Goal: Contribute content: Contribute content

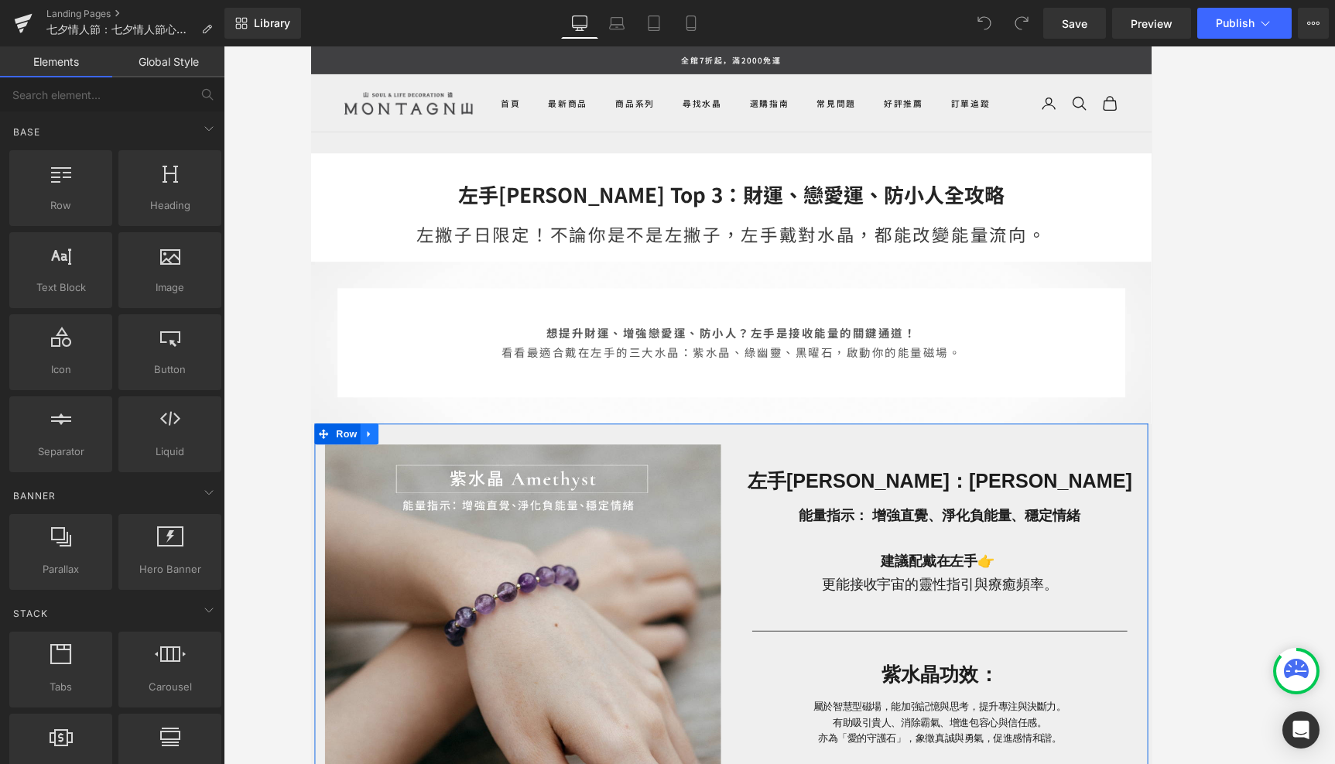
click at [378, 478] on icon at bounding box center [376, 479] width 11 height 12
click at [419, 484] on link at bounding box center [416, 478] width 20 height 23
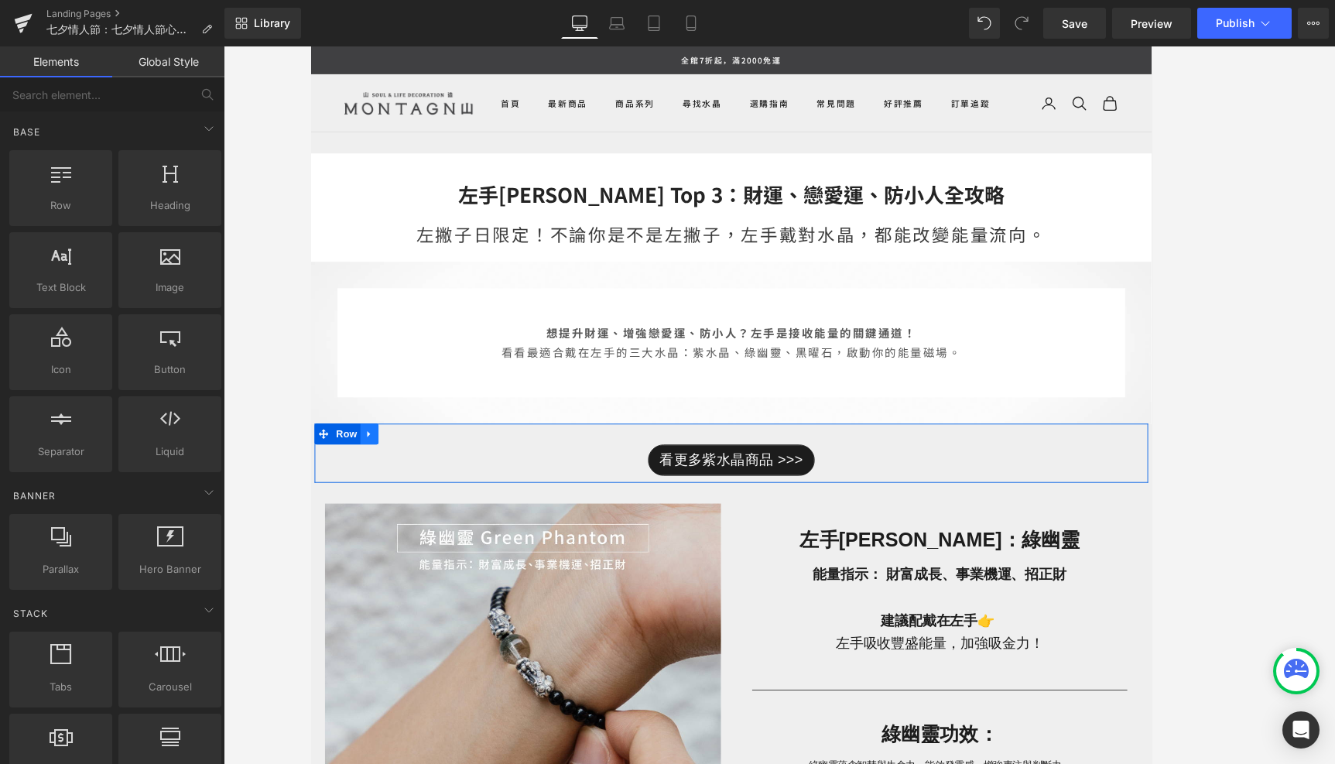
click at [378, 480] on icon at bounding box center [376, 479] width 11 height 12
click at [420, 485] on link at bounding box center [416, 478] width 20 height 23
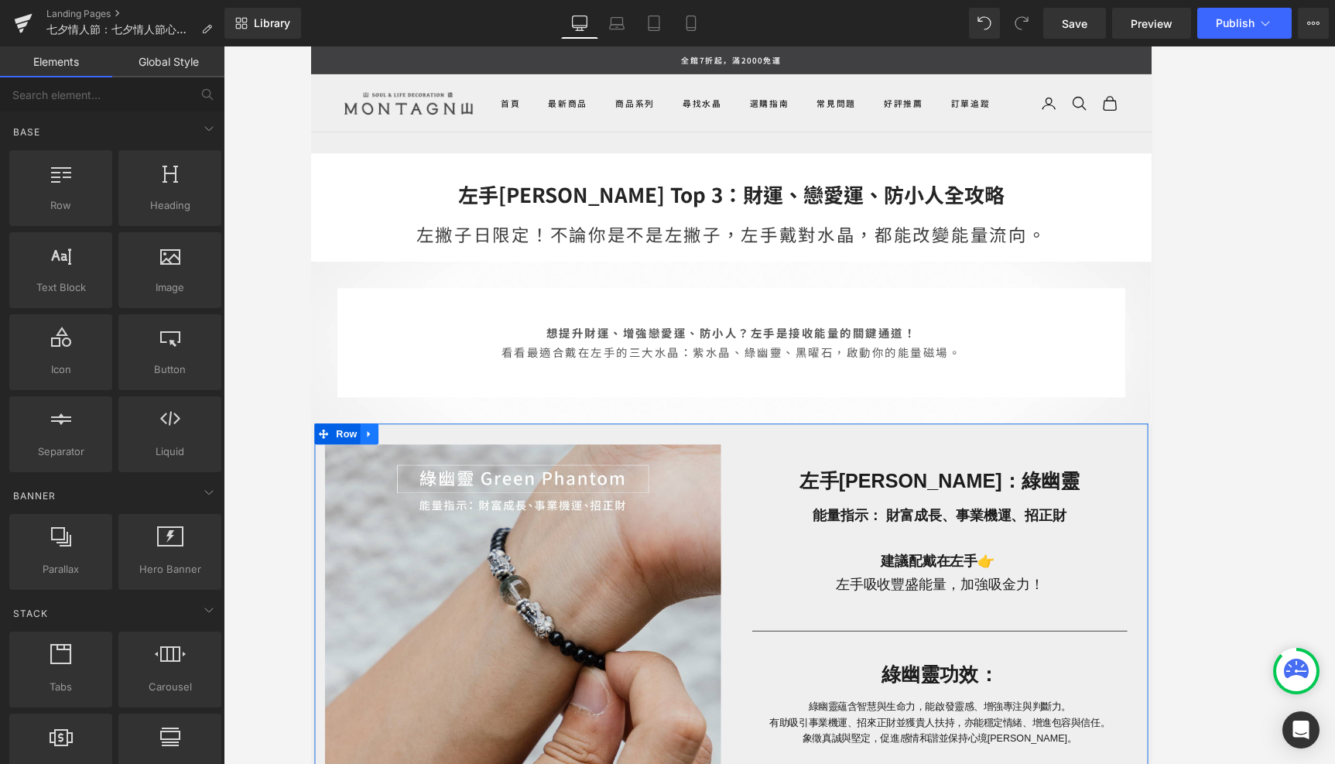
click at [378, 479] on icon at bounding box center [376, 479] width 11 height 12
click at [419, 481] on icon at bounding box center [416, 479] width 11 height 12
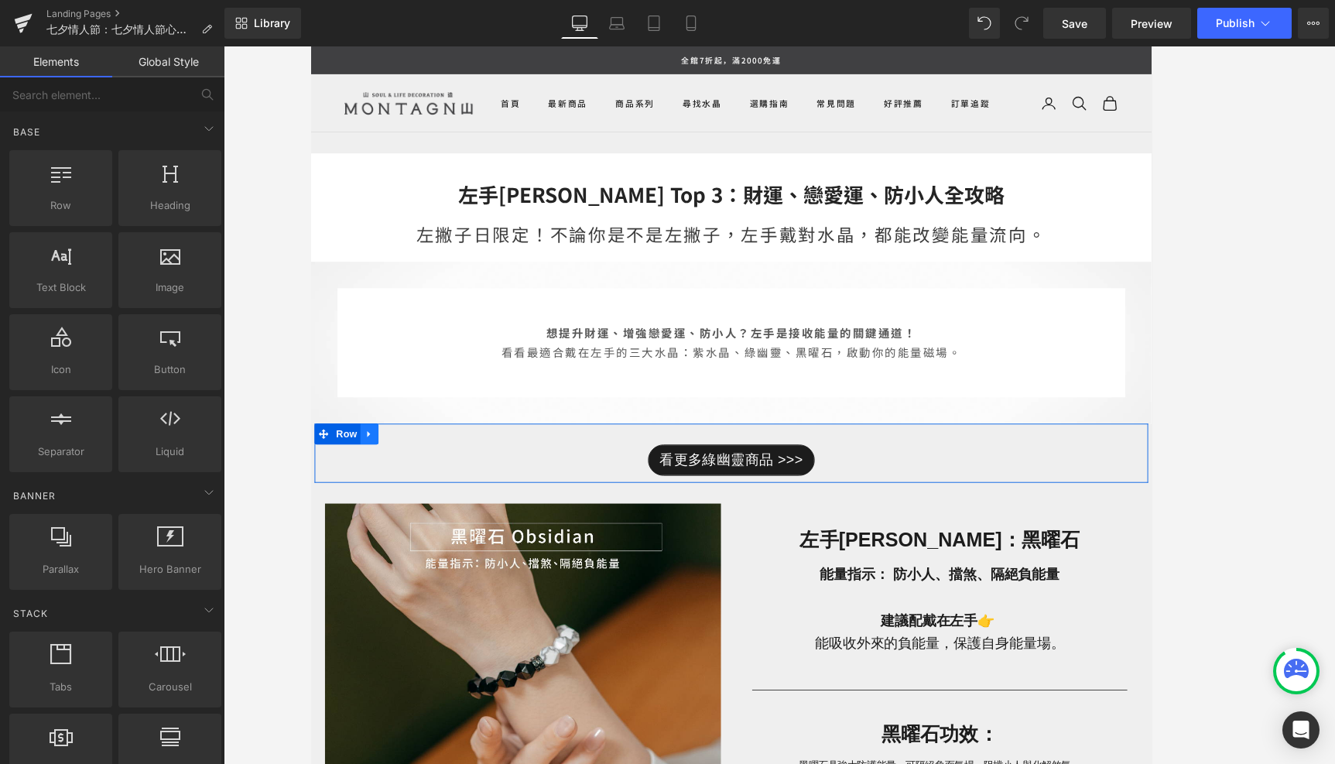
click at [376, 478] on icon at bounding box center [375, 478] width 3 height 7
click at [414, 481] on icon at bounding box center [416, 478] width 11 height 11
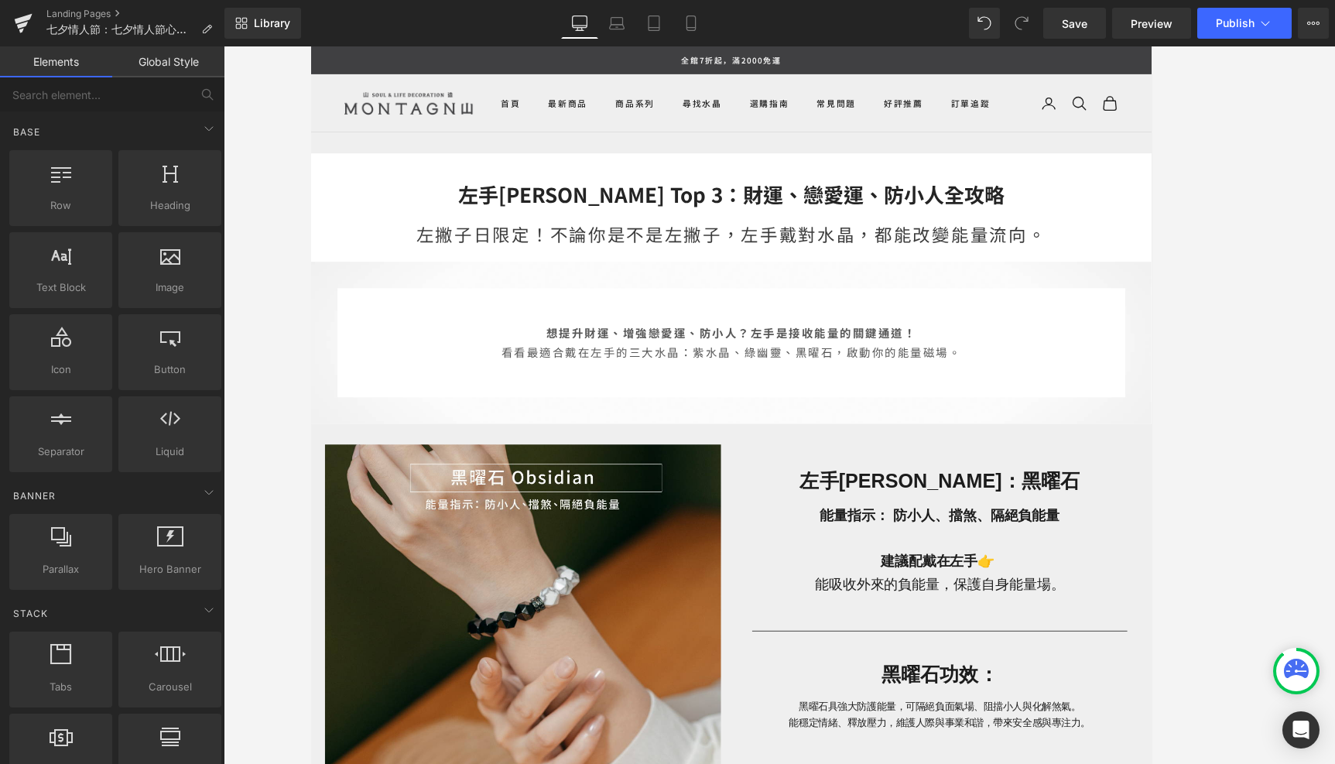
click at [899, 224] on h2 "左手[PERSON_NAME] Top 3：財運、戀愛運、防小人全攻略" at bounding box center [779, 211] width 937 height 29
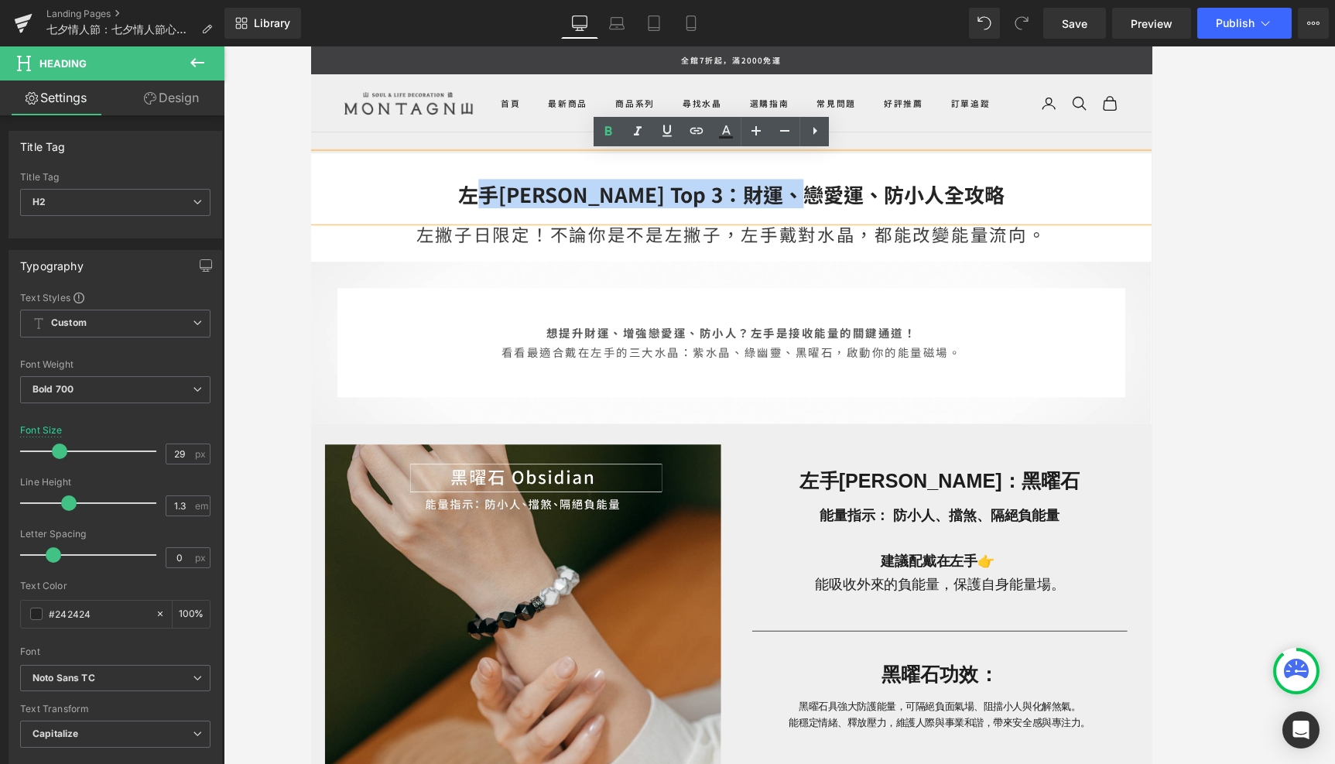
drag, startPoint x: 1015, startPoint y: 215, endPoint x: 554, endPoint y: 199, distance: 460.8
click at [554, 200] on h2 "左手[PERSON_NAME] Top 3：財運、戀愛運、防小人全攻略" at bounding box center [779, 211] width 937 height 29
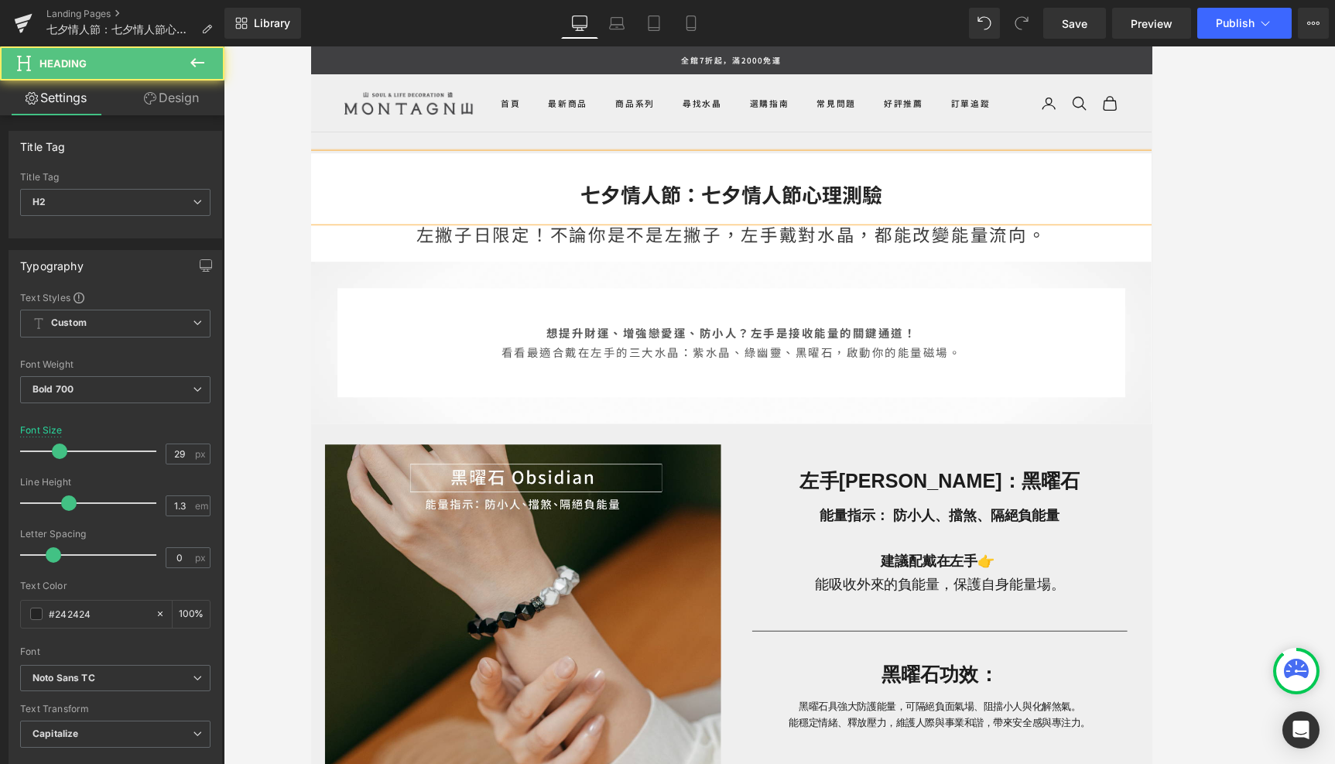
click at [611, 211] on h2 "七夕情人節：七夕情人節心理測驗" at bounding box center [779, 211] width 937 height 29
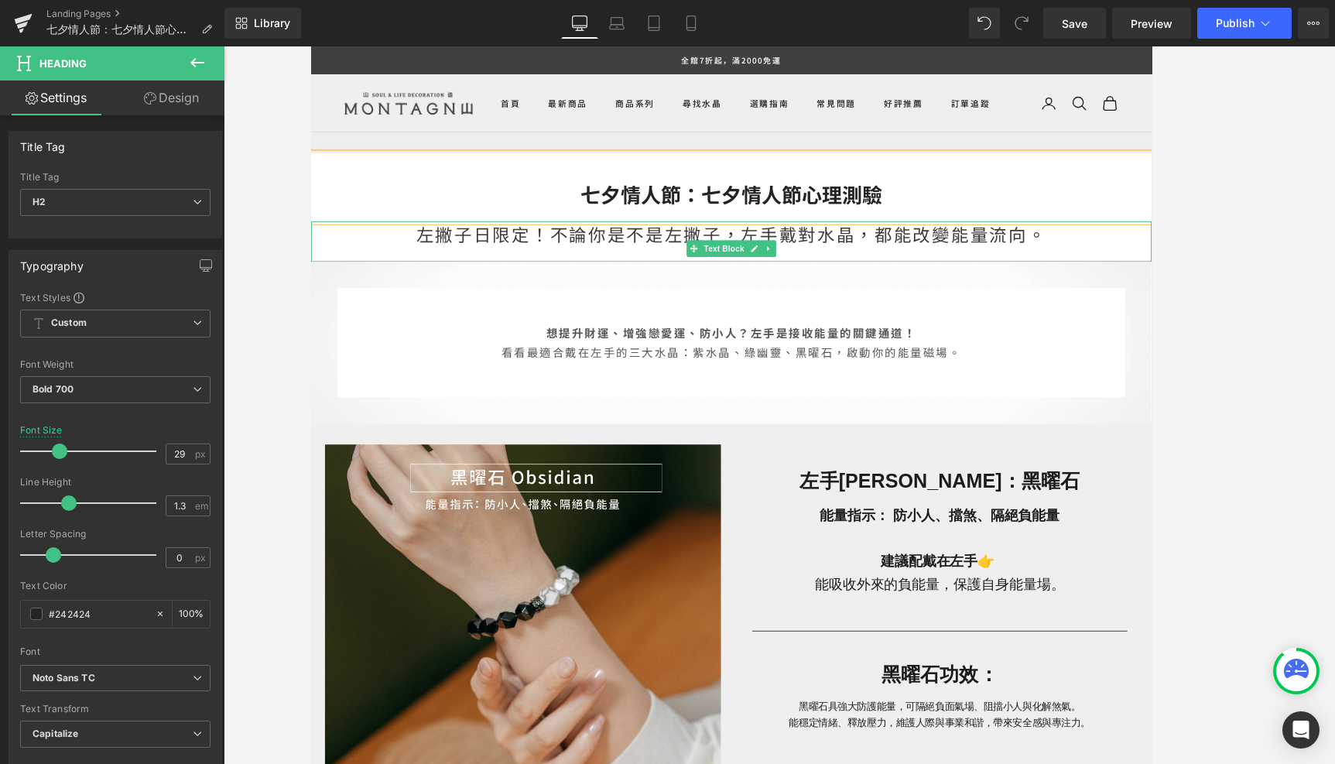
click at [754, 261] on div "左撇子日限定！不論你是不是左撇子，左手戴對水晶，都能改變能量流向。" at bounding box center [779, 263] width 937 height 45
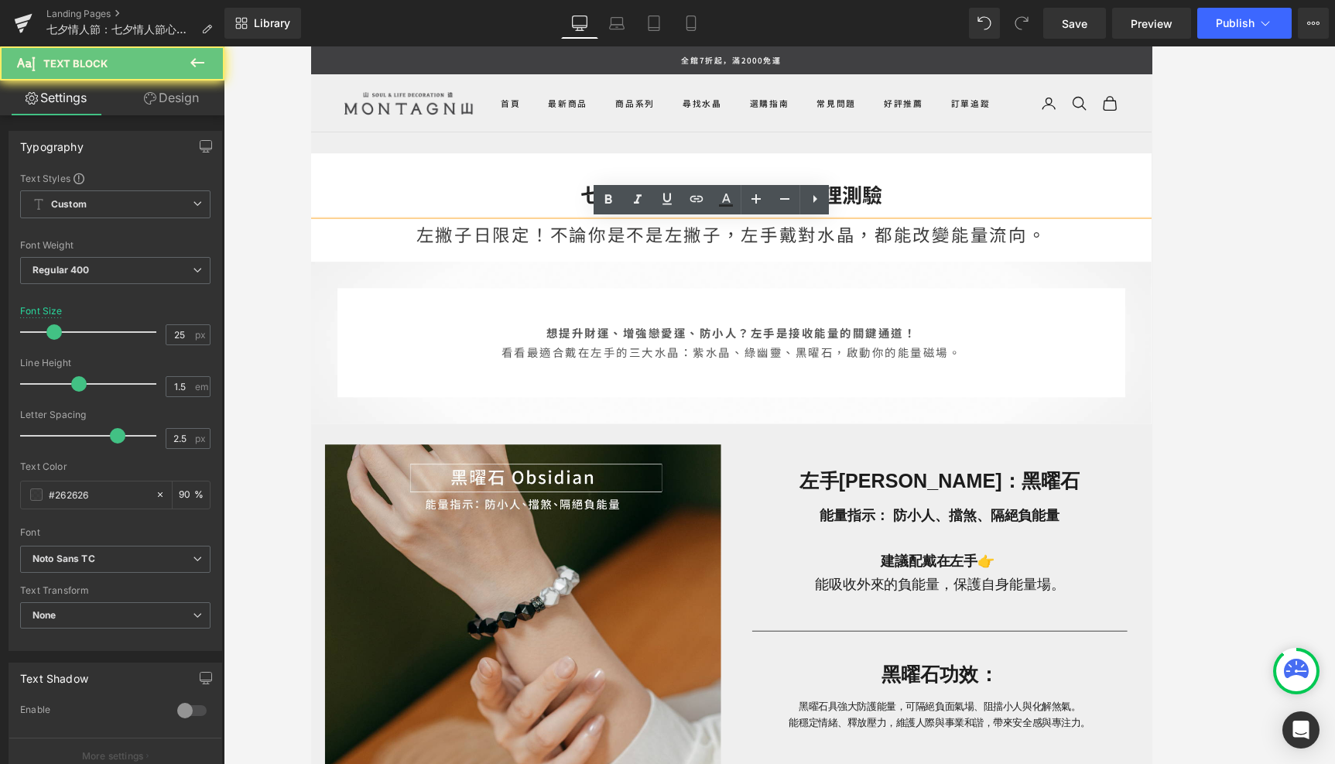
click at [757, 261] on div "左撇子日限定！不論你是不是左撇子，左手戴對水晶，都能改變能量流向。" at bounding box center [779, 263] width 937 height 45
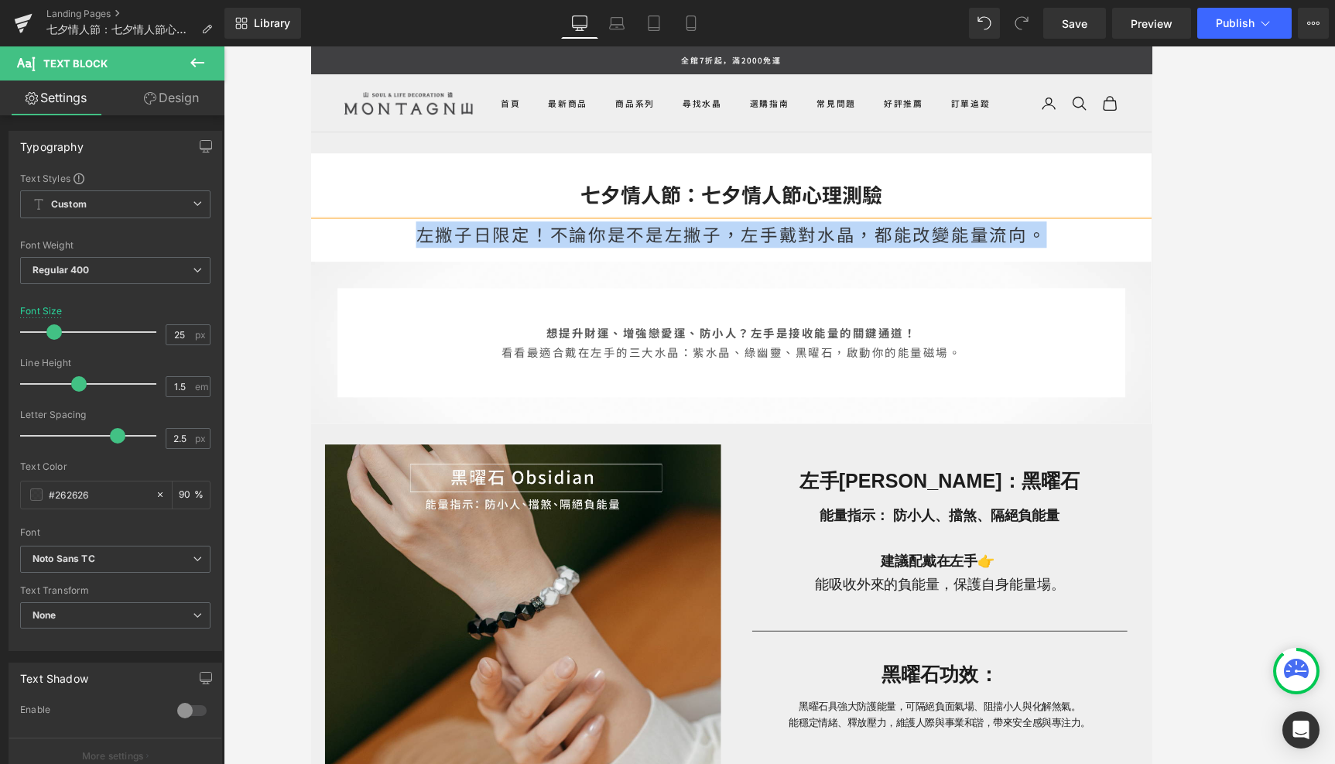
paste div
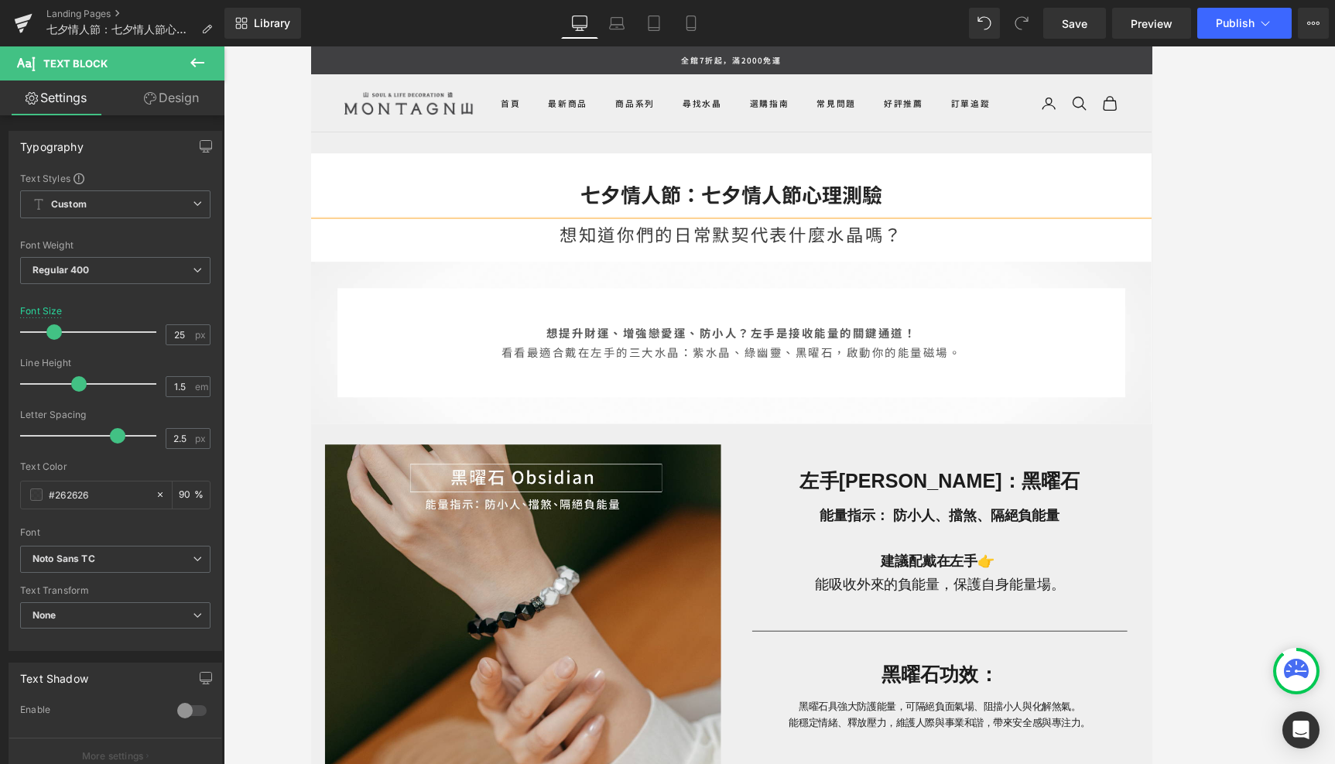
click at [884, 246] on div "想知道你們的日常默契代表什麼水晶嗎？" at bounding box center [779, 263] width 937 height 45
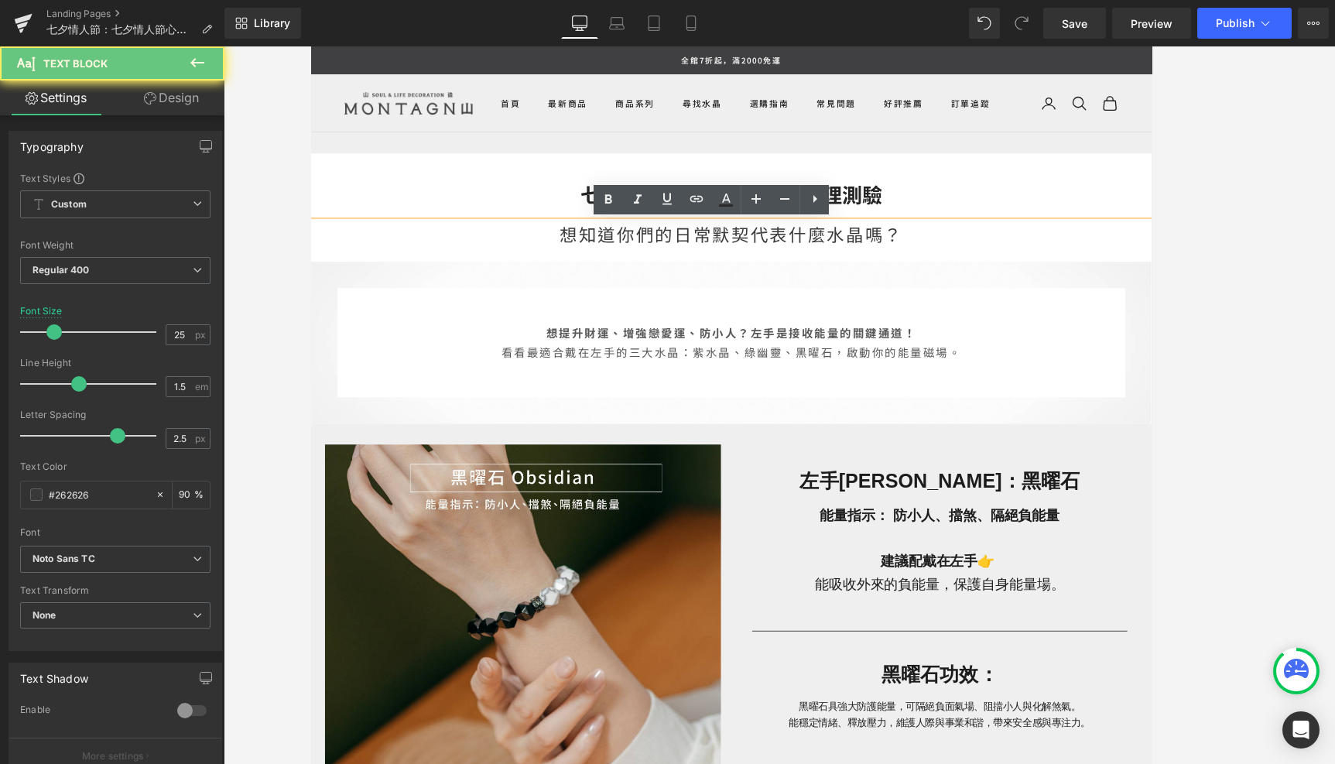
click at [889, 256] on div "想知道你們的日常默契代表什麼水晶嗎？" at bounding box center [779, 263] width 937 height 45
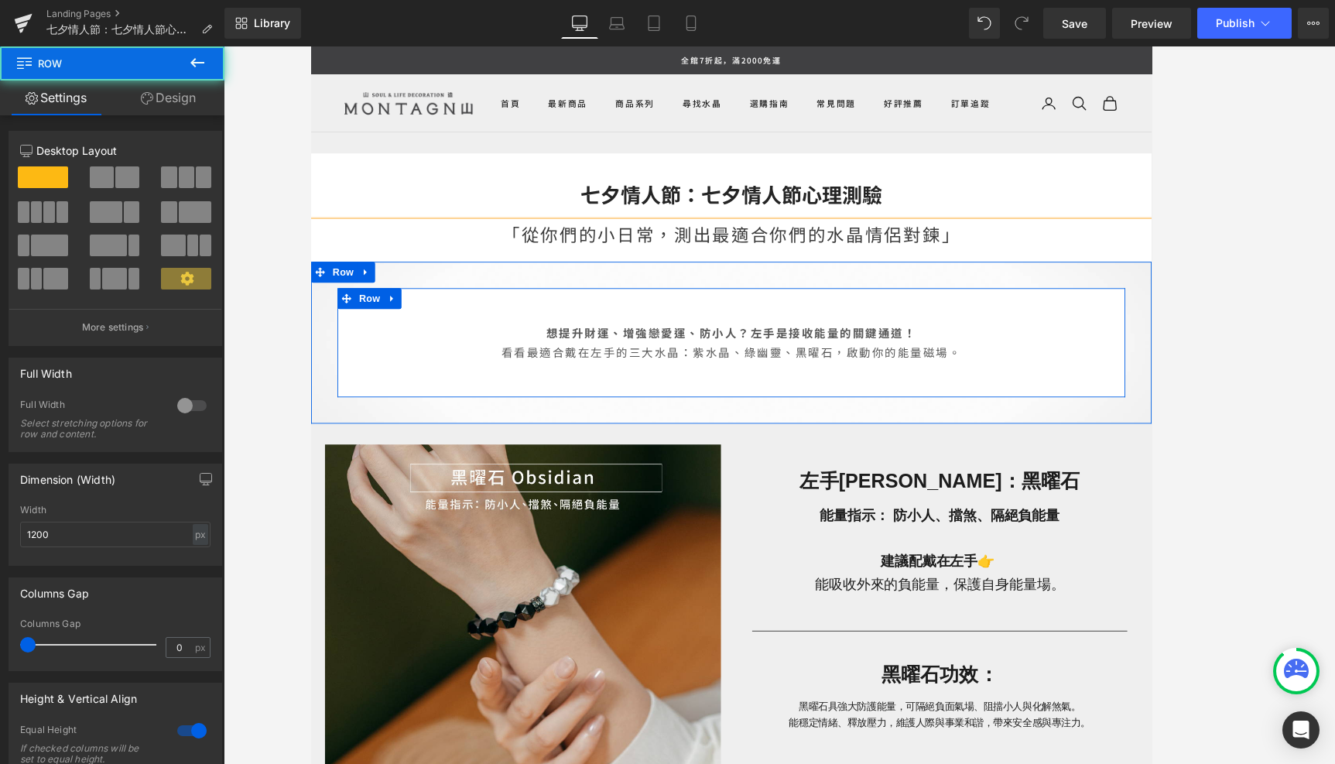
click at [687, 340] on div "想提升財運、增強戀愛運、防小人？左手是接收能量的關鍵通道！ 看看最適合戴在左手的三大水晶：紫水晶、綠幽靈、黑曜石，啟動你的能量磁場。 Text Block" at bounding box center [780, 377] width 878 height 122
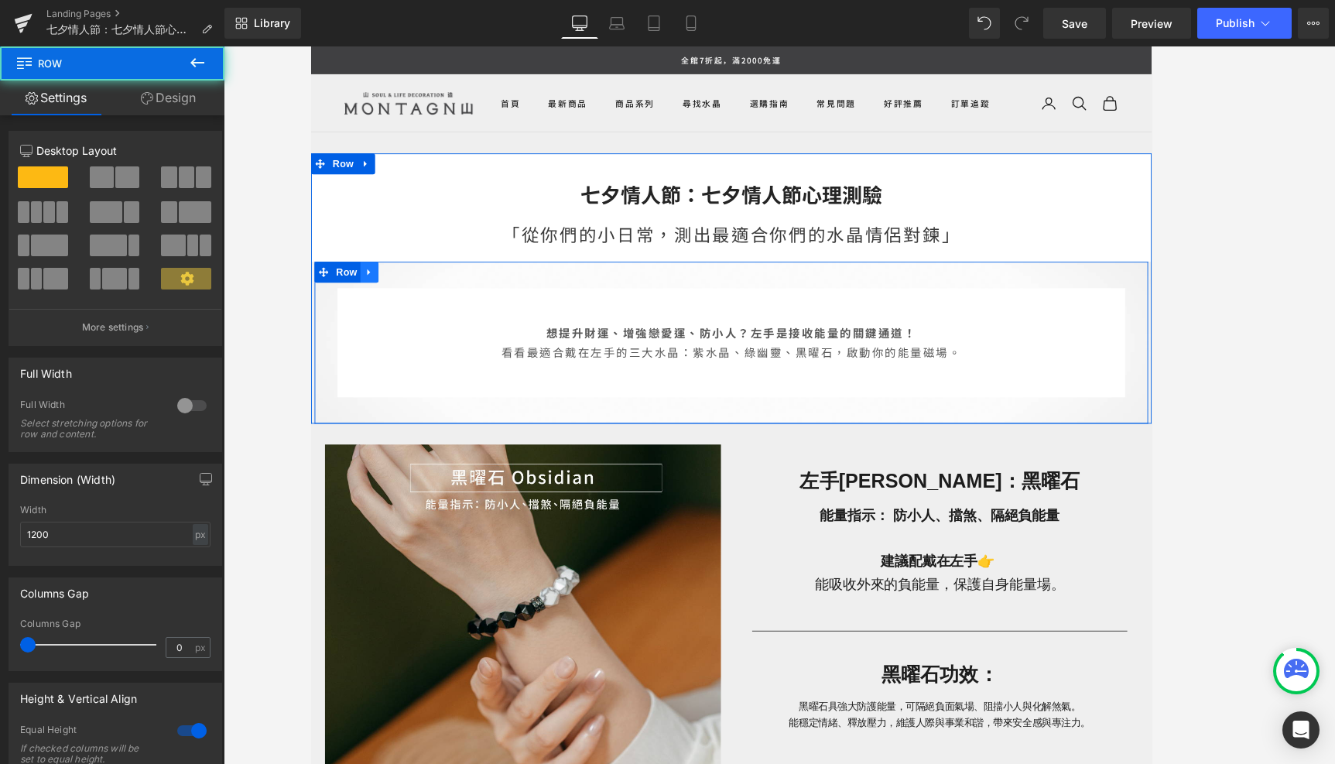
click at [372, 300] on icon at bounding box center [376, 298] width 11 height 12
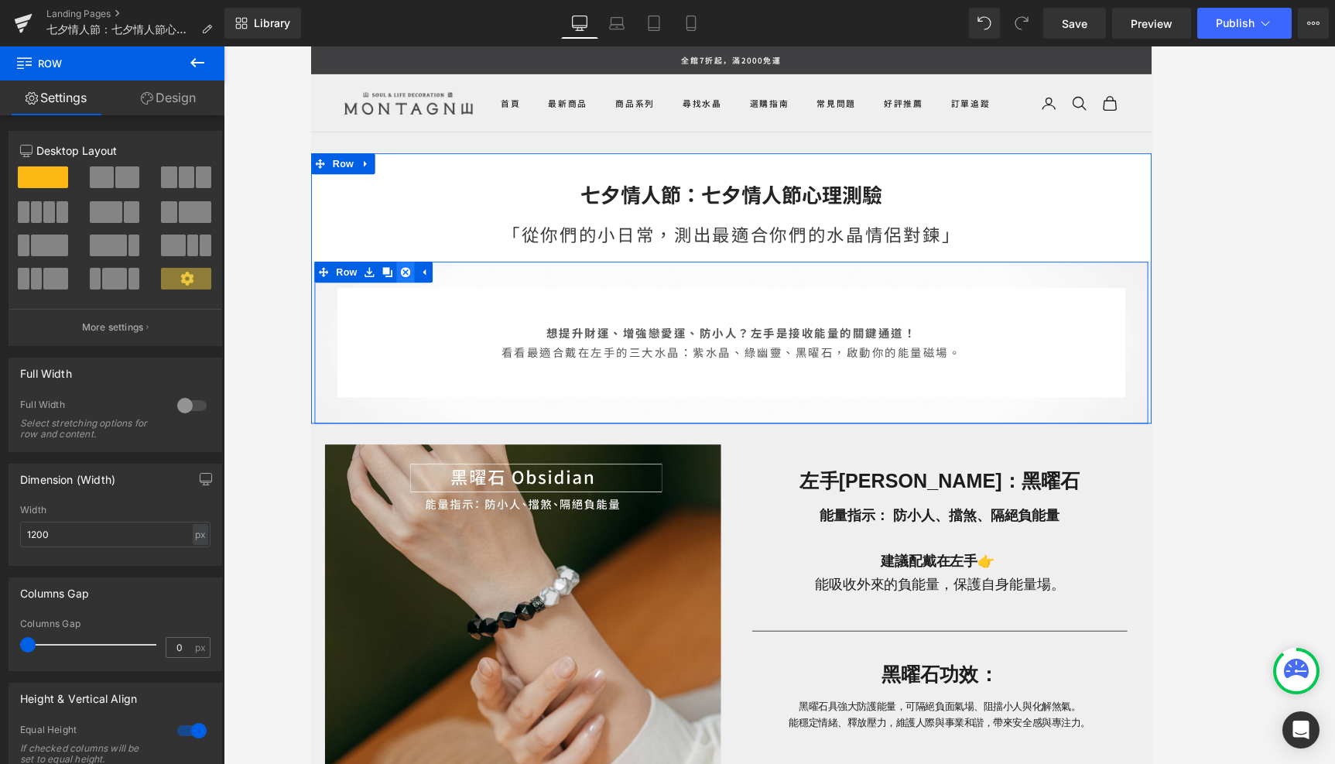
click at [418, 303] on icon at bounding box center [416, 298] width 11 height 11
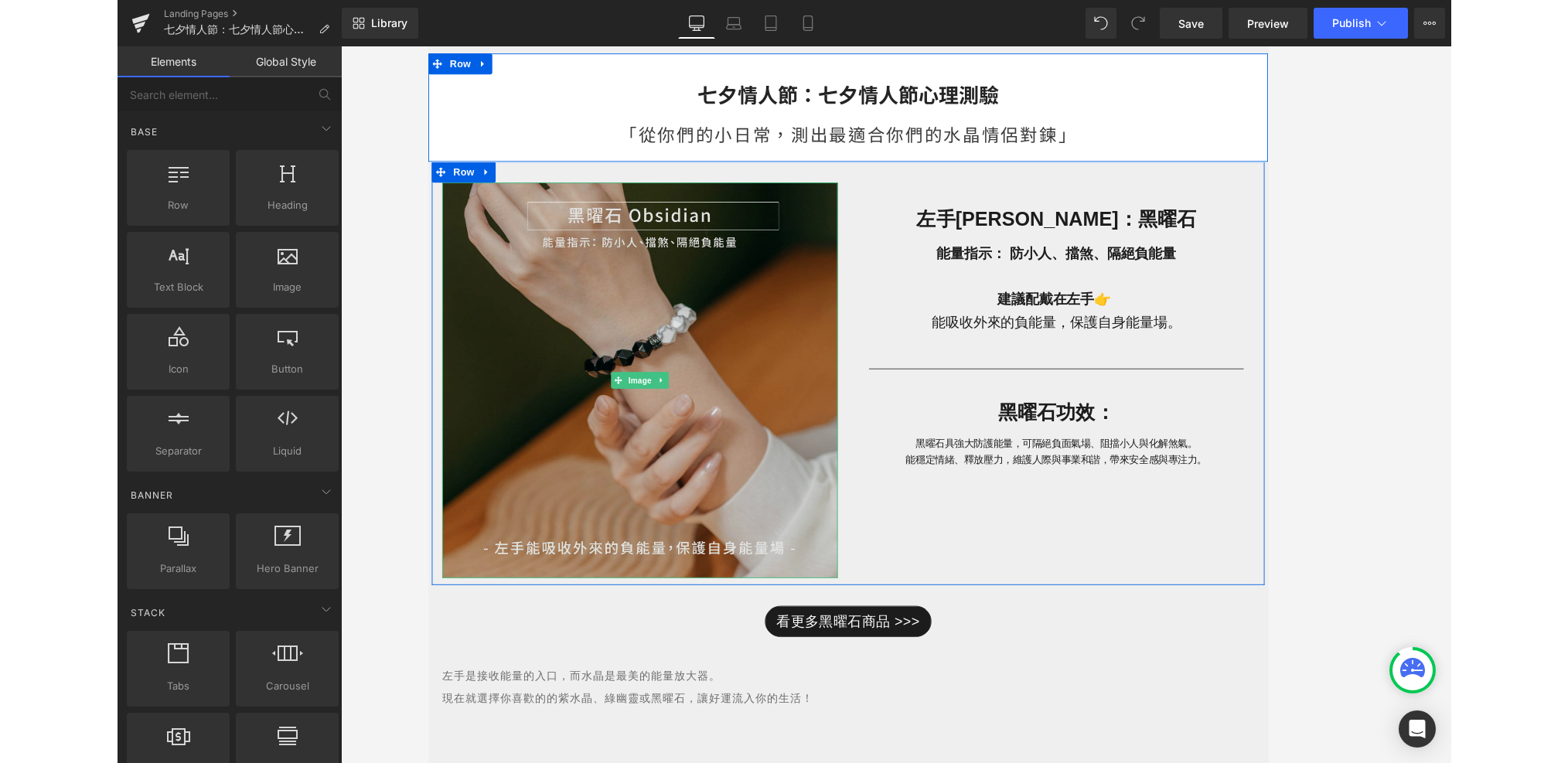
scroll to position [88, 0]
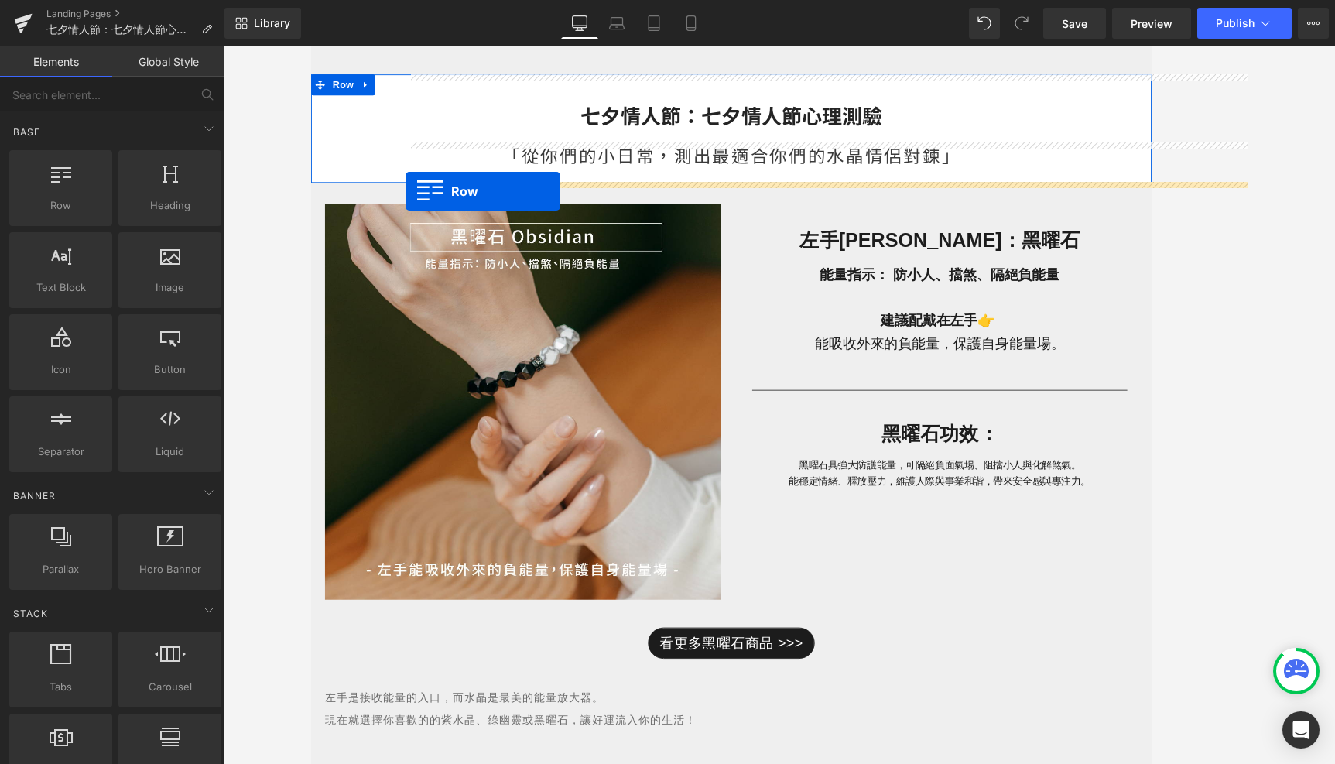
drag, startPoint x: 391, startPoint y: 218, endPoint x: 416, endPoint y: 207, distance: 28.1
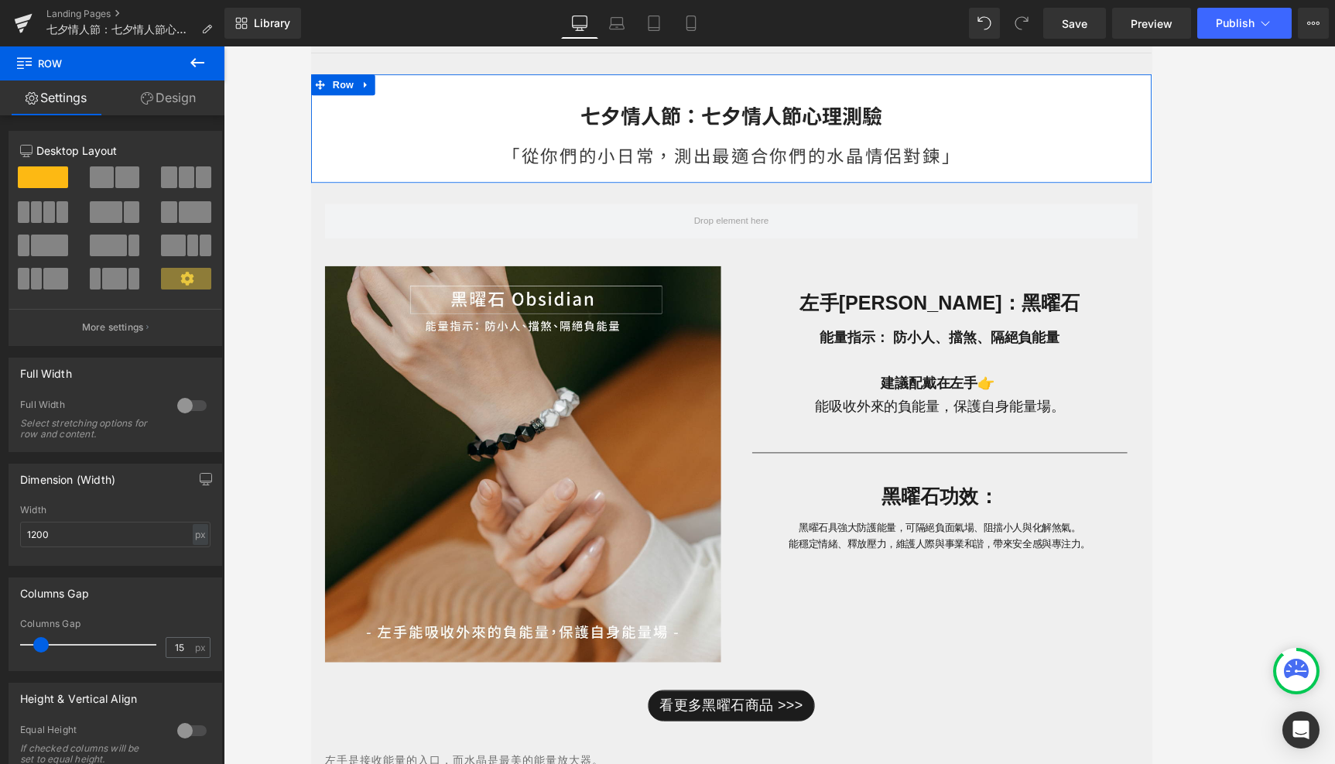
click at [199, 73] on button at bounding box center [197, 63] width 54 height 34
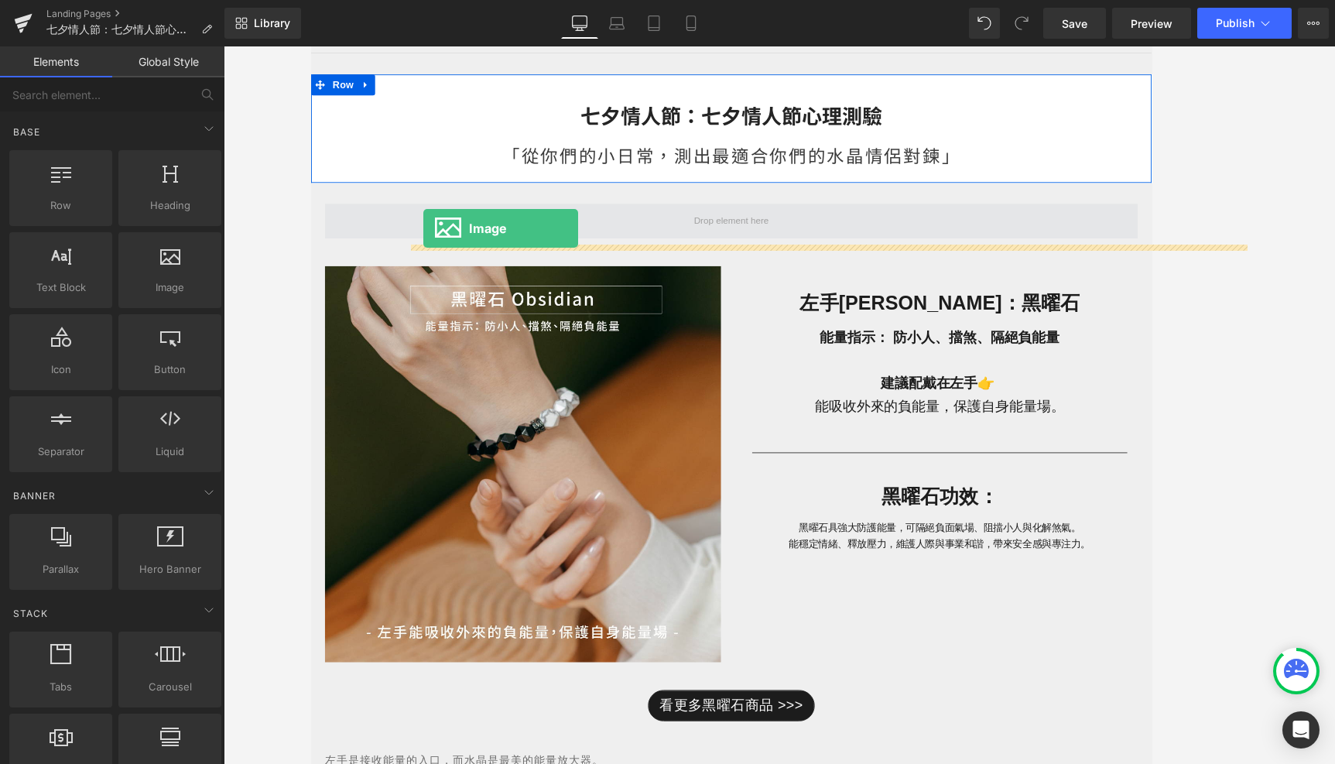
drag, startPoint x: 499, startPoint y: 318, endPoint x: 435, endPoint y: 247, distance: 95.9
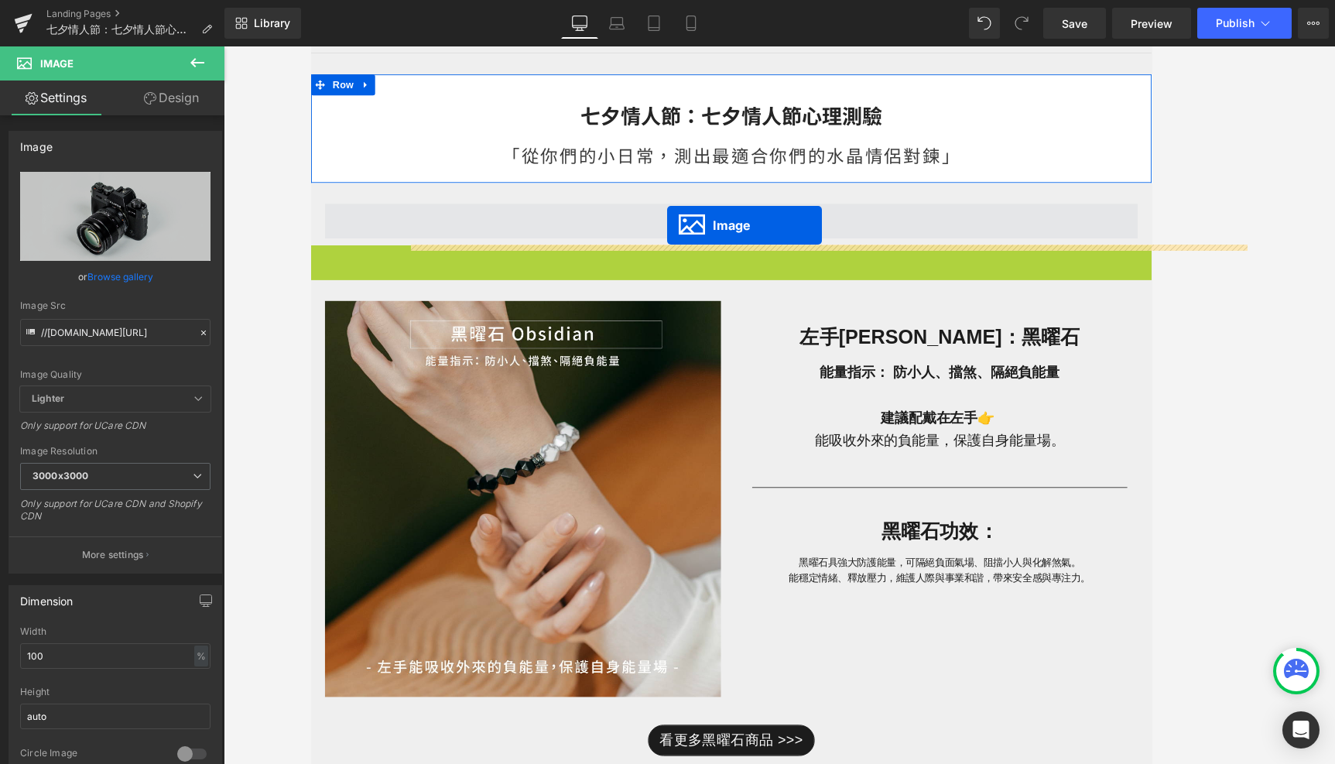
drag, startPoint x: 755, startPoint y: 578, endPoint x: 707, endPoint y: 245, distance: 336.3
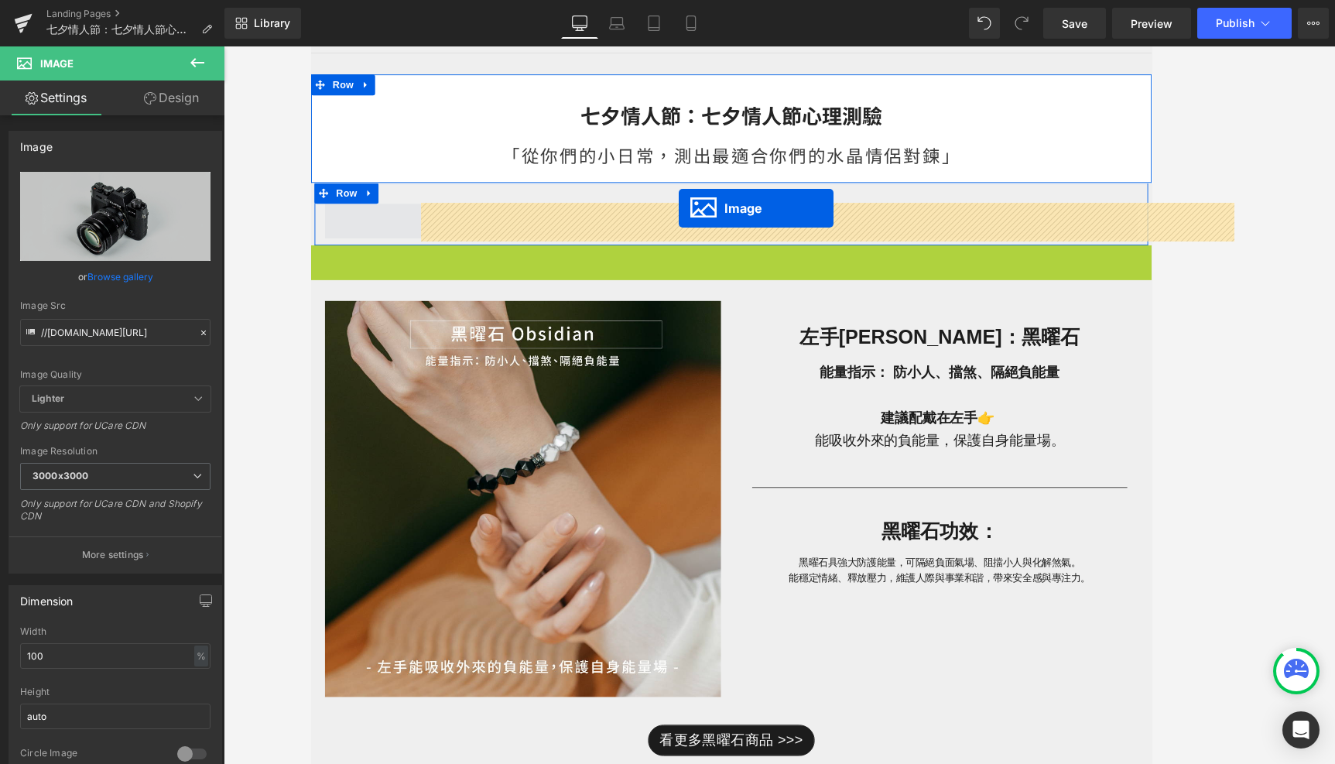
drag, startPoint x: 755, startPoint y: 578, endPoint x: 721, endPoint y: 227, distance: 353.1
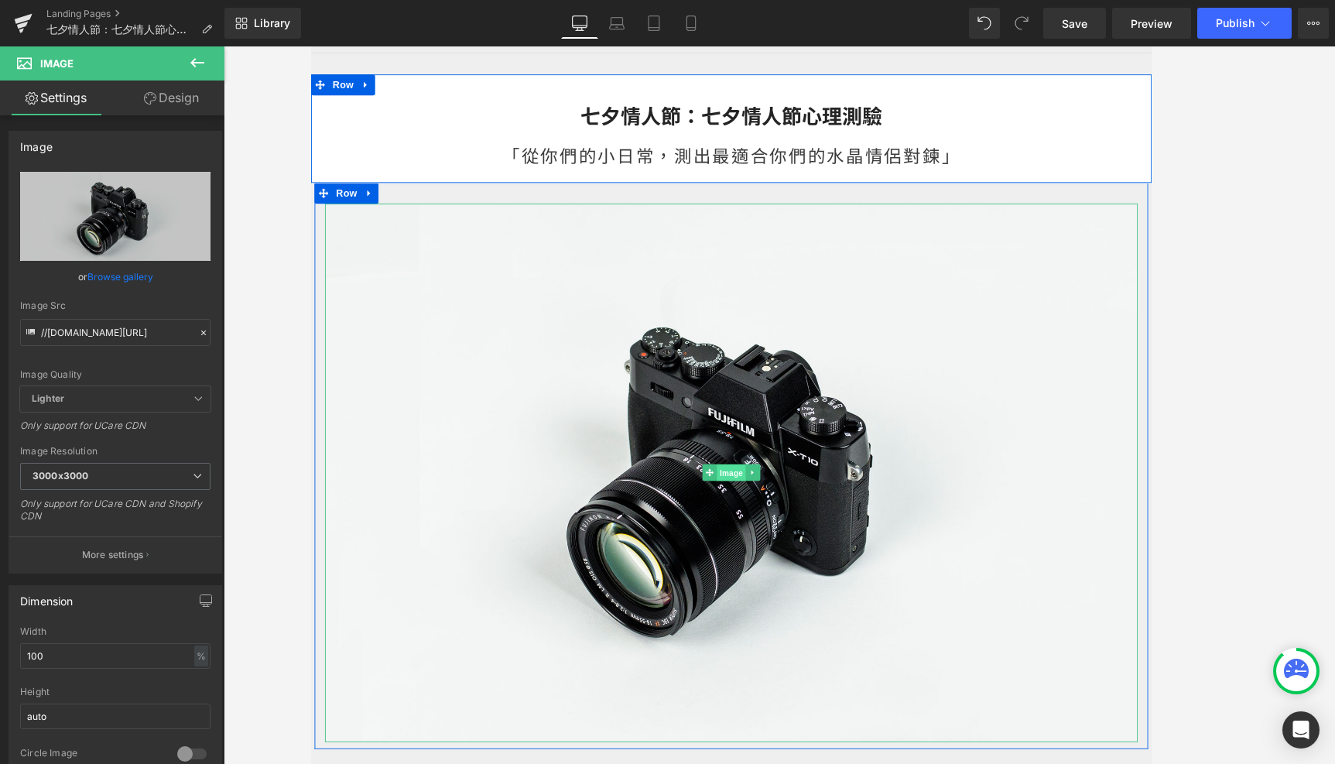
click at [768, 518] on span "Image" at bounding box center [779, 521] width 33 height 19
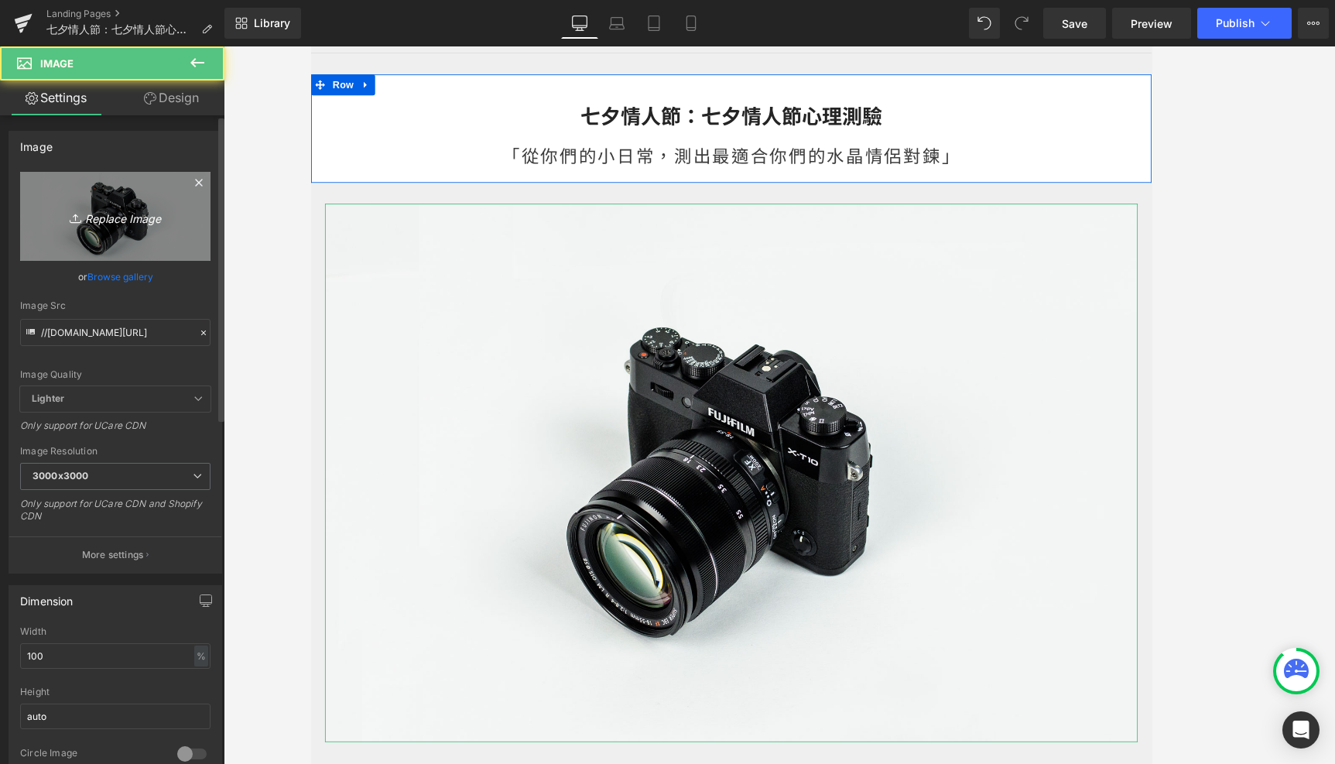
click at [135, 215] on icon "Replace Image" at bounding box center [115, 216] width 124 height 19
type input "C:\fakepath\[DATE]_心理測驗-08.jpg"
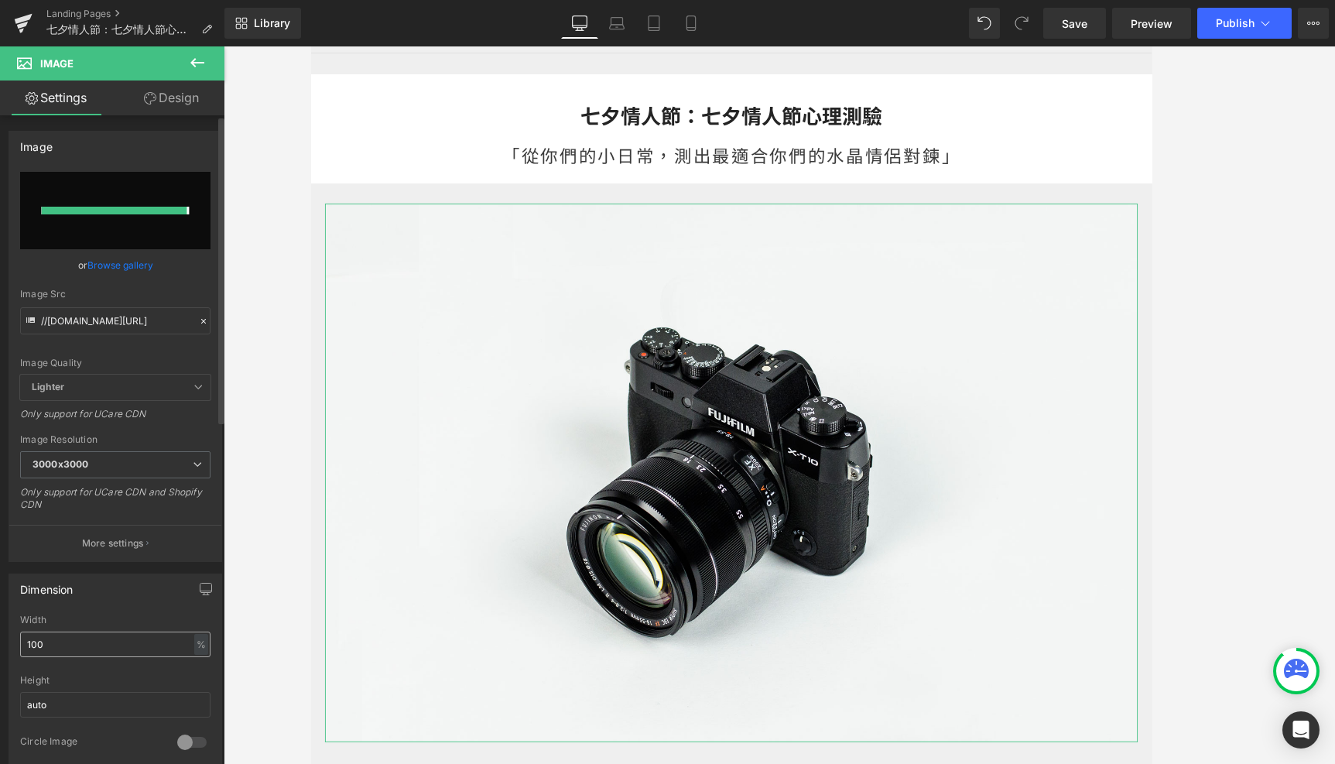
type input "[URL][DOMAIN_NAME]"
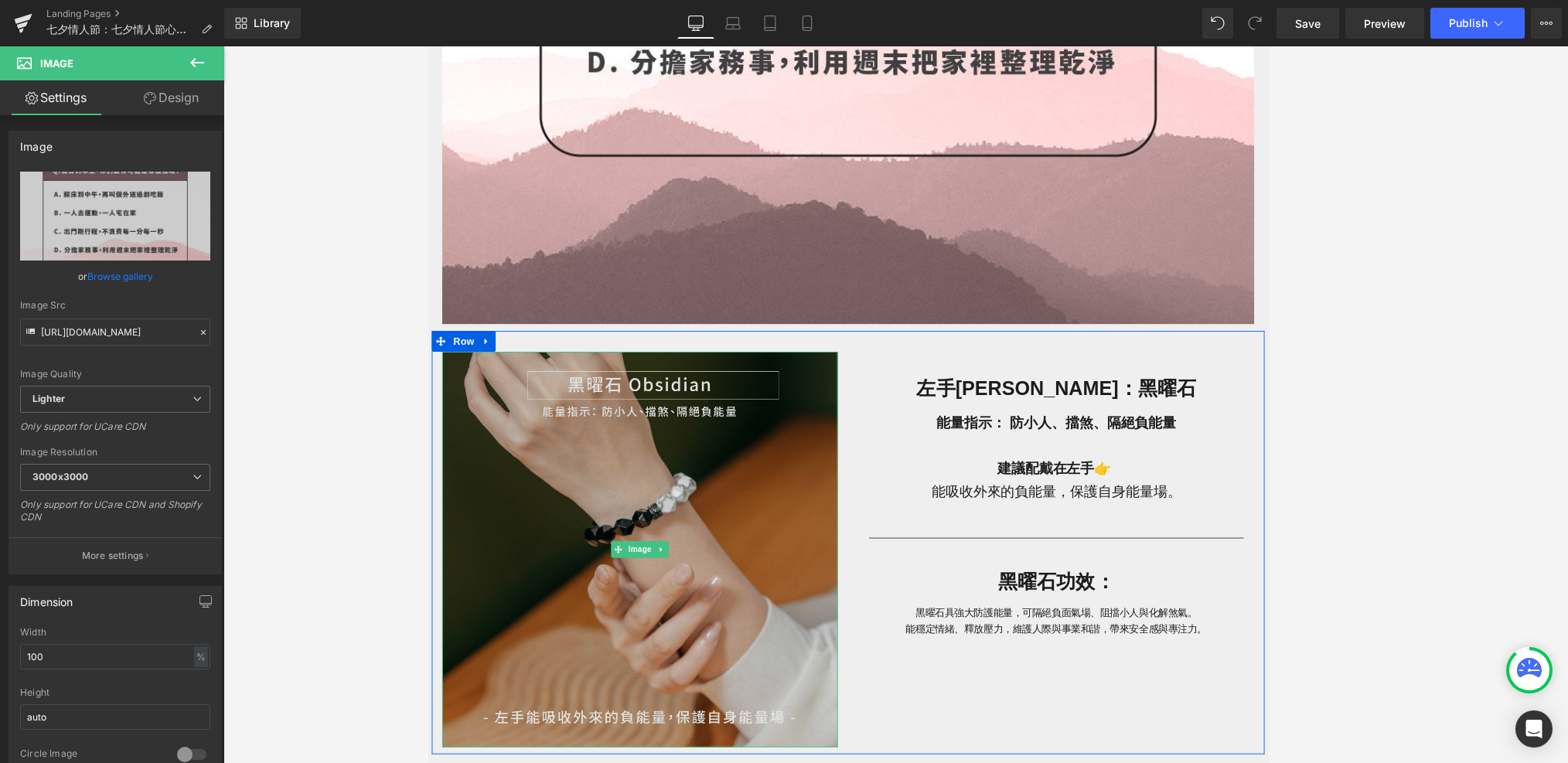
scroll to position [967, 0]
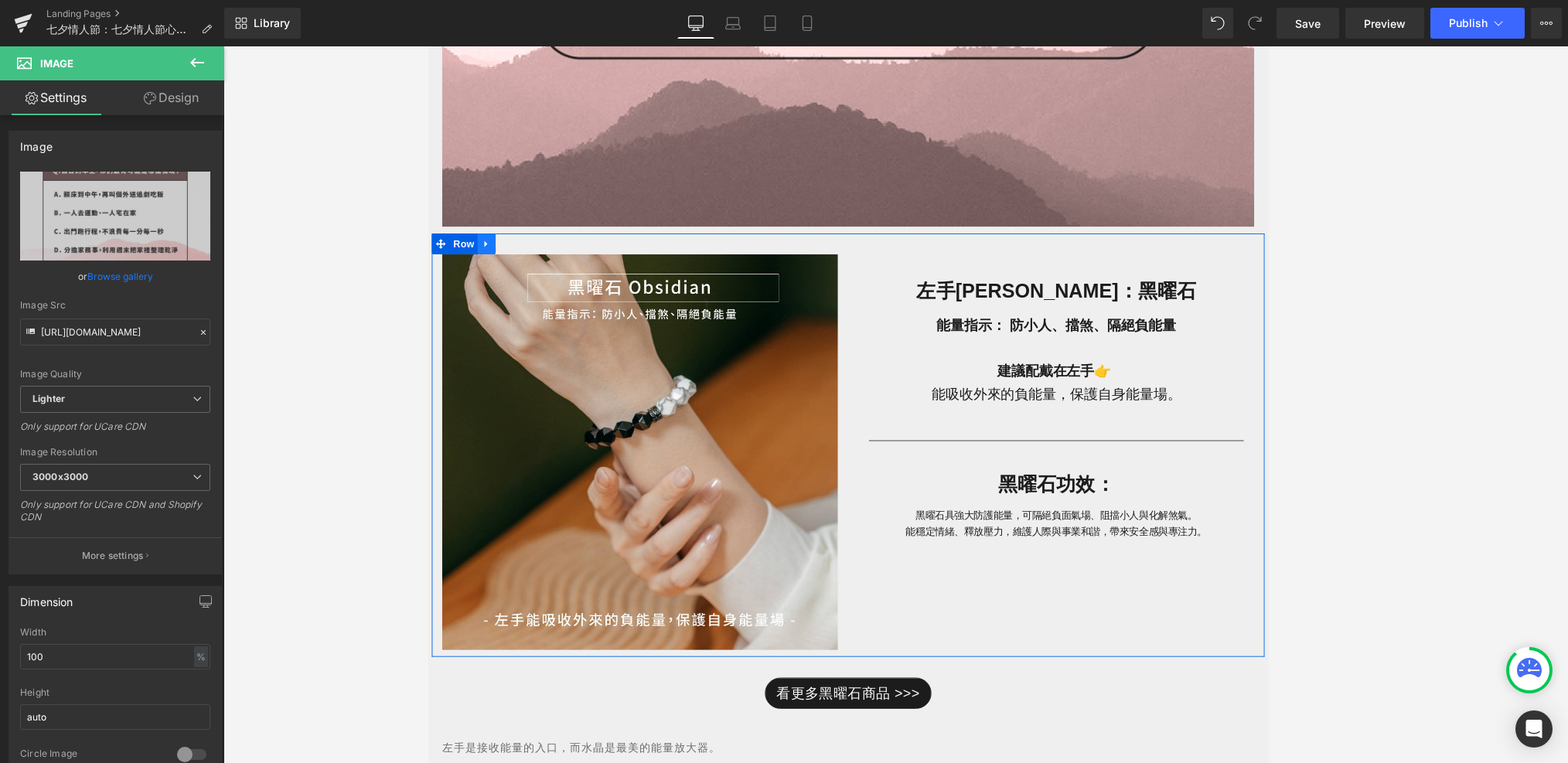
click at [494, 265] on icon at bounding box center [492, 267] width 11 height 12
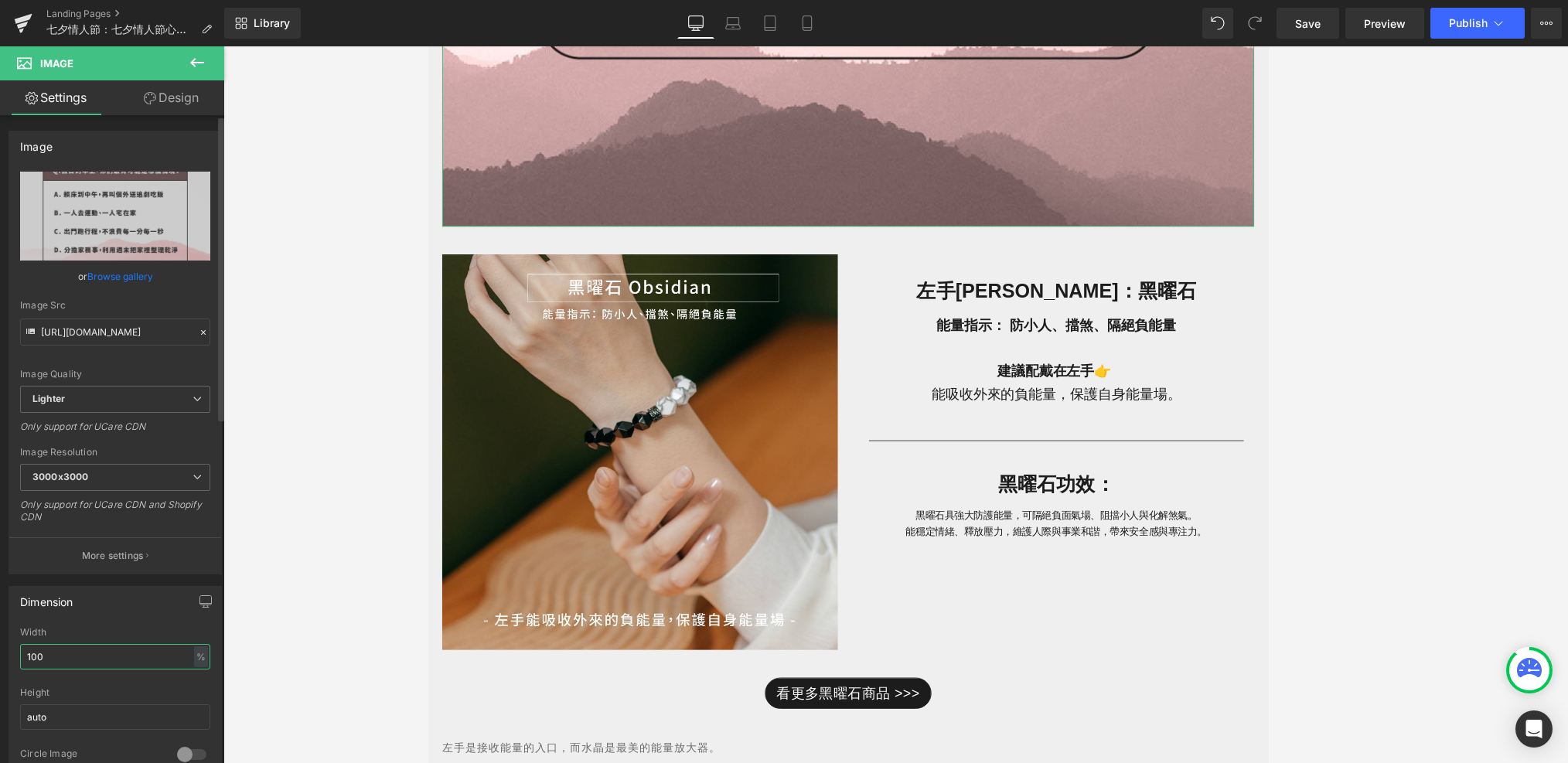
click at [95, 661] on input "100" at bounding box center [115, 657] width 190 height 26
type input "ㄓ"
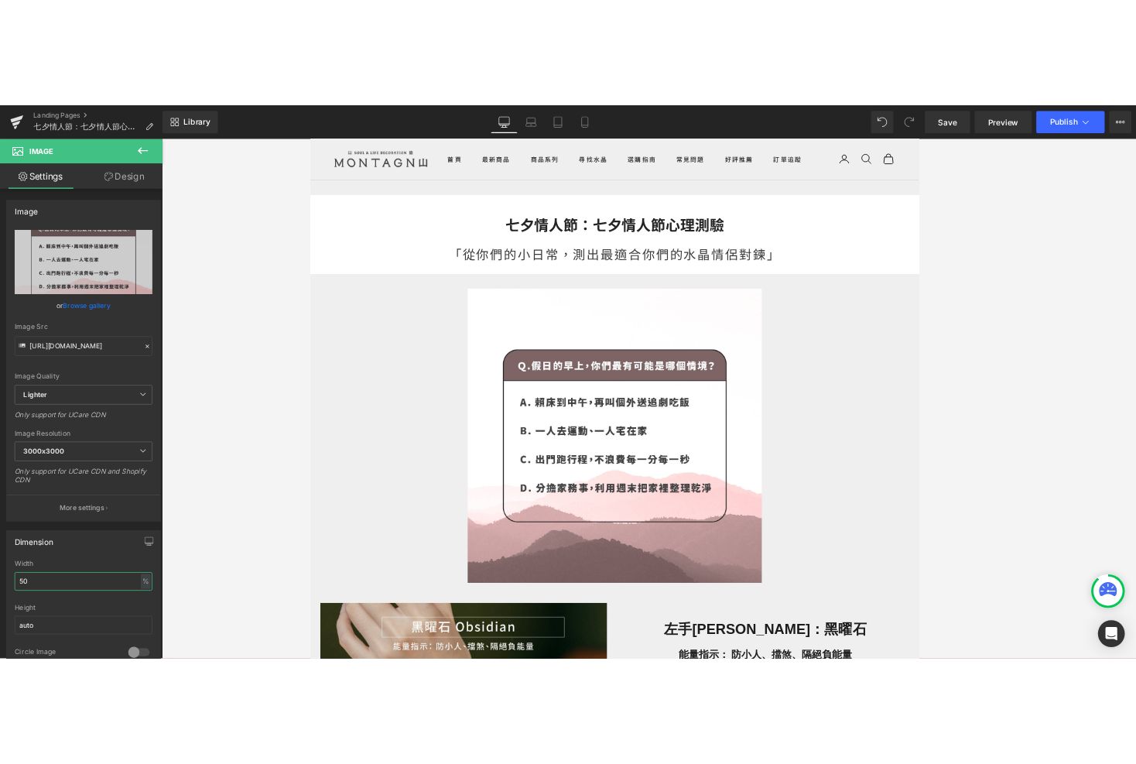
scroll to position [30, 0]
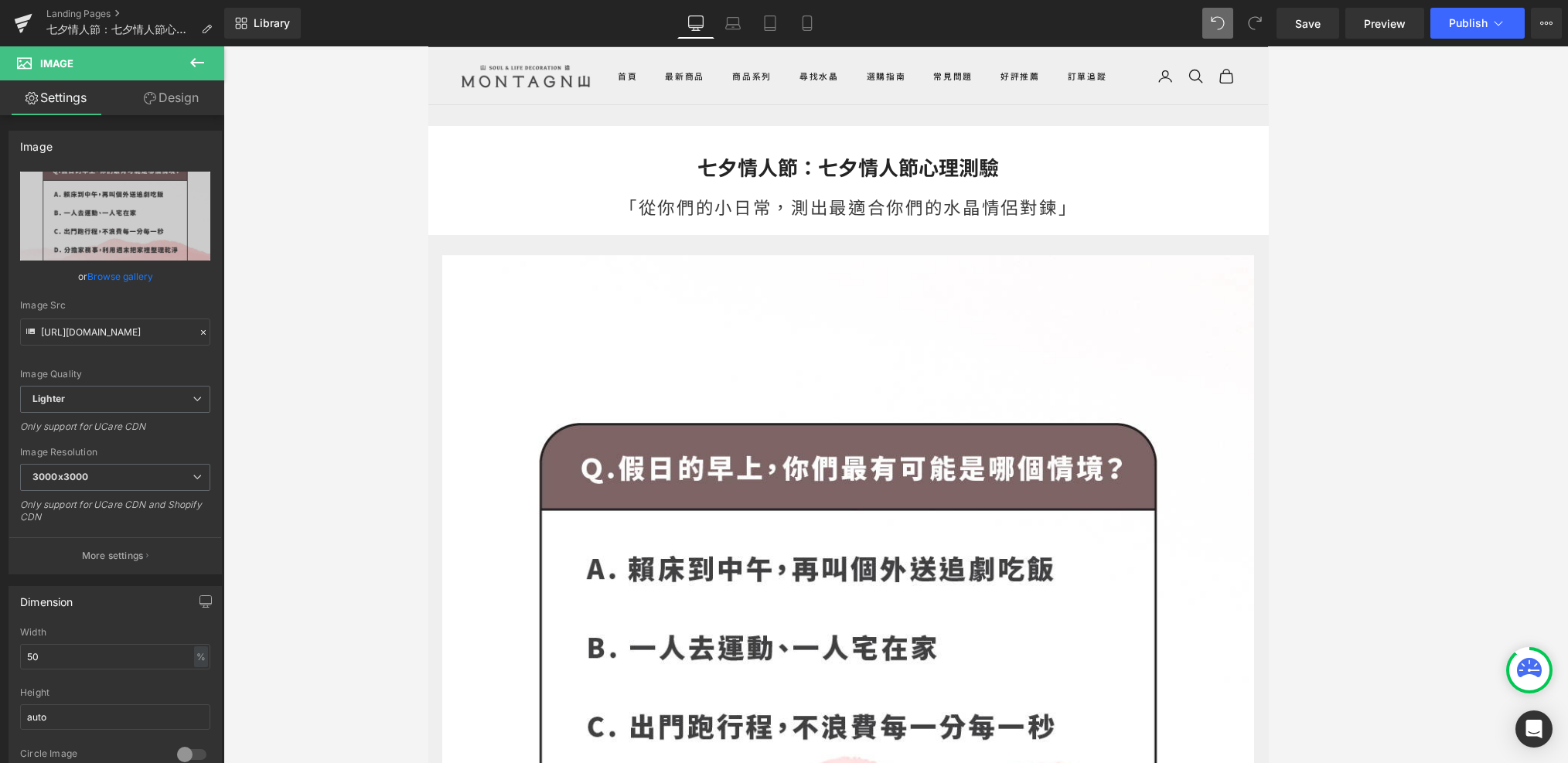
type input "100"
type input "//[DOMAIN_NAME][URL]"
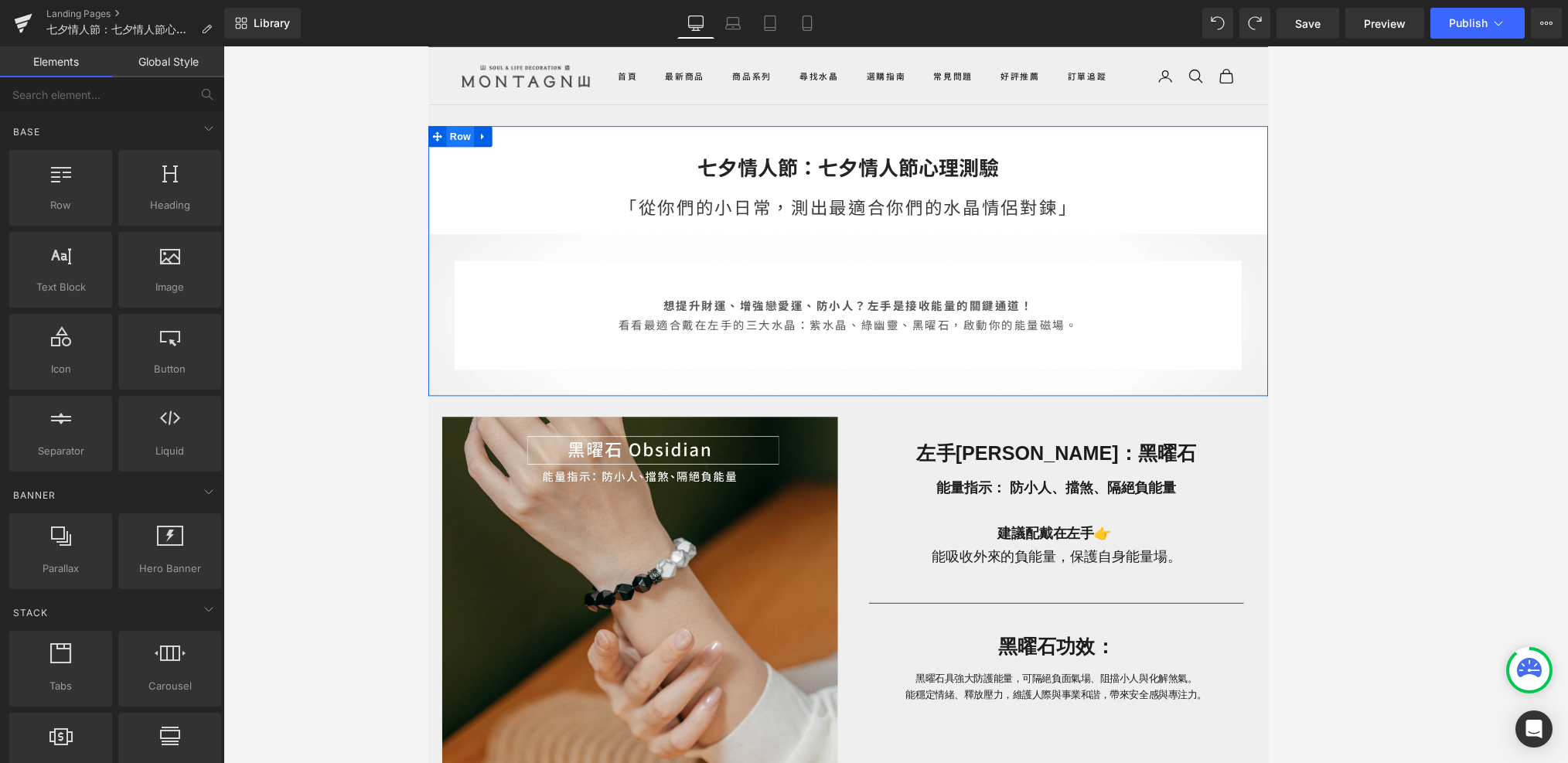
click at [454, 146] on span "Row" at bounding box center [462, 146] width 31 height 23
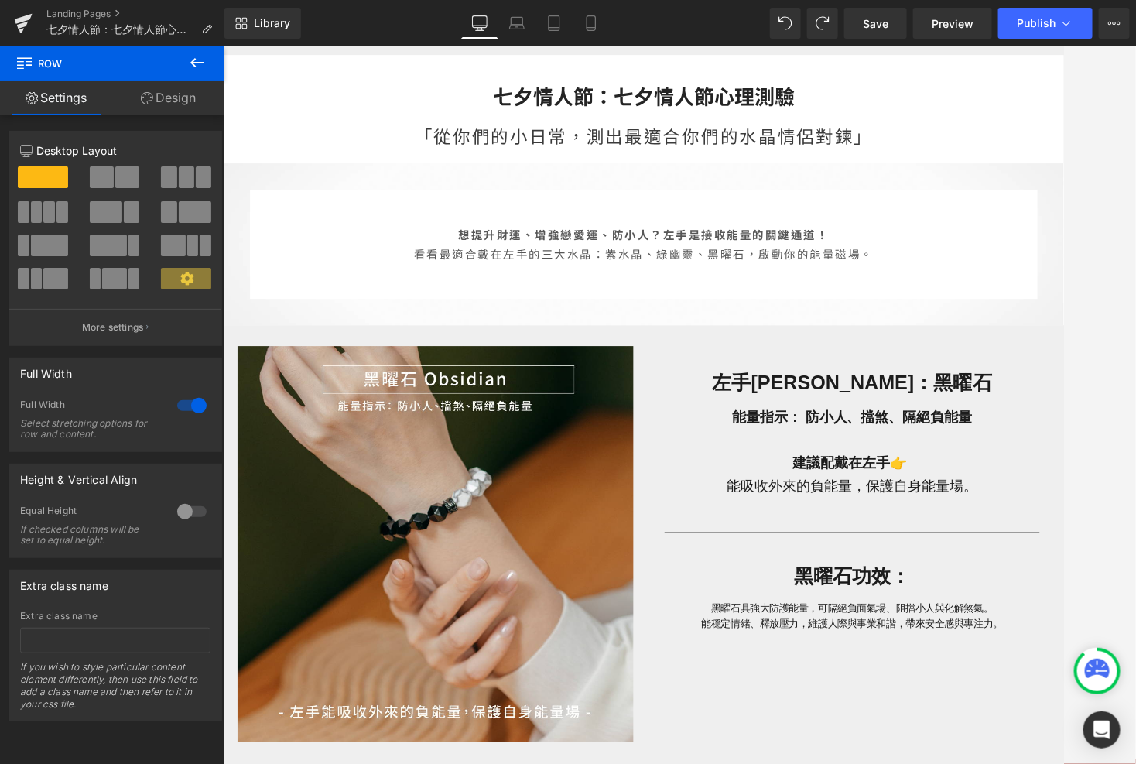
scroll to position [121, 0]
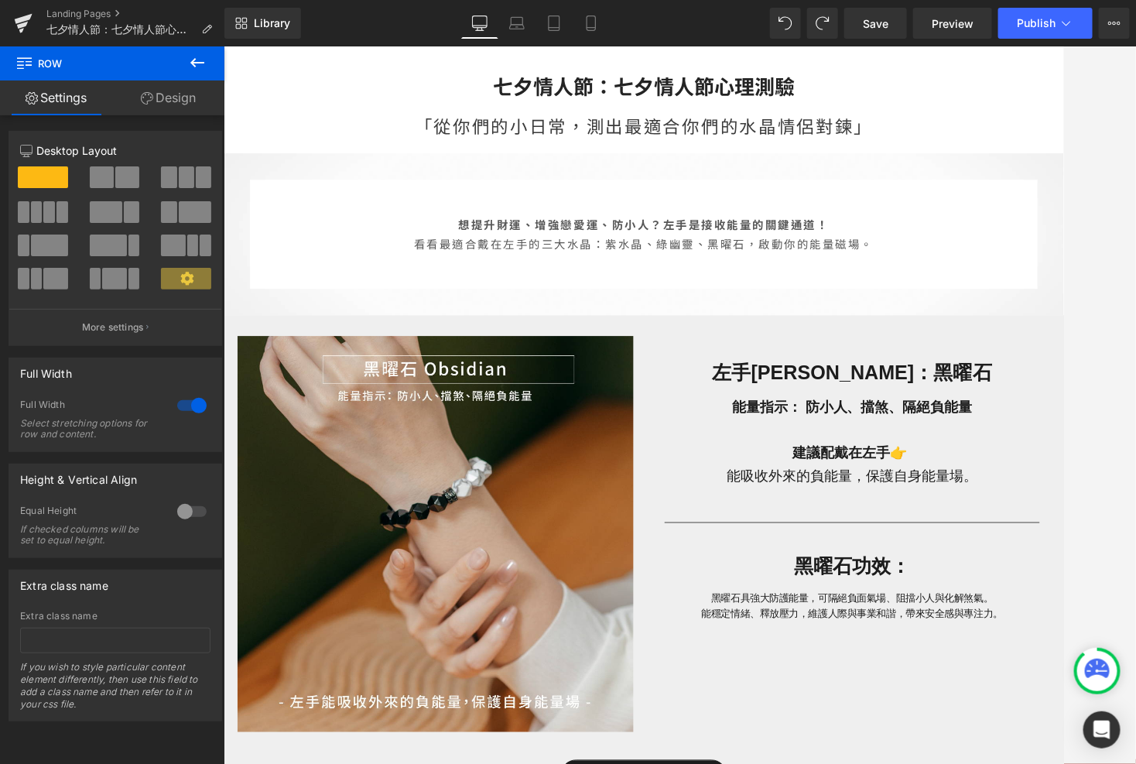
click at [799, 248] on strong "想提升財運、增強戀愛運、防小人？左手是接收能量的關鍵通道！" at bounding box center [691, 244] width 413 height 19
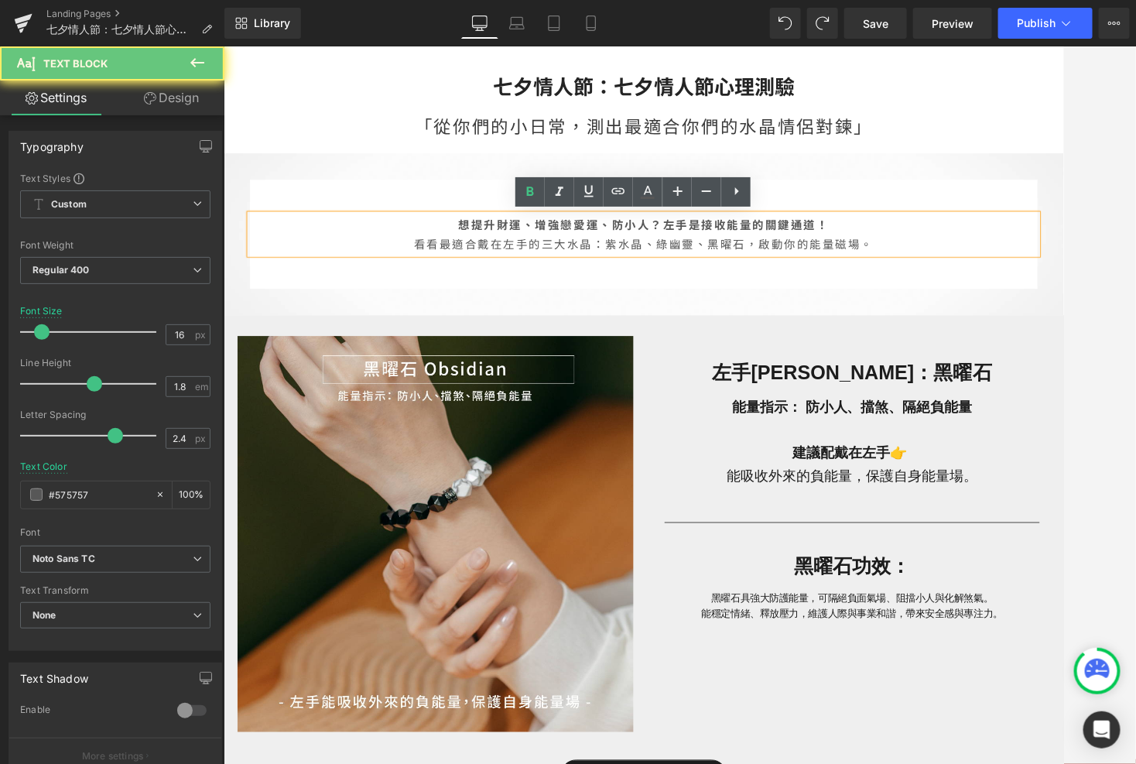
click at [832, 252] on strong "想提升財運、增強戀愛運、防小人？左手是接收能量的關鍵通道！" at bounding box center [691, 244] width 413 height 19
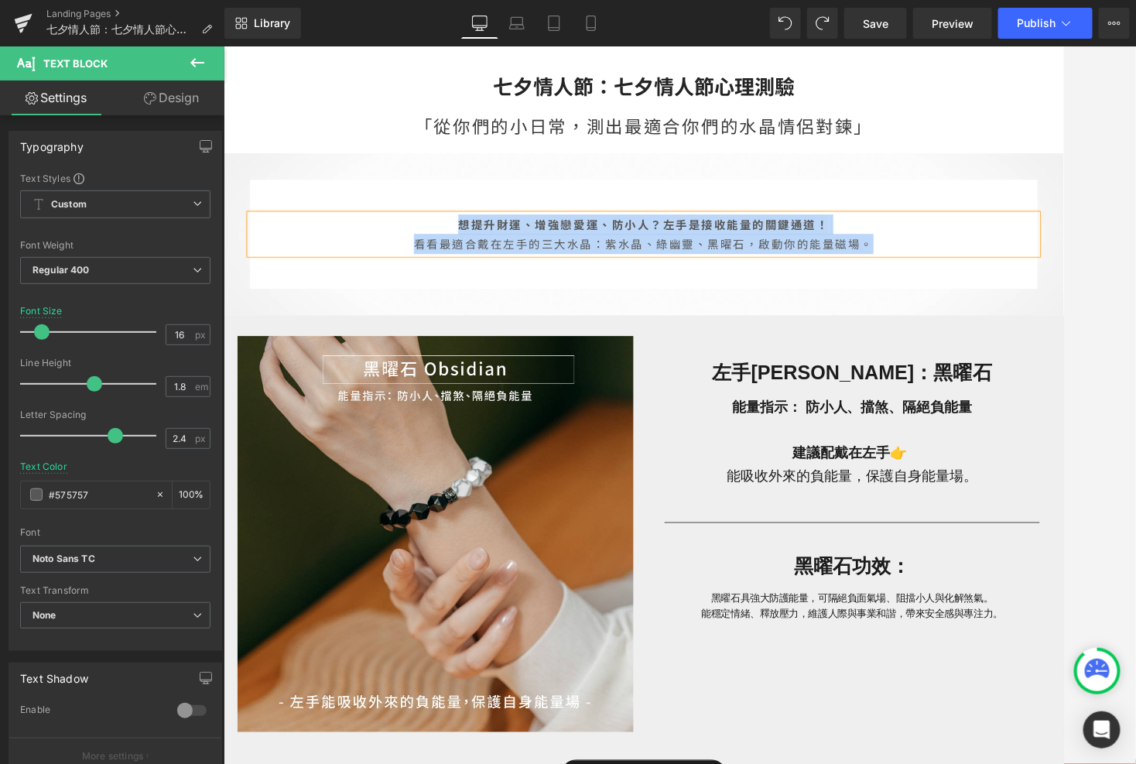
paste div
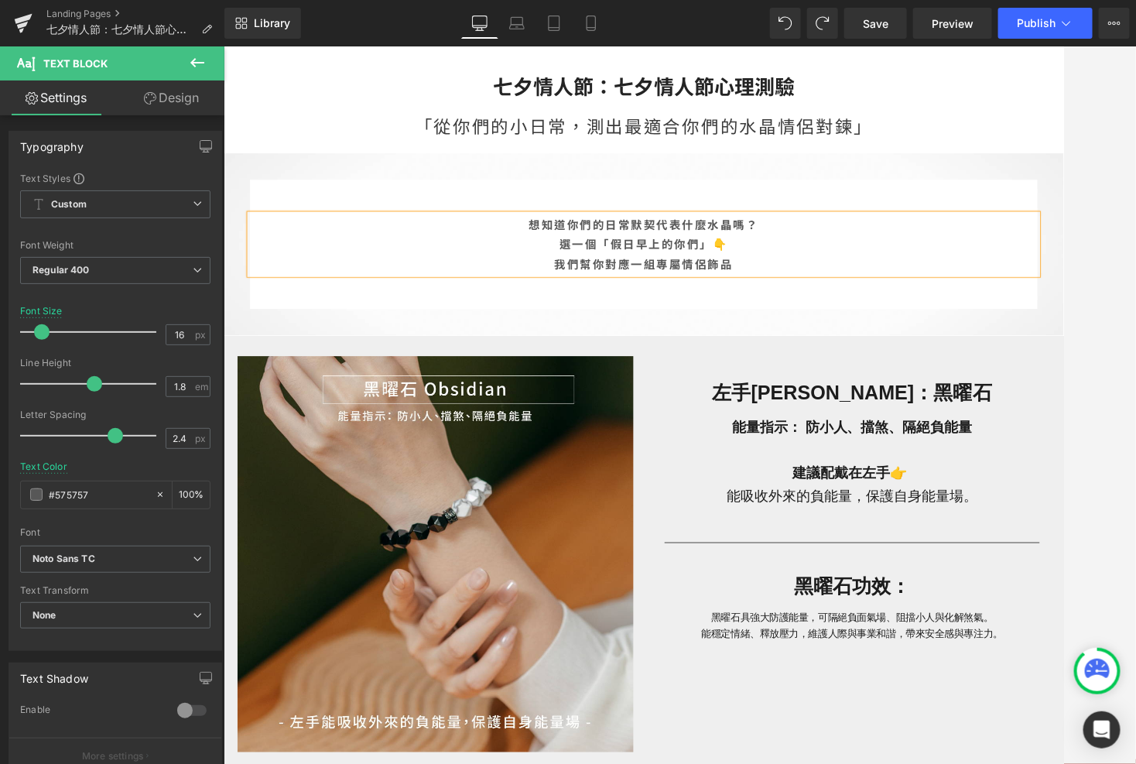
click at [828, 282] on p "我們幫你對應一組專屬情侶飾品" at bounding box center [691, 288] width 878 height 22
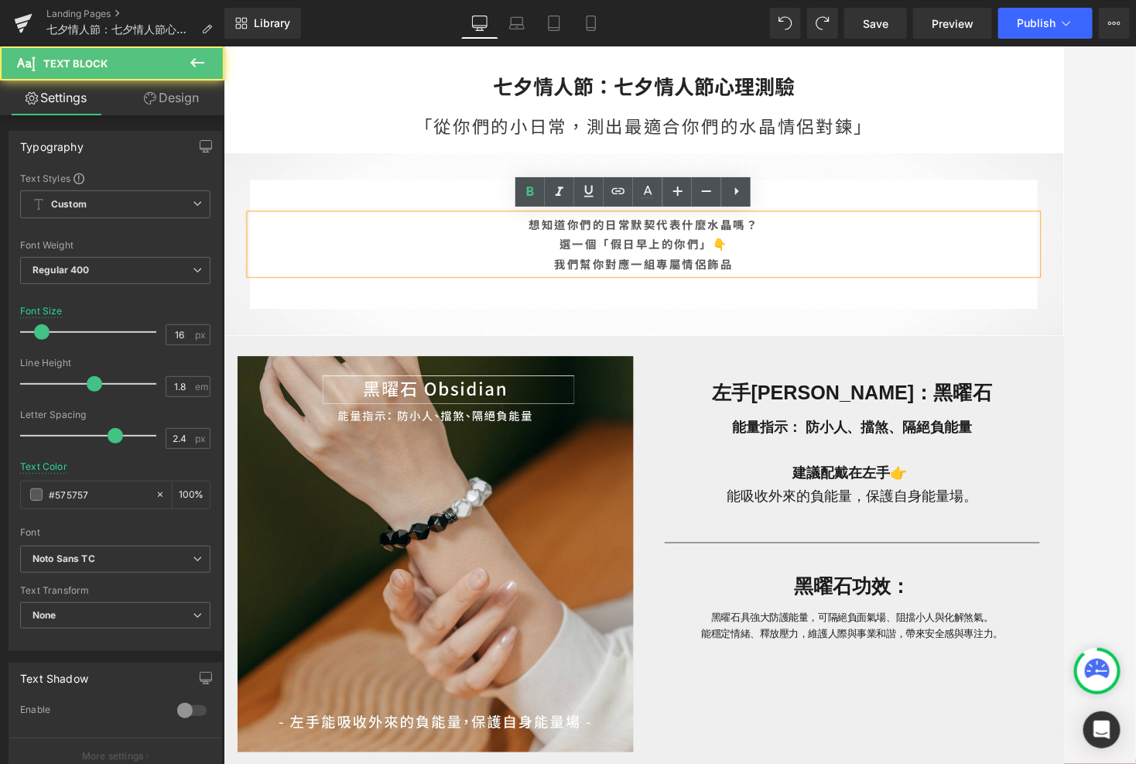
click at [591, 293] on b "我們幫你對應一組專屬情侶飾品" at bounding box center [691, 288] width 200 height 19
click at [589, 255] on p "選一個「假日早上的你們」👇" at bounding box center [691, 266] width 878 height 22
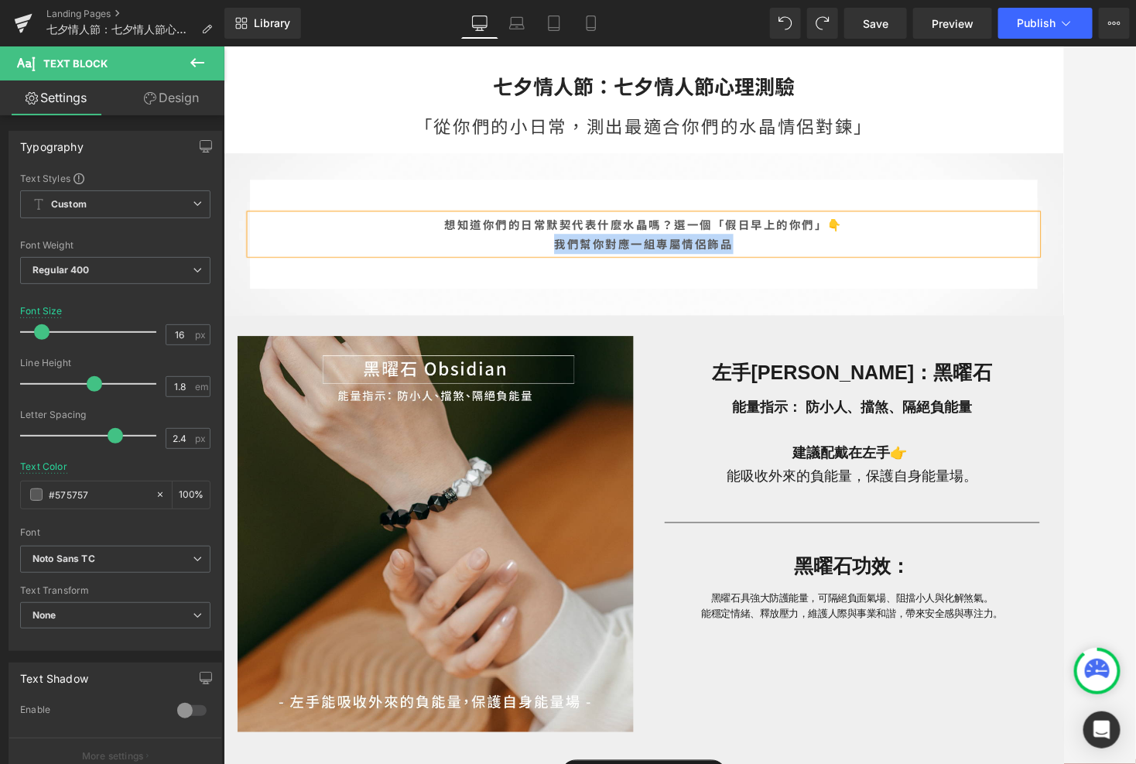
drag, startPoint x: 815, startPoint y: 267, endPoint x: 571, endPoint y: 265, distance: 243.8
click at [571, 265] on p "我們幫你對應一組專屬情侶飾品" at bounding box center [691, 266] width 878 height 22
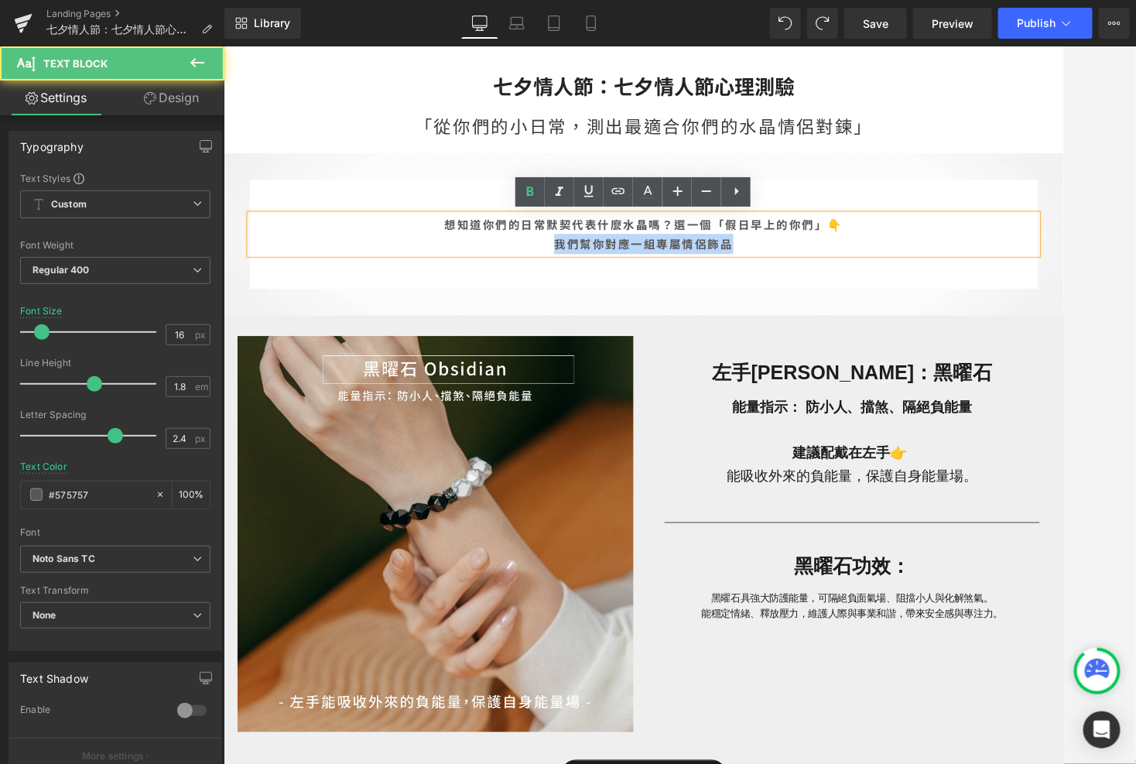
click at [571, 265] on p "我們幫你對應一組專屬情侶飾品" at bounding box center [691, 266] width 878 height 22
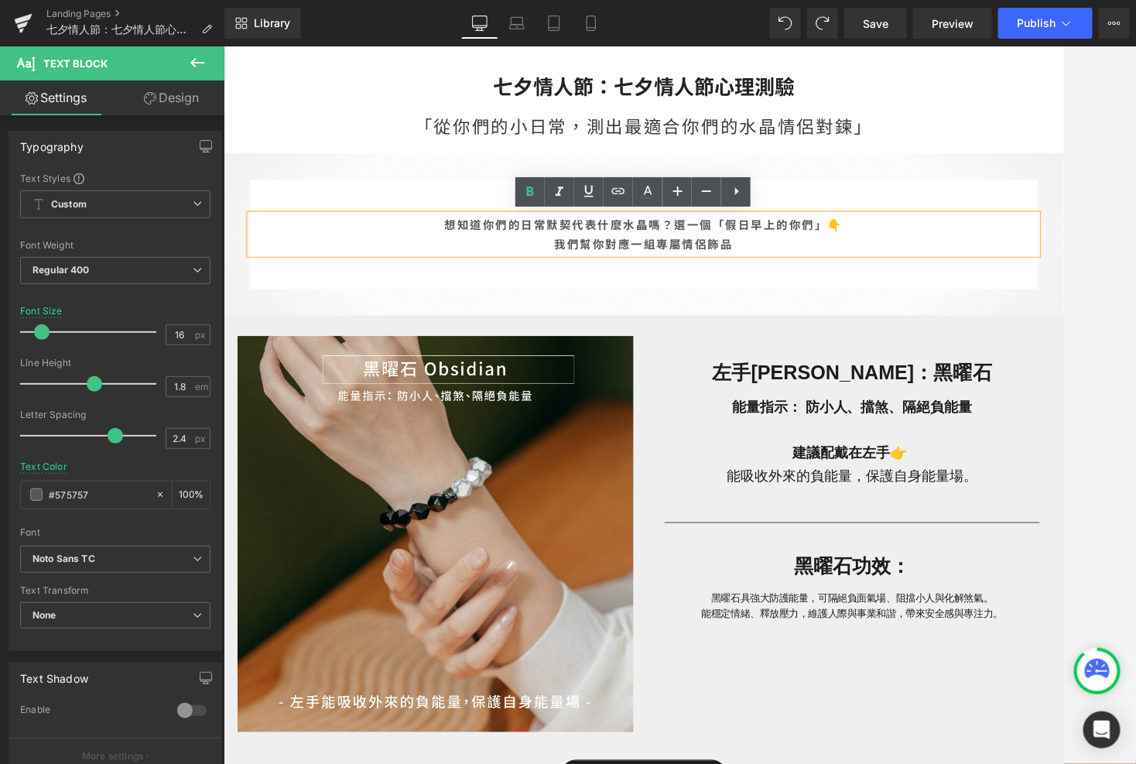
click at [950, 244] on p "想知道你們的日常默契代表什麼水晶嗎？ 選一個「假日早上的你們」👇" at bounding box center [691, 244] width 878 height 22
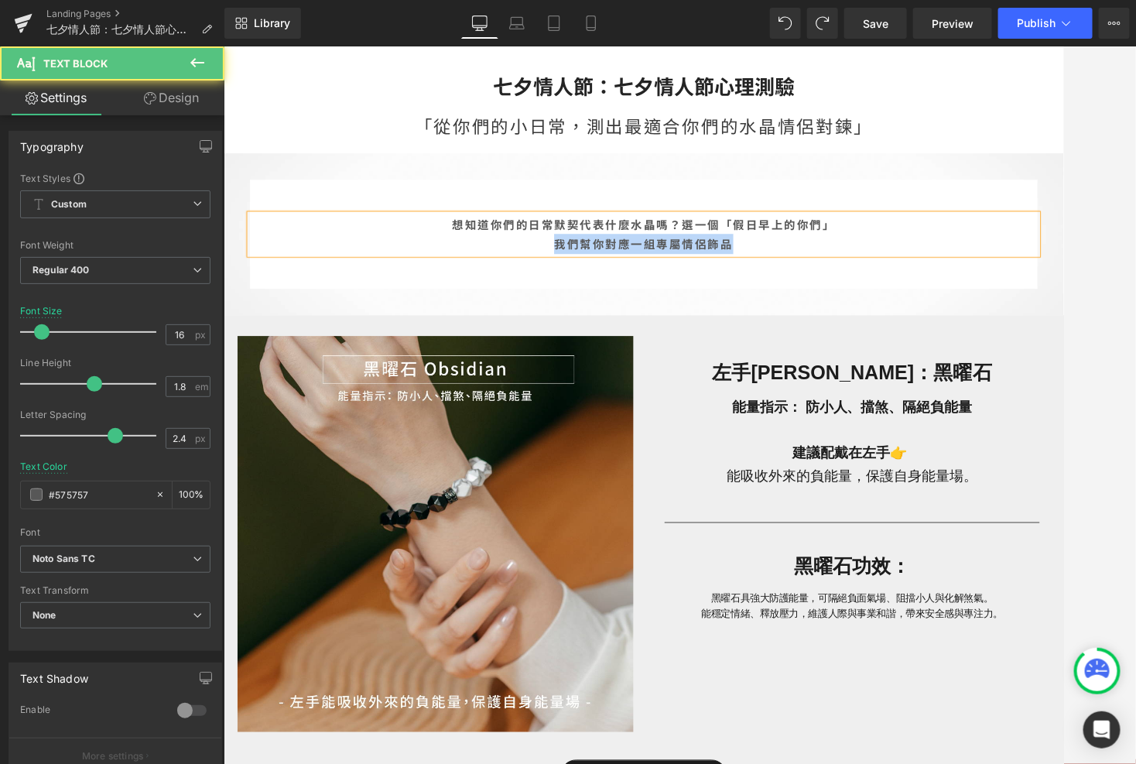
drag, startPoint x: 835, startPoint y: 261, endPoint x: 589, endPoint y: 262, distance: 246.1
click at [589, 264] on p "我們幫你對應一組專屬情侶飾品" at bounding box center [691, 266] width 878 height 22
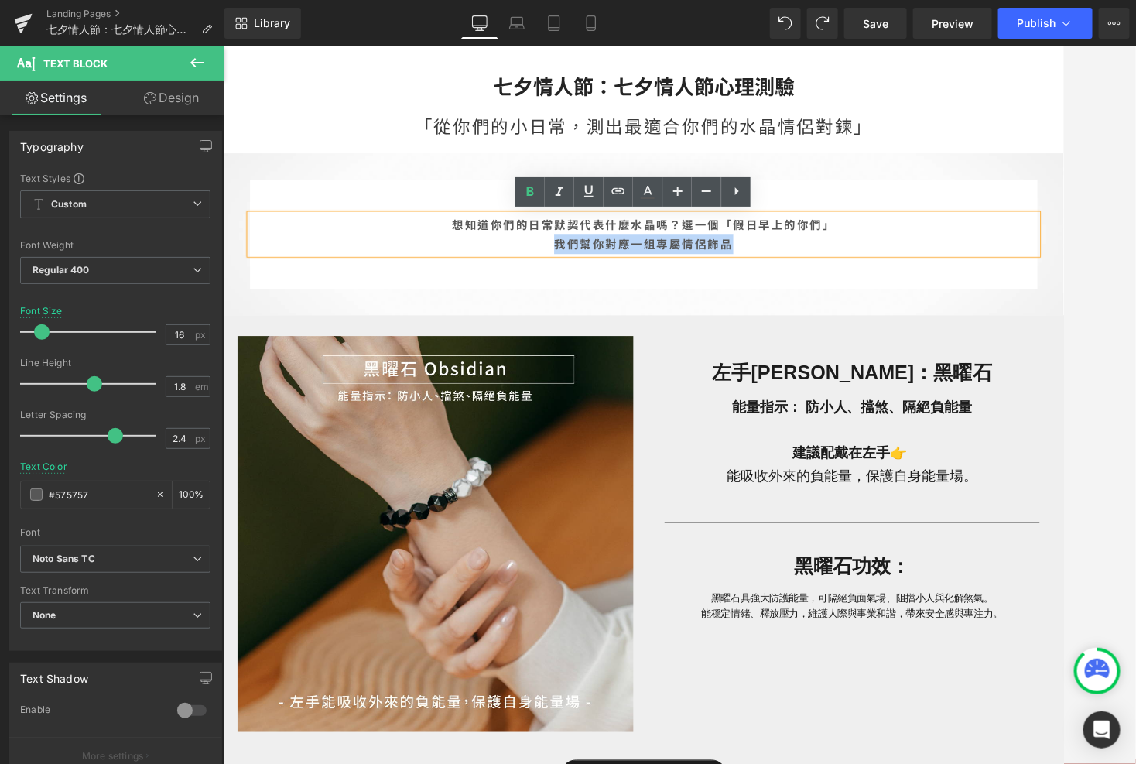
click at [589, 262] on p "我們幫你對應一組專屬情侶飾品" at bounding box center [691, 266] width 878 height 22
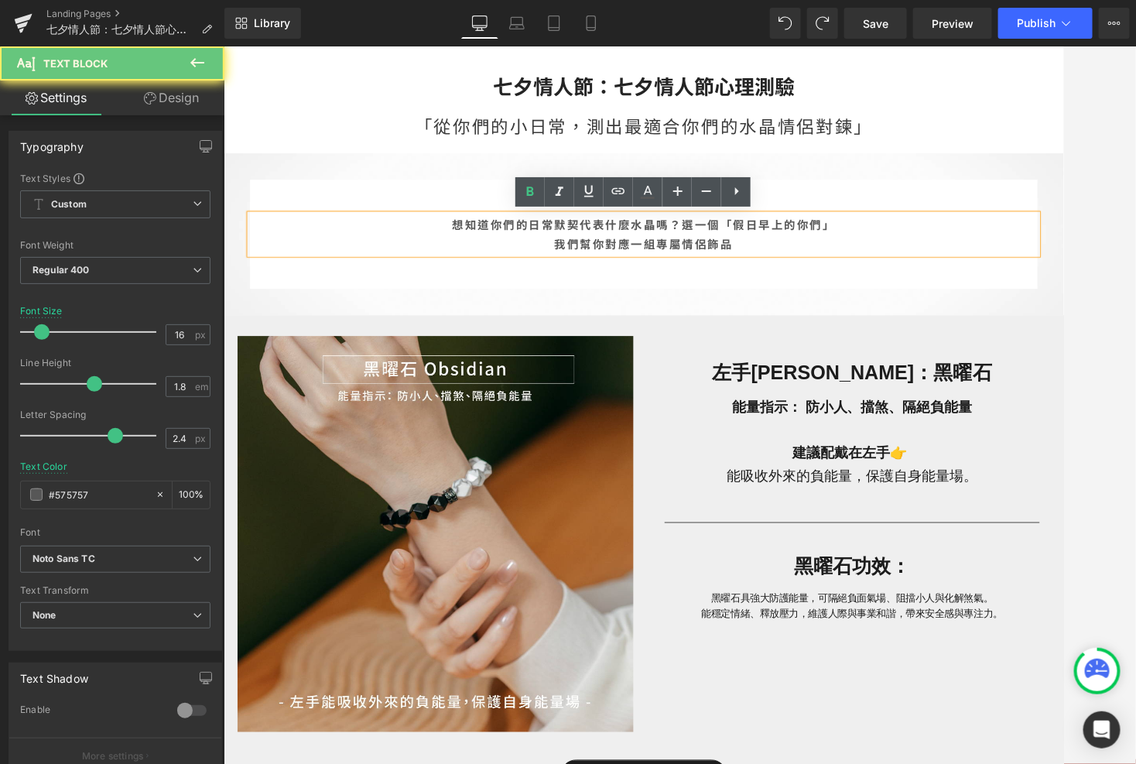
click at [618, 265] on b "我們幫你對應一組專屬情侶飾品" at bounding box center [691, 265] width 200 height 19
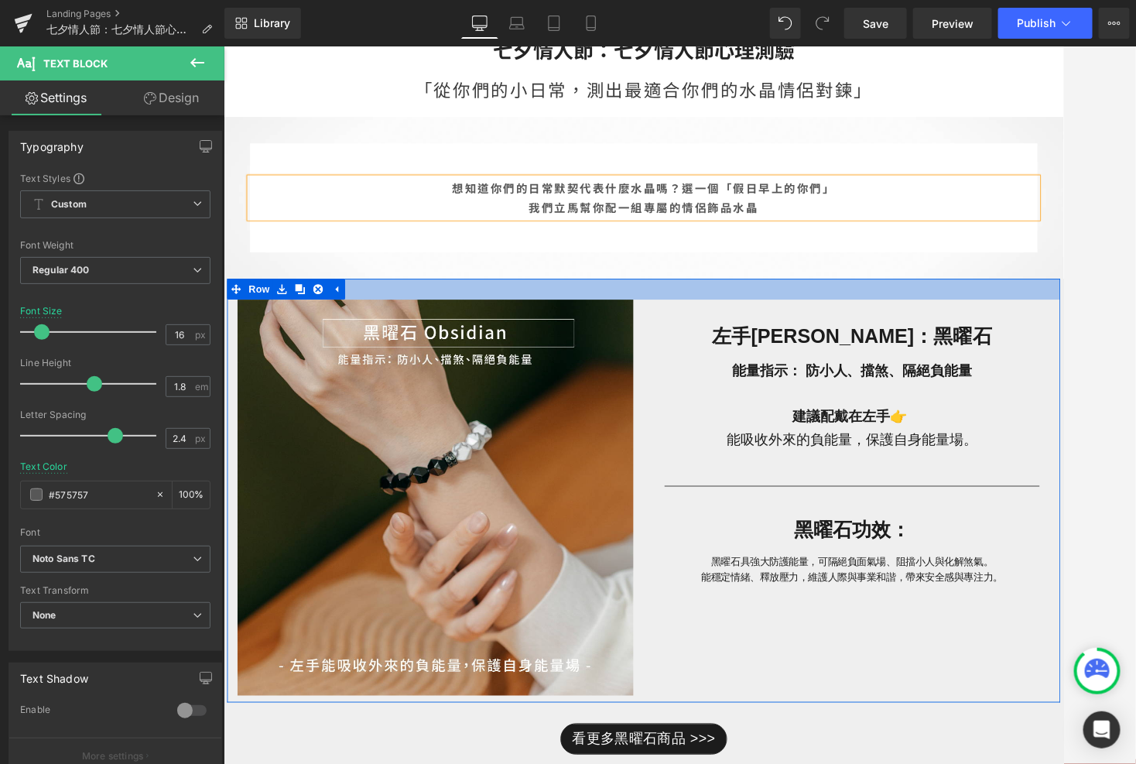
scroll to position [176, 0]
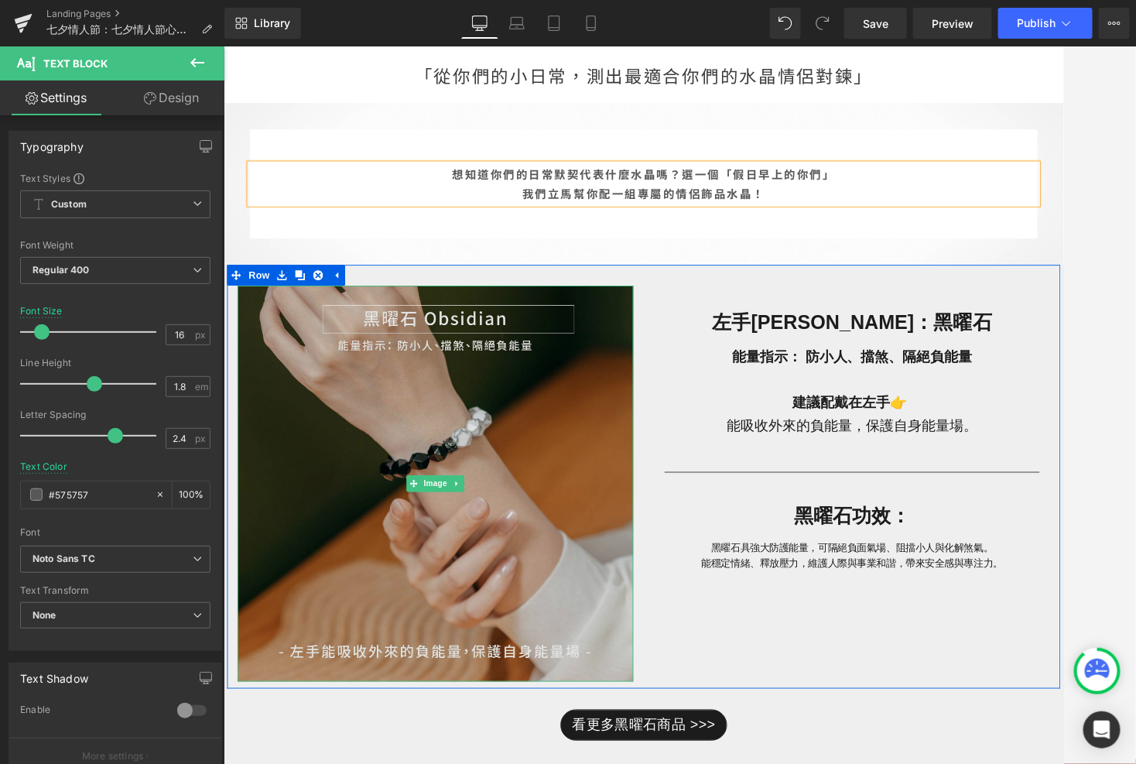
click at [570, 370] on img at bounding box center [458, 533] width 441 height 441
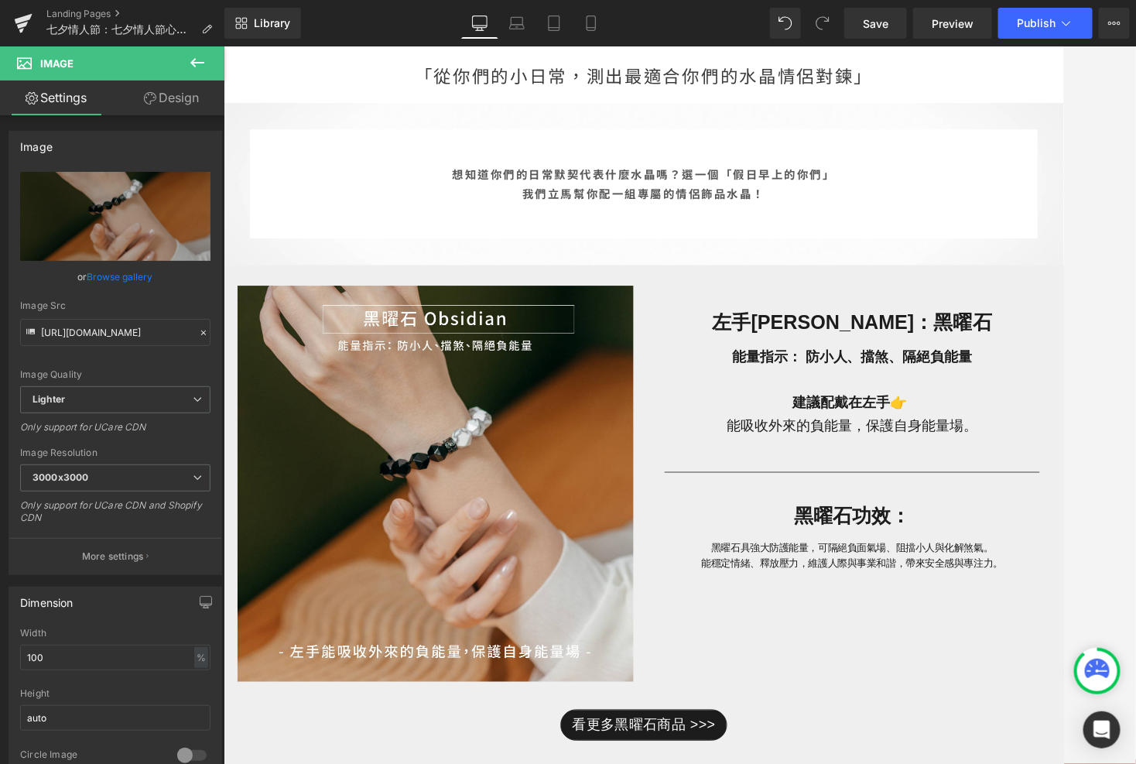
click at [204, 66] on icon at bounding box center [197, 62] width 19 height 19
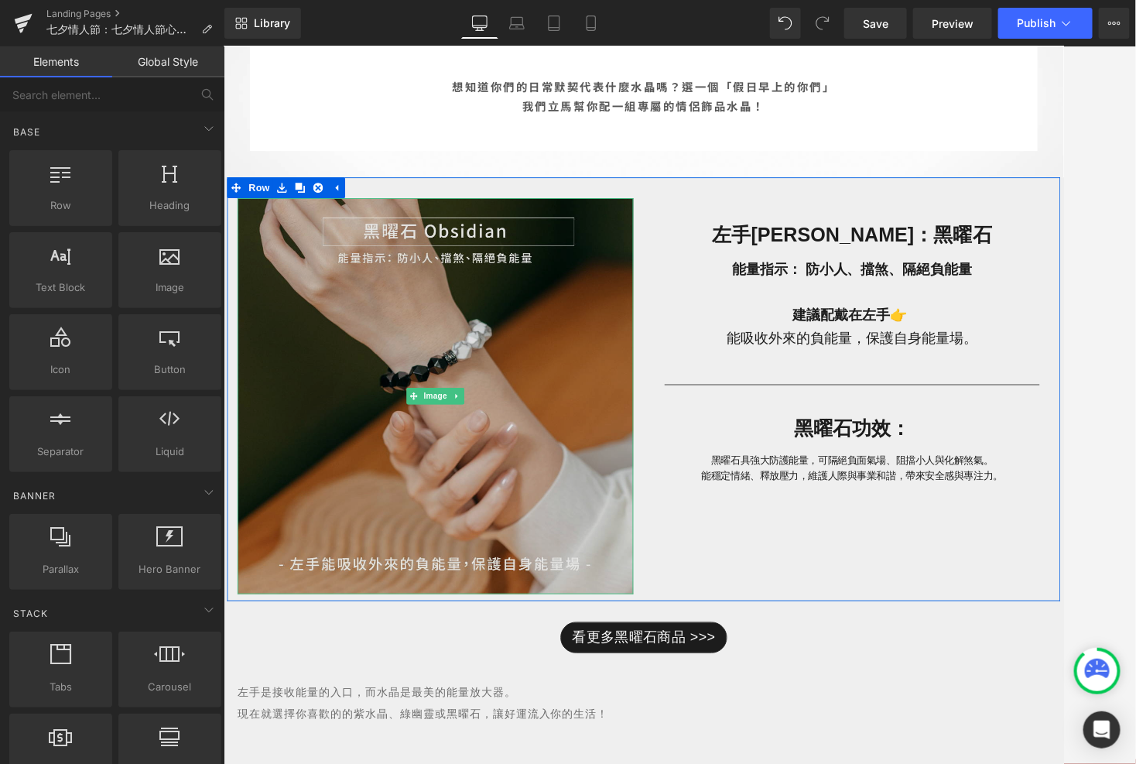
scroll to position [289, 0]
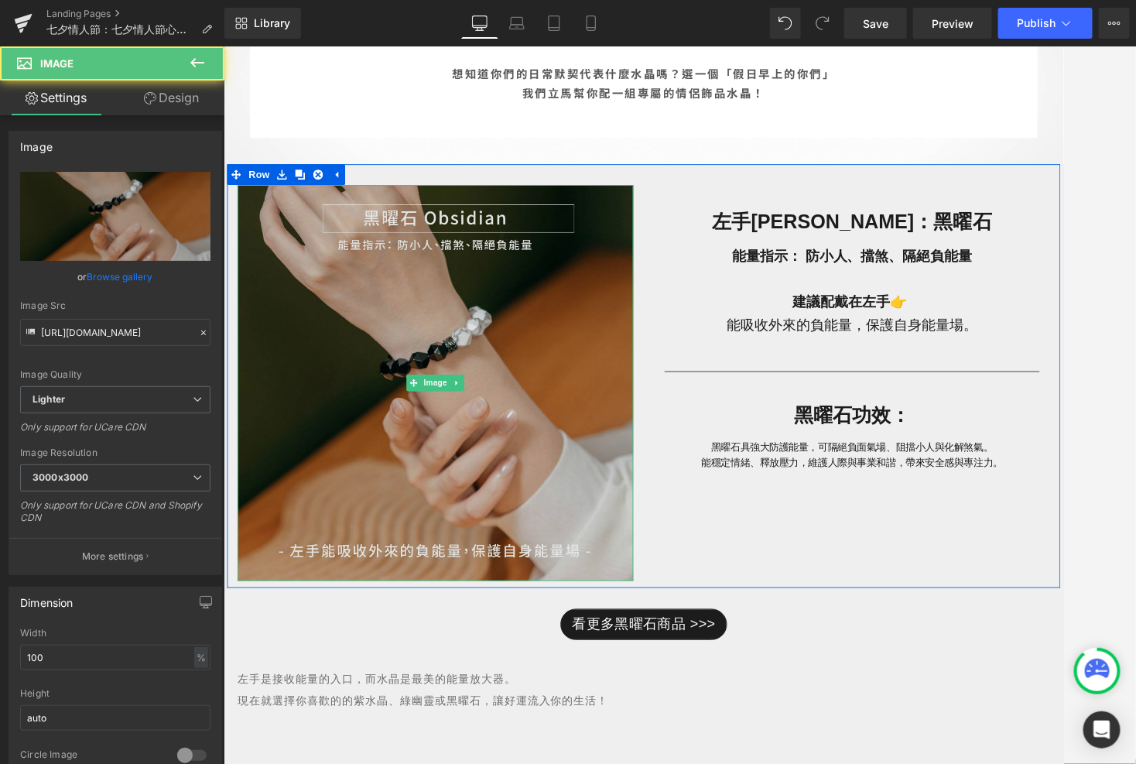
click at [650, 346] on img at bounding box center [458, 420] width 441 height 441
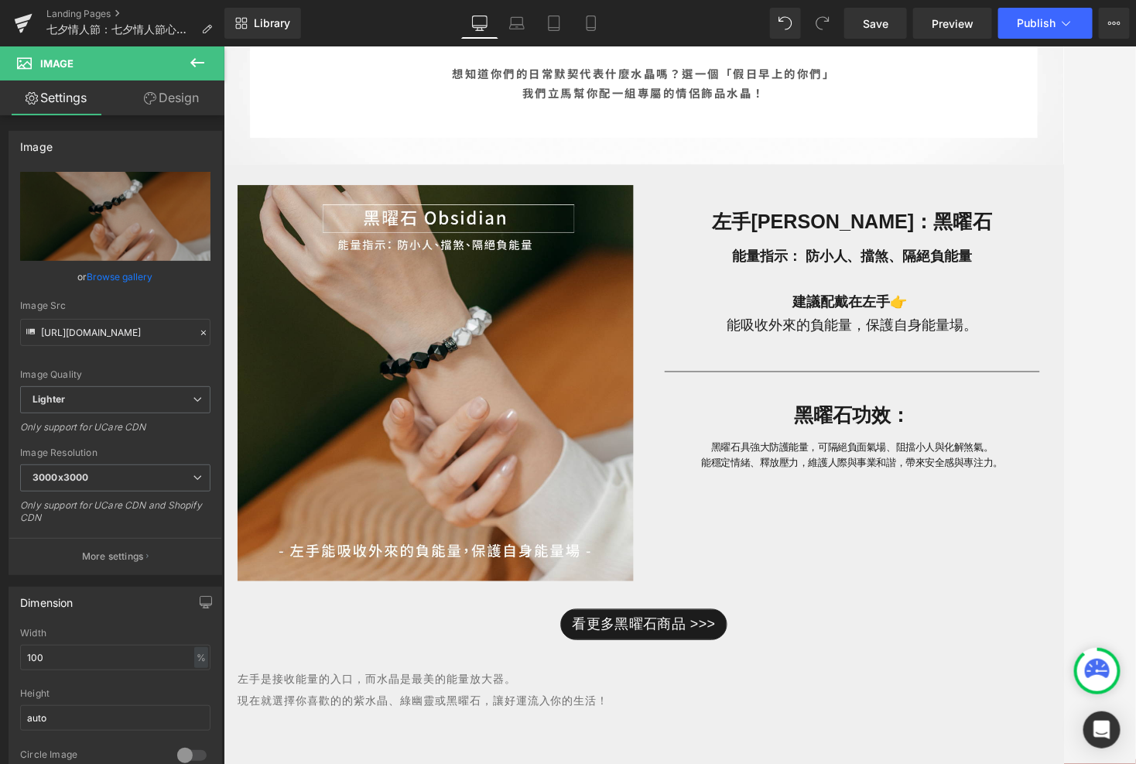
click at [193, 53] on icon at bounding box center [197, 62] width 19 height 19
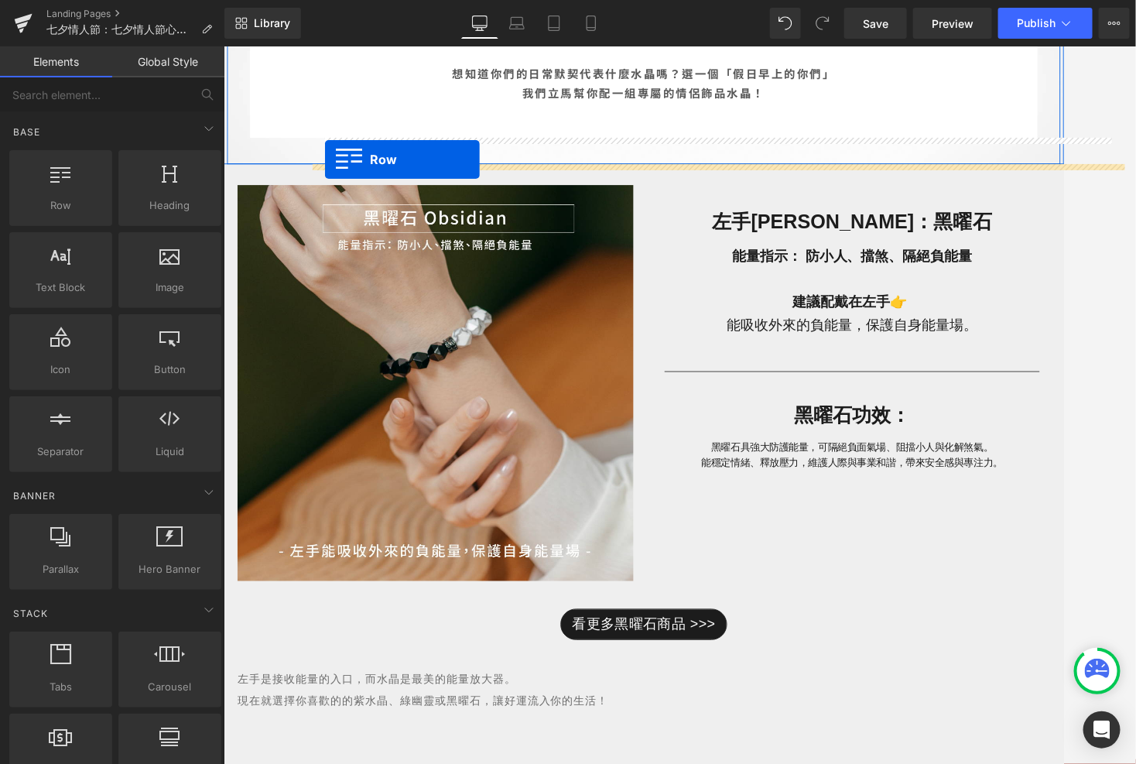
drag, startPoint x: 317, startPoint y: 213, endPoint x: 335, endPoint y: 171, distance: 45.4
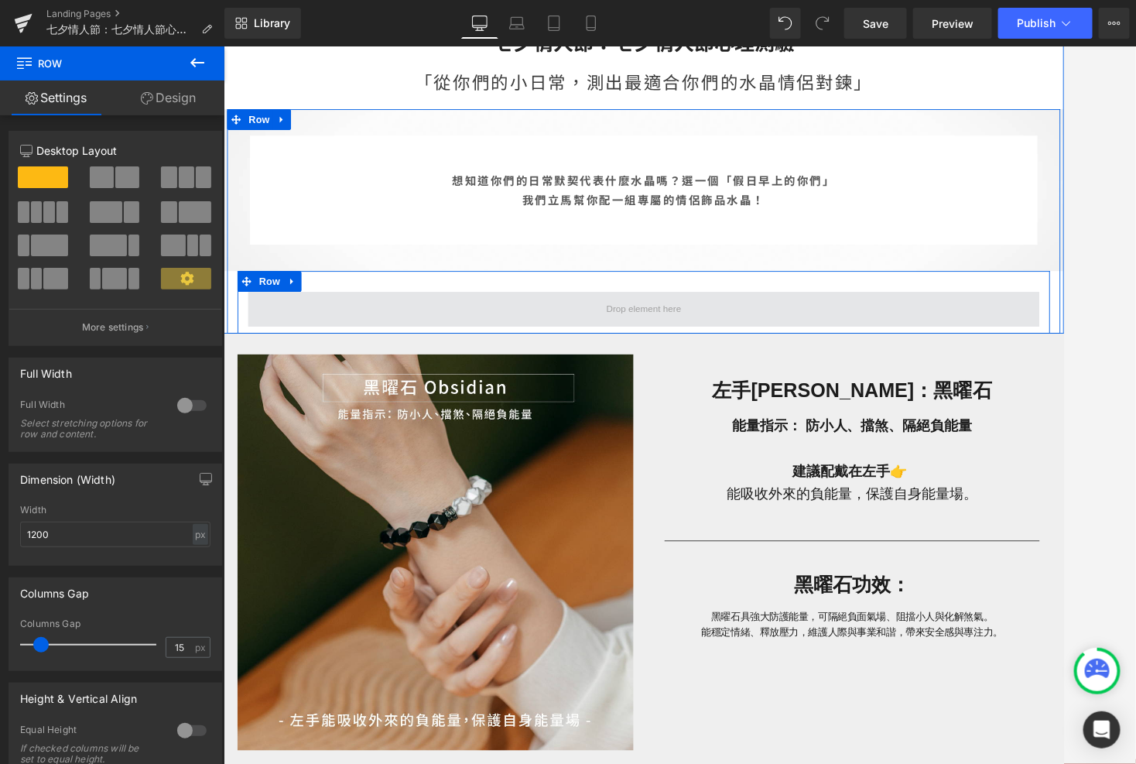
scroll to position [156, 0]
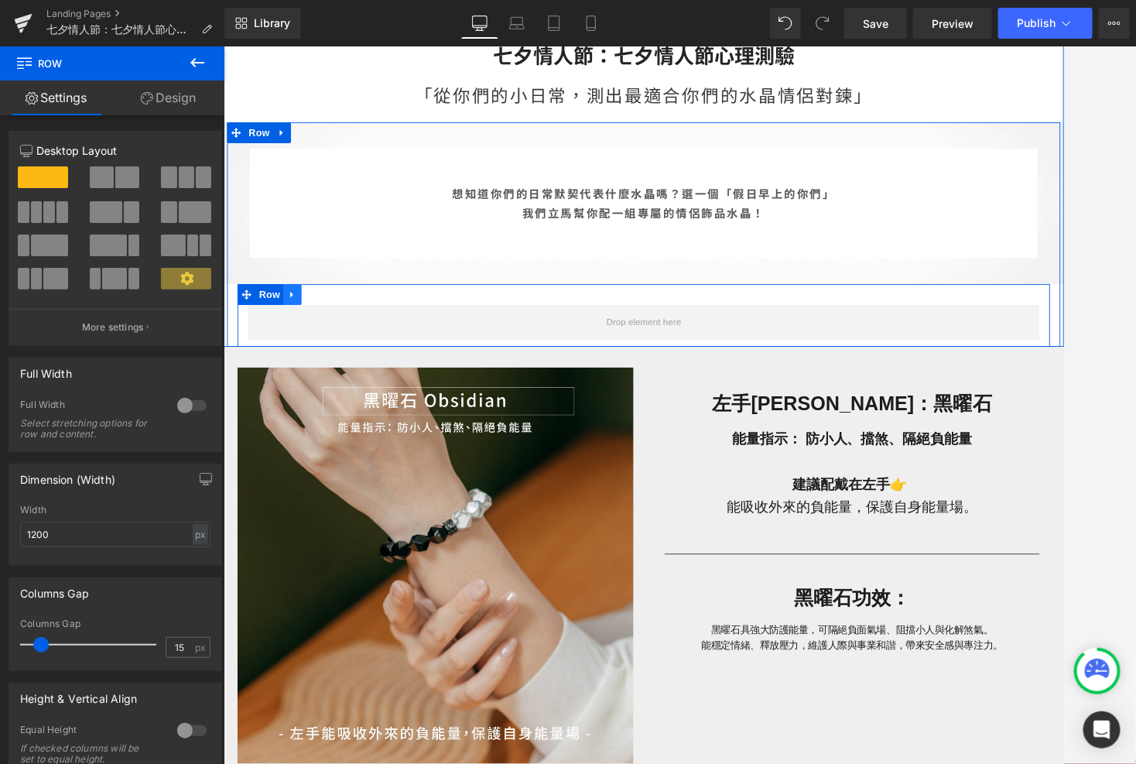
click at [302, 317] on icon at bounding box center [299, 323] width 11 height 12
click at [337, 322] on icon at bounding box center [339, 322] width 11 height 11
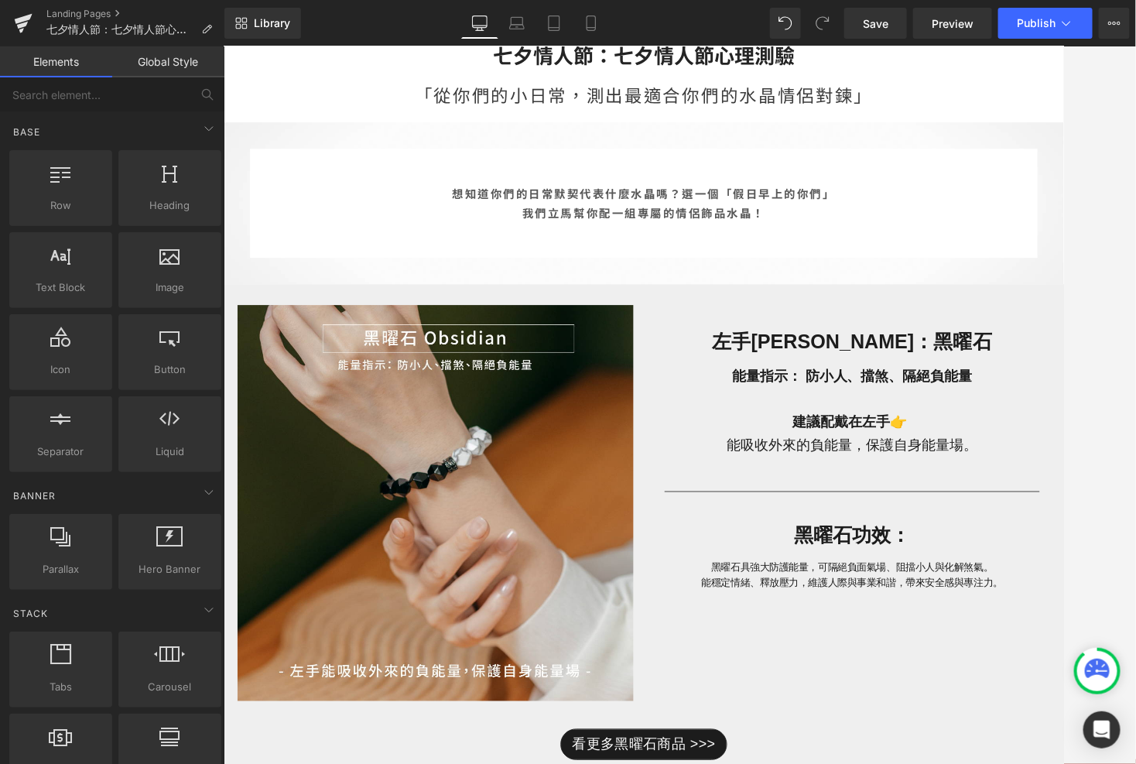
click at [200, 70] on link "Global Style" at bounding box center [168, 61] width 112 height 31
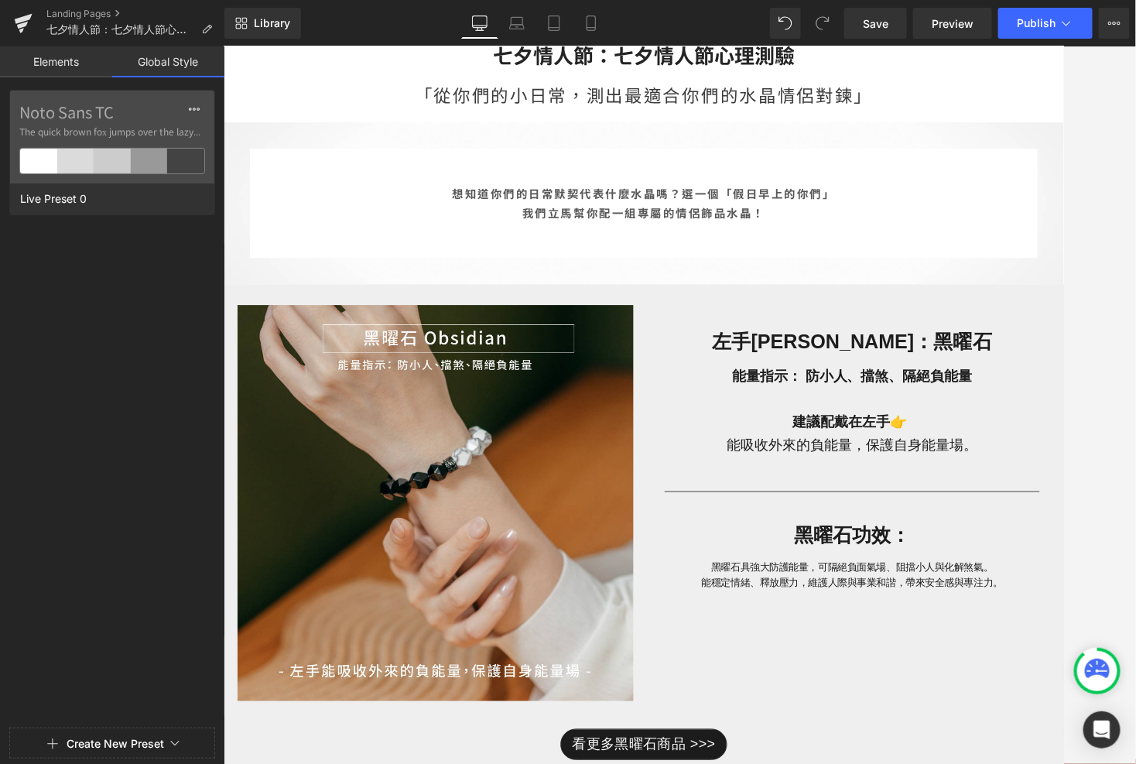
click at [82, 57] on link "Elements" at bounding box center [56, 61] width 112 height 31
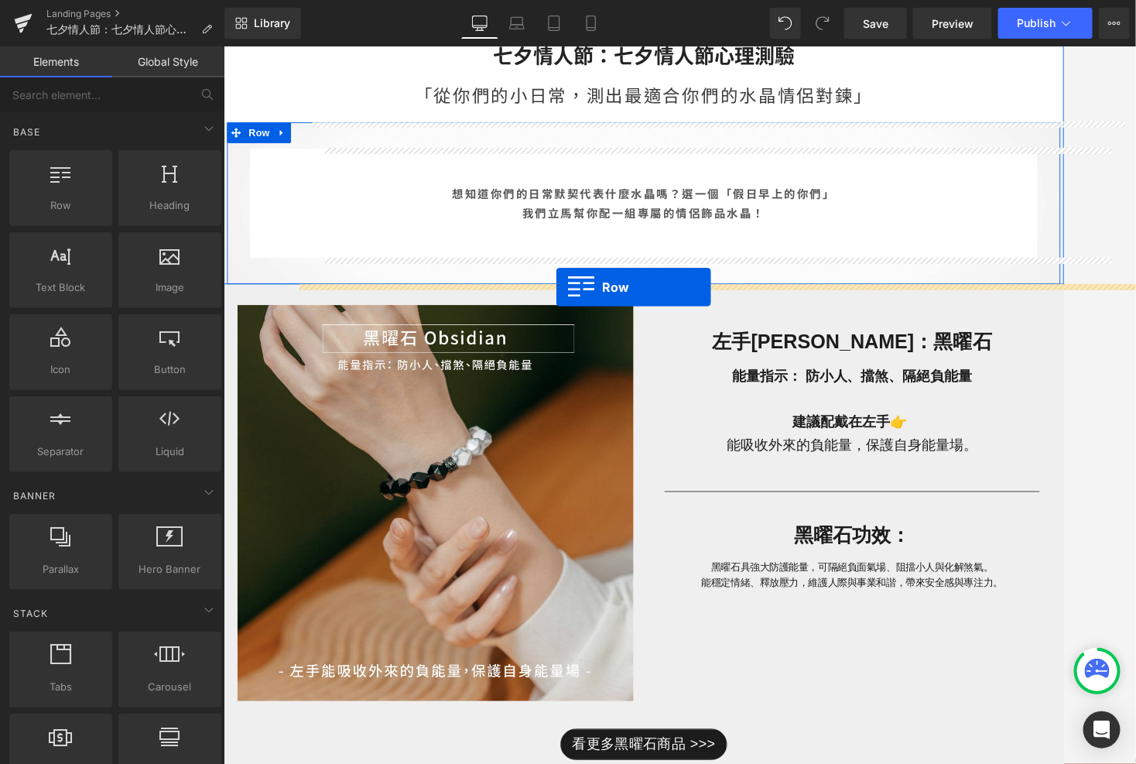
drag, startPoint x: 290, startPoint y: 263, endPoint x: 594, endPoint y: 313, distance: 307.5
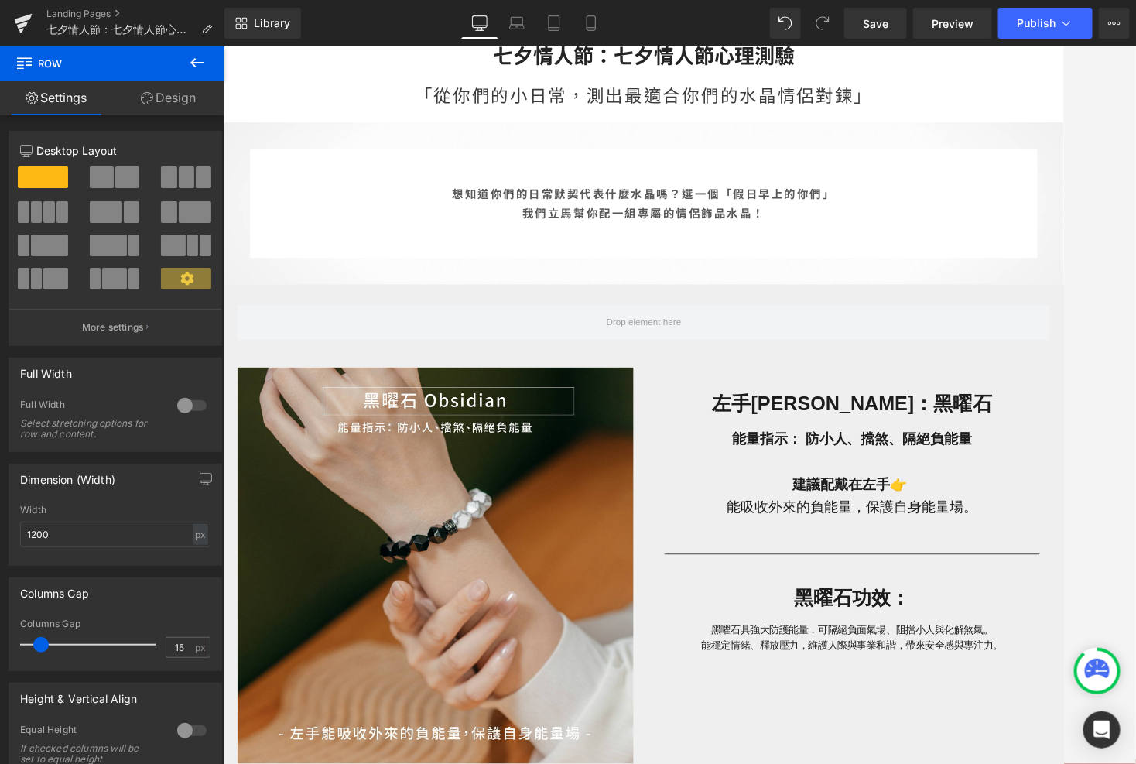
click at [197, 57] on icon at bounding box center [197, 62] width 19 height 19
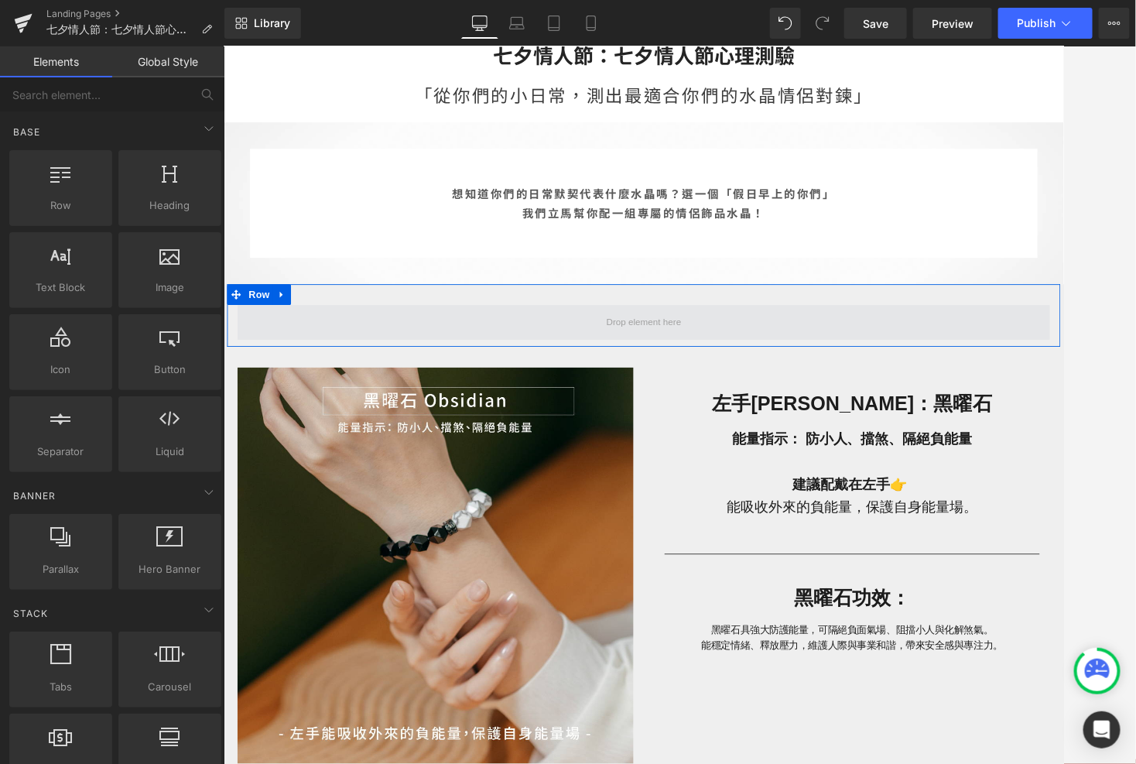
click at [491, 349] on span at bounding box center [691, 353] width 906 height 39
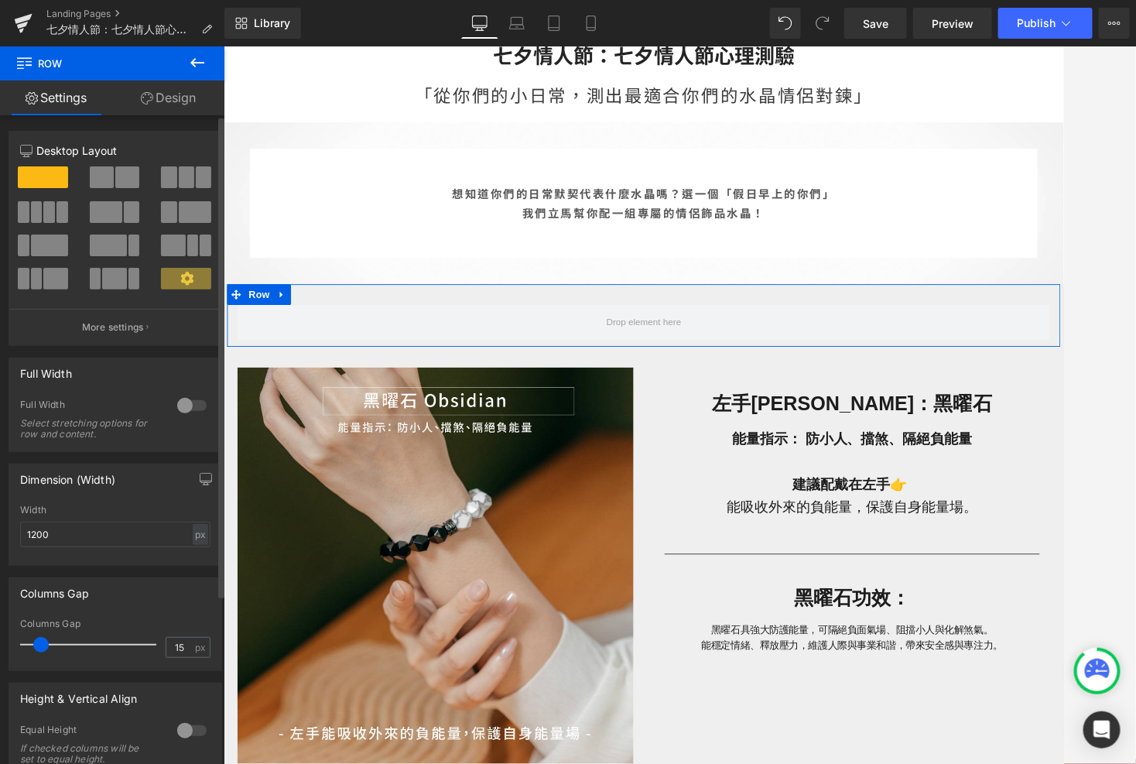
click at [207, 166] on div "12 Desktop Layout Laptop Layout Tablet Layout Mobile Layout More settings" at bounding box center [115, 243] width 212 height 203
click at [171, 176] on span at bounding box center [168, 177] width 15 height 22
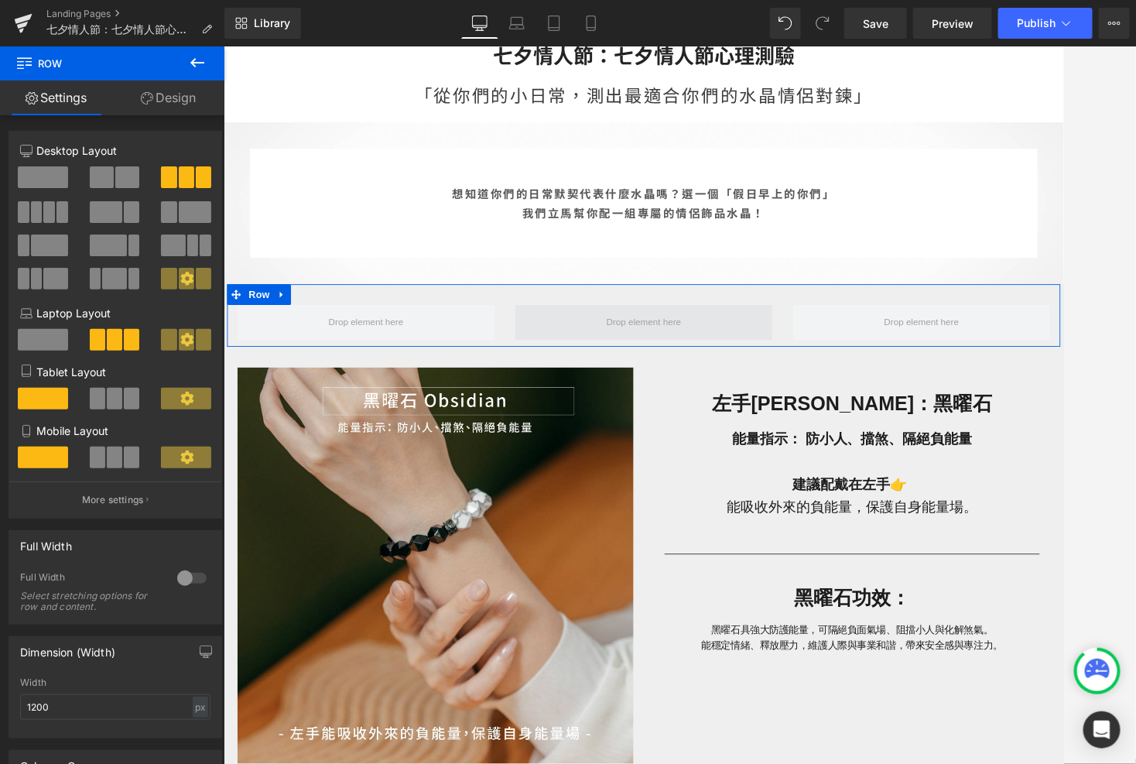
click at [675, 351] on span at bounding box center [691, 353] width 94 height 24
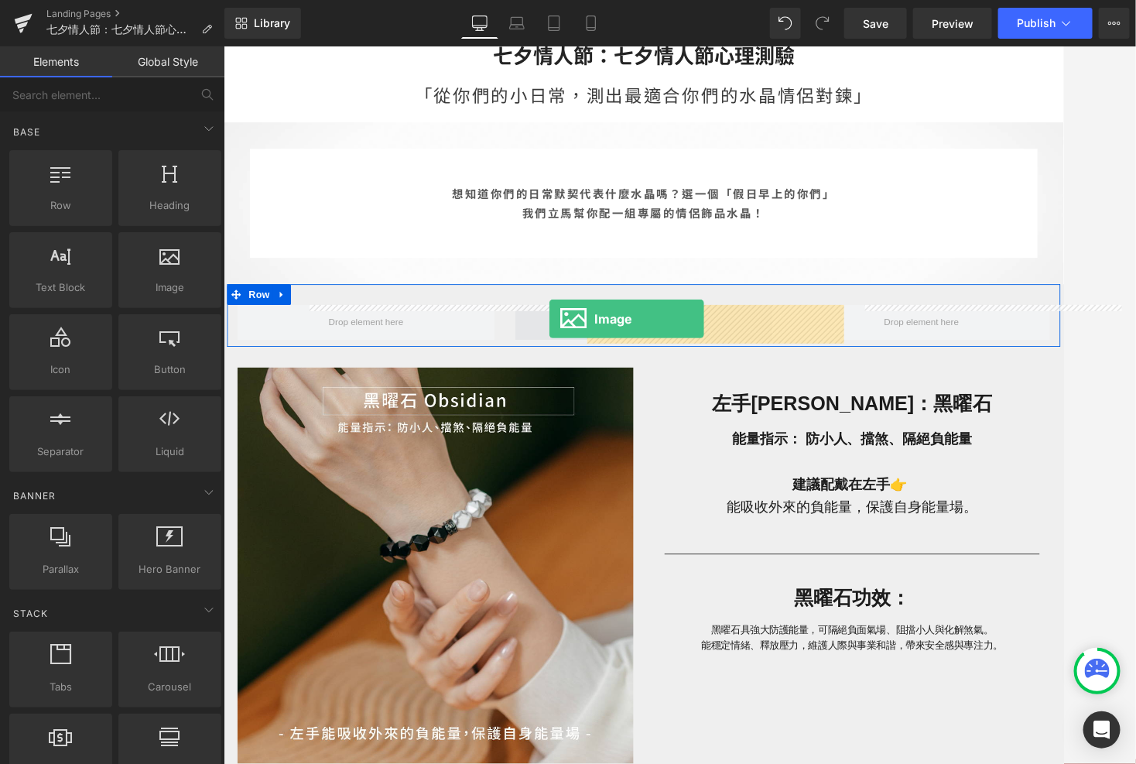
drag, startPoint x: 427, startPoint y: 305, endPoint x: 585, endPoint y: 349, distance: 163.9
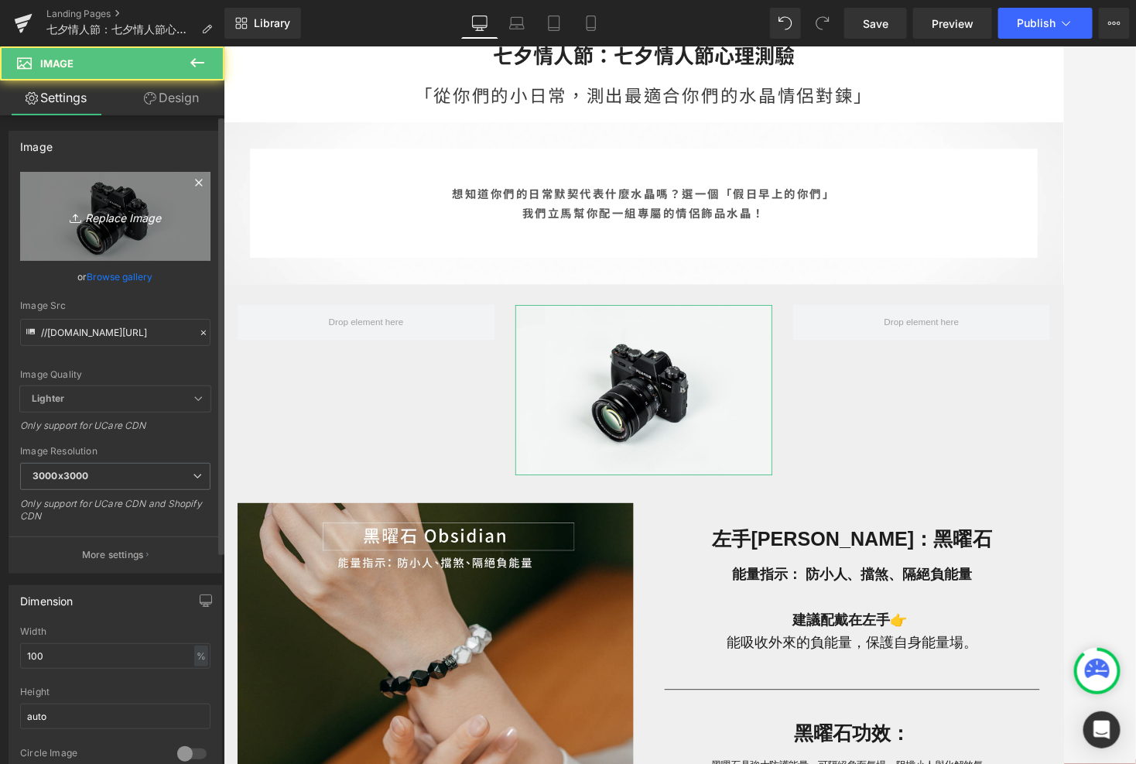
click at [145, 221] on icon "Replace Image" at bounding box center [115, 216] width 124 height 19
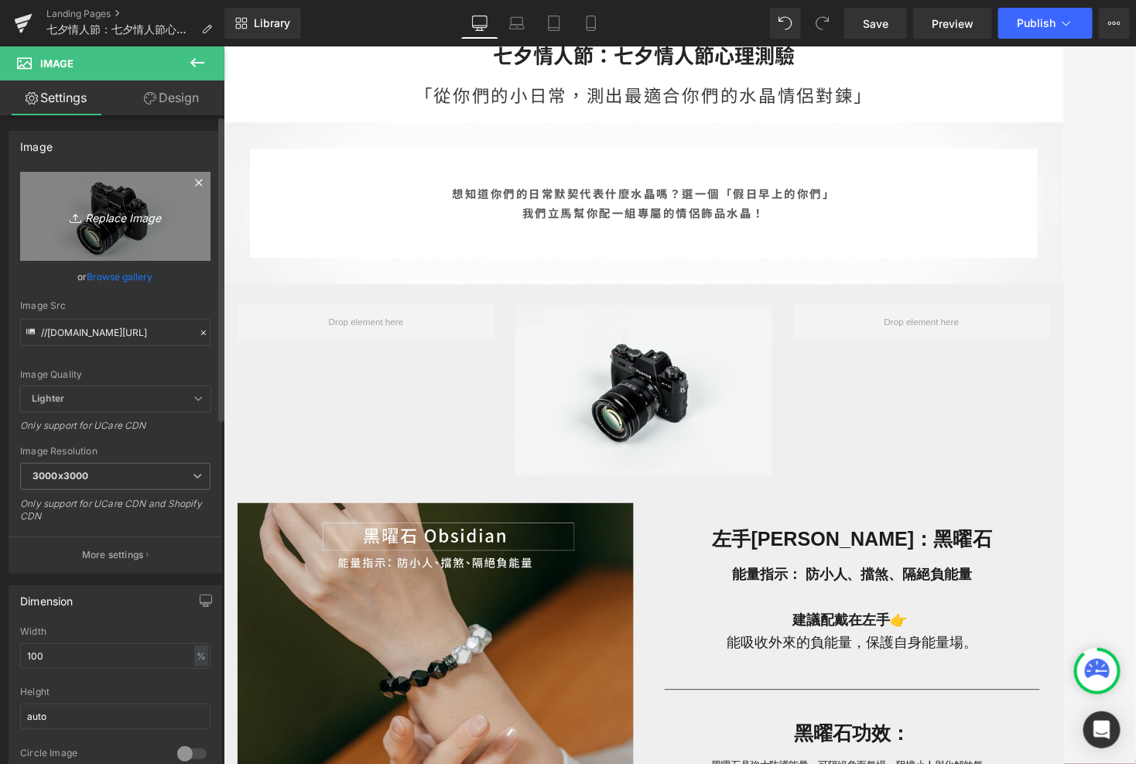
type input "C:\fakepath\[DATE]_心理測驗-08.jpg"
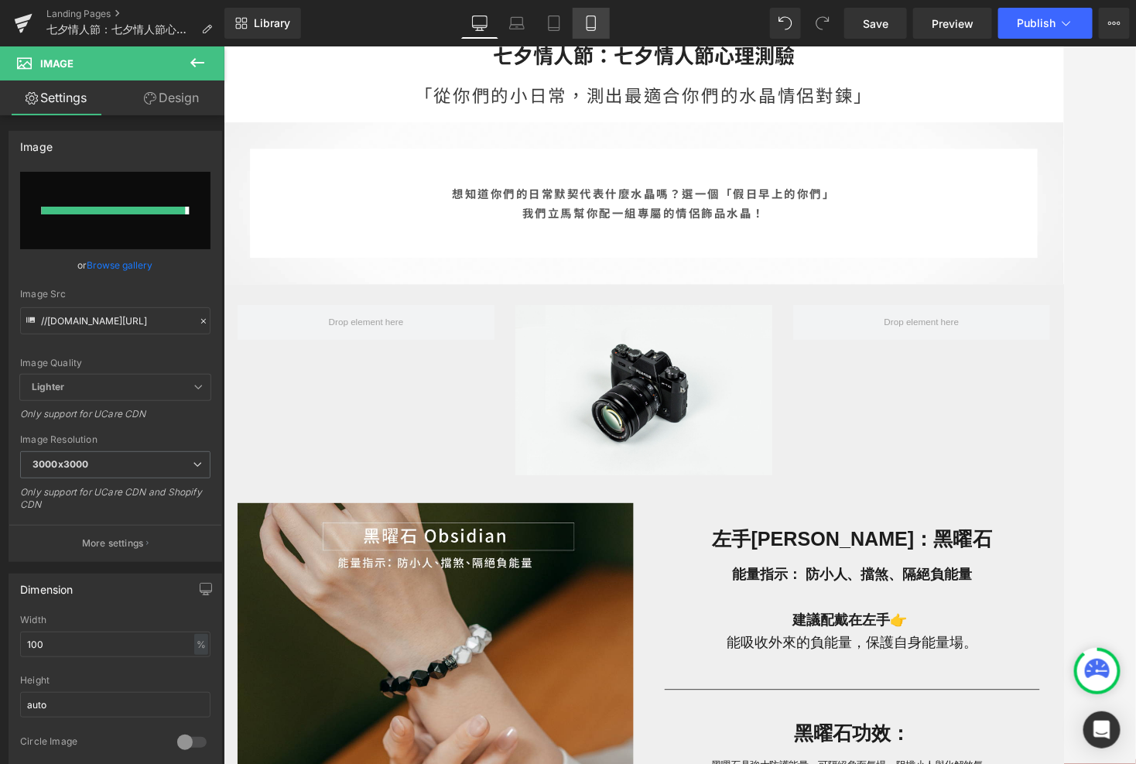
type input "[URL][DOMAIN_NAME]"
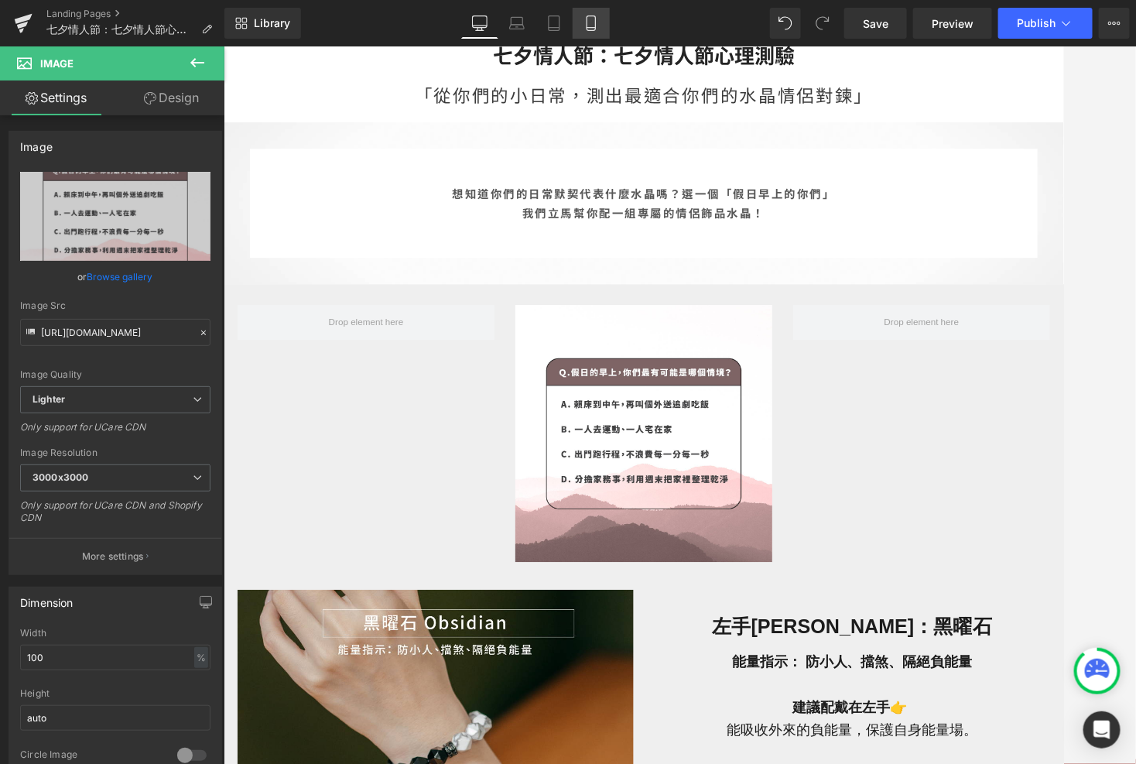
click at [584, 20] on icon at bounding box center [591, 22] width 15 height 15
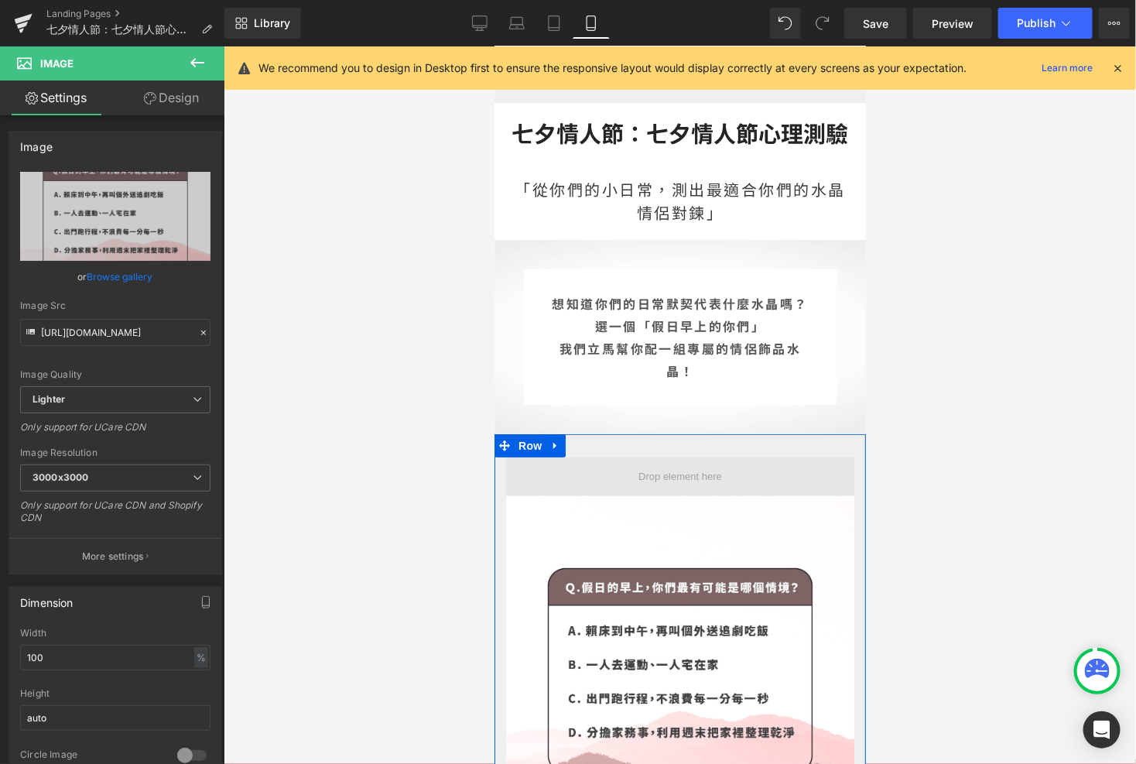
scroll to position [0, 0]
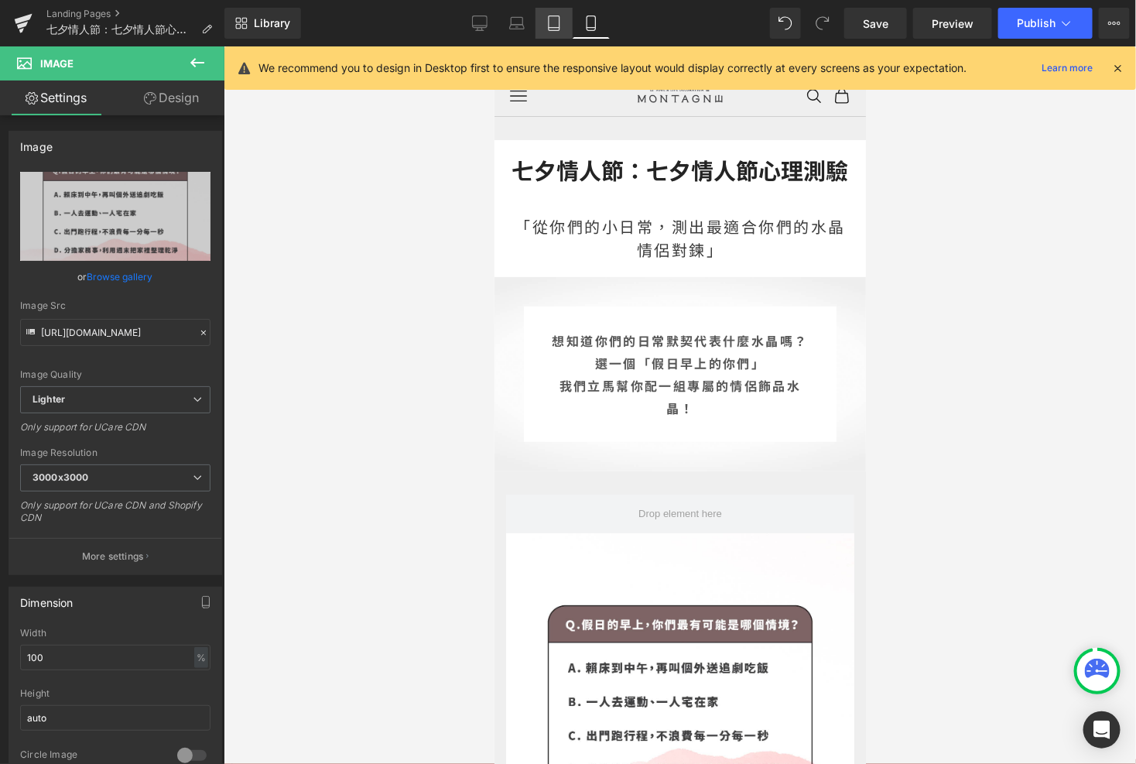
click at [550, 26] on icon at bounding box center [553, 22] width 15 height 15
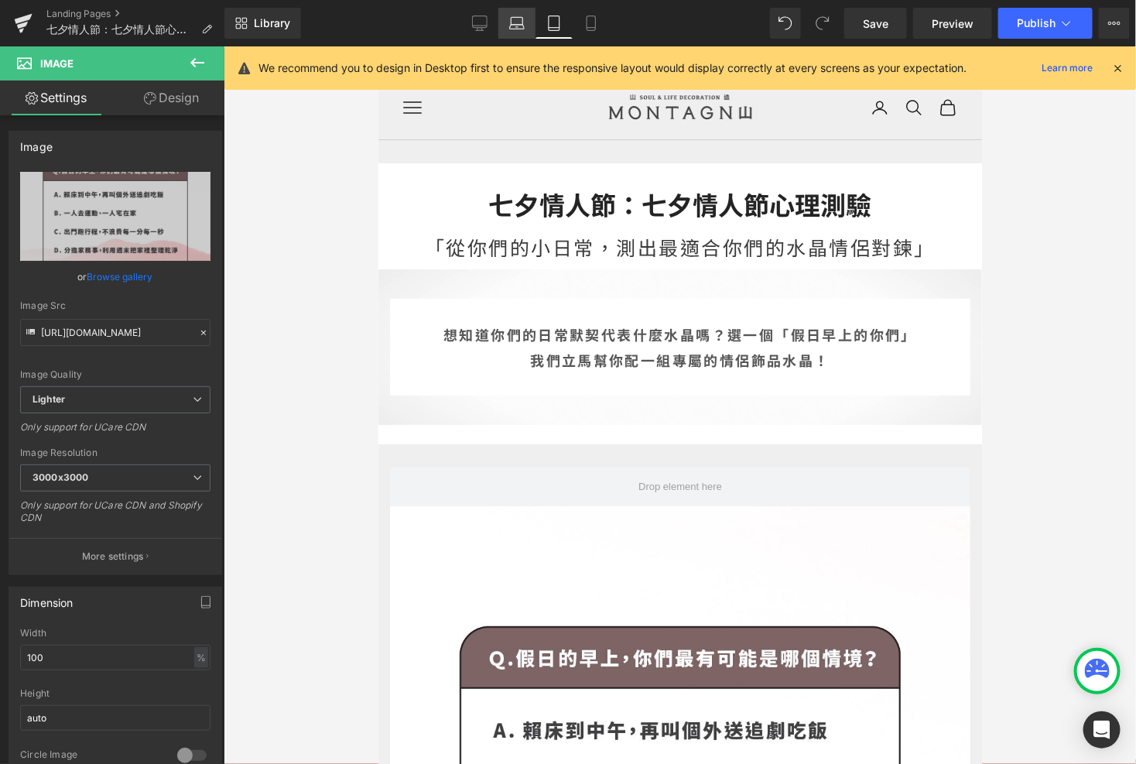
click at [519, 29] on icon at bounding box center [517, 27] width 15 height 5
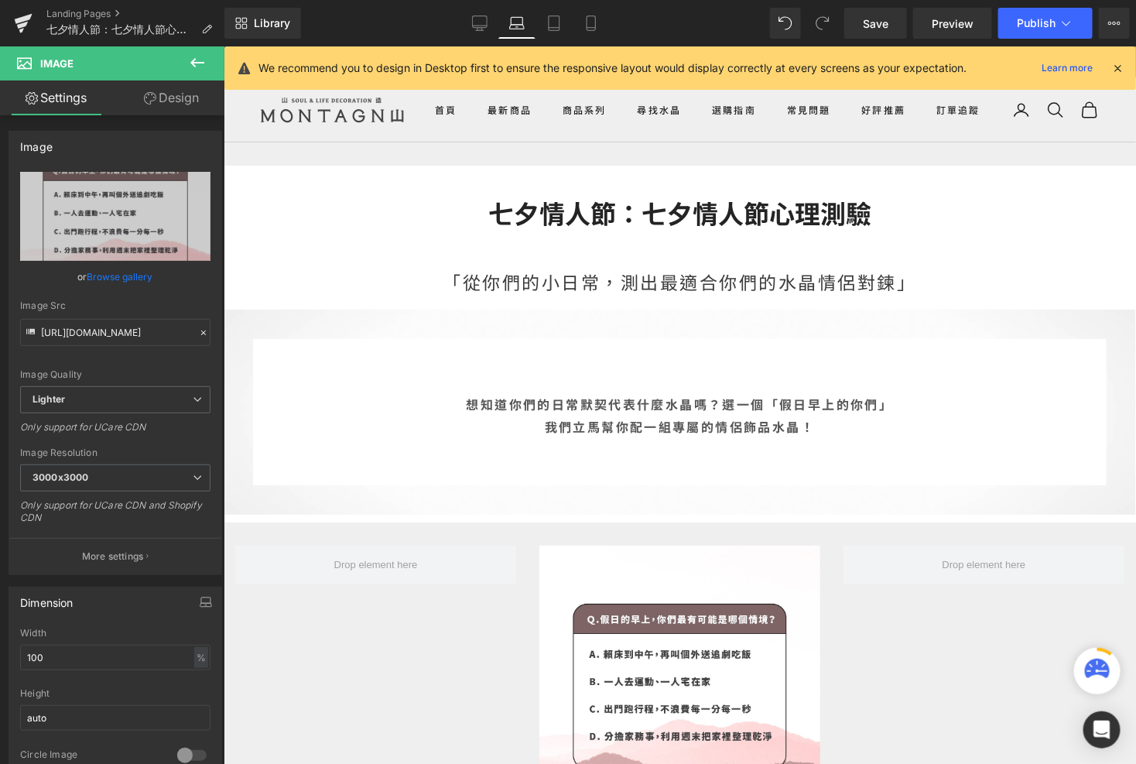
scroll to position [39, 0]
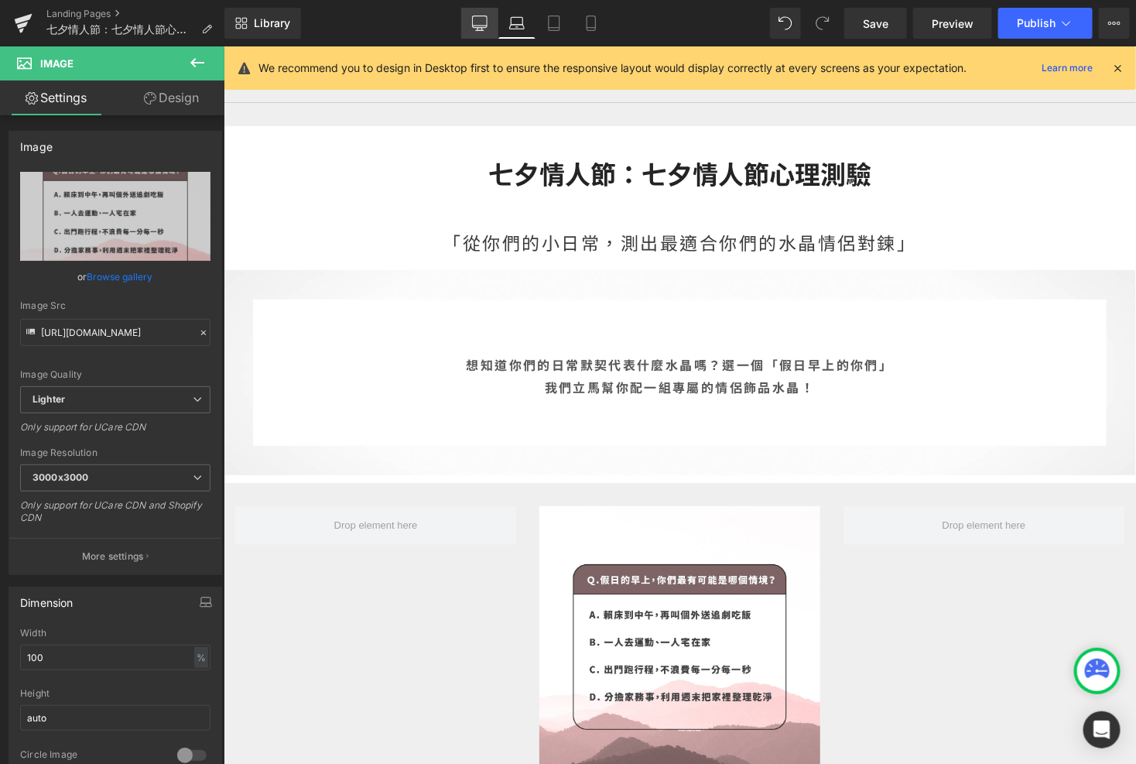
click at [469, 22] on link "Desktop" at bounding box center [479, 23] width 37 height 31
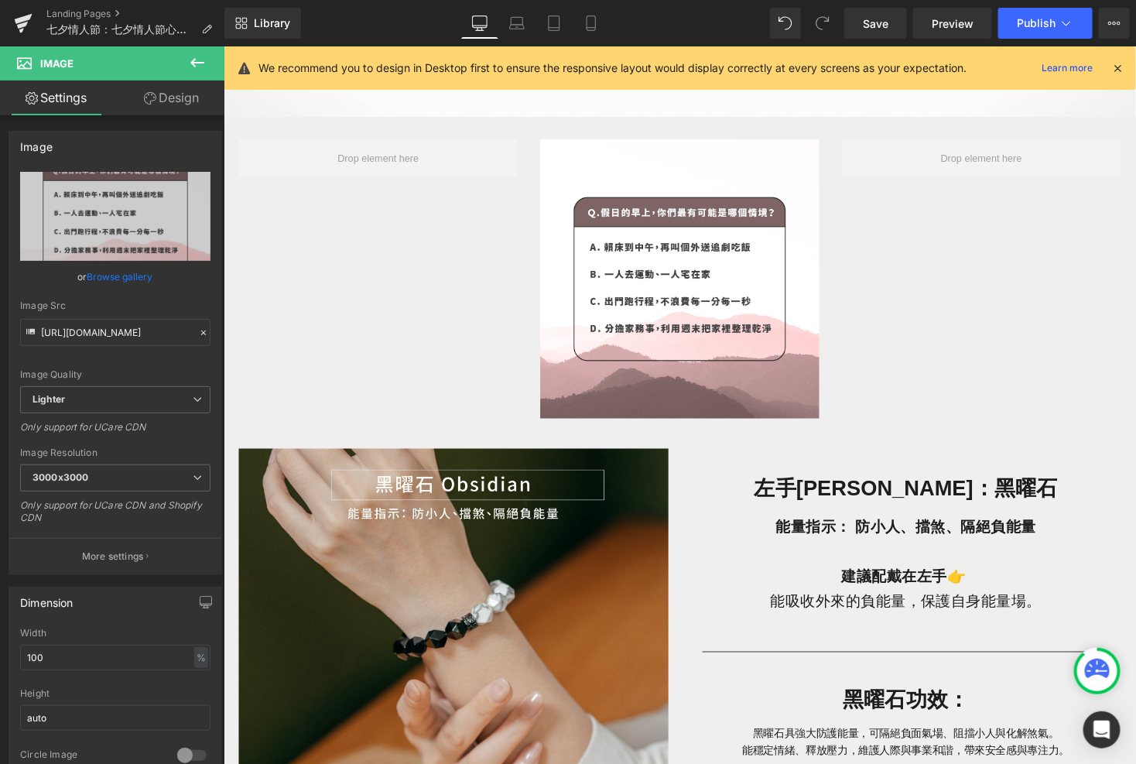
scroll to position [347, 0]
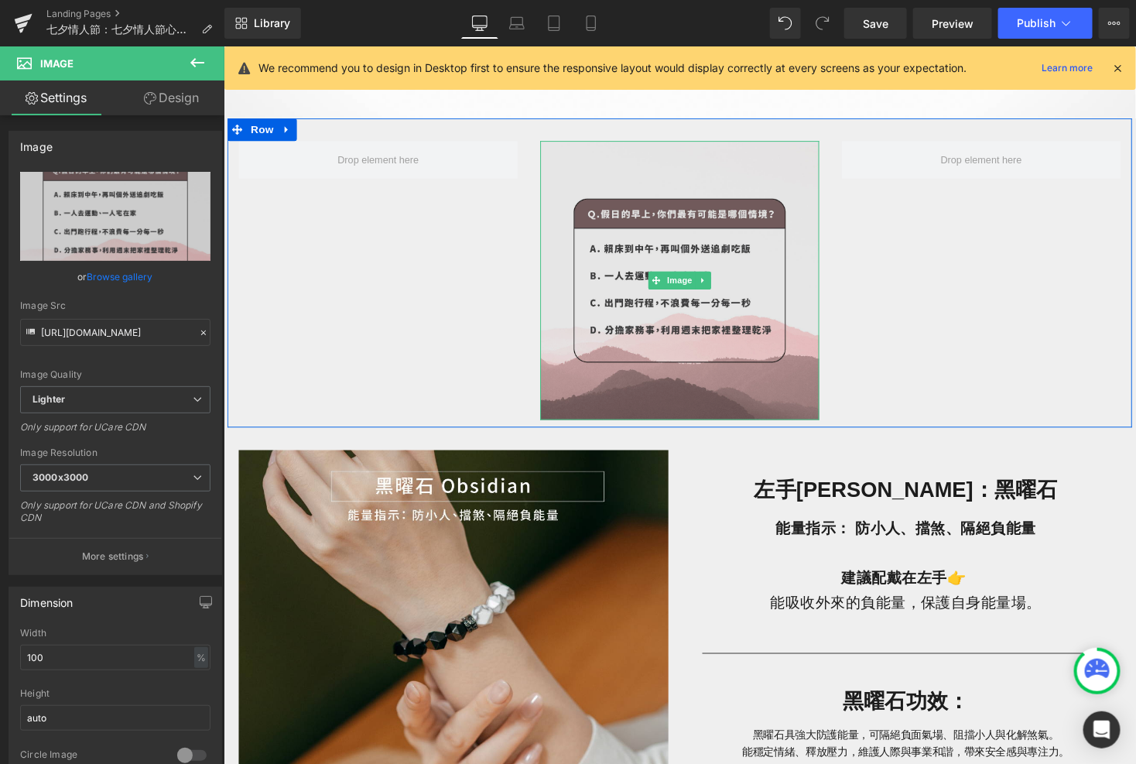
click at [619, 315] on img at bounding box center [691, 285] width 286 height 286
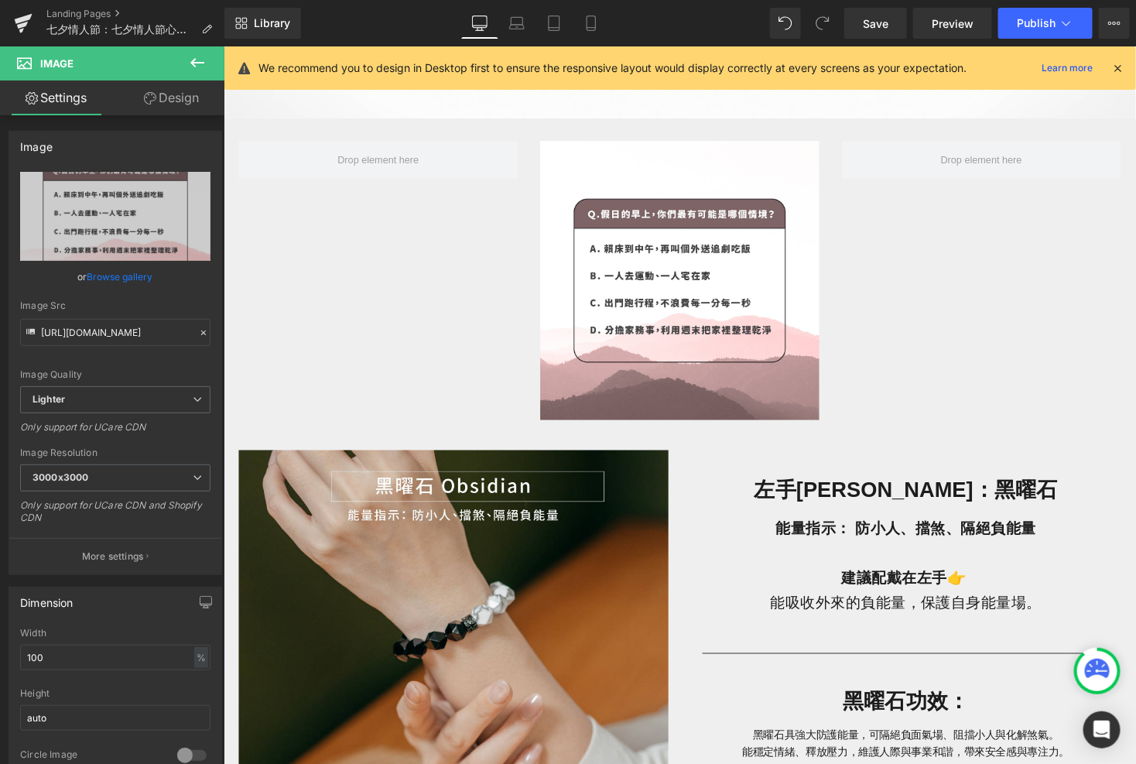
click at [198, 63] on icon at bounding box center [197, 62] width 19 height 19
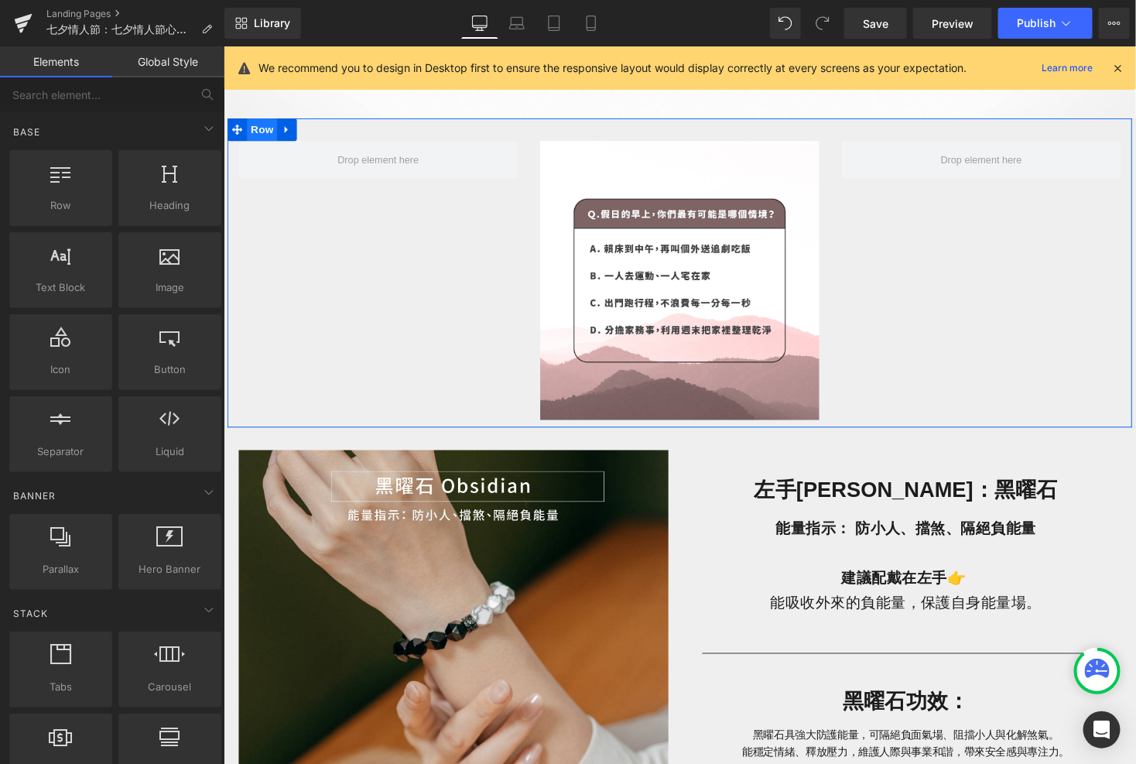
click at [256, 131] on span "Row" at bounding box center [262, 130] width 31 height 23
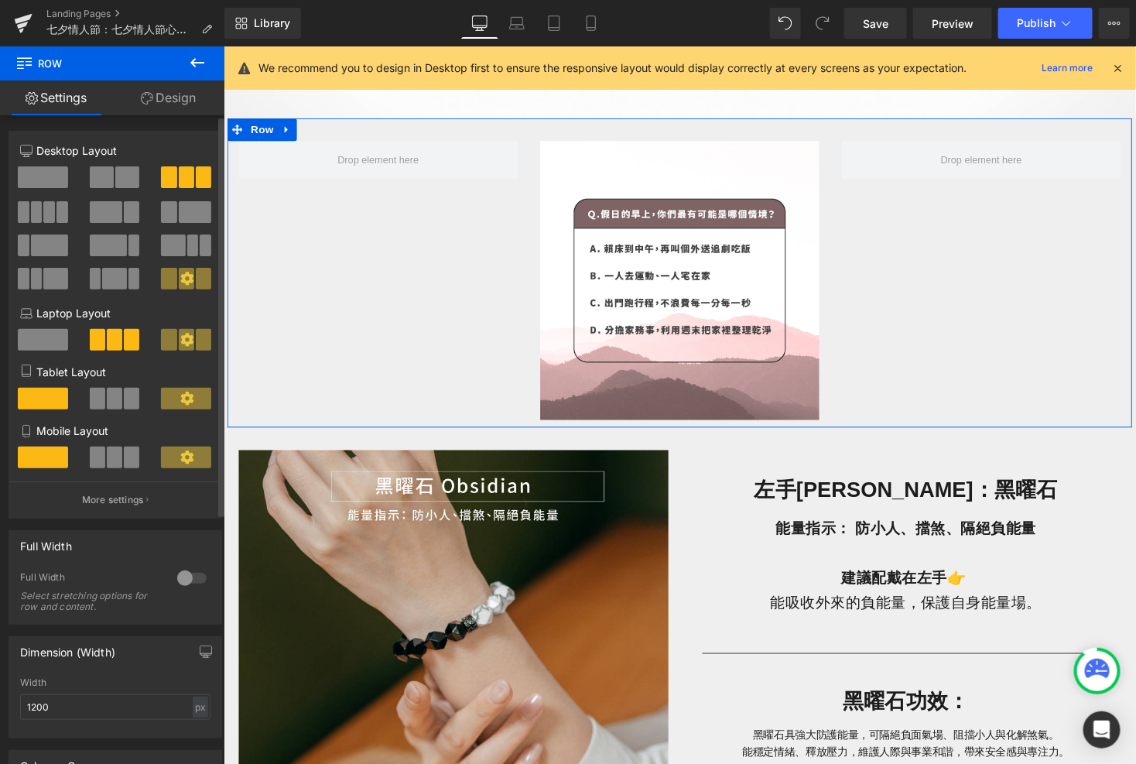
click at [122, 279] on span at bounding box center [114, 279] width 24 height 22
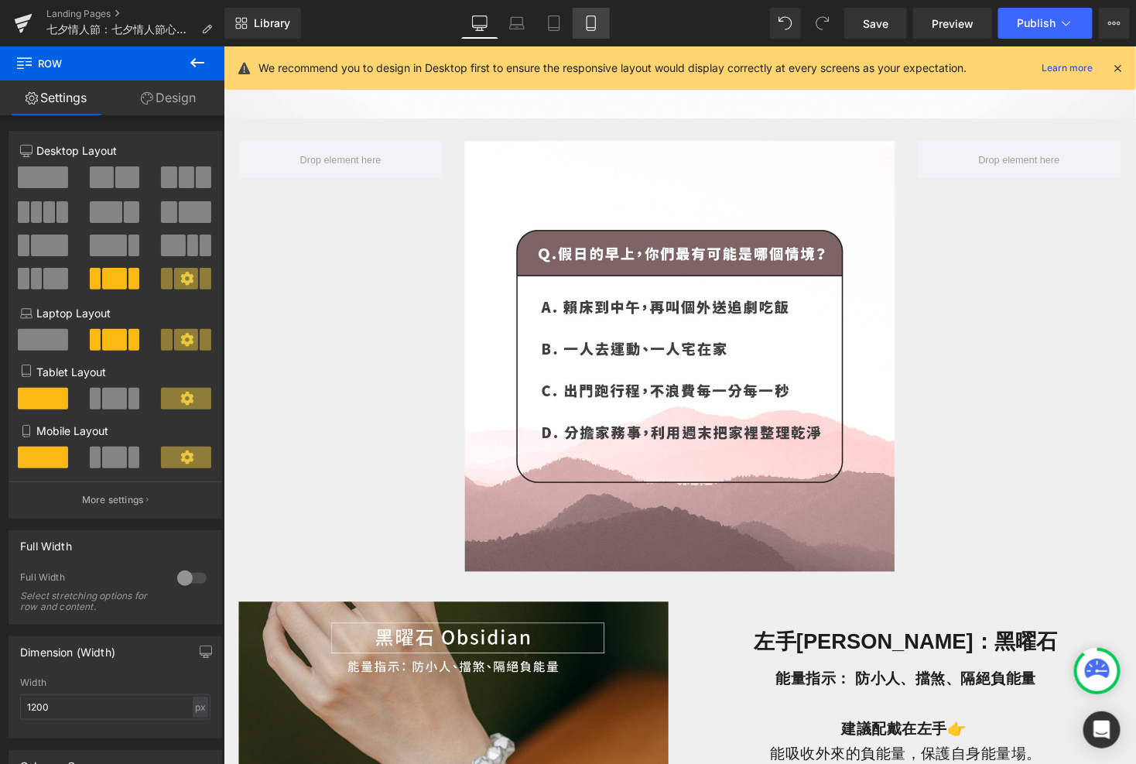
click at [584, 31] on link "Mobile" at bounding box center [591, 23] width 37 height 31
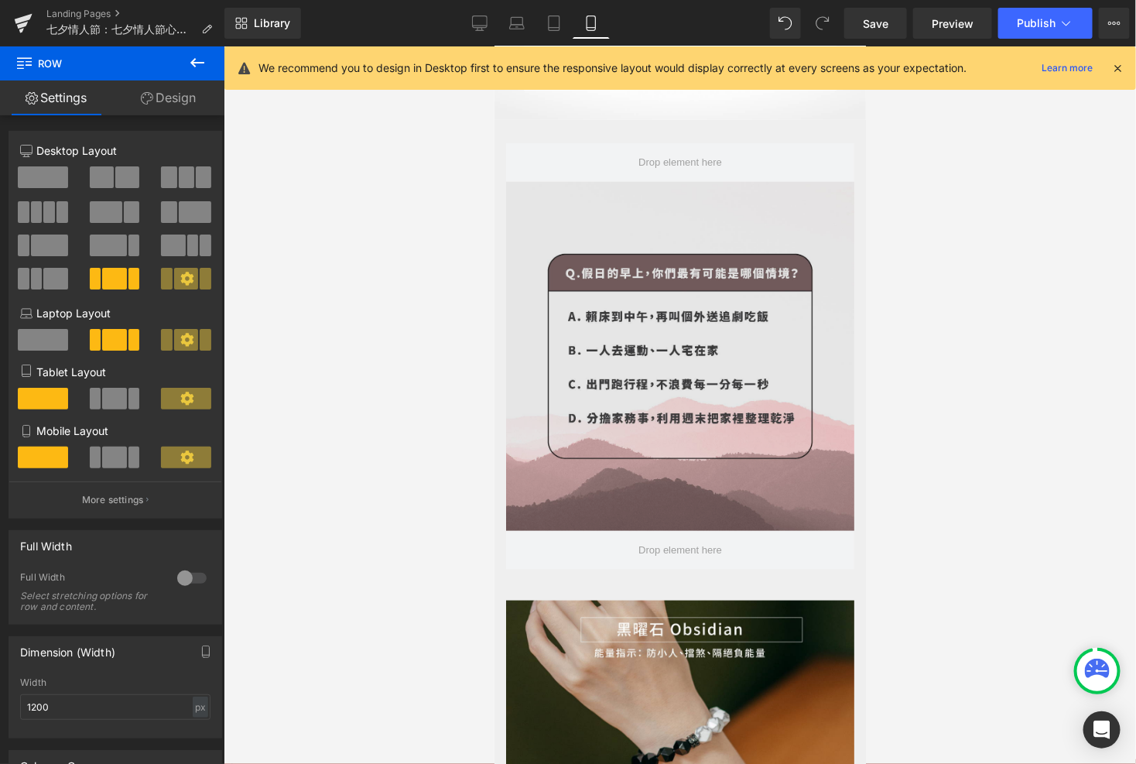
scroll to position [0, 0]
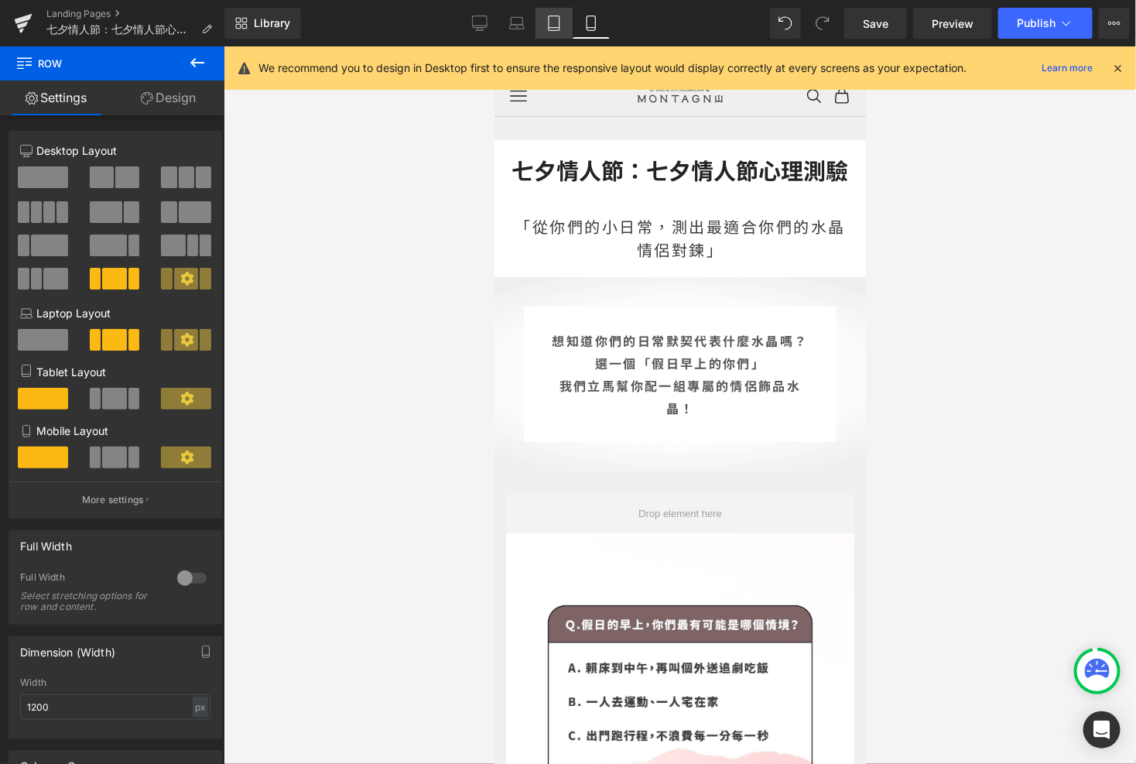
click at [547, 22] on icon at bounding box center [553, 22] width 15 height 15
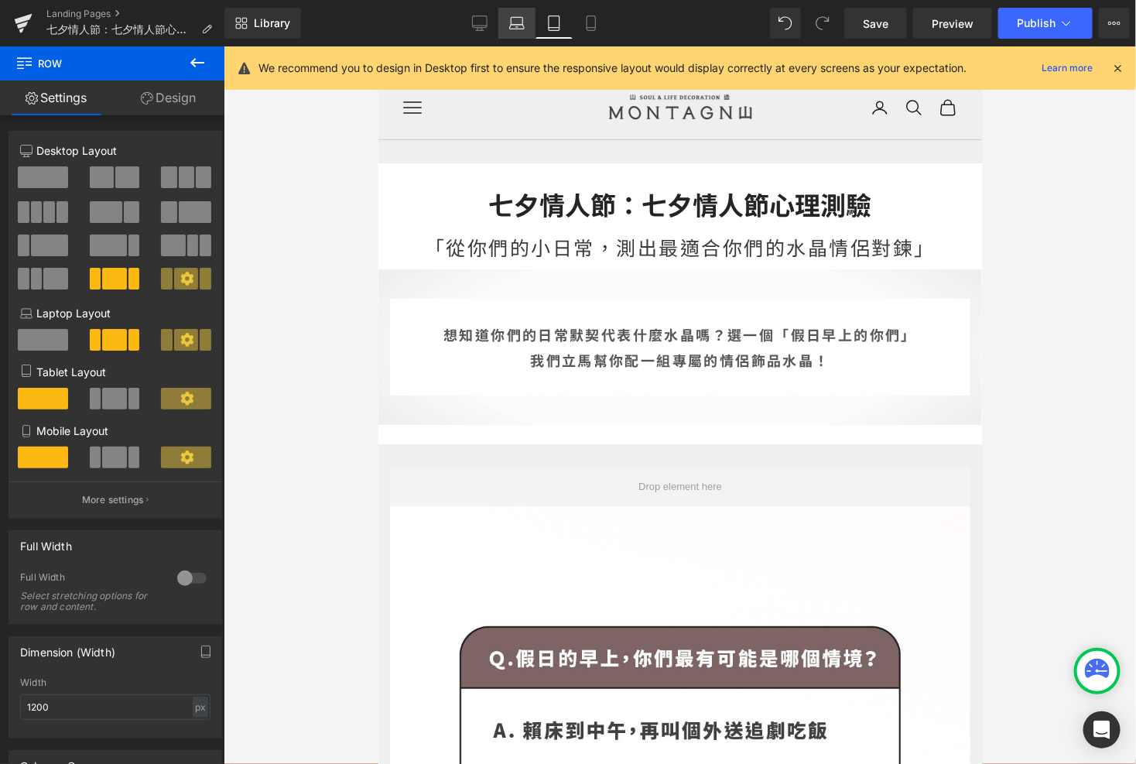
click at [521, 20] on icon at bounding box center [516, 22] width 15 height 15
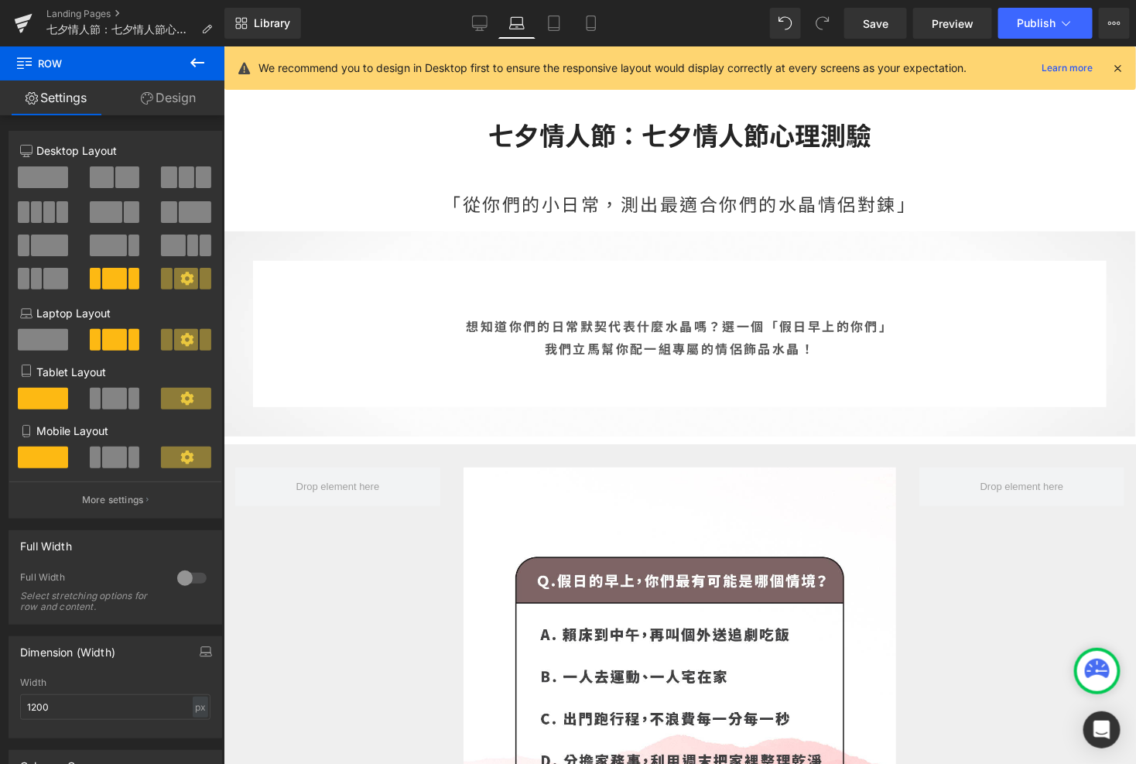
click at [453, 23] on div "Library Laptop Desktop Laptop Tablet Mobile Save Preview Publish Scheduled View…" at bounding box center [680, 23] width 912 height 31
click at [485, 23] on icon at bounding box center [479, 22] width 15 height 15
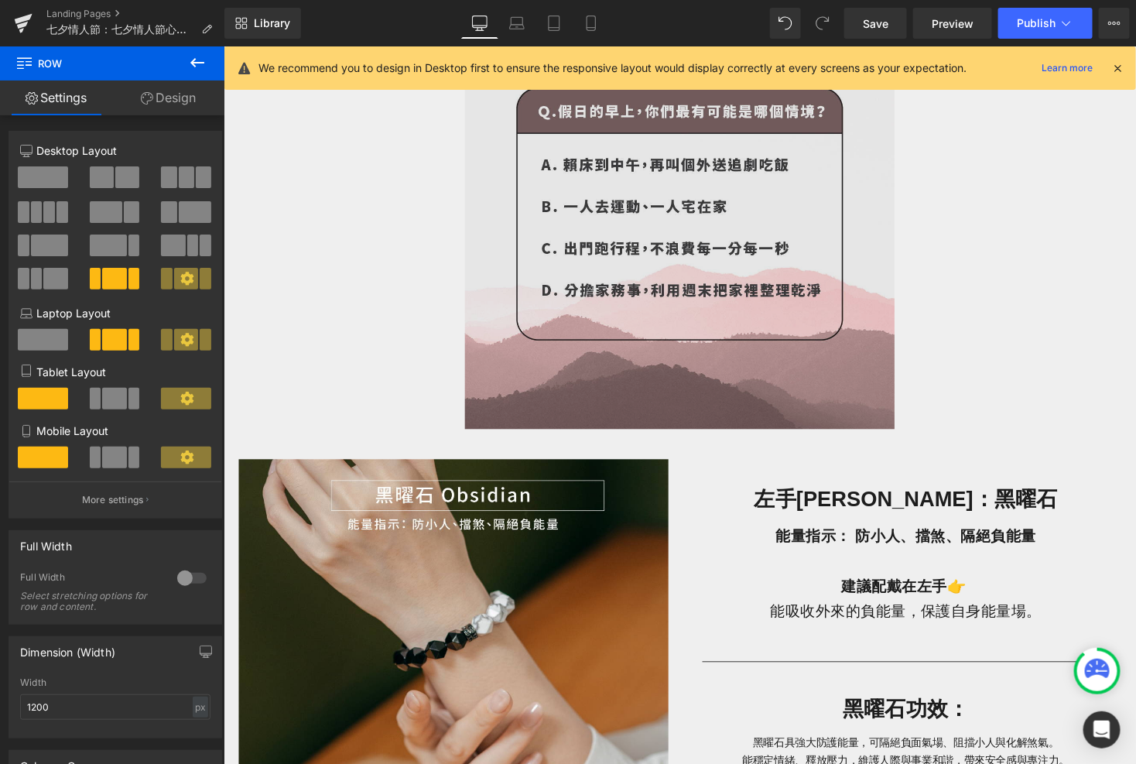
scroll to position [457, 0]
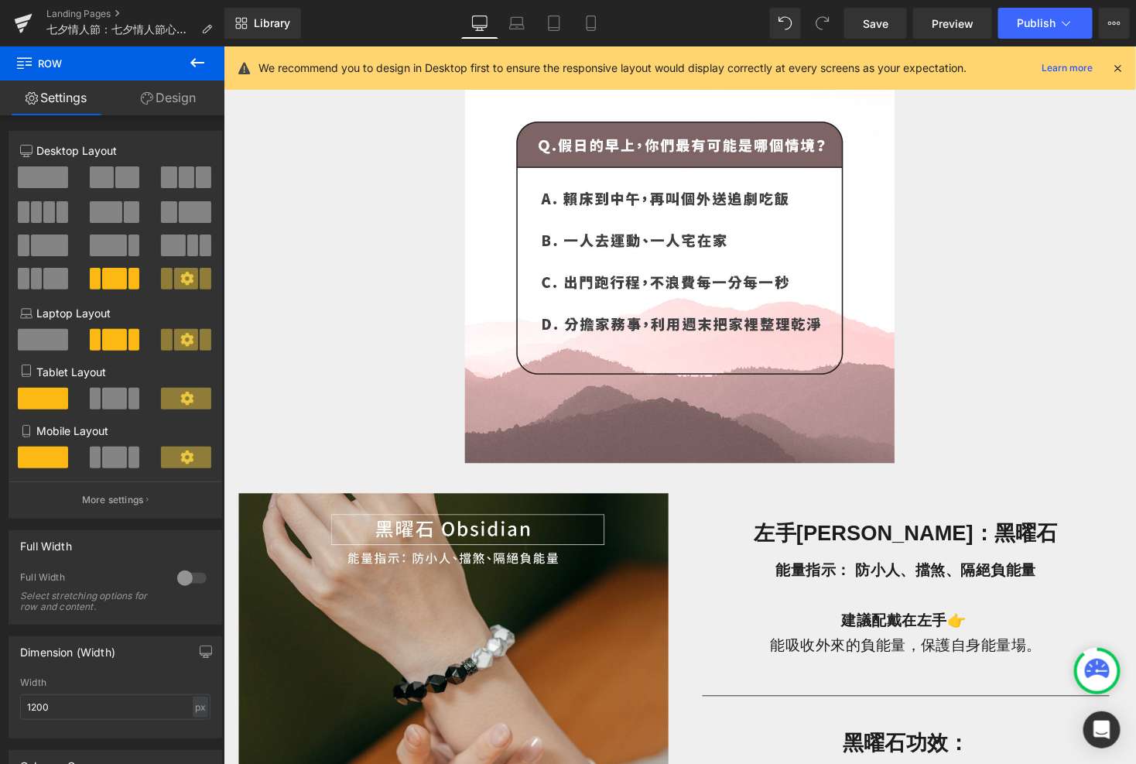
click at [204, 65] on icon at bounding box center [197, 62] width 19 height 19
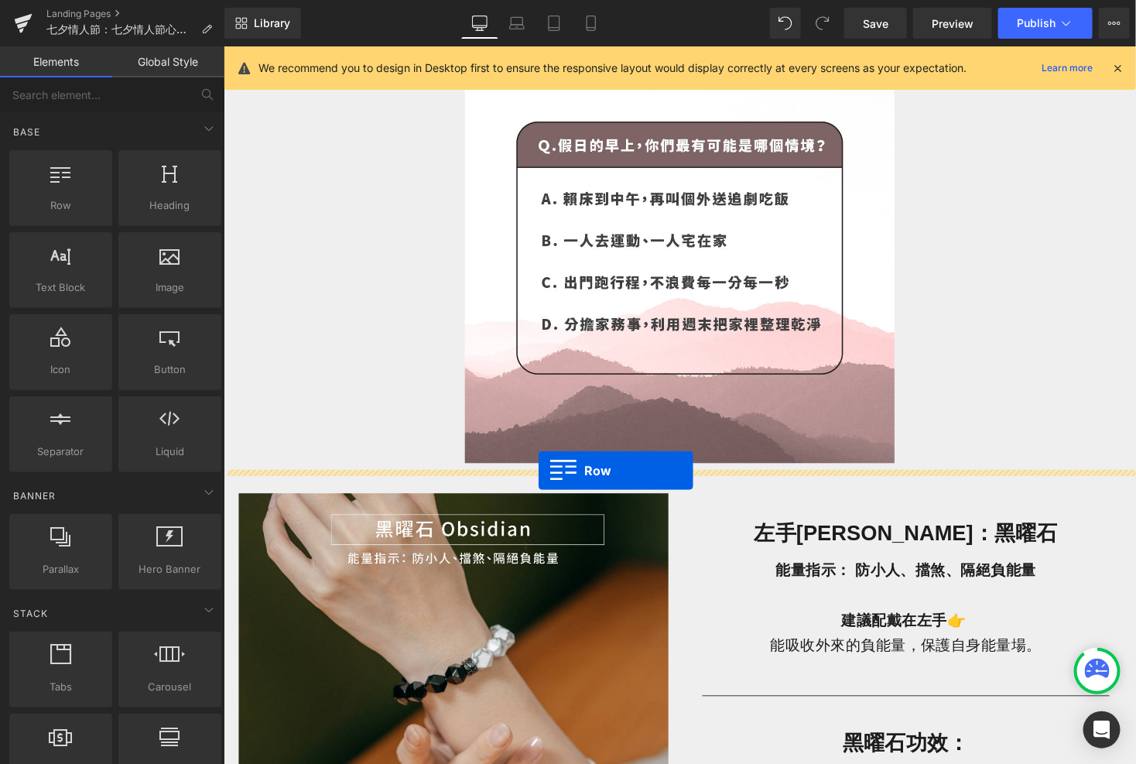
drag, startPoint x: 306, startPoint y: 221, endPoint x: 546, endPoint y: 481, distance: 353.3
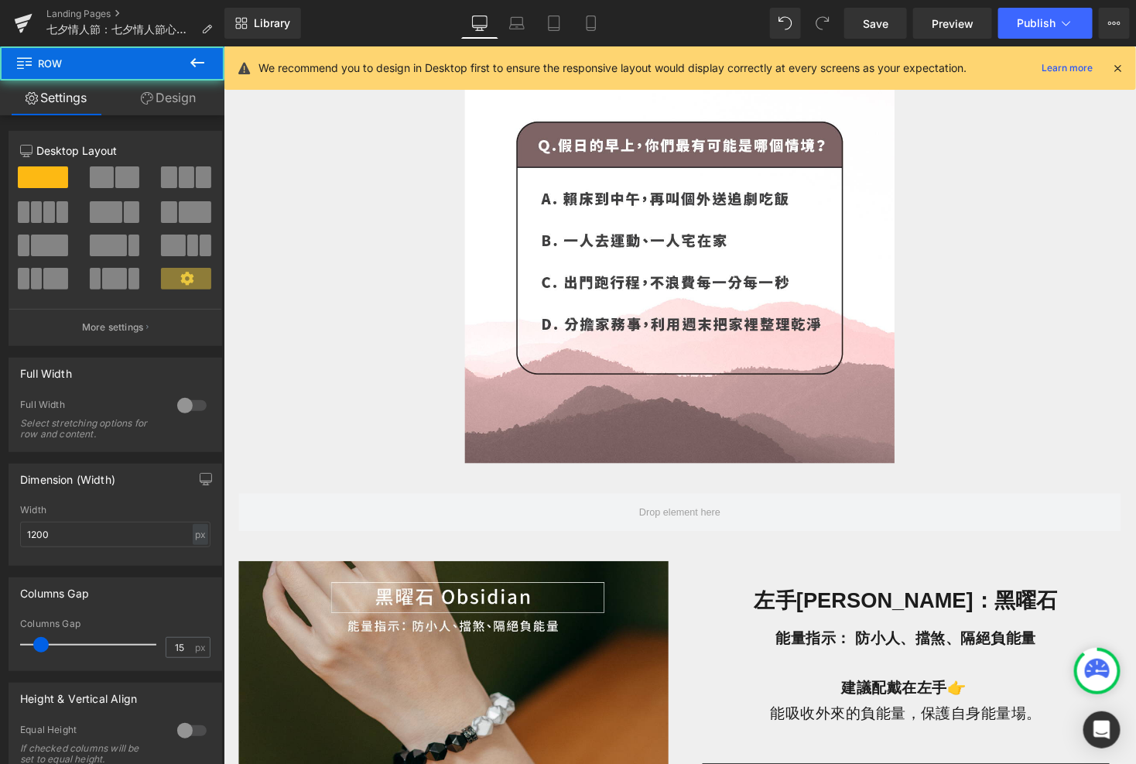
click at [196, 64] on icon at bounding box center [197, 62] width 19 height 19
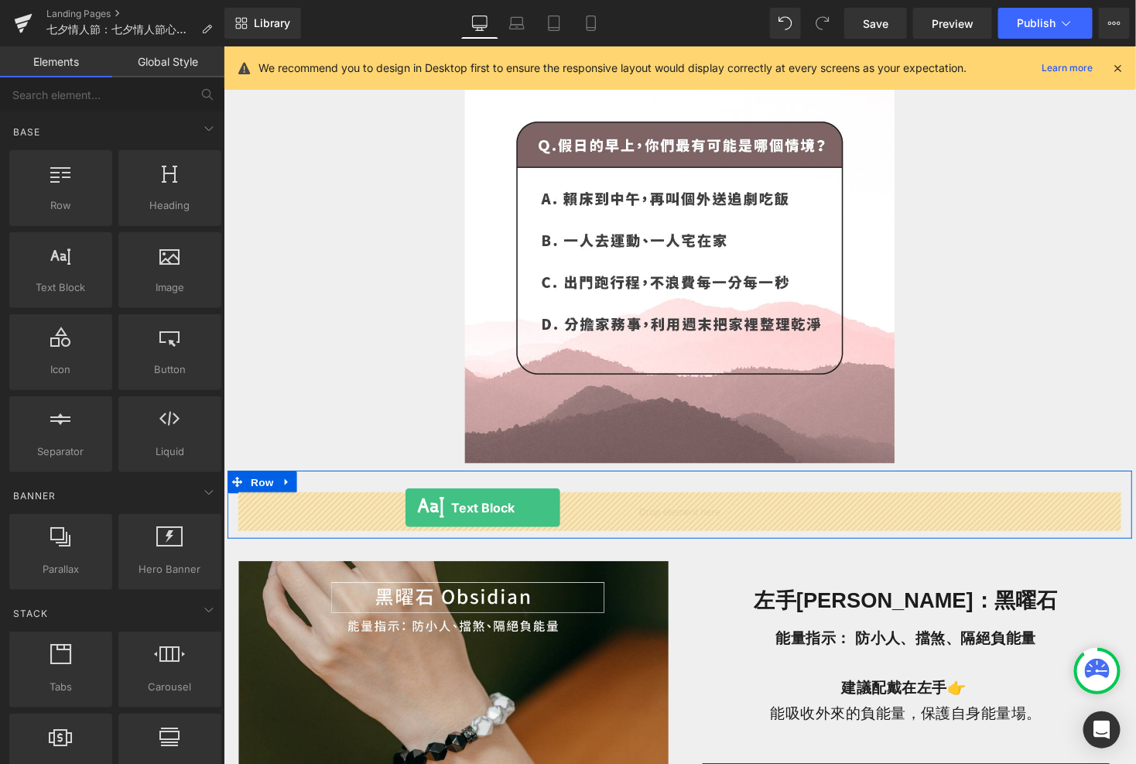
drag, startPoint x: 320, startPoint y: 304, endPoint x: 409, endPoint y: 517, distance: 231.0
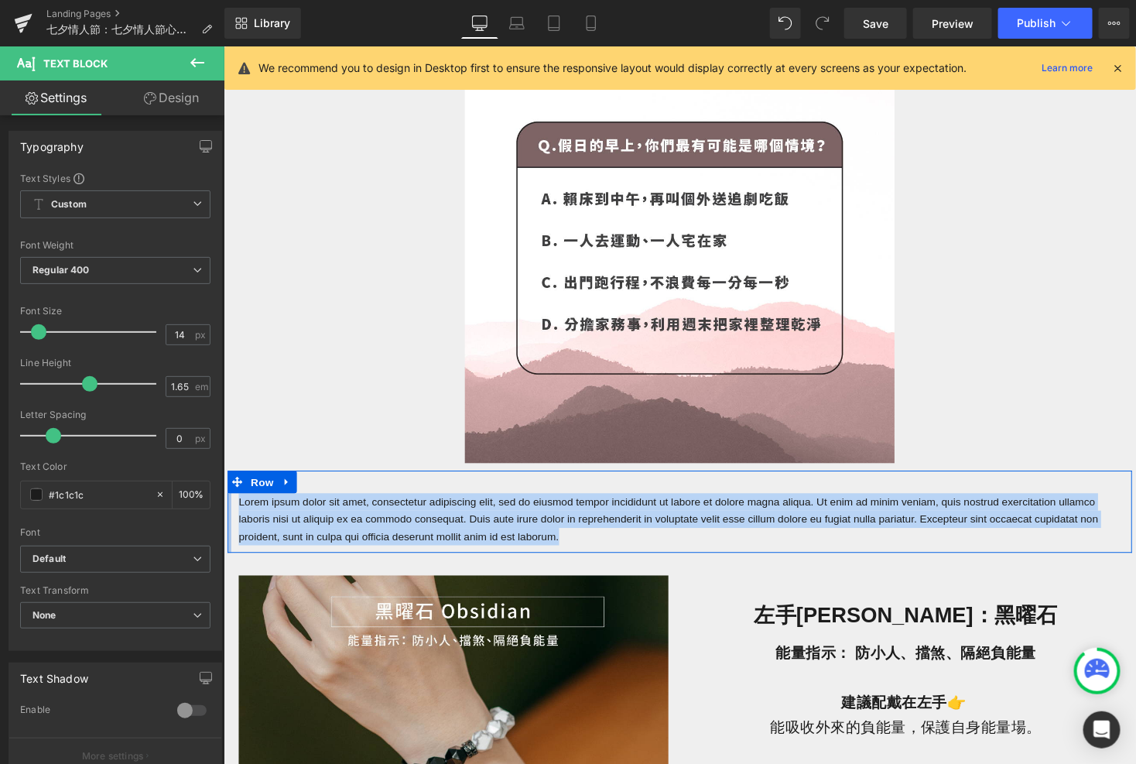
drag, startPoint x: 695, startPoint y: 547, endPoint x: 229, endPoint y: 508, distance: 467.6
click at [229, 508] on div "Lorem ipsum dolor sit amet, consectetur adipiscing elit, sed do eiusmod tempor …" at bounding box center [691, 523] width 929 height 84
paste div
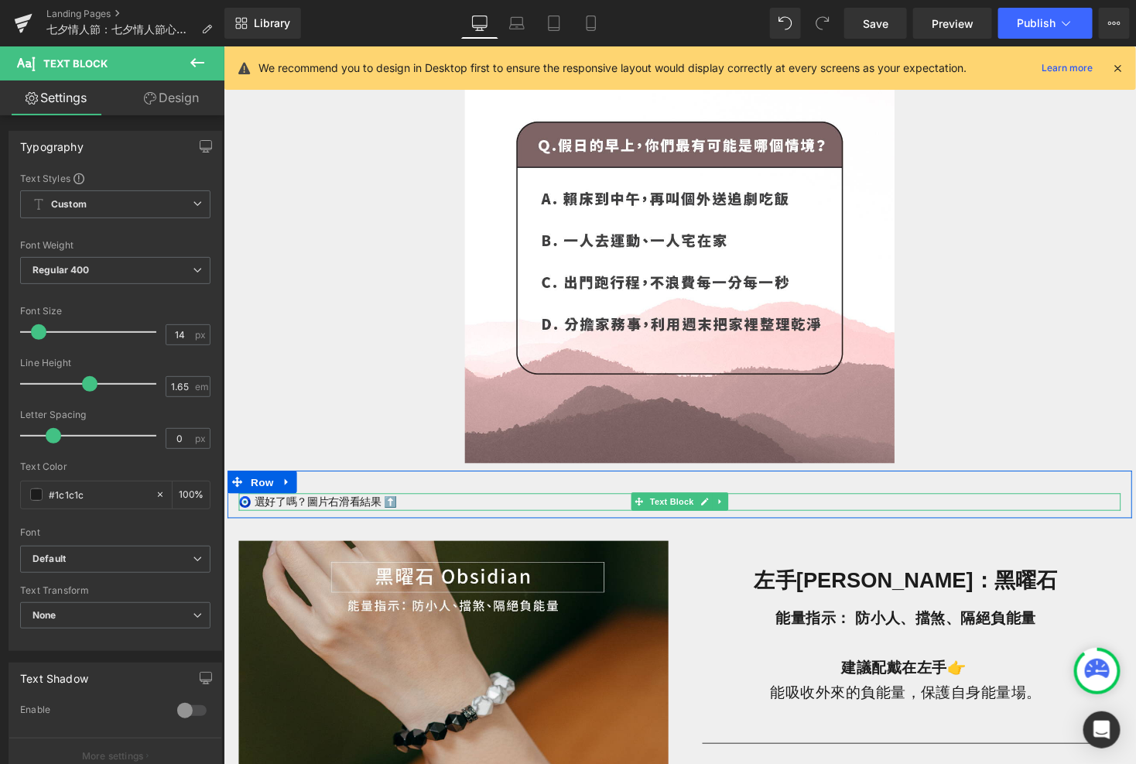
click at [405, 516] on p "🧿 選好了嗎？圖片右滑看結果 ⬆️" at bounding box center [691, 514] width 906 height 18
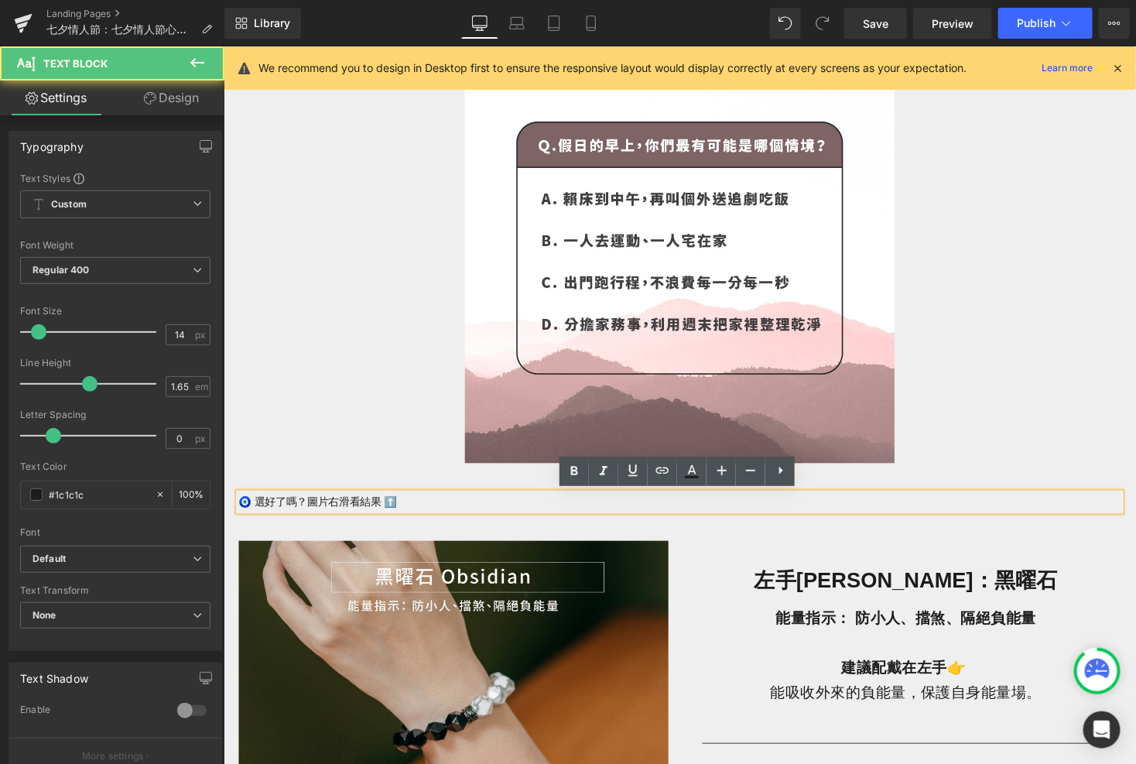
click at [334, 516] on p "🧿 選好了嗎？圖片右滑看結果 ⬆️" at bounding box center [691, 514] width 906 height 18
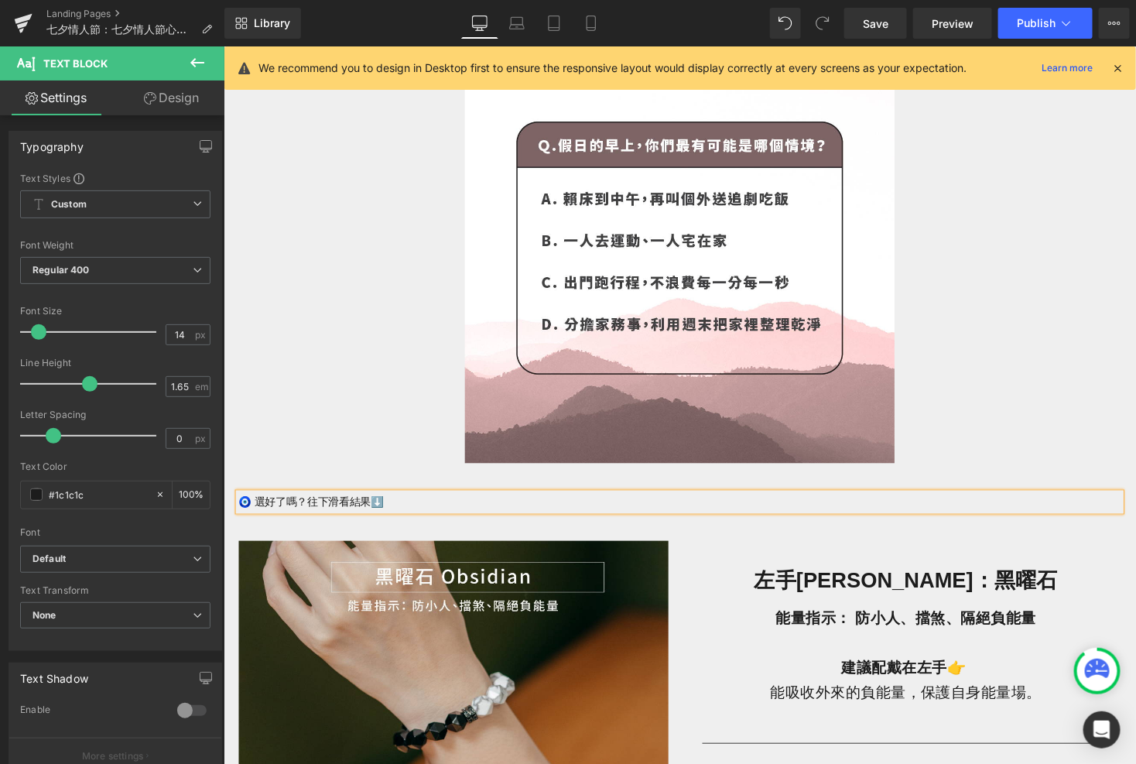
click at [298, 368] on div "Image Row" at bounding box center [691, 245] width 929 height 473
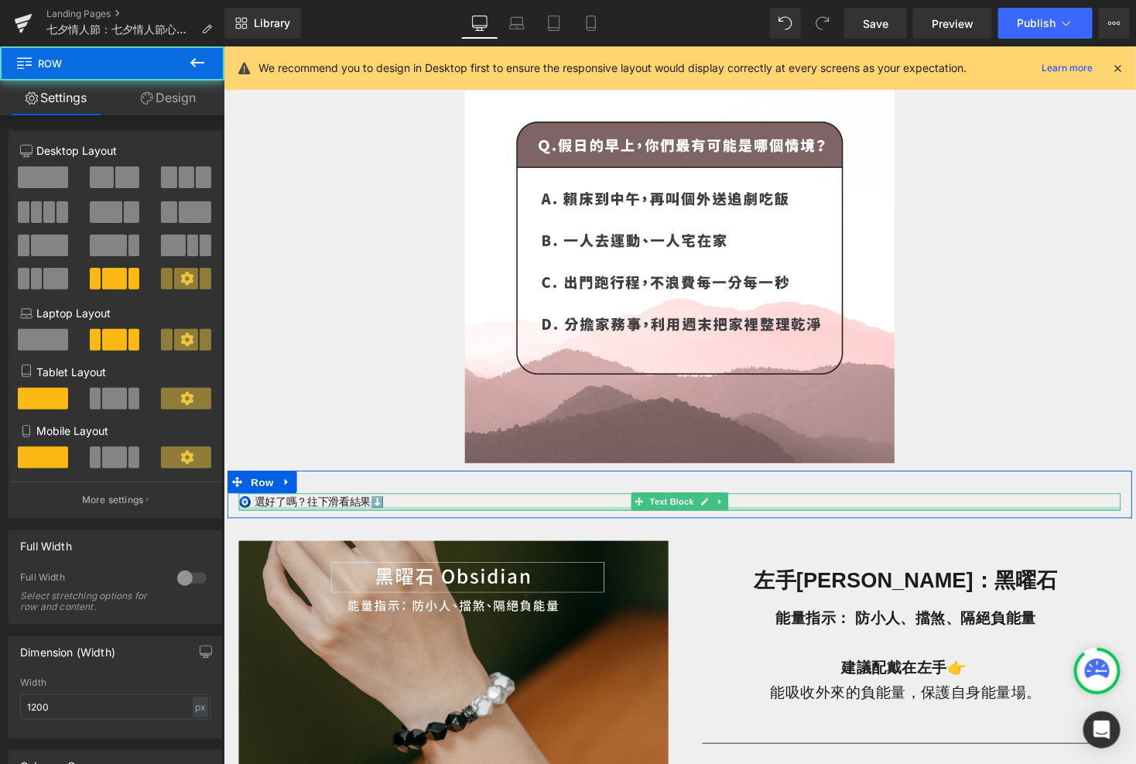
click at [309, 519] on div "🧿 選好了嗎？往下滑看結果⬇️ Text Block" at bounding box center [691, 514] width 906 height 18
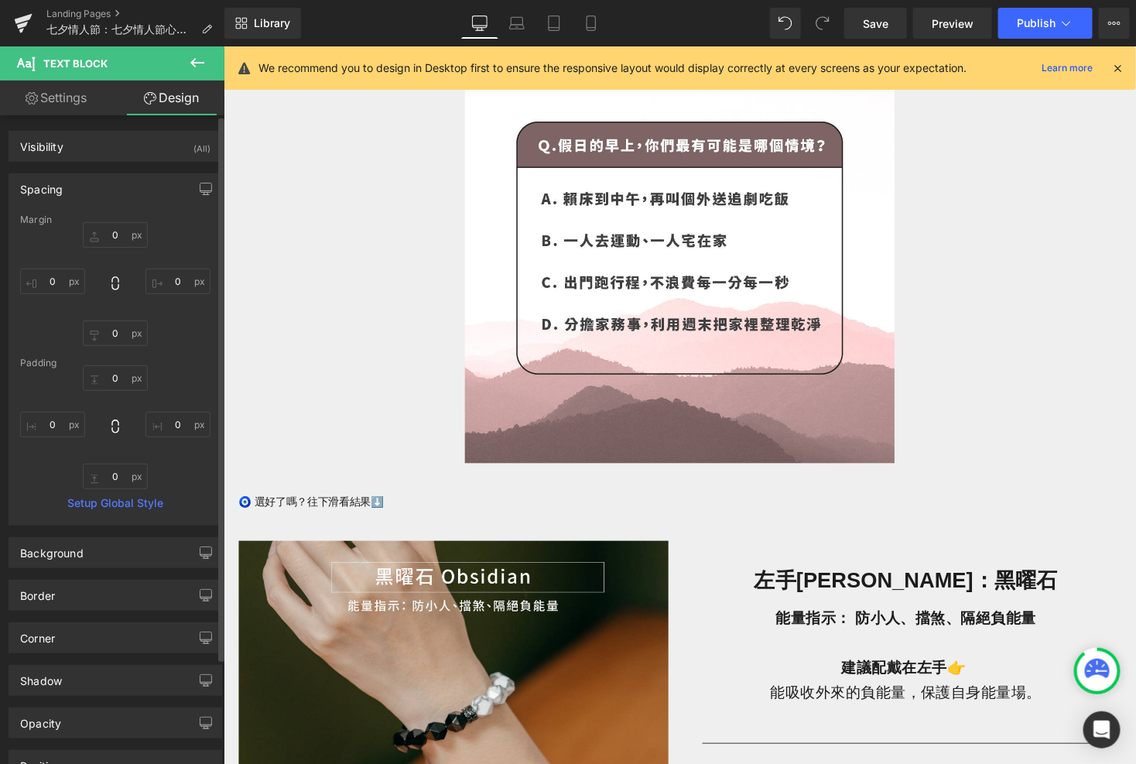
scroll to position [149, 0]
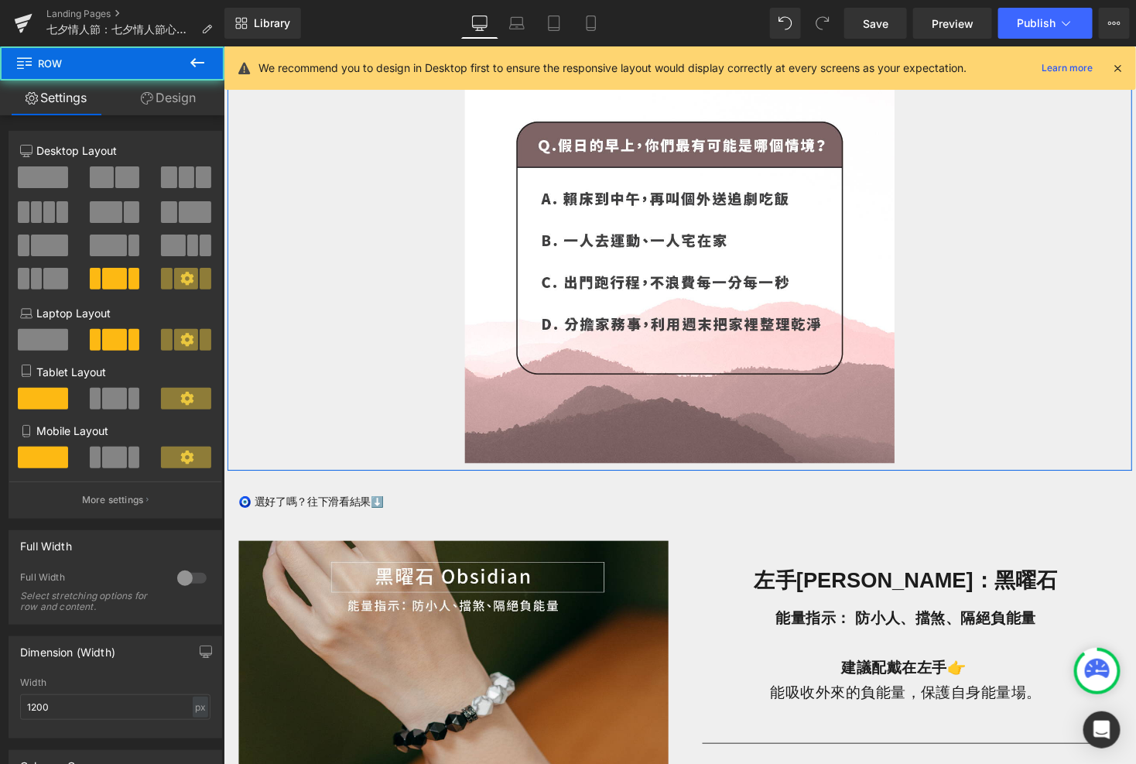
click at [360, 343] on div "Image Row" at bounding box center [691, 245] width 929 height 473
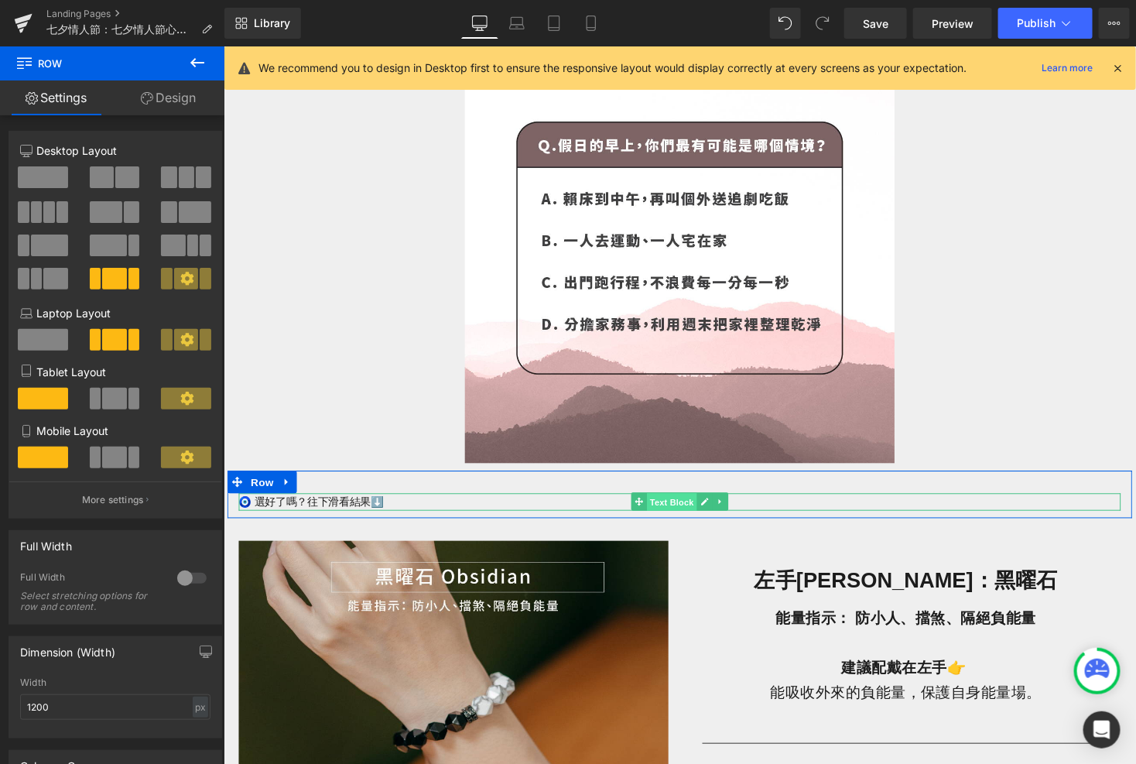
click at [671, 512] on span "Text Block" at bounding box center [682, 514] width 51 height 19
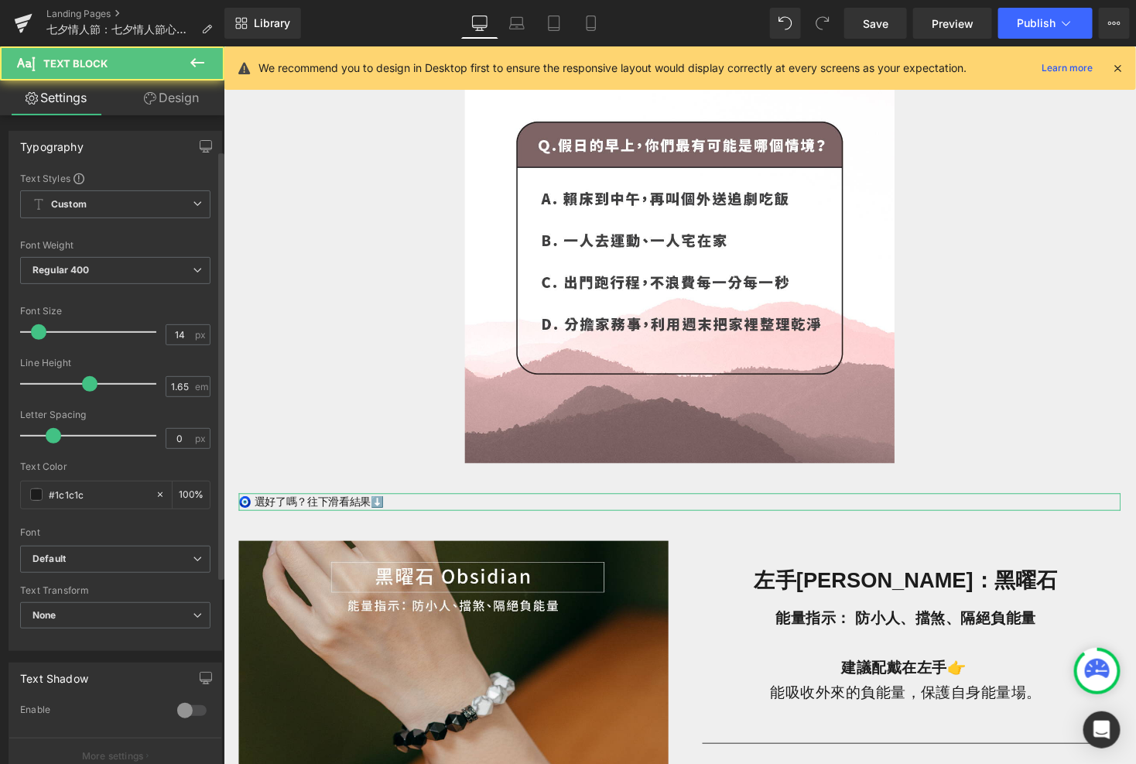
scroll to position [333, 0]
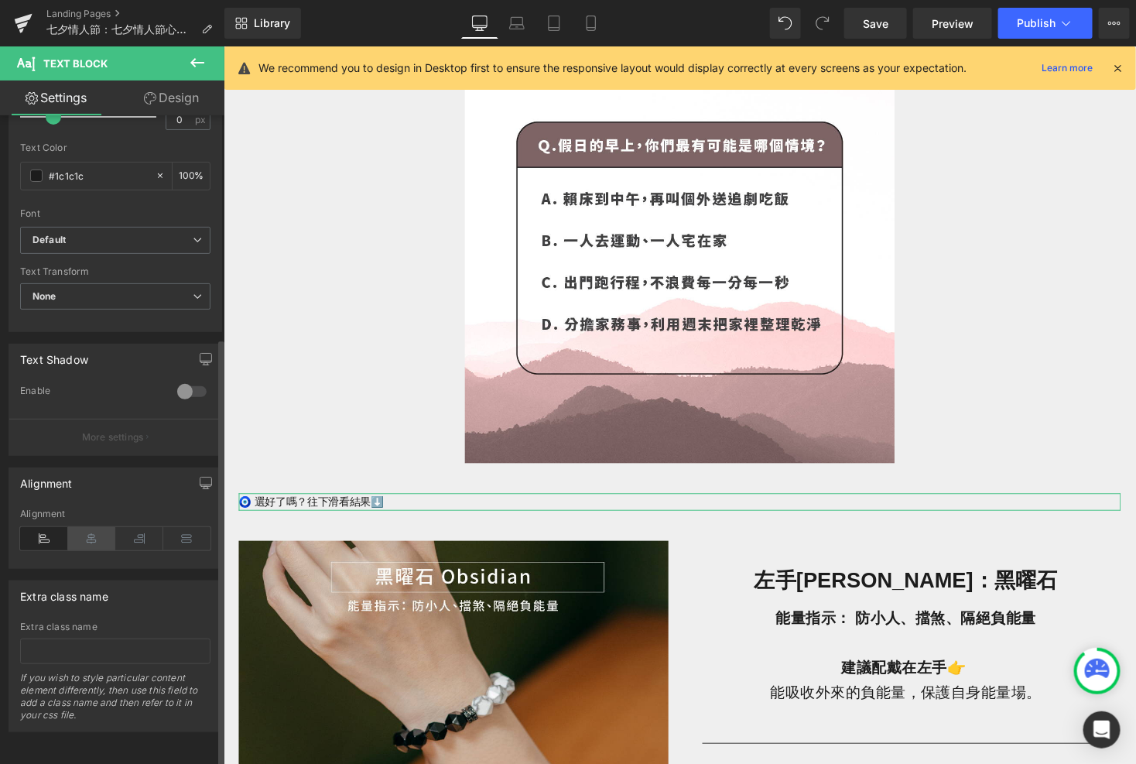
click at [96, 529] on icon at bounding box center [92, 538] width 48 height 23
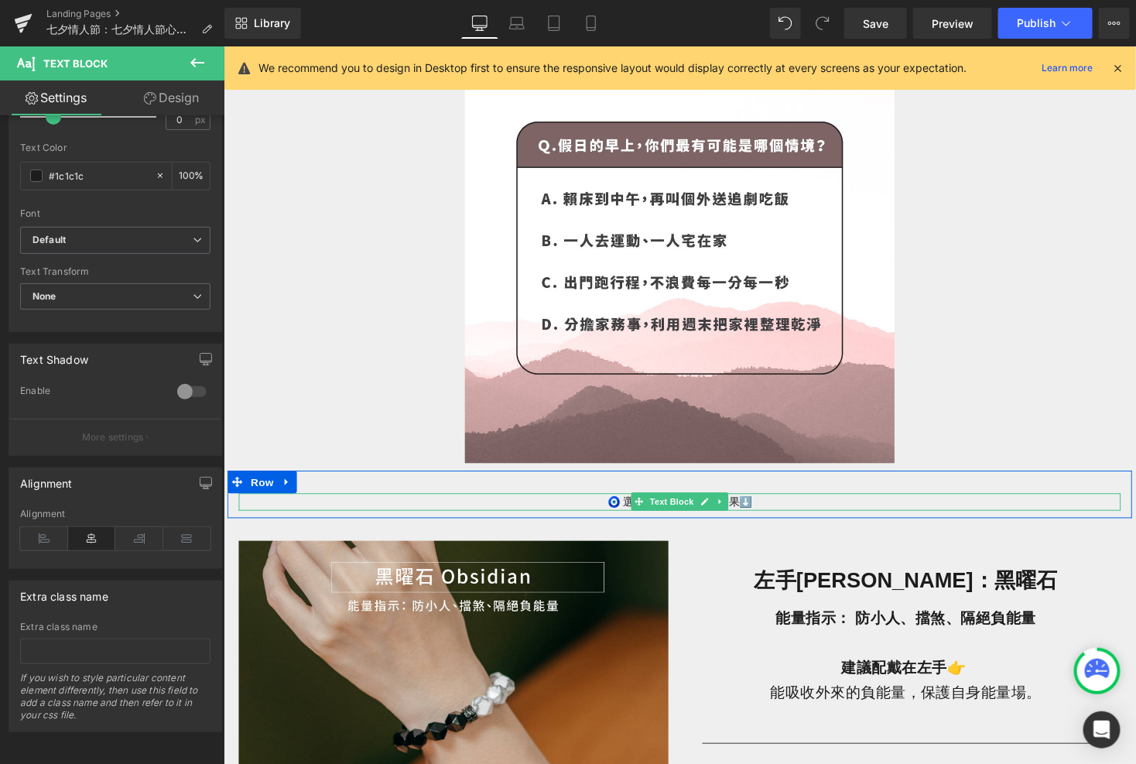
click at [741, 516] on p "🧿 選好了嗎？往下滑看結果⬇️" at bounding box center [691, 514] width 906 height 18
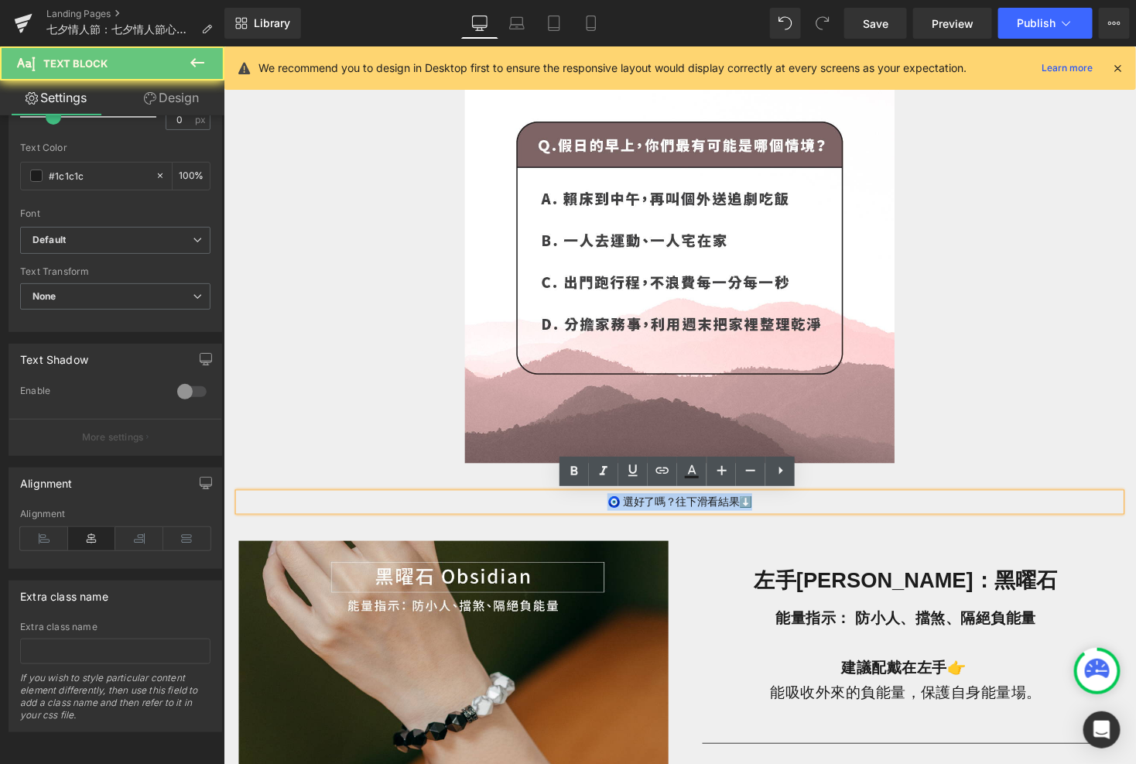
drag, startPoint x: 771, startPoint y: 516, endPoint x: 590, endPoint y: 515, distance: 181.1
click at [590, 515] on p "🧿 選好了嗎？往下滑看結果⬇️" at bounding box center [691, 514] width 906 height 18
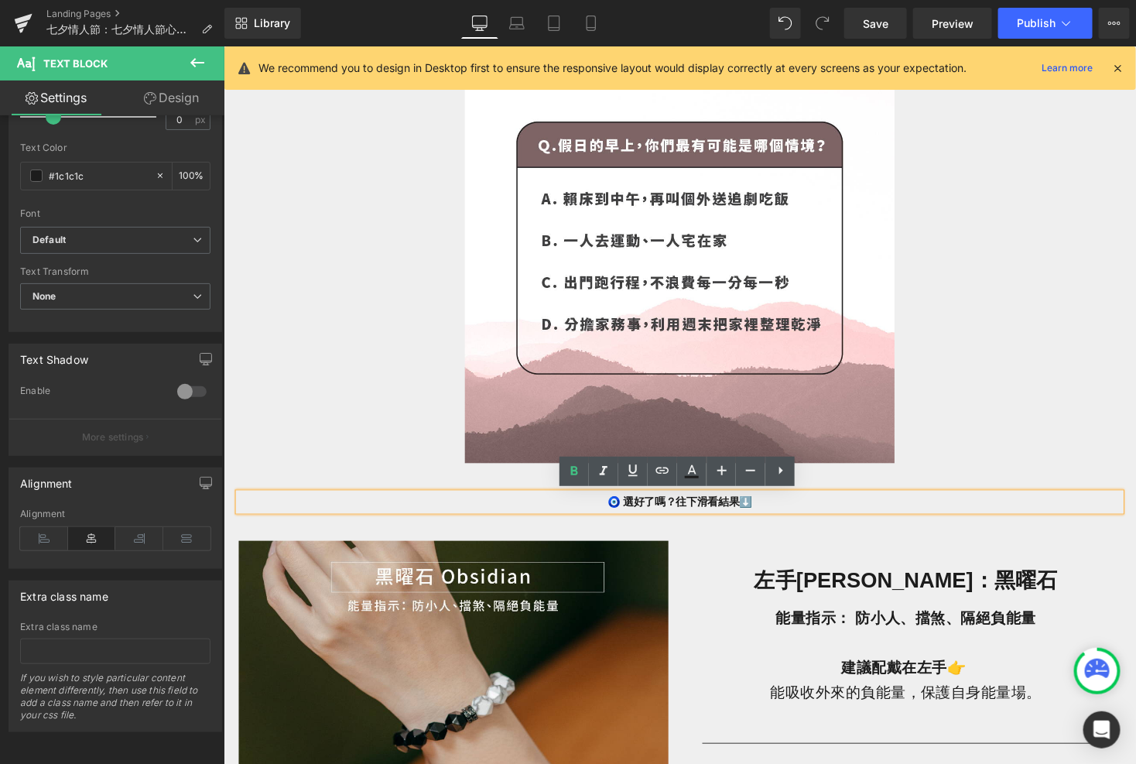
click at [584, 532] on div "Image 左手[PERSON_NAME]：黑曜石 Heading 能量指示： 防小人、擋煞、隔絕負能量 建議配戴在左手👉 能吸收外來的負能量，保護自身能量場…" at bounding box center [691, 766] width 929 height 472
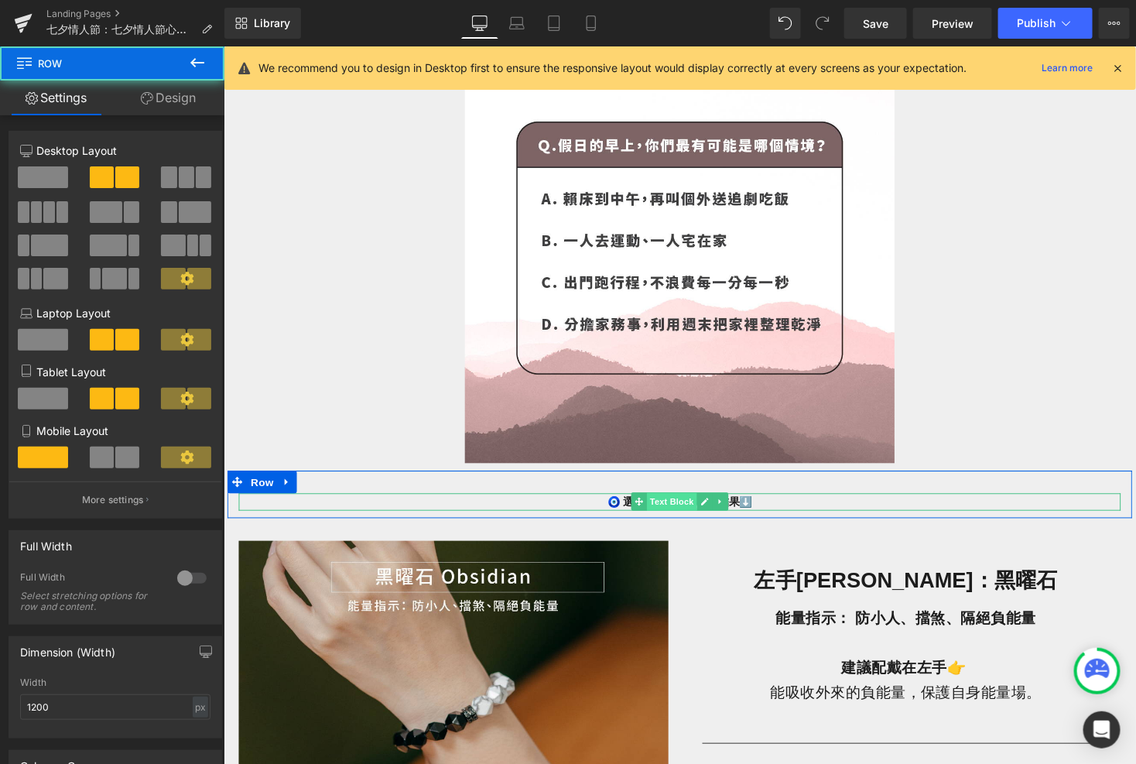
click at [683, 512] on span "Text Block" at bounding box center [682, 513] width 51 height 19
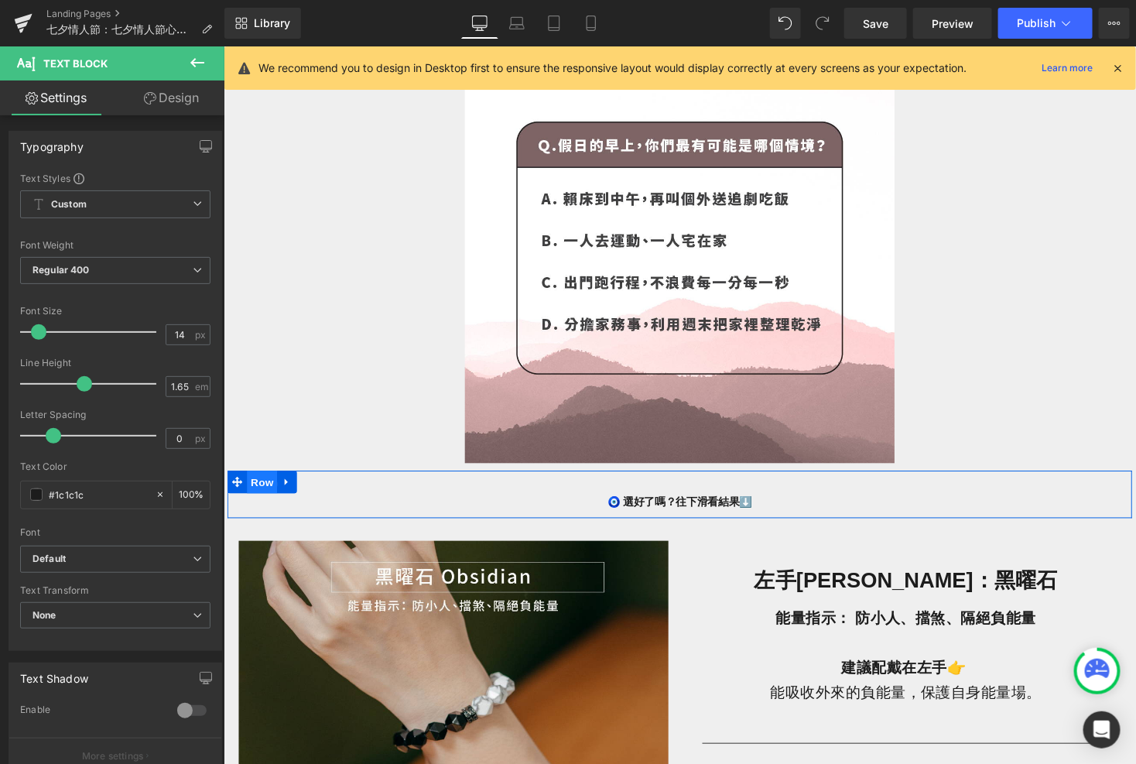
click at [265, 490] on span "Row" at bounding box center [262, 492] width 31 height 23
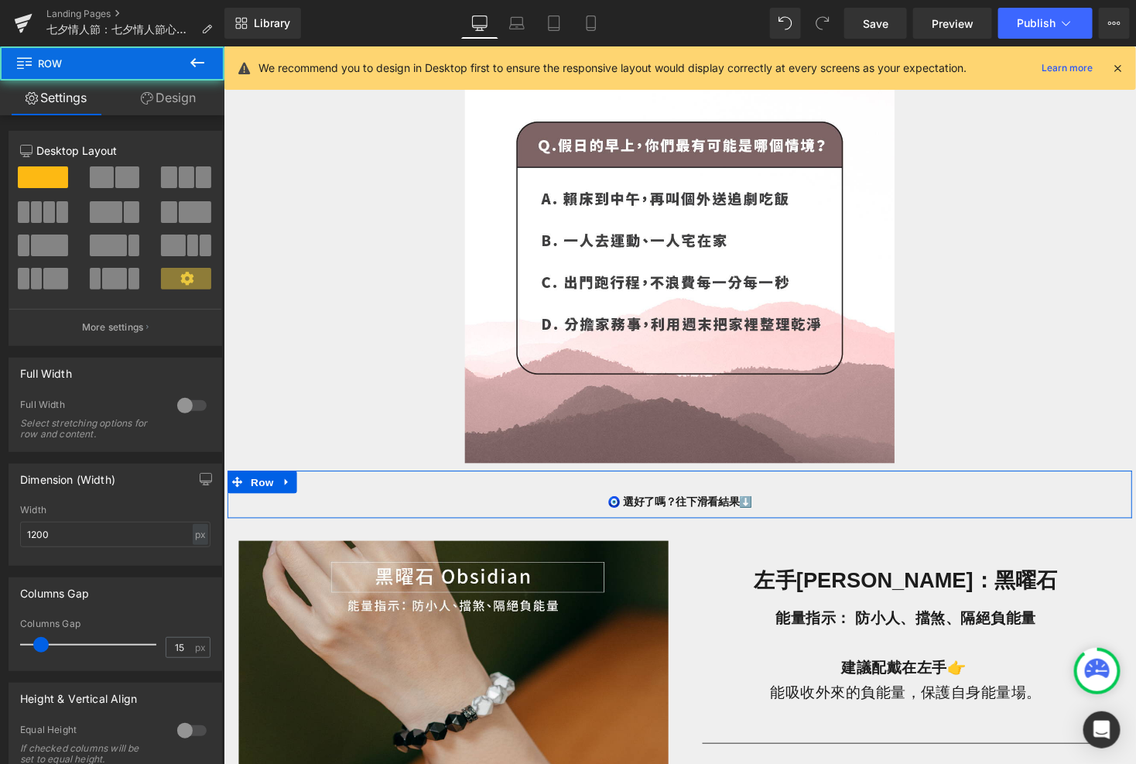
click at [199, 98] on link "Design" at bounding box center [168, 97] width 112 height 35
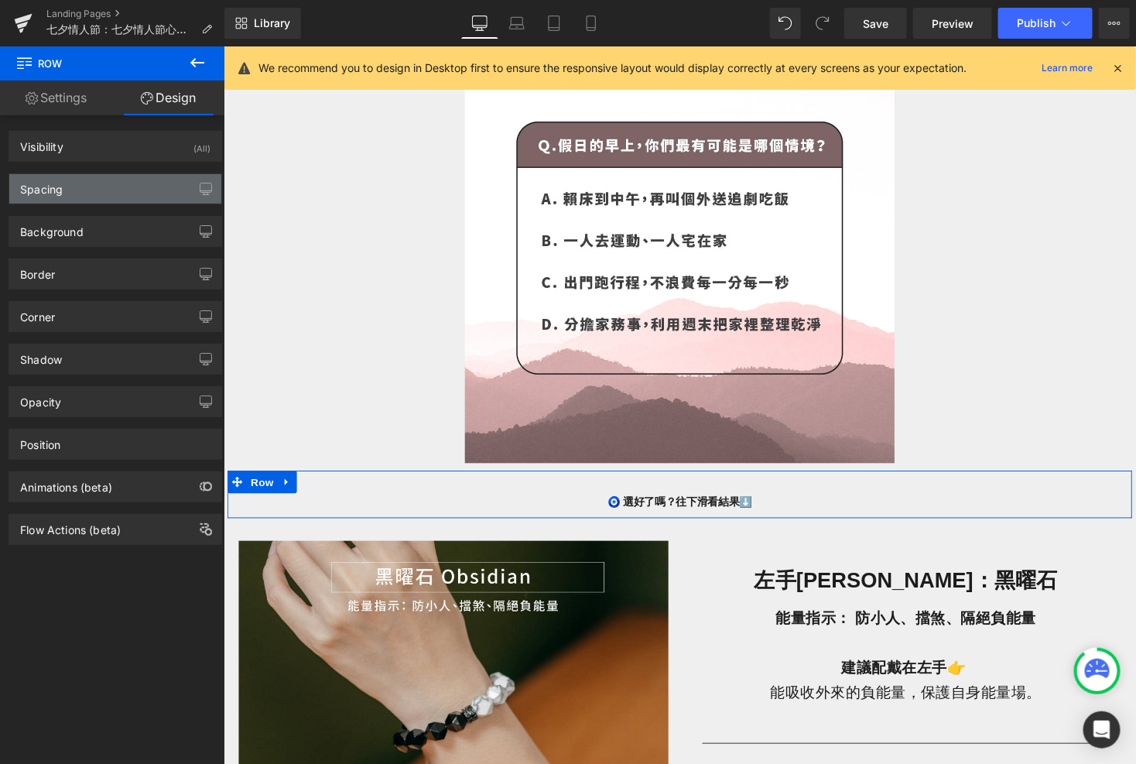
click at [160, 177] on div "Spacing" at bounding box center [115, 188] width 212 height 29
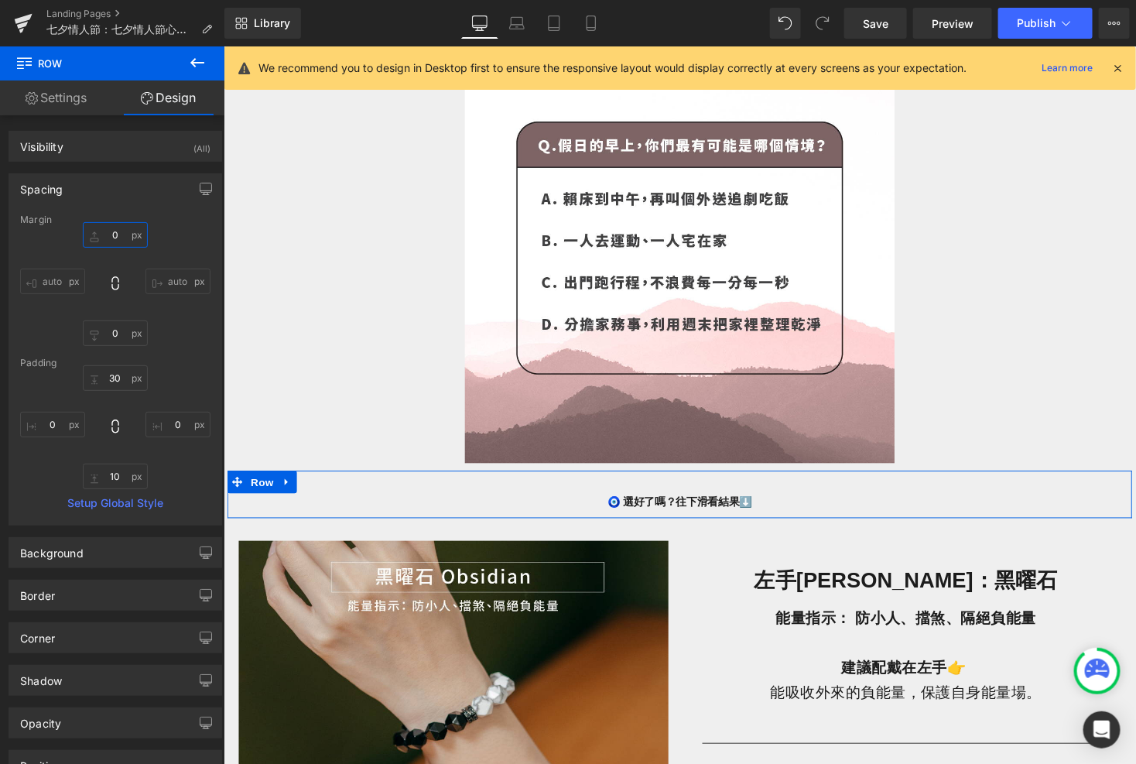
click at [118, 231] on input "0" at bounding box center [115, 235] width 65 height 26
type input "ˇ"
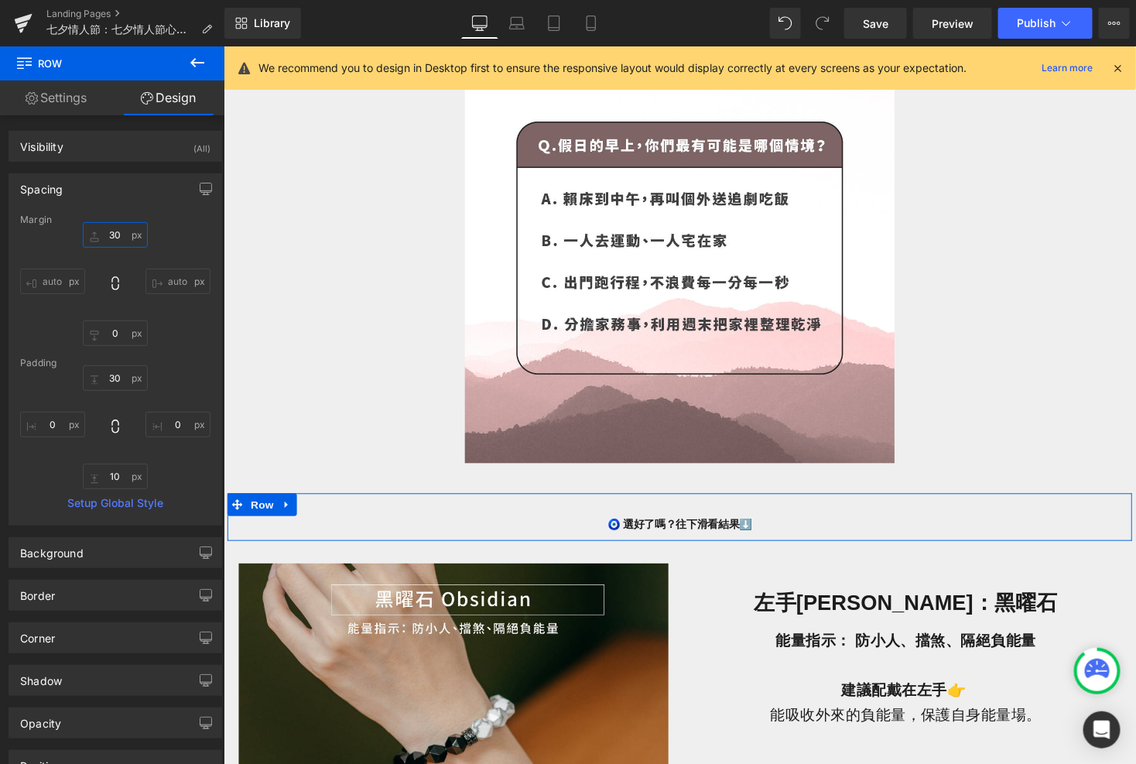
type input "3"
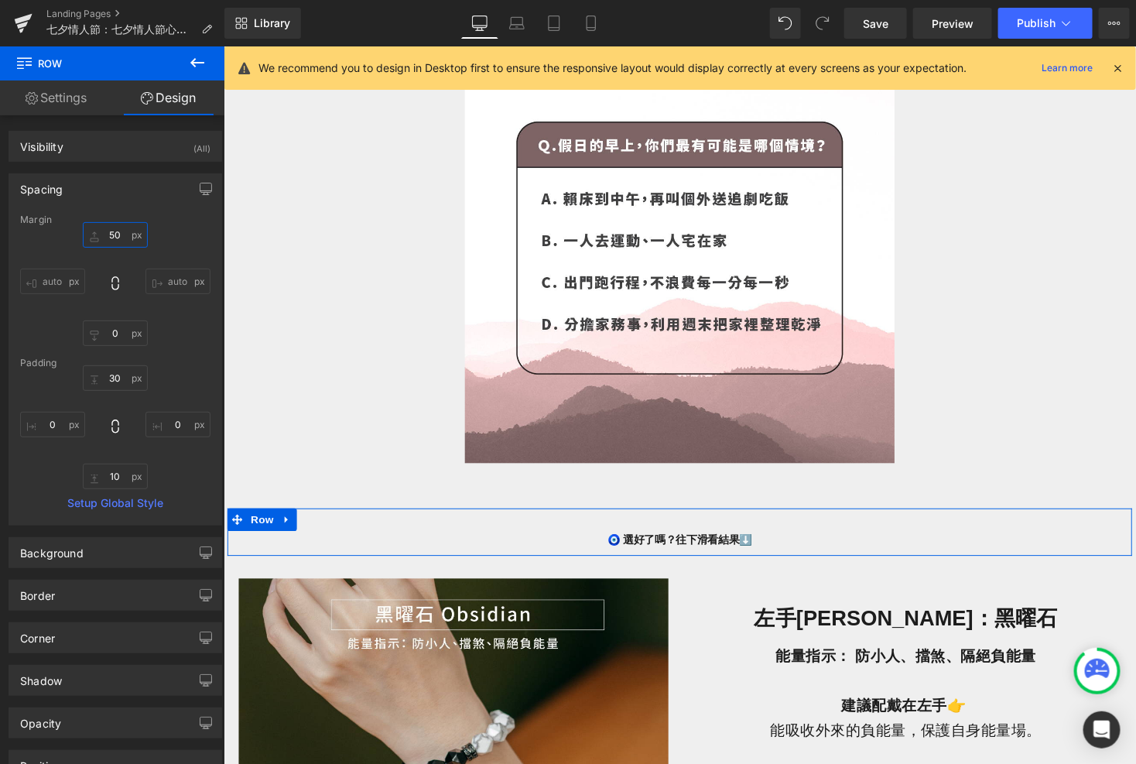
type input "5"
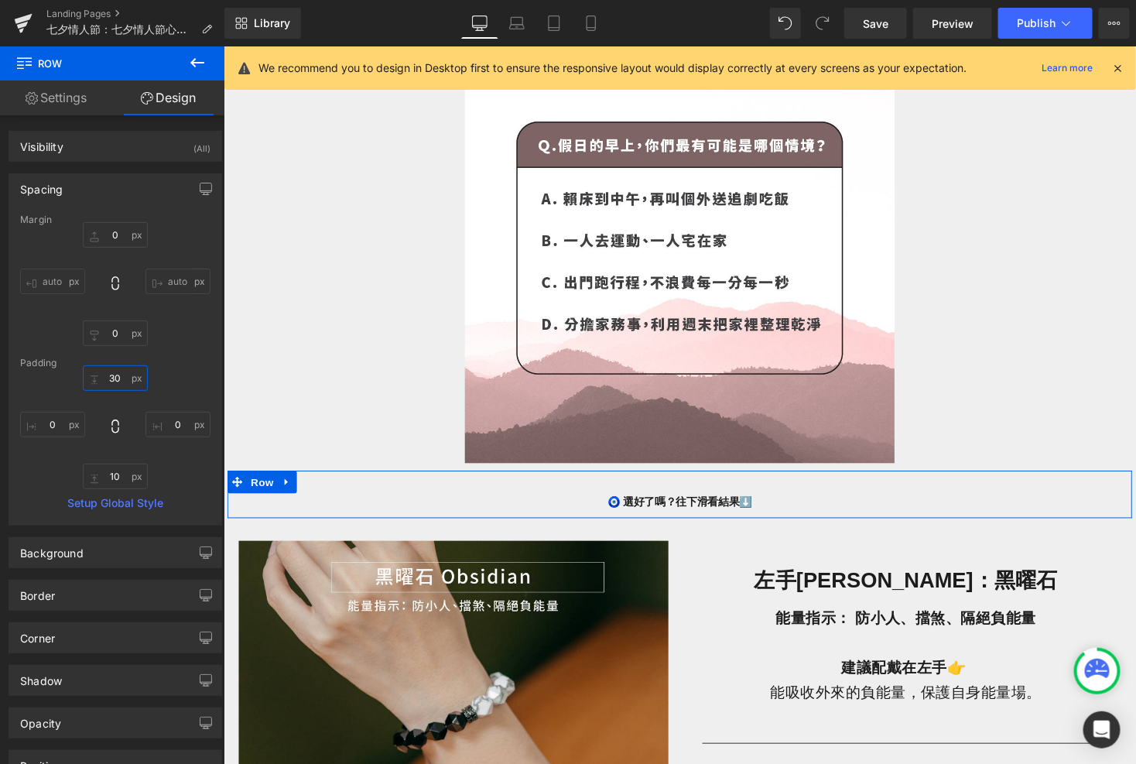
click at [126, 372] on input "30" at bounding box center [115, 378] width 65 height 26
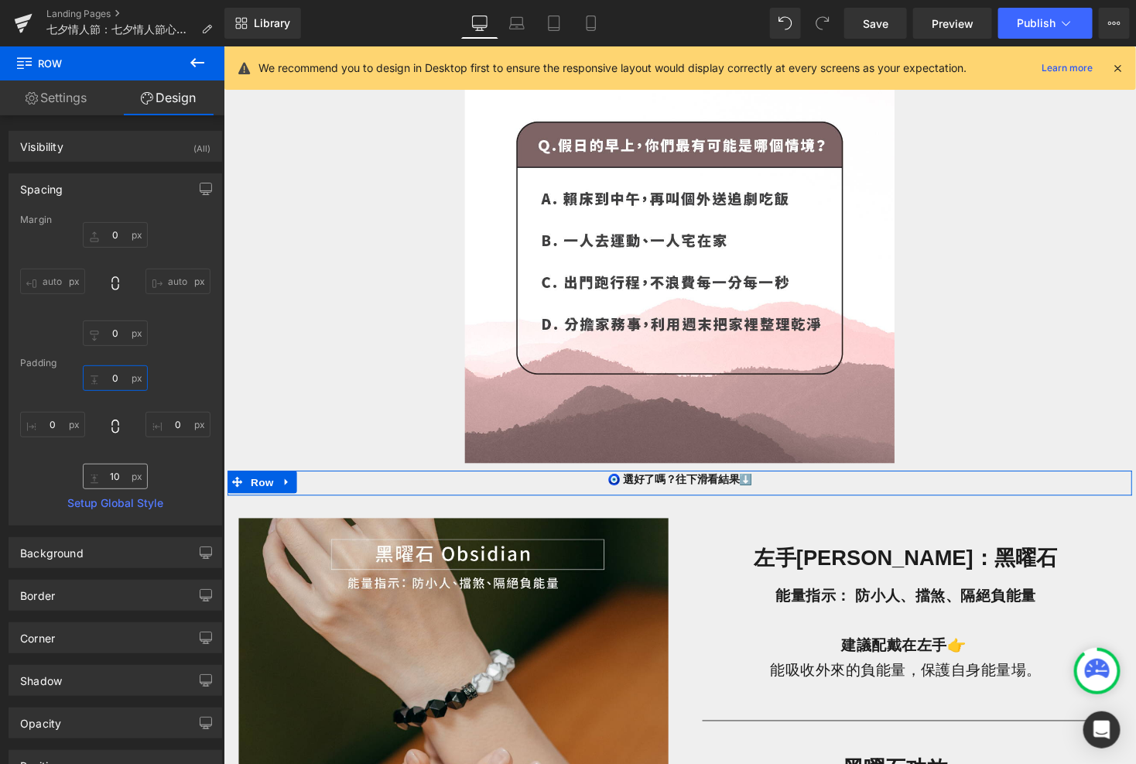
type input "0"
click at [122, 476] on input "10" at bounding box center [115, 477] width 65 height 26
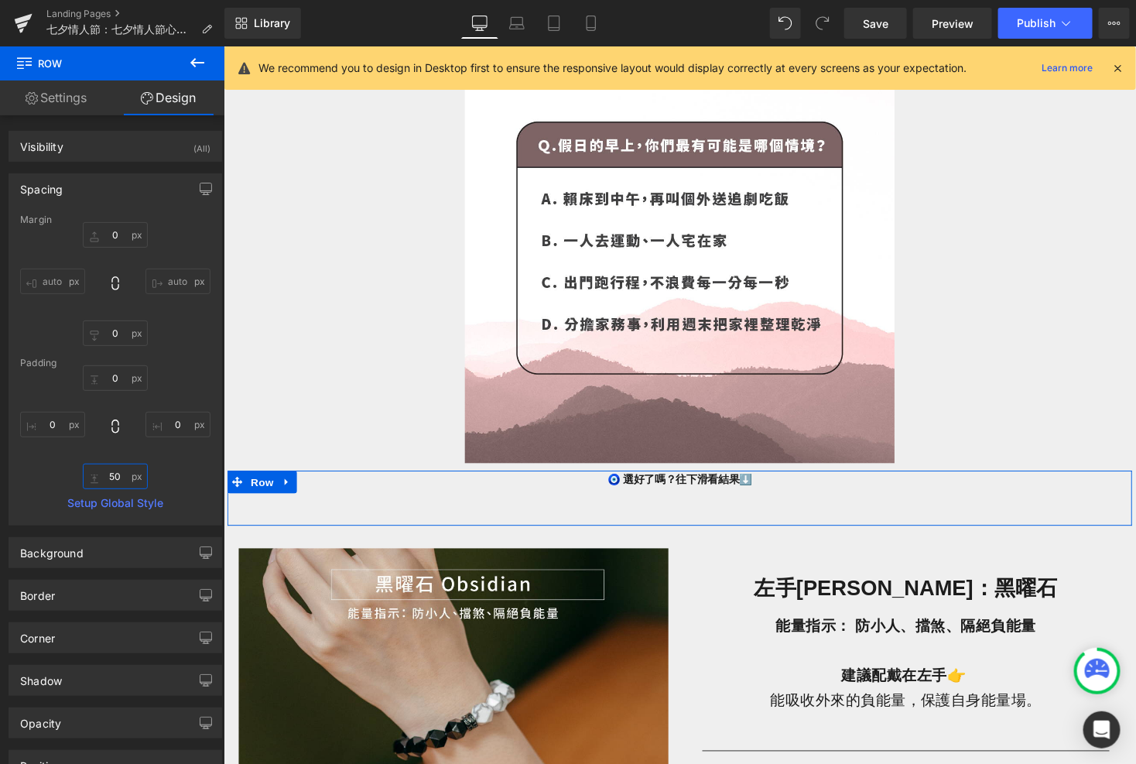
type input "5"
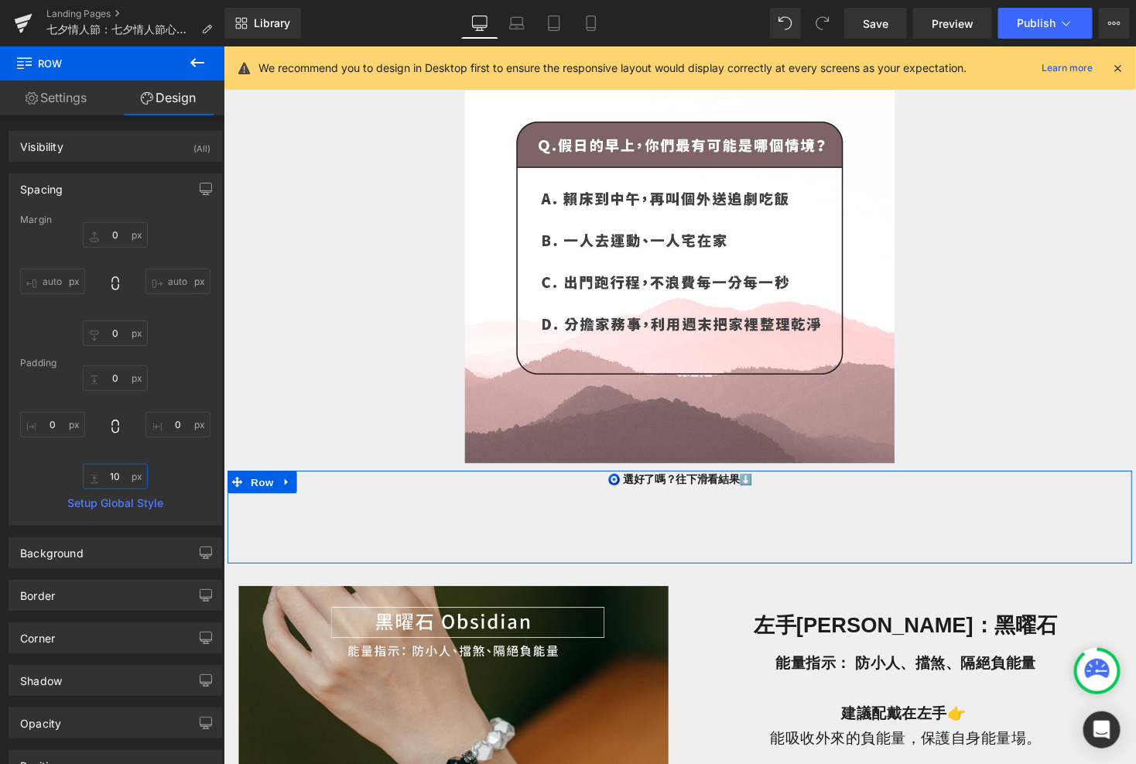
type input "1"
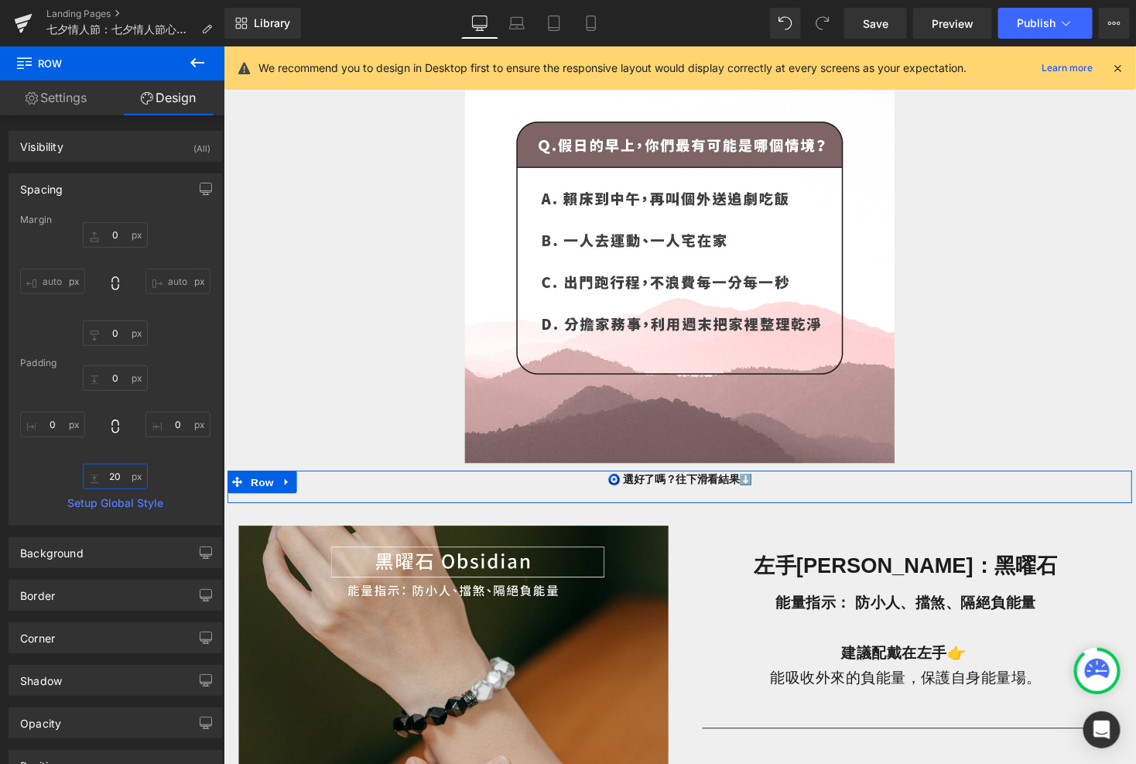
type input "200"
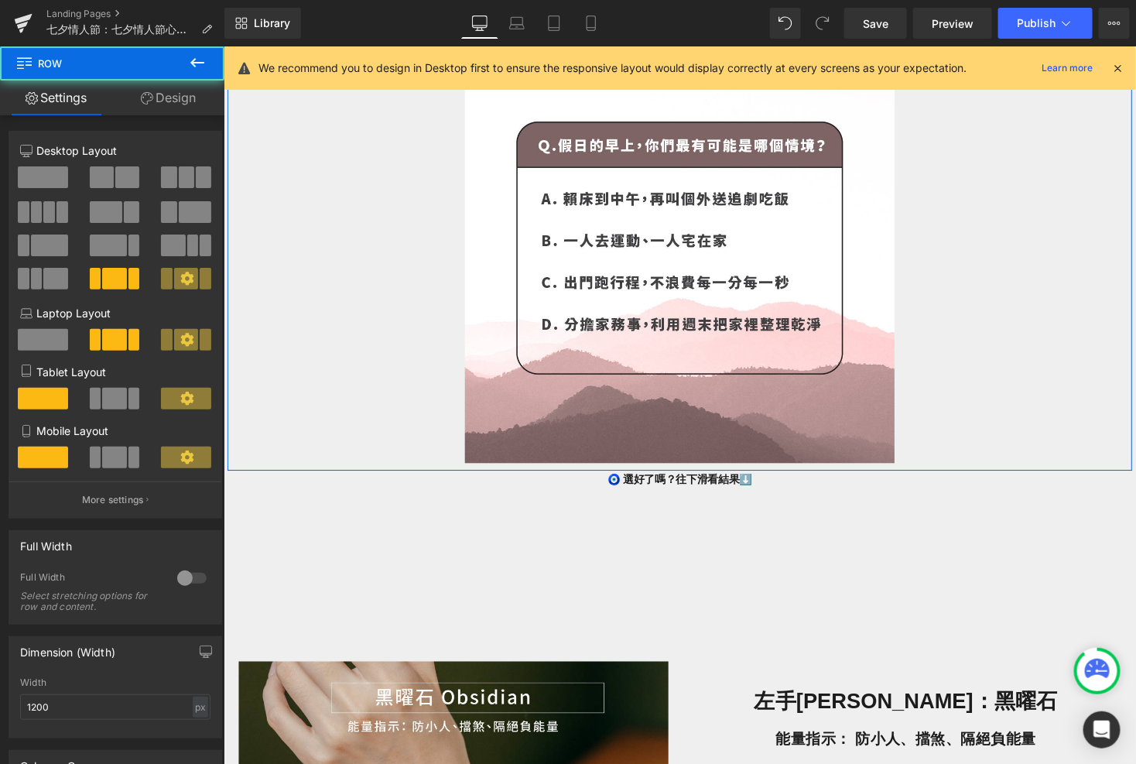
click at [290, 437] on div "Image Row" at bounding box center [691, 245] width 929 height 473
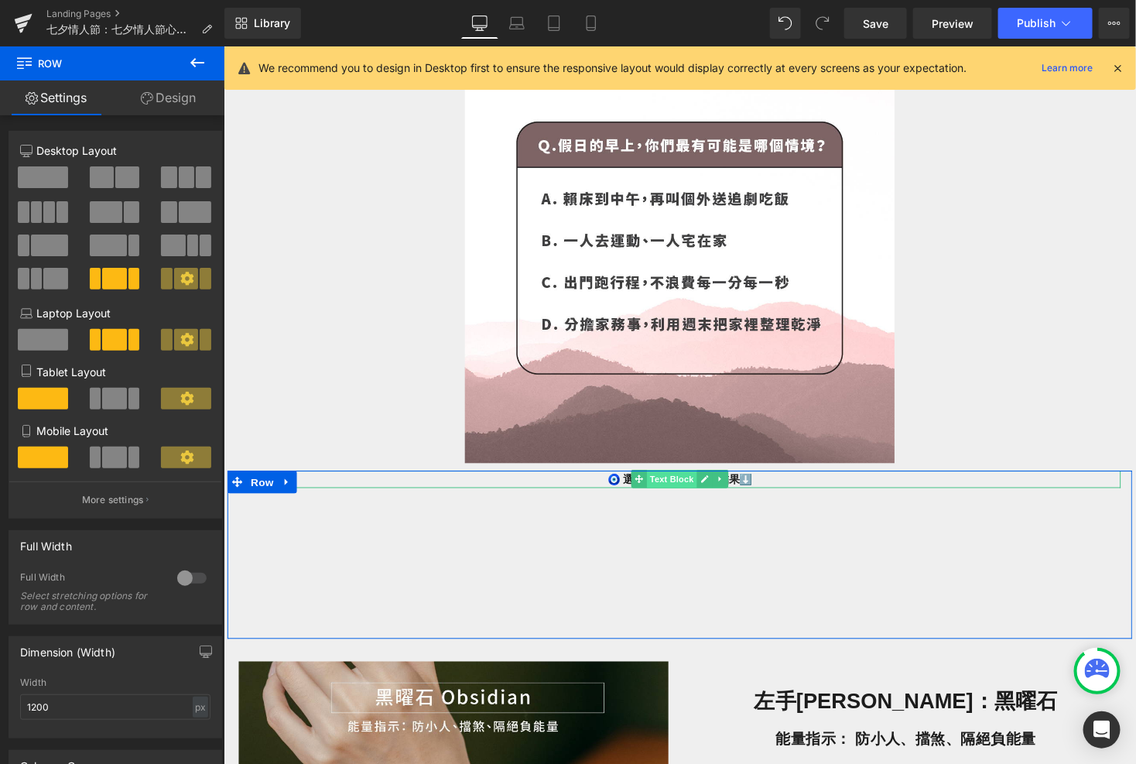
click at [693, 489] on span "Text Block" at bounding box center [682, 490] width 51 height 19
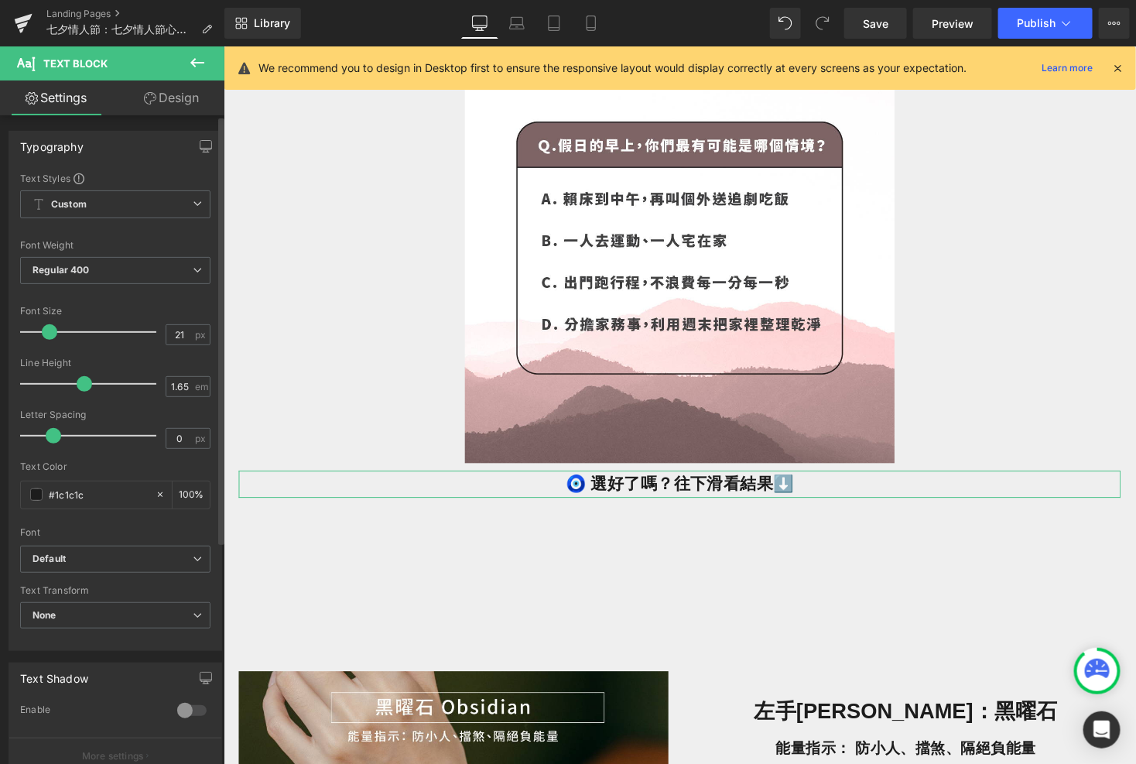
type input "20"
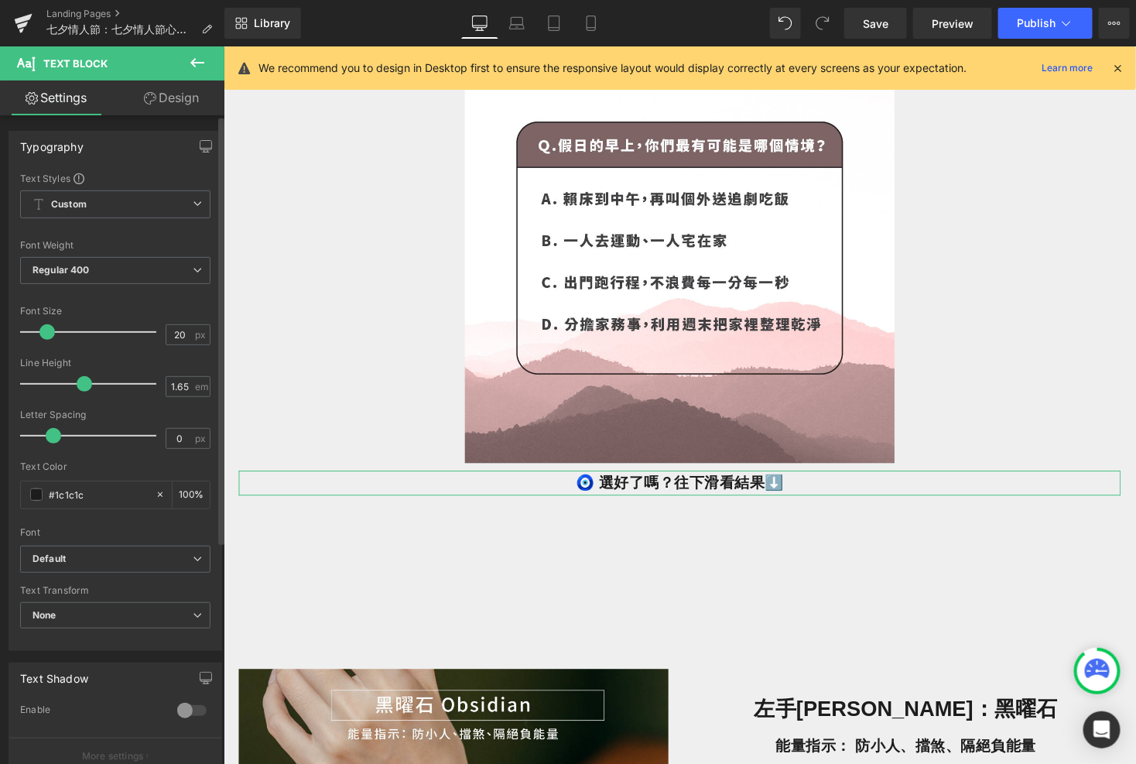
drag, startPoint x: 39, startPoint y: 329, endPoint x: 46, endPoint y: 328, distance: 7.8
click at [46, 328] on span at bounding box center [46, 331] width 15 height 15
click at [516, 25] on icon at bounding box center [516, 22] width 15 height 15
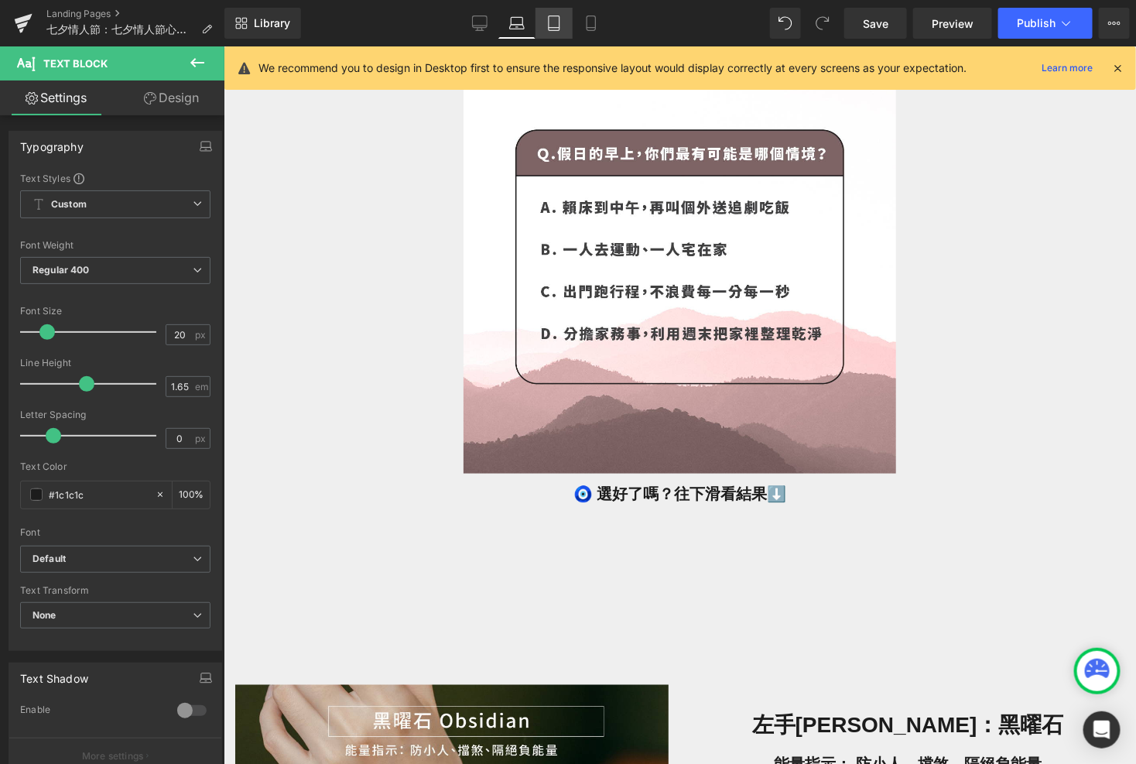
click at [561, 33] on link "Tablet" at bounding box center [554, 23] width 37 height 31
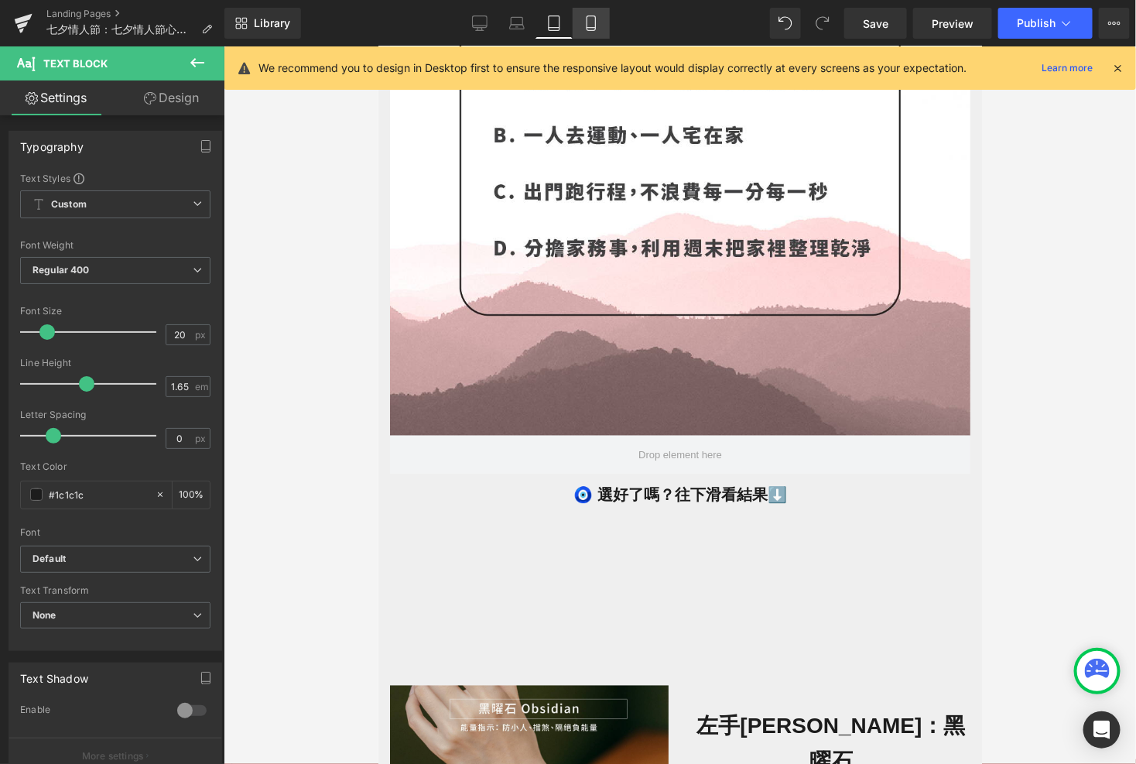
click at [589, 30] on icon at bounding box center [591, 23] width 9 height 15
type input "100"
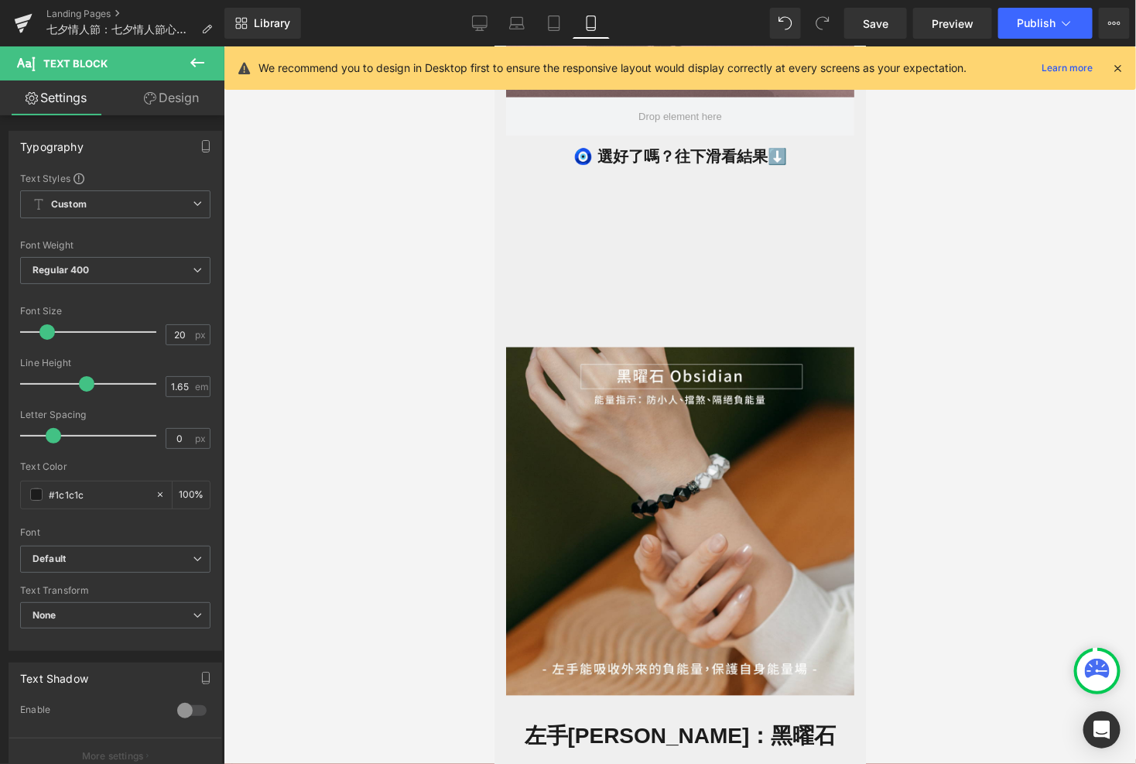
scroll to position [809, 0]
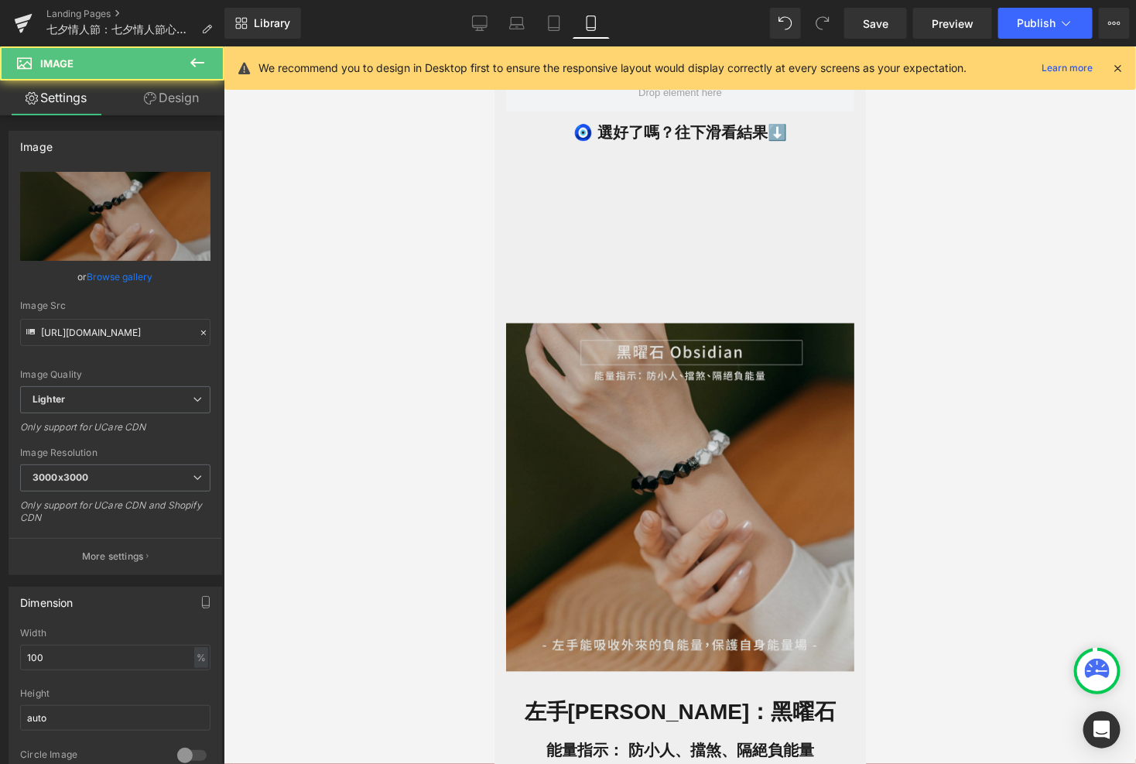
click at [652, 526] on img at bounding box center [679, 497] width 348 height 348
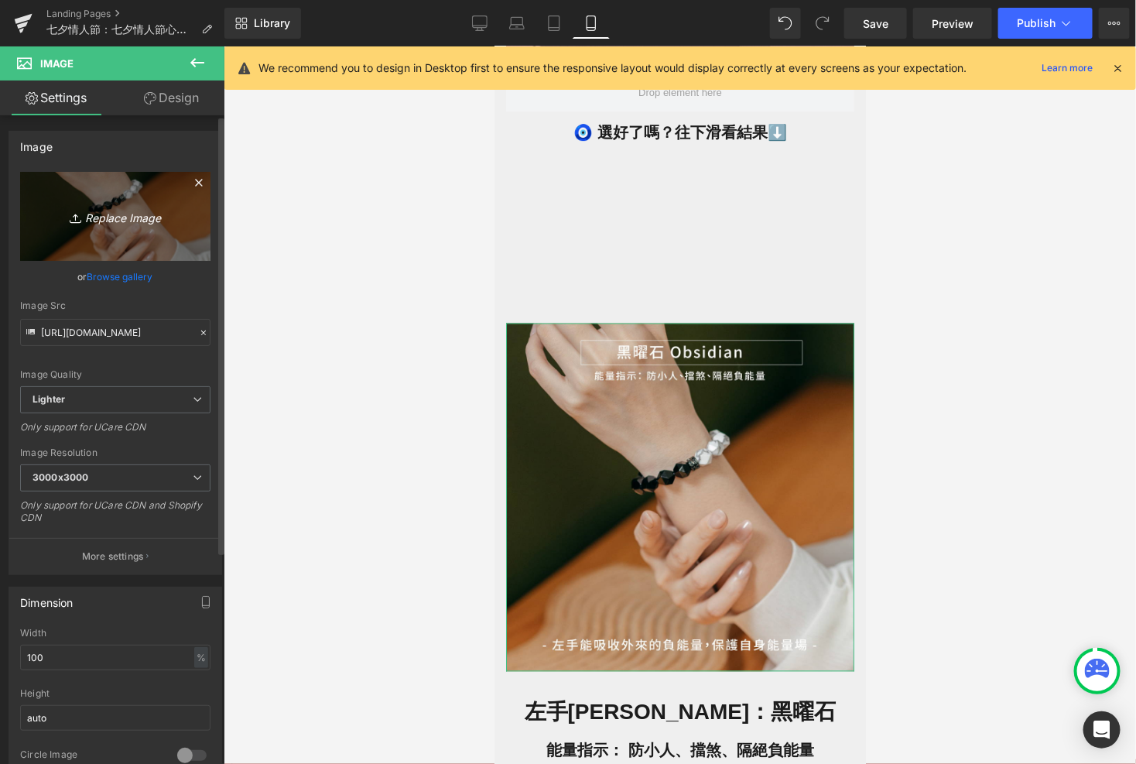
click at [113, 218] on icon "Replace Image" at bounding box center [115, 216] width 124 height 19
type input "C:\fakepath\[DATE]_心理測驗-09.jpg"
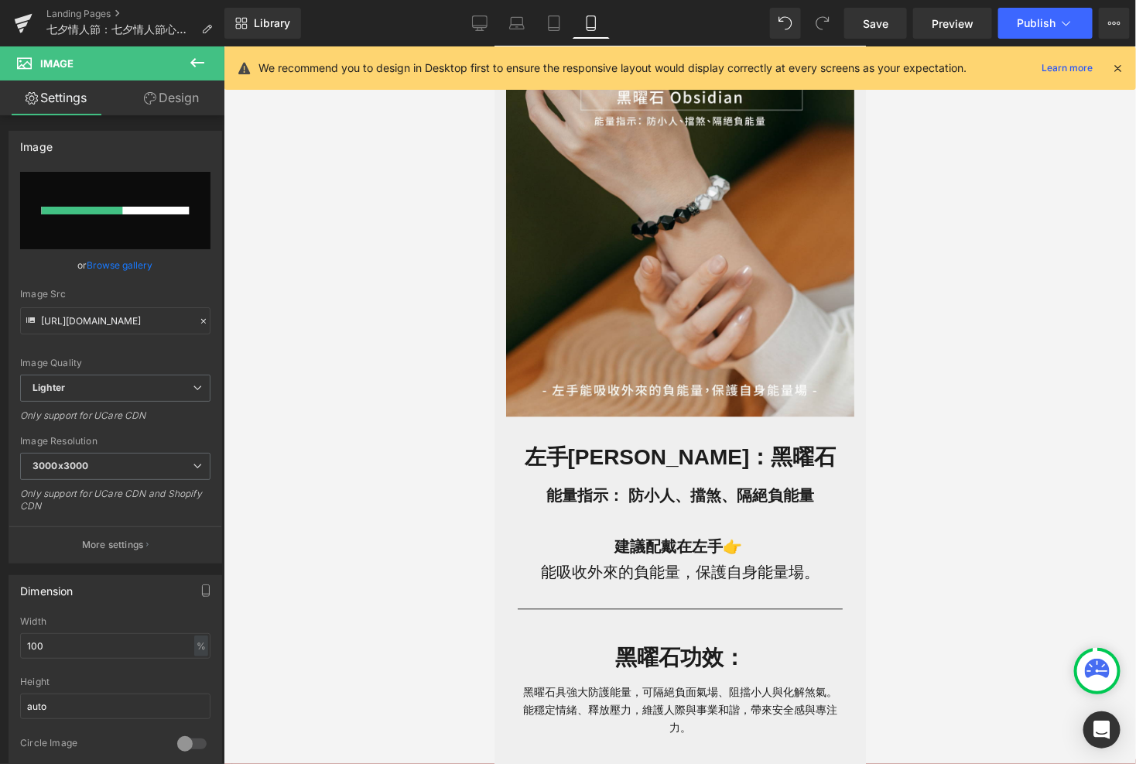
scroll to position [1066, 0]
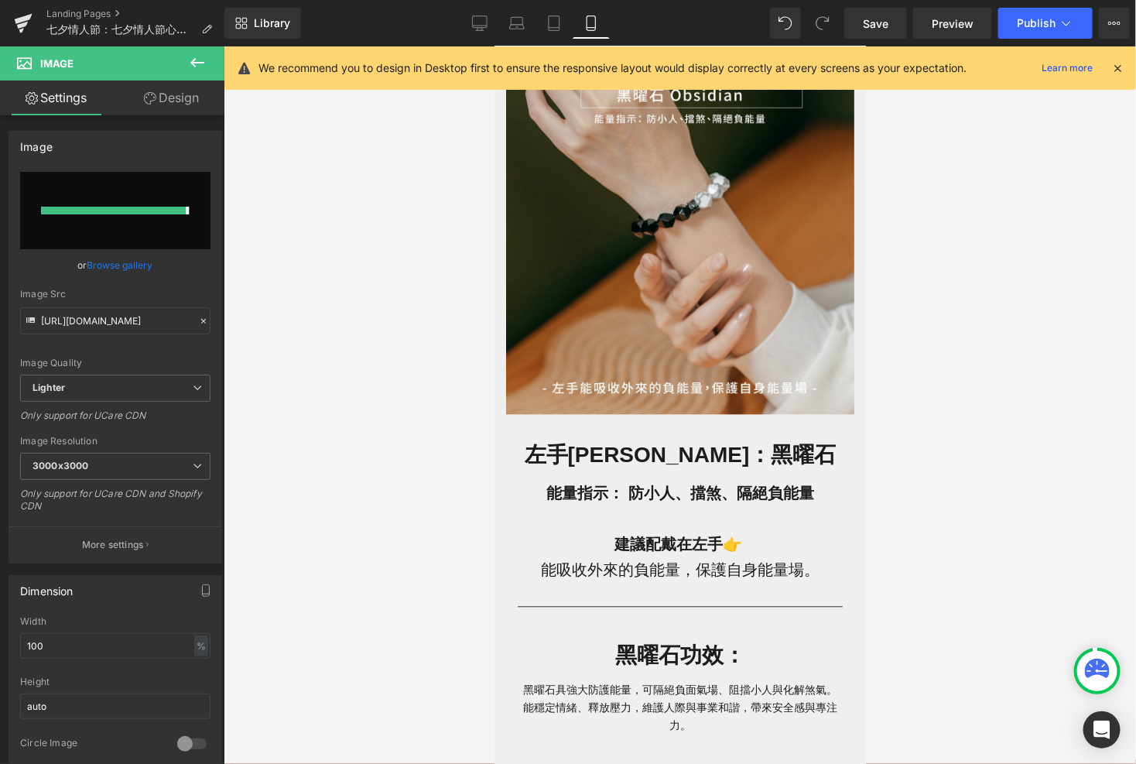
type input "[URL][DOMAIN_NAME]"
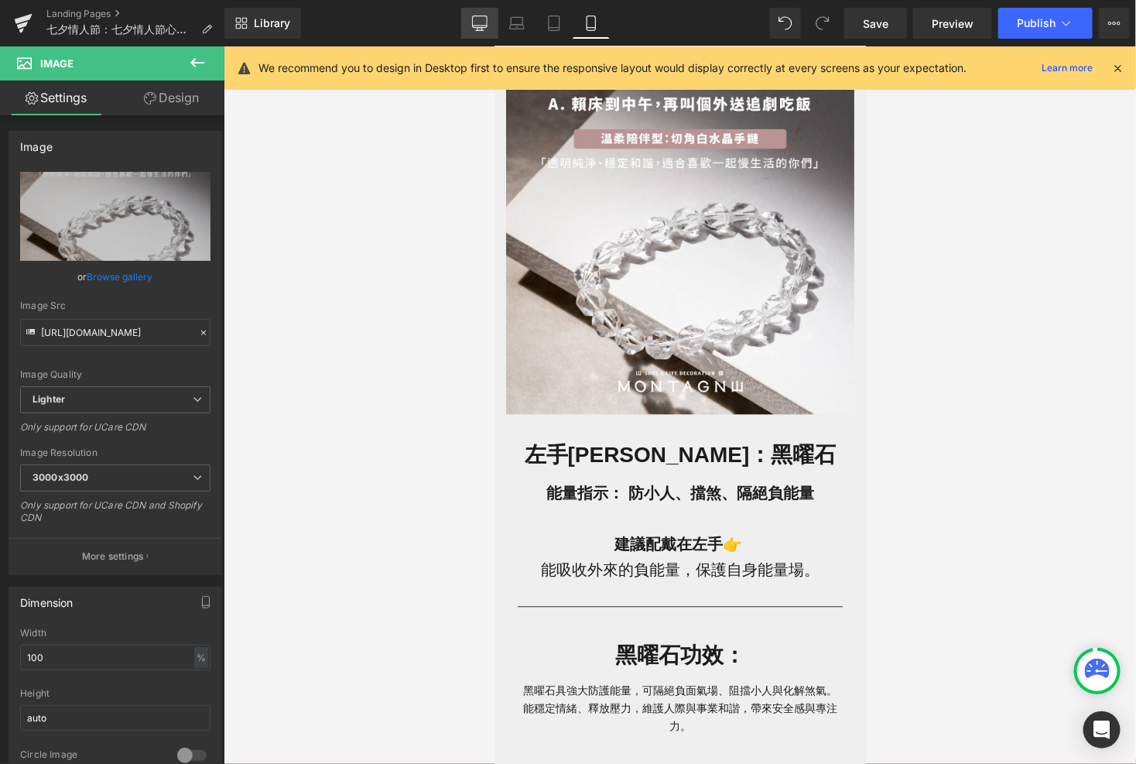
click at [473, 13] on link "Desktop" at bounding box center [479, 23] width 37 height 31
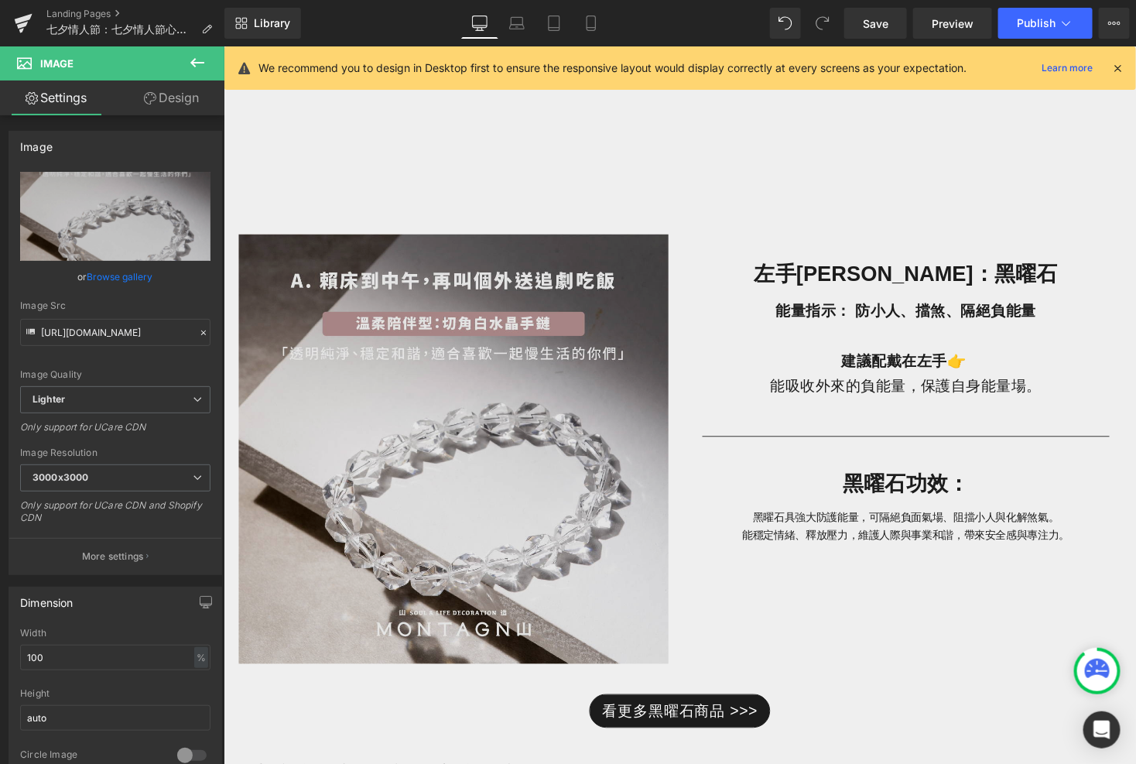
scroll to position [929, 0]
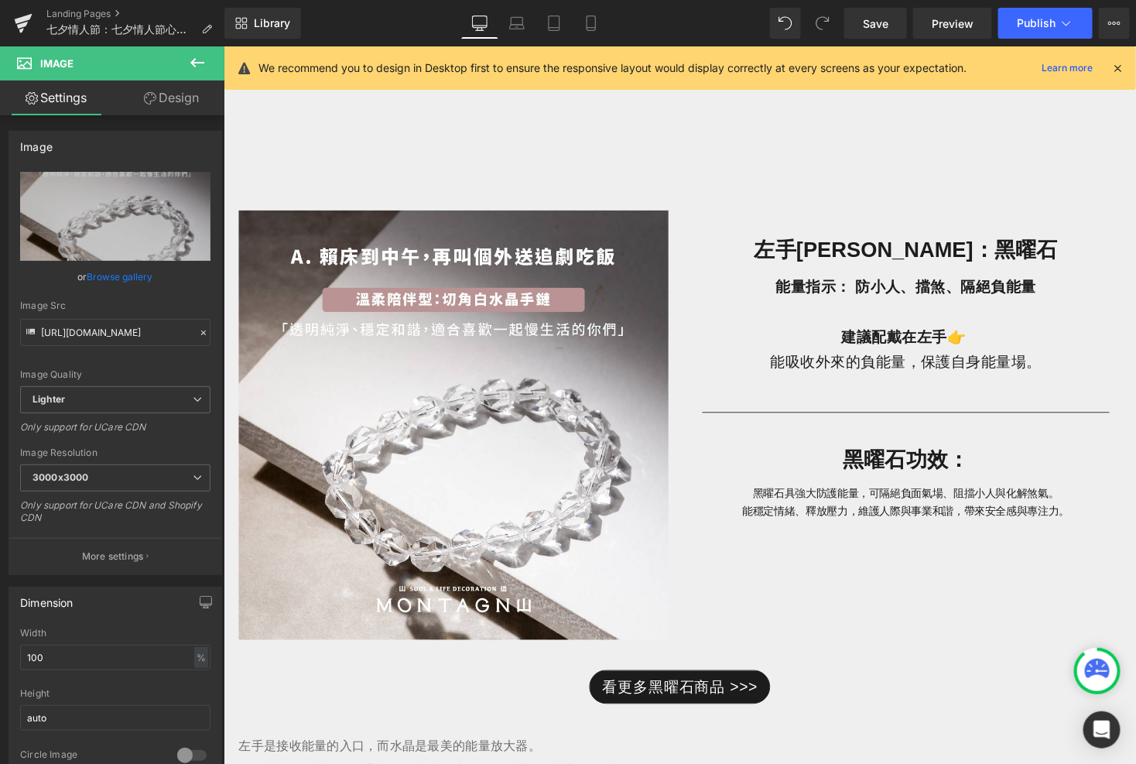
click at [907, 255] on h1 "左手[PERSON_NAME]：黑曜石" at bounding box center [923, 255] width 441 height 36
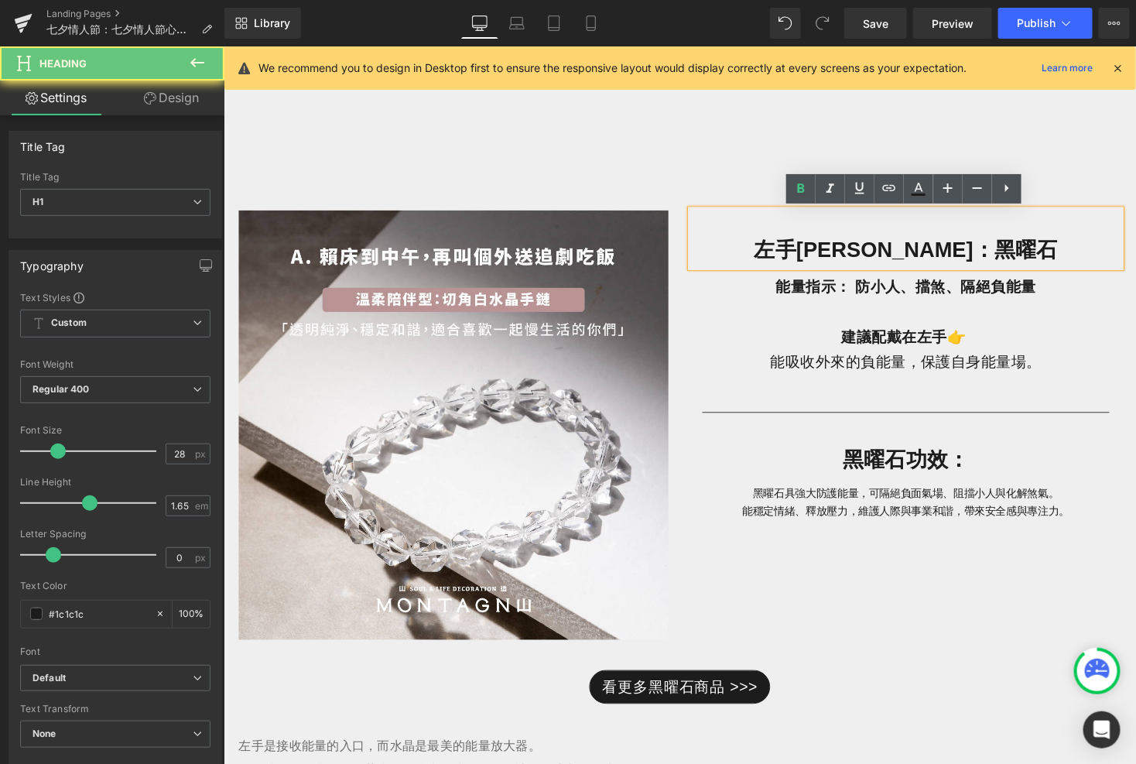
click at [1018, 261] on h1 "左手[PERSON_NAME]：黑曜石" at bounding box center [923, 255] width 441 height 36
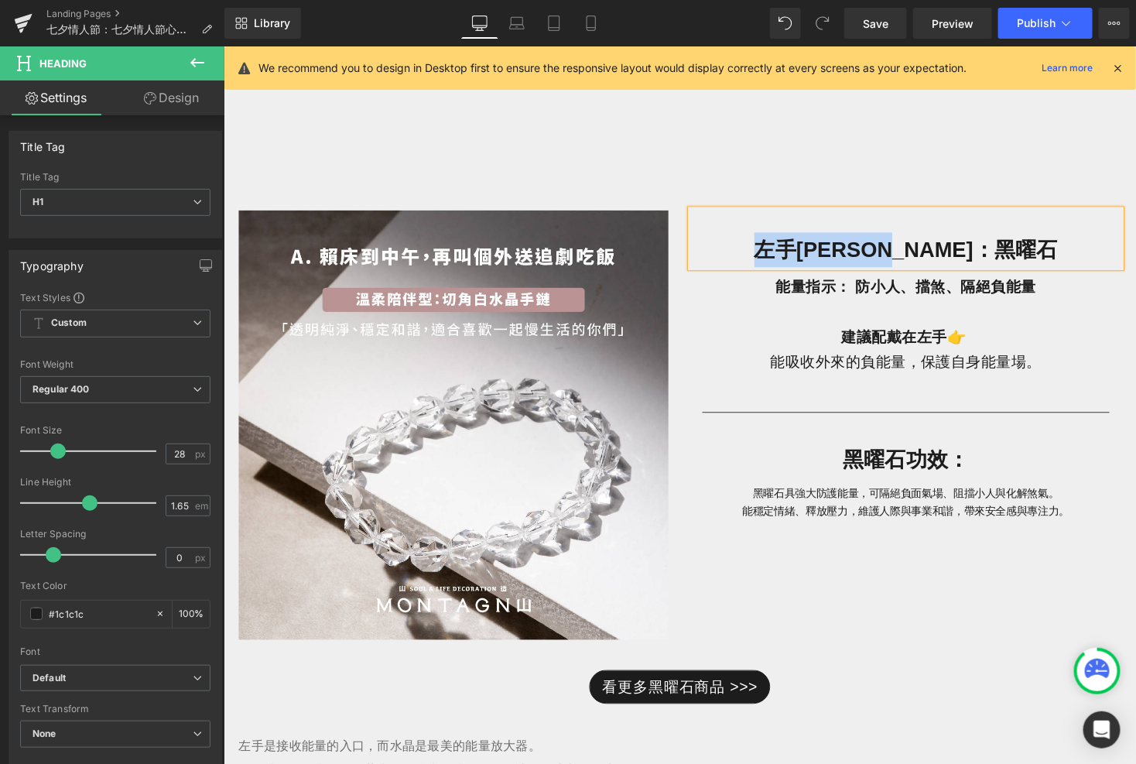
paste div
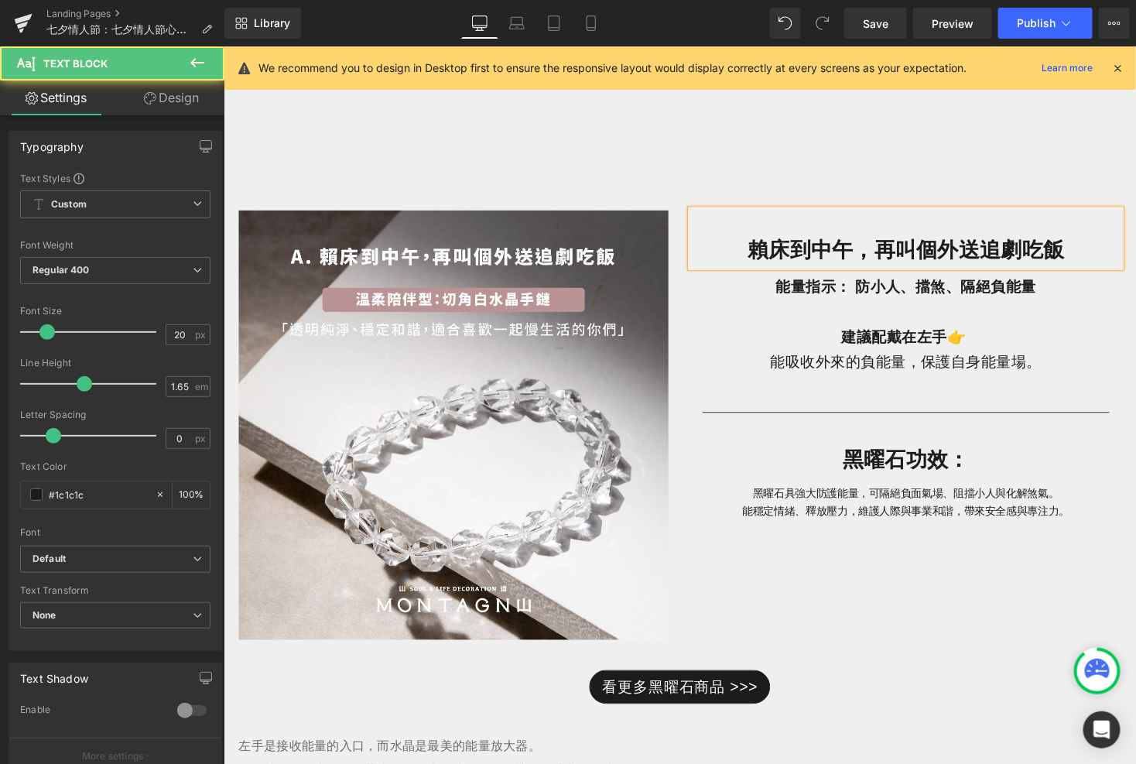
click at [876, 291] on b "能量指示： 防小人、擋煞、隔絕負能量" at bounding box center [923, 292] width 268 height 17
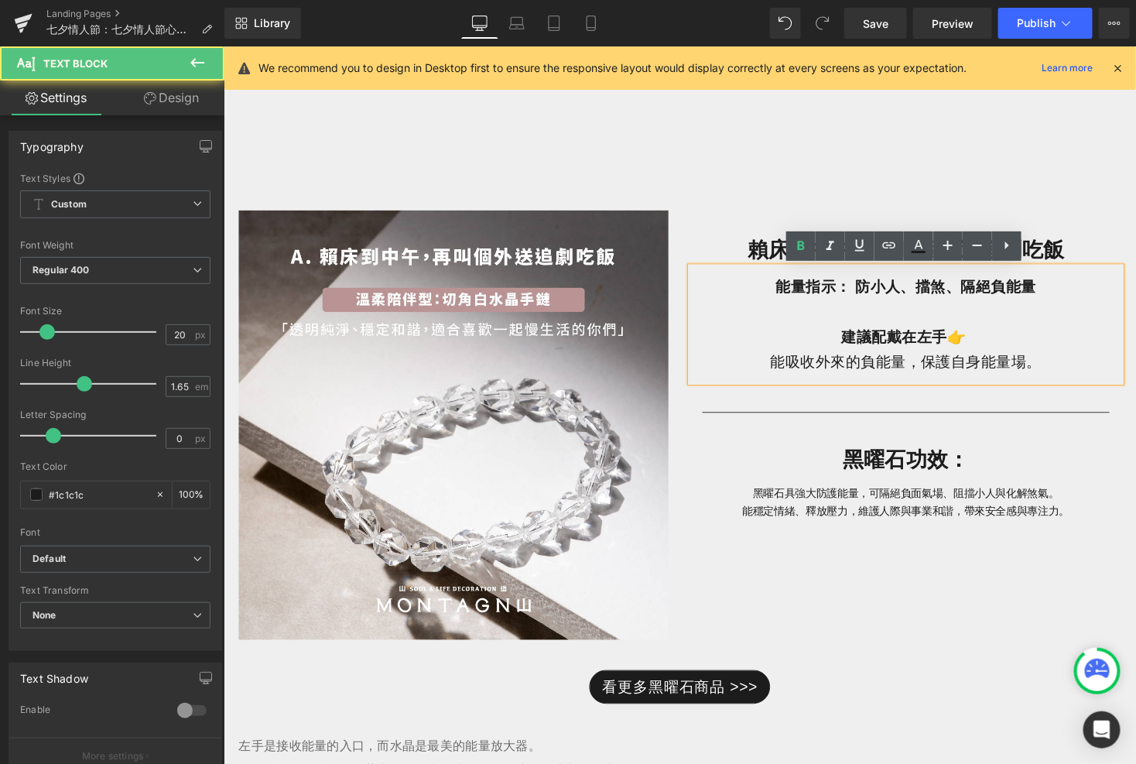
click at [915, 300] on b "能量指示： 防小人、擋煞、隔絕負能量" at bounding box center [923, 292] width 268 height 17
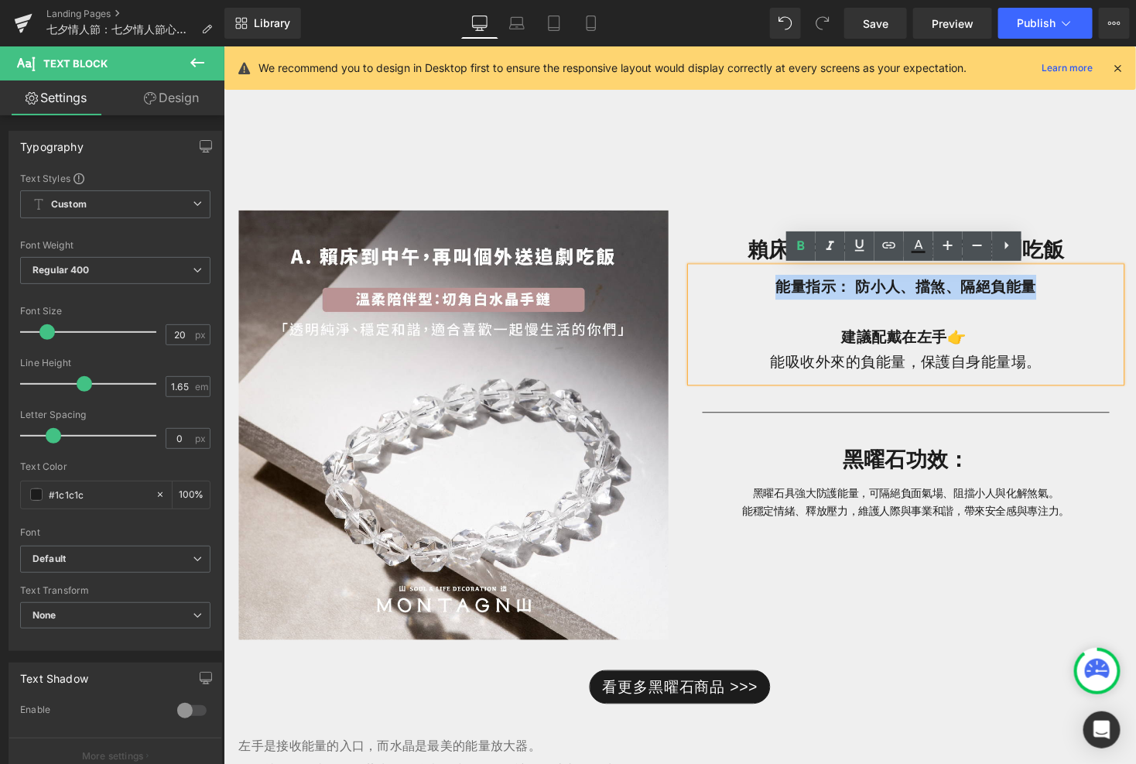
drag, startPoint x: 1034, startPoint y: 299, endPoint x: 776, endPoint y: 299, distance: 257.7
click at [776, 299] on p "能量指示： 防小人、擋煞、隔絕負能量" at bounding box center [923, 293] width 441 height 26
paste div
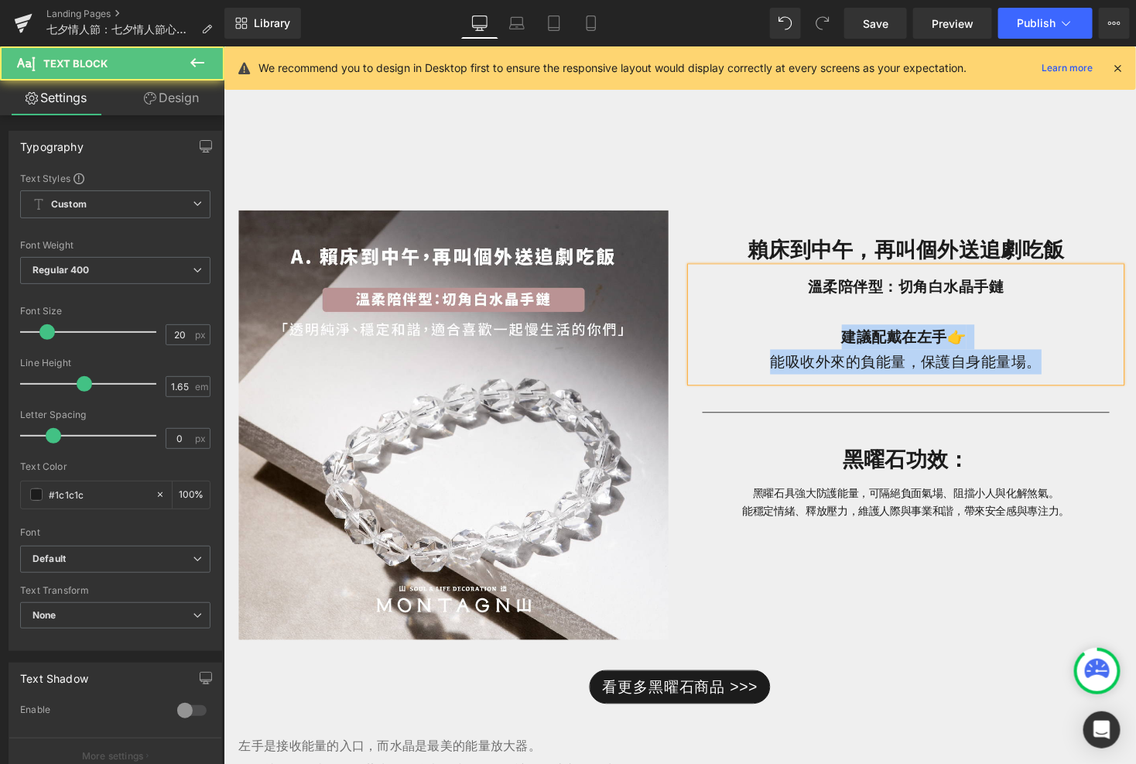
drag, startPoint x: 1077, startPoint y: 372, endPoint x: 817, endPoint y: 350, distance: 261.0
click at [817, 350] on div "溫柔陪伴型：切角白水晶手鏈 建議配戴在左手👉 能吸收外來的負能量，保護自身能量場。" at bounding box center [923, 331] width 441 height 118
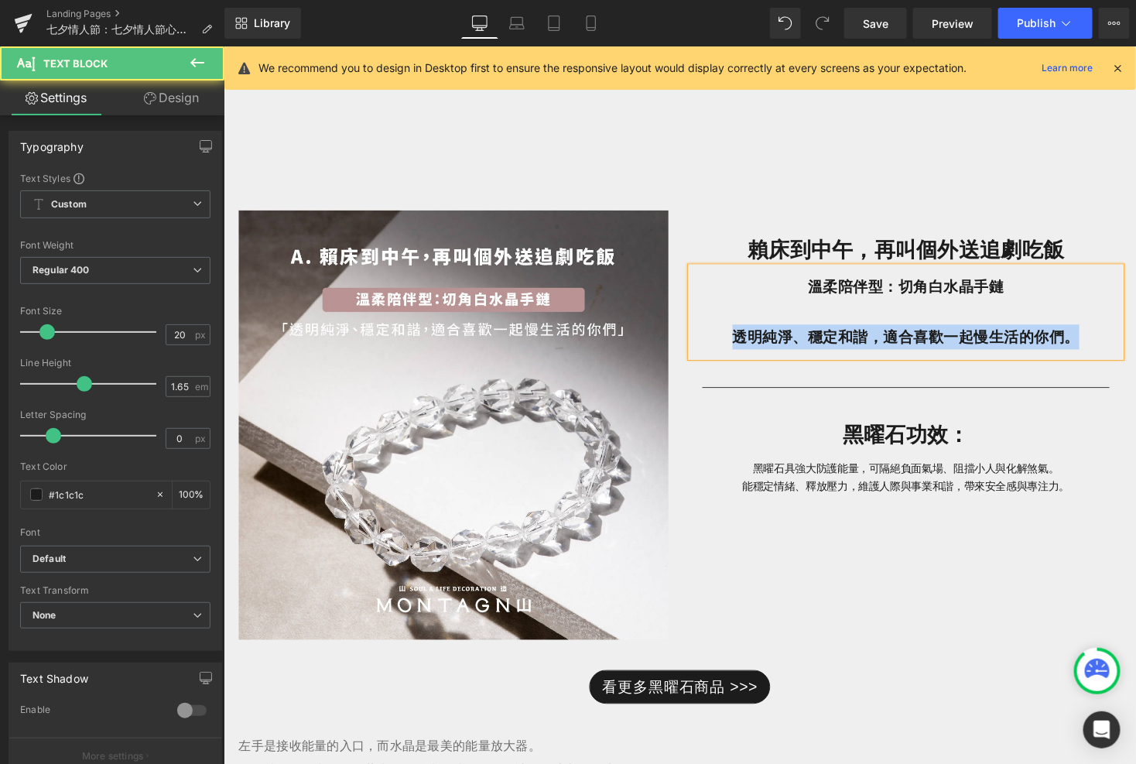
drag, startPoint x: 1111, startPoint y: 350, endPoint x: 702, endPoint y: 351, distance: 409.4
click at [703, 351] on p "透明純淨、穩定和諧，適合喜歡一起慢生活的你們。" at bounding box center [923, 344] width 441 height 26
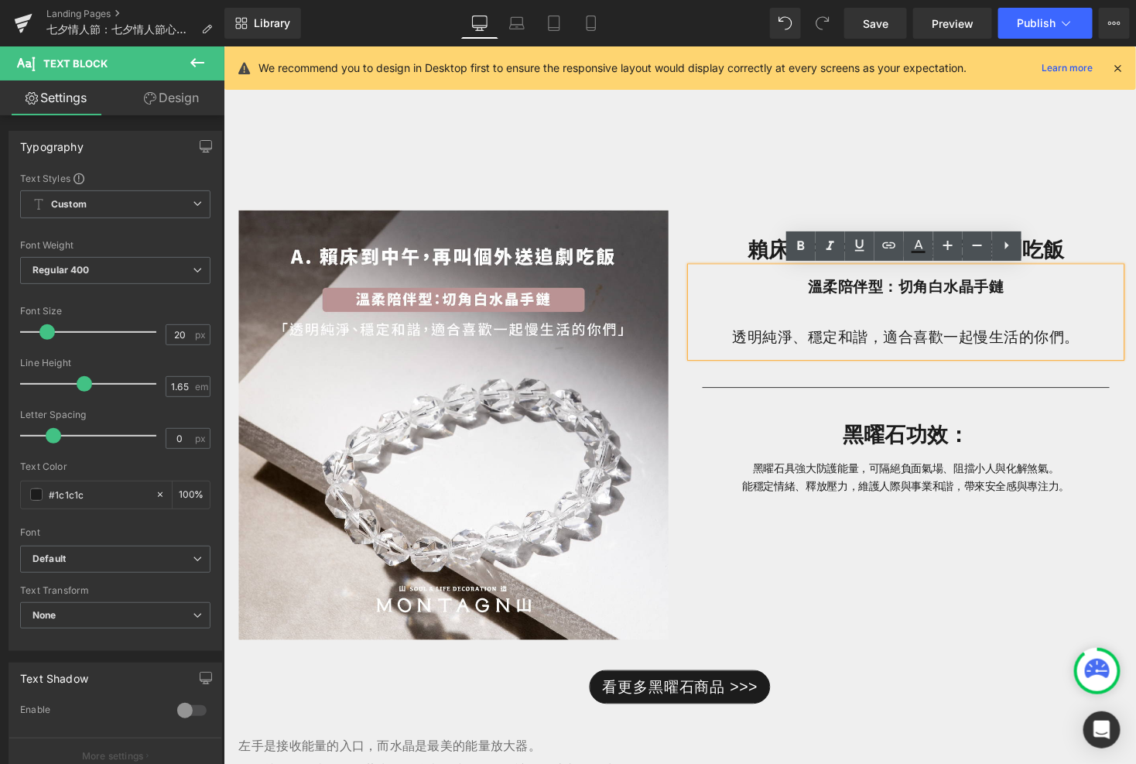
click at [731, 479] on p "黑曜石具強大防護能量，可隔絕負面氣場、阻擋小人與化解煞氣。" at bounding box center [923, 480] width 418 height 18
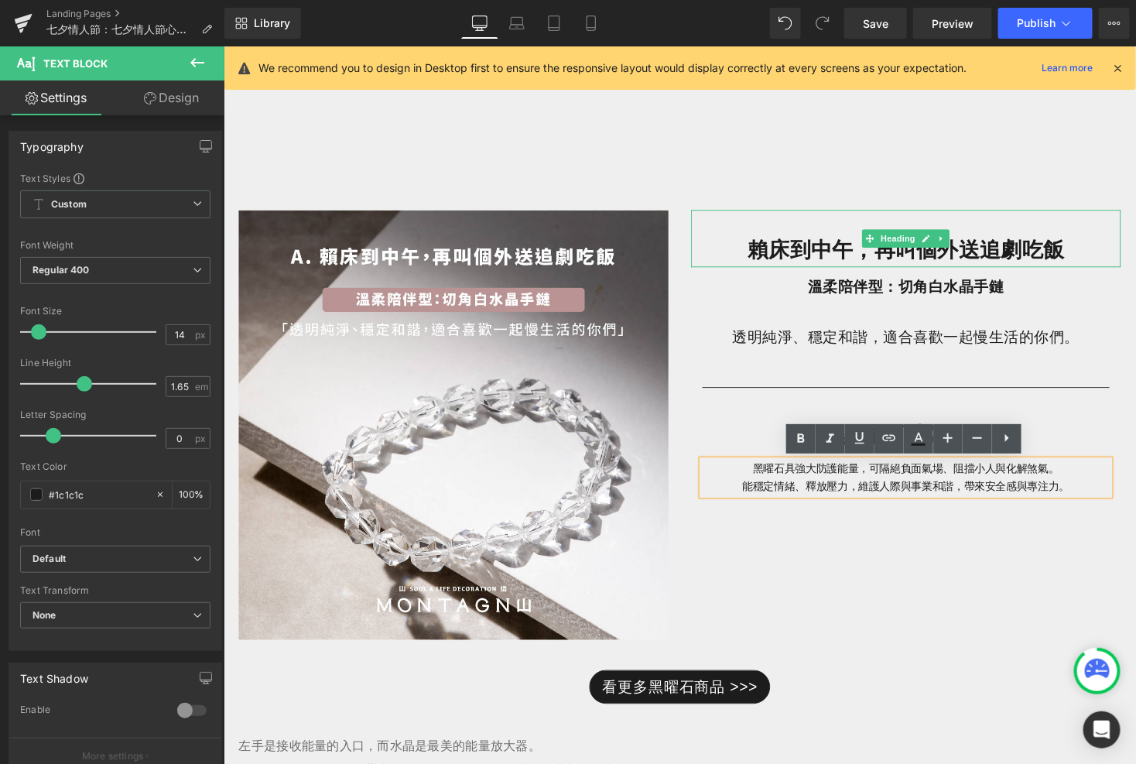
click at [765, 247] on h1 "賴床到中午，再叫個外送追劇吃飯" at bounding box center [923, 255] width 441 height 36
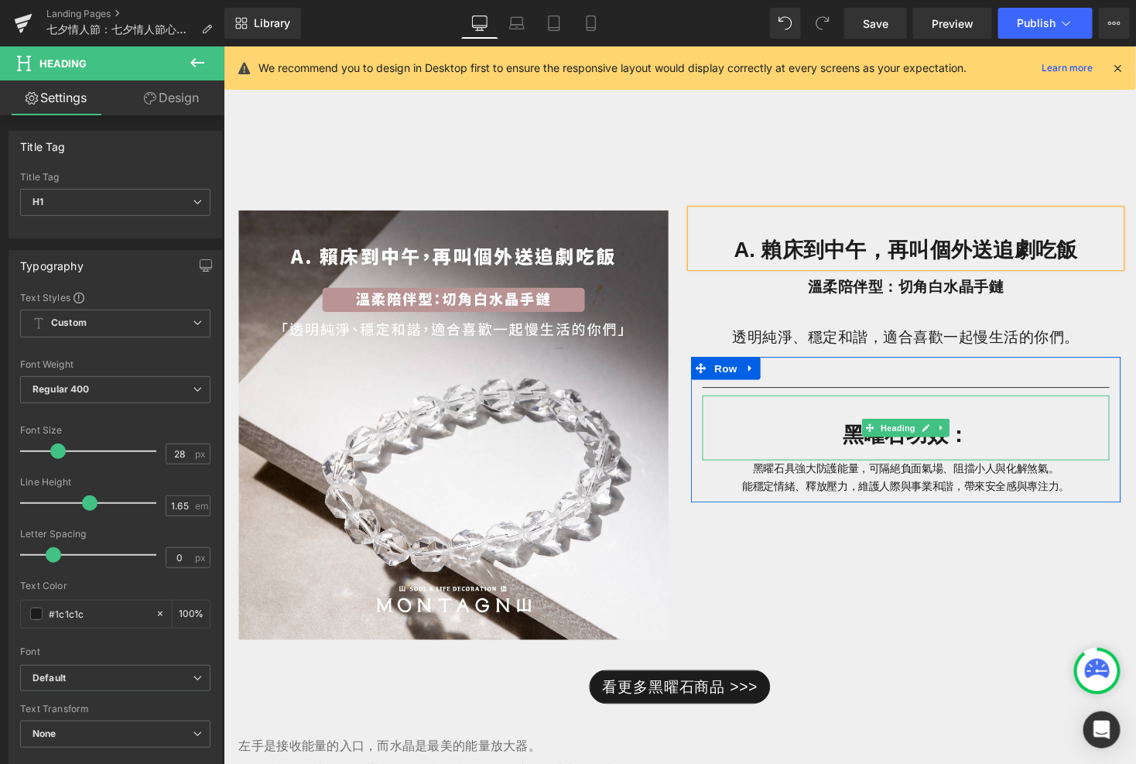
click at [868, 455] on strong "黑曜石功效：" at bounding box center [923, 445] width 130 height 24
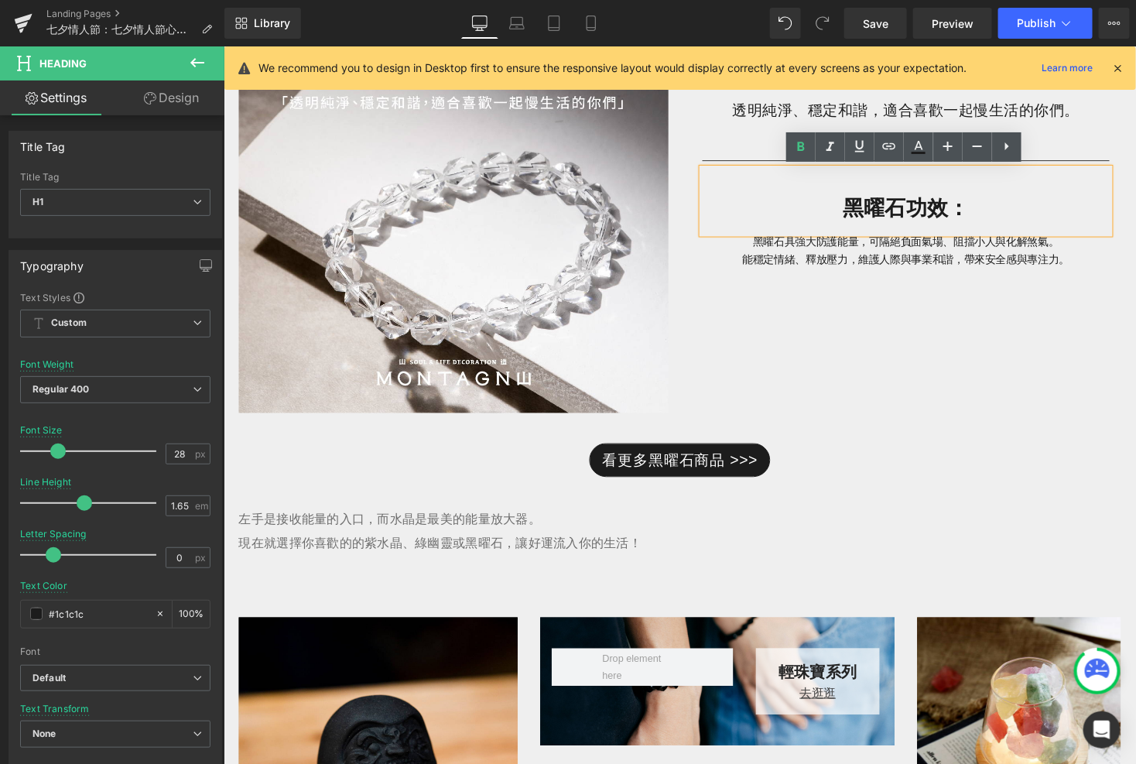
scroll to position [1132, 0]
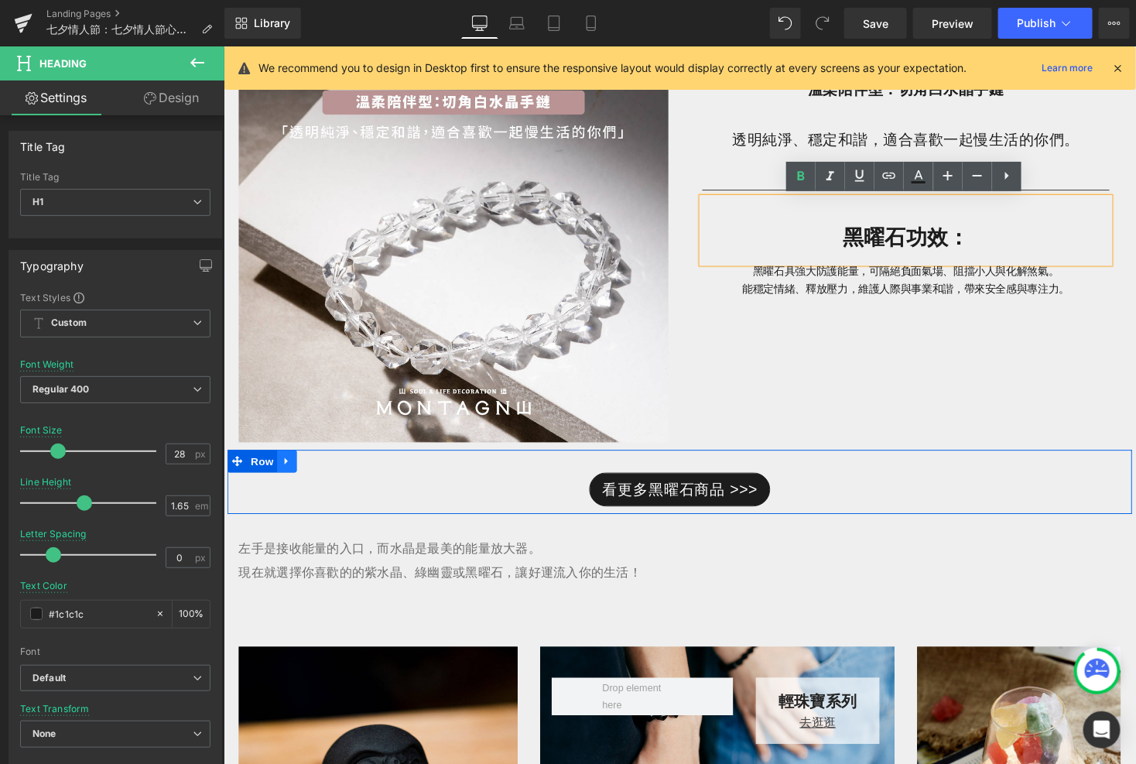
click at [286, 467] on icon at bounding box center [288, 472] width 11 height 12
click at [326, 471] on icon at bounding box center [328, 471] width 11 height 11
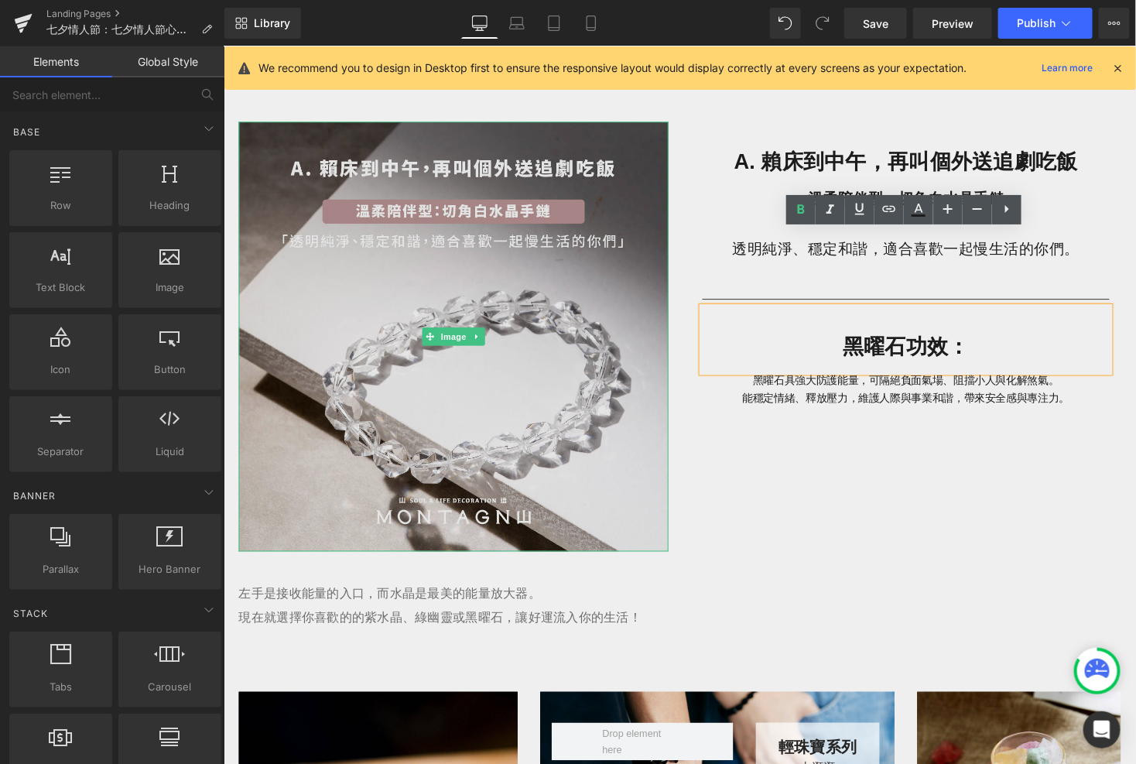
scroll to position [946, 0]
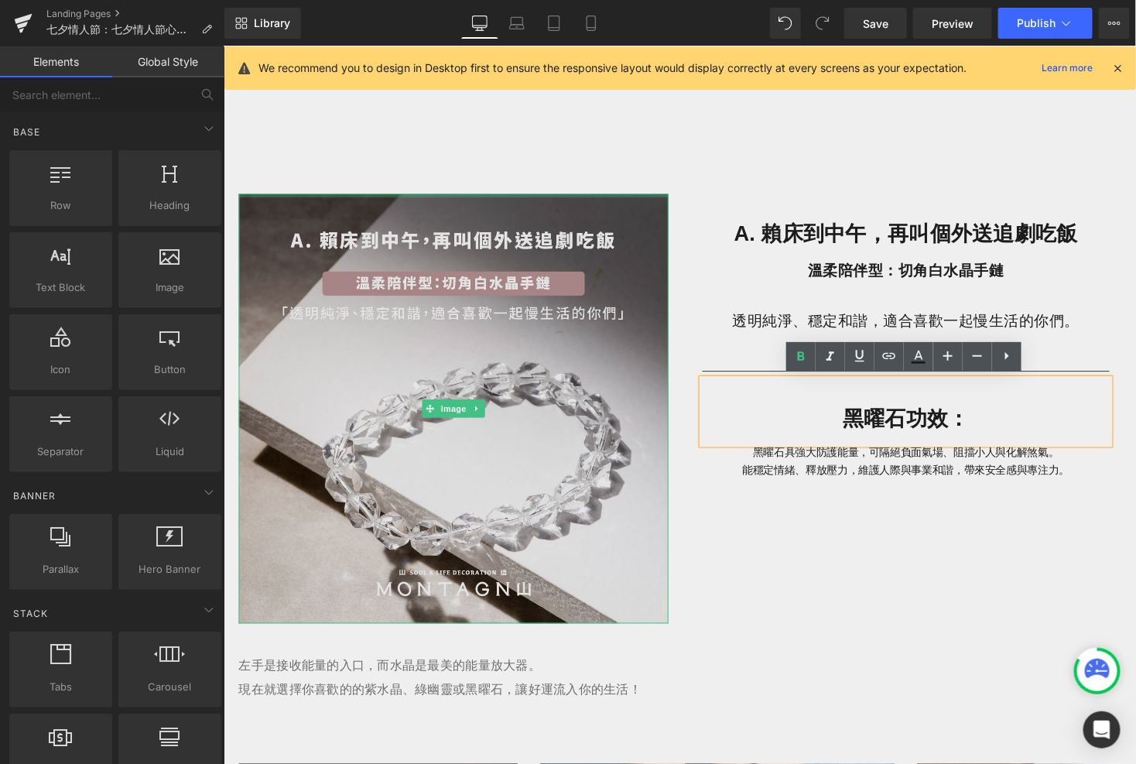
click at [305, 198] on div at bounding box center [458, 199] width 441 height 4
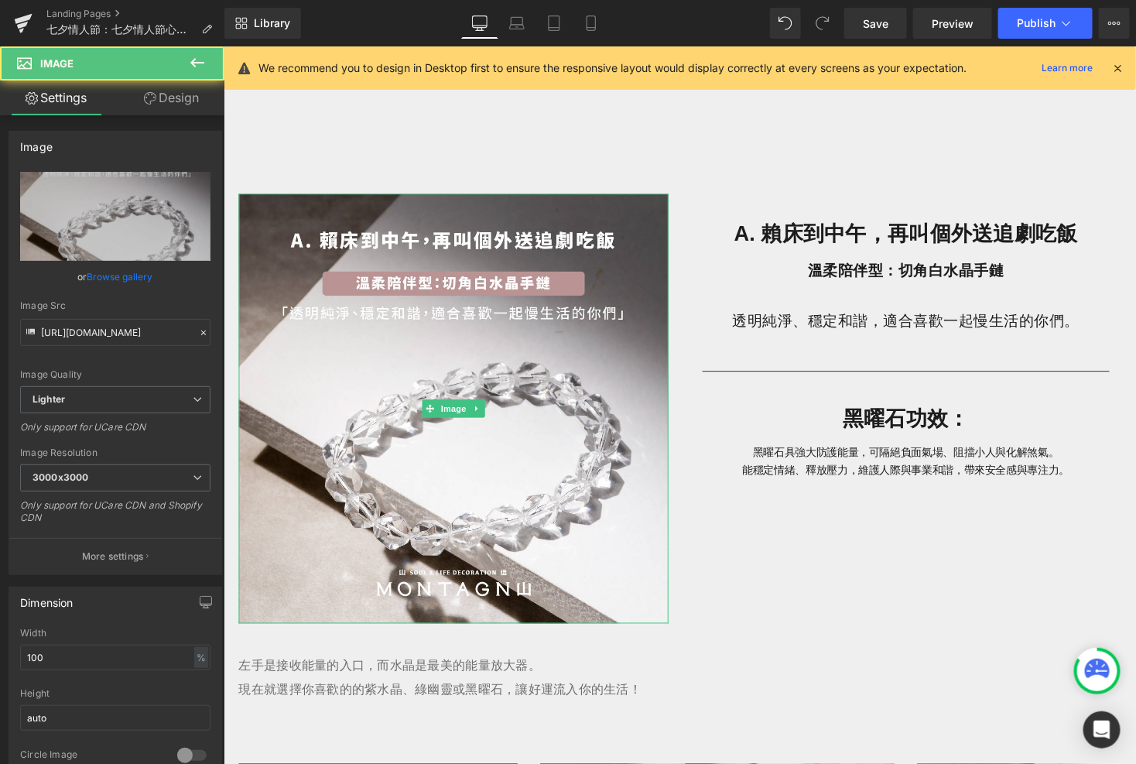
click at [794, 313] on p at bounding box center [923, 302] width 441 height 26
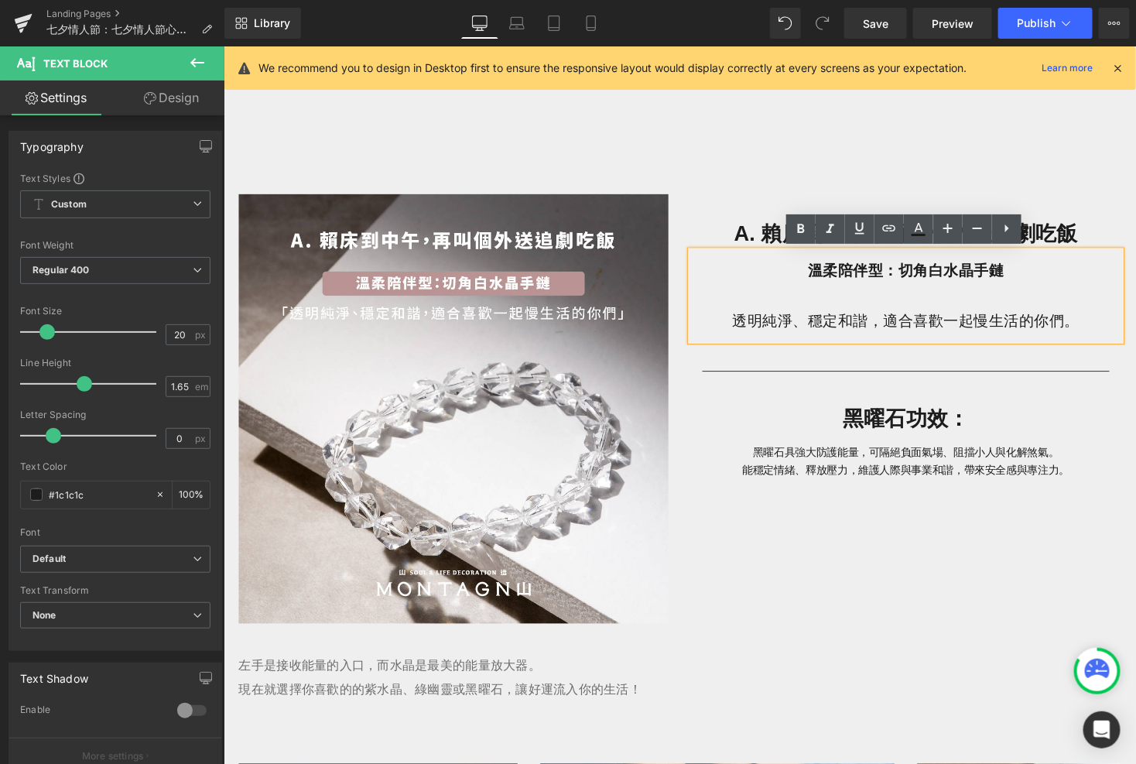
click at [745, 220] on h1 "A. 賴床到中午，再叫個外送追劇吃飯" at bounding box center [923, 238] width 441 height 36
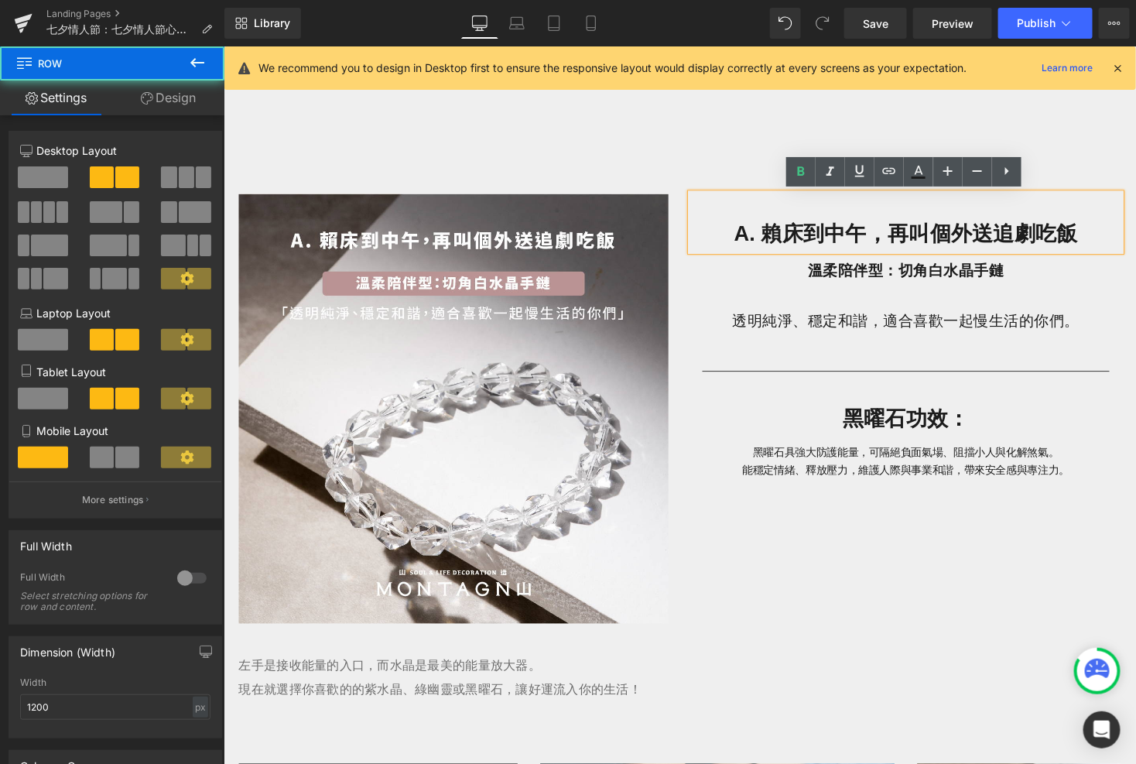
click at [602, 181] on div "Image A. 賴床到中午，再叫個外送追劇吃飯 Heading 溫柔陪伴型：切角白水晶手鏈 透明純淨、穩定和諧，適合喜歡一起慢生活的你們。 Text Blo…" at bounding box center [691, 409] width 929 height 473
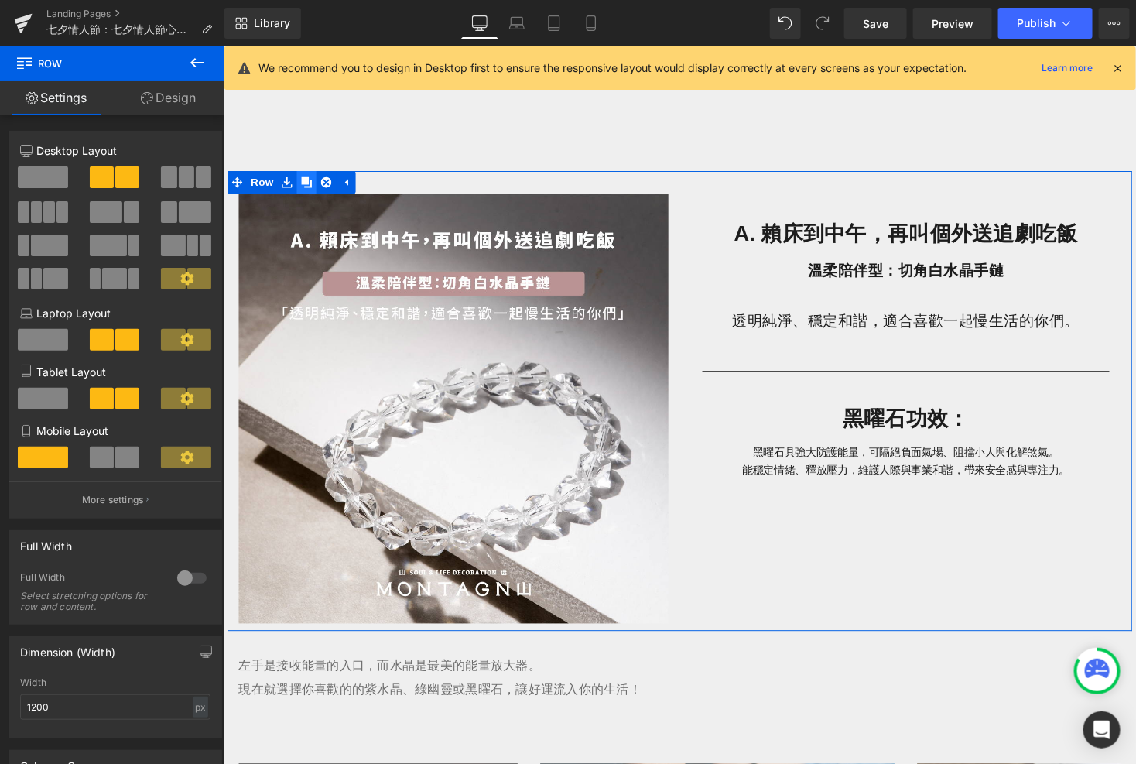
click at [313, 181] on icon at bounding box center [308, 185] width 11 height 11
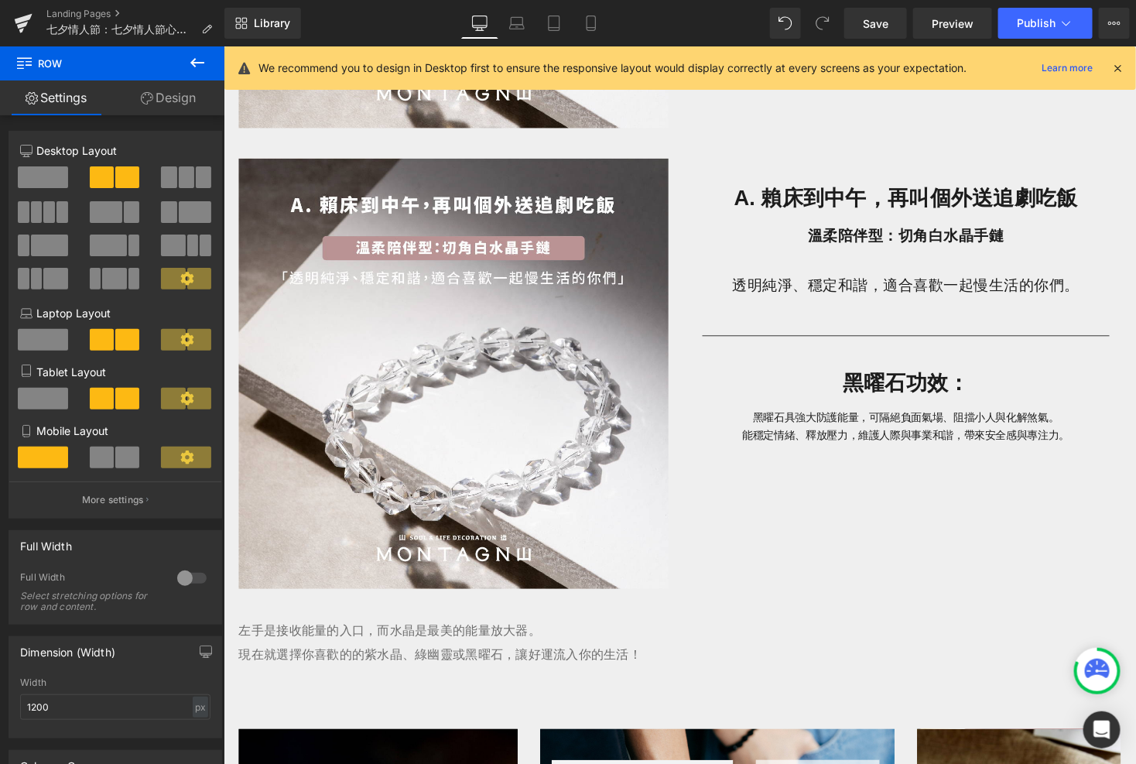
scroll to position [1484, 0]
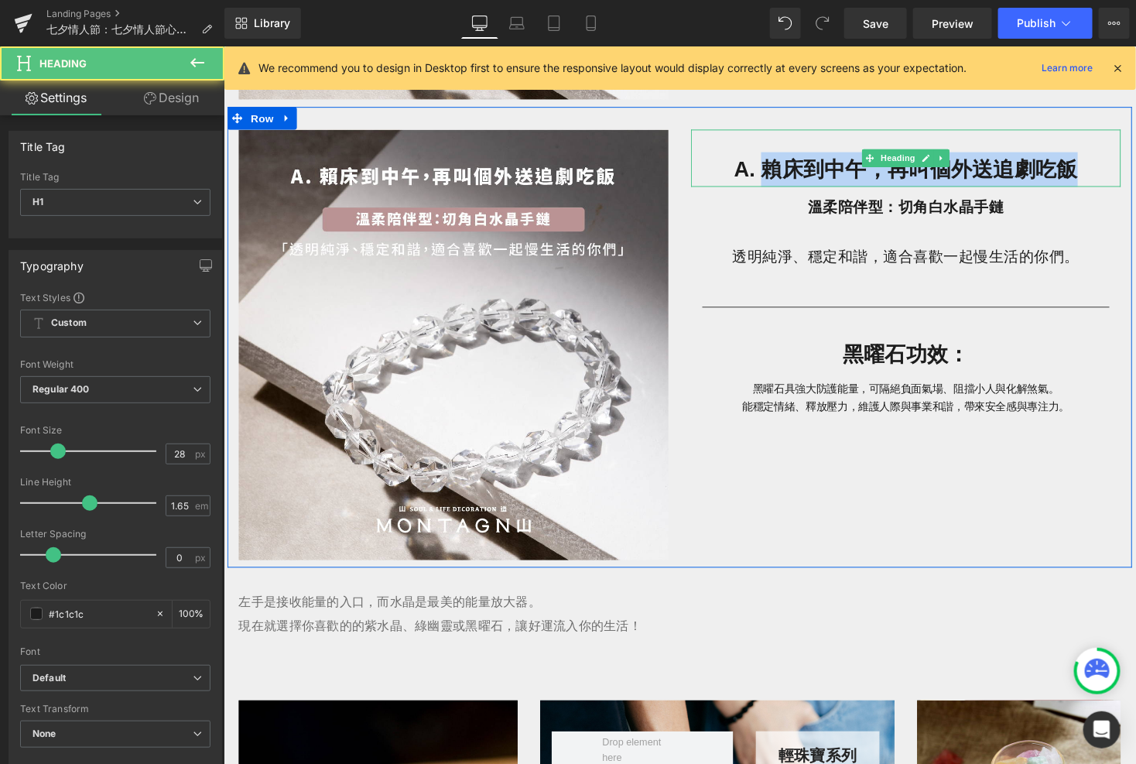
drag, startPoint x: 779, startPoint y: 166, endPoint x: 1115, endPoint y: 170, distance: 335.9
click at [1063, 170] on h1 "A. 賴床到中午，再叫個外送追劇吃飯" at bounding box center [923, 172] width 441 height 36
paste div
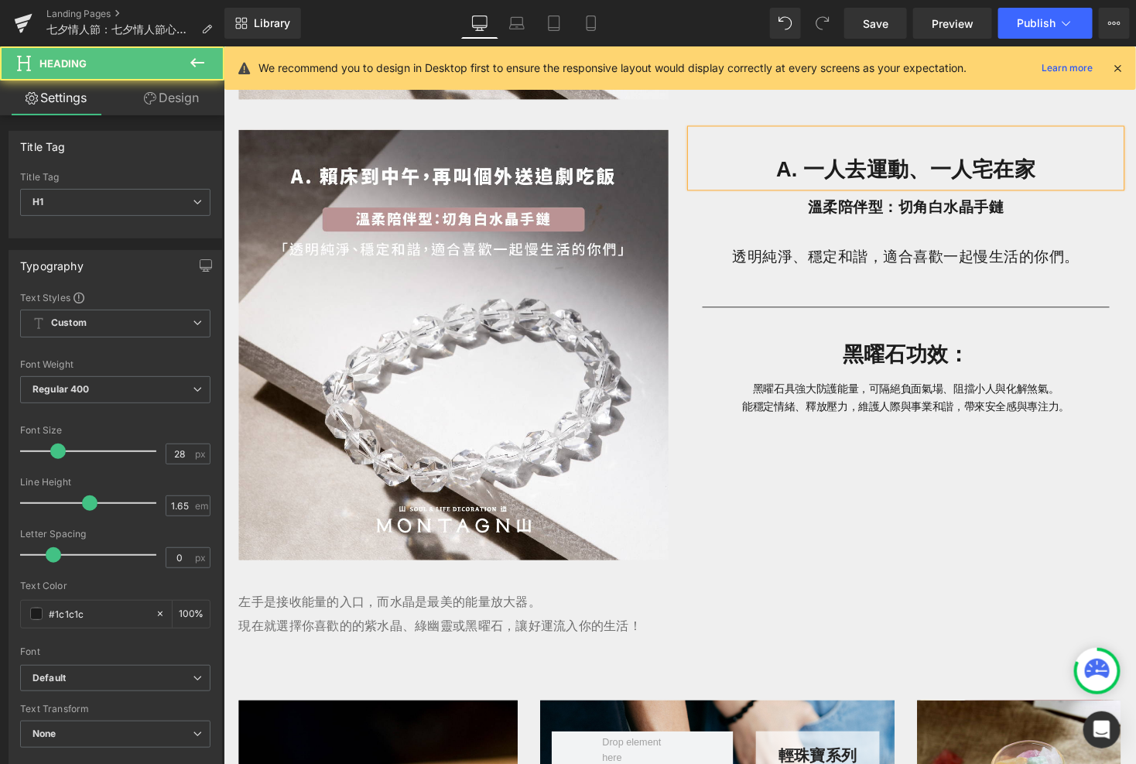
click at [806, 174] on h1 "A. 一人去運動、一人宅在家" at bounding box center [923, 172] width 441 height 36
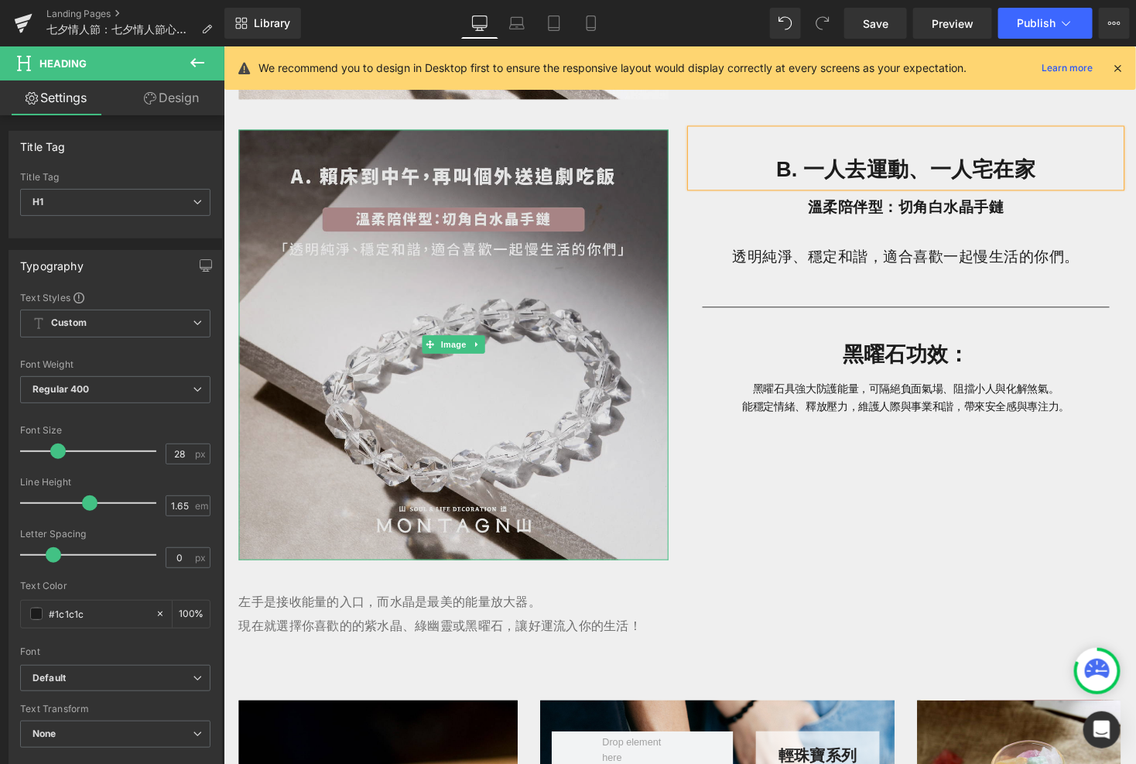
click at [498, 251] on img at bounding box center [458, 352] width 441 height 442
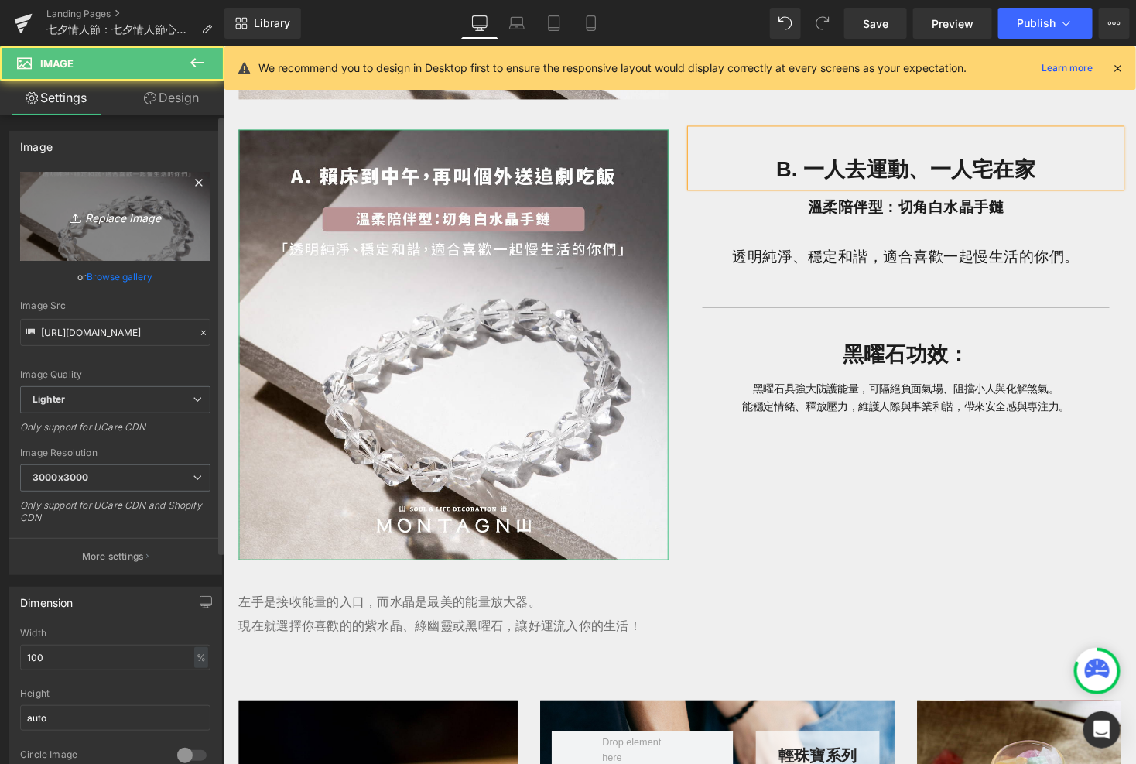
click at [191, 211] on link "Replace Image" at bounding box center [115, 216] width 190 height 89
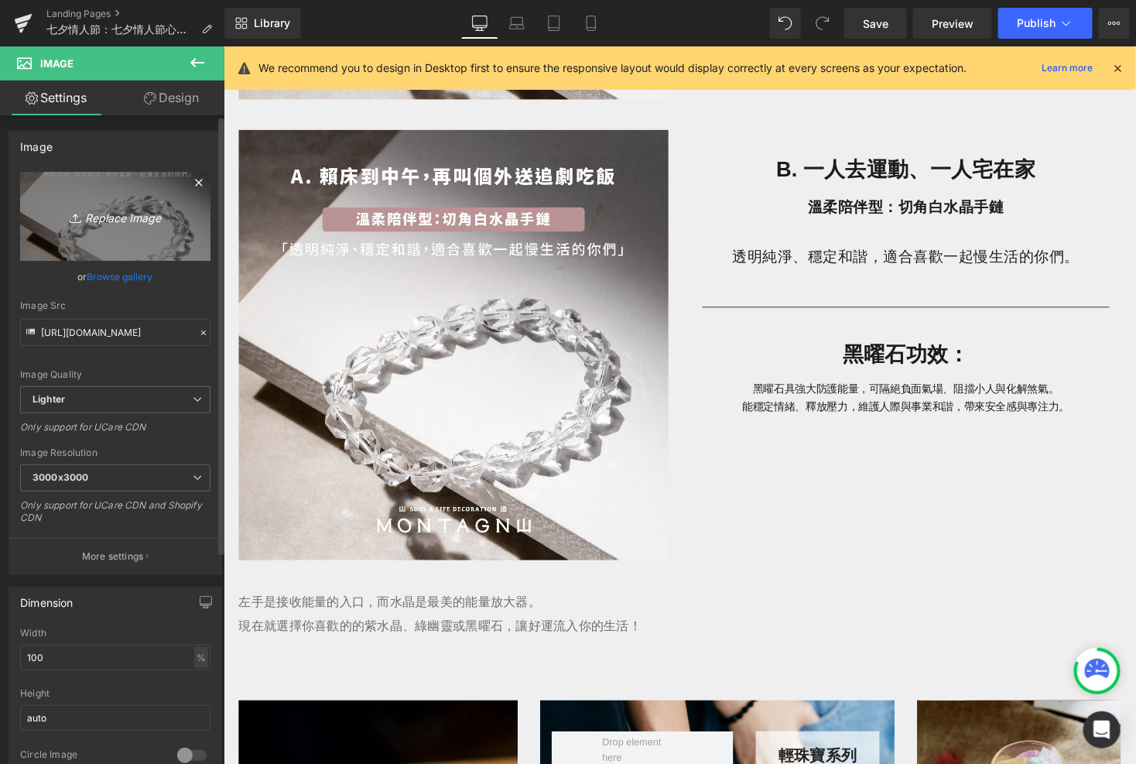
type input "C:\fakepath\[DATE]_心理測驗-10.jpg"
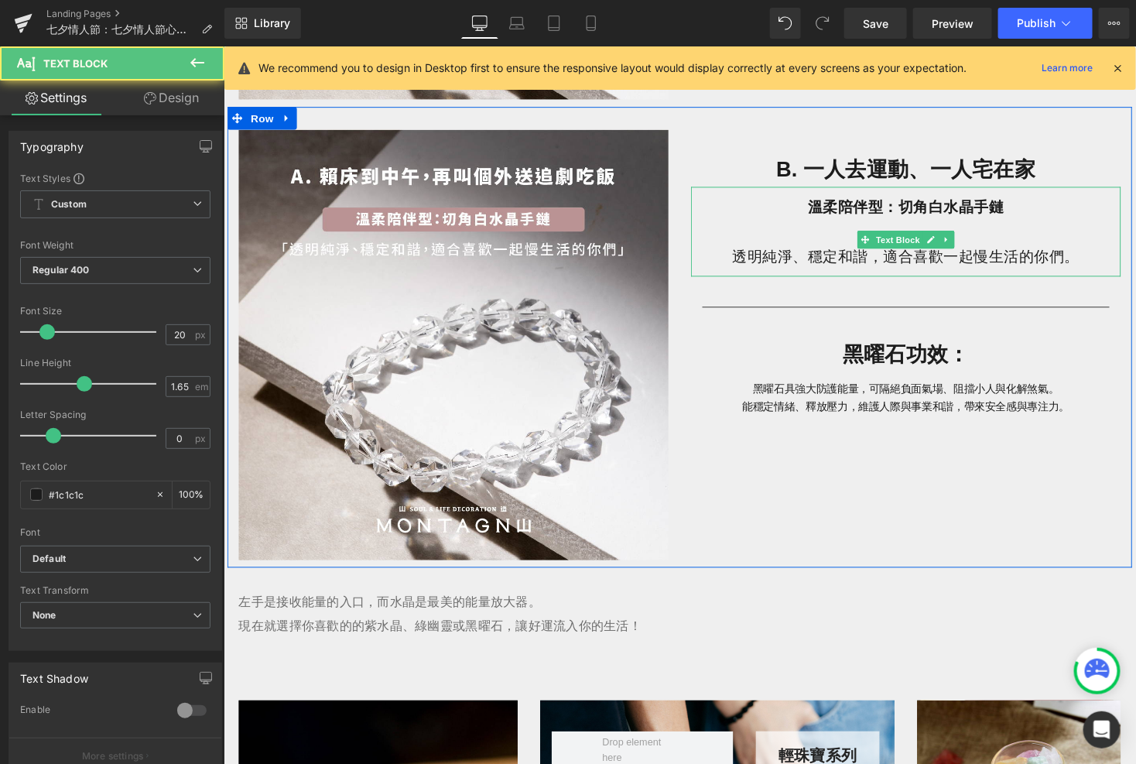
click at [1023, 212] on p "溫柔陪伴型：切角白水晶手鏈" at bounding box center [923, 210] width 441 height 26
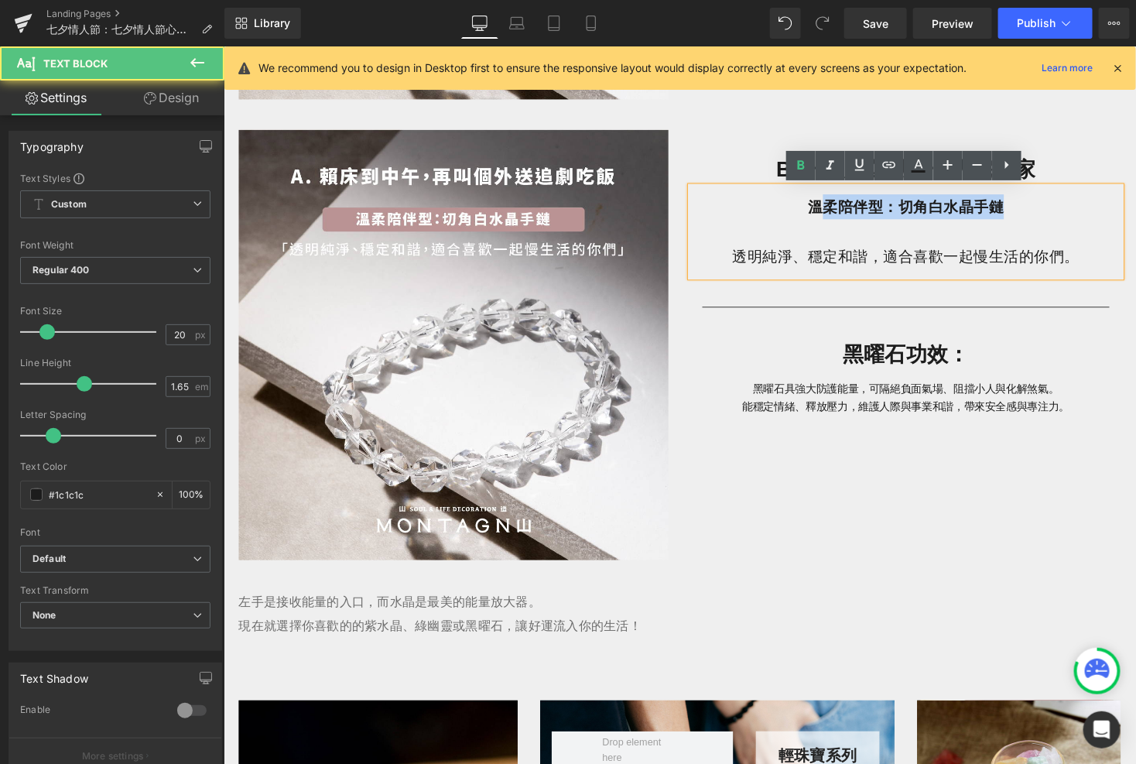
drag, startPoint x: 1038, startPoint y: 212, endPoint x: 834, endPoint y: 212, distance: 203.6
click at [834, 212] on p "溫柔陪伴型：切角白水晶手鏈" at bounding box center [923, 210] width 441 height 26
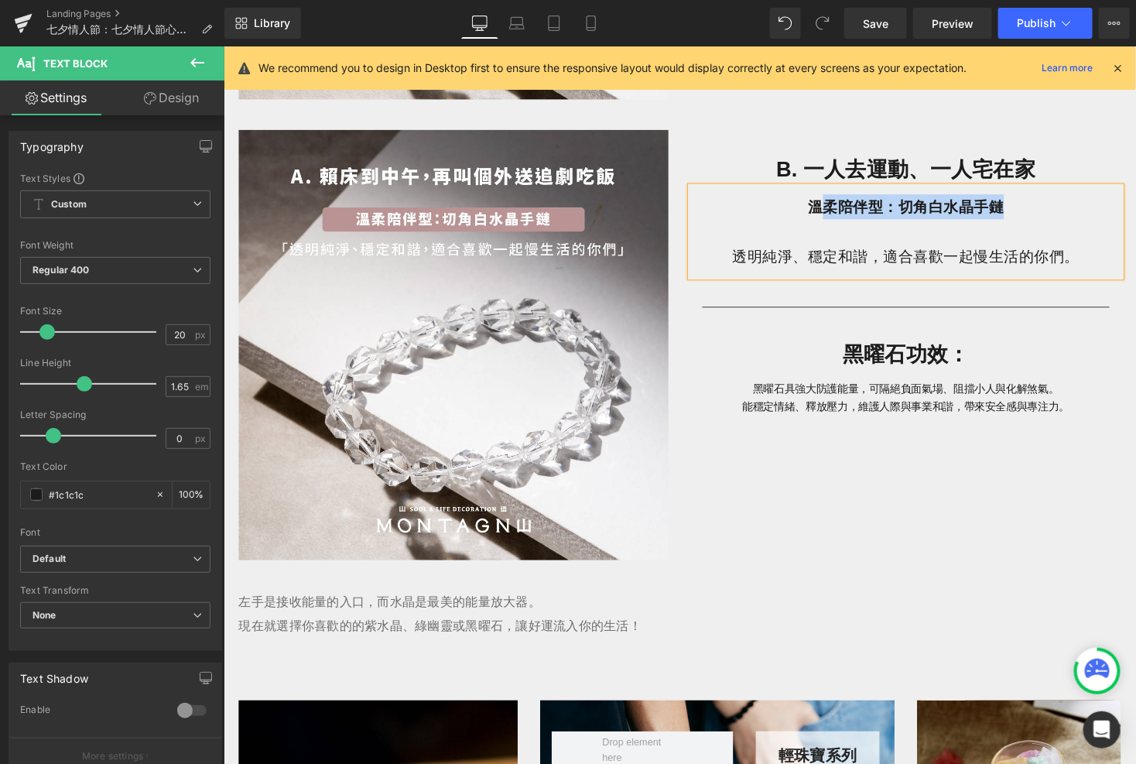
click at [834, 212] on b "溫柔陪伴型：切角白水晶手鏈" at bounding box center [923, 209] width 201 height 17
drag, startPoint x: 828, startPoint y: 213, endPoint x: 1022, endPoint y: 216, distance: 193.5
click at [1022, 217] on b "溫柔陪伴型：切角白水晶手鏈" at bounding box center [923, 209] width 201 height 17
paste div
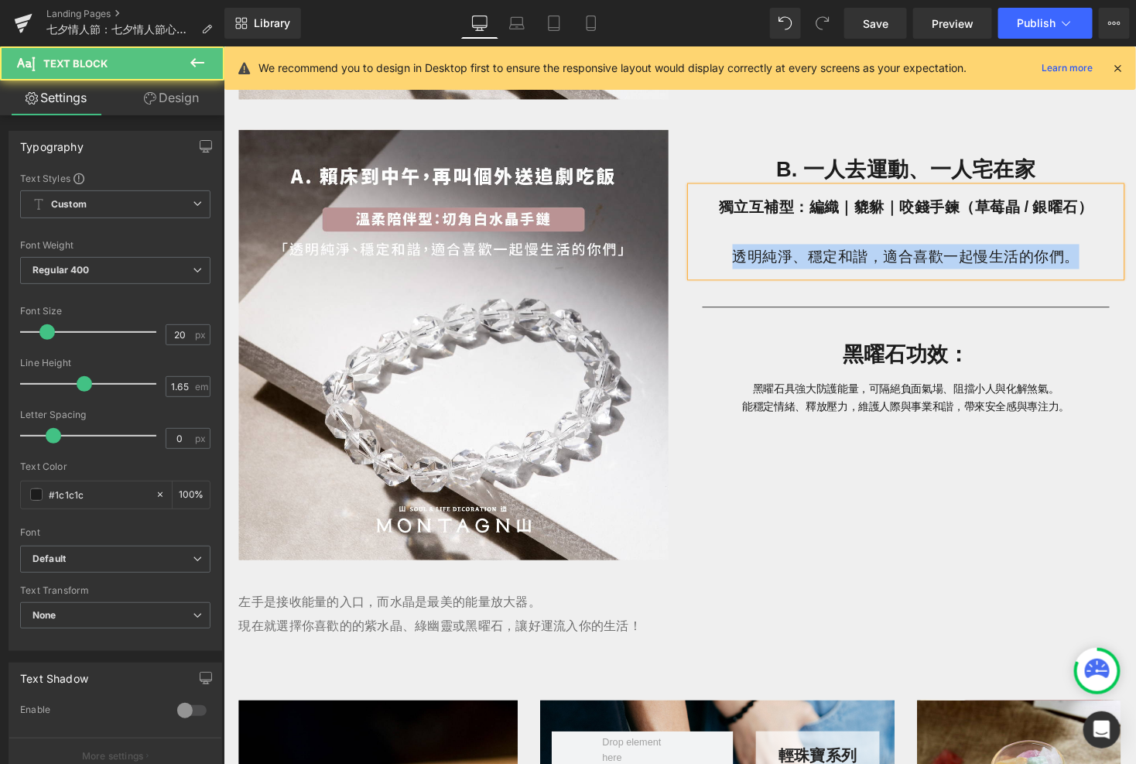
drag, startPoint x: 1098, startPoint y: 265, endPoint x: 712, endPoint y: 259, distance: 385.5
click at [712, 259] on p "透明純淨、穩定和諧，適合喜歡一起慢生活的你們。" at bounding box center [923, 261] width 441 height 26
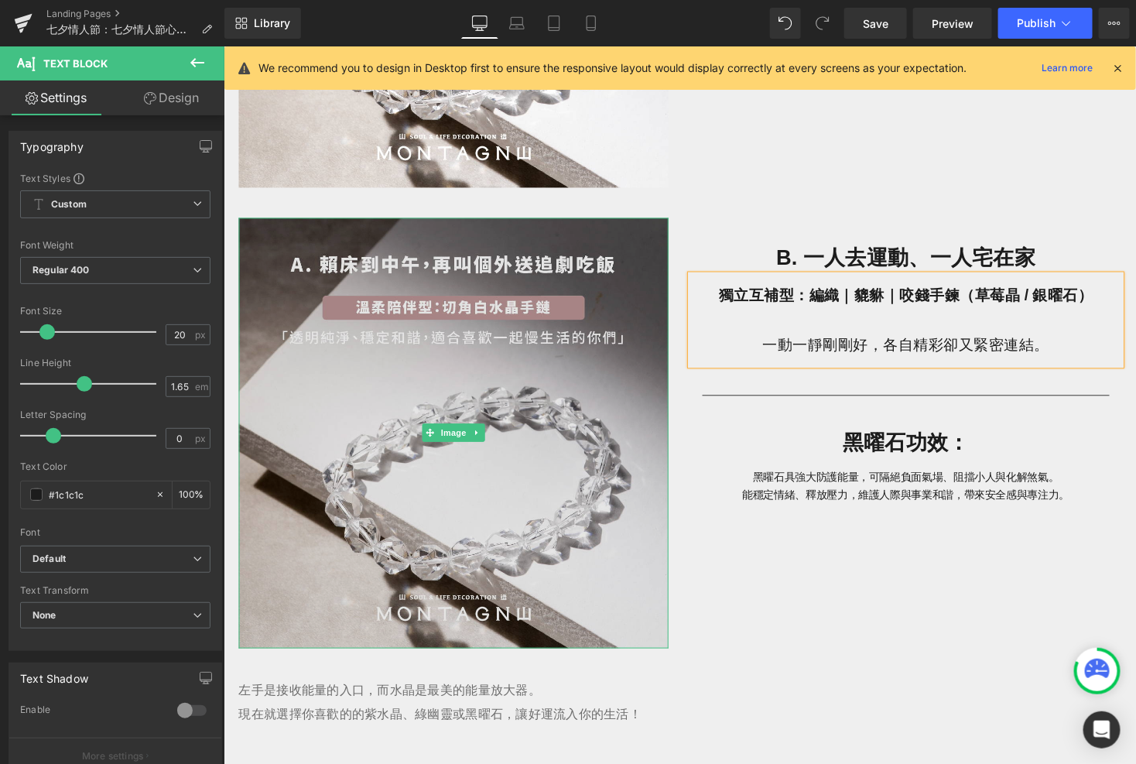
scroll to position [1373, 0]
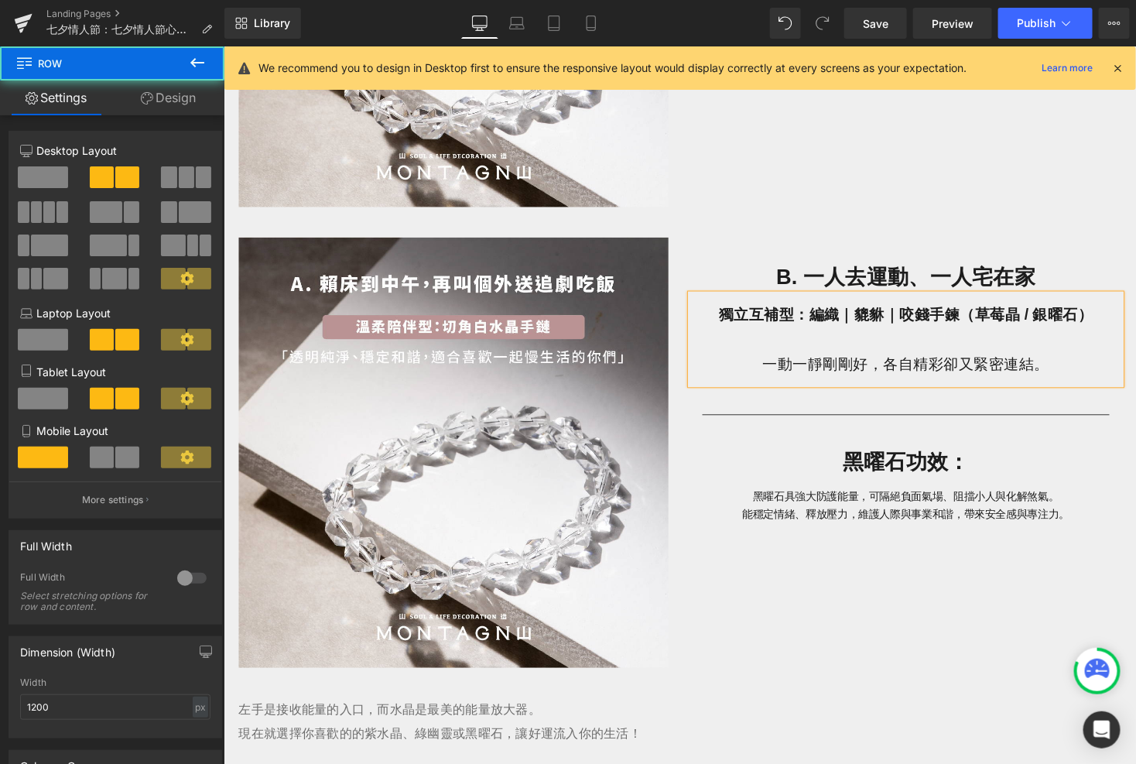
click at [544, 228] on div "Image B. 一人去運動、一人宅在家 Heading 獨立互補型：編織｜貔貅｜咬錢手鍊（草莓晶 / 銀曜石） 一動一靜剛剛好，各自精彩卻又緊密連結。 Te…" at bounding box center [691, 454] width 929 height 473
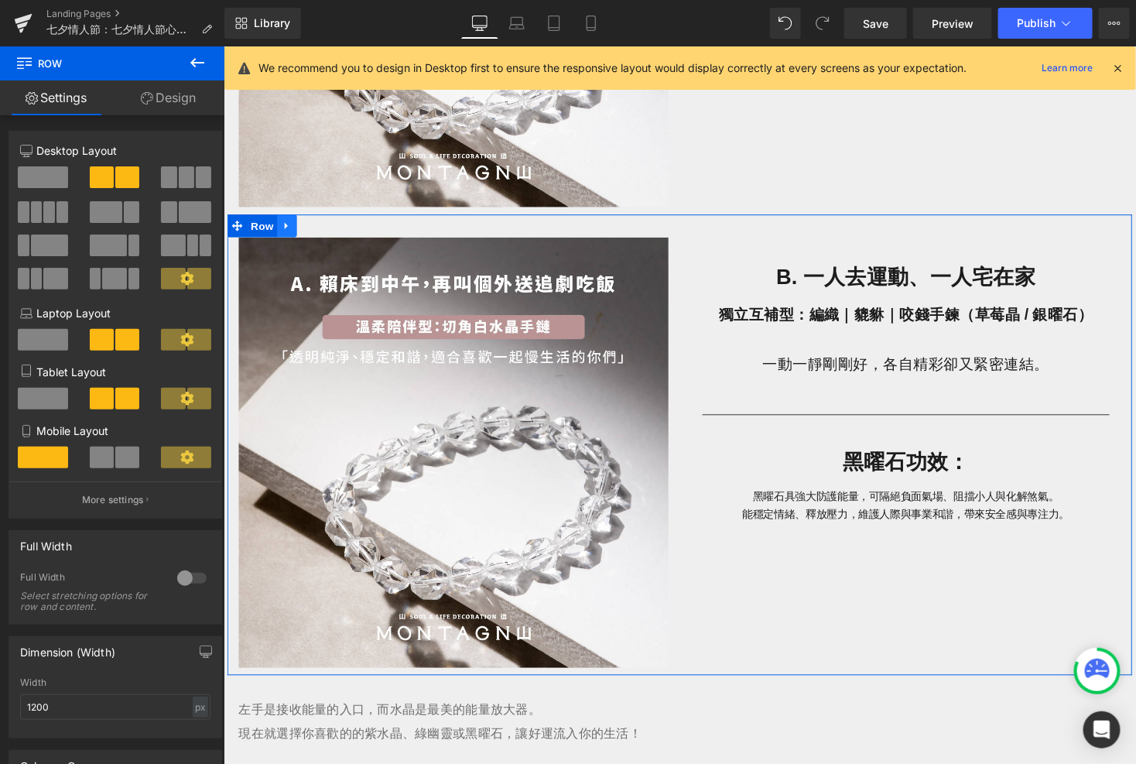
click at [291, 225] on icon at bounding box center [288, 230] width 11 height 12
click at [302, 235] on link at bounding box center [308, 229] width 20 height 23
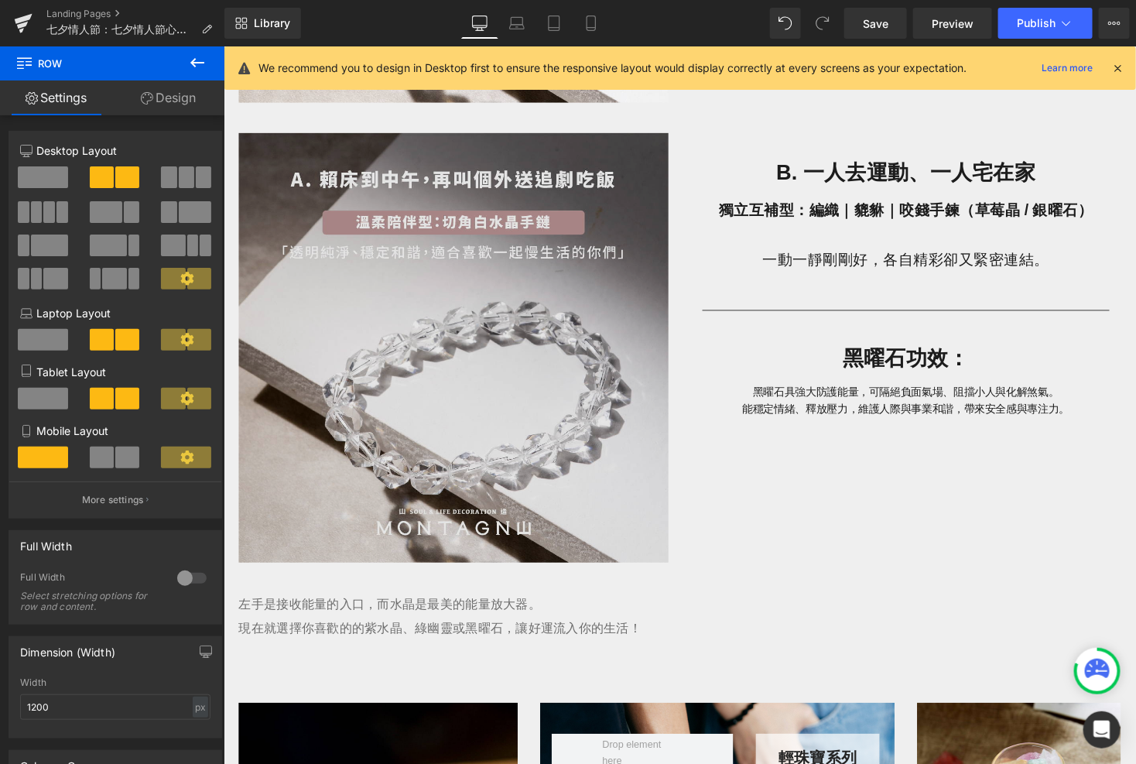
scroll to position [1956, 0]
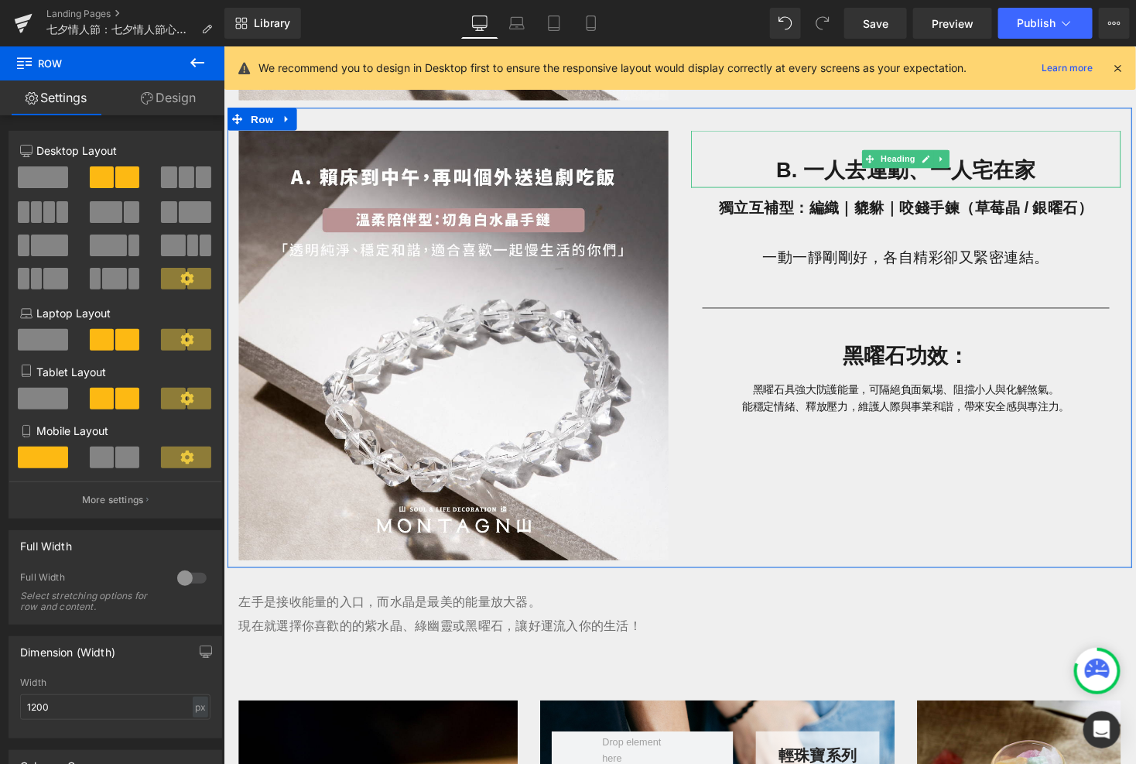
click at [1033, 164] on h1 "B. 一人去運動、一人宅在家" at bounding box center [923, 173] width 441 height 36
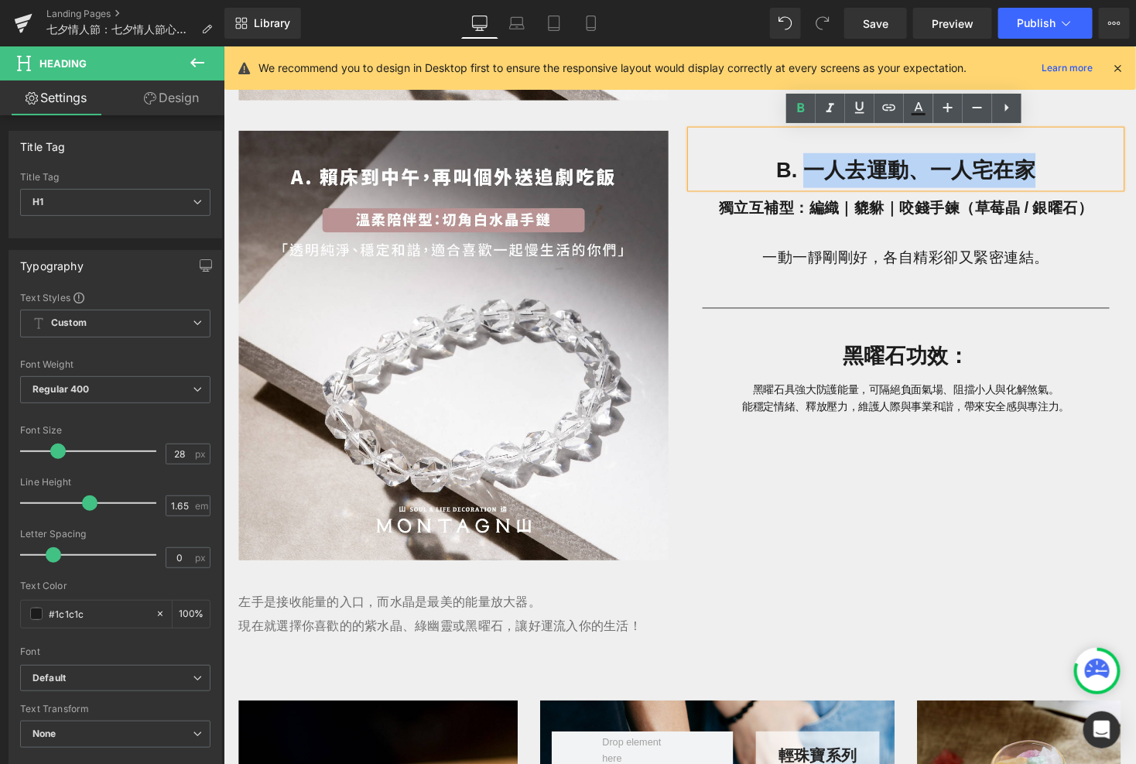
drag, startPoint x: 1058, startPoint y: 173, endPoint x: 817, endPoint y: 175, distance: 240.7
click at [817, 175] on h1 "B. 一人去運動、一人宅在家" at bounding box center [923, 173] width 441 height 36
paste div
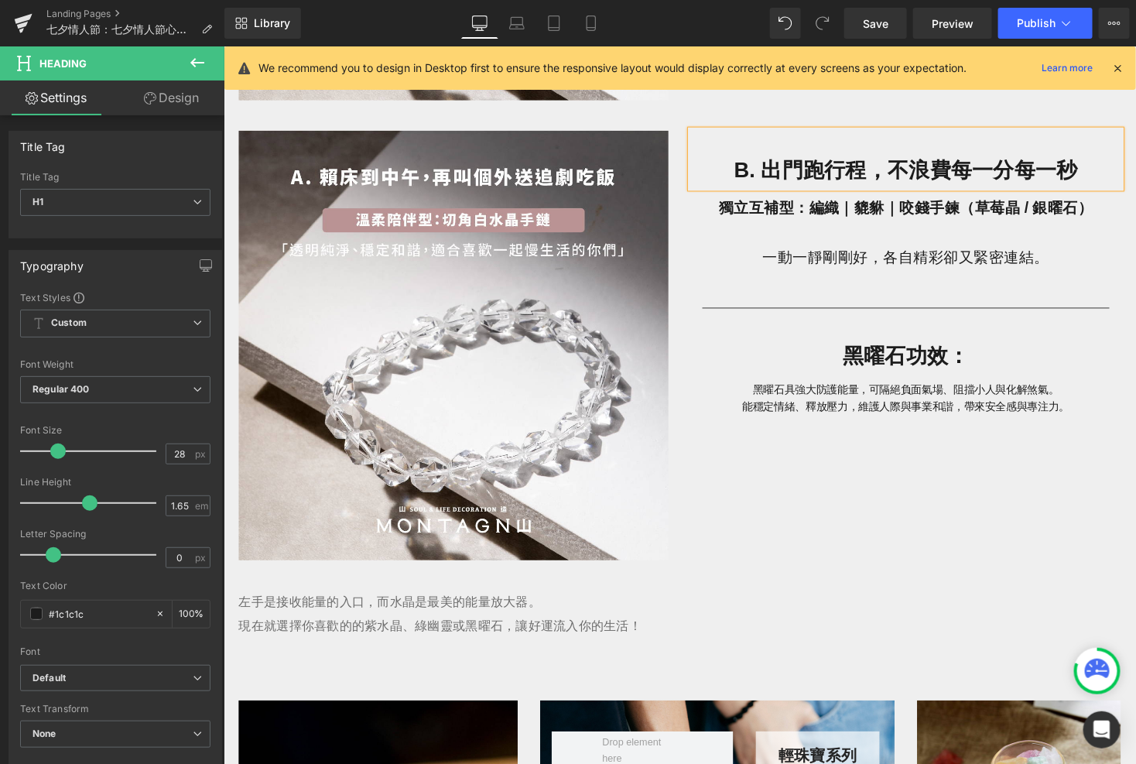
click at [763, 166] on h1 "B. 出門跑行程，不浪費每一分每一秒" at bounding box center [923, 173] width 441 height 36
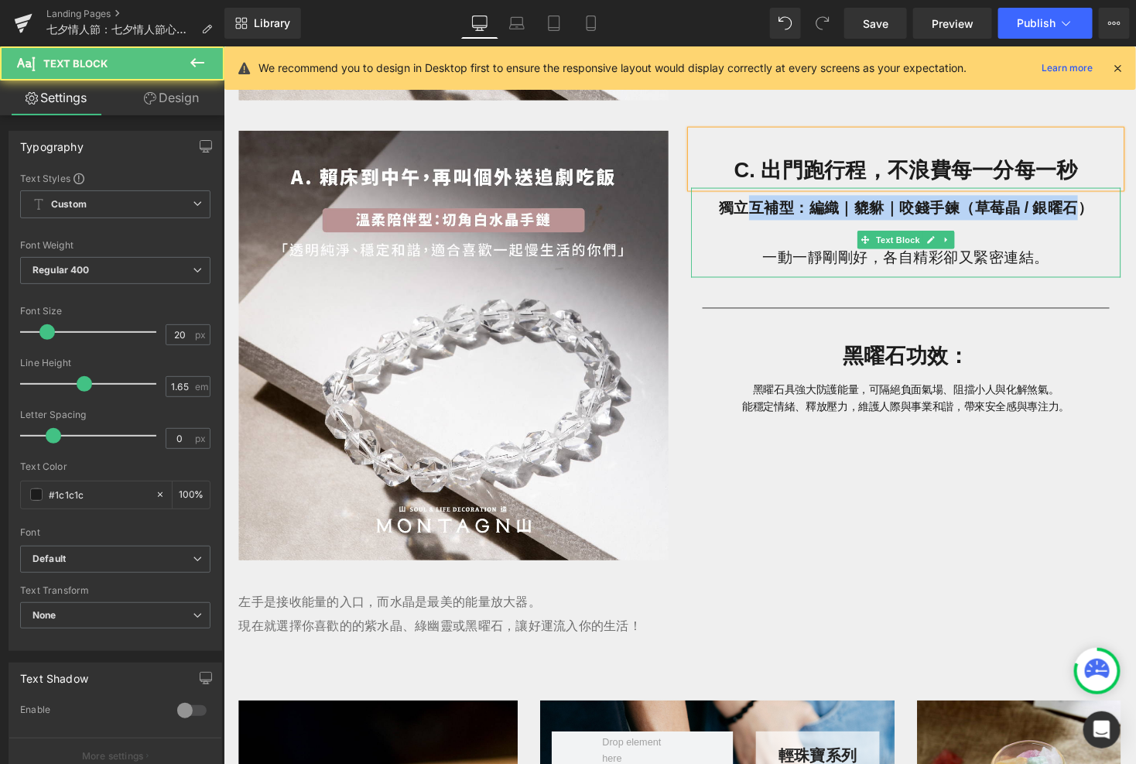
drag, startPoint x: 1106, startPoint y: 213, endPoint x: 762, endPoint y: 214, distance: 344.4
click at [762, 214] on b "獨立互補型：編織｜貔貅｜咬錢手鍊（草莓晶 / 銀曜石）" at bounding box center [923, 210] width 385 height 17
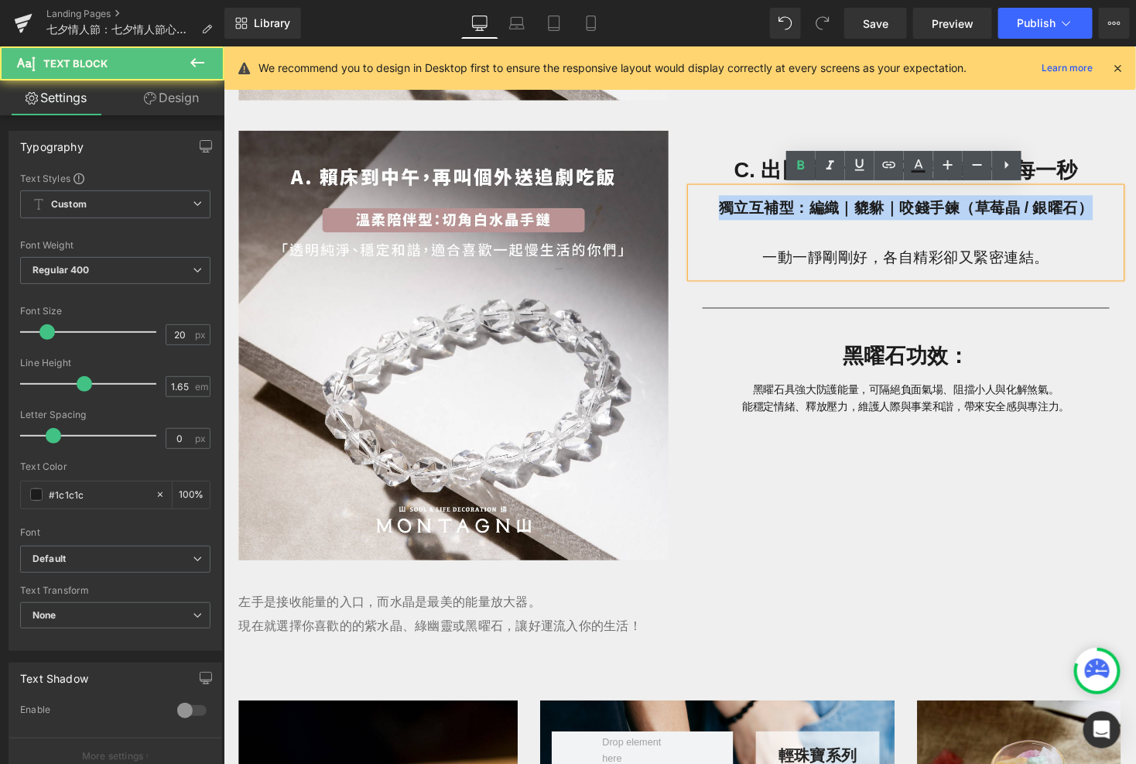
drag, startPoint x: 1121, startPoint y: 211, endPoint x: 726, endPoint y: 209, distance: 394.7
click at [726, 210] on p "獨立互補型：編織｜貔貅｜咬錢手鍊（草莓晶 / 銀曜石）" at bounding box center [923, 211] width 441 height 26
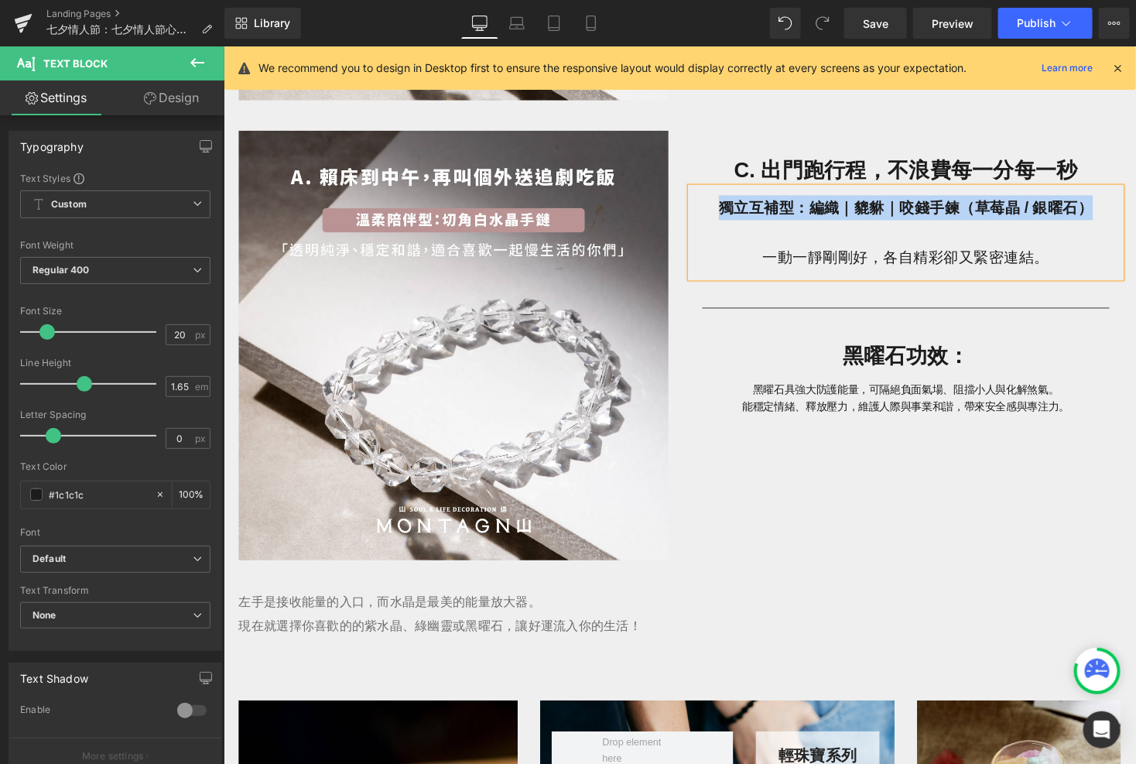
paste div
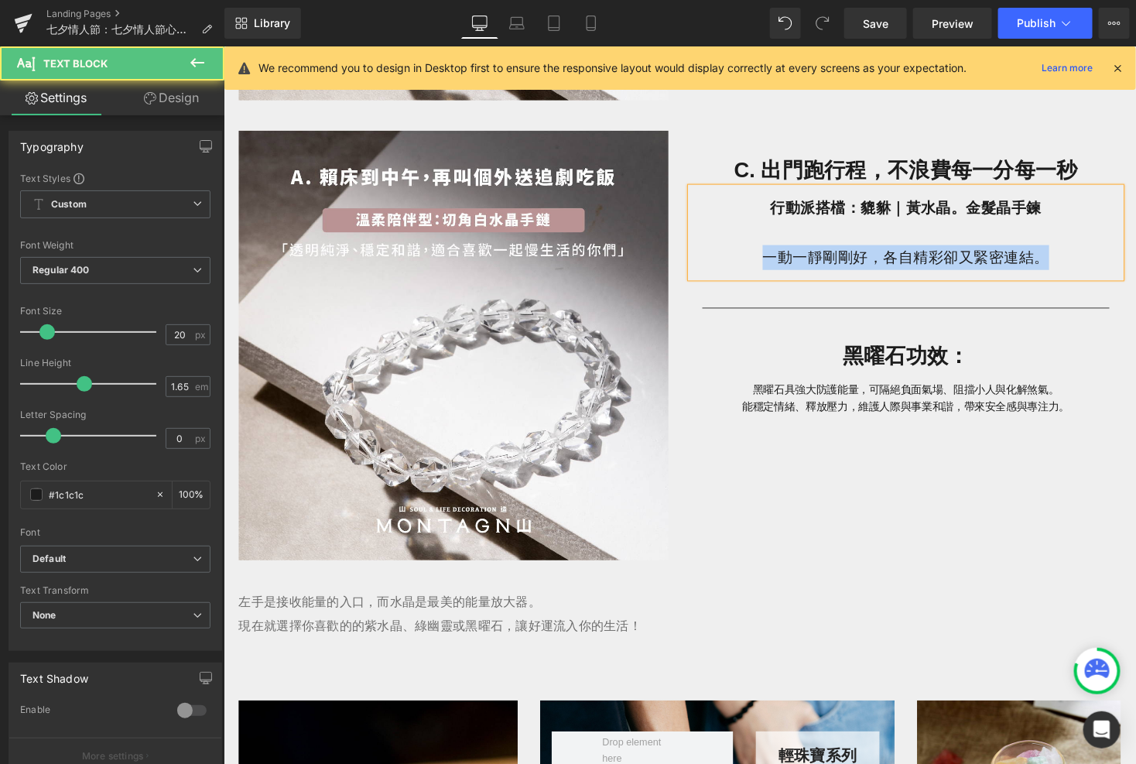
drag, startPoint x: 1073, startPoint y: 269, endPoint x: 769, endPoint y: 254, distance: 303.8
click at [769, 254] on p "一動一靜剛剛好，各自精彩卻又緊密連結。" at bounding box center [923, 262] width 441 height 26
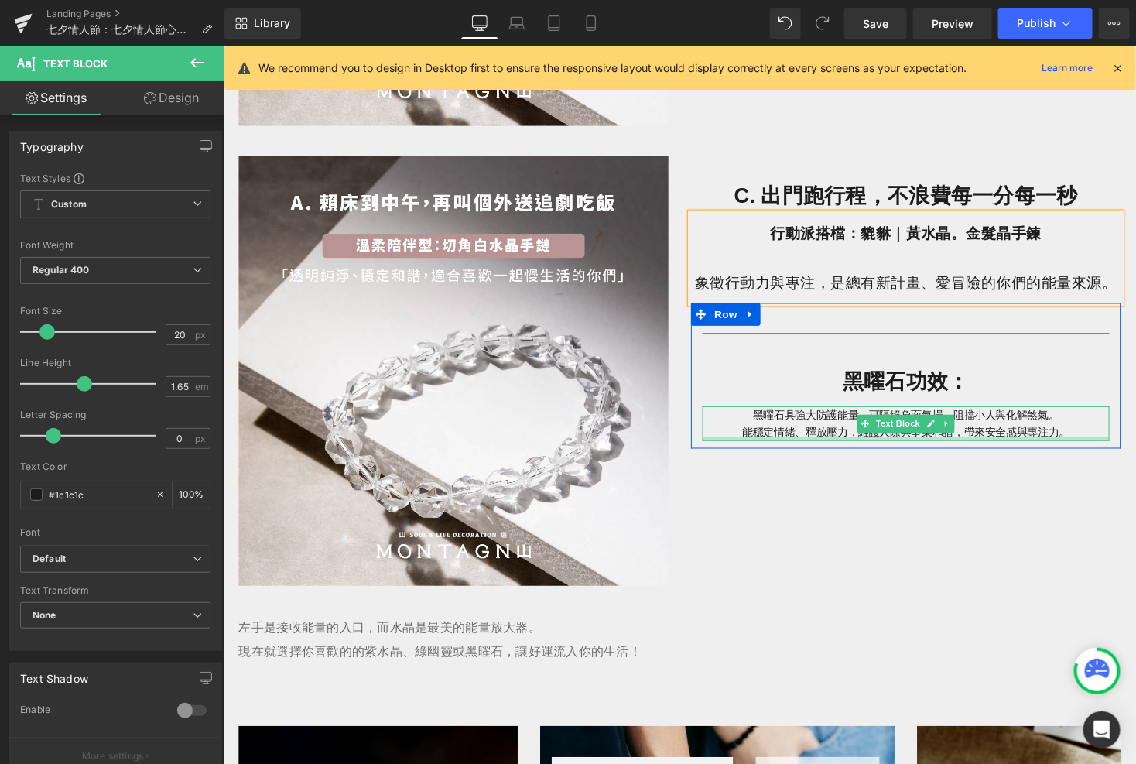
scroll to position [1870, 0]
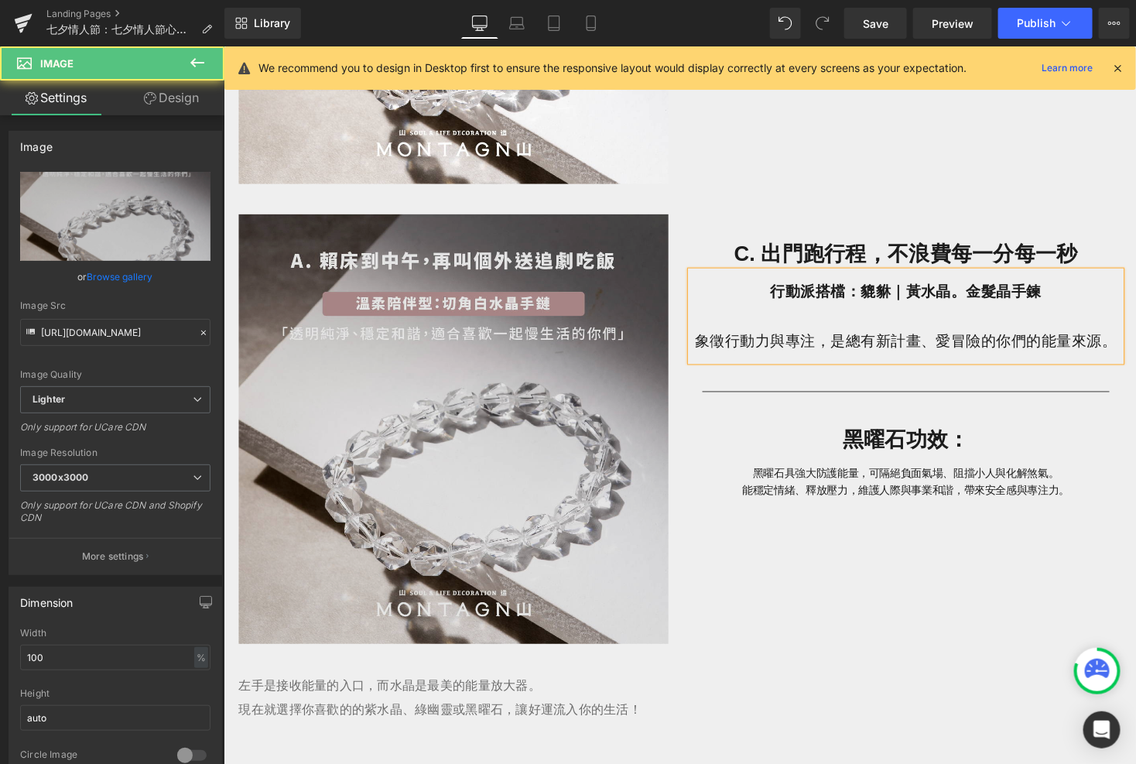
click at [426, 241] on img at bounding box center [458, 438] width 441 height 442
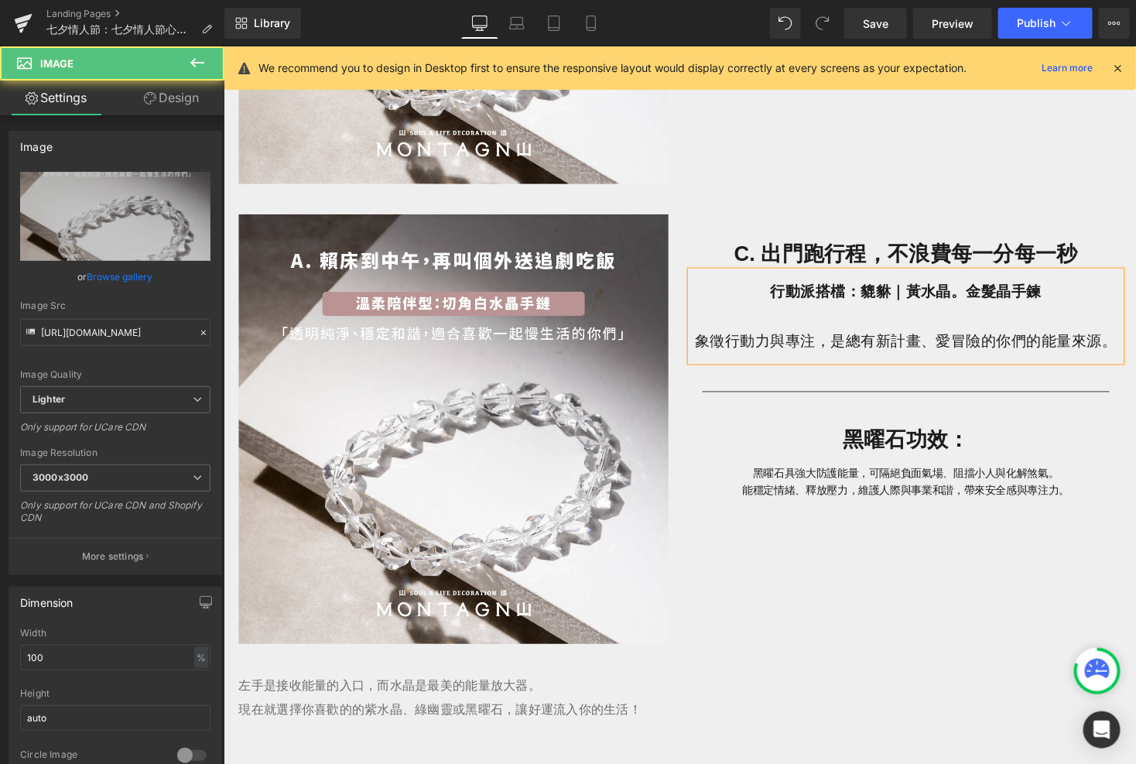
click at [392, 202] on div "Image C. 出門跑行程，不浪費每一分每一秒 Heading 行動派搭檔：貔貅｜黃水晶。金髮晶手鍊 象徵行動力與專注，是總有新計畫、愛冒險的你們的能量來源…" at bounding box center [691, 430] width 929 height 473
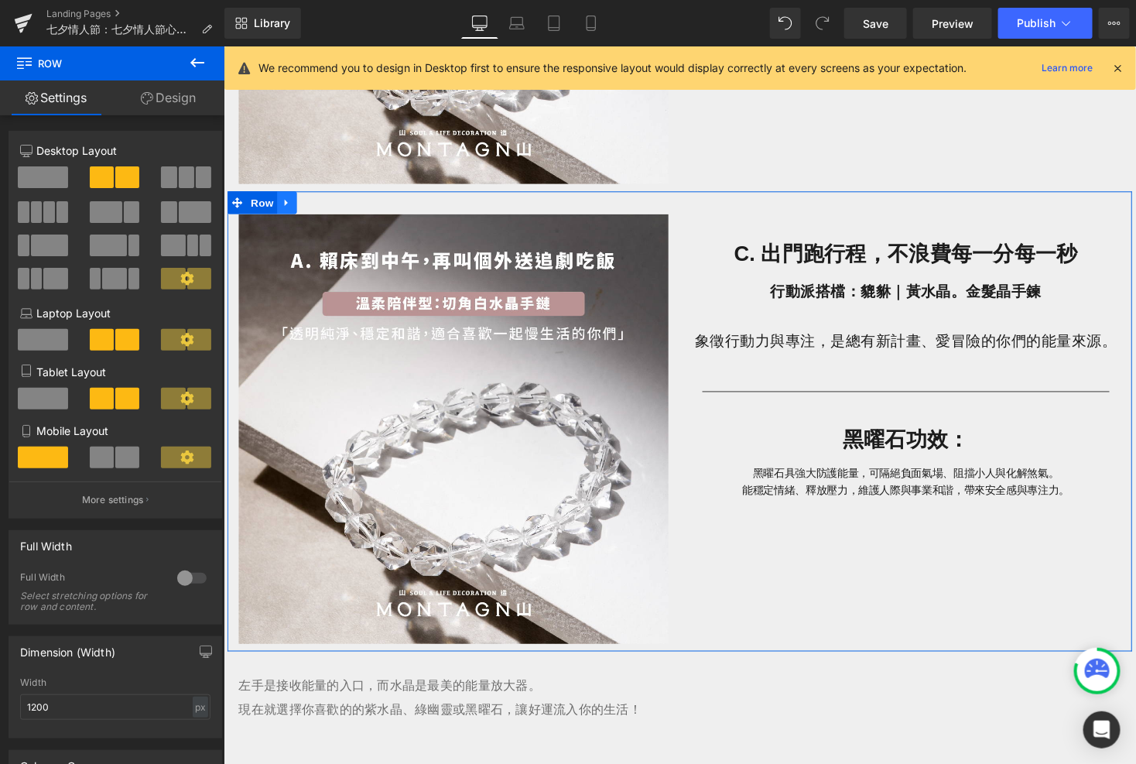
click at [289, 202] on icon at bounding box center [288, 206] width 11 height 12
click at [304, 204] on icon at bounding box center [308, 205] width 11 height 11
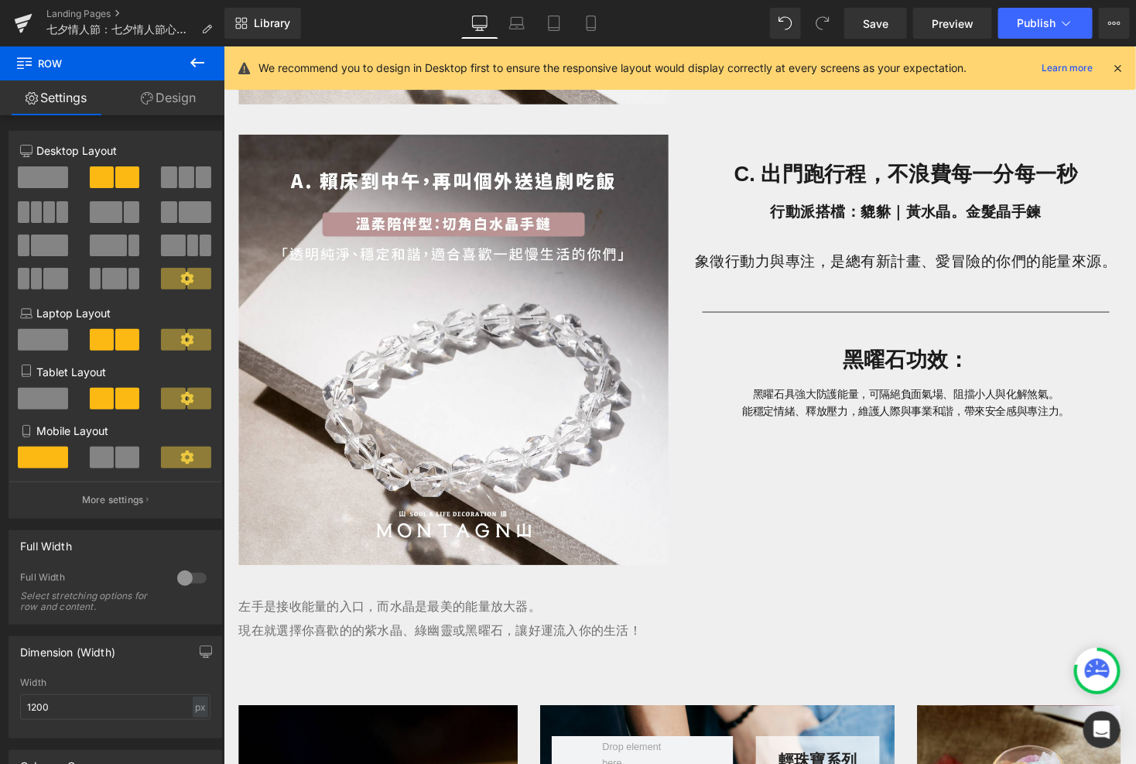
scroll to position [2429, 0]
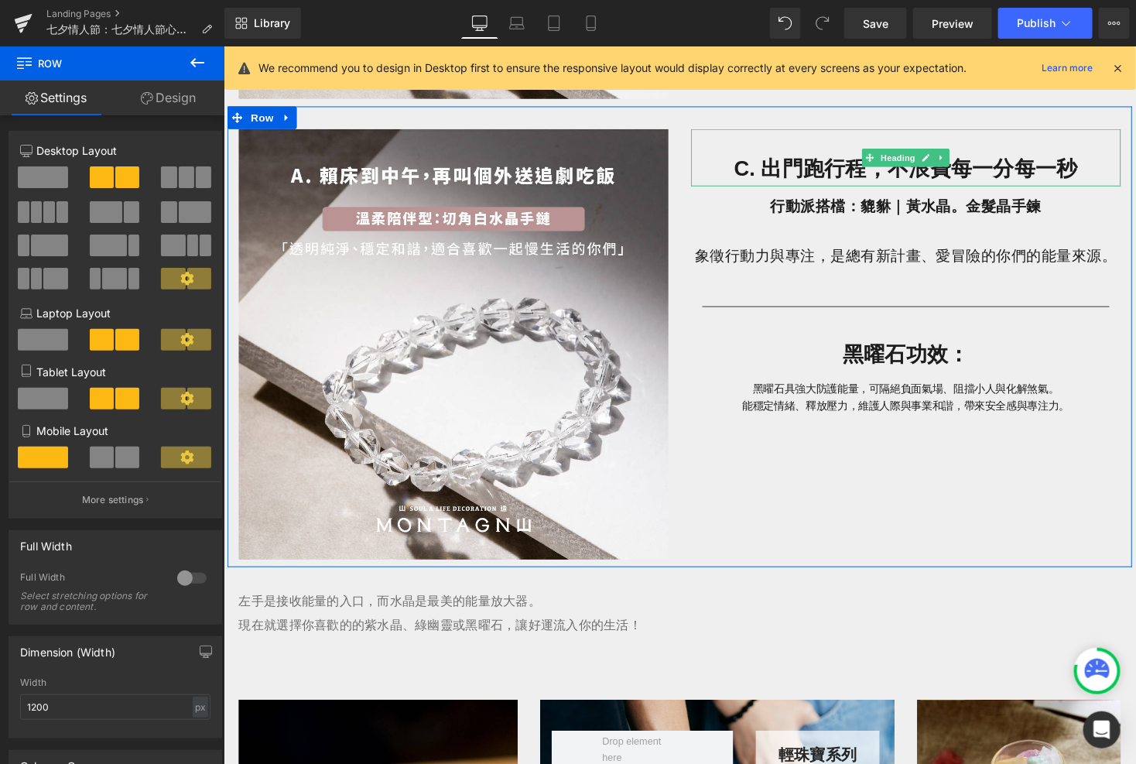
click at [755, 172] on h1 "C. 出門跑行程，不浪費每一分每一秒" at bounding box center [923, 172] width 441 height 36
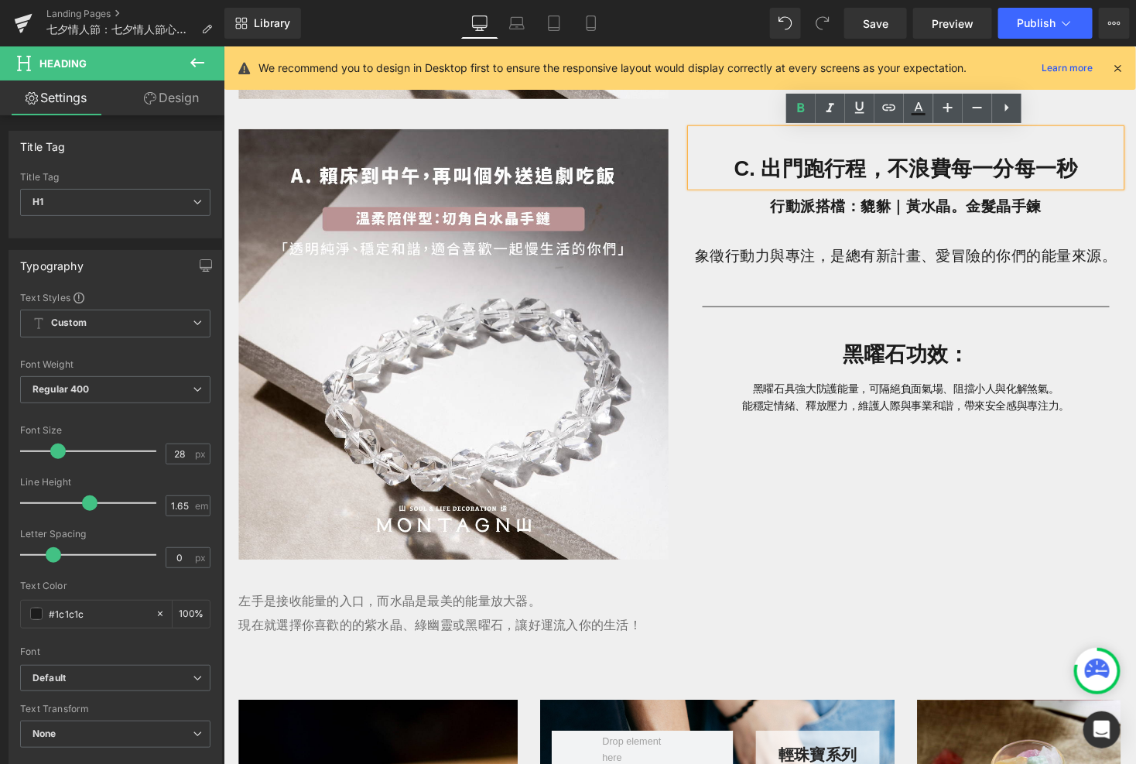
click at [761, 176] on h1 "C. 出門跑行程，不浪費每一分每一秒" at bounding box center [923, 172] width 441 height 36
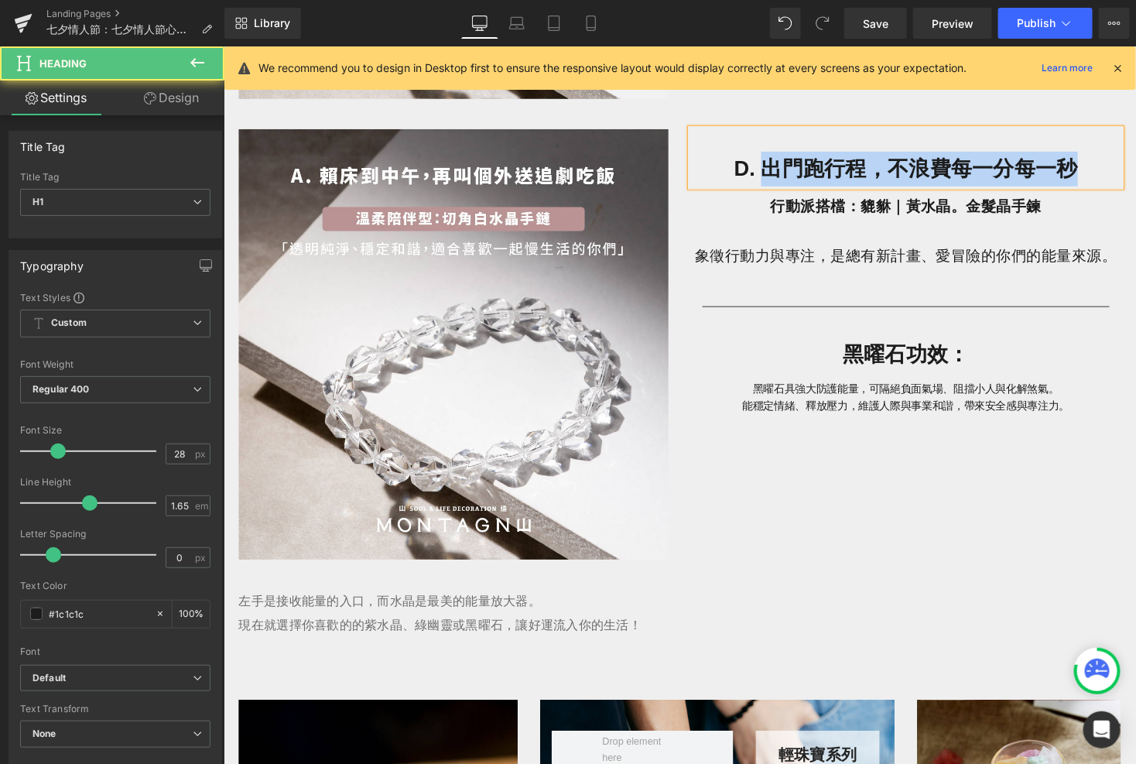
drag, startPoint x: 1101, startPoint y: 168, endPoint x: 779, endPoint y: 167, distance: 322.0
click at [779, 167] on h1 "D. 出門跑行程，不浪費每一分每一秒" at bounding box center [923, 172] width 441 height 36
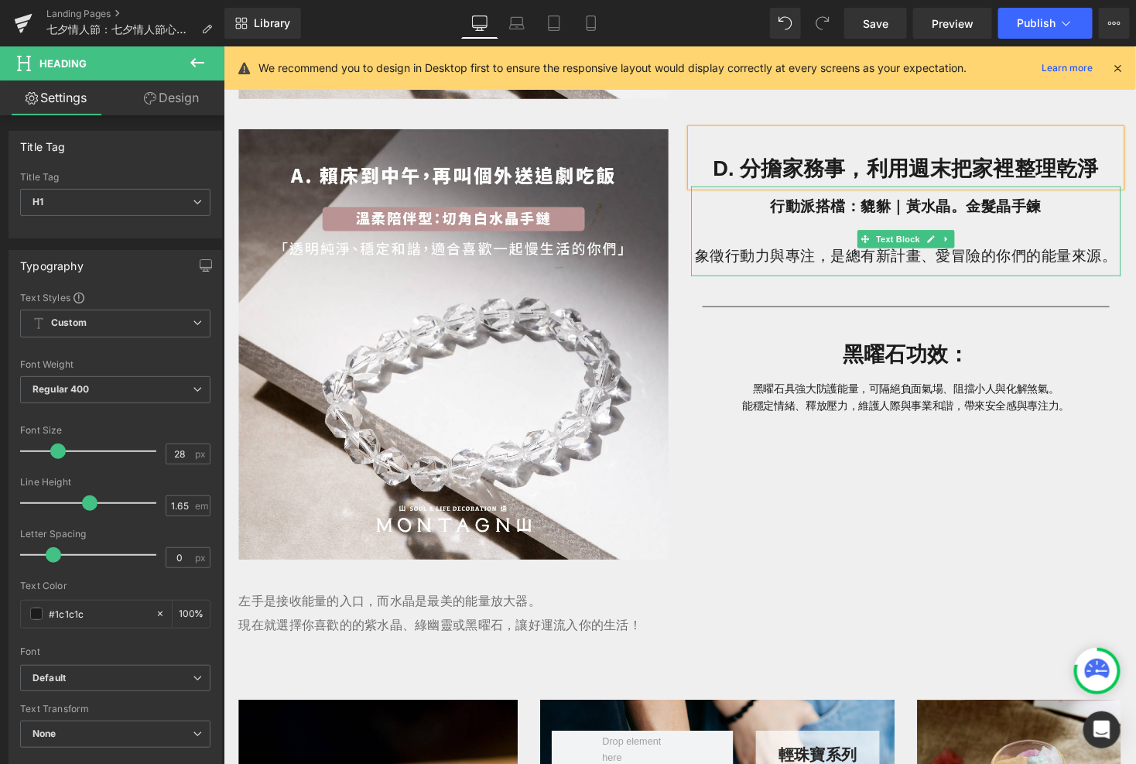
click at [1063, 206] on p "行動派搭檔：貔貅｜黃水晶。金髮晶手鍊" at bounding box center [923, 210] width 441 height 26
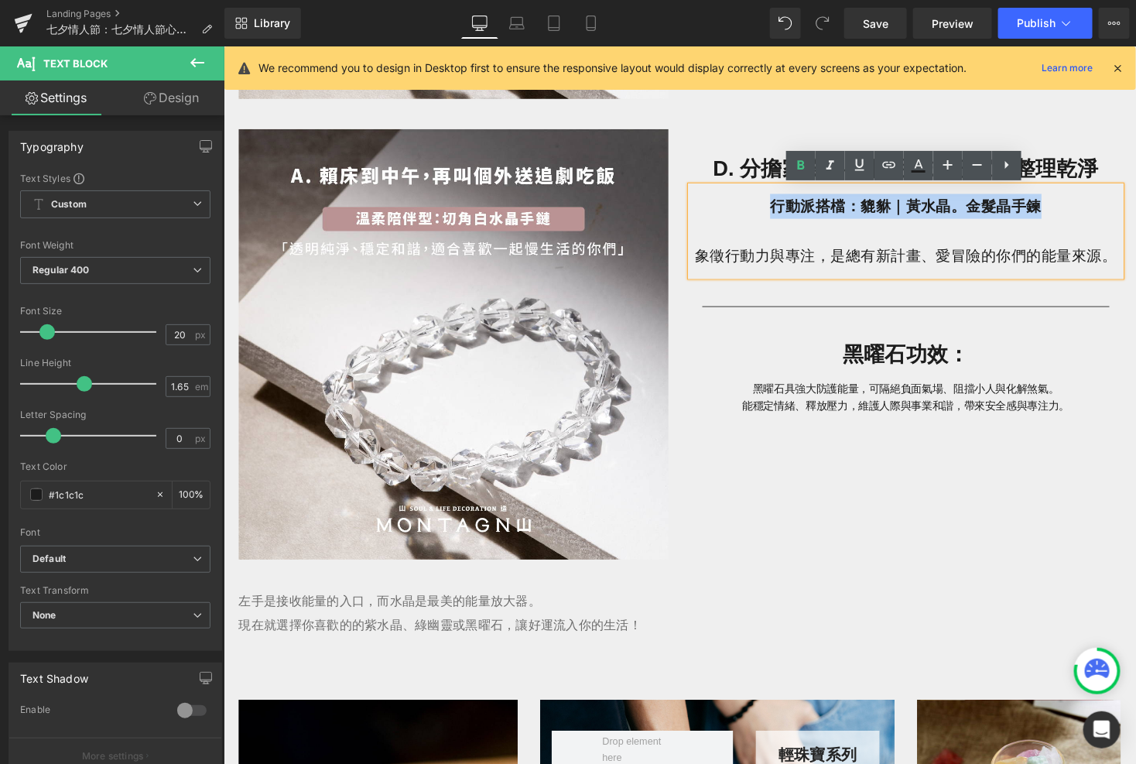
drag, startPoint x: 1063, startPoint y: 207, endPoint x: 781, endPoint y: 210, distance: 281.7
click at [781, 210] on p "行動派搭檔：貔貅｜黃水晶。金髮晶手鍊" at bounding box center [923, 210] width 441 height 26
paste div
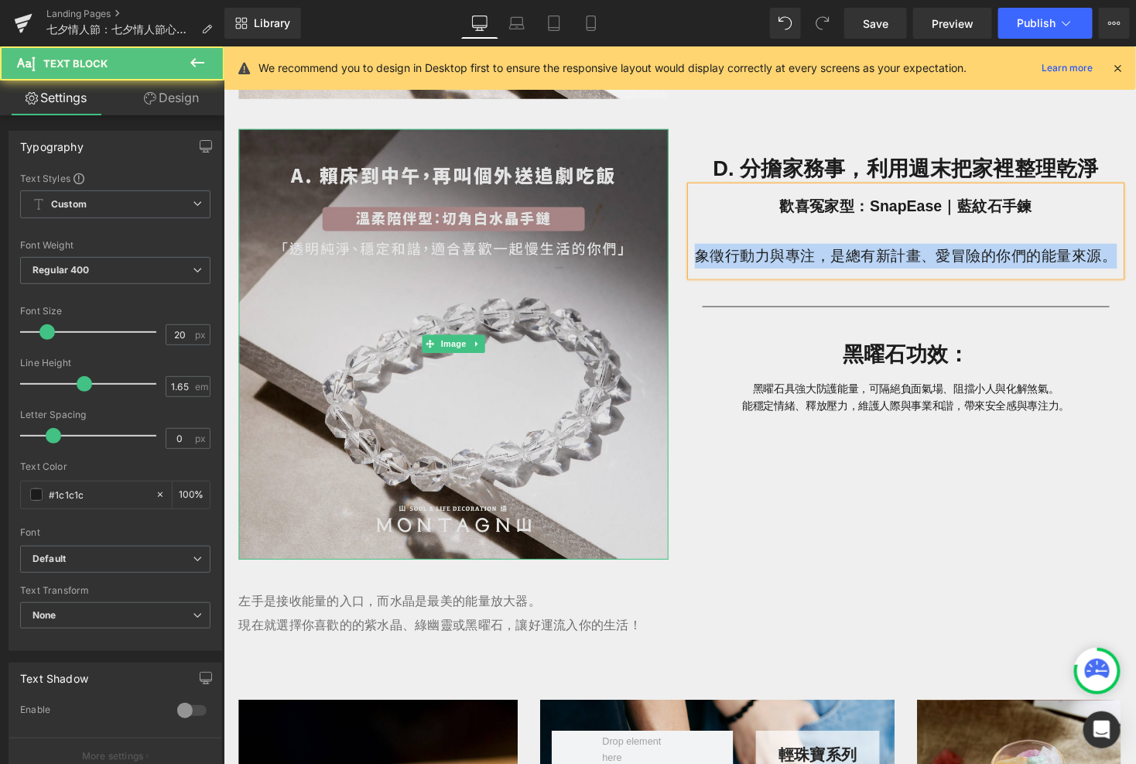
drag, startPoint x: 1137, startPoint y: 262, endPoint x: 653, endPoint y: 253, distance: 483.8
click at [652, 253] on div "Image D. 分擔家務事，利用週末把家裡整理乾淨 Heading 歡喜冤家型：SnapEase｜藍紋石手鍊 象徵行動力與專注，是總有新計畫、愛冒險的你們的…" at bounding box center [691, 344] width 929 height 473
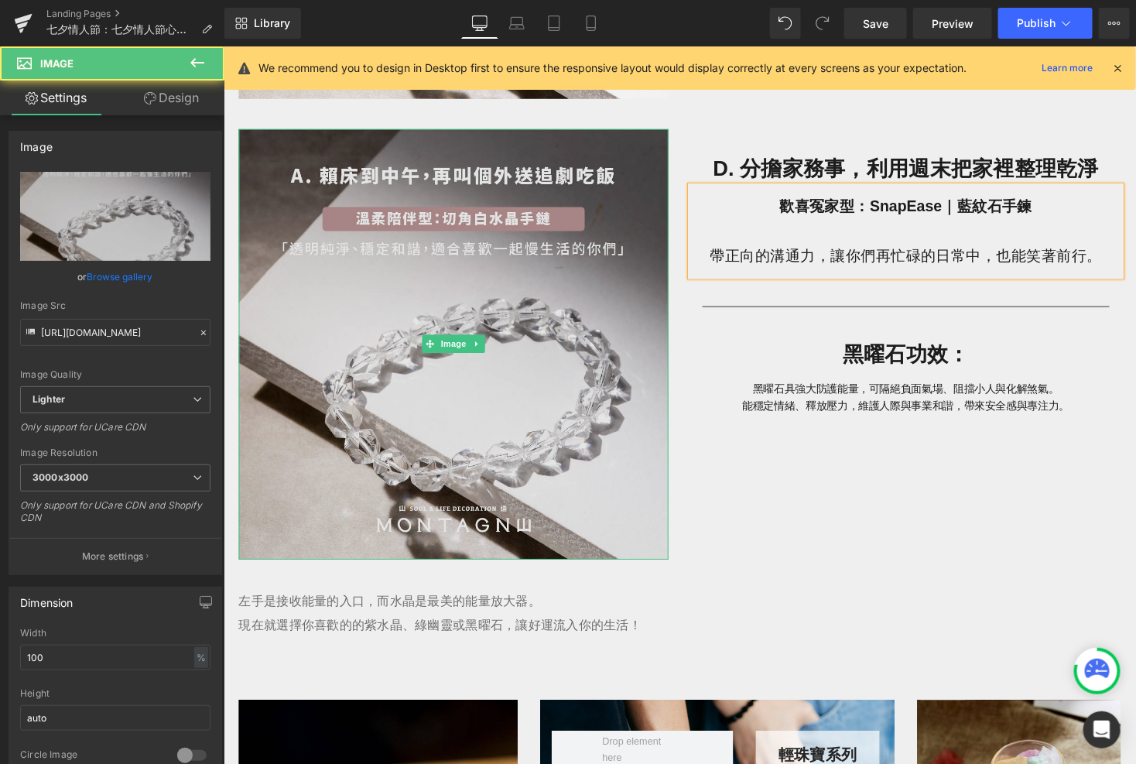
click at [479, 330] on img at bounding box center [458, 352] width 441 height 442
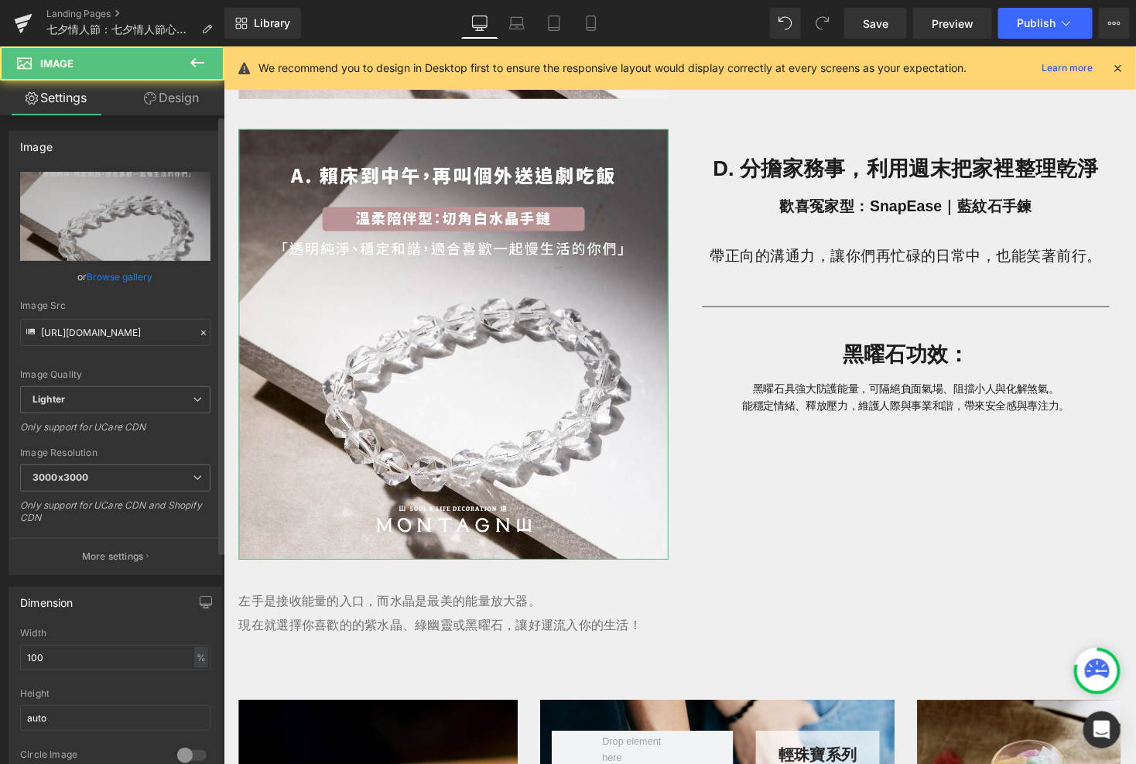
click at [155, 167] on div "Image [URL][DOMAIN_NAME] Replace Image Upload image or Browse gallery Image Src…" at bounding box center [116, 353] width 214 height 444
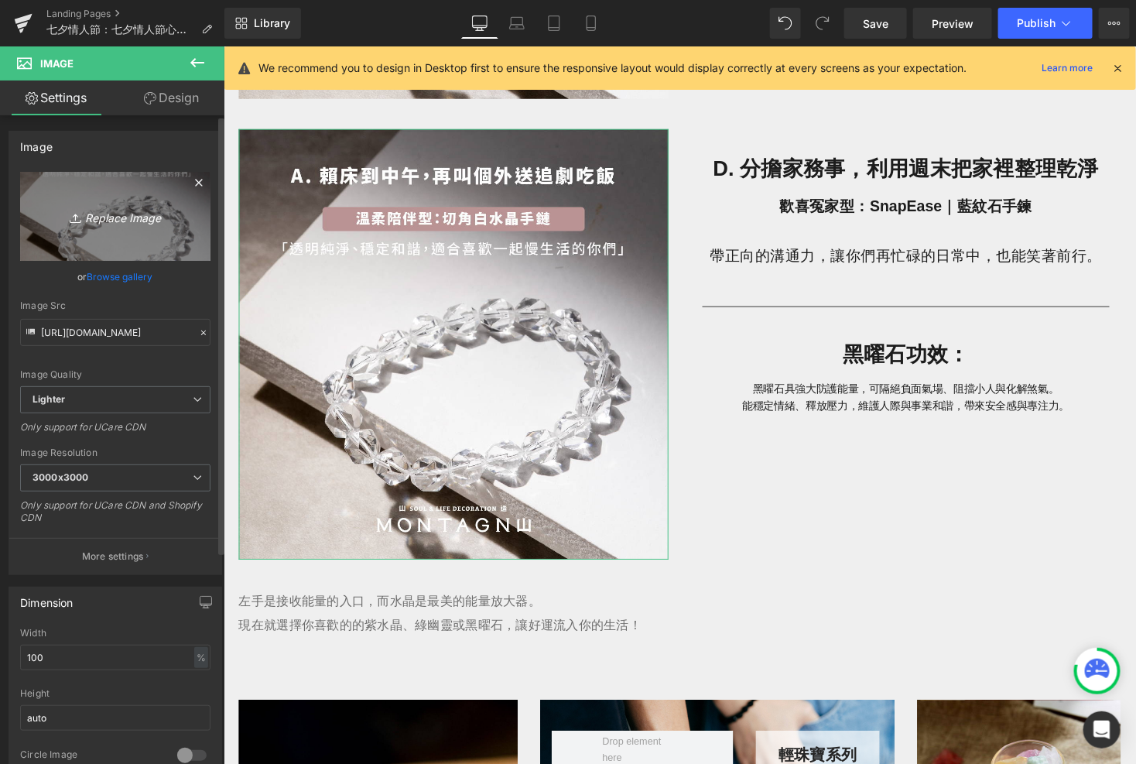
click at [155, 173] on link "Replace Image" at bounding box center [115, 216] width 190 height 89
type input "C:\fakepath\[DATE]_心理測驗-12.jpg"
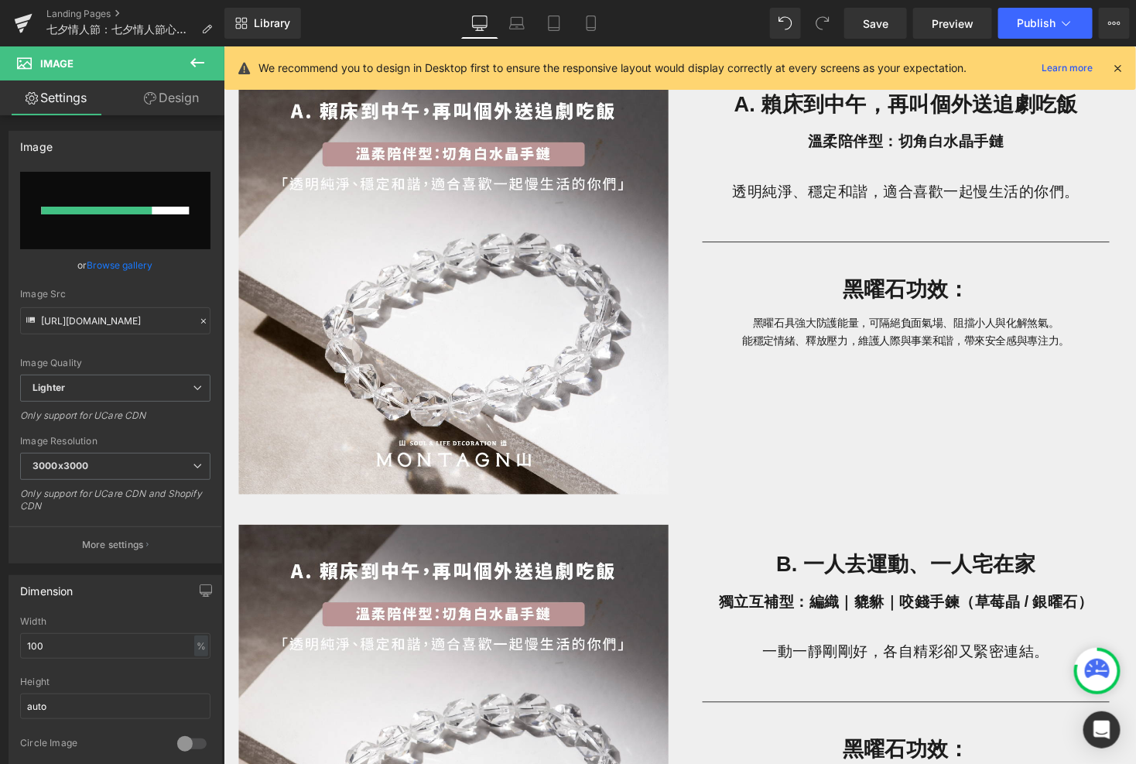
scroll to position [1080, 0]
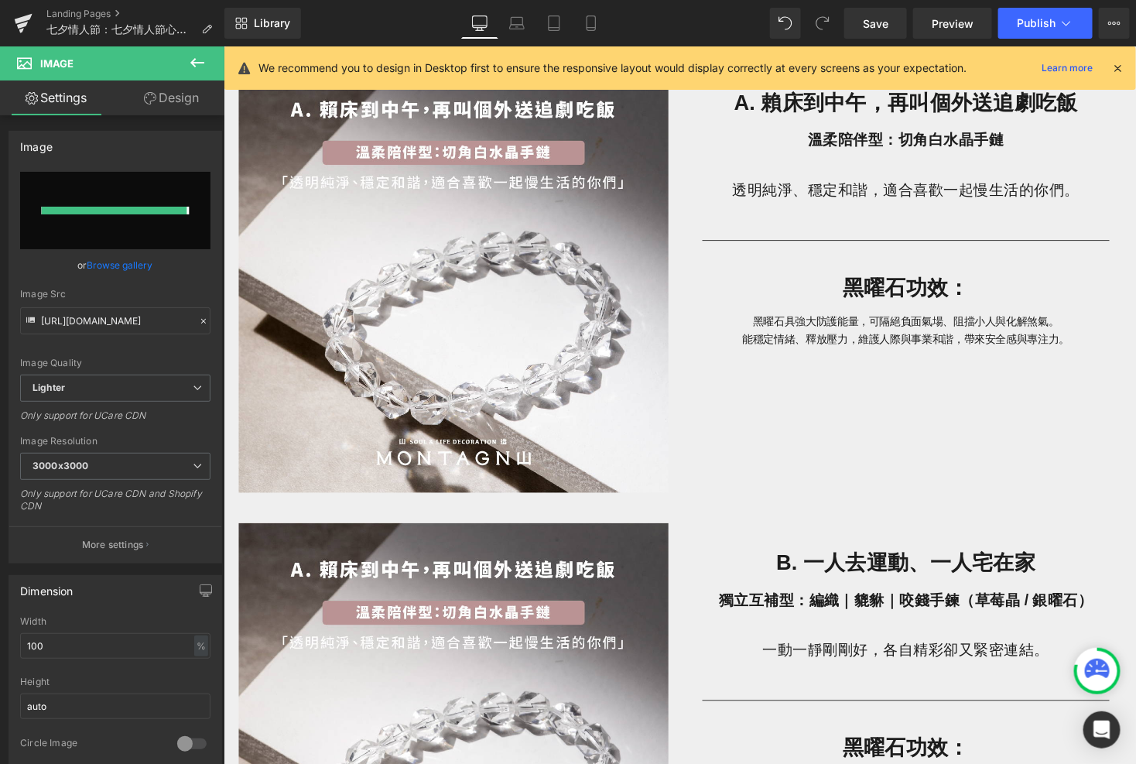
type input "[URL][DOMAIN_NAME]"
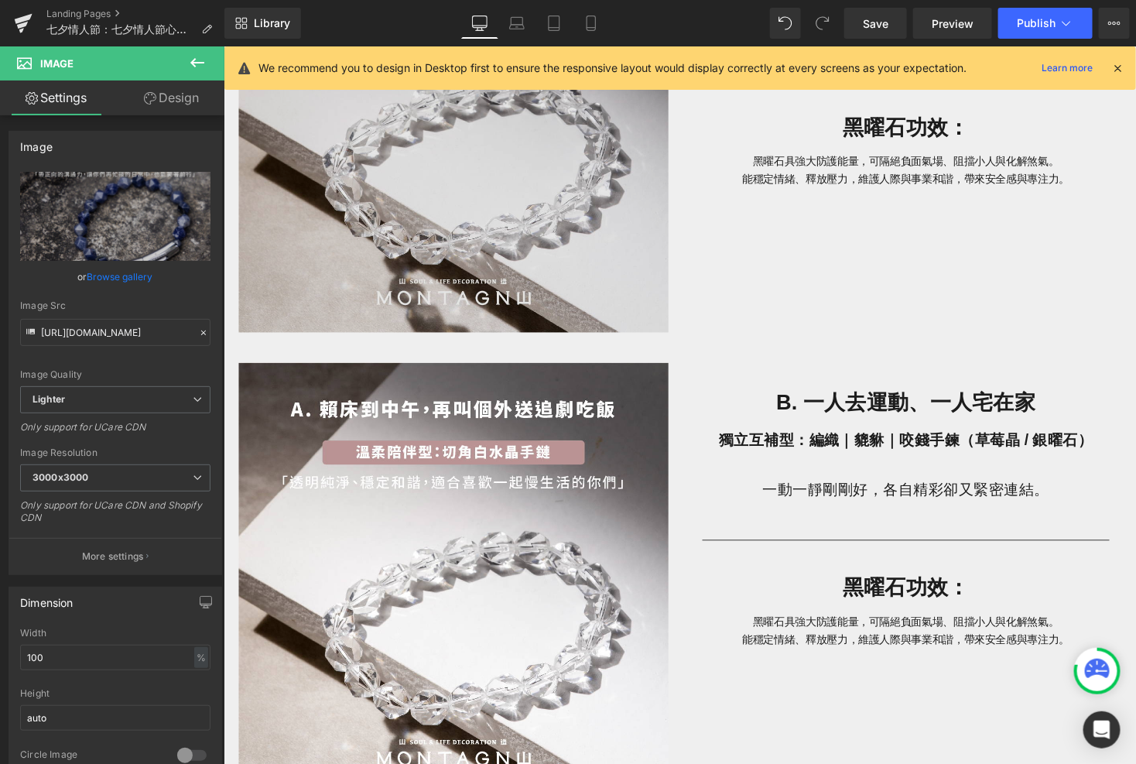
scroll to position [1279, 0]
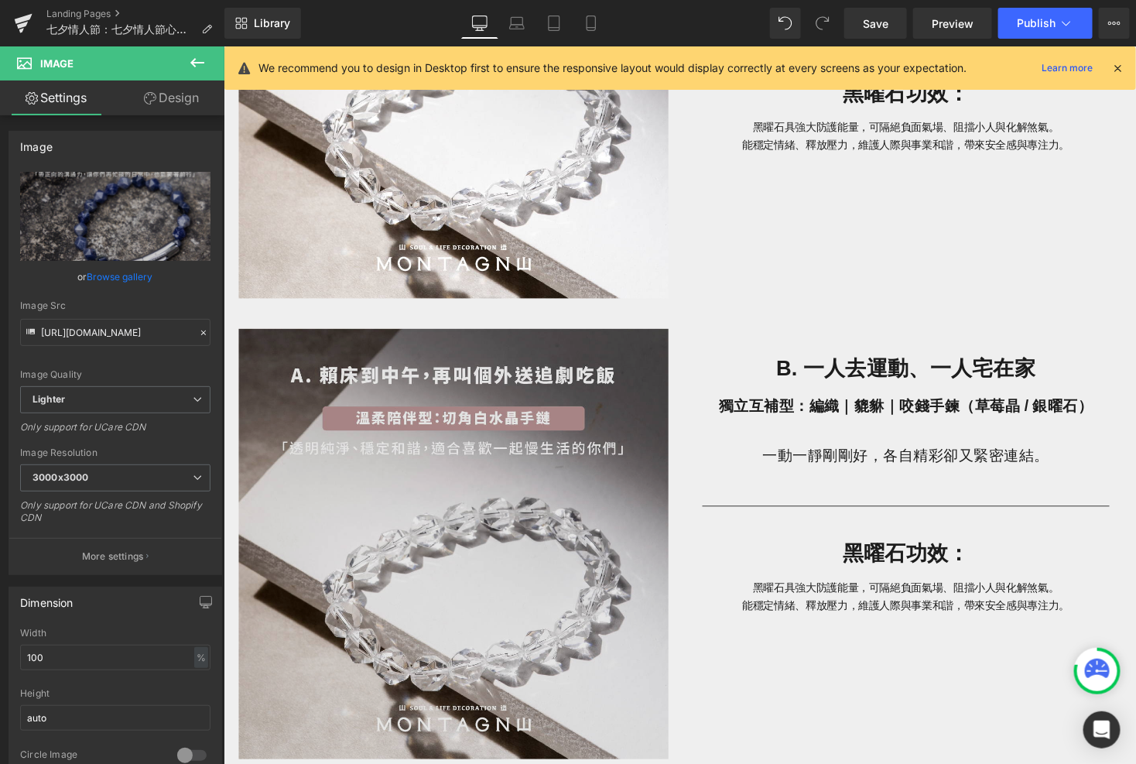
click at [488, 485] on img at bounding box center [458, 556] width 441 height 442
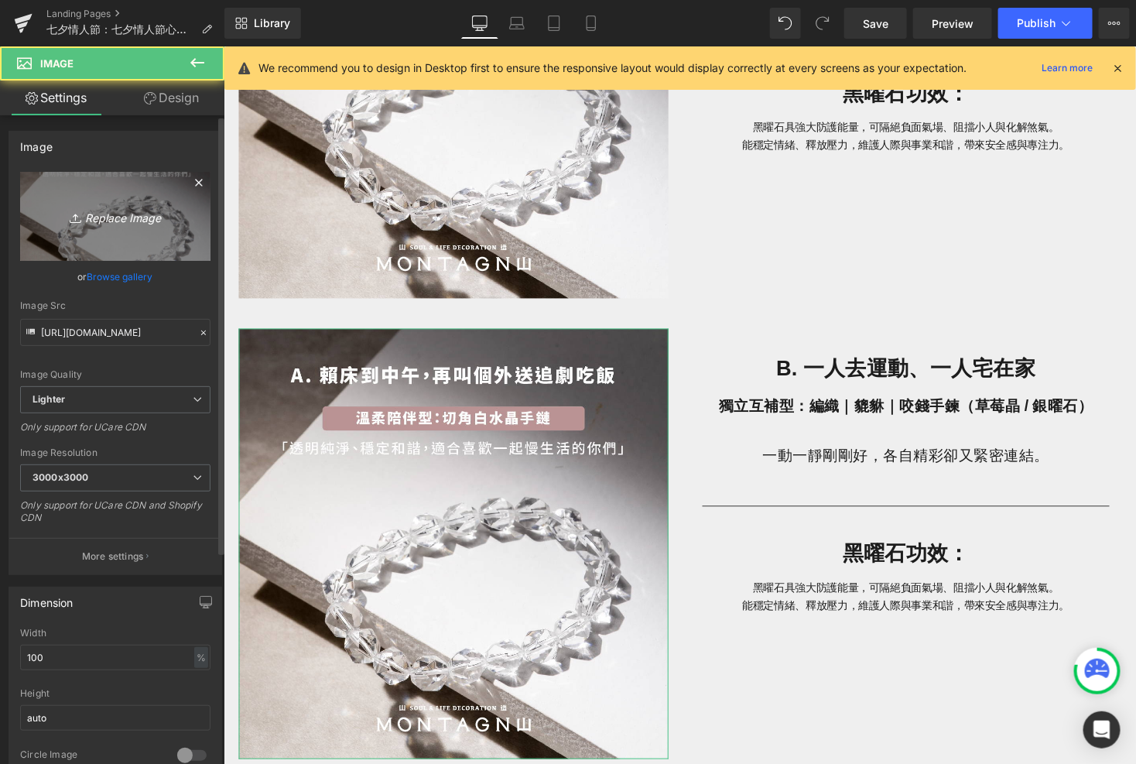
click at [102, 203] on link "Replace Image" at bounding box center [115, 216] width 190 height 89
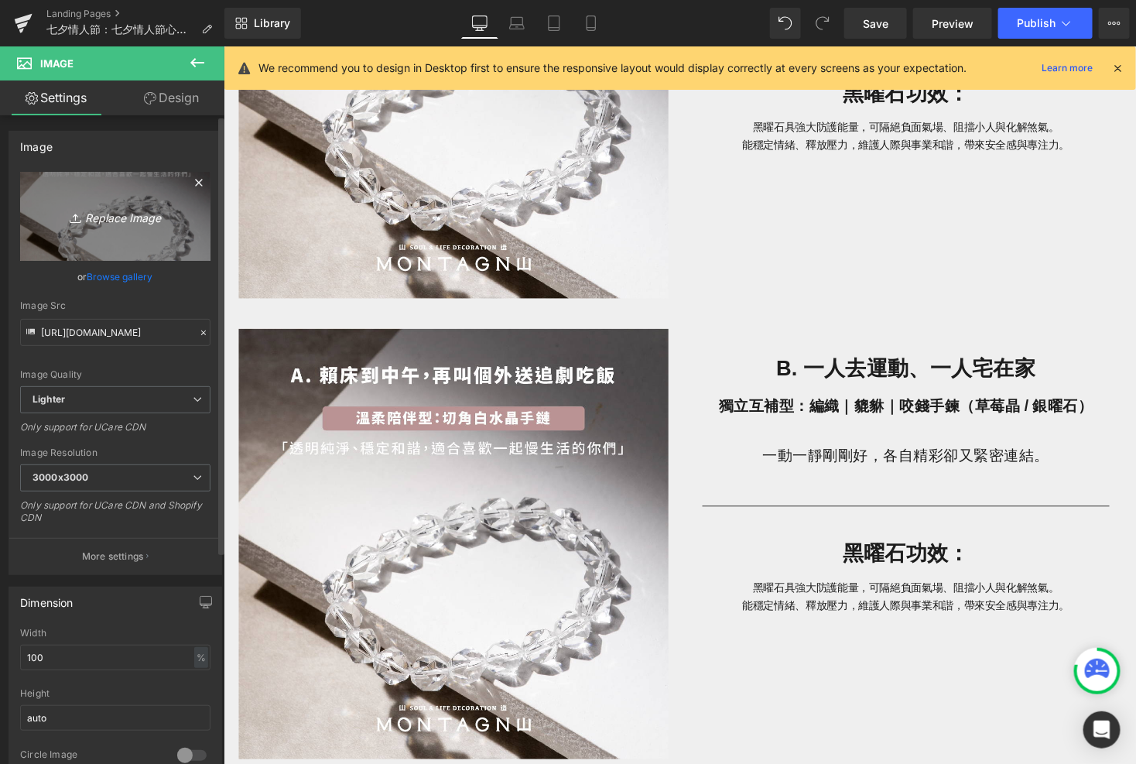
type input "C:\fakepath\[DATE]_心理測驗-10.jpg"
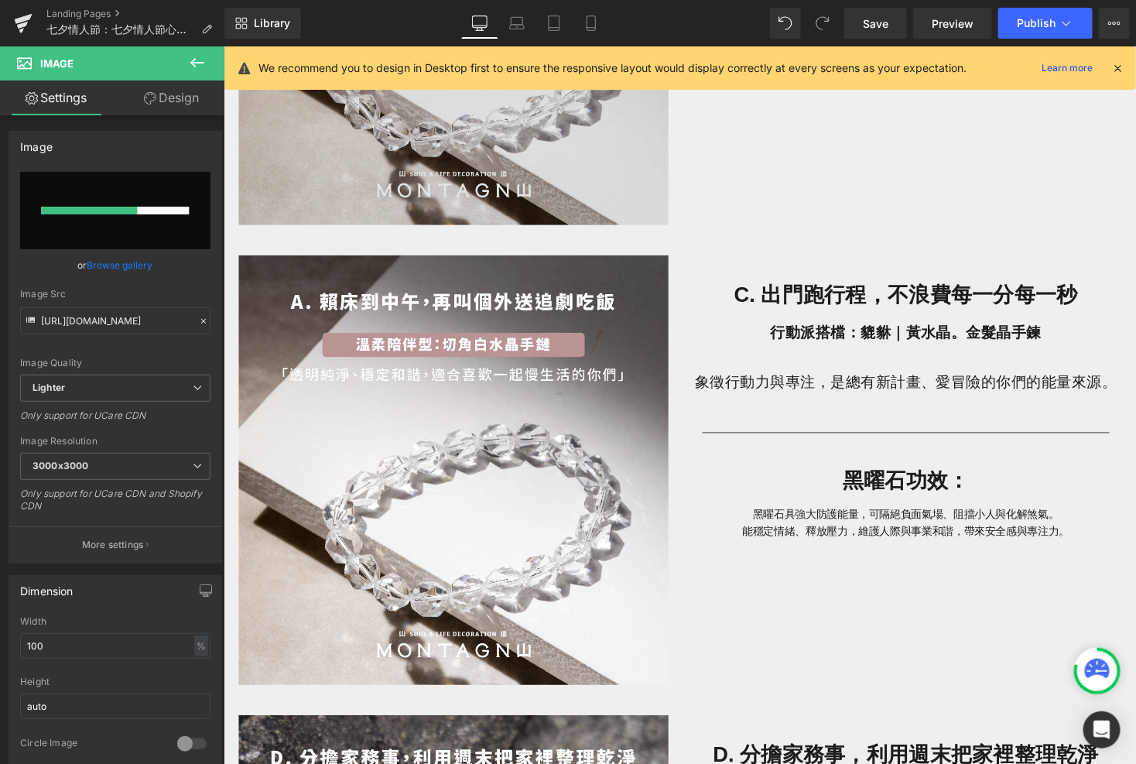
scroll to position [1837, 0]
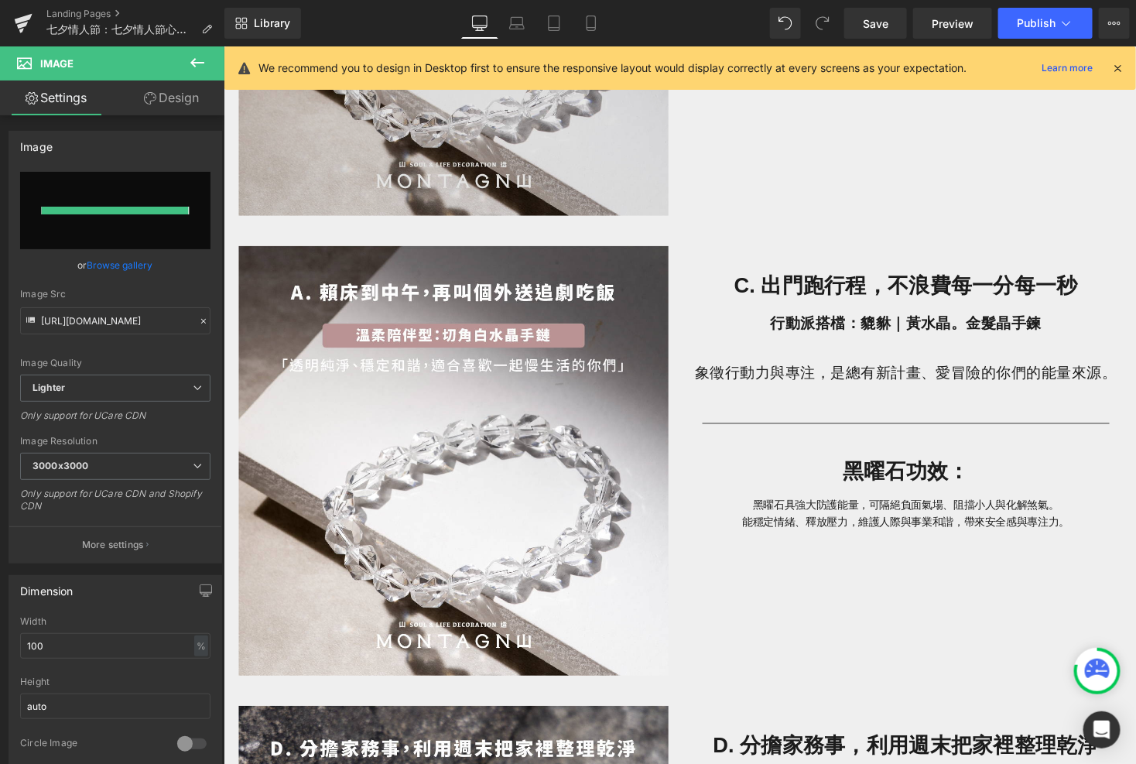
type input "[URL][DOMAIN_NAME]"
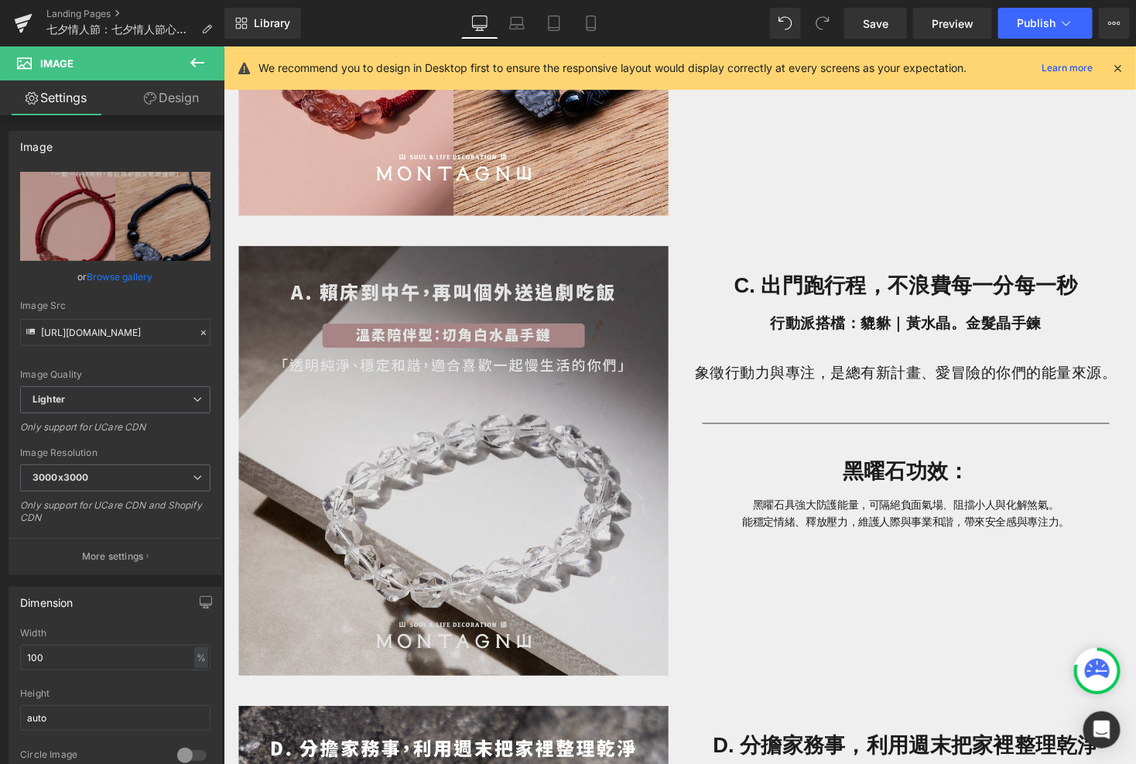
click at [489, 511] on img at bounding box center [458, 471] width 441 height 442
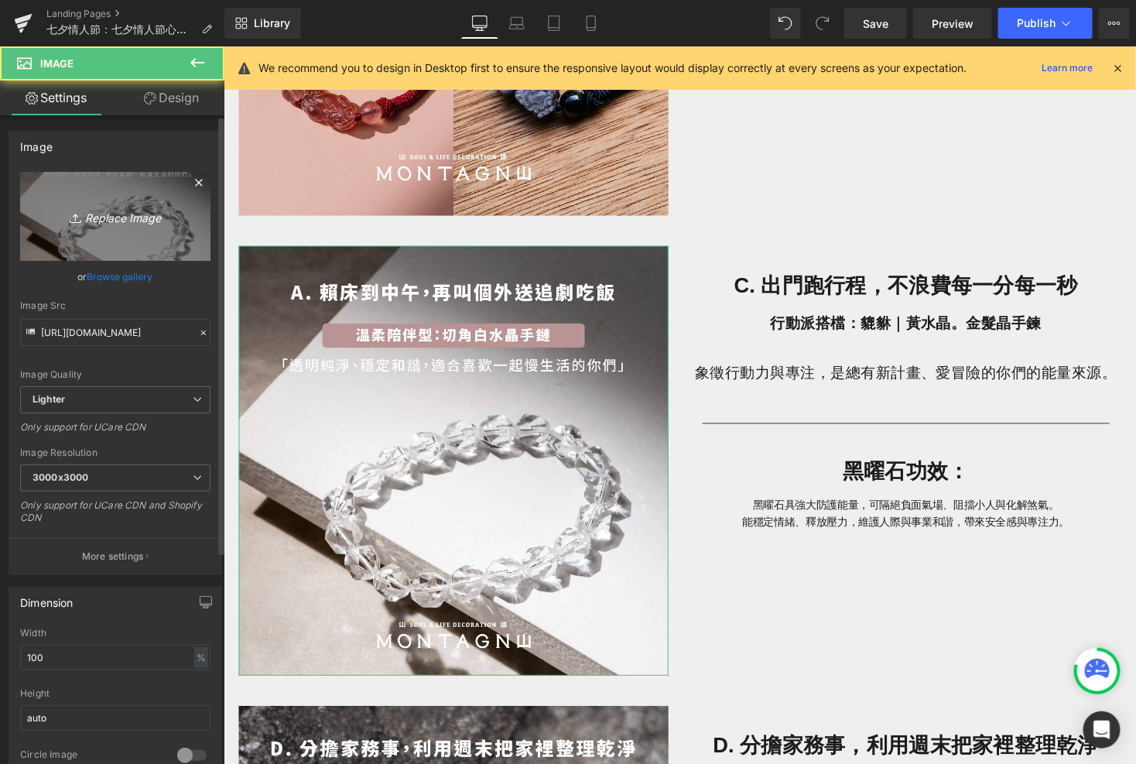
click at [87, 207] on icon "Replace Image" at bounding box center [115, 216] width 124 height 19
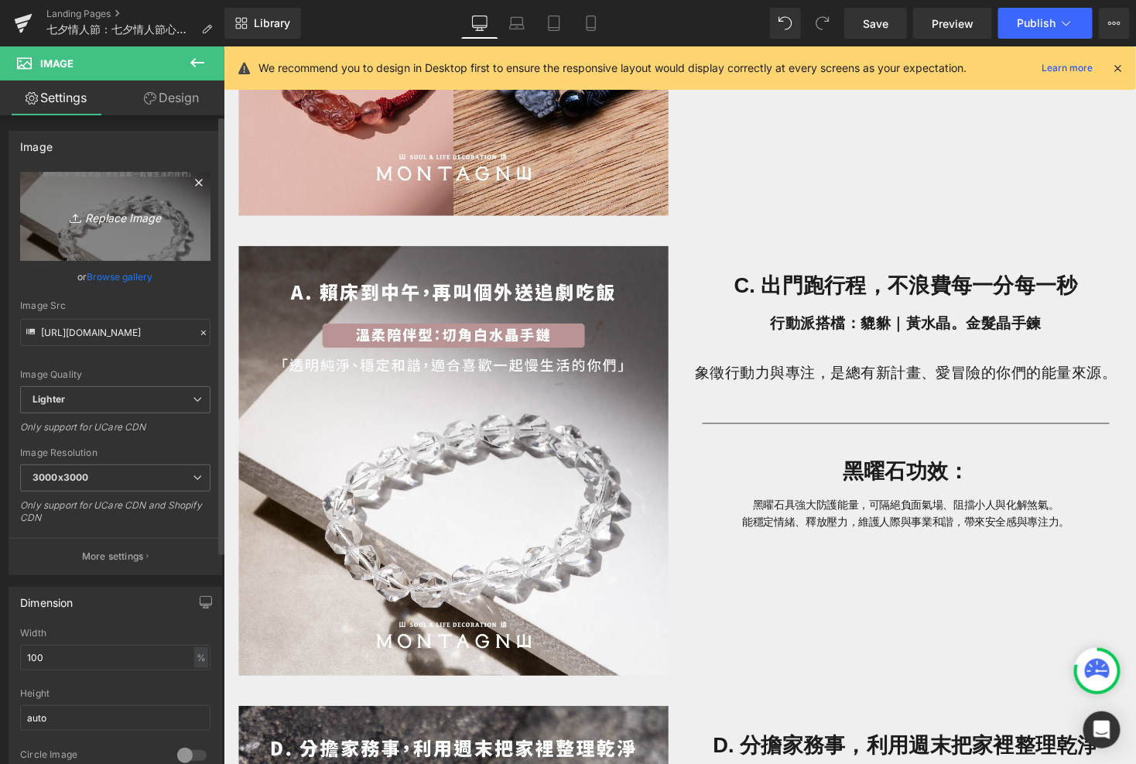
type input "C:\fakepath\[DATE]_心理測驗-11.jpg"
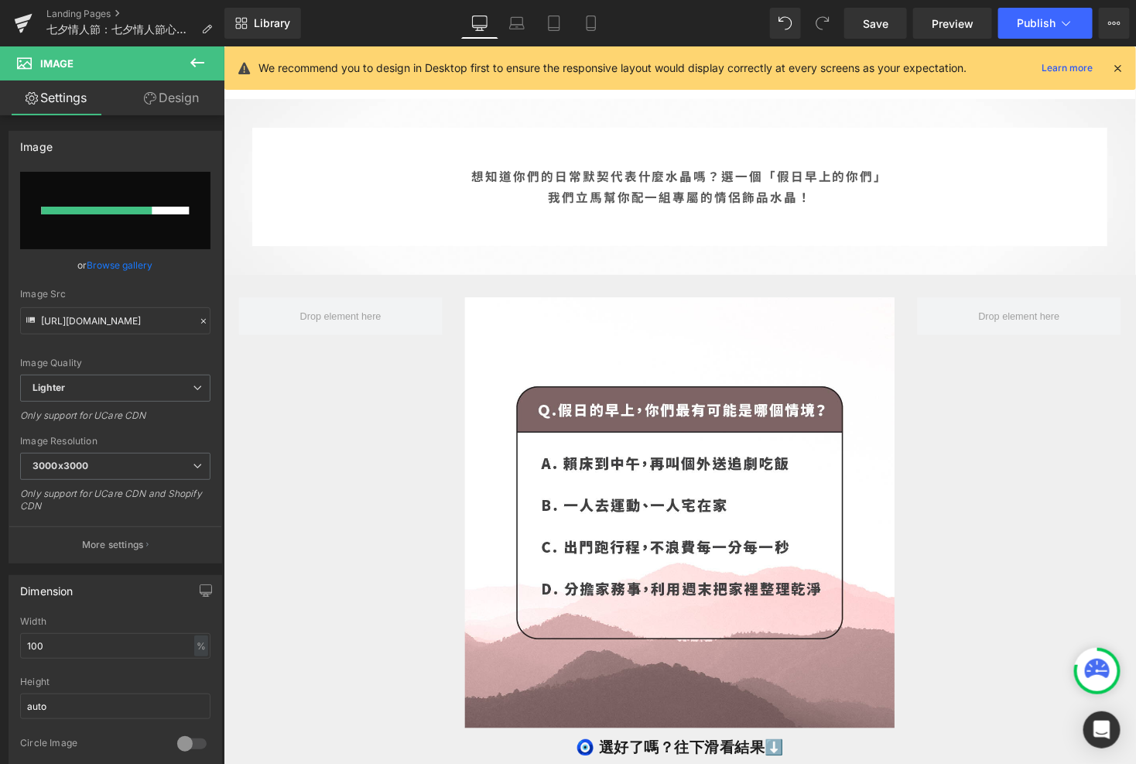
scroll to position [0, 0]
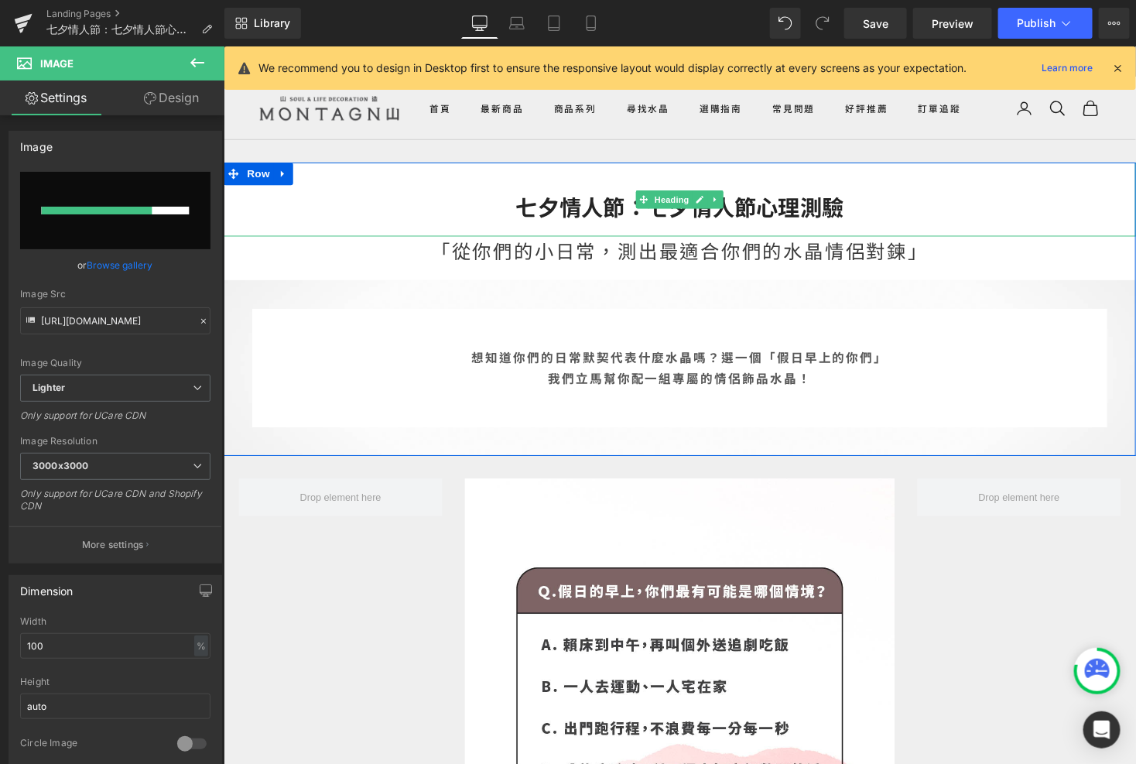
click at [791, 210] on h2 "七夕情人節：七夕情人節心理測驗" at bounding box center [691, 210] width 937 height 29
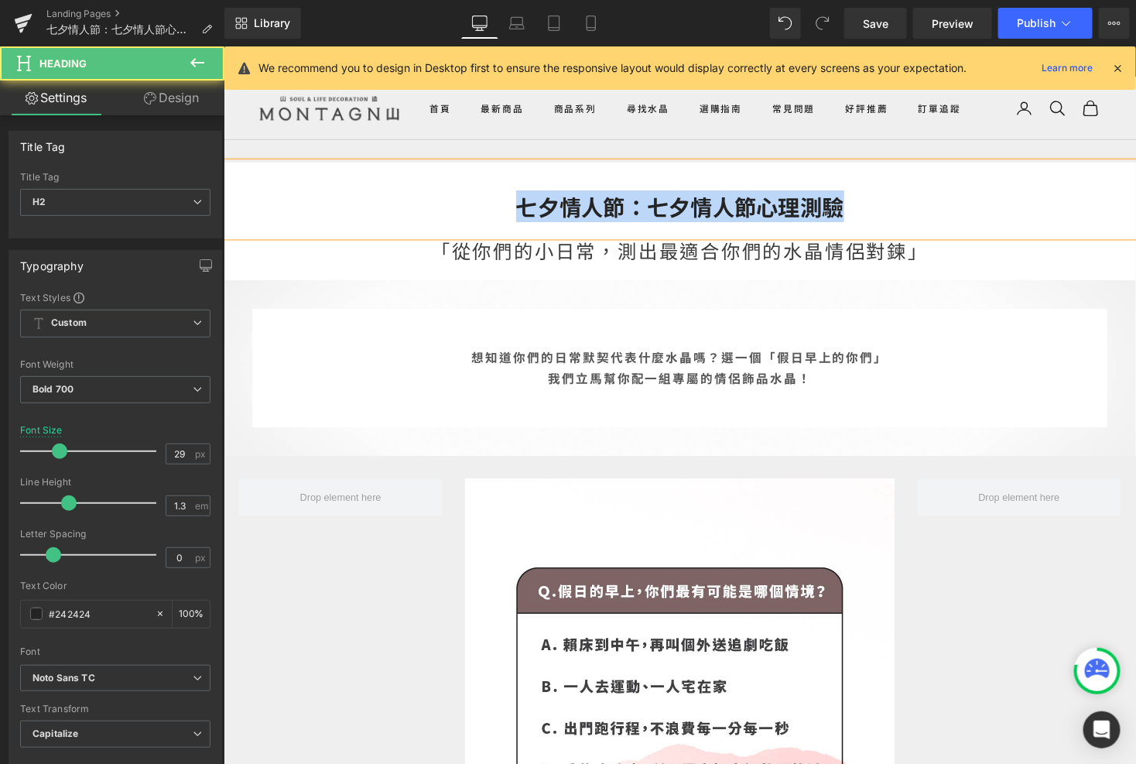
copy h2 "七夕情人節：七夕情人節心理測驗"
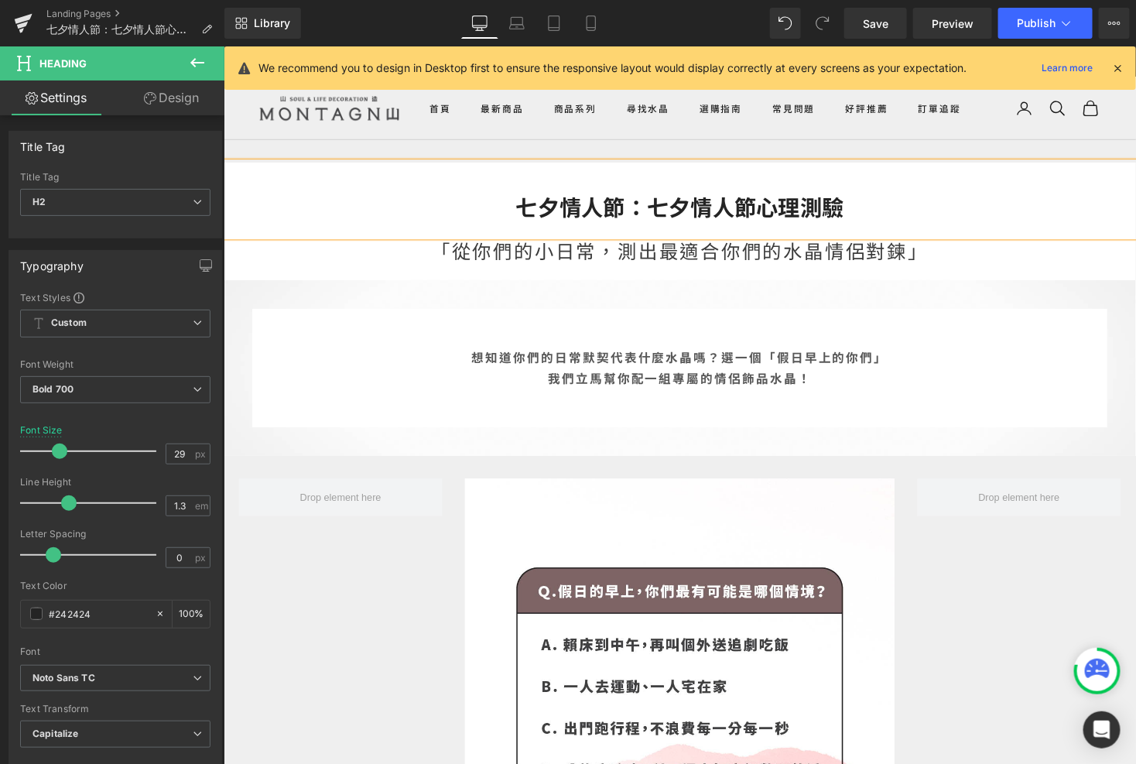
click at [689, 212] on h2 "七夕情人節：七夕情人節心理測驗" at bounding box center [691, 210] width 937 height 29
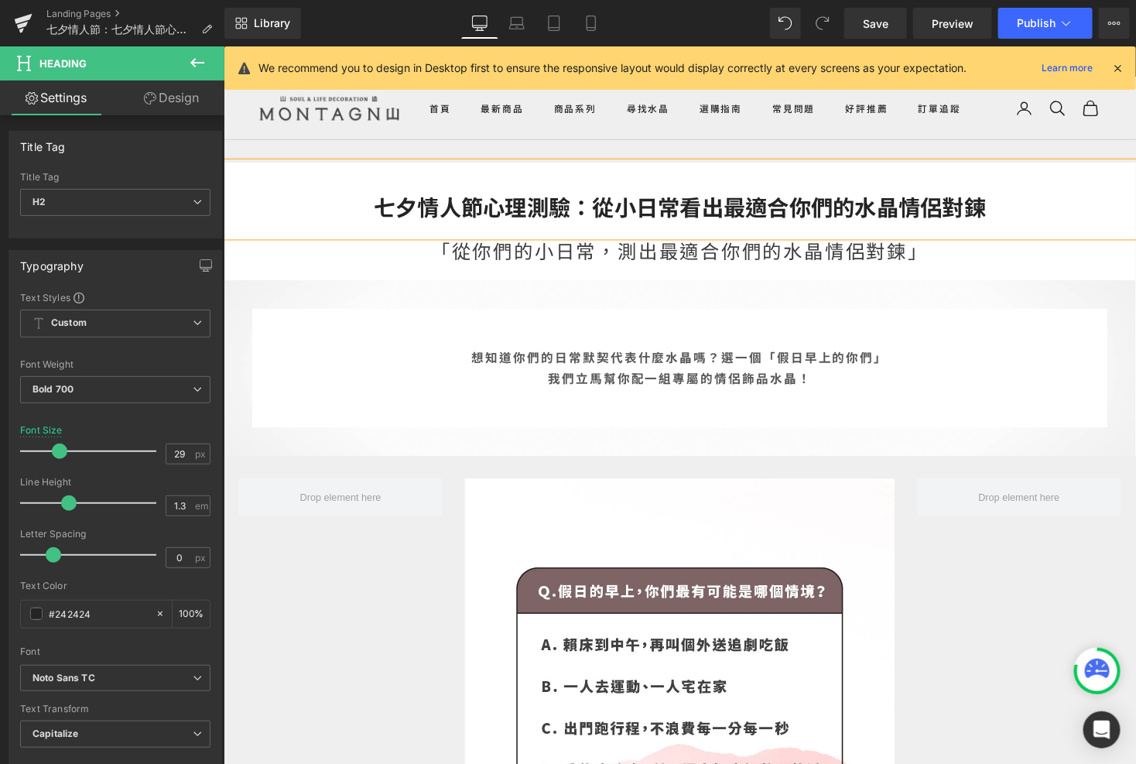
click at [695, 364] on b "想知道你們的日常默契代表什麼水晶嗎？" at bounding box center [606, 364] width 256 height 19
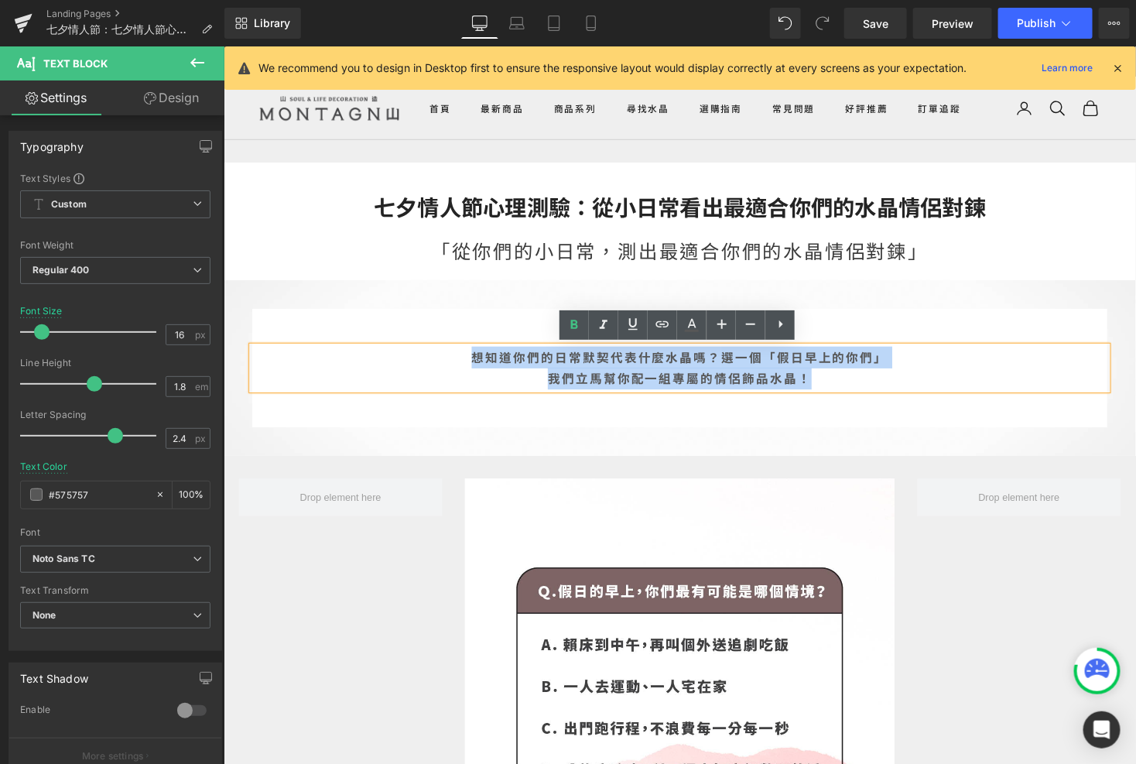
drag, startPoint x: 833, startPoint y: 387, endPoint x: 428, endPoint y: 363, distance: 405.5
click at [428, 363] on div "想知道你們的日常默契代表什麼水晶嗎？ 選一個「假日早上的你們」 我們立馬幫你配一組專屬的情侶飾品水晶！" at bounding box center [691, 376] width 878 height 45
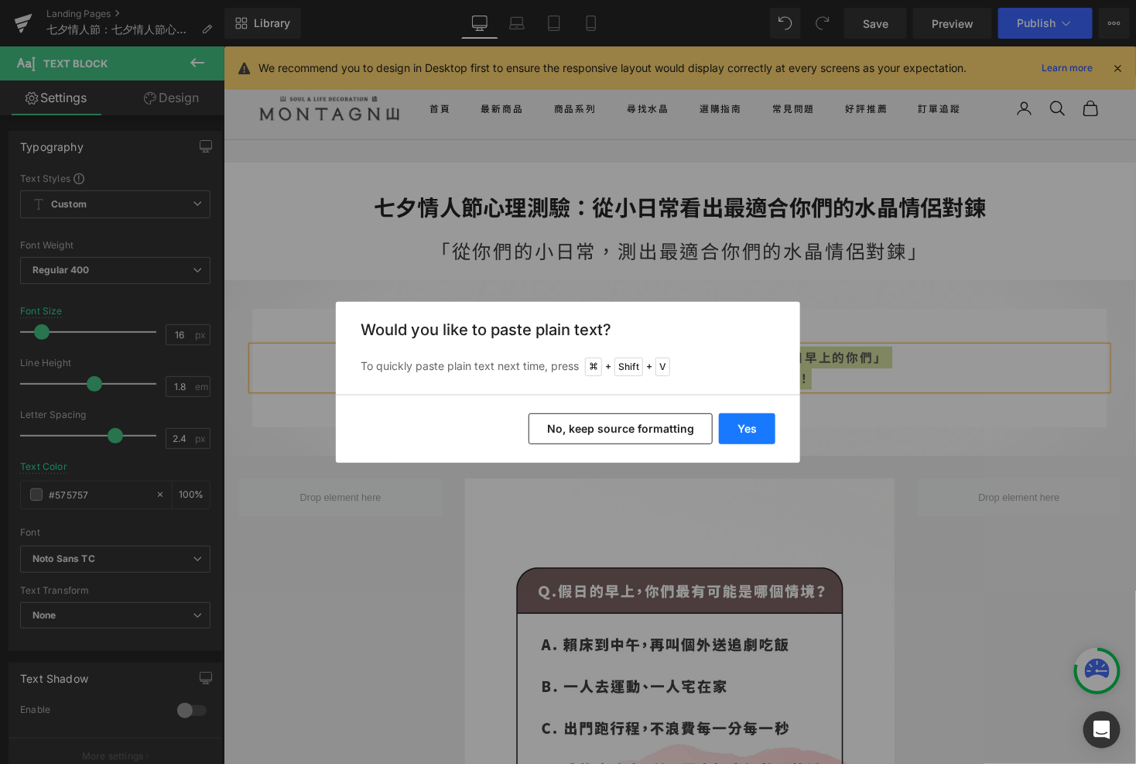
click at [742, 430] on button "Yes" at bounding box center [747, 428] width 57 height 31
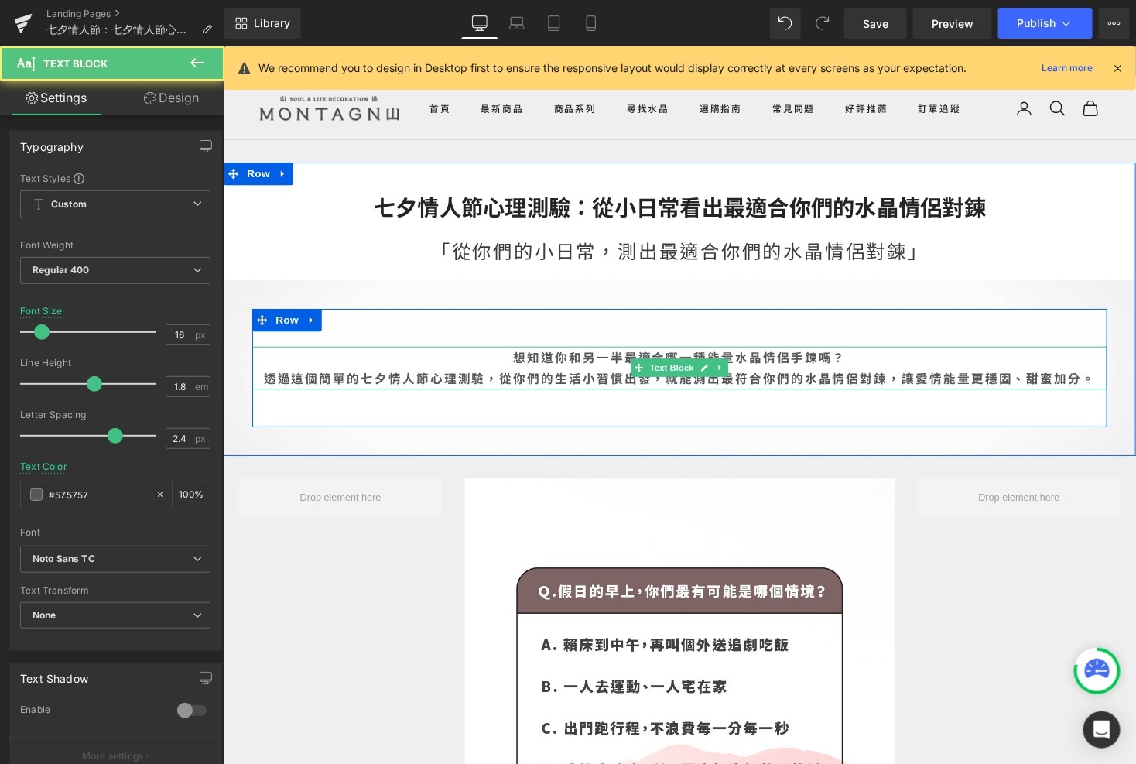
click at [676, 389] on b "透過這個簡單的七夕情人節心理測驗，從你們的生活小習慣出發，就能測出最符合你們的水晶情侶對鍊，讓愛情能量更穩固、甜蜜加分。" at bounding box center [691, 386] width 854 height 19
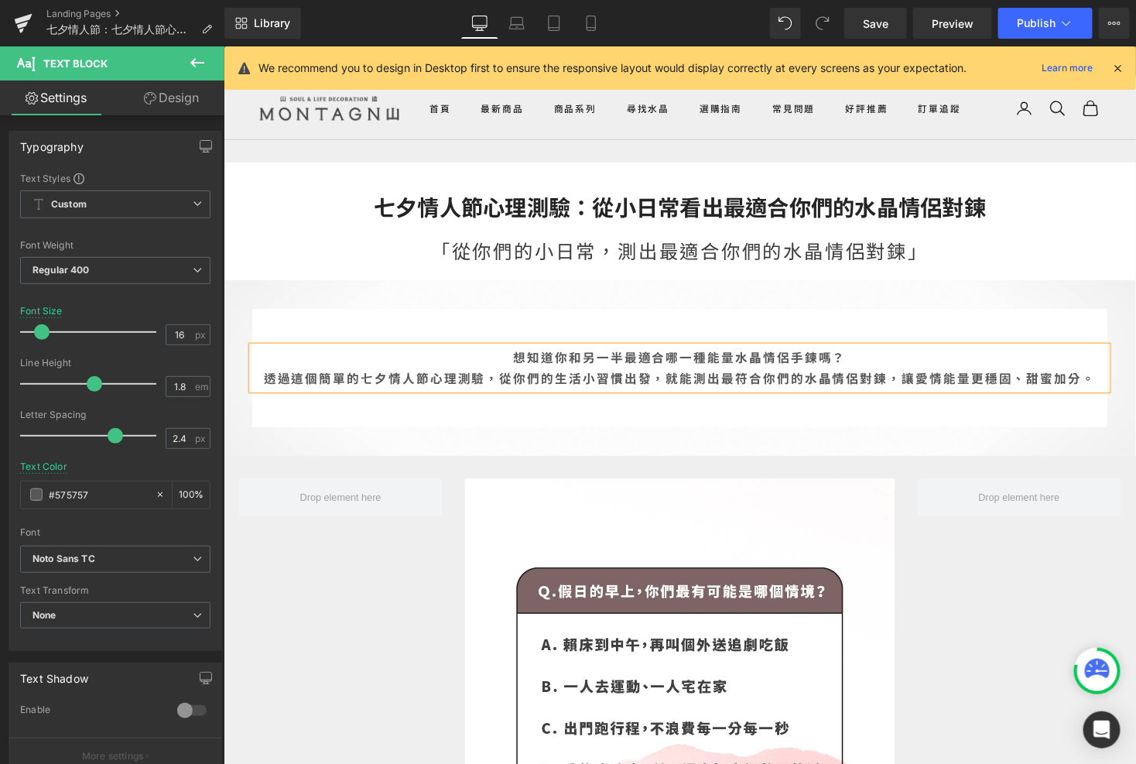
click at [769, 442] on div "想知道你和另一半最適合哪一種能量水晶情侶手鍊嗎？ 透過這個簡單的七夕情人節心理測驗，從你們的生活小習慣出發， 就能測出最符合你們的水晶情侶對鍊，讓愛情能量更穩…" at bounding box center [691, 376] width 937 height 181
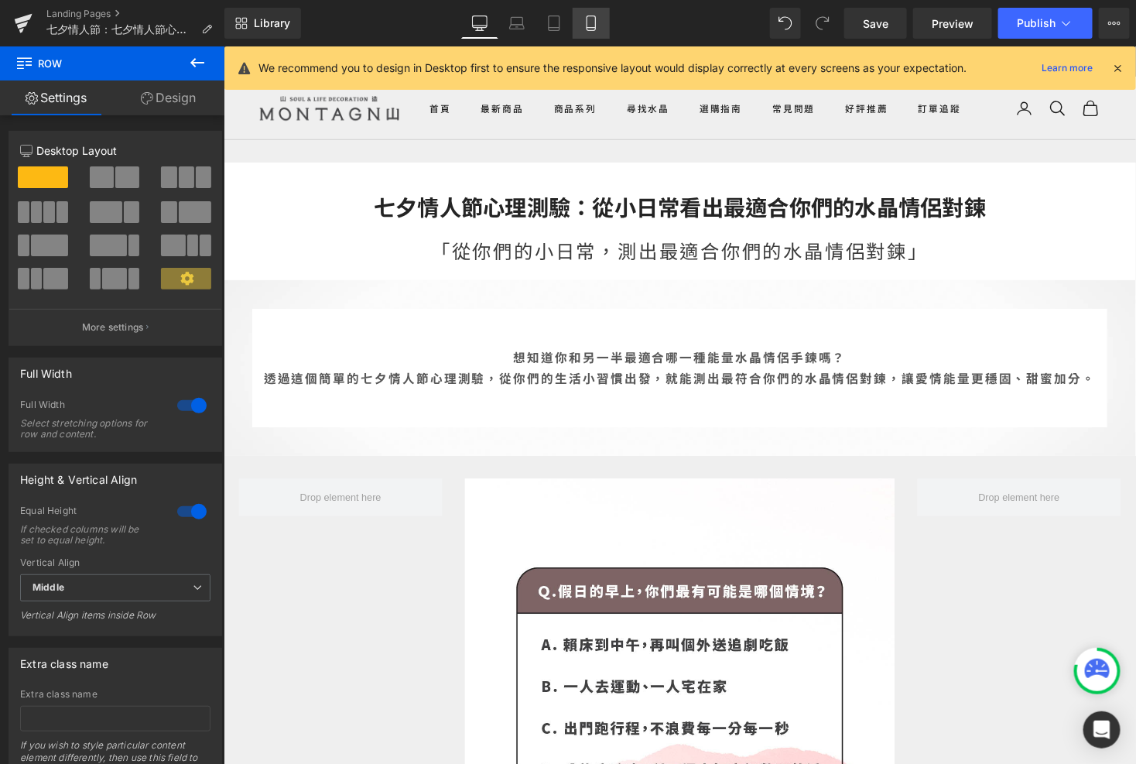
click at [607, 26] on link "Mobile" at bounding box center [591, 23] width 37 height 31
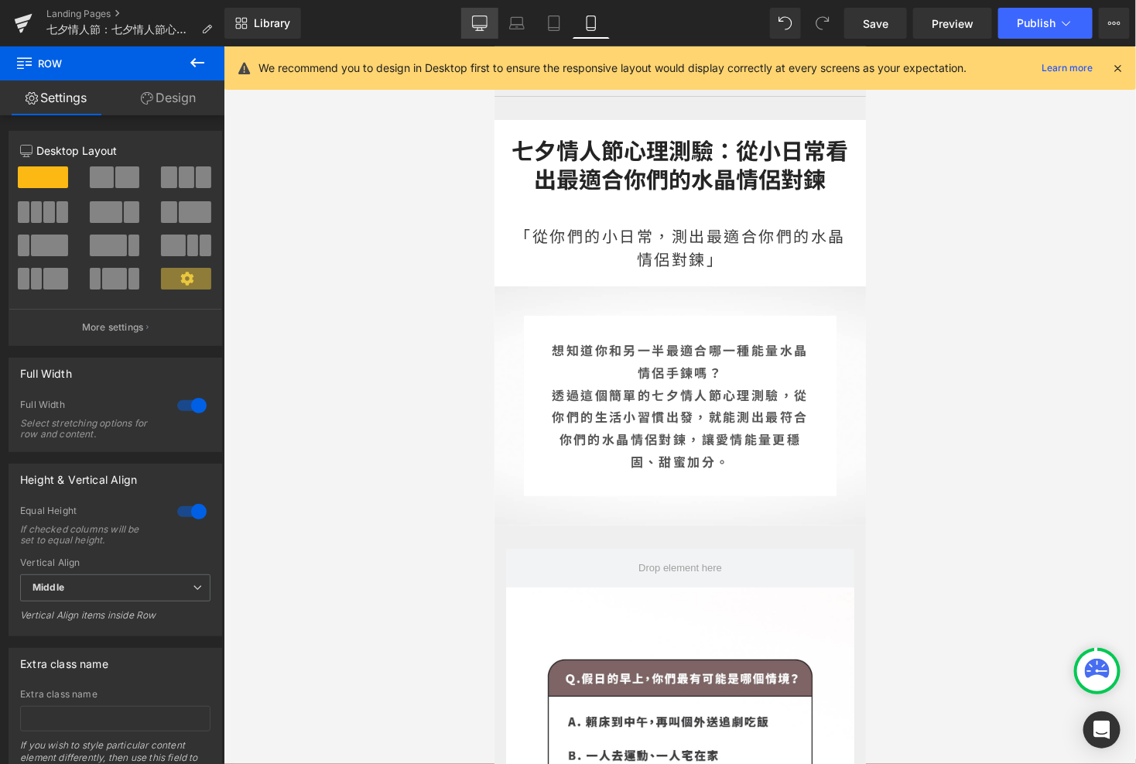
click at [471, 16] on link "Desktop" at bounding box center [479, 23] width 37 height 31
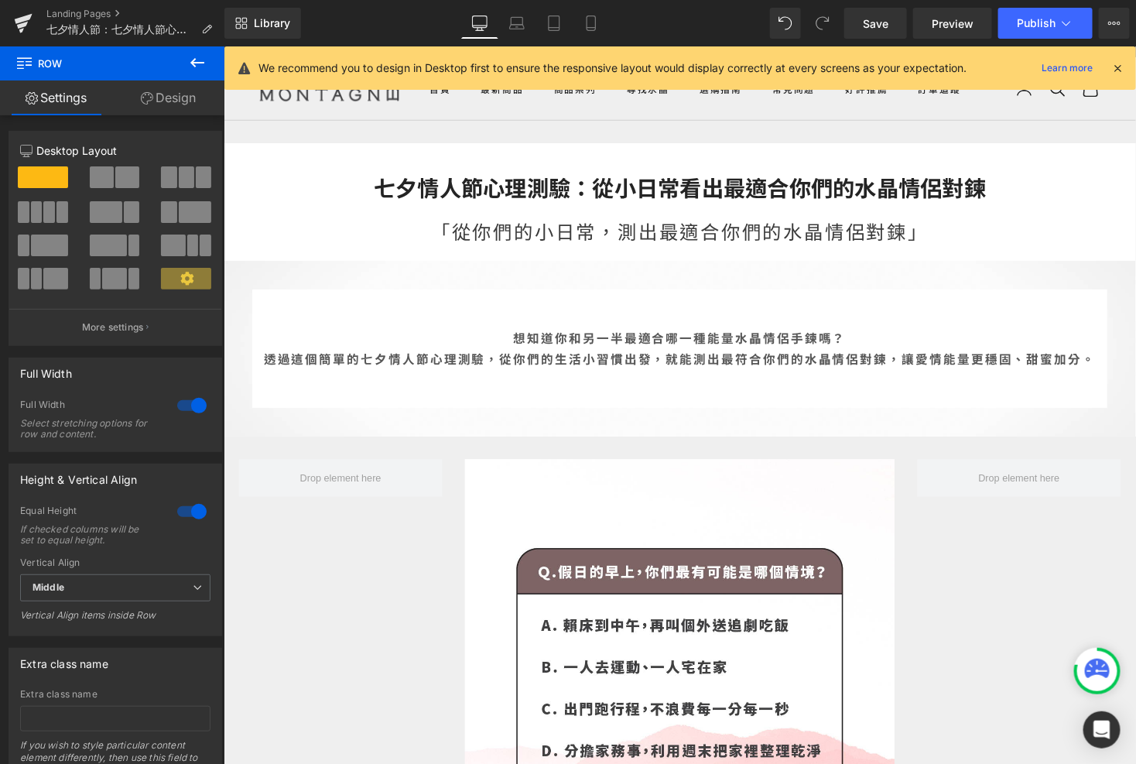
scroll to position [0, 0]
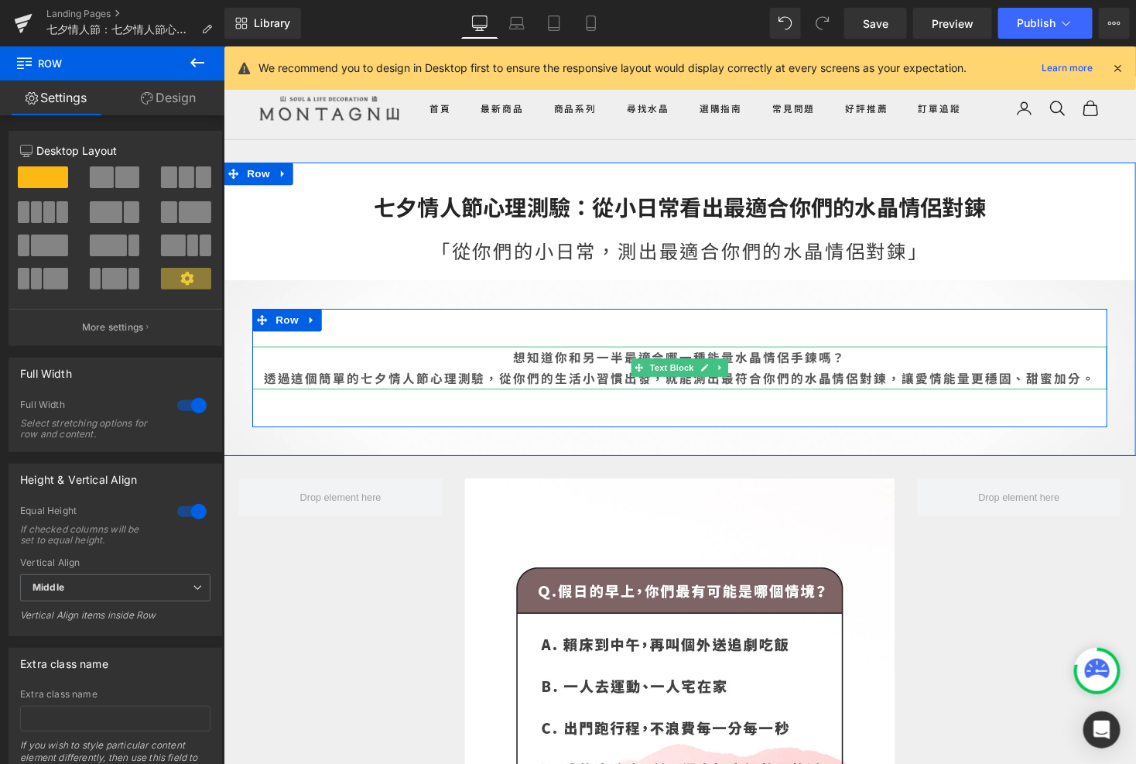
click at [520, 370] on b "想知道你和另一半最適合哪一種能量水晶情侶手鍊嗎？" at bounding box center [691, 364] width 342 height 19
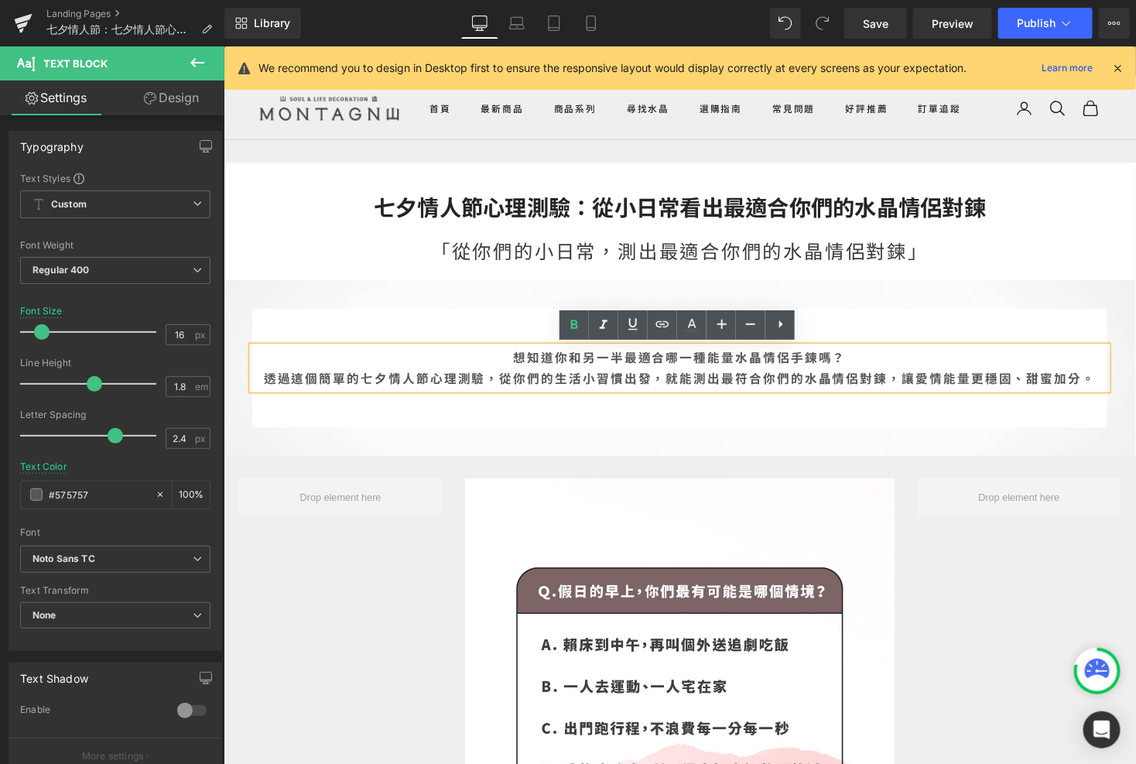
click at [259, 392] on p "透過這個簡單的七夕情人節心理測驗，從你們的生活小習慣出發， 就能測出最符合你們的水晶情侶對鍊，讓愛情能量更穩固、甜蜜加分。" at bounding box center [691, 386] width 878 height 22
click at [677, 383] on b "就能測出最符合你們的水晶情侶對鍊，讓愛情能量更穩固、甜蜜加分。" at bounding box center [897, 386] width 441 height 19
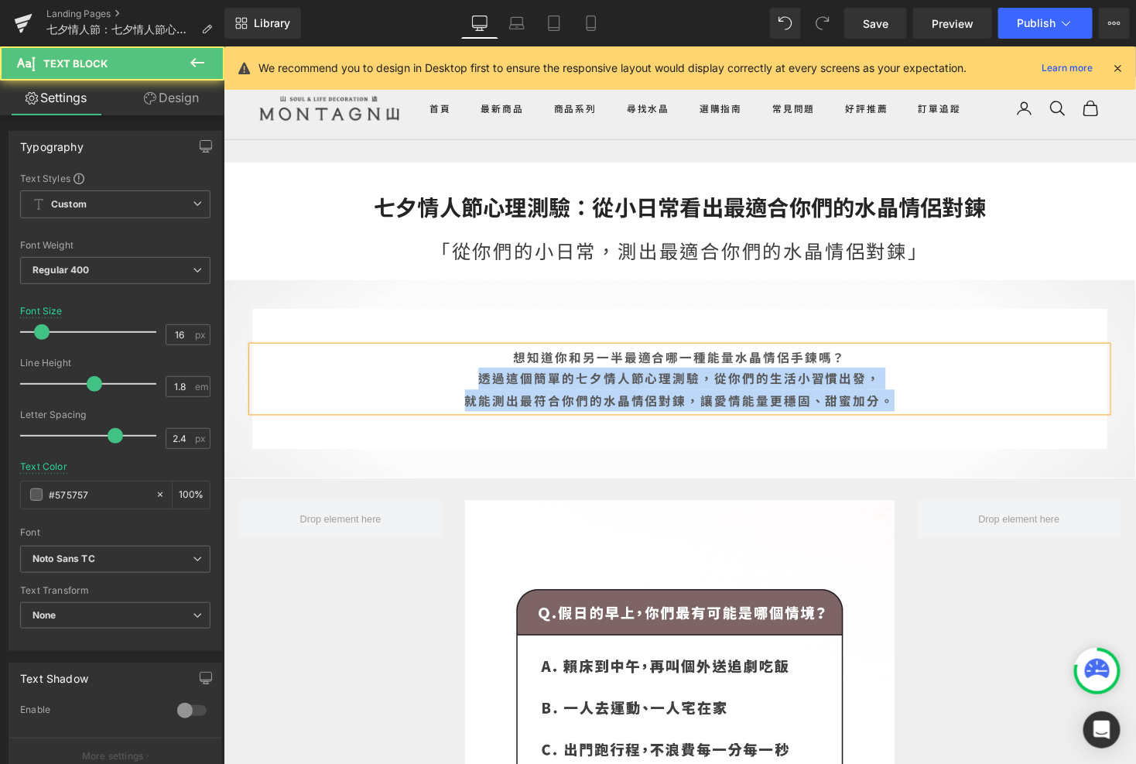
drag, startPoint x: 965, startPoint y: 402, endPoint x: 478, endPoint y: 390, distance: 487.0
click at [478, 390] on div "想知道你和另一半最適合哪一種能量水晶情侶手鍊嗎？ 透過這個簡單的七夕情人節心理測驗，從你們的生活小習慣出發， 就能測出最符合你們的水晶情侶對鍊，讓愛情能量更穩…" at bounding box center [691, 387] width 878 height 67
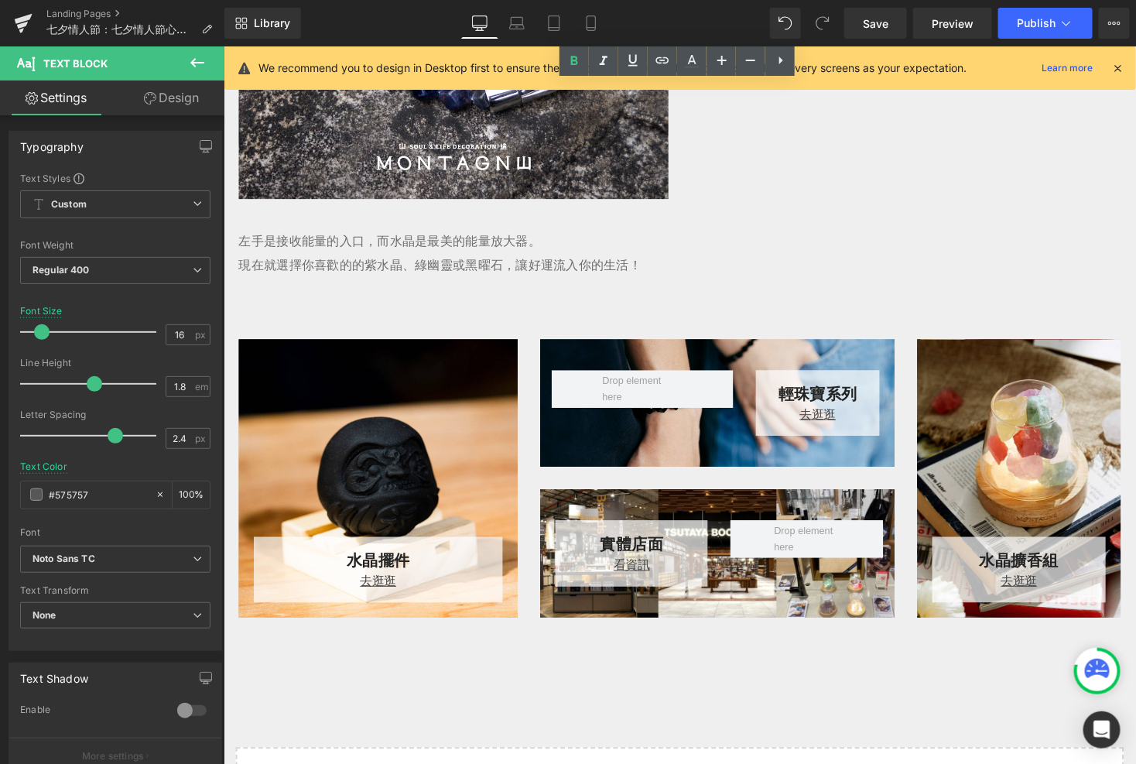
scroll to position [2796, 0]
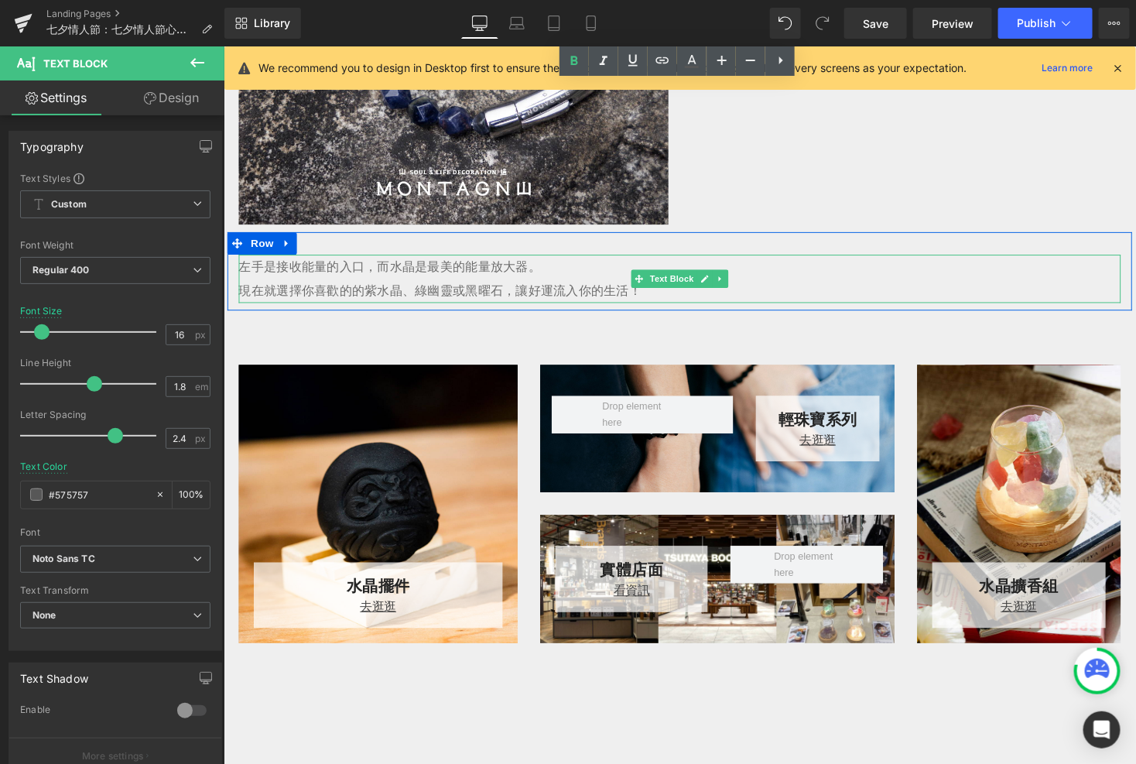
click at [629, 298] on p "左手是接收能量的入口，而水晶是最美的能量放大器。 現在就選擇你喜歡的的紫水晶、綠幽靈或黑曜石，讓好運流入你的生活！" at bounding box center [691, 284] width 906 height 50
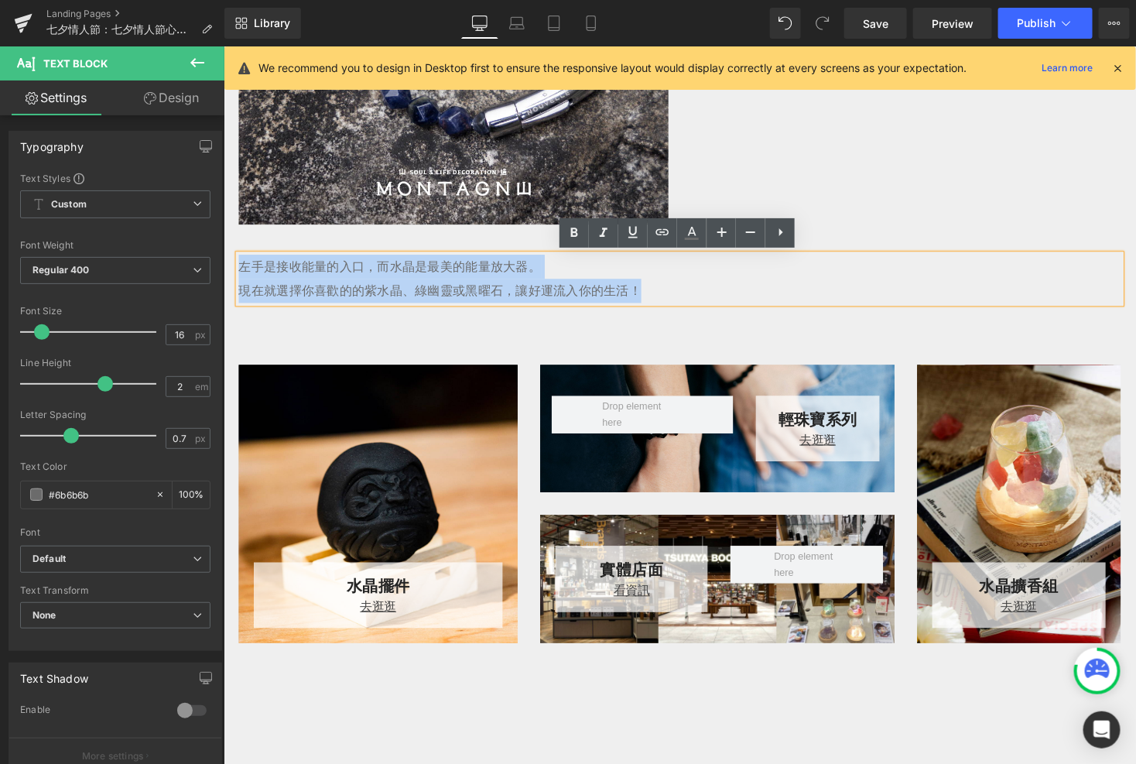
drag, startPoint x: 663, startPoint y: 298, endPoint x: 182, endPoint y: 265, distance: 481.7
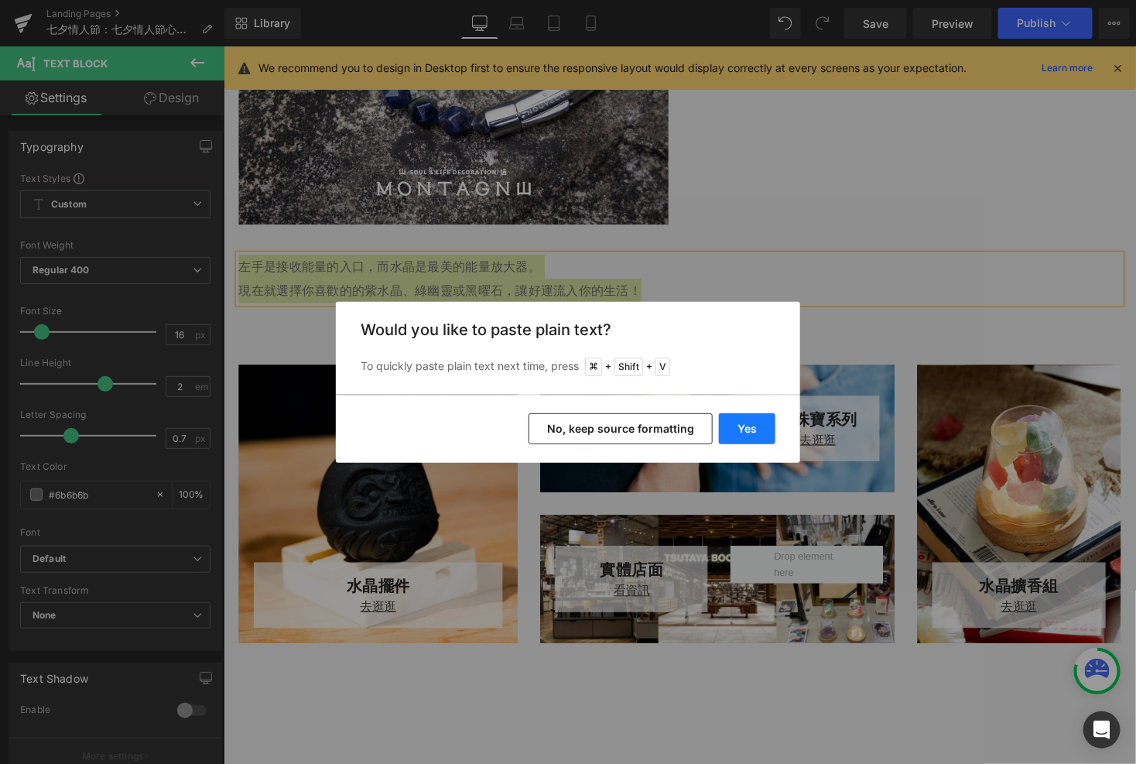
click at [737, 416] on button "Yes" at bounding box center [747, 428] width 57 height 31
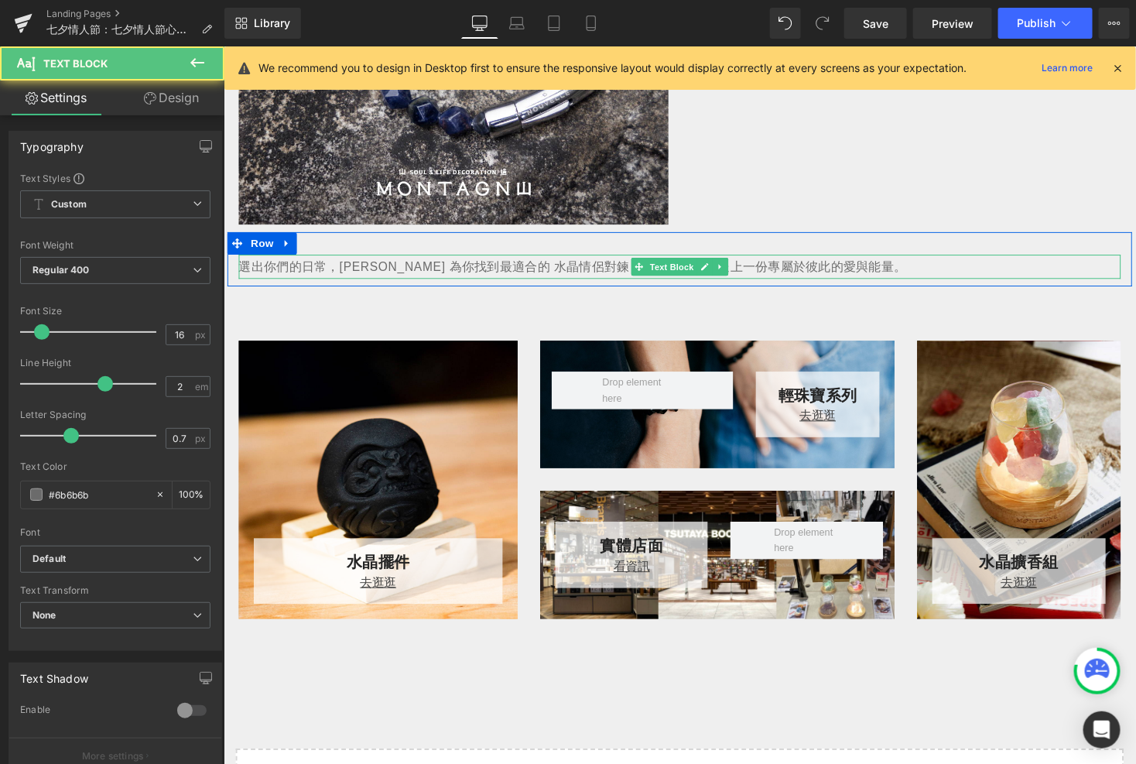
click at [339, 272] on p "選出你們的日常，[PERSON_NAME] 為你找到最適合的 水晶情侶對鍊，在七夕情人節送上一份專屬於彼此的愛與能量。" at bounding box center [691, 271] width 906 height 25
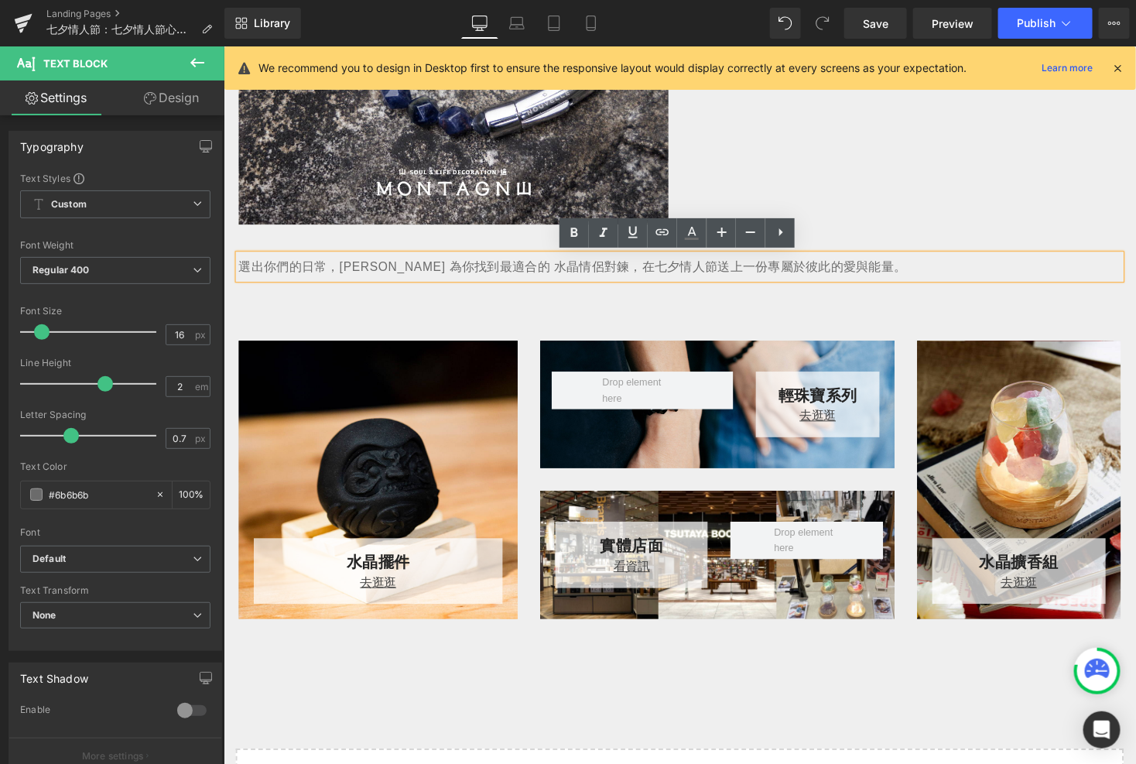
click at [516, 272] on p "選出你們的日常，[PERSON_NAME] 為你找到最適合的 水晶情侶對鍊，在七夕情人節送上一份專屬於彼此的愛與能量。" at bounding box center [691, 271] width 906 height 25
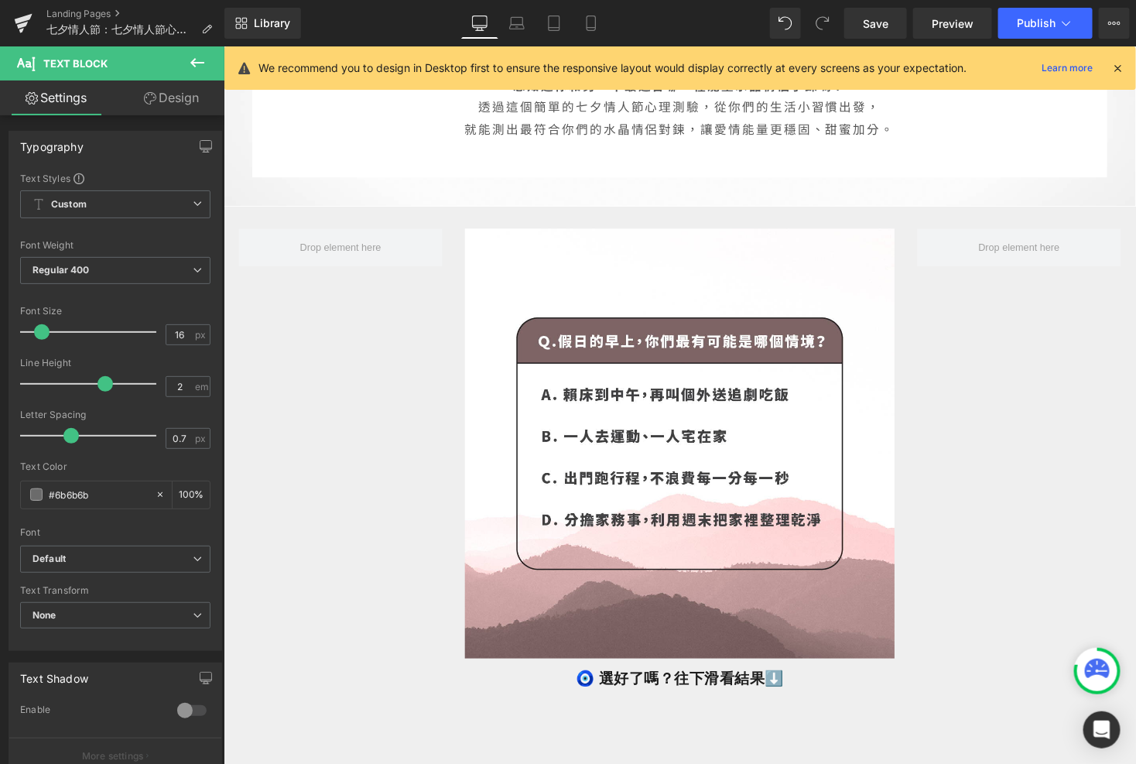
scroll to position [0, 0]
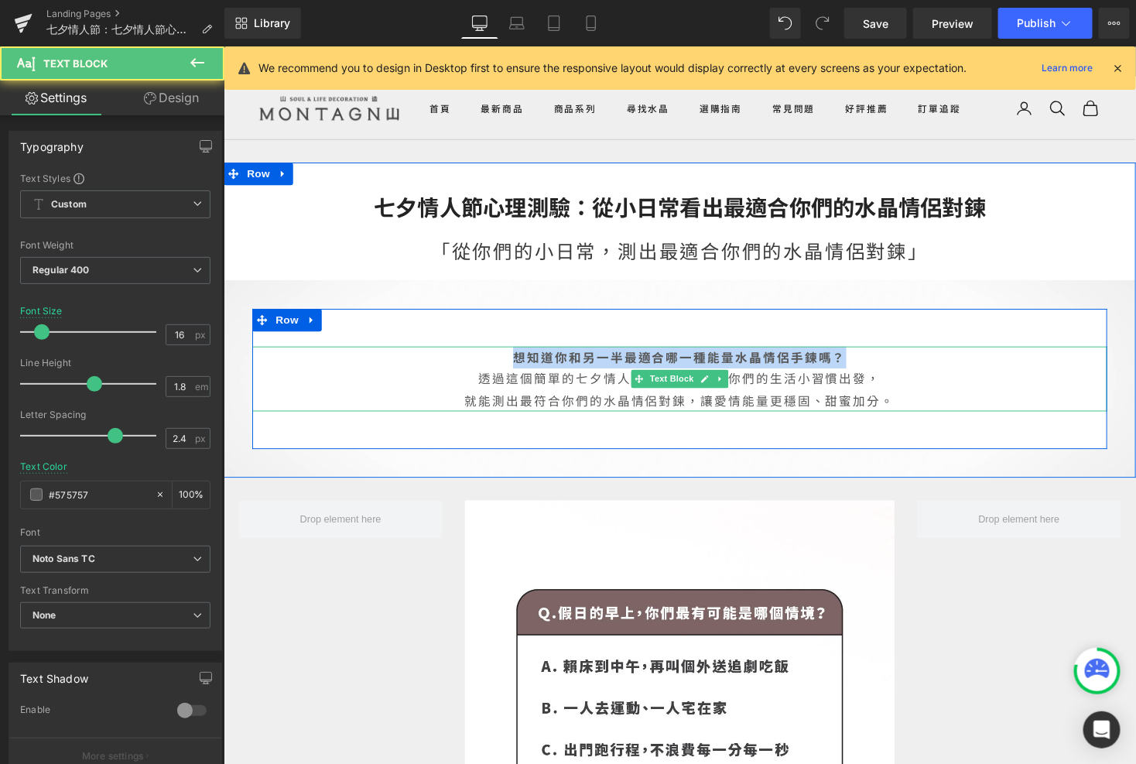
drag, startPoint x: 861, startPoint y: 365, endPoint x: 508, endPoint y: 361, distance: 353.7
click at [508, 361] on p "想知道你和另一半最適合哪一種能量水晶情侶手鍊嗎？" at bounding box center [691, 365] width 878 height 22
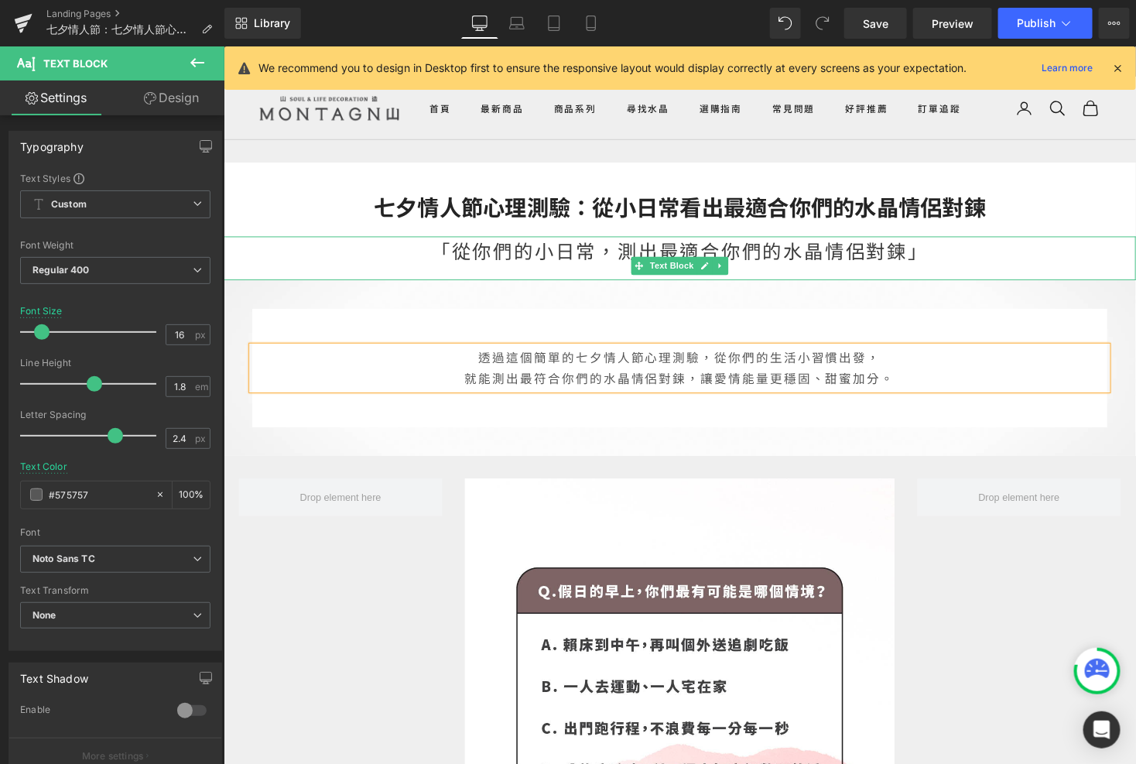
click at [933, 261] on div "「從你們的小日常，測出最適合你們的水晶情侶對鍊」" at bounding box center [691, 263] width 937 height 45
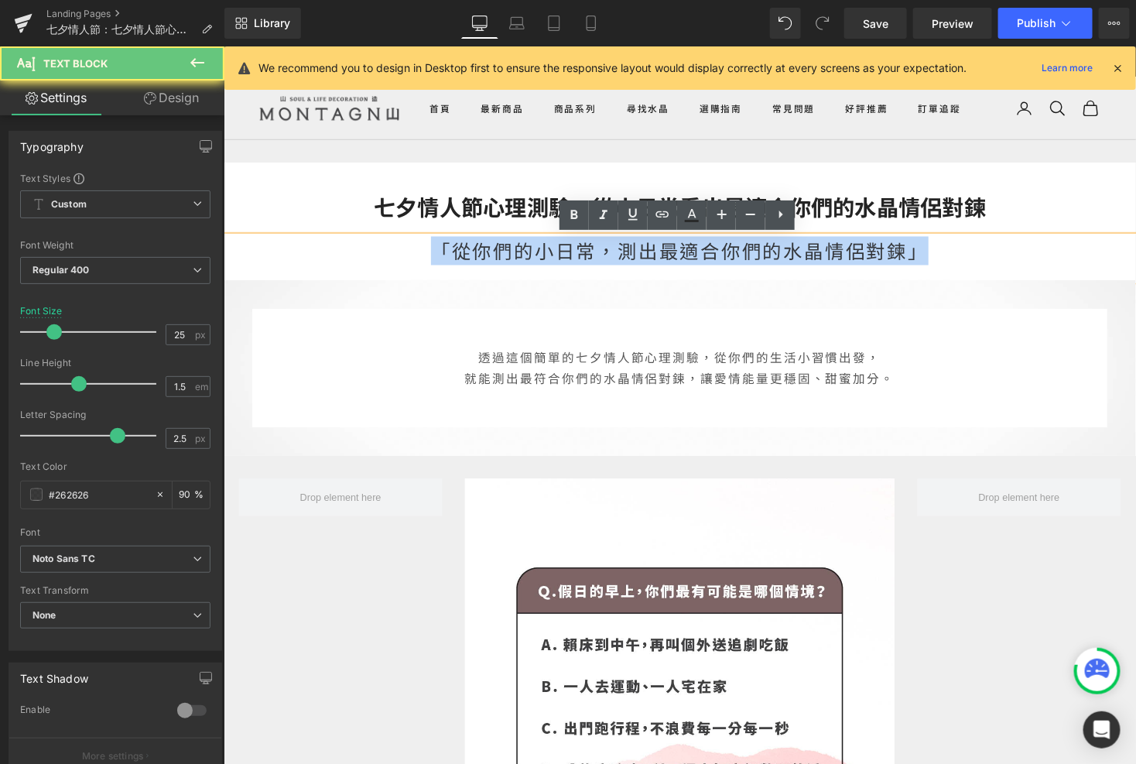
drag, startPoint x: 951, startPoint y: 261, endPoint x: 430, endPoint y: 257, distance: 521.7
click at [430, 257] on div "「從你們的小日常，測出最適合你們的水晶情侶對鍊」" at bounding box center [691, 263] width 937 height 45
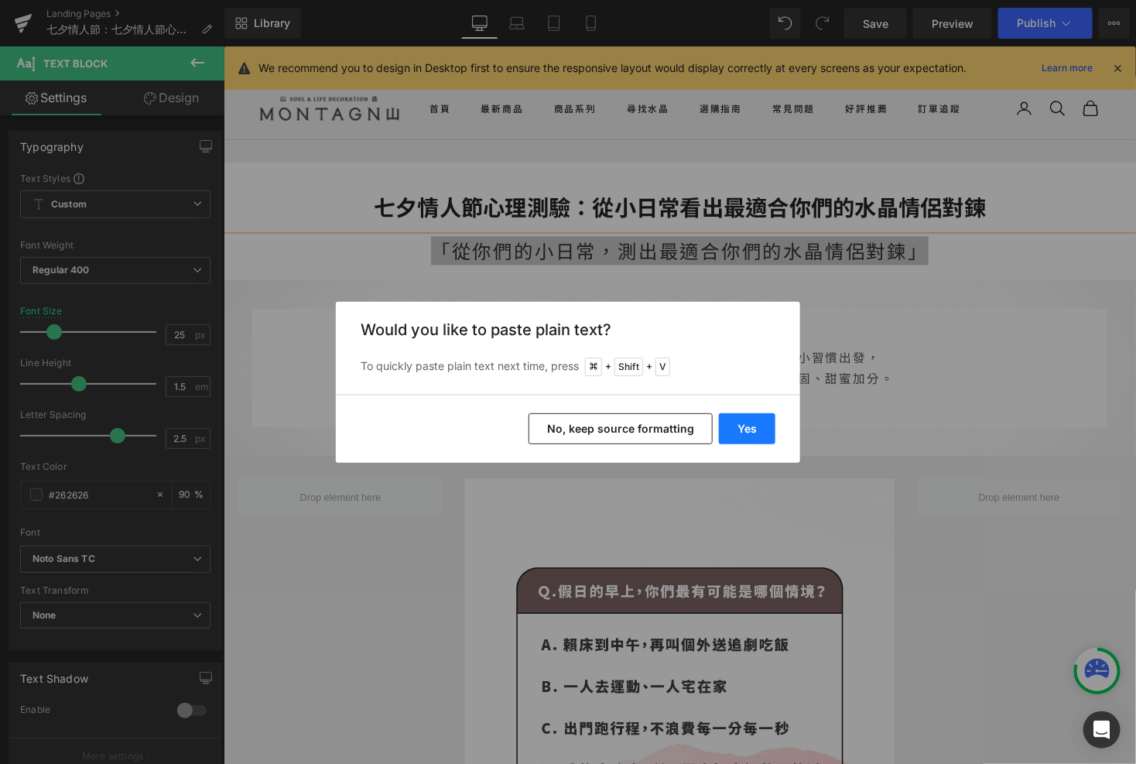
click at [734, 426] on button "Yes" at bounding box center [747, 428] width 57 height 31
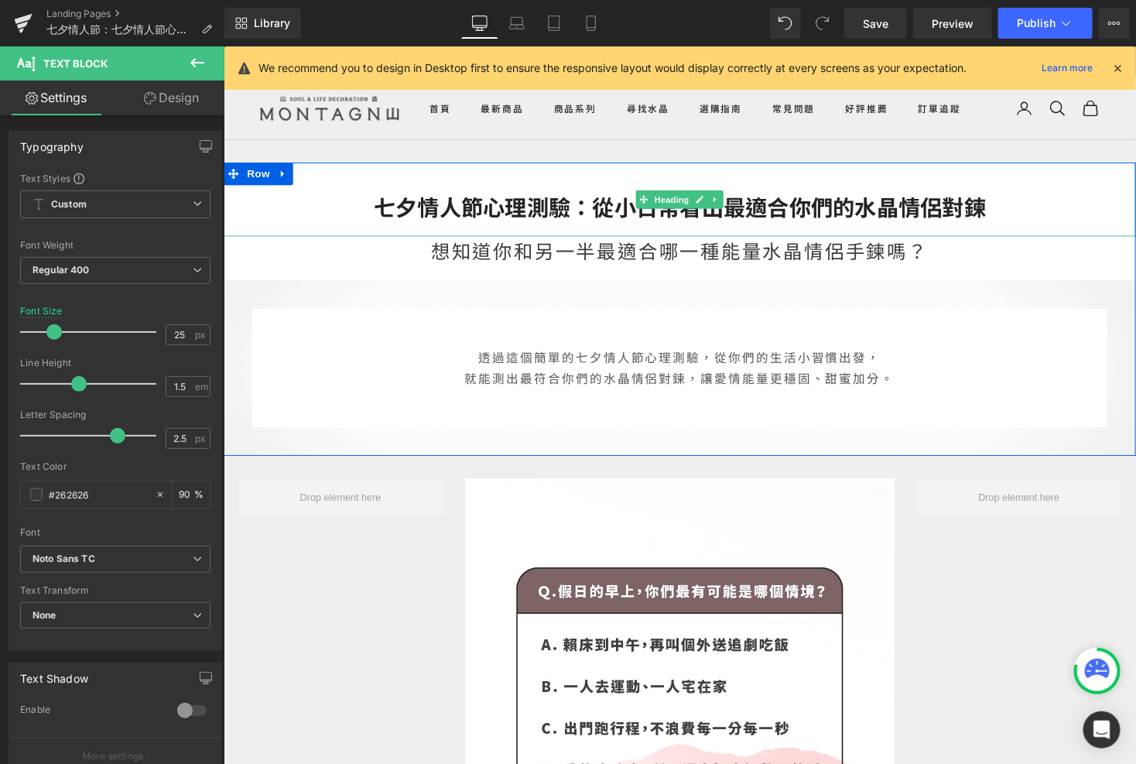
click at [920, 214] on h2 "七夕情人節心理測驗：從小日常看出最適合你們的水晶情侶對鍊" at bounding box center [691, 210] width 937 height 29
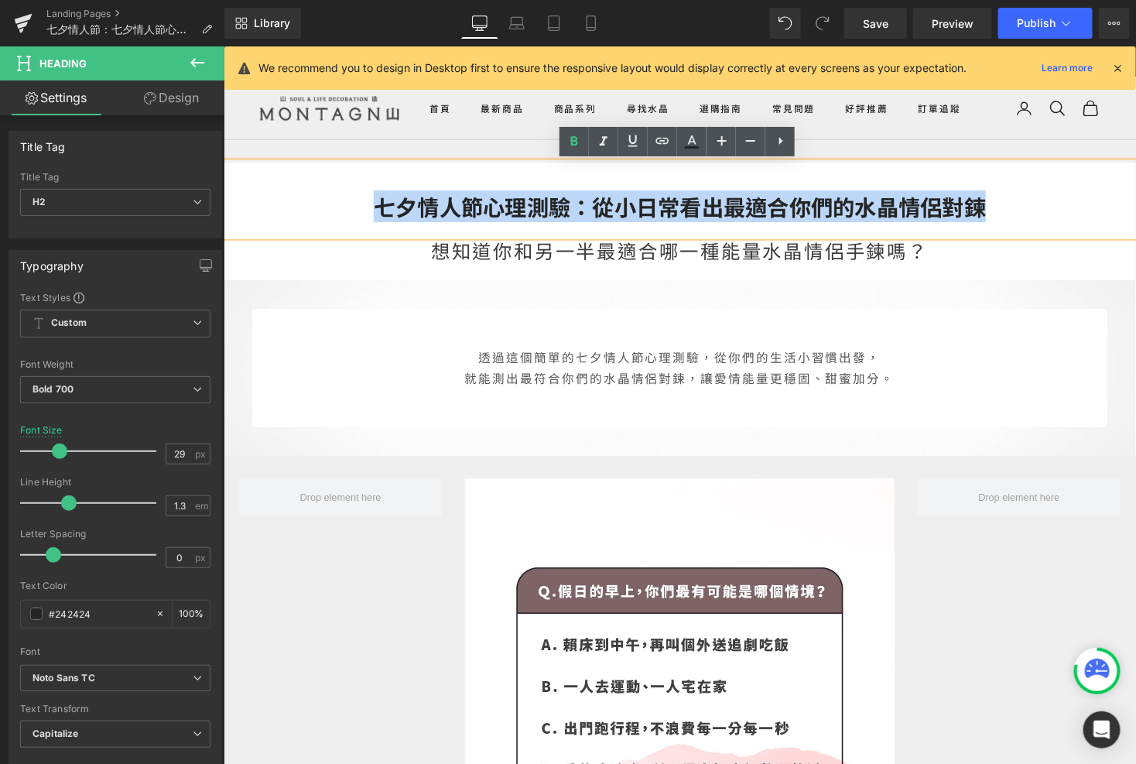
drag, startPoint x: 1019, startPoint y: 214, endPoint x: 325, endPoint y: 218, distance: 694.3
click at [325, 218] on h2 "七夕情人節心理測驗：從小日常看出最適合你們的水晶情侶對鍊" at bounding box center [691, 210] width 937 height 29
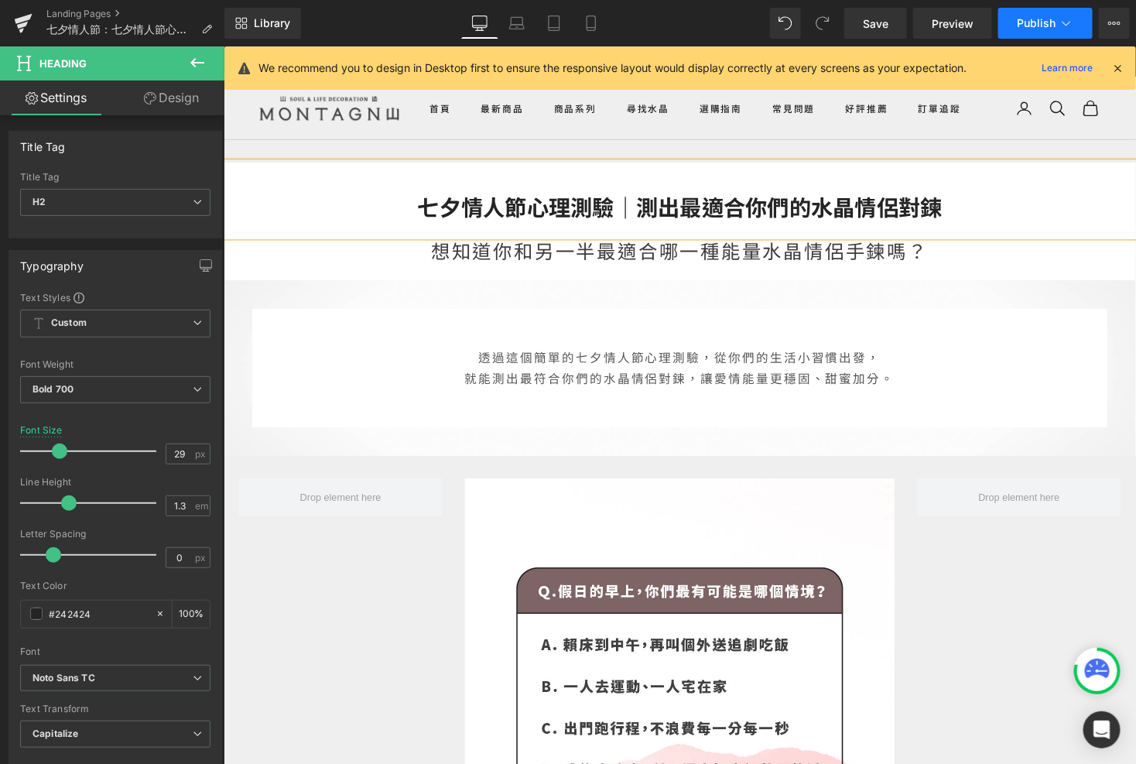
click at [1063, 29] on button "Publish" at bounding box center [1045, 23] width 94 height 31
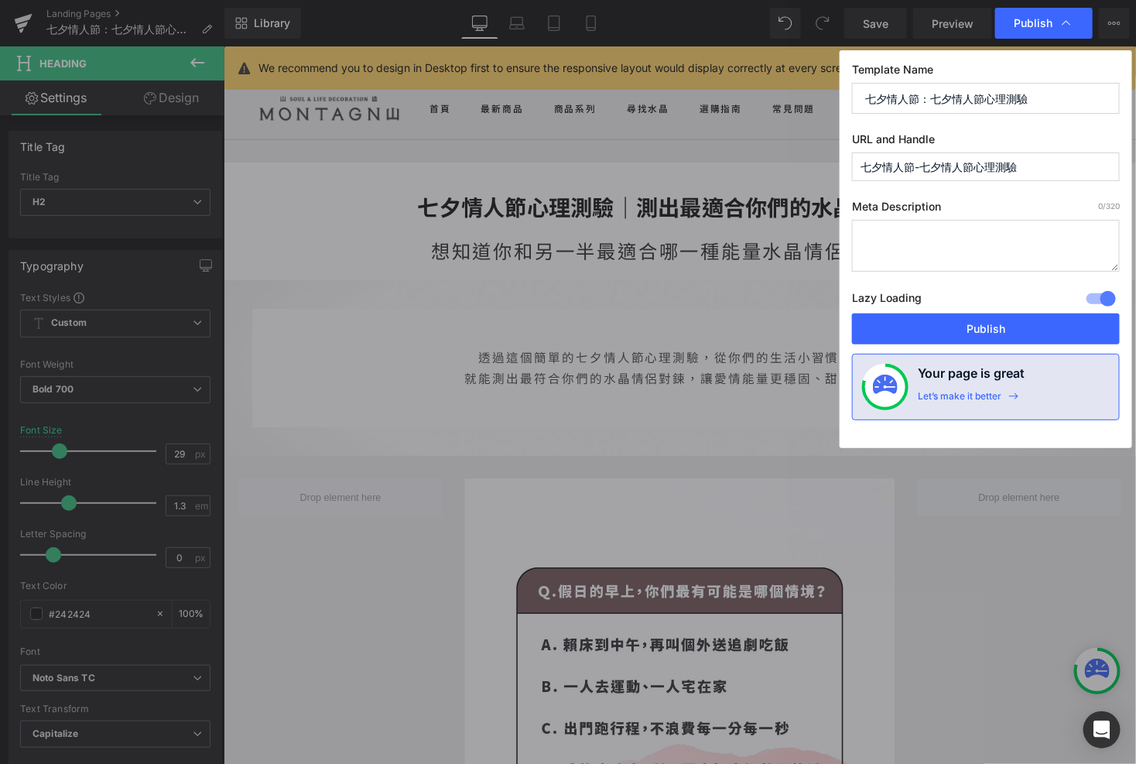
drag, startPoint x: 1032, startPoint y: 98, endPoint x: 834, endPoint y: 93, distance: 198.2
click at [834, 93] on div "Publish Template Name 七夕情人節：七夕情人節心理測驗 URL and Handle 七夕情人節-七夕情人節心理測驗 Meta Descr…" at bounding box center [568, 382] width 1136 height 764
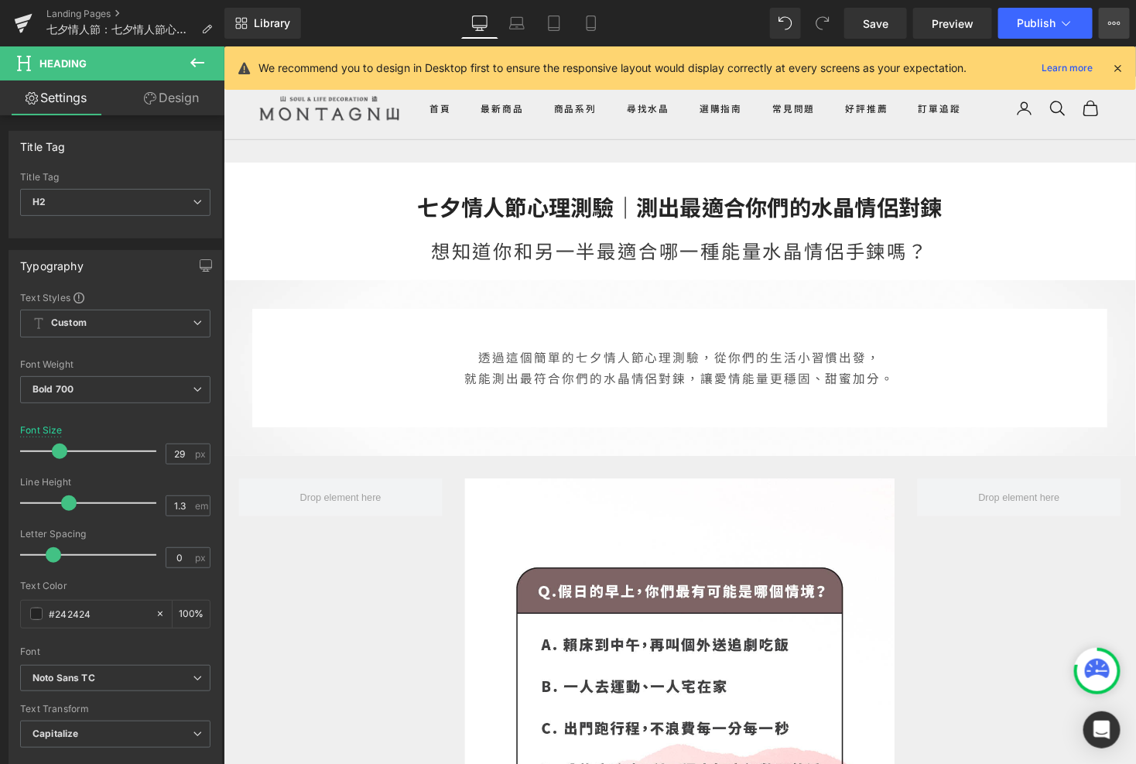
click at [1063, 26] on button "View Live Page View with current Template Save Template to Library Schedule Pub…" at bounding box center [1114, 23] width 31 height 31
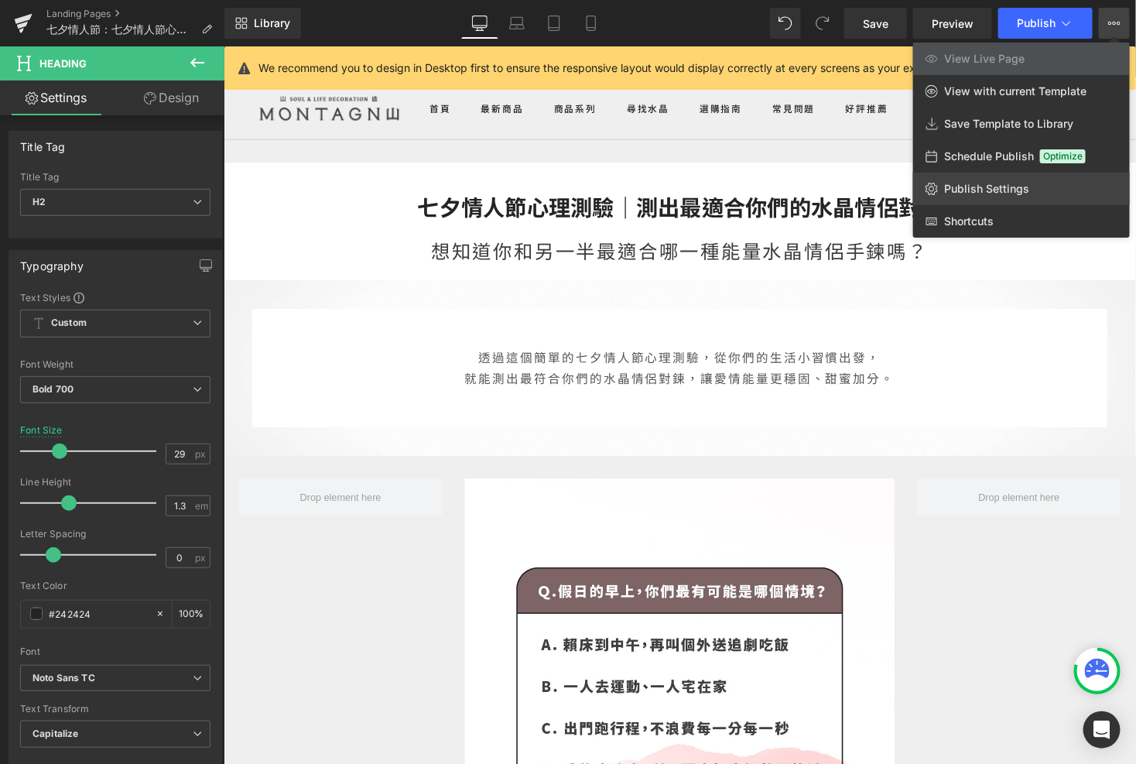
click at [970, 192] on span "Publish Settings" at bounding box center [986, 189] width 85 height 14
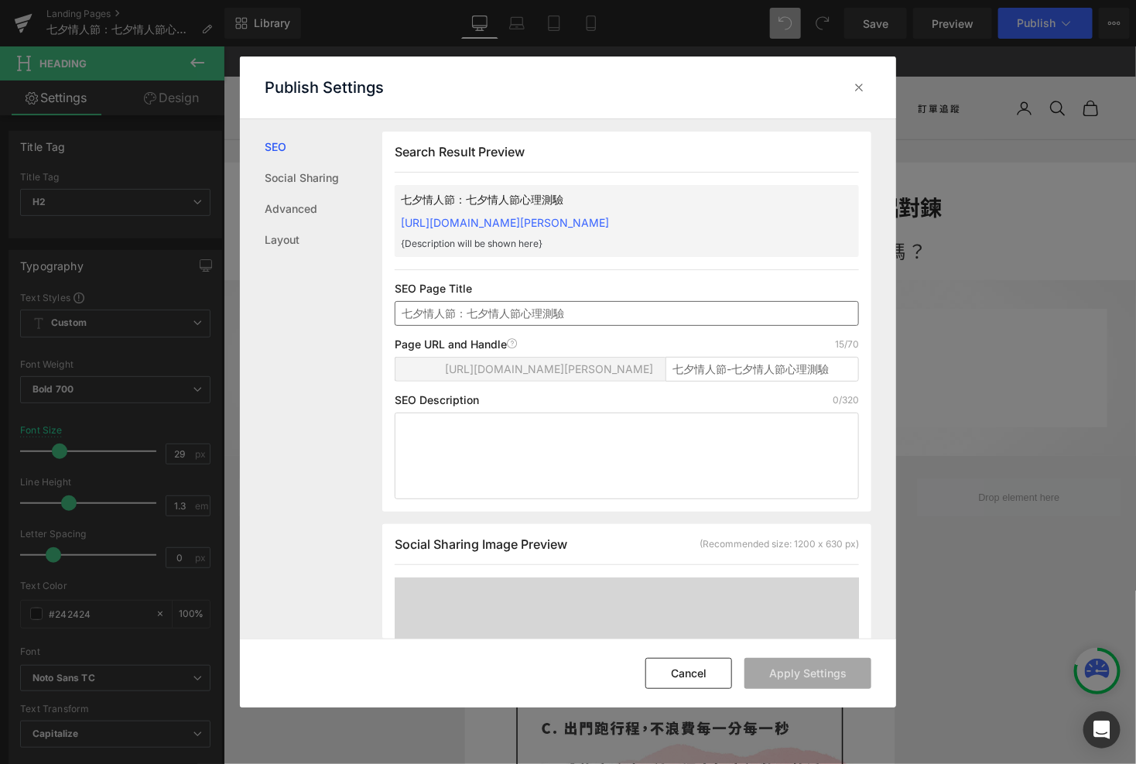
click at [619, 303] on input "七夕情人節：七夕情人節心理測驗" at bounding box center [627, 313] width 464 height 25
type input "七夕情人節心理測驗｜測出最適合你們的水晶情侶對鍊"
click at [476, 421] on textarea at bounding box center [627, 456] width 464 height 87
paste textarea "七夕情人節必玩心理測驗！從你們的生活小日常，測出最適合的水晶情侶對鍊。切角白水晶、草莓晶、黃水晶、藍紋石…找到屬於你們的專屬能量水晶禮物，讓愛情更甜蜜、更長久。"
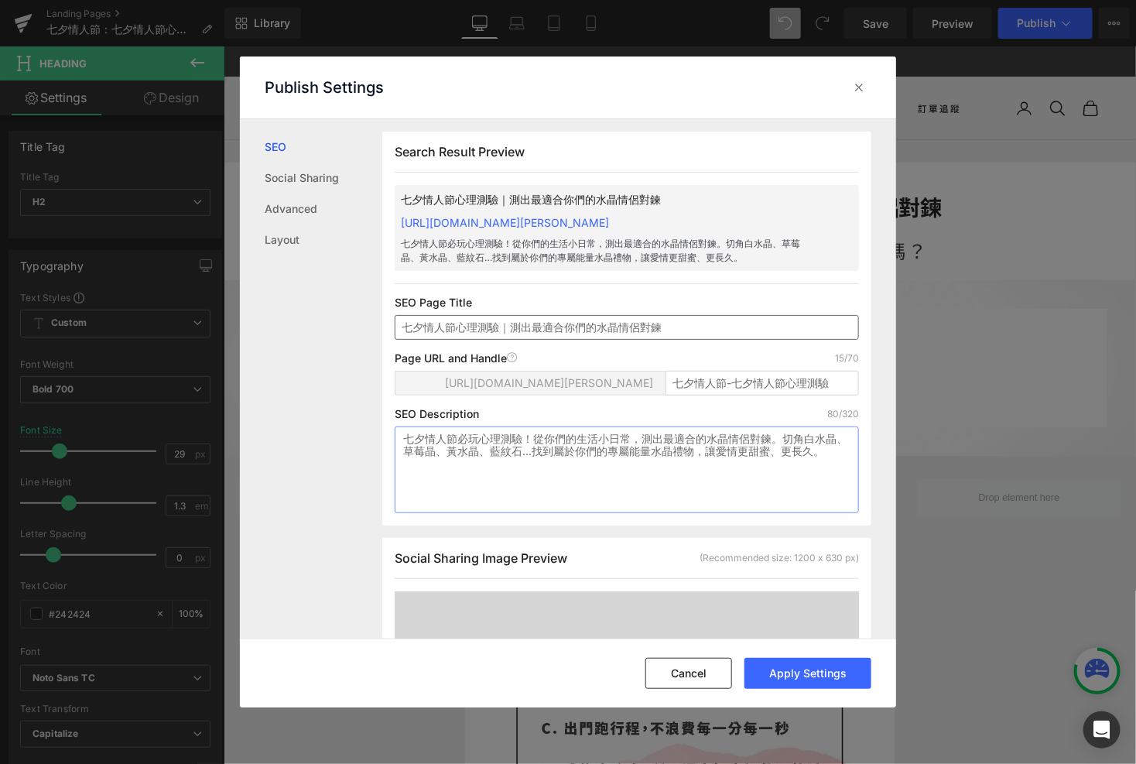
type textarea "七夕情人節必玩心理測驗！從你們的生活小日常，測出最適合的水晶情侶對鍊。切角白水晶、草莓晶、黃水晶、藍紋石…找到屬於你們的專屬能量水晶禮物，讓愛情更甜蜜、更長久。"
drag, startPoint x: 687, startPoint y: 328, endPoint x: 348, endPoint y: 313, distance: 339.3
click at [348, 313] on div "SEO Social Sharing Advanced Layout Search Result Preview 七夕情人節心理測驗｜測出最適合你們的水晶情侶…" at bounding box center [568, 378] width 656 height 519
drag, startPoint x: 840, startPoint y: 388, endPoint x: 621, endPoint y: 376, distance: 219.3
click at [621, 376] on div "[URL][DOMAIN_NAME][PERSON_NAME] 七夕情人節-七夕情人節心理測驗" at bounding box center [627, 389] width 464 height 37
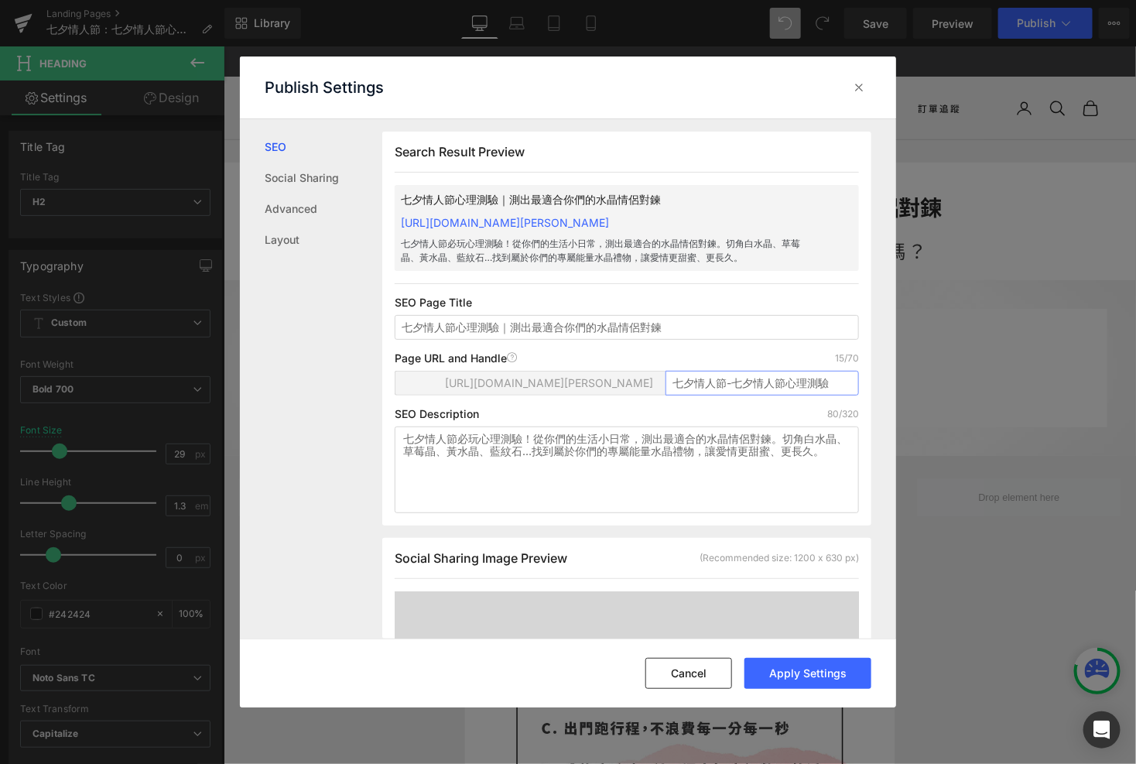
paste input "心理測驗｜測出最適合你們的水晶情侶對鍊"
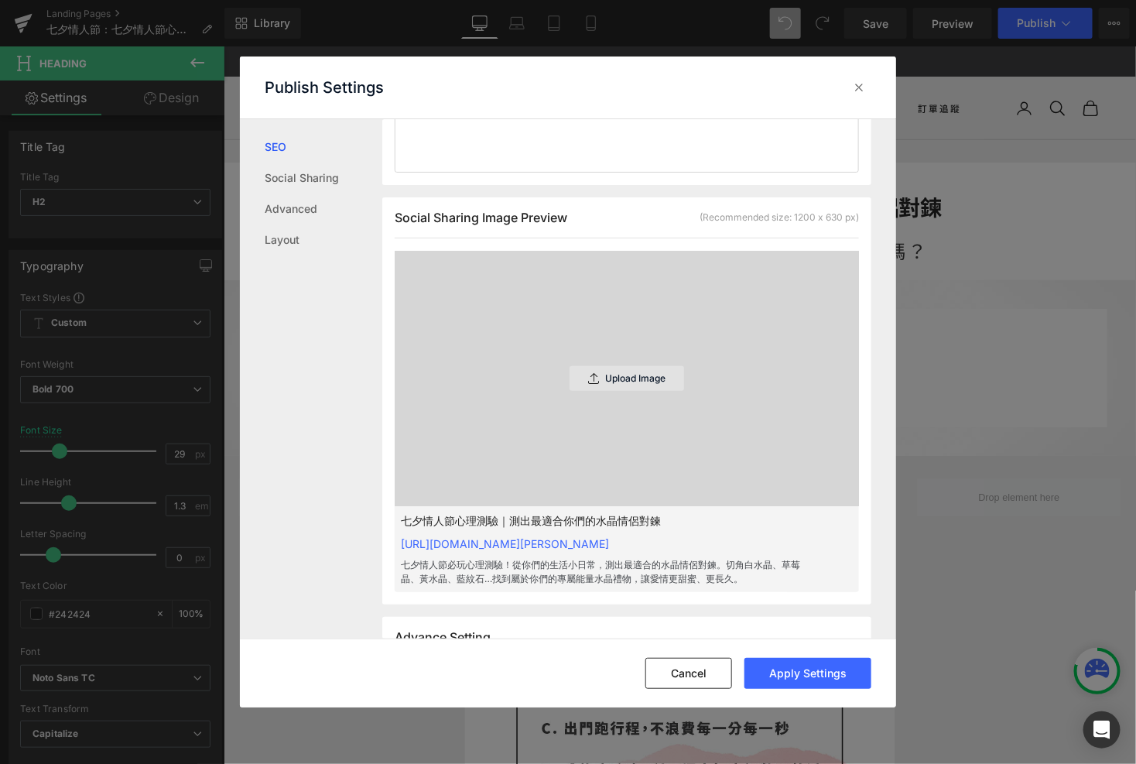
click at [634, 384] on p "Upload Image" at bounding box center [635, 378] width 60 height 11
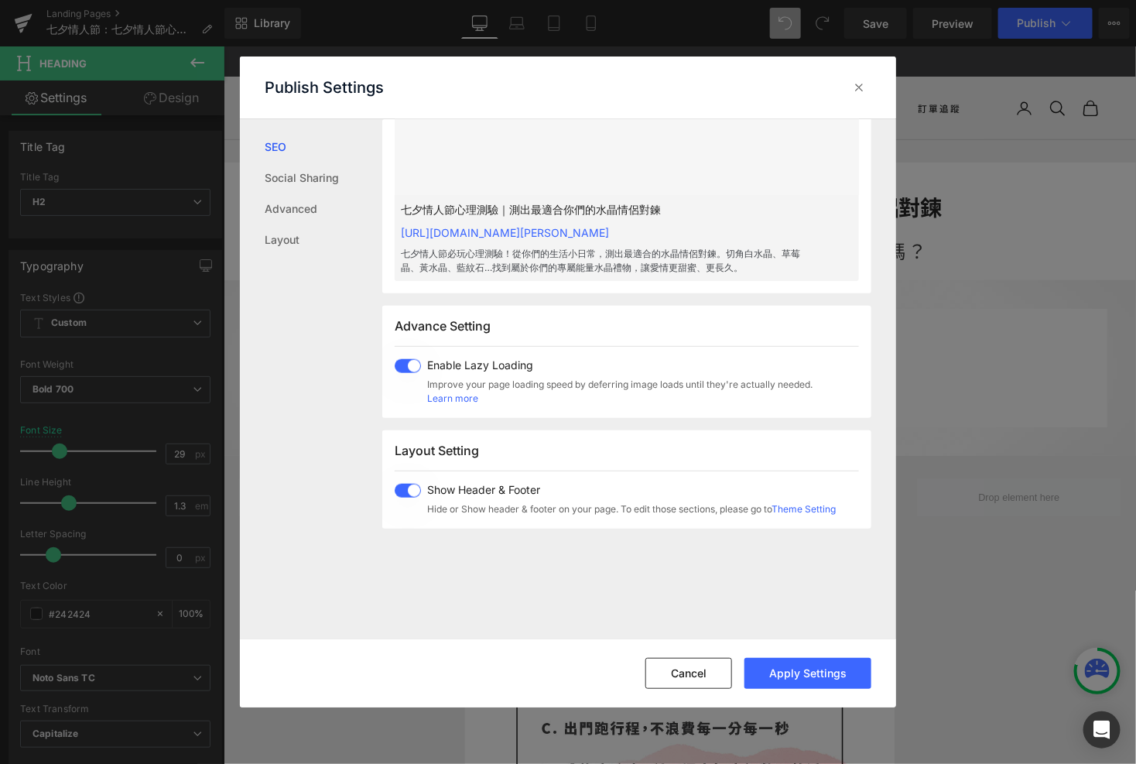
scroll to position [871, 0]
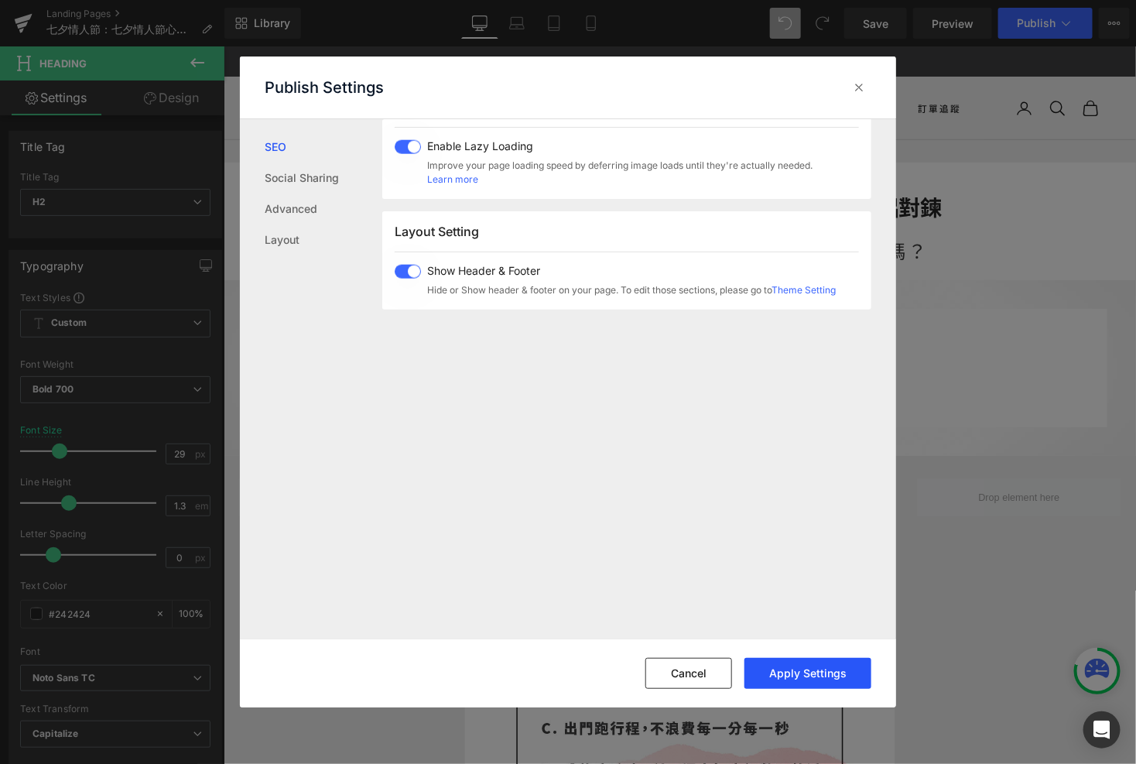
click at [848, 670] on button "Apply Settings" at bounding box center [808, 673] width 127 height 31
type input "七夕情人節心理測驗-測出最適合你們的水晶情侶對鍊"
click at [865, 92] on icon at bounding box center [858, 87] width 15 height 15
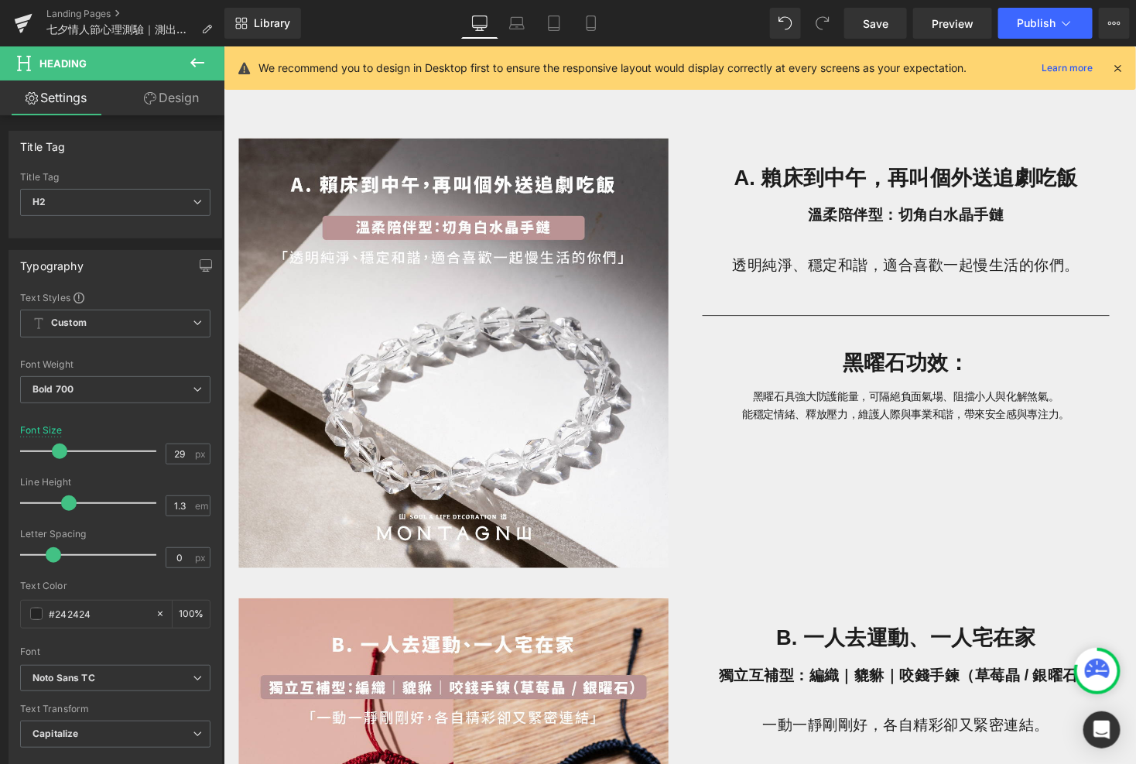
scroll to position [909, 0]
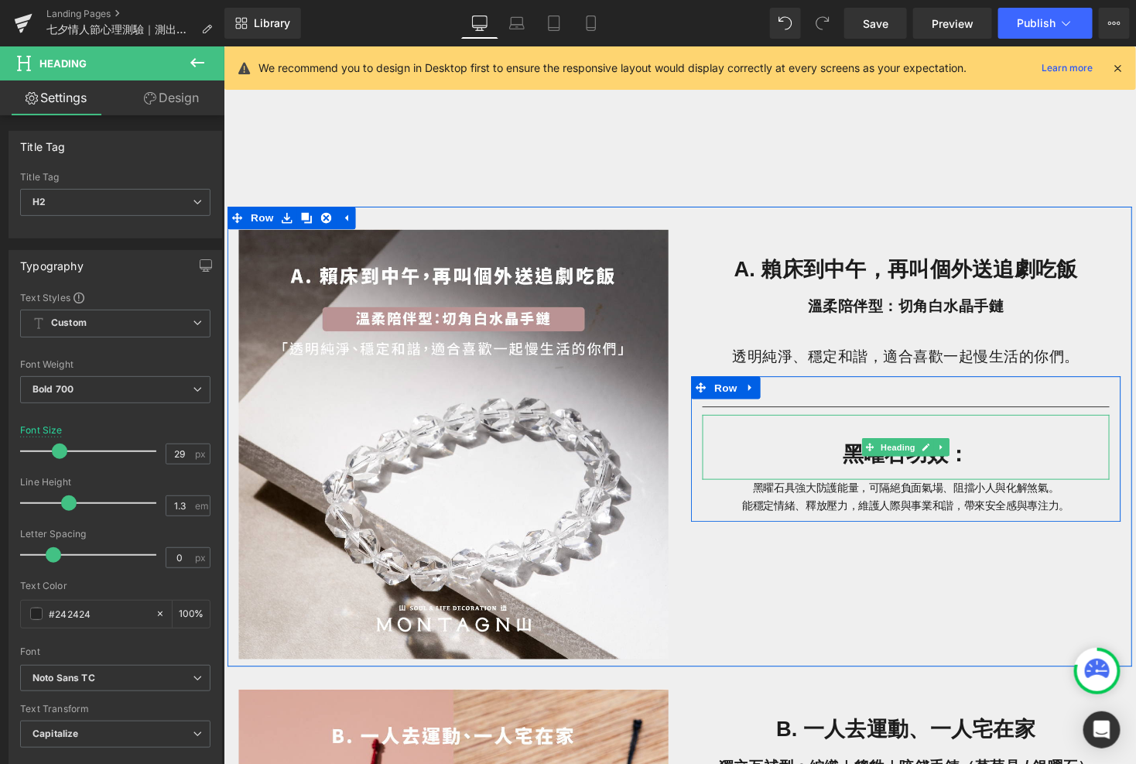
click at [839, 474] on h1 "黑曜石功效：" at bounding box center [923, 465] width 418 height 36
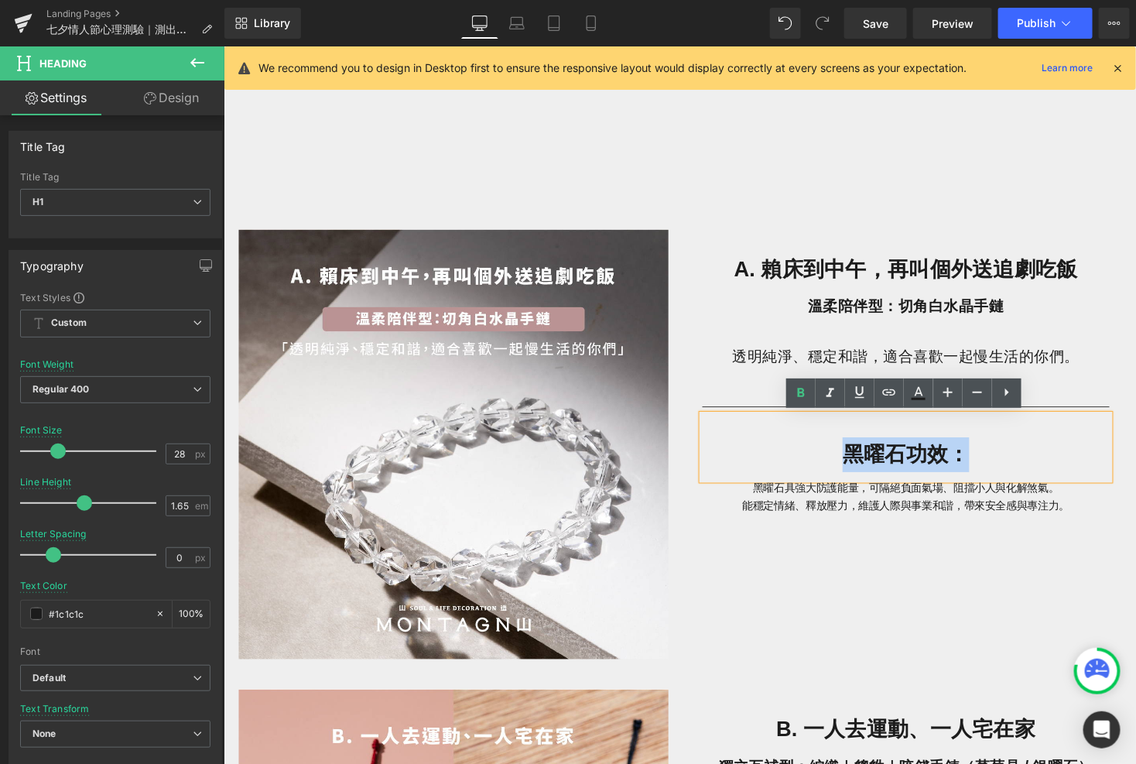
drag, startPoint x: 1006, startPoint y: 464, endPoint x: 820, endPoint y: 464, distance: 186.5
click at [820, 464] on h1 "黑曜石功效：" at bounding box center [923, 465] width 418 height 36
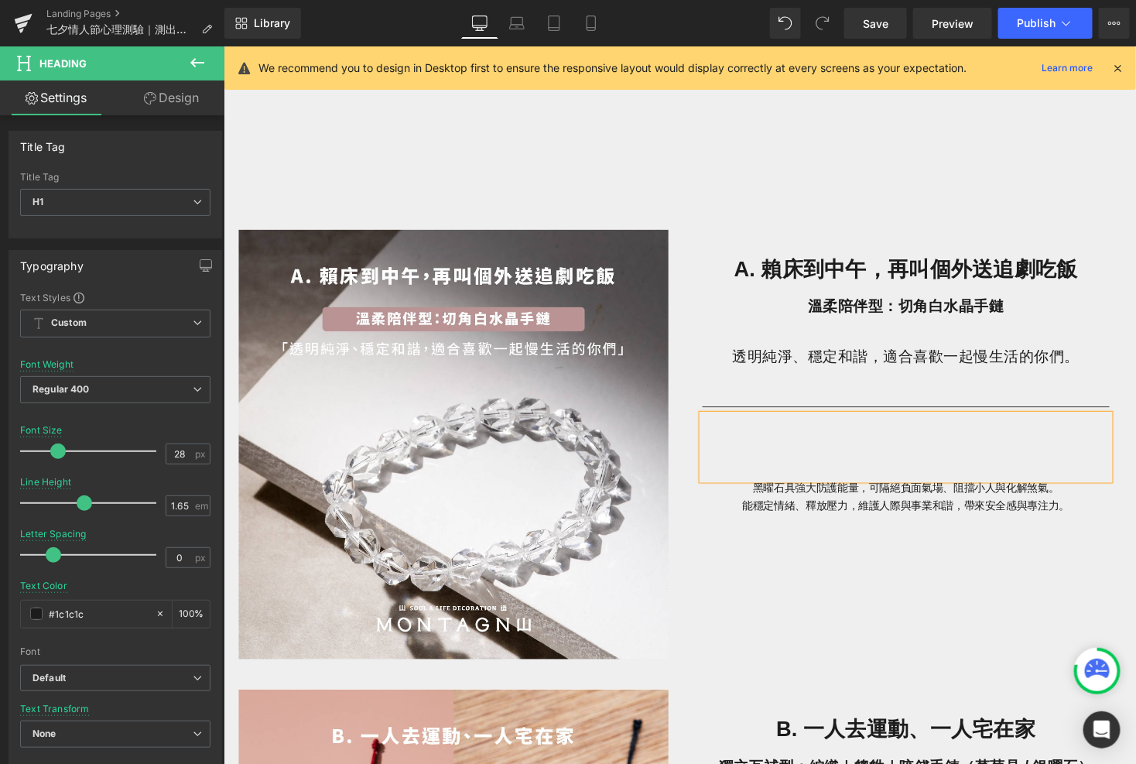
click at [865, 520] on p "能穩定情緒、釋放壓力，維護人際與事業和諧，帶來安全感與專注力。" at bounding box center [923, 518] width 418 height 18
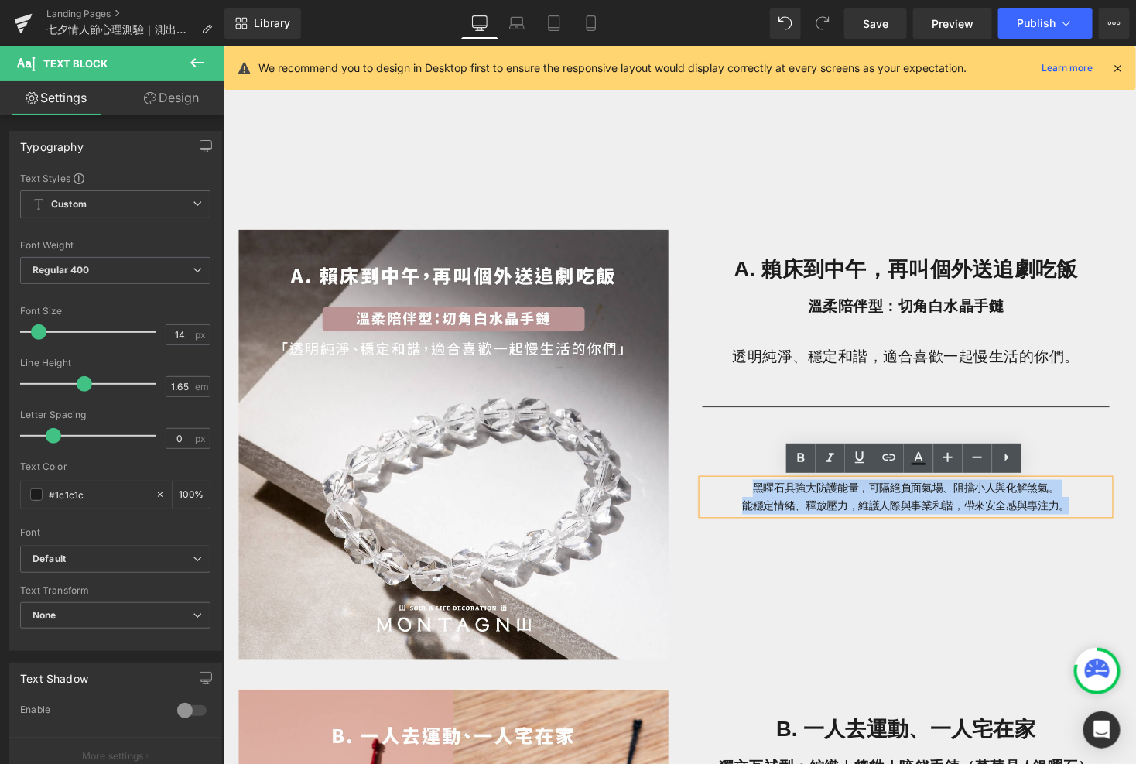
drag, startPoint x: 759, startPoint y: 501, endPoint x: 1131, endPoint y: 485, distance: 371.8
click at [1063, 498] on p "黑曜石具強大防護能量，可隔絕負面氣場、阻擋小人與化解煞氣。" at bounding box center [923, 500] width 418 height 18
paste div
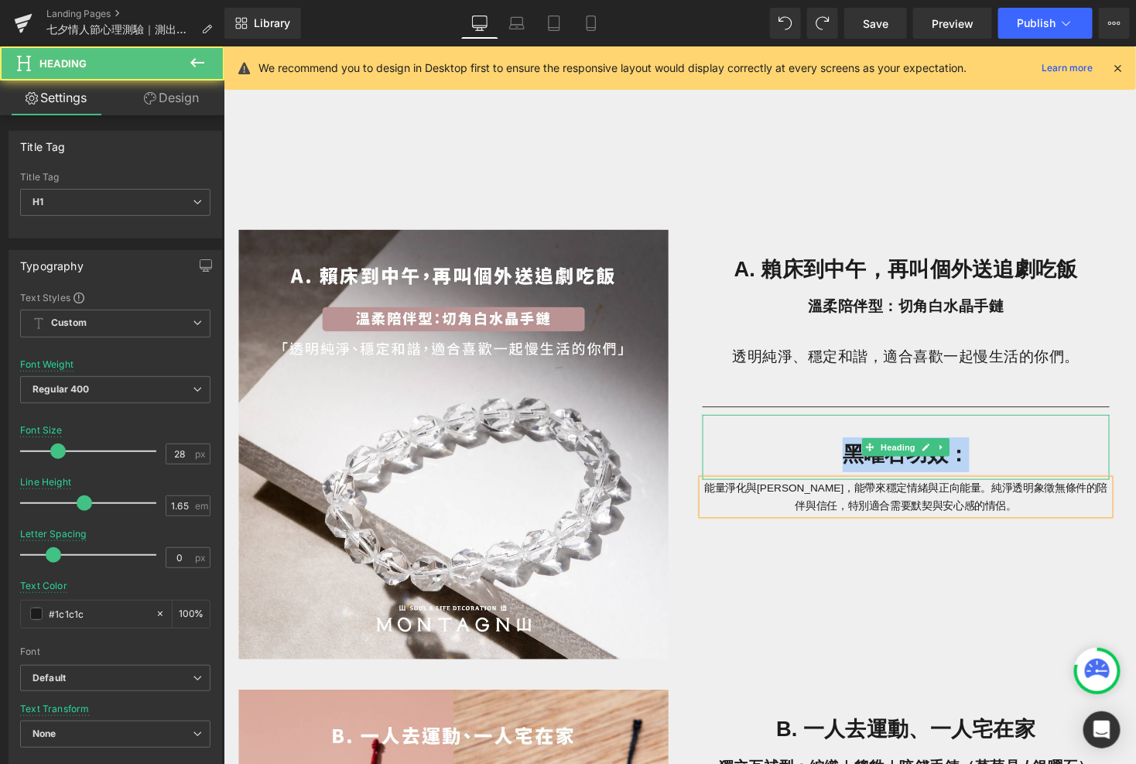
drag, startPoint x: 974, startPoint y: 470, endPoint x: 795, endPoint y: 466, distance: 178.8
click at [795, 467] on h1 "黑曜石功效：" at bounding box center [923, 465] width 418 height 36
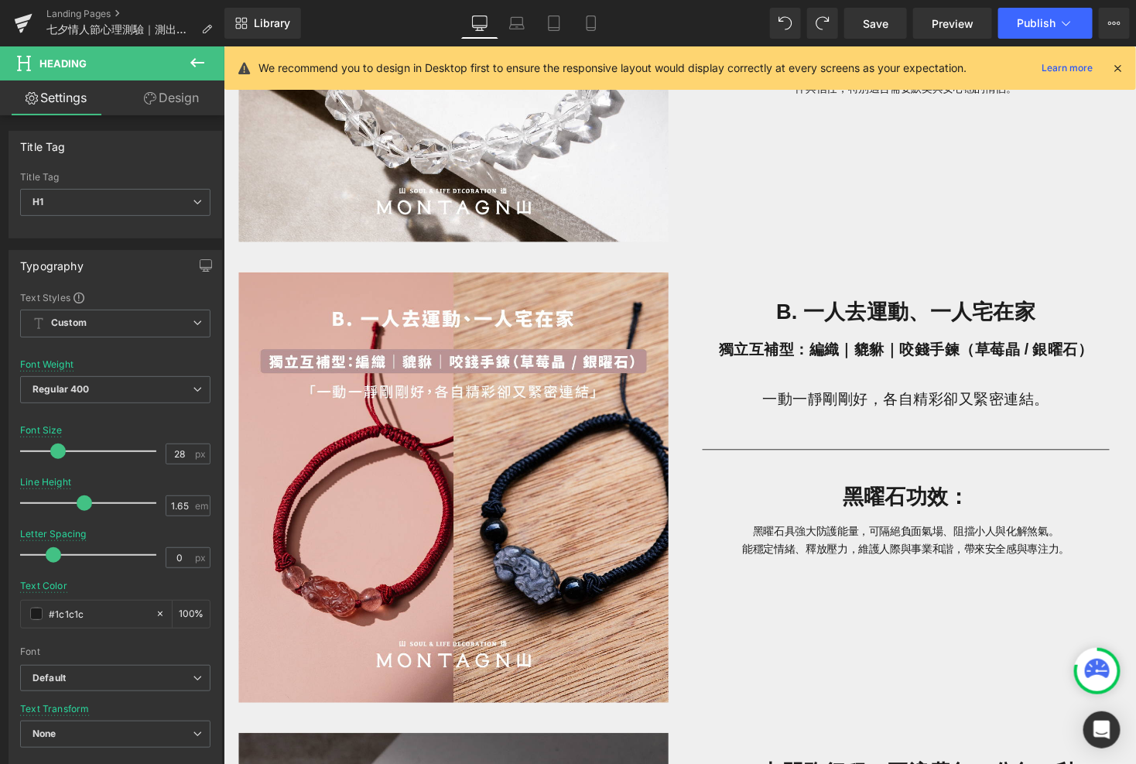
scroll to position [1336, 0]
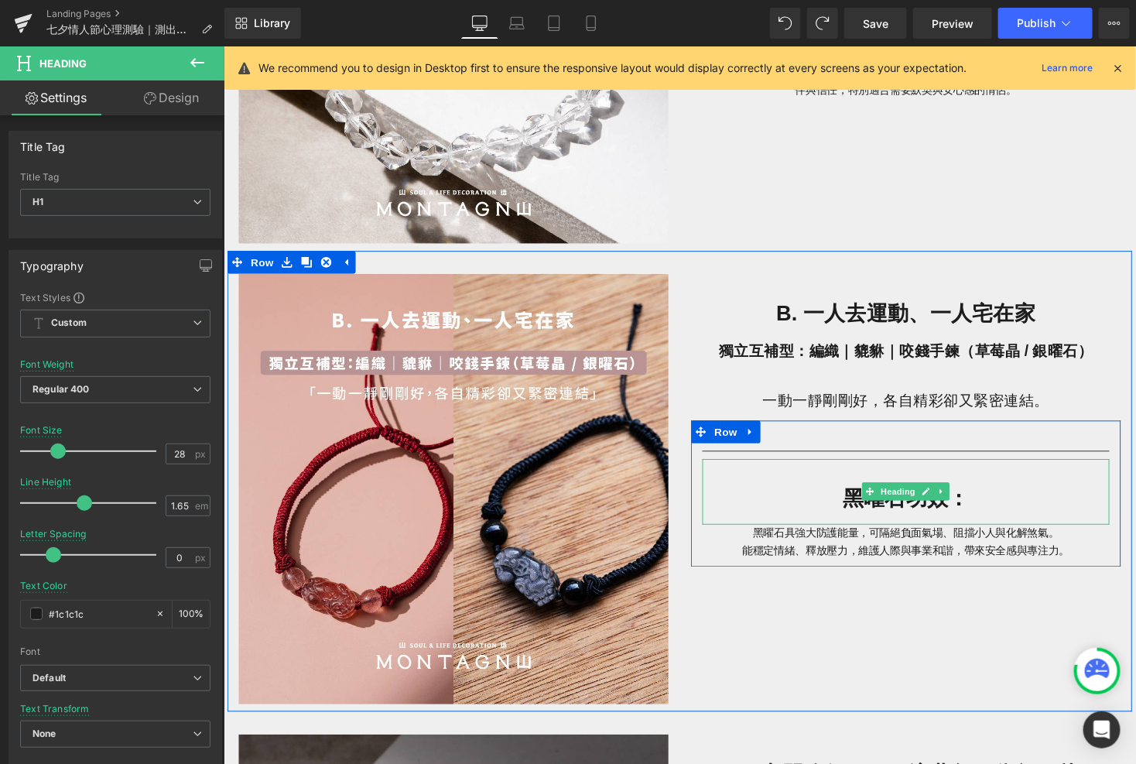
click at [993, 509] on h1 "黑曜石功效：" at bounding box center [923, 510] width 418 height 36
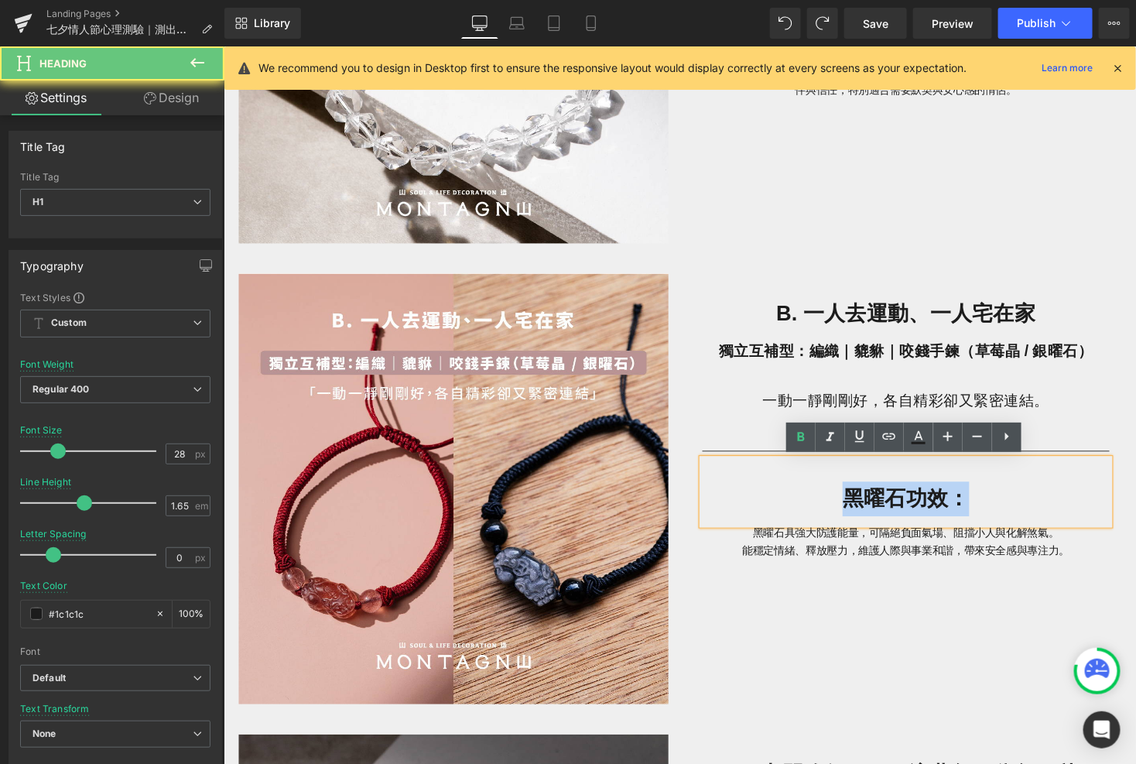
drag, startPoint x: 987, startPoint y: 514, endPoint x: 828, endPoint y: 512, distance: 158.7
click at [828, 512] on h1 "黑曜石功效：" at bounding box center [923, 510] width 418 height 36
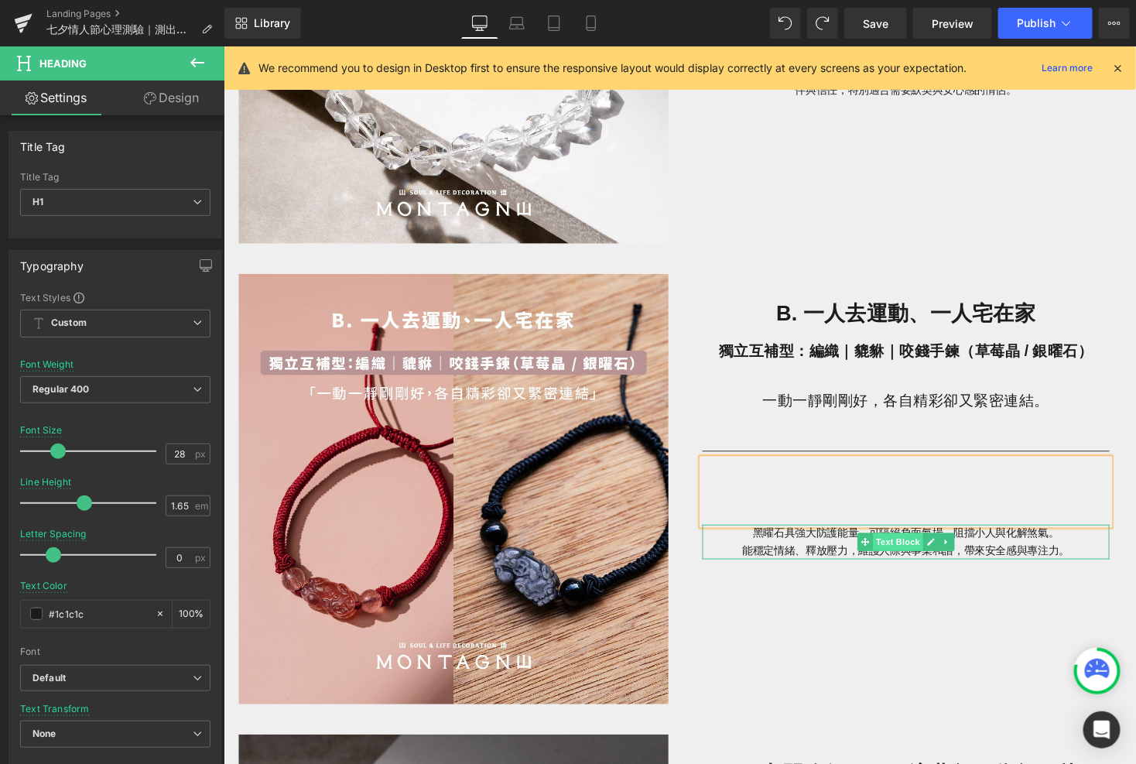
click at [907, 553] on span "Text Block" at bounding box center [914, 554] width 51 height 19
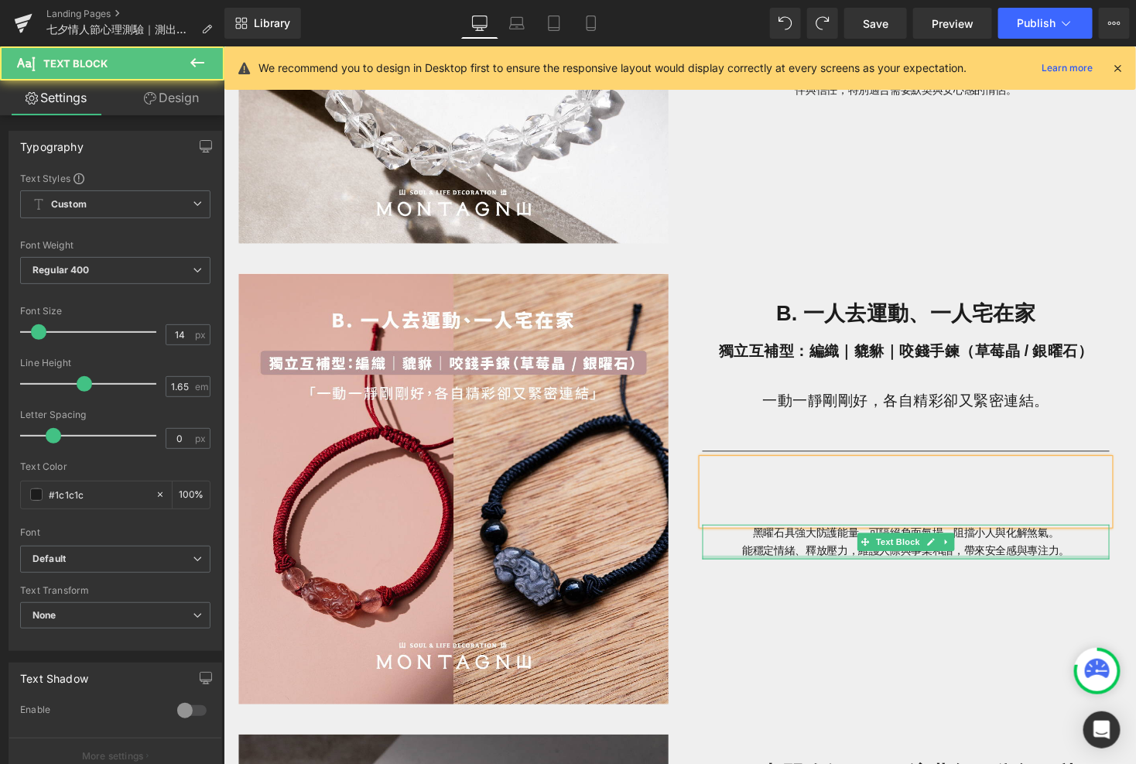
click at [1010, 563] on p "能穩定情緒、釋放壓力，維護人際與事業和諧，帶來安全感與專注力。" at bounding box center [923, 563] width 418 height 18
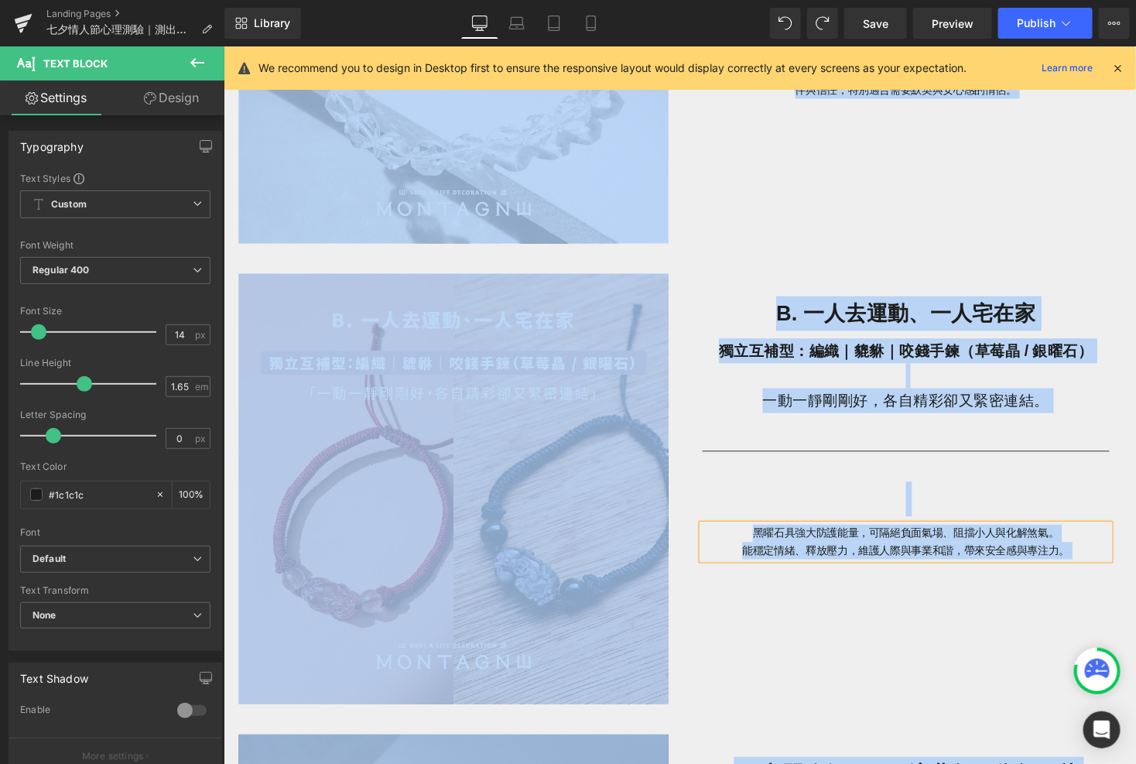
click at [1010, 563] on p "能穩定情緒、釋放壓力，維護人際與事業和諧，帶來安全感與專注力。" at bounding box center [923, 563] width 418 height 18
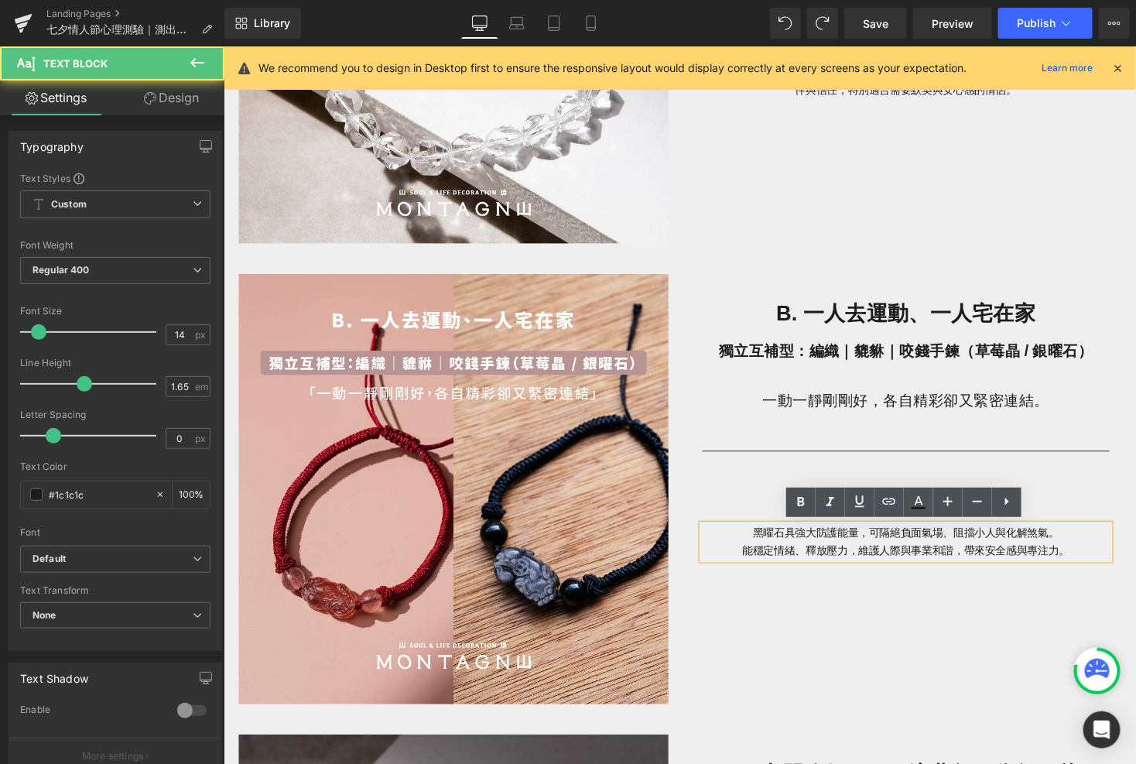
click at [972, 546] on p "黑曜石具強大防護能量，可隔絕負面氣場、阻擋小人與化解煞氣。" at bounding box center [923, 545] width 418 height 18
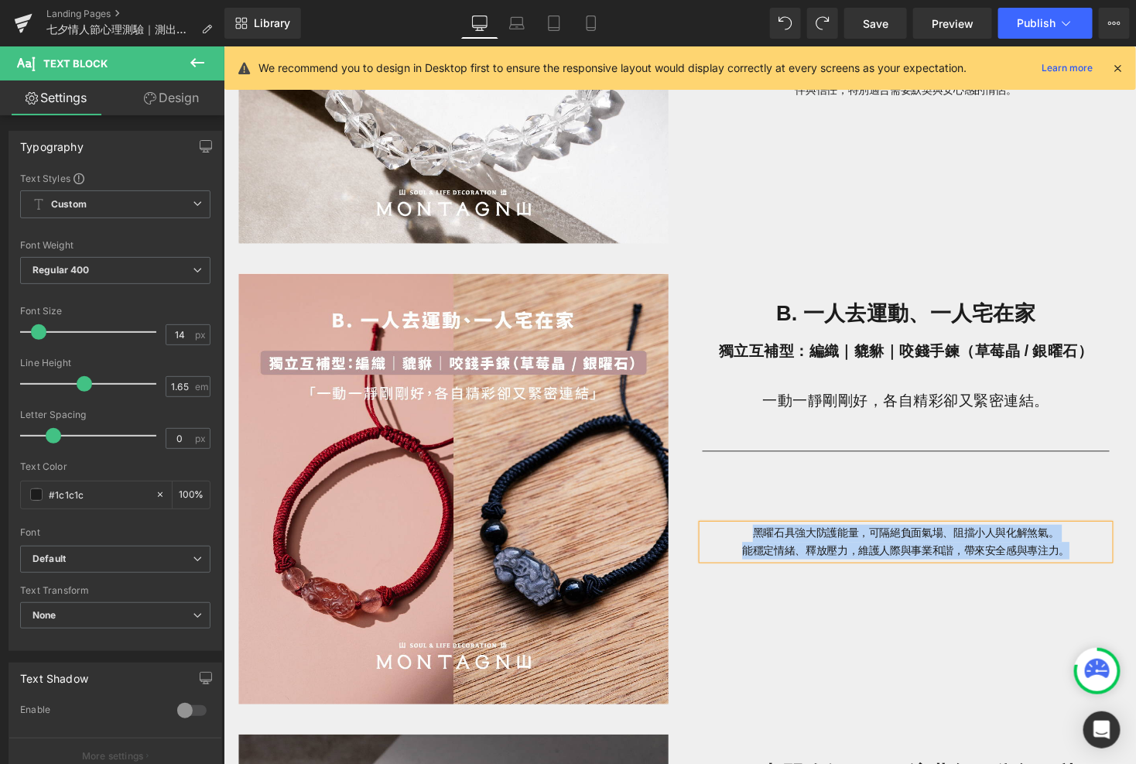
paste div
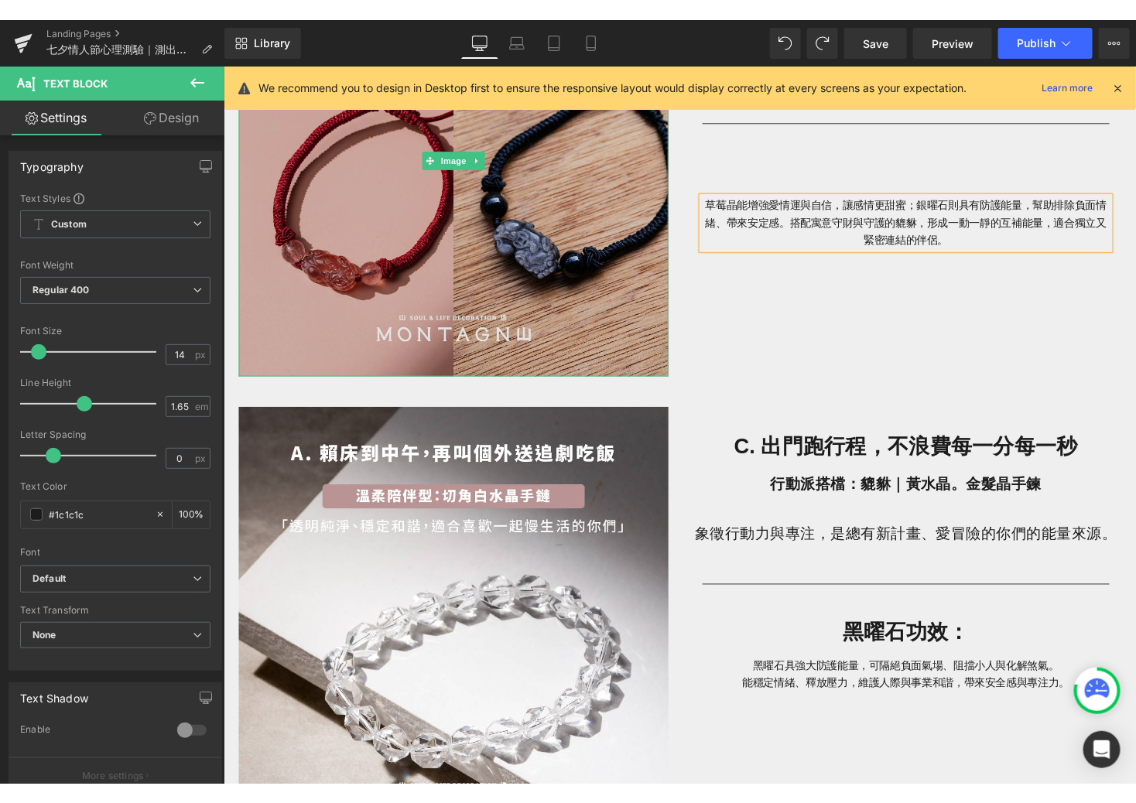
scroll to position [1755, 0]
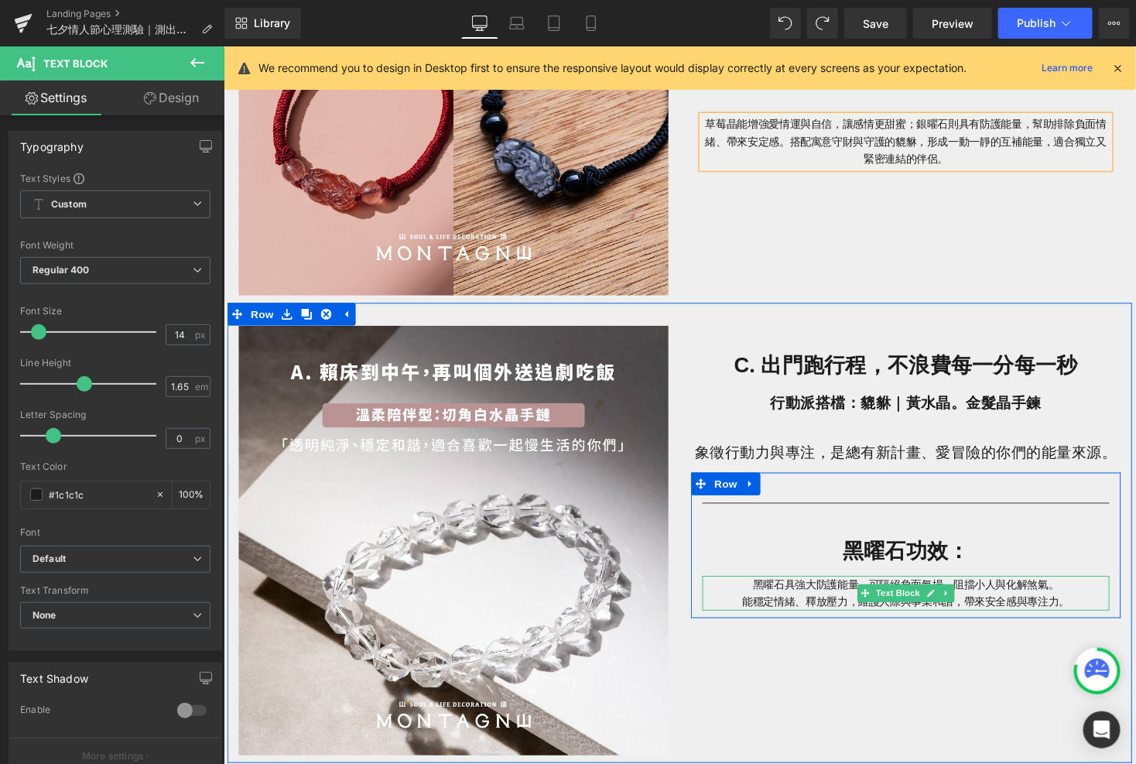
click at [835, 603] on p "黑曜石具強大防護能量，可隔絕負面氣場、阻擋小人與化解煞氣。" at bounding box center [923, 598] width 418 height 18
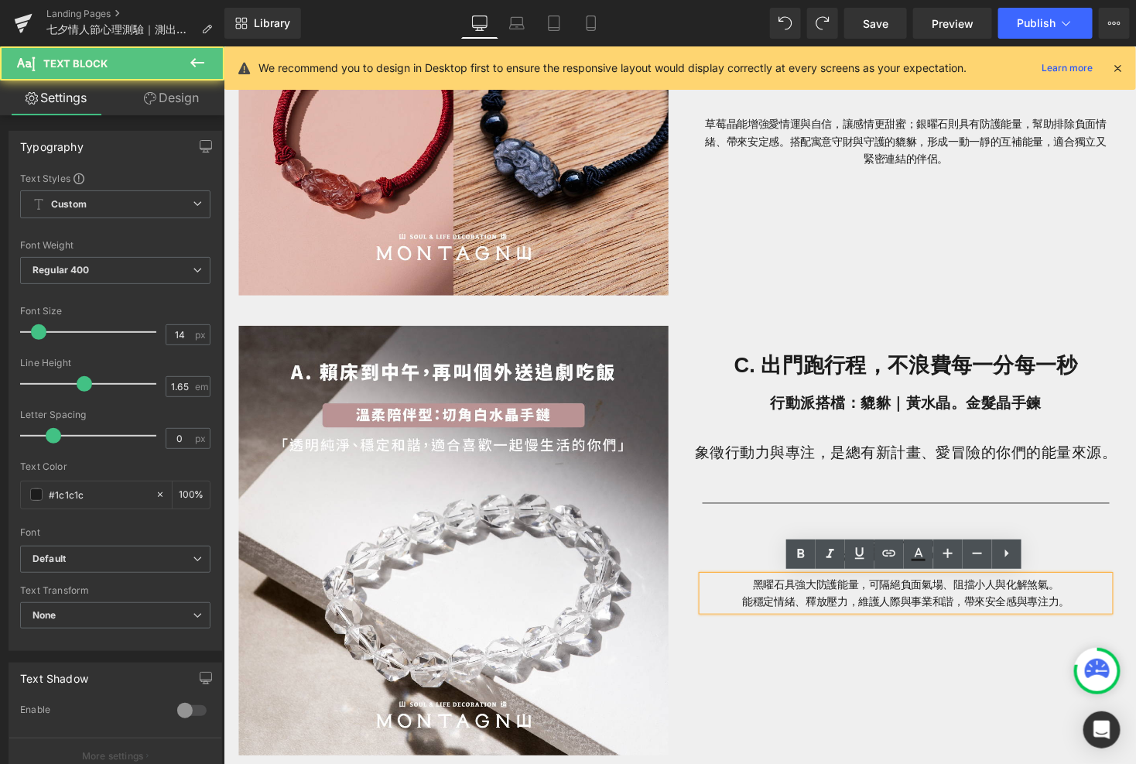
click at [850, 609] on p "能穩定情緒、釋放壓力，維護人際與事業和諧，帶來安全感與專注力。" at bounding box center [923, 616] width 418 height 18
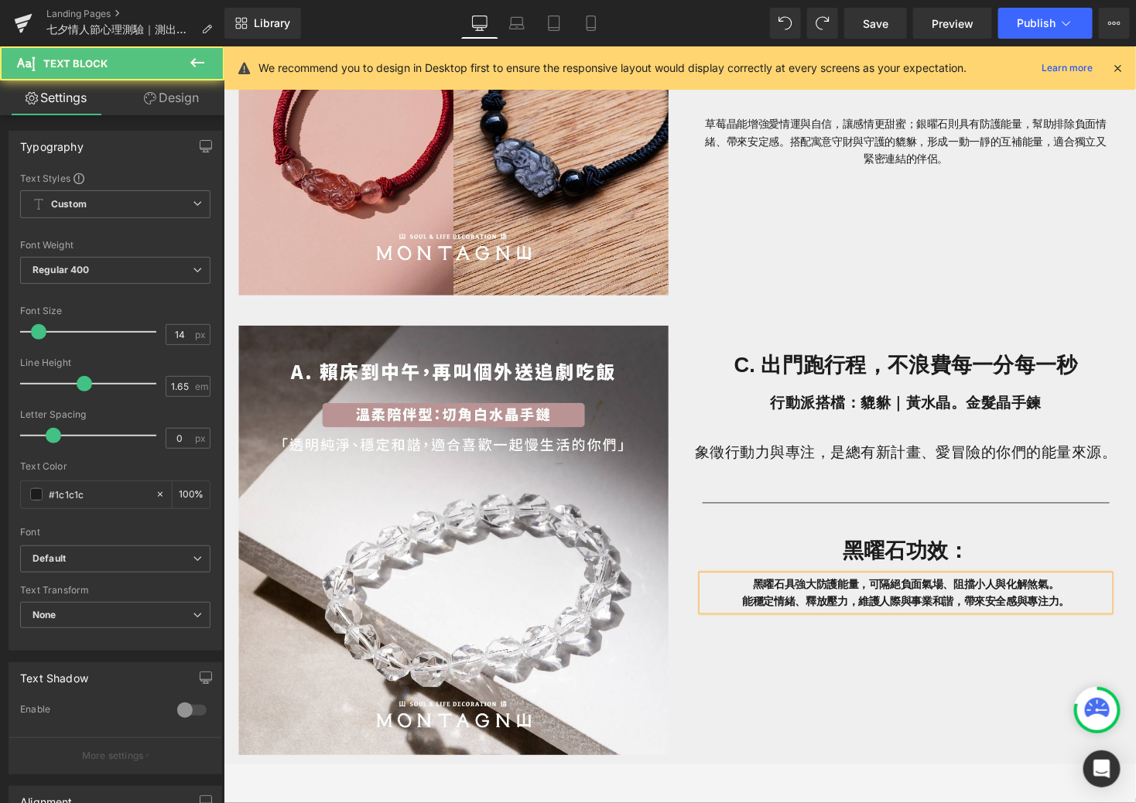
click at [898, 598] on strong "黑曜石具強大防護能量，可隔絕負面氣場、阻擋小人與化解煞氣。" at bounding box center [923, 597] width 314 height 12
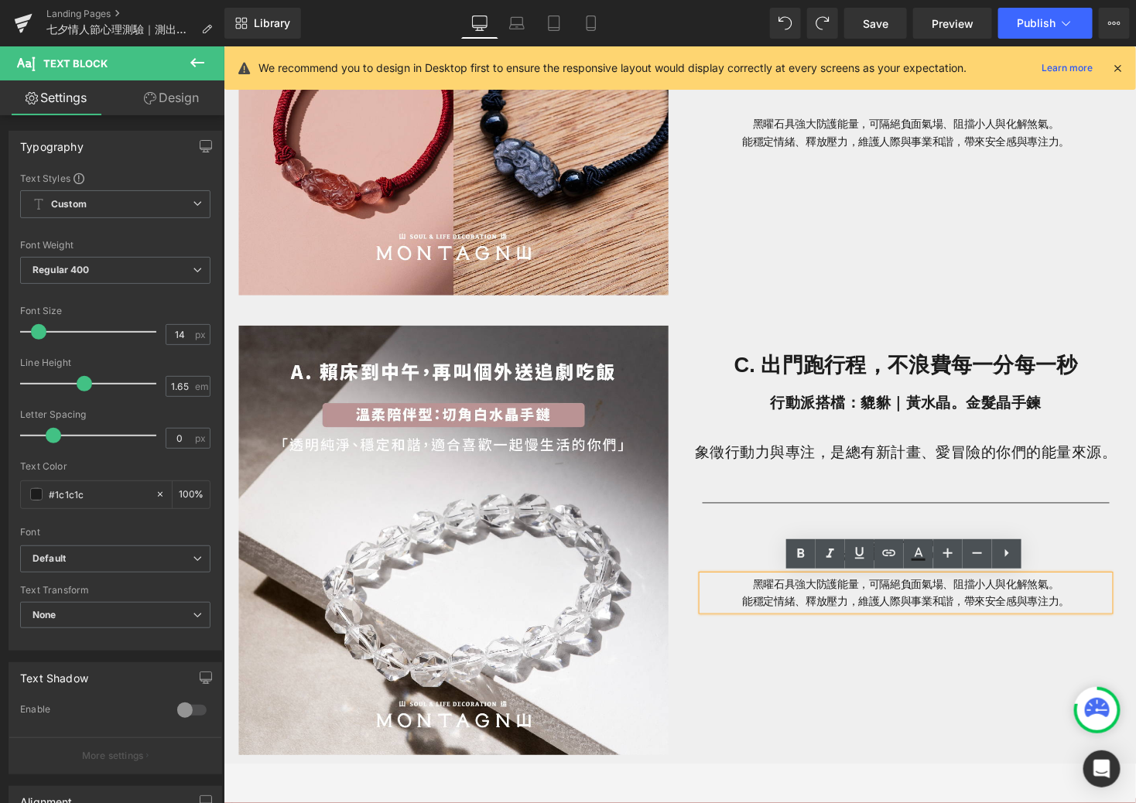
click at [906, 613] on p "能穩定情緒、釋放壓力，維護人際與事業和諧，帶來安全感與專注力。" at bounding box center [923, 616] width 418 height 18
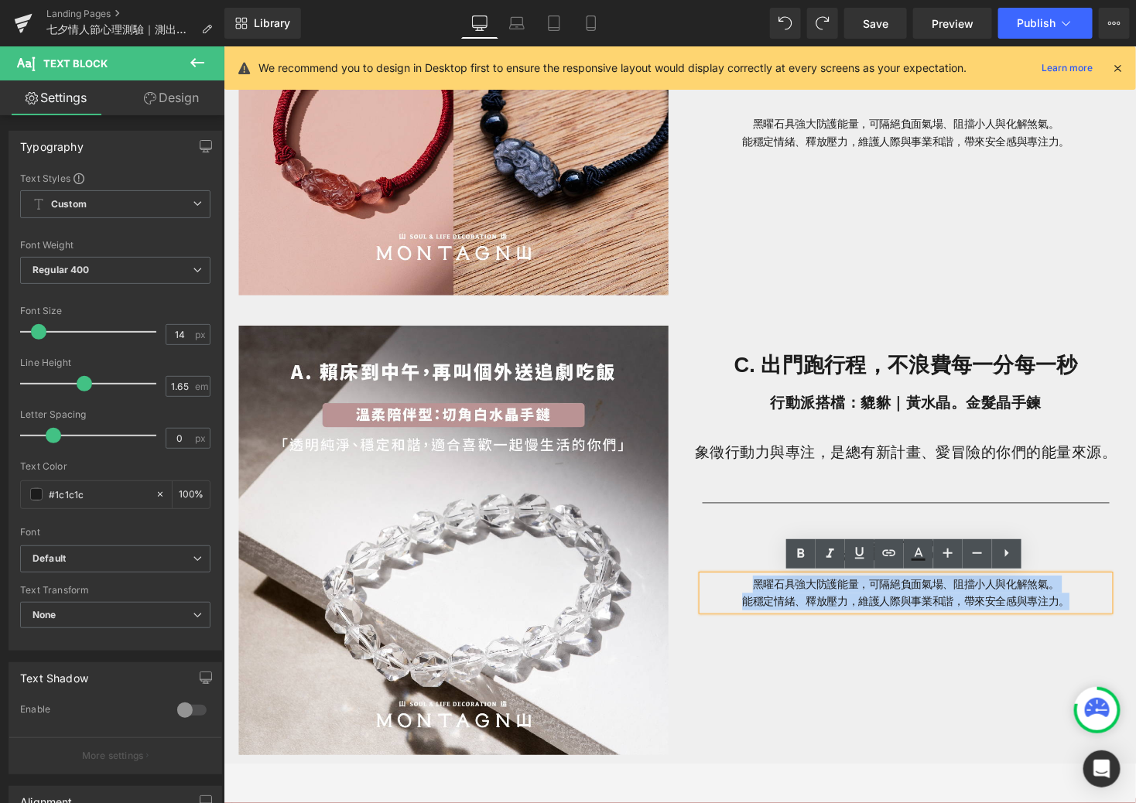
drag, startPoint x: 1084, startPoint y: 615, endPoint x: 687, endPoint y: 587, distance: 398.8
click at [687, 587] on div "Image C. 出門跑行程，不浪費每一分每一秒 Heading 行動派搭檔：貔貅｜黃水晶。金髮晶手鍊 象徵行動力與專注，是總有新計畫、愛冒險的你們的能量來源…" at bounding box center [691, 545] width 929 height 473
paste div
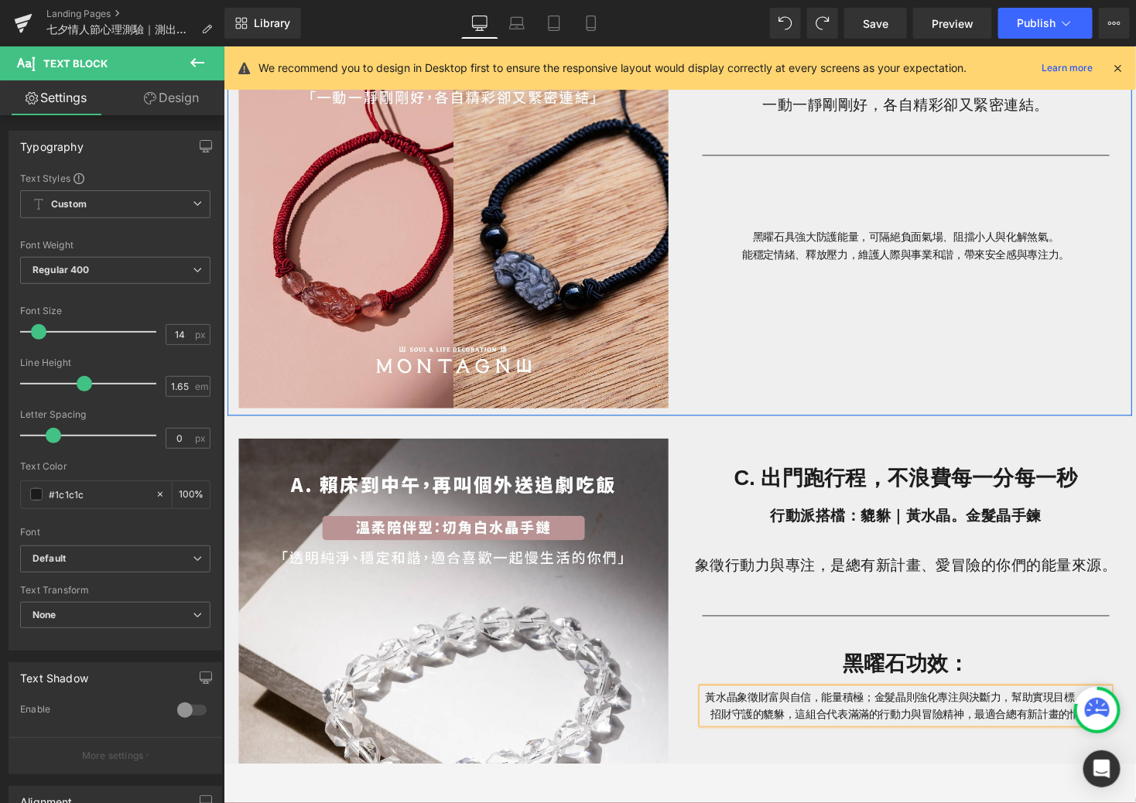
scroll to position [1625, 0]
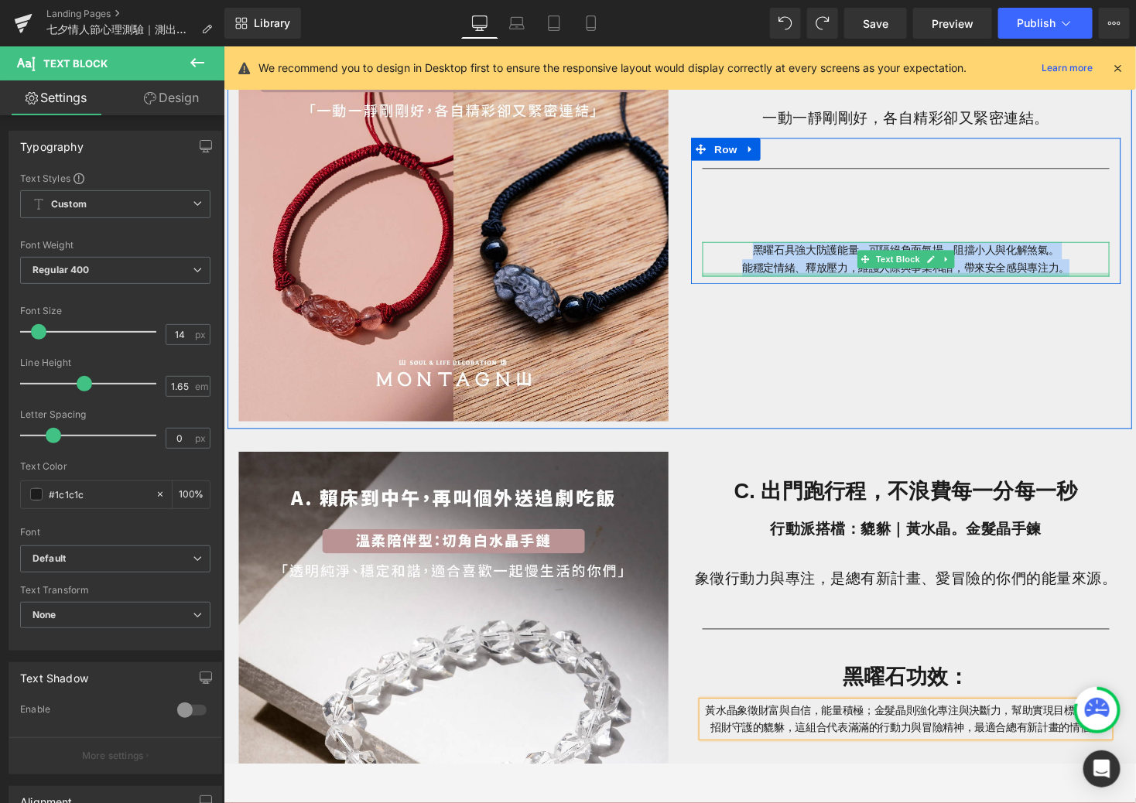
drag, startPoint x: 766, startPoint y: 255, endPoint x: 1092, endPoint y: 277, distance: 326.6
click at [1063, 277] on div "黑曜石具強大防護能量，可隔絕負面氣場、阻擋小人與化解煞氣。 能穩定情緒、釋放壓力，維護人際與事業和諧，帶來安全感與專注力。" at bounding box center [923, 265] width 418 height 36
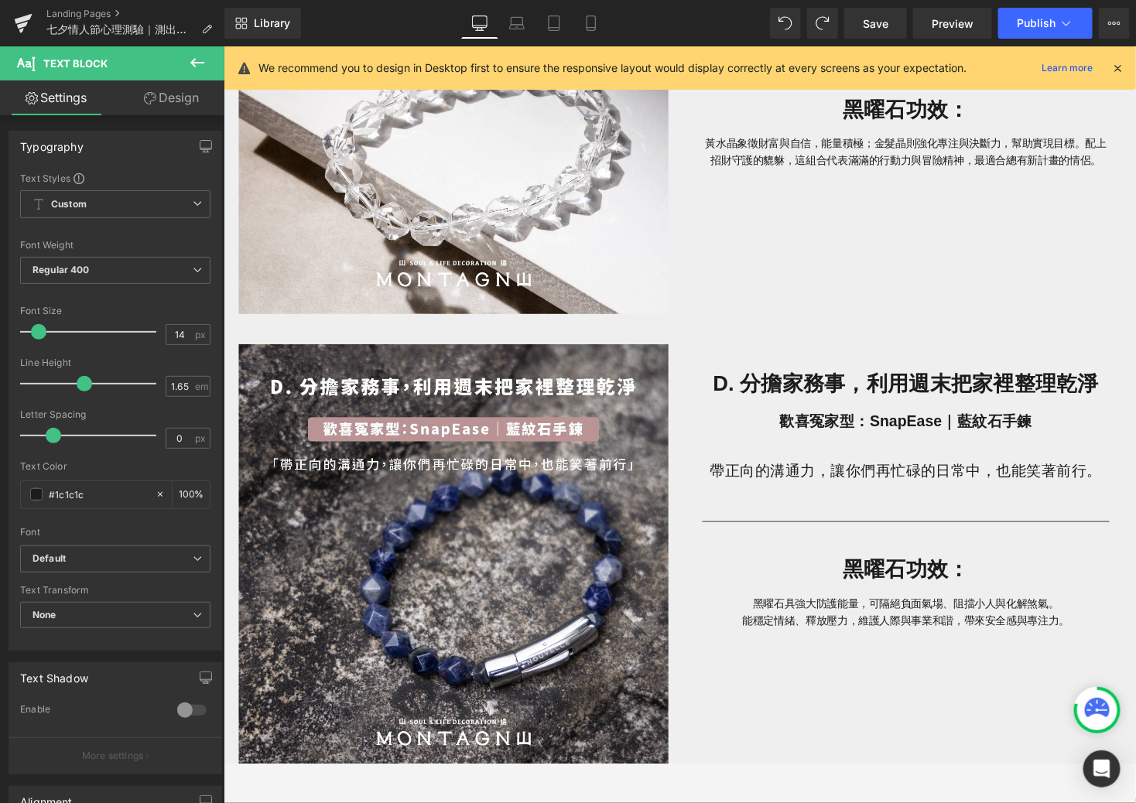
scroll to position [2211, 0]
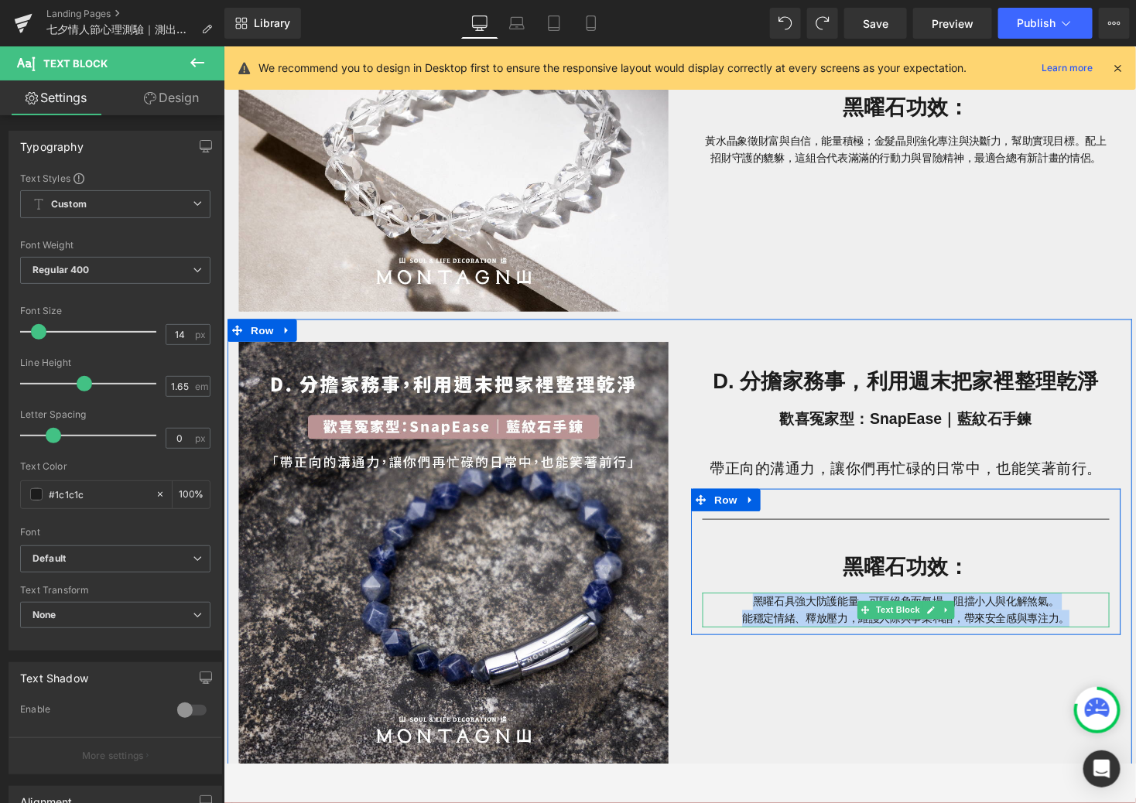
drag, startPoint x: 765, startPoint y: 617, endPoint x: 1094, endPoint y: 632, distance: 329.3
click at [1063, 632] on div "黑曜石具強大防護能量，可隔絕負面氣場、阻擋小人與化解煞氣。 能穩定情緒、釋放壓力，維護人際與事業和諧，帶來安全感與專注力。" at bounding box center [923, 625] width 418 height 36
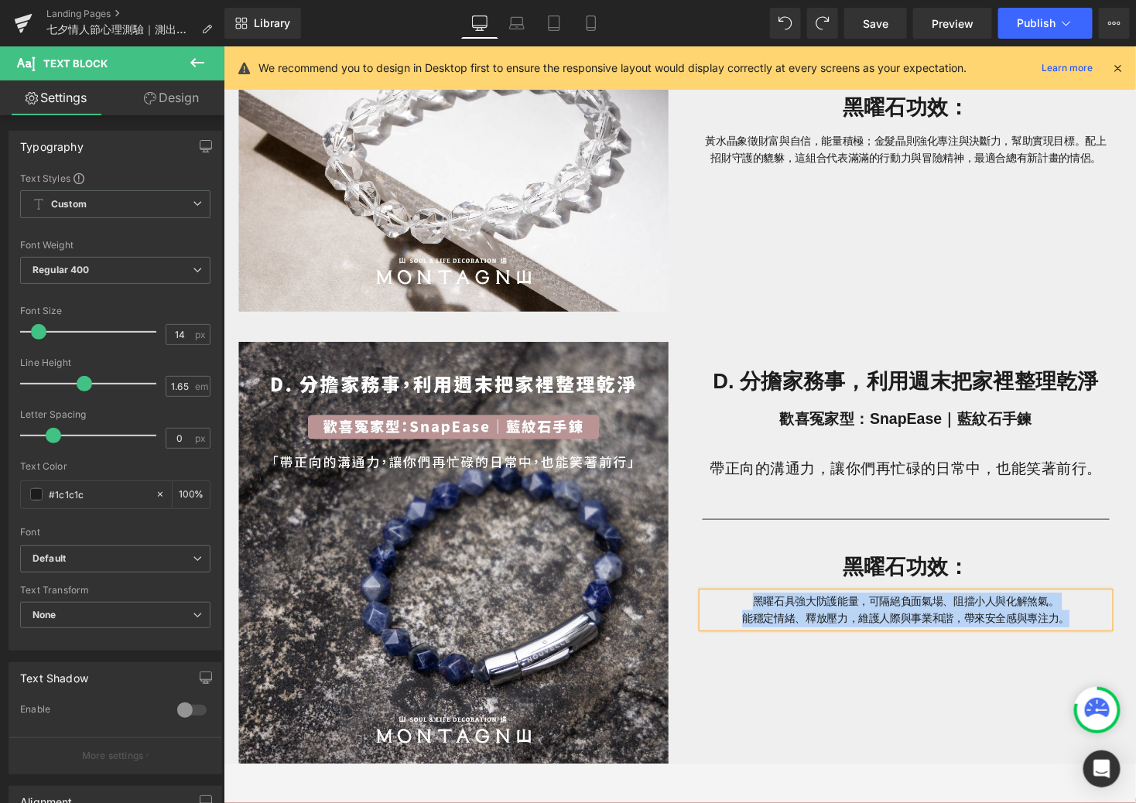
paste div
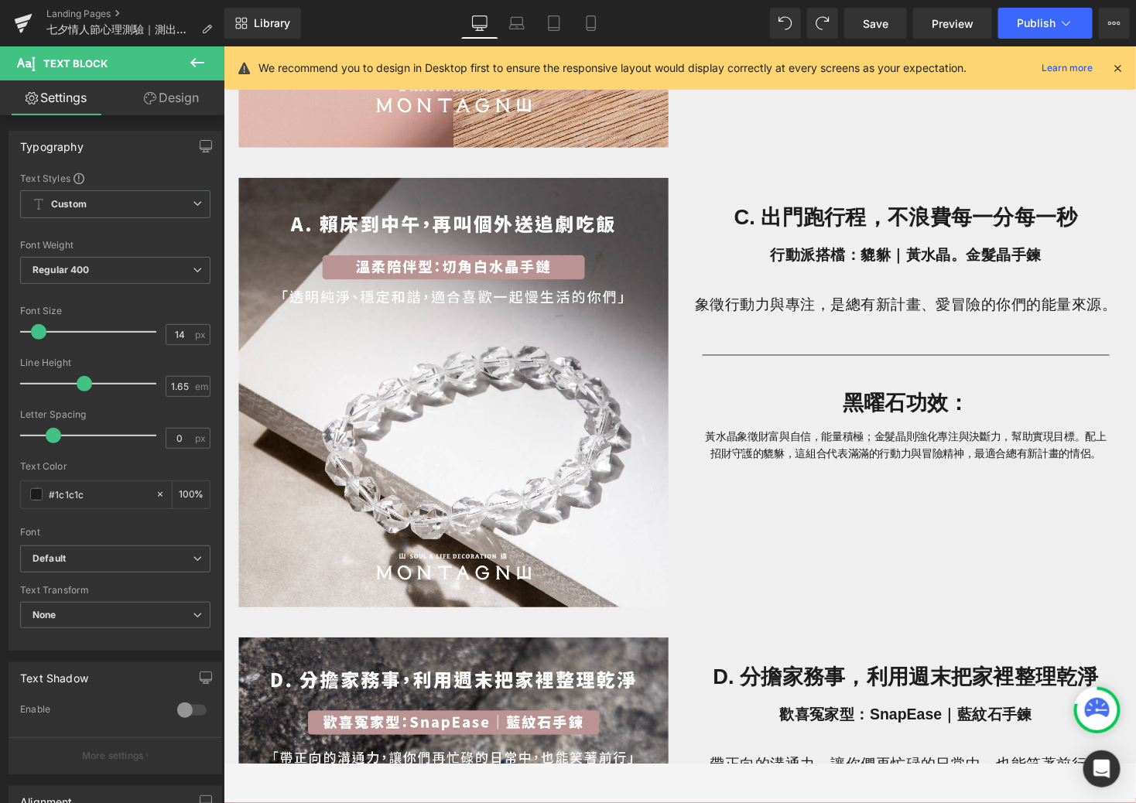
scroll to position [1854, 0]
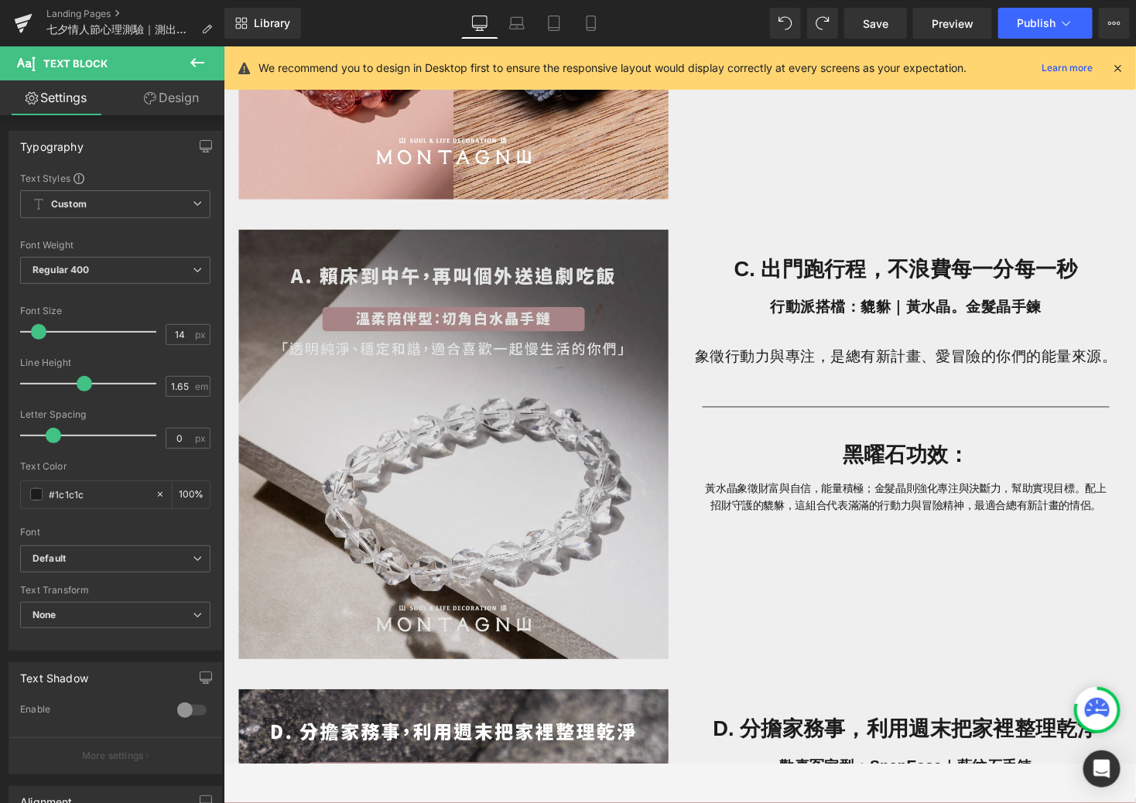
click at [508, 413] on img at bounding box center [458, 455] width 441 height 442
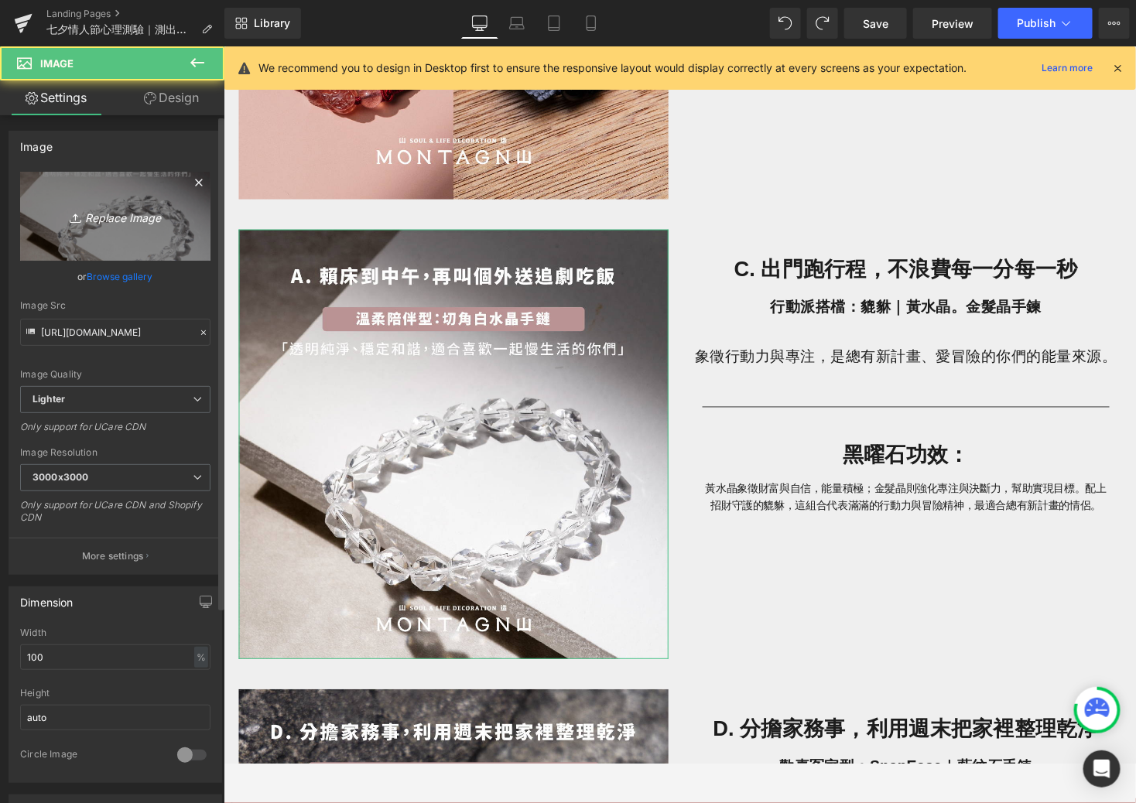
click at [132, 179] on link "Replace Image" at bounding box center [115, 216] width 190 height 89
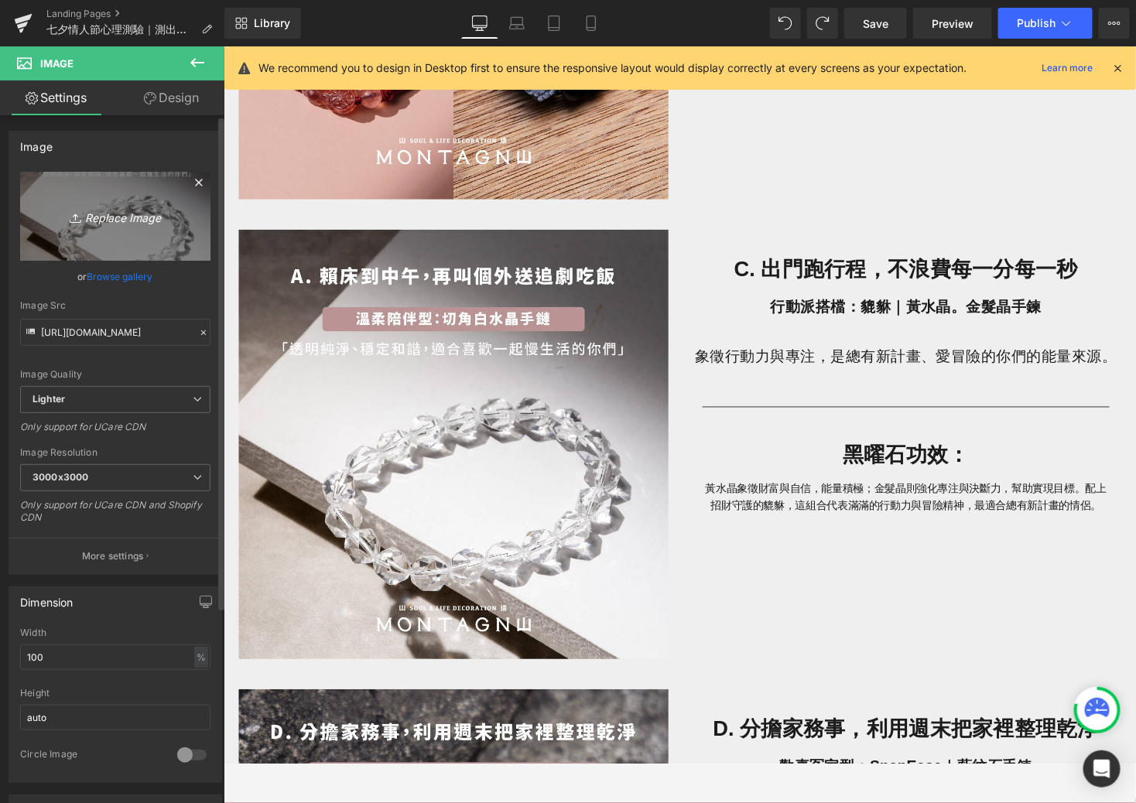
type input "C:\fakepath\[DATE]_心理測驗-11.jpg"
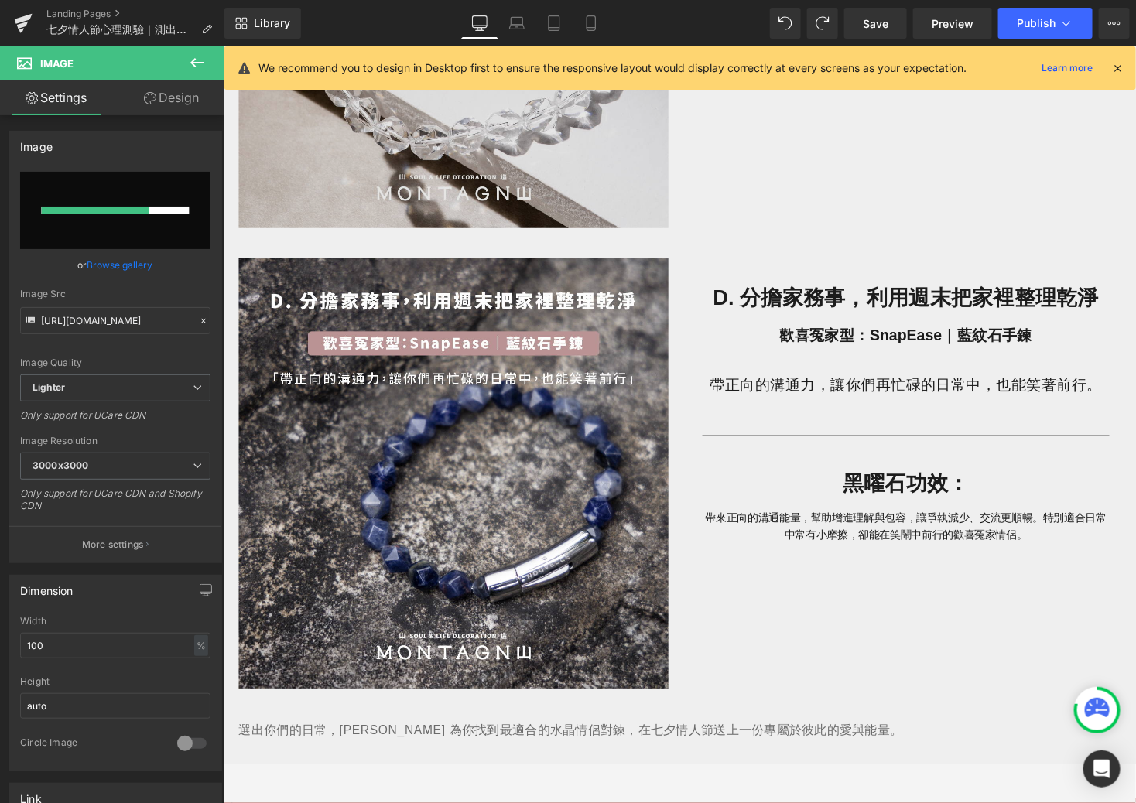
scroll to position [2297, 0]
type input "[URL][DOMAIN_NAME]"
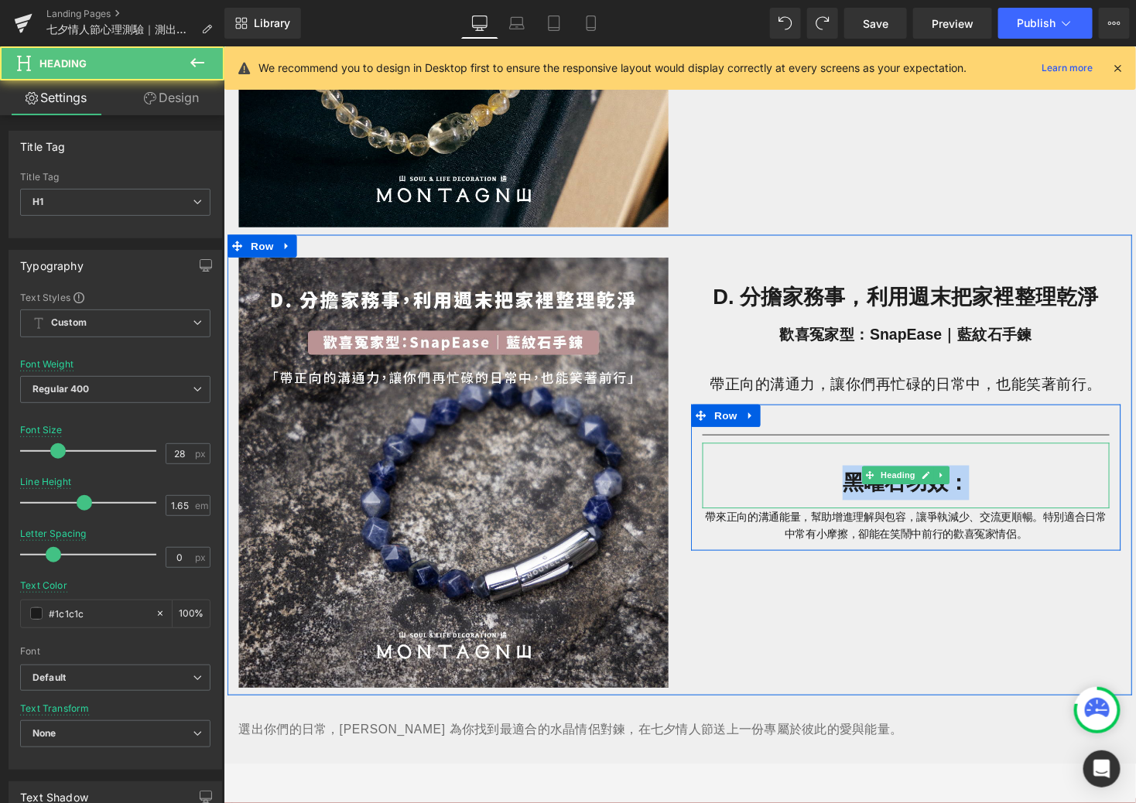
drag, startPoint x: 947, startPoint y: 491, endPoint x: 859, endPoint y: 490, distance: 87.5
click at [859, 490] on strong "黑曜石功效：" at bounding box center [923, 493] width 130 height 24
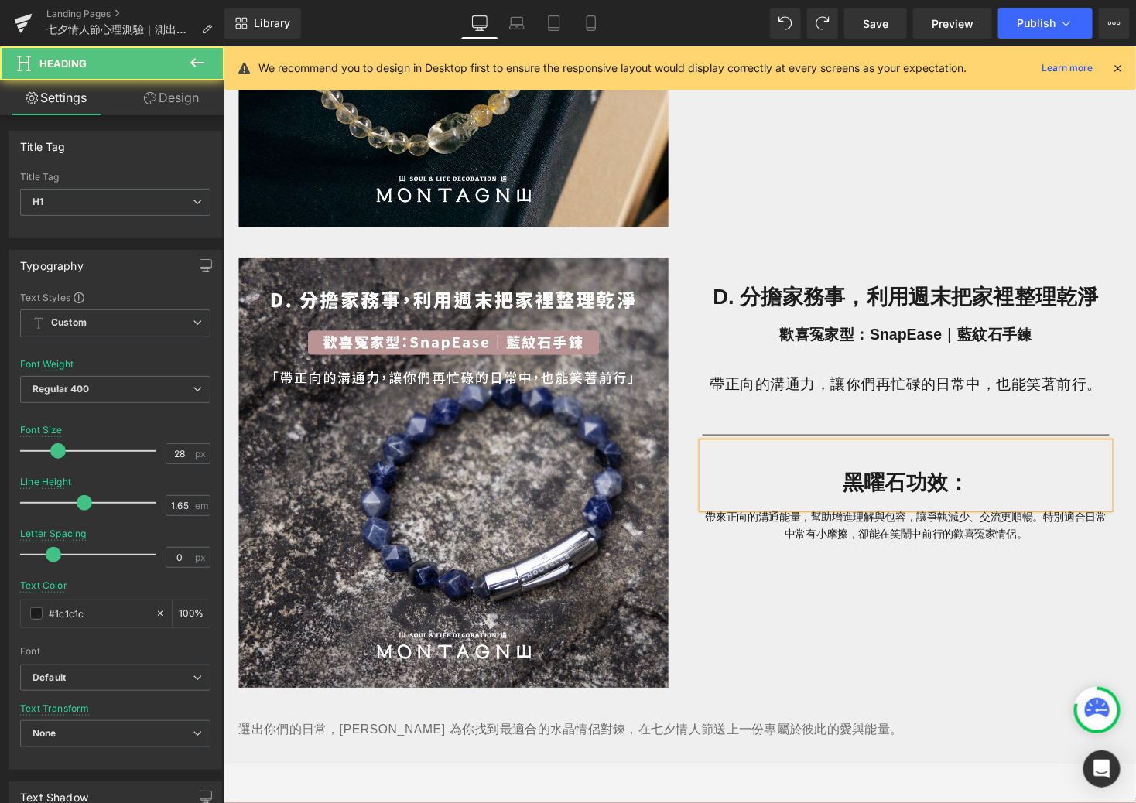
click at [958, 498] on strong "黑曜石功效：" at bounding box center [923, 493] width 130 height 24
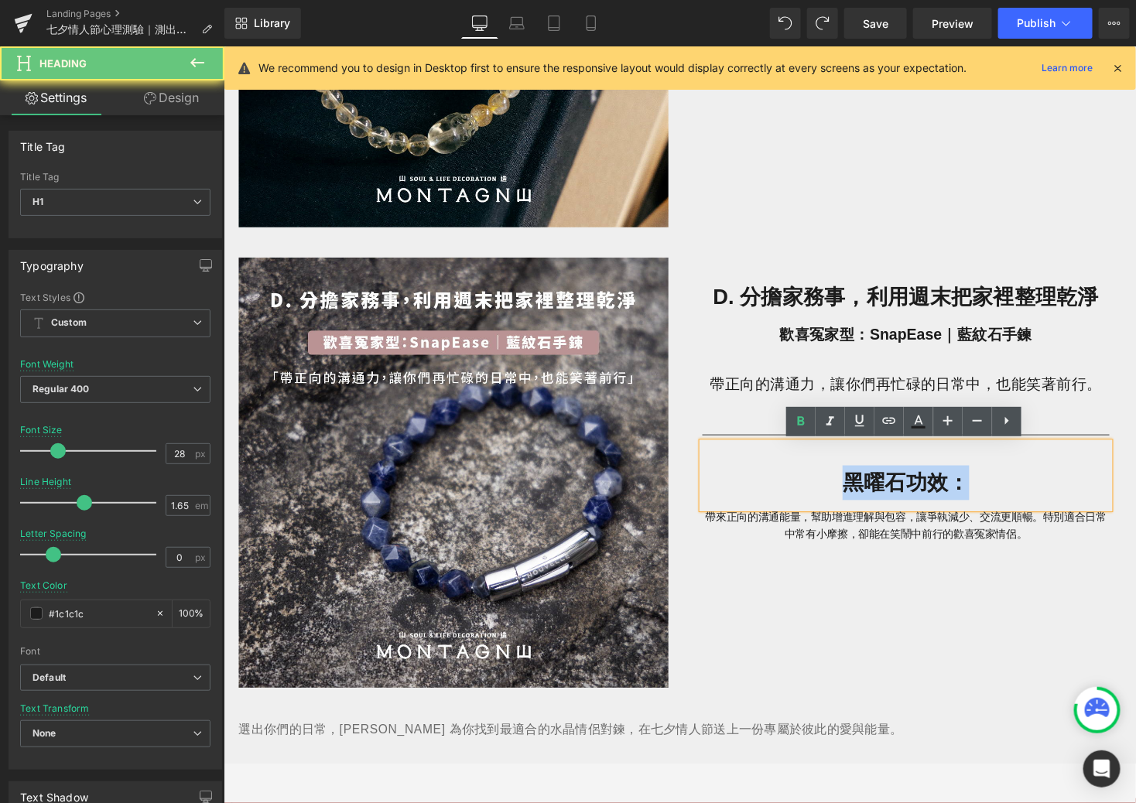
drag, startPoint x: 1004, startPoint y: 499, endPoint x: 863, endPoint y: 497, distance: 140.9
click at [863, 497] on h1 "黑曜石功效：" at bounding box center [923, 494] width 418 height 36
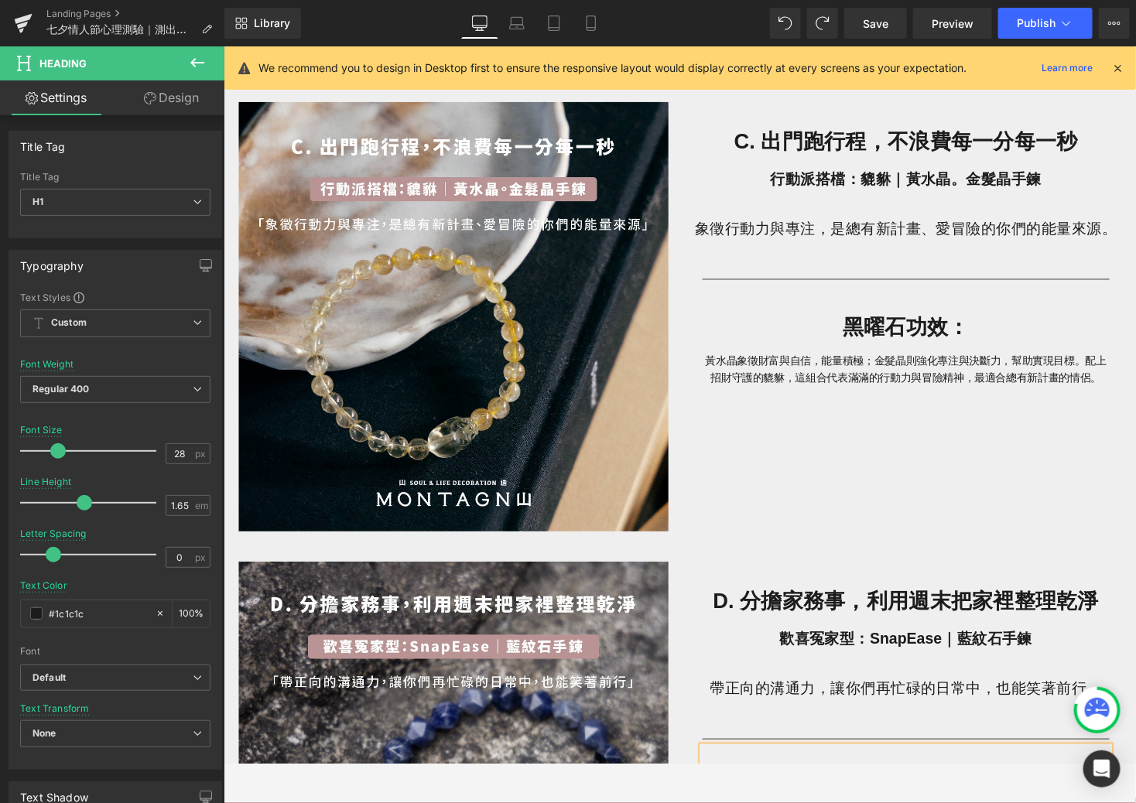
scroll to position [1962, 0]
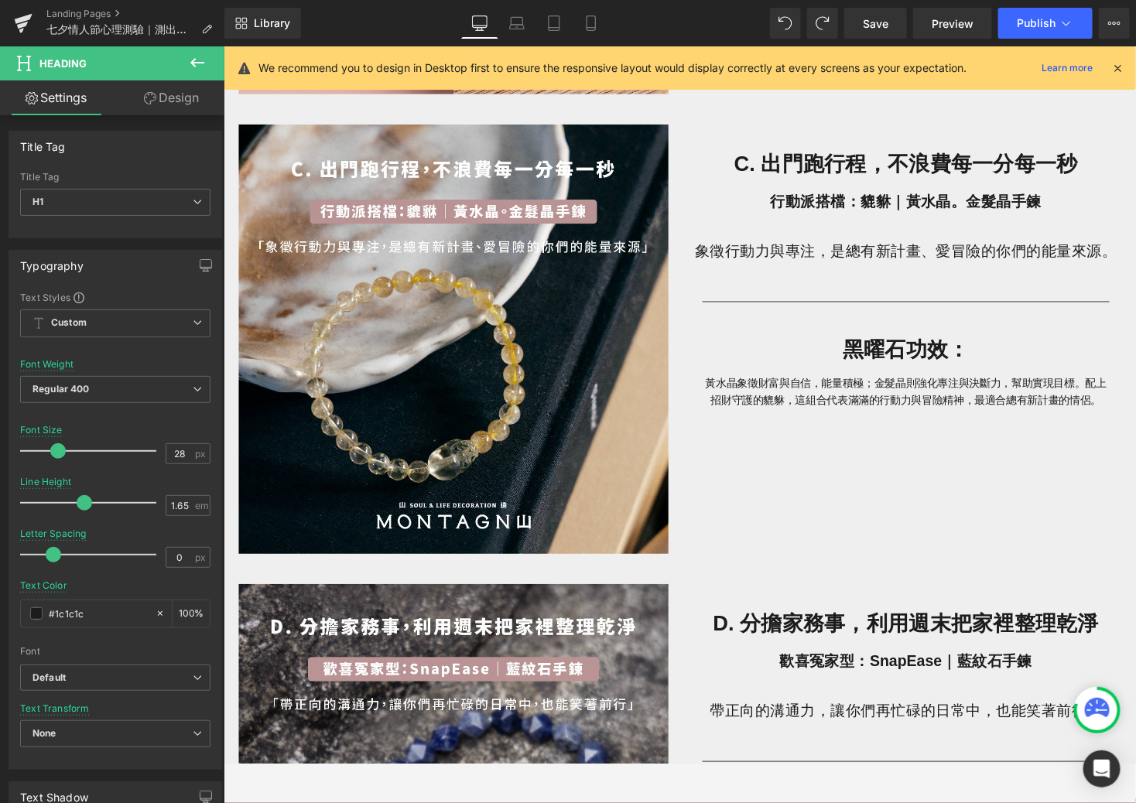
click at [989, 360] on h1 "黑曜石功效：" at bounding box center [923, 357] width 418 height 36
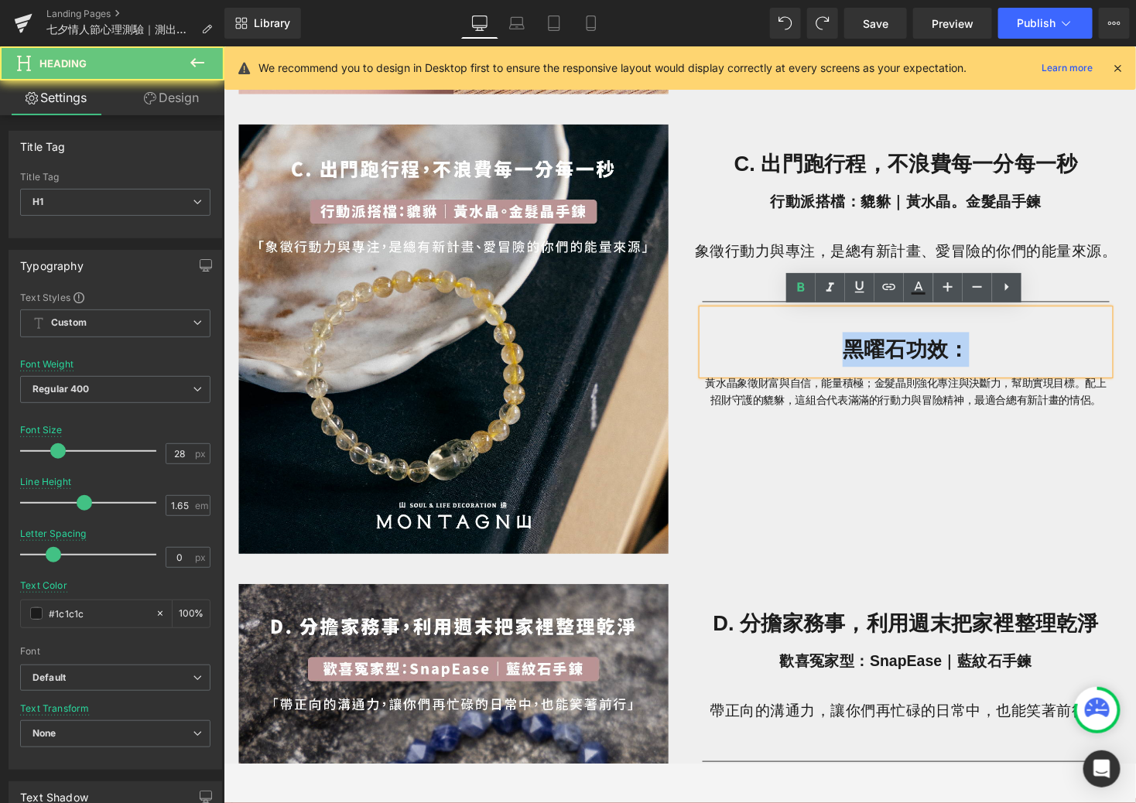
drag, startPoint x: 988, startPoint y: 358, endPoint x: 858, endPoint y: 358, distance: 130.0
click at [858, 358] on strong "黑曜石功效：" at bounding box center [923, 356] width 130 height 24
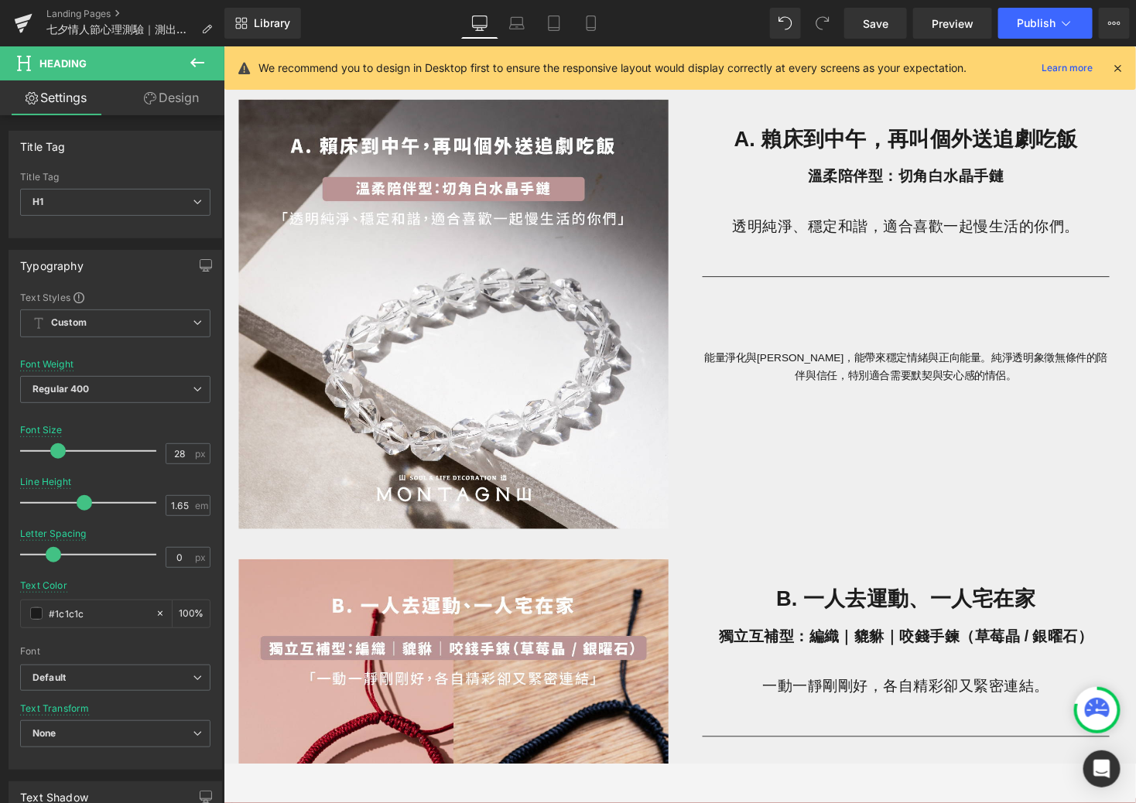
scroll to position [1027, 0]
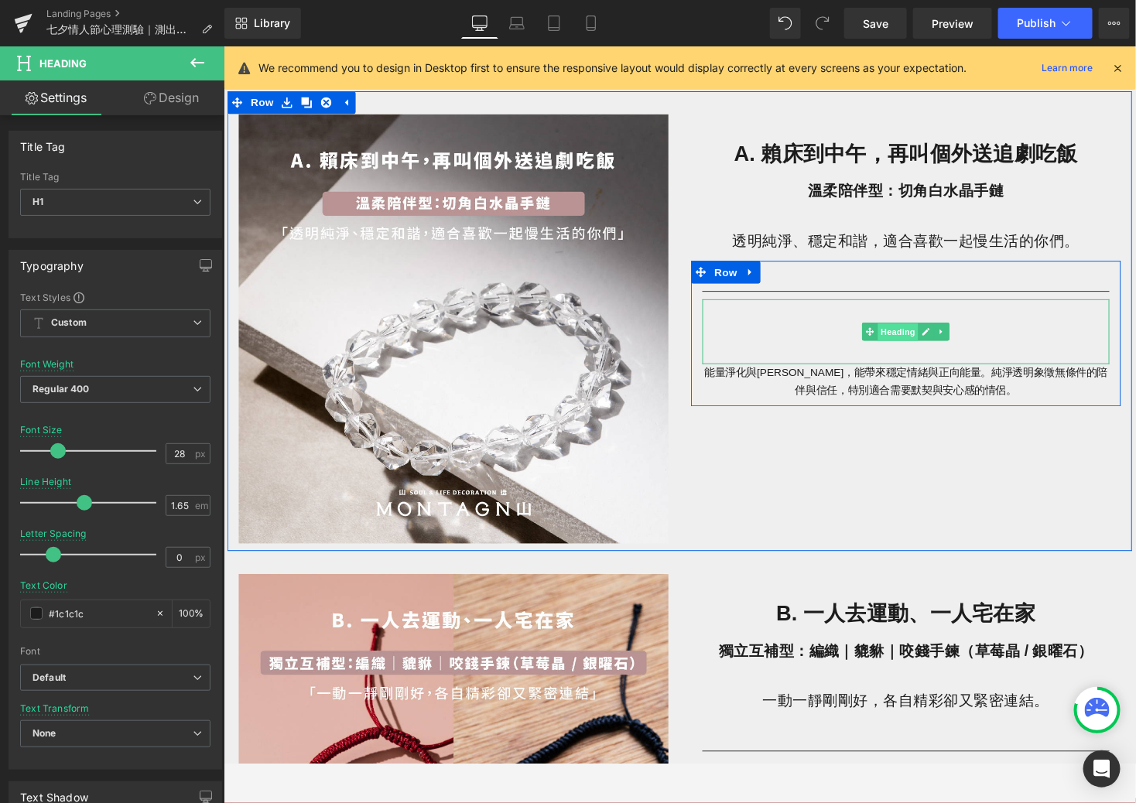
click at [895, 330] on span "Heading" at bounding box center [916, 339] width 42 height 19
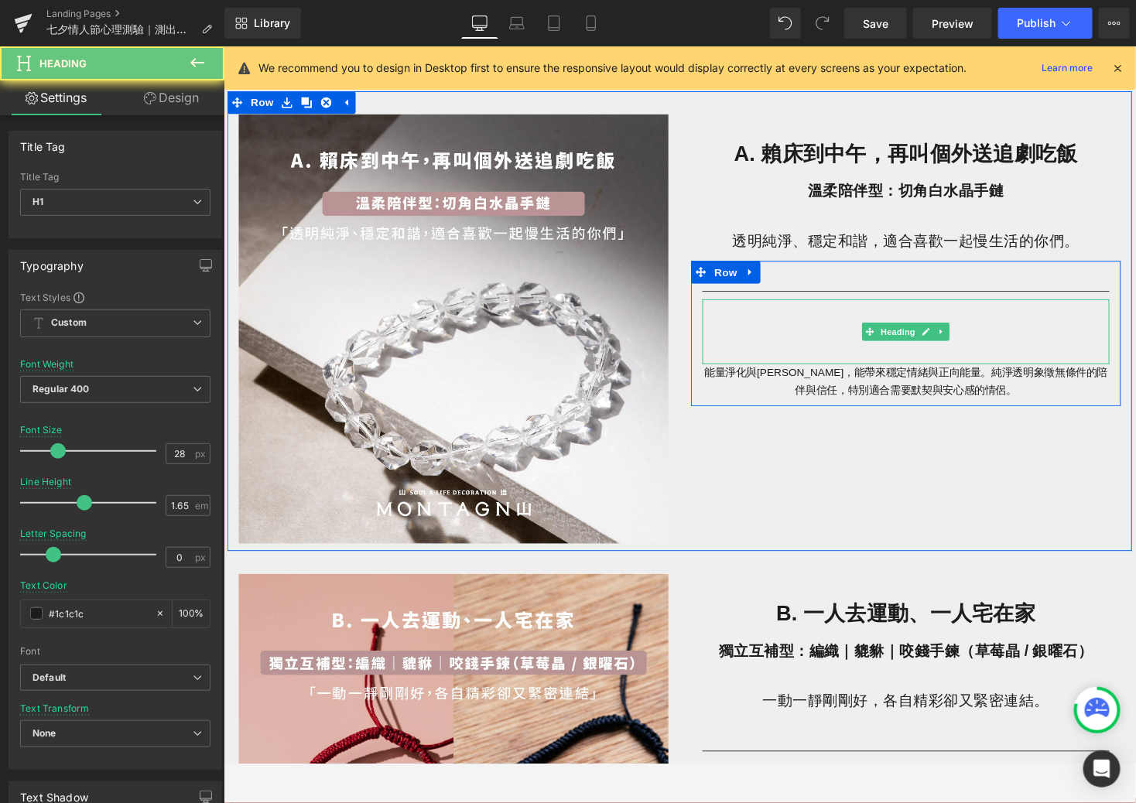
click at [856, 331] on h1 at bounding box center [923, 347] width 418 height 36
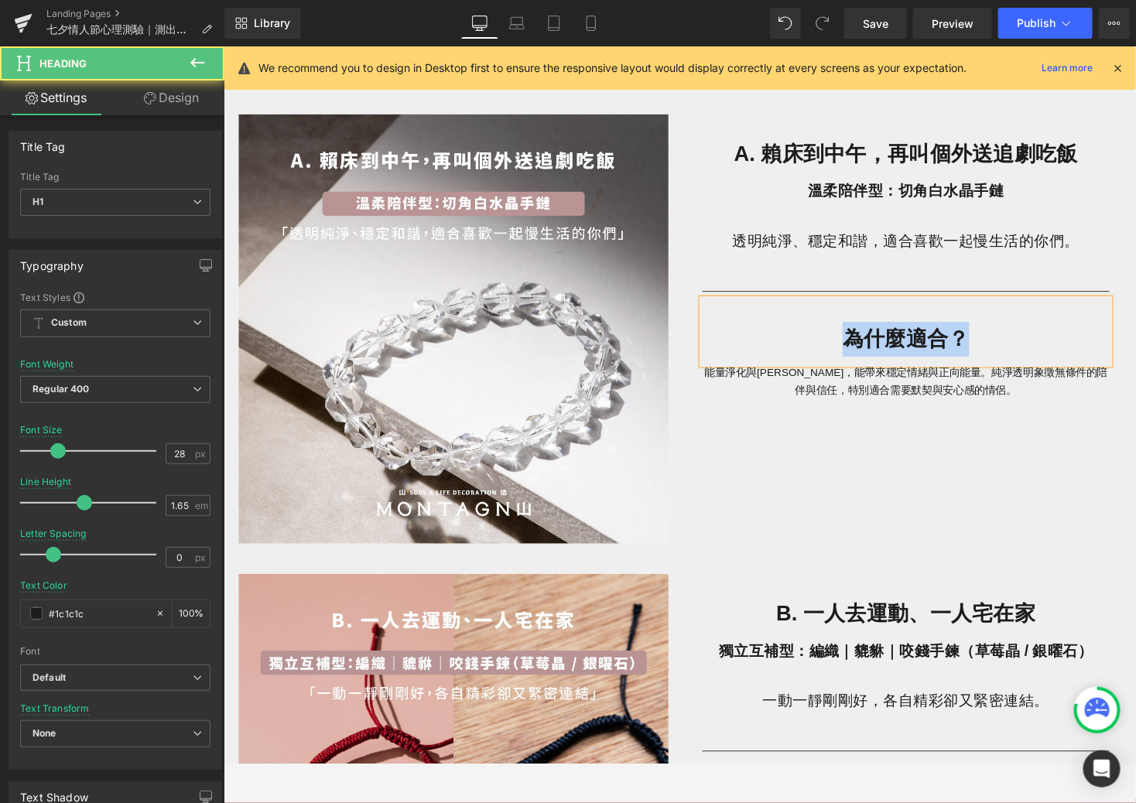
drag, startPoint x: 1017, startPoint y: 346, endPoint x: 832, endPoint y: 341, distance: 185.1
click at [833, 341] on h1 "為什麼適合？" at bounding box center [923, 347] width 418 height 36
copy strong "為什麼適合？"
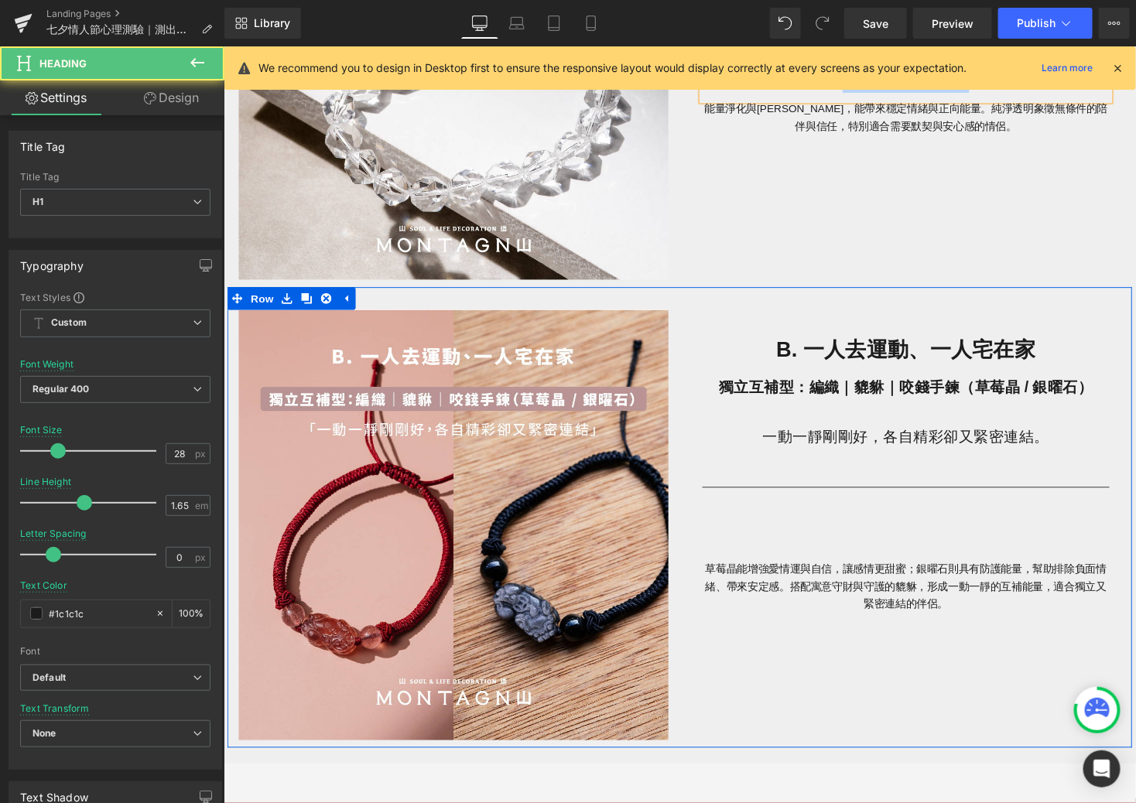
scroll to position [1410, 0]
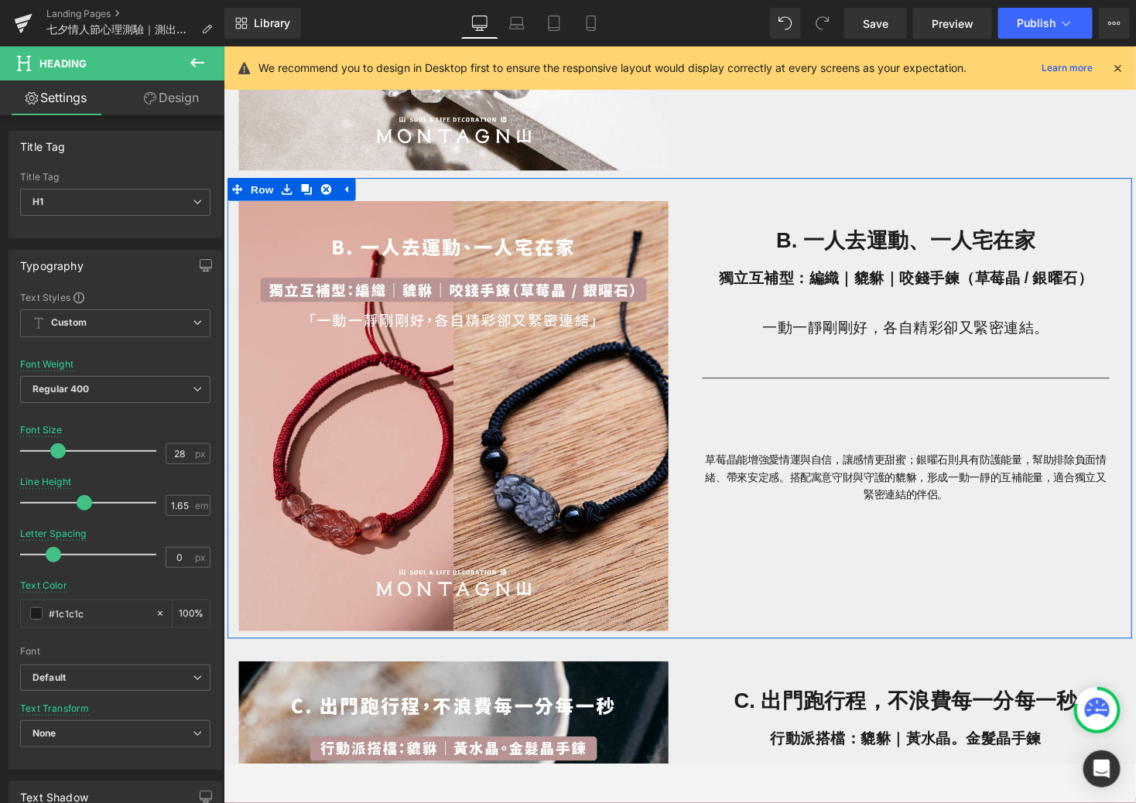
click at [937, 415] on div at bounding box center [923, 428] width 418 height 67
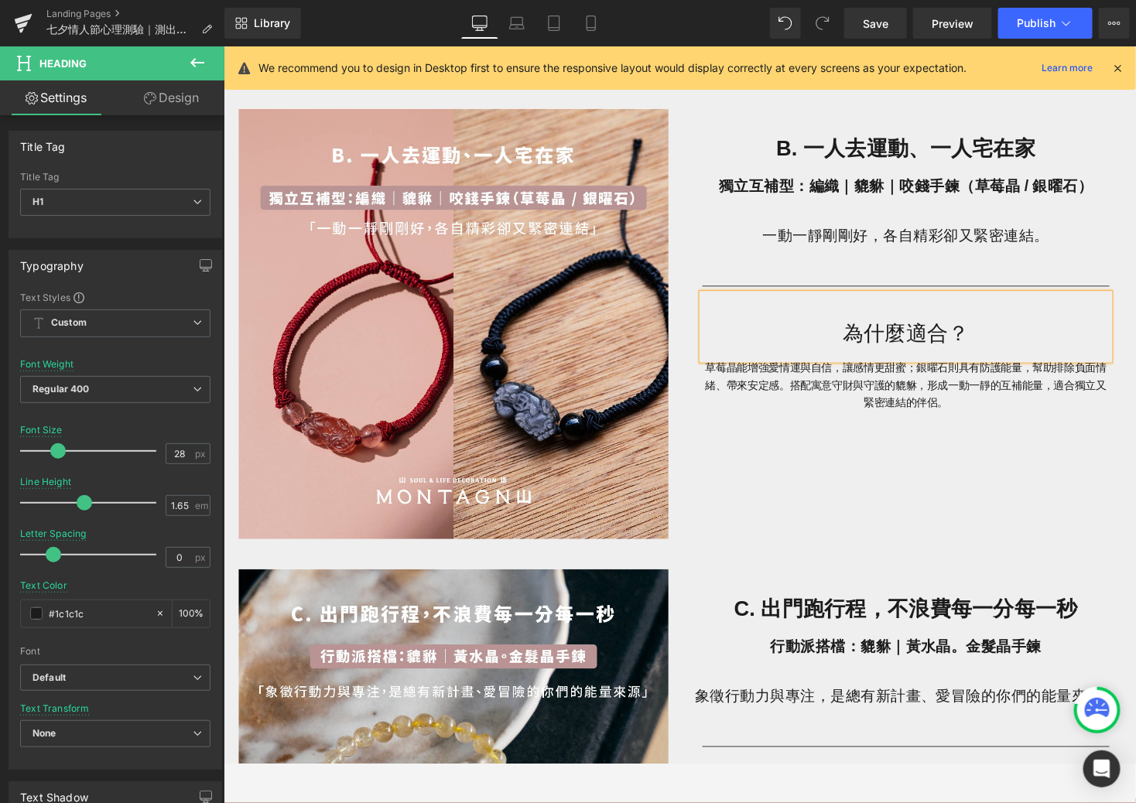
scroll to position [1559, 0]
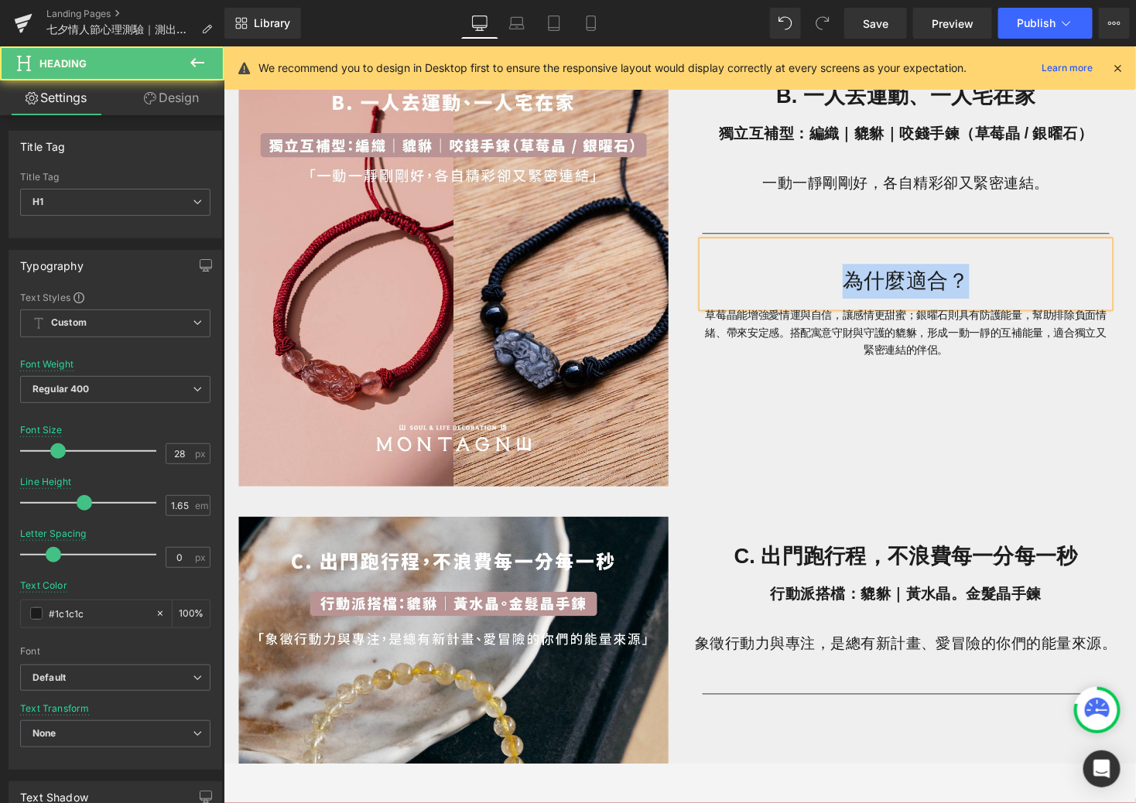
drag, startPoint x: 985, startPoint y: 291, endPoint x: 838, endPoint y: 283, distance: 146.5
click at [838, 283] on h1 "為什麼適合？" at bounding box center [923, 287] width 418 height 36
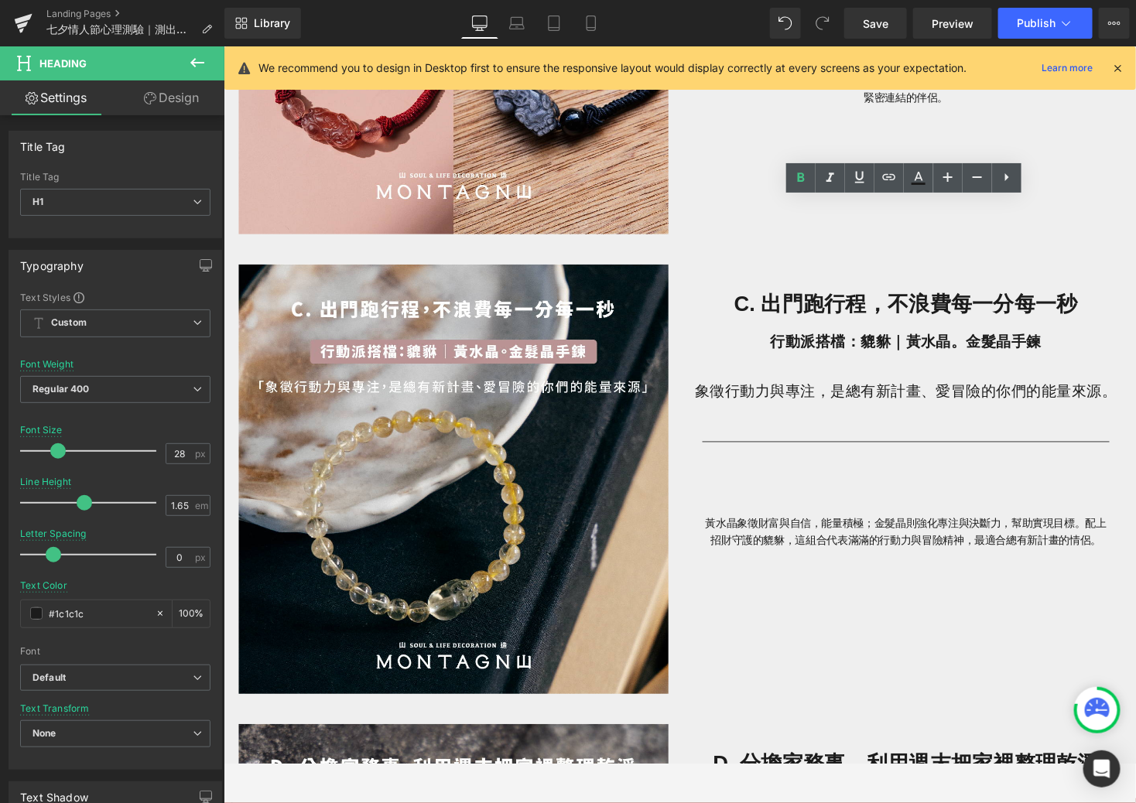
scroll to position [1885, 0]
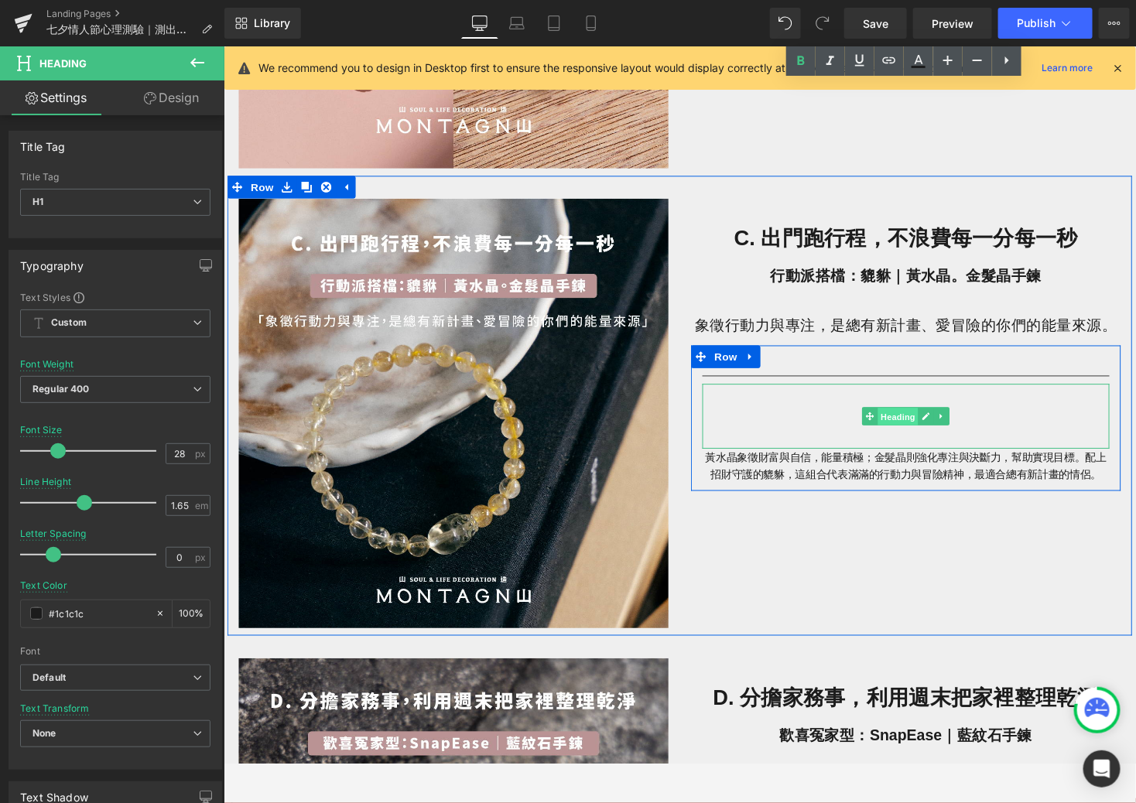
click at [919, 422] on span "Heading" at bounding box center [916, 426] width 42 height 19
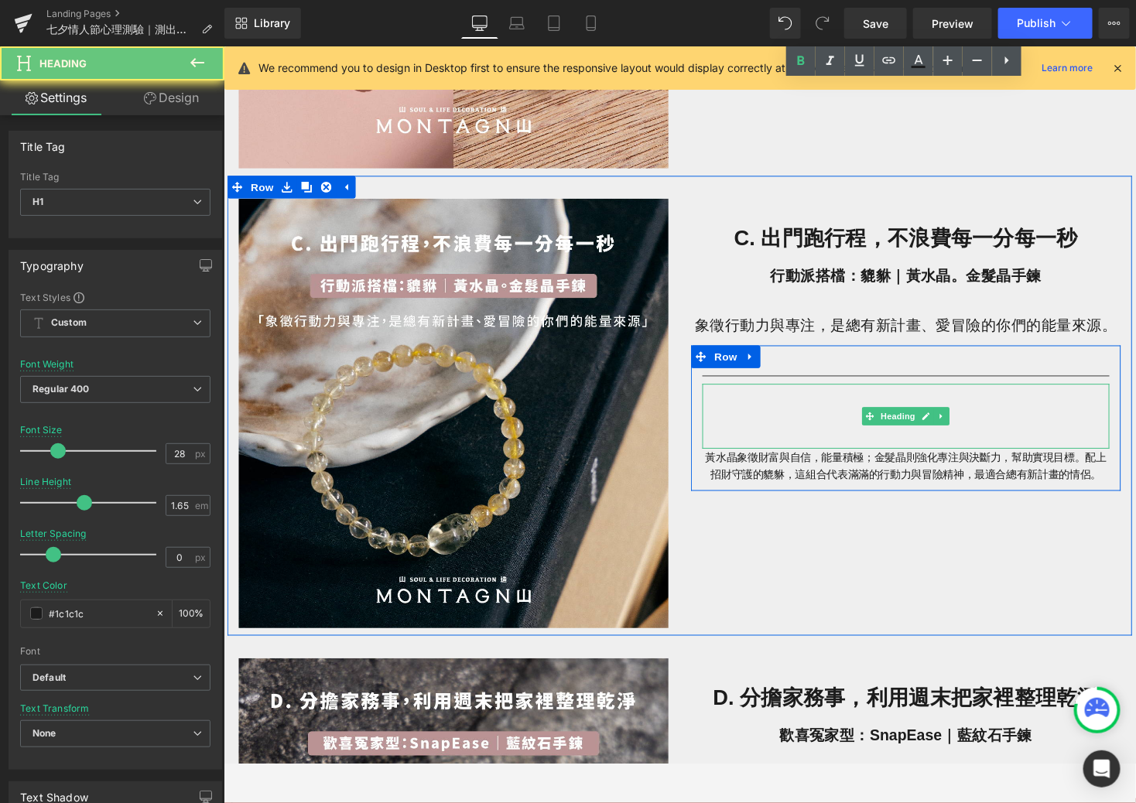
click at [1003, 431] on h1 at bounding box center [923, 434] width 418 height 36
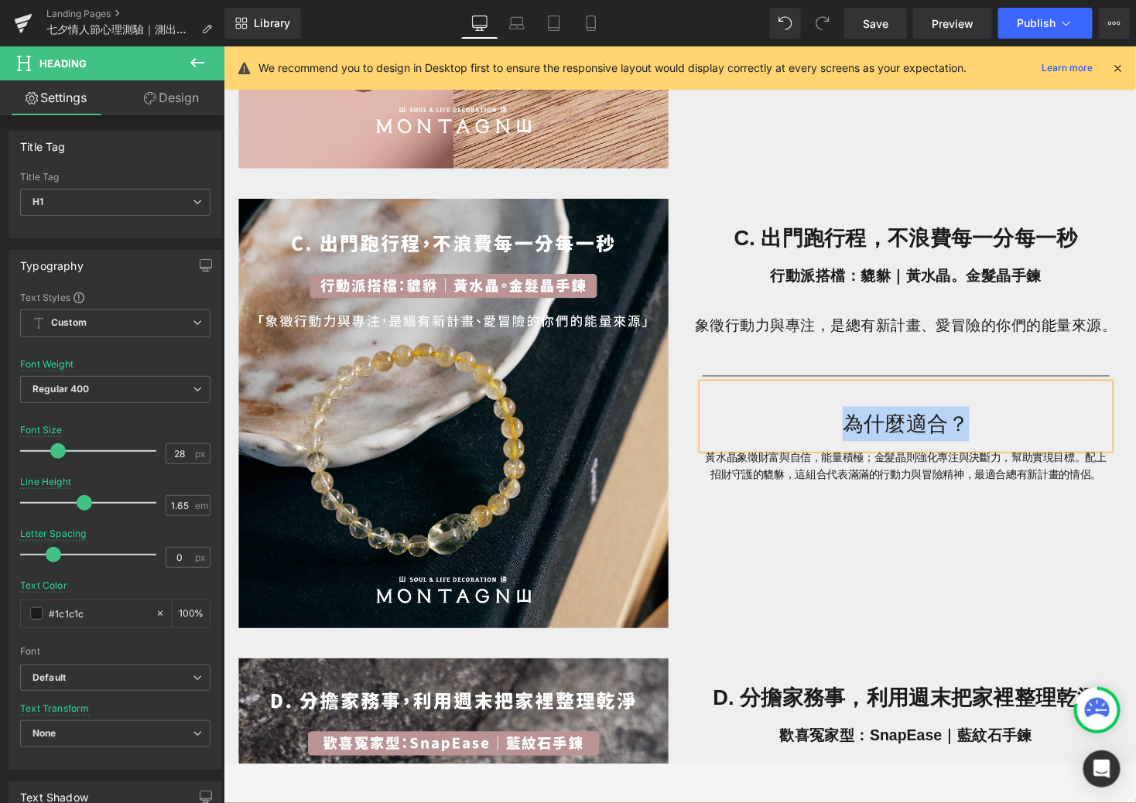
drag, startPoint x: 1008, startPoint y: 426, endPoint x: 812, endPoint y: 420, distance: 195.9
click at [812, 420] on h1 "為什麼適合？" at bounding box center [923, 434] width 418 height 36
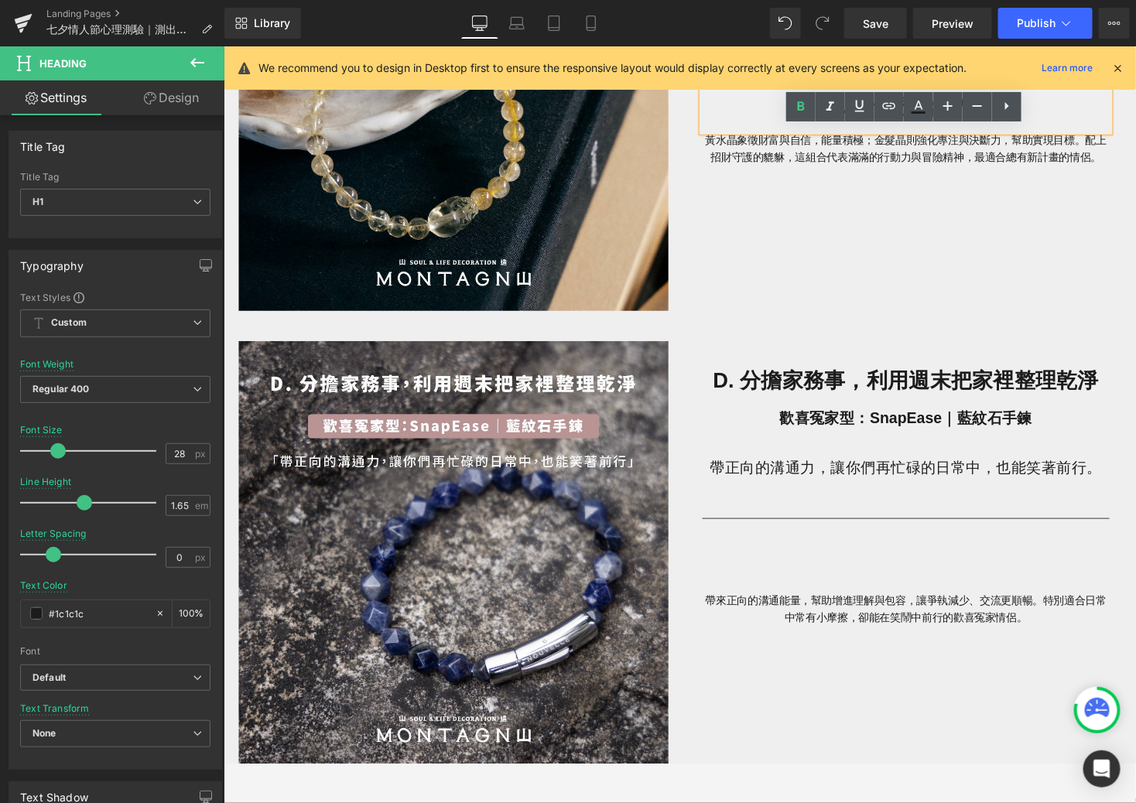
scroll to position [2224, 0]
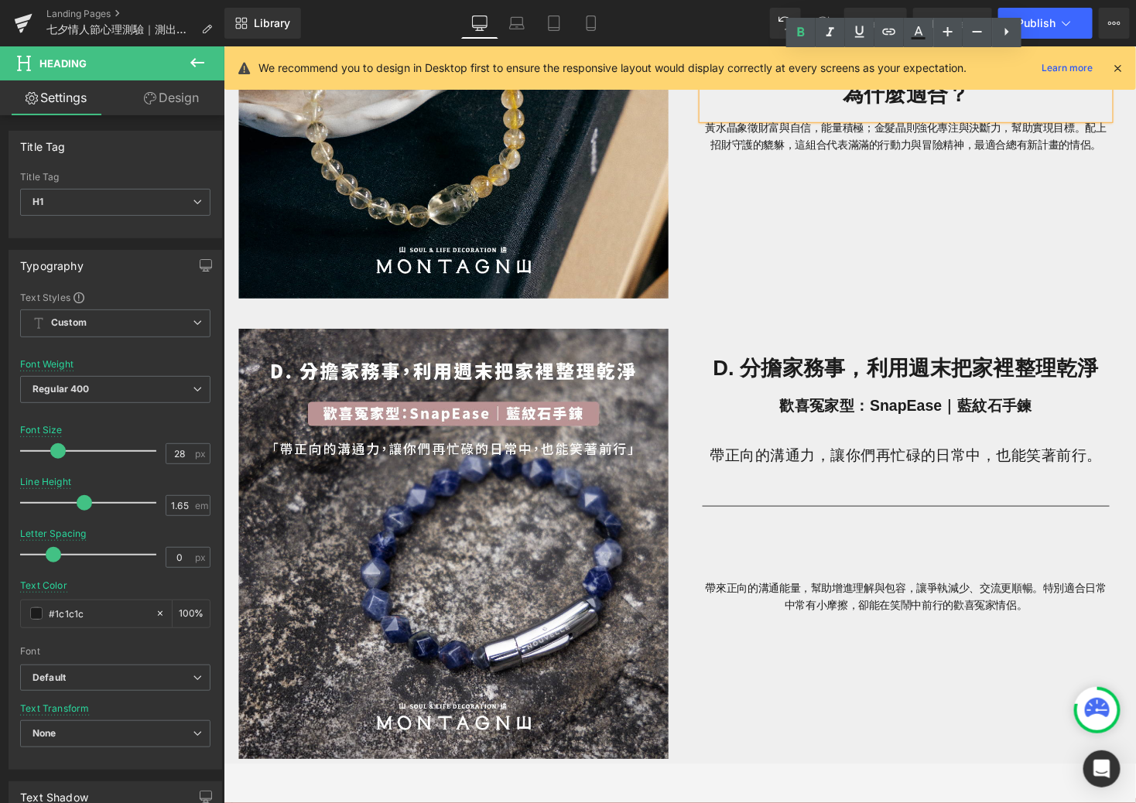
click at [909, 553] on div "Heading" at bounding box center [923, 559] width 418 height 67
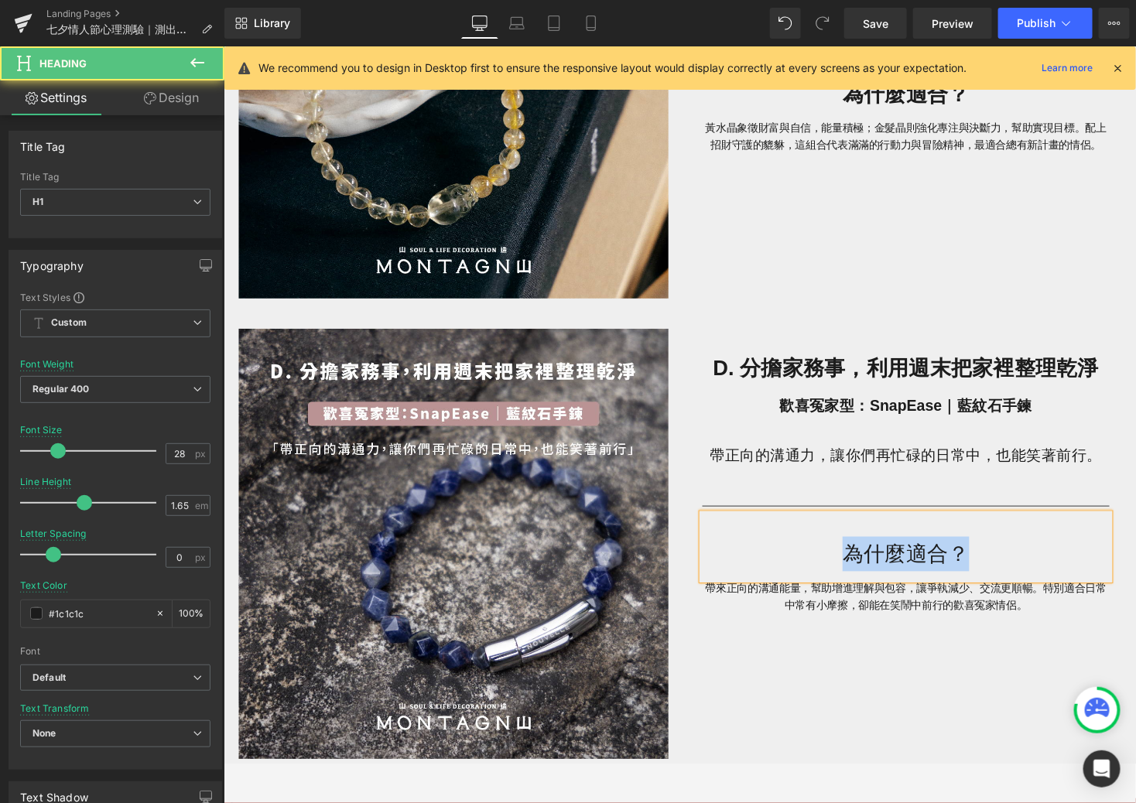
drag, startPoint x: 999, startPoint y: 563, endPoint x: 814, endPoint y: 556, distance: 185.1
click at [817, 560] on h1 "為什麼適合？" at bounding box center [923, 567] width 418 height 36
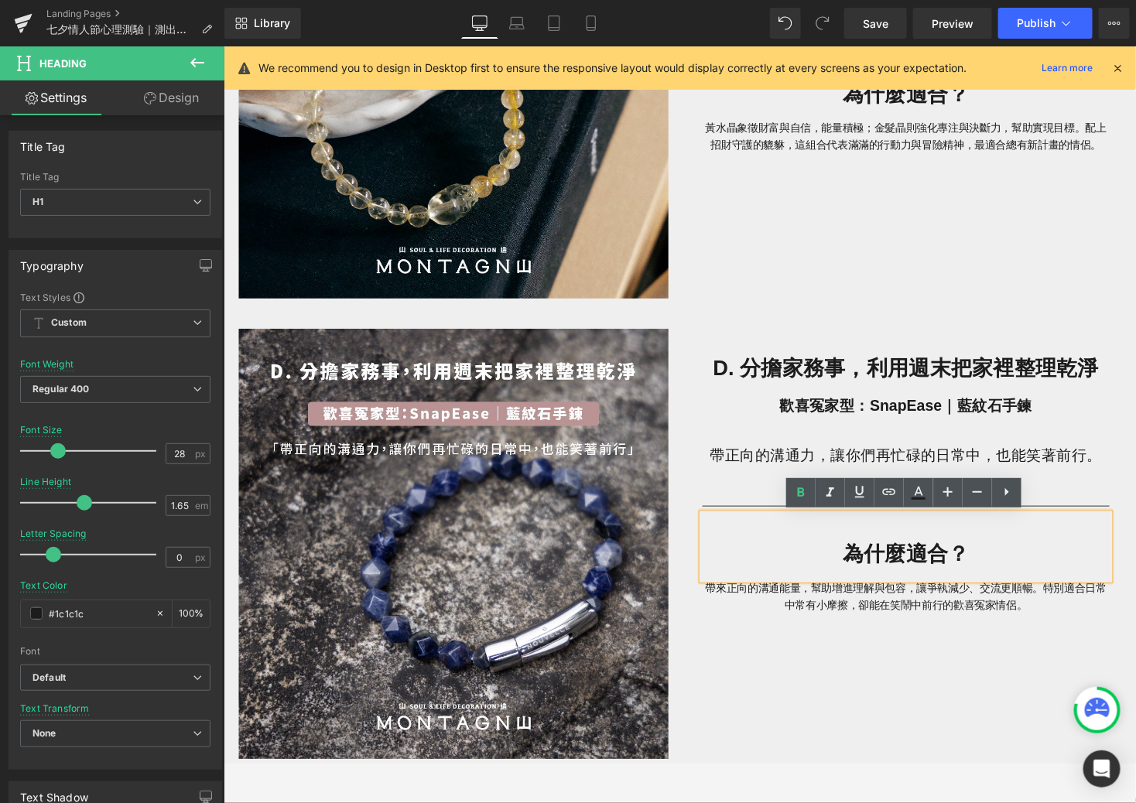
click at [813, 666] on div "Image D. 分擔家務事，利用週末把家裡整理乾淨 Heading 歡喜冤家型：SnapEase｜藍紋石手鍊 帶正向的溝通力，讓你們再忙碌的日常中，也能笑著…" at bounding box center [691, 548] width 929 height 473
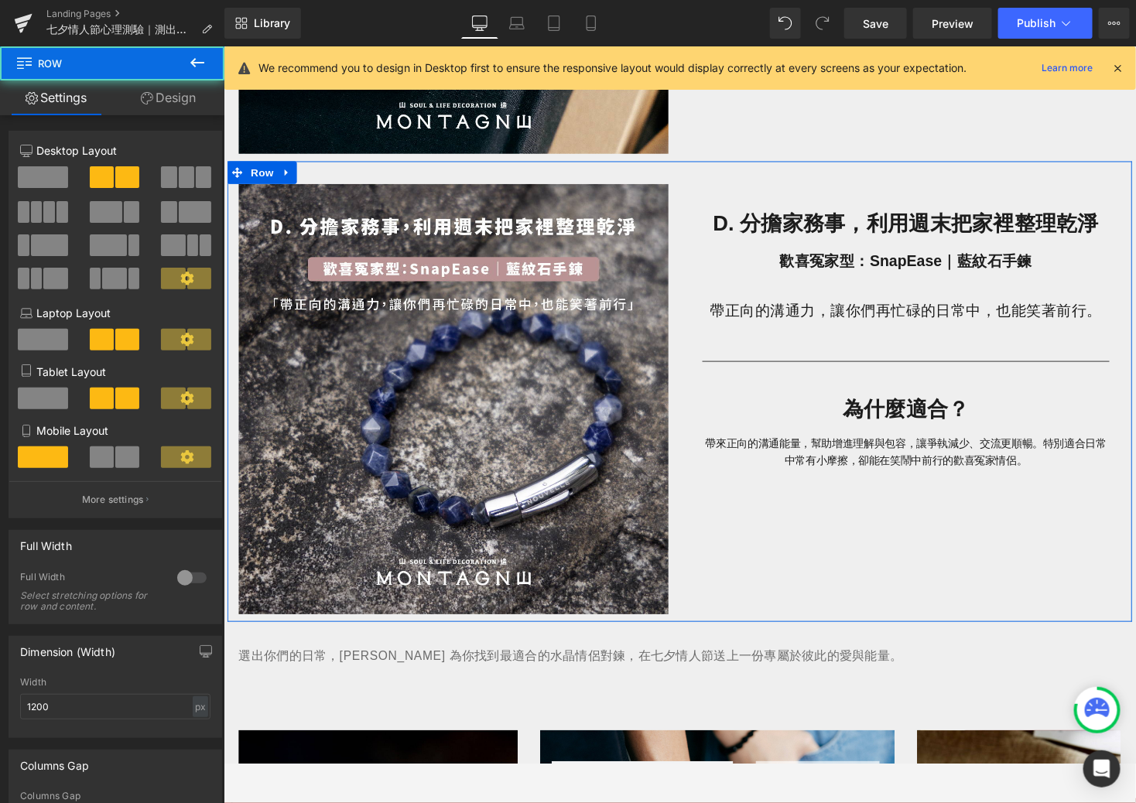
scroll to position [2403, 0]
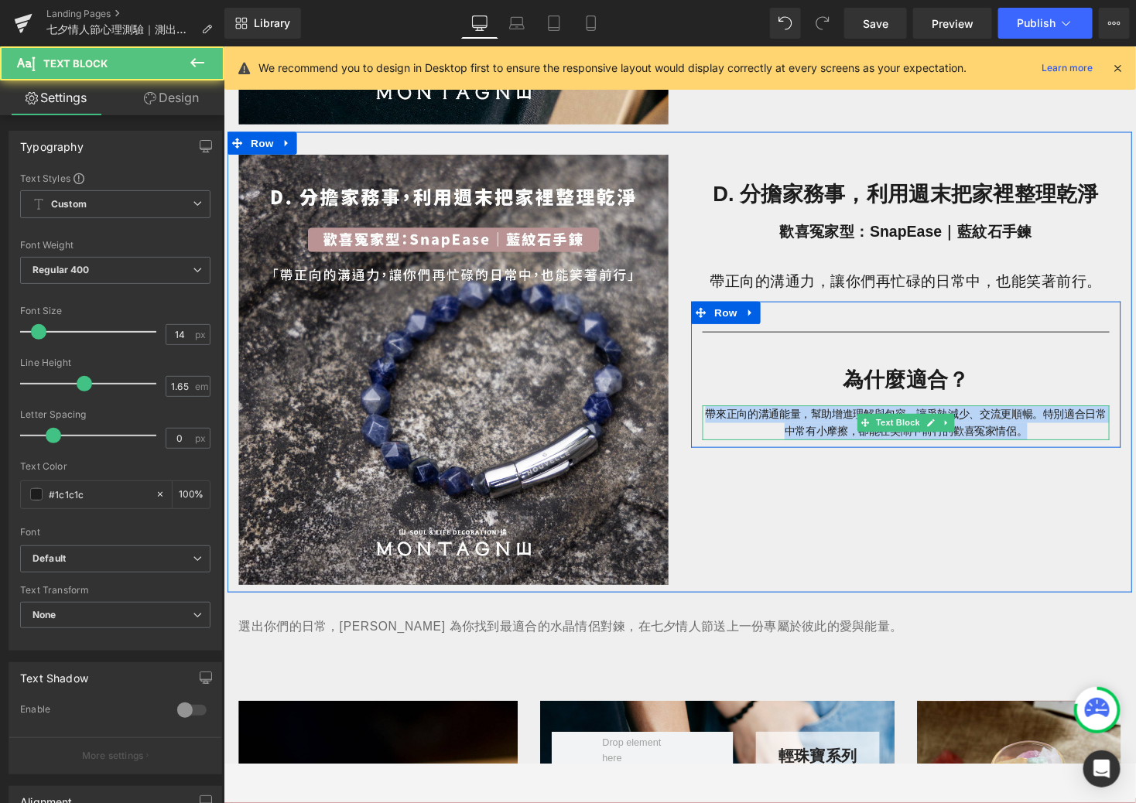
drag, startPoint x: 1011, startPoint y: 439, endPoint x: 716, endPoint y: 417, distance: 295.7
click at [716, 418] on div "帶來正向的溝通能量，幫助增進理解與包容，讓爭執減少、交流更順暢。特別適合日常中常有小摩擦，卻能在笑鬧中前行的歡喜冤家情侶。 Text Block" at bounding box center [923, 432] width 418 height 36
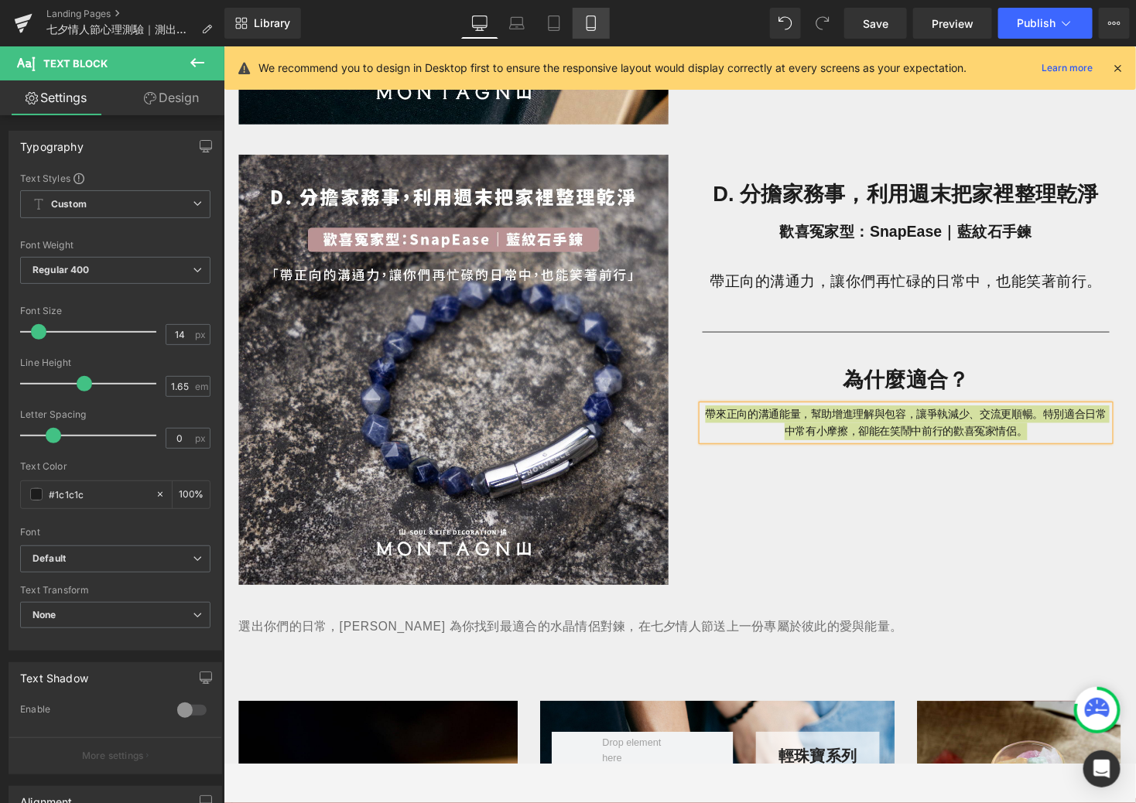
click at [589, 10] on link "Mobile" at bounding box center [591, 23] width 37 height 31
type input "100"
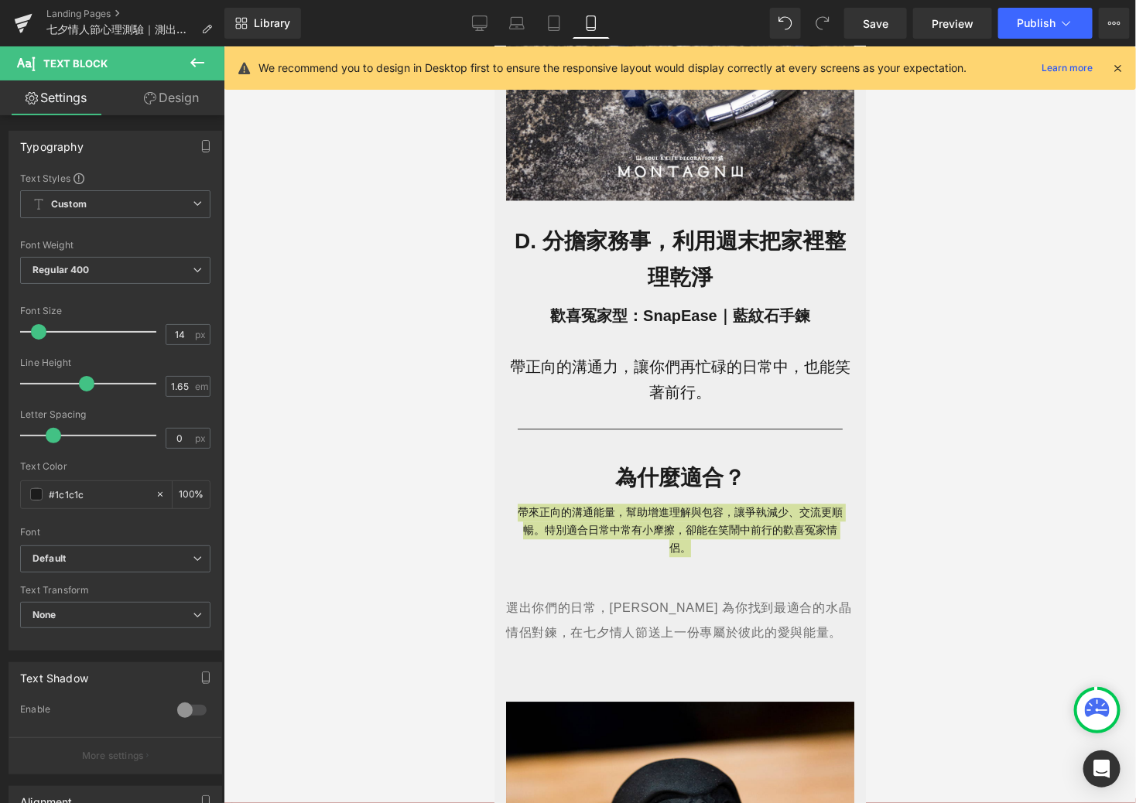
scroll to position [3397, 0]
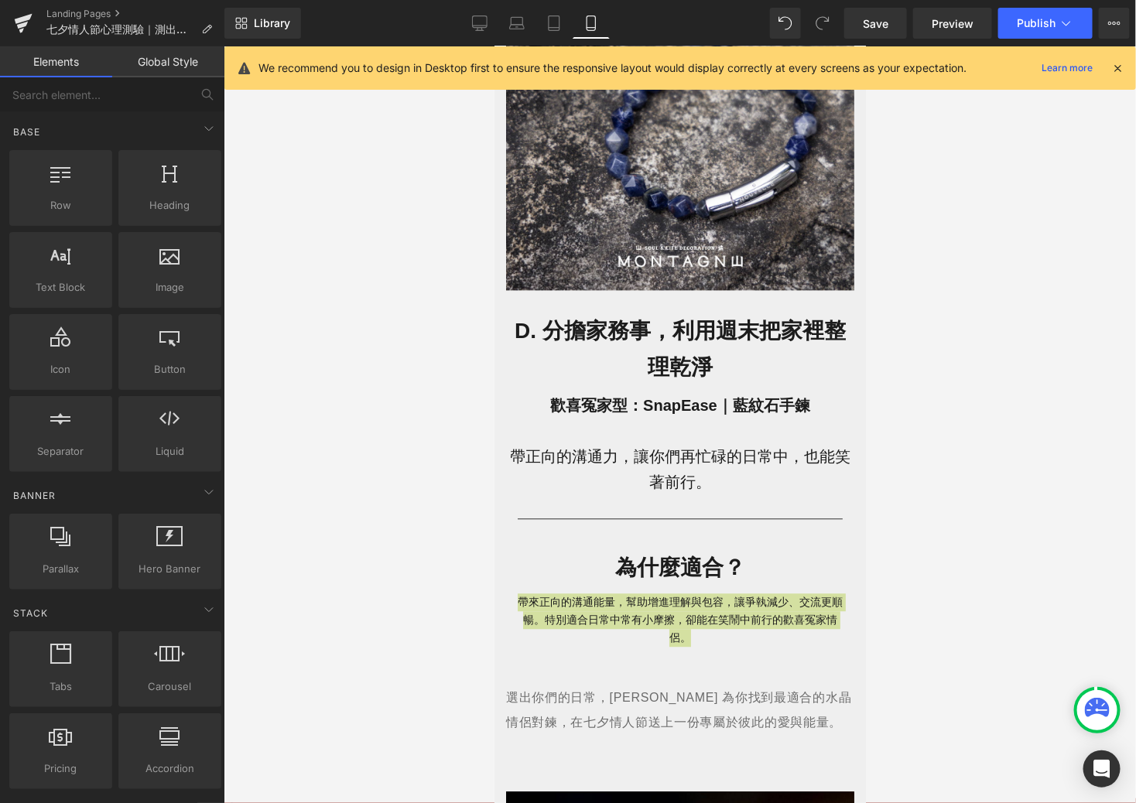
click at [369, 492] on div at bounding box center [680, 424] width 913 height 757
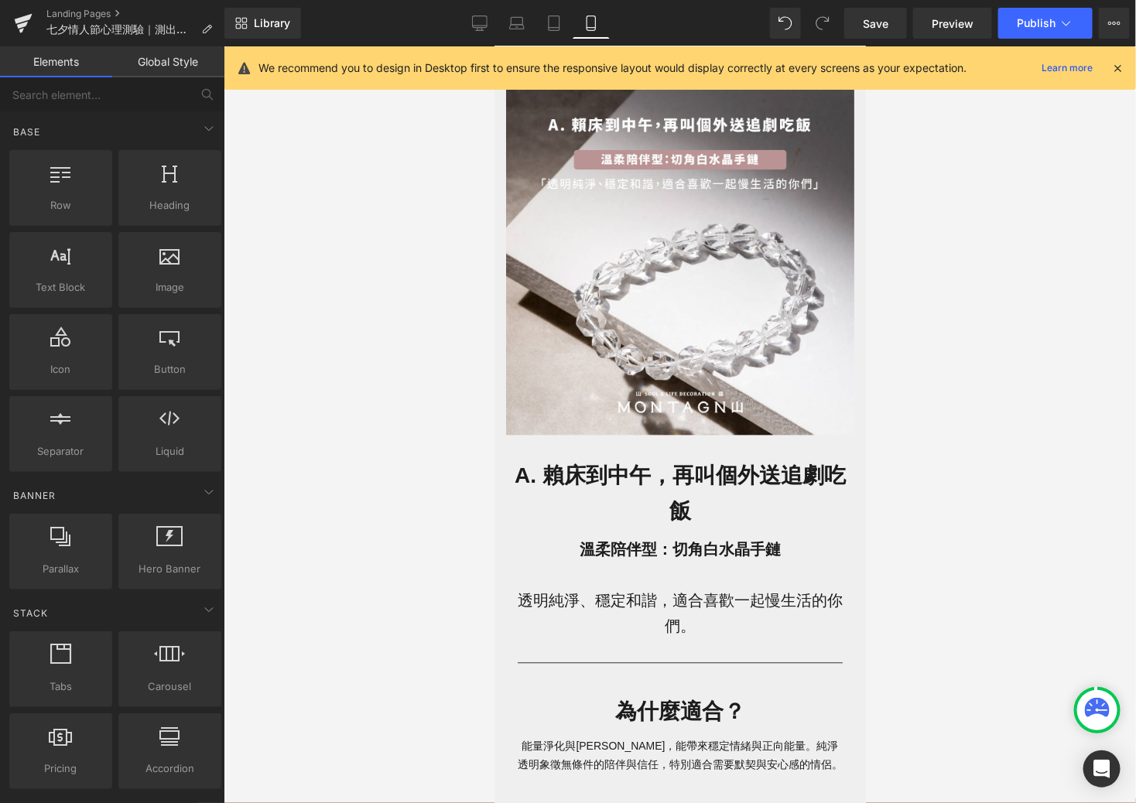
scroll to position [1160, 0]
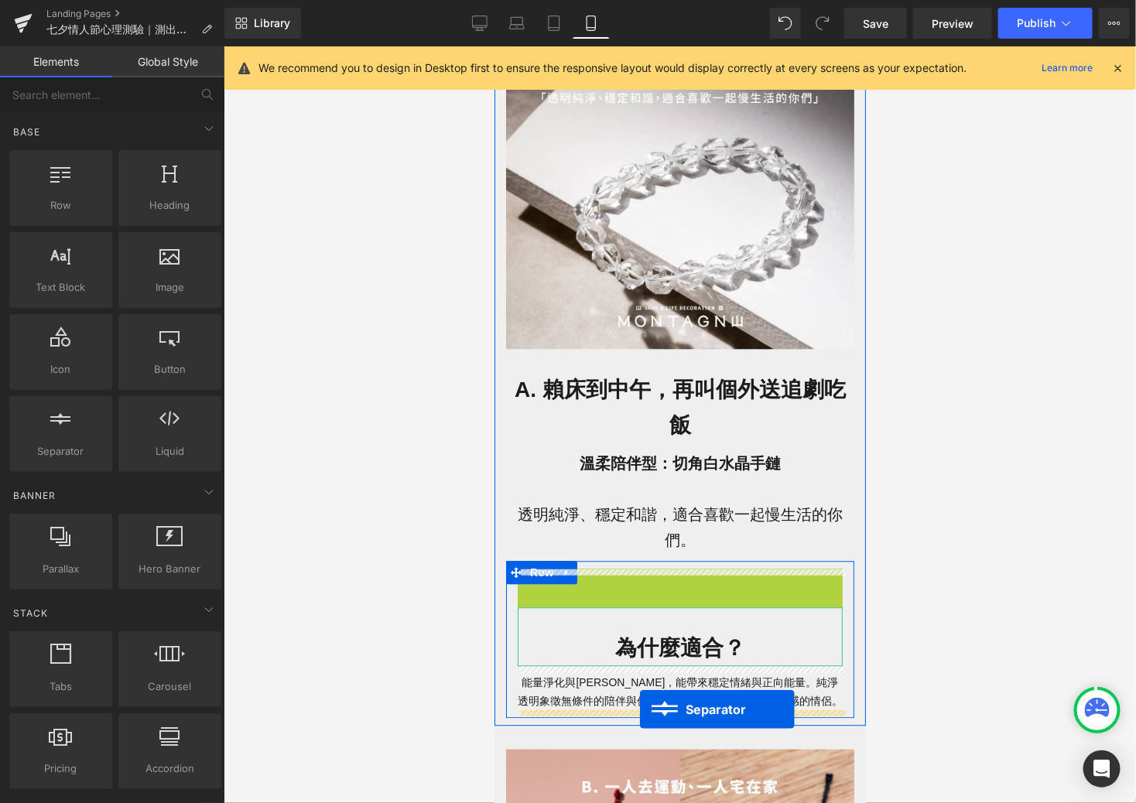
drag, startPoint x: 644, startPoint y: 578, endPoint x: 638, endPoint y: 708, distance: 130.2
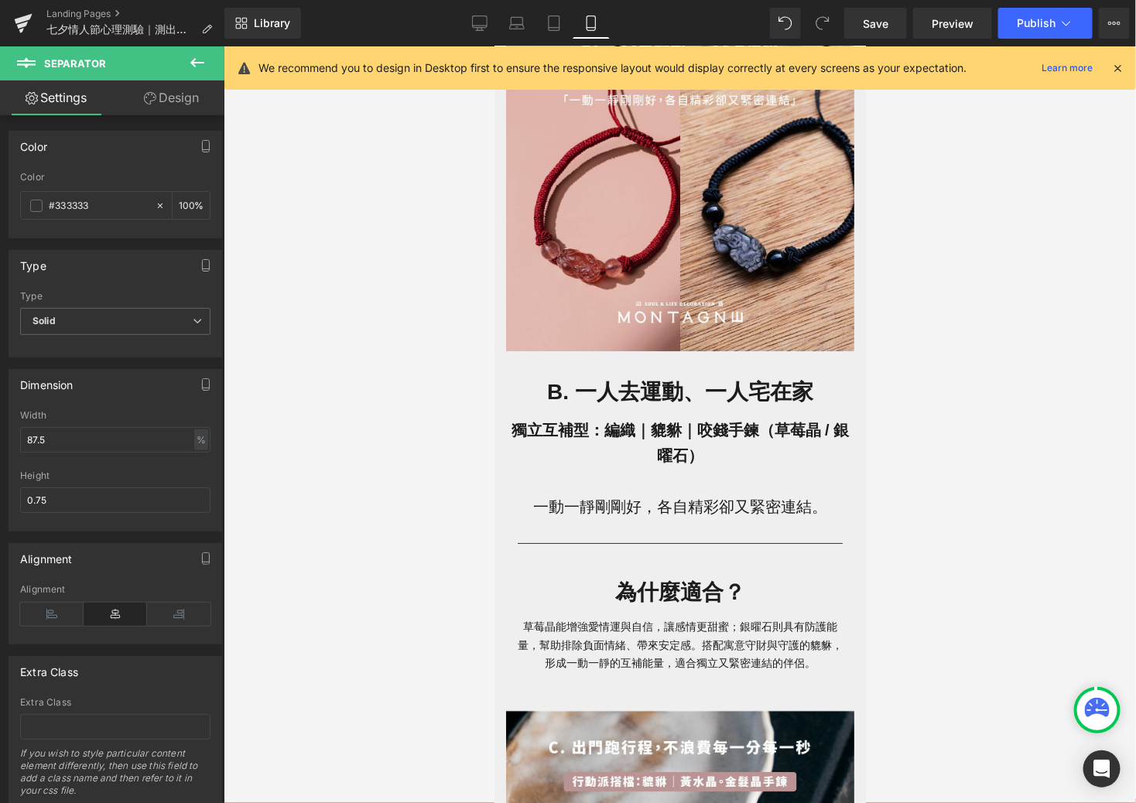
scroll to position [2027, 0]
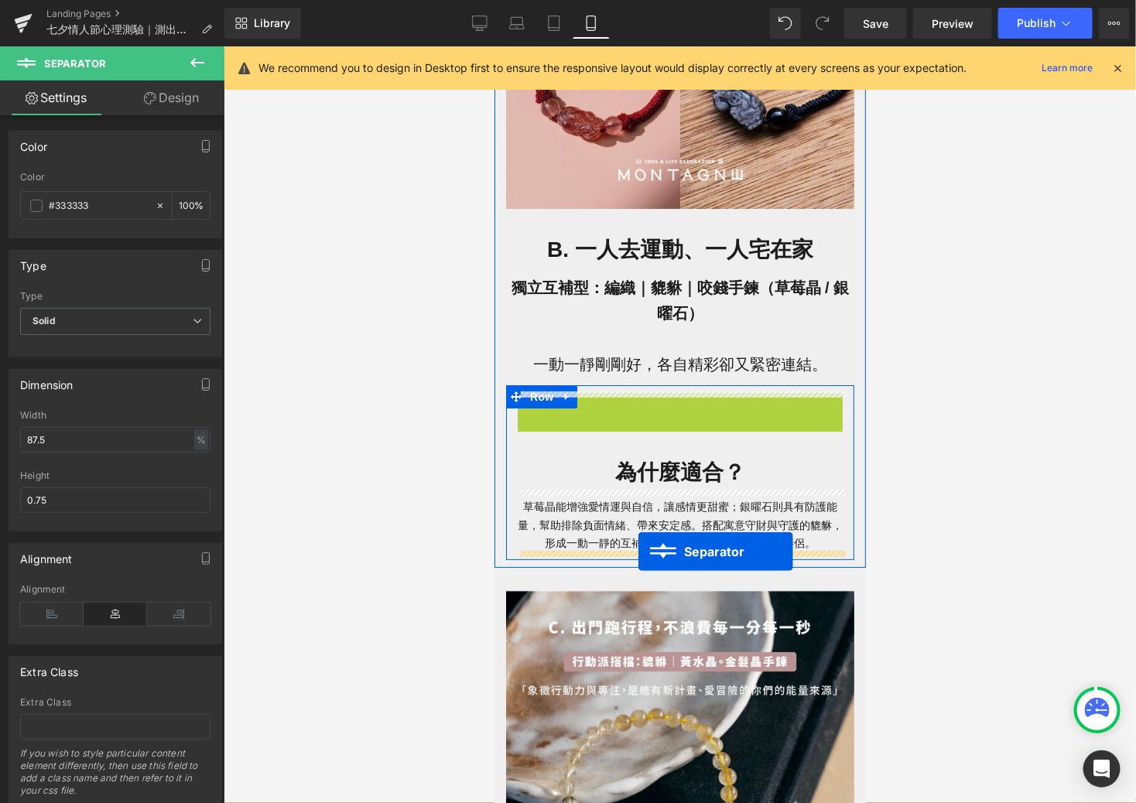
drag, startPoint x: 646, startPoint y: 398, endPoint x: 637, endPoint y: 550, distance: 151.9
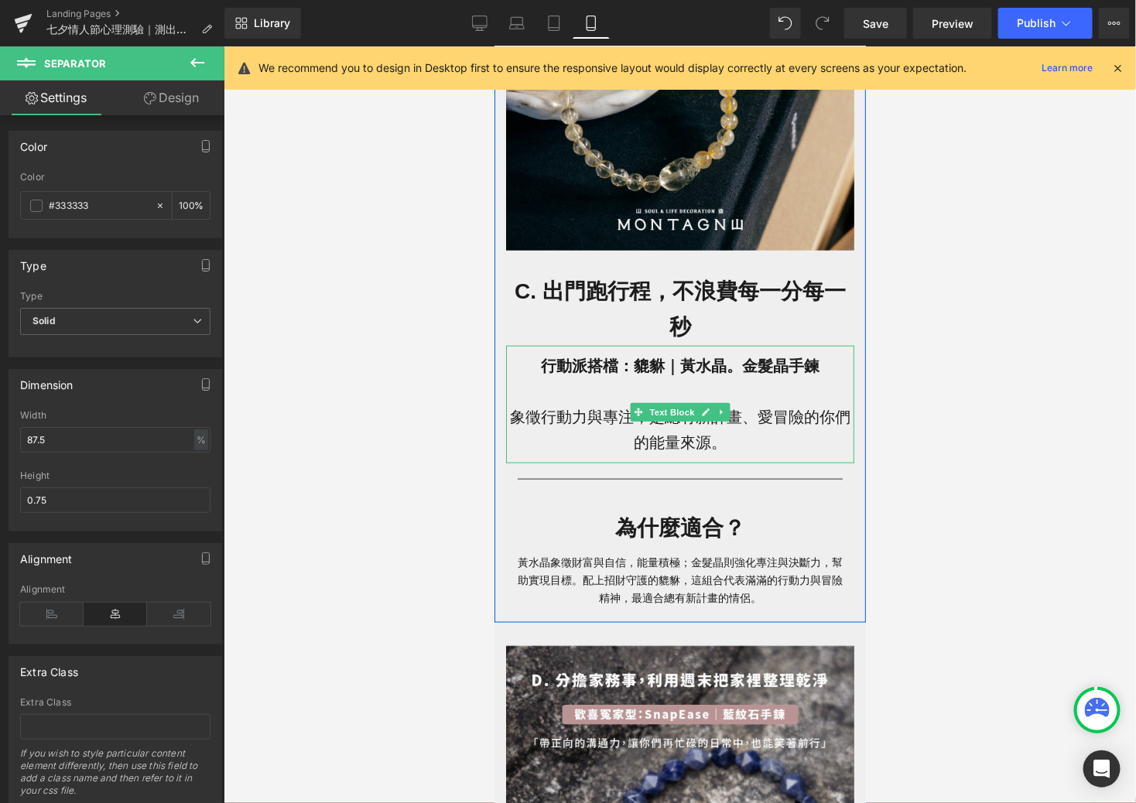
scroll to position [2728, 0]
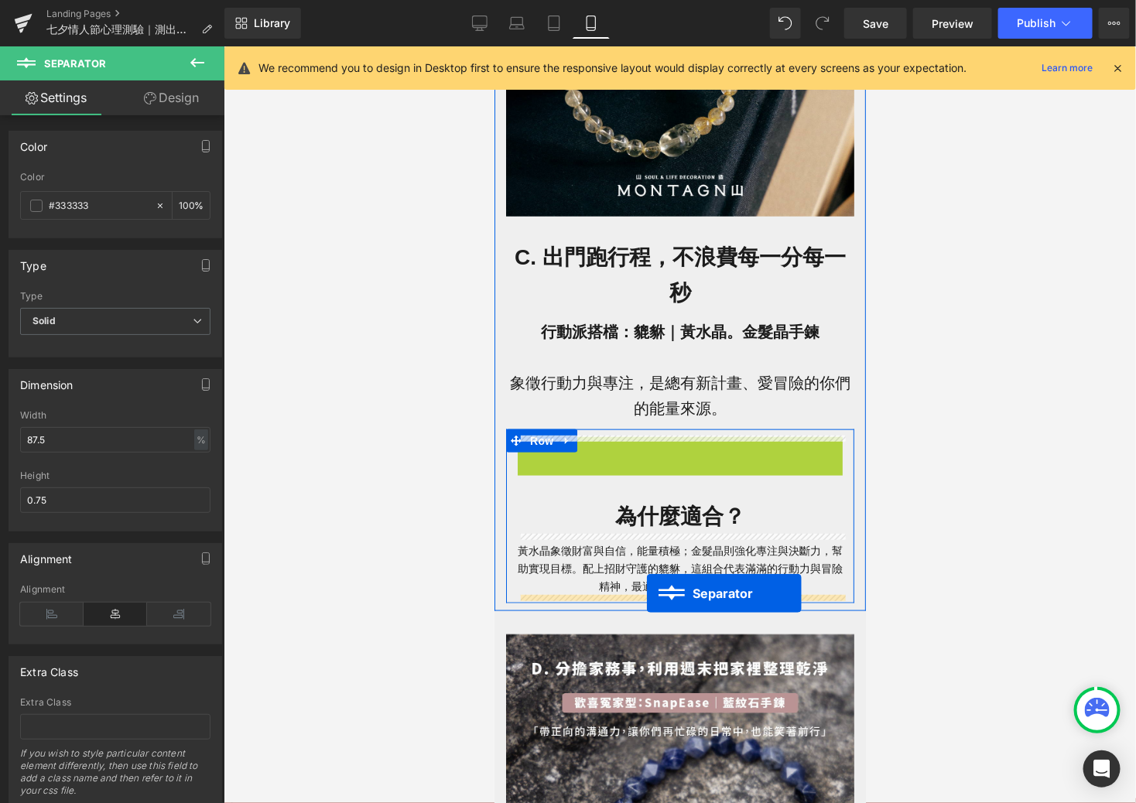
drag, startPoint x: 646, startPoint y: 438, endPoint x: 646, endPoint y: 593, distance: 154.8
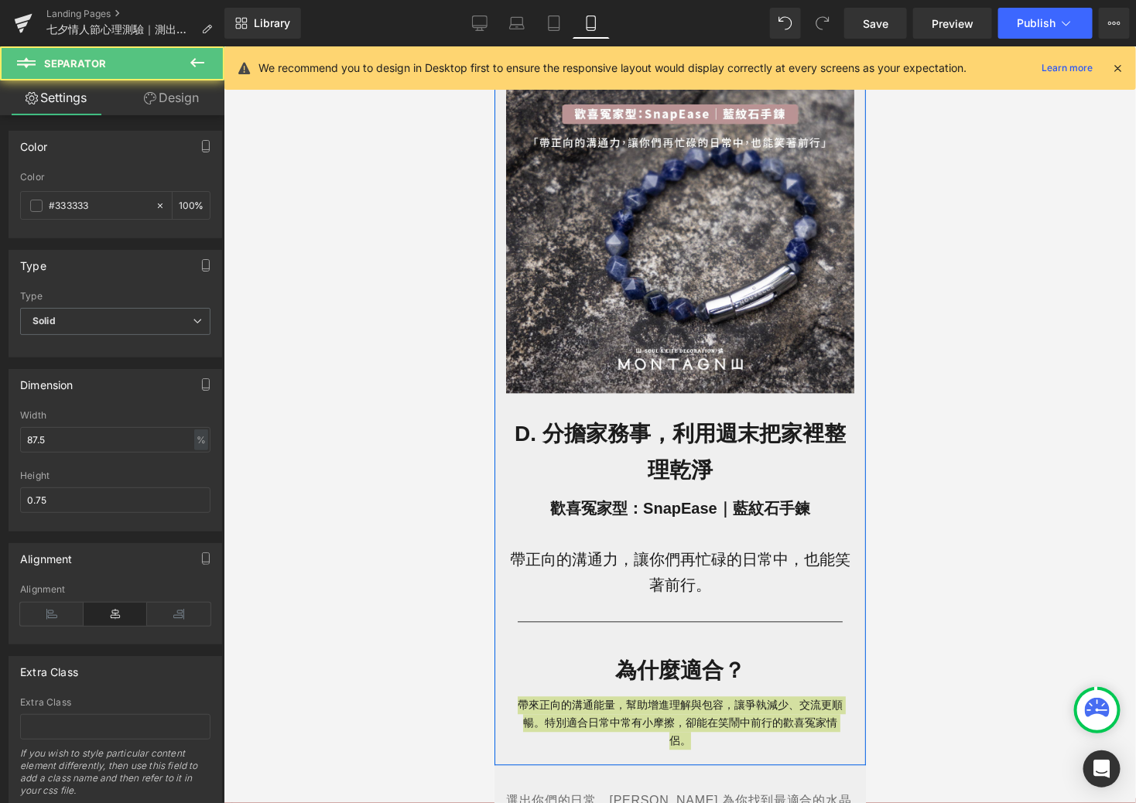
scroll to position [3413, 0]
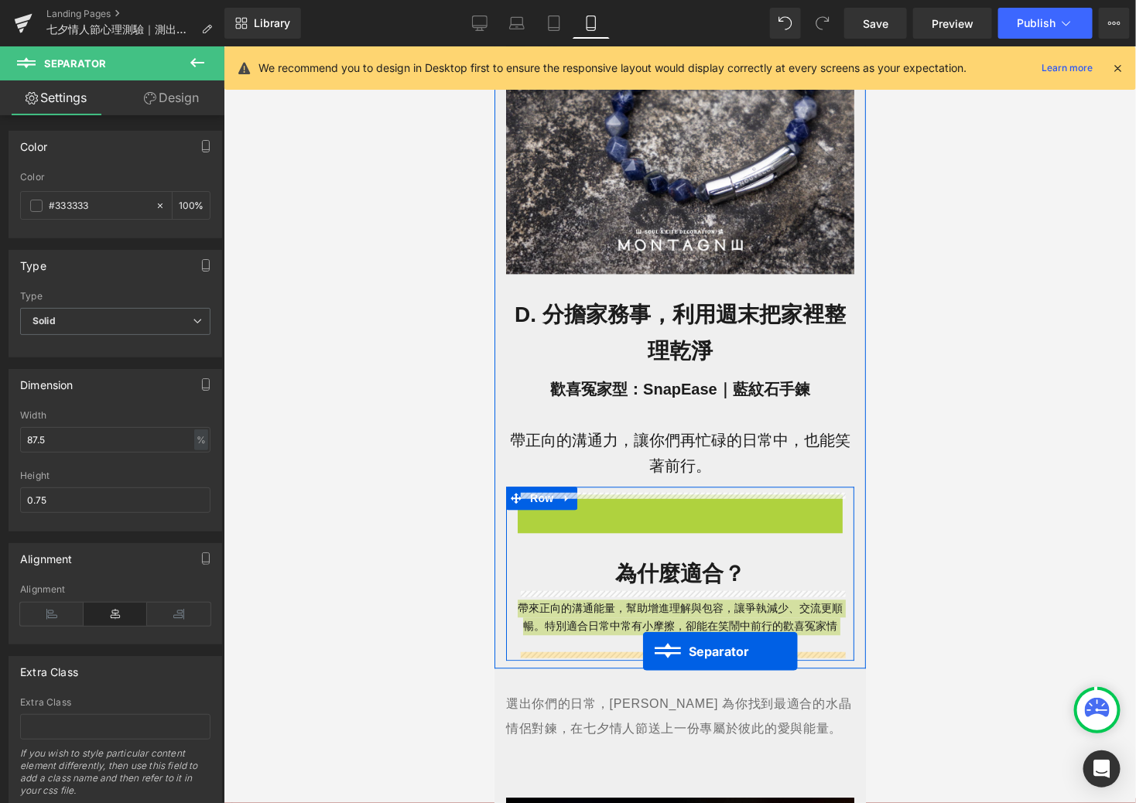
drag, startPoint x: 642, startPoint y: 499, endPoint x: 643, endPoint y: 658, distance: 158.7
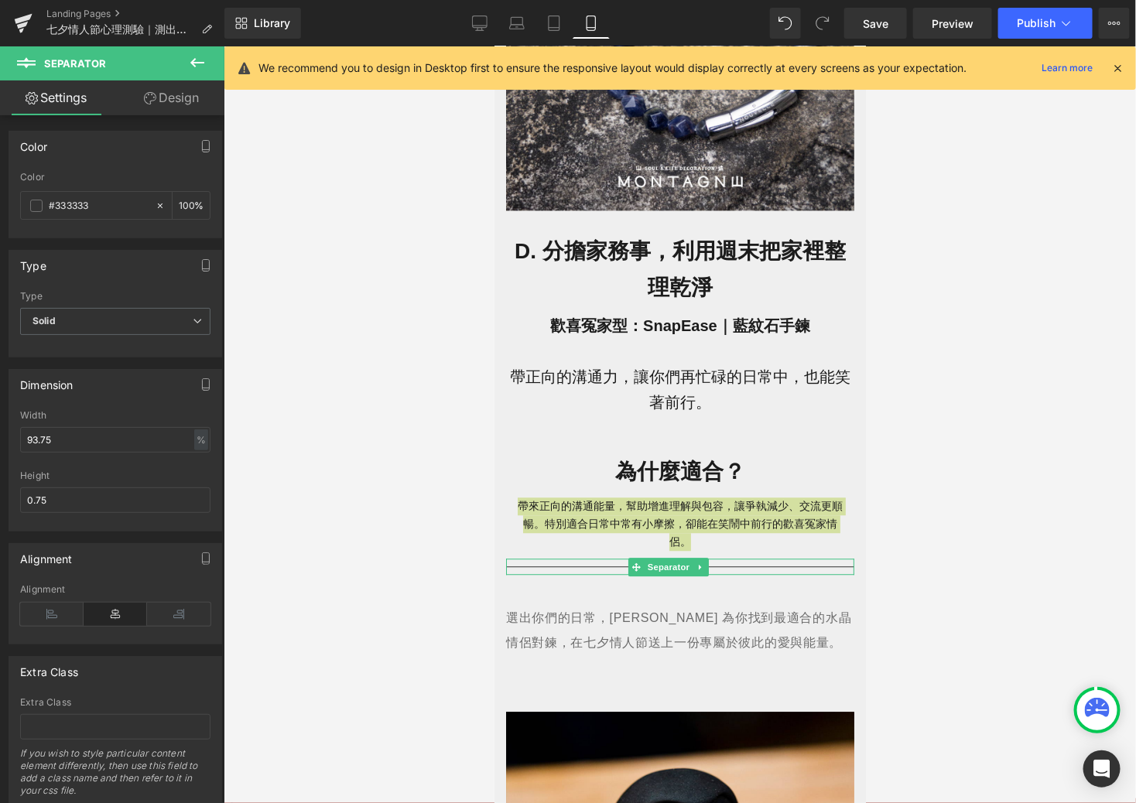
scroll to position [3406, 0]
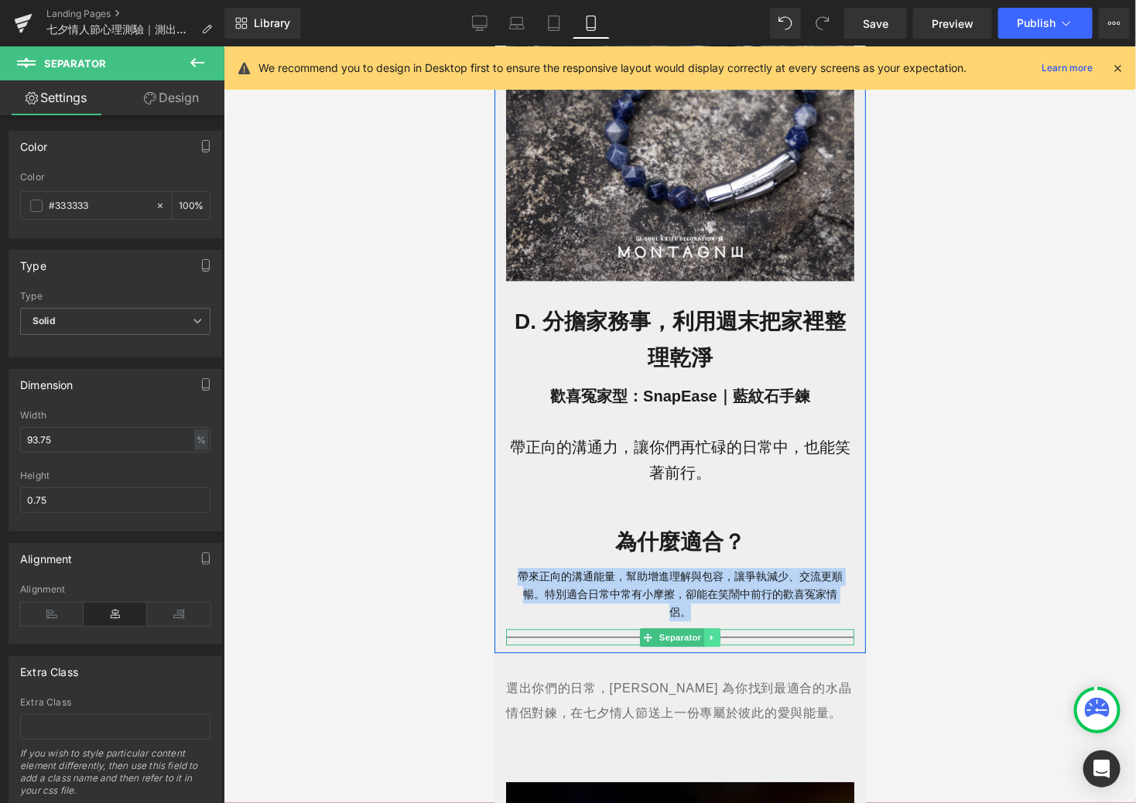
click at [714, 639] on icon at bounding box center [711, 637] width 9 height 9
click at [717, 637] on icon at bounding box center [719, 637] width 9 height 9
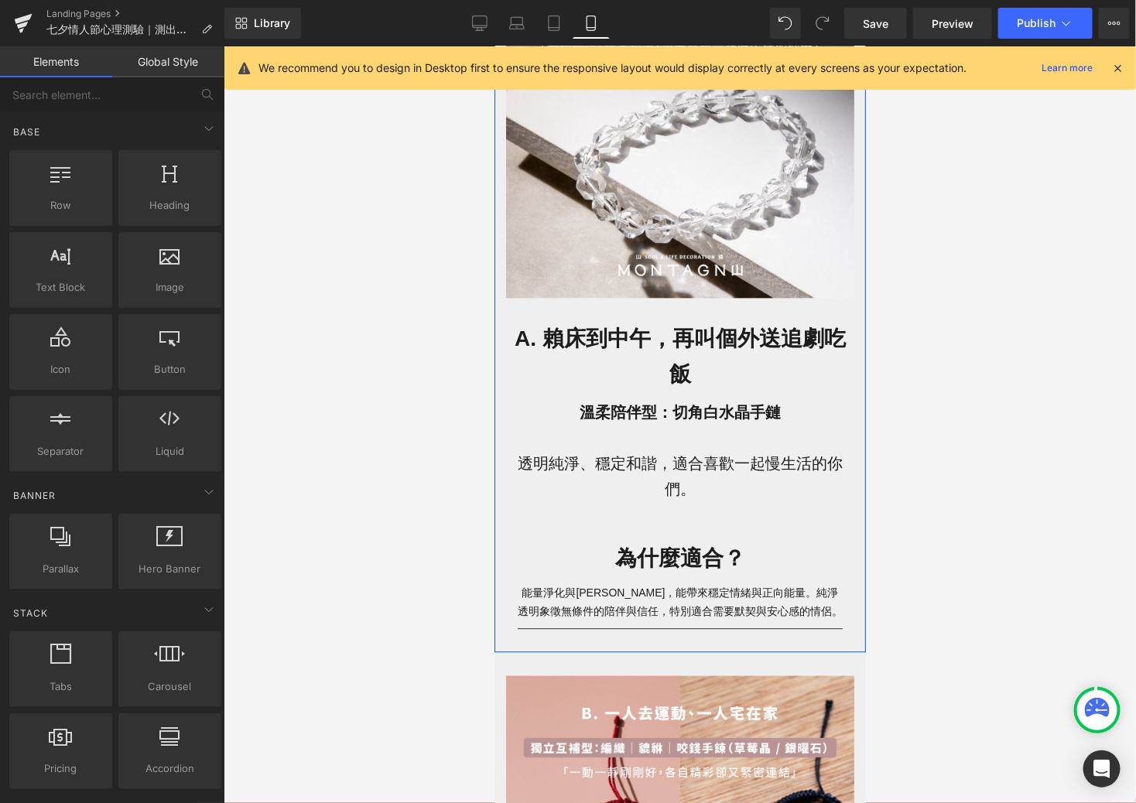
scroll to position [1144, 0]
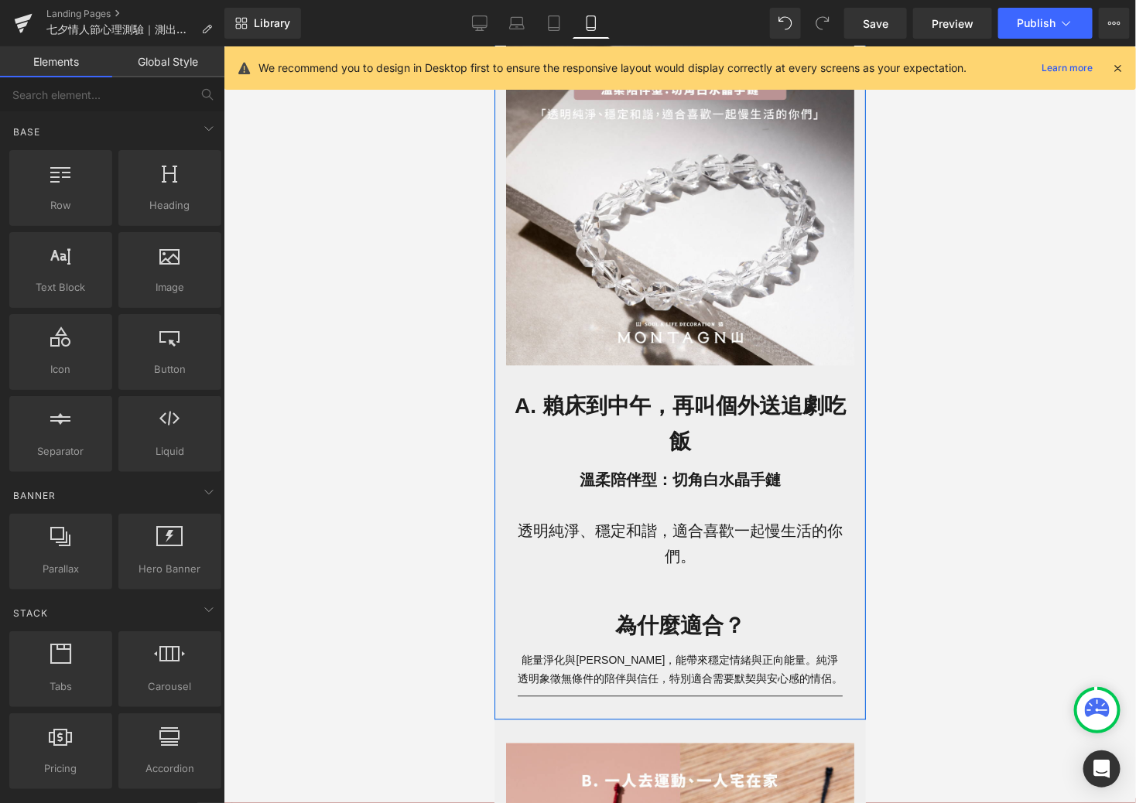
click at [747, 428] on h1 "A. 賴床到中午，再叫個外送追劇吃飯" at bounding box center [679, 424] width 348 height 71
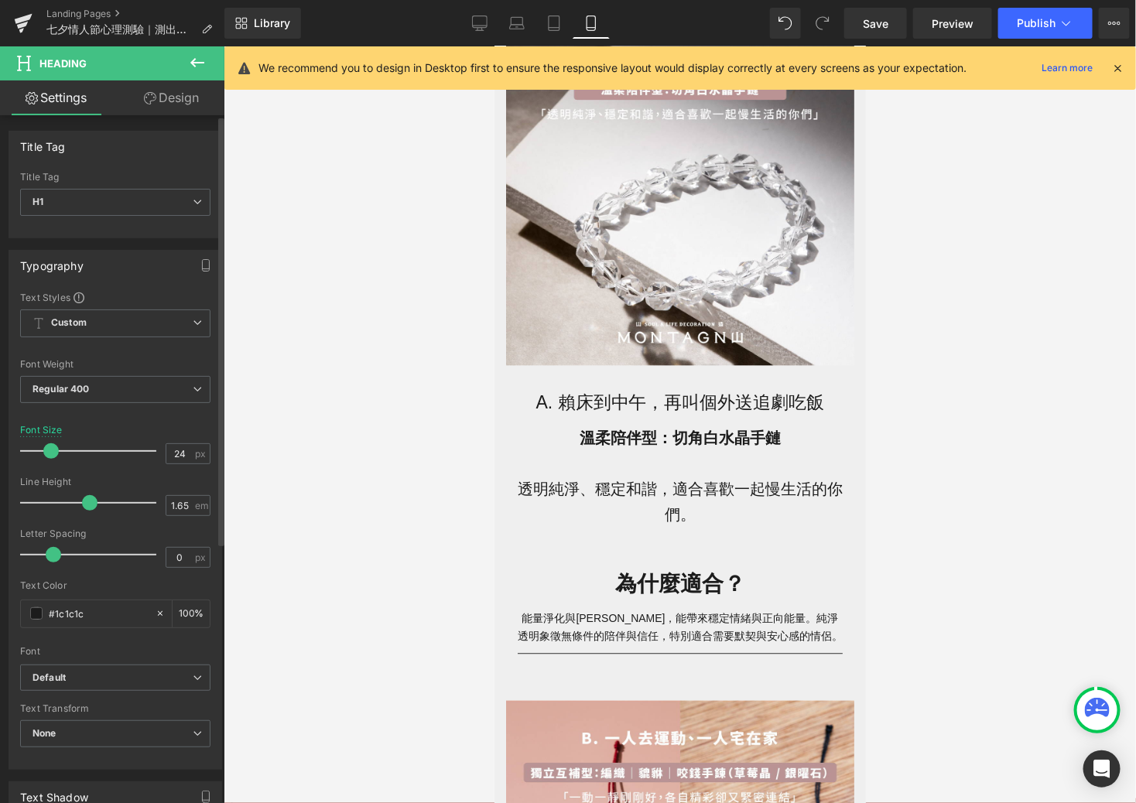
type input "25"
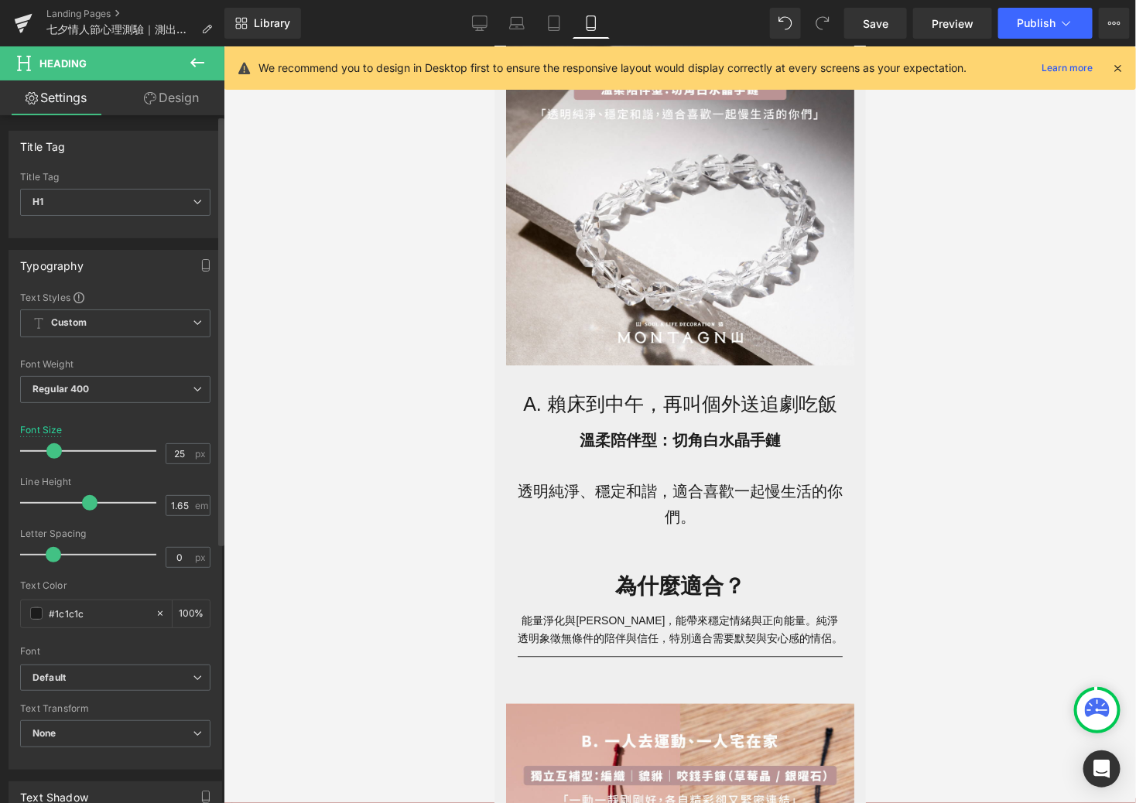
click at [53, 447] on span at bounding box center [53, 450] width 15 height 15
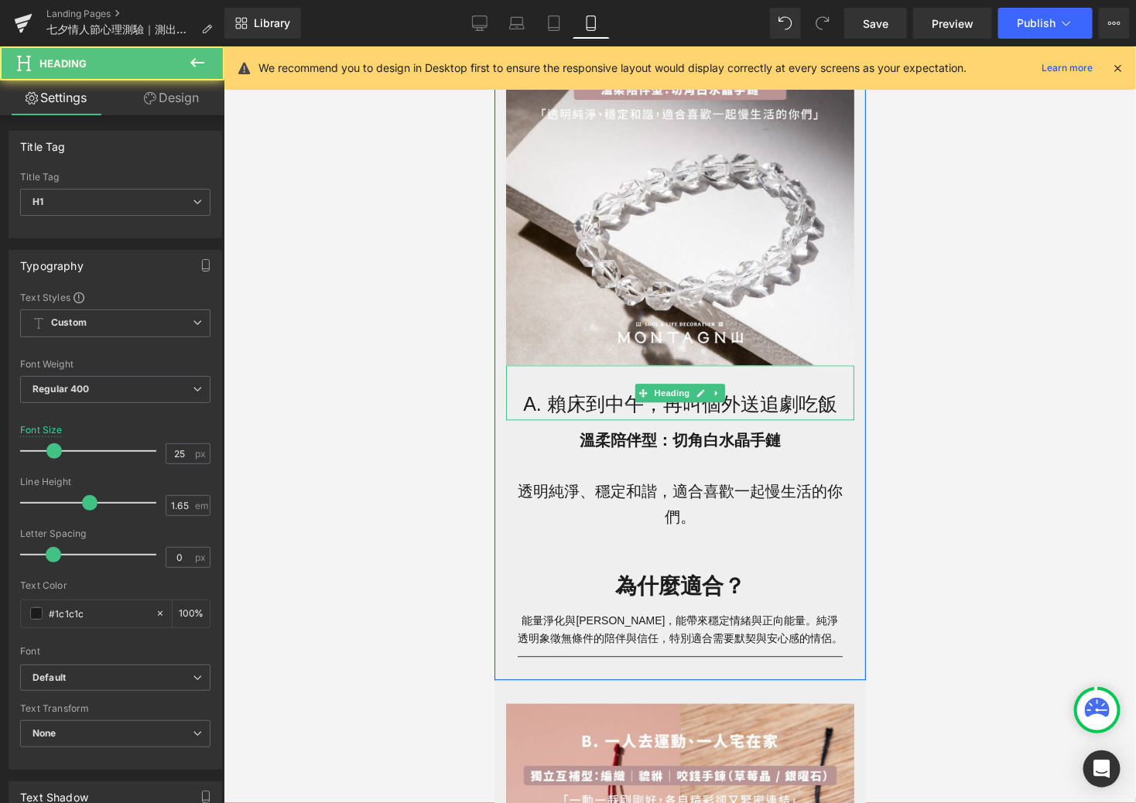
click at [691, 409] on h1 "A. 賴床到中午，再叫個外送追劇吃飯" at bounding box center [679, 405] width 348 height 32
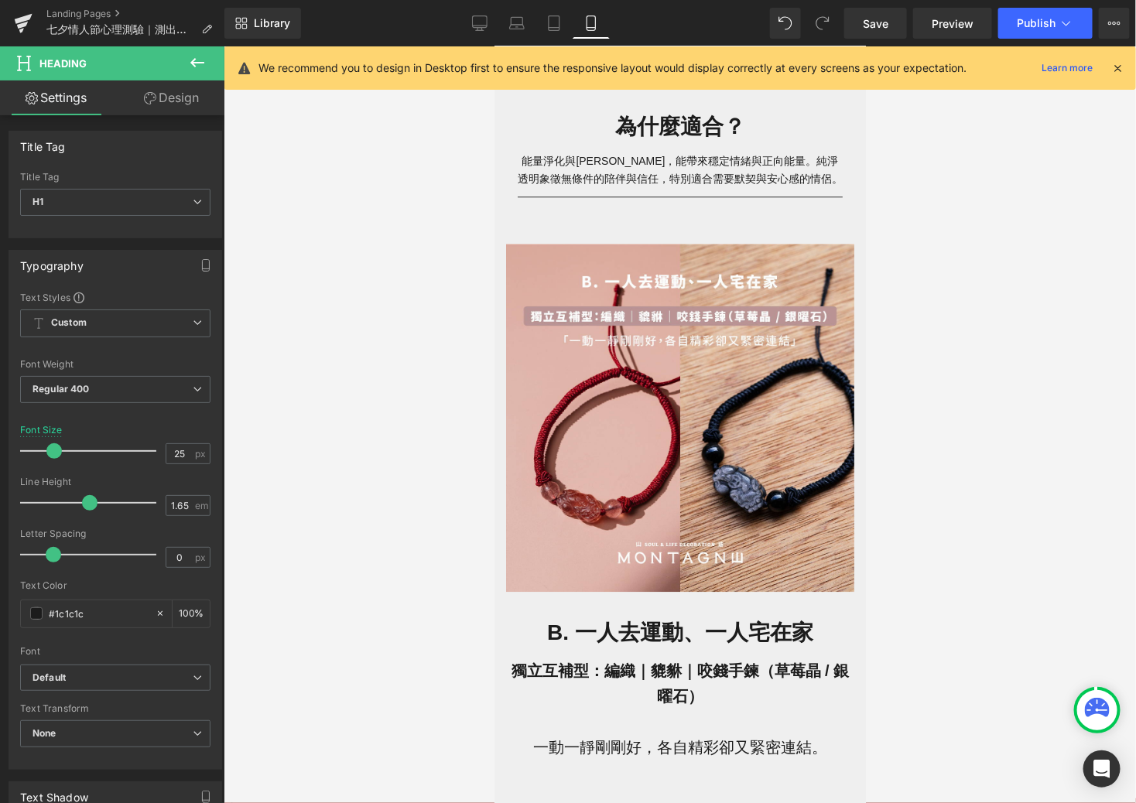
scroll to position [1695, 0]
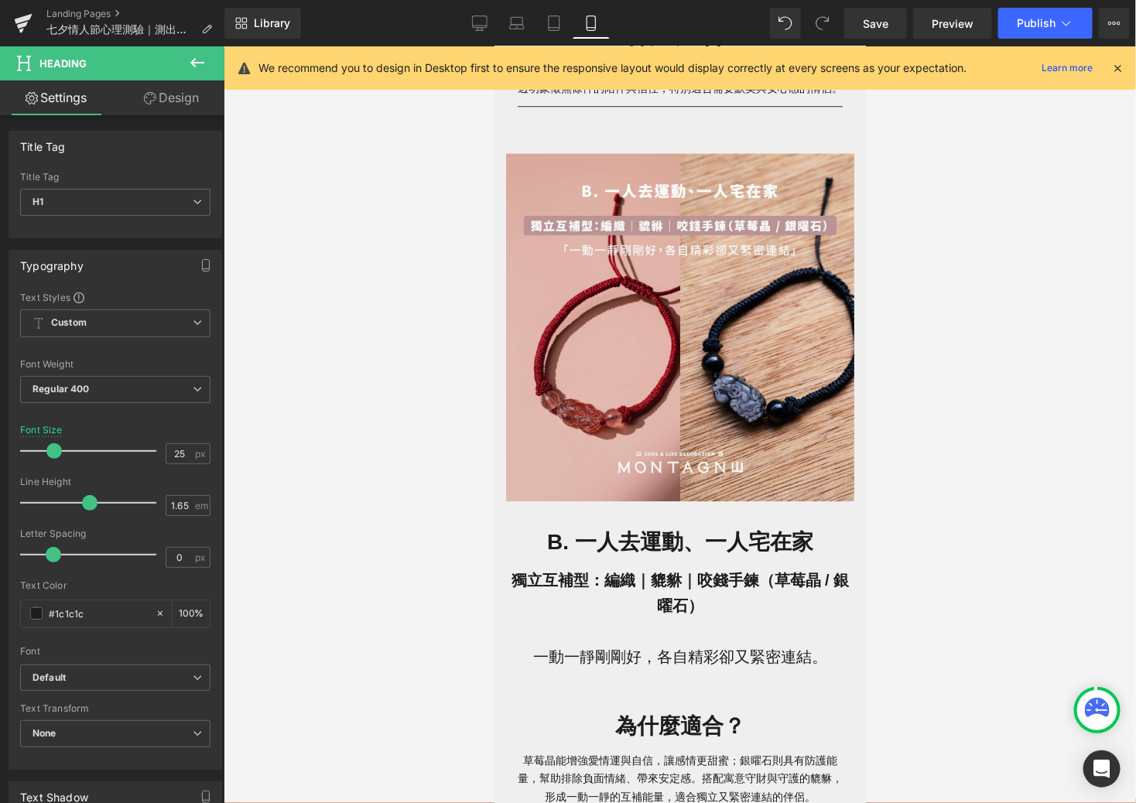
click at [720, 539] on h1 "B. 一人去運動、一人宅在家" at bounding box center [679, 542] width 348 height 36
click at [188, 454] on div "28 px" at bounding box center [188, 453] width 45 height 21
click at [176, 452] on input "28" at bounding box center [179, 453] width 27 height 19
type input "2"
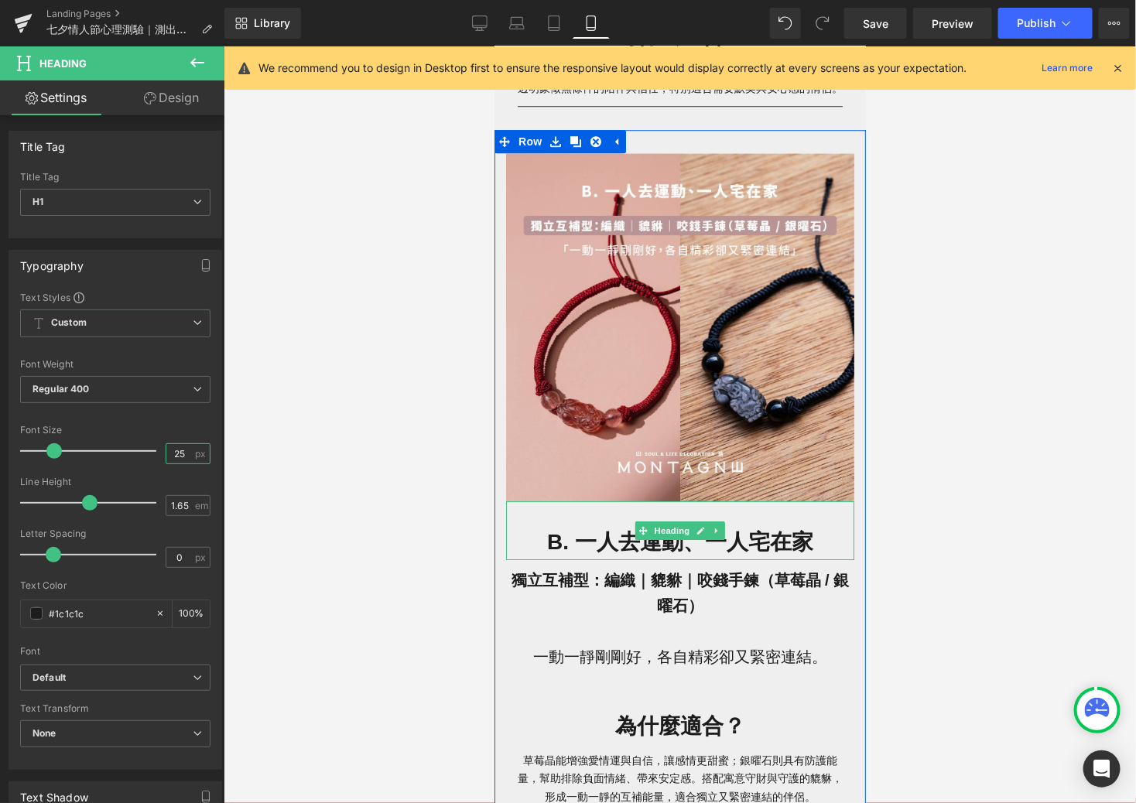
type input "25"
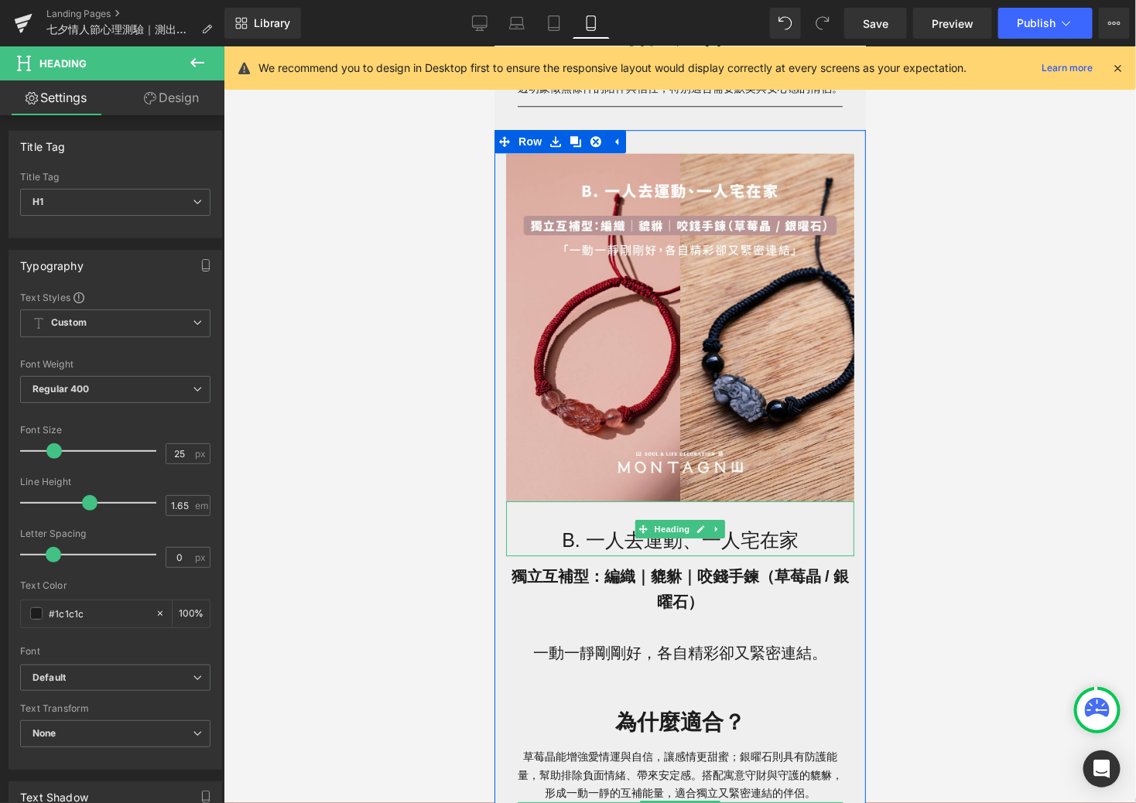
click at [650, 543] on h1 "B. 一人去運動、一人宅在家" at bounding box center [679, 540] width 348 height 32
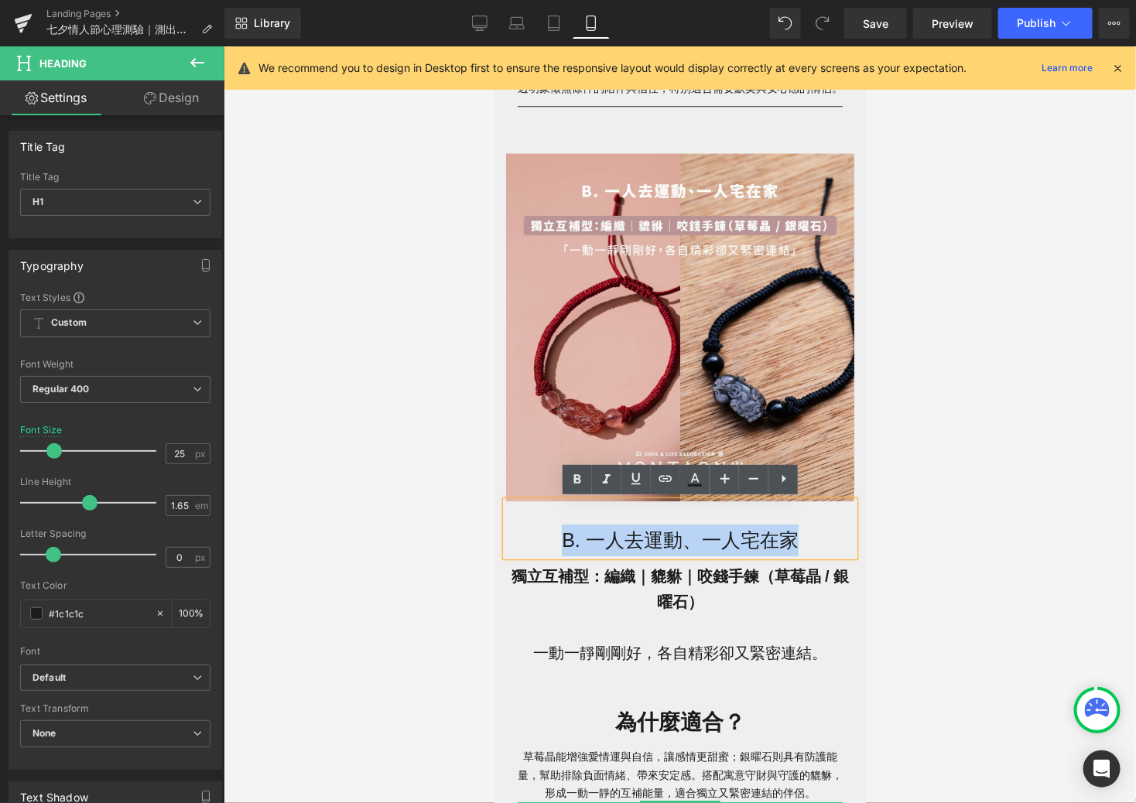
drag, startPoint x: 804, startPoint y: 541, endPoint x: 528, endPoint y: 541, distance: 276.3
click at [528, 541] on h1 "B. 一人去運動、一人宅在家" at bounding box center [679, 540] width 348 height 32
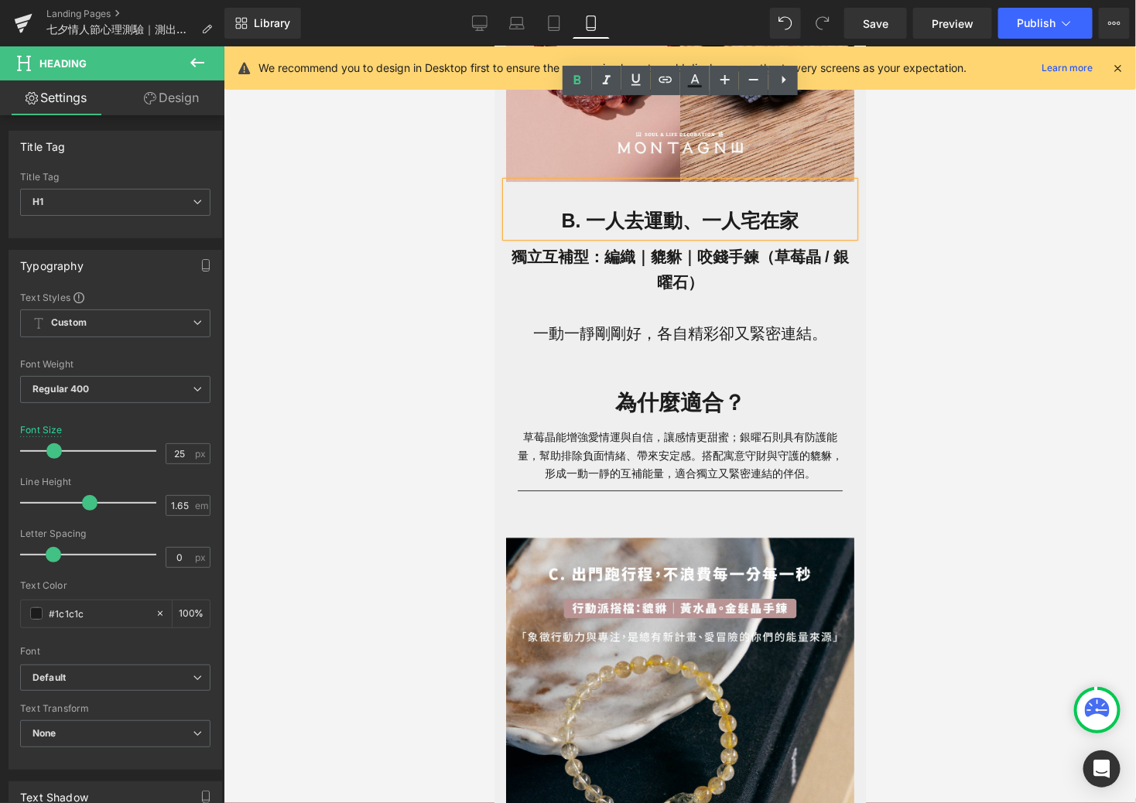
scroll to position [2187, 0]
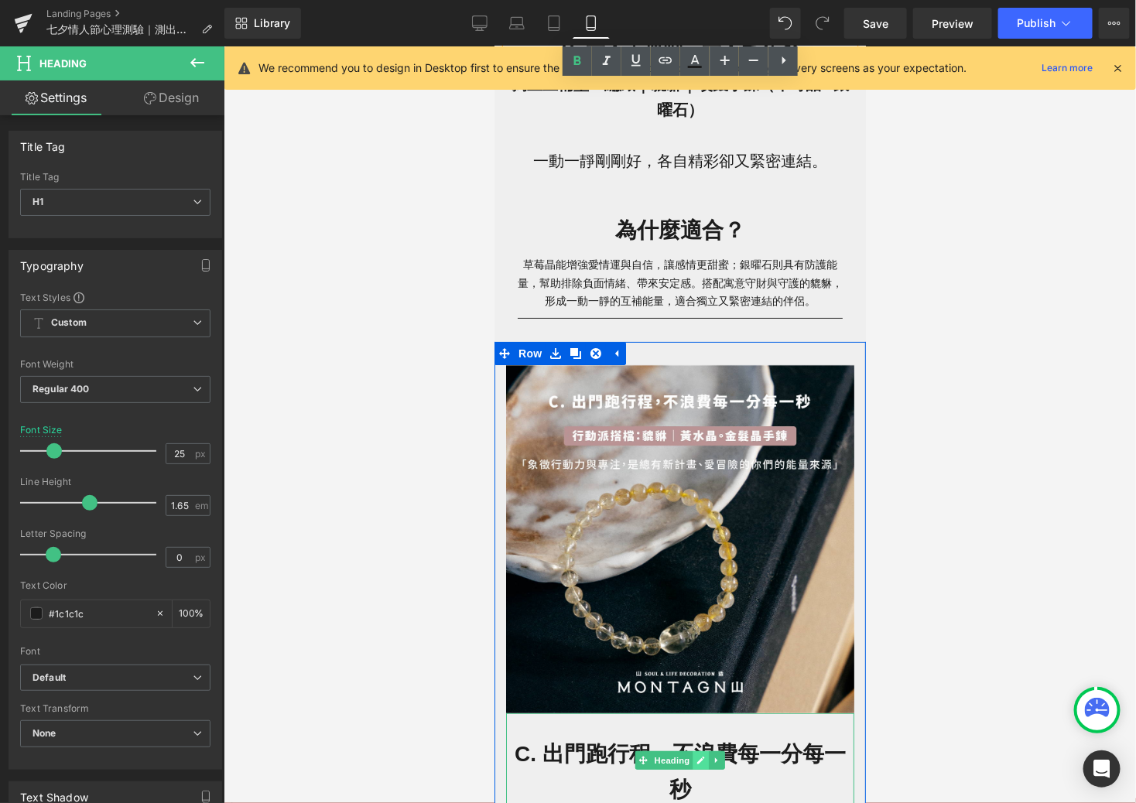
click at [696, 761] on icon at bounding box center [700, 759] width 9 height 9
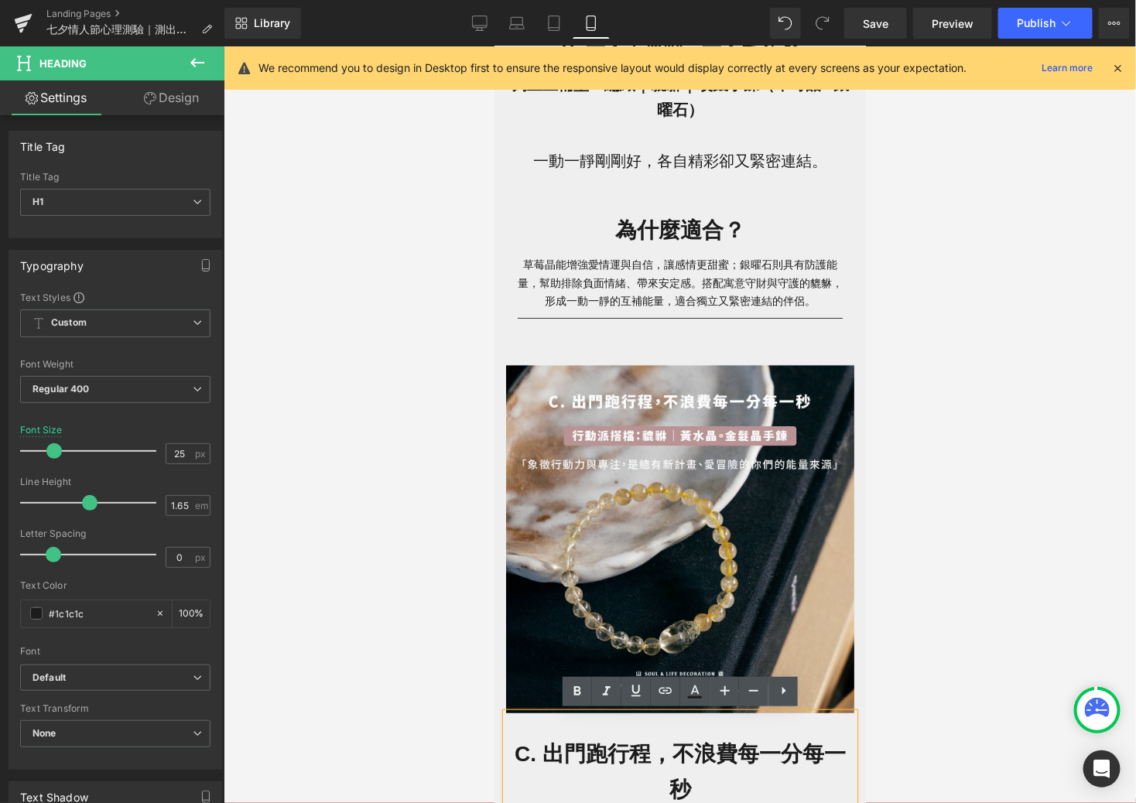
click at [745, 758] on h1 "C. 出門跑行程，不浪費每一分每一秒" at bounding box center [679, 771] width 348 height 71
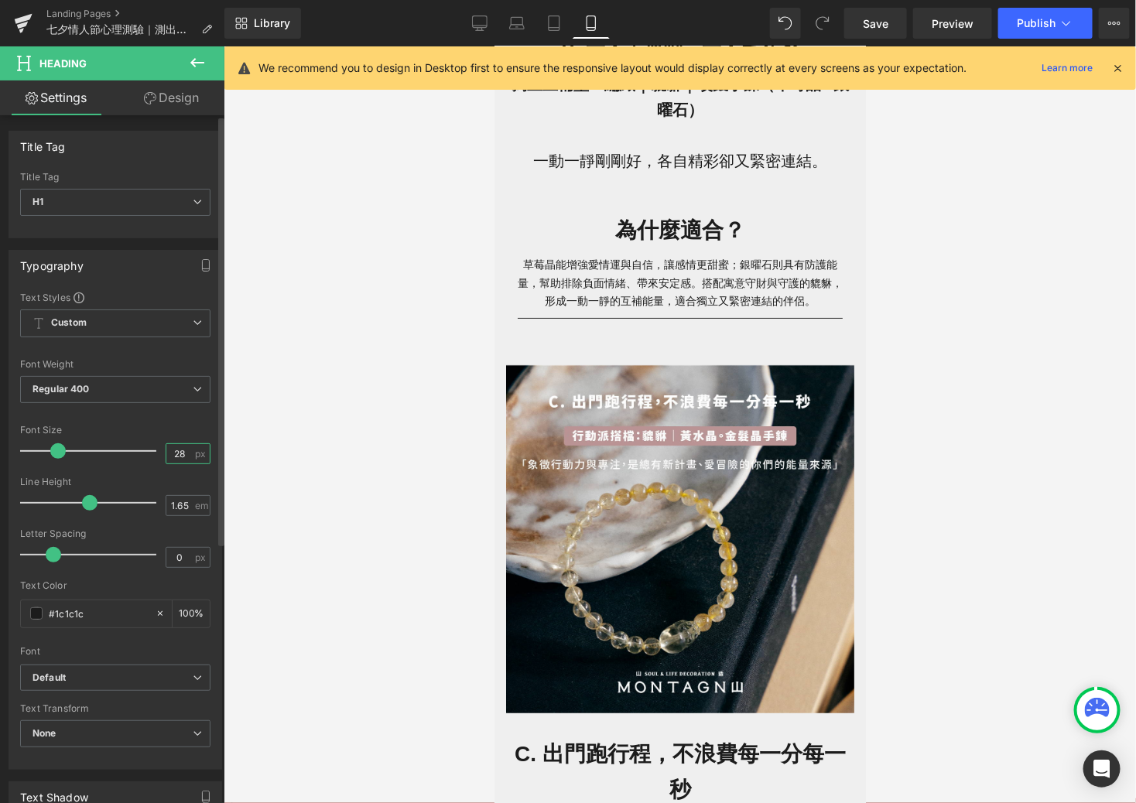
click at [184, 456] on input "28" at bounding box center [179, 453] width 27 height 19
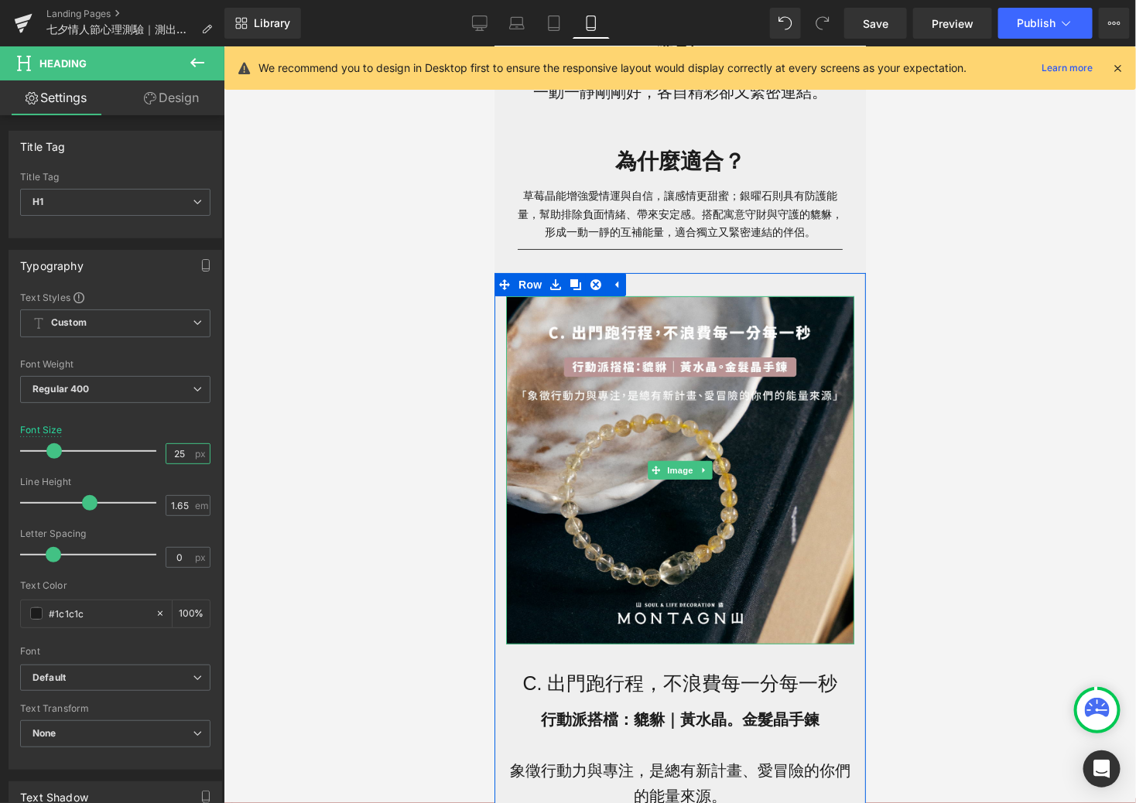
scroll to position [2270, 0]
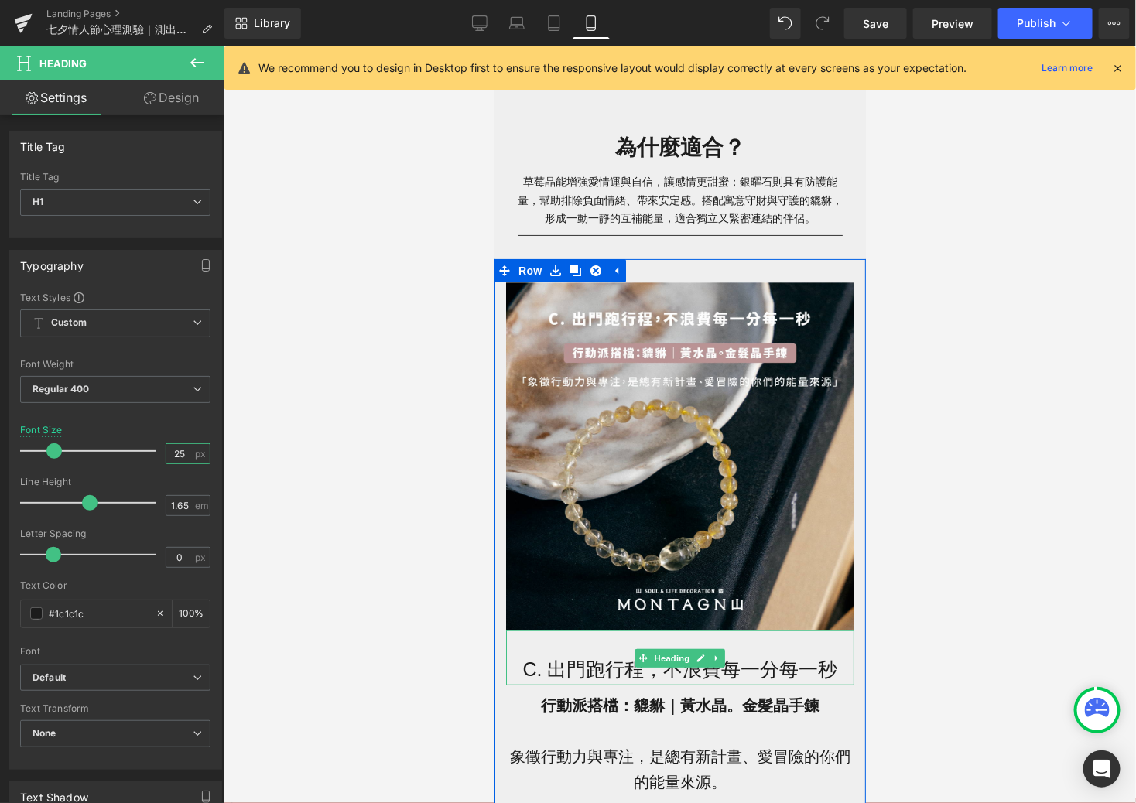
type input "25"
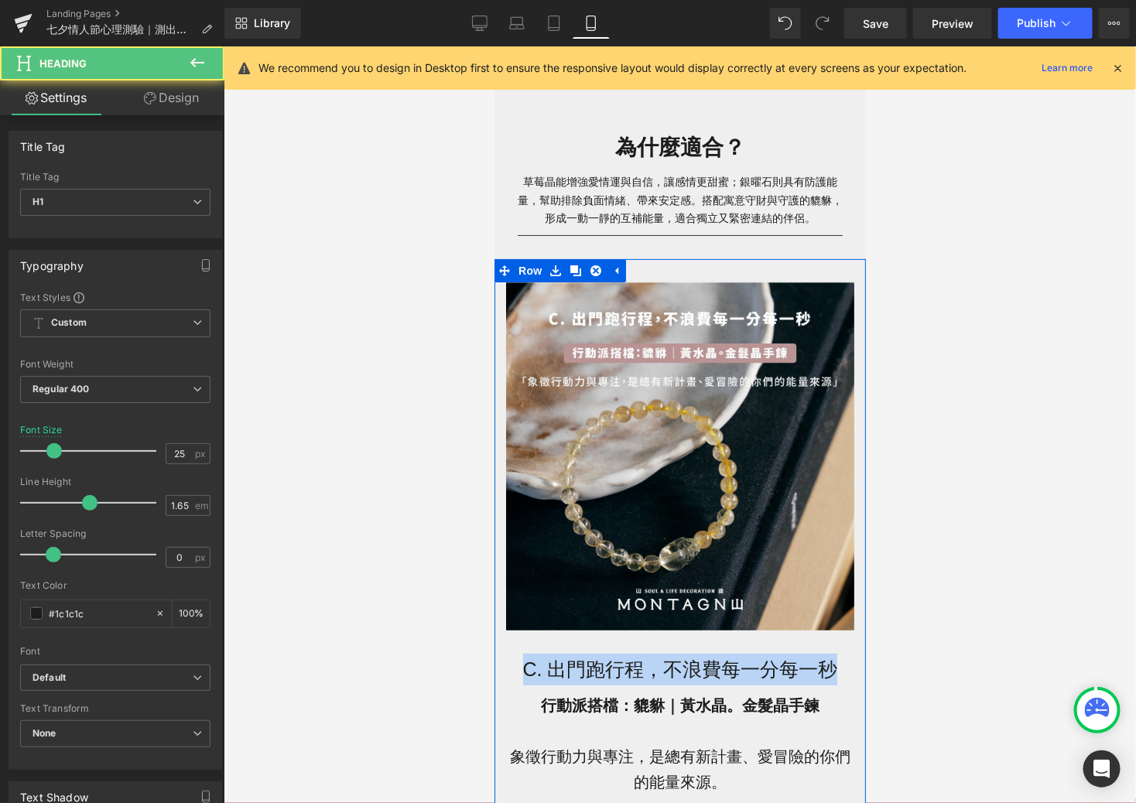
drag, startPoint x: 832, startPoint y: 668, endPoint x: 480, endPoint y: 661, distance: 352.2
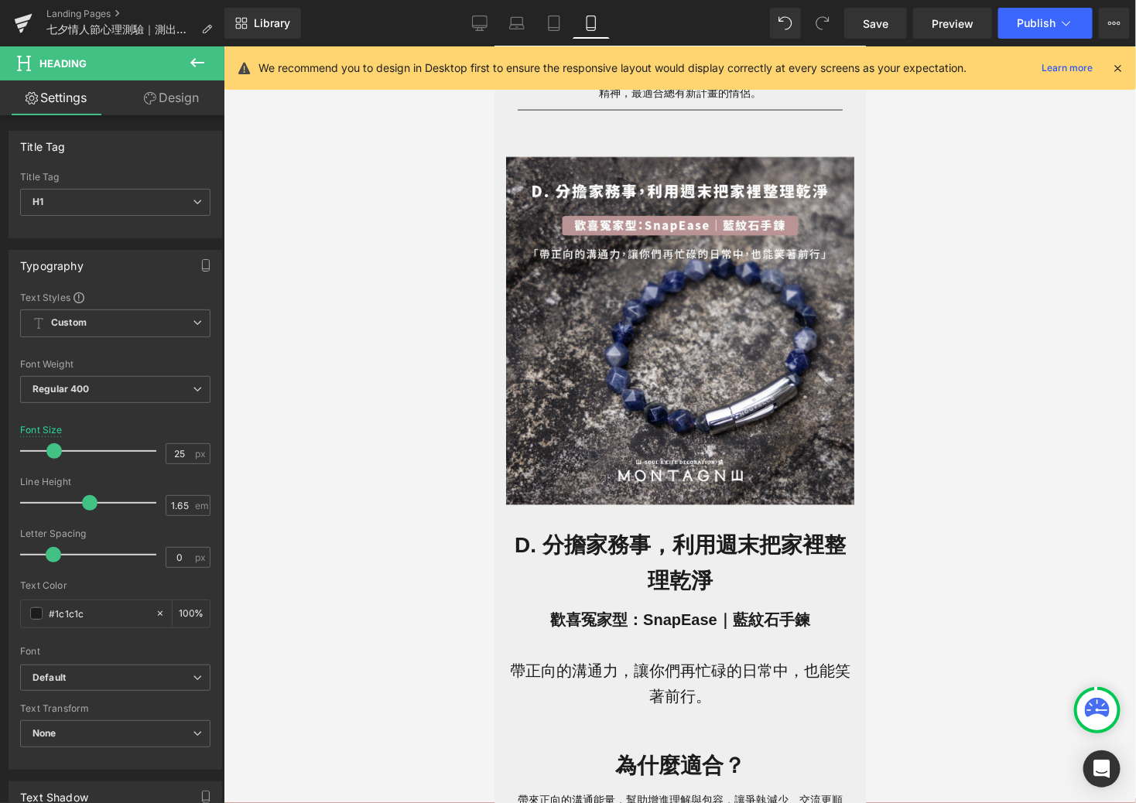
scroll to position [3239, 0]
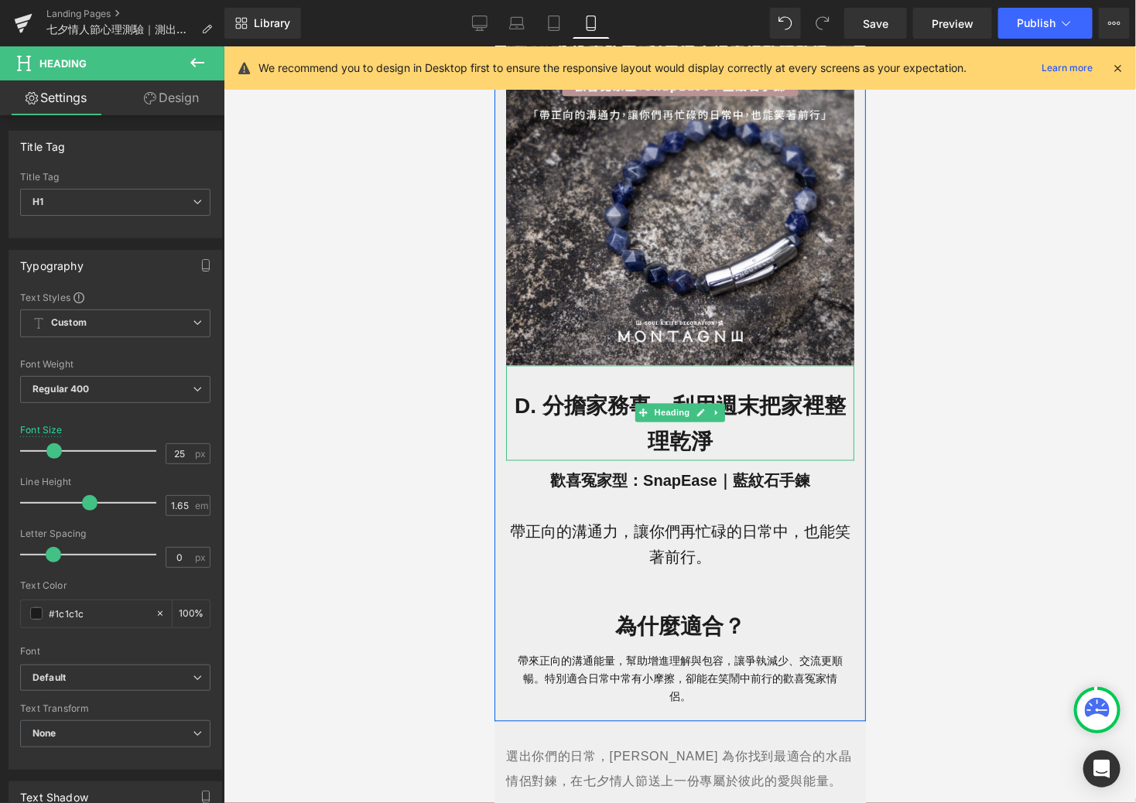
click at [713, 432] on h1 "D. 分擔家務事，利用週末把家裡整理乾淨" at bounding box center [679, 424] width 348 height 71
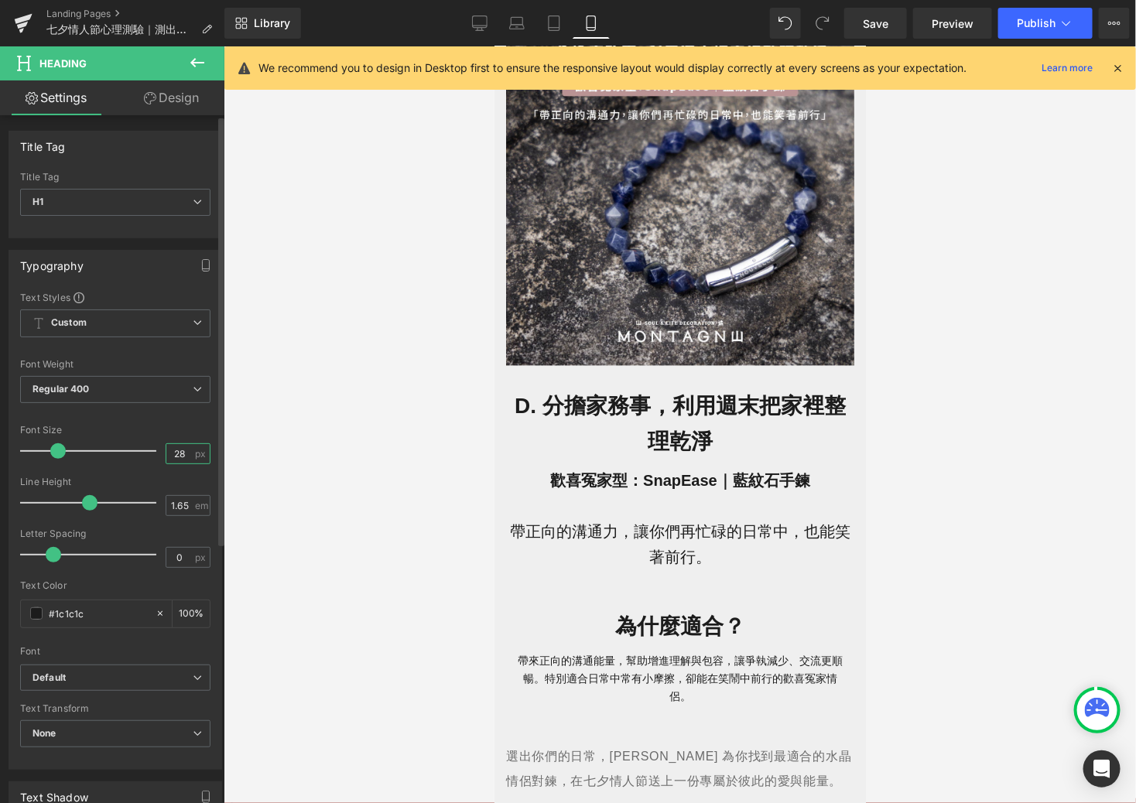
click at [184, 455] on input "28" at bounding box center [179, 453] width 27 height 19
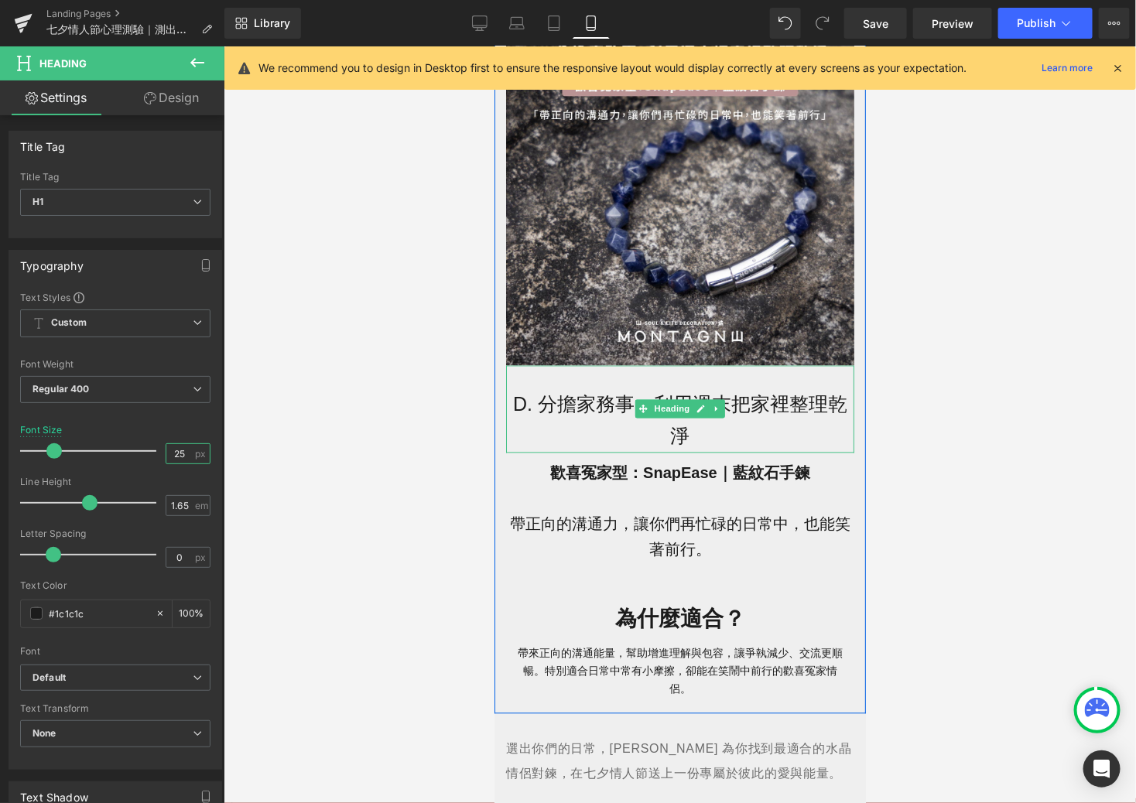
type input "25"
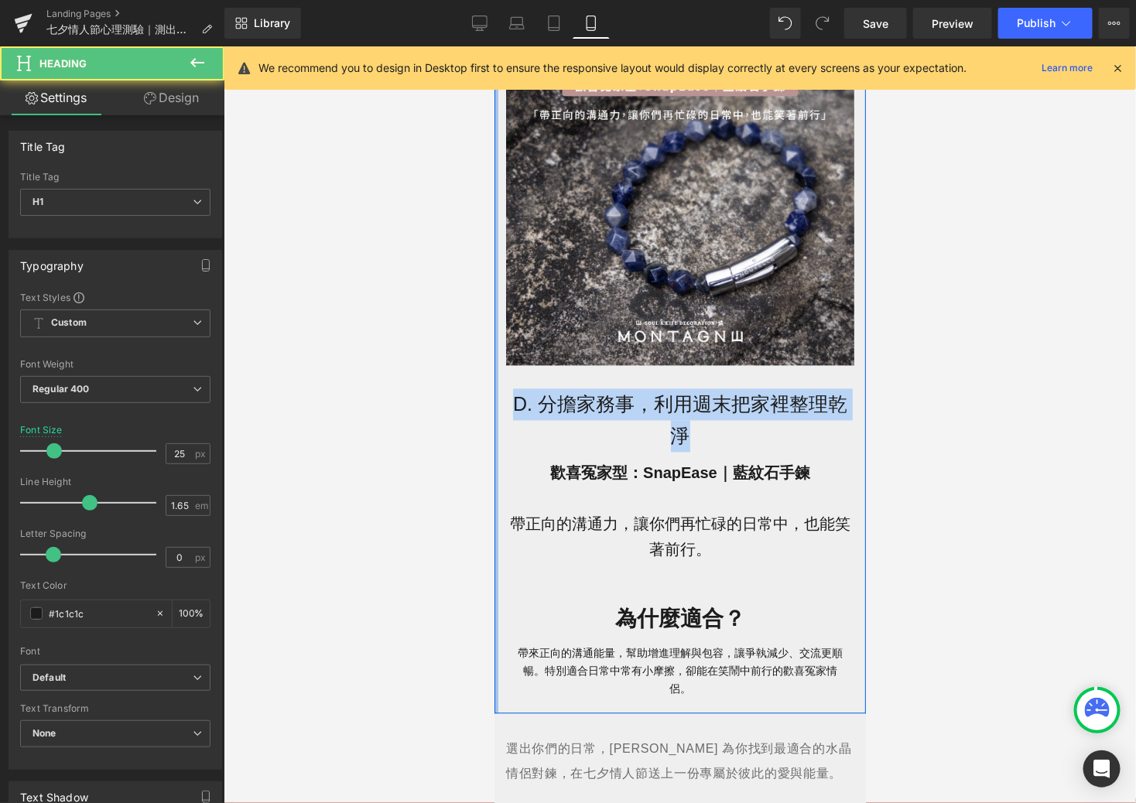
drag, startPoint x: 718, startPoint y: 429, endPoint x: 496, endPoint y: 409, distance: 223.0
click at [496, 409] on div "Image D. 分擔家務事，利用週末把家裡整理乾淨 Heading 歡喜冤家型：SnapEase｜藍紋石手鍊 帶正向的溝通力，讓你們再忙碌的日常中，也能笑著…" at bounding box center [680, 354] width 372 height 720
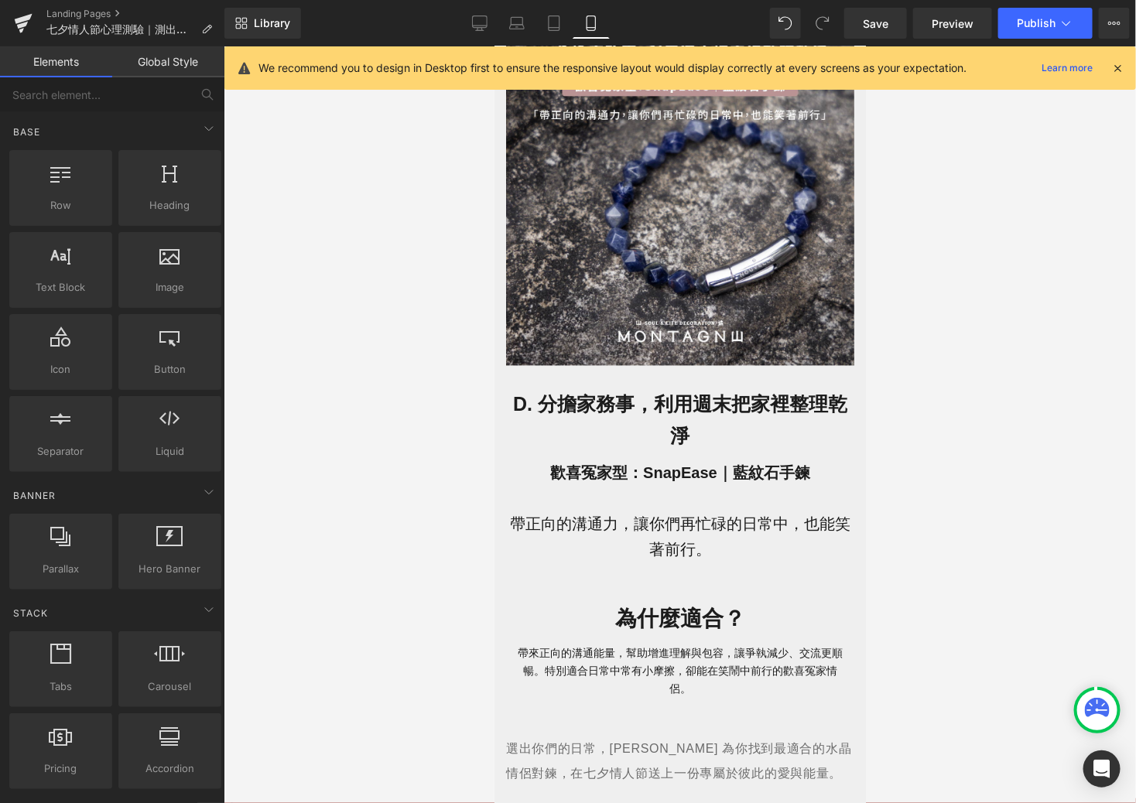
click at [405, 480] on div at bounding box center [680, 424] width 913 height 757
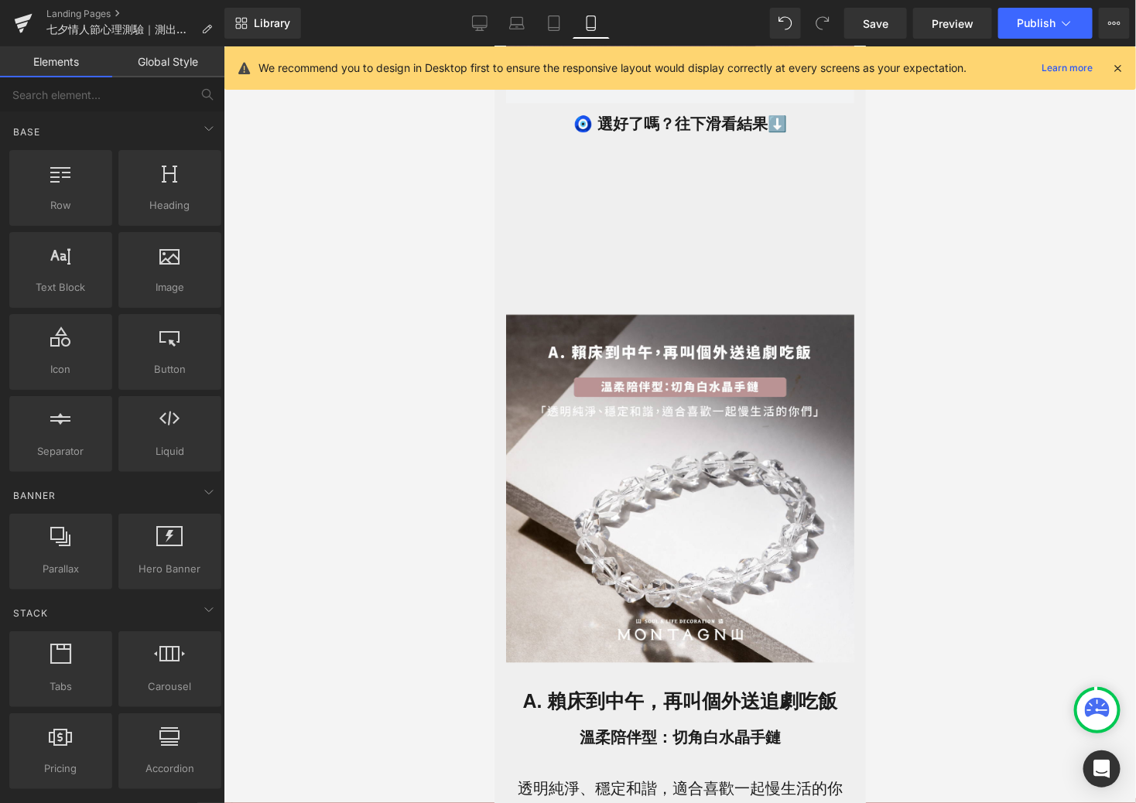
scroll to position [798, 0]
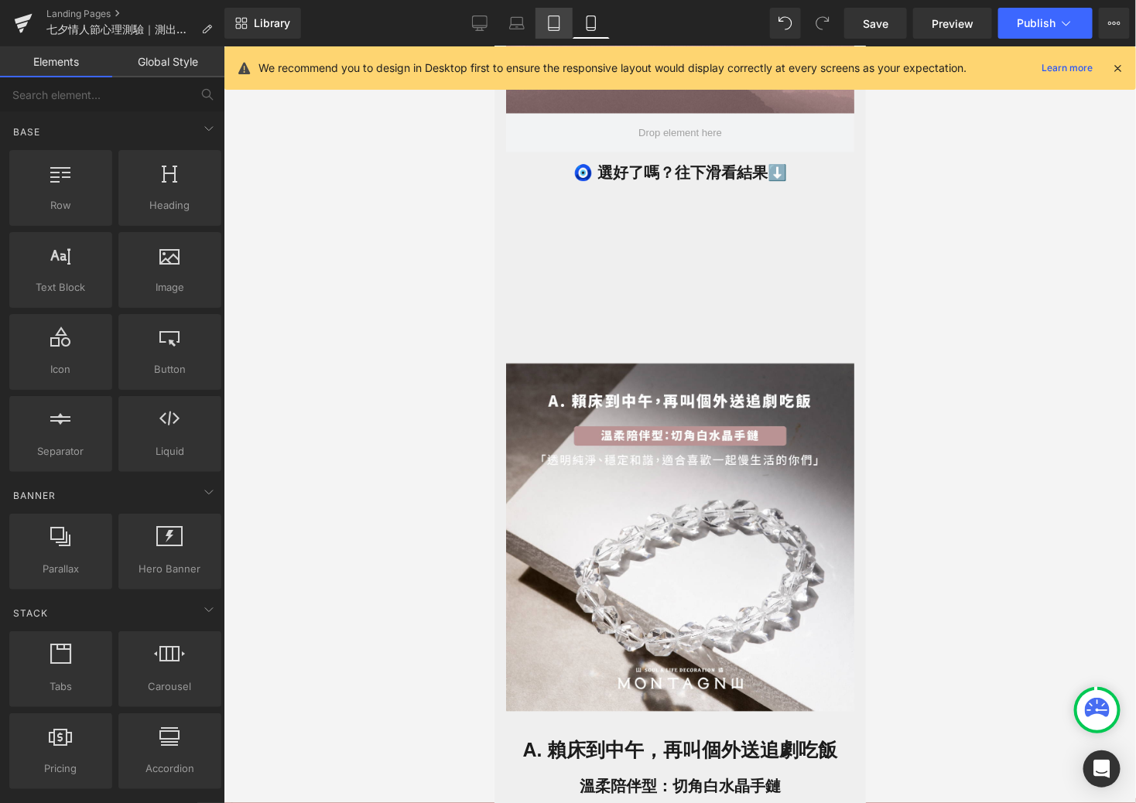
click at [554, 15] on icon at bounding box center [553, 22] width 15 height 15
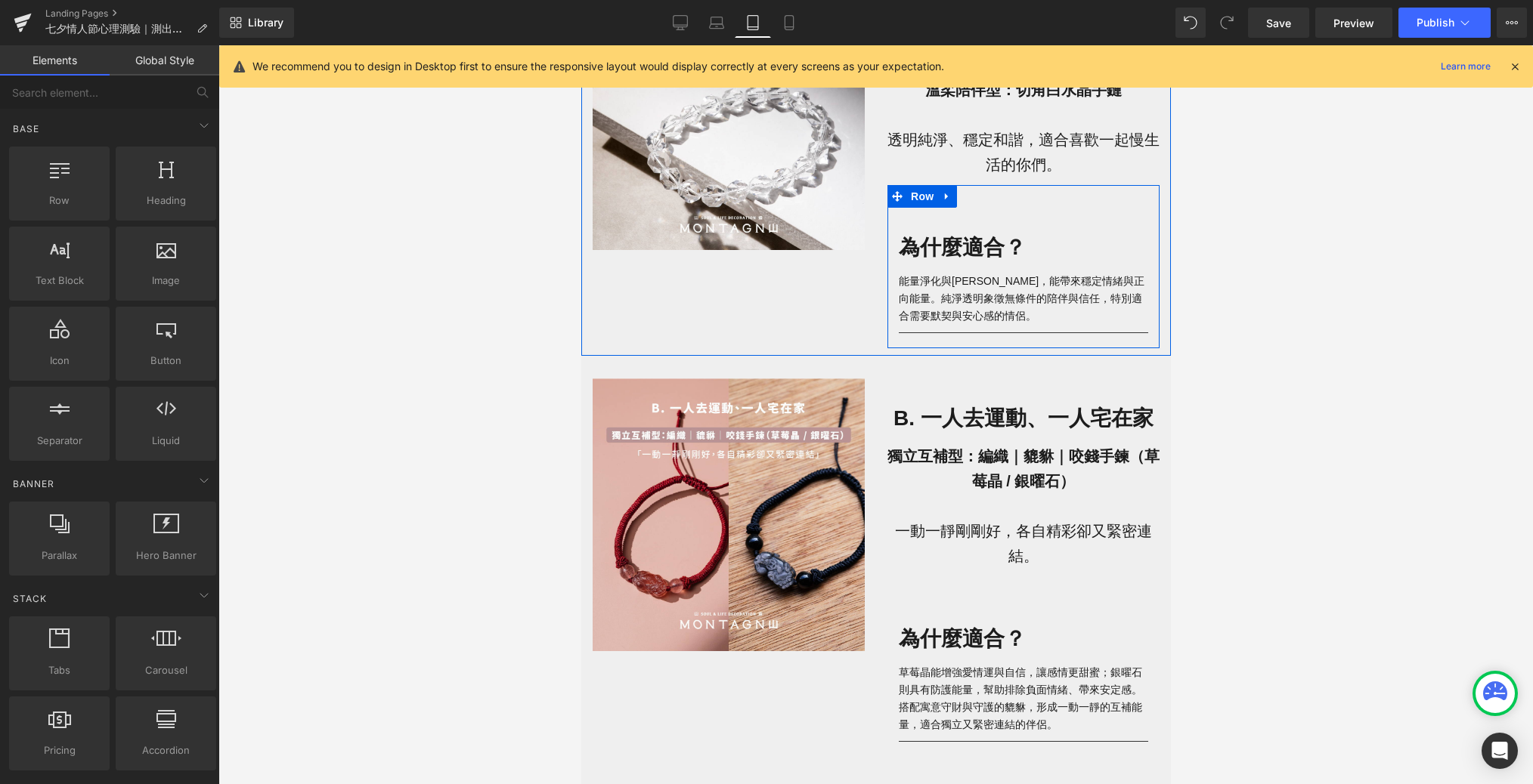
scroll to position [1315, 0]
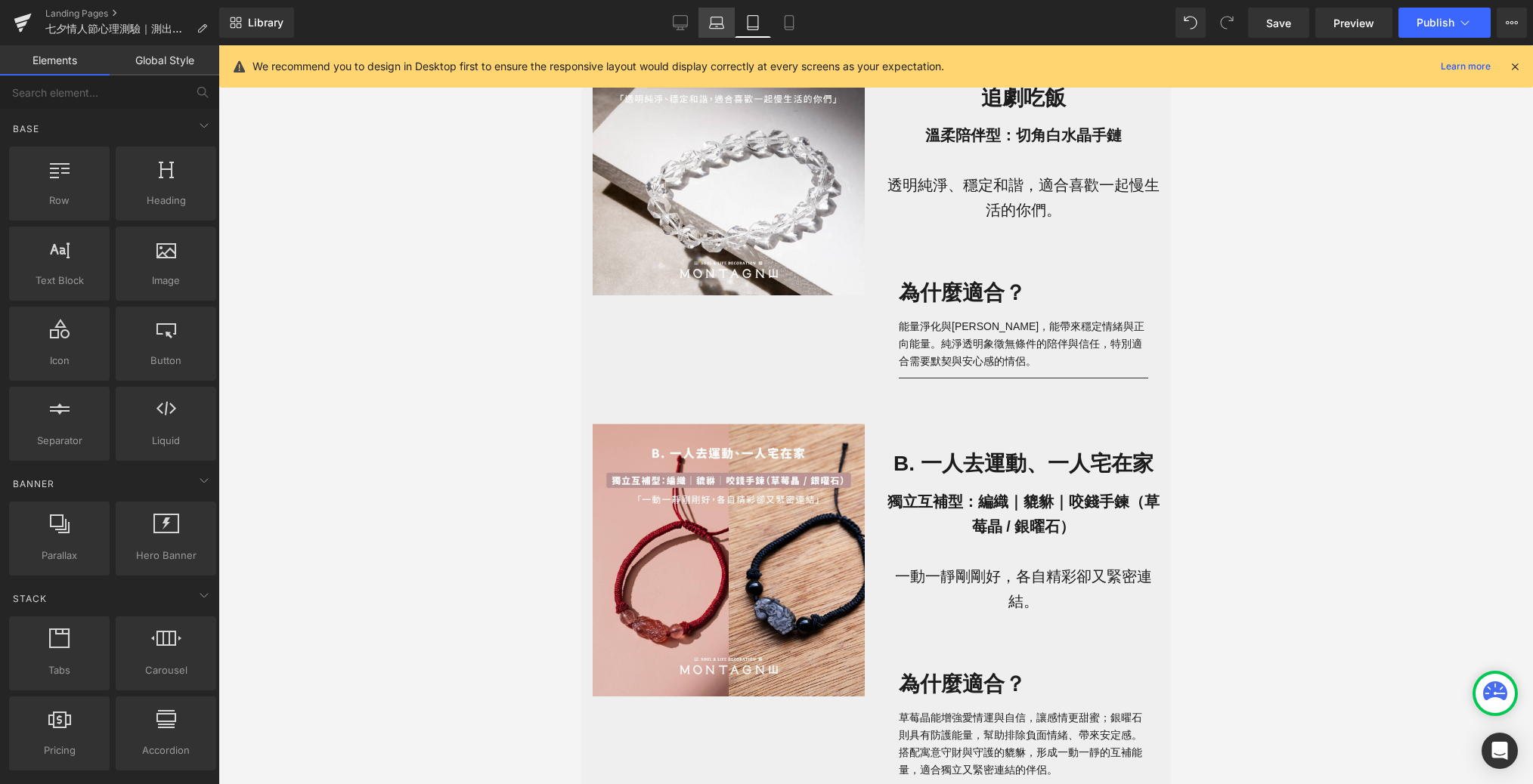
click at [707, 21] on link "Laptop" at bounding box center [716, 22] width 36 height 30
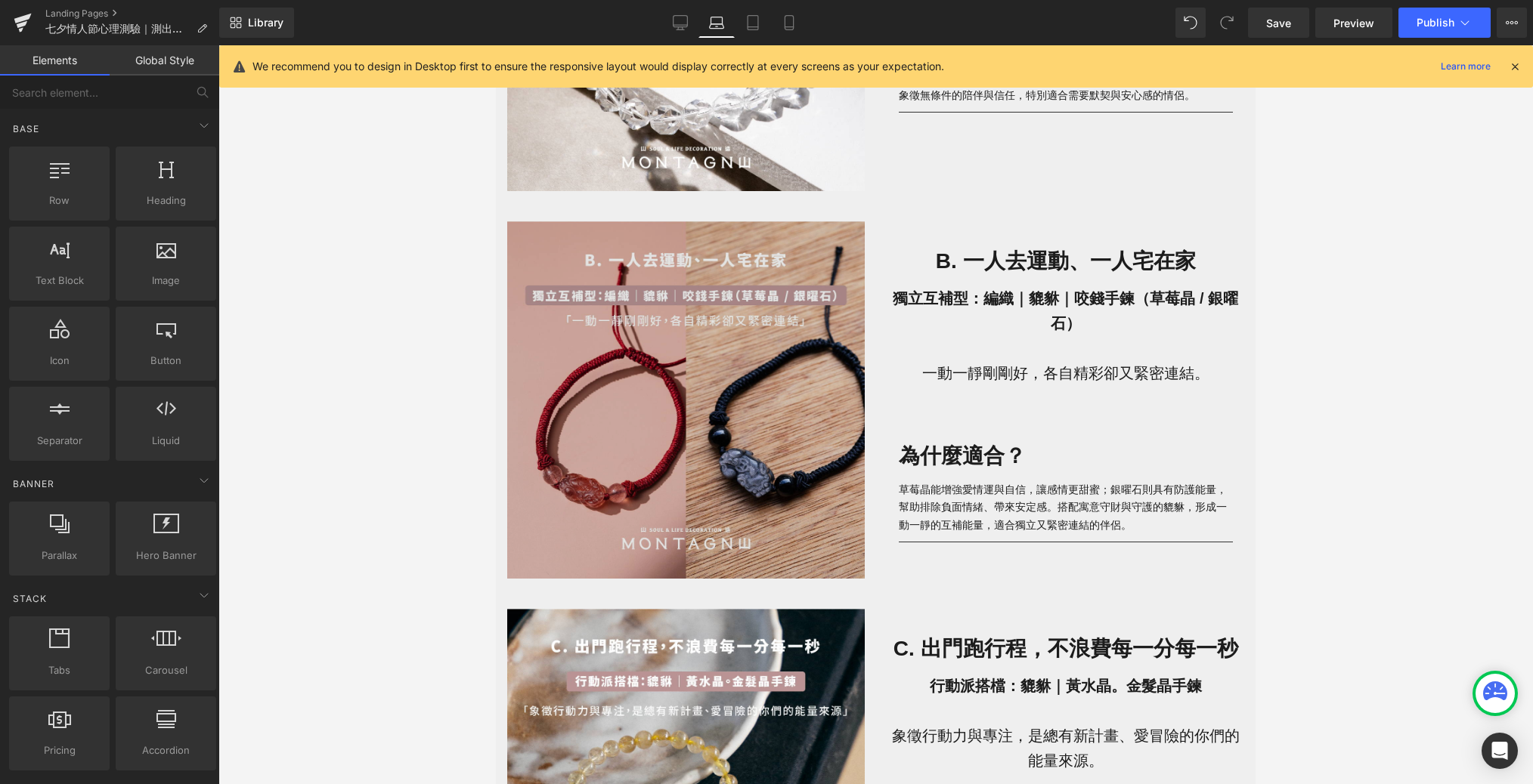
scroll to position [1278, 0]
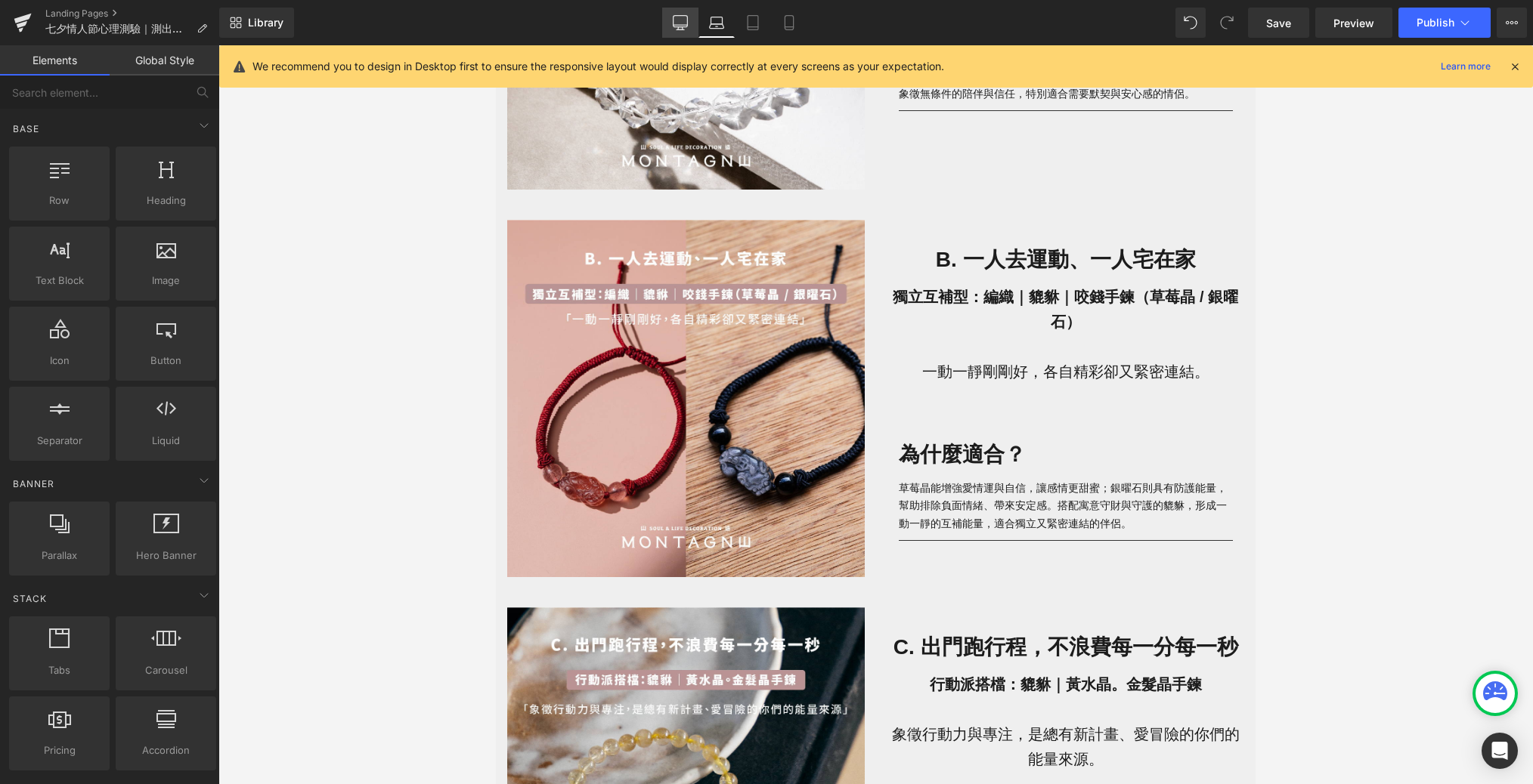
click at [677, 20] on icon at bounding box center [680, 21] width 15 height 15
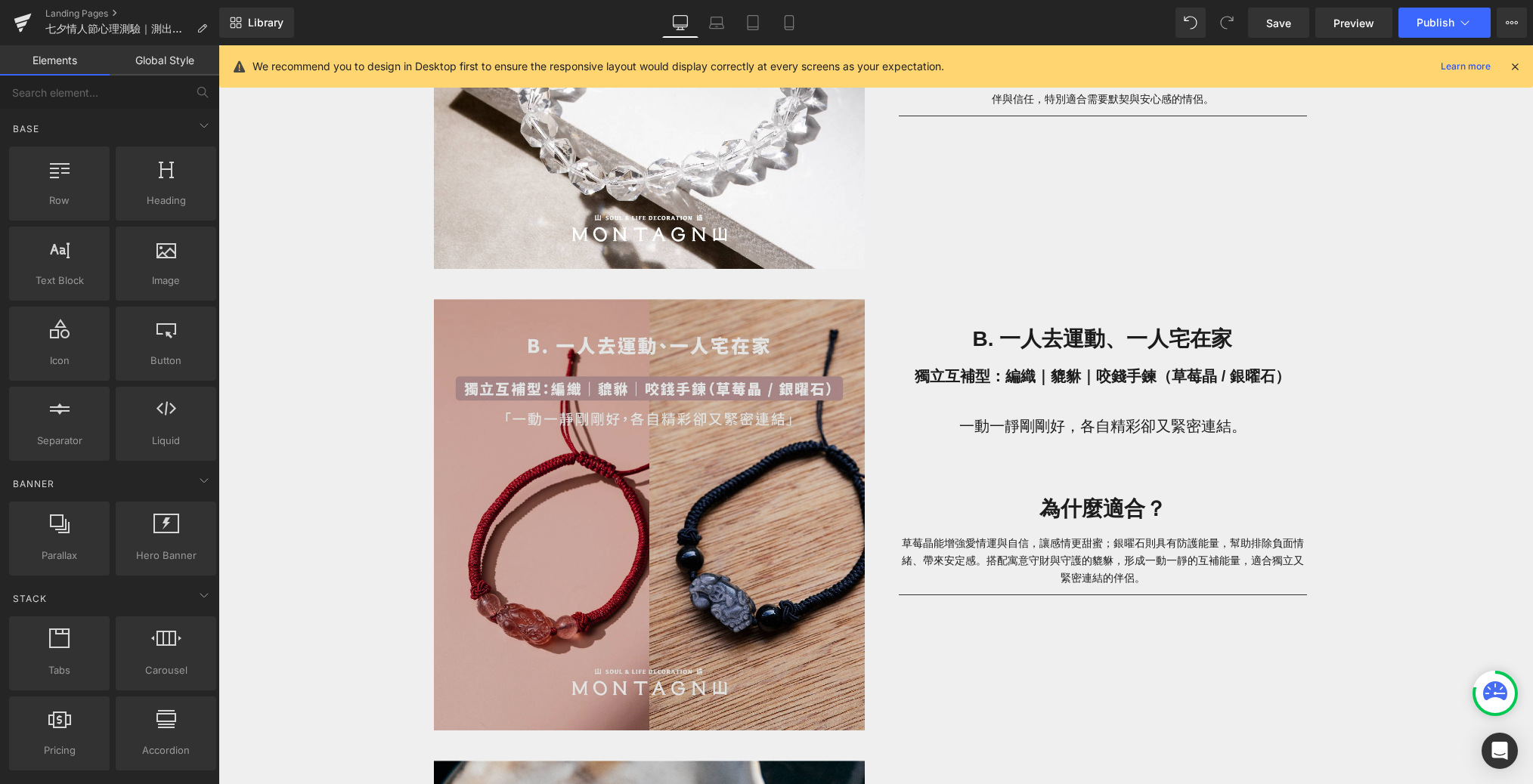
scroll to position [1509, 0]
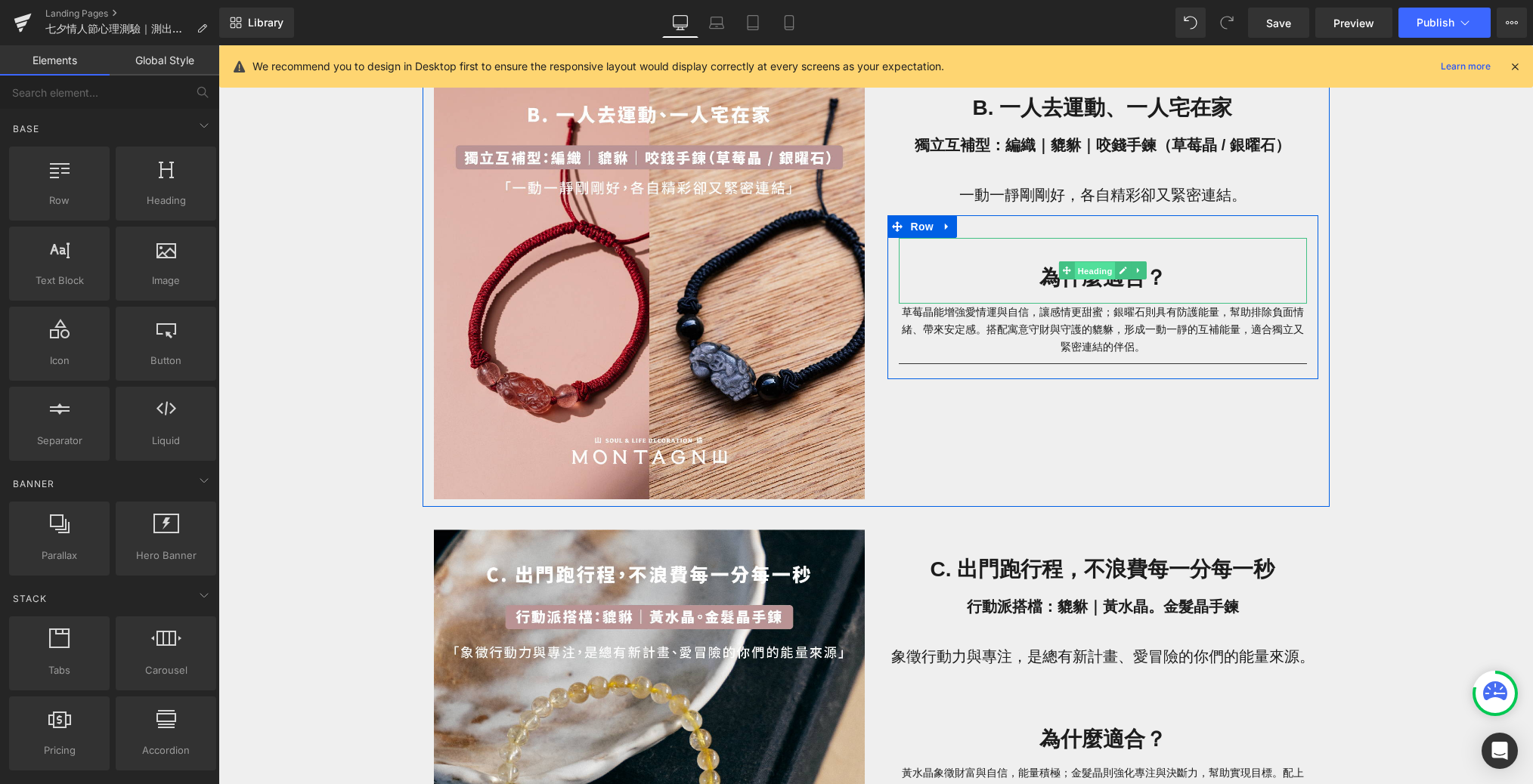
click at [1038, 269] on span "Heading" at bounding box center [1095, 271] width 41 height 19
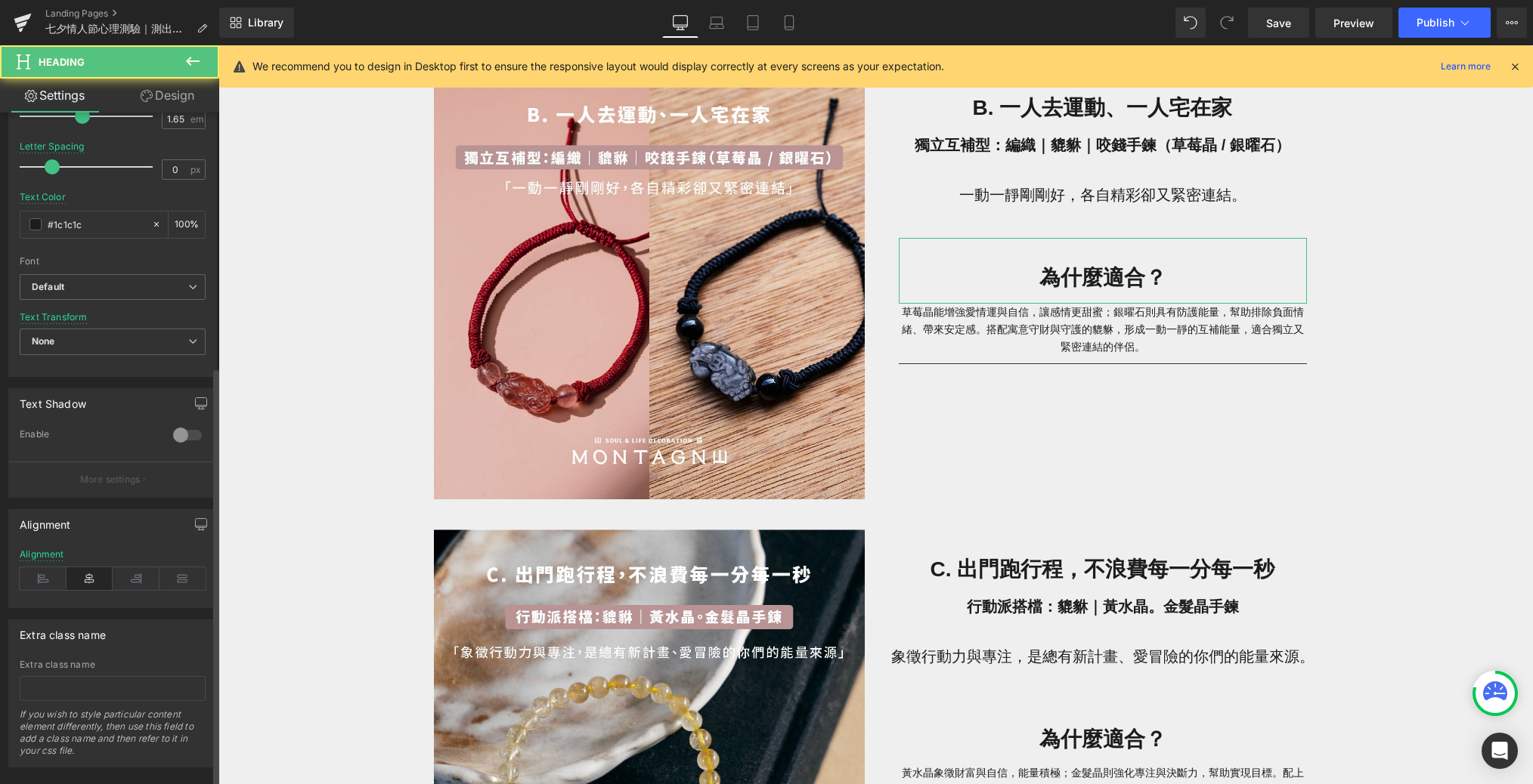
scroll to position [402, 0]
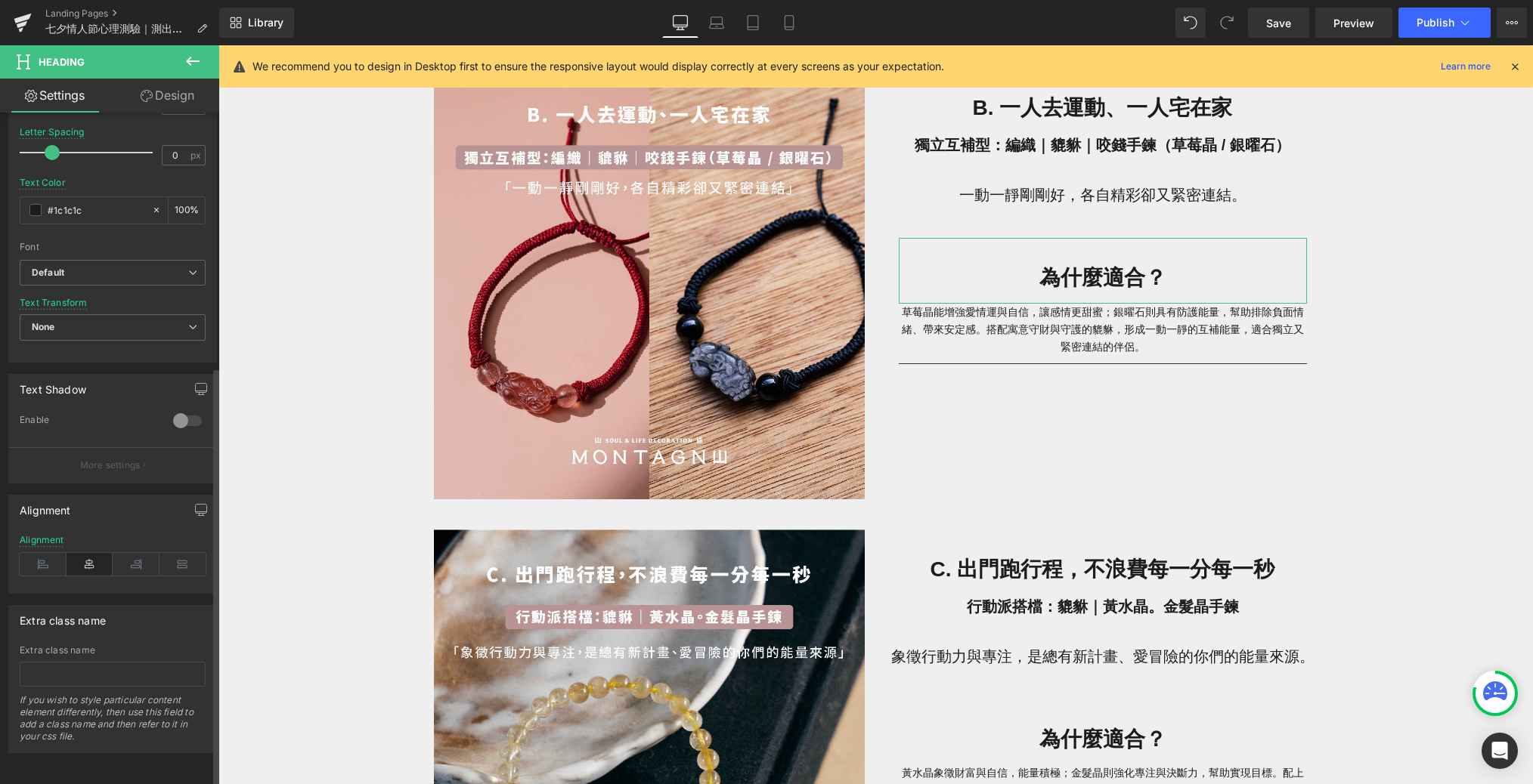
click at [97, 535] on div "Alignment" at bounding box center [112, 564] width 186 height 59
click at [189, 501] on button "button" at bounding box center [200, 510] width 24 height 28
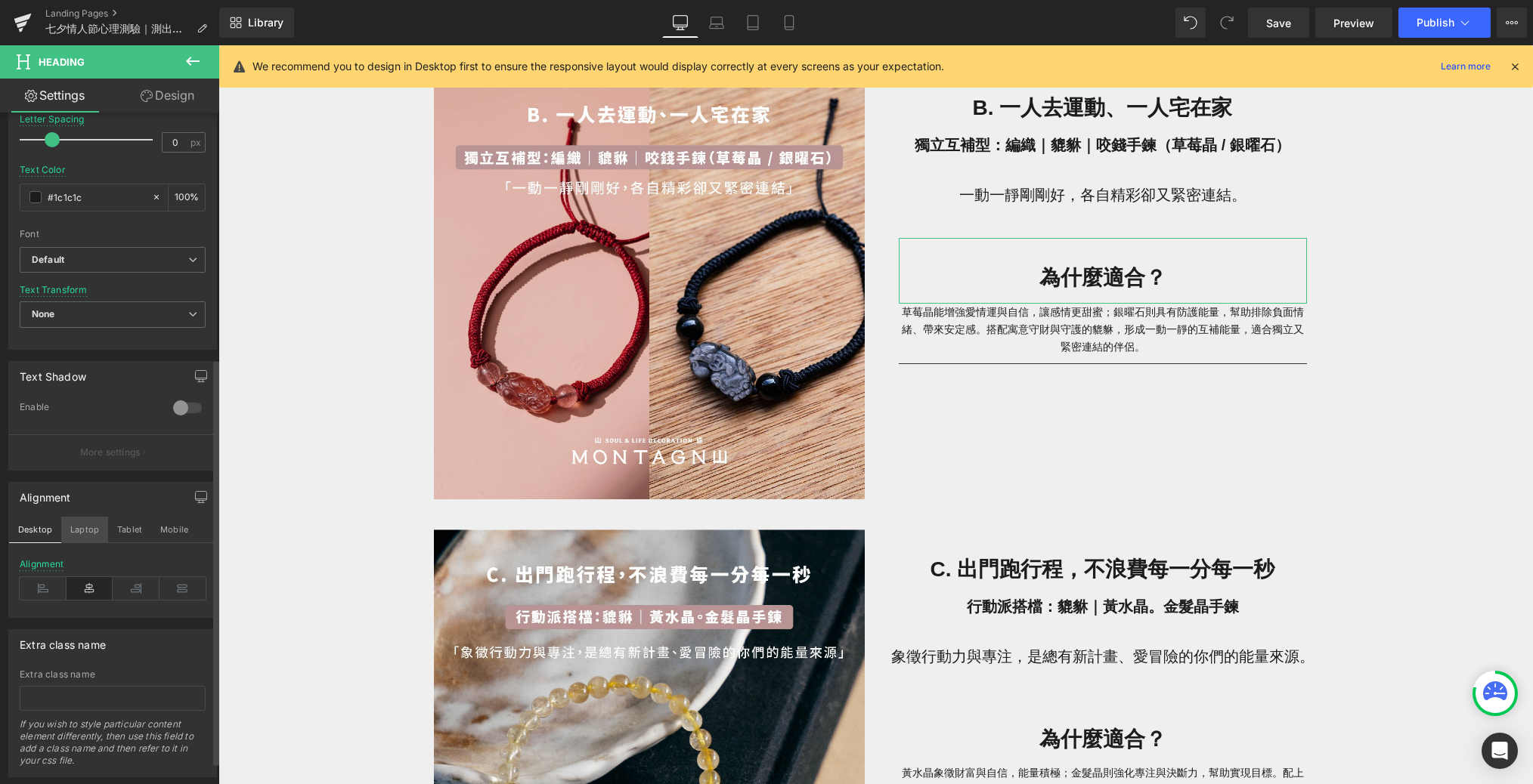
click at [84, 530] on button "Laptop" at bounding box center [85, 529] width 47 height 25
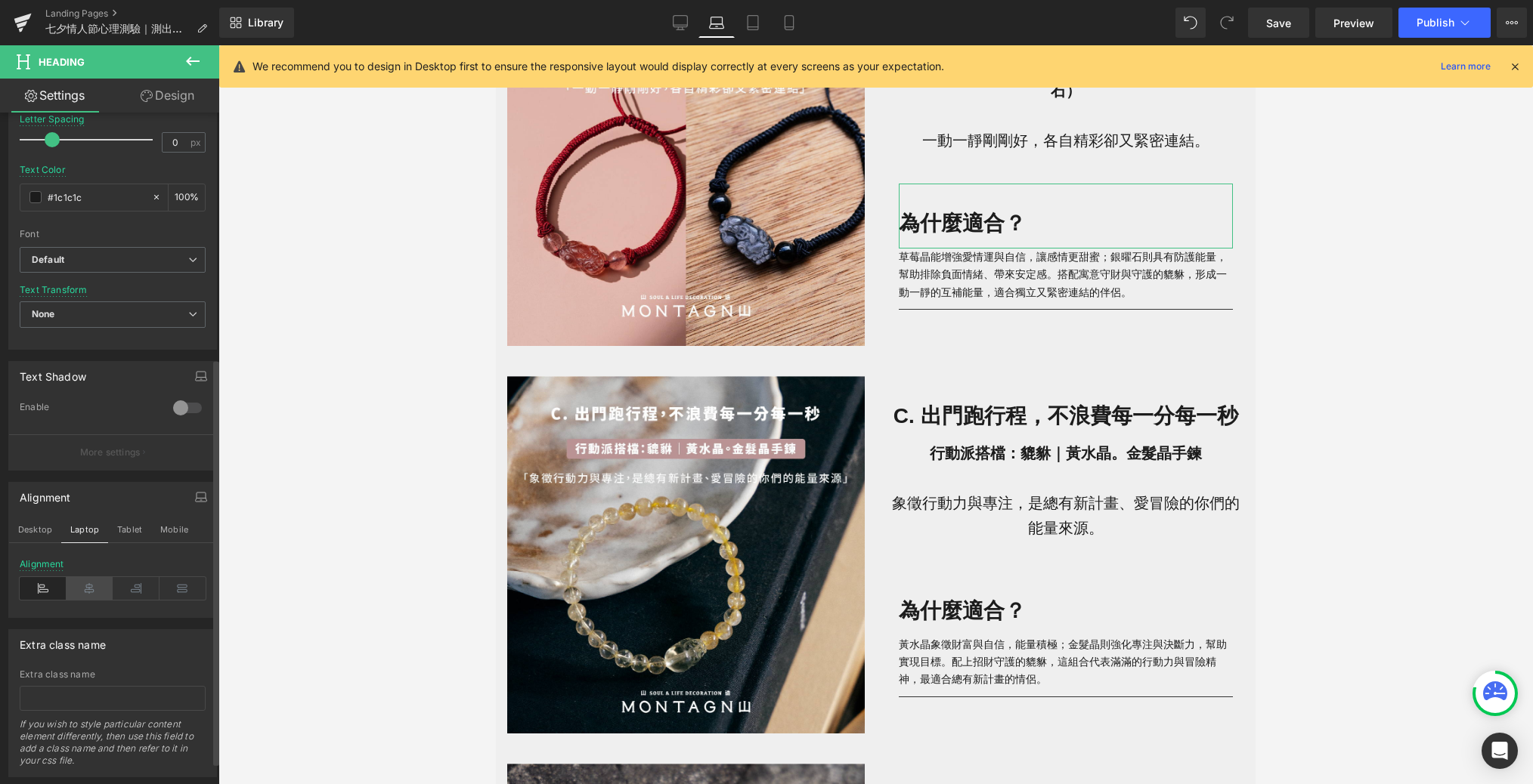
scroll to position [1455, 0]
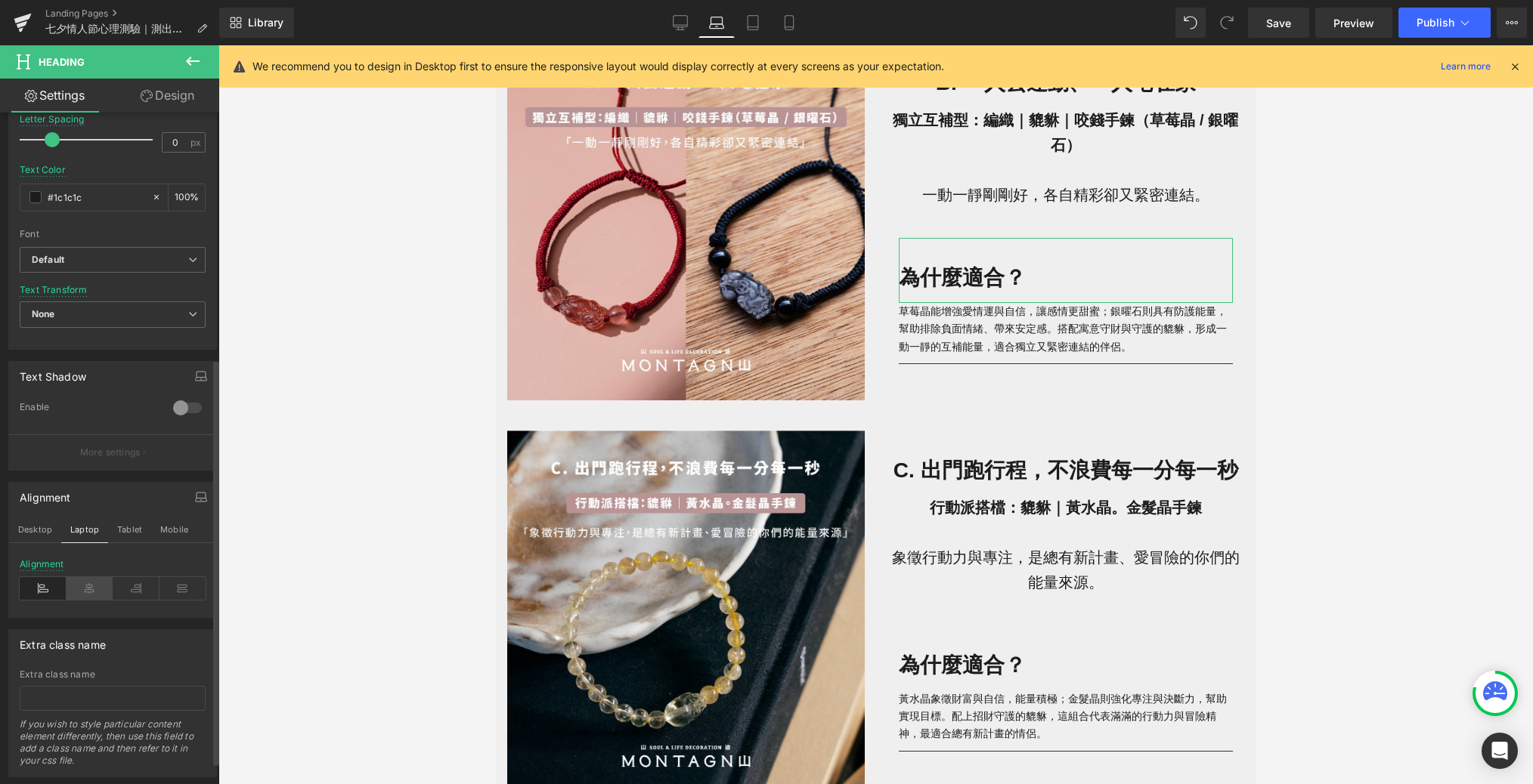
click at [89, 577] on icon at bounding box center [90, 588] width 47 height 22
click at [117, 534] on button "Tablet" at bounding box center [130, 529] width 43 height 25
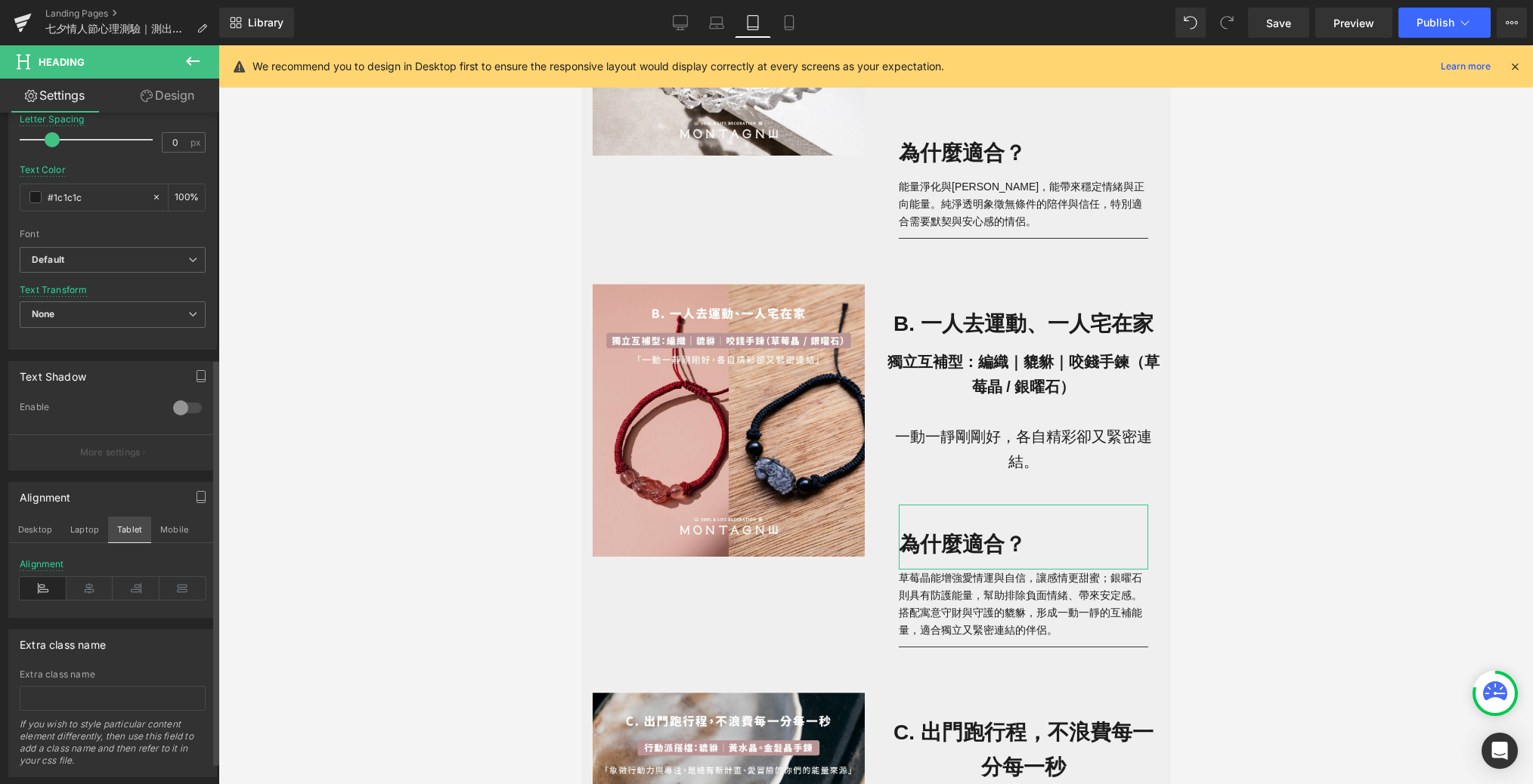
scroll to position [1720, 0]
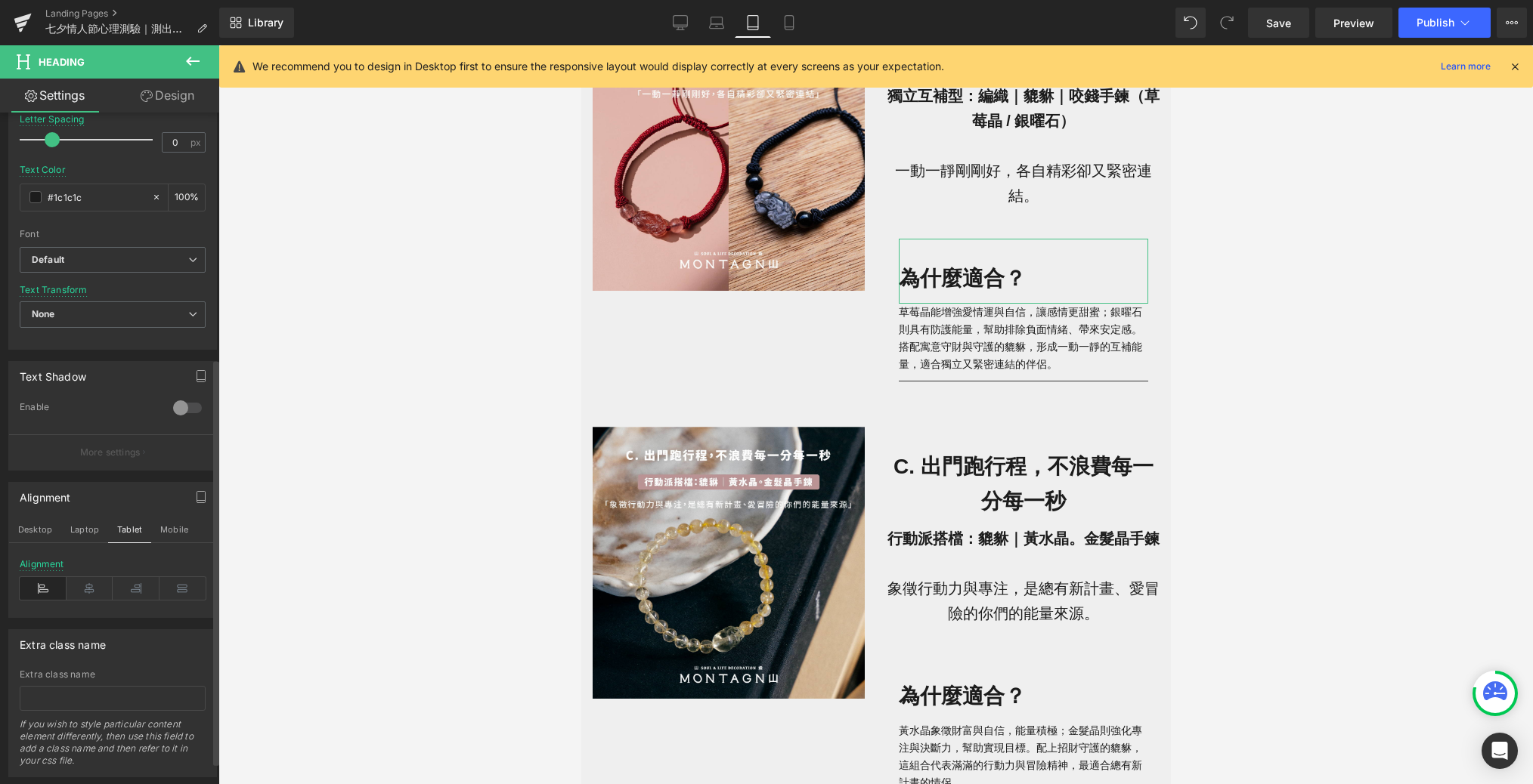
click at [85, 571] on div "Alignment" at bounding box center [112, 589] width 186 height 59
click at [85, 583] on icon at bounding box center [90, 588] width 47 height 22
click at [161, 530] on button "Mobile" at bounding box center [174, 529] width 46 height 25
type input "100"
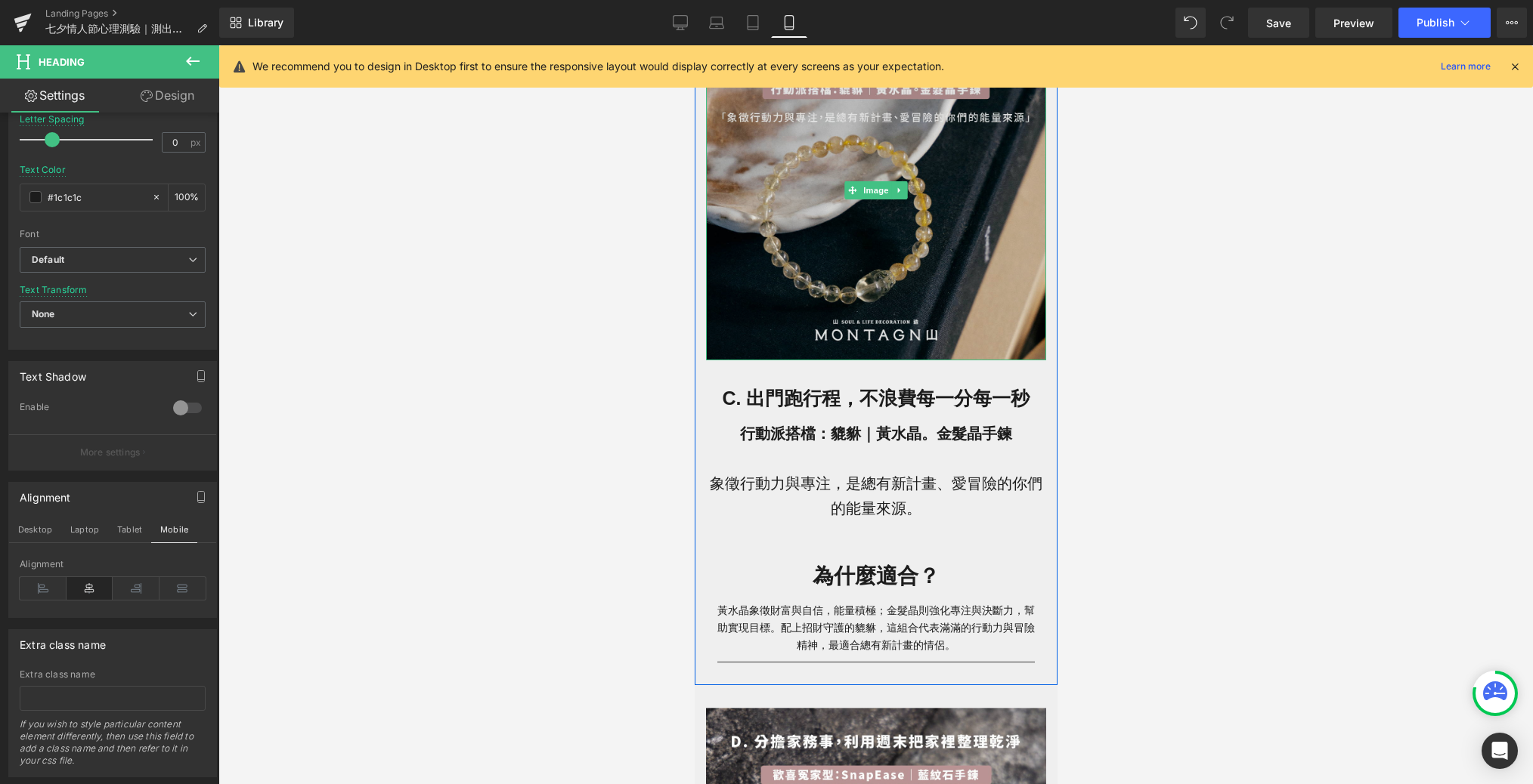
scroll to position [2580, 0]
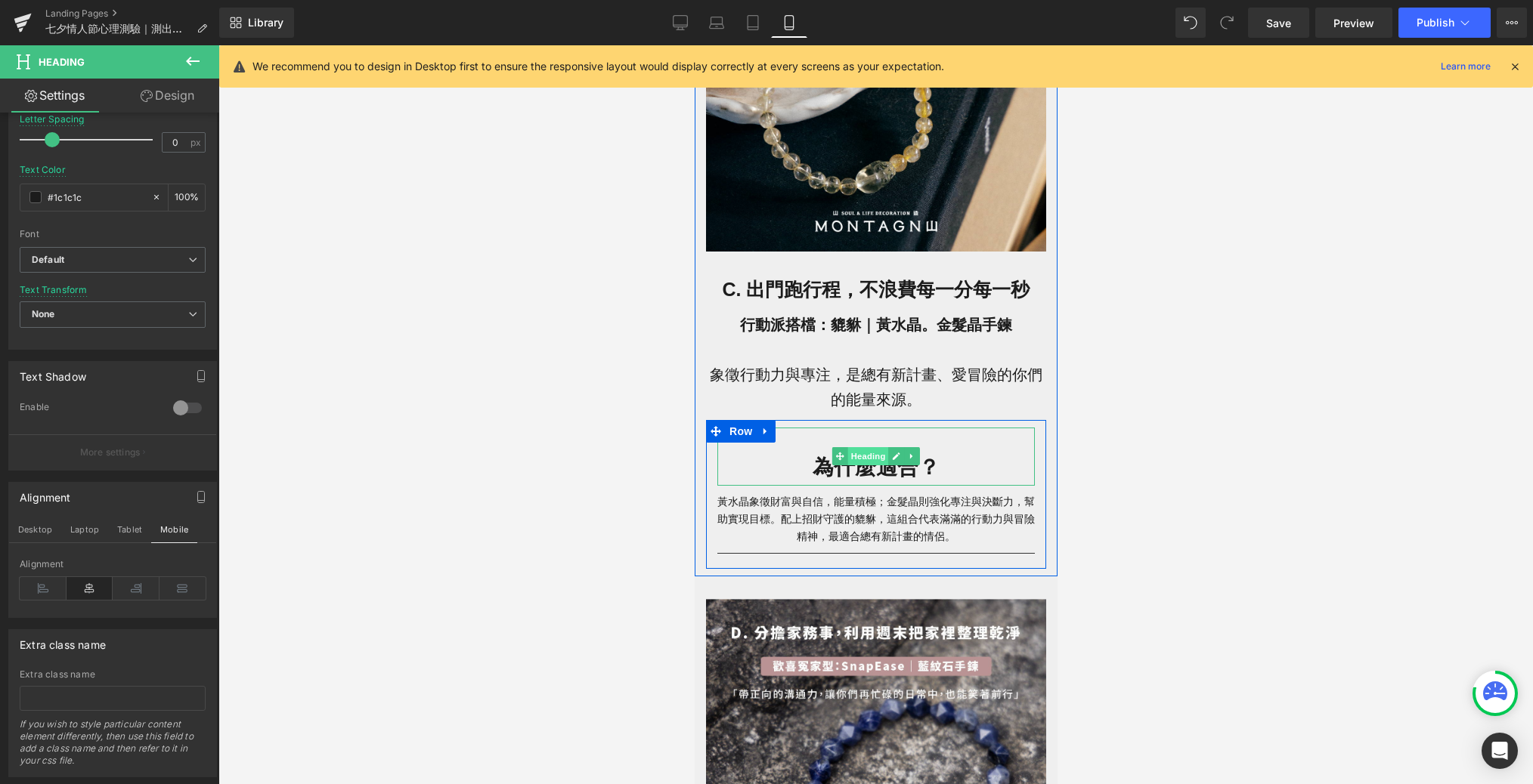
drag, startPoint x: 868, startPoint y: 456, endPoint x: 1003, endPoint y: 613, distance: 207.1
click at [868, 456] on span "Heading" at bounding box center [868, 456] width 41 height 19
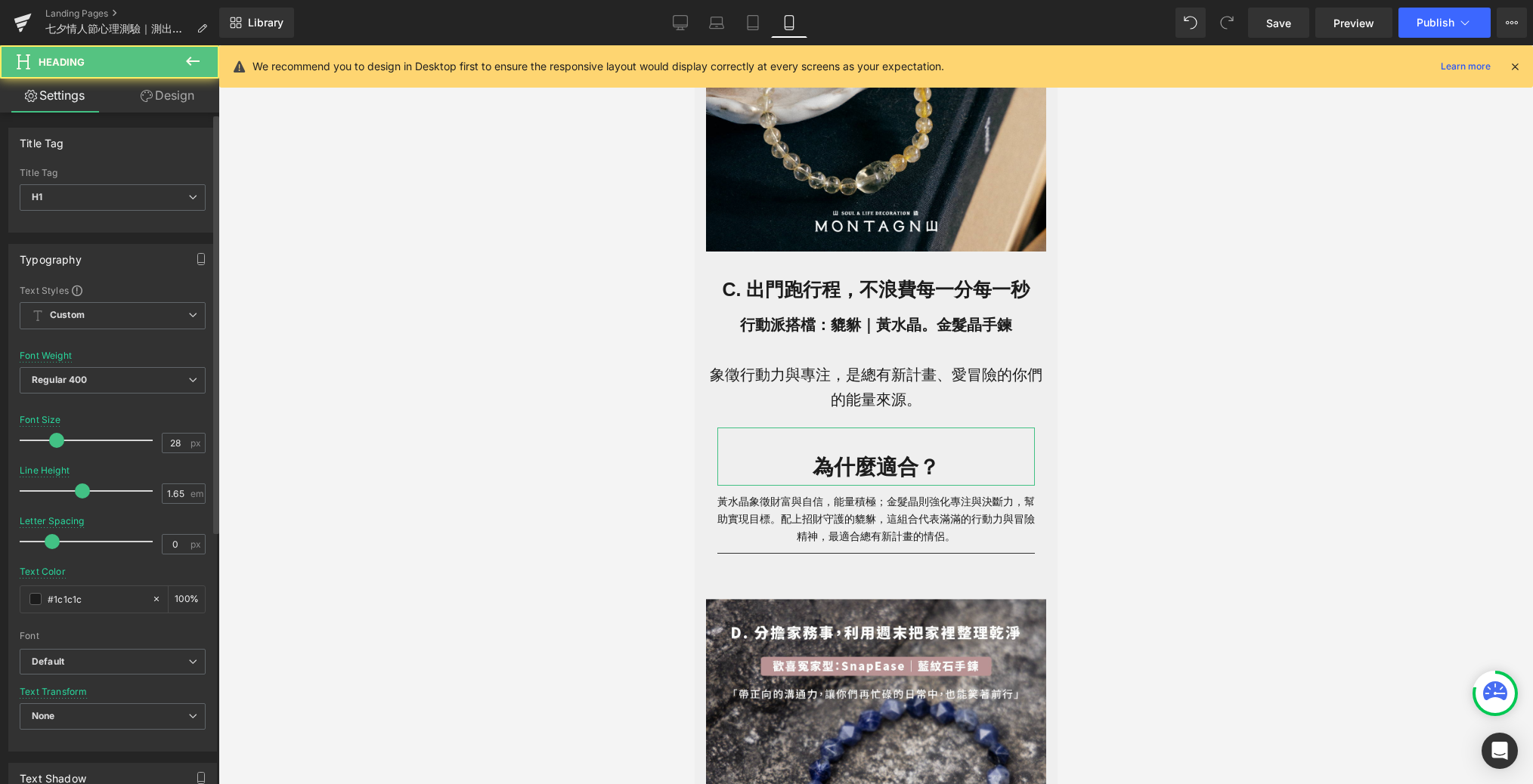
scroll to position [402, 0]
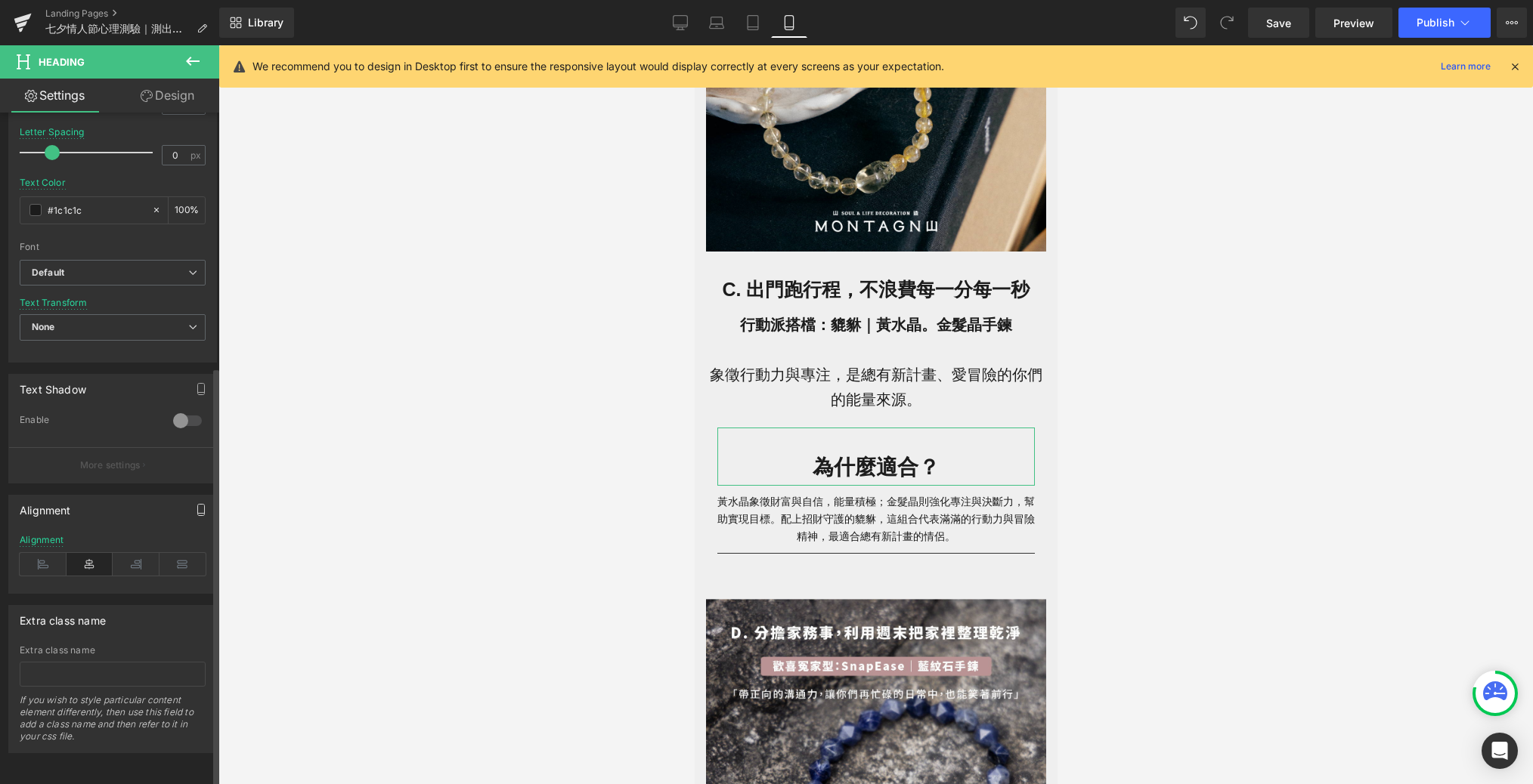
click at [206, 497] on button "button" at bounding box center [200, 510] width 24 height 28
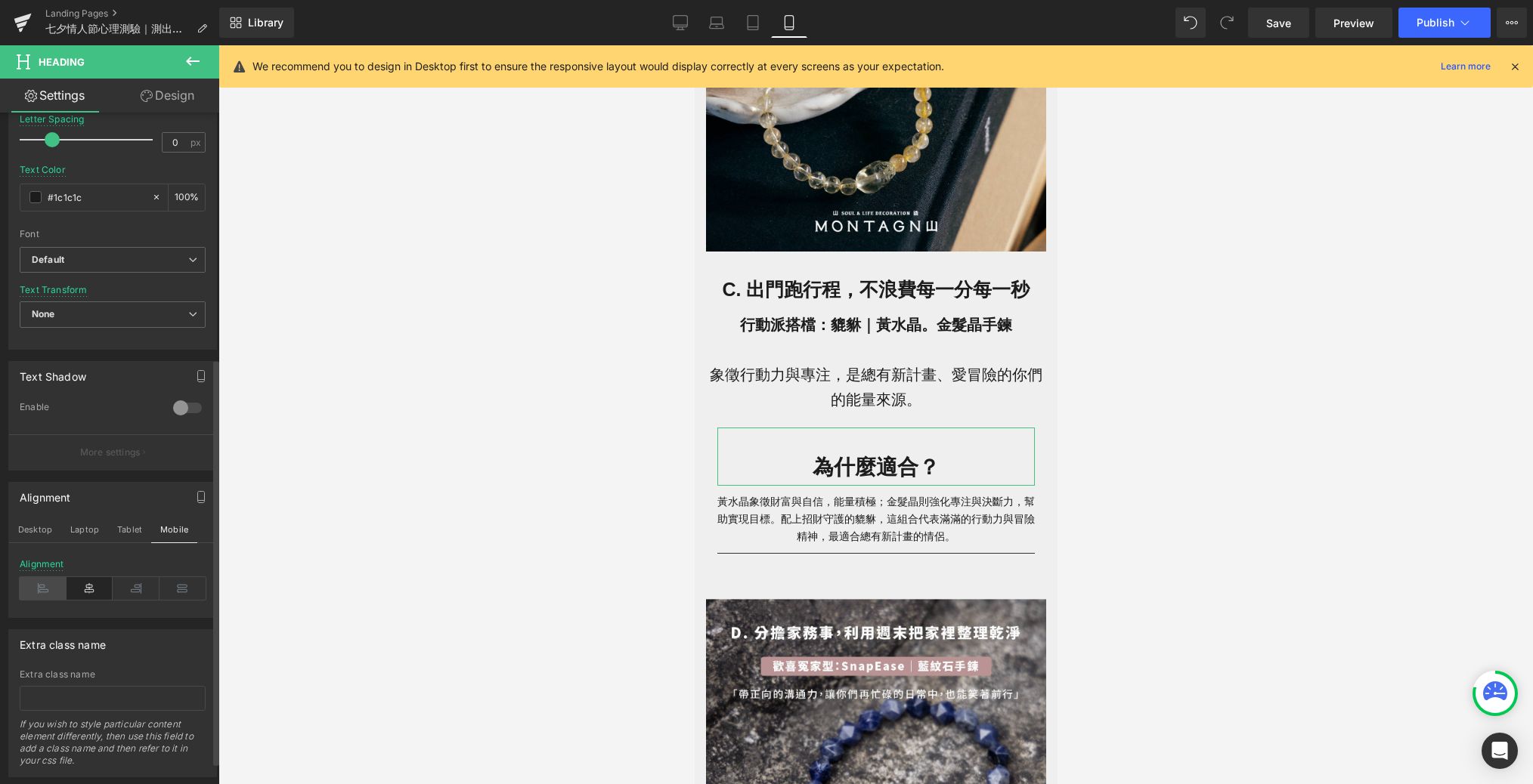
click at [31, 588] on icon at bounding box center [43, 588] width 47 height 22
click at [75, 580] on icon at bounding box center [90, 588] width 47 height 22
click at [131, 530] on button "Tablet" at bounding box center [130, 529] width 43 height 25
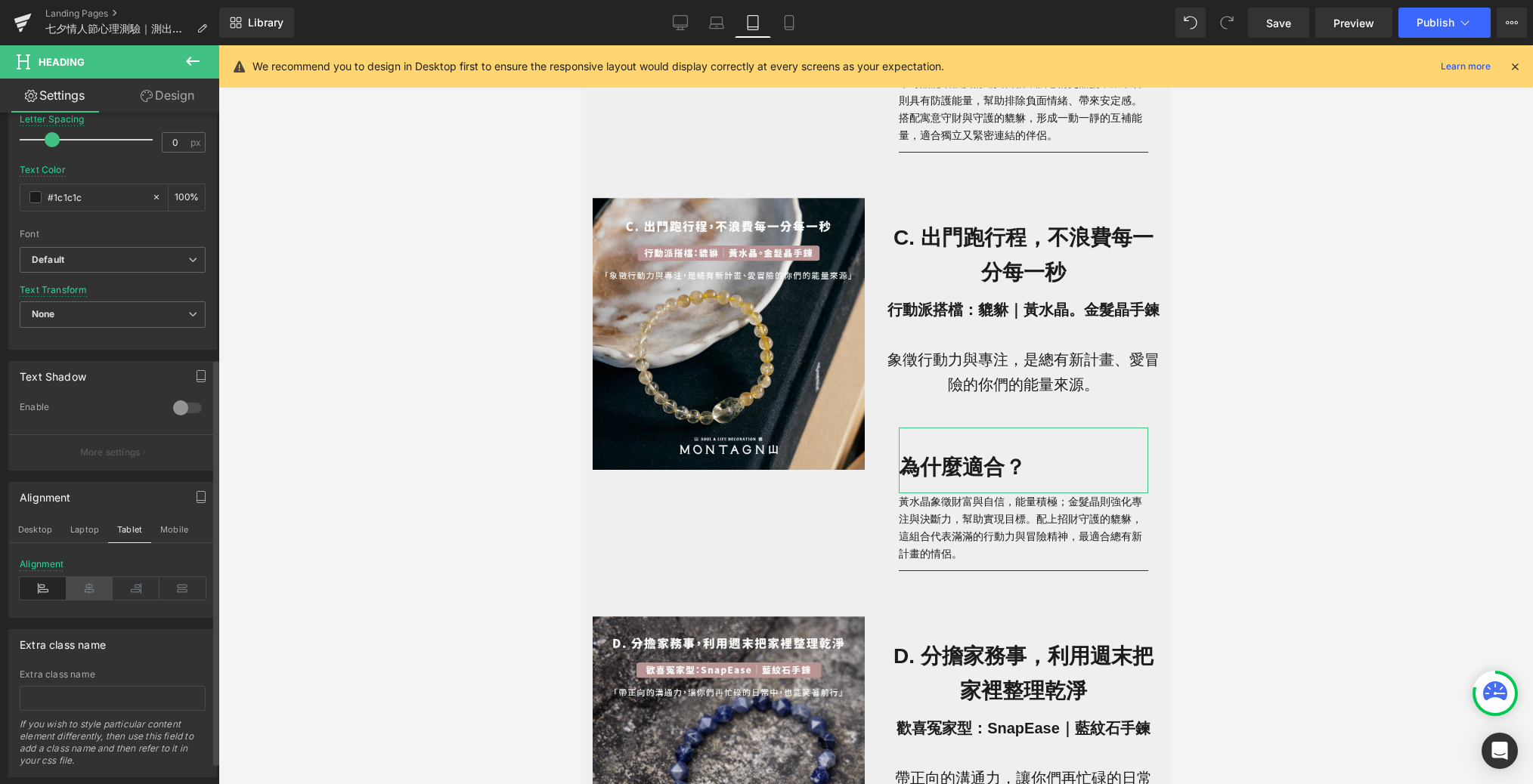
click at [85, 594] on icon at bounding box center [90, 588] width 47 height 22
click at [80, 534] on button "Laptop" at bounding box center [85, 529] width 47 height 25
type input "100"
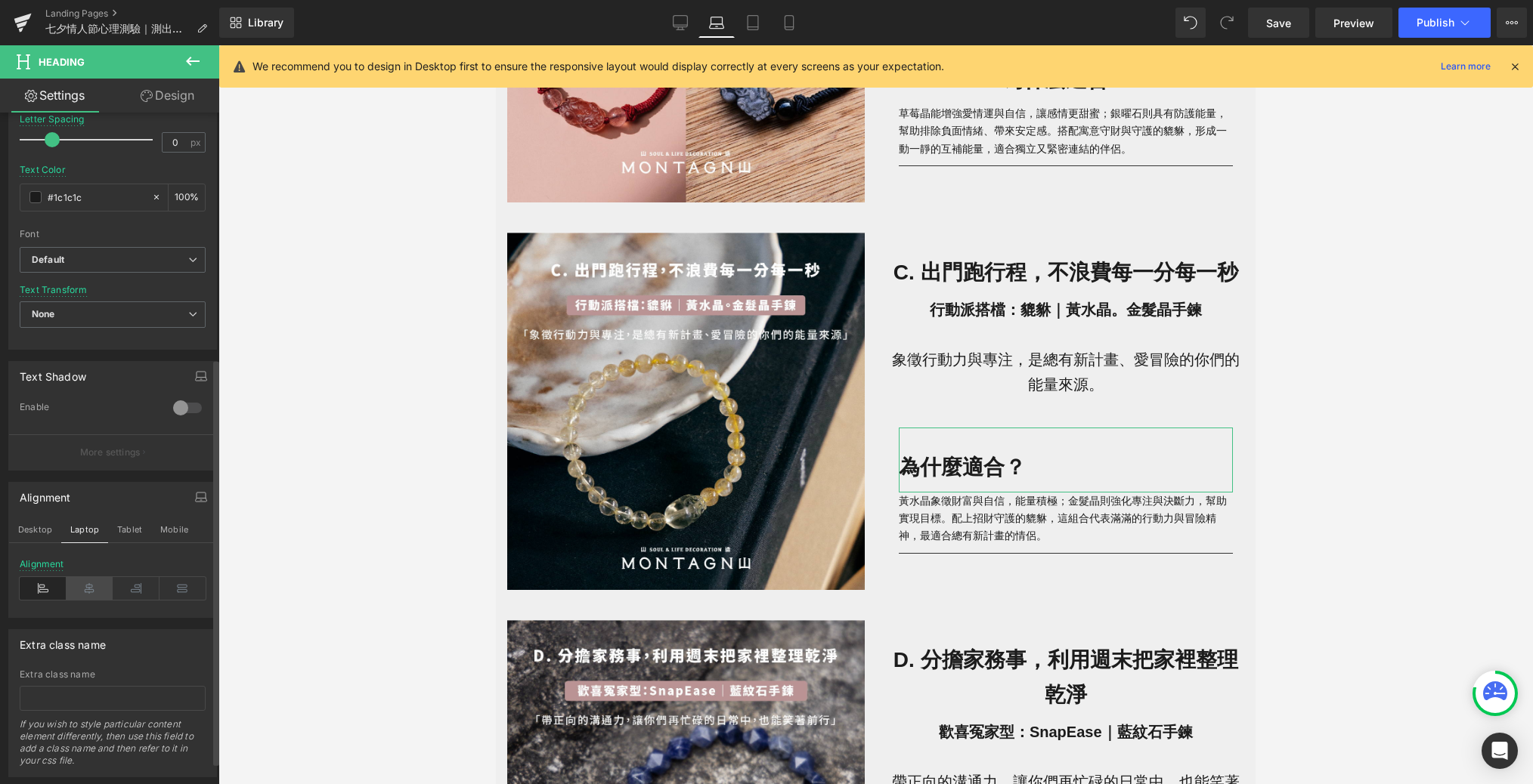
click at [89, 580] on icon at bounding box center [90, 588] width 47 height 22
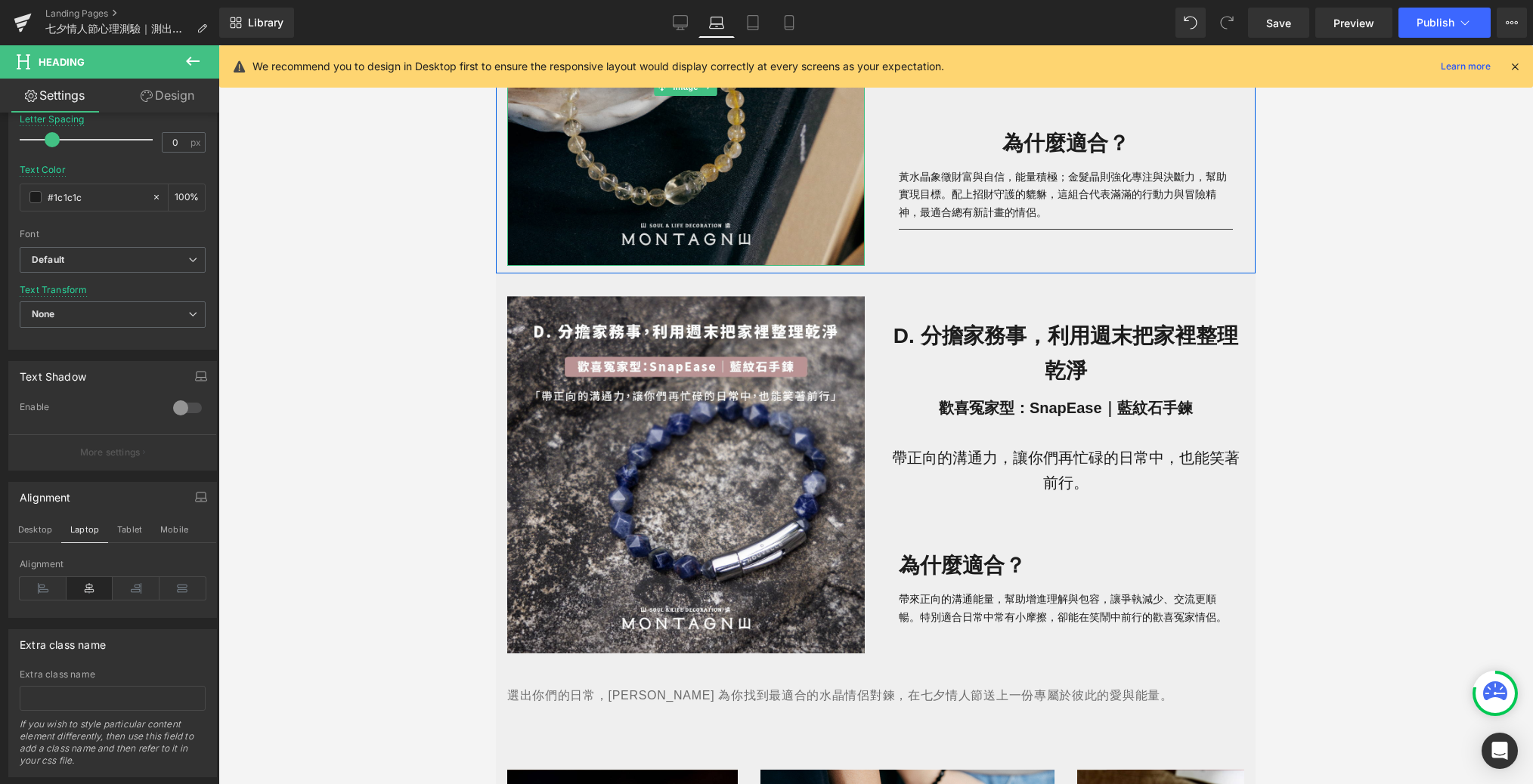
scroll to position [2166, 0]
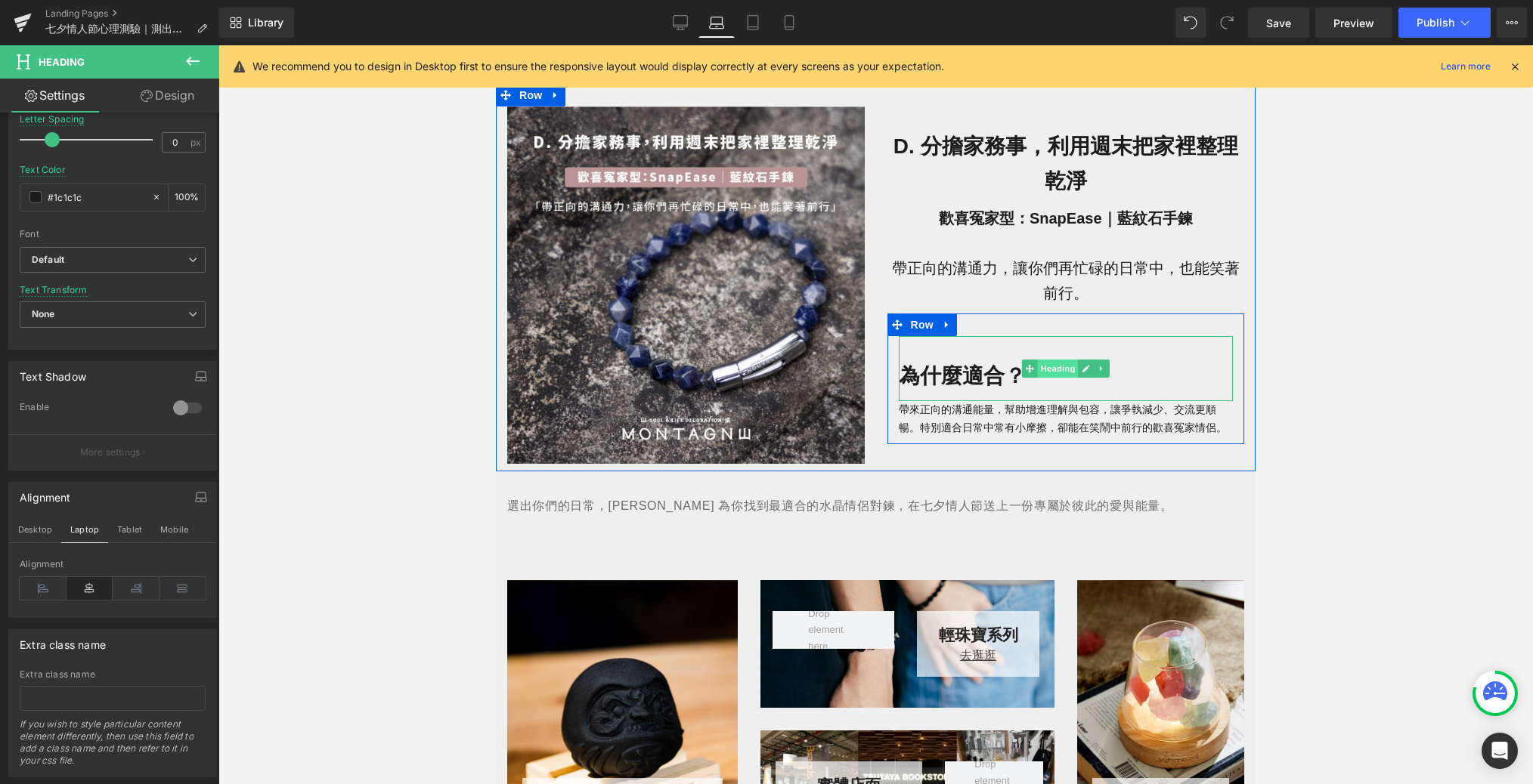
click at [1038, 371] on span "Heading" at bounding box center [1057, 368] width 41 height 19
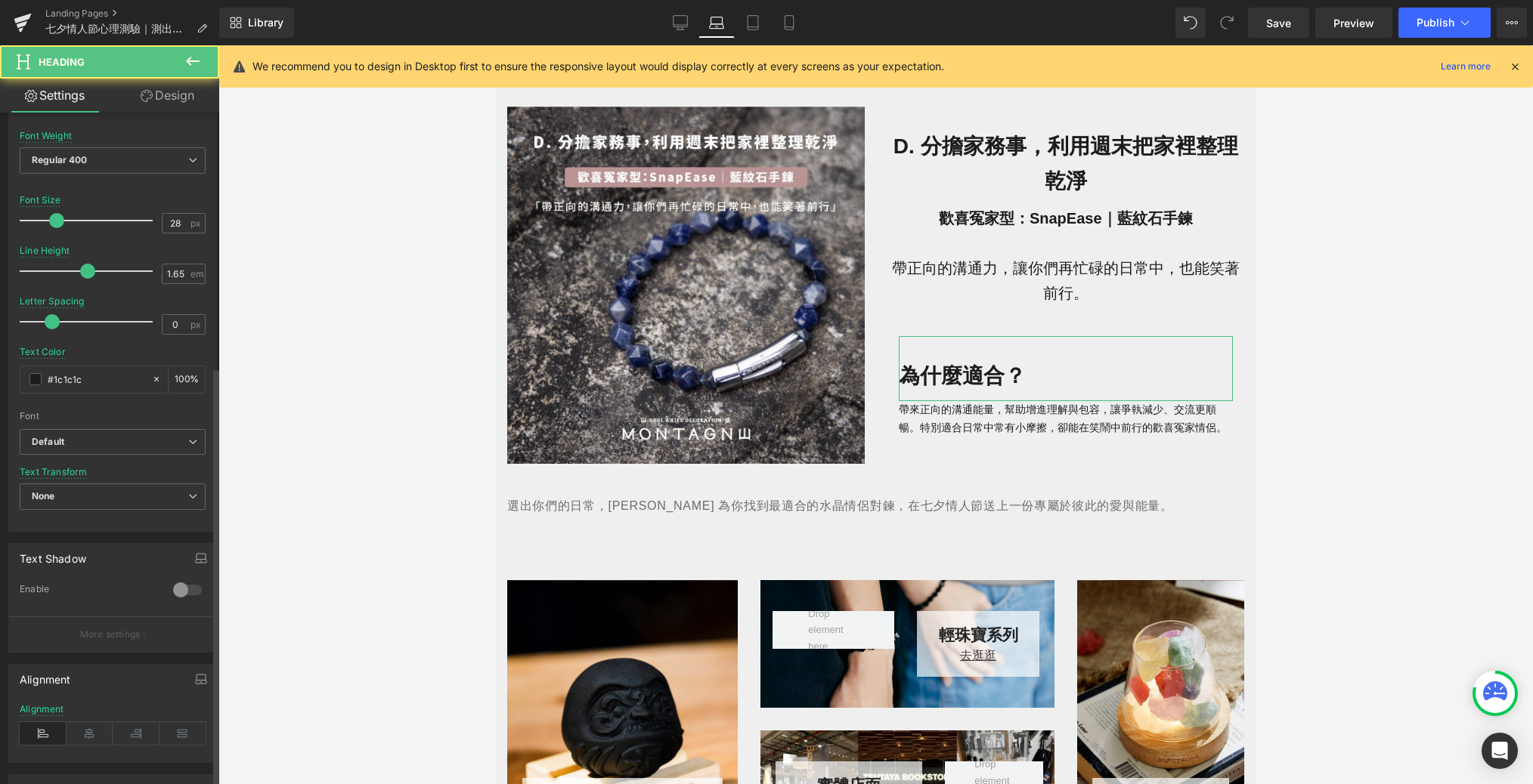
scroll to position [402, 0]
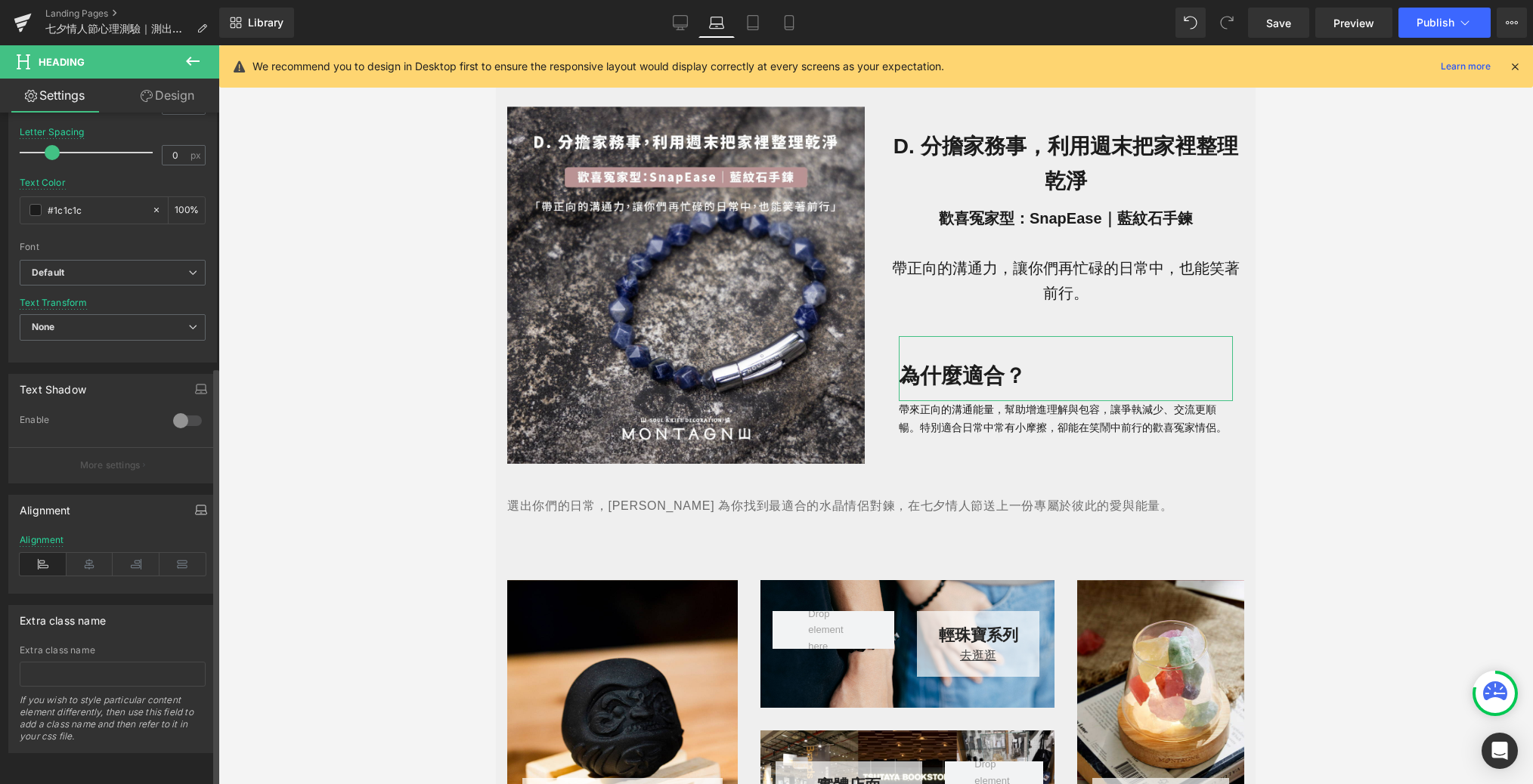
click at [188, 503] on button "button" at bounding box center [200, 510] width 24 height 28
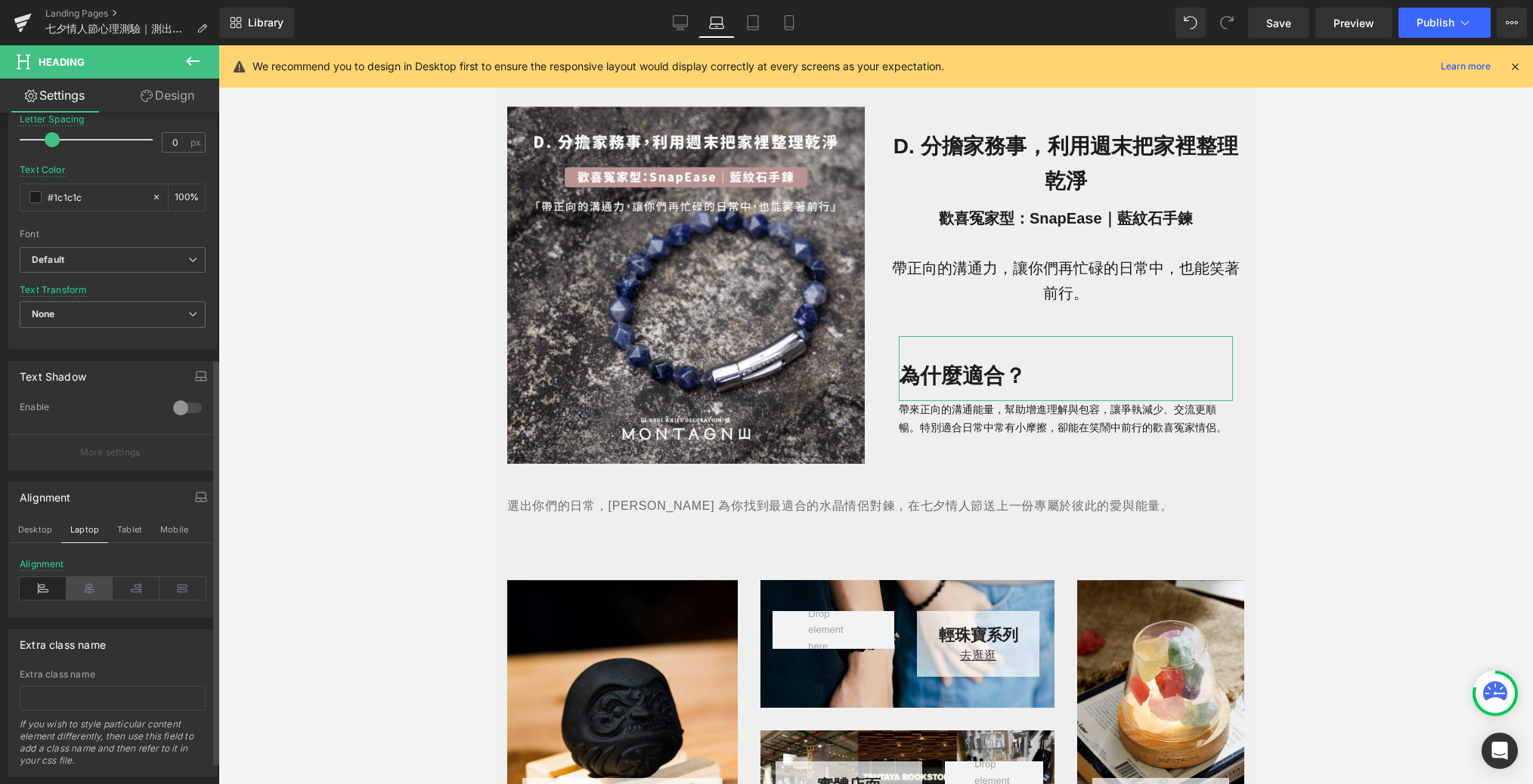
click at [84, 581] on icon at bounding box center [90, 588] width 47 height 22
click at [123, 527] on button "Tablet" at bounding box center [130, 529] width 43 height 25
type input "100"
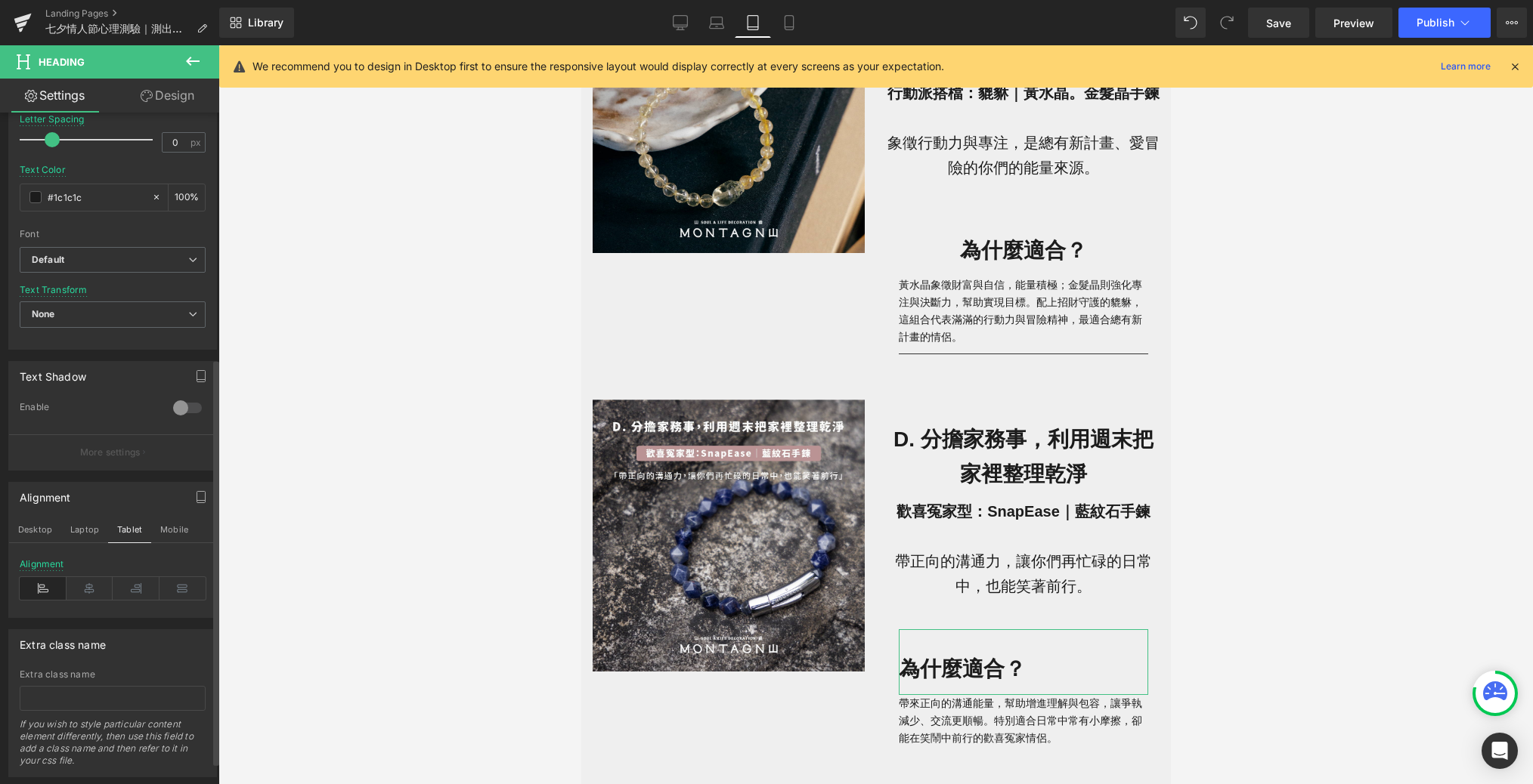
scroll to position [2459, 0]
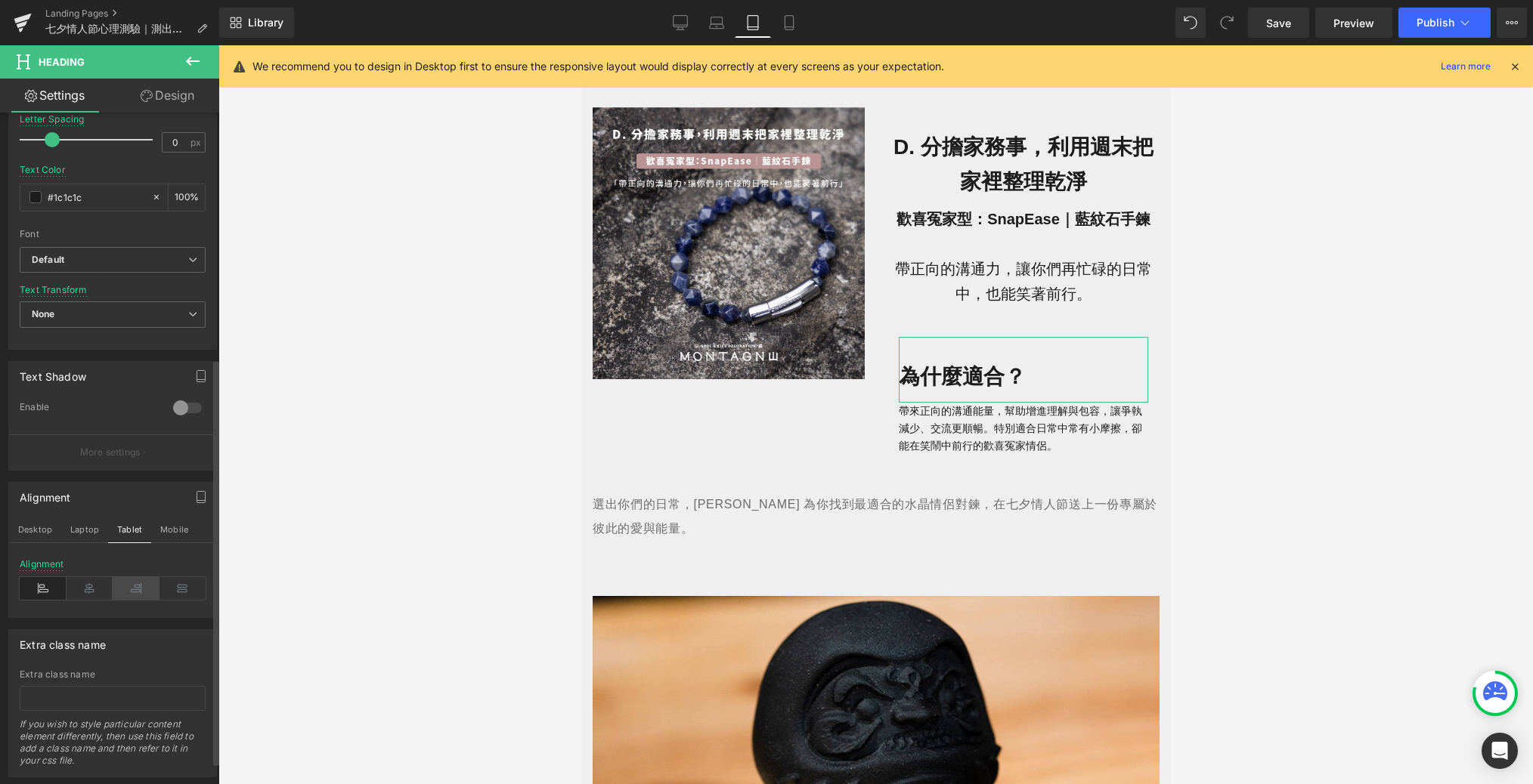
click at [128, 583] on icon at bounding box center [136, 588] width 47 height 22
click at [79, 586] on icon at bounding box center [90, 588] width 47 height 22
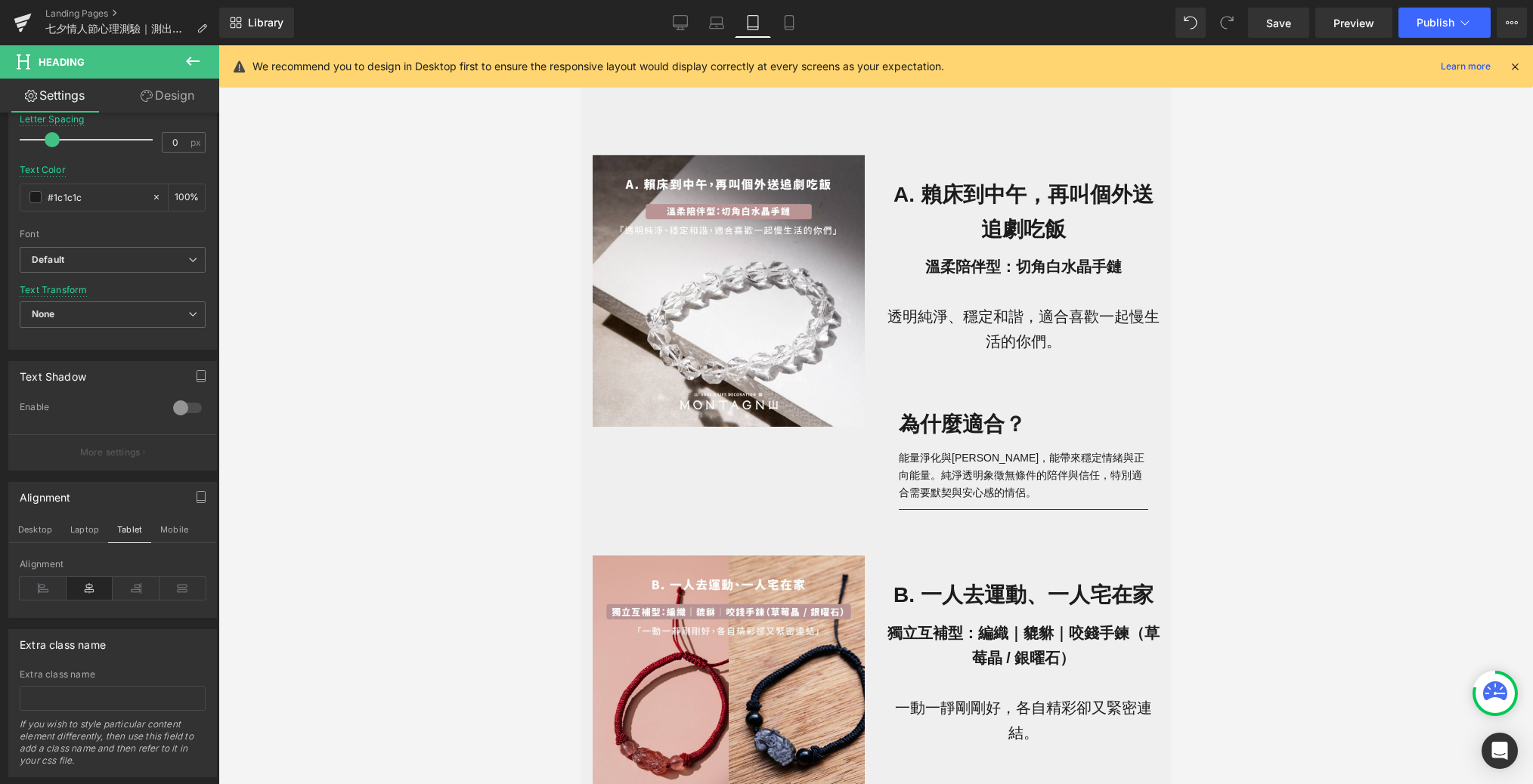
scroll to position [995, 0]
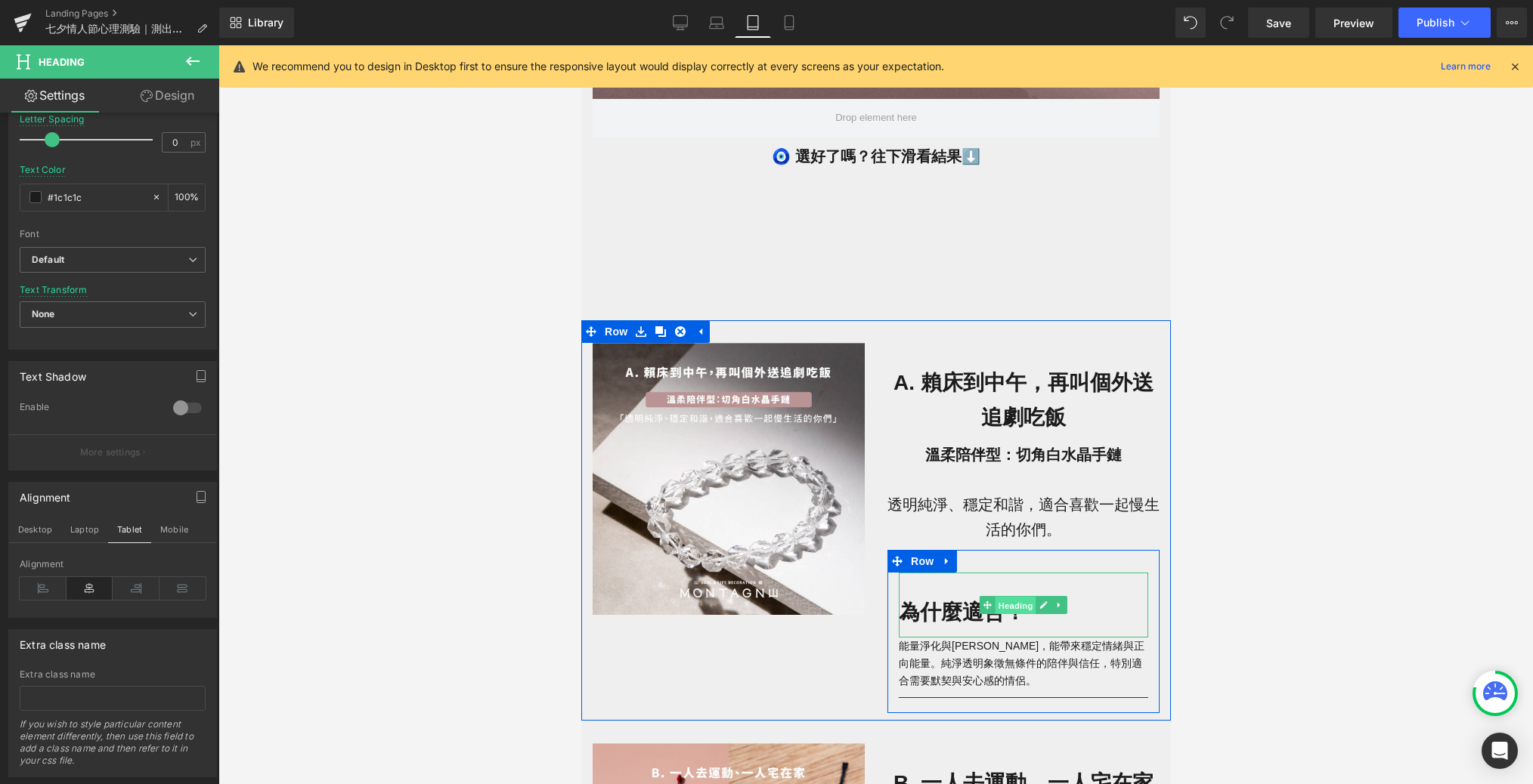
click at [1015, 602] on span "Heading" at bounding box center [1015, 605] width 41 height 19
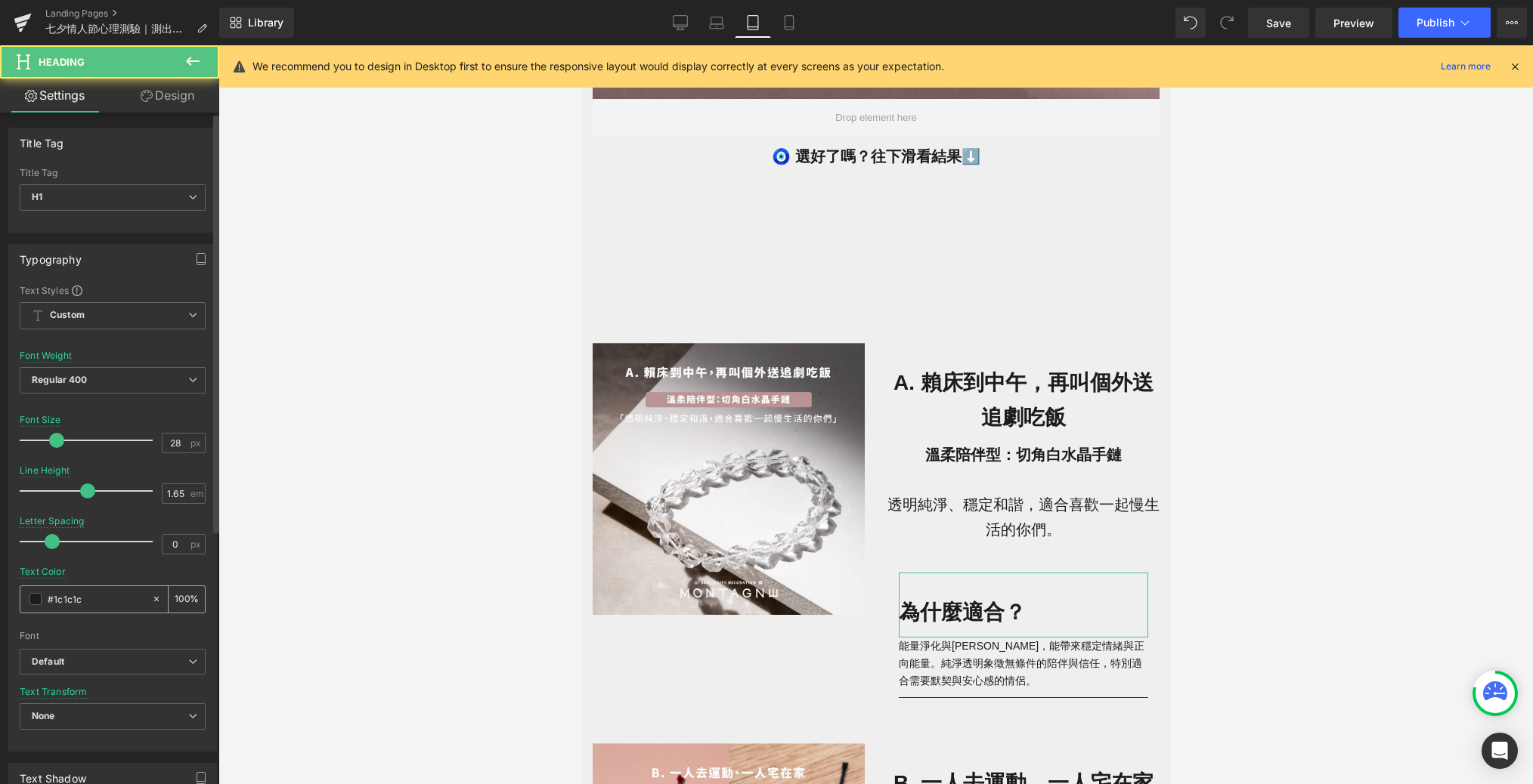
scroll to position [402, 0]
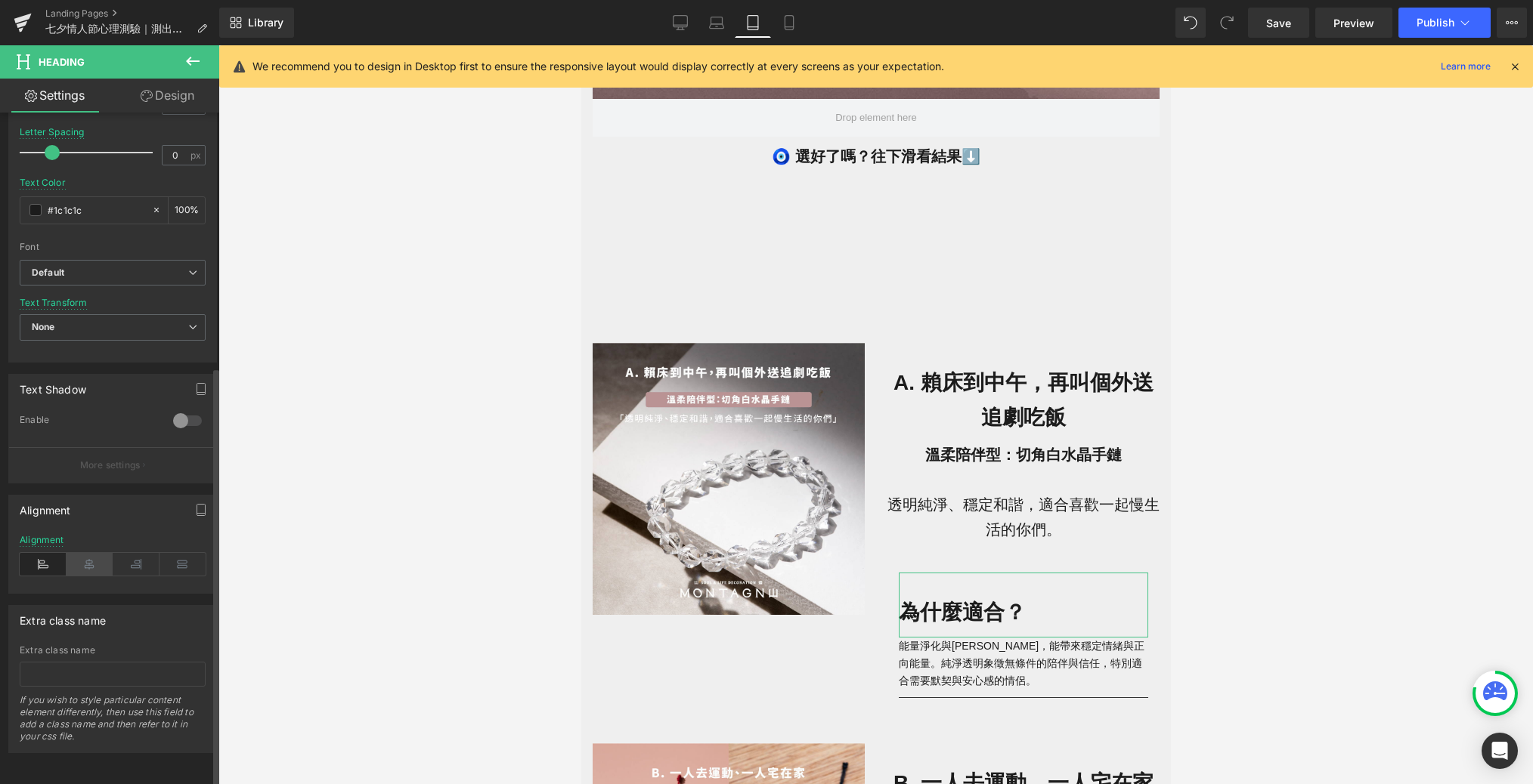
click at [66, 554] on icon at bounding box center [90, 564] width 47 height 22
click at [188, 500] on button "button" at bounding box center [200, 510] width 24 height 28
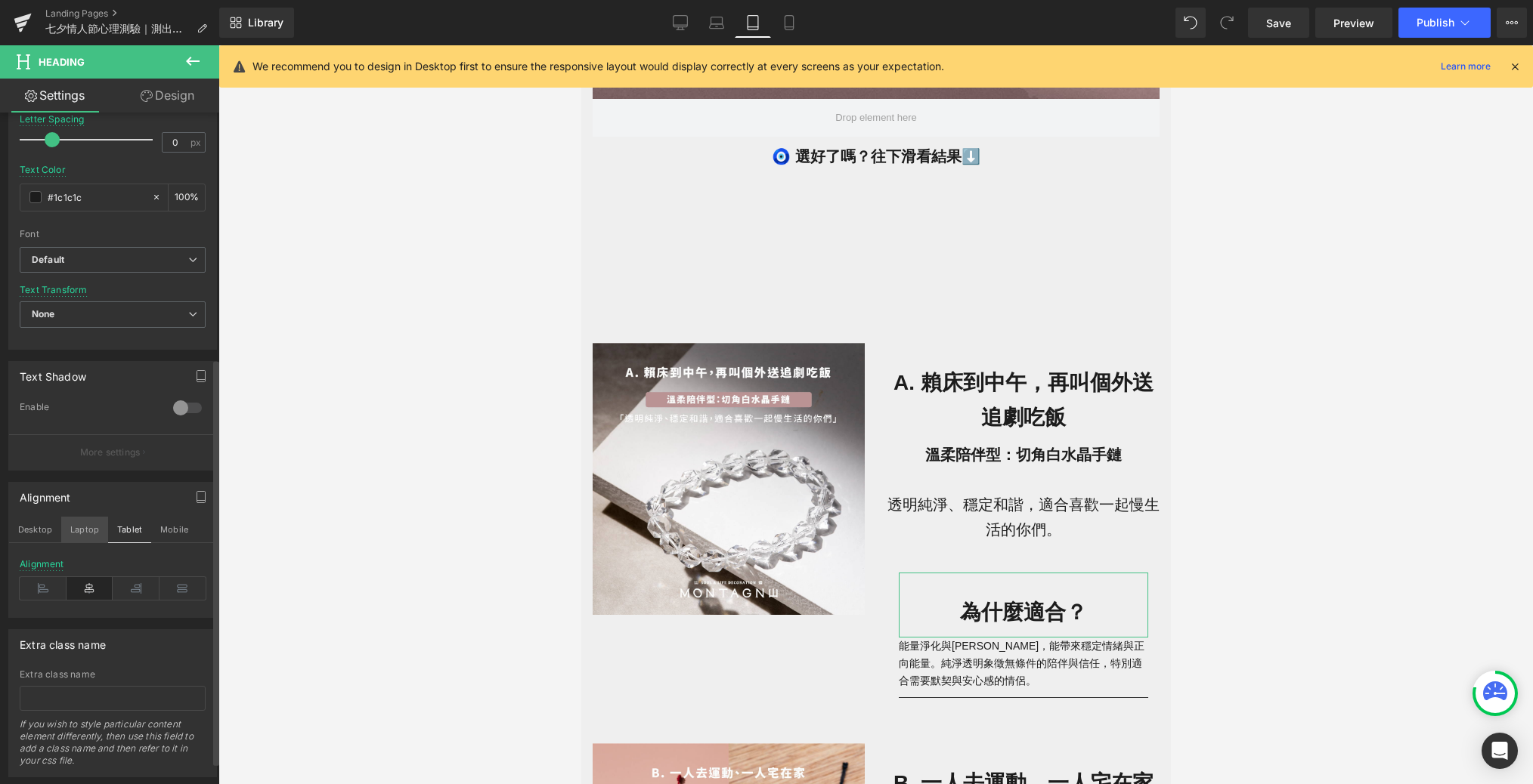
click at [89, 537] on button "Laptop" at bounding box center [85, 529] width 47 height 25
type input "100"
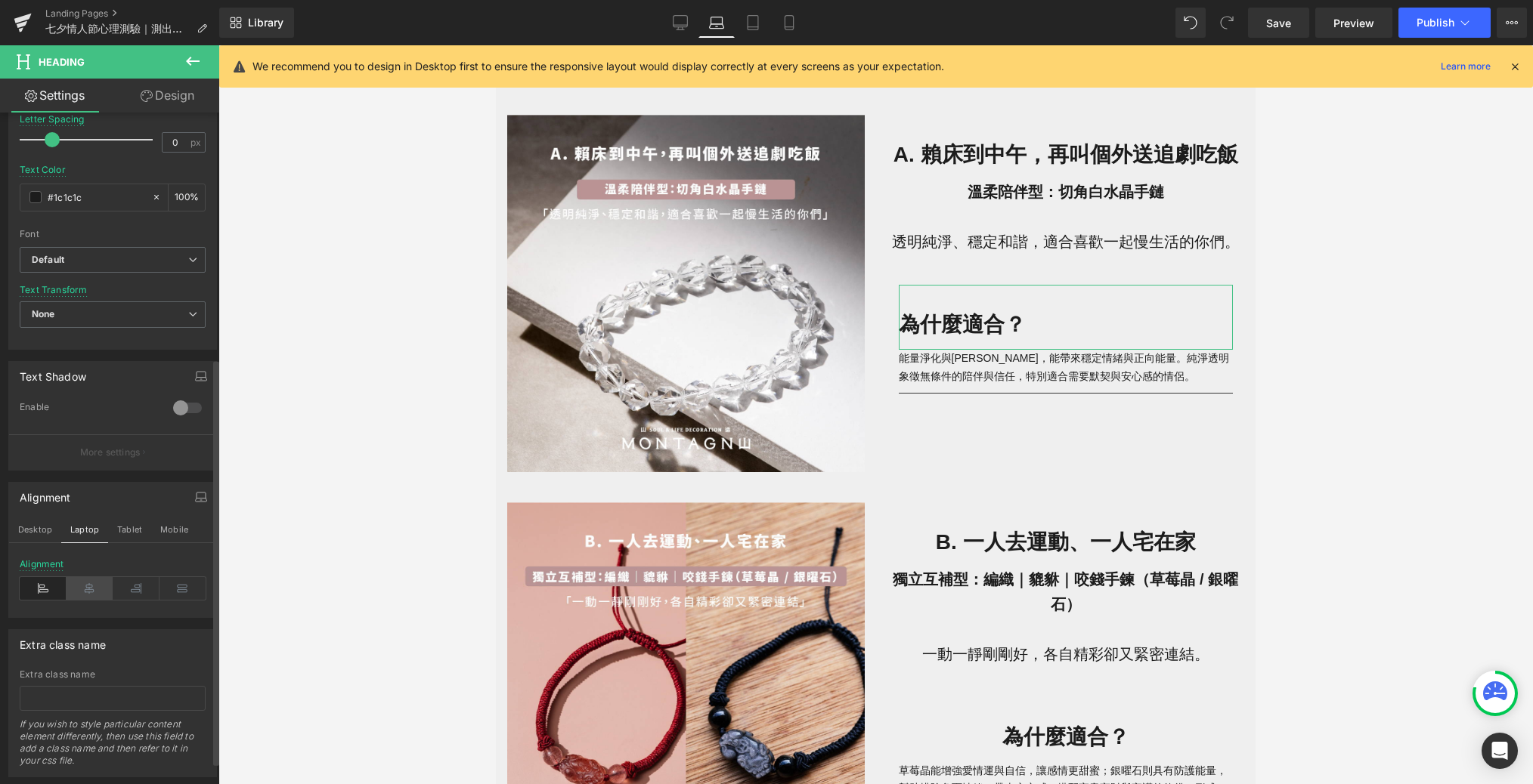
scroll to position [708, 0]
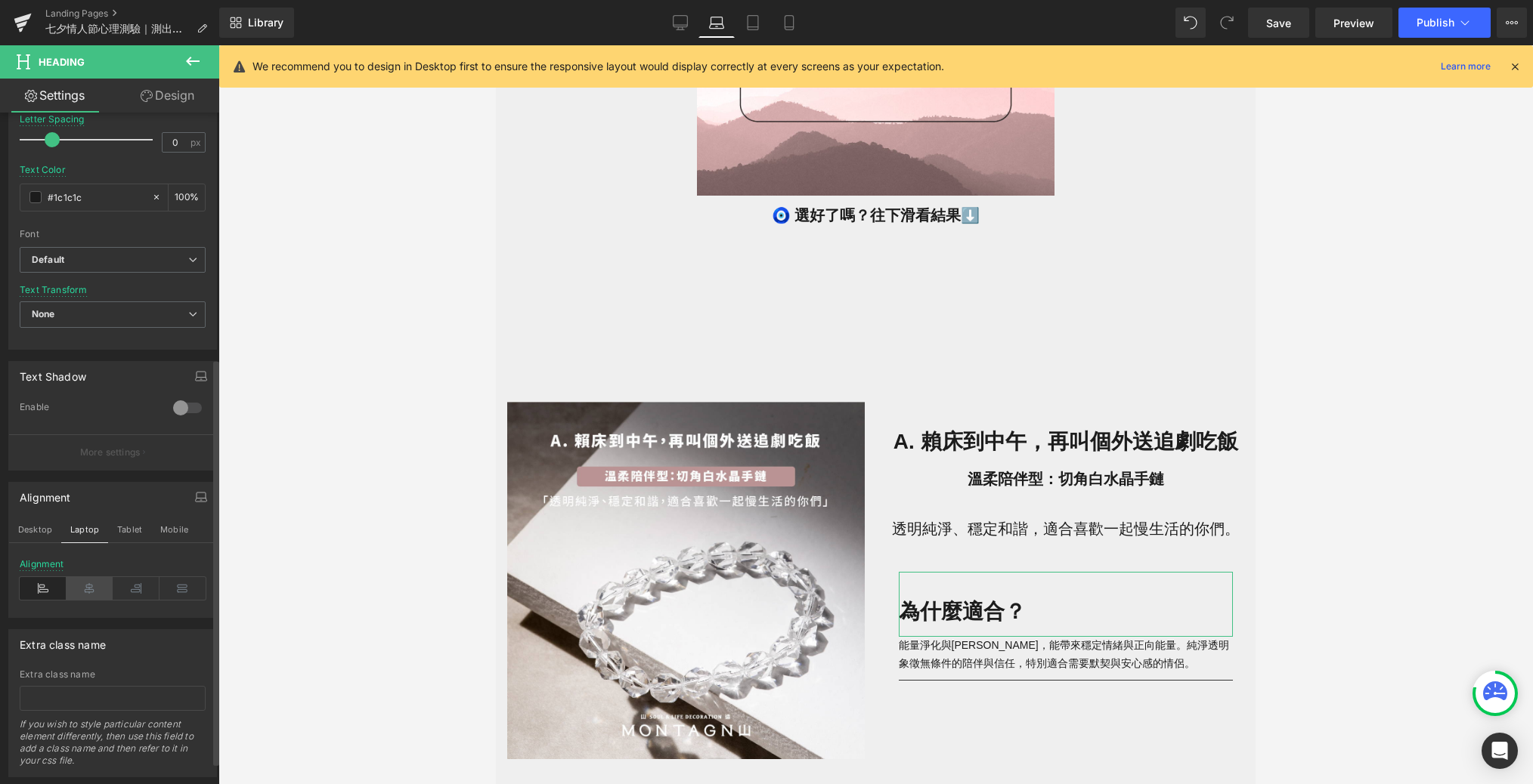
click at [89, 587] on icon at bounding box center [90, 588] width 47 height 22
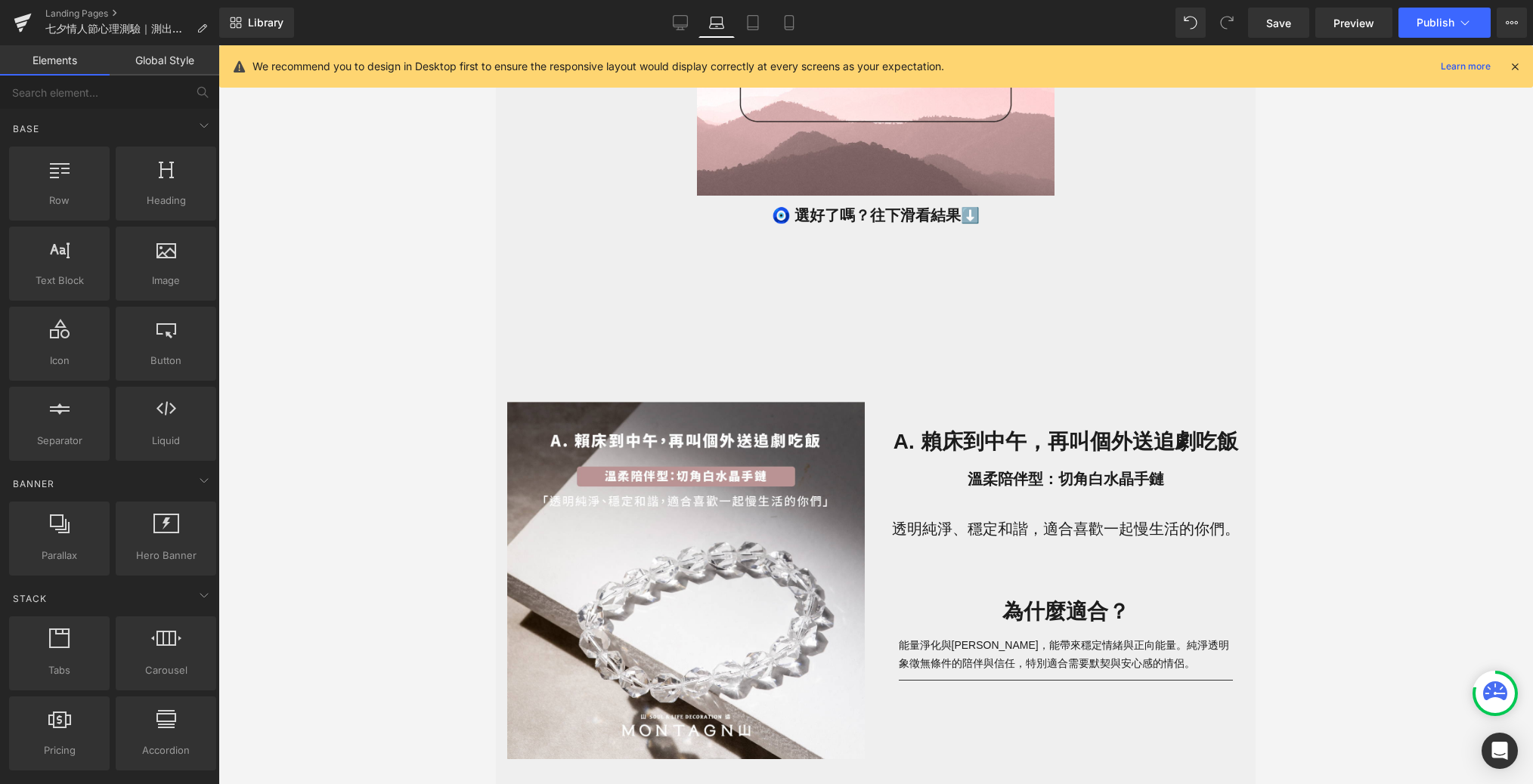
click at [450, 559] on div at bounding box center [876, 414] width 1314 height 739
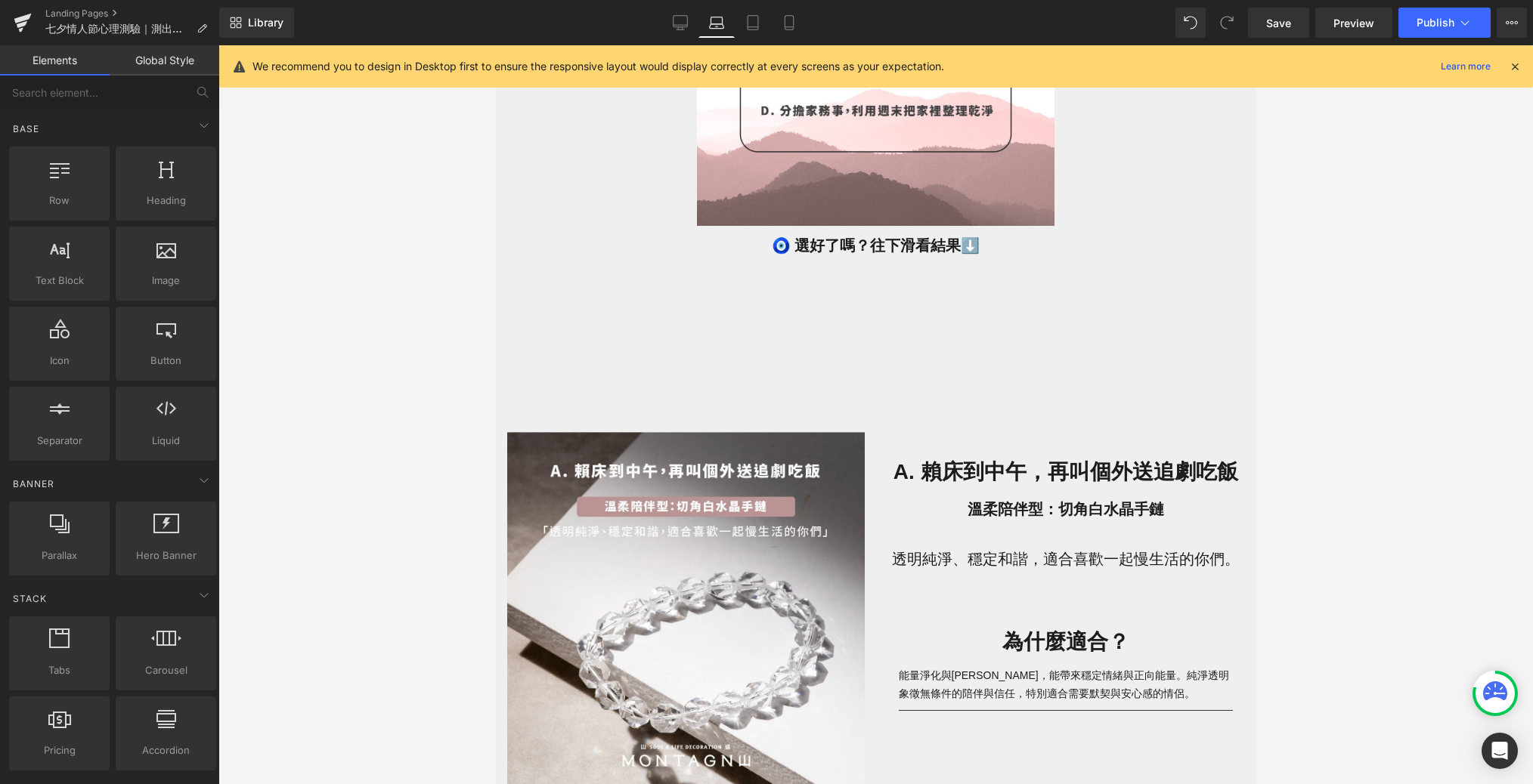
scroll to position [761, 0]
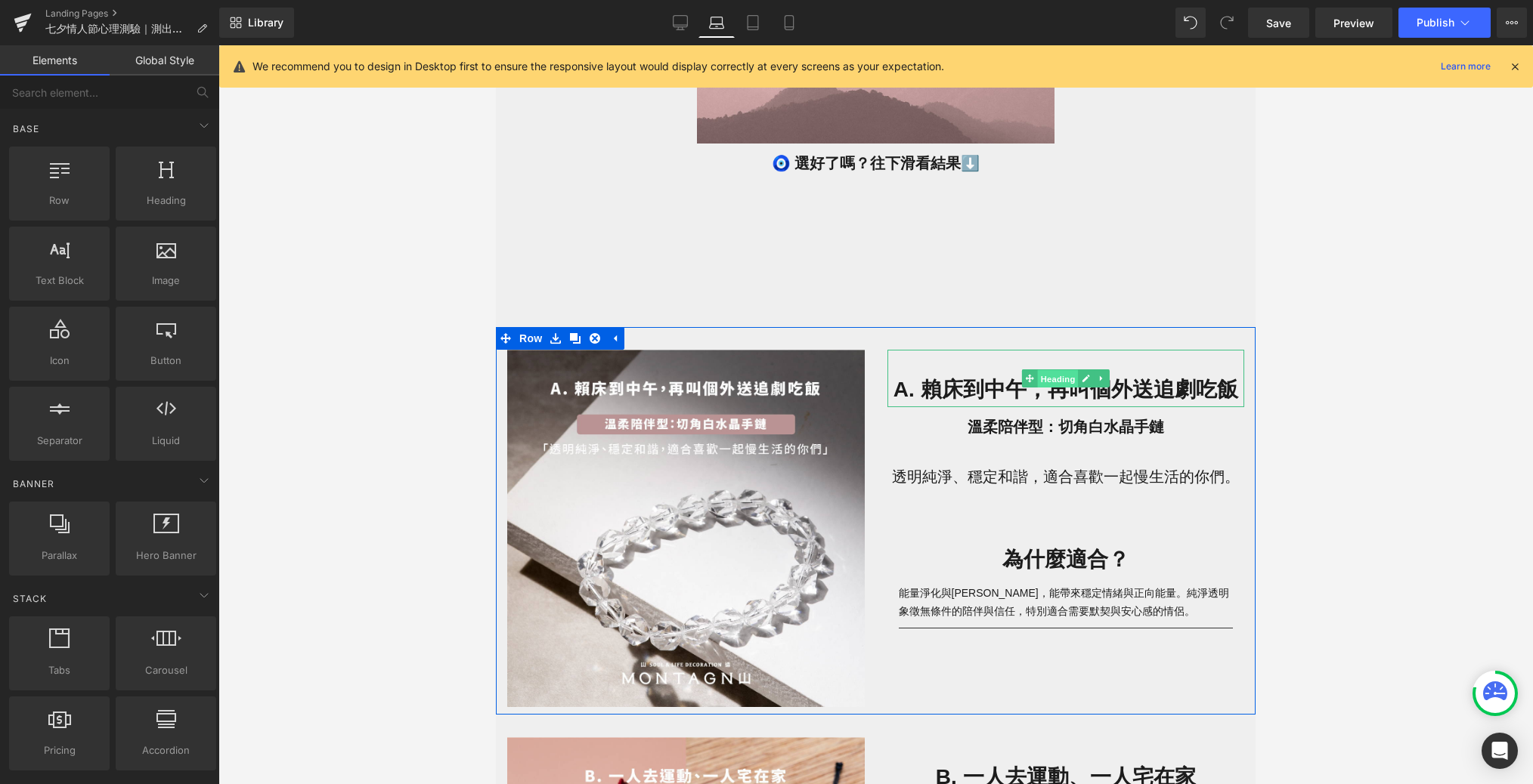
click at [1038, 381] on span "Heading" at bounding box center [1057, 379] width 41 height 19
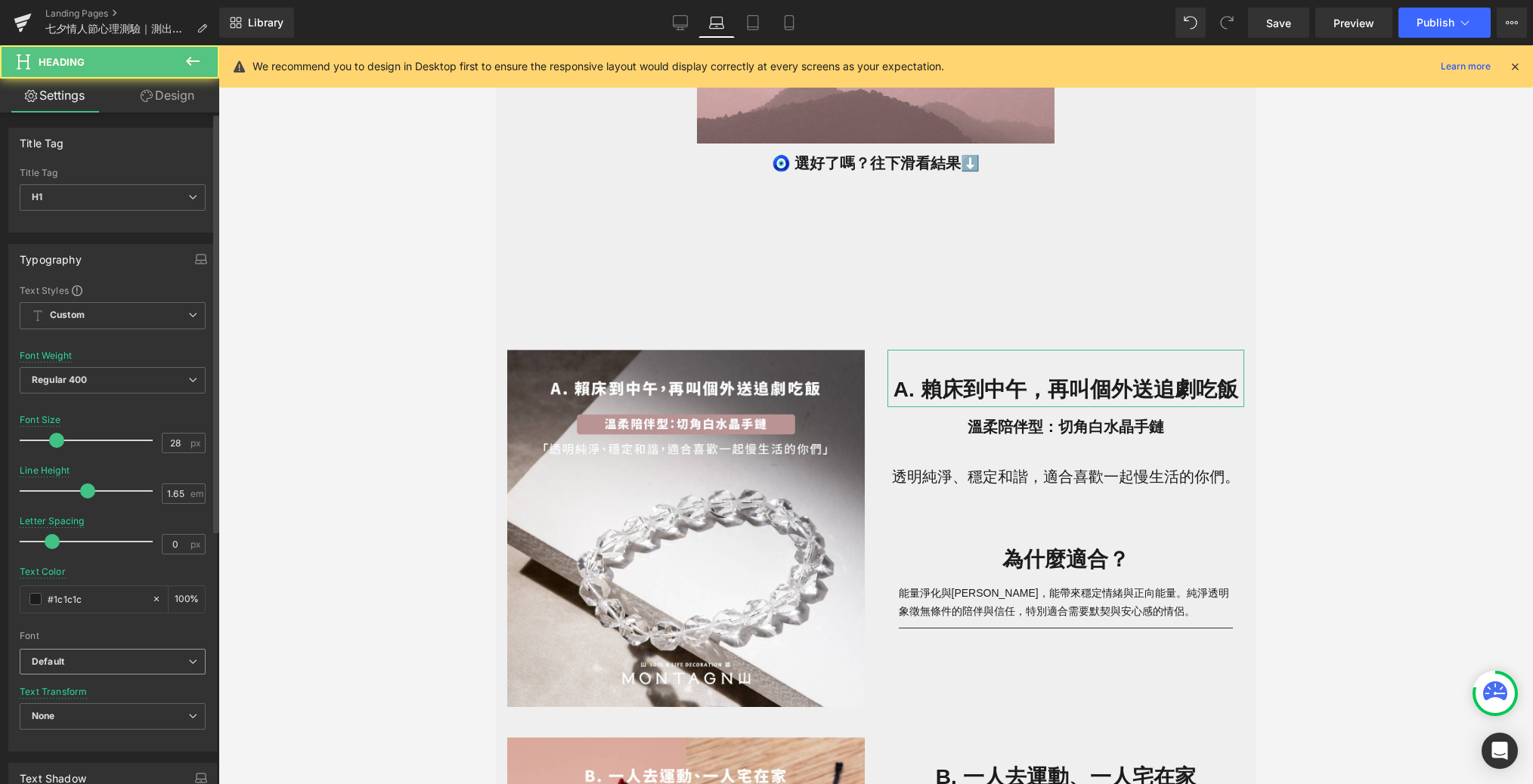
scroll to position [402, 0]
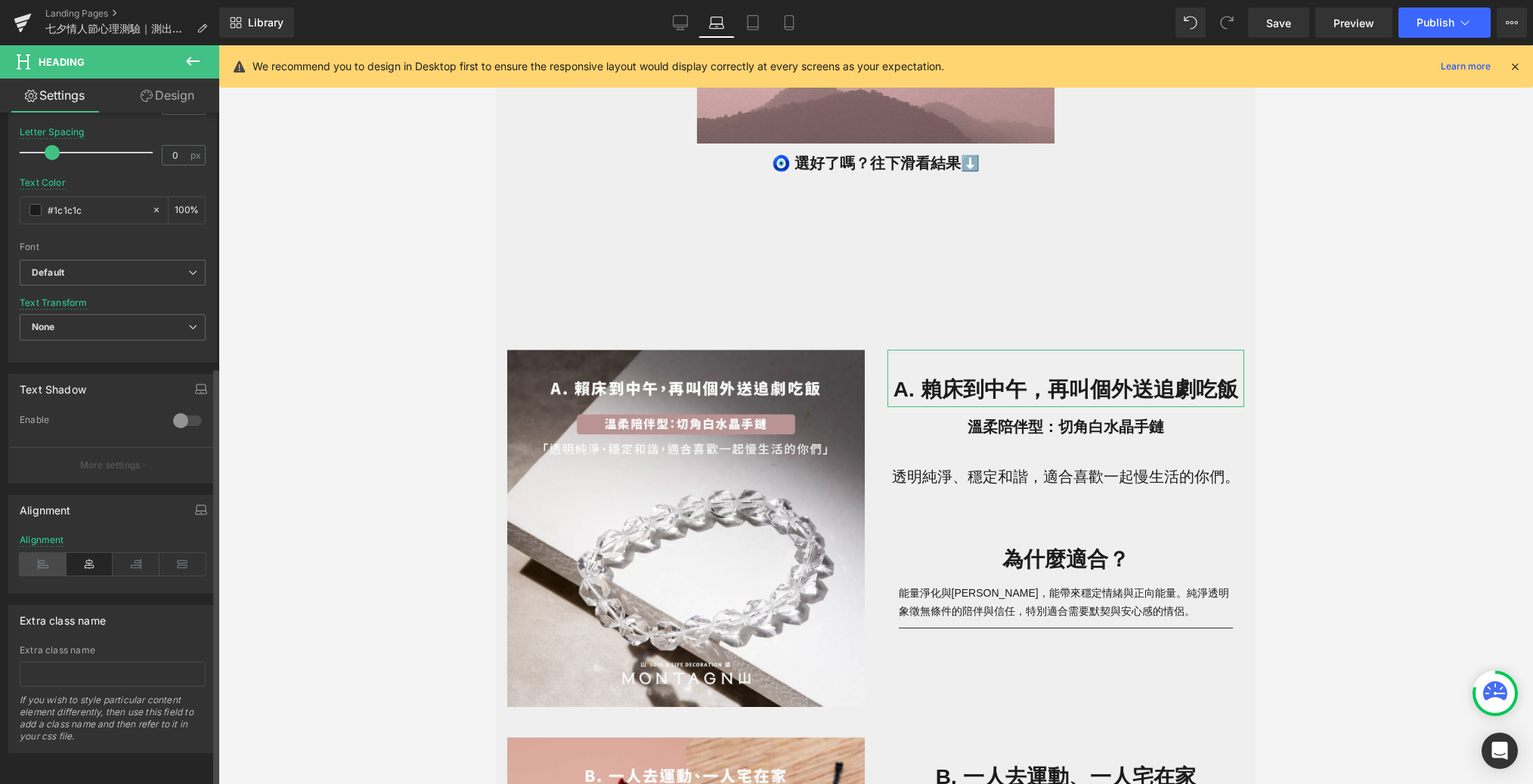
click at [49, 554] on icon at bounding box center [43, 564] width 47 height 22
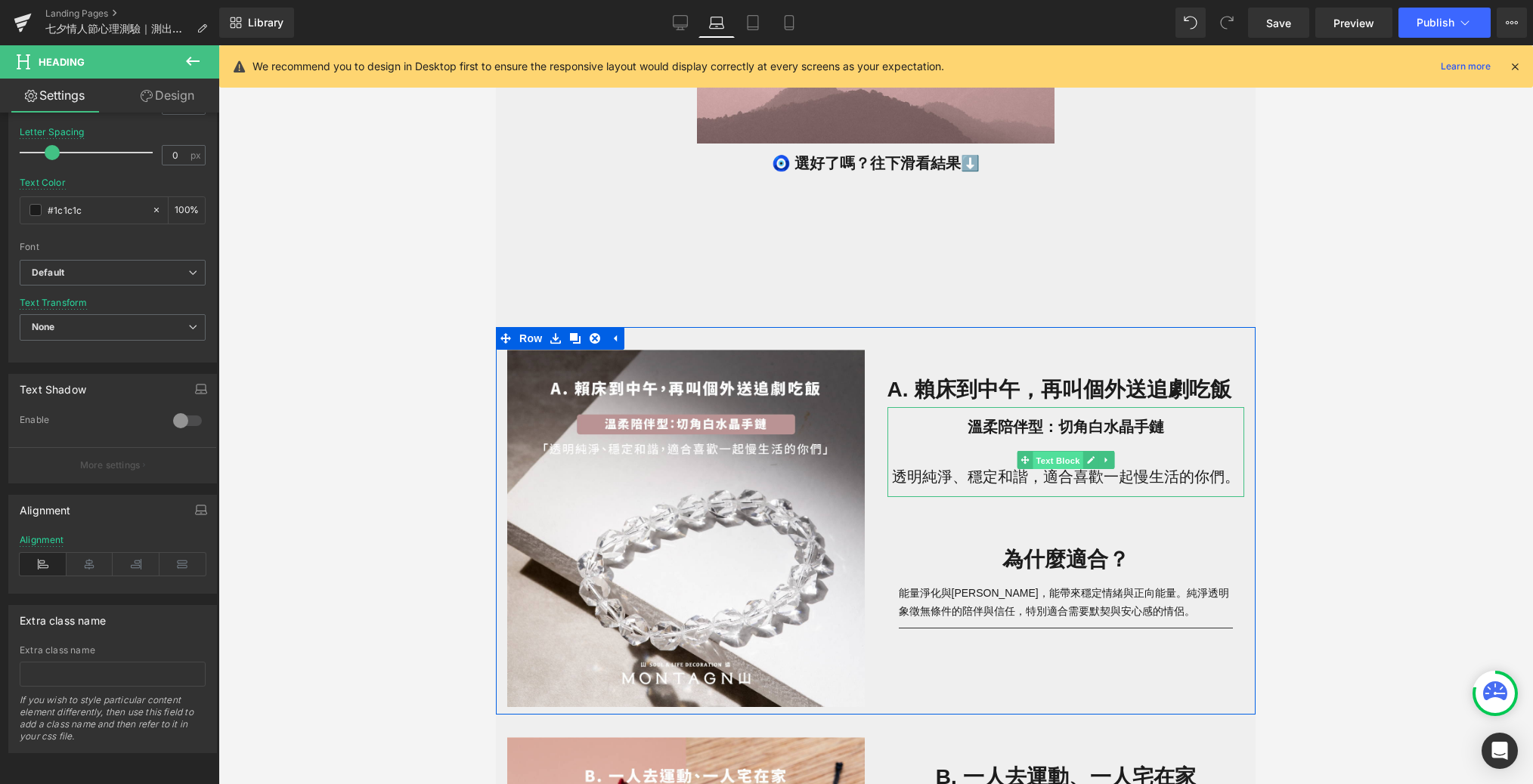
drag, startPoint x: 1055, startPoint y: 456, endPoint x: 913, endPoint y: 593, distance: 197.3
click at [1038, 456] on span "Text Block" at bounding box center [1057, 461] width 50 height 19
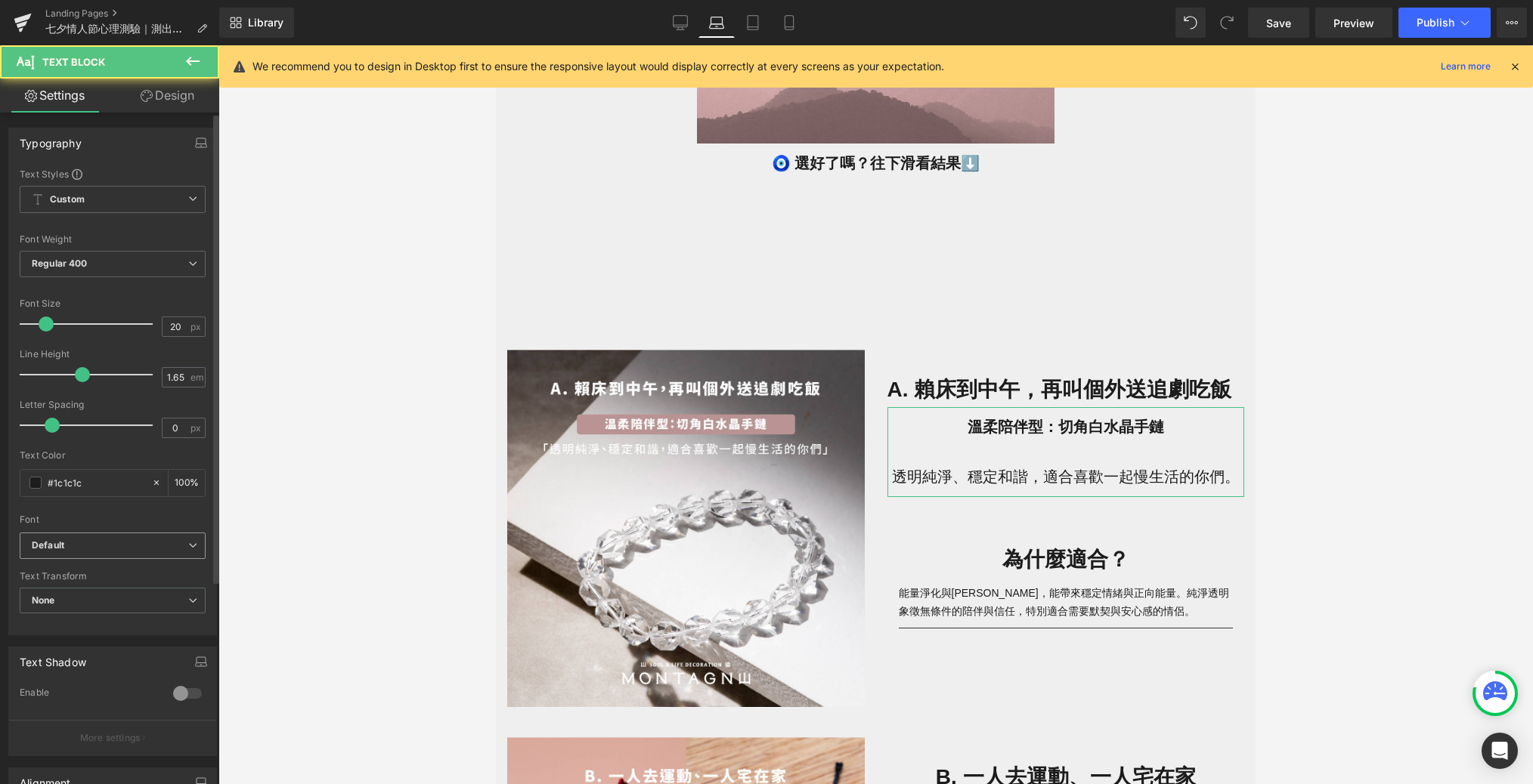
scroll to position [286, 0]
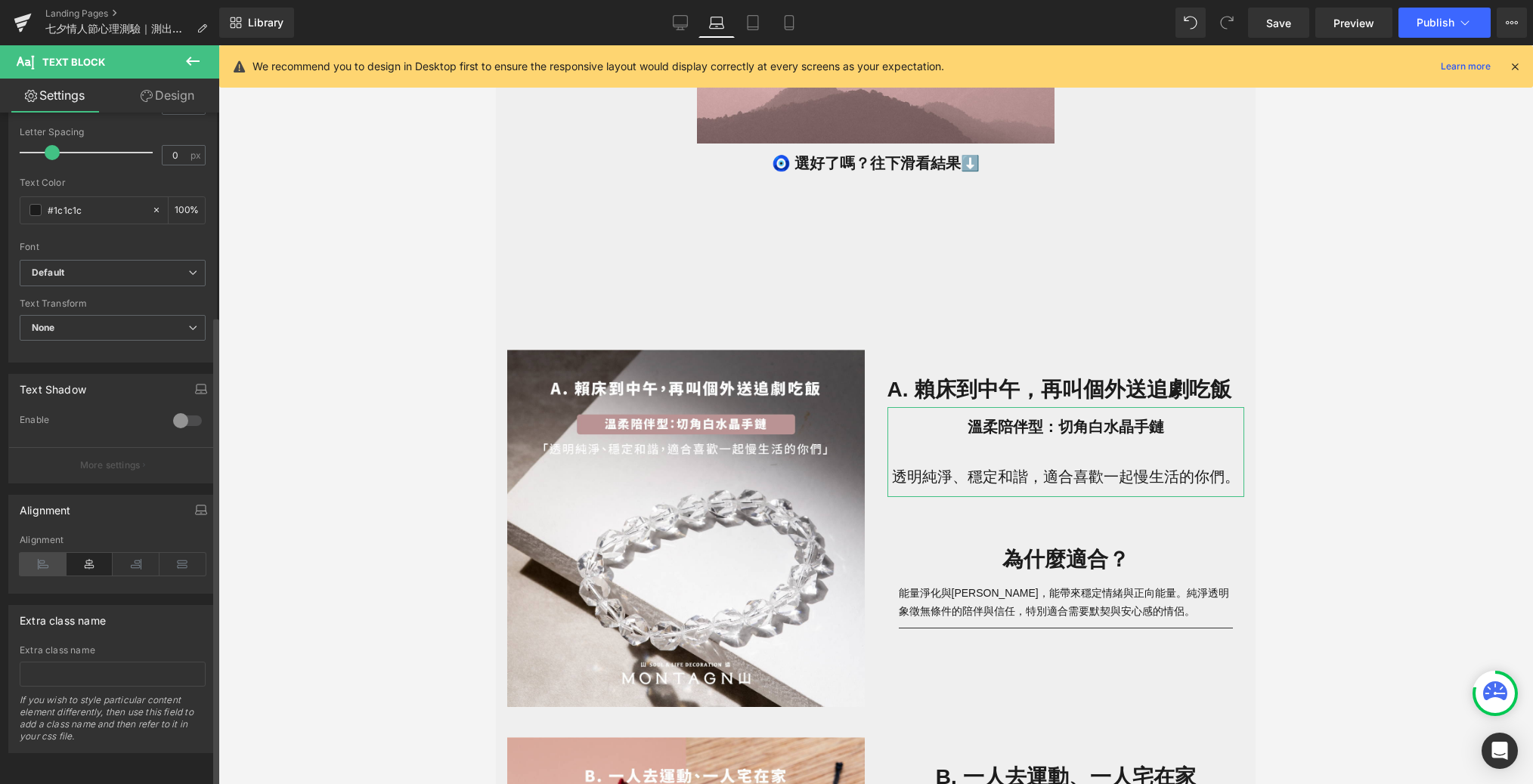
click at [43, 554] on icon at bounding box center [43, 564] width 47 height 22
click at [98, 554] on icon at bounding box center [90, 564] width 47 height 22
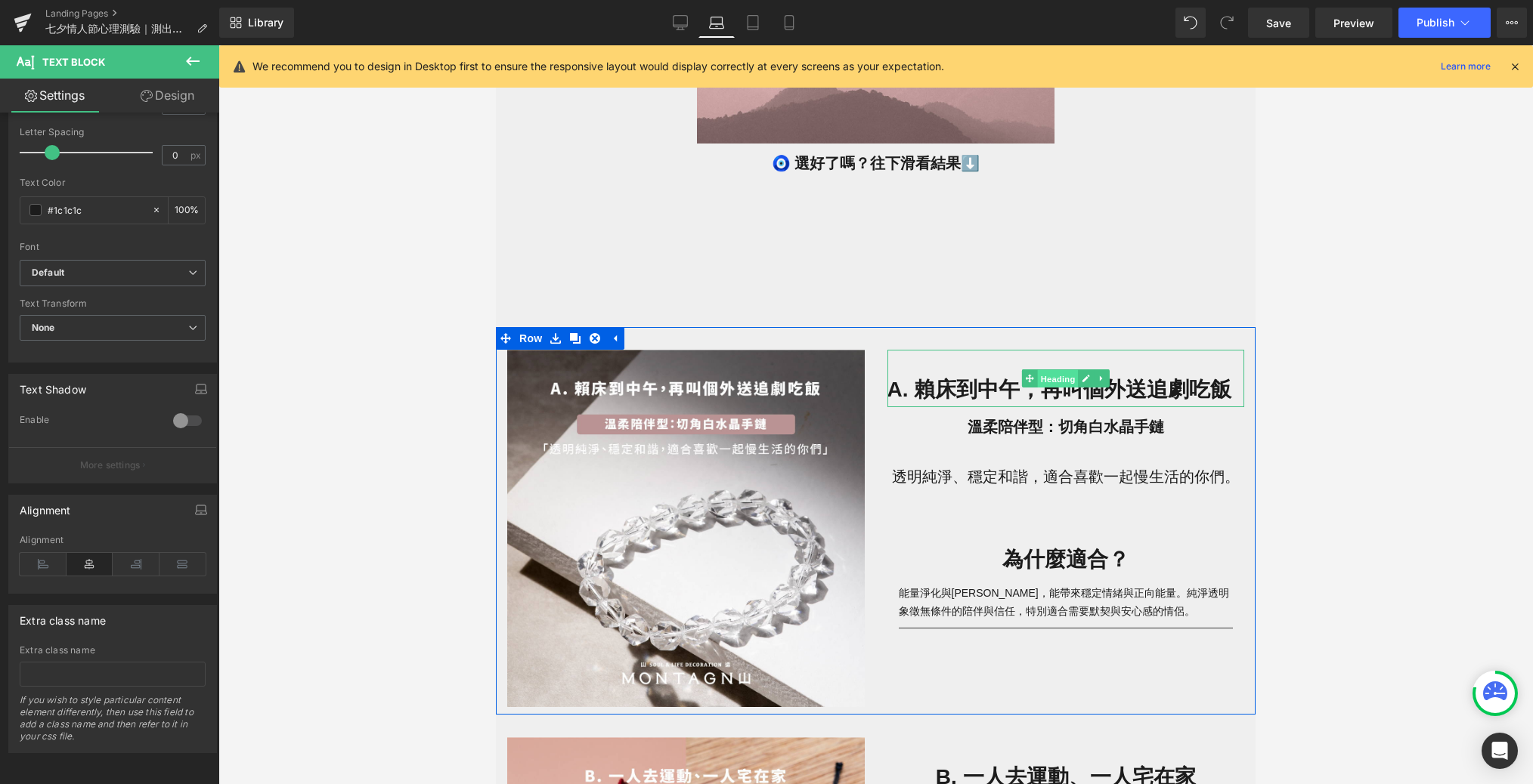
click at [1038, 386] on span "Heading" at bounding box center [1057, 379] width 41 height 19
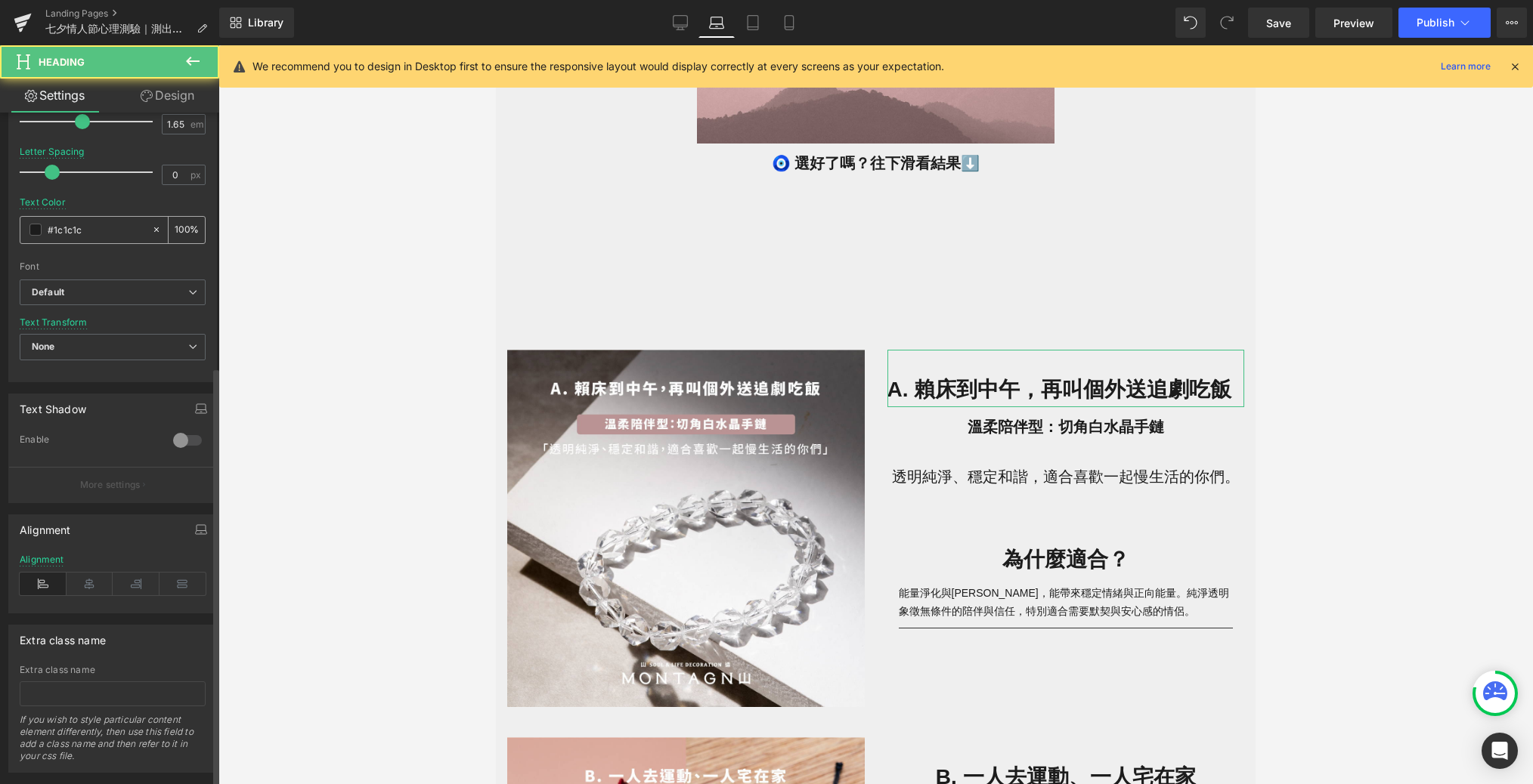
scroll to position [402, 0]
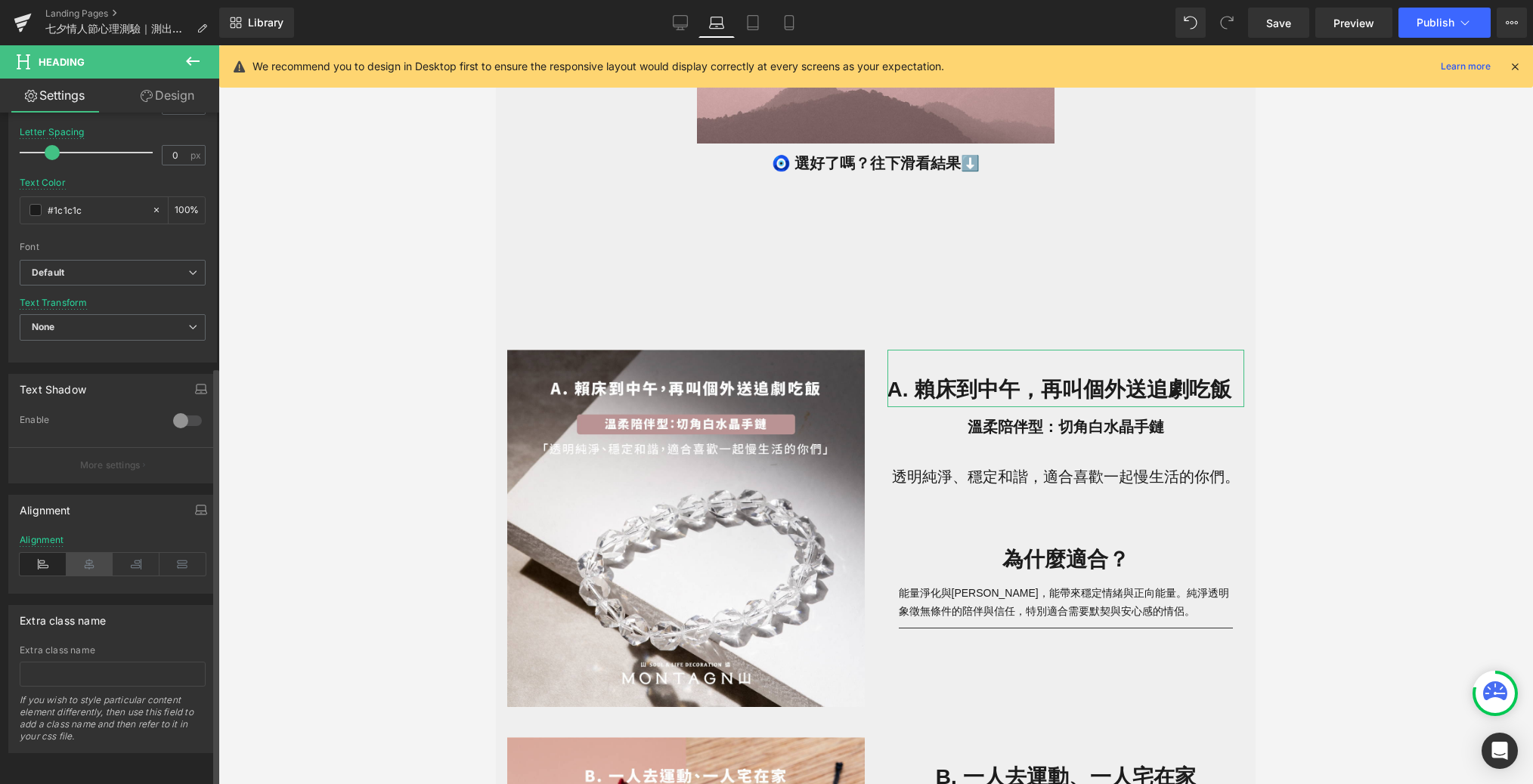
click at [84, 554] on icon at bounding box center [90, 564] width 47 height 22
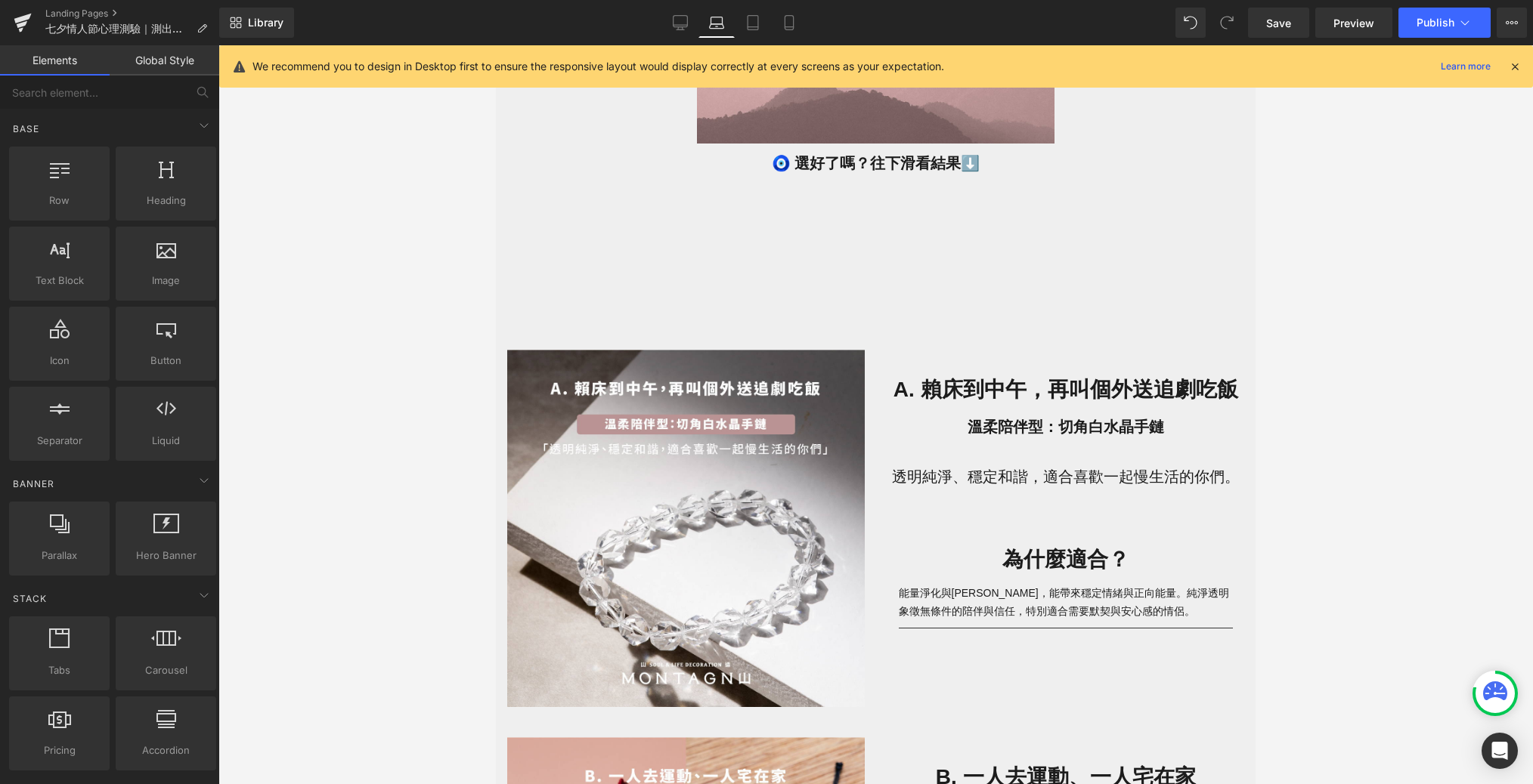
click at [276, 560] on div at bounding box center [876, 414] width 1314 height 739
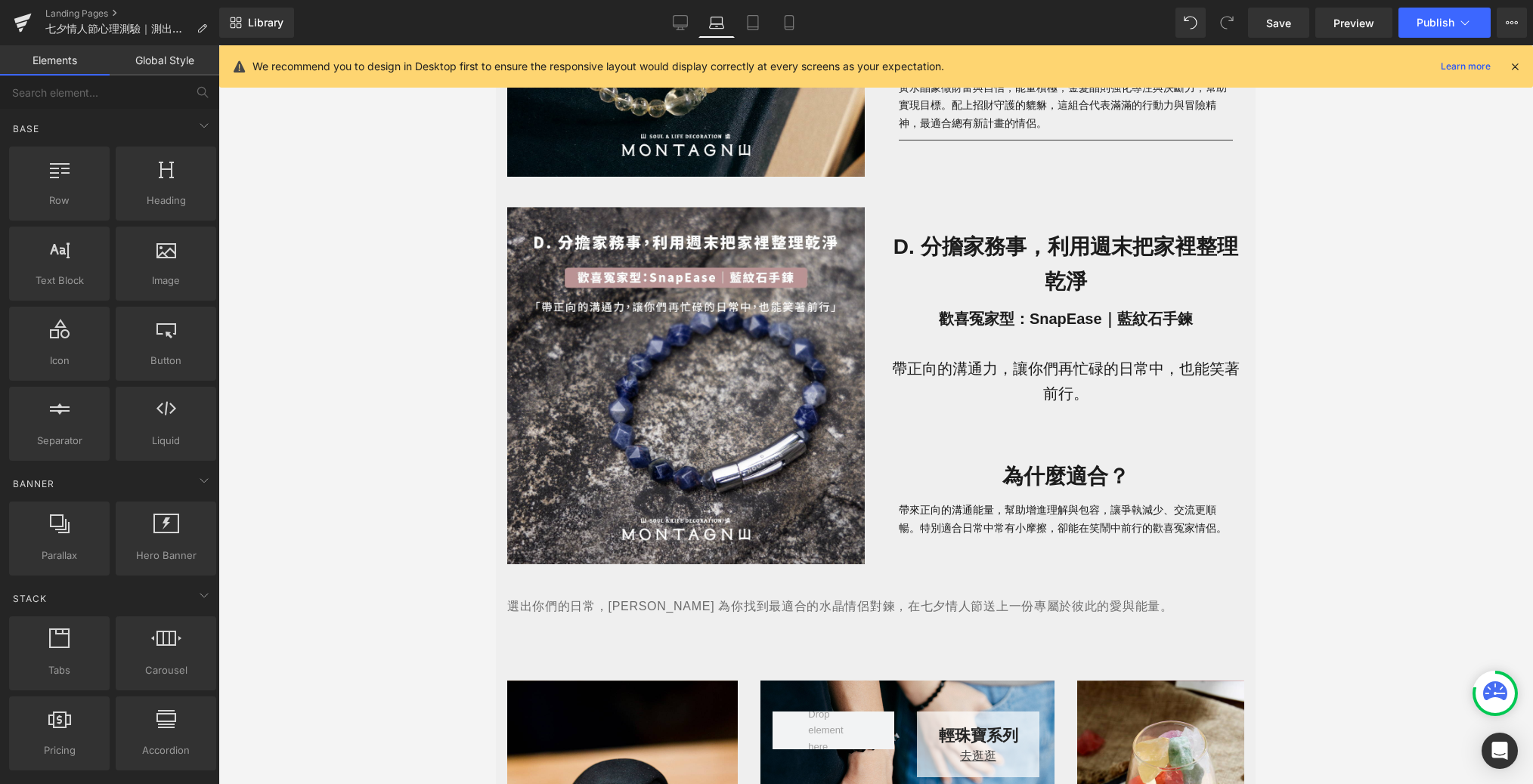
scroll to position [2068, 0]
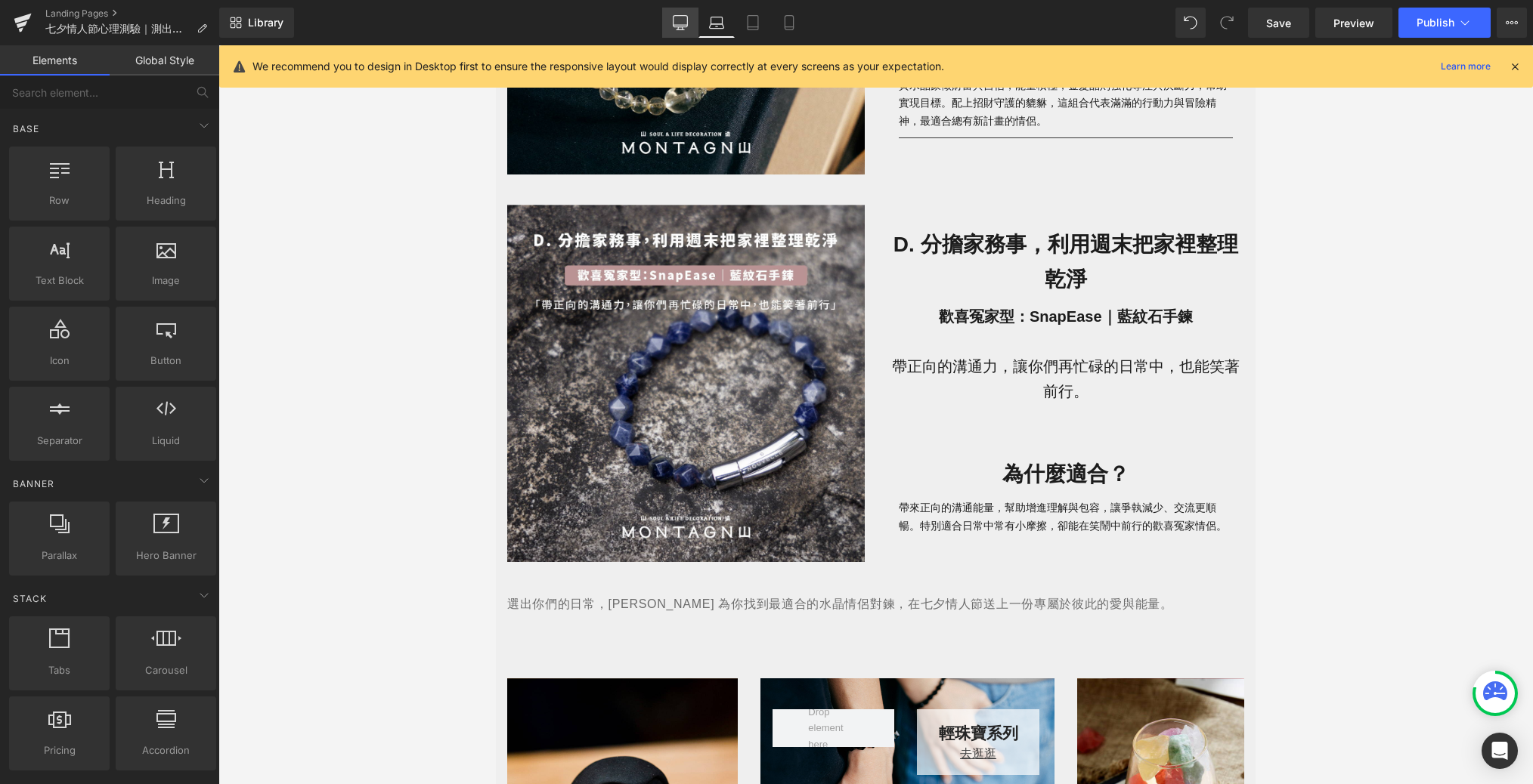
click at [682, 32] on link "Desktop" at bounding box center [680, 22] width 36 height 30
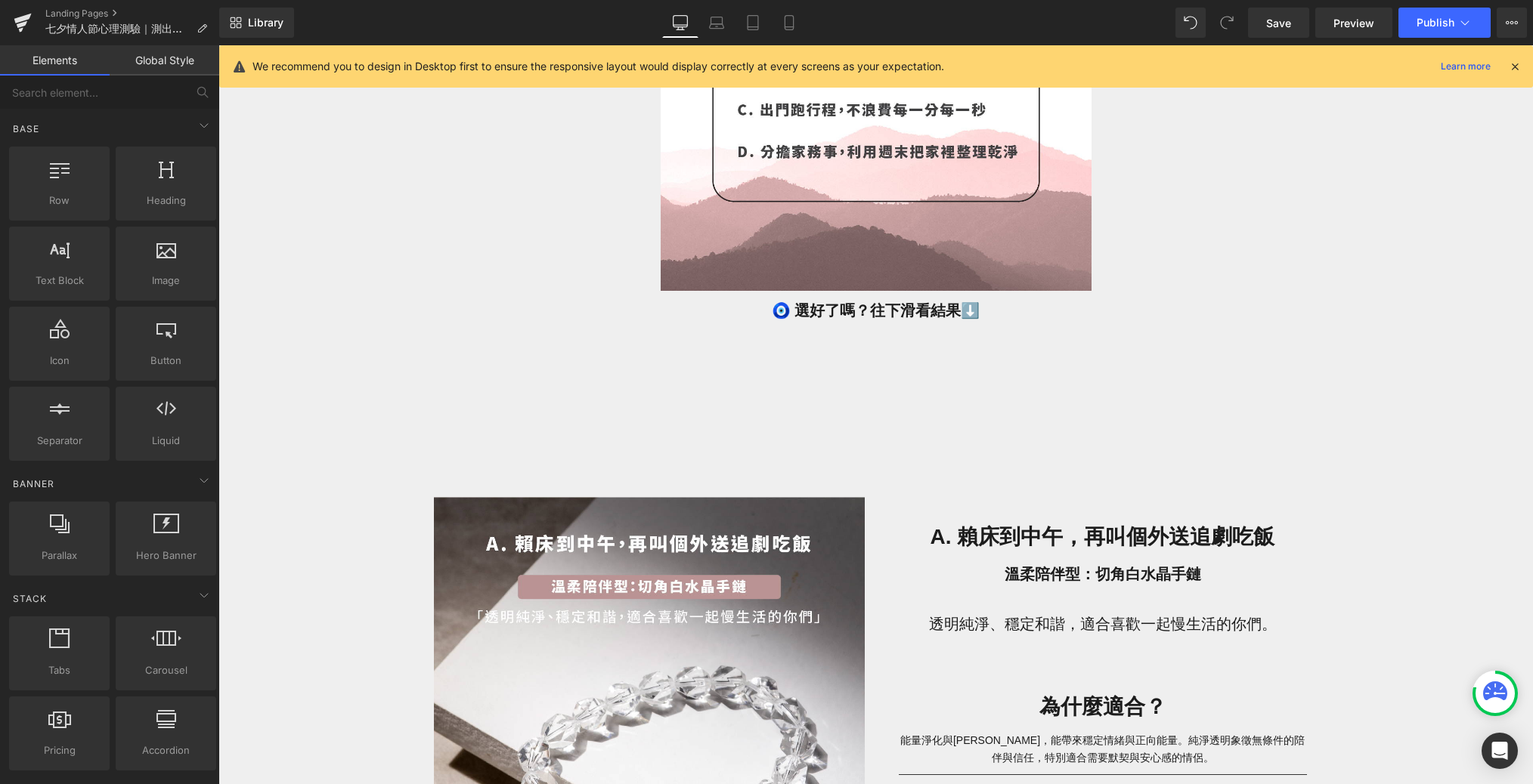
scroll to position [901, 0]
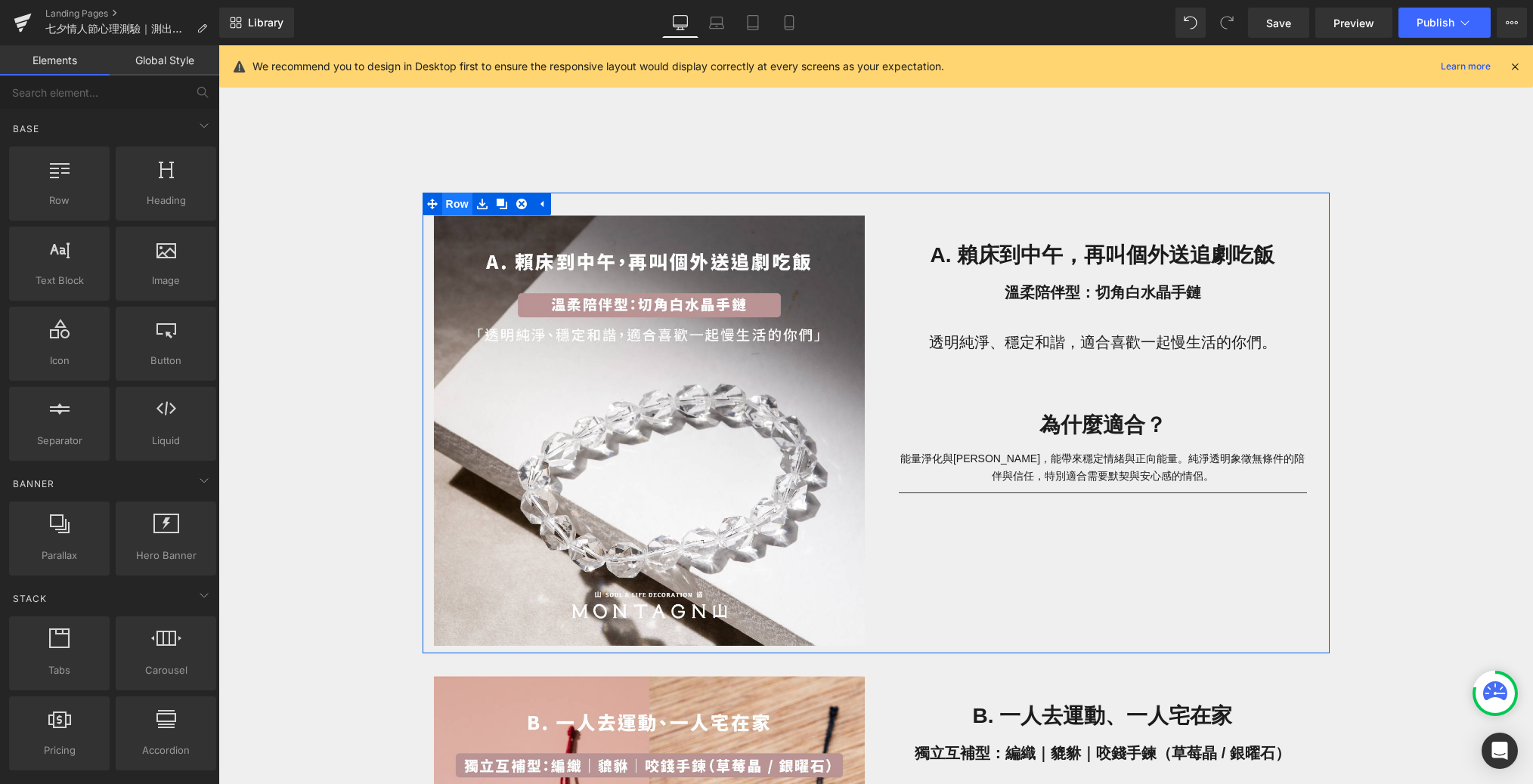
click at [453, 195] on span "Row" at bounding box center [457, 203] width 30 height 22
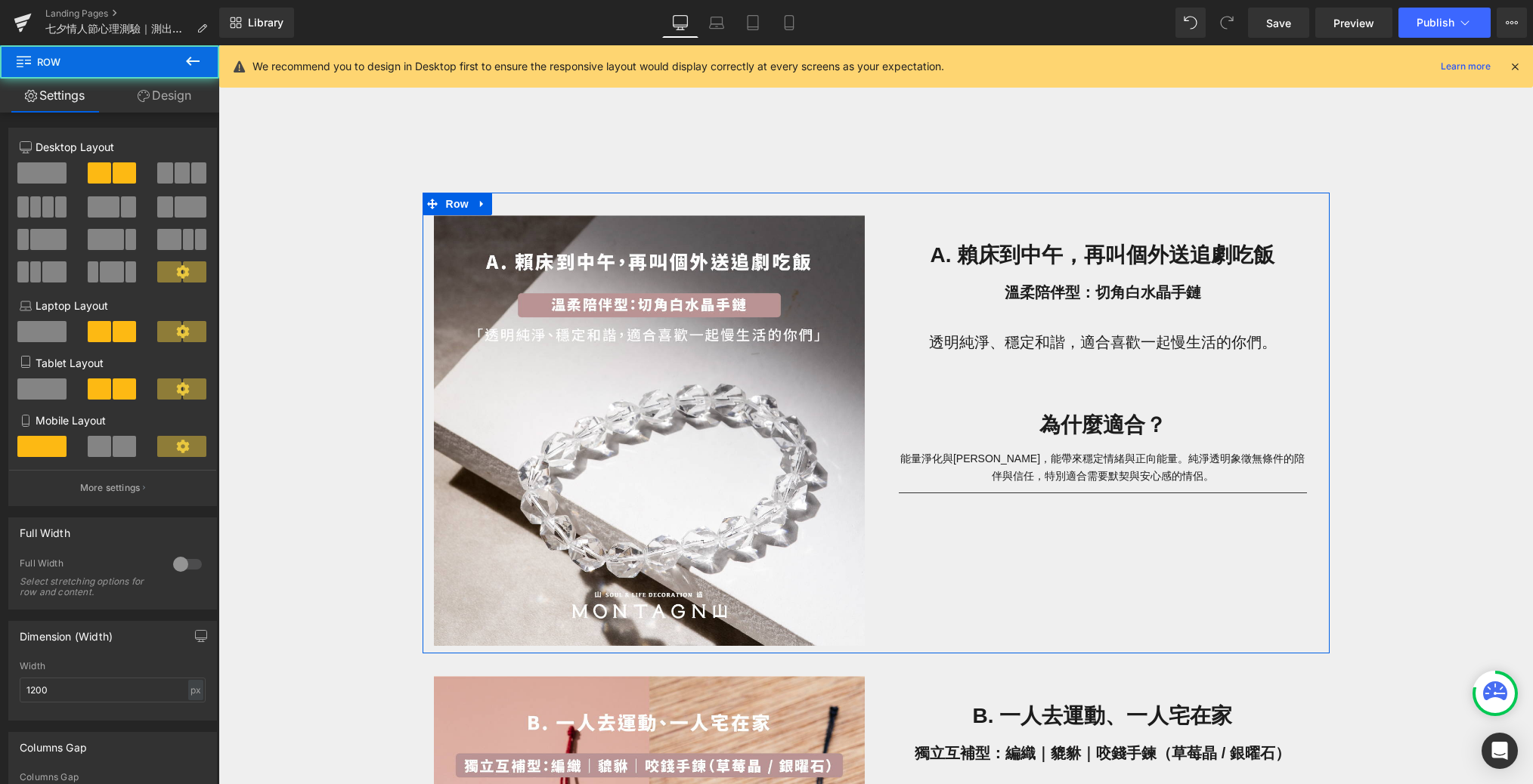
click at [178, 100] on link "Design" at bounding box center [164, 95] width 109 height 34
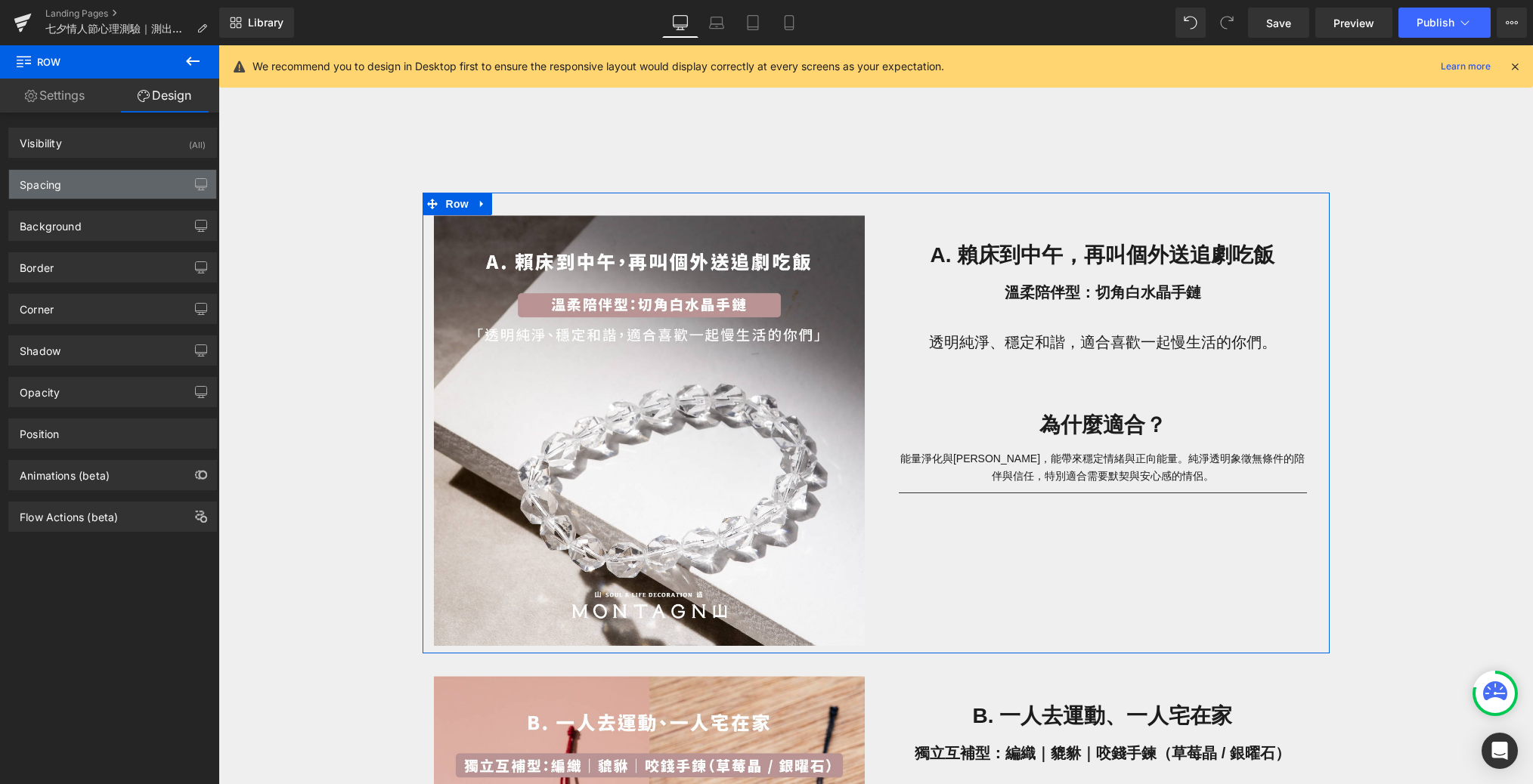
click at [169, 191] on div "Spacing" at bounding box center [112, 184] width 207 height 28
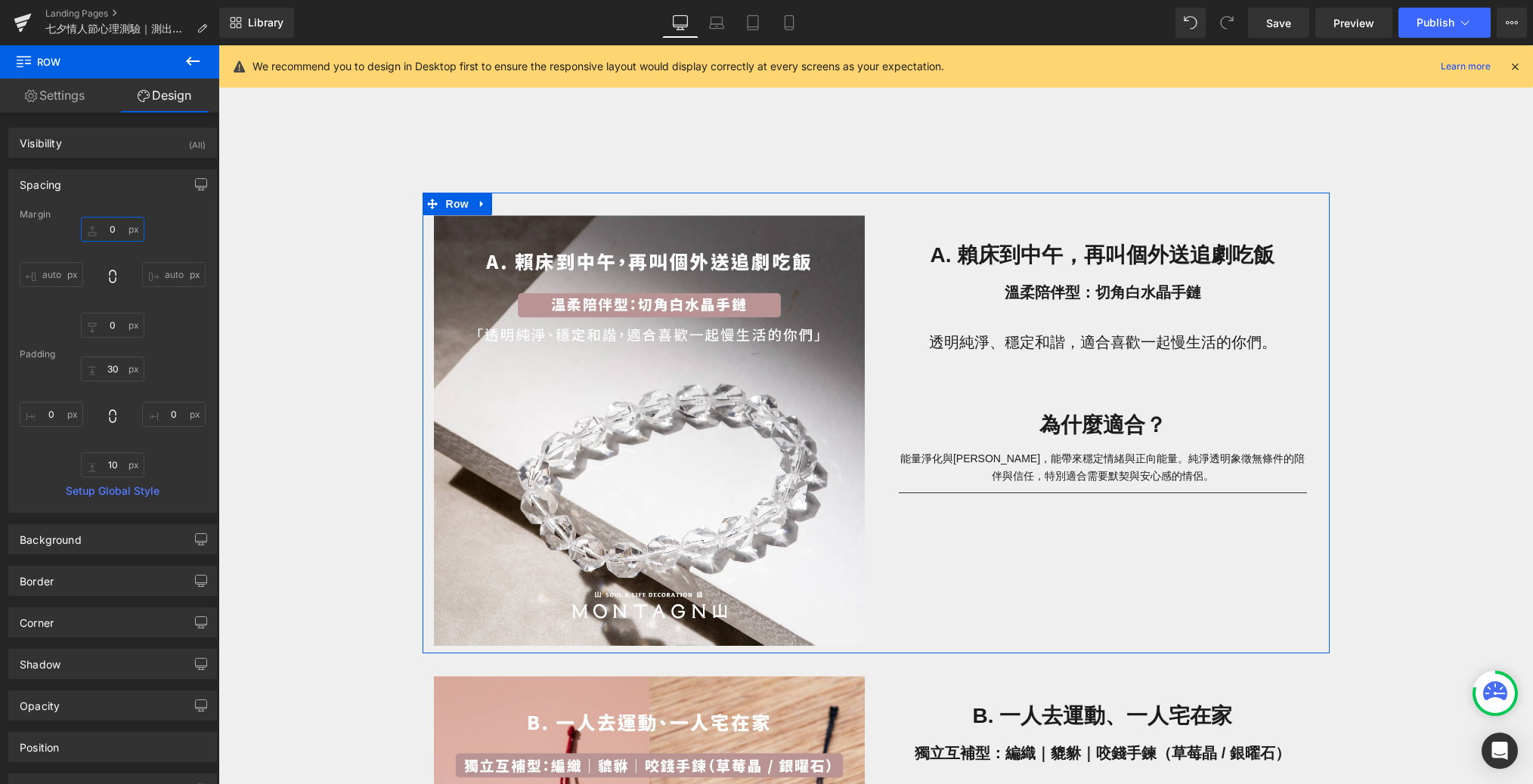
click at [113, 228] on input "0" at bounding box center [112, 229] width 63 height 25
click at [122, 332] on input "0" at bounding box center [112, 325] width 63 height 25
click at [117, 467] on input "10" at bounding box center [112, 466] width 63 height 25
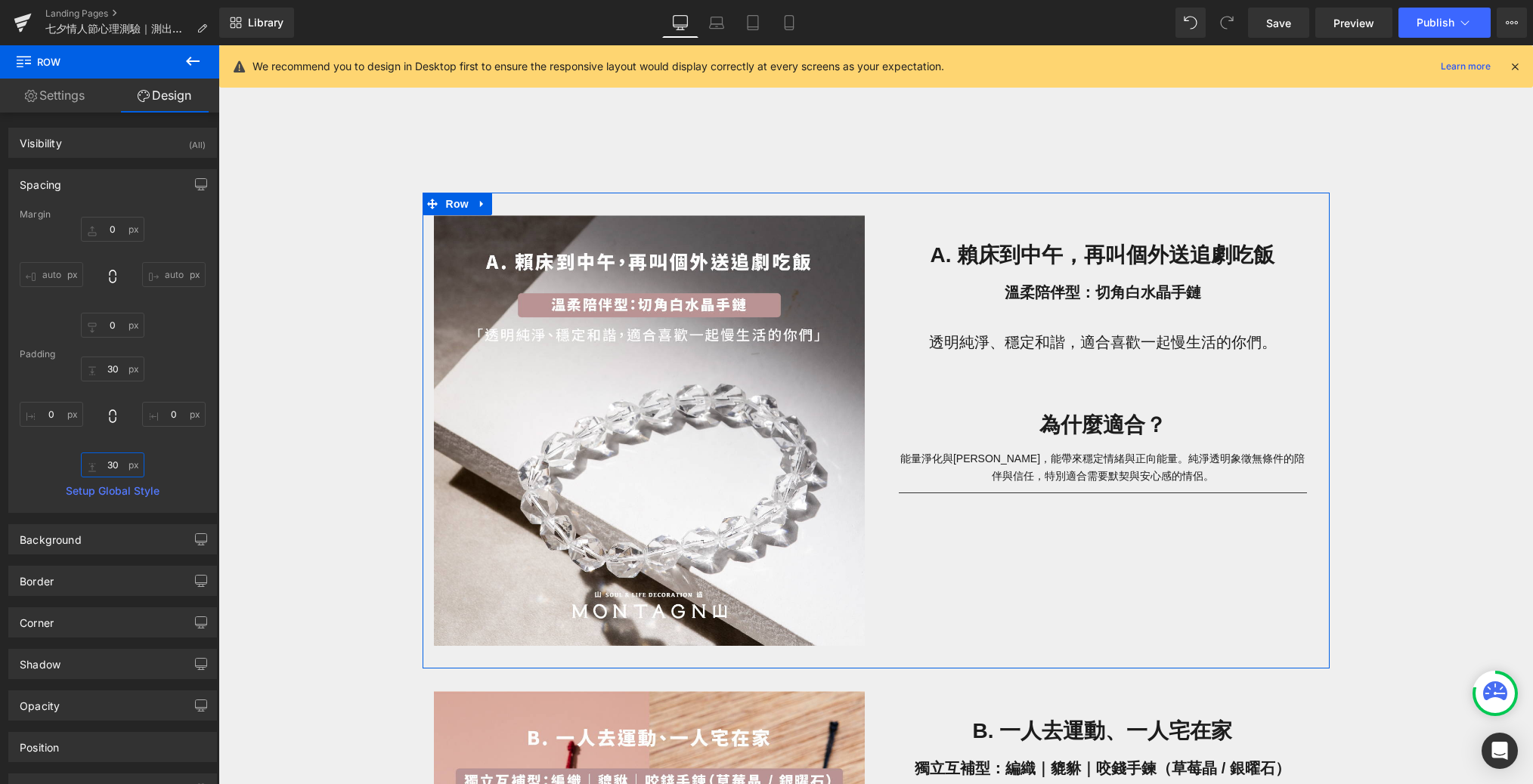
type input "3"
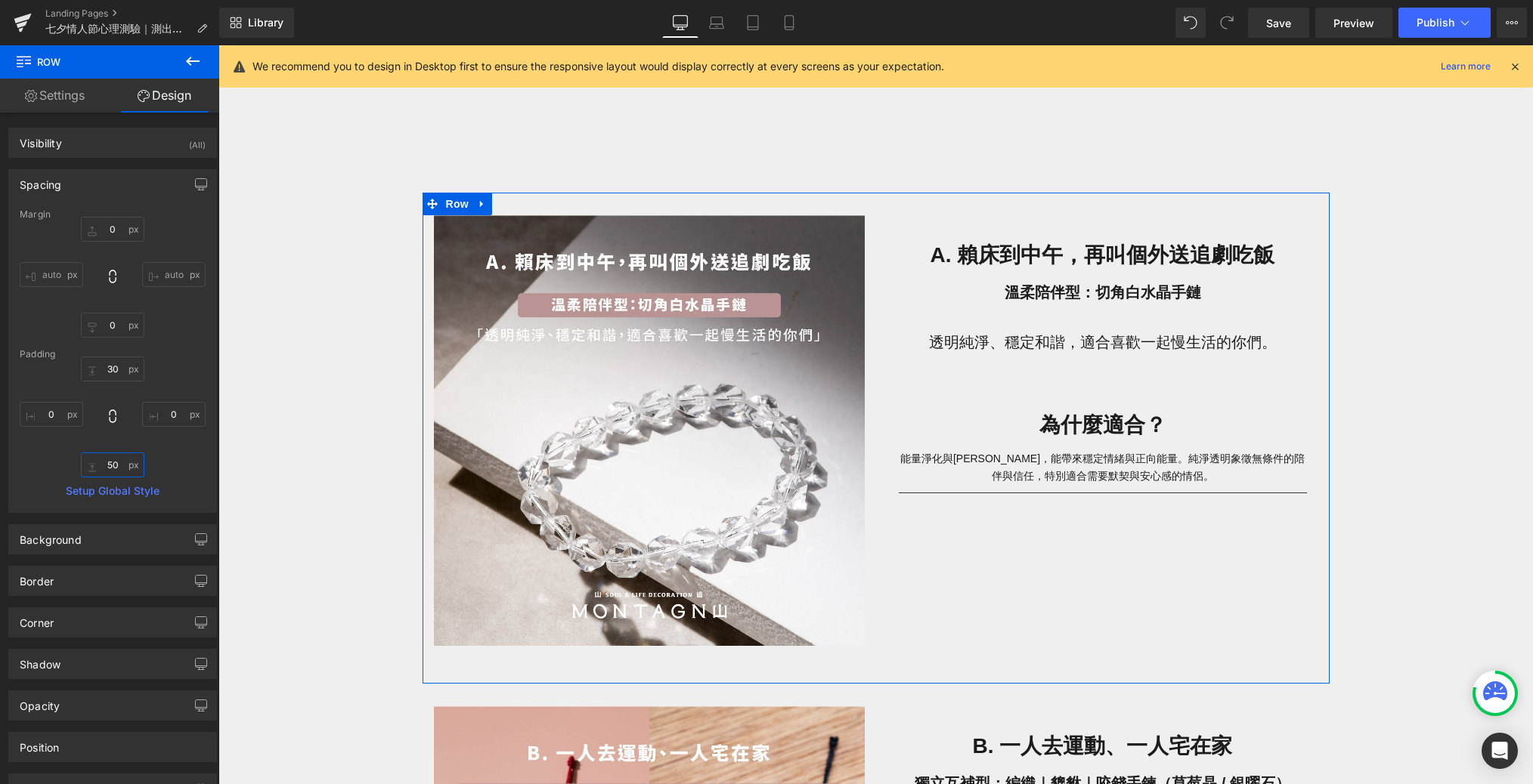
type input "5"
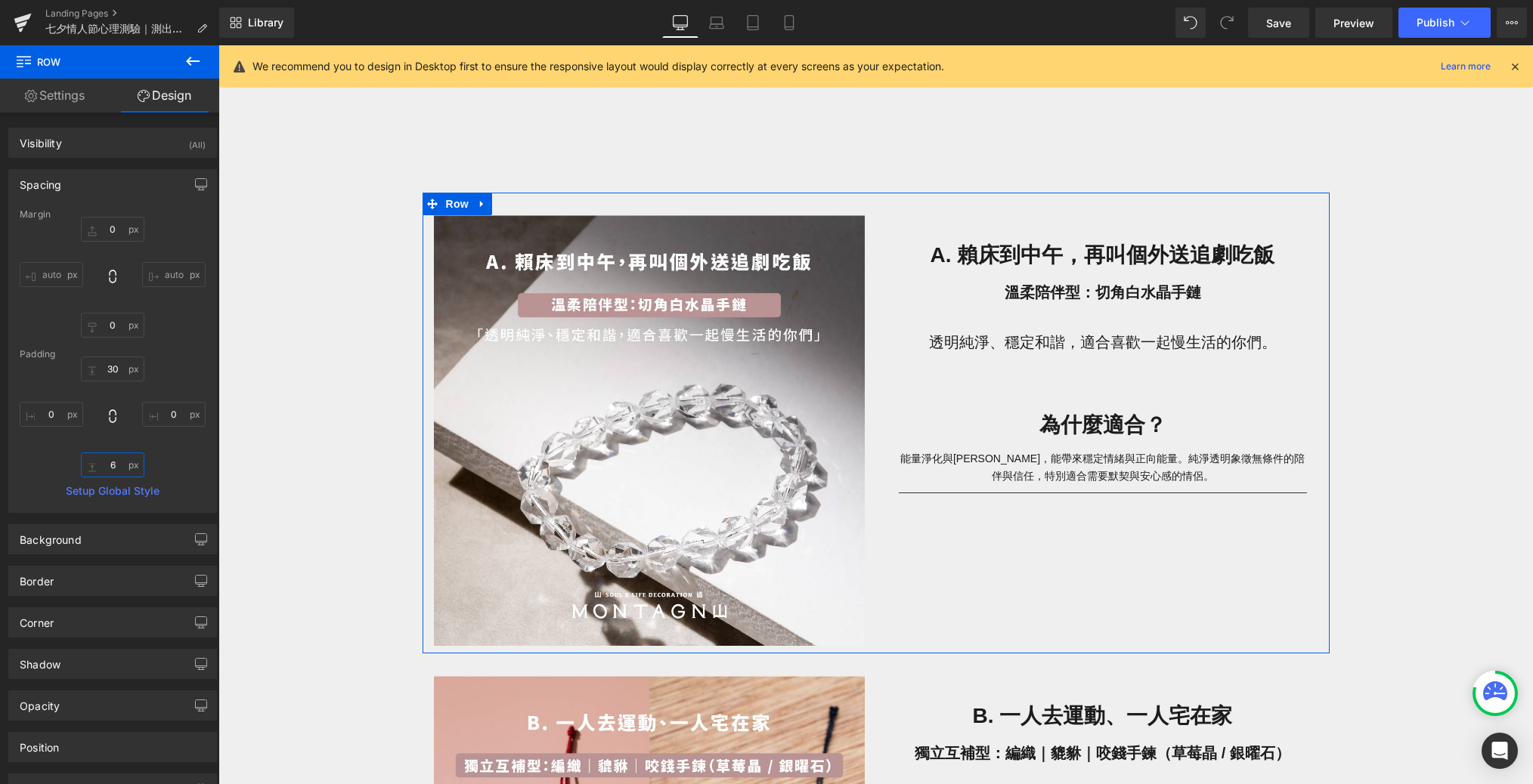
type input "60"
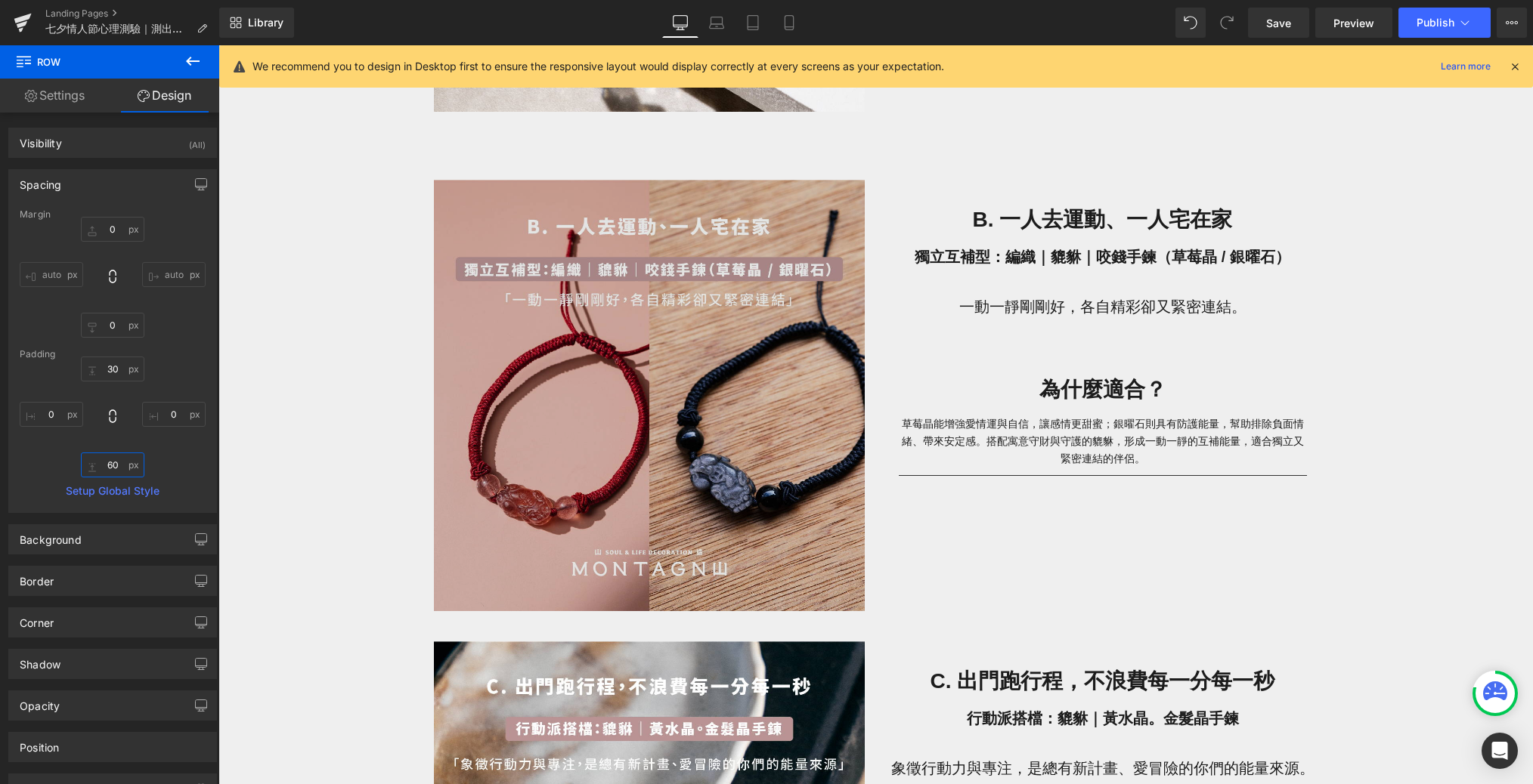
scroll to position [1344, 0]
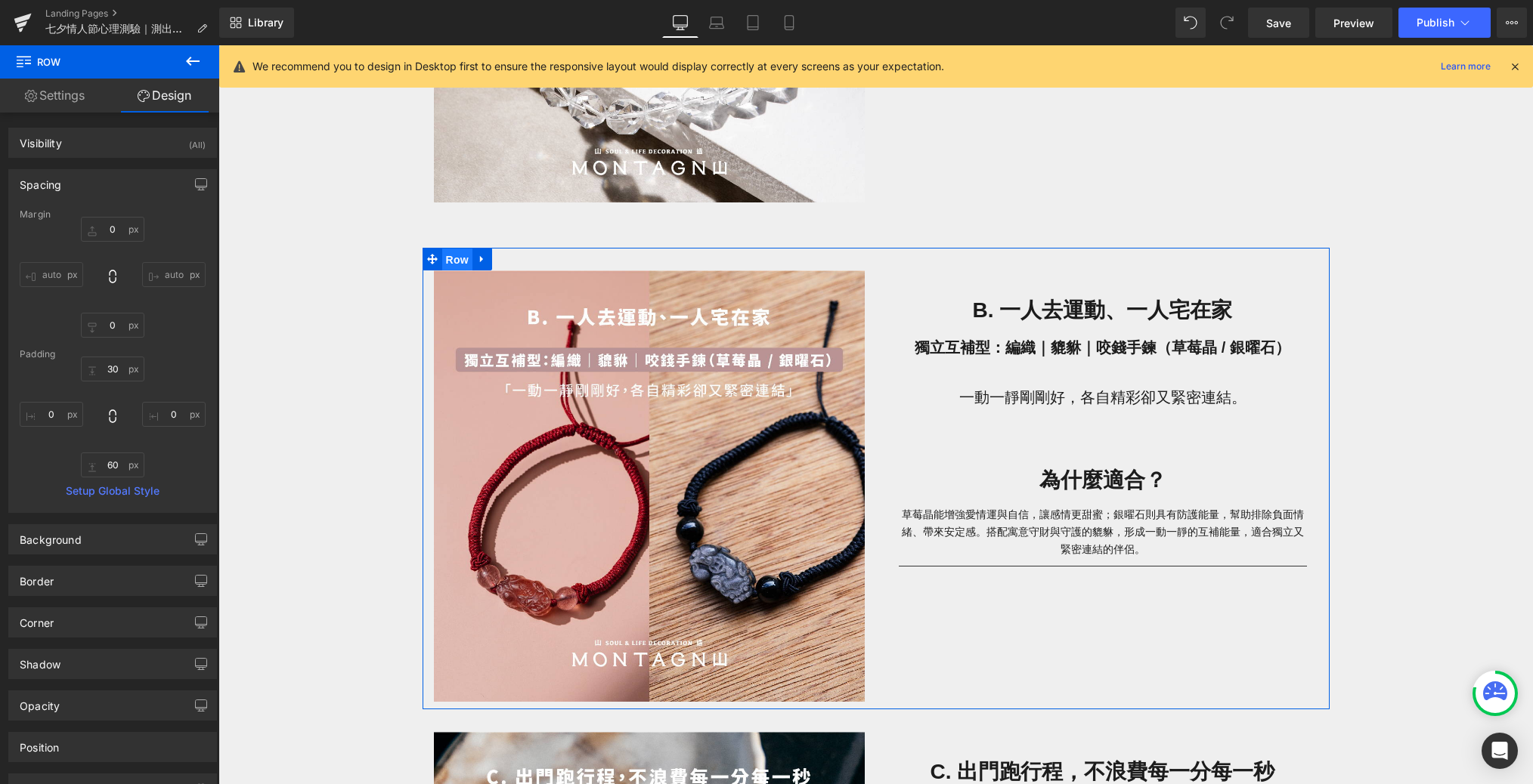
click at [447, 254] on span "Row" at bounding box center [457, 260] width 30 height 22
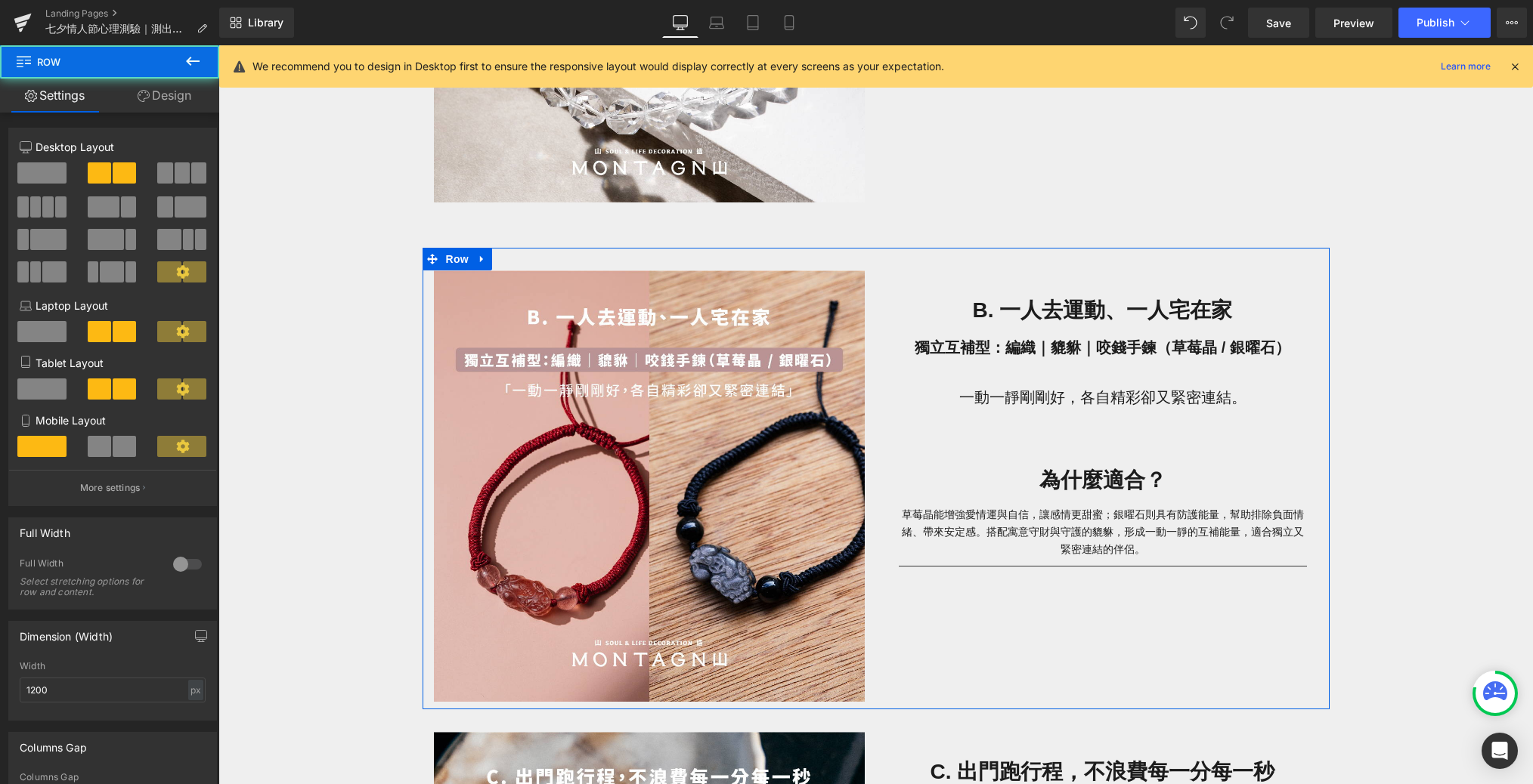
click at [169, 93] on link "Design" at bounding box center [164, 95] width 109 height 34
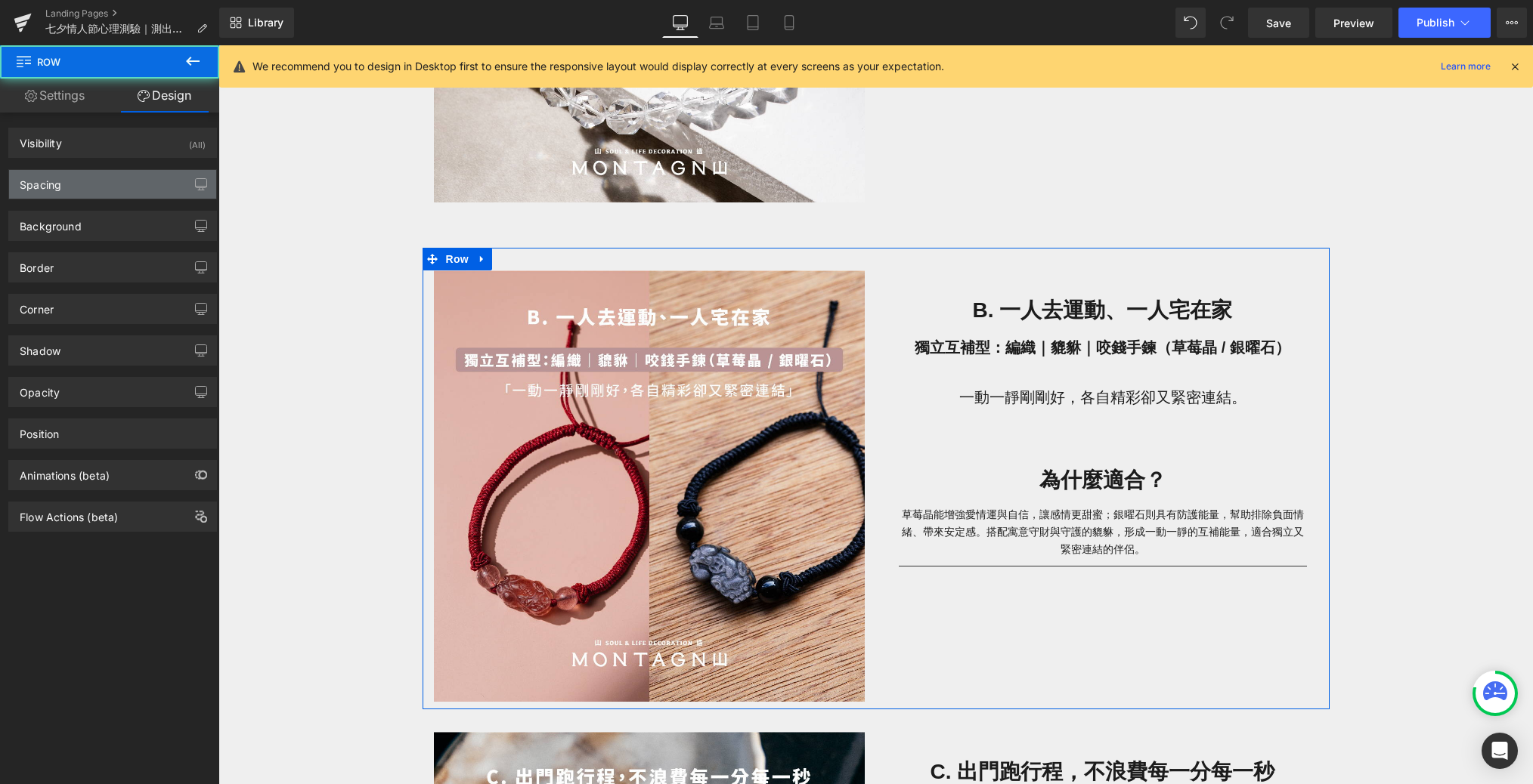
click at [155, 178] on div "Spacing" at bounding box center [112, 184] width 207 height 28
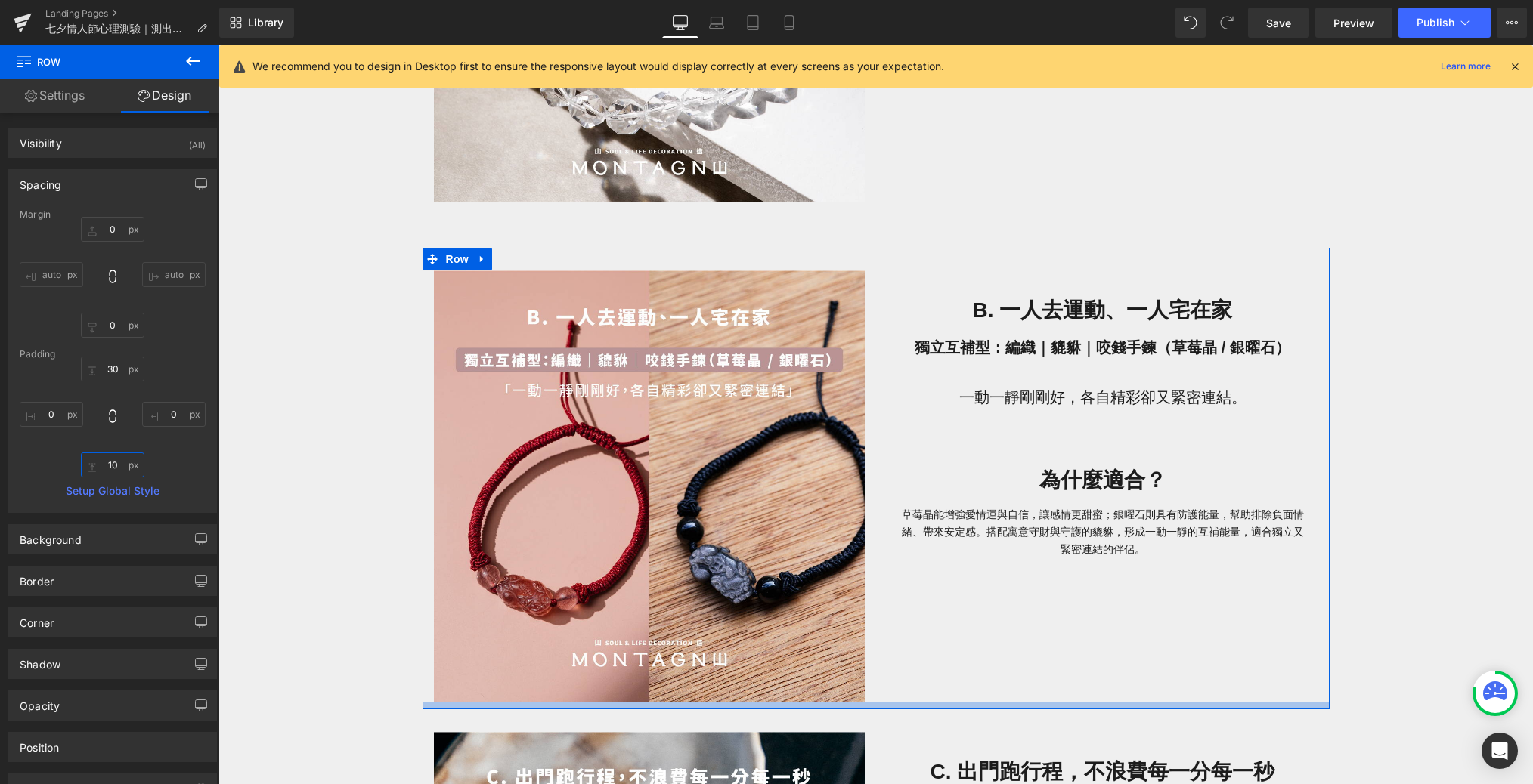
click at [113, 467] on input "10" at bounding box center [112, 466] width 63 height 25
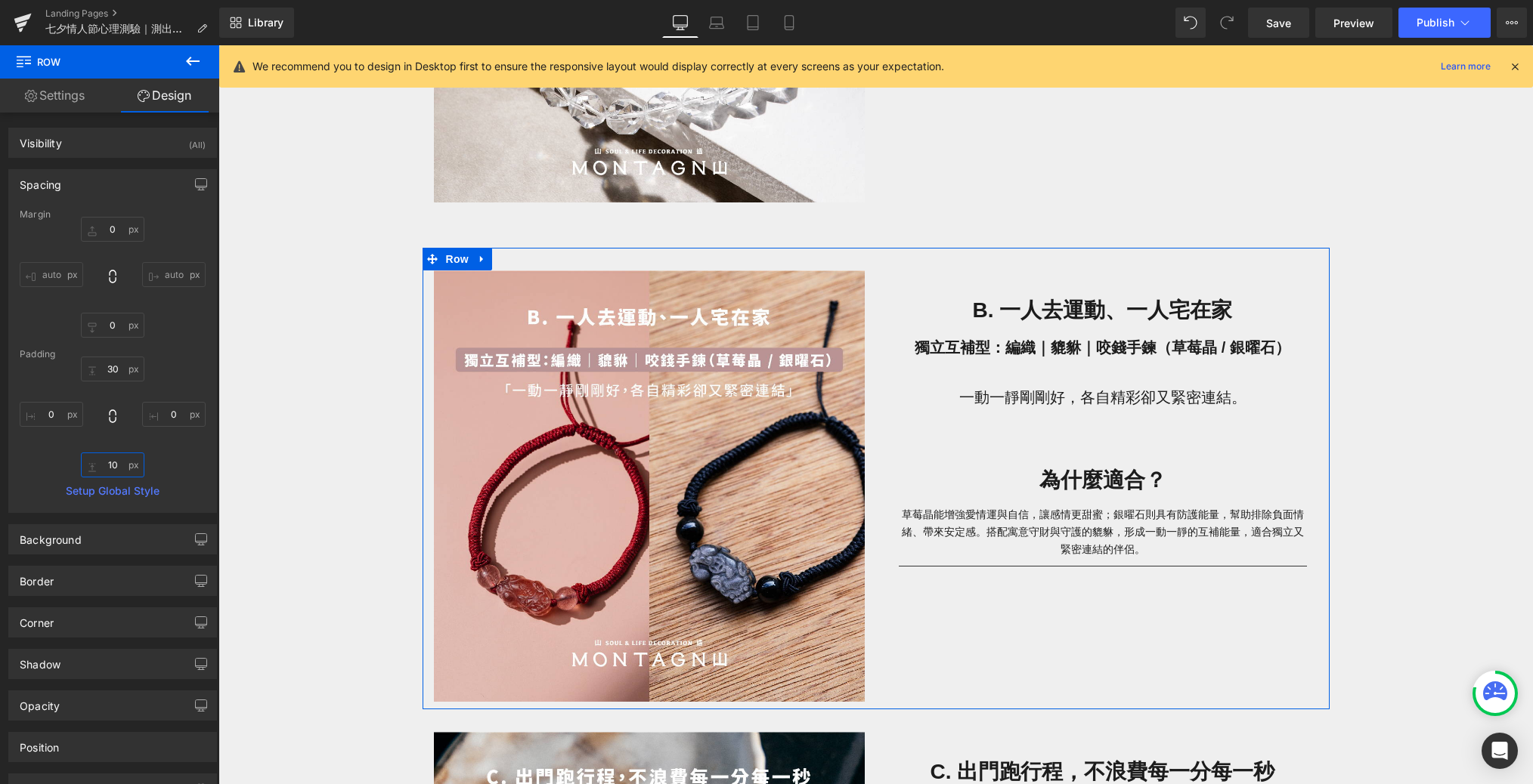
click at [113, 467] on input "10" at bounding box center [112, 466] width 63 height 25
paste input "6"
type input "60"
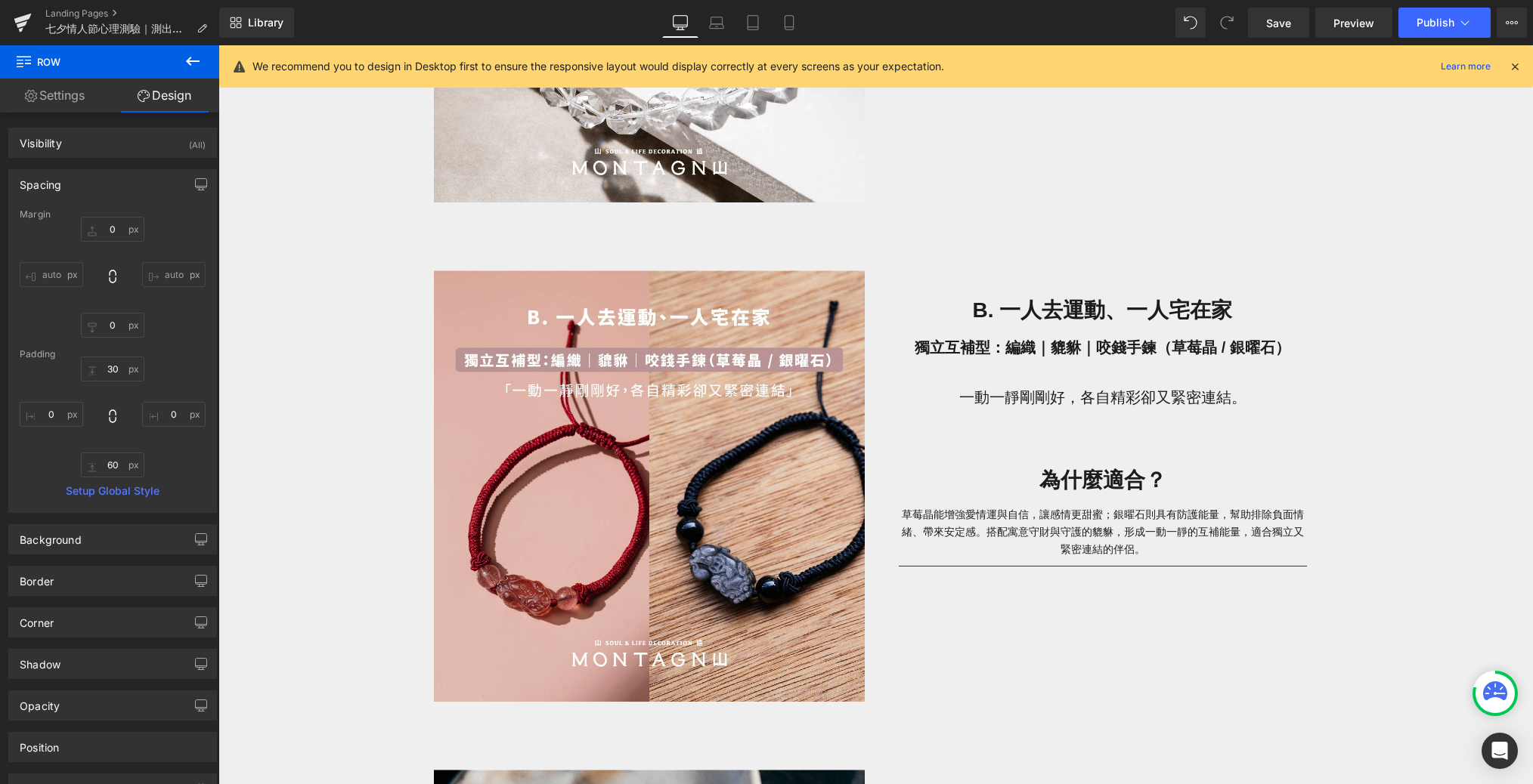
click at [289, 565] on div "七夕情人節心理測驗｜測出最適合你們的水晶情侶對鍊 Heading 想知道你和另一半最適合哪一種能量水晶情侶手鍊嗎？ Text [PERSON_NAME] 透過…" at bounding box center [876, 553] width 1314 height 3517
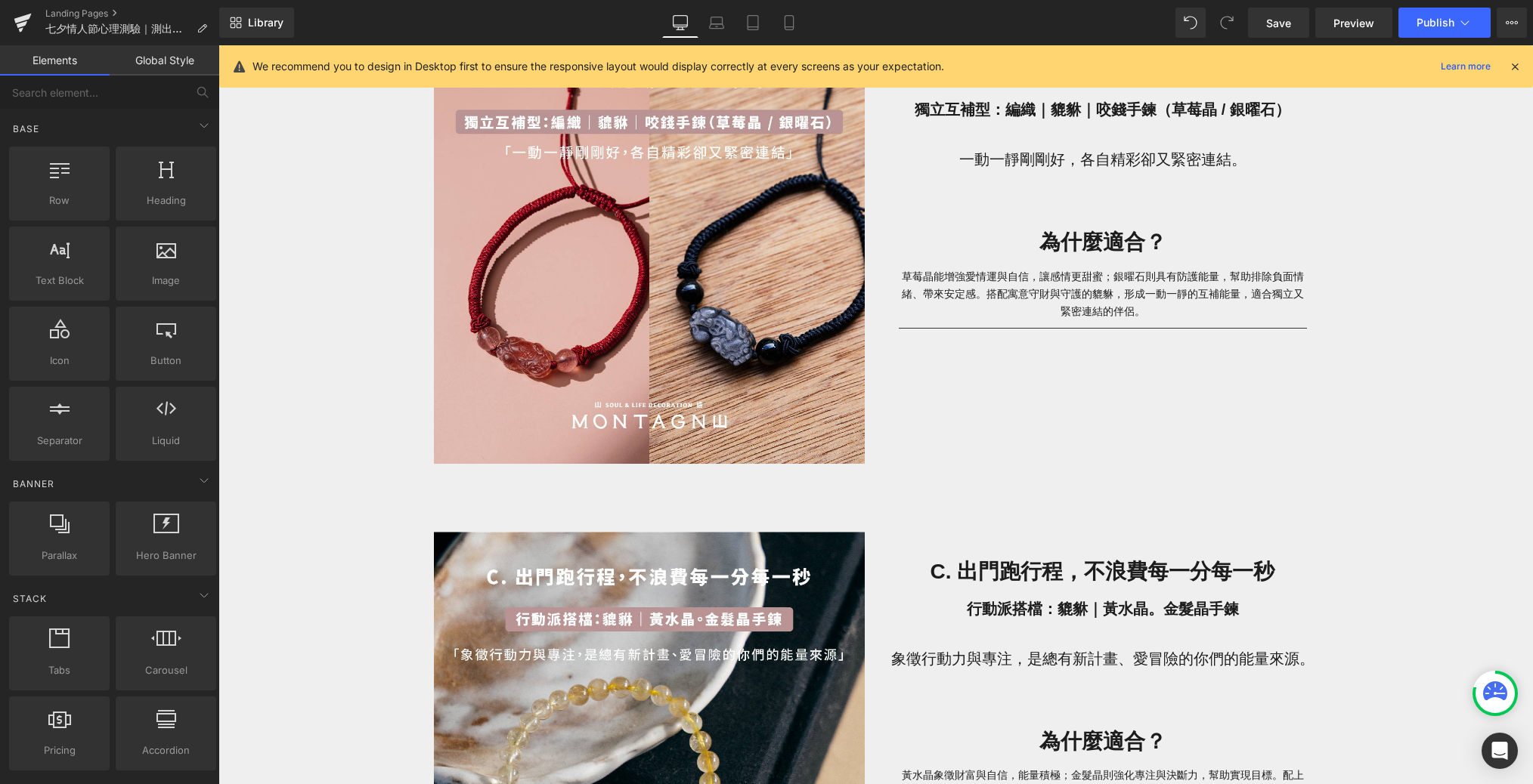
scroll to position [1712, 0]
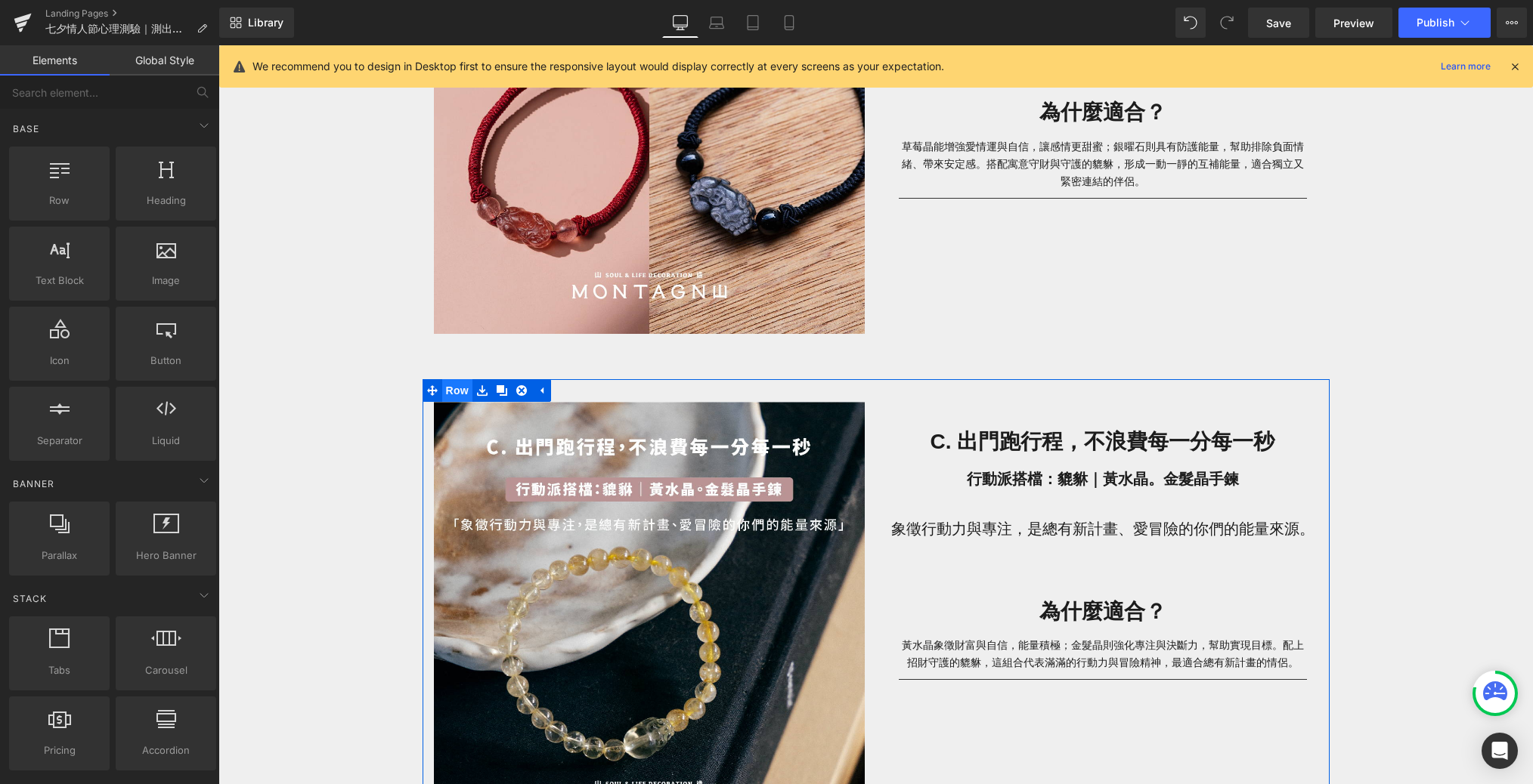
click at [456, 388] on span "Row" at bounding box center [457, 391] width 30 height 22
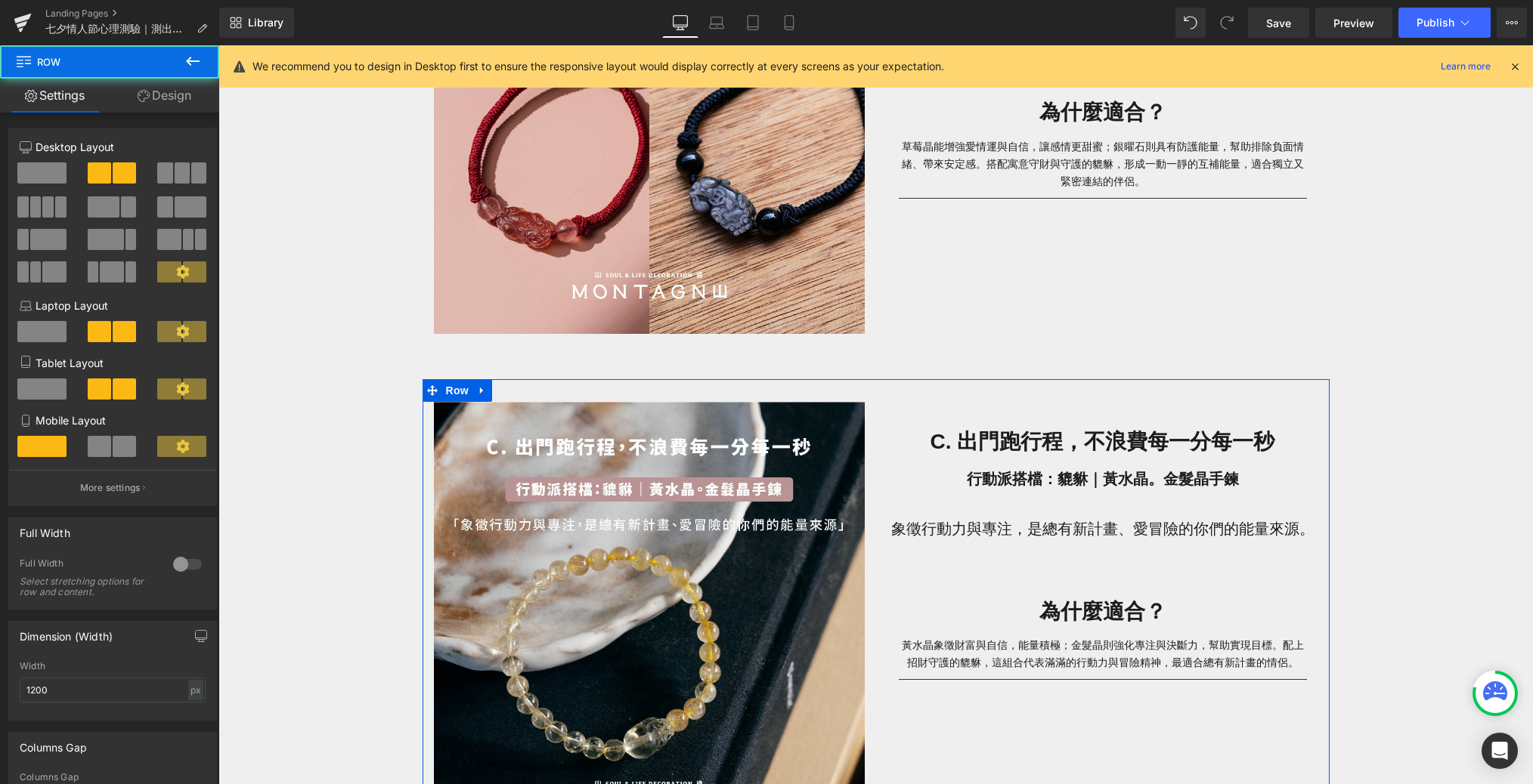
click at [178, 78] on link "Design" at bounding box center [164, 95] width 109 height 34
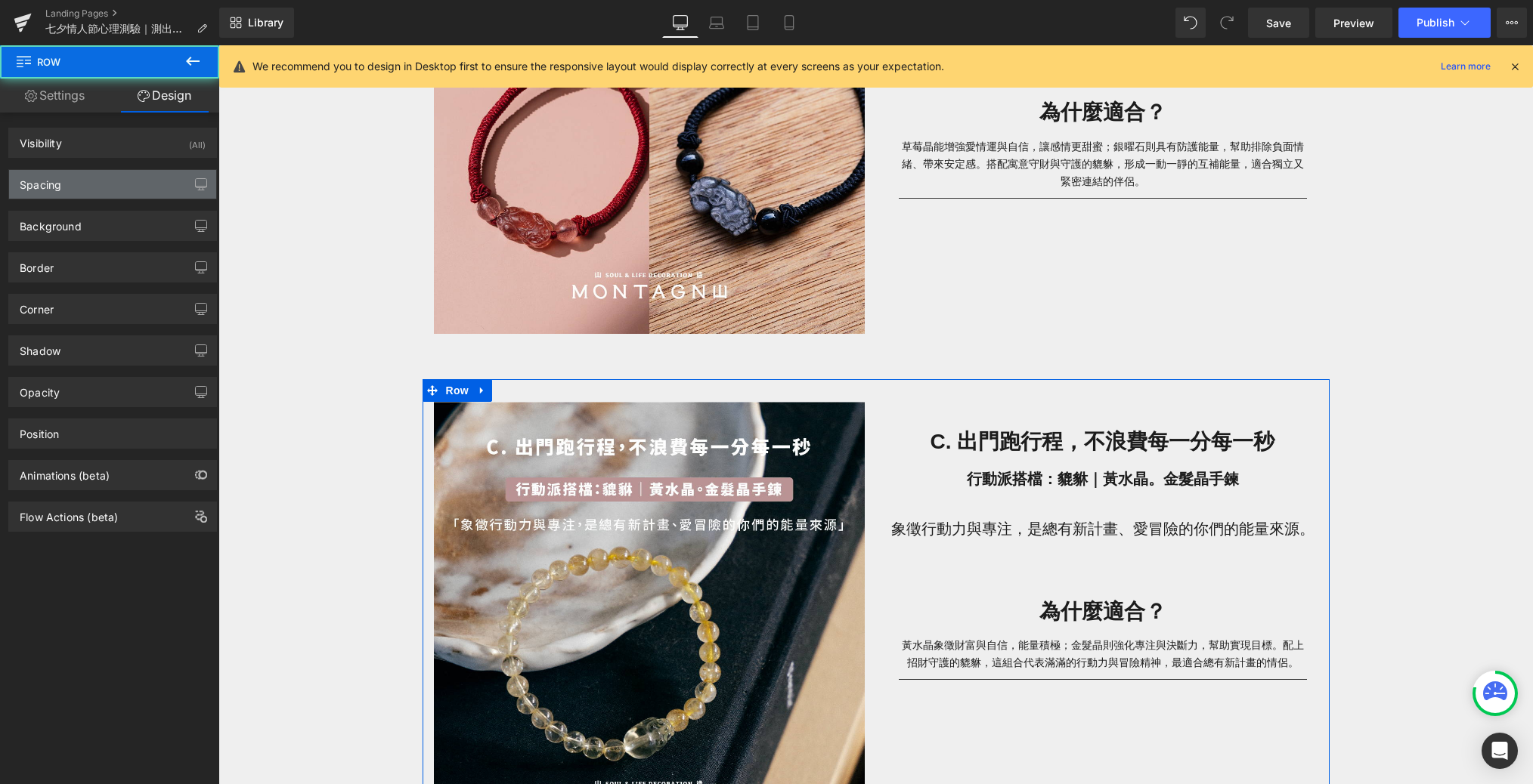
type input "0"
type input "30"
type input "0"
type input "10"
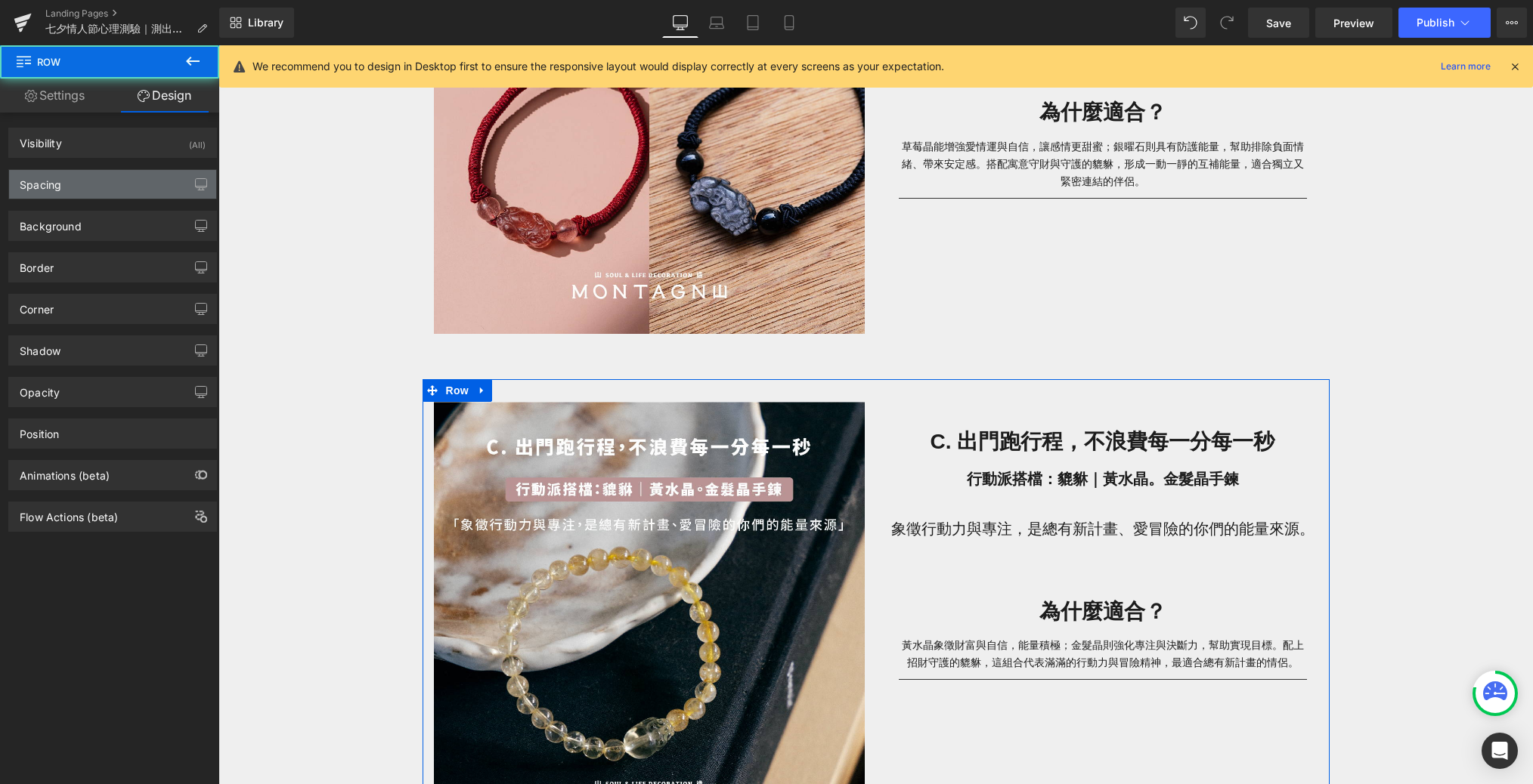
type input "0"
click at [169, 187] on div "Spacing" at bounding box center [112, 184] width 207 height 28
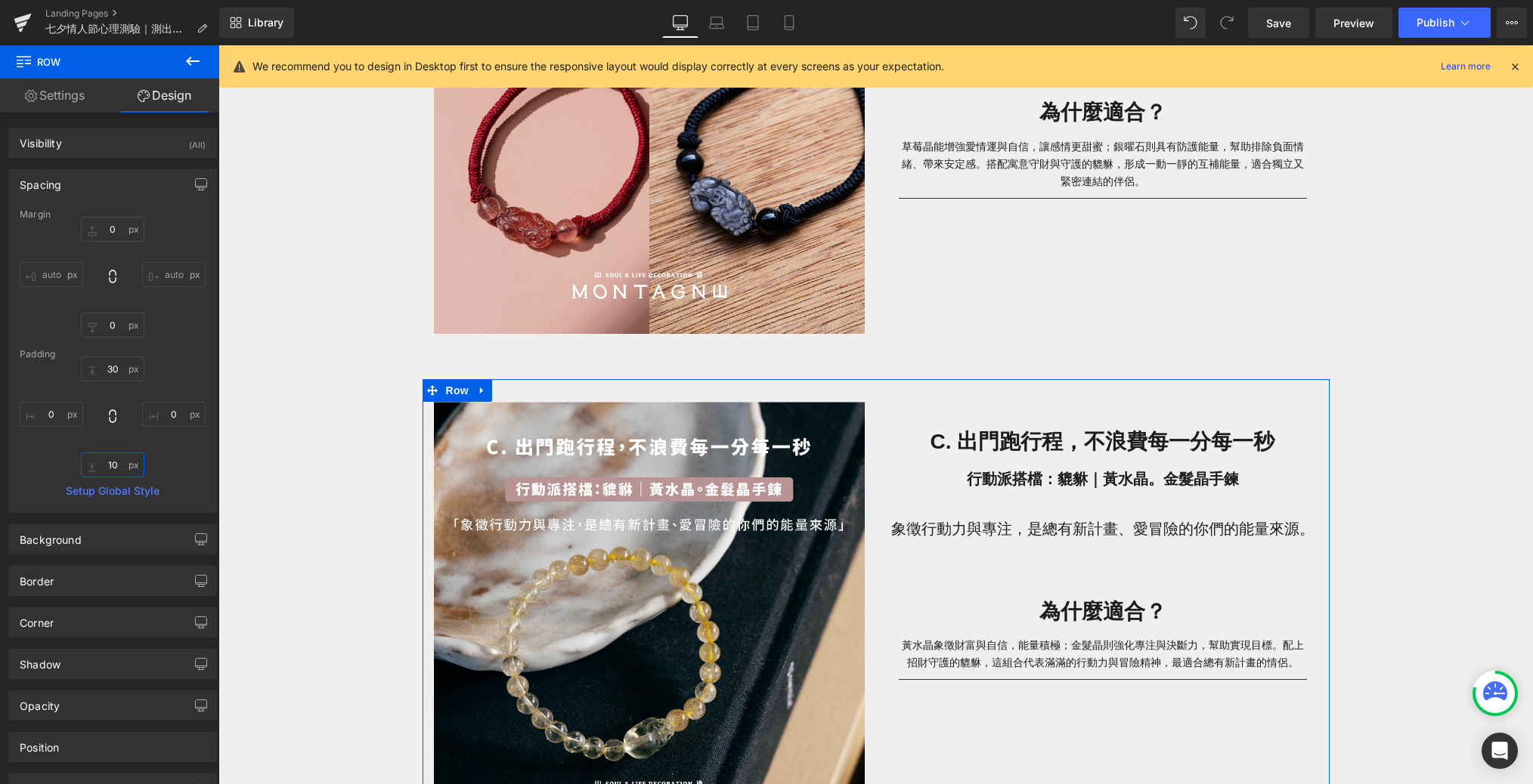
click at [119, 465] on input "10" at bounding box center [112, 466] width 63 height 25
paste input "6"
type input "60"
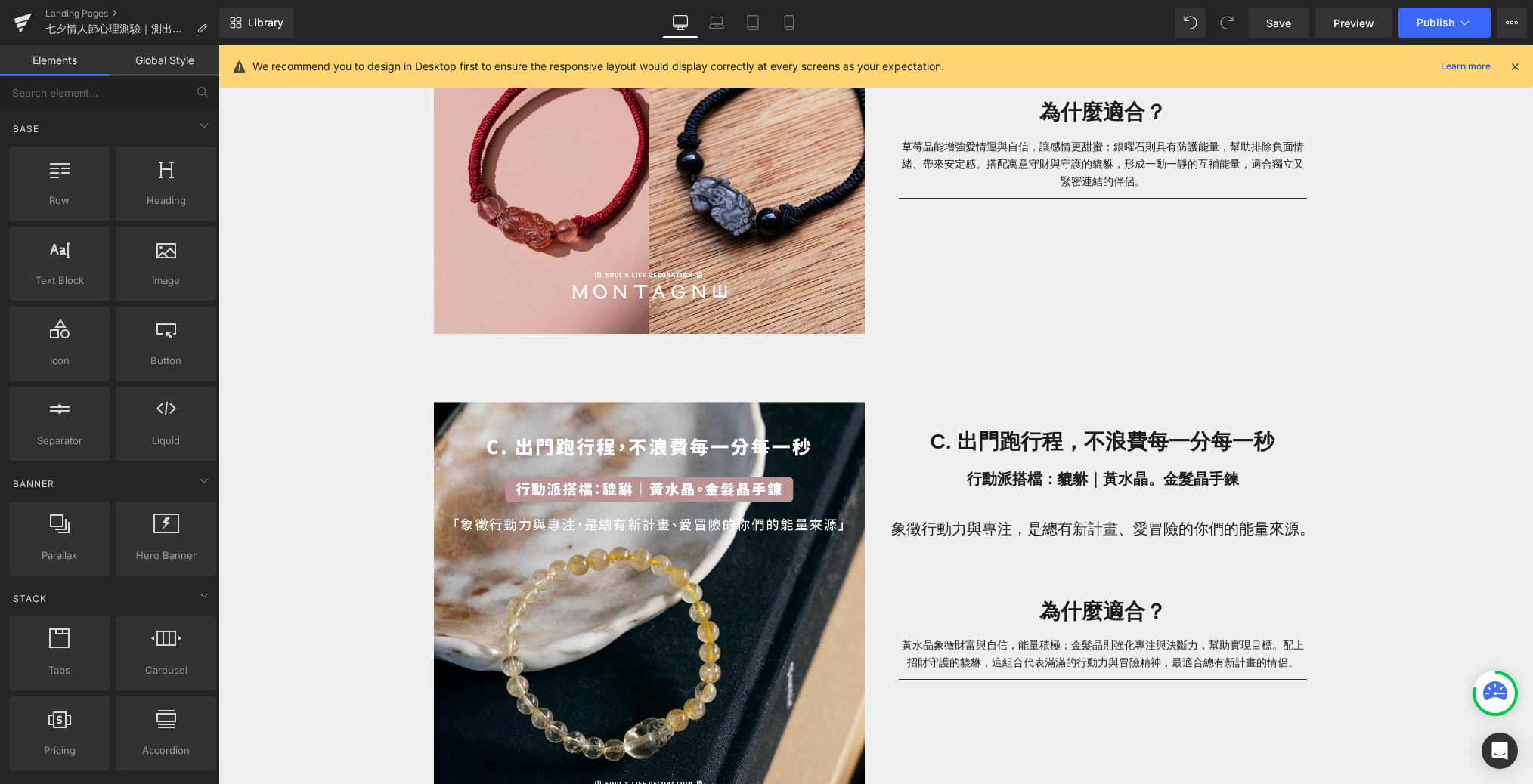
click at [397, 470] on div "七夕情人節心理測驗｜測出最適合你們的水晶情侶對鍊 Heading 想知道你和另一半最適合哪一種能量水晶情侶手鍊嗎？ Text [PERSON_NAME] 透過…" at bounding box center [876, 204] width 1314 height 3555
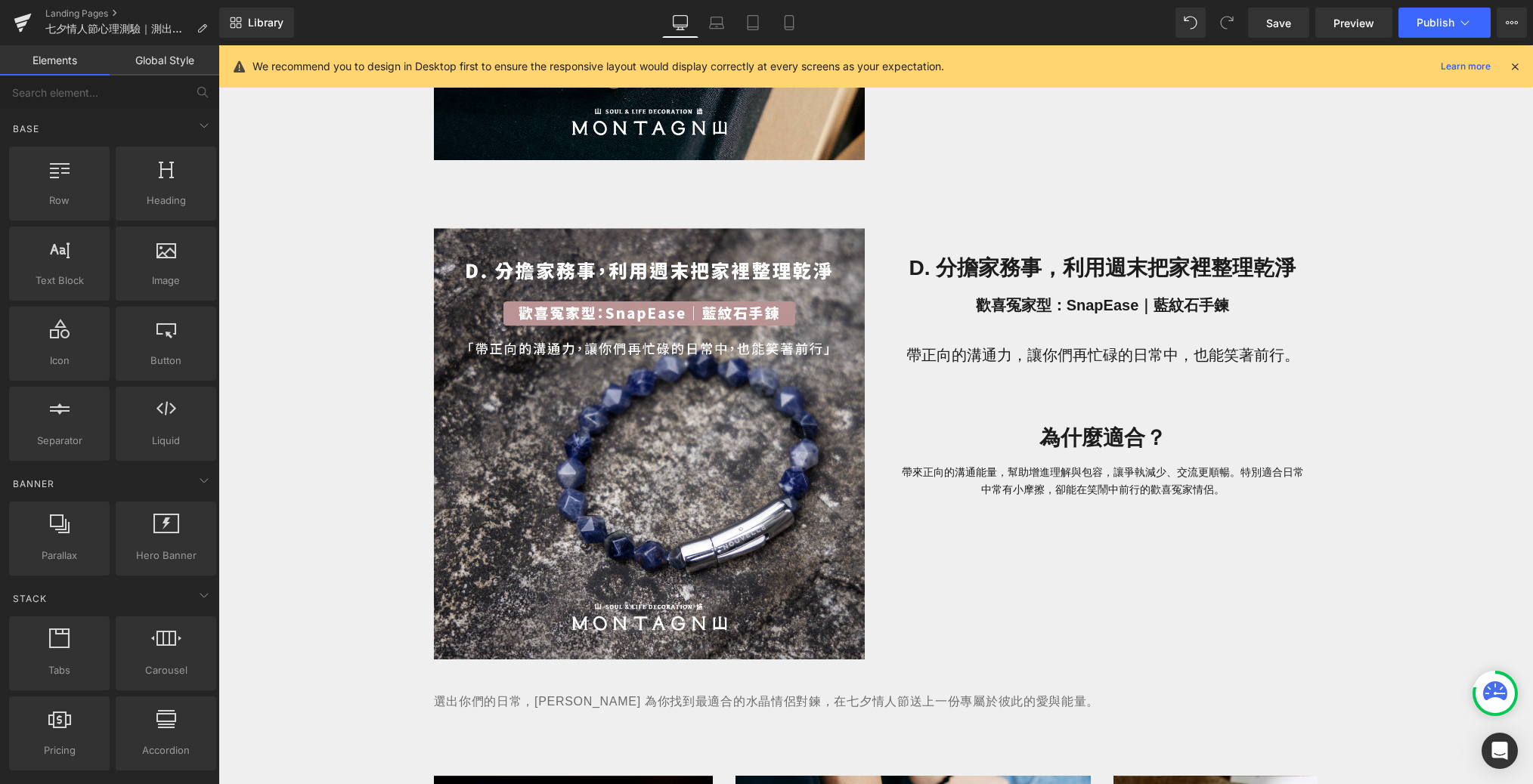
scroll to position [2462, 0]
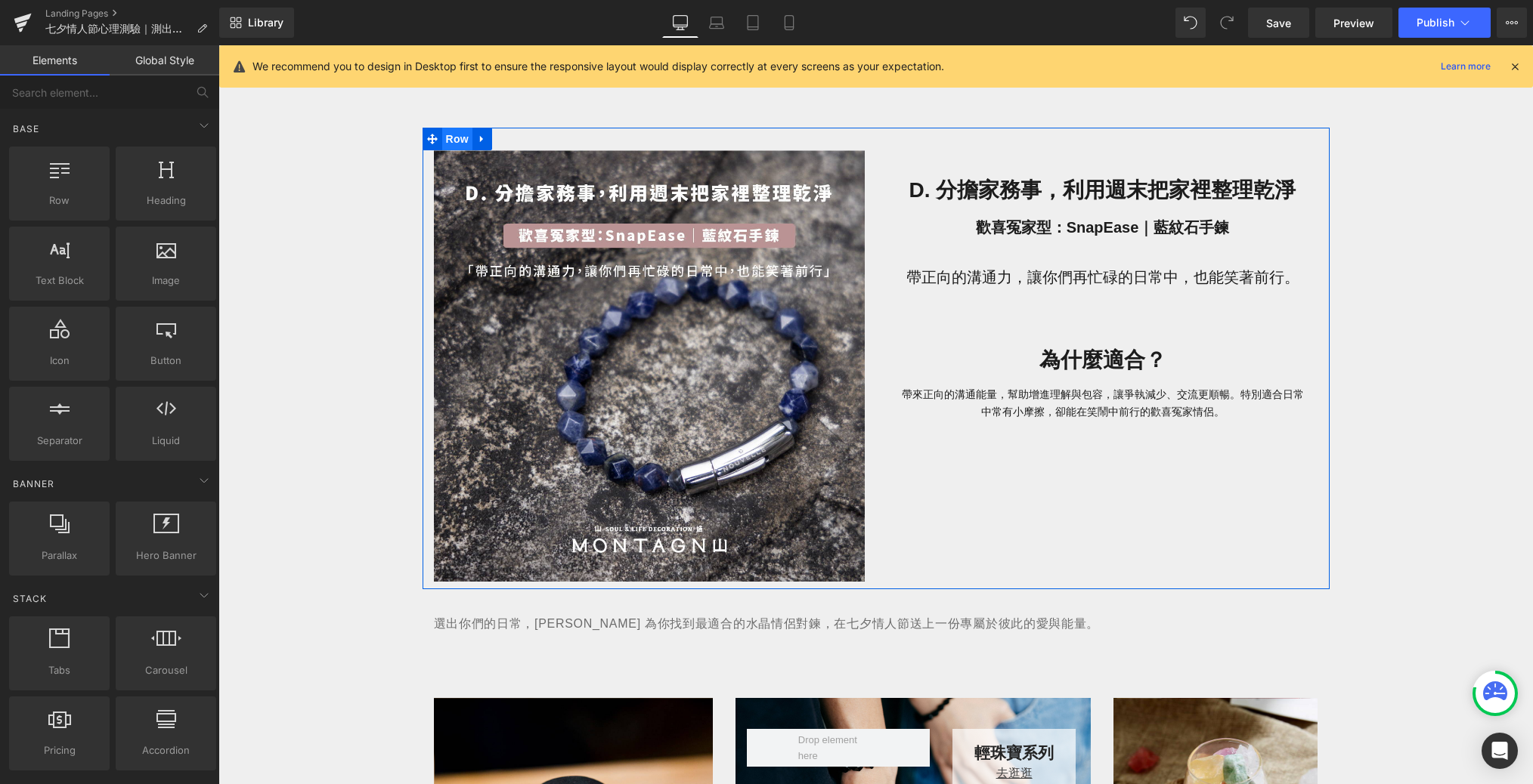
click at [458, 138] on span "Row" at bounding box center [457, 139] width 30 height 22
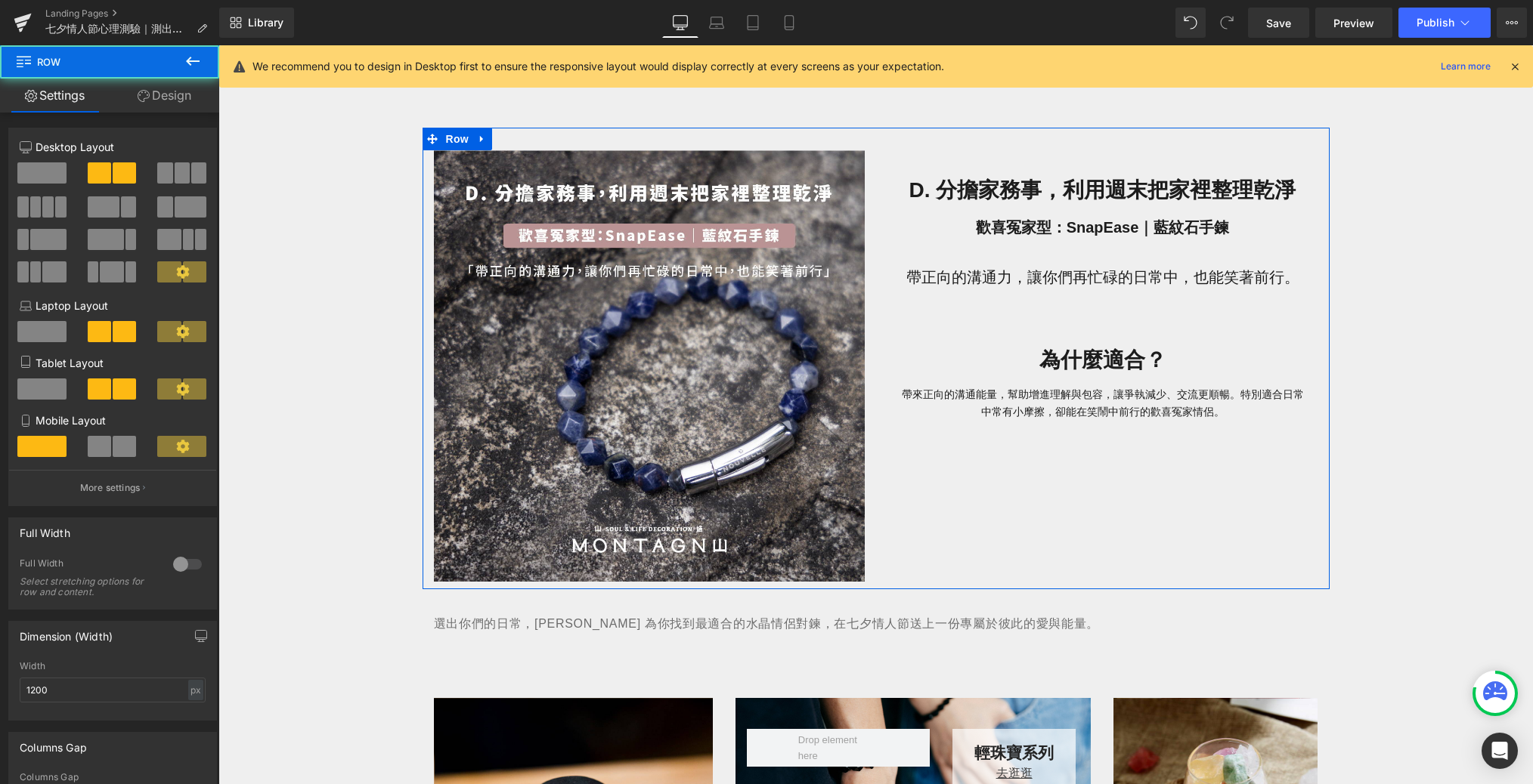
click at [174, 96] on link "Design" at bounding box center [164, 95] width 109 height 34
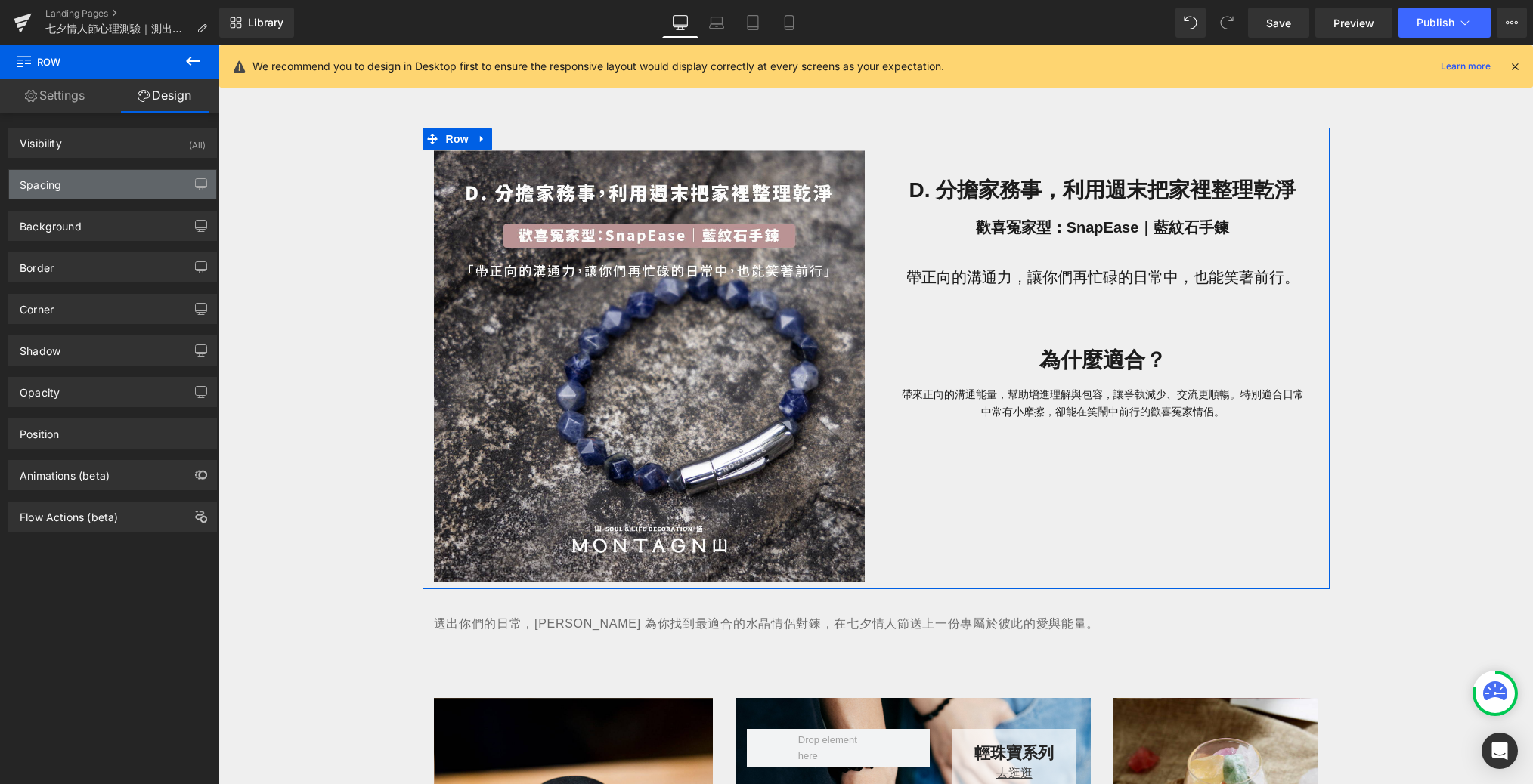
click at [130, 179] on div "Spacing" at bounding box center [112, 184] width 207 height 28
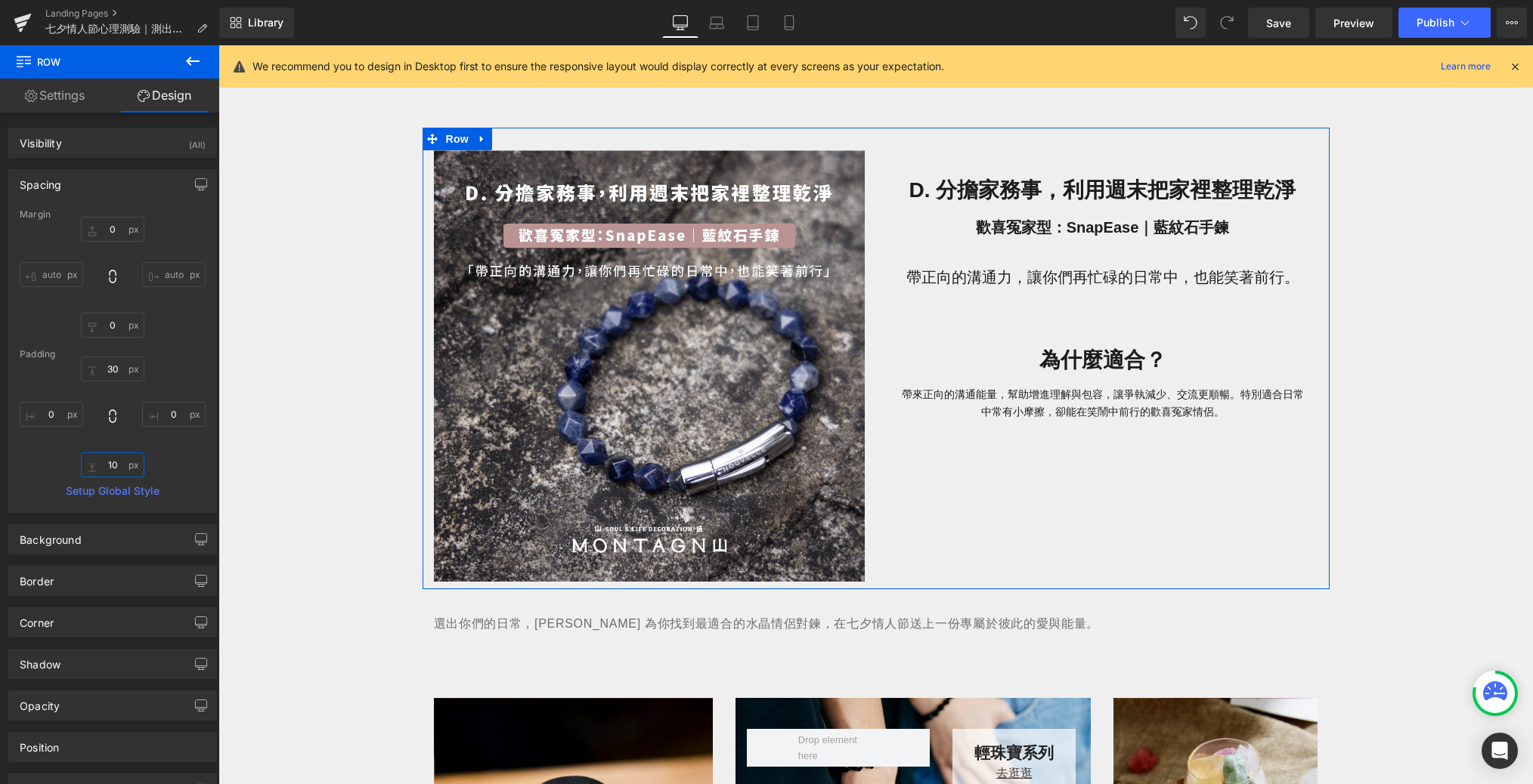
click at [119, 462] on input "10" at bounding box center [112, 466] width 63 height 25
paste input "6"
type input "60"
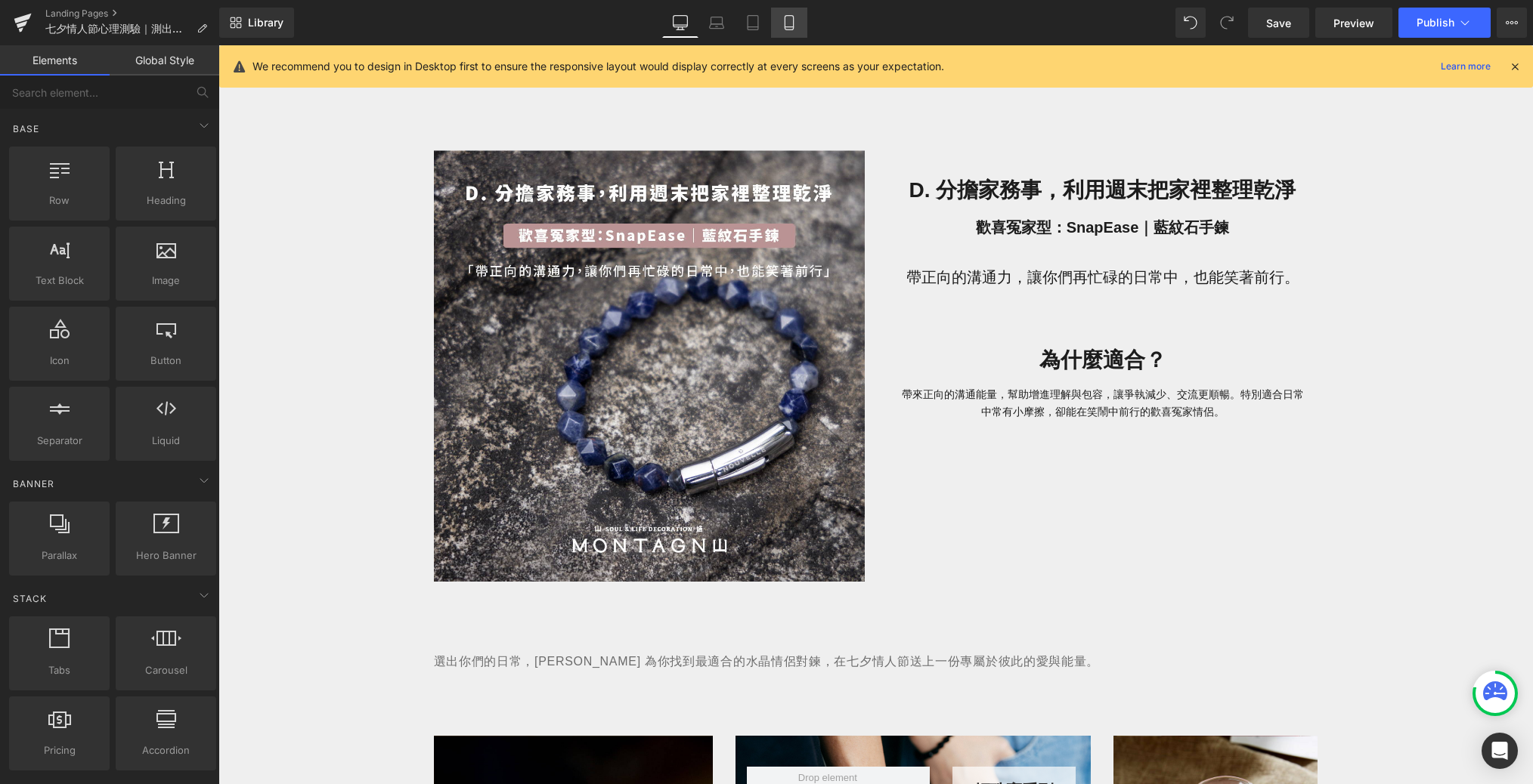
click at [801, 20] on link "Mobile" at bounding box center [788, 22] width 36 height 30
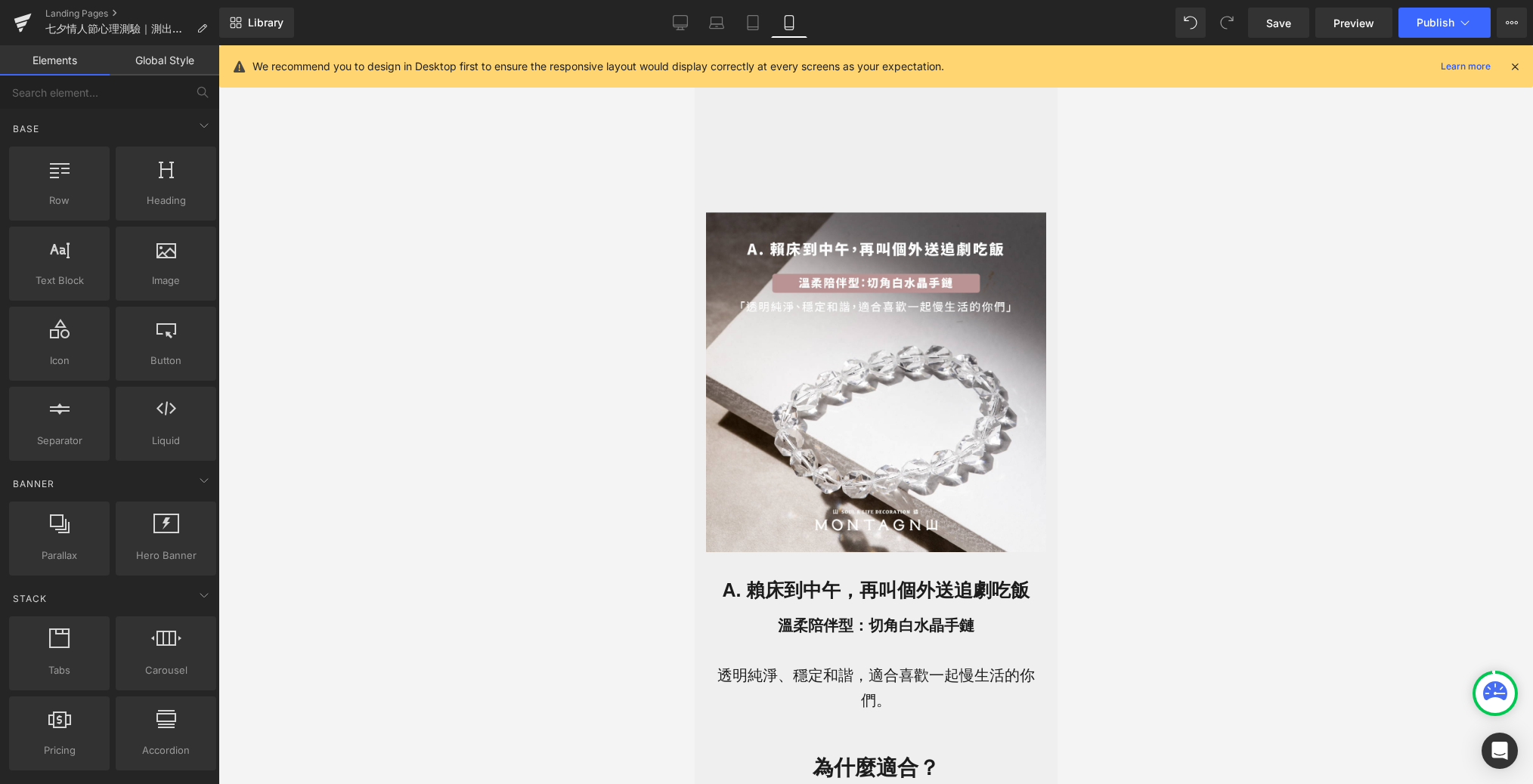
scroll to position [888, 0]
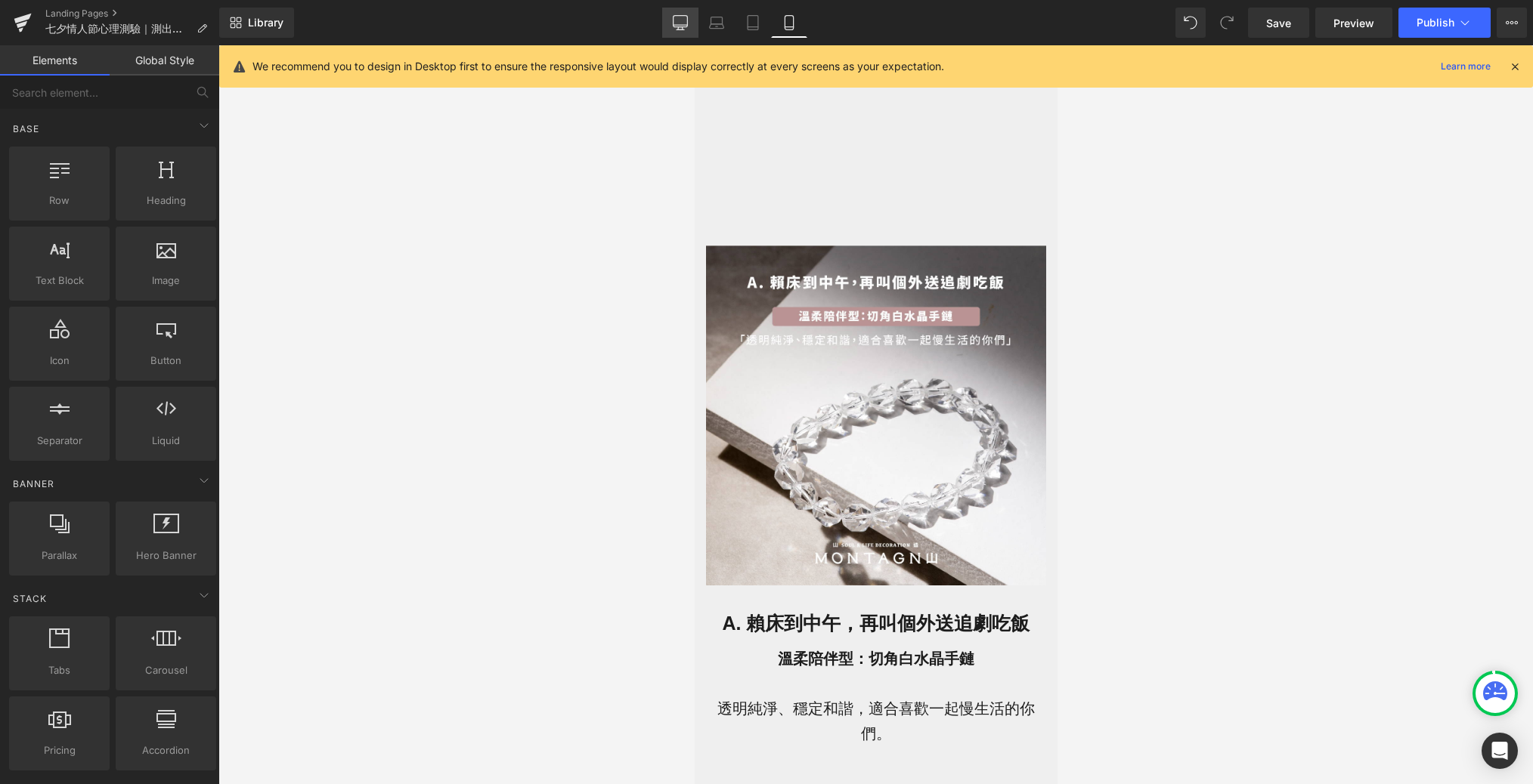
click at [687, 28] on icon at bounding box center [680, 21] width 15 height 15
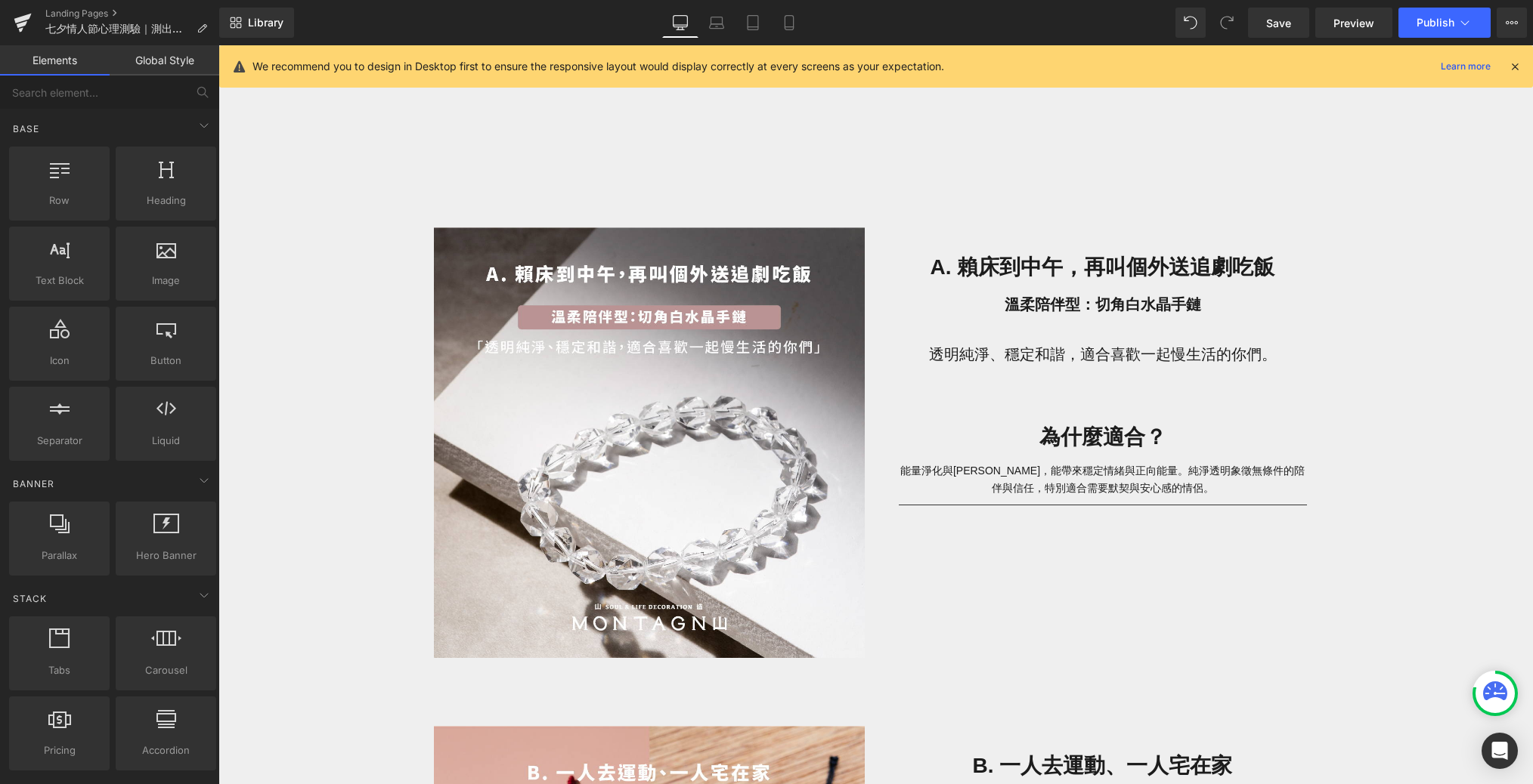
scroll to position [871, 0]
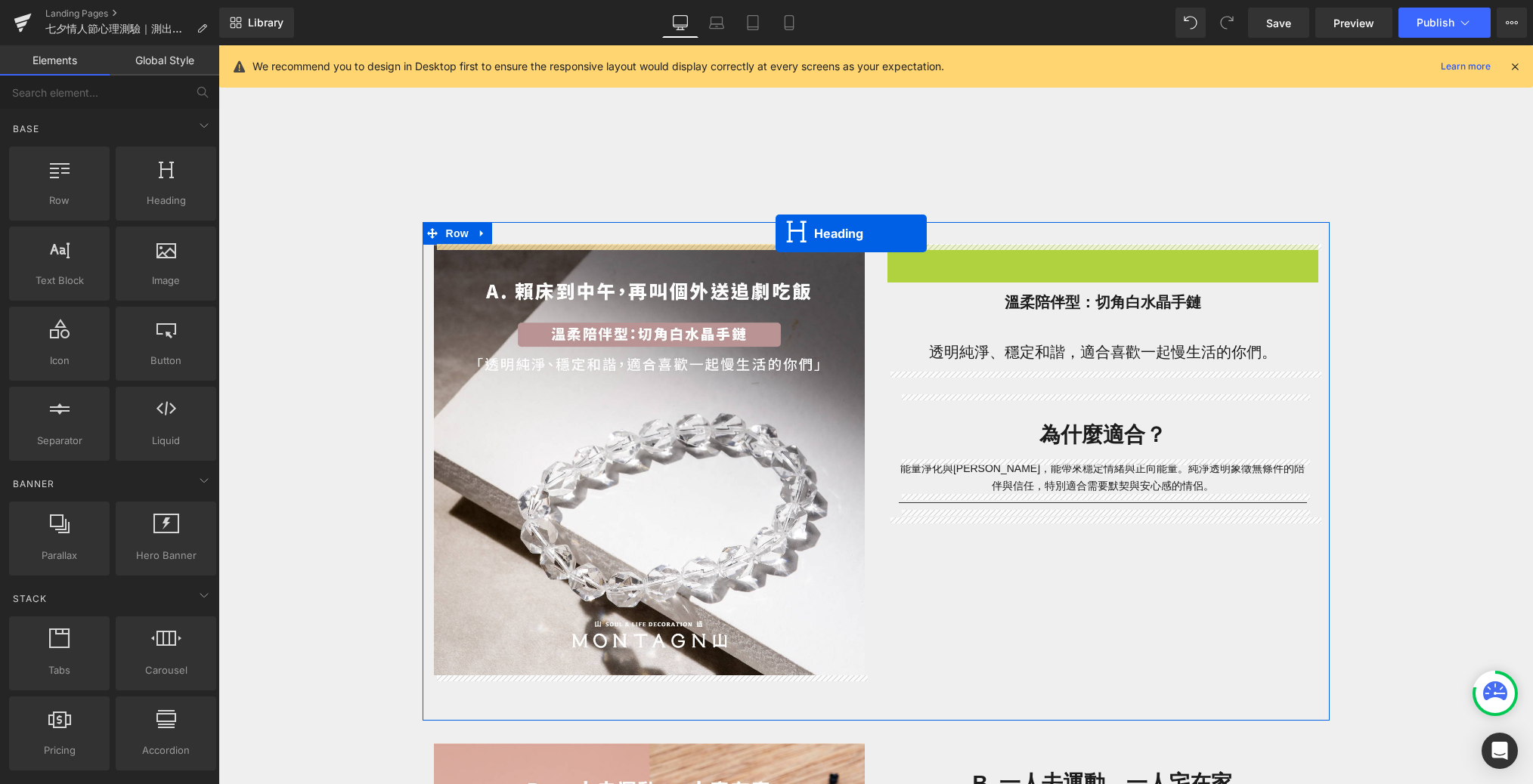
drag, startPoint x: 1106, startPoint y: 276, endPoint x: 774, endPoint y: 232, distance: 334.9
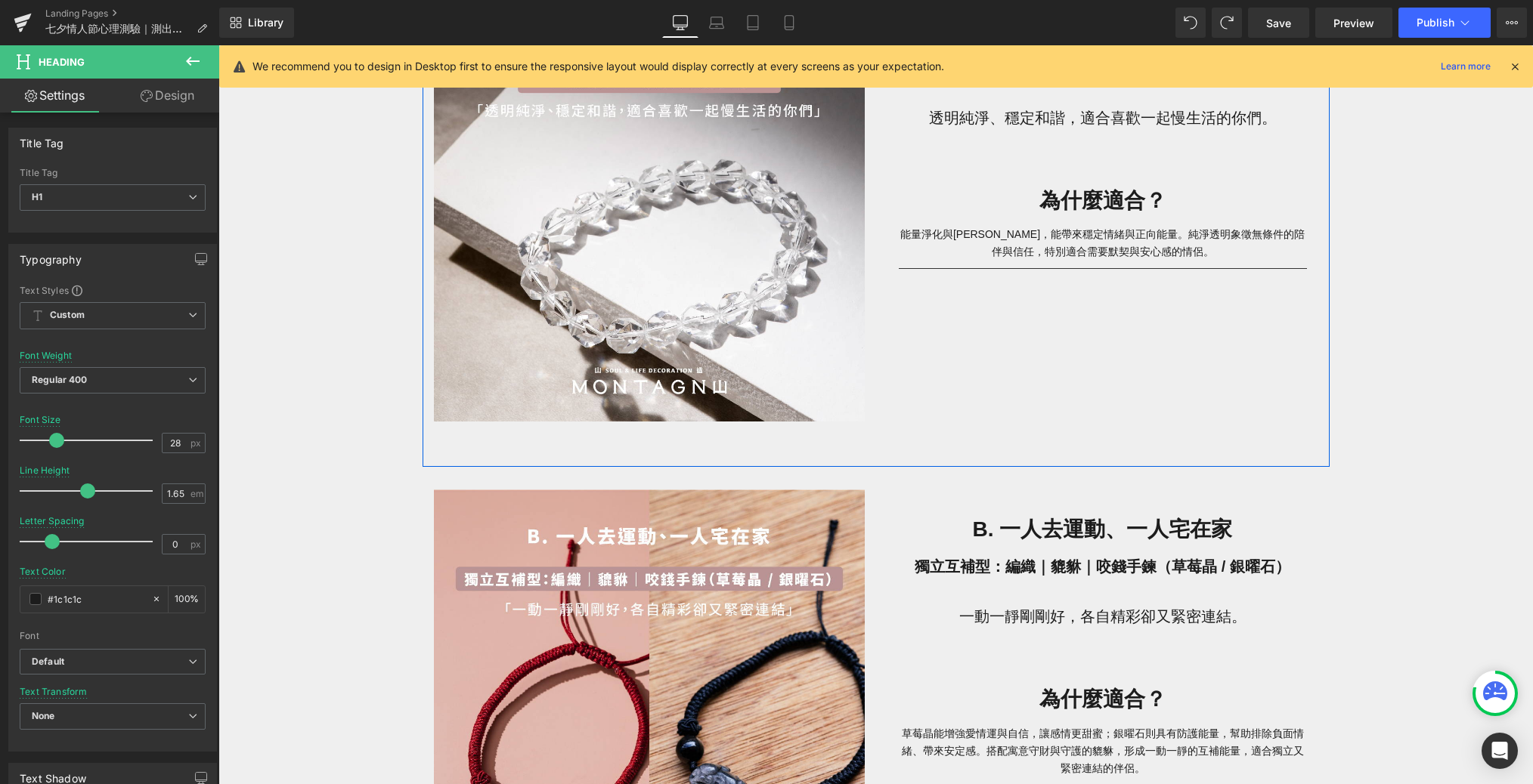
scroll to position [1127, 0]
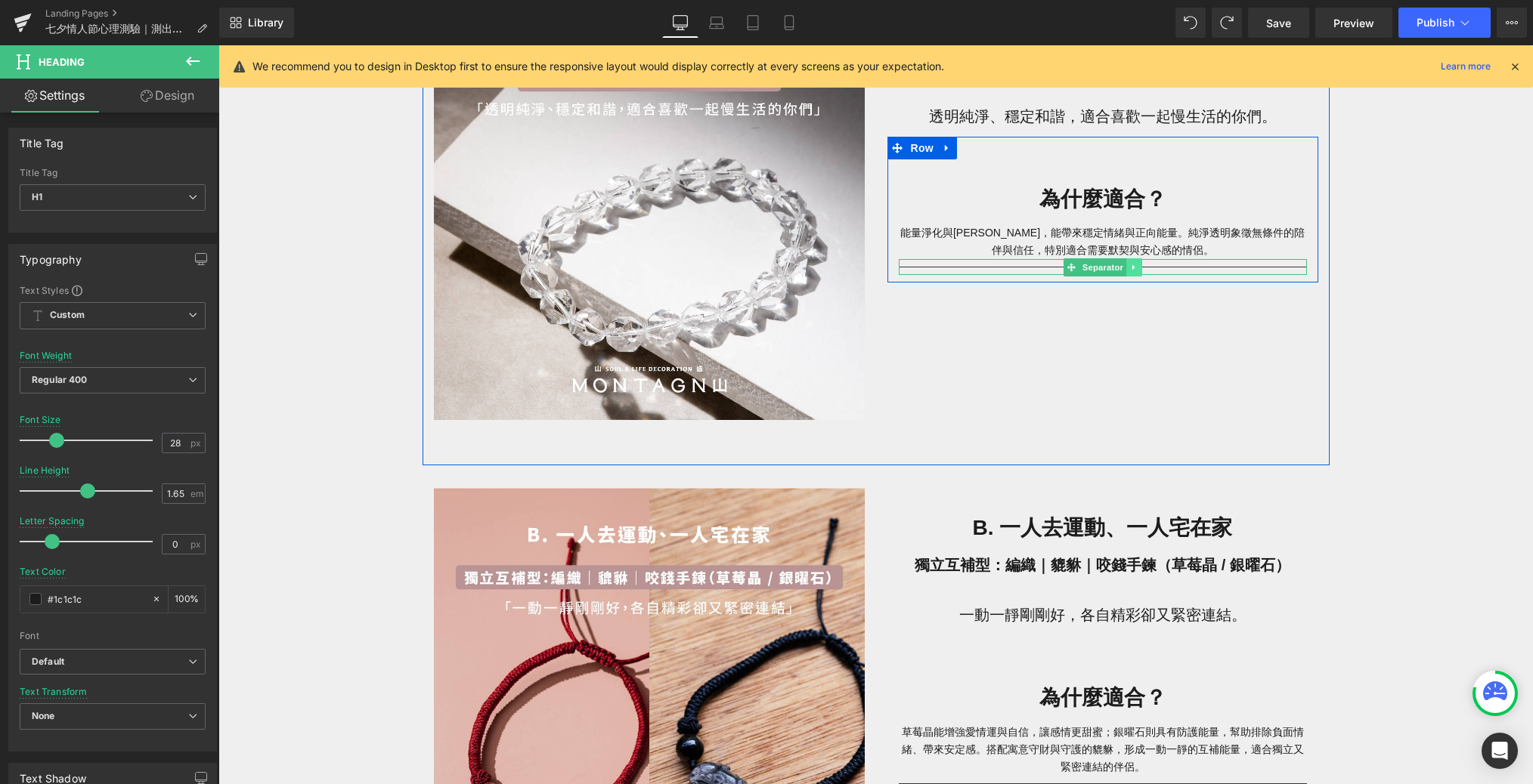
click at [1038, 268] on icon at bounding box center [1134, 267] width 9 height 9
click at [1038, 268] on link at bounding box center [1141, 268] width 16 height 19
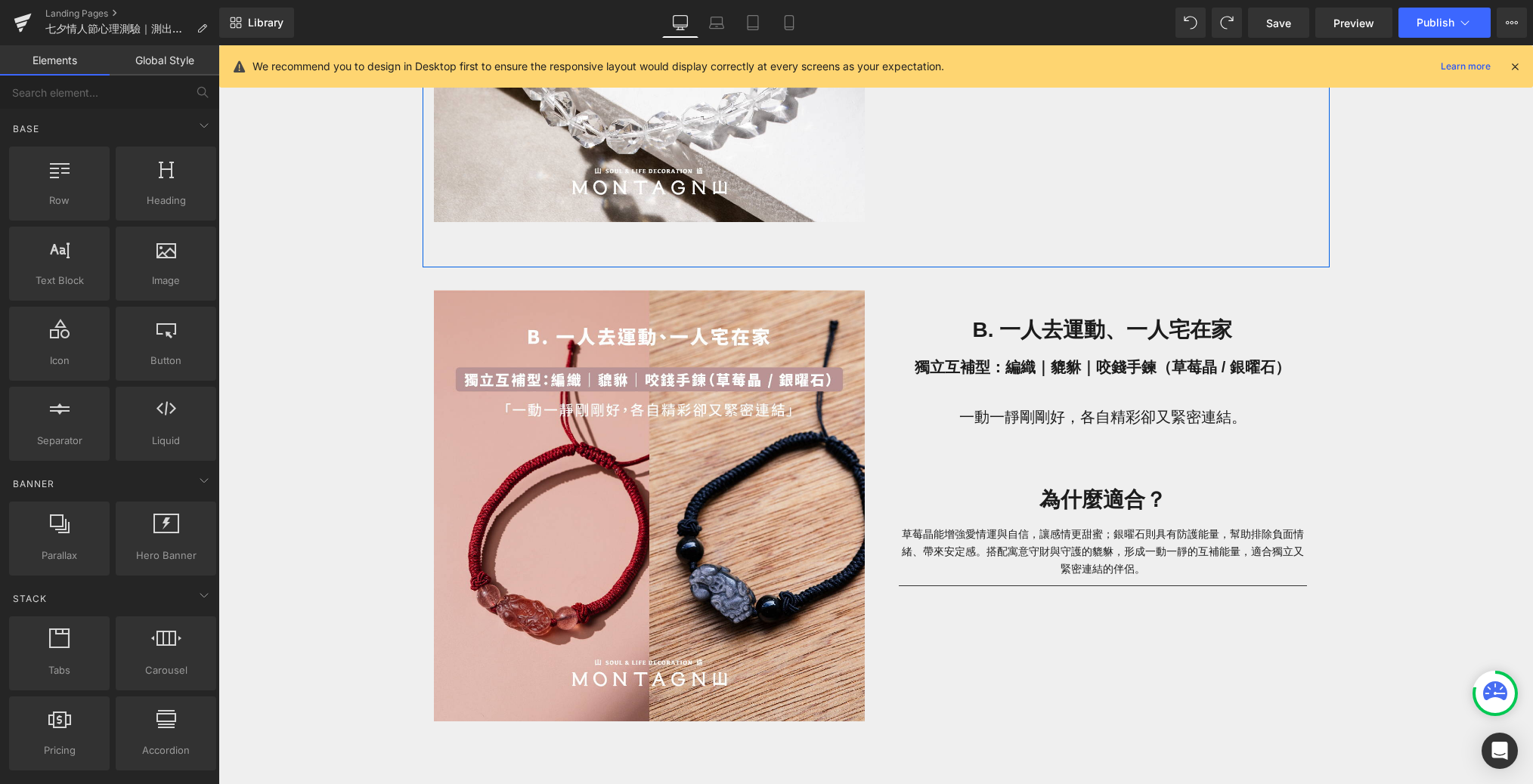
scroll to position [1341, 0]
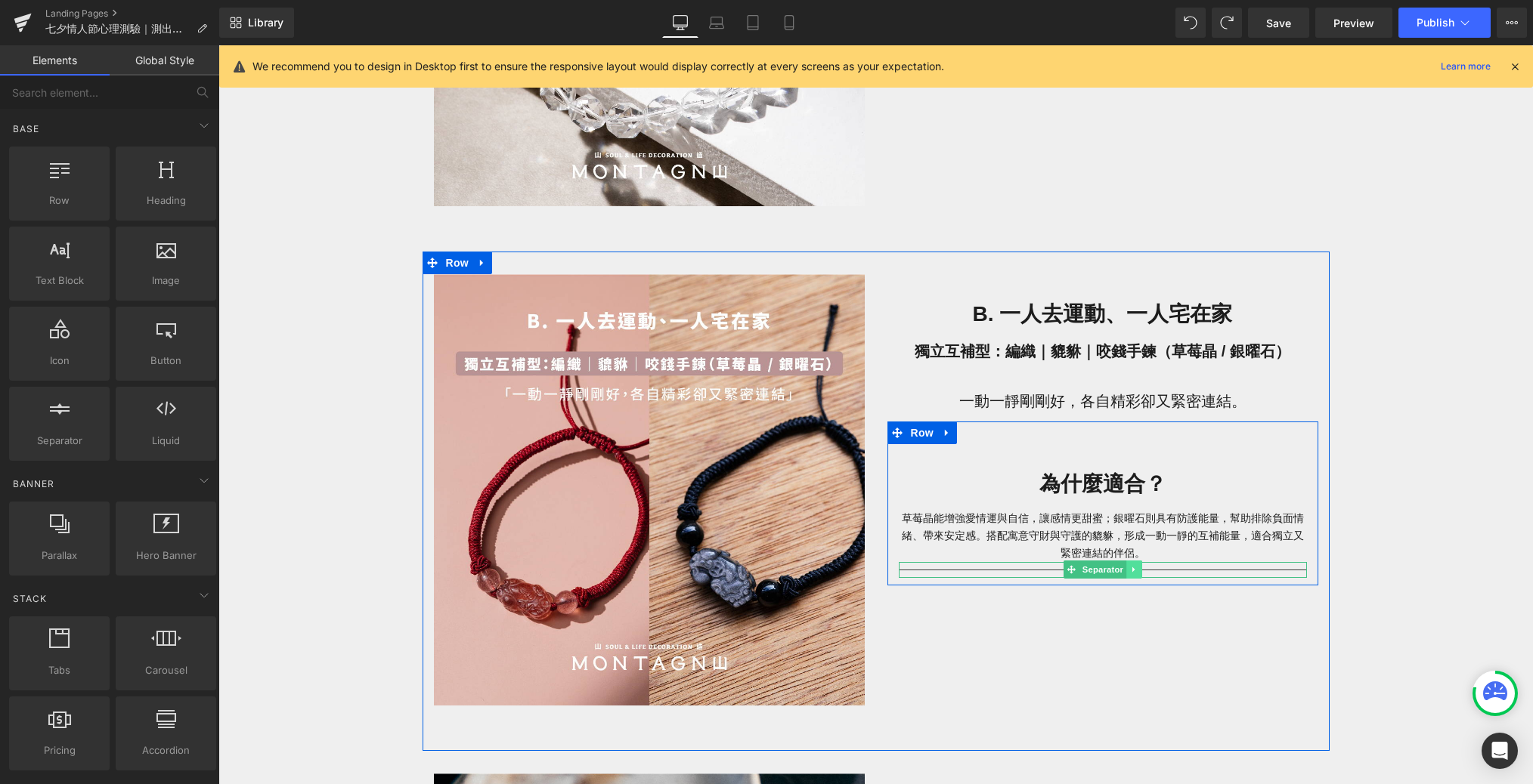
click at [1038, 570] on icon at bounding box center [1134, 569] width 9 height 9
drag, startPoint x: 1130, startPoint y: 574, endPoint x: 1138, endPoint y: 570, distance: 8.9
click at [1038, 570] on li at bounding box center [1126, 569] width 47 height 19
click at [1038, 570] on icon at bounding box center [1141, 570] width 9 height 9
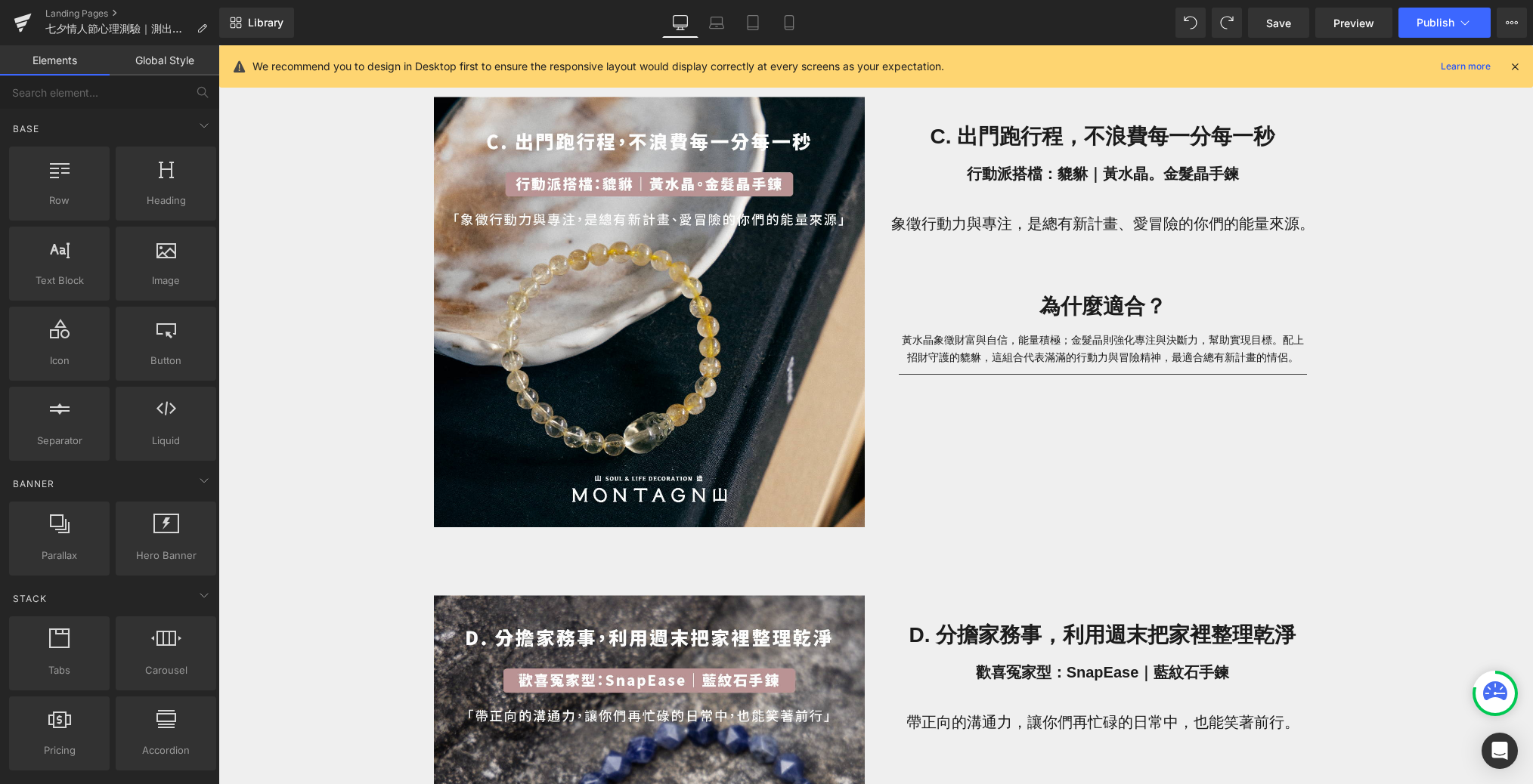
scroll to position [2098, 0]
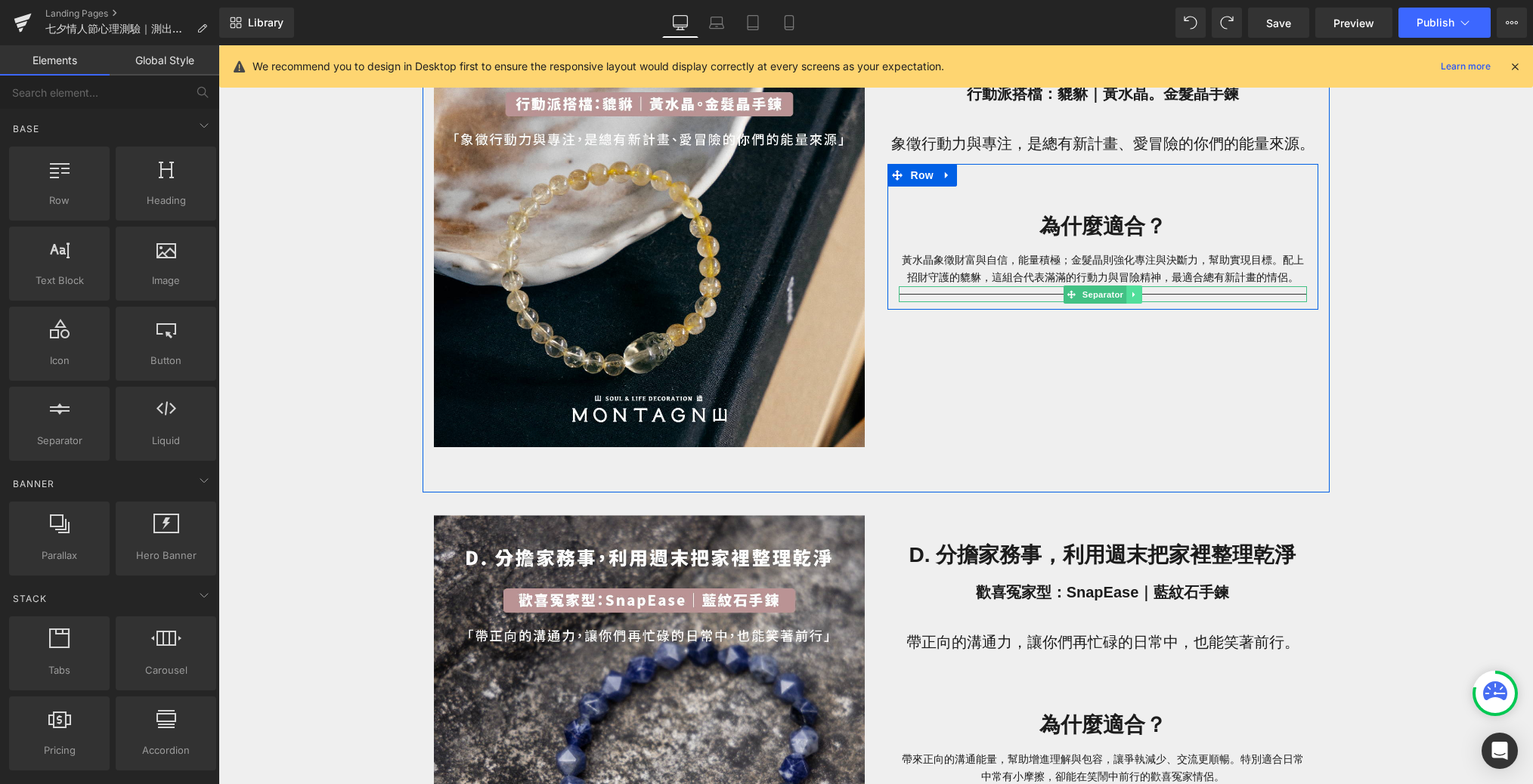
click at [1038, 292] on icon at bounding box center [1134, 294] width 9 height 9
click at [1038, 292] on icon at bounding box center [1141, 294] width 9 height 9
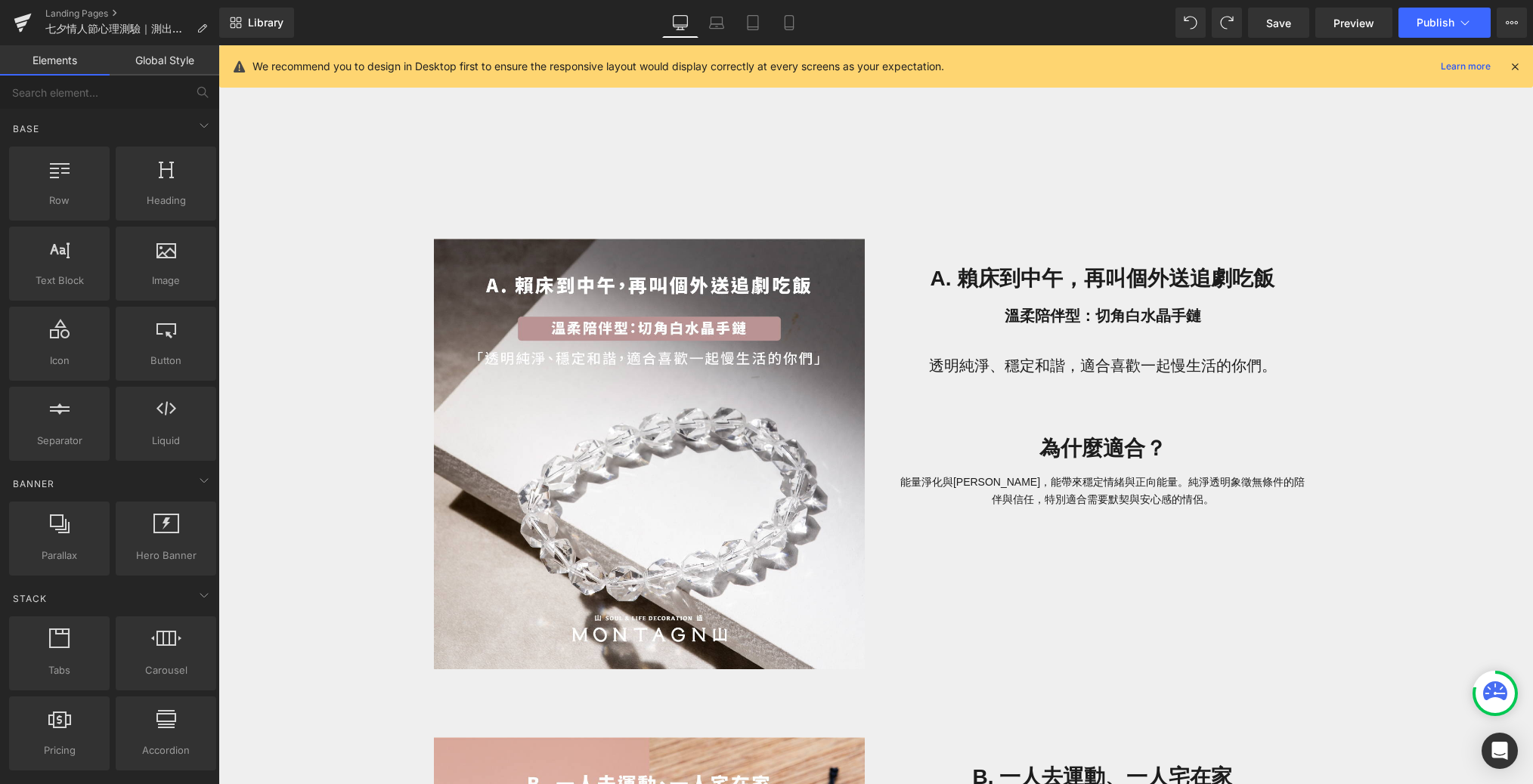
scroll to position [930, 0]
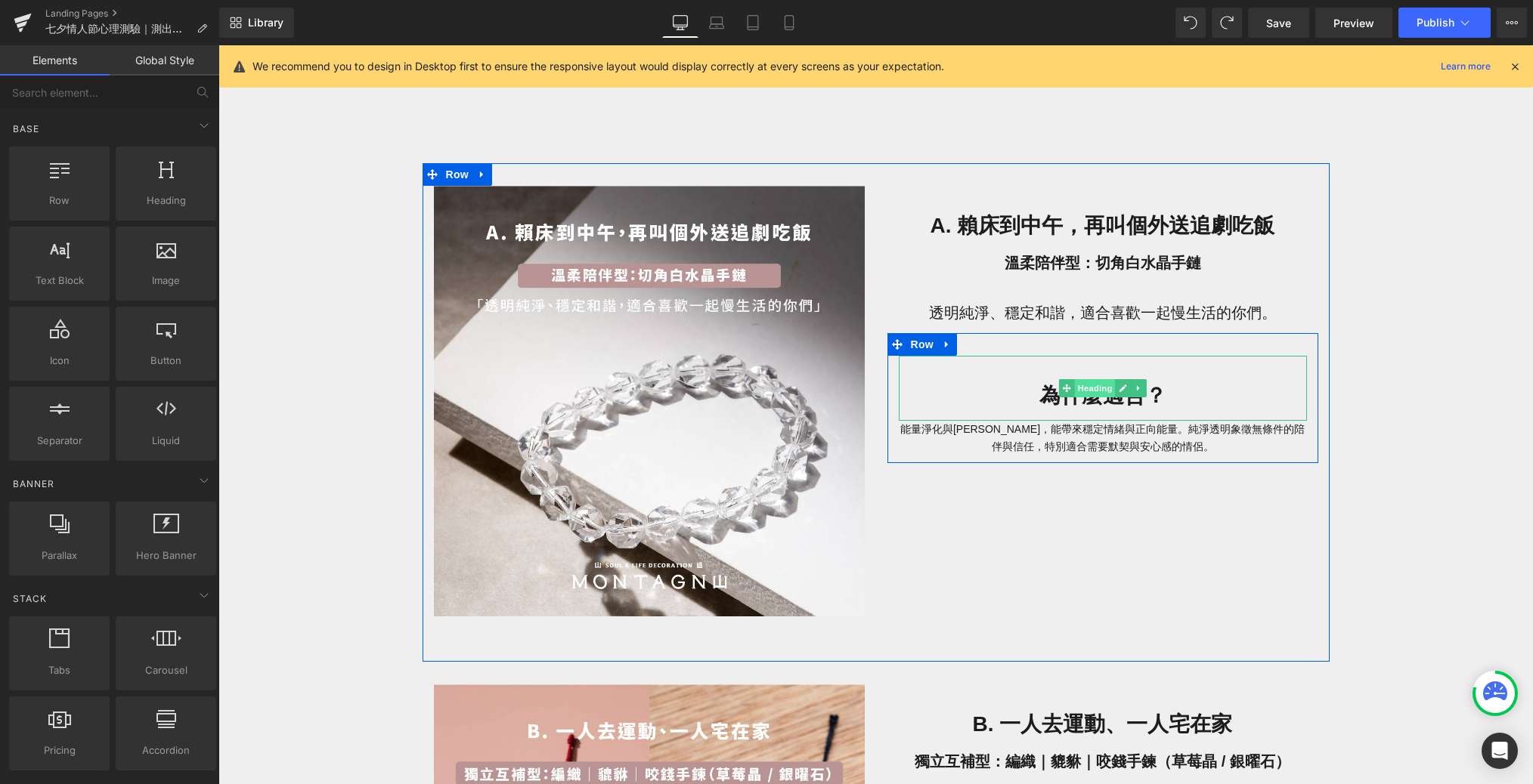
click at [1038, 394] on span "Heading" at bounding box center [1095, 389] width 41 height 19
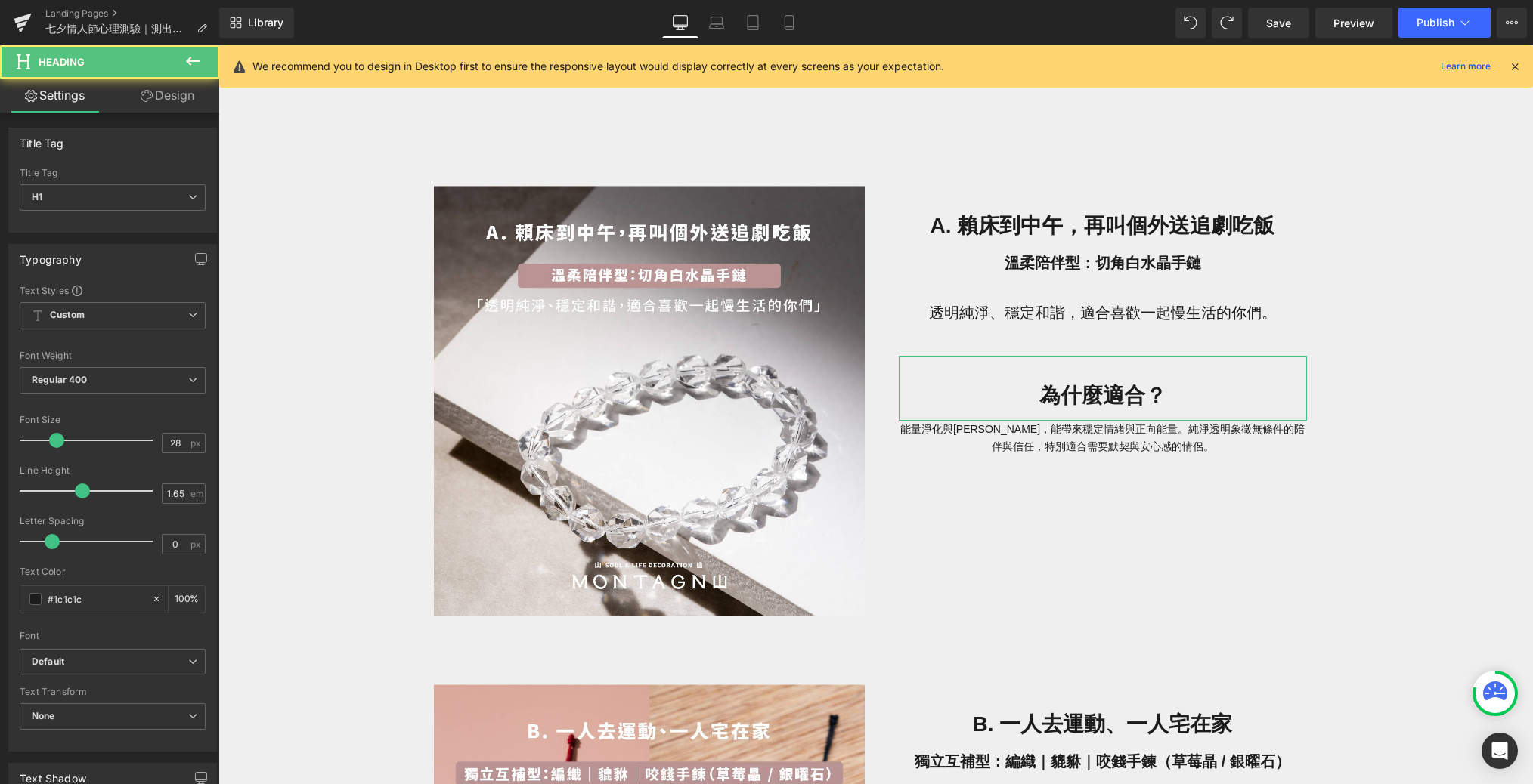
click at [157, 96] on link "Design" at bounding box center [167, 95] width 109 height 34
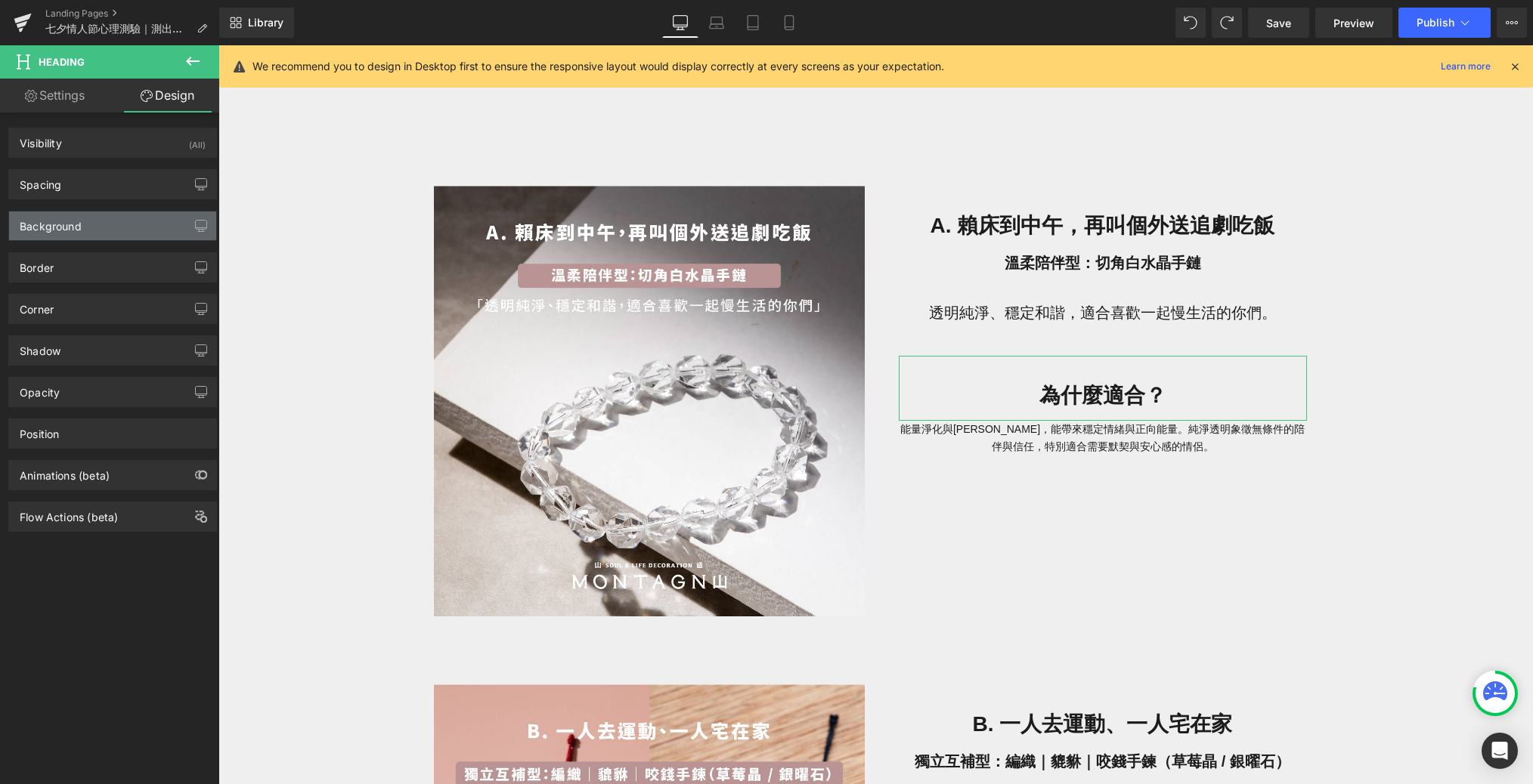
click at [113, 225] on div "Background" at bounding box center [112, 226] width 207 height 28
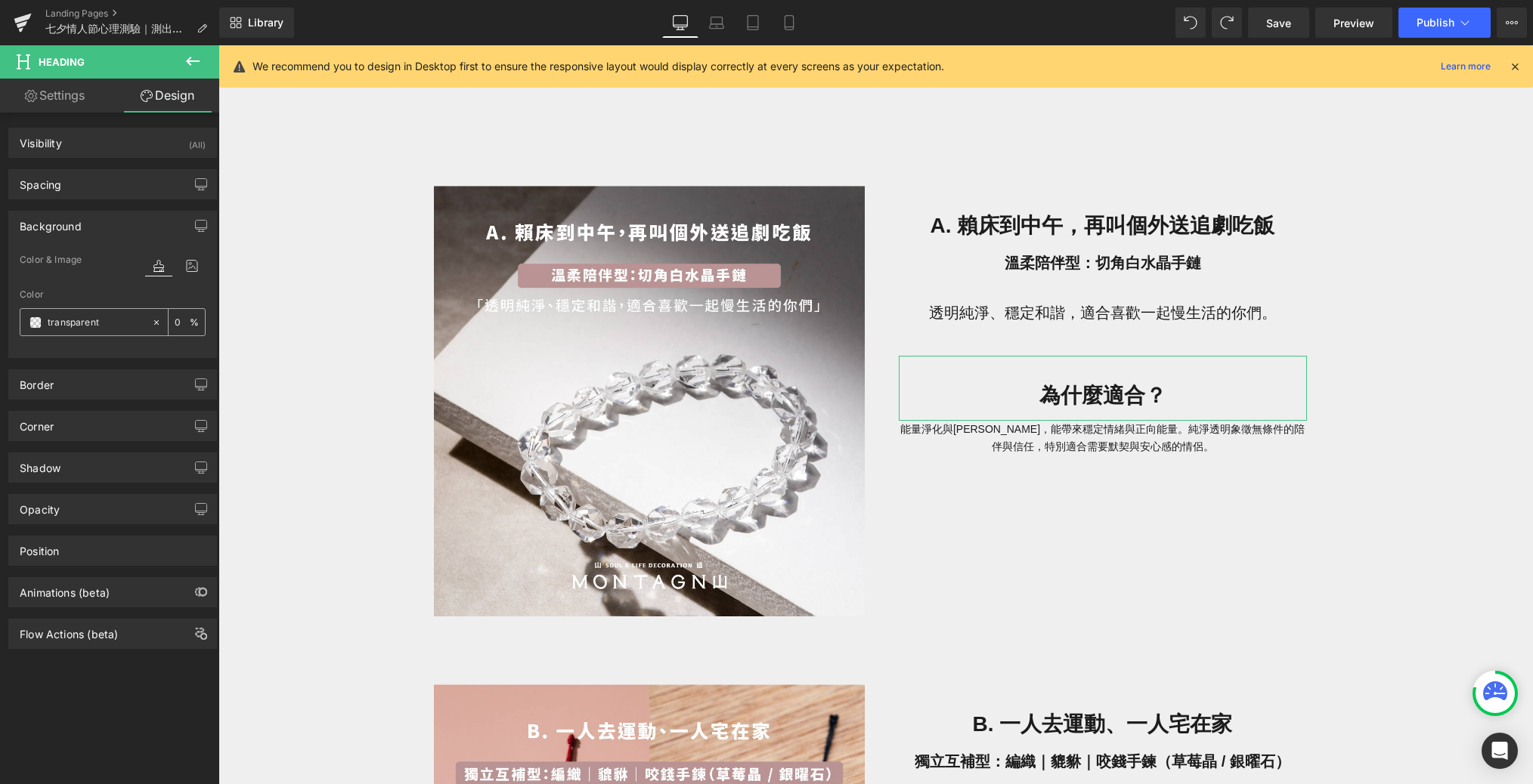
click at [26, 321] on div "transparent" at bounding box center [86, 322] width 131 height 26
click at [29, 322] on span at bounding box center [35, 322] width 12 height 12
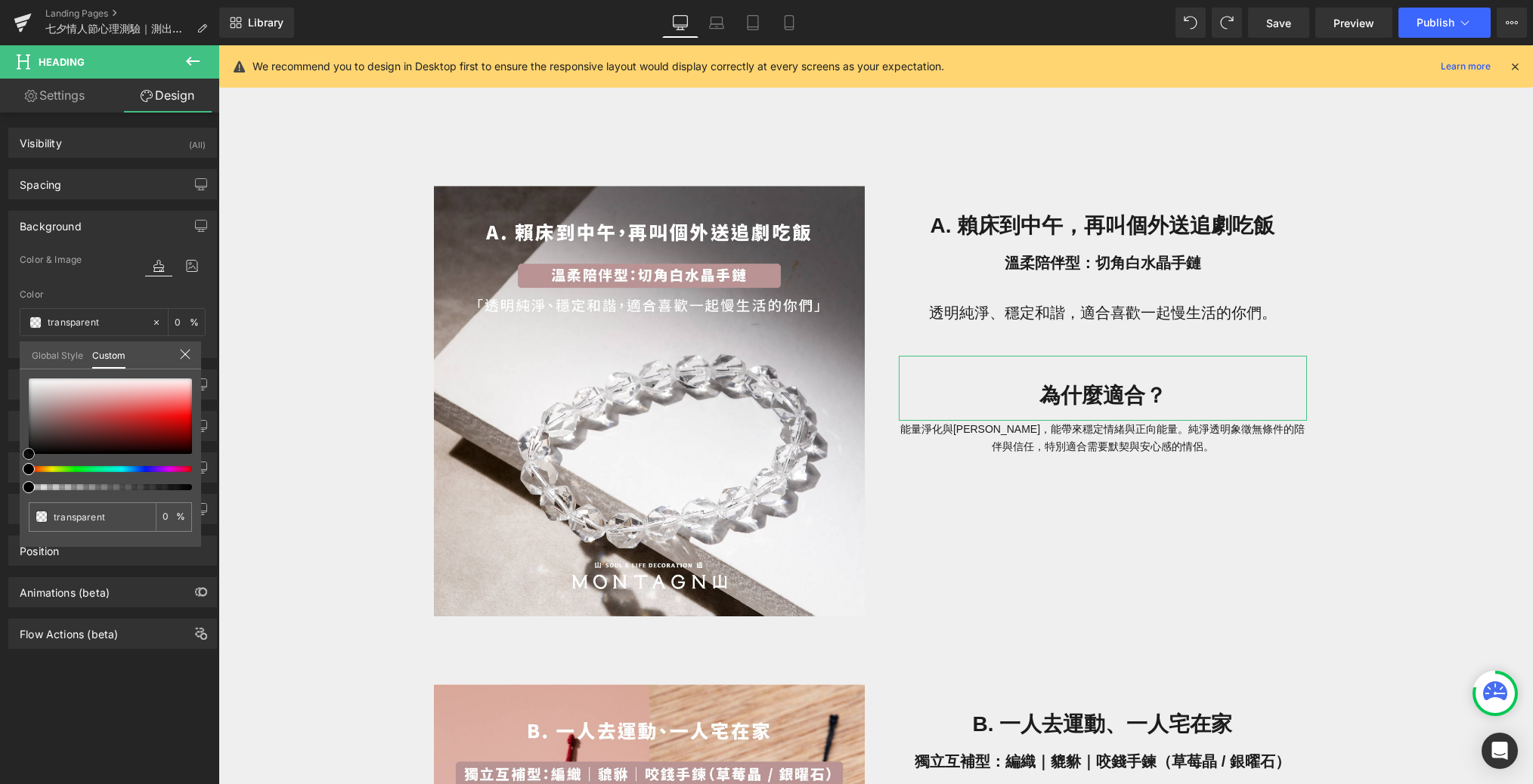
type input "#e3dddd"
type input "100"
type input "#e3dddd"
type input "100"
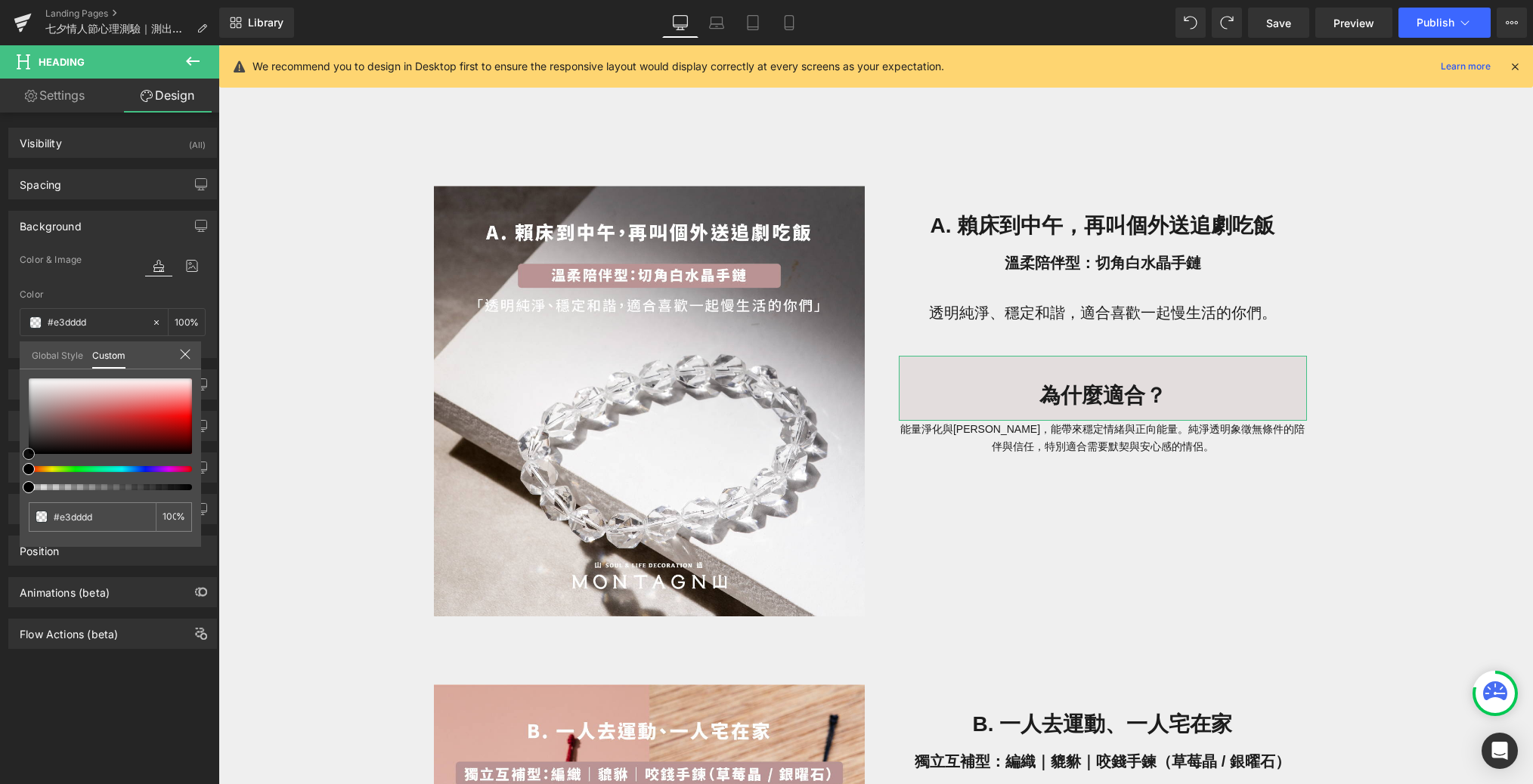
type input "#e2dede"
type input "#e3e2e2"
type input "#e8e8e8"
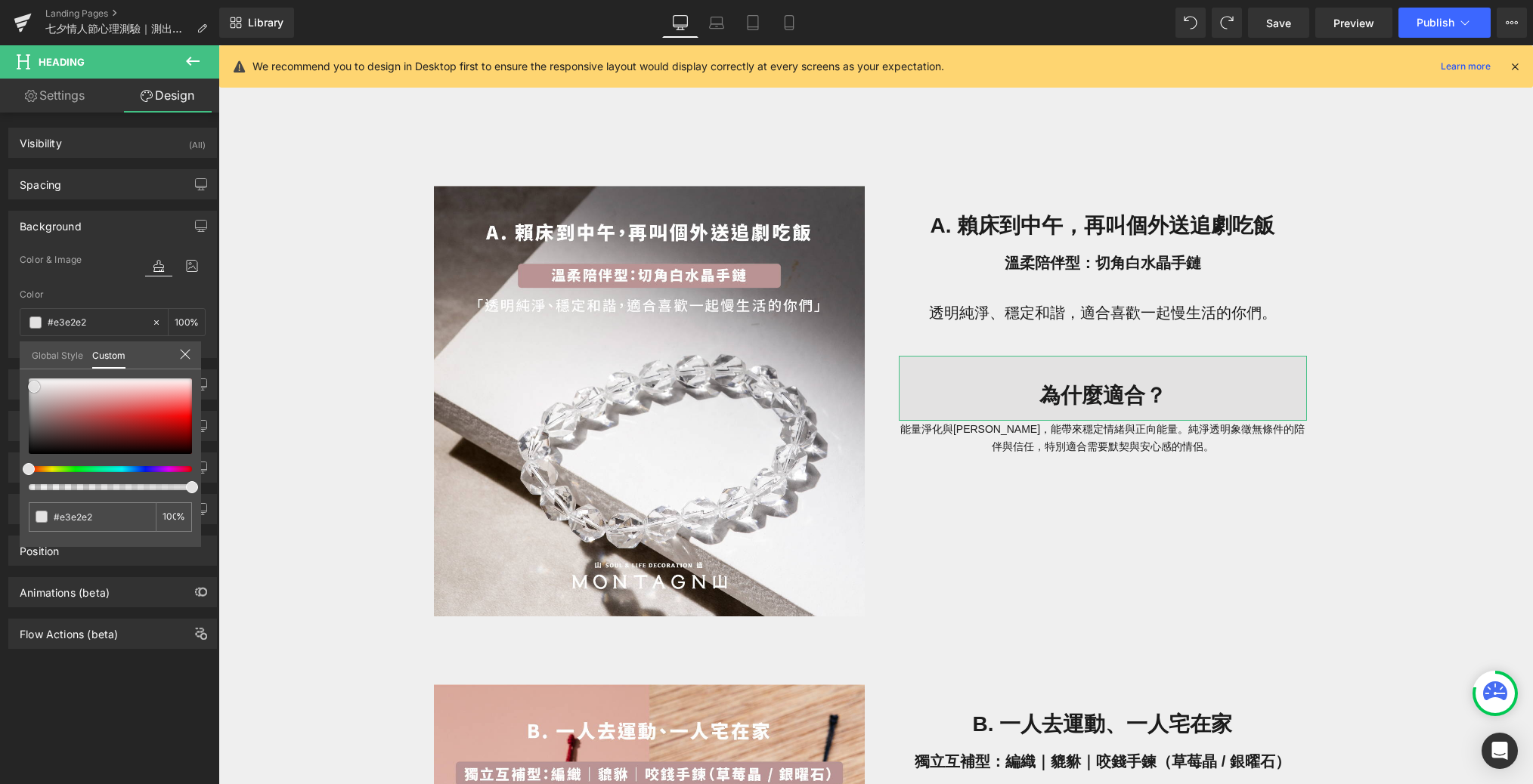
type input "#e8e8e8"
type input "#efefef"
type input "#f7f7f7"
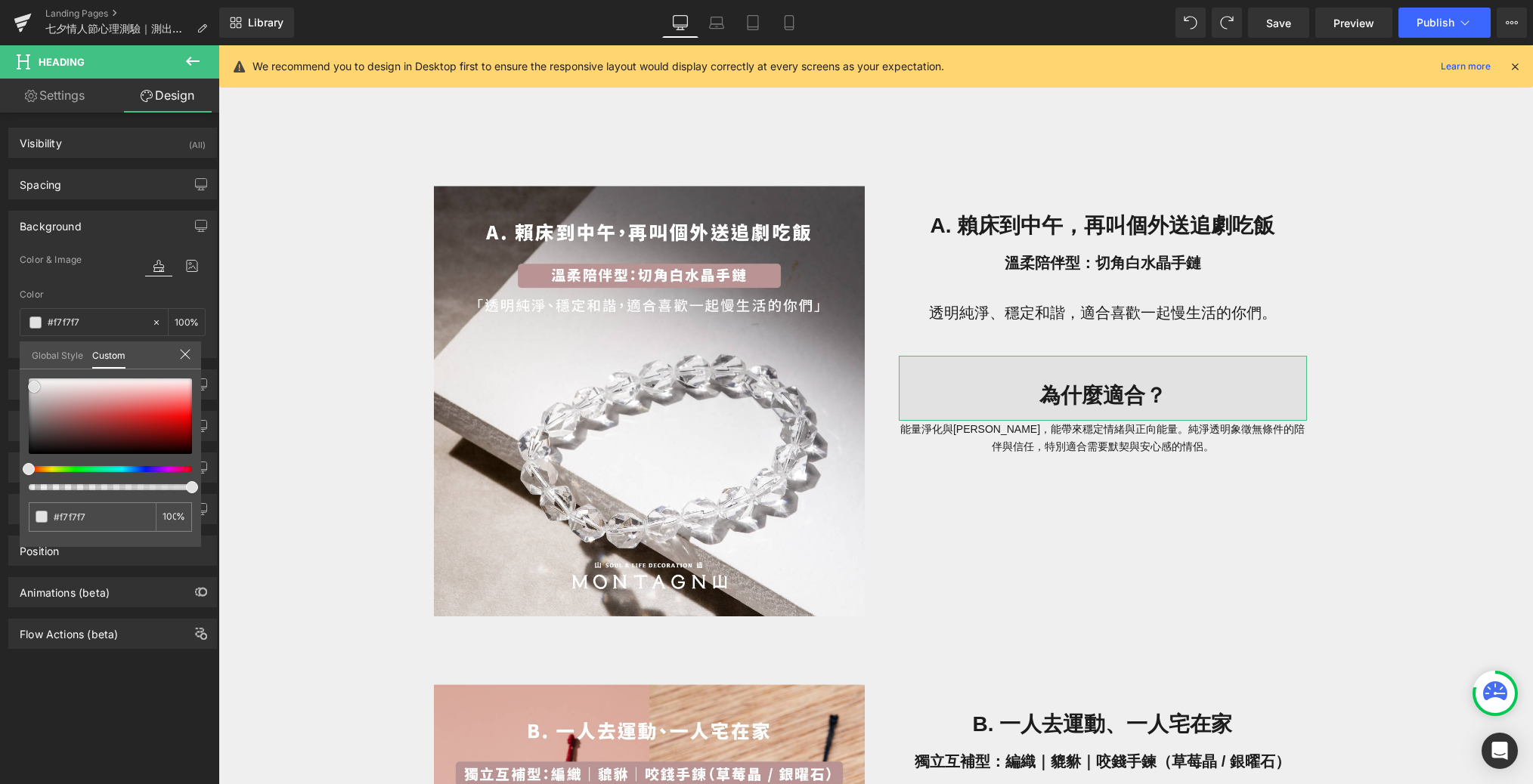
type input "#fcfcfc"
type input "#ffffff"
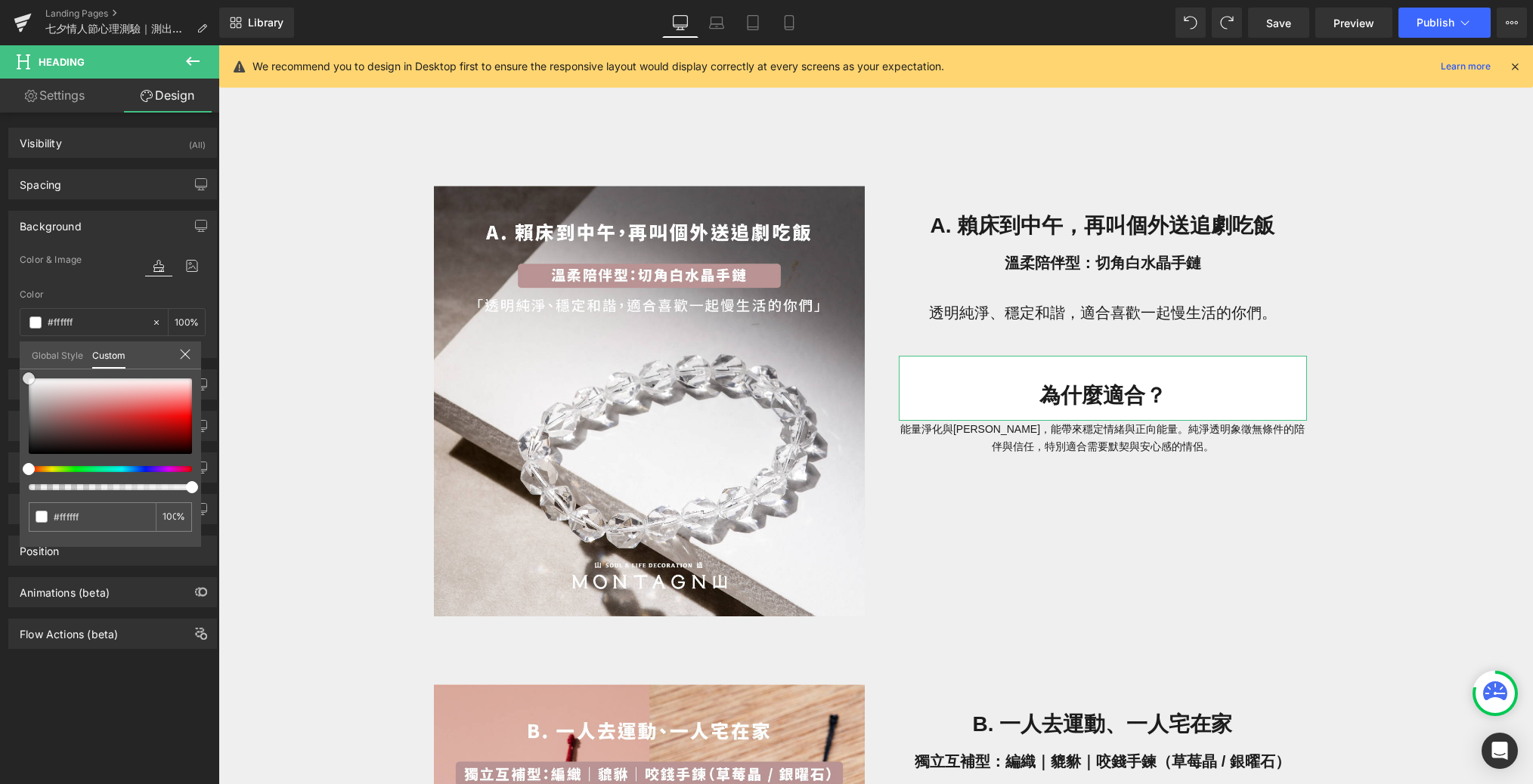
type input "#fcfcfc"
type input "#f9f9f9"
type input "#f7f7f7"
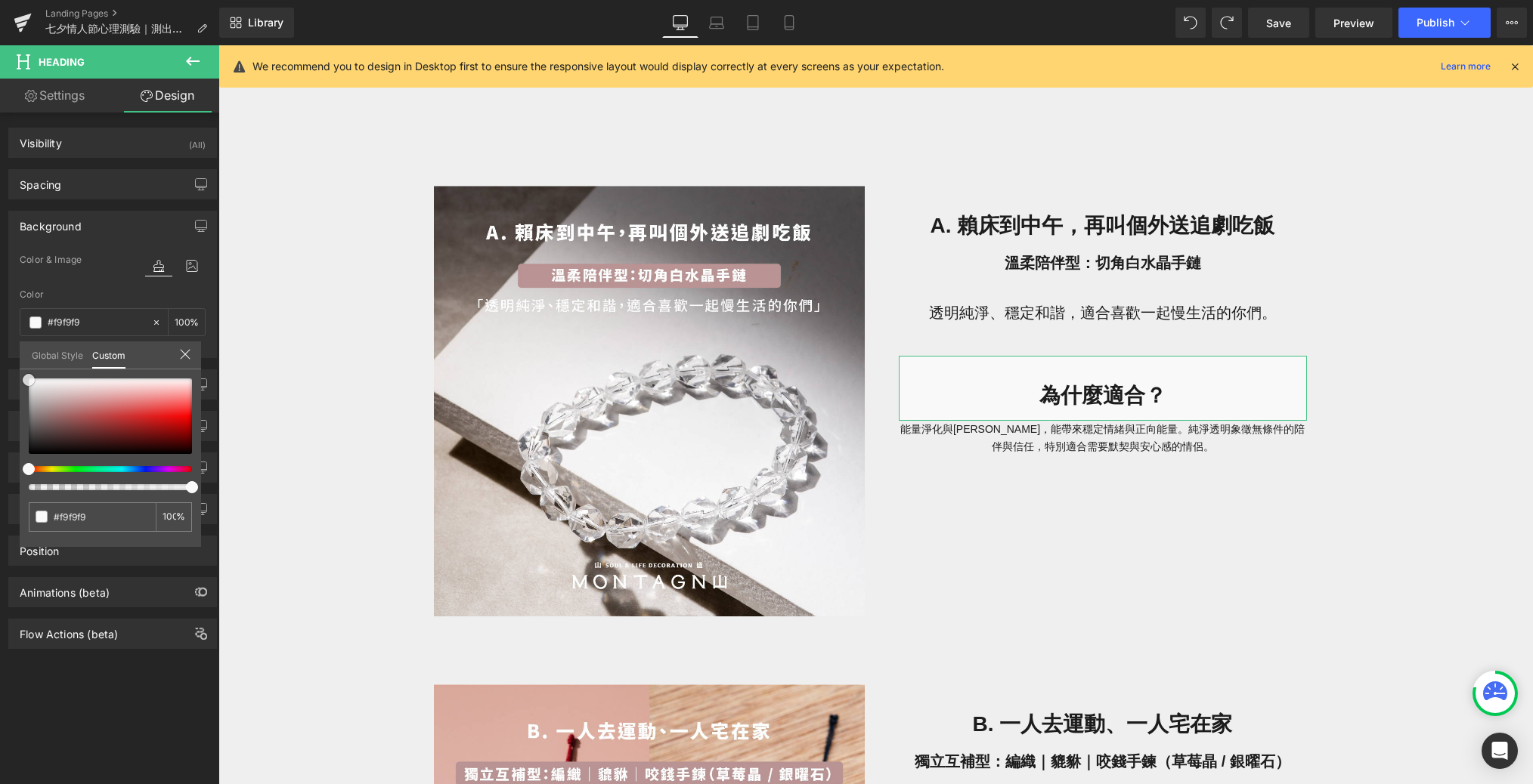
type input "#f7f7f7"
type input "#f4f4f4"
type input "#f2f2f2"
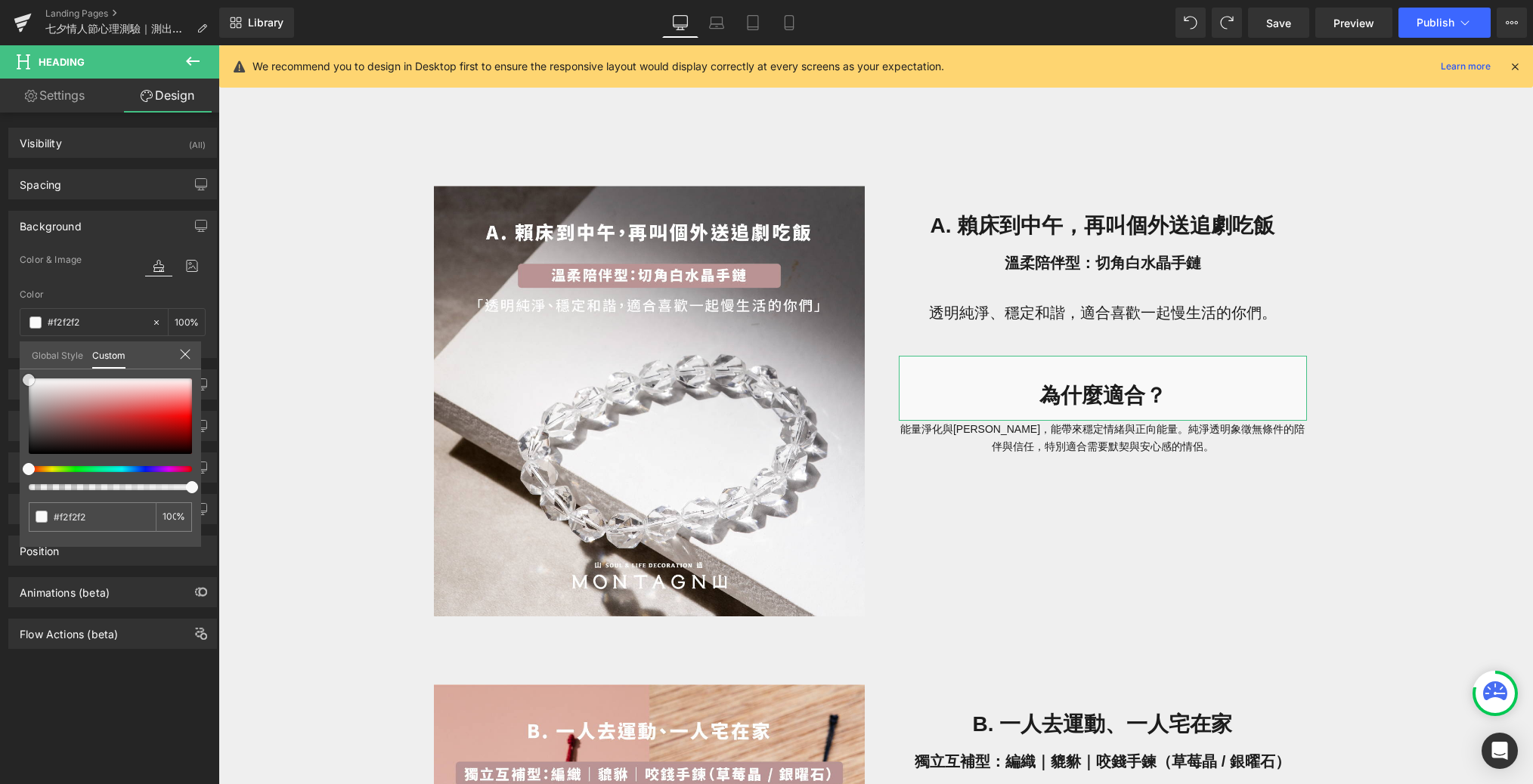
type input "#ededed"
type input "#eaeaea"
type input "#e8e8e8"
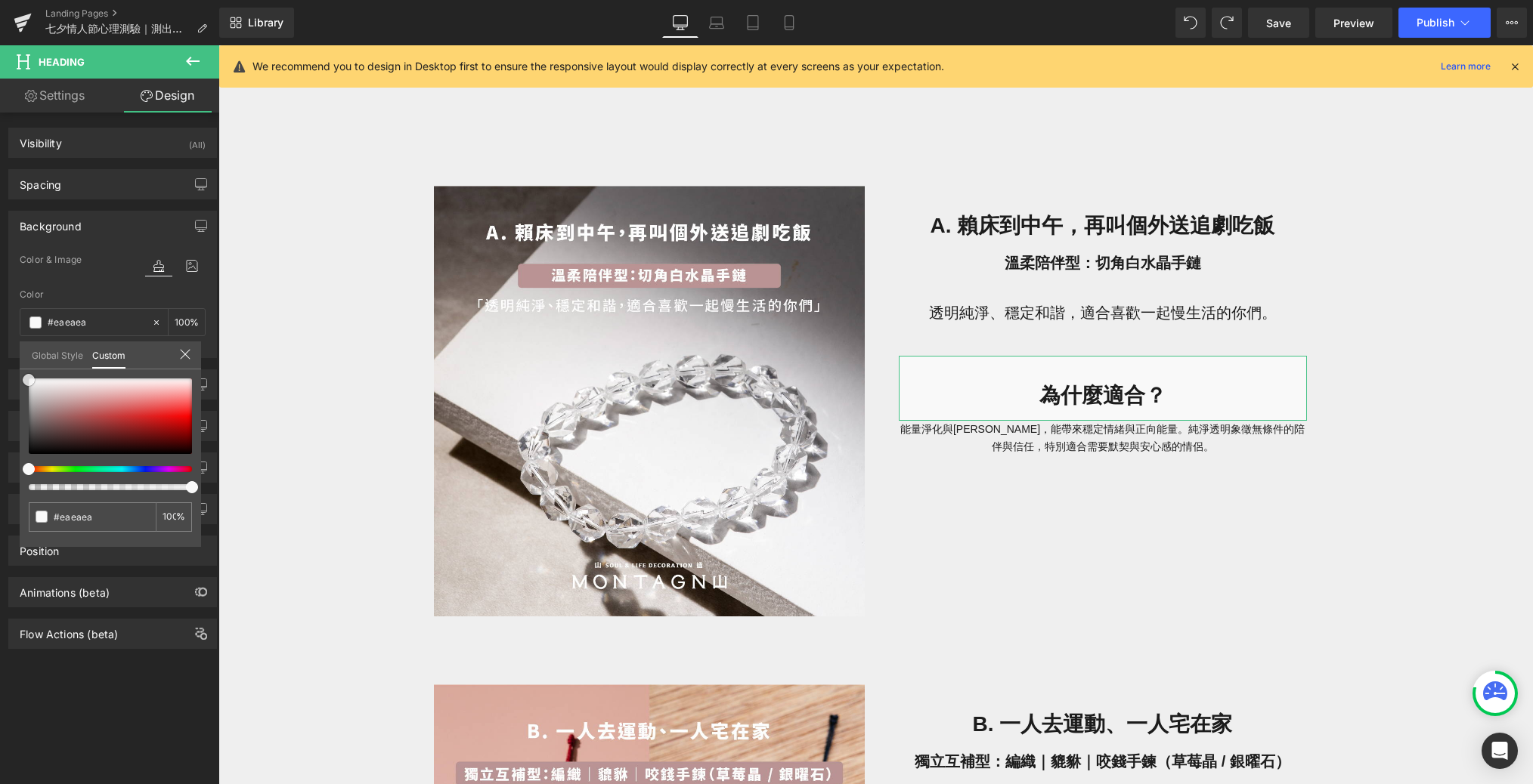
type input "#e8e8e8"
type input "#e5e5e5"
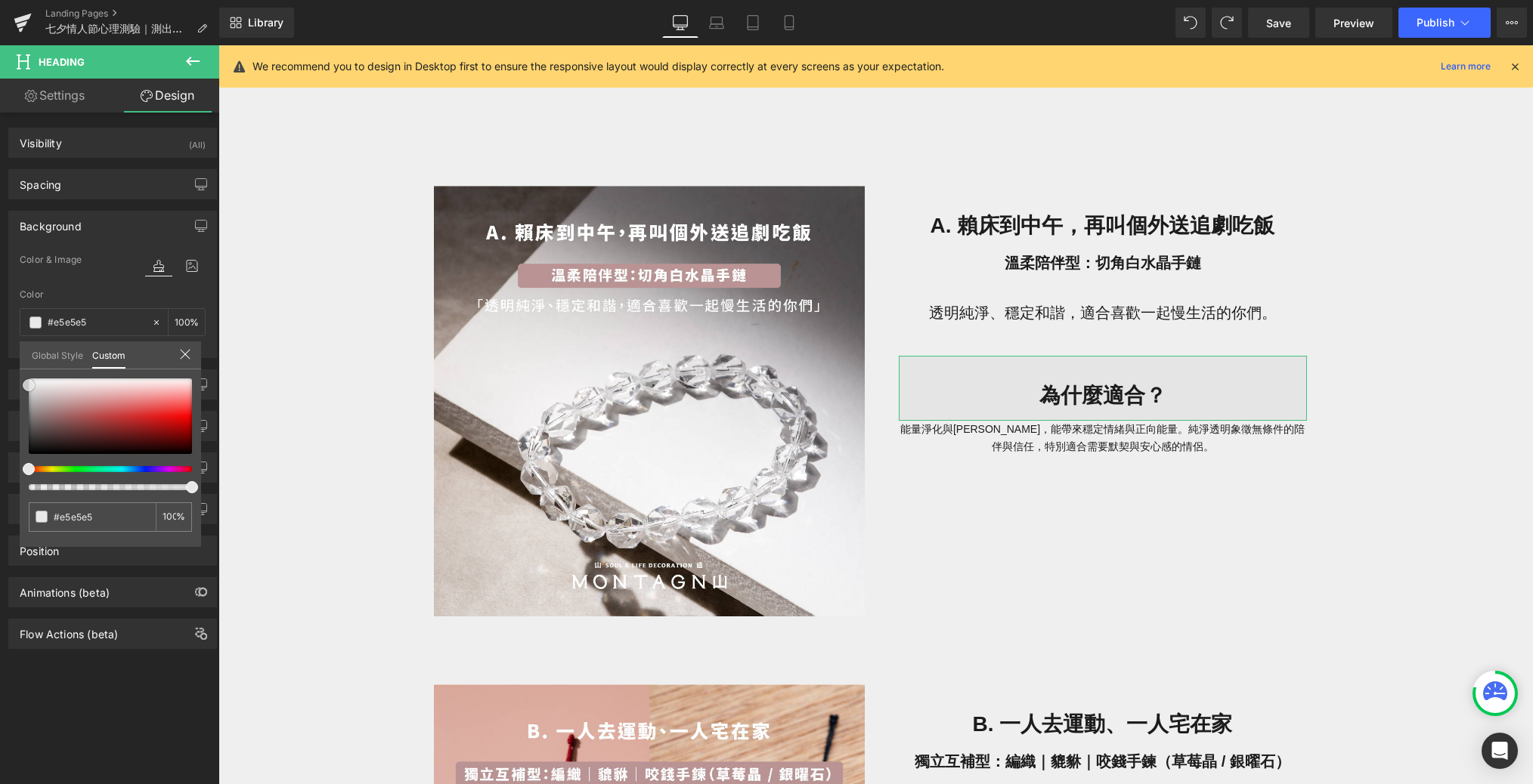
type input "#e2e2e2"
type input "#e5e5e5"
type input "#e8e8e8"
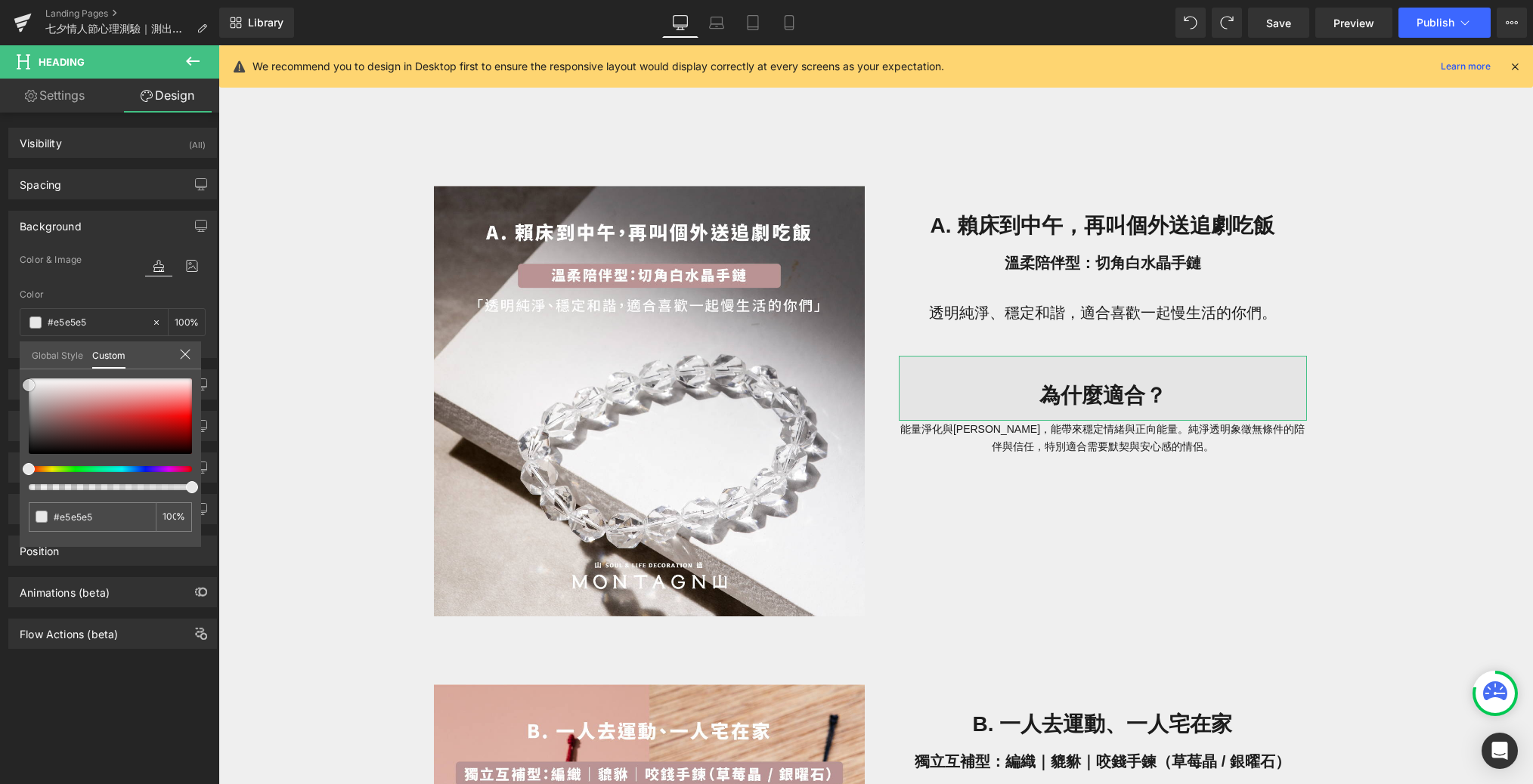
type input "#e8e8e8"
type input "#eaeaea"
type input "#ededed"
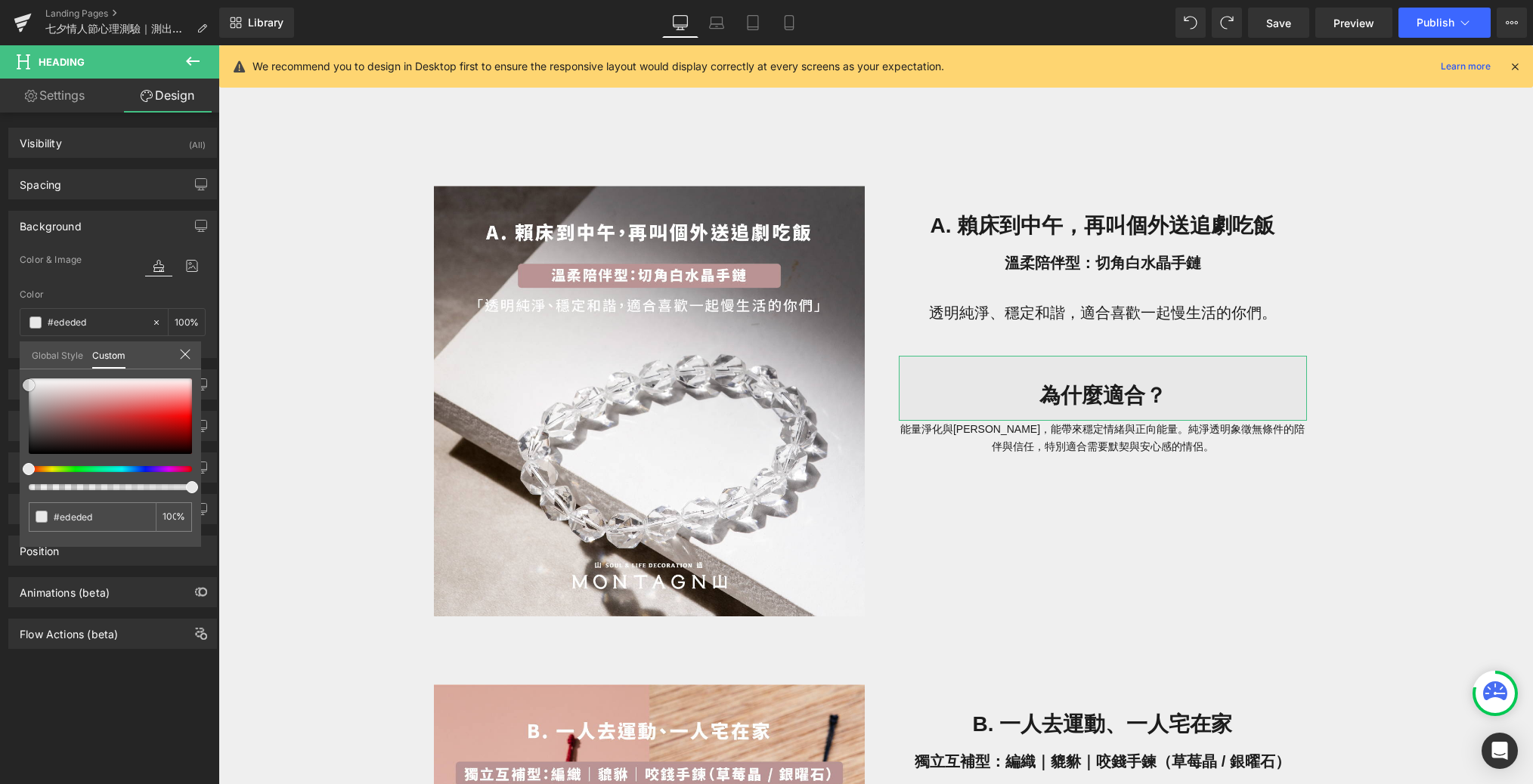
type input "#efefef"
type input "#f2f2f2"
type input "#f4f4f4"
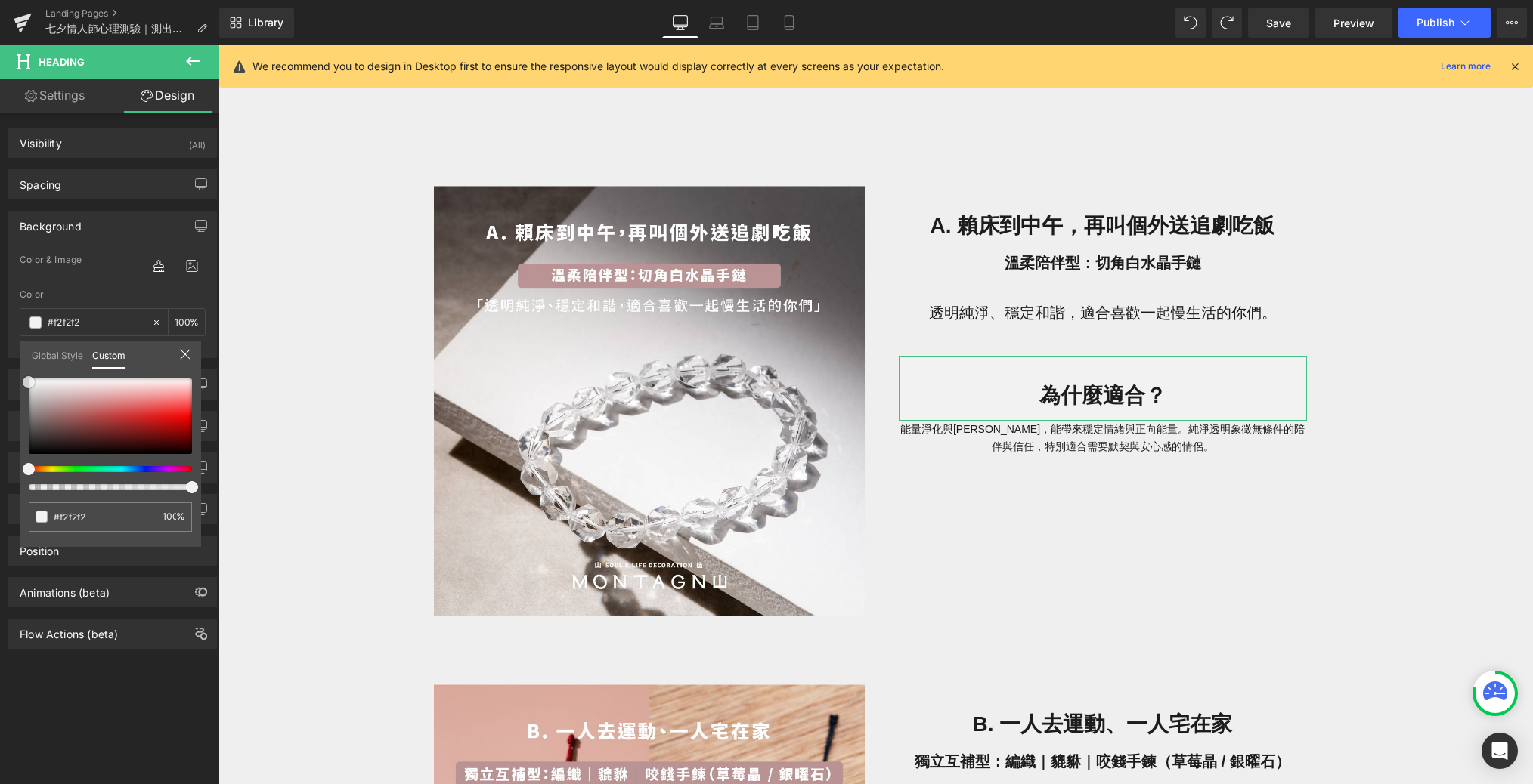
type input "#f4f4f4"
type input "#f7f7f7"
type input "#f9f9f9"
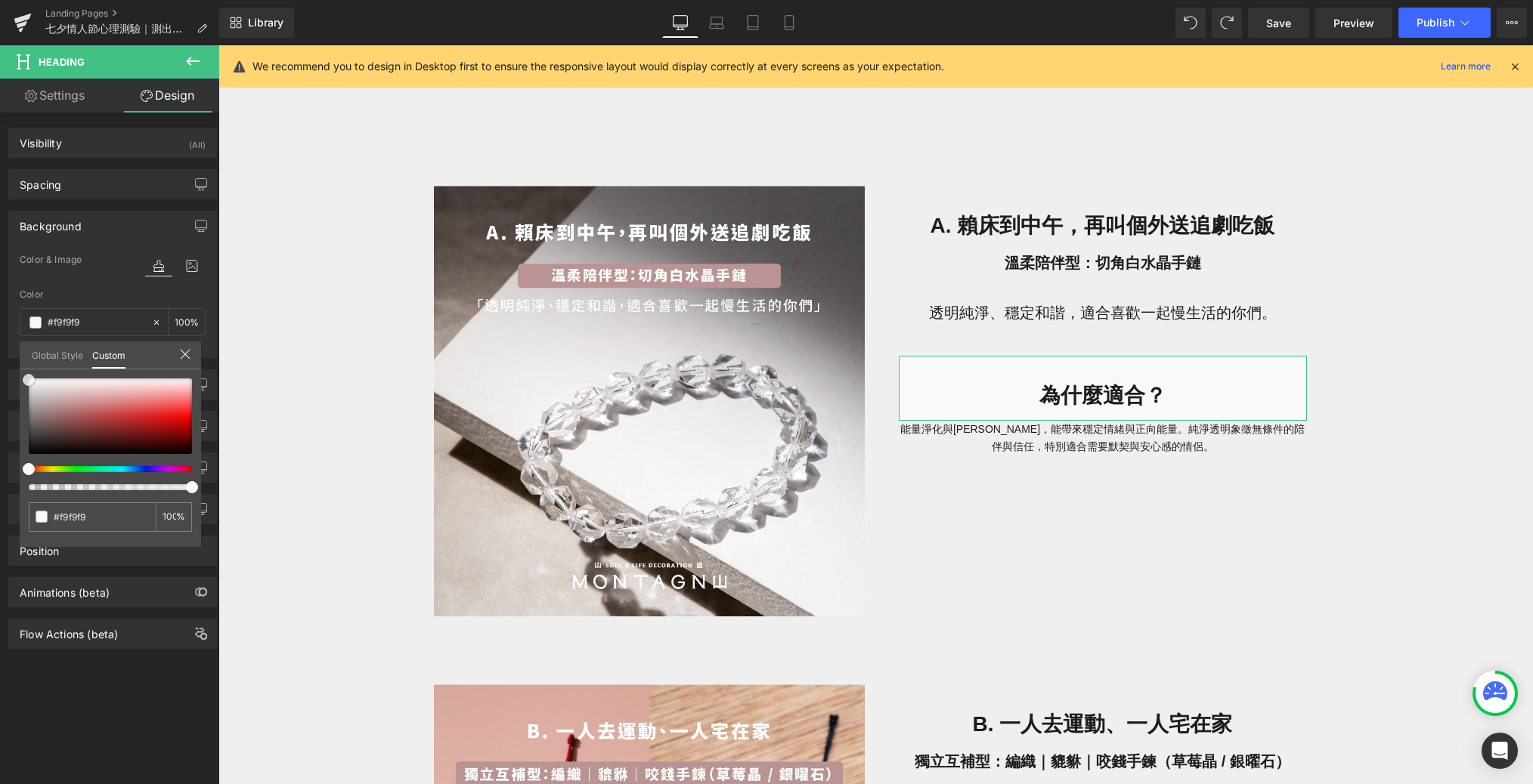
drag, startPoint x: 46, startPoint y: 387, endPoint x: 2, endPoint y: 380, distance: 44.6
click at [2, 358] on div "Background Color & Image color rgba(249, 249, 249, 1) Color #f9f9f9 100 % Image…" at bounding box center [112, 278] width 226 height 159
click at [99, 516] on input "#f9f9f9" at bounding box center [94, 517] width 80 height 16
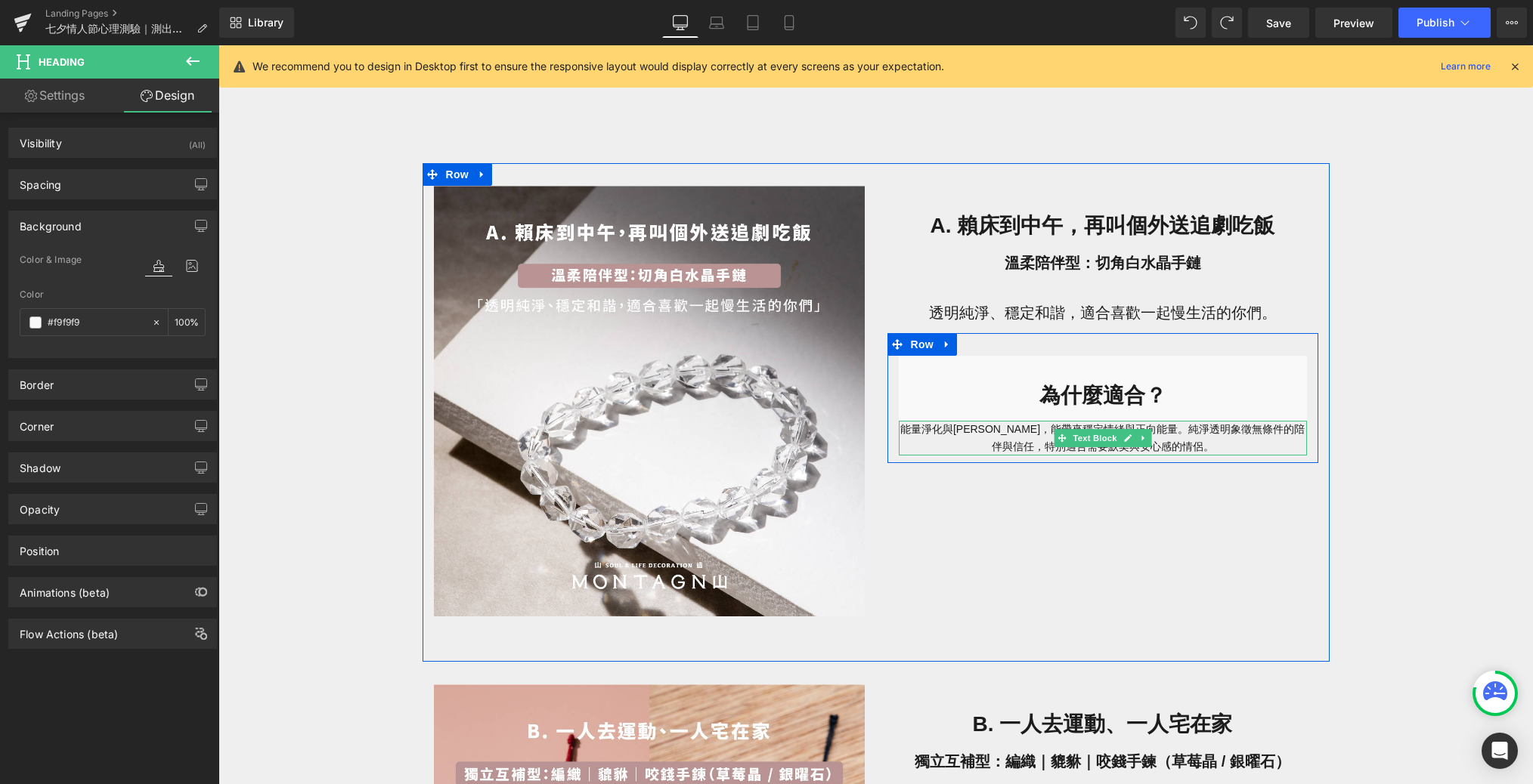
click at [1038, 439] on span "Text Block" at bounding box center [1094, 438] width 50 height 19
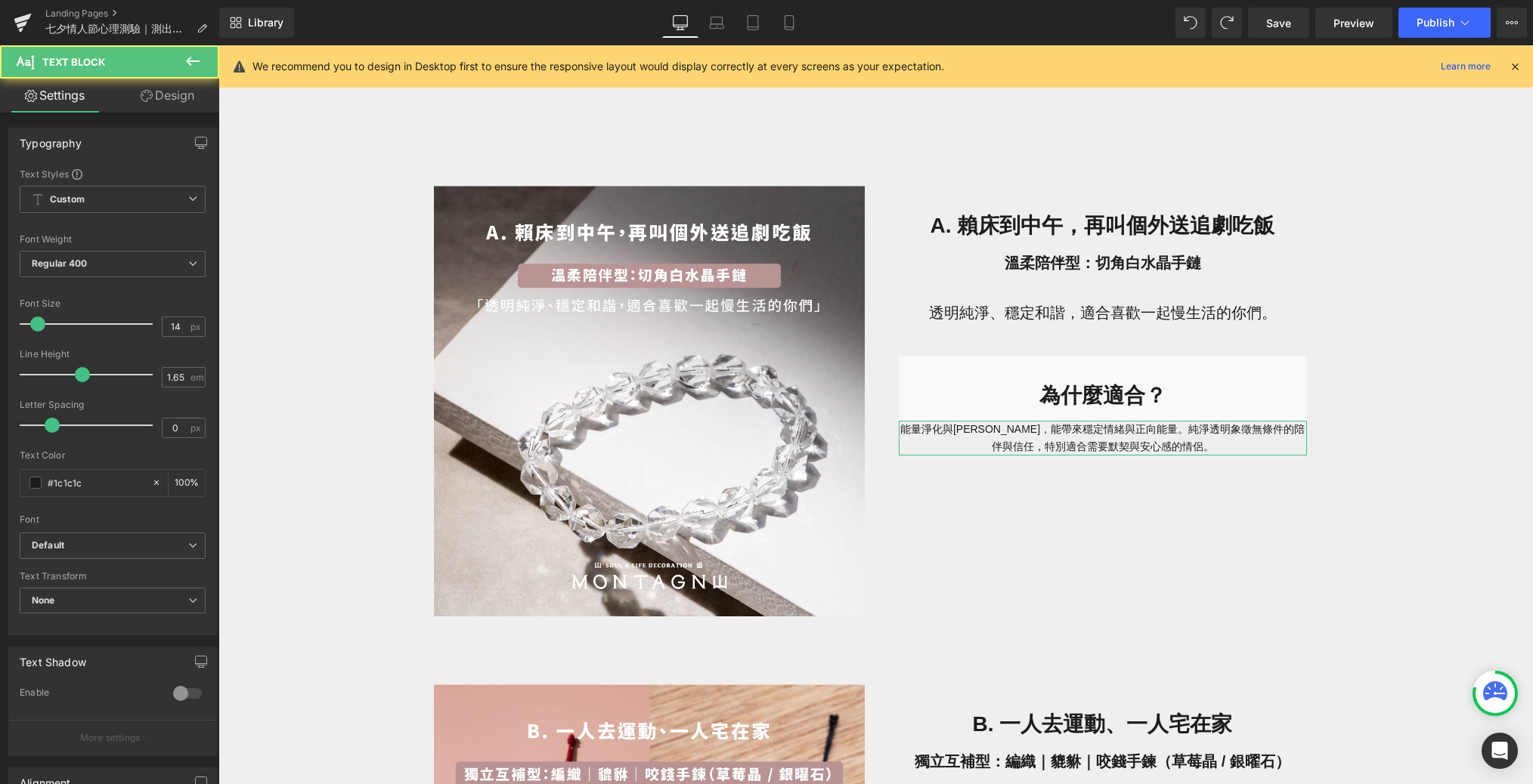
click at [169, 92] on link "Design" at bounding box center [167, 95] width 109 height 34
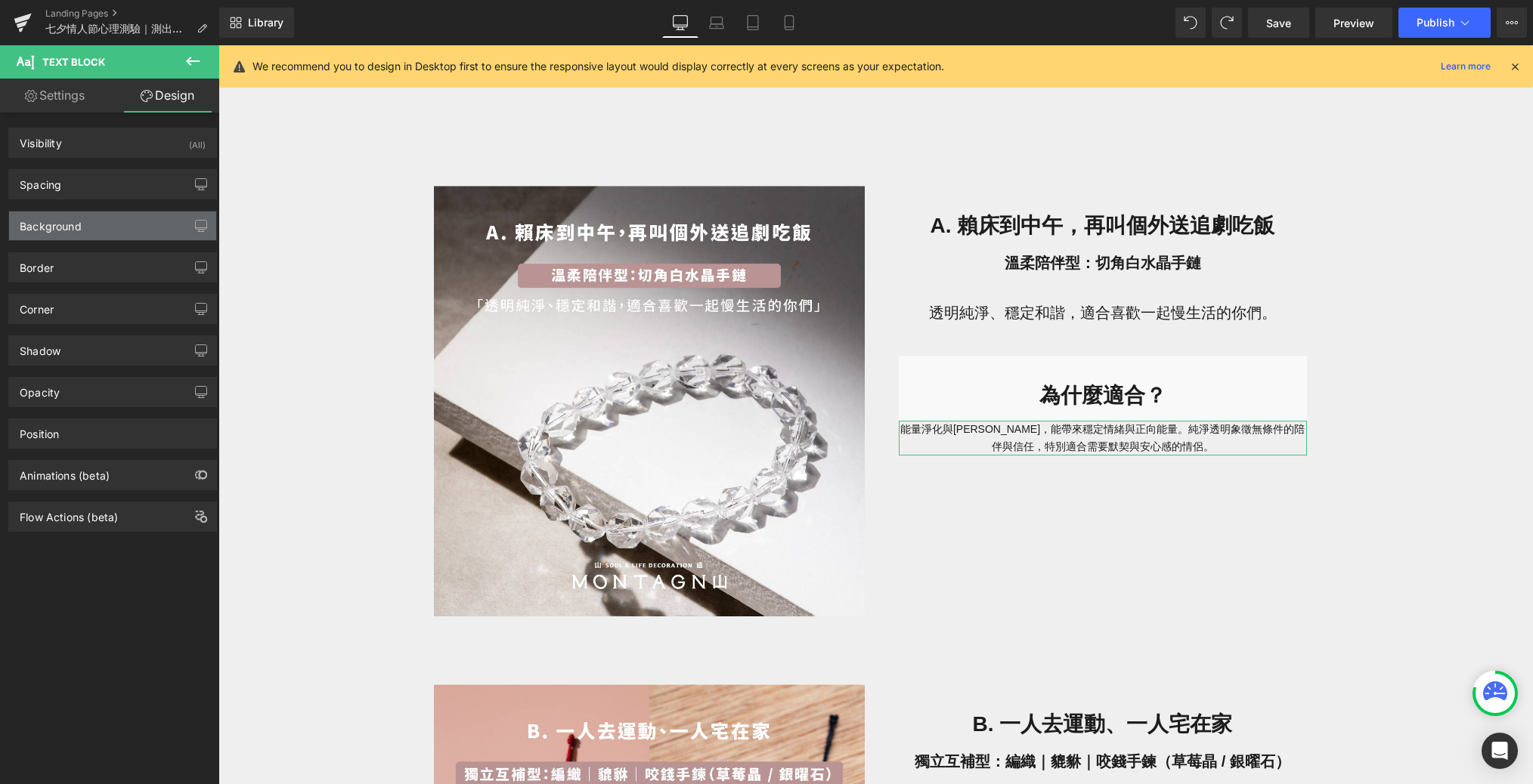
click at [67, 219] on div "Background" at bounding box center [50, 223] width 62 height 21
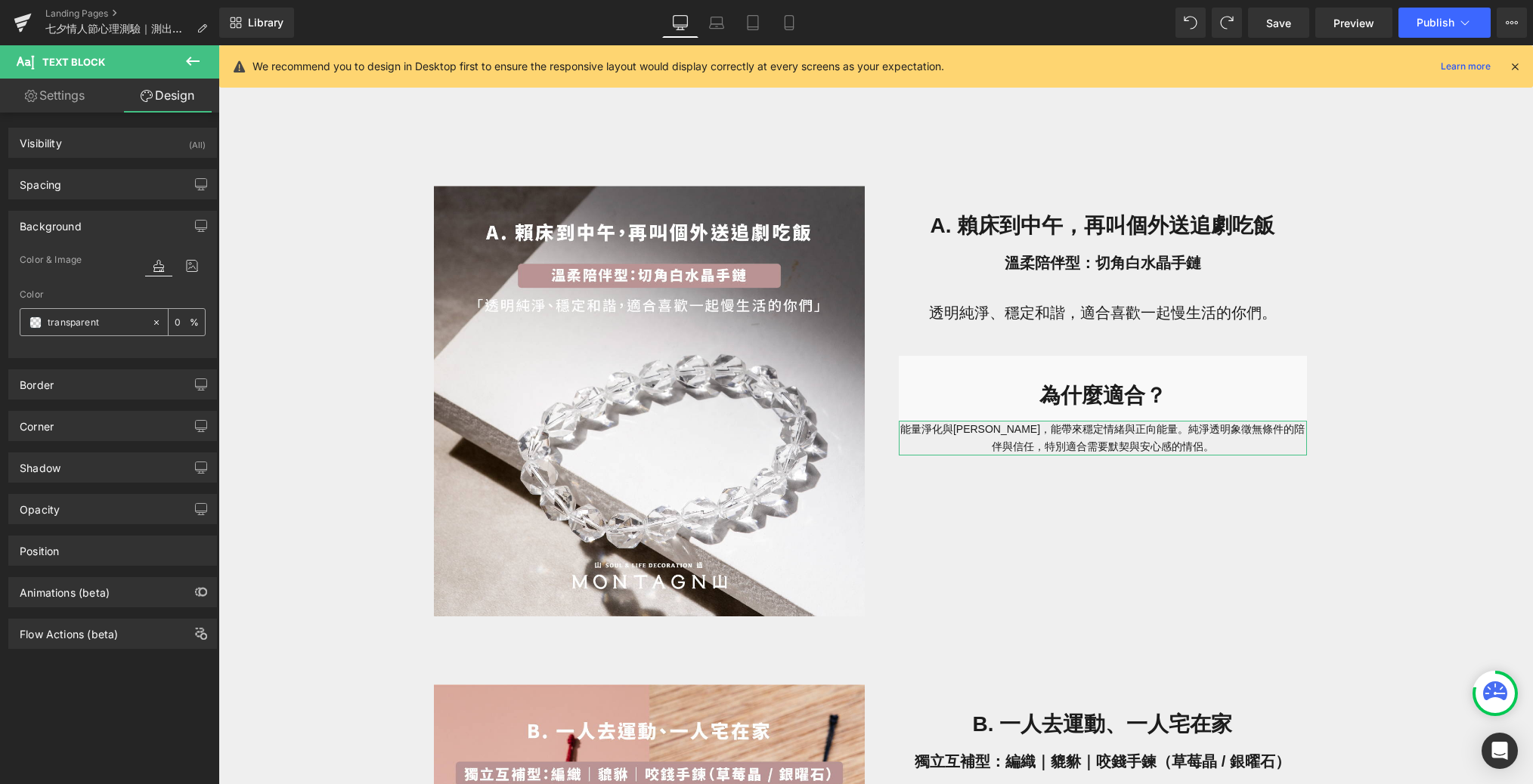
click at [38, 324] on span at bounding box center [35, 322] width 12 height 12
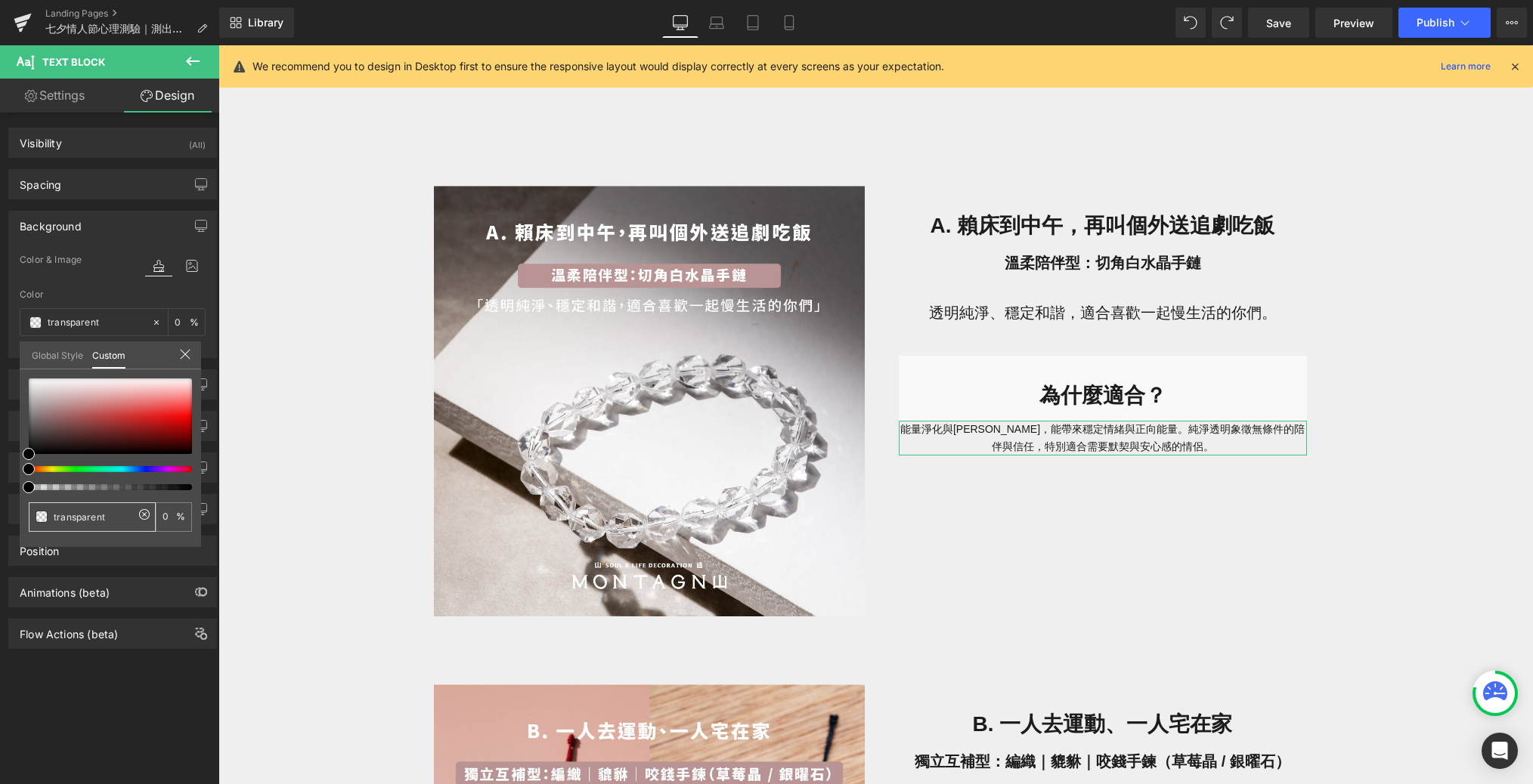
click at [75, 511] on input "transparent" at bounding box center [94, 517] width 80 height 16
paste input "#f9f9f9"
type input "#f9f9f9"
type input "100"
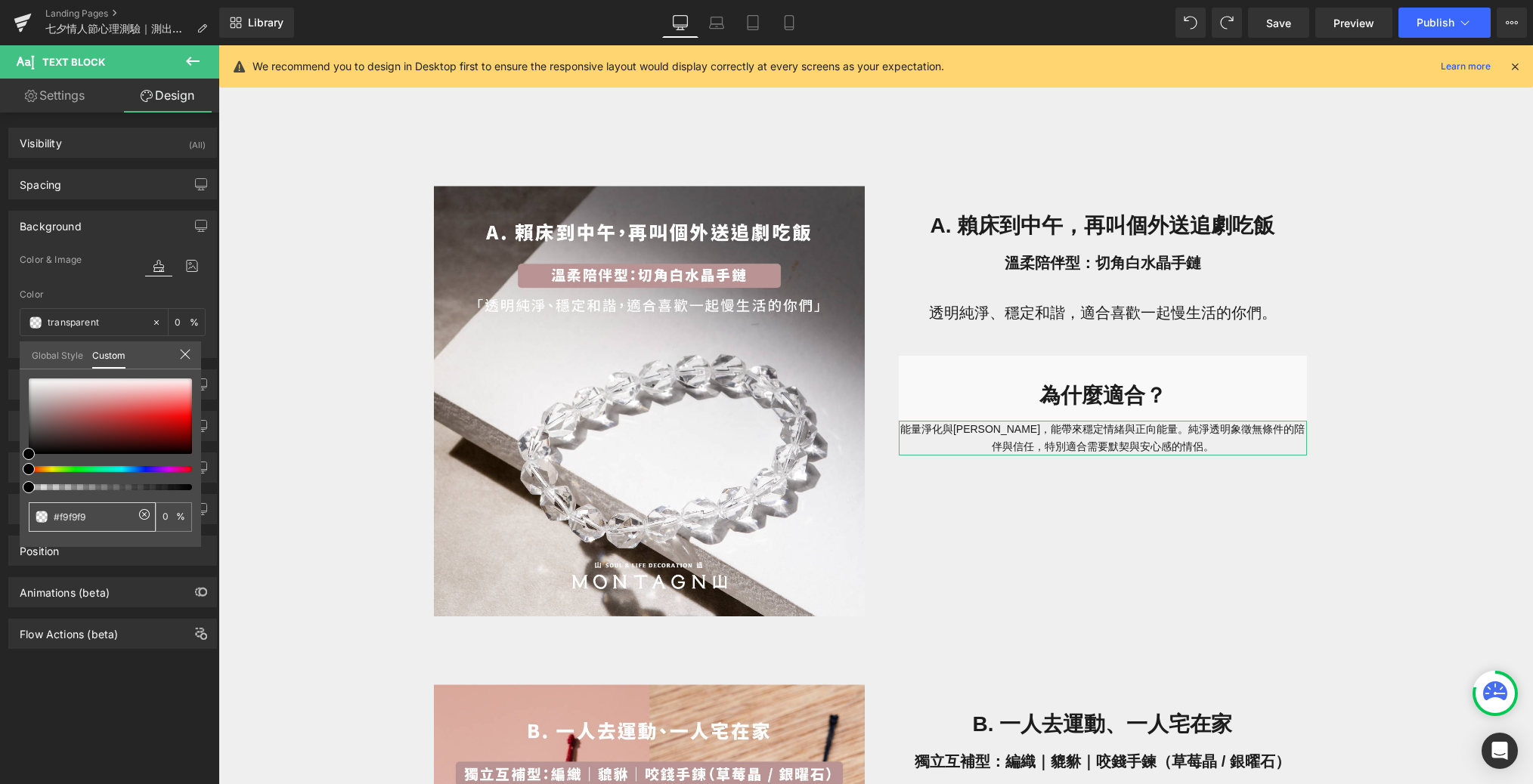
type input "100"
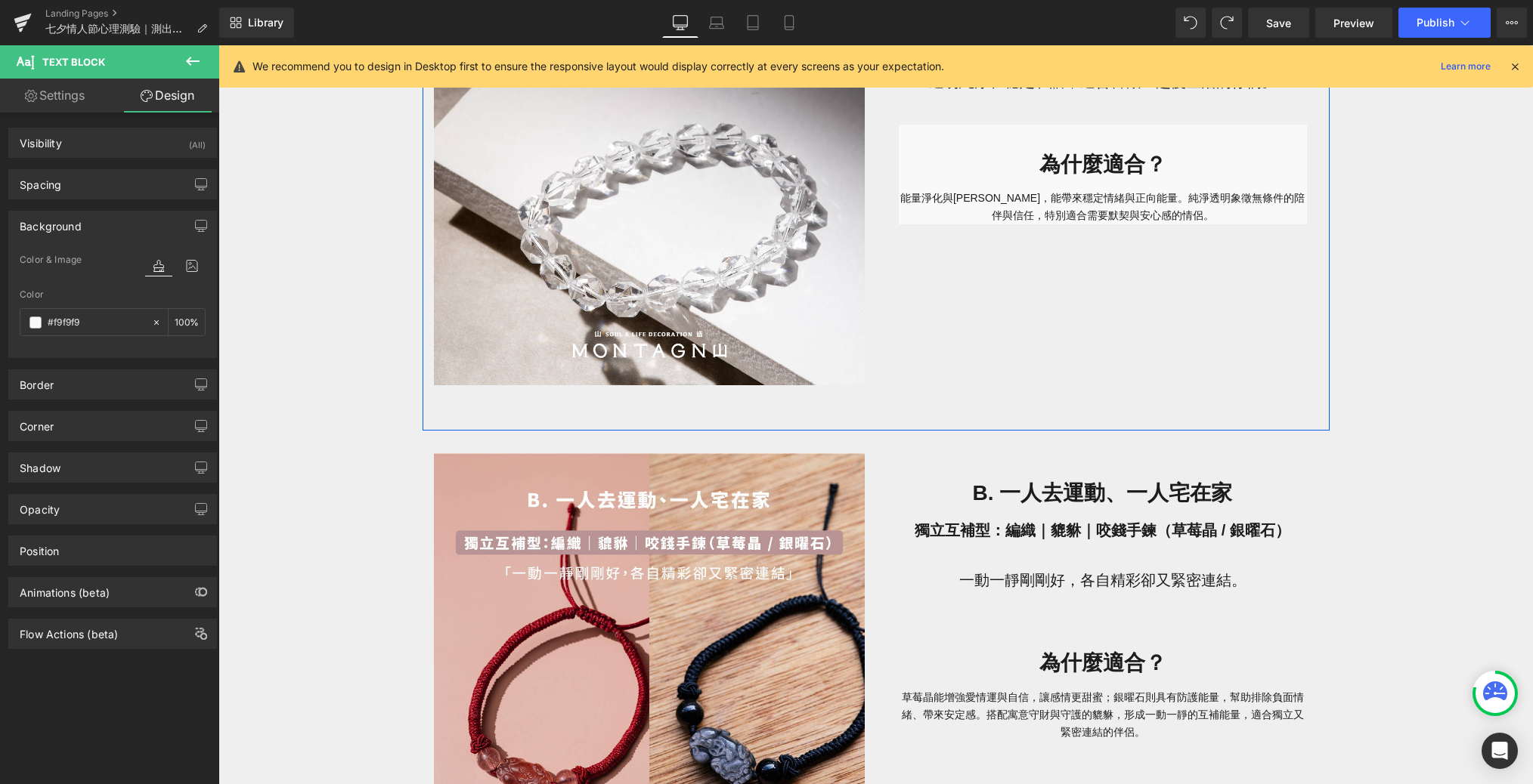
scroll to position [1322, 0]
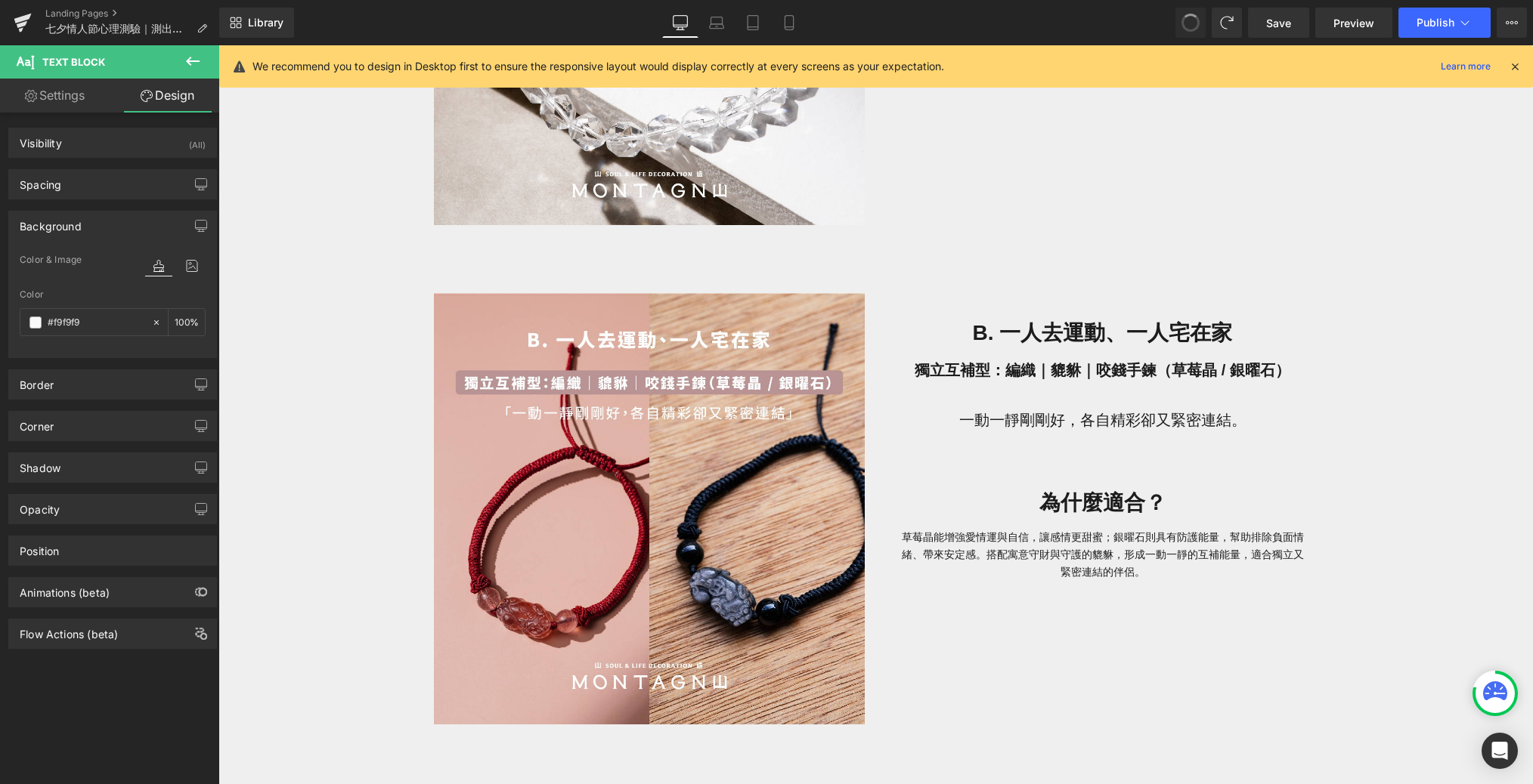
type input "transparent"
type input "0"
click at [1038, 21] on span at bounding box center [1190, 22] width 24 height 24
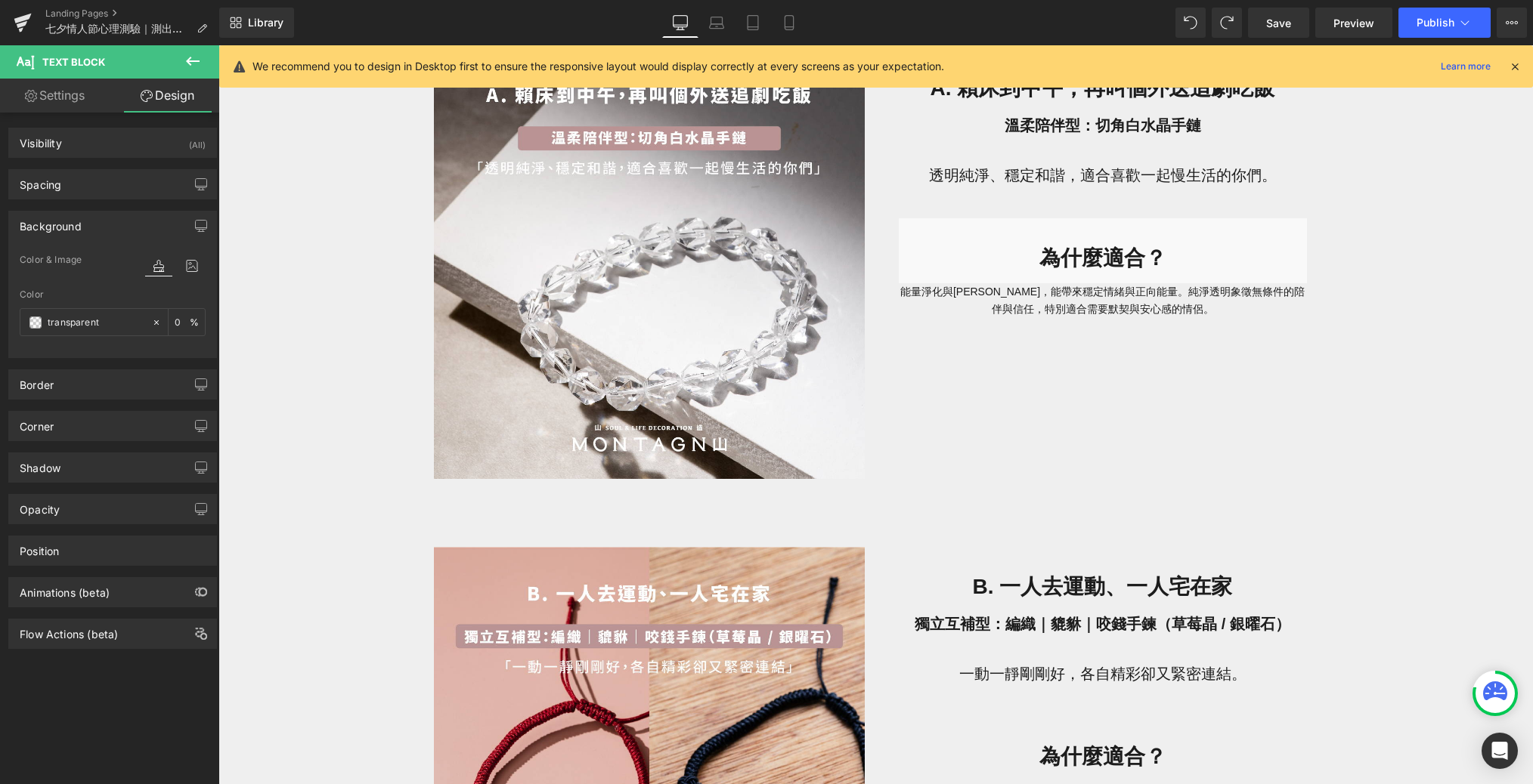
scroll to position [1056, 0]
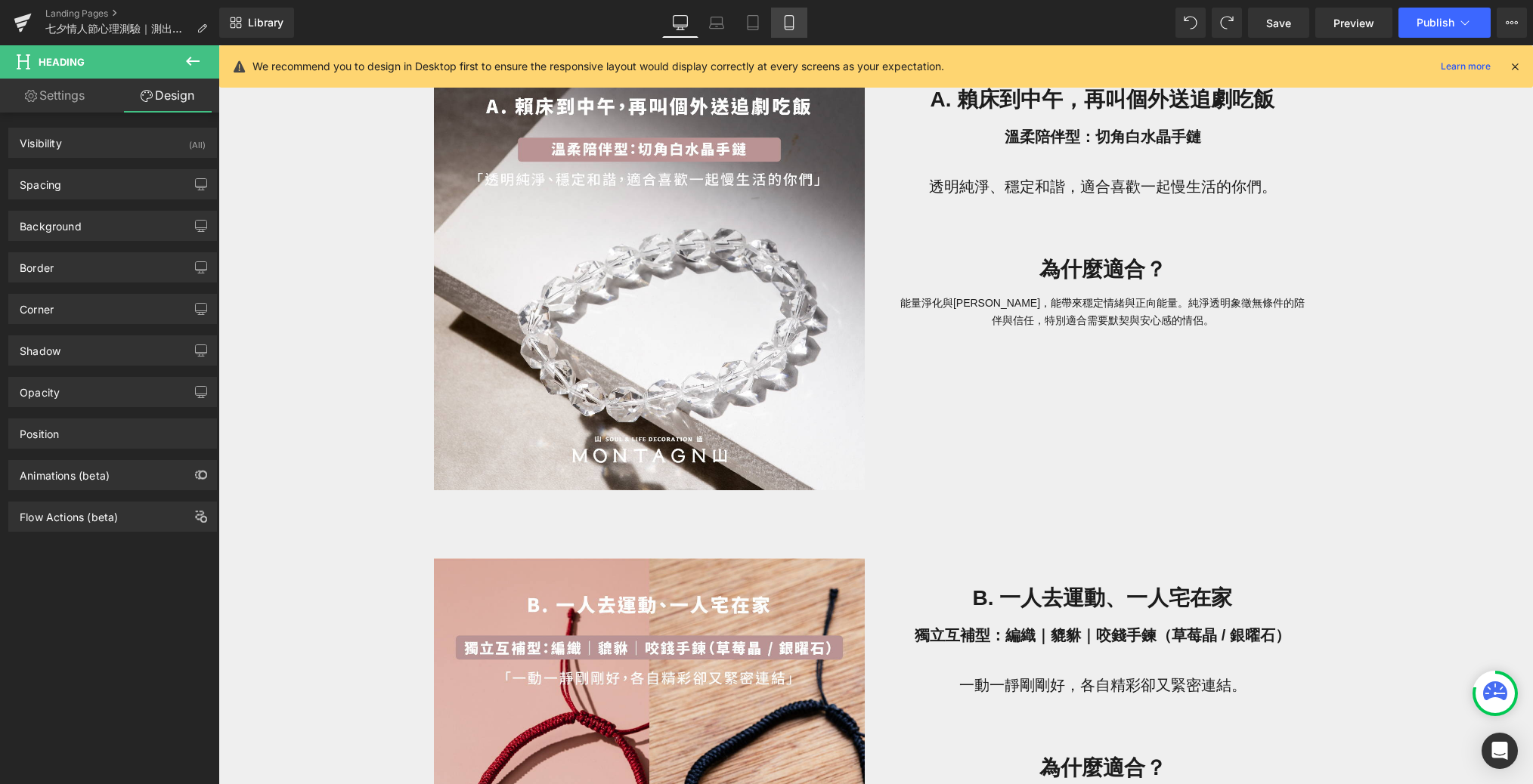
click at [793, 21] on icon at bounding box center [788, 22] width 9 height 15
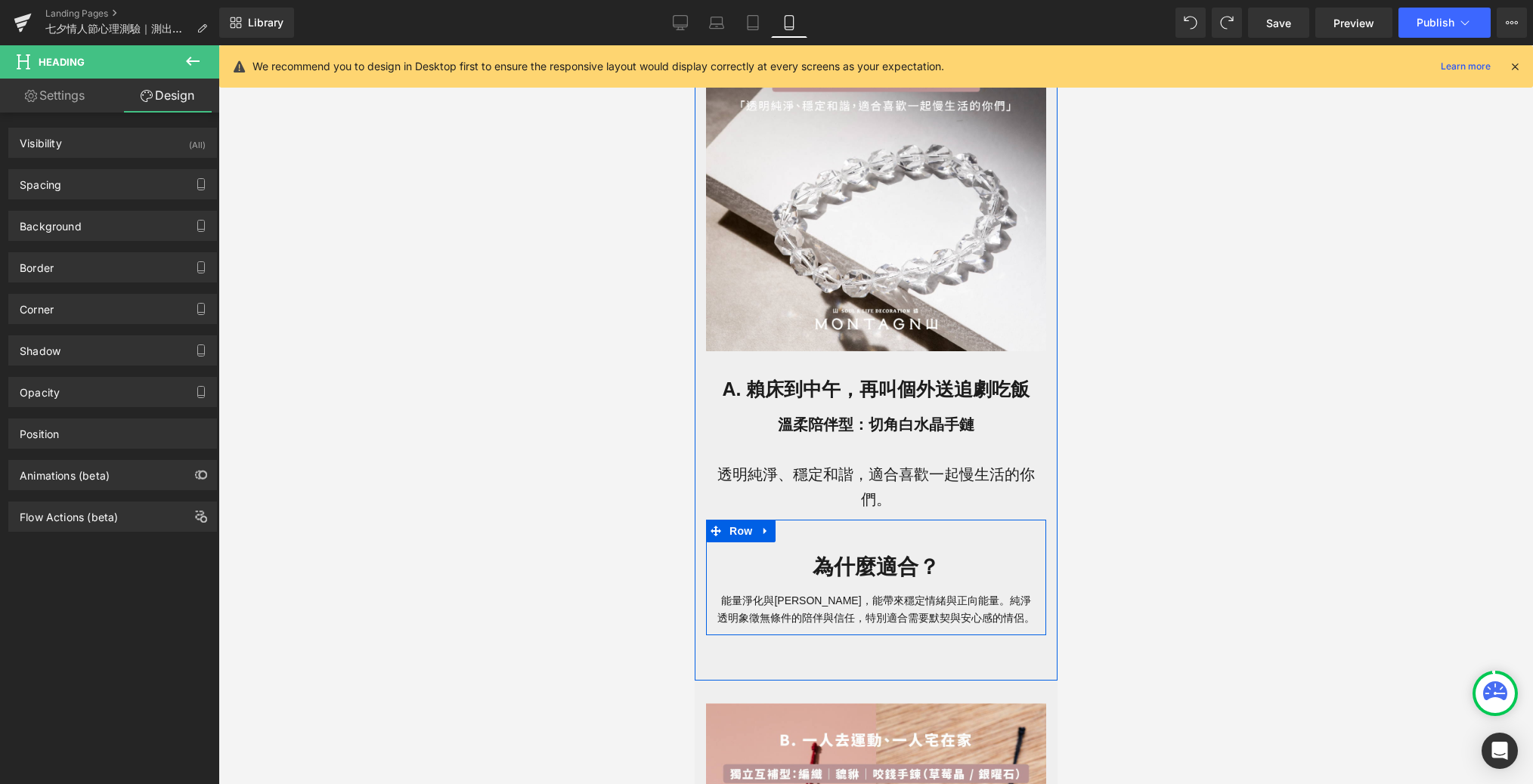
scroll to position [1122, 0]
click at [739, 534] on span "Row" at bounding box center [739, 532] width 30 height 22
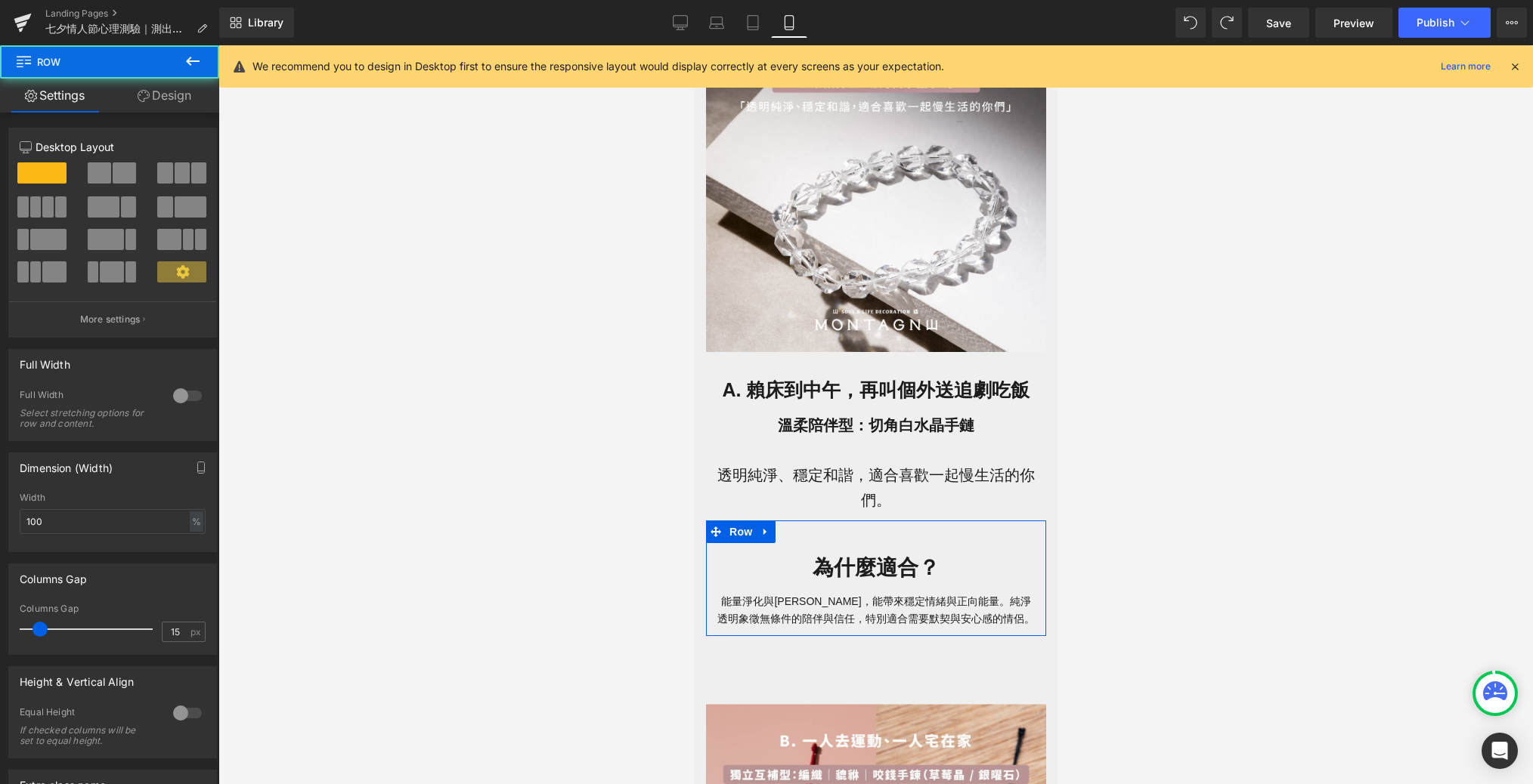
click at [162, 95] on link "Design" at bounding box center [164, 95] width 109 height 34
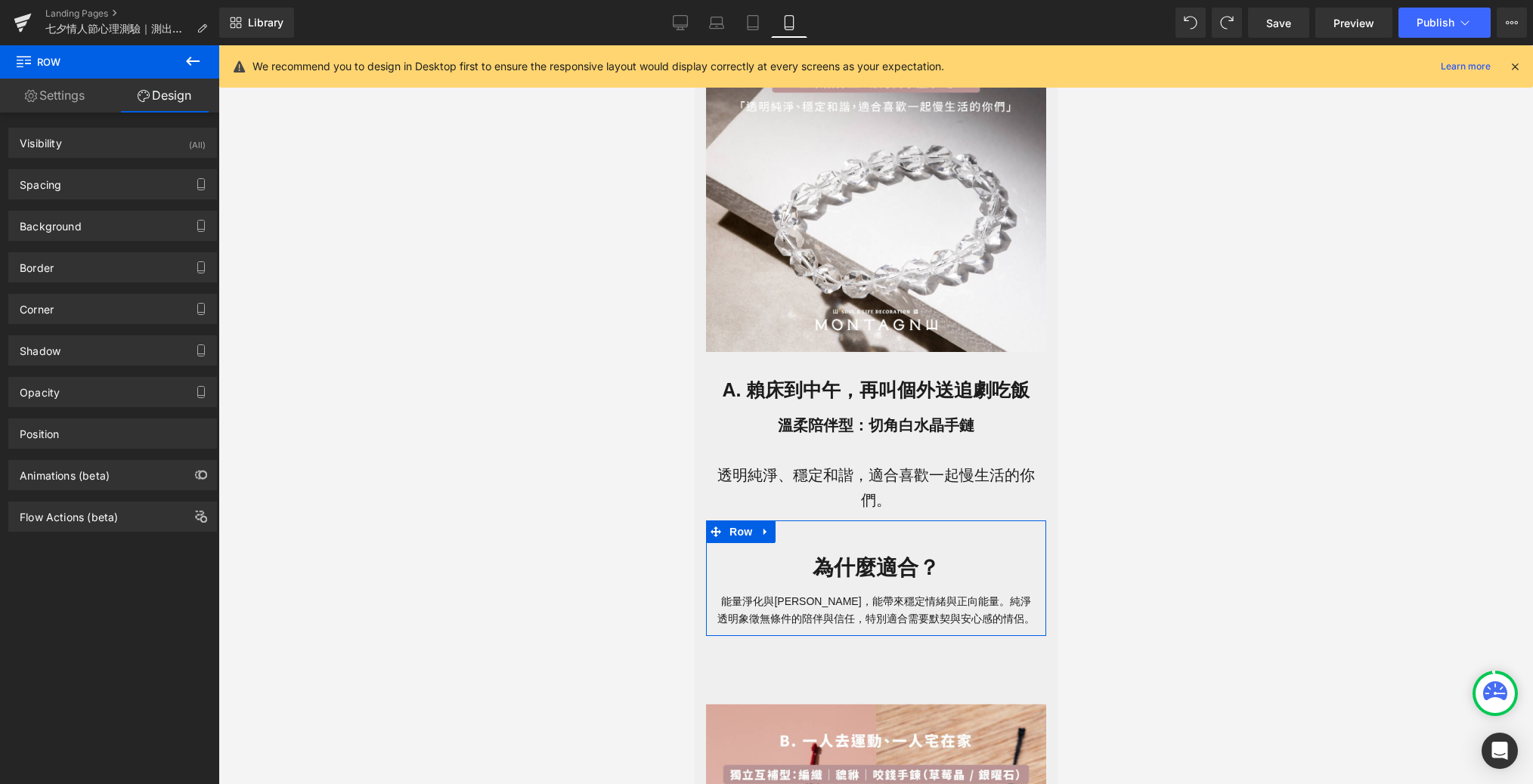
click at [115, 199] on div "Background Color & Image color transparent Color transparent 0 % Image Replace …" at bounding box center [112, 220] width 226 height 42
click at [114, 190] on div "Spacing" at bounding box center [112, 184] width 207 height 28
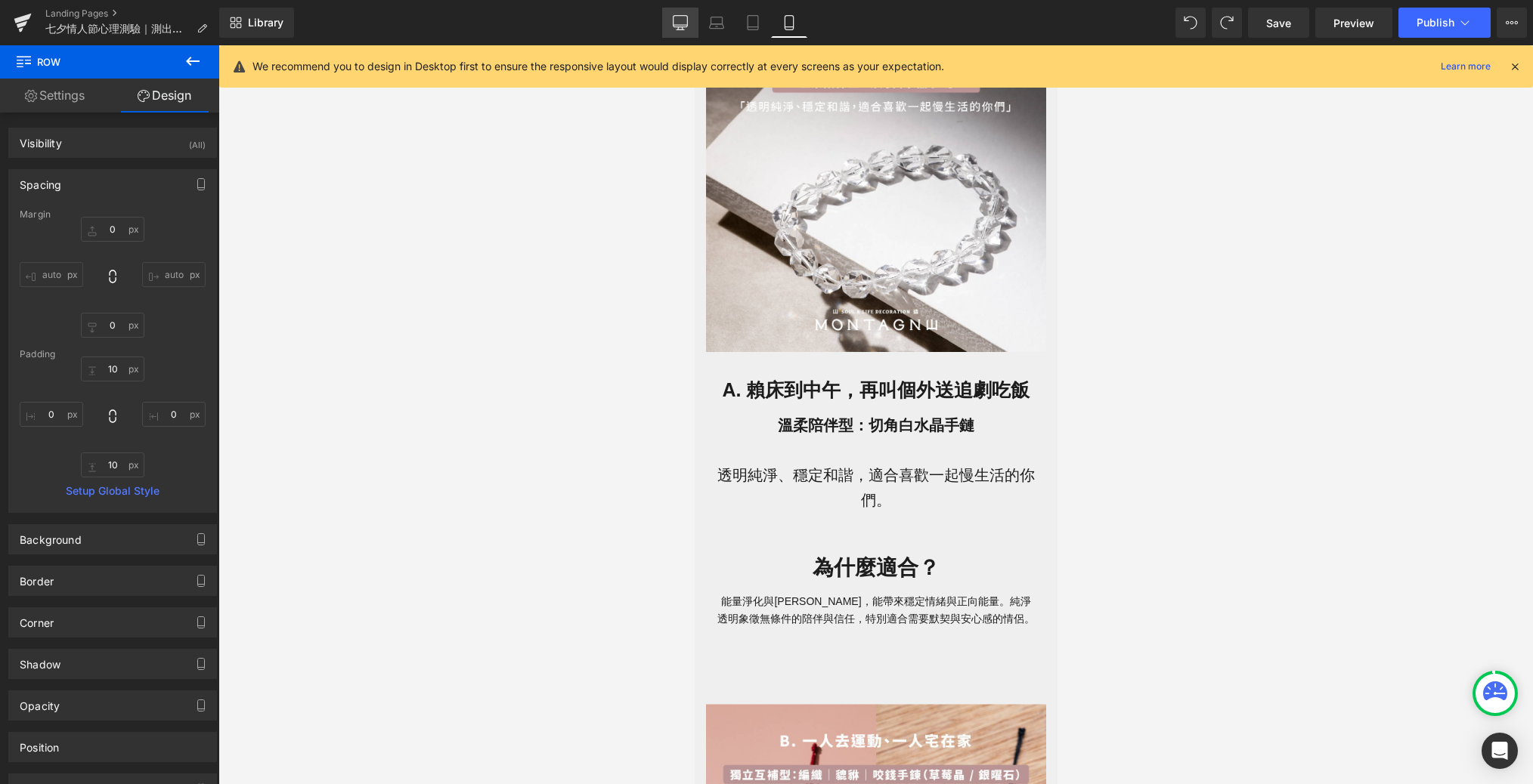
click at [687, 26] on icon at bounding box center [680, 21] width 15 height 15
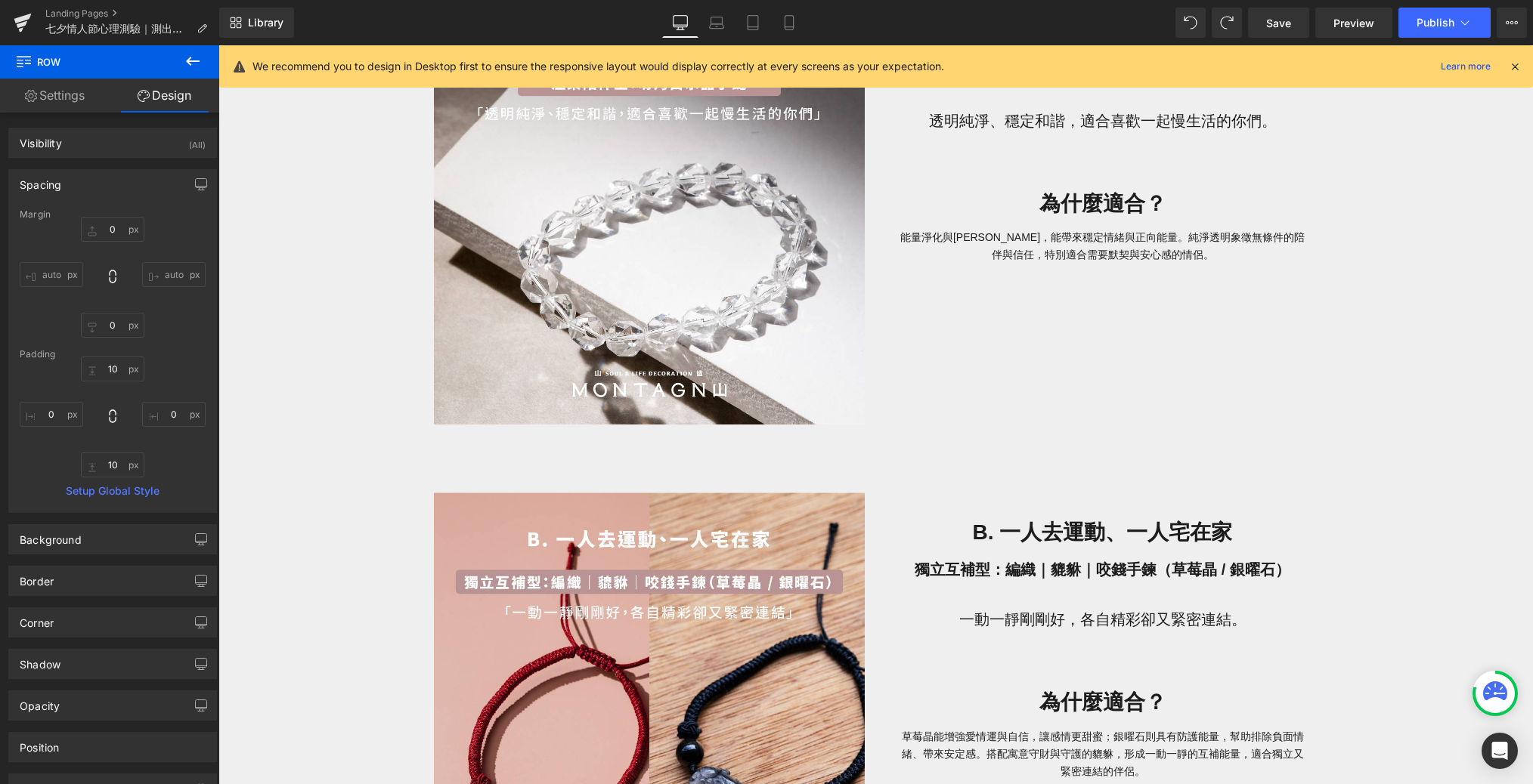
scroll to position [742, 0]
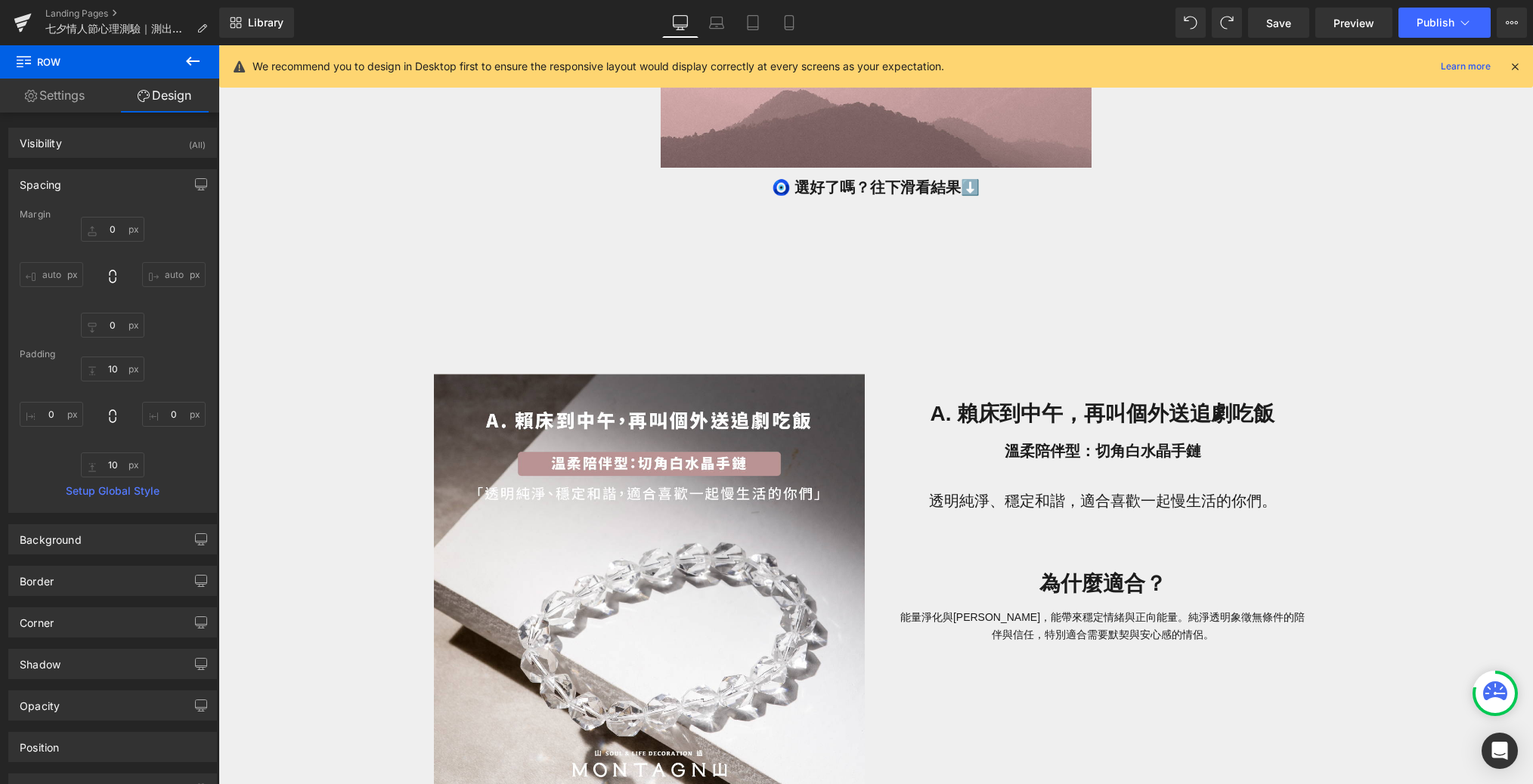
type input "0"
type input "30"
type input "0"
type input "10"
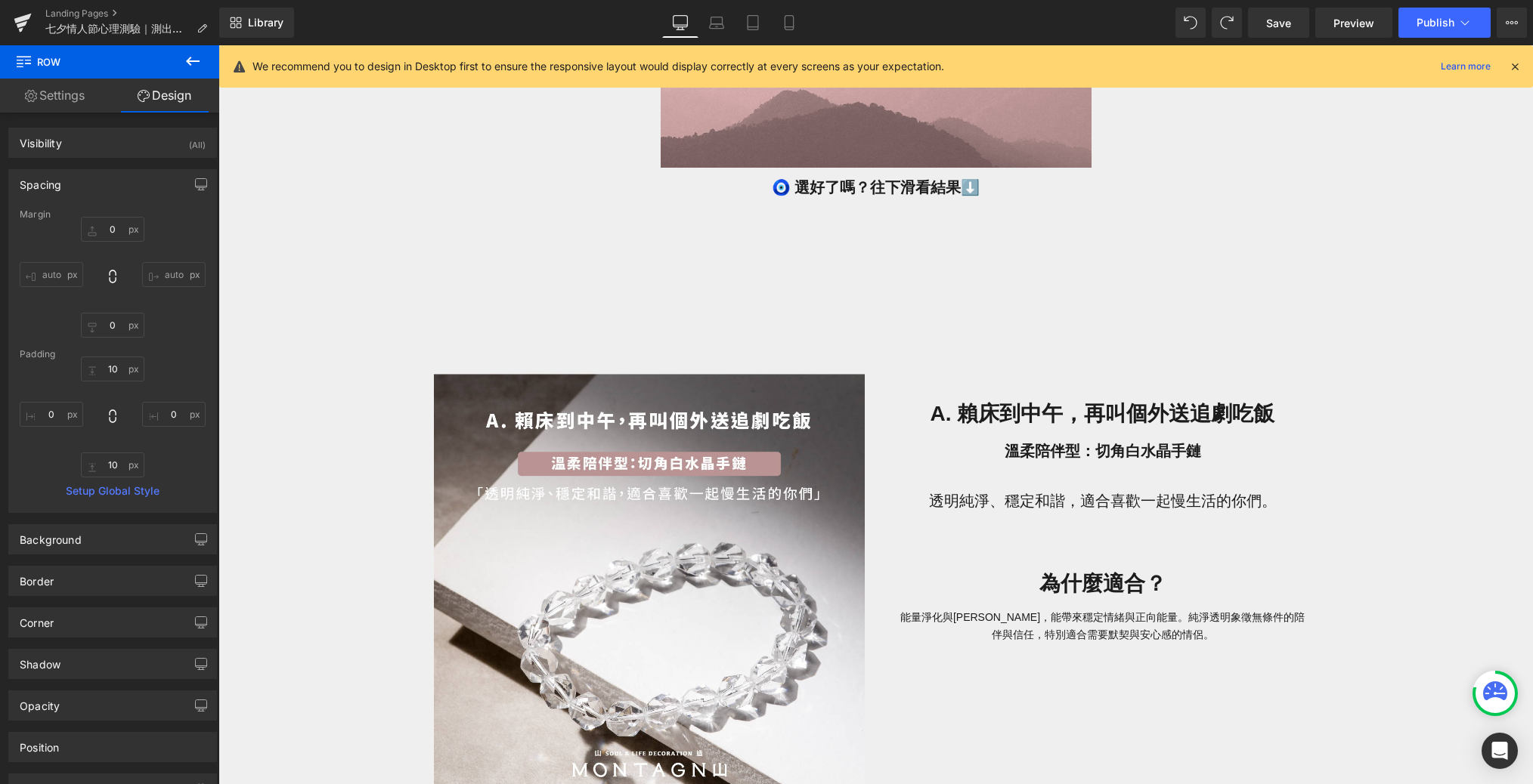
type input "0"
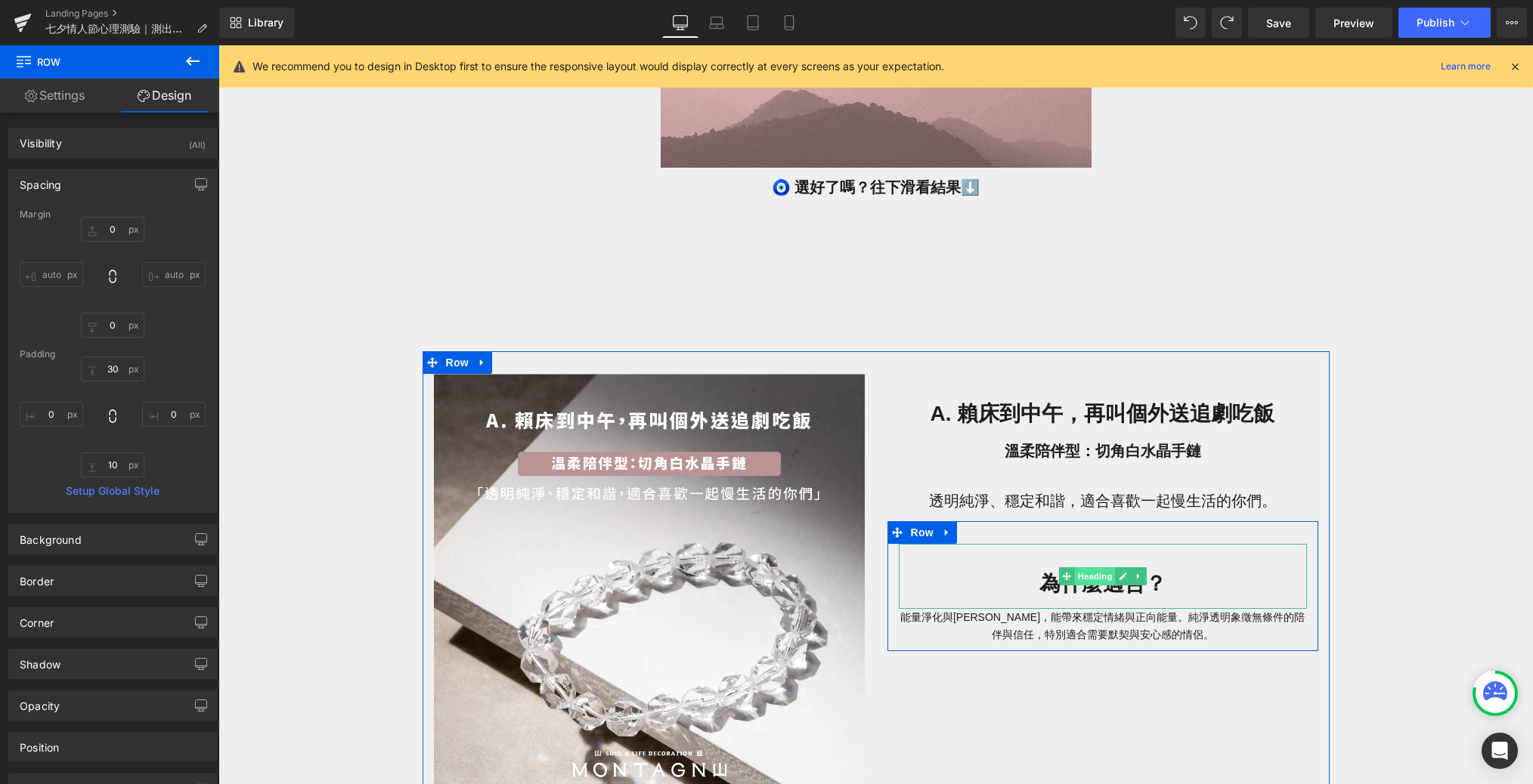
click at [1038, 573] on span "Heading" at bounding box center [1095, 576] width 41 height 19
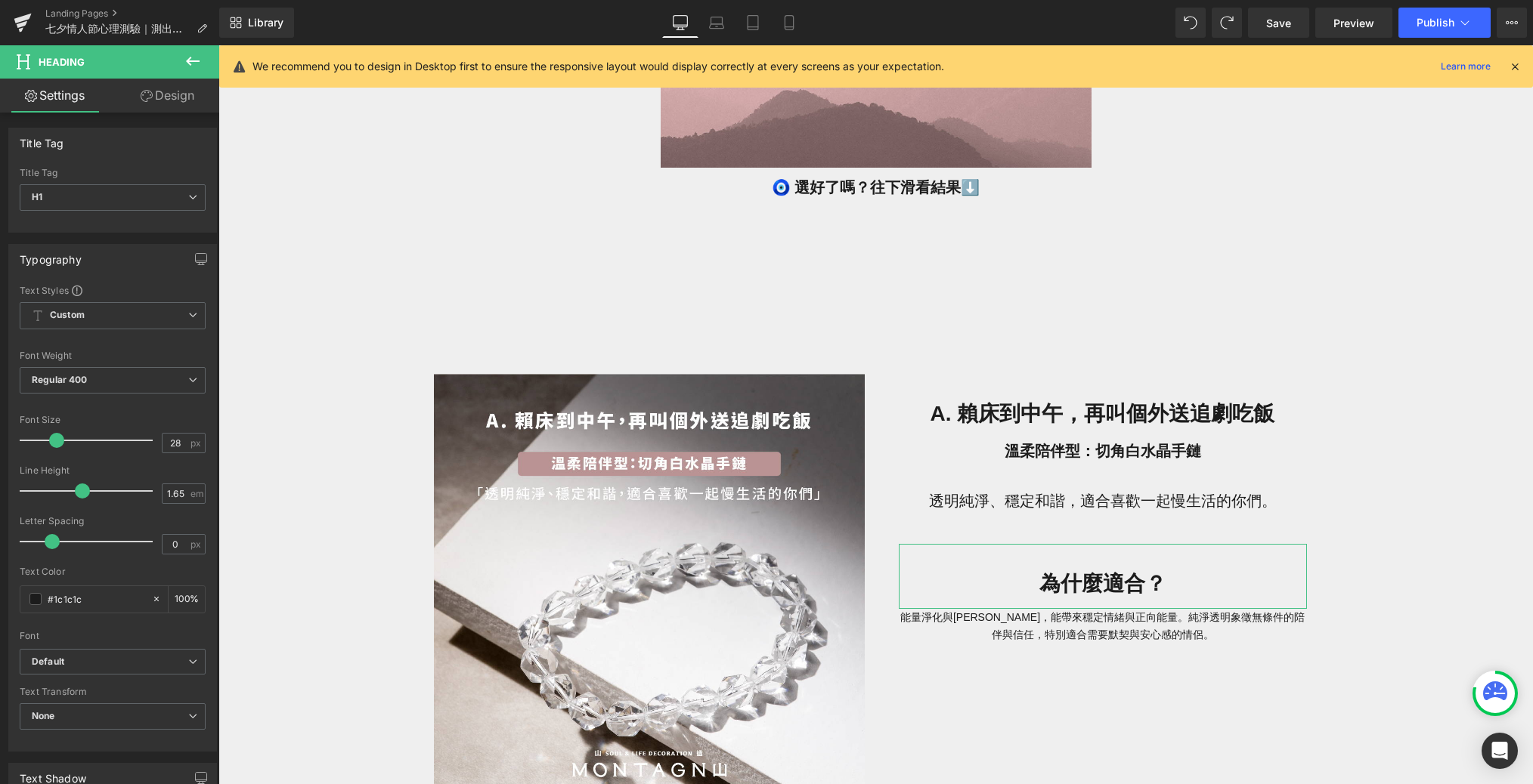
click at [186, 109] on link "Design" at bounding box center [167, 95] width 109 height 34
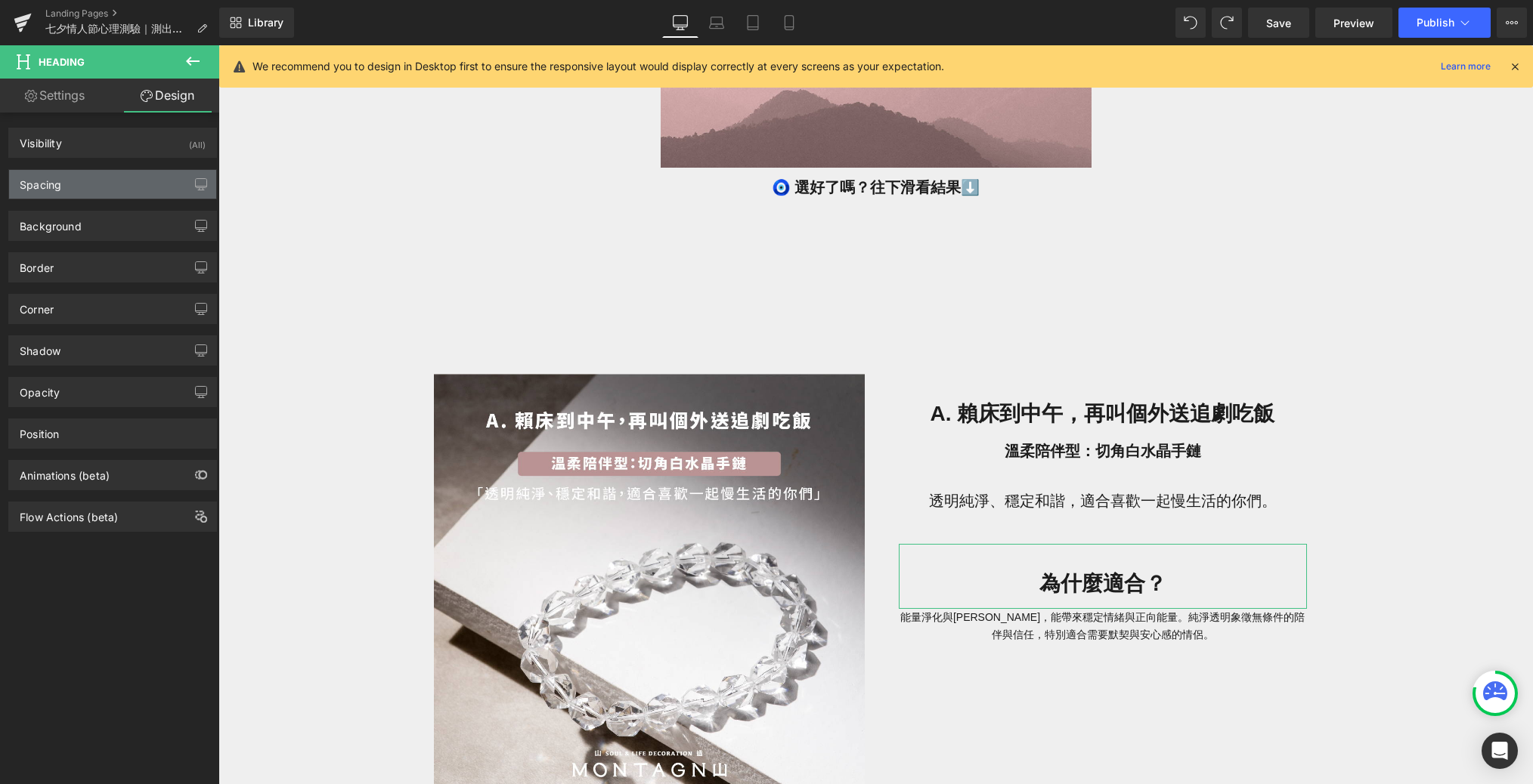
click at [158, 181] on div "Spacing" at bounding box center [112, 184] width 207 height 28
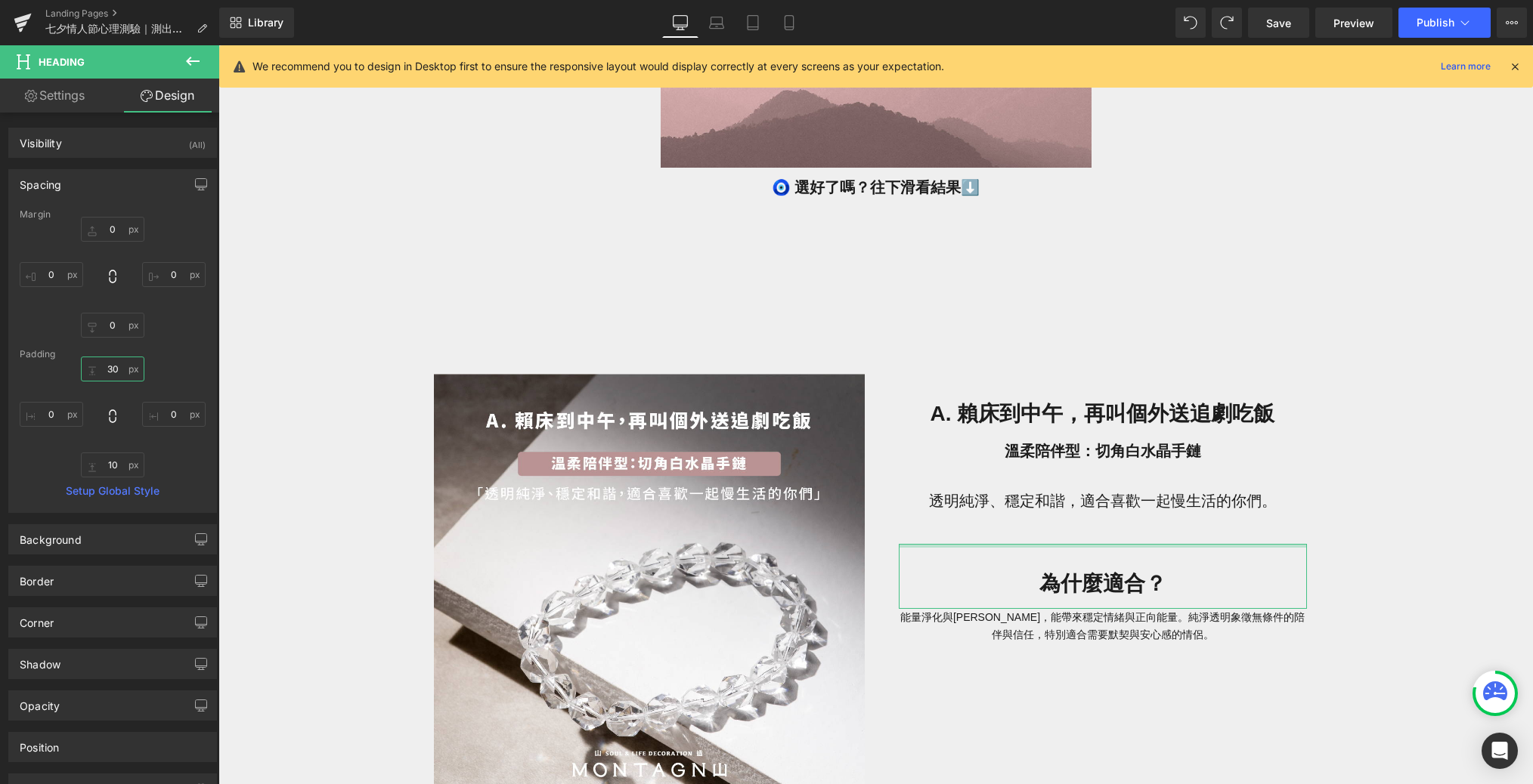
click at [119, 373] on input "30" at bounding box center [112, 369] width 63 height 25
click at [119, 463] on input "10" at bounding box center [112, 466] width 63 height 25
type input "30"
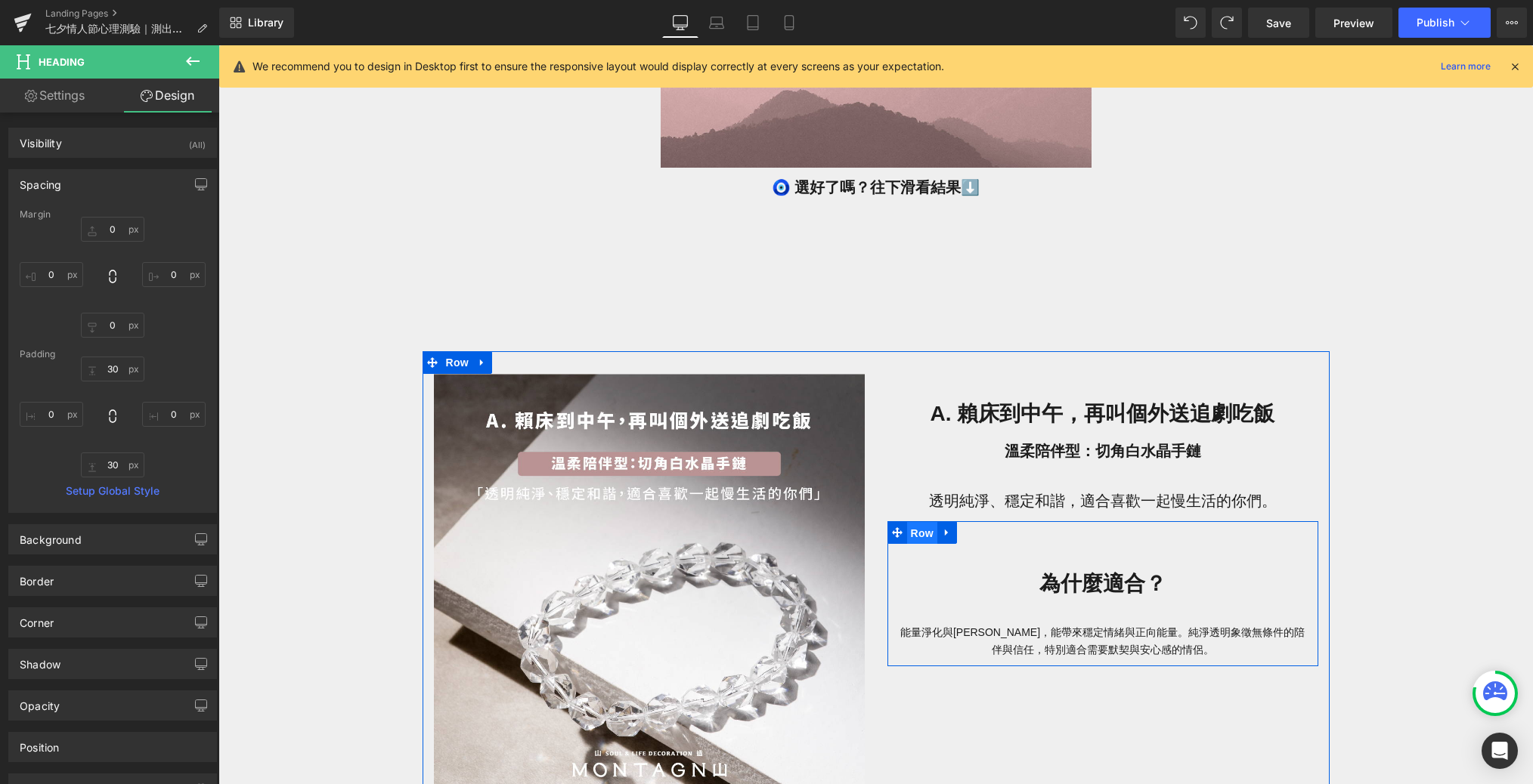
click at [914, 528] on span "Row" at bounding box center [922, 533] width 30 height 22
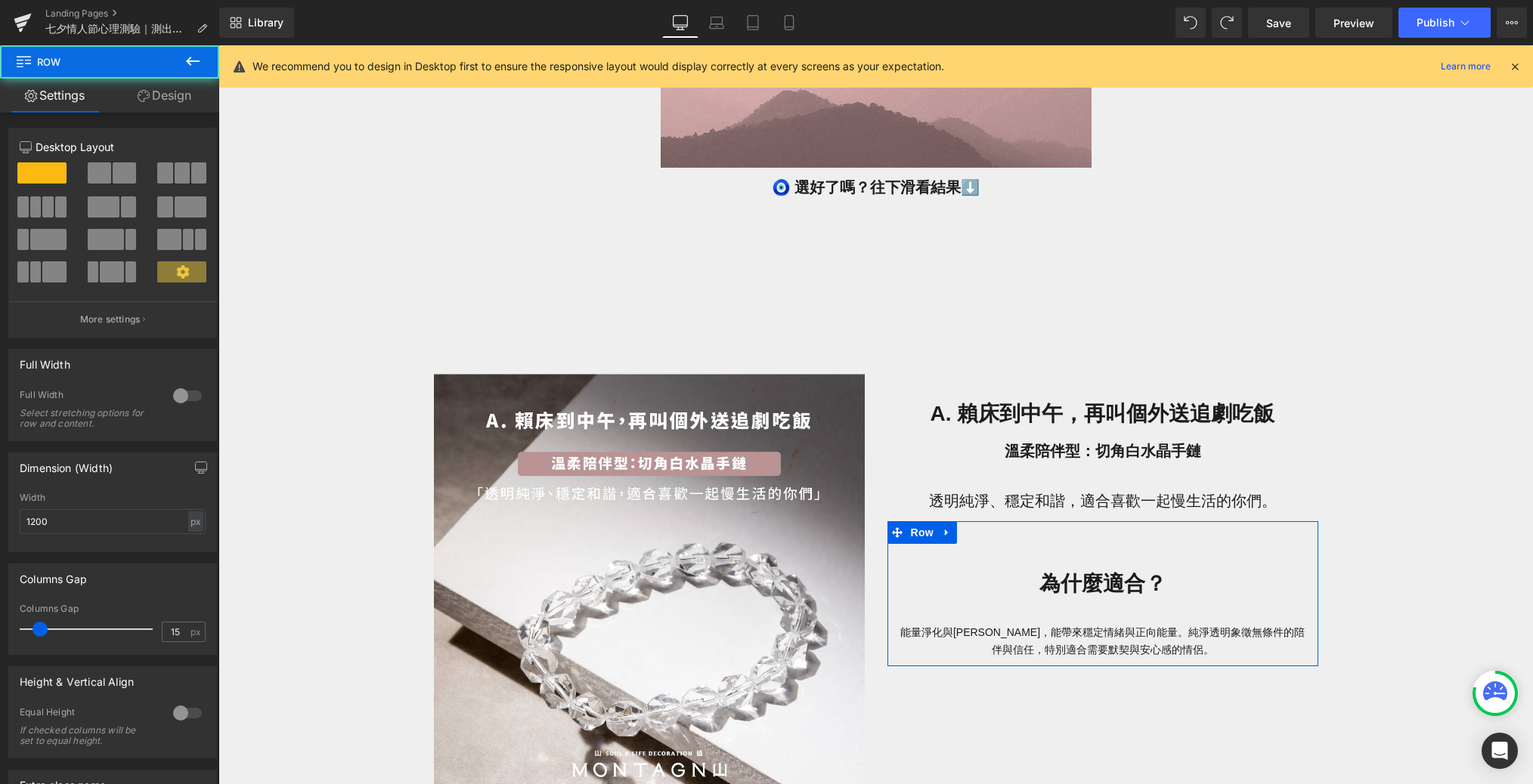
click at [151, 107] on link "Design" at bounding box center [164, 95] width 109 height 34
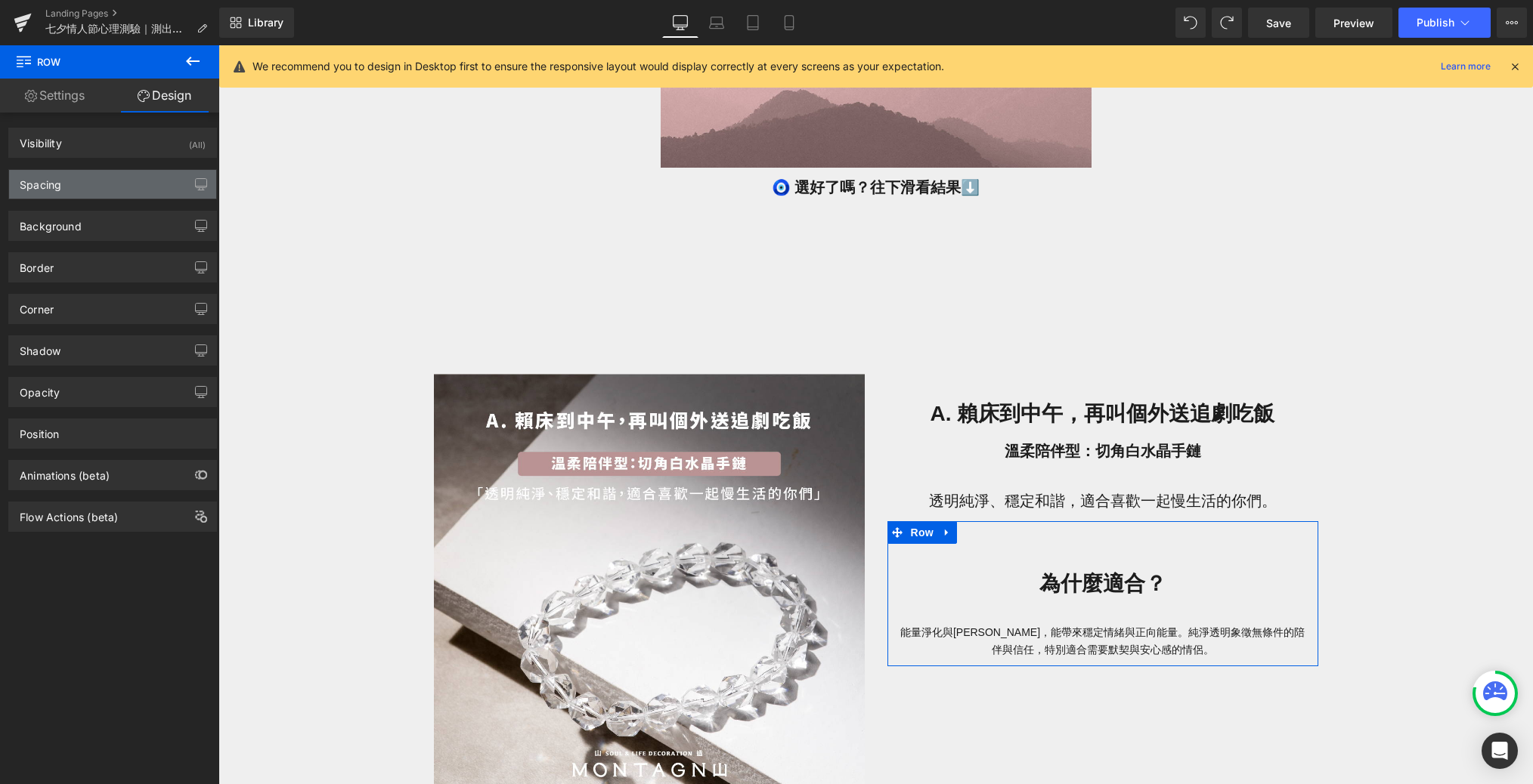
type input "0"
type input "30"
type input "0"
type input "10"
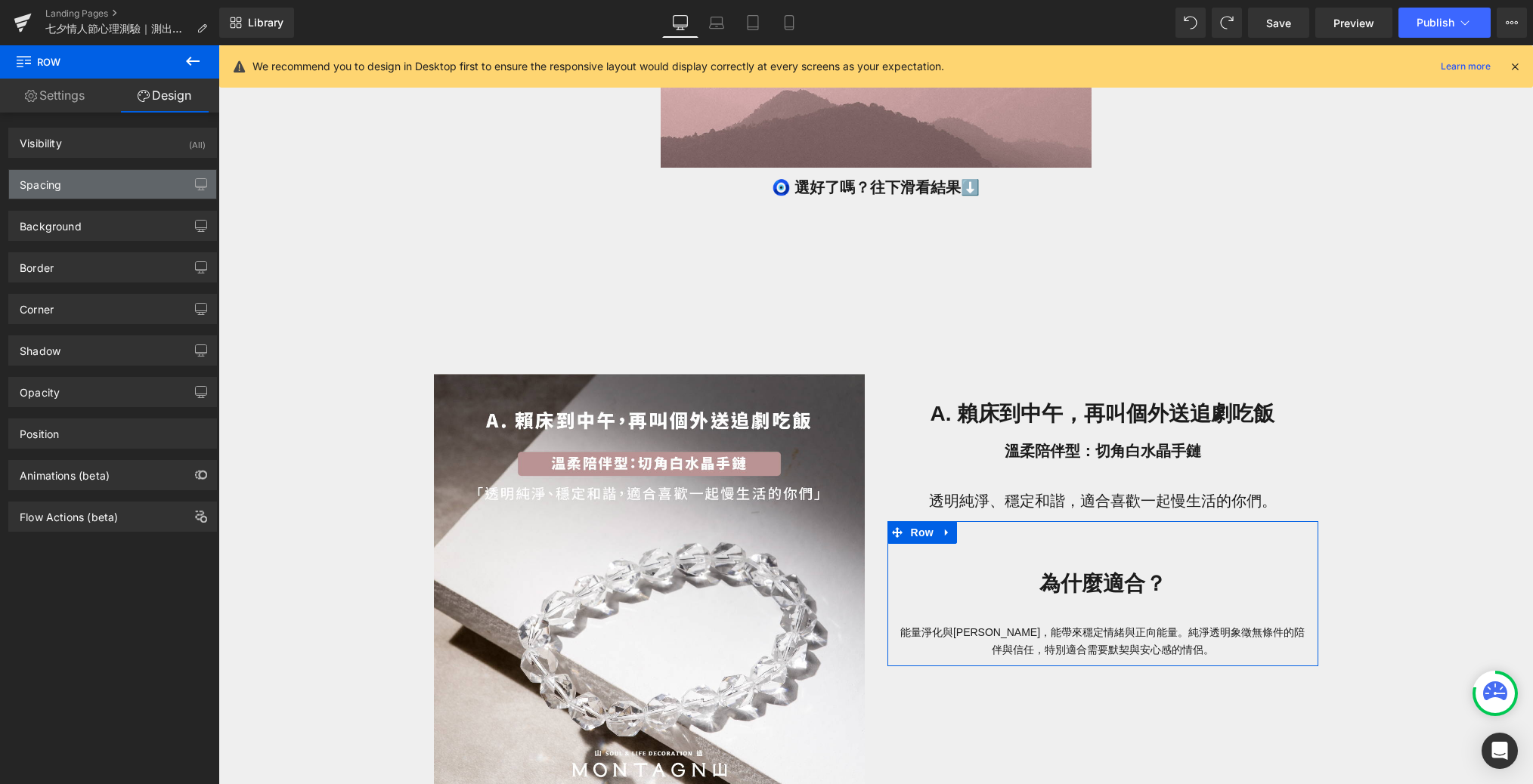
type input "0"
click at [153, 176] on div "Spacing" at bounding box center [112, 184] width 207 height 28
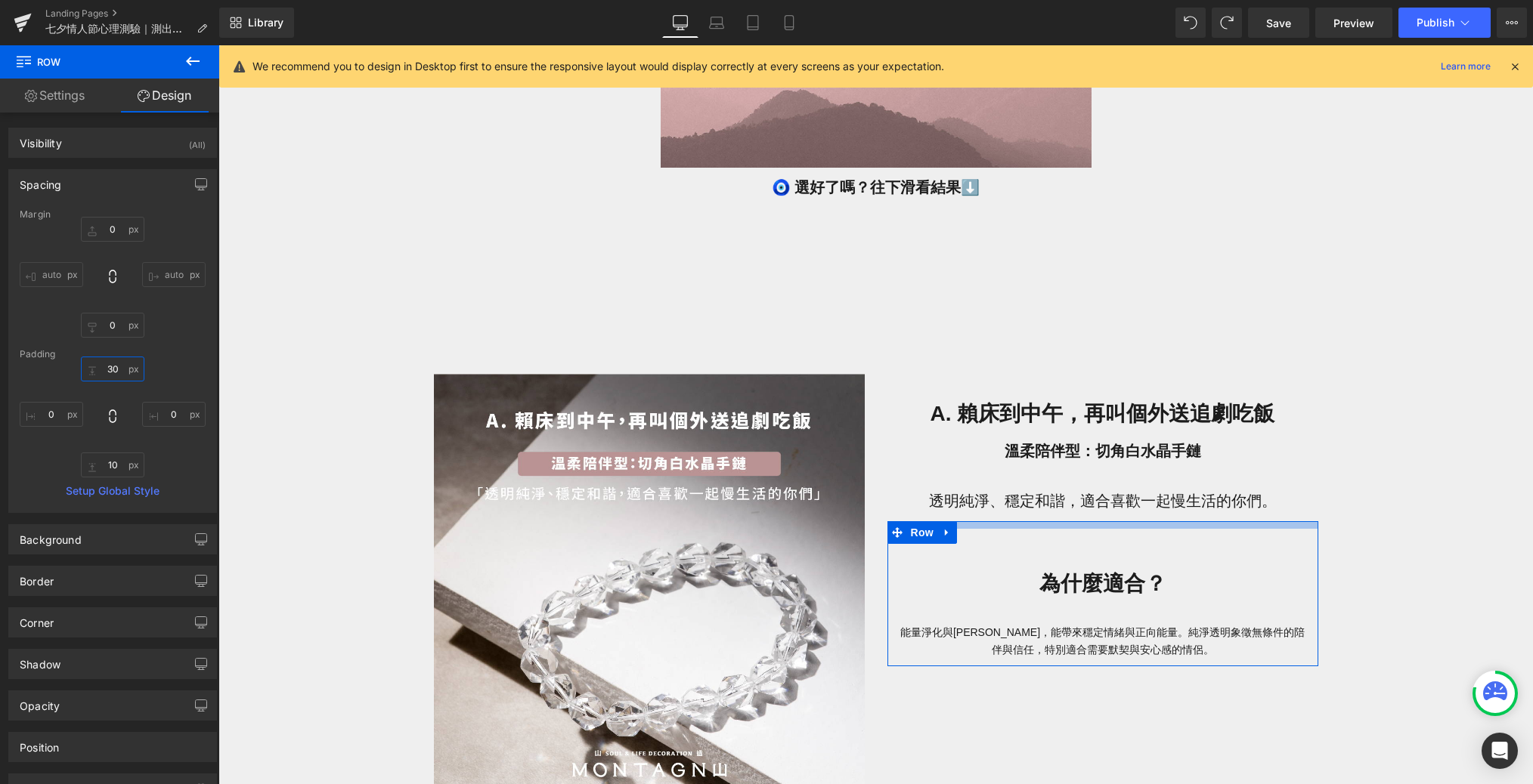
click at [119, 365] on input "30" at bounding box center [112, 369] width 63 height 25
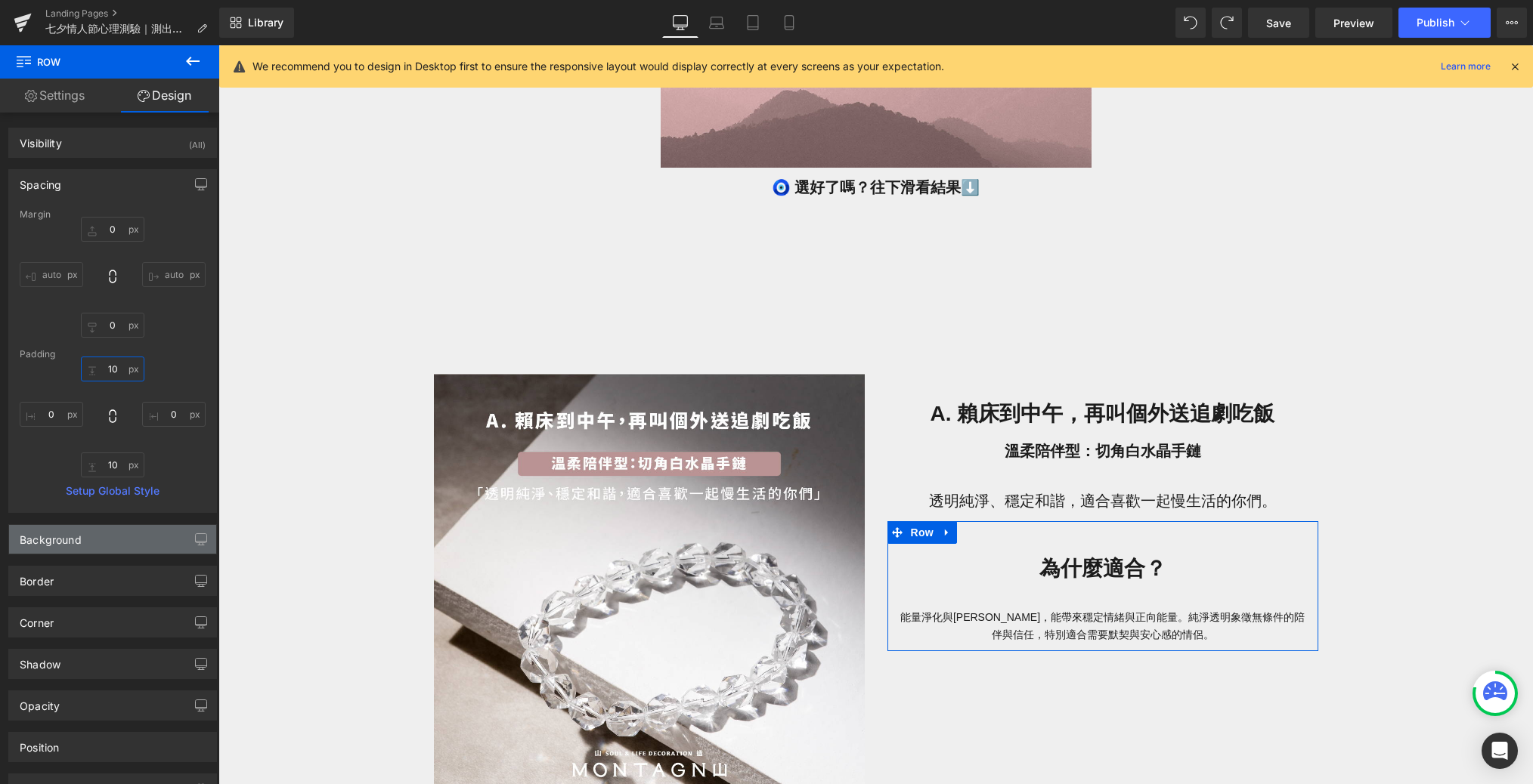
type input "10"
click at [96, 537] on div "Background" at bounding box center [112, 539] width 207 height 28
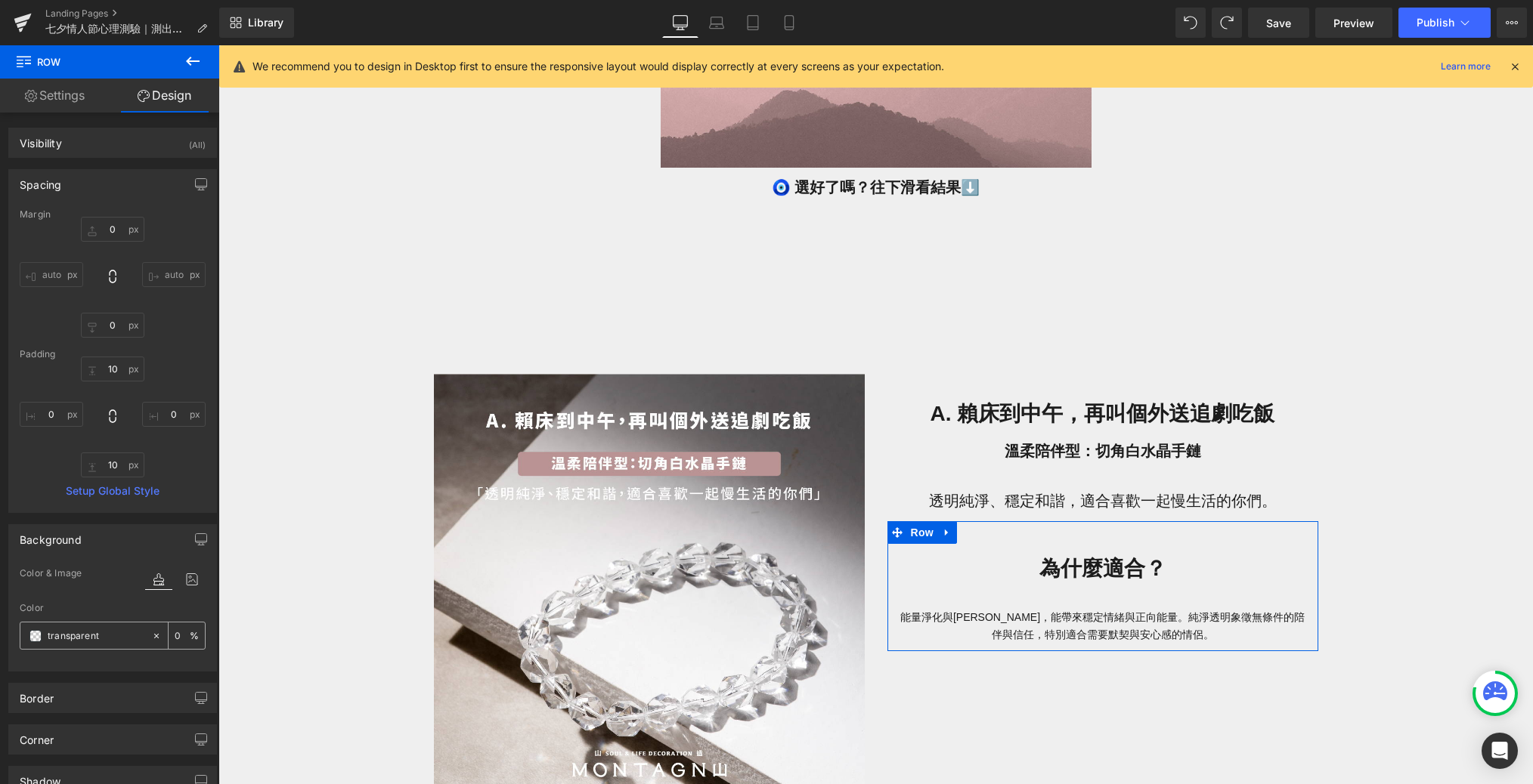
click at [43, 634] on div "transparent" at bounding box center [86, 636] width 131 height 26
click at [65, 637] on input "transparent" at bounding box center [96, 636] width 97 height 17
click at [29, 640] on span at bounding box center [35, 637] width 12 height 12
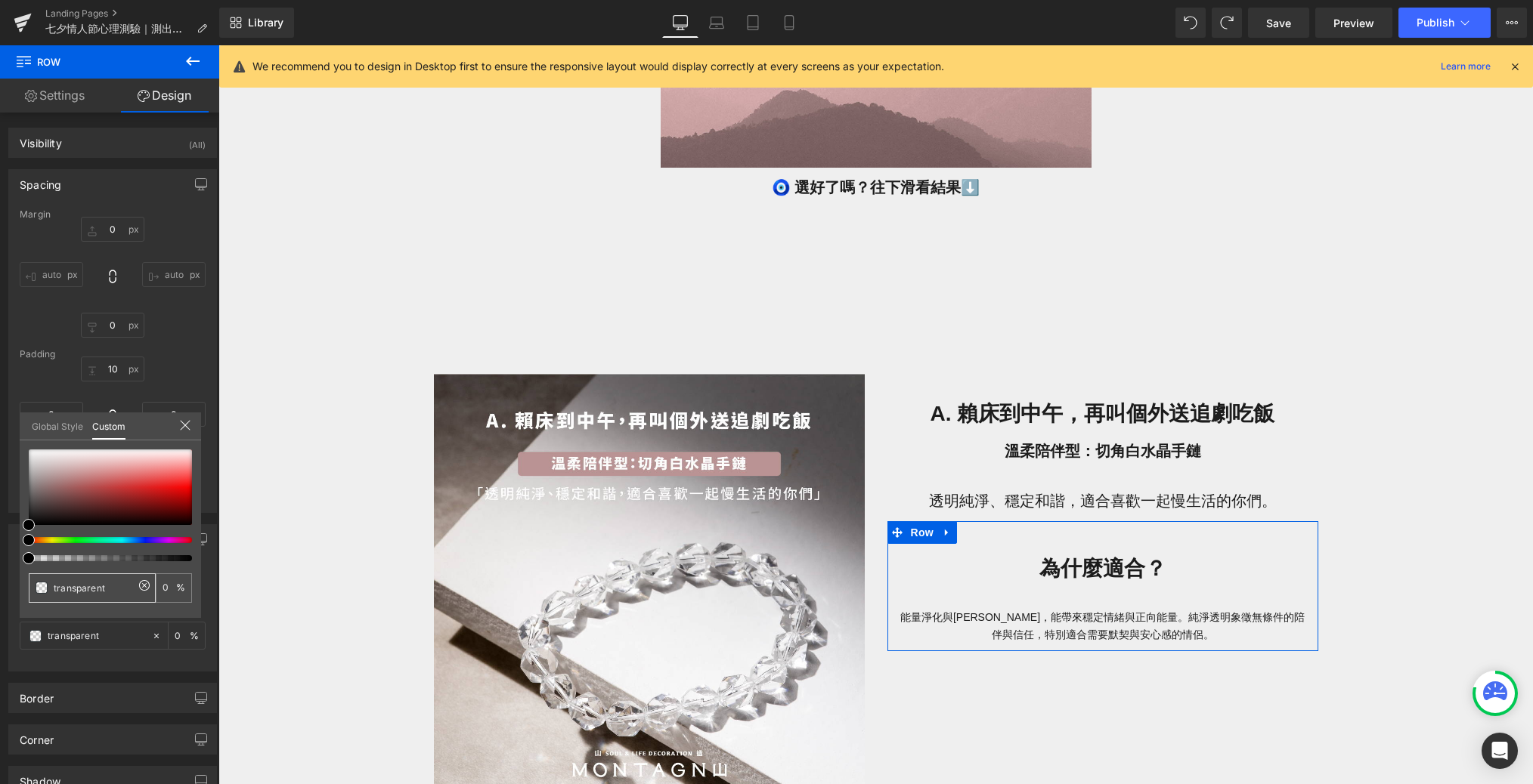
click at [85, 580] on input "transparent" at bounding box center [94, 588] width 80 height 16
paste input "#f9f9f9"
type input "#f9f9f9"
type input "100"
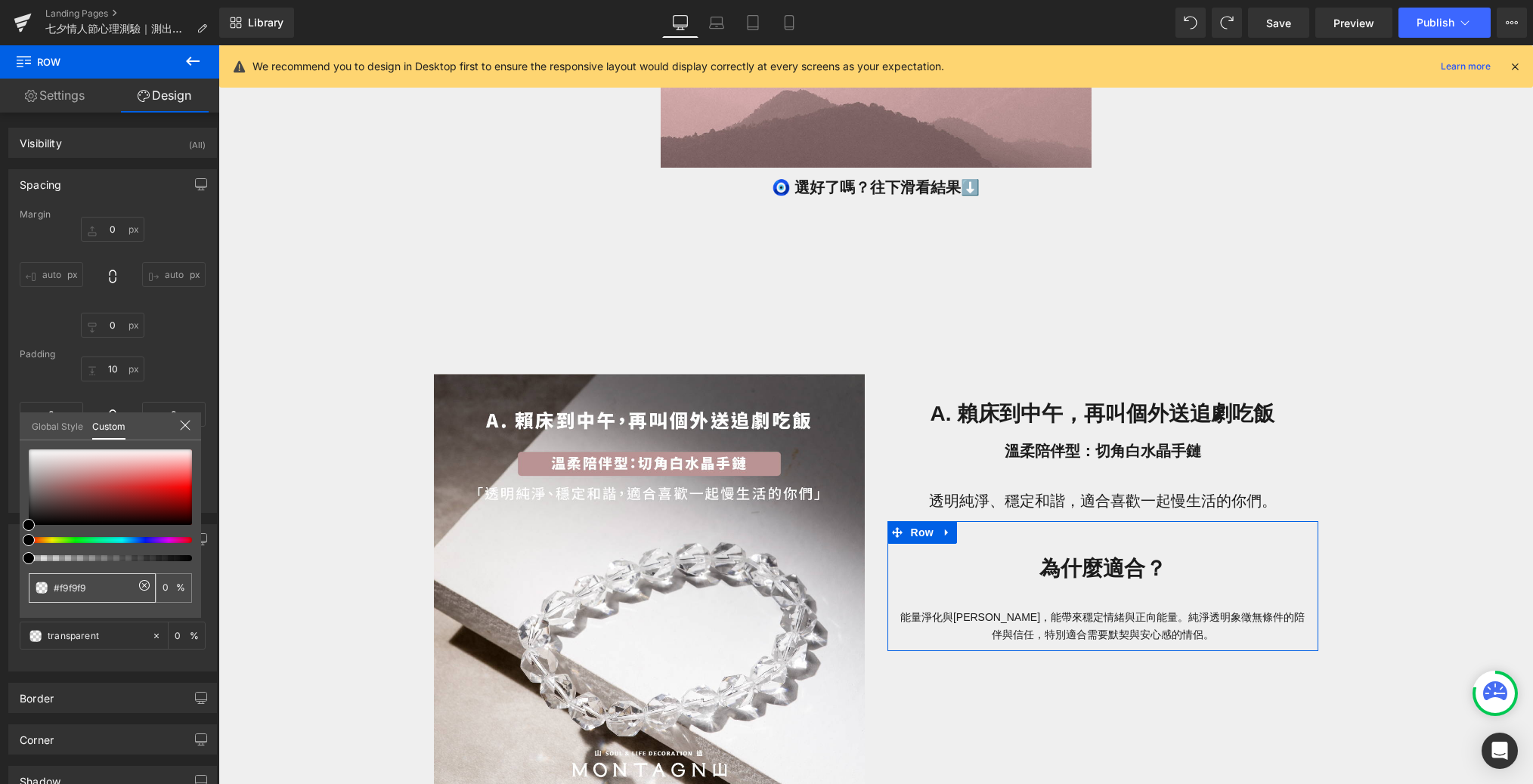
type input "100"
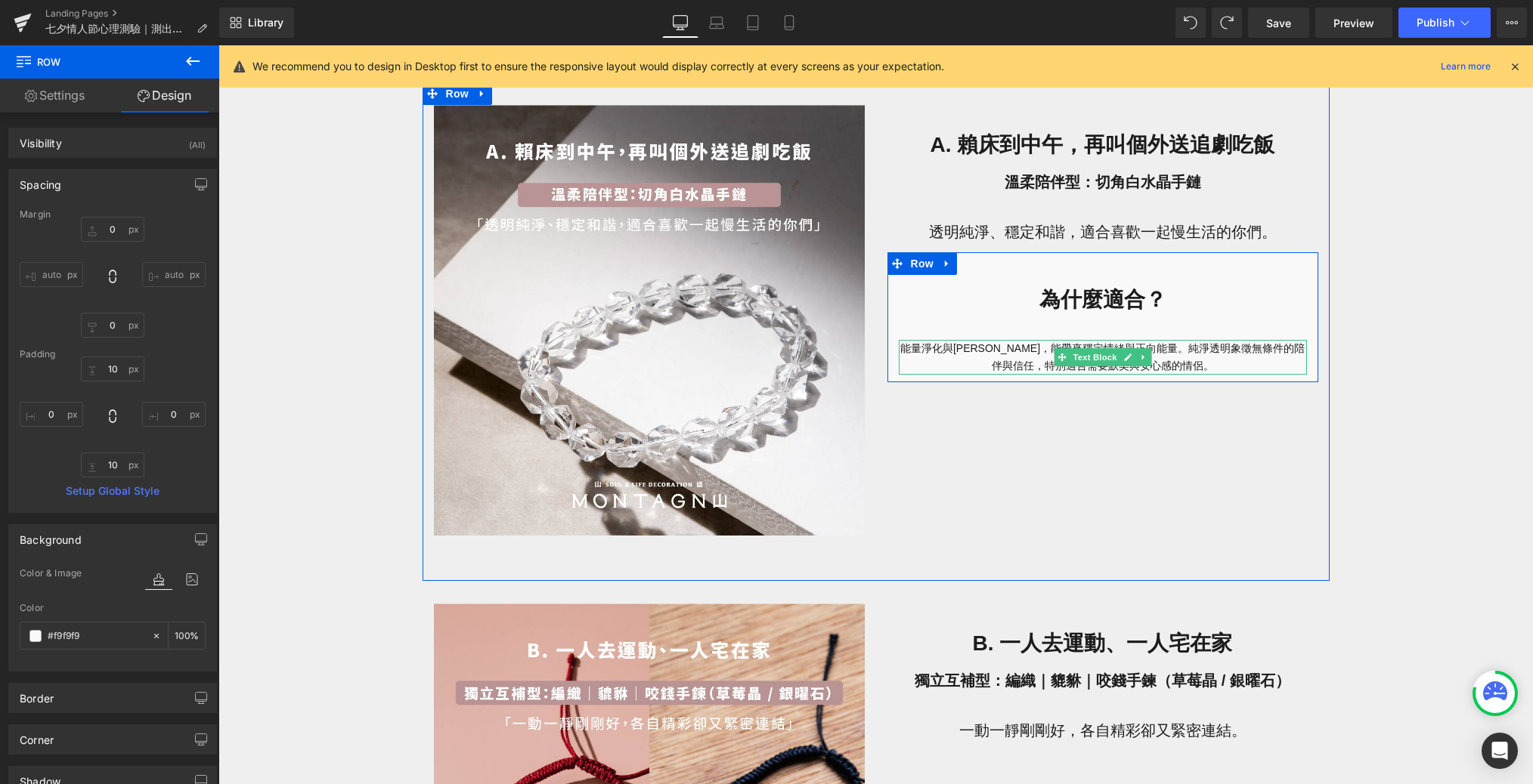
scroll to position [1027, 0]
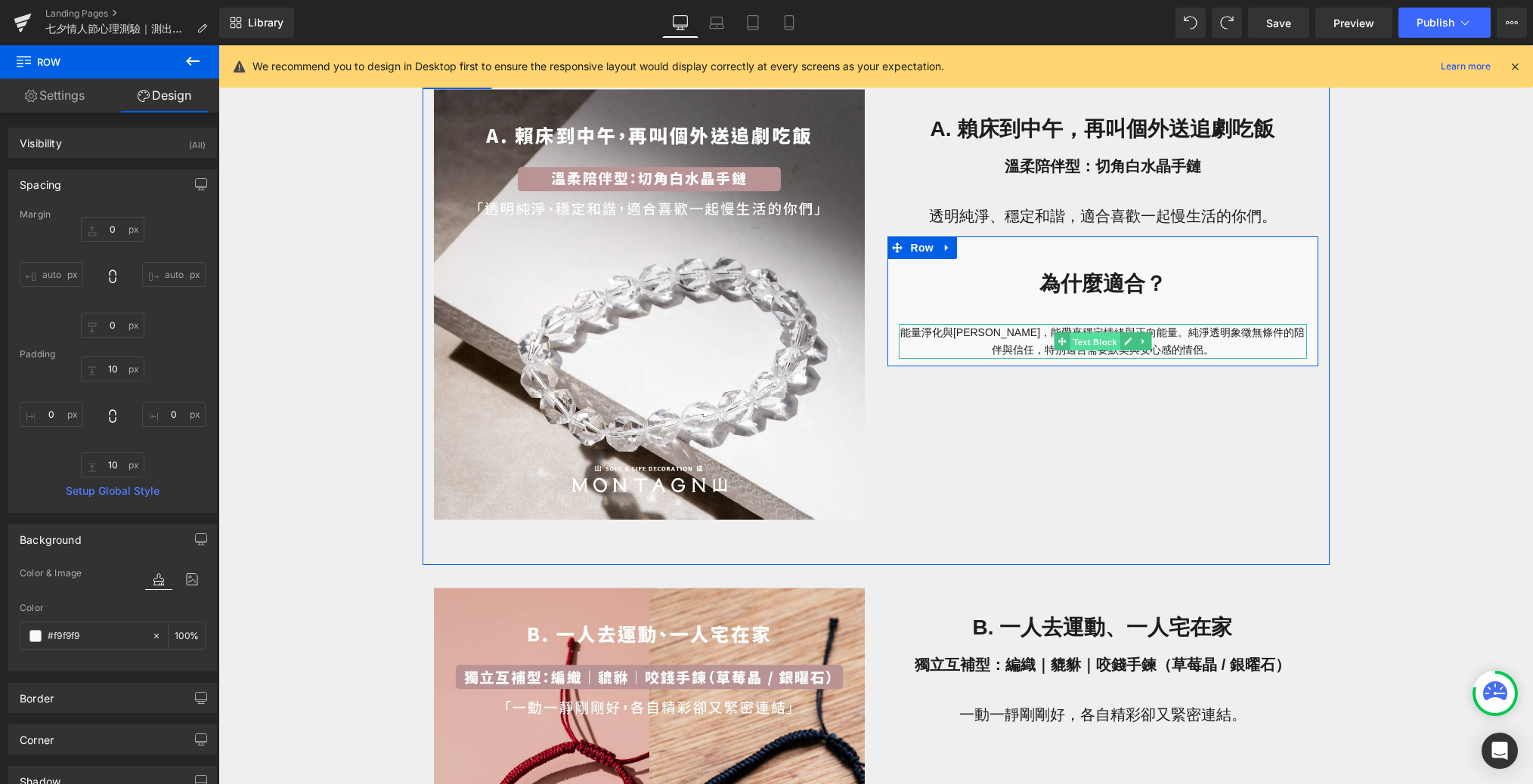
click at [1038, 343] on span "Text Block" at bounding box center [1094, 342] width 50 height 19
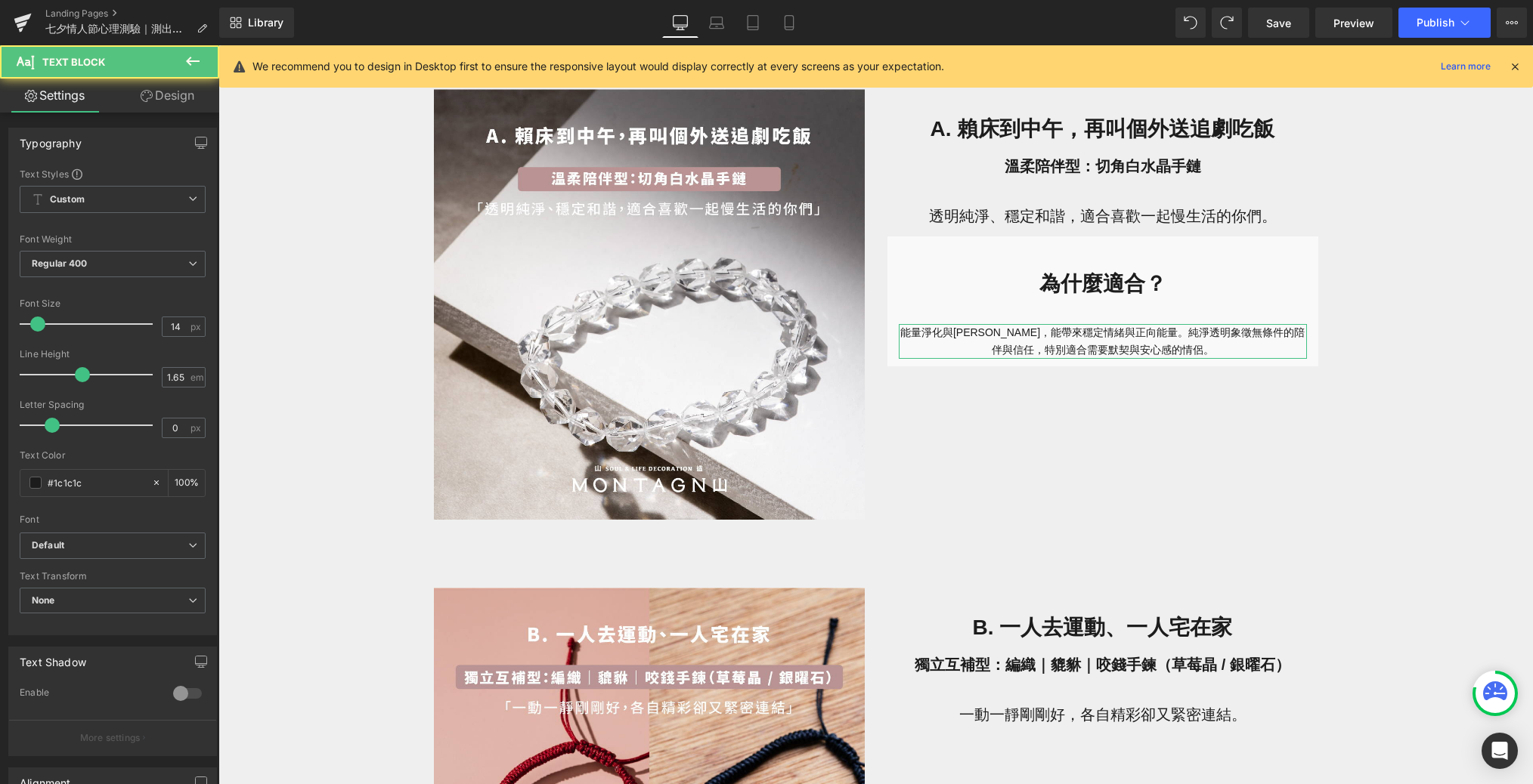
click at [179, 111] on link "Design" at bounding box center [167, 95] width 109 height 34
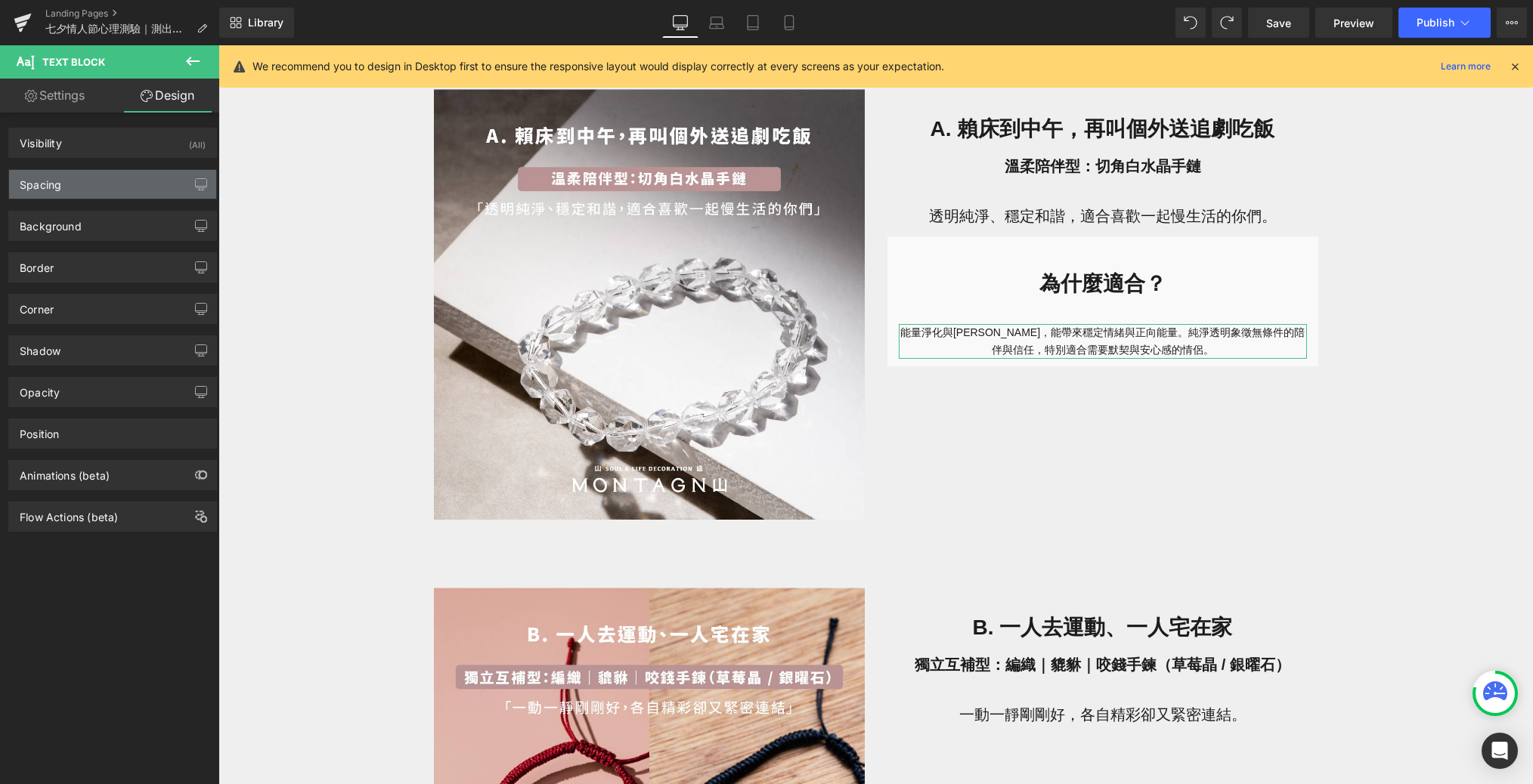
type input "0"
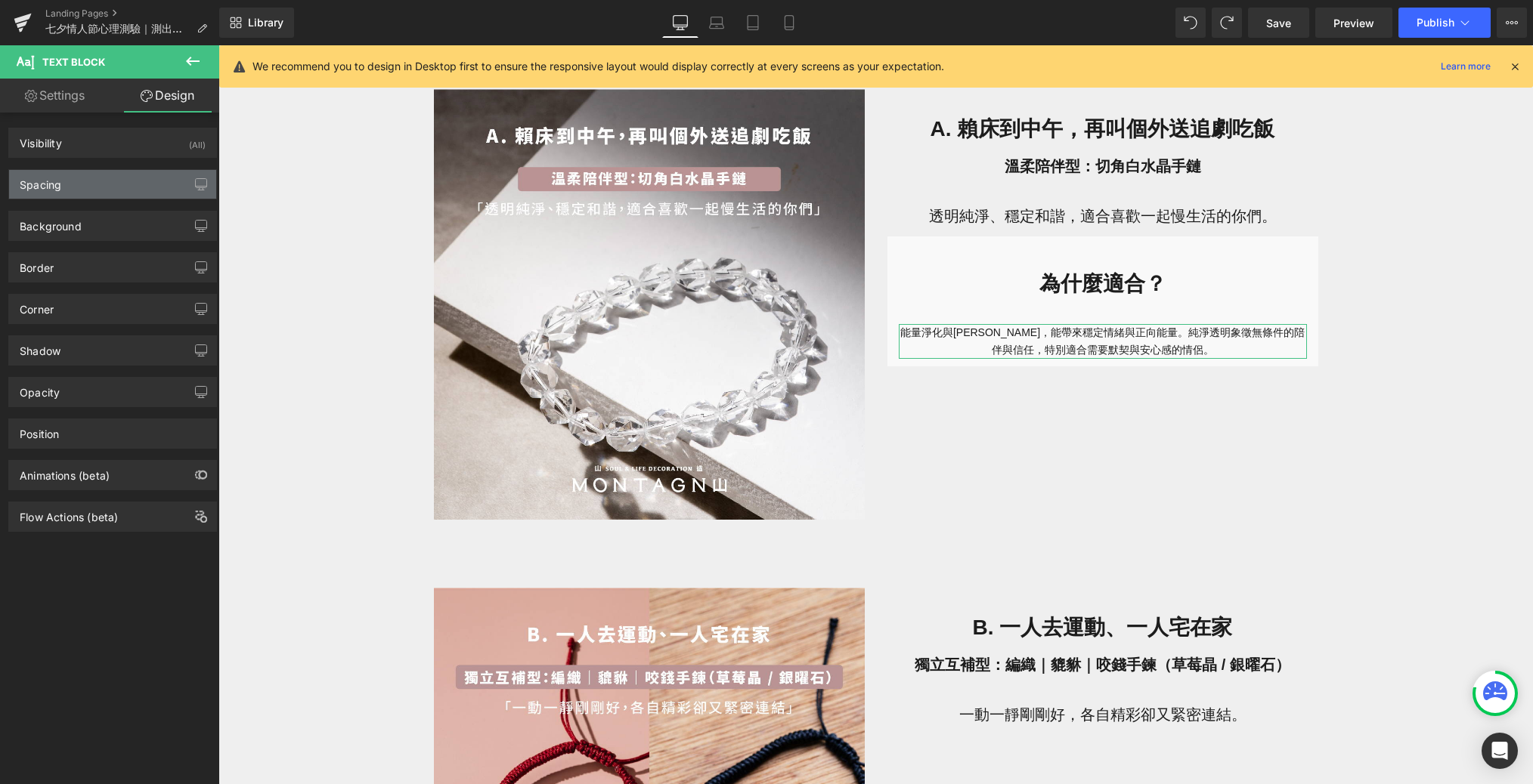
type input "0"
click at [120, 185] on div "Spacing" at bounding box center [112, 184] width 207 height 28
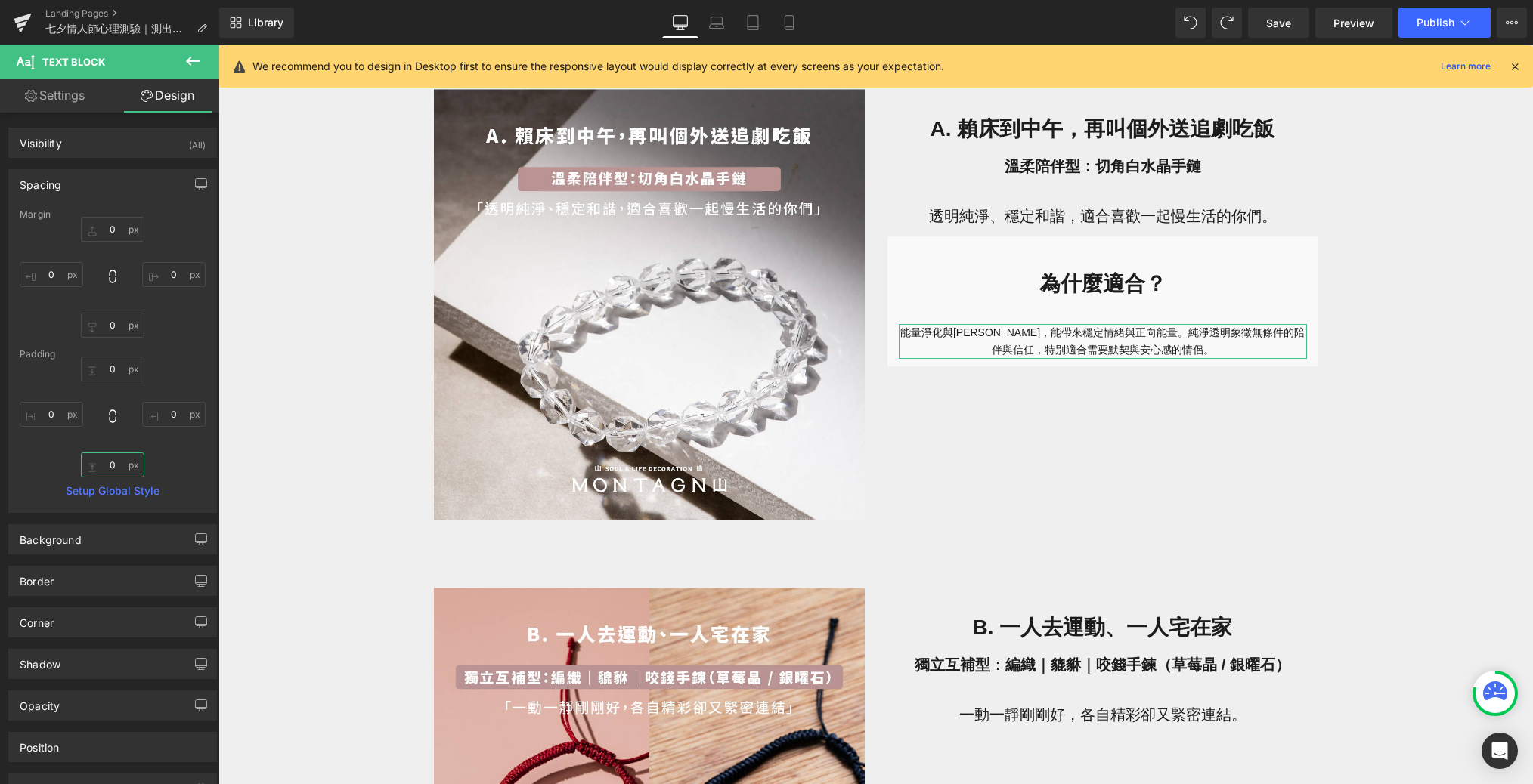
click at [116, 463] on input "0" at bounding box center [112, 466] width 63 height 25
type input "30"
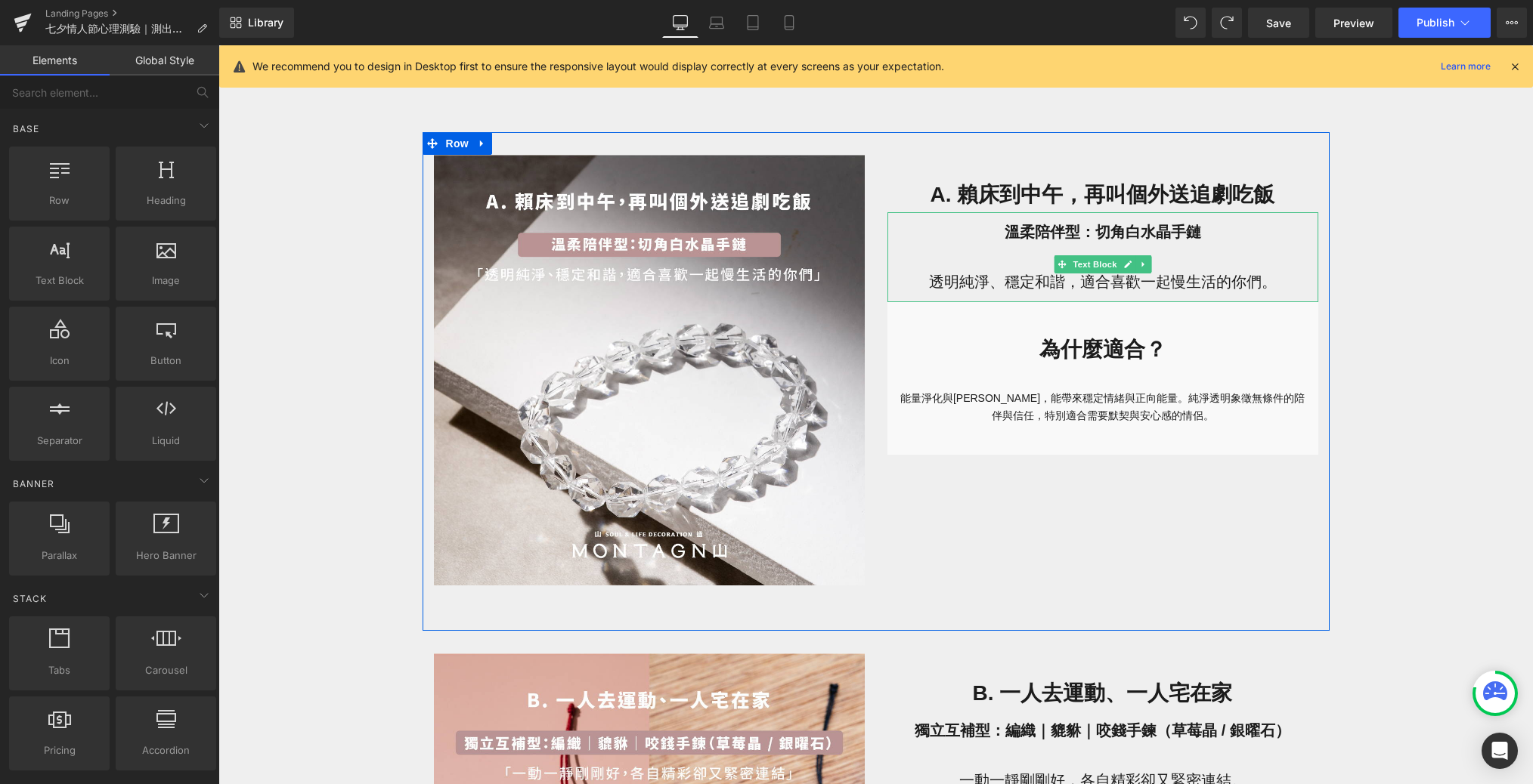
scroll to position [962, 0]
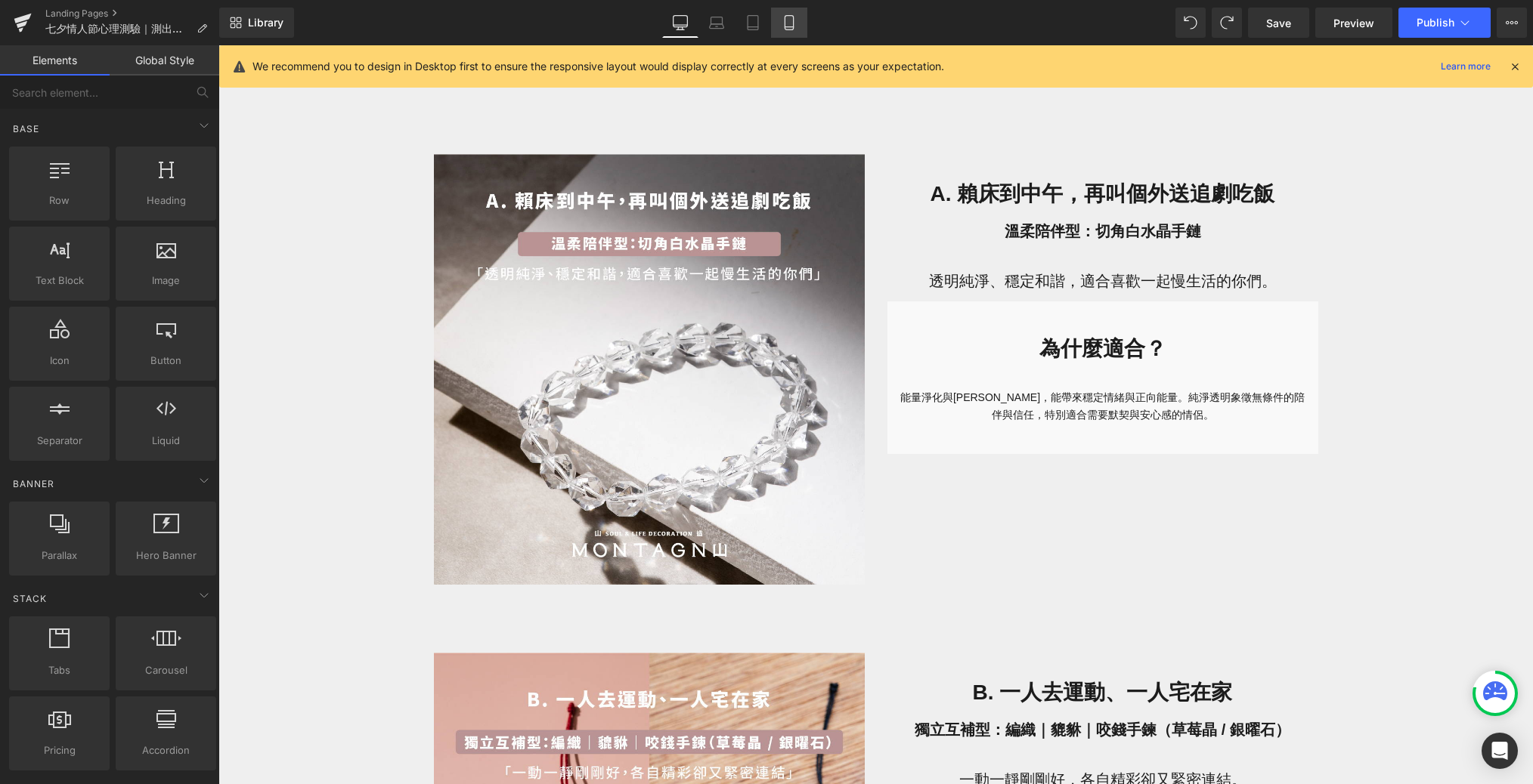
click at [795, 21] on icon at bounding box center [788, 21] width 15 height 15
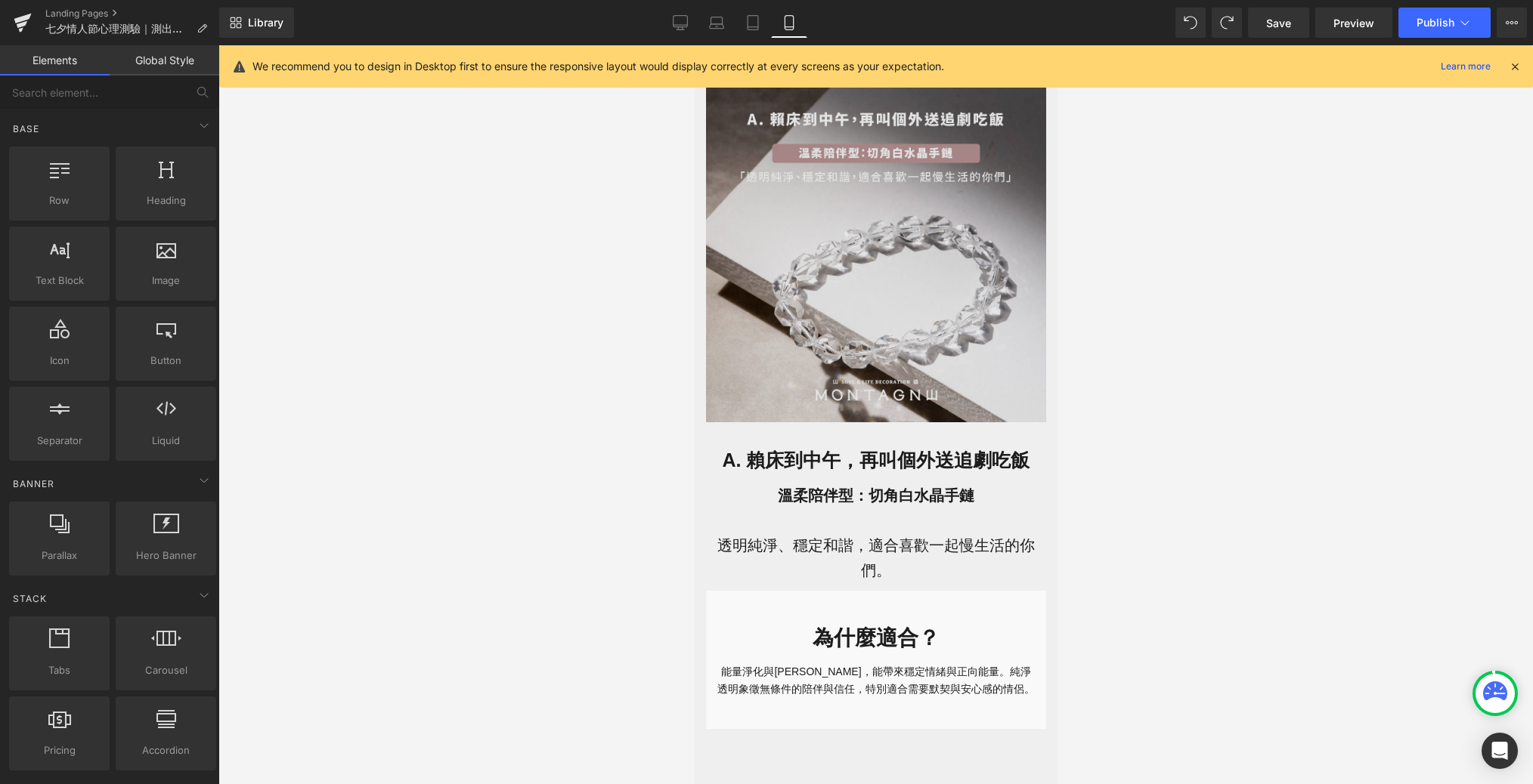
scroll to position [997, 0]
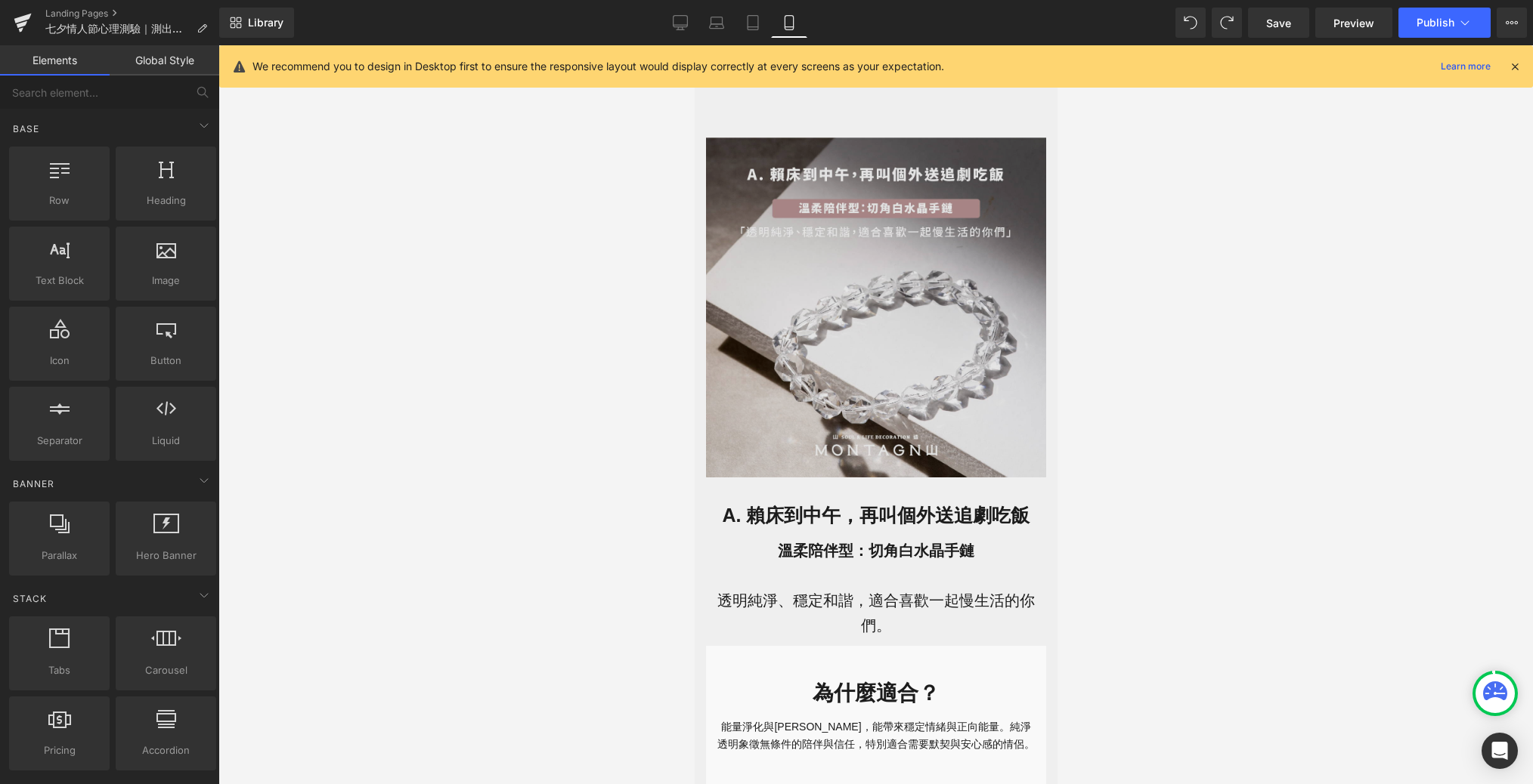
click at [794, 309] on img at bounding box center [875, 308] width 340 height 340
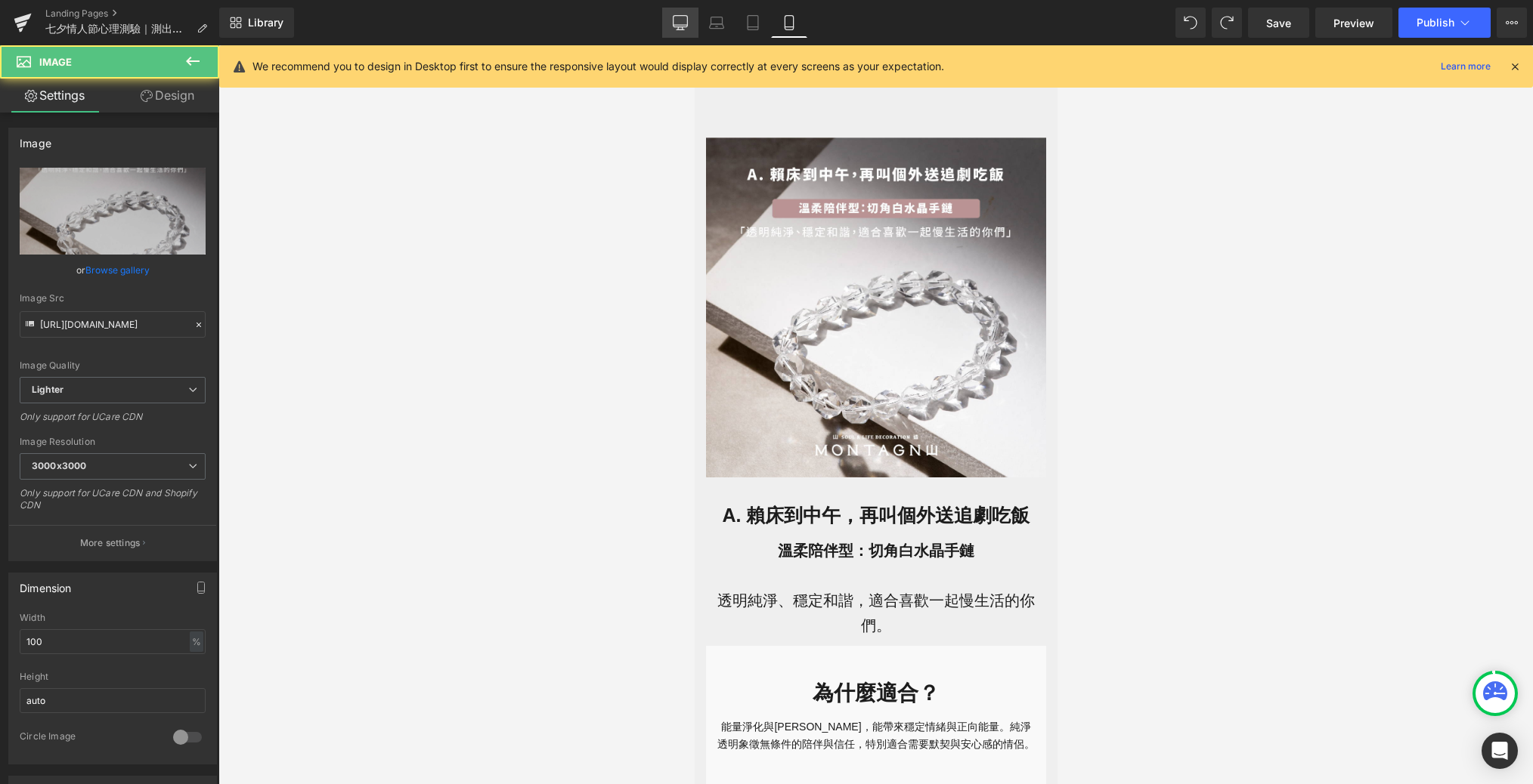
click at [687, 18] on icon at bounding box center [681, 21] width 15 height 12
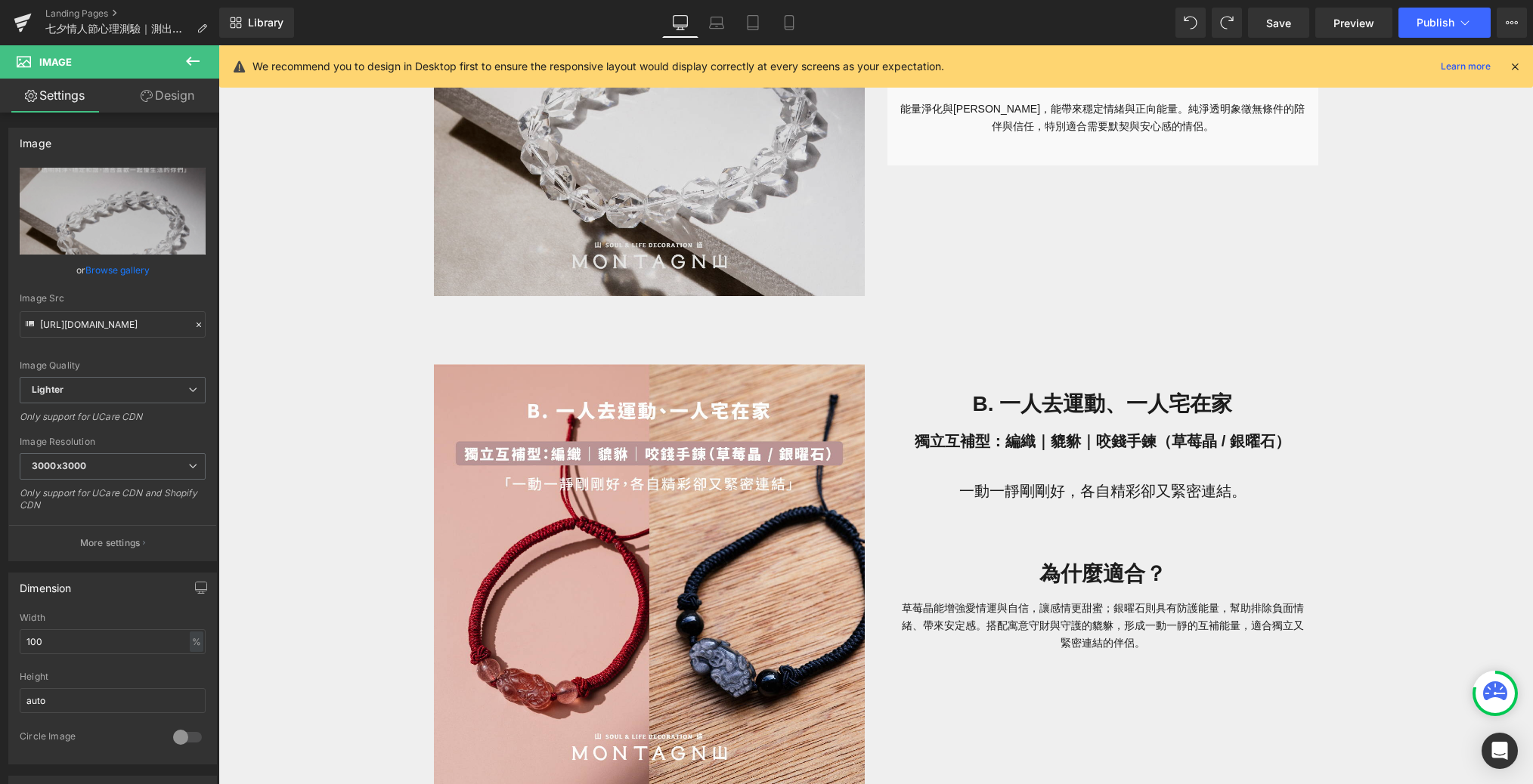
scroll to position [1310, 0]
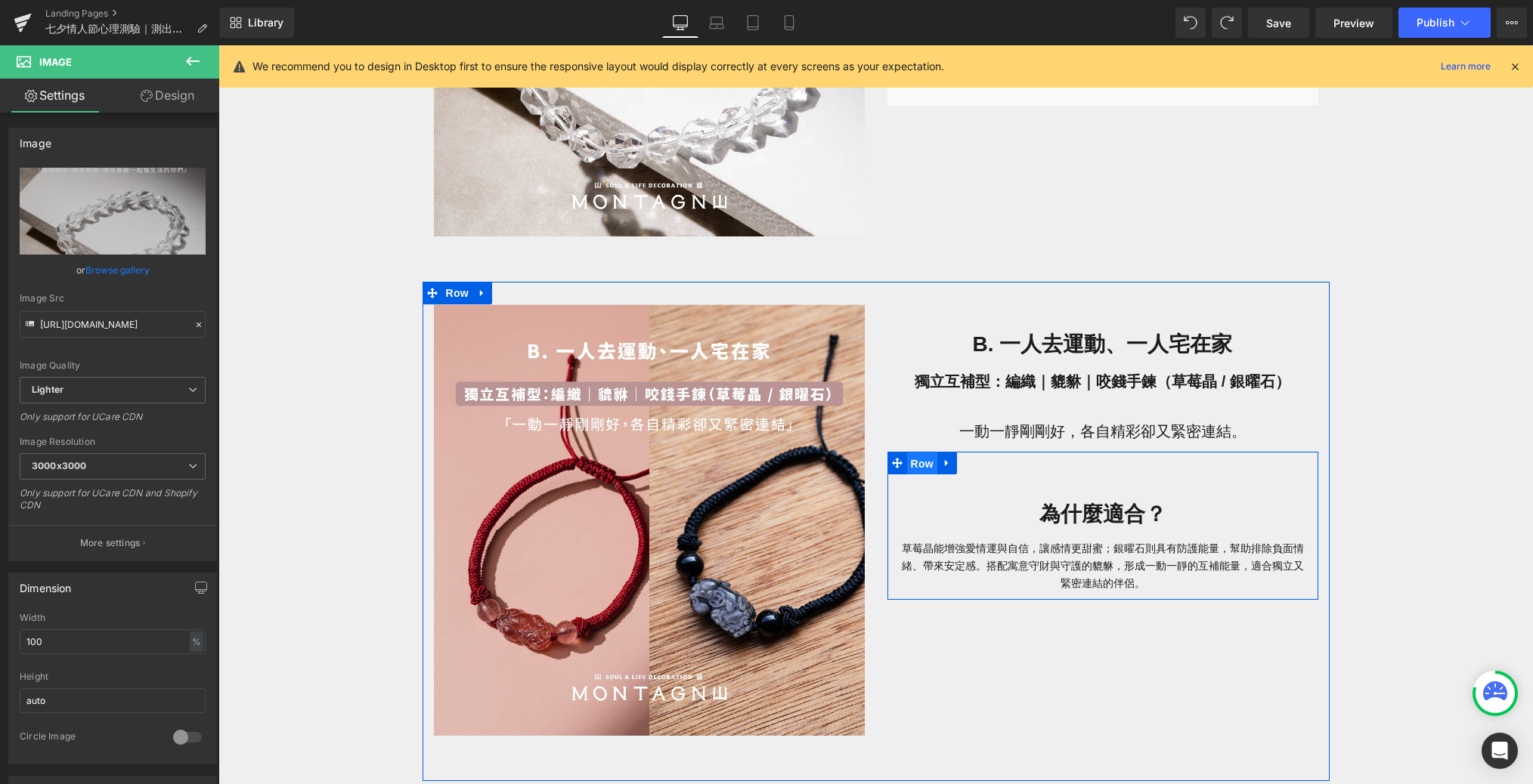
click at [918, 455] on span "Row" at bounding box center [922, 464] width 30 height 22
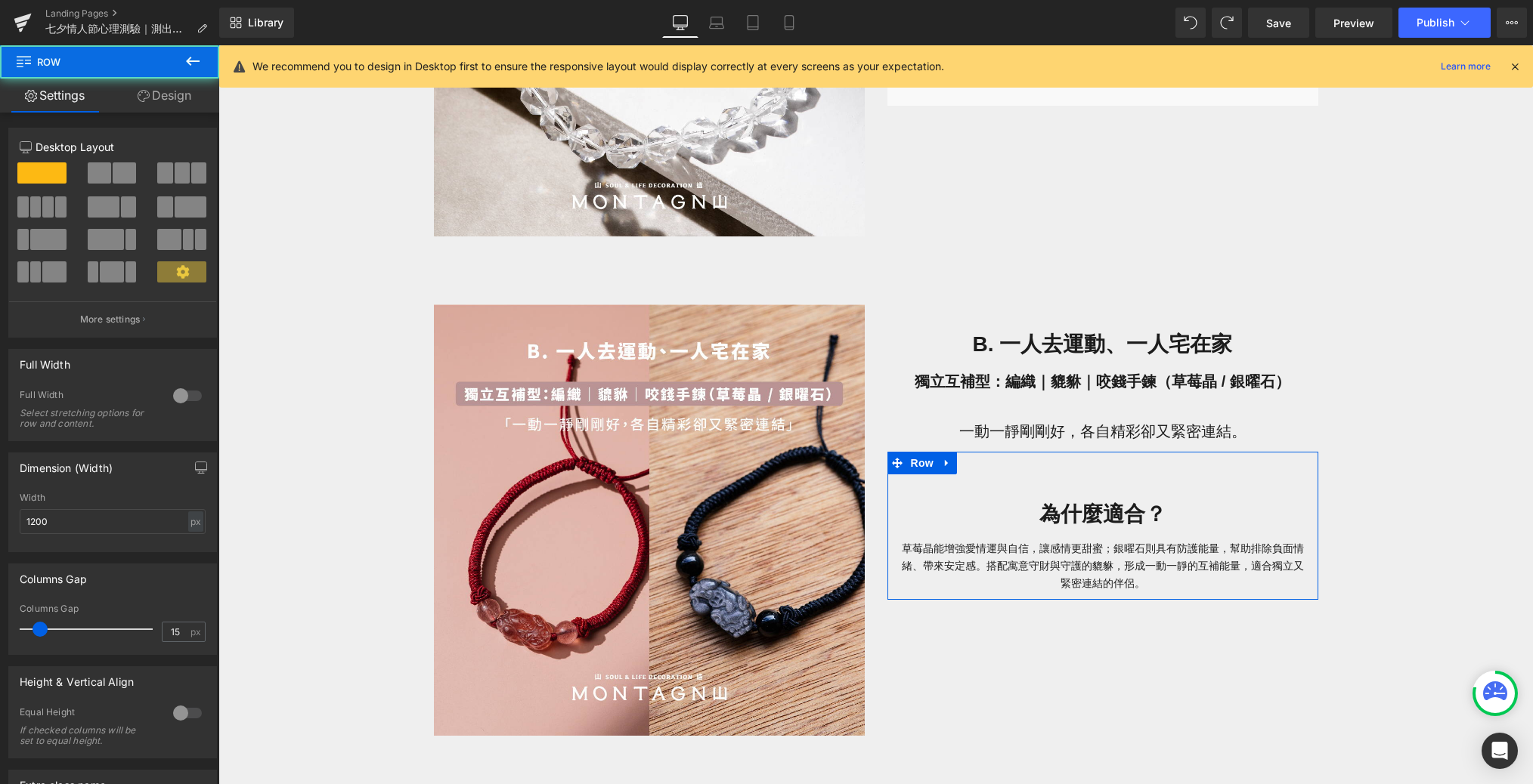
click at [162, 99] on link "Design" at bounding box center [164, 95] width 109 height 34
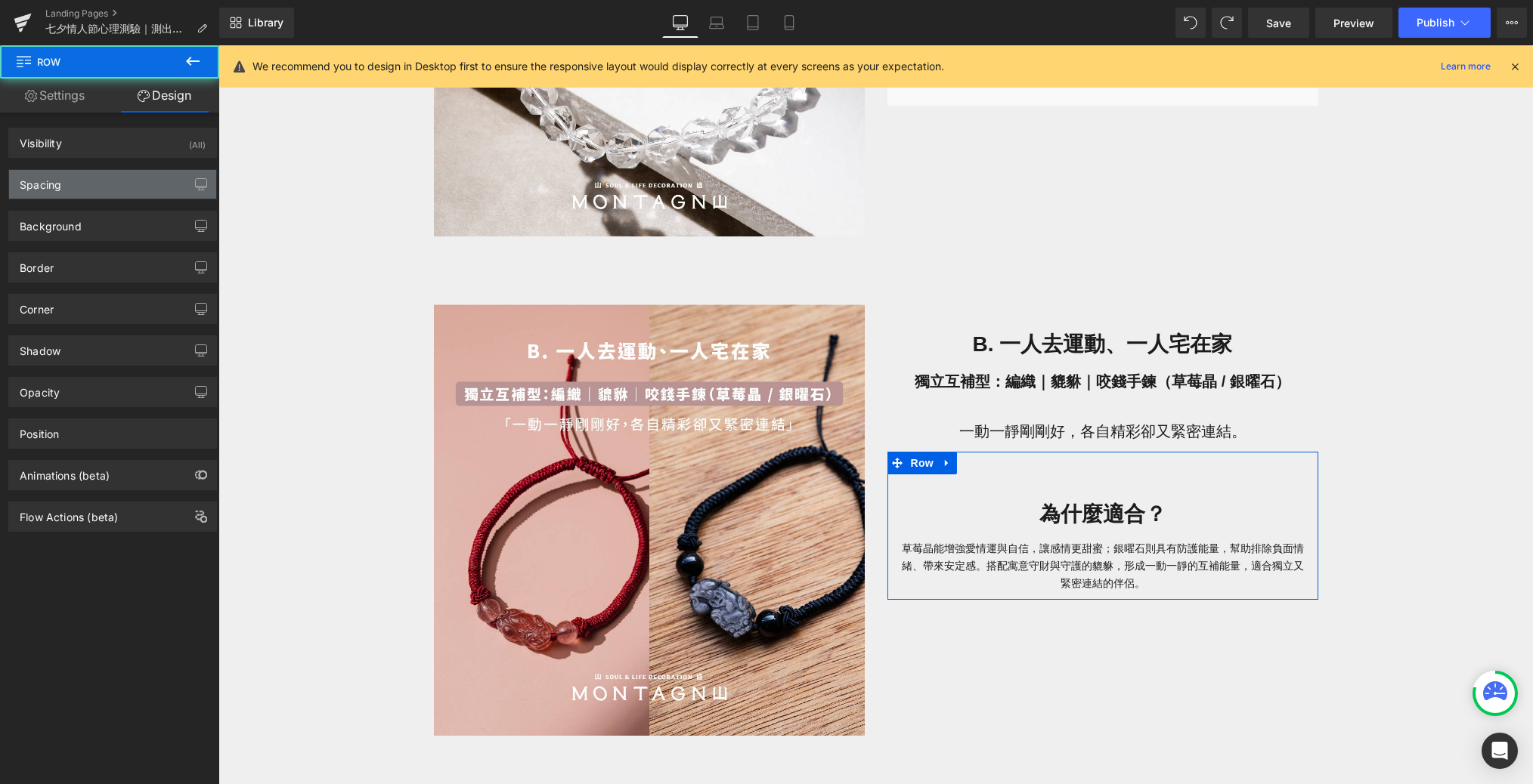
click at [159, 181] on div "Spacing" at bounding box center [112, 184] width 207 height 28
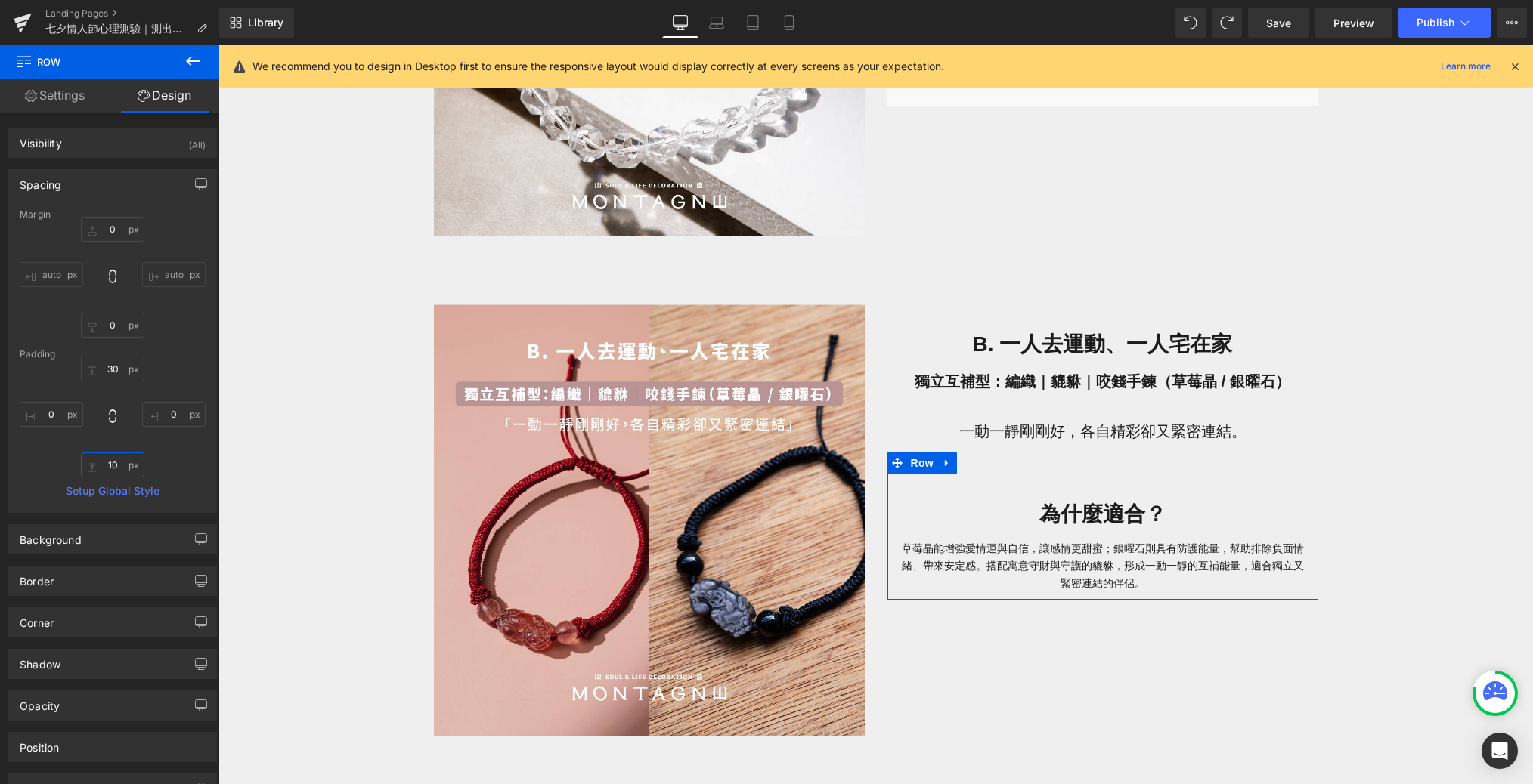
click at [119, 467] on input "10" at bounding box center [112, 466] width 63 height 25
type input "30"
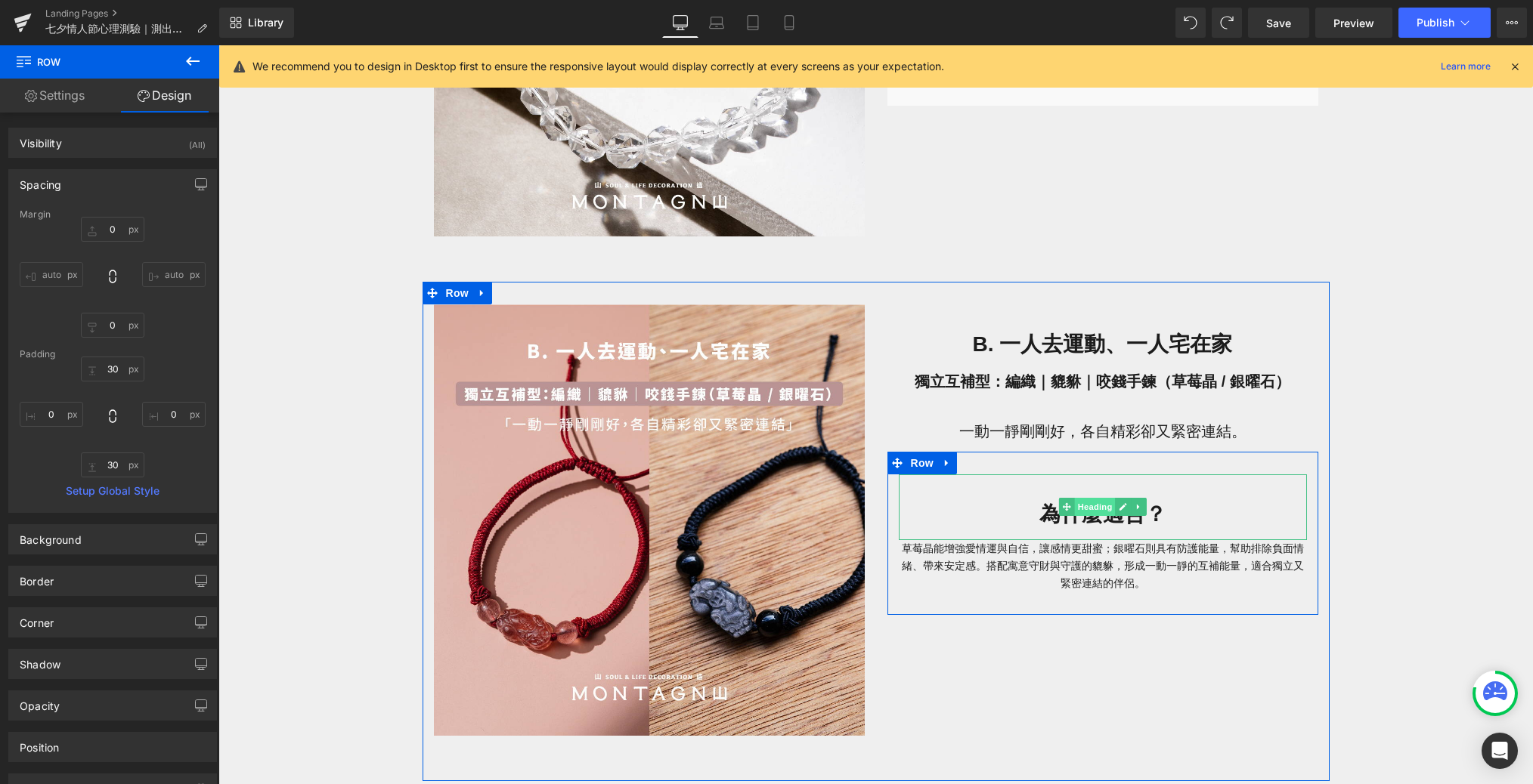
click at [1038, 514] on span "Heading" at bounding box center [1095, 507] width 41 height 19
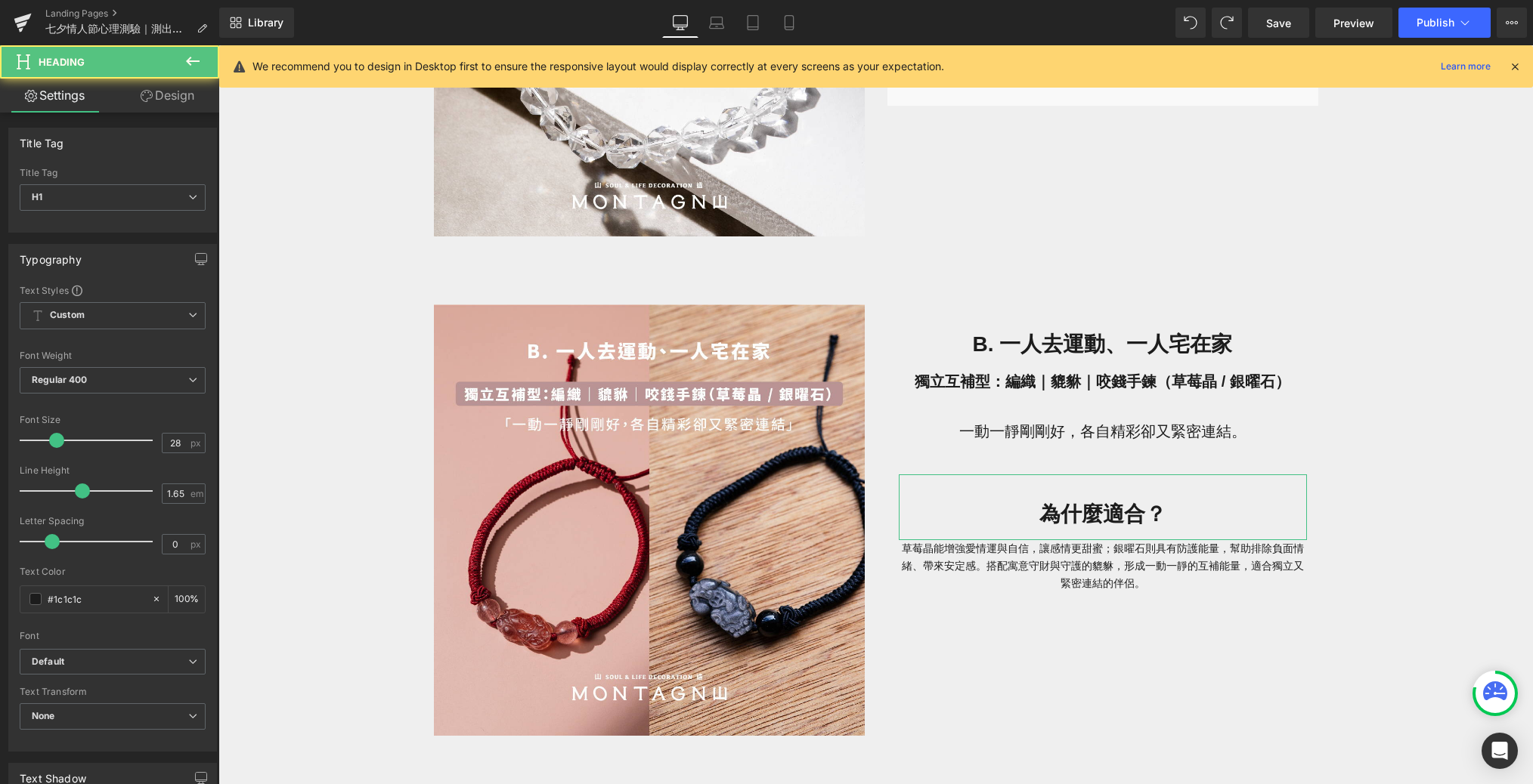
click at [188, 100] on link "Design" at bounding box center [167, 95] width 109 height 34
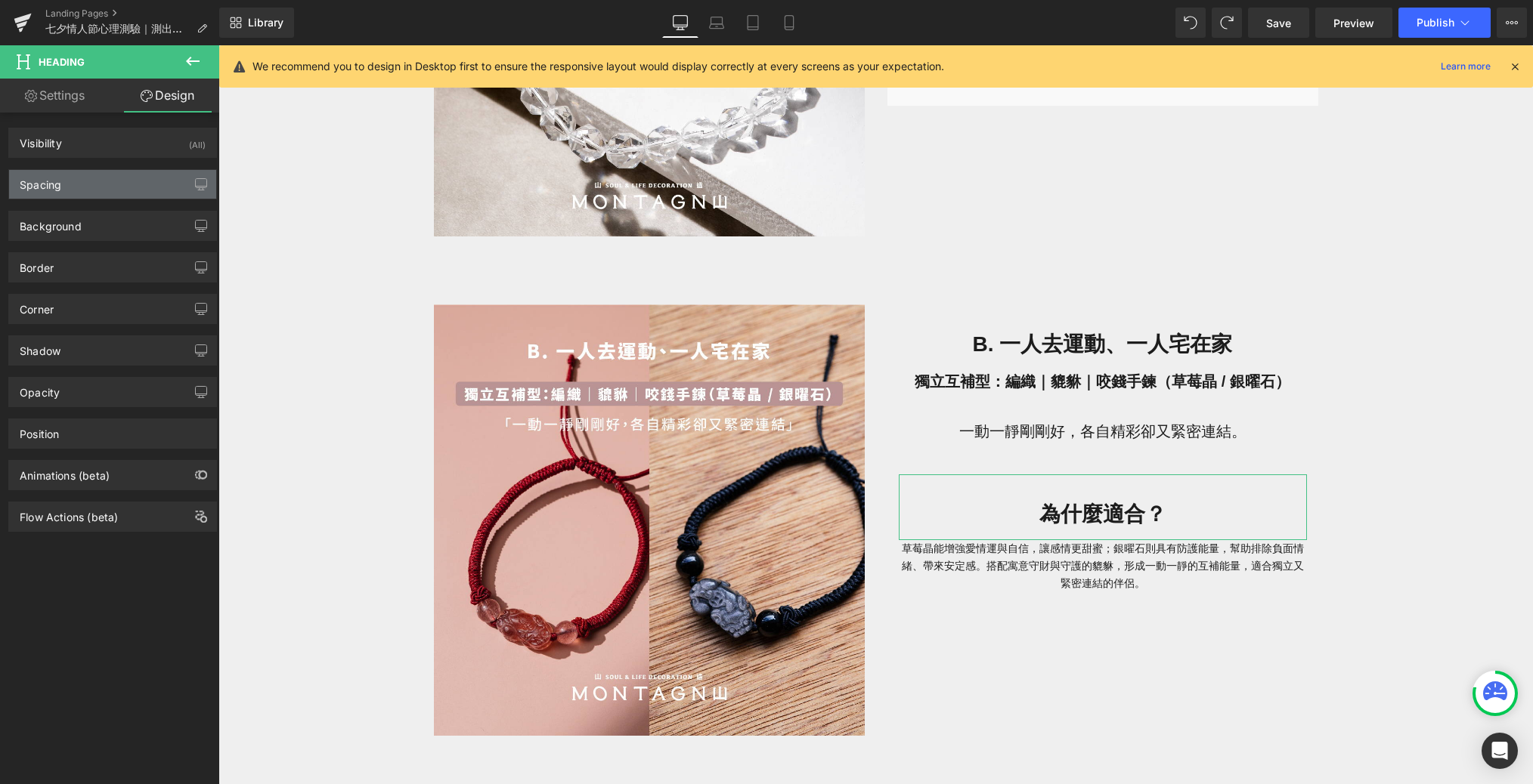
click at [156, 177] on div "Spacing" at bounding box center [112, 184] width 207 height 28
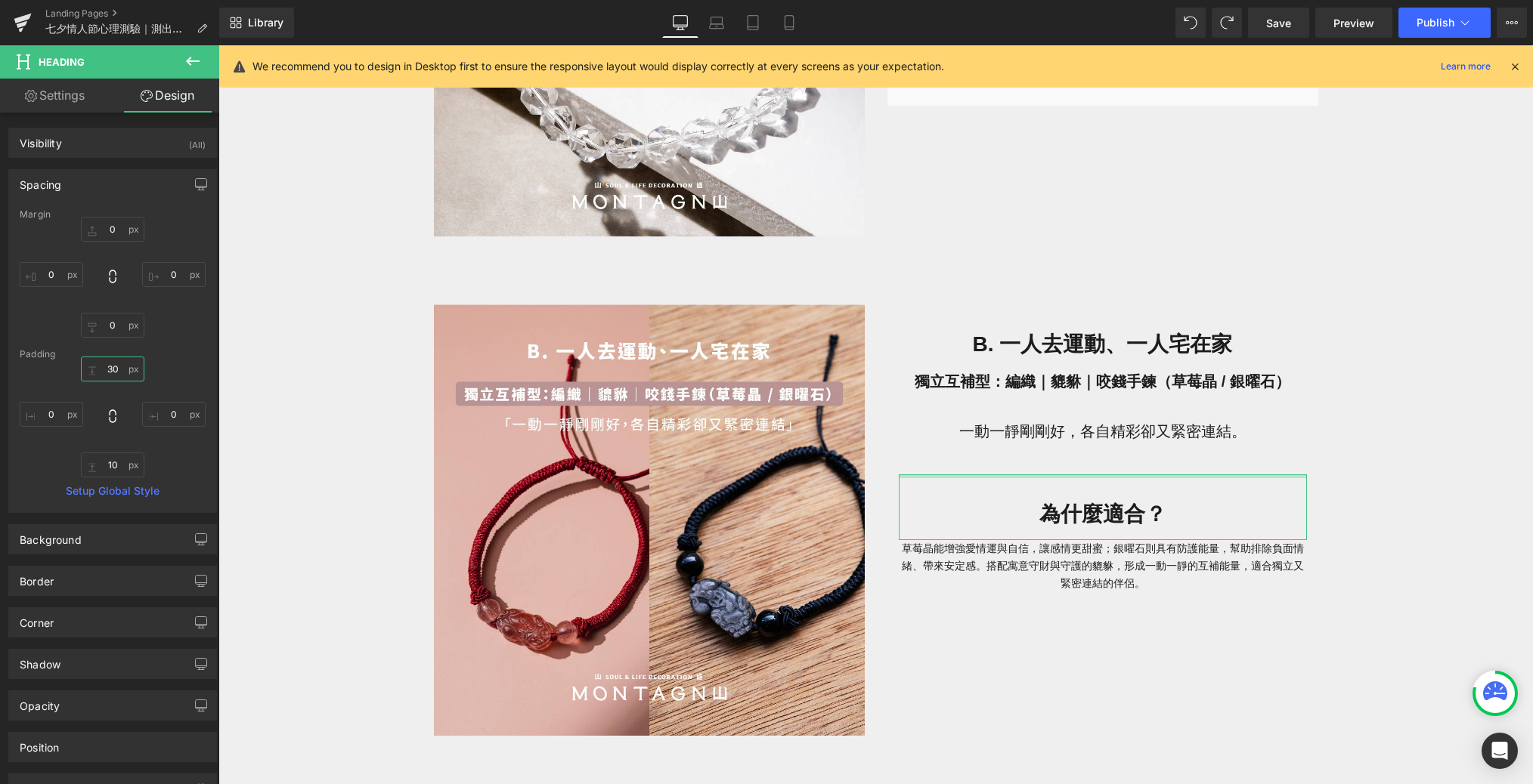
click at [115, 369] on input "30" at bounding box center [112, 369] width 63 height 25
type input "10"
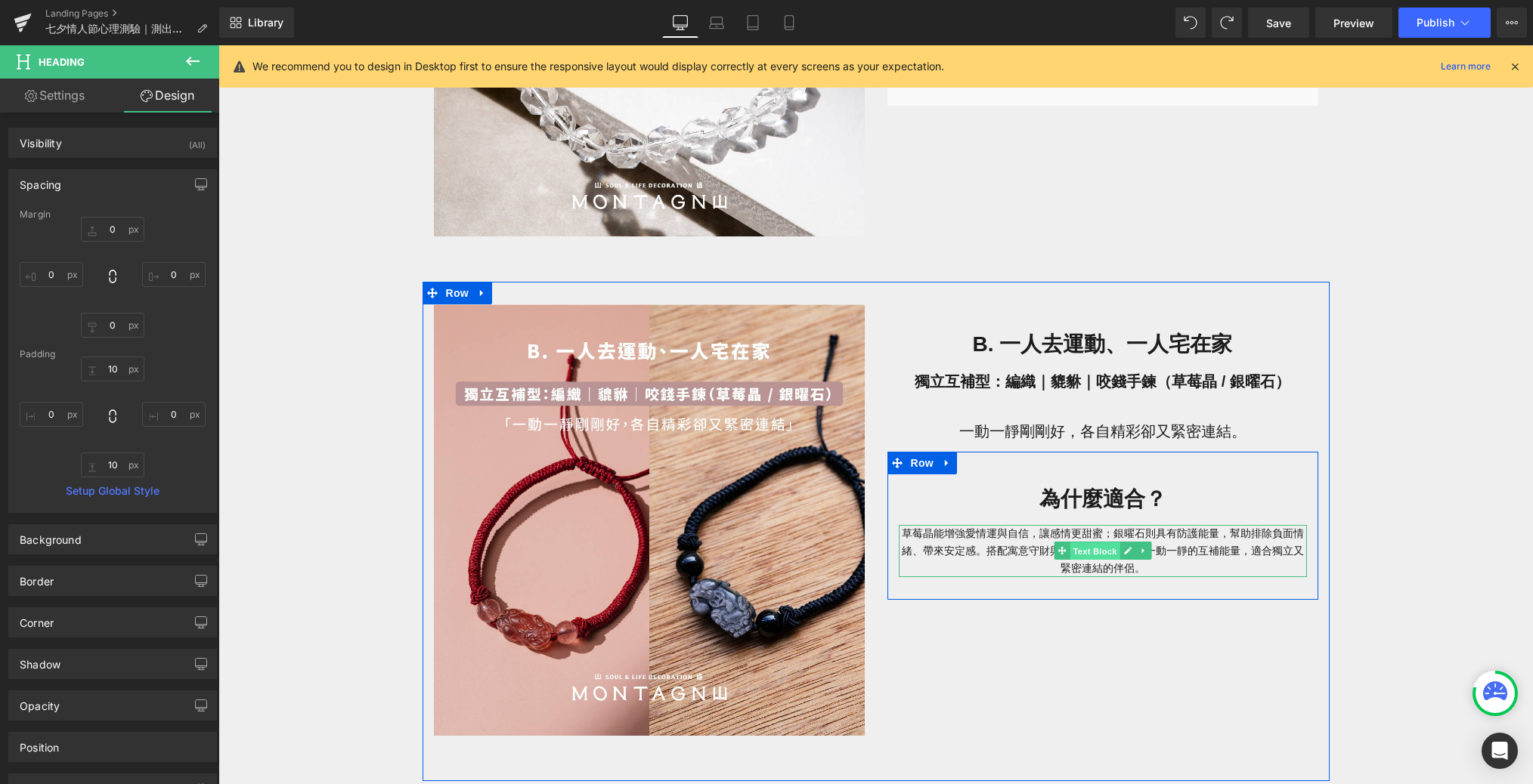
click at [1038, 553] on span "Text Block" at bounding box center [1094, 552] width 50 height 19
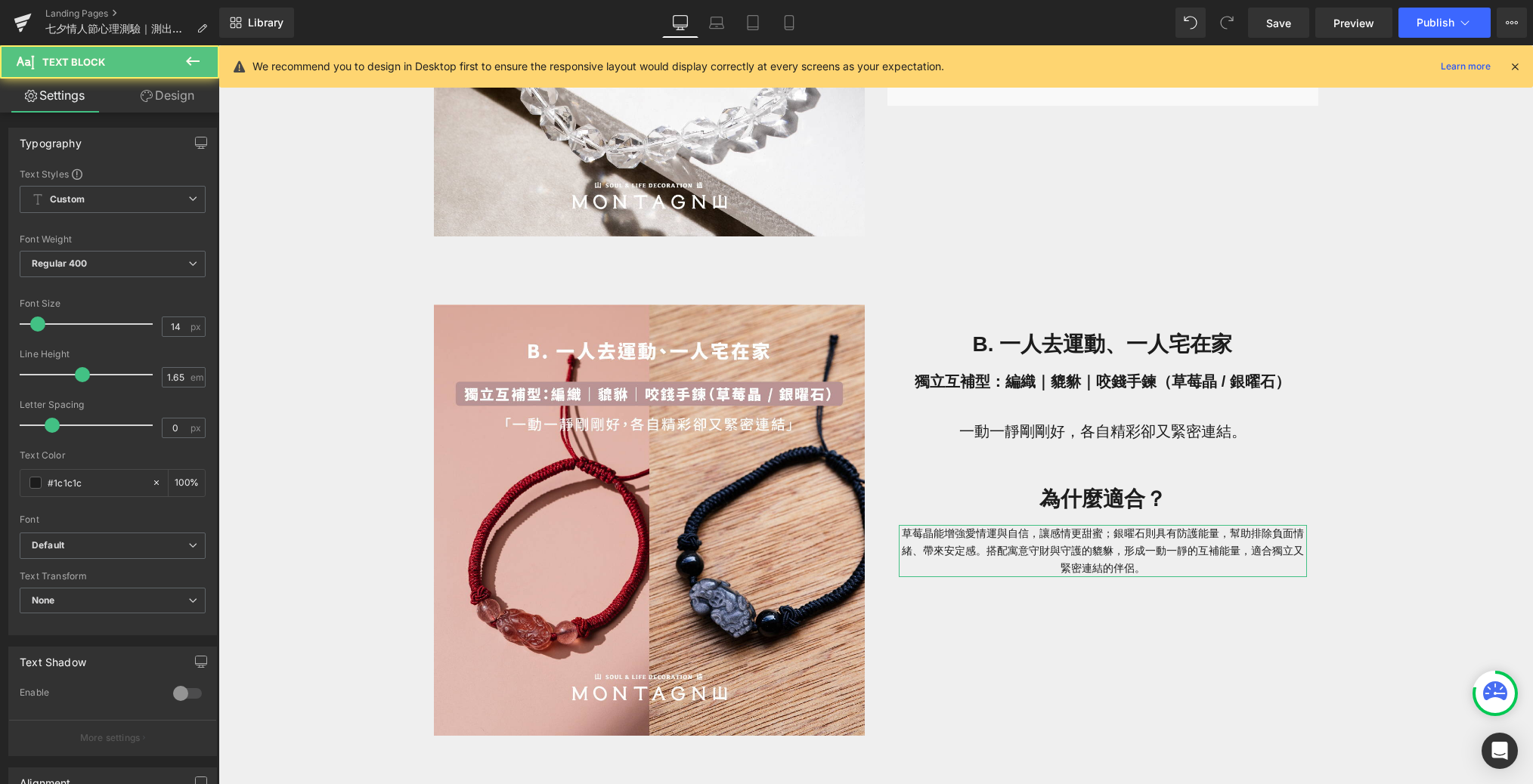
click at [162, 102] on link "Design" at bounding box center [167, 95] width 109 height 34
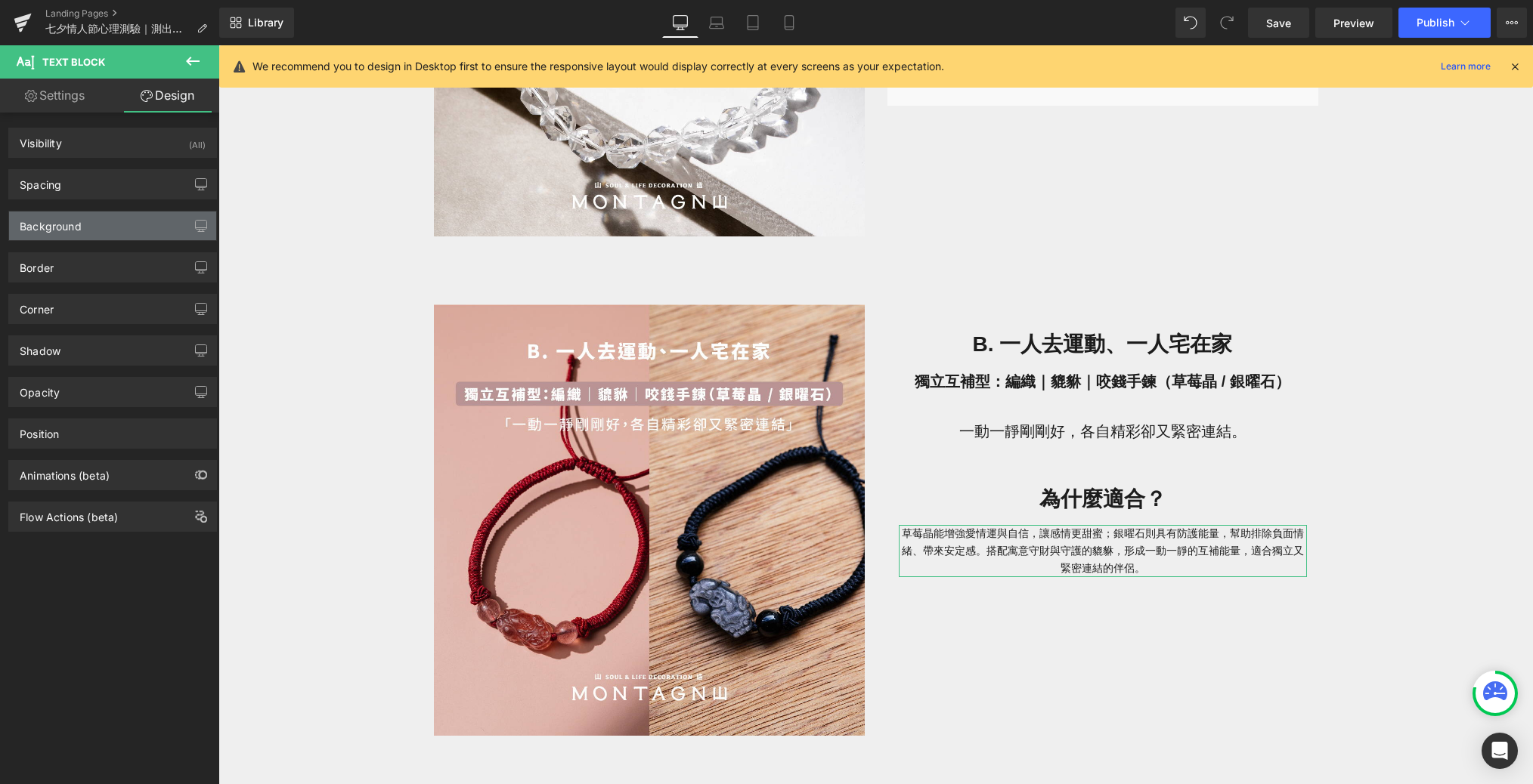
click at [155, 221] on div "Background" at bounding box center [112, 226] width 207 height 28
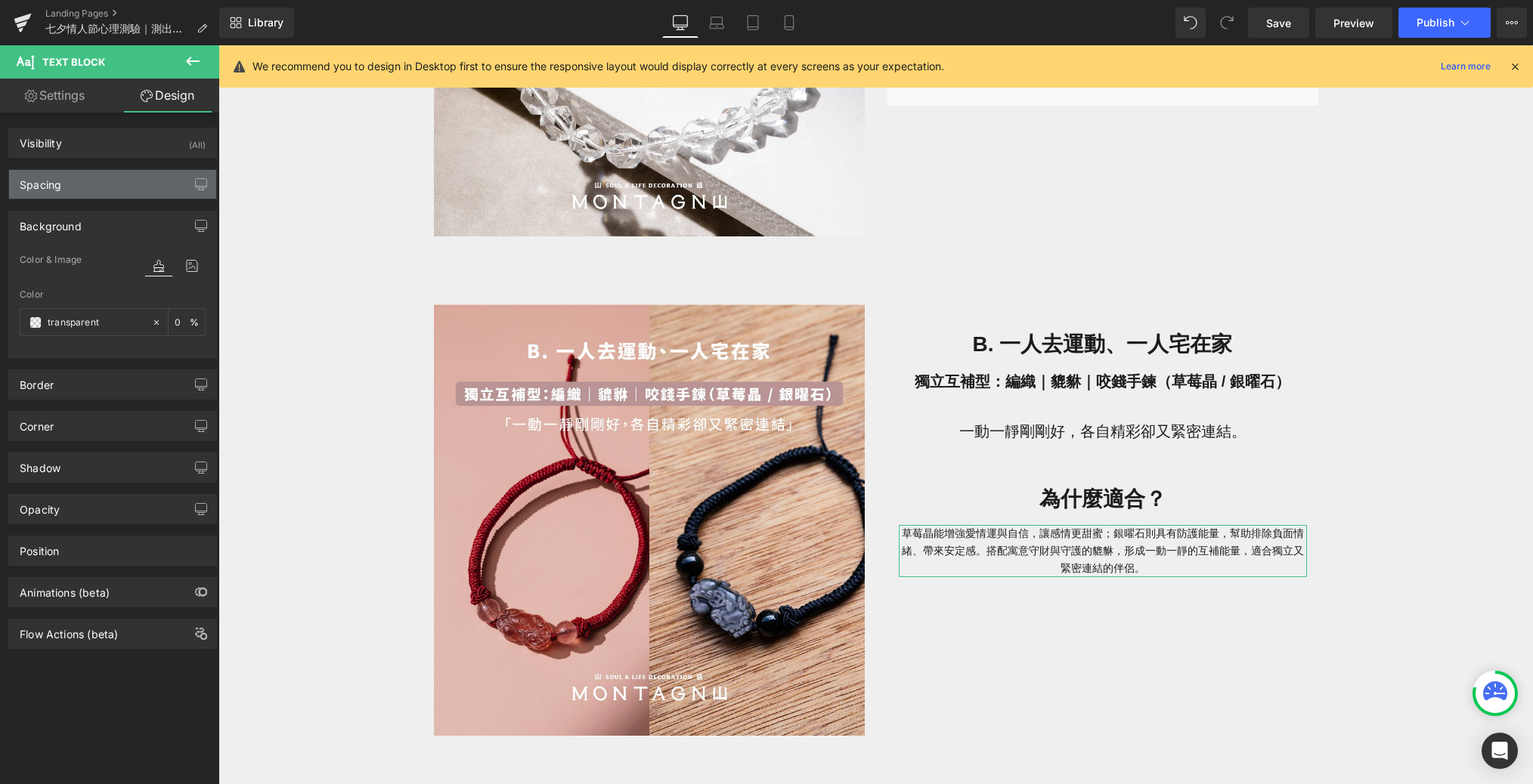
click at [155, 176] on div "Spacing" at bounding box center [112, 184] width 207 height 28
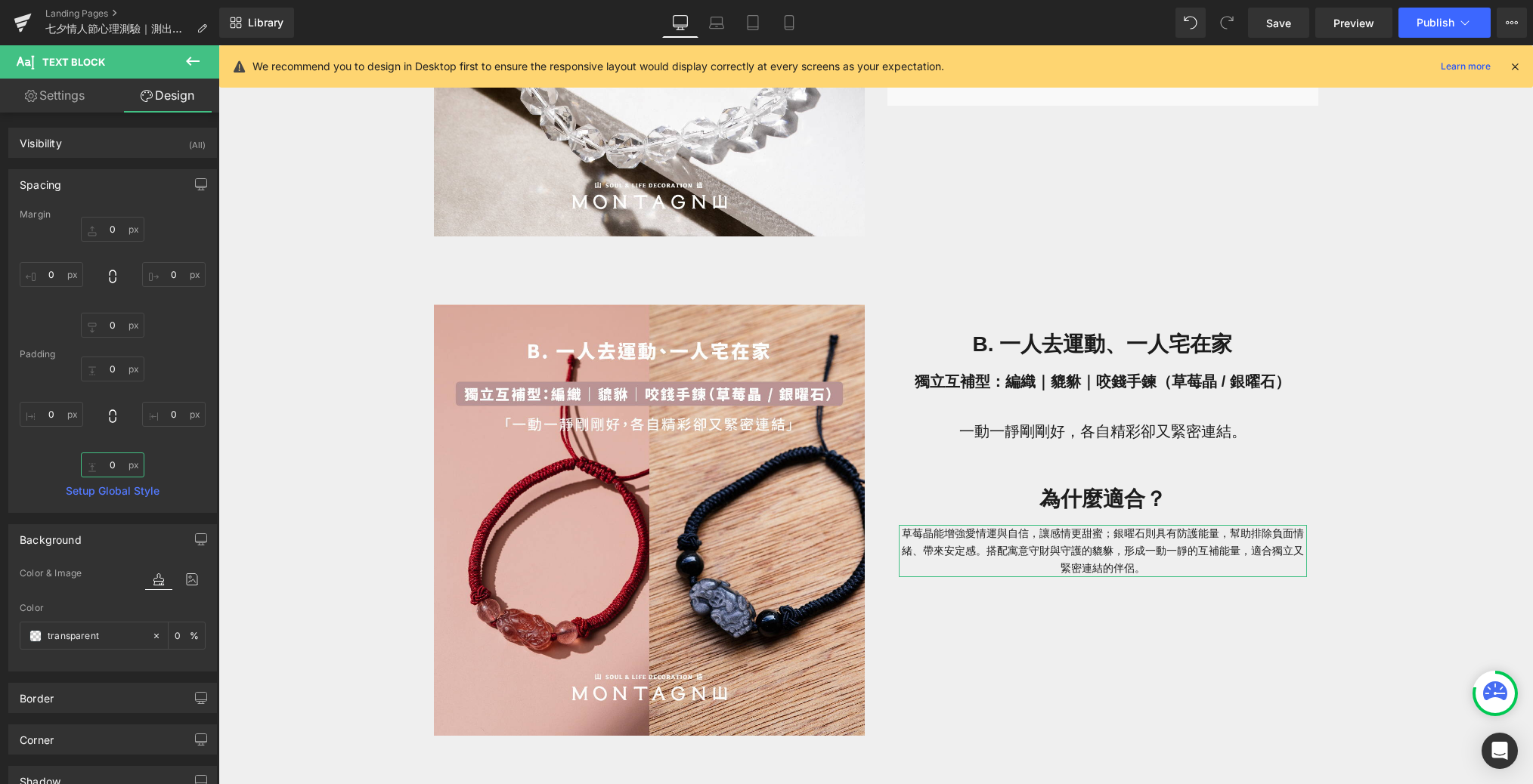
click at [115, 465] on input "0" at bounding box center [112, 466] width 63 height 25
click at [270, 490] on div "七夕情人節心理測驗｜測出最適合你們的水晶情侶對鍊 Heading 想知道你和另一半最適合哪一種能量水晶情侶手鍊嗎？ Text [PERSON_NAME] 透過…" at bounding box center [876, 625] width 1314 height 3593
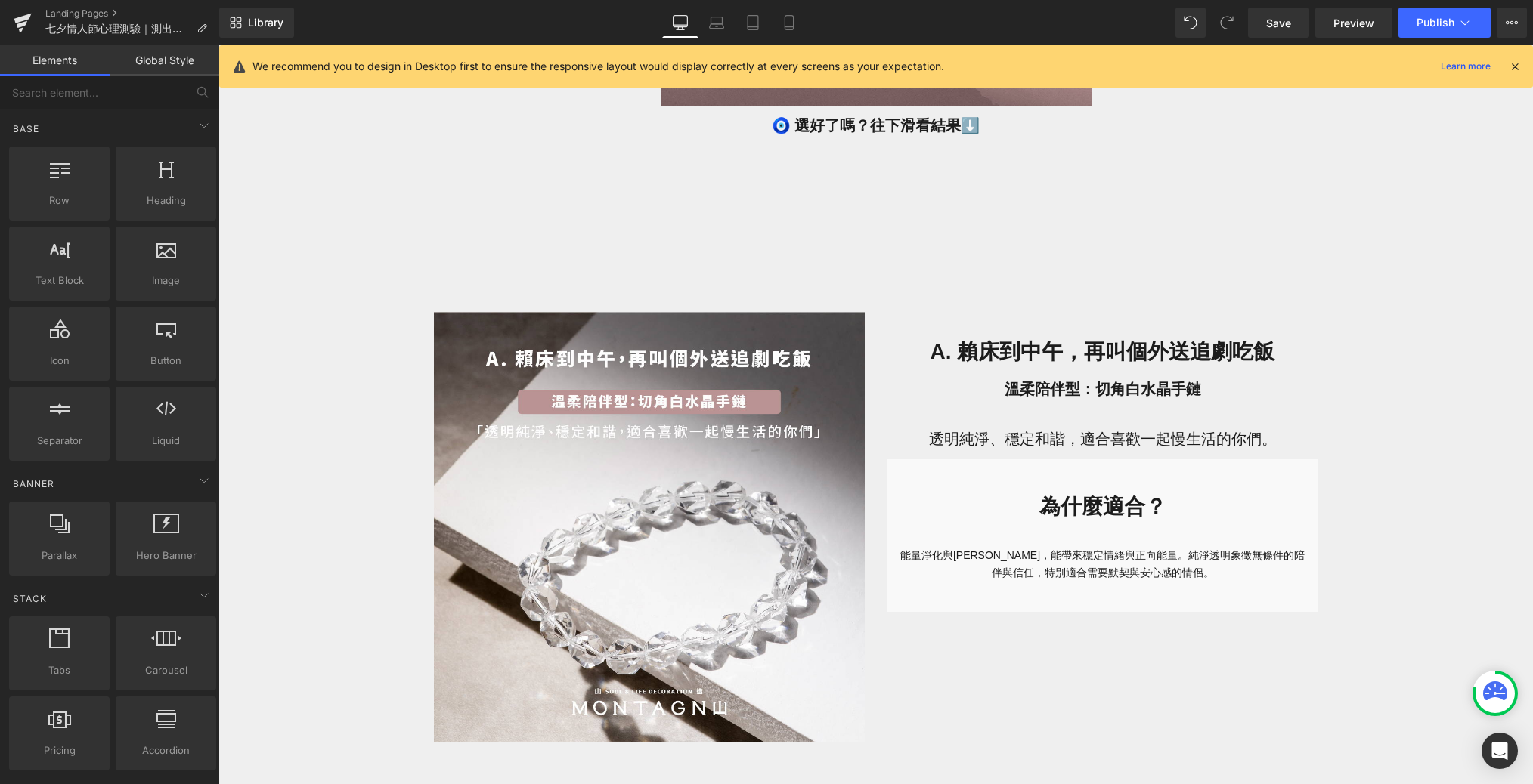
scroll to position [796, 0]
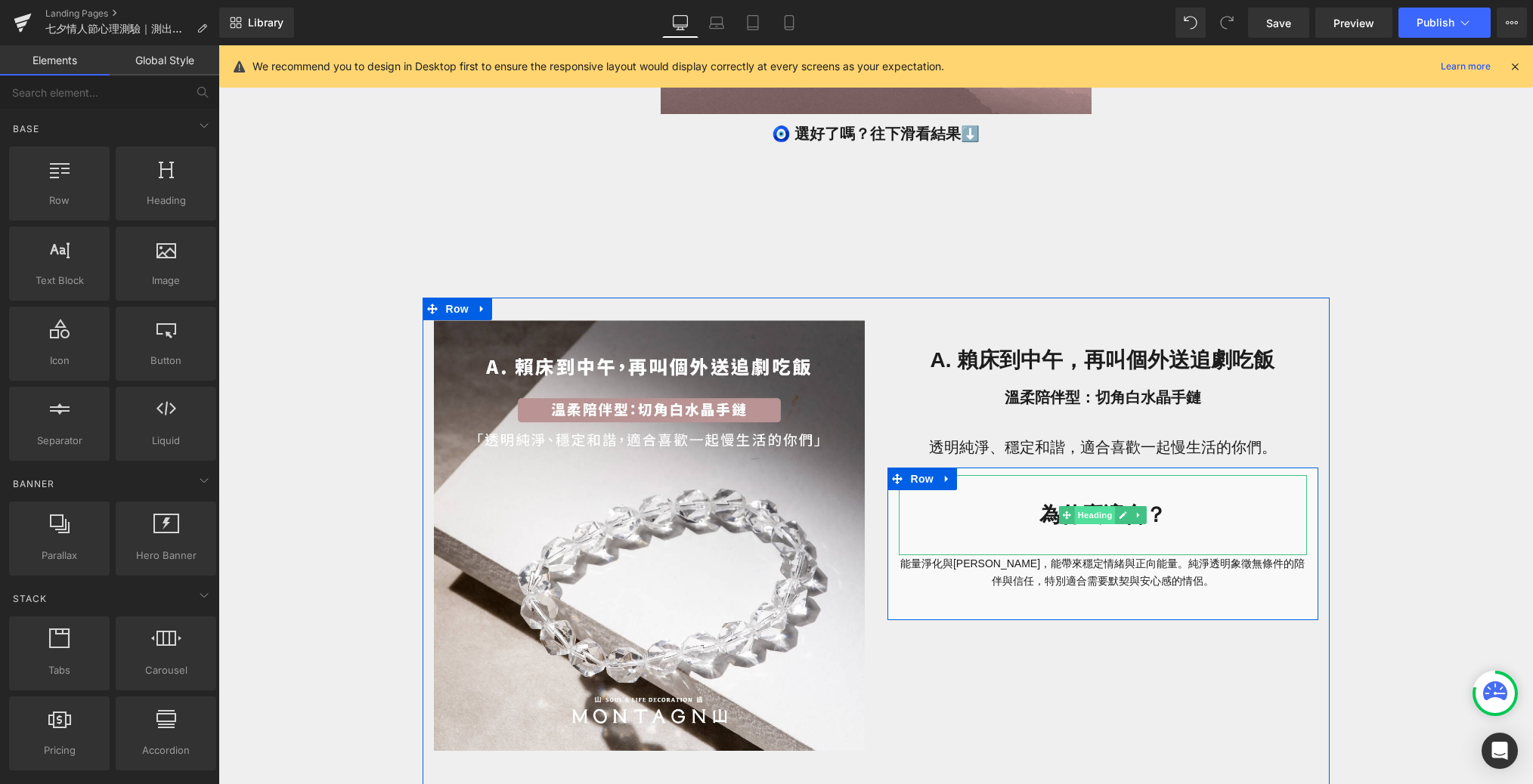
click at [1038, 515] on span "Heading" at bounding box center [1095, 516] width 41 height 19
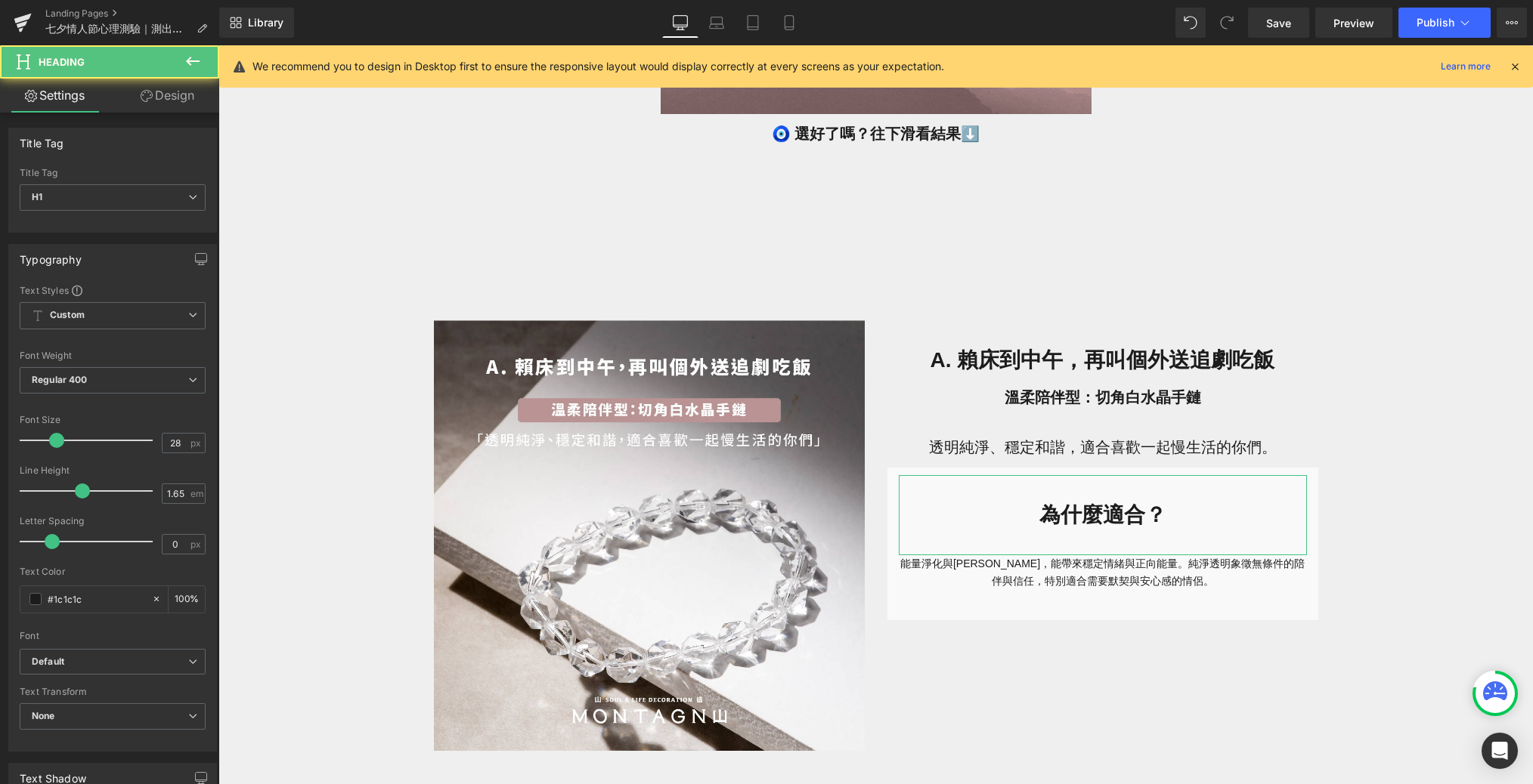
click at [163, 97] on link "Design" at bounding box center [167, 95] width 109 height 34
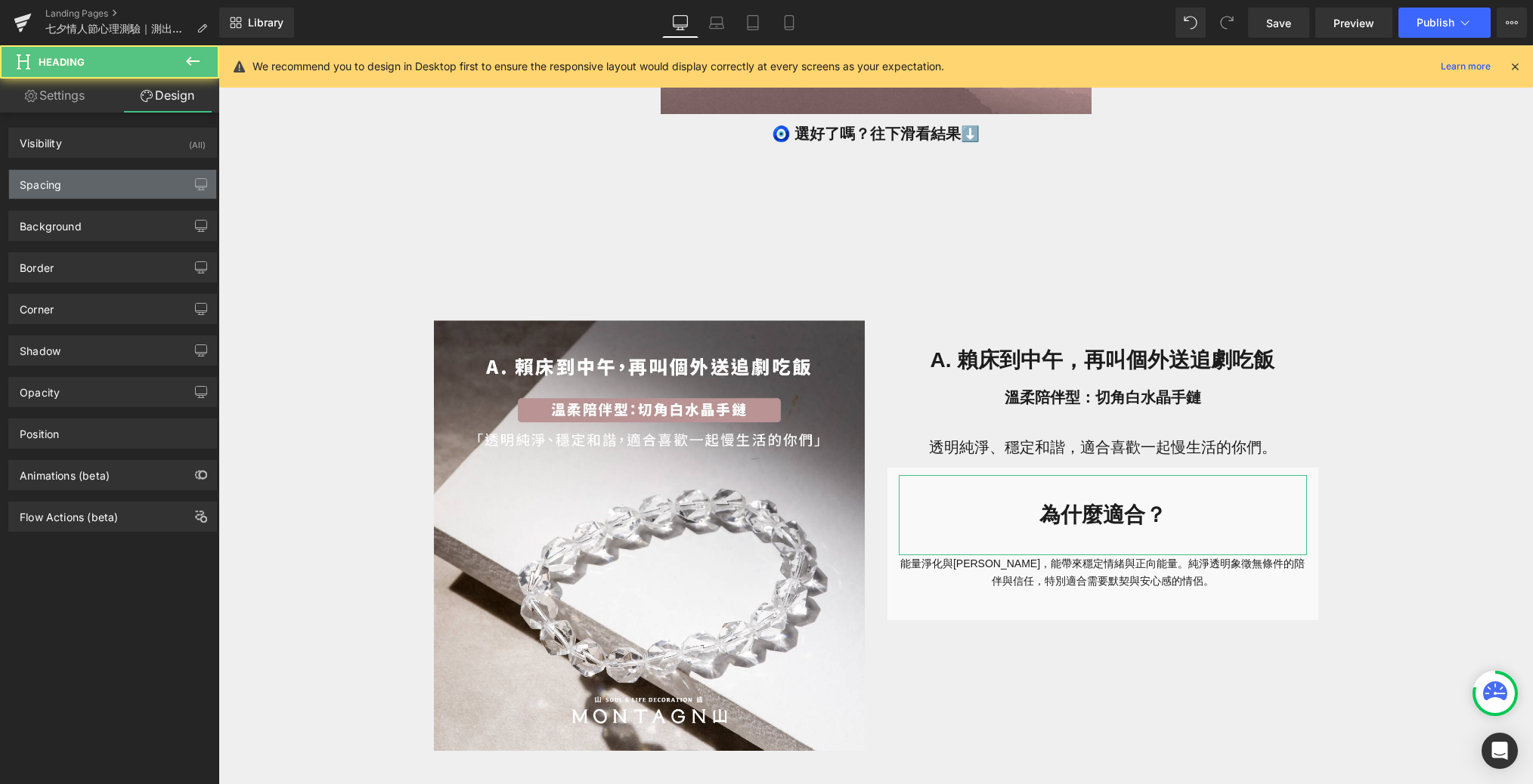
type input "0"
type input "30"
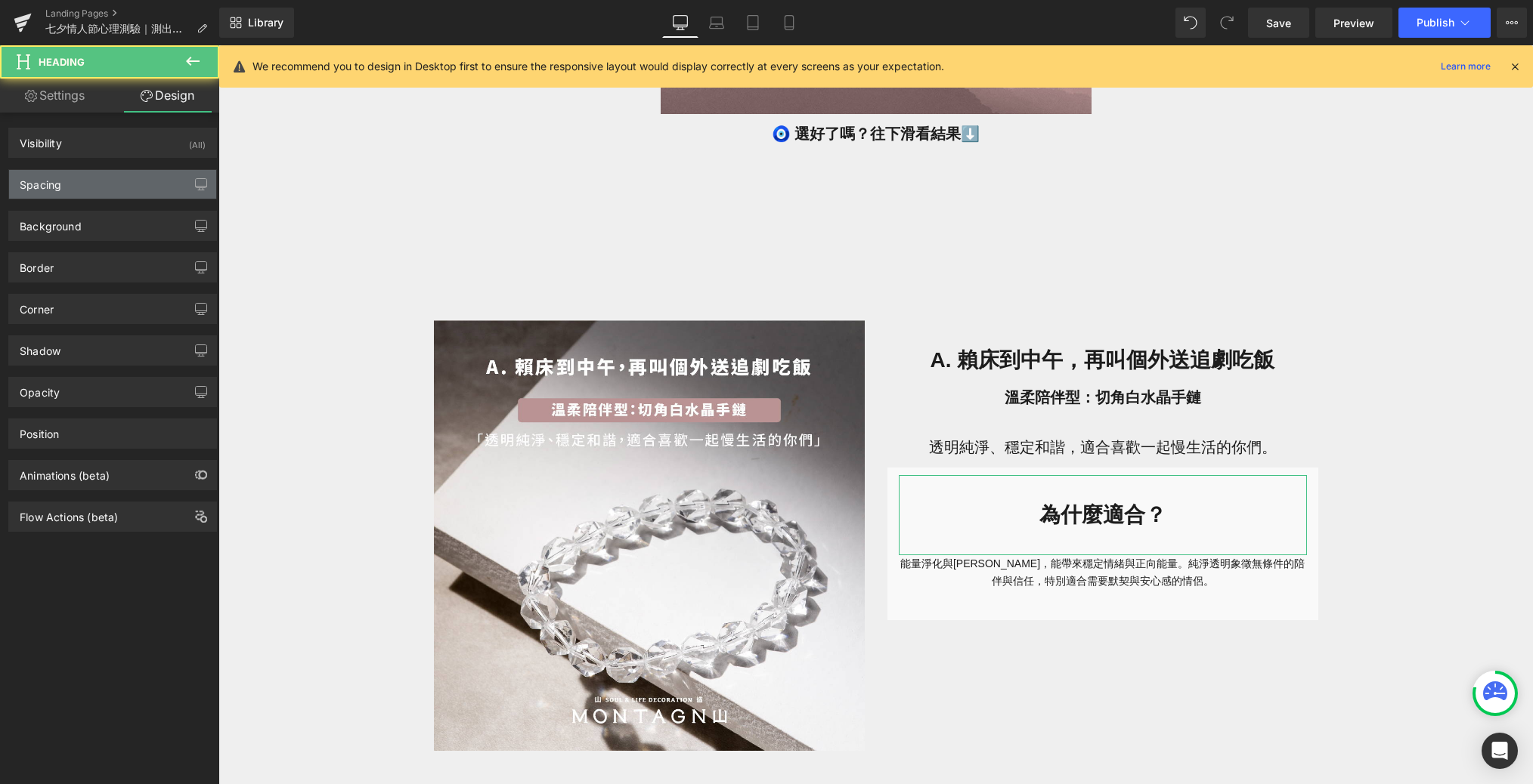
type input "0"
type input "30"
type input "0"
click at [145, 170] on div "Spacing" at bounding box center [112, 184] width 207 height 28
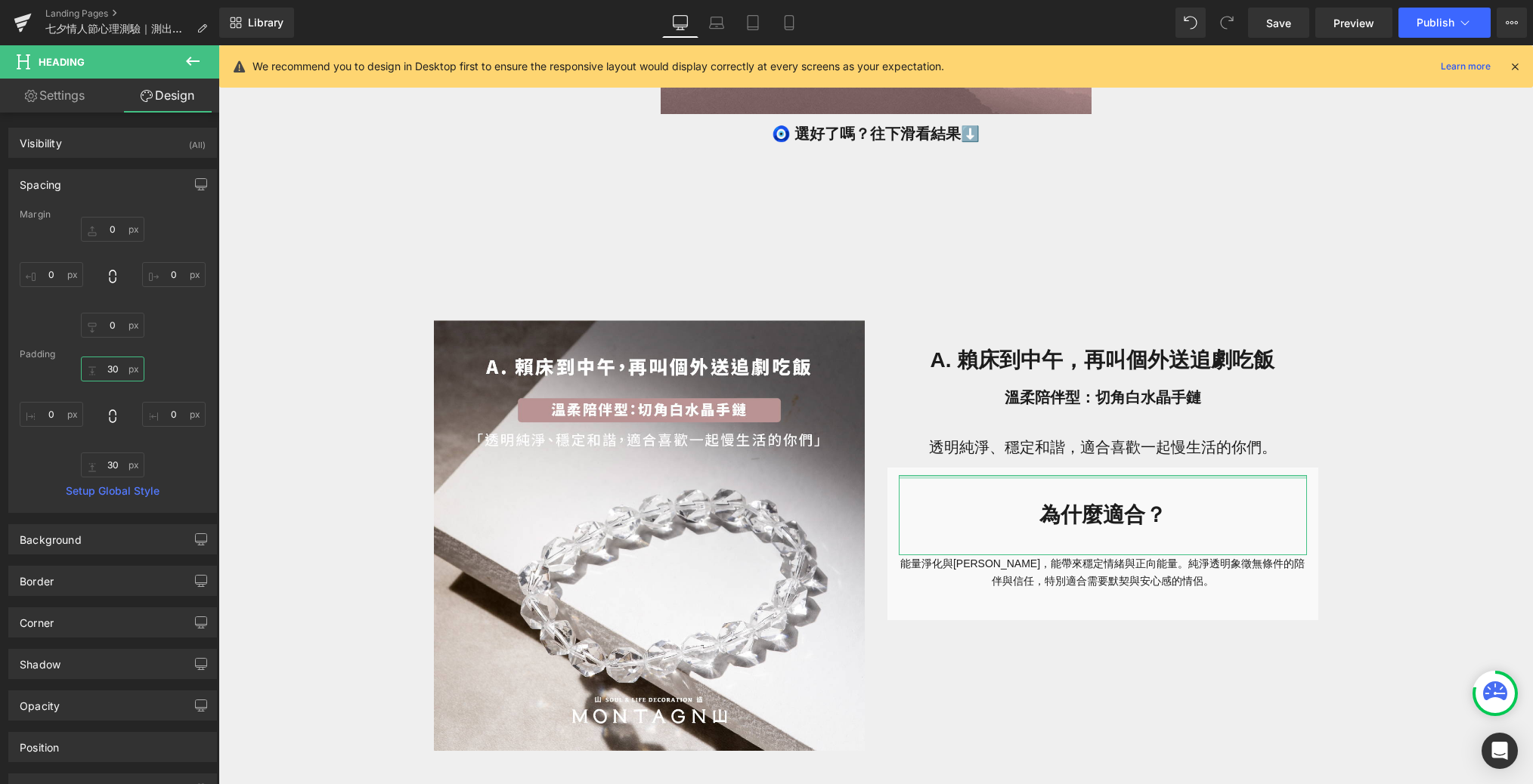
click at [120, 369] on input "30" at bounding box center [112, 369] width 63 height 25
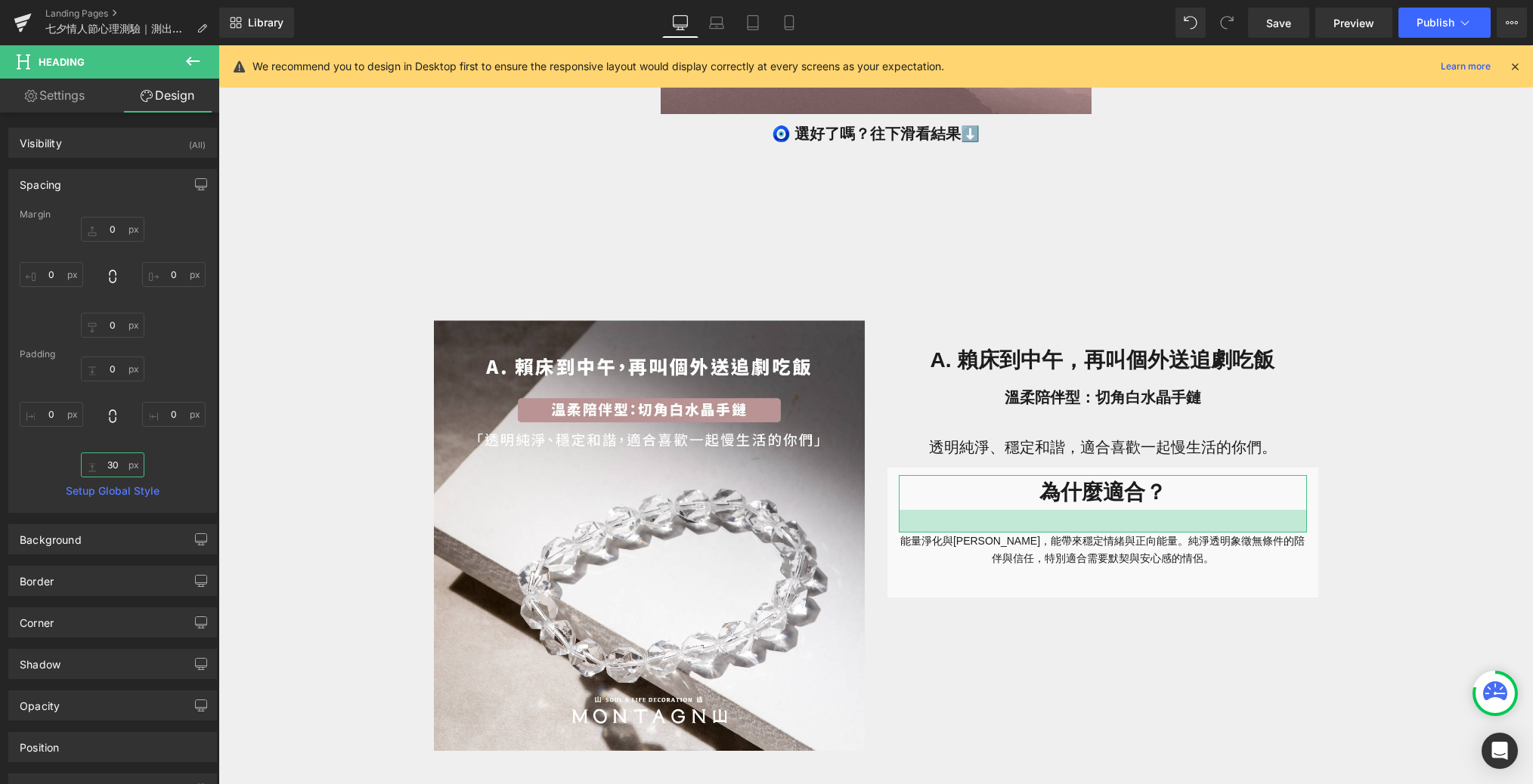
click at [119, 460] on input "30" at bounding box center [112, 466] width 63 height 25
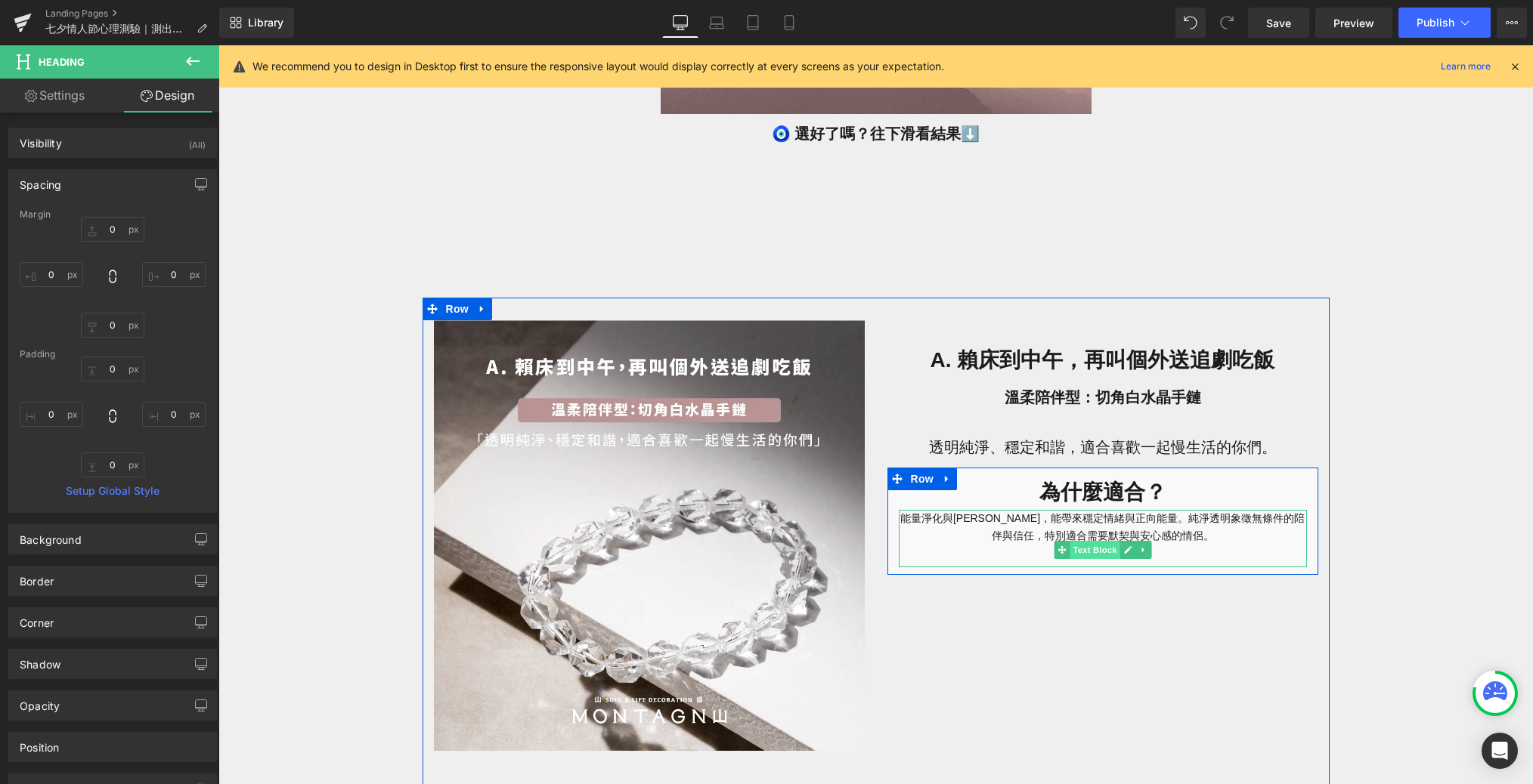
click at [1038, 548] on span "Text Block" at bounding box center [1094, 550] width 50 height 19
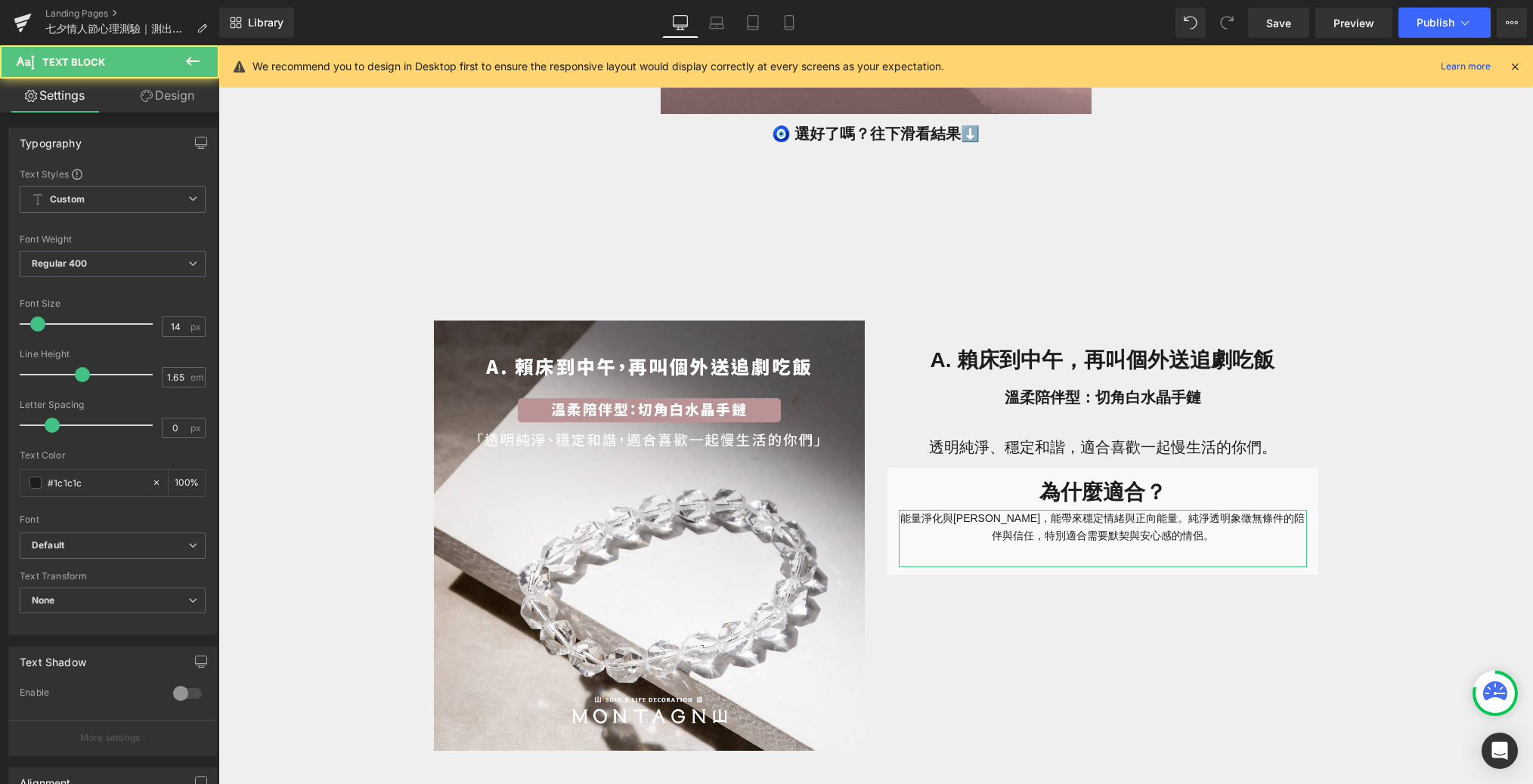
click at [183, 102] on link "Design" at bounding box center [167, 95] width 109 height 34
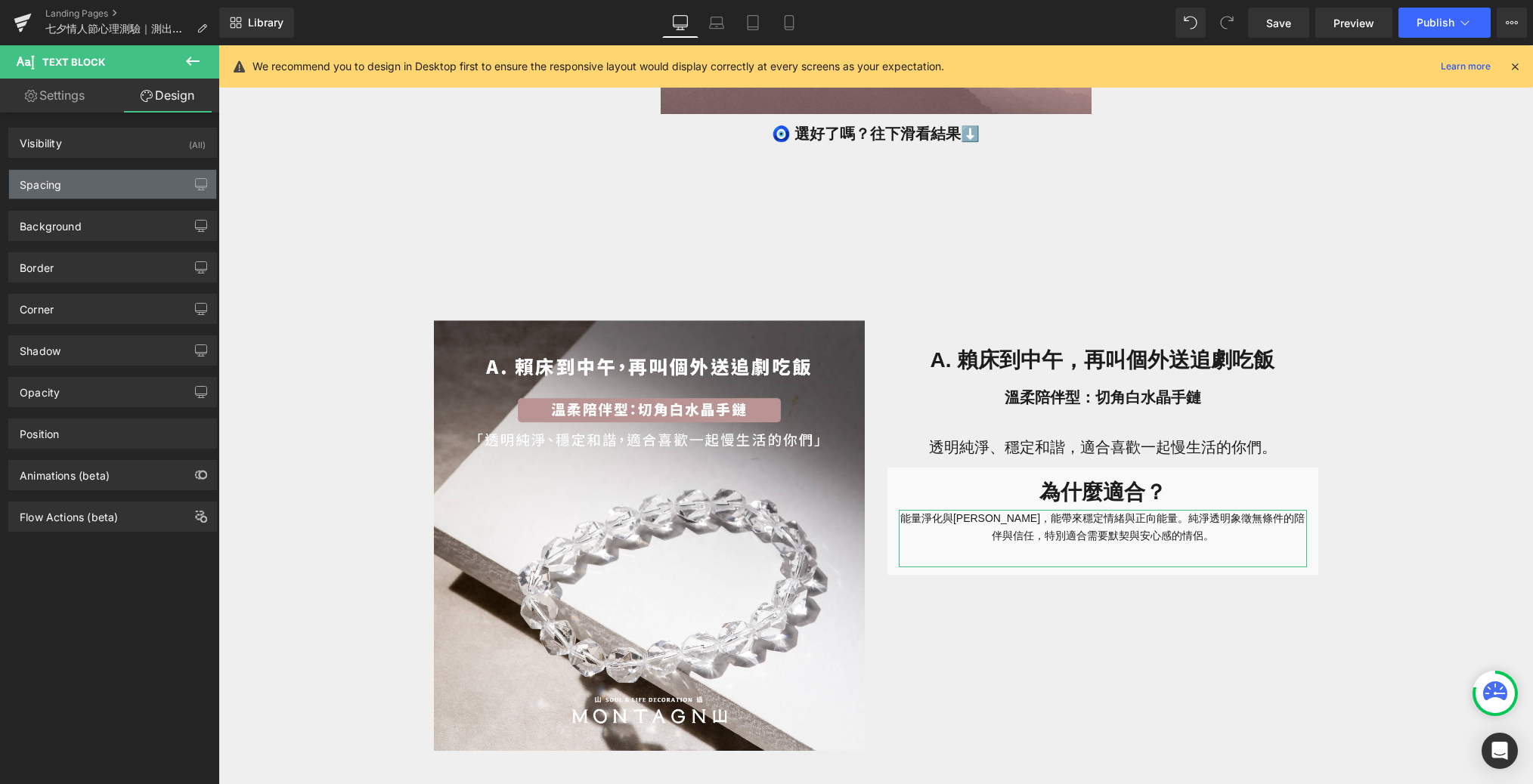
click at [154, 186] on div "Spacing" at bounding box center [112, 184] width 207 height 28
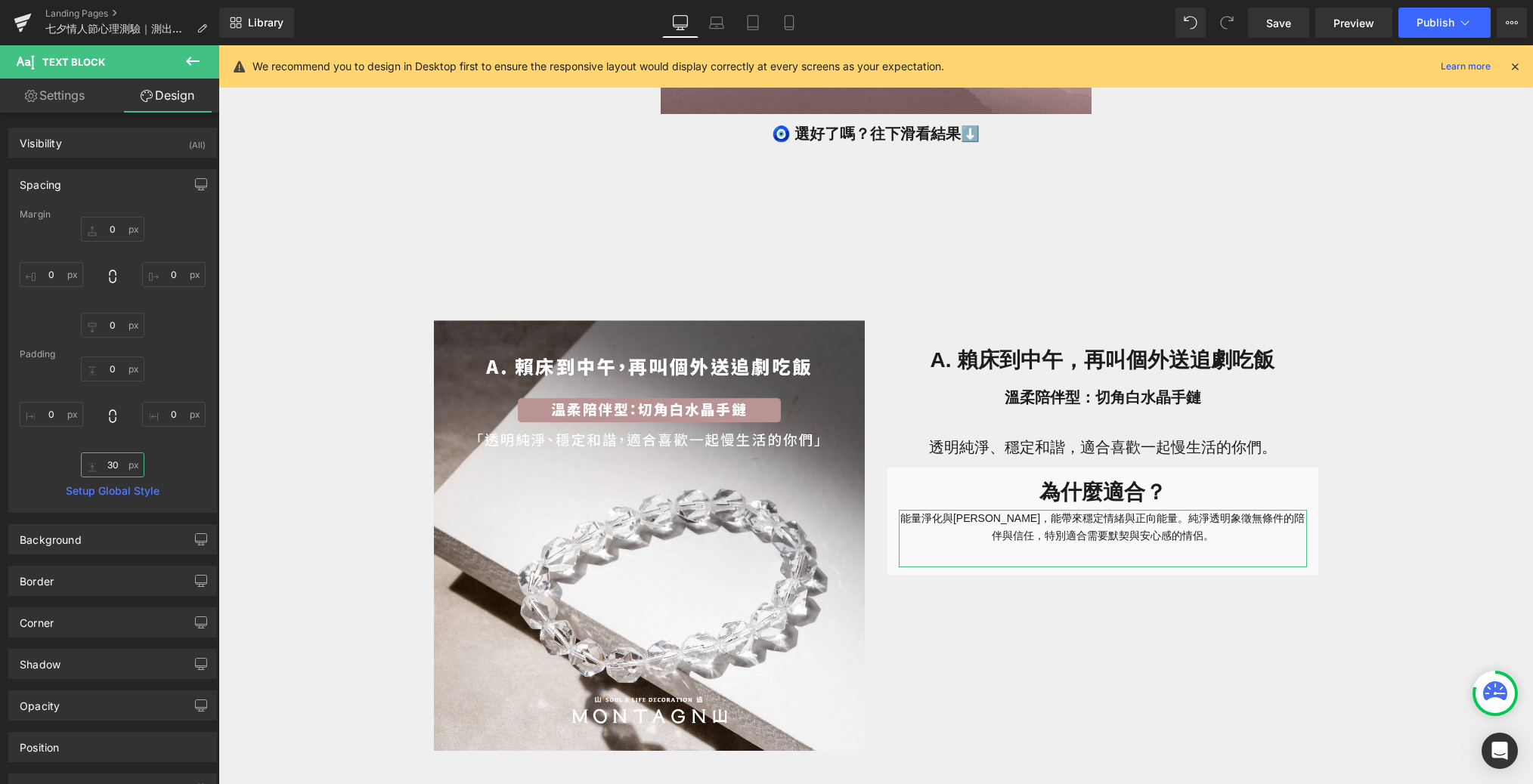
click at [119, 474] on input "30" at bounding box center [112, 466] width 63 height 25
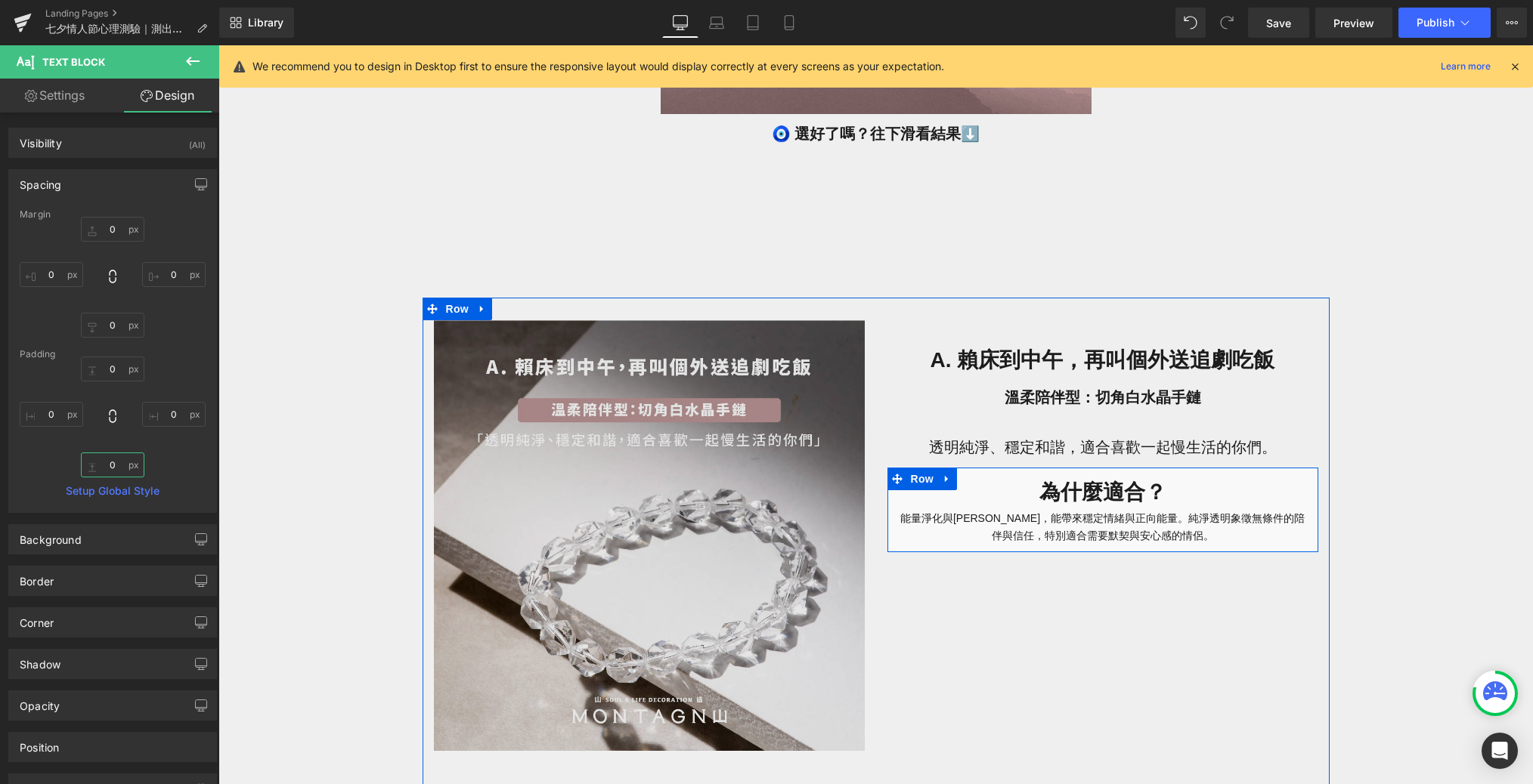
drag, startPoint x: 921, startPoint y: 474, endPoint x: 695, endPoint y: 469, distance: 226.1
click at [921, 474] on span "Row" at bounding box center [922, 478] width 30 height 22
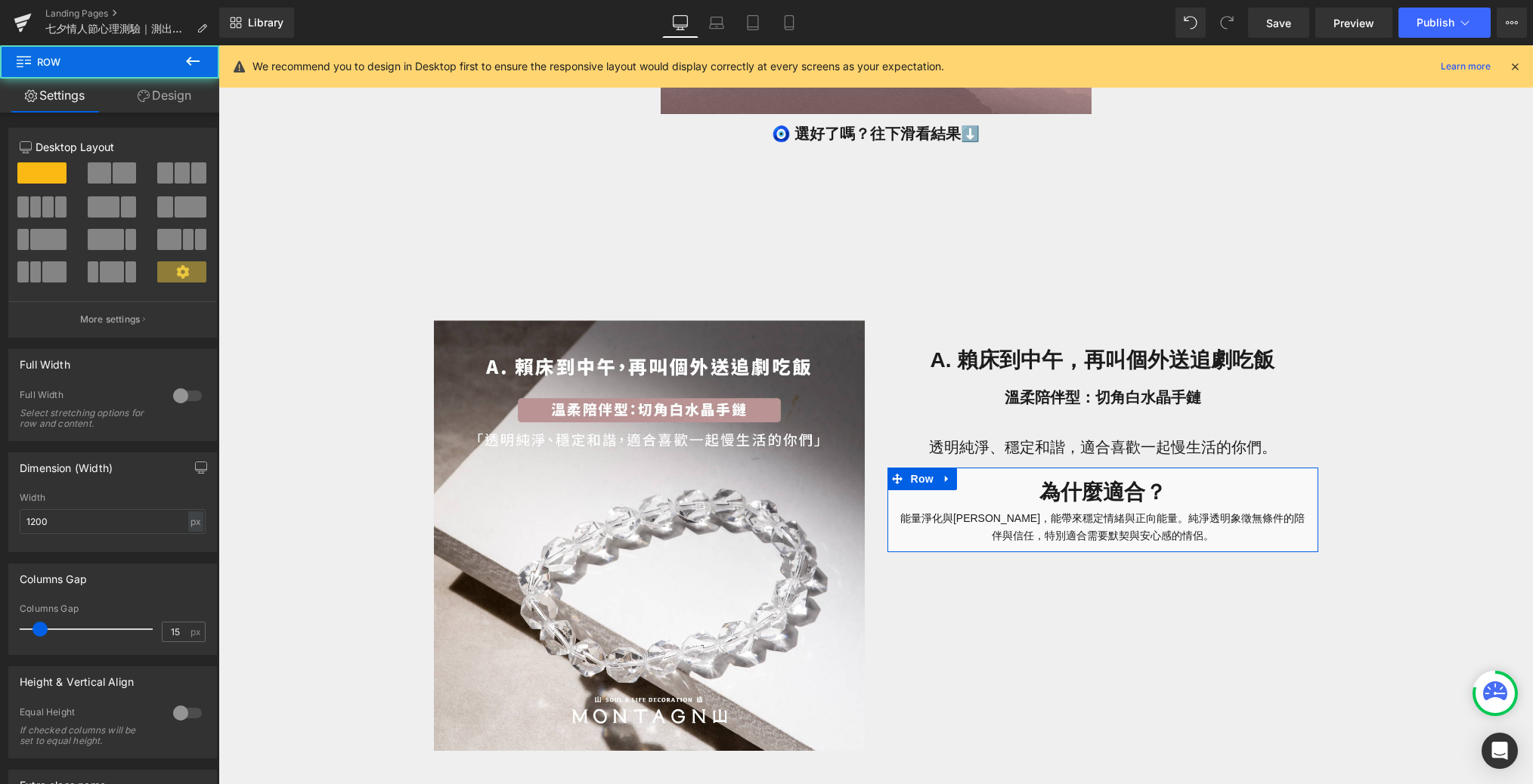
click at [156, 99] on link "Design" at bounding box center [164, 95] width 109 height 34
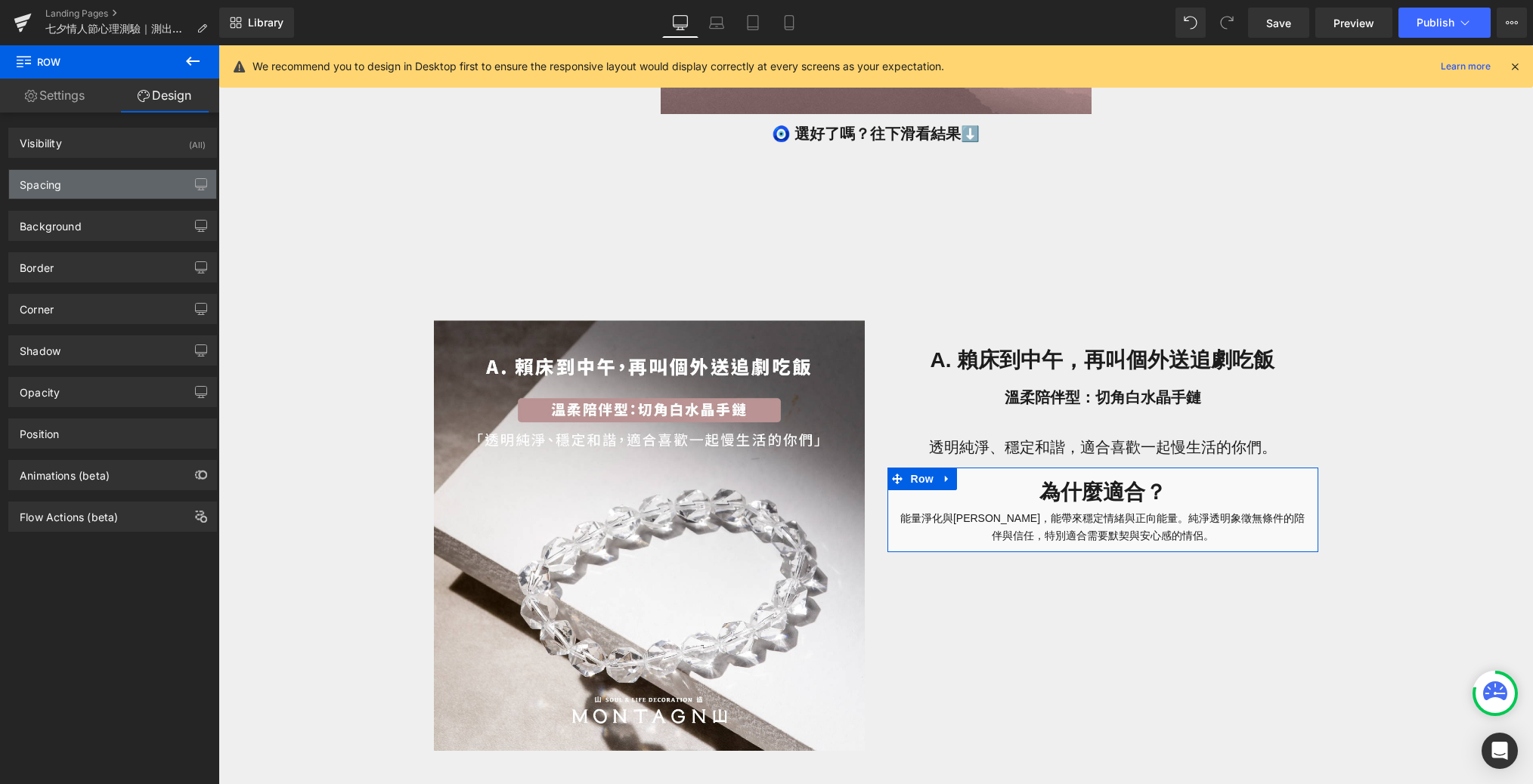
click at [118, 194] on div "Spacing" at bounding box center [112, 184] width 207 height 28
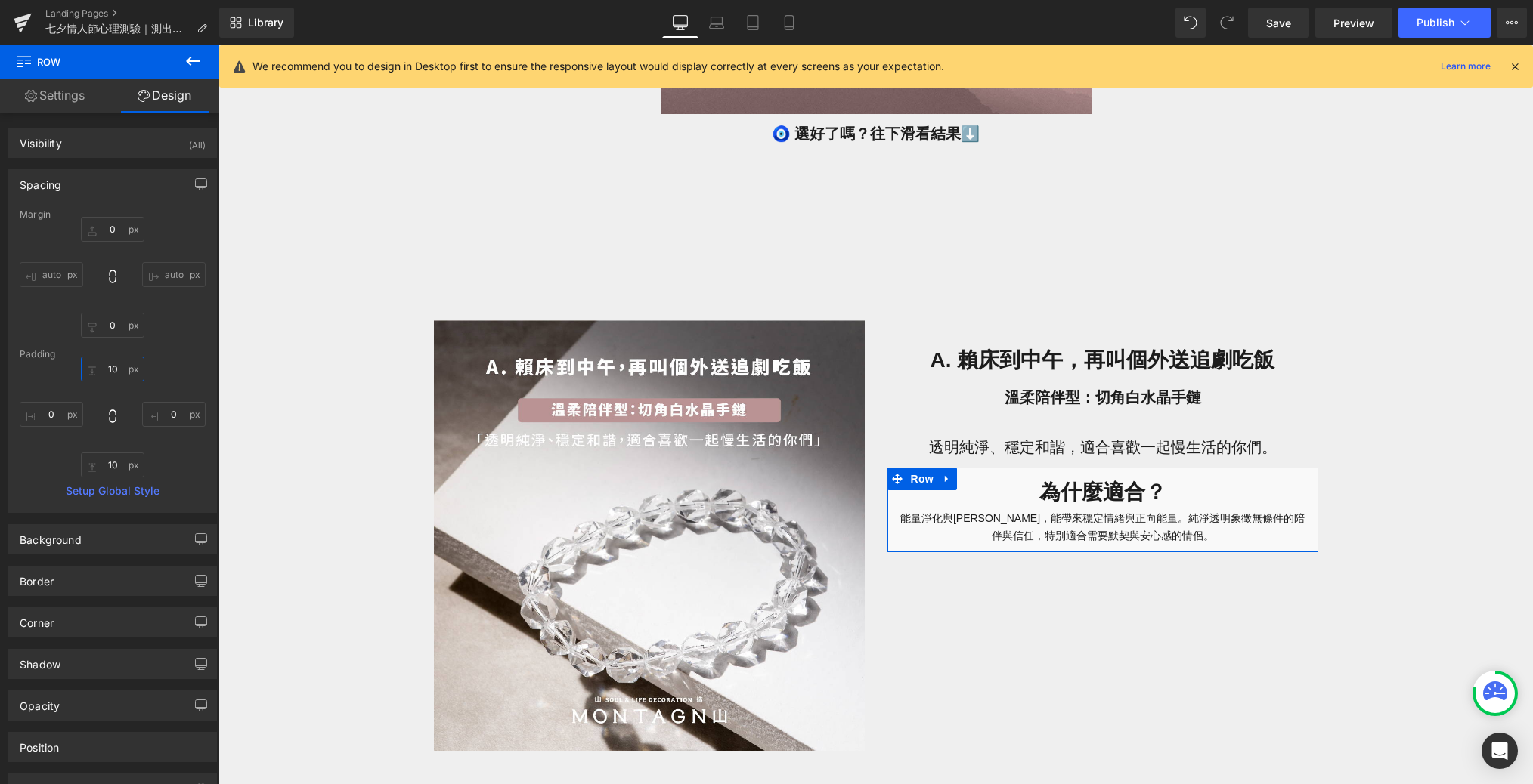
click at [118, 368] on input "10" at bounding box center [112, 369] width 63 height 25
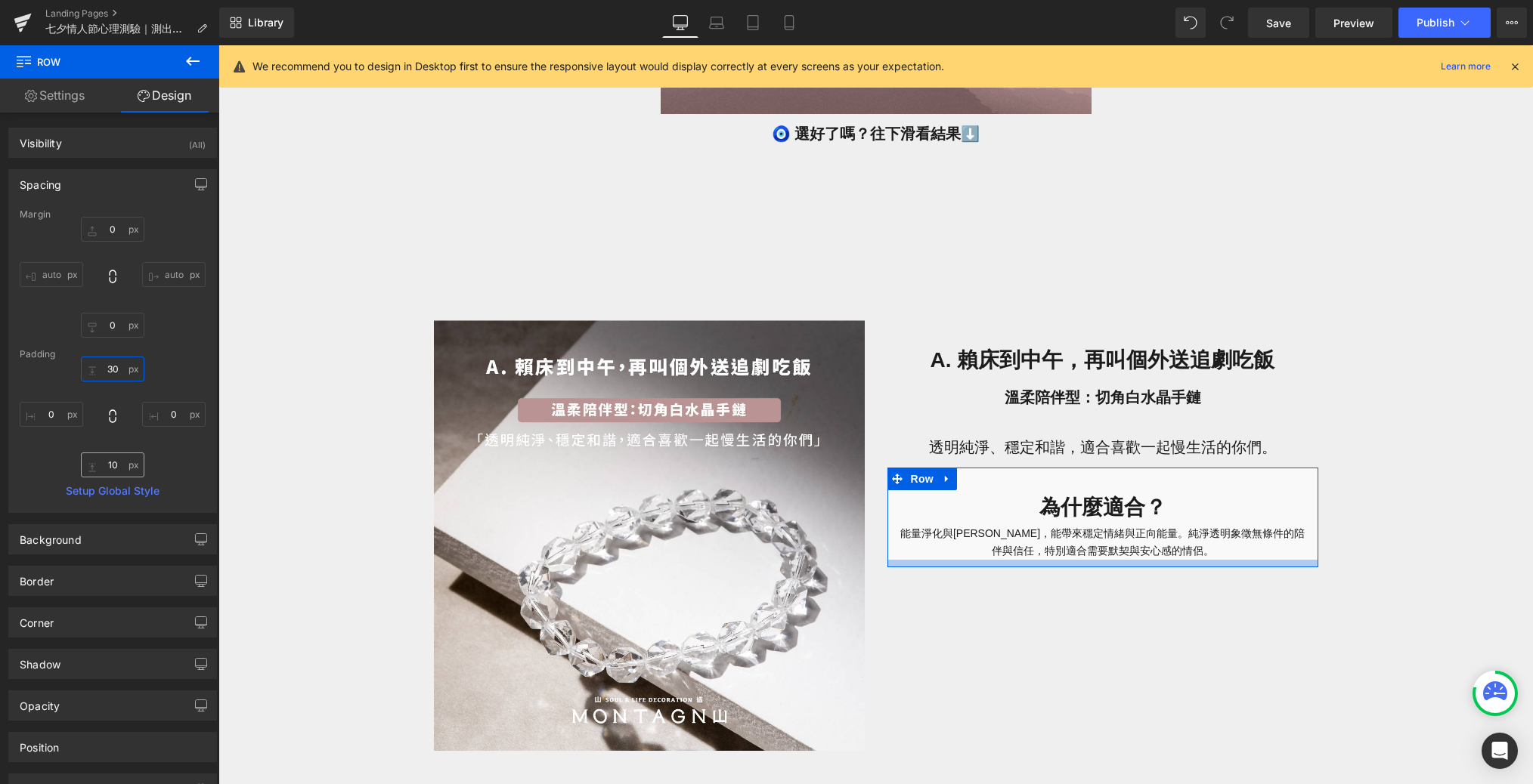
type input "30"
click at [119, 471] on input "10" at bounding box center [112, 466] width 63 height 25
type input "30"
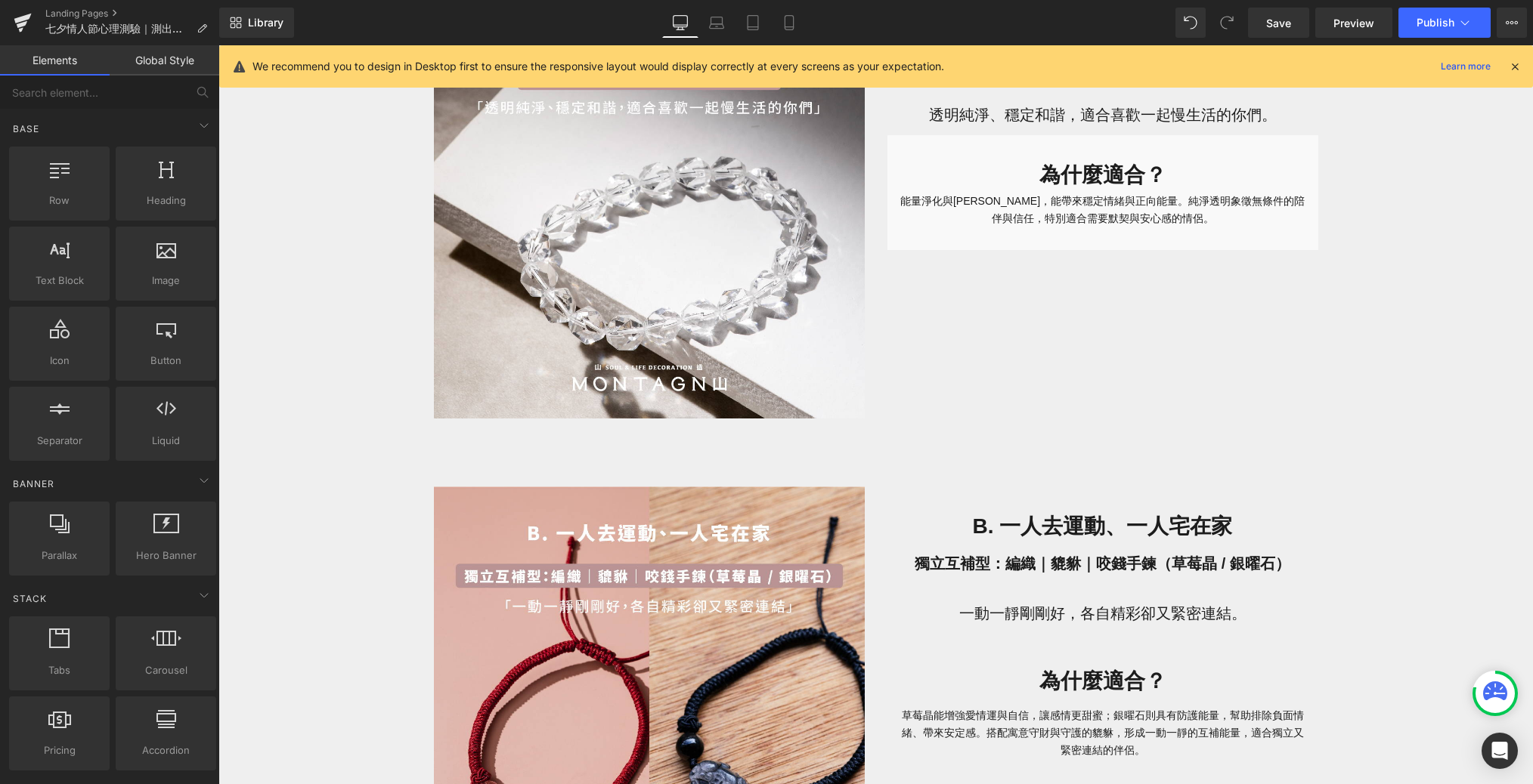
scroll to position [1516, 0]
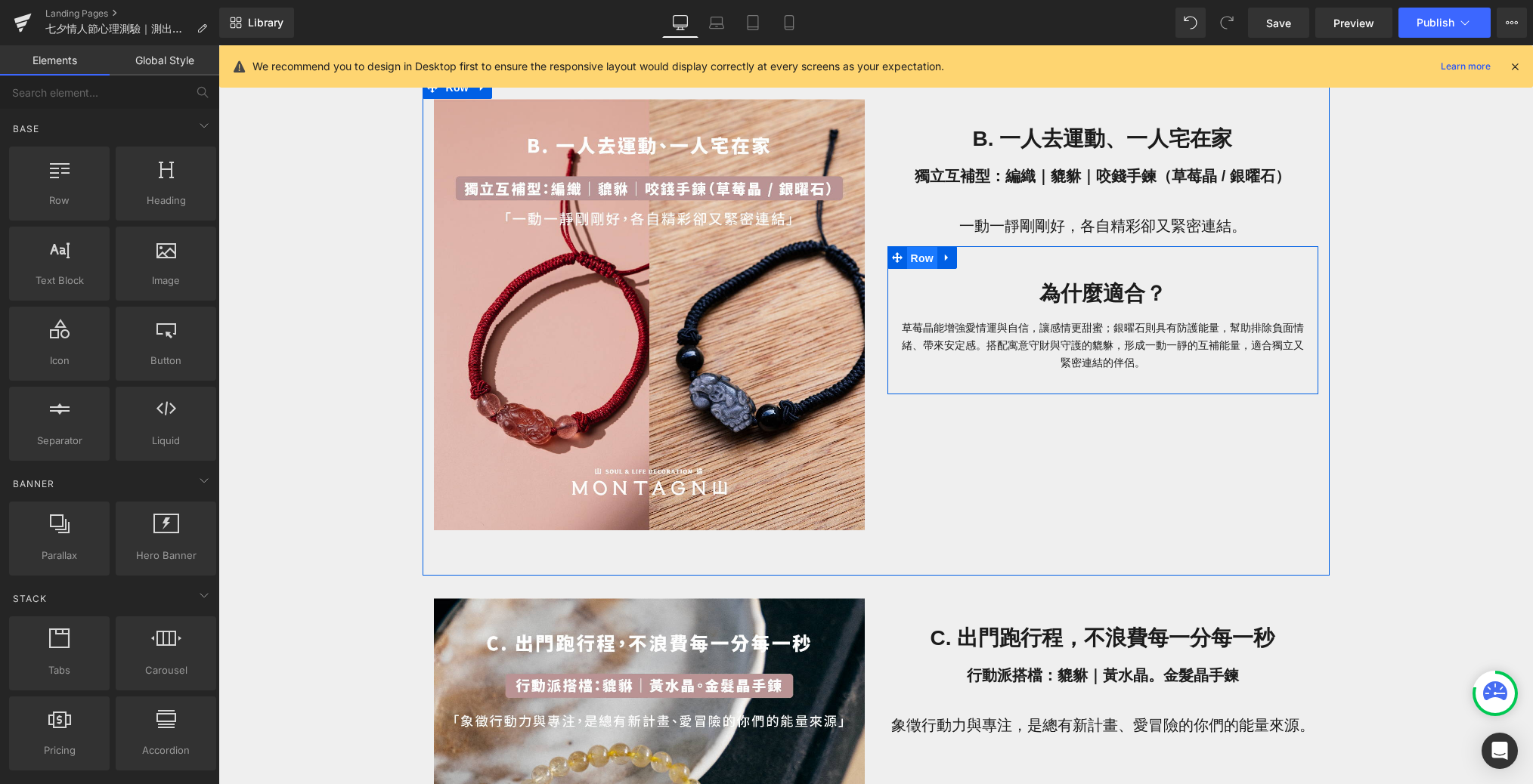
click at [921, 260] on span "Row" at bounding box center [922, 258] width 30 height 22
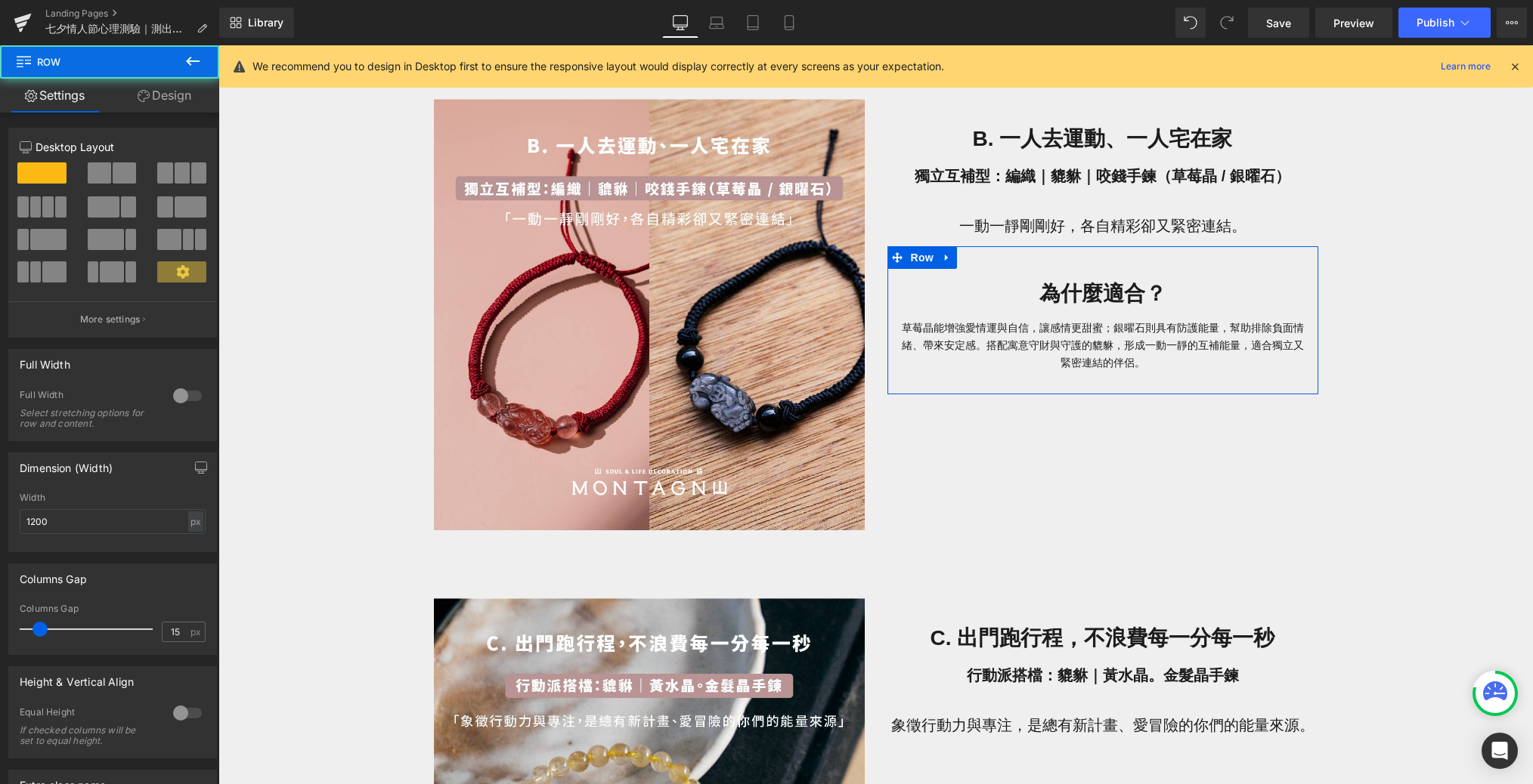
click at [166, 111] on link "Design" at bounding box center [164, 95] width 109 height 34
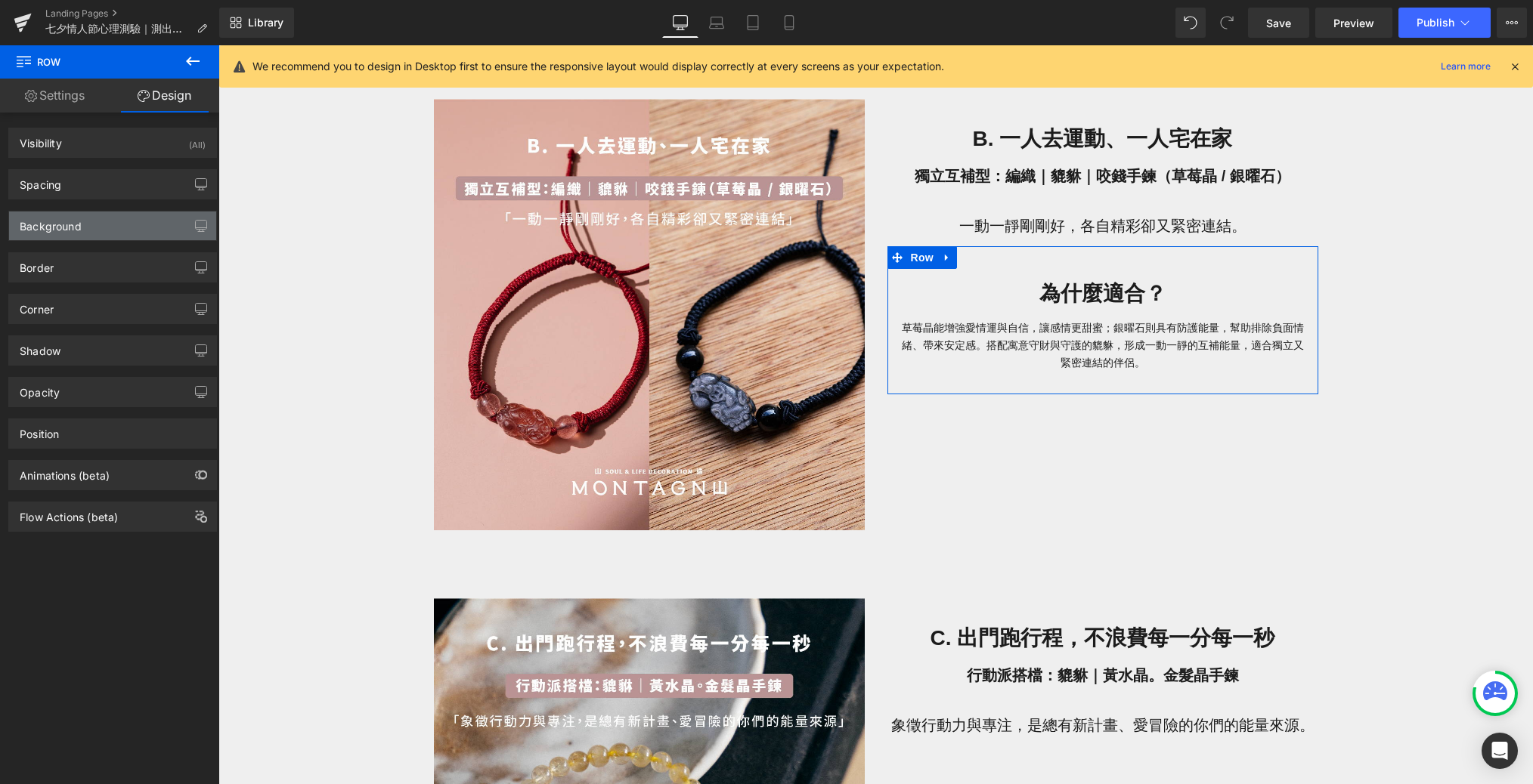
click at [119, 226] on div "Background" at bounding box center [112, 226] width 207 height 28
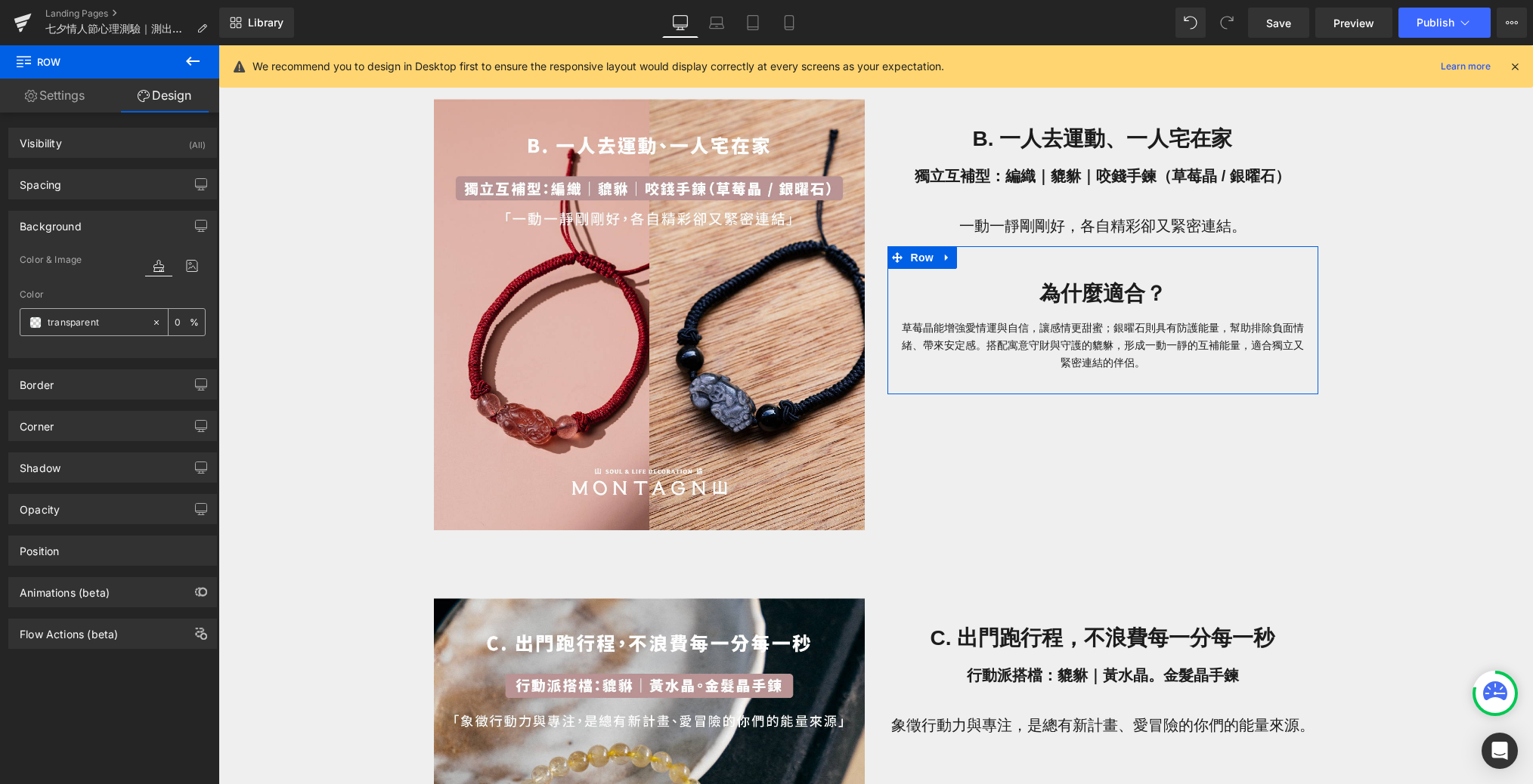
click at [82, 317] on input "transparent" at bounding box center [96, 322] width 97 height 17
paste input "#f9f9f9"
type input "#f9f9f9"
type input "100"
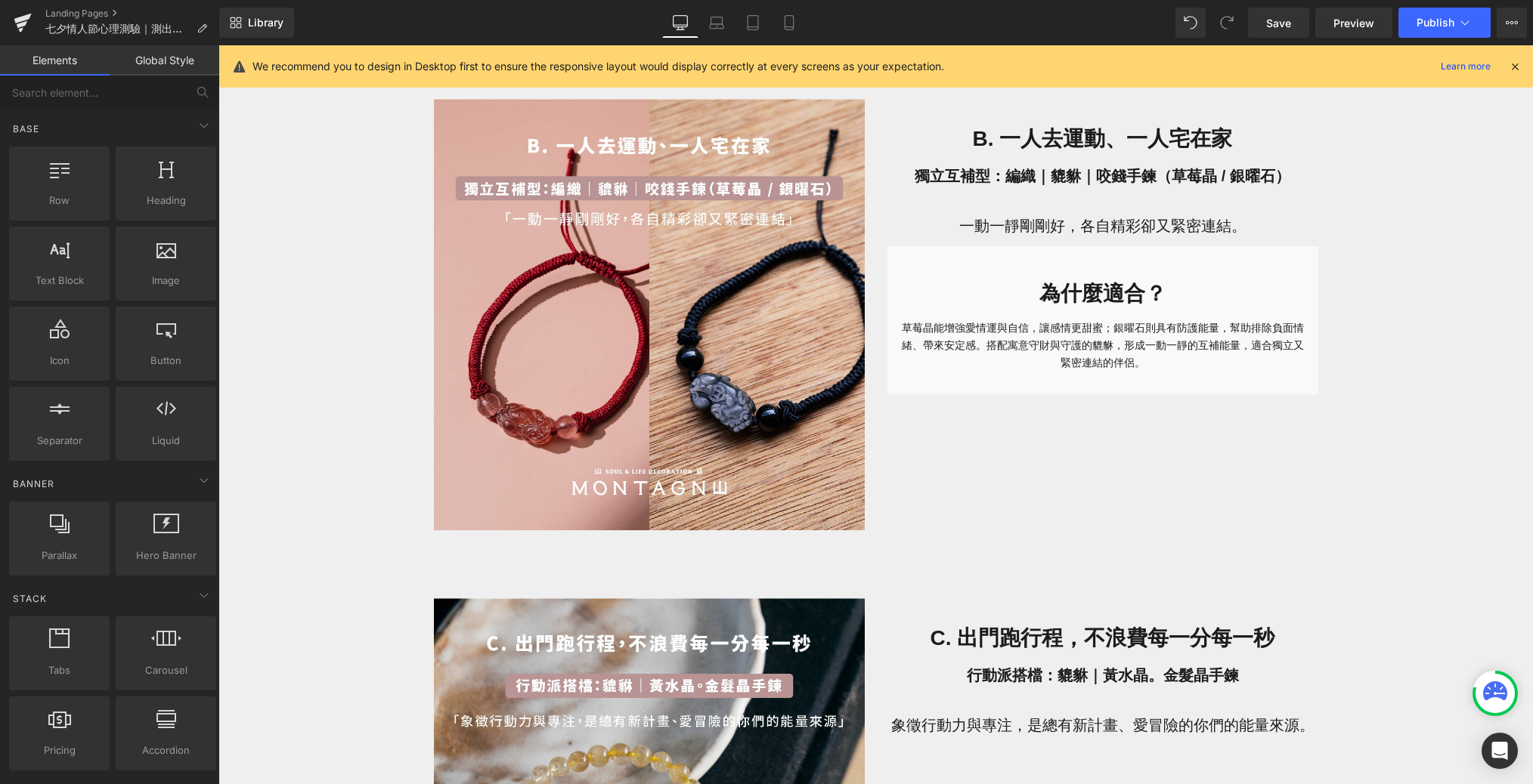
click at [283, 342] on div "七夕情人節心理測驗｜測出最適合你們的水晶情侶對鍊 Heading 想知道你和另一半最適合哪一種能量水晶情侶手鍊嗎？ Text [PERSON_NAME] 透過…" at bounding box center [876, 420] width 1314 height 3593
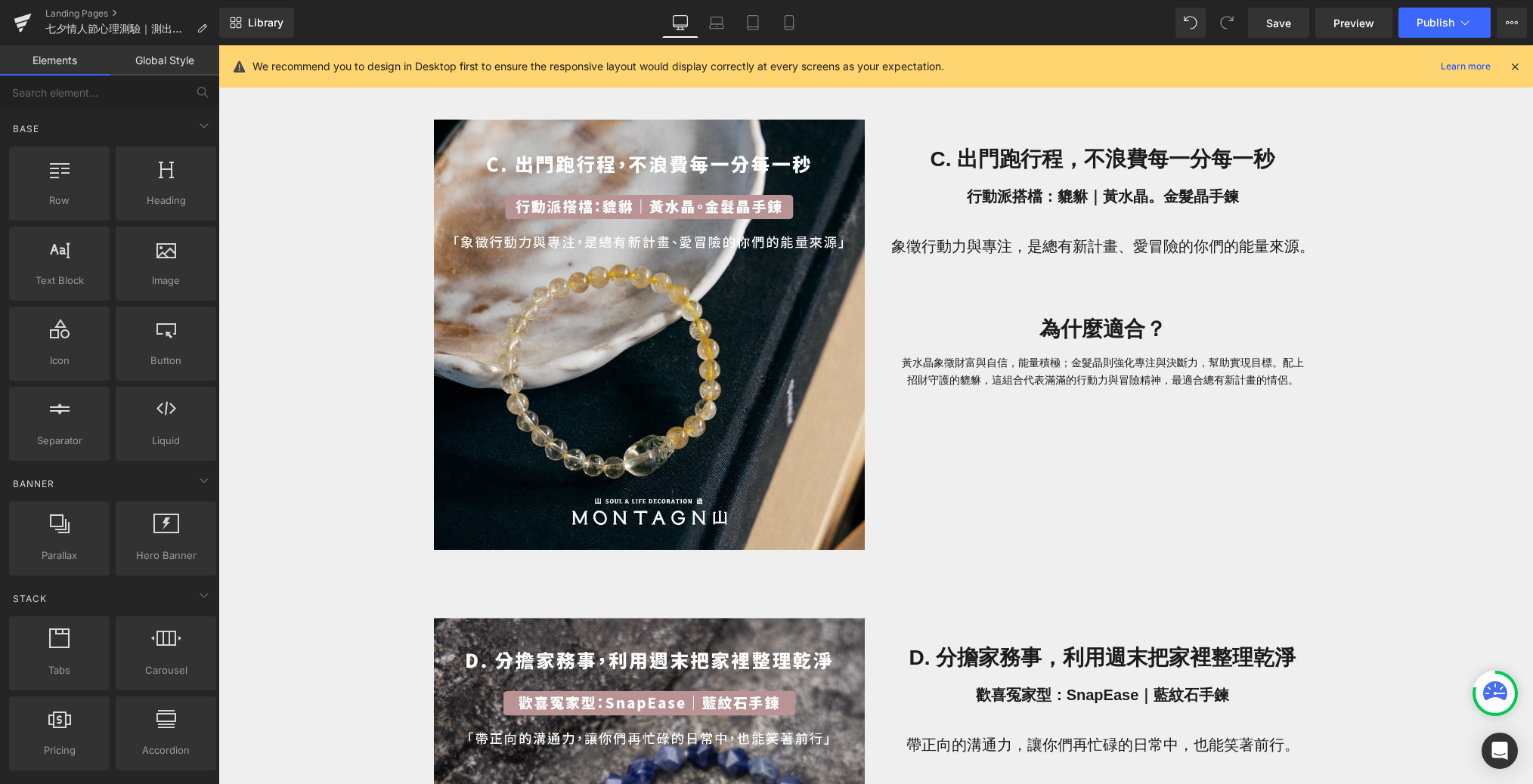
scroll to position [2006, 0]
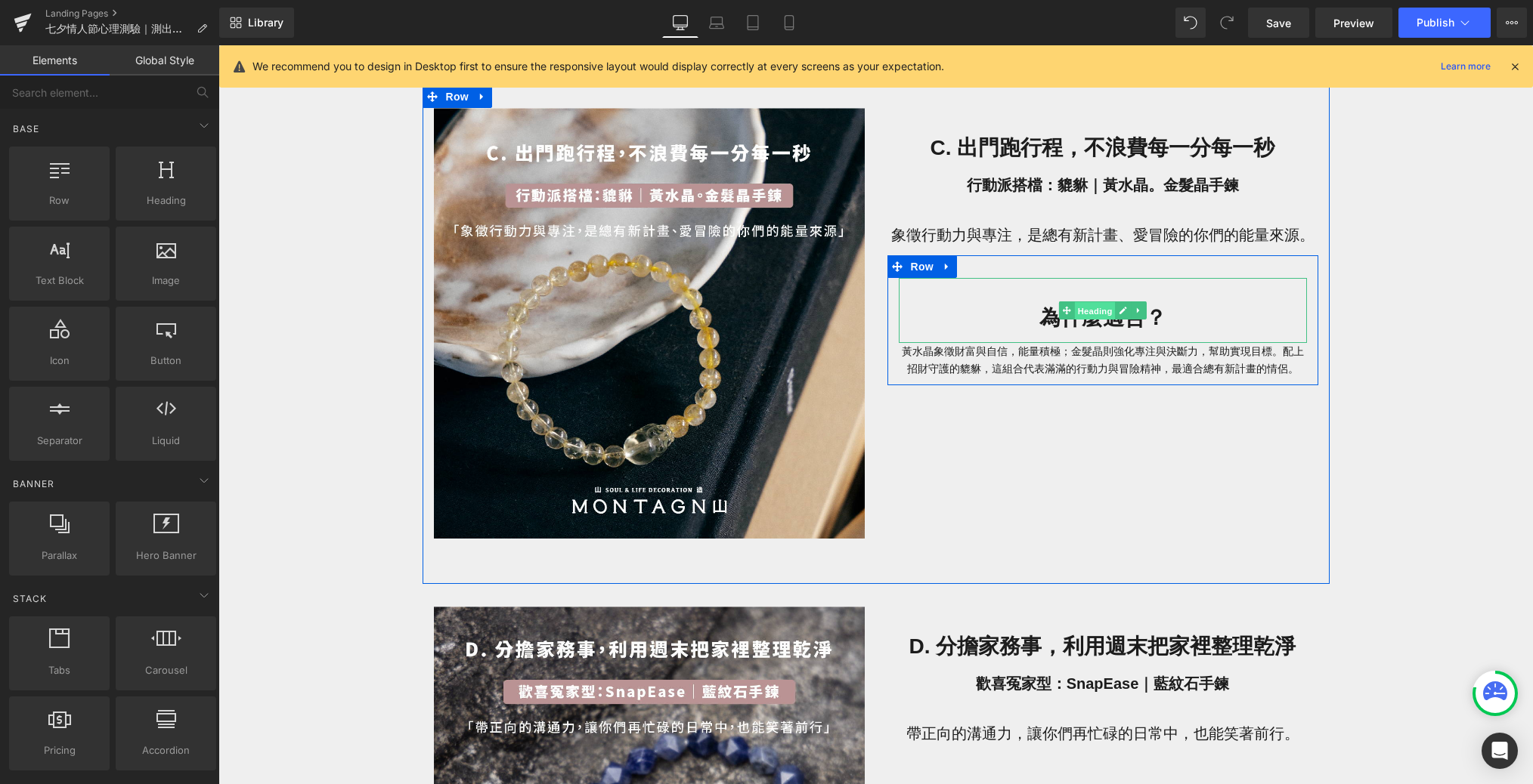
click at [1038, 312] on span "Heading" at bounding box center [1095, 311] width 41 height 19
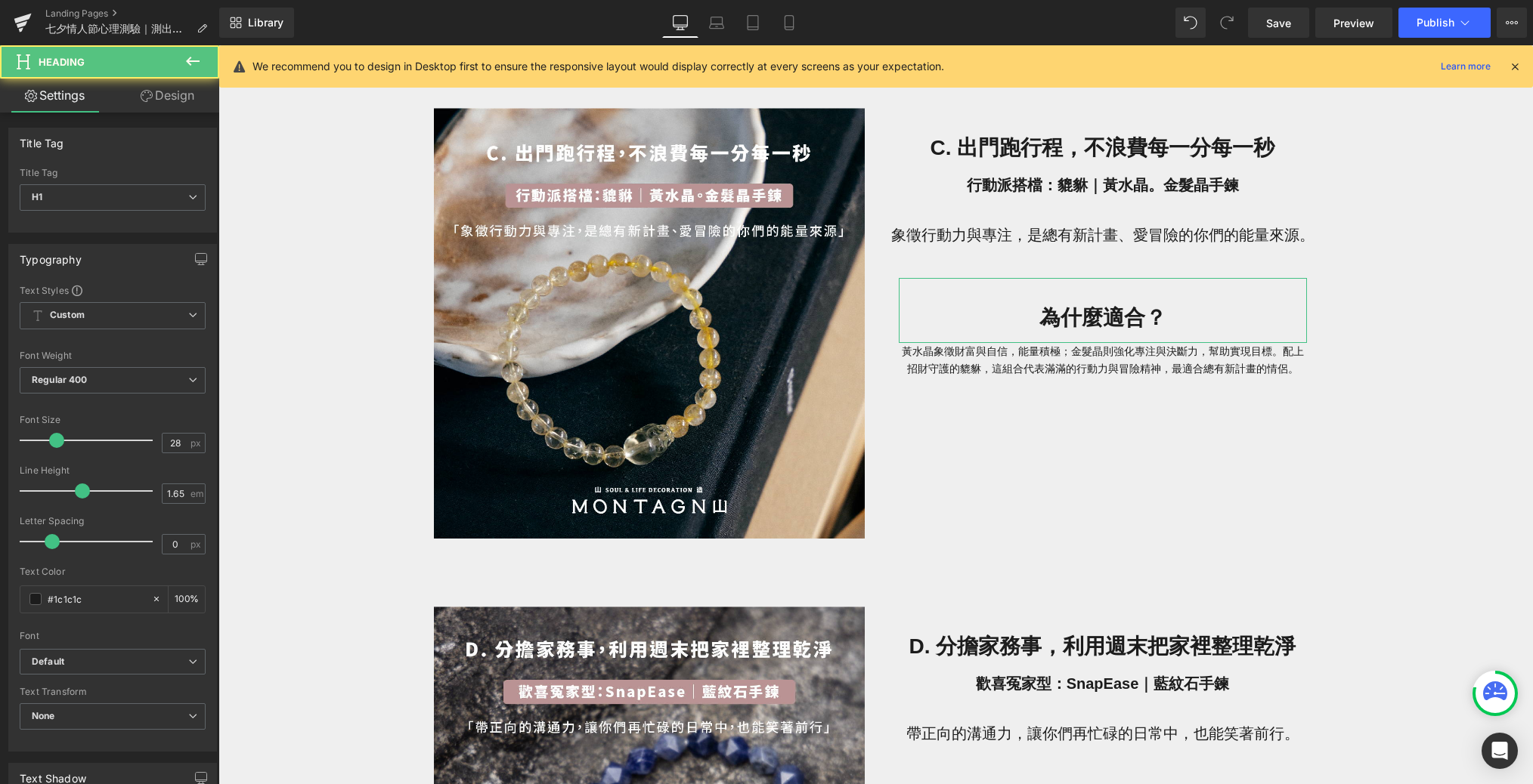
click at [182, 94] on link "Design" at bounding box center [167, 95] width 109 height 34
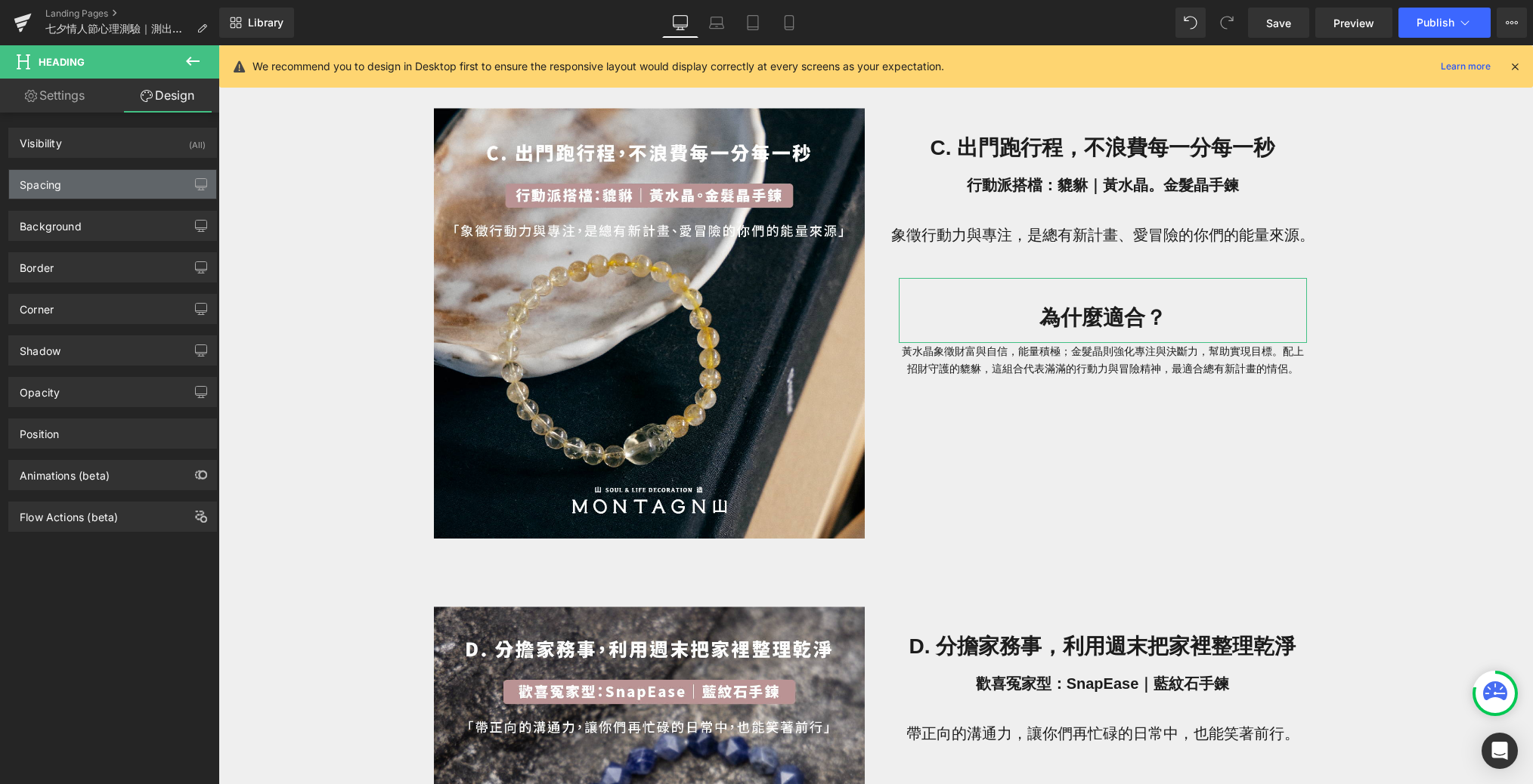
click at [132, 195] on div "Spacing" at bounding box center [112, 184] width 207 height 28
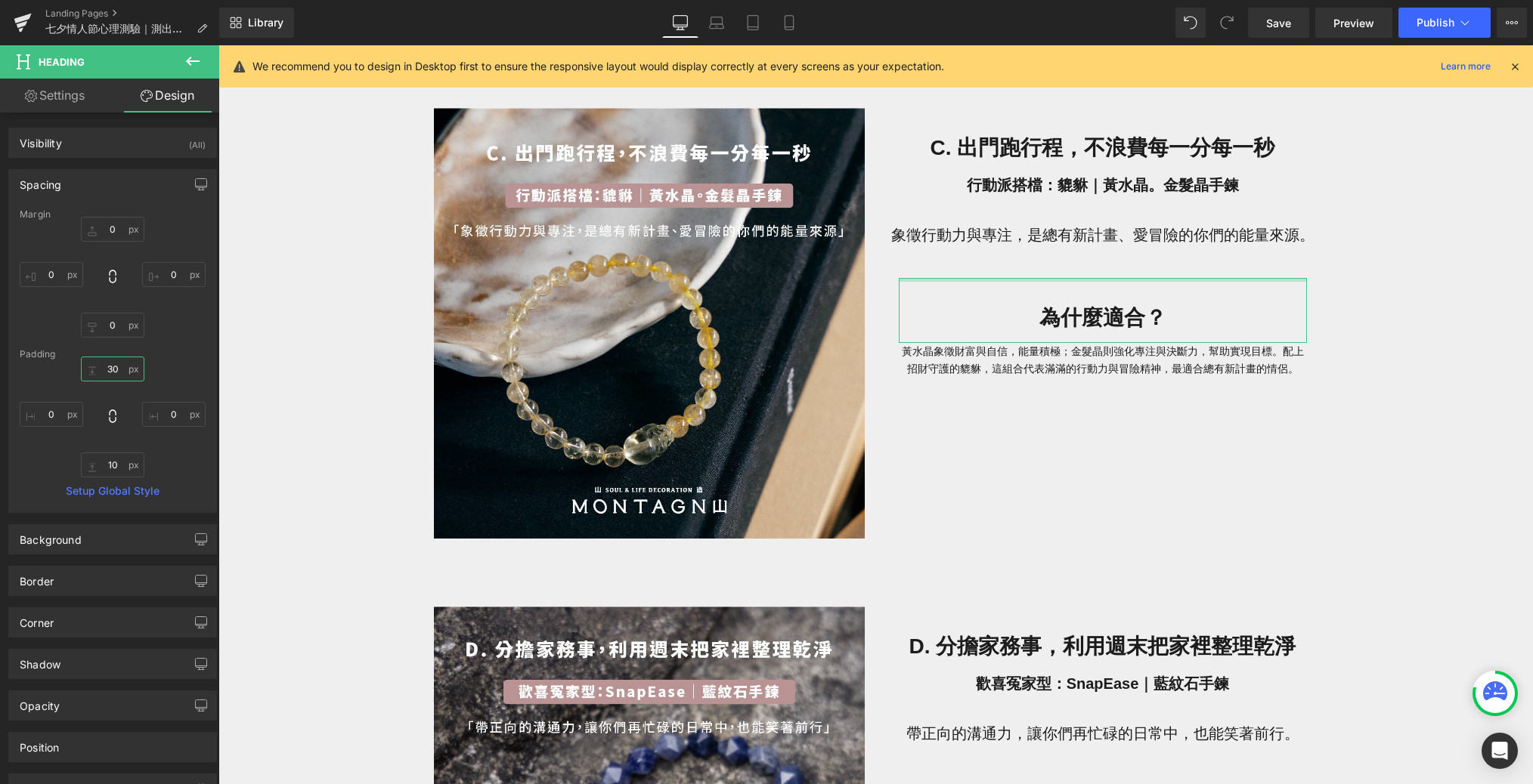
click at [119, 371] on input "30" at bounding box center [112, 369] width 63 height 25
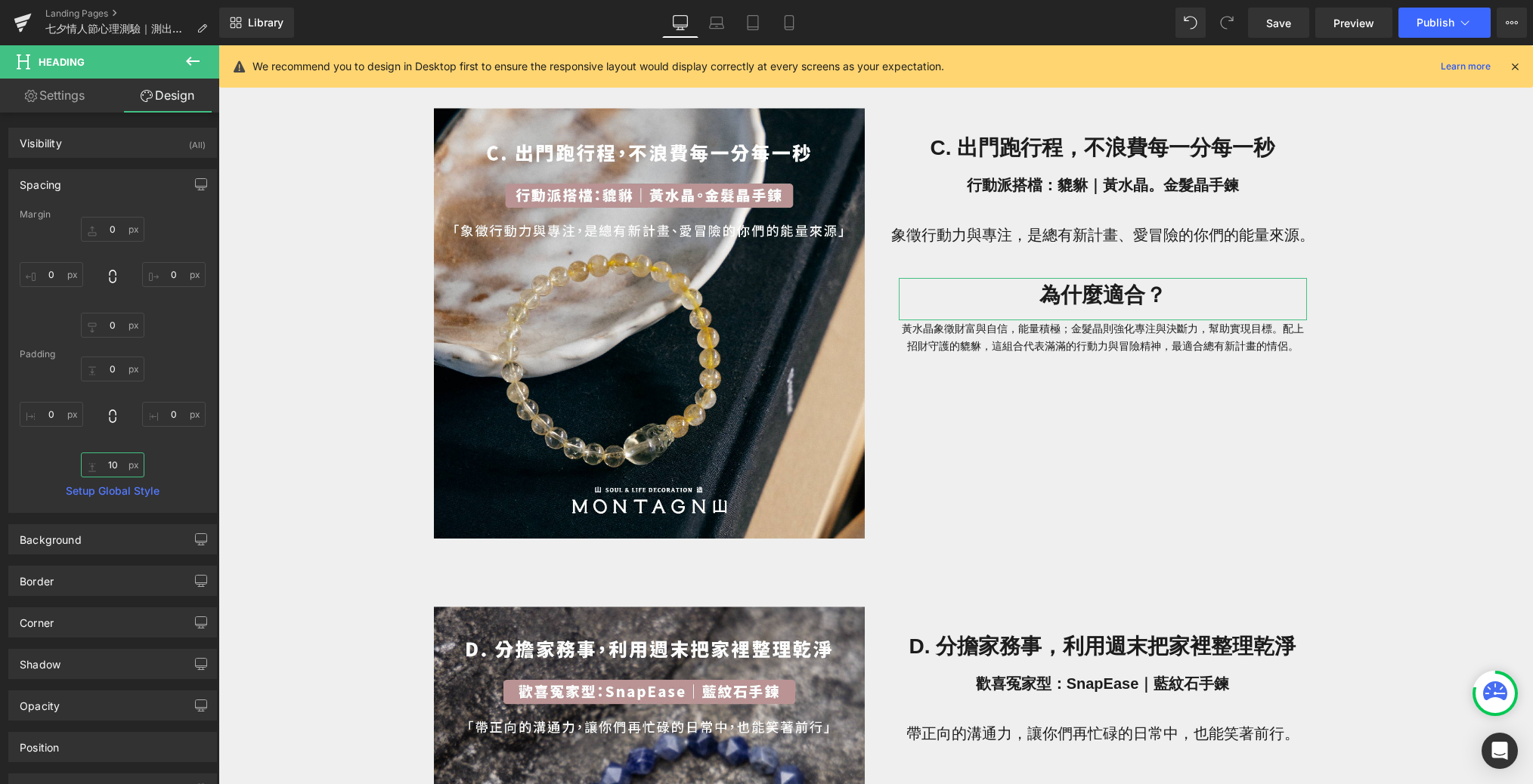
click at [121, 462] on input "10" at bounding box center [112, 466] width 63 height 25
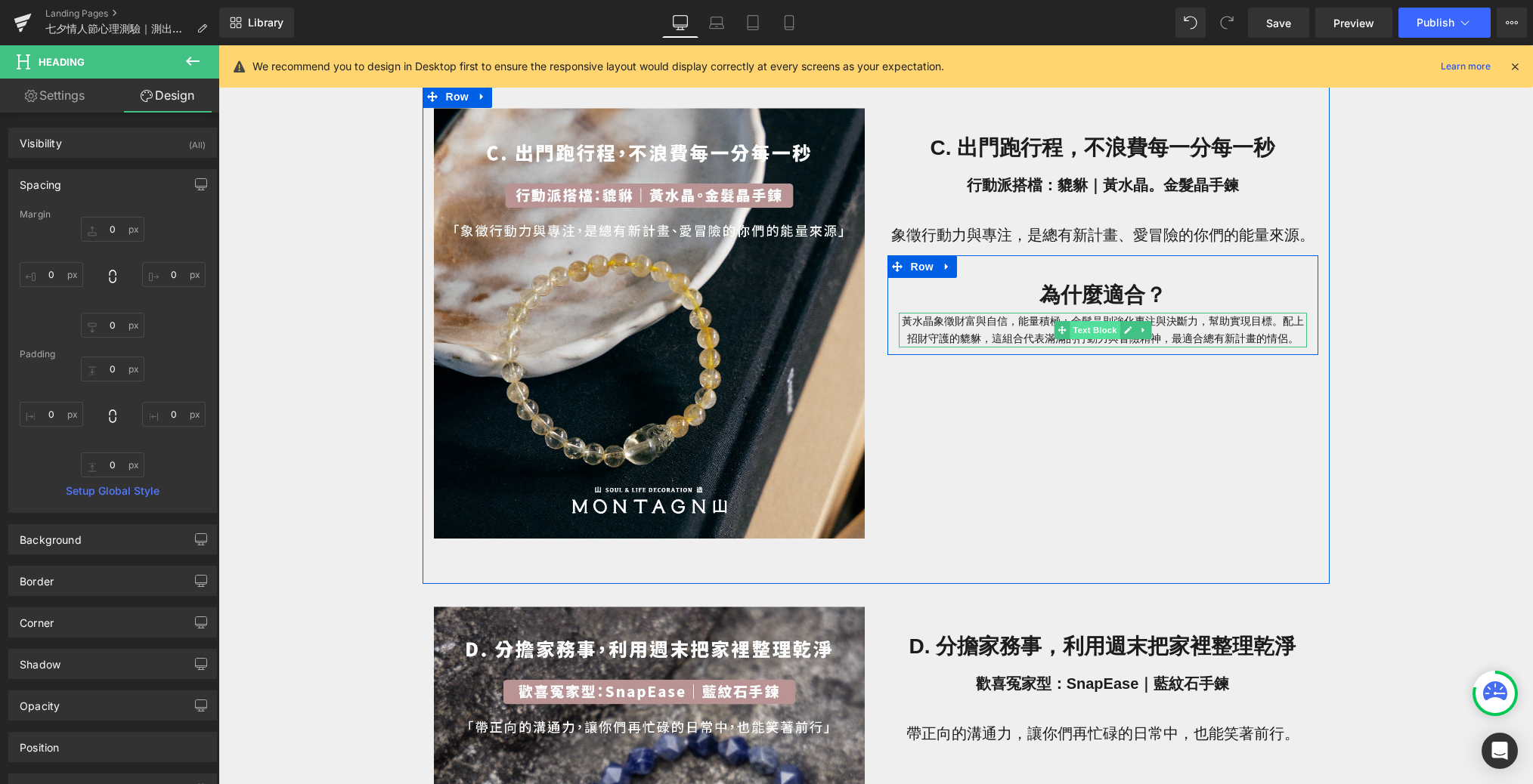
click at [1038, 324] on span "Text Block" at bounding box center [1094, 330] width 50 height 19
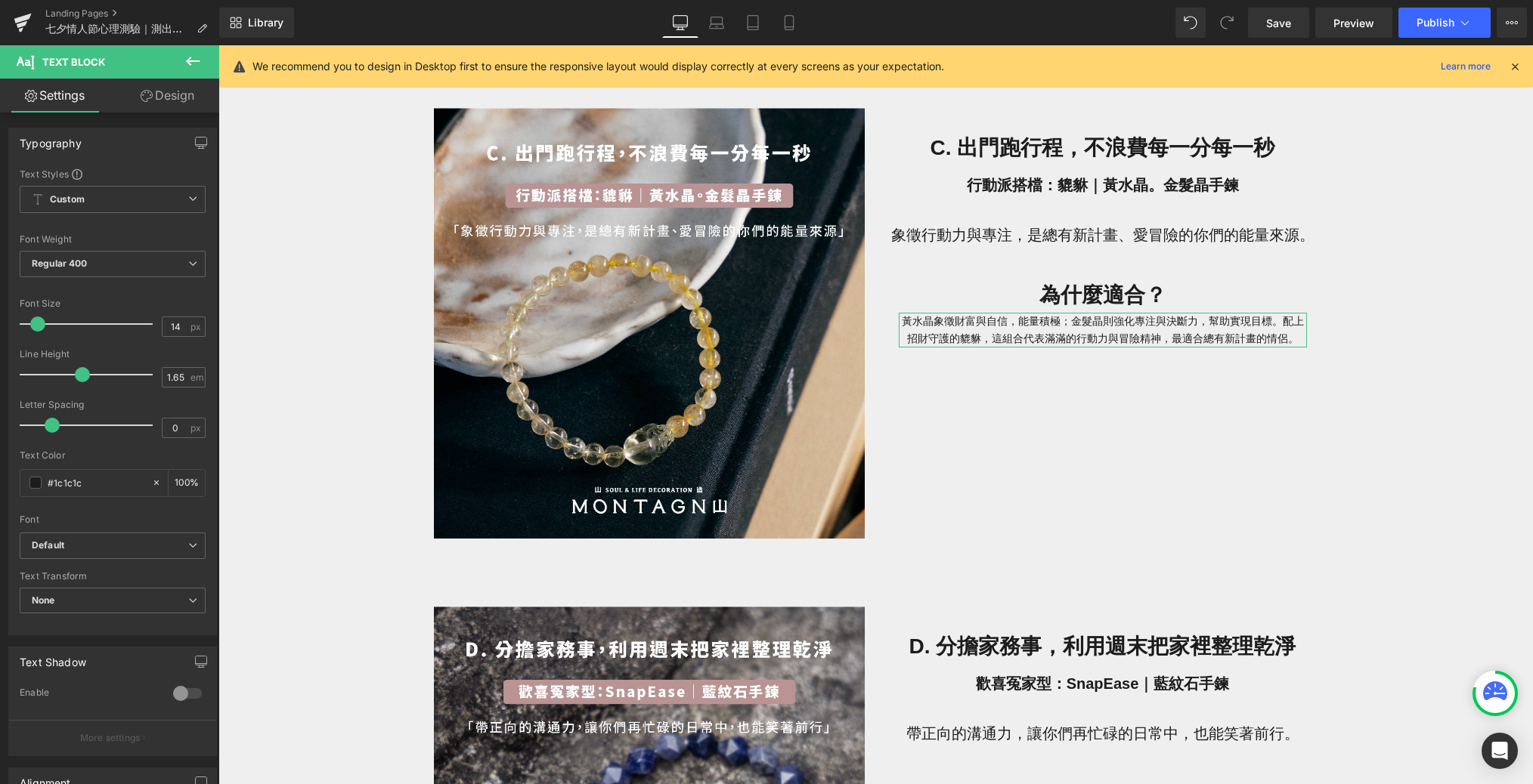
click at [143, 92] on icon at bounding box center [146, 96] width 12 height 12
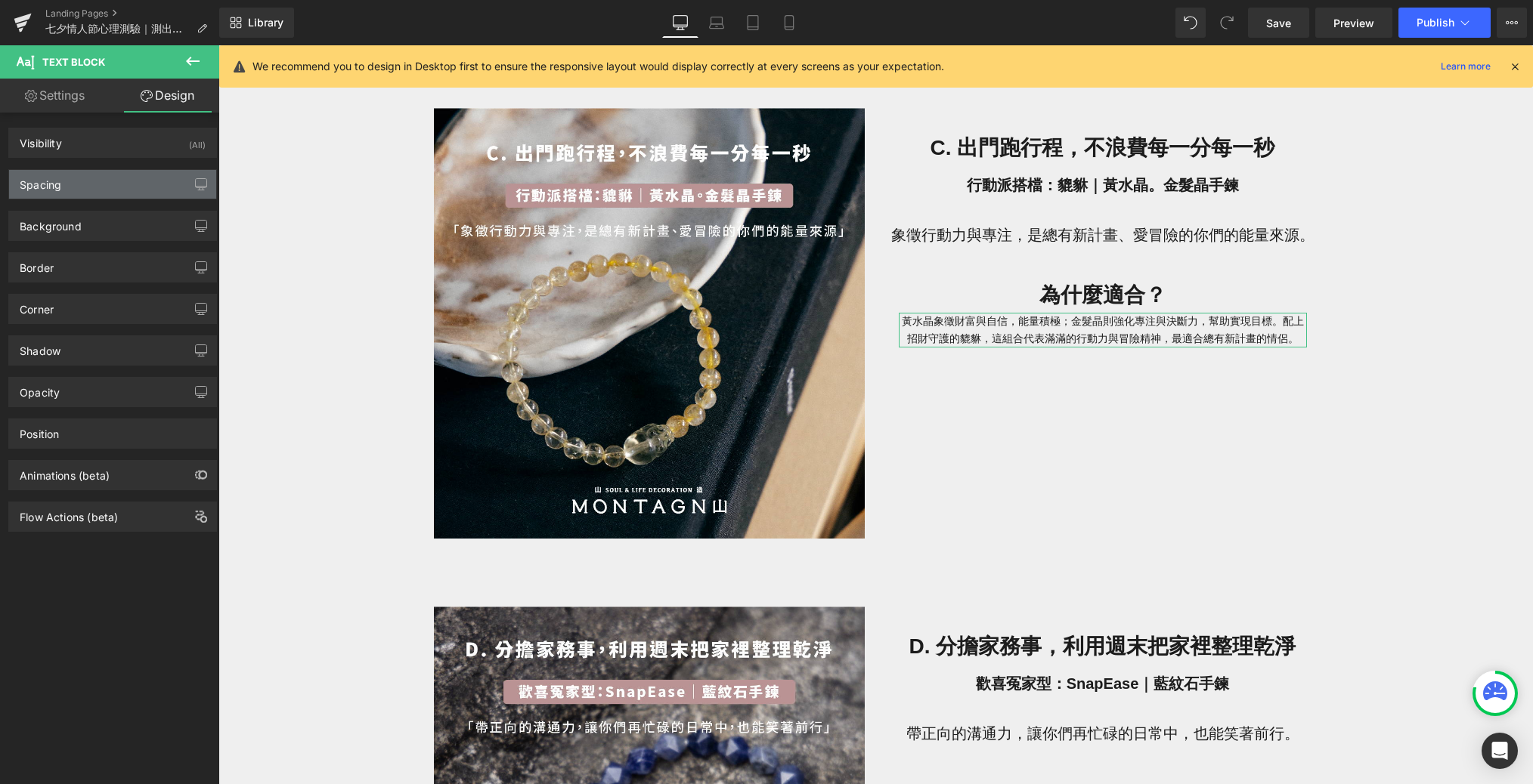
type input "0"
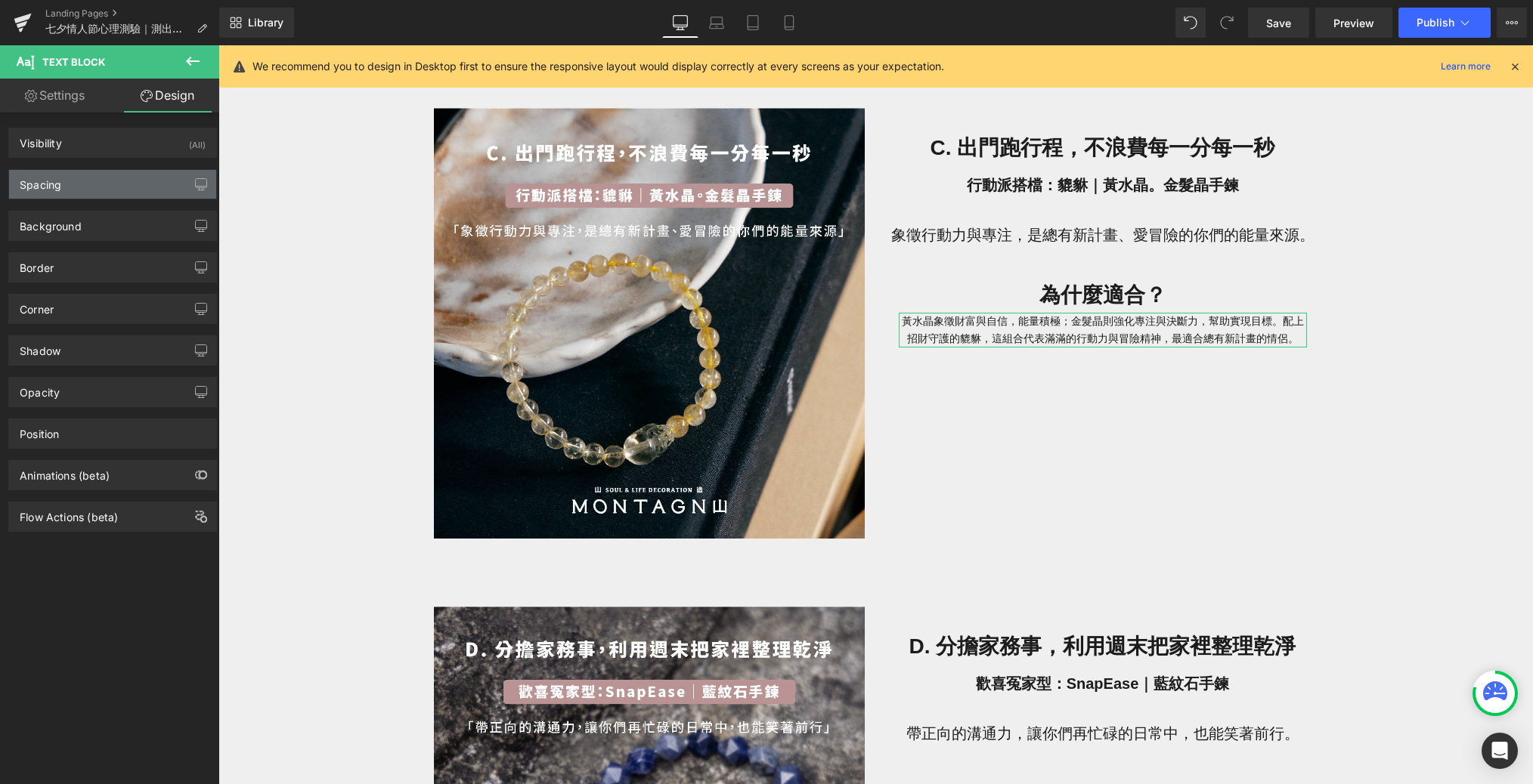
type input "0"
click at [139, 182] on div "Spacing" at bounding box center [112, 184] width 207 height 28
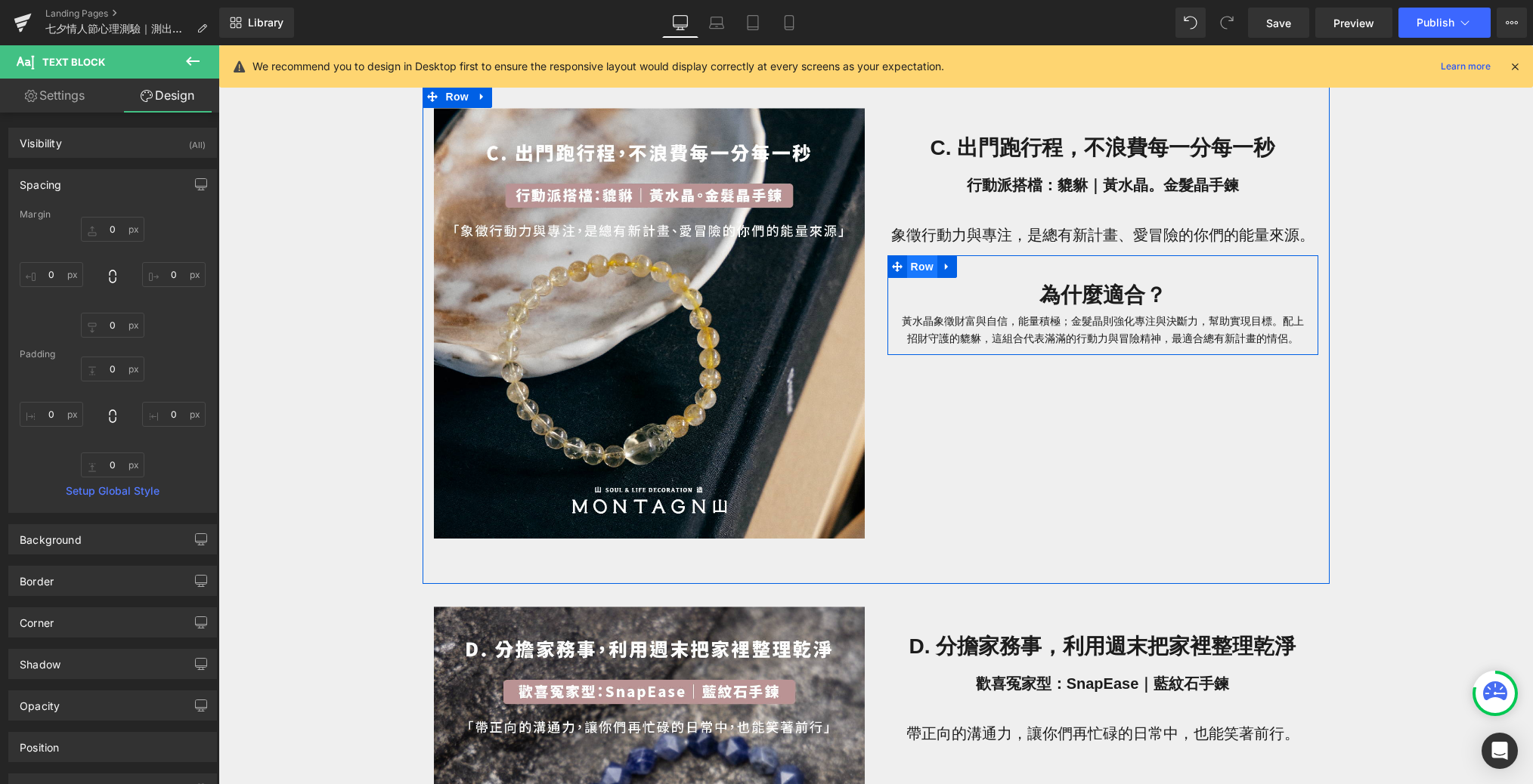
click at [923, 274] on span "Row" at bounding box center [922, 267] width 30 height 22
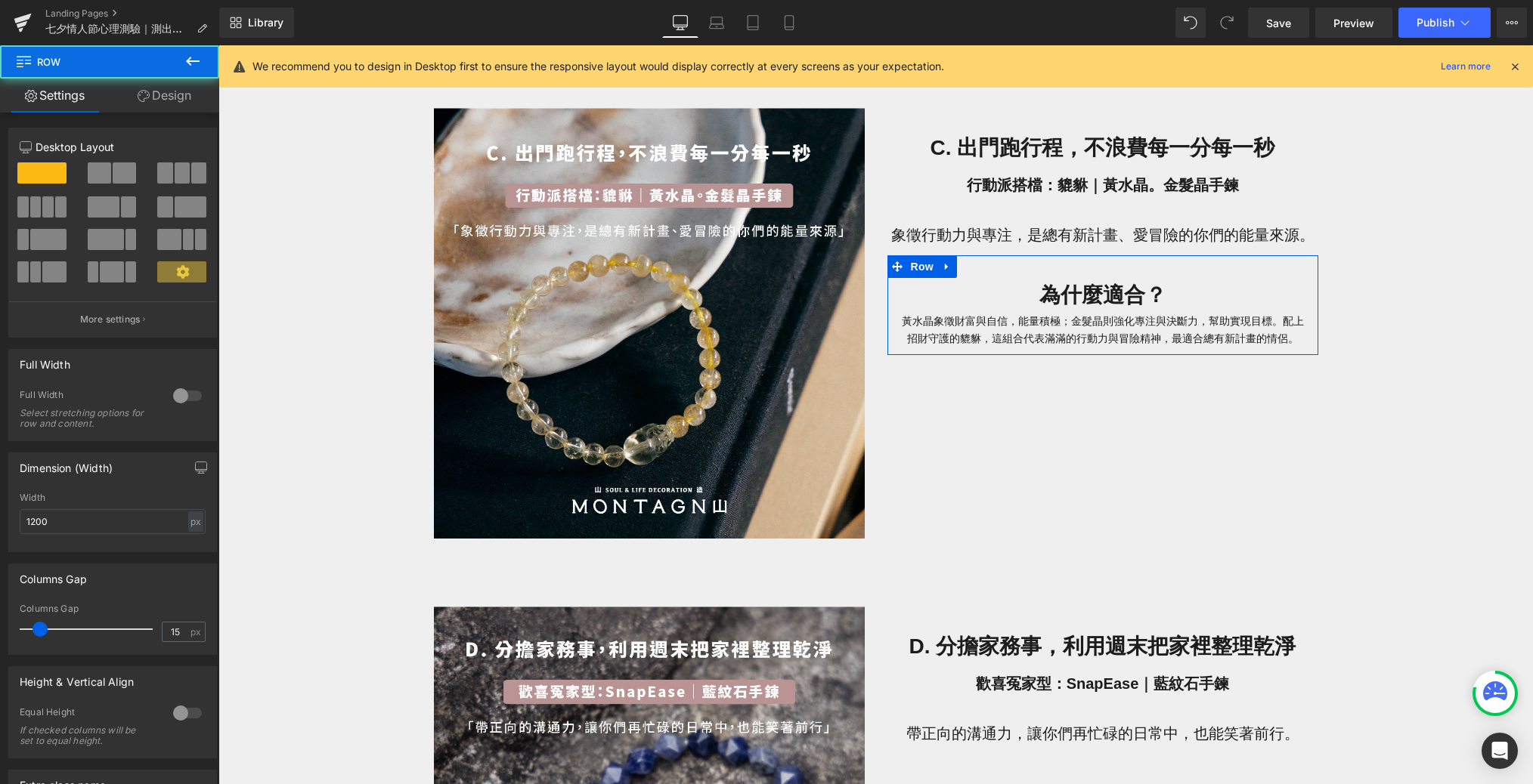
click at [196, 92] on link "Design" at bounding box center [164, 95] width 109 height 34
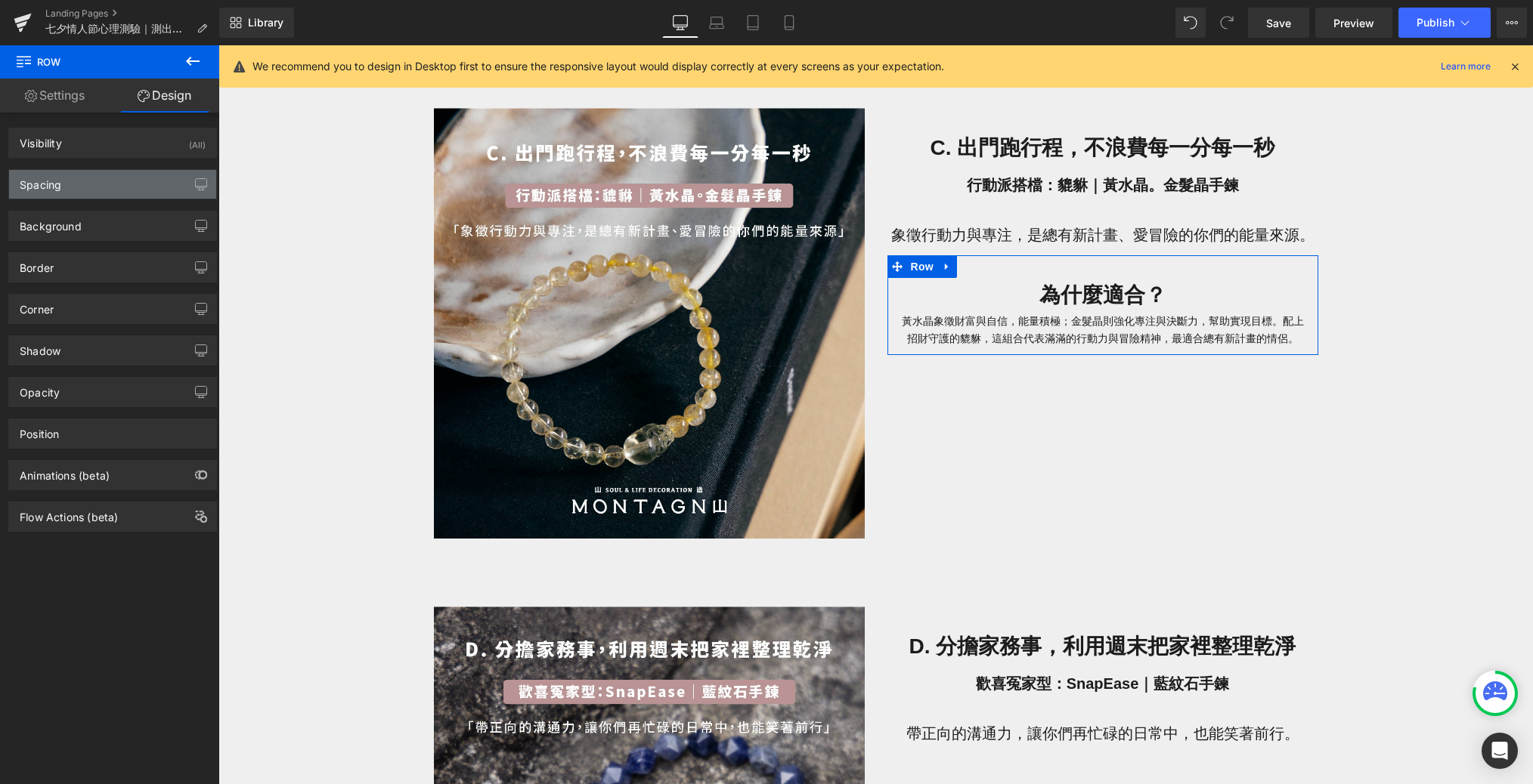
click at [125, 190] on div "Spacing" at bounding box center [112, 184] width 207 height 28
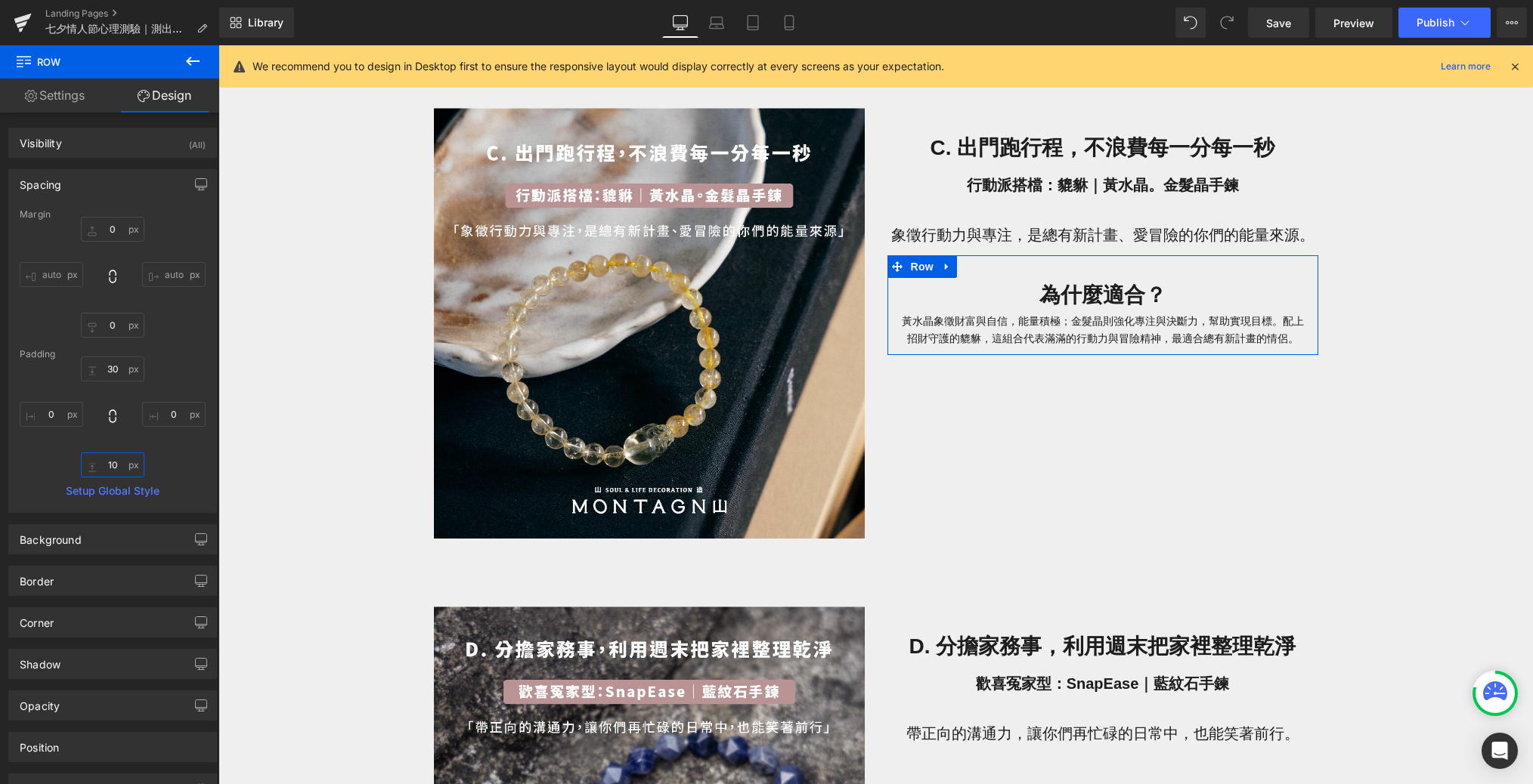
click at [117, 463] on input "10" at bounding box center [112, 466] width 63 height 25
type input "30"
click at [96, 540] on div "Background" at bounding box center [112, 539] width 207 height 28
click at [91, 640] on input "transparent" at bounding box center [96, 636] width 97 height 17
paste input "#f9f9f9"
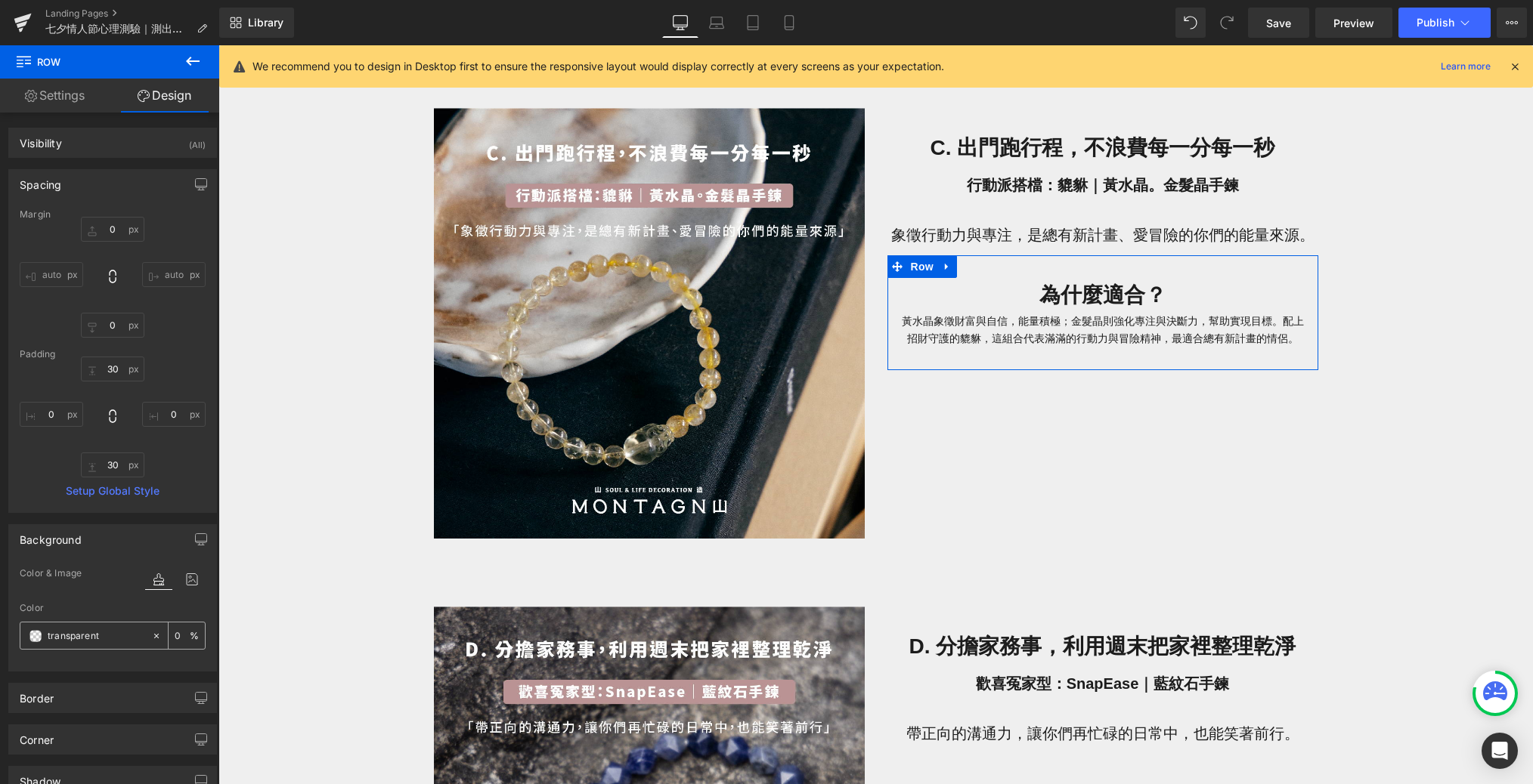
type input "#f9f9f9"
type input "100"
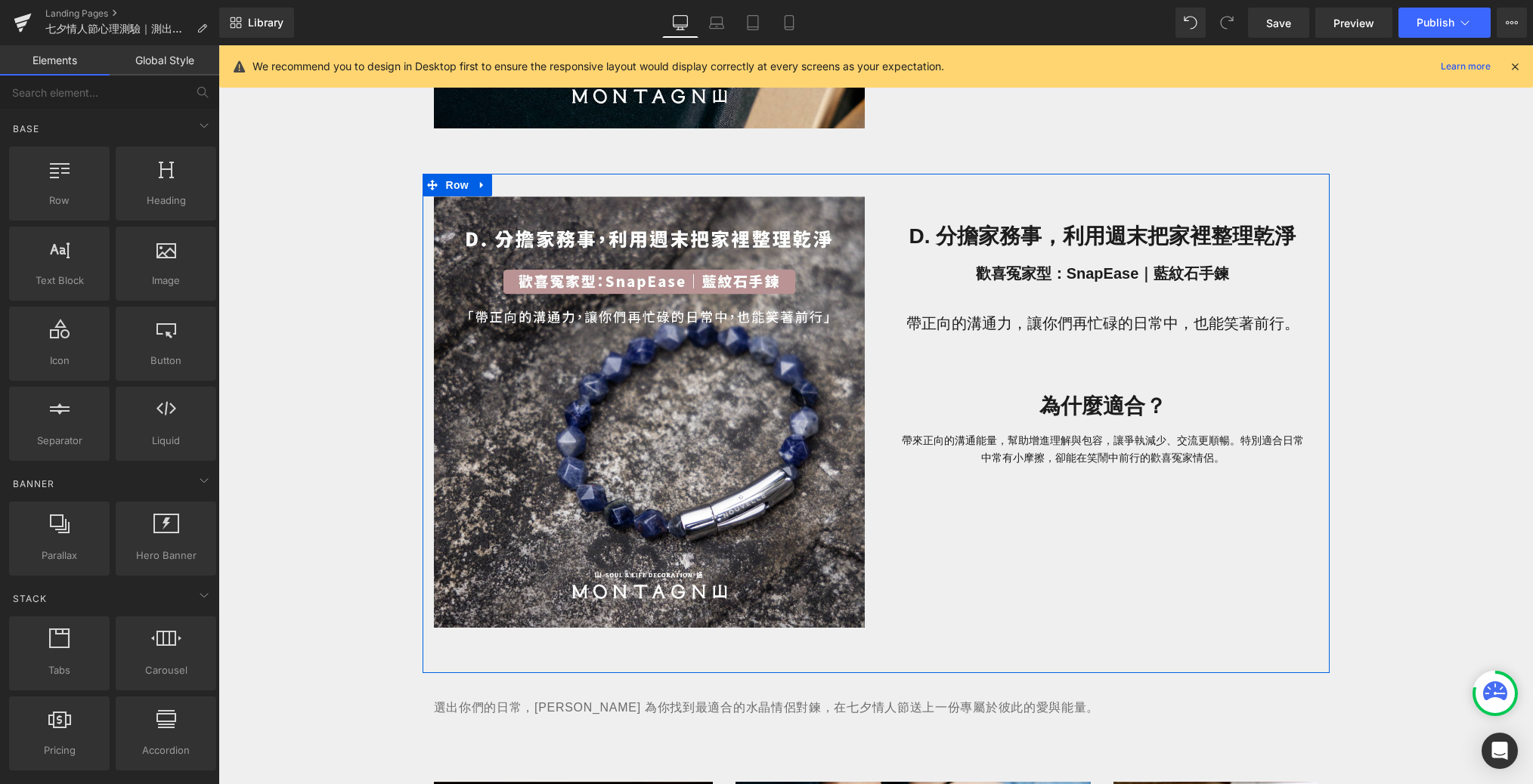
scroll to position [2471, 0]
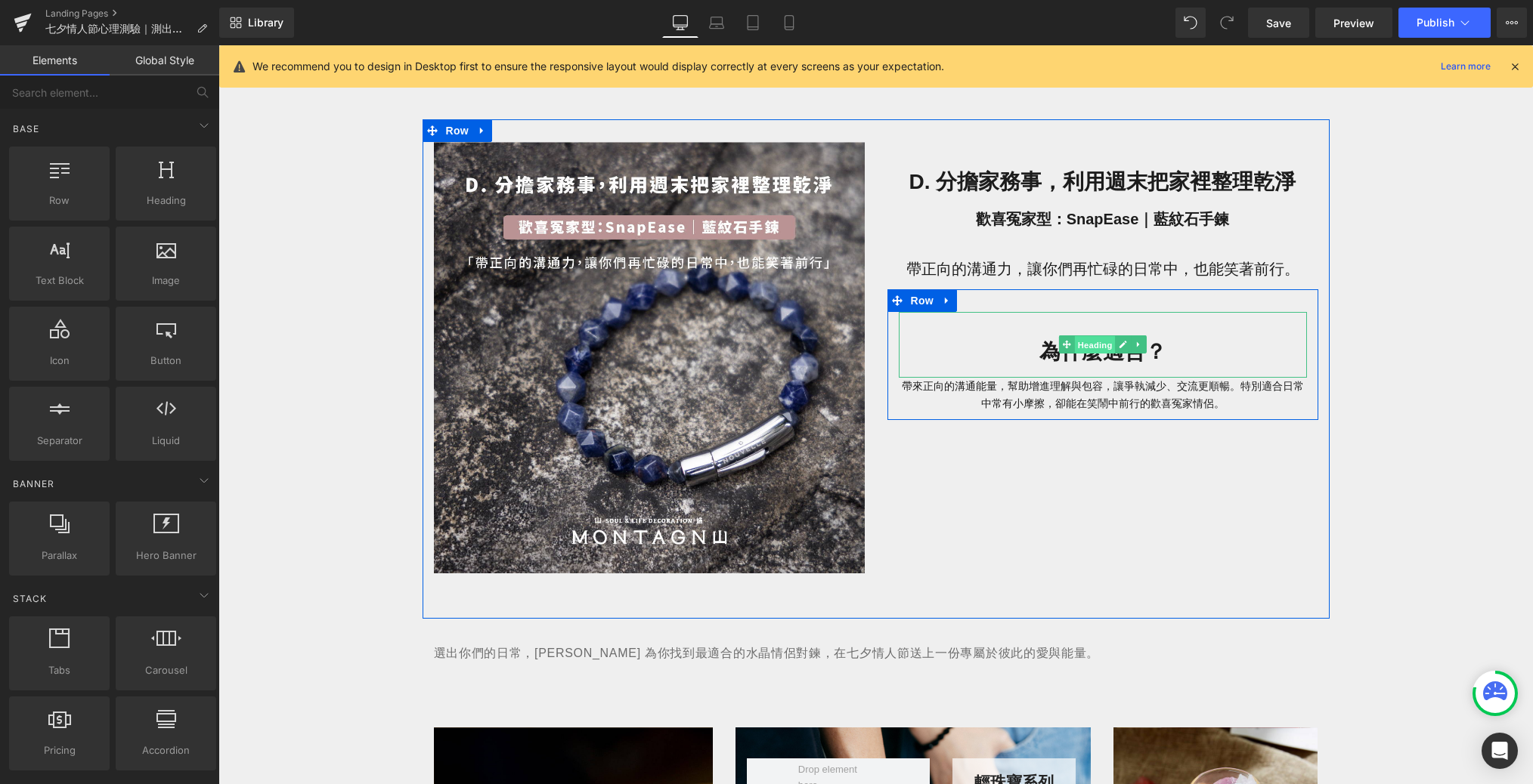
click at [1038, 349] on span "Heading" at bounding box center [1095, 345] width 41 height 19
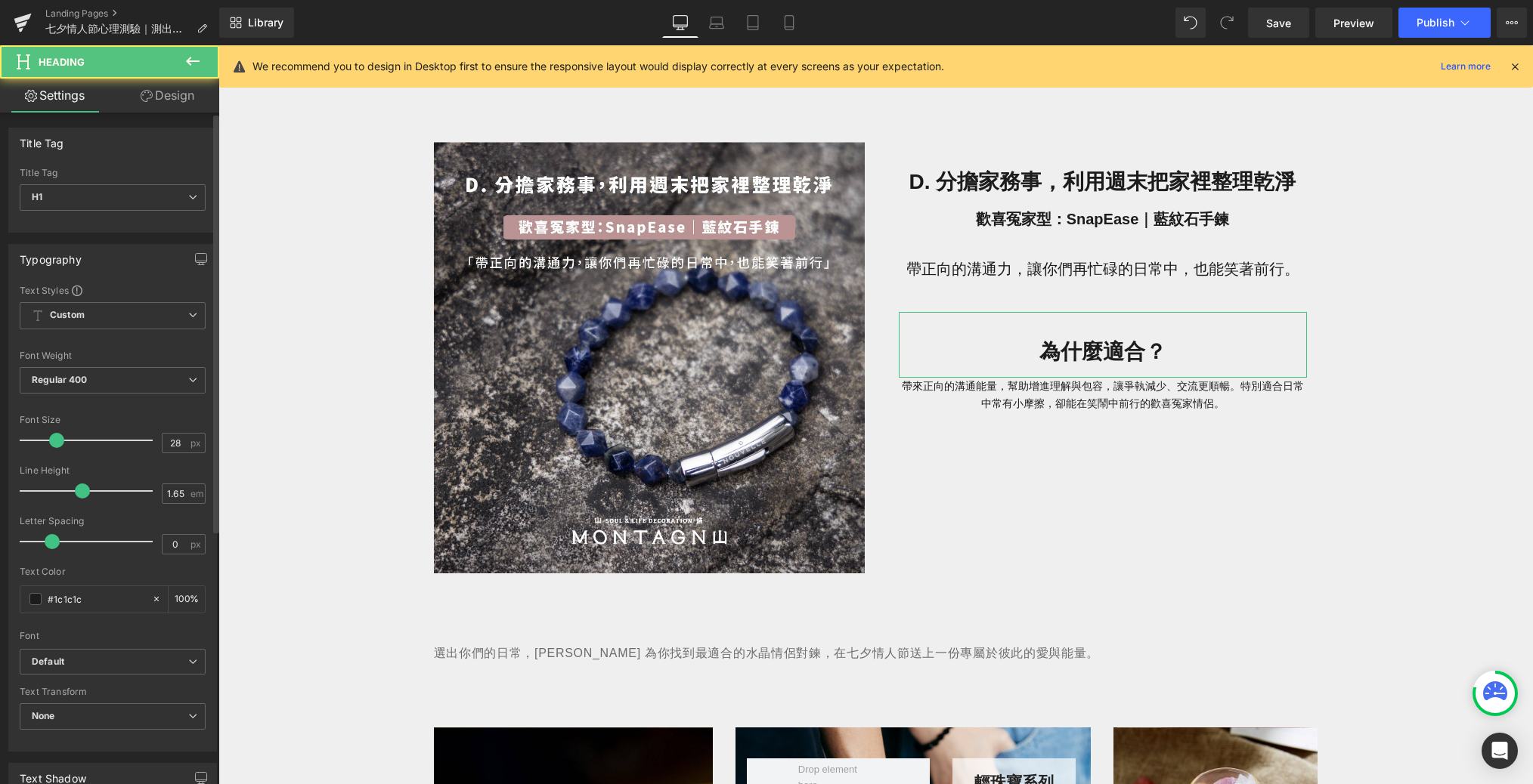
click at [150, 116] on div "Title Tag H1 H2 H3 H4 H5 H6 Title Tag H1 H1 H2 H3 H4 H5 H6" at bounding box center [112, 174] width 226 height 116
click at [150, 103] on link "Design" at bounding box center [167, 95] width 109 height 34
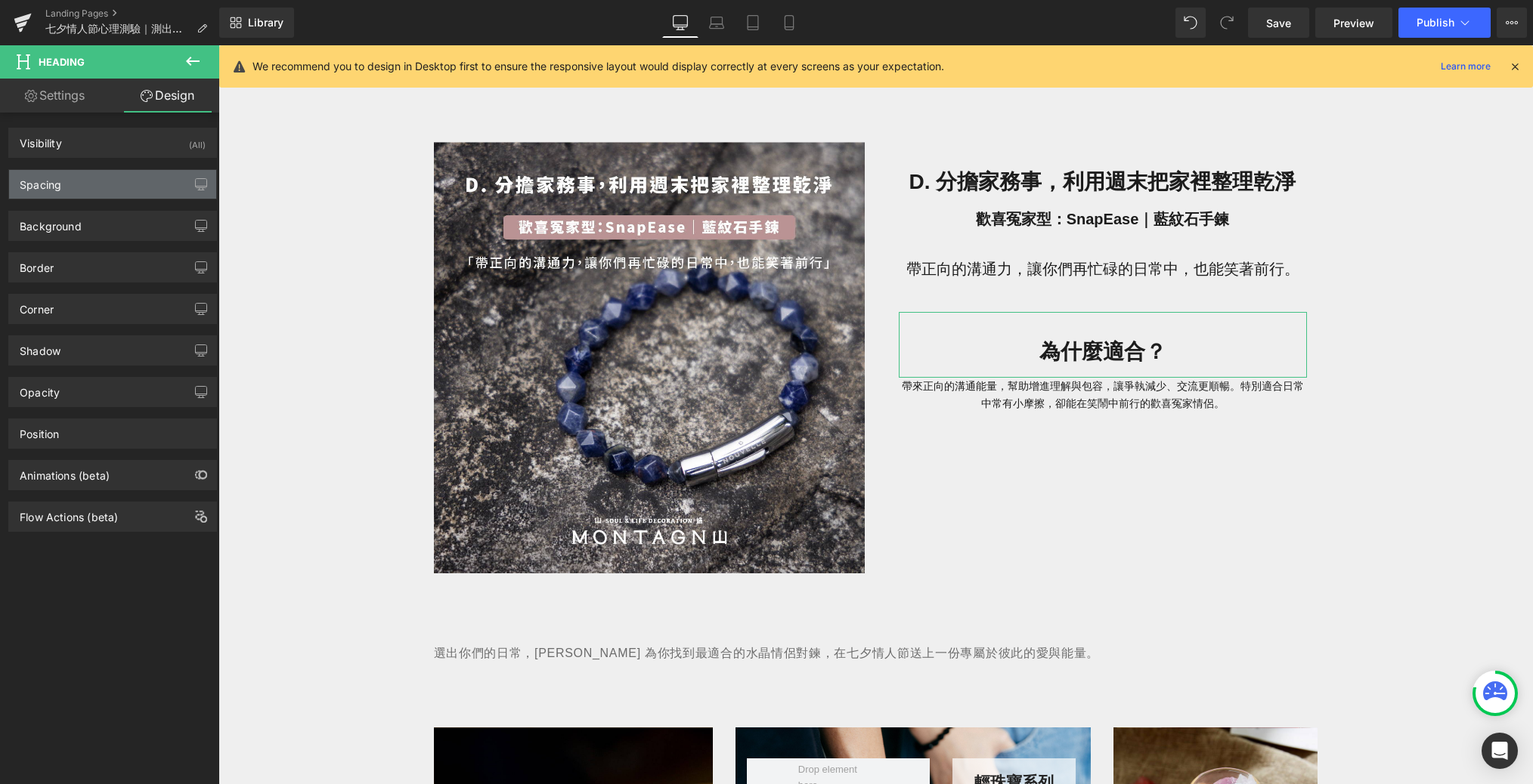
click at [136, 195] on div "Spacing" at bounding box center [112, 184] width 207 height 28
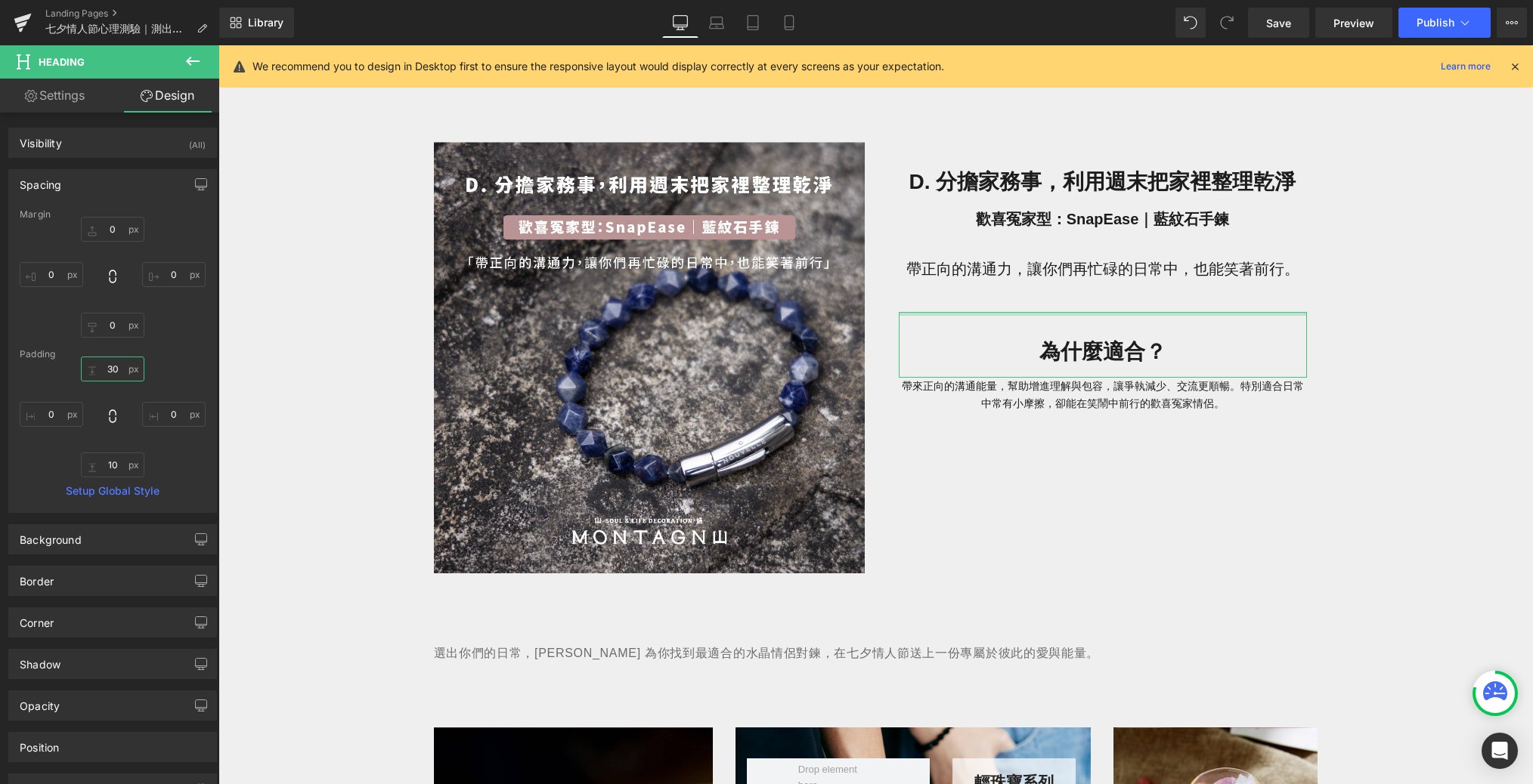
click at [125, 370] on input "30" at bounding box center [112, 369] width 63 height 25
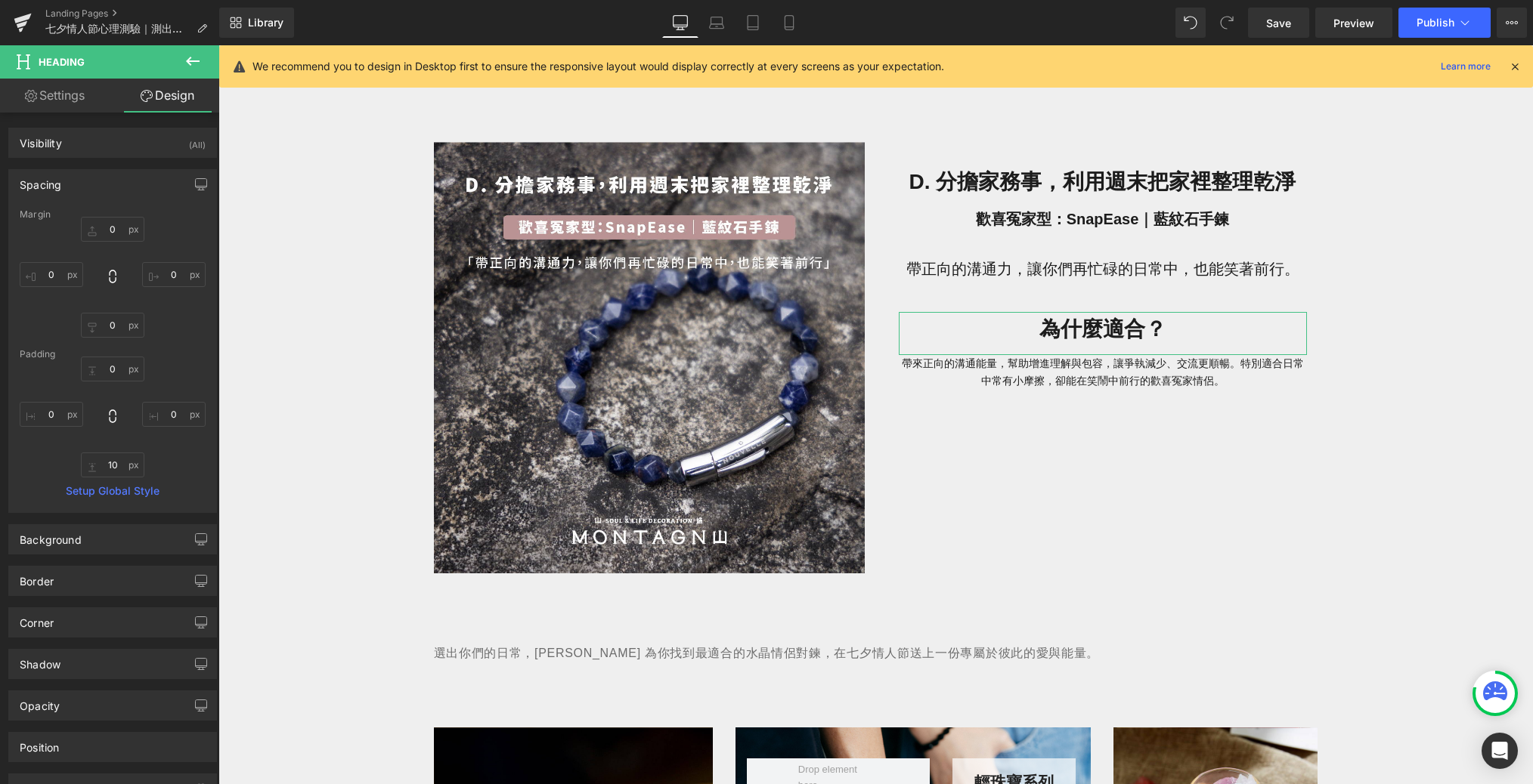
click at [121, 449] on div "0px 0 10px 10 0px 0" at bounding box center [112, 417] width 186 height 121
click at [121, 463] on input "10" at bounding box center [112, 466] width 63 height 25
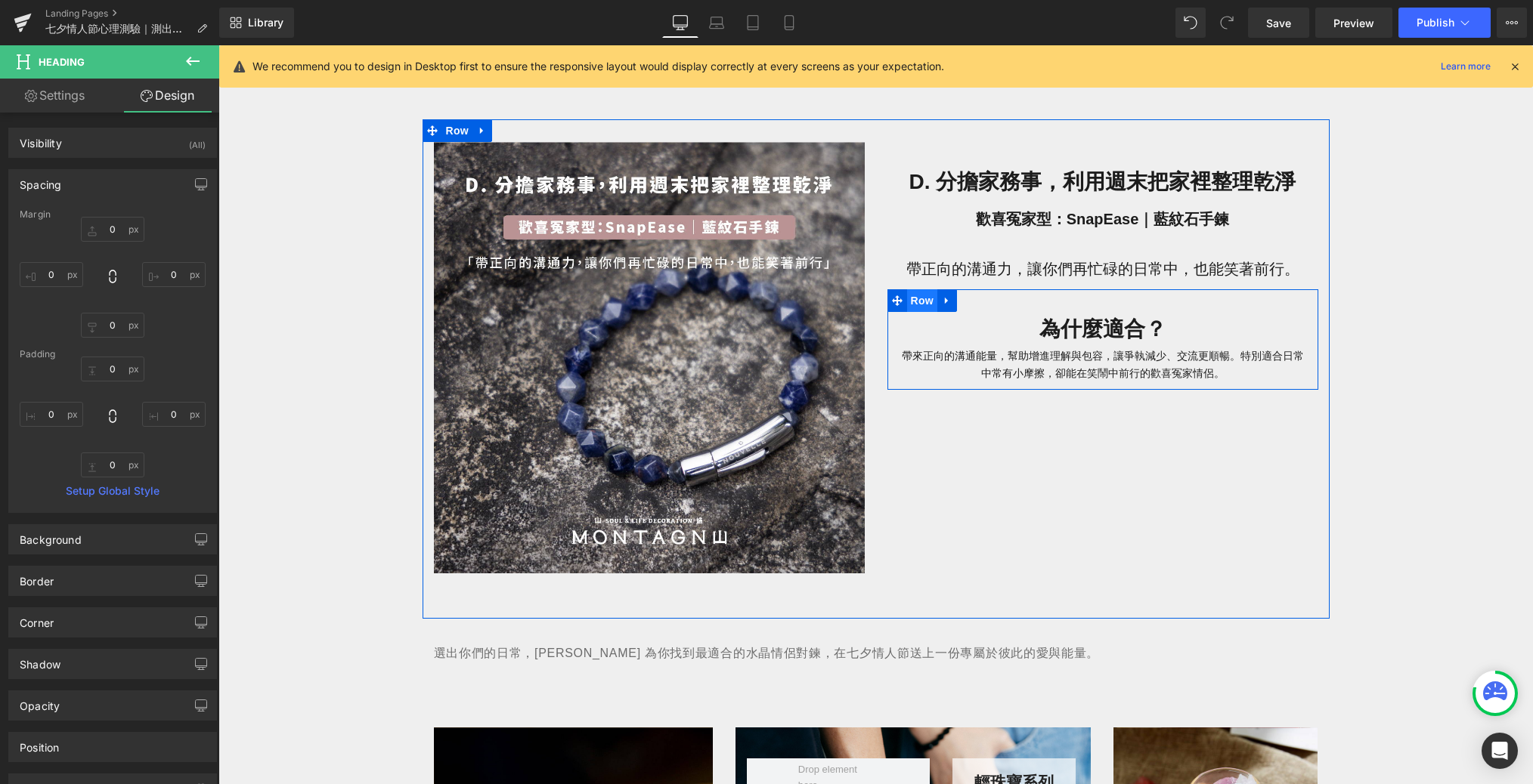
click at [928, 299] on span "Row" at bounding box center [922, 300] width 30 height 22
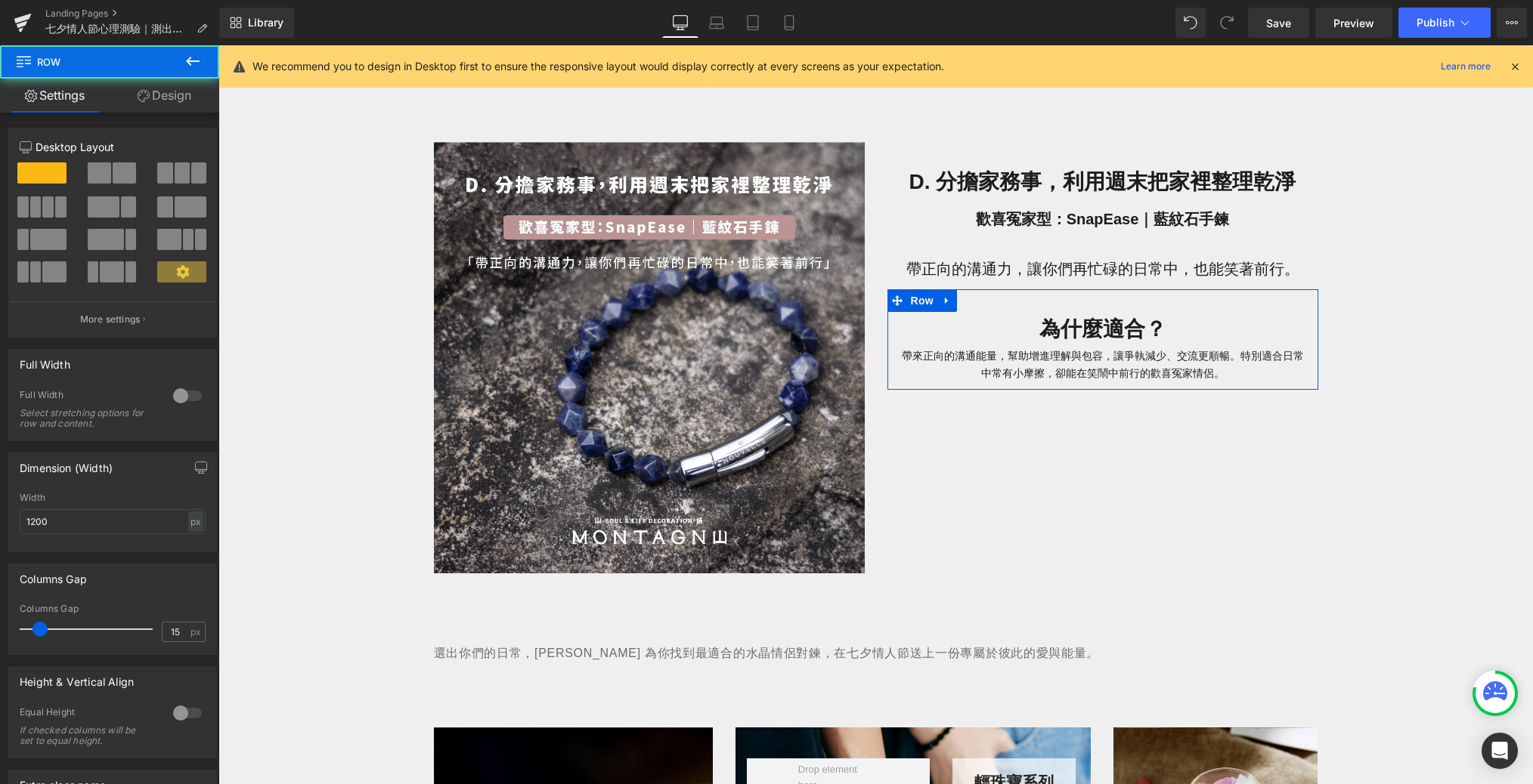
click at [158, 97] on link "Design" at bounding box center [164, 95] width 109 height 34
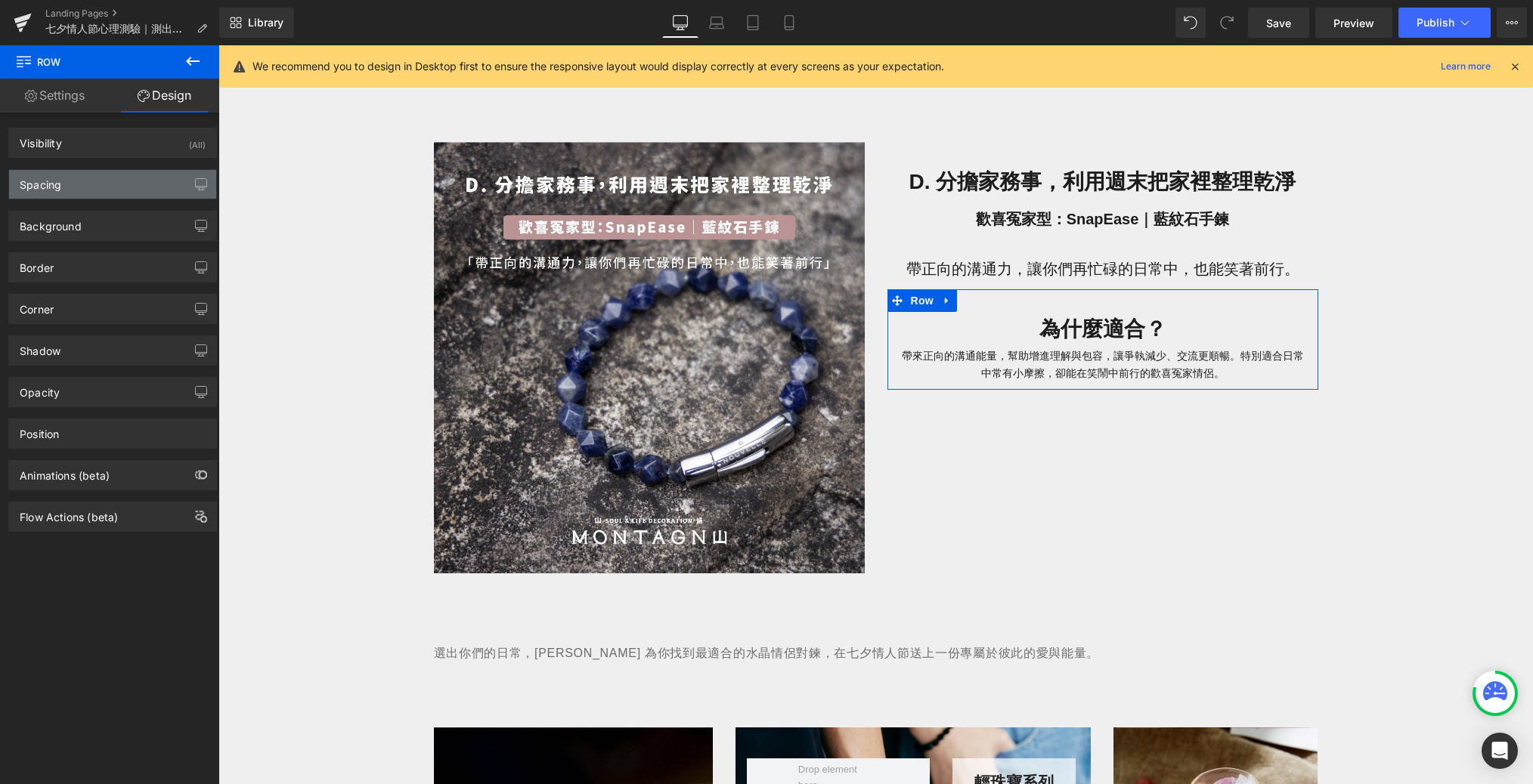
click at [143, 179] on div "Spacing" at bounding box center [112, 184] width 207 height 28
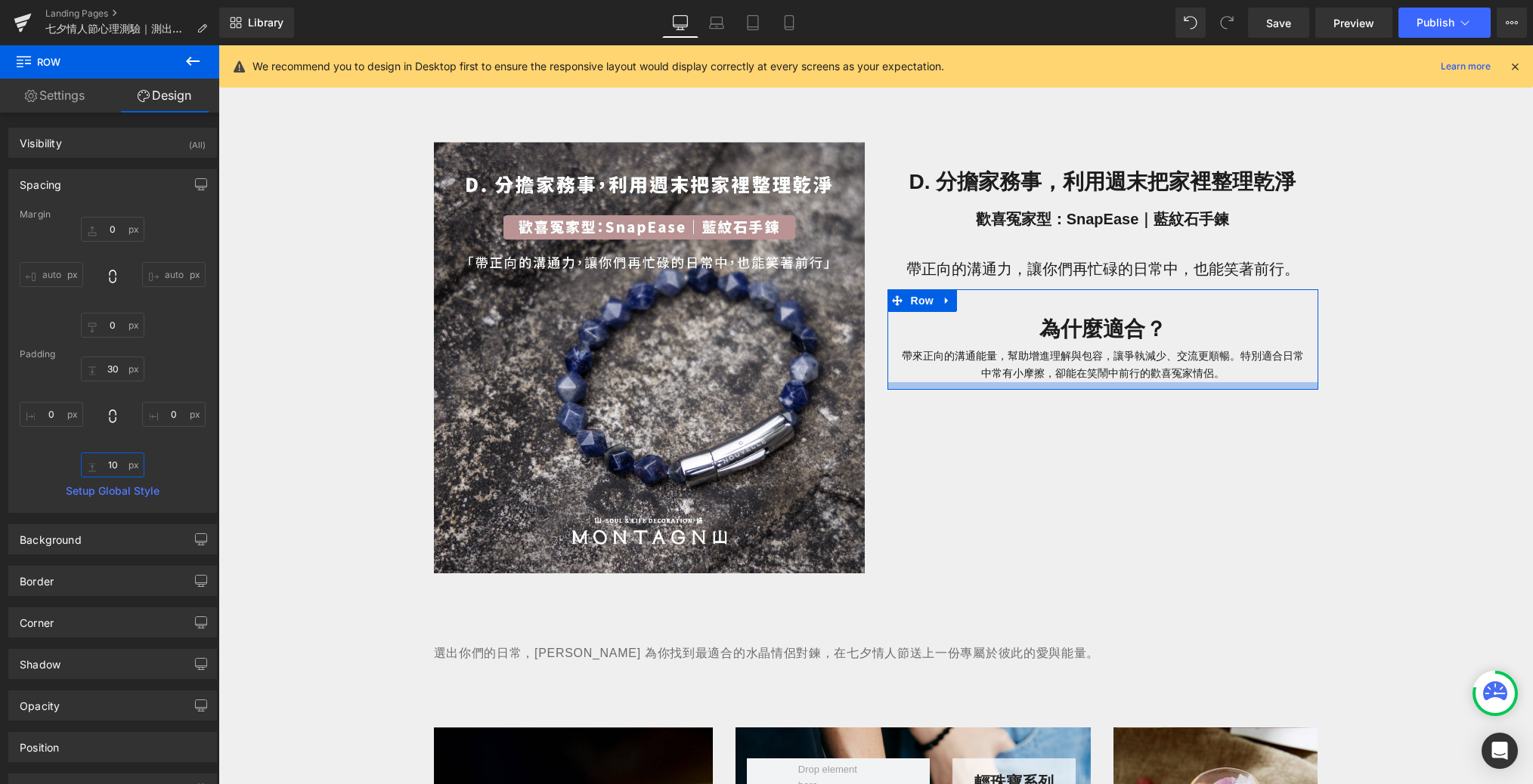
click at [117, 467] on input "10" at bounding box center [112, 466] width 63 height 25
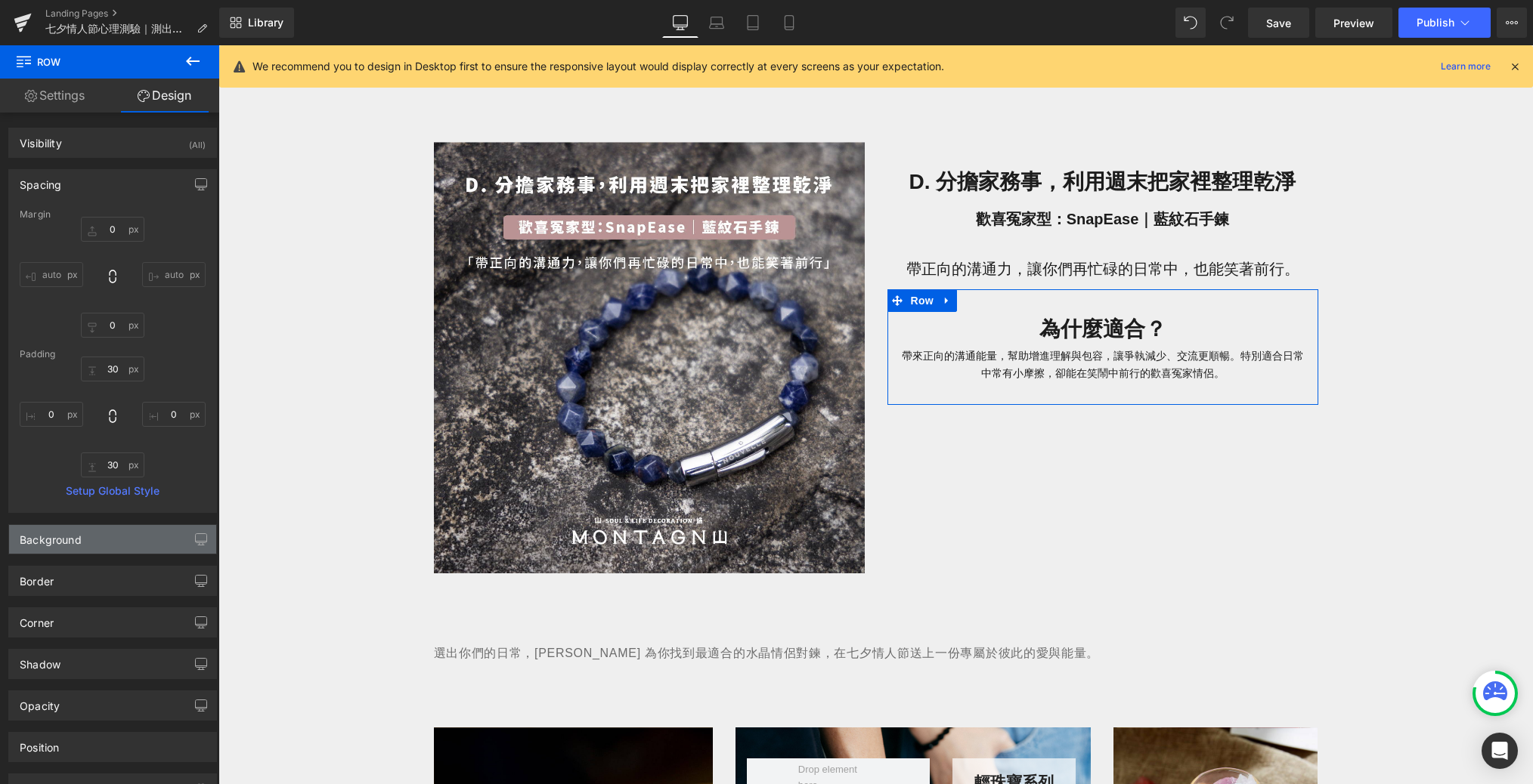
click at [118, 526] on div "Background" at bounding box center [112, 539] width 207 height 28
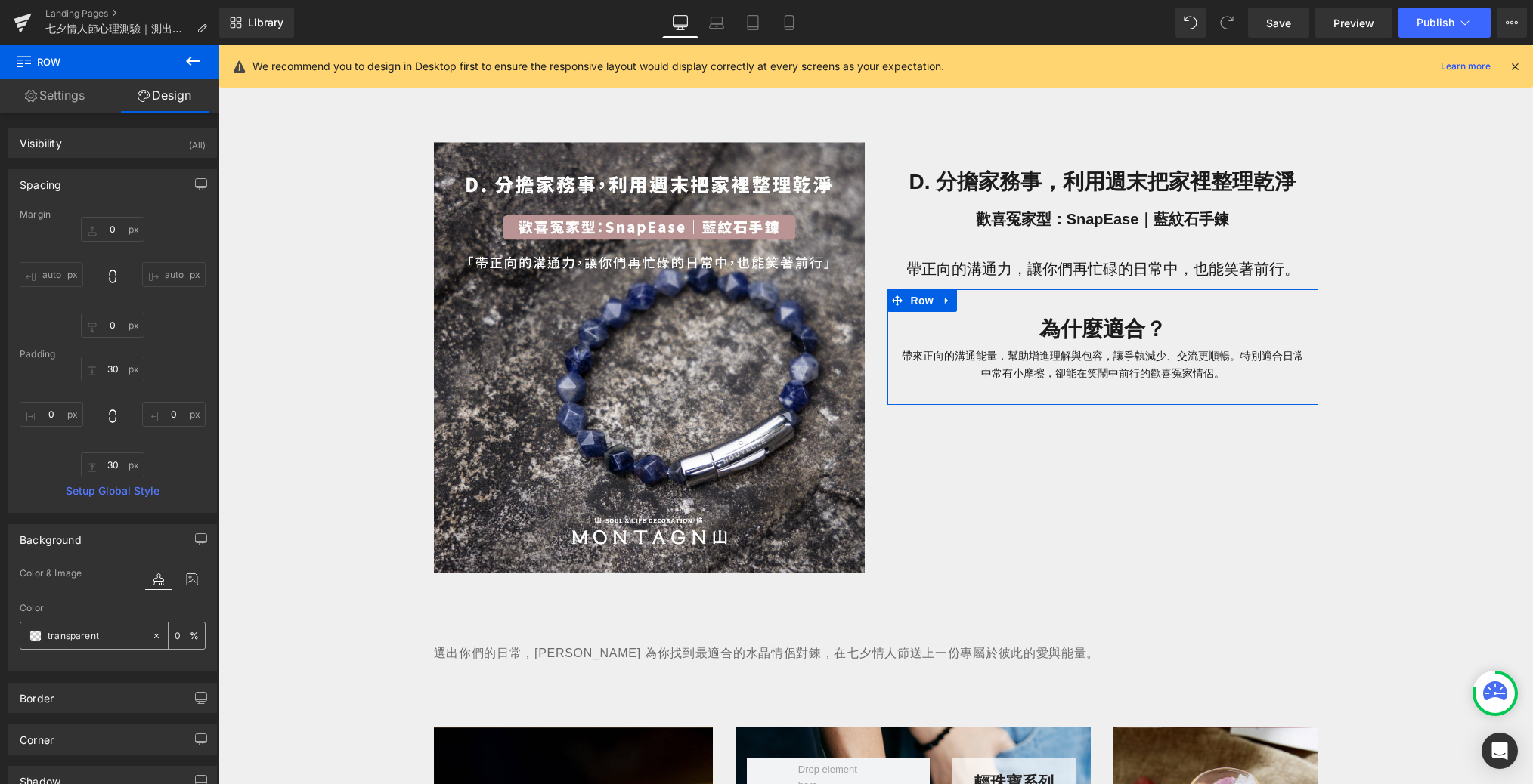
click at [106, 643] on div "transparent" at bounding box center [86, 636] width 131 height 26
click at [106, 636] on input "transparent" at bounding box center [96, 636] width 97 height 17
paste input "#f9f9f9"
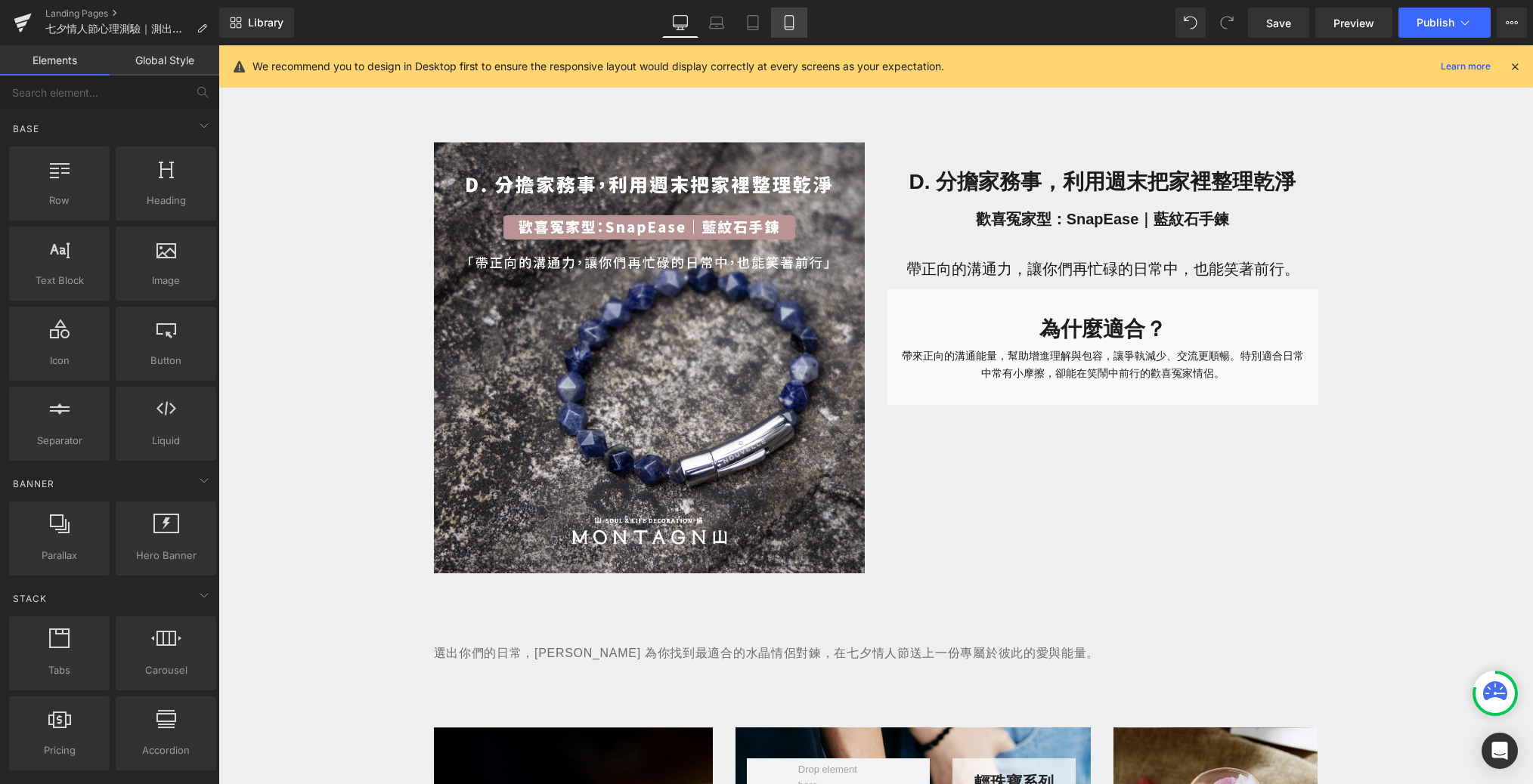
click at [787, 14] on link "Mobile" at bounding box center [788, 22] width 36 height 30
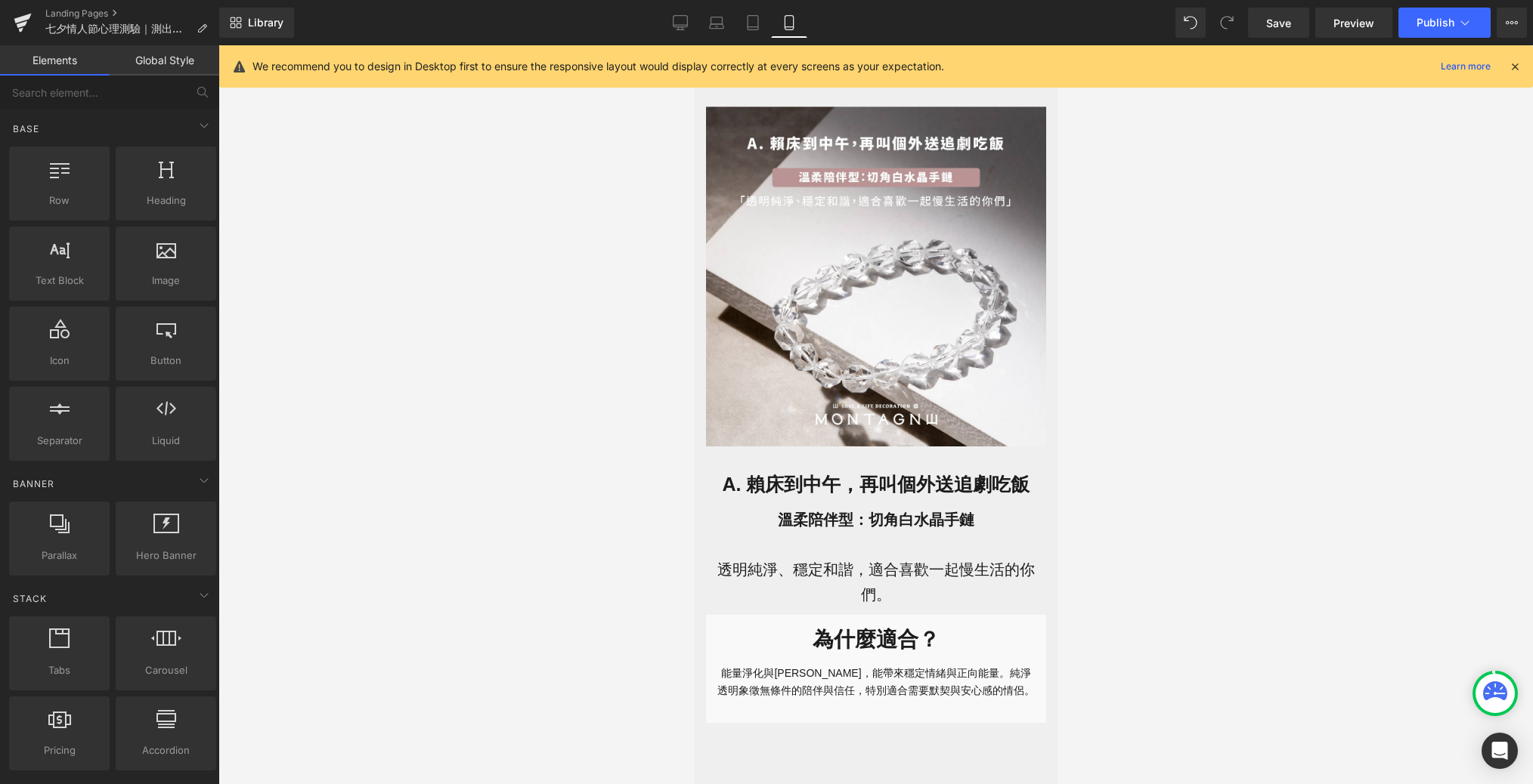
scroll to position [835, 0]
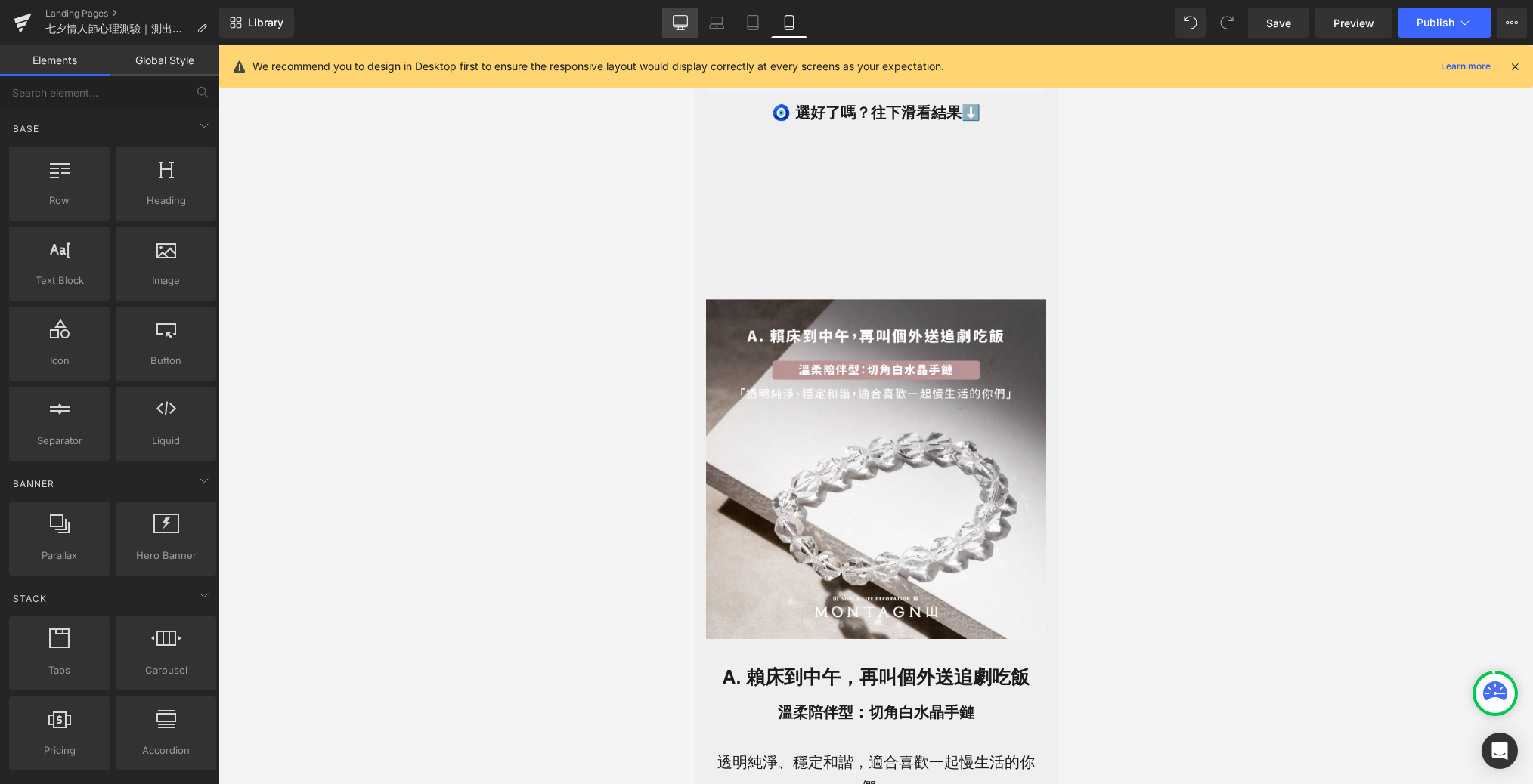
click at [689, 20] on link "Desktop" at bounding box center [680, 22] width 36 height 30
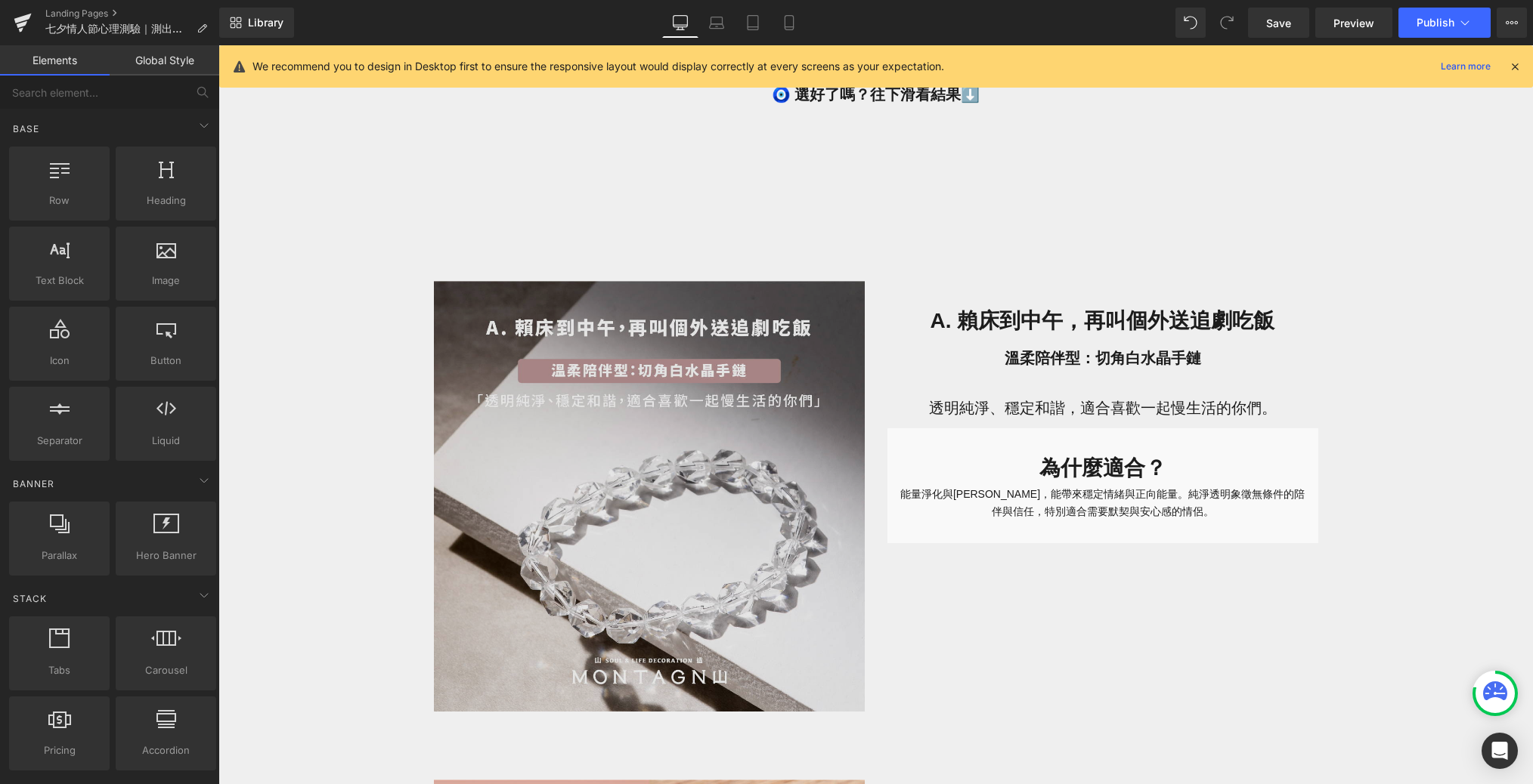
scroll to position [871, 0]
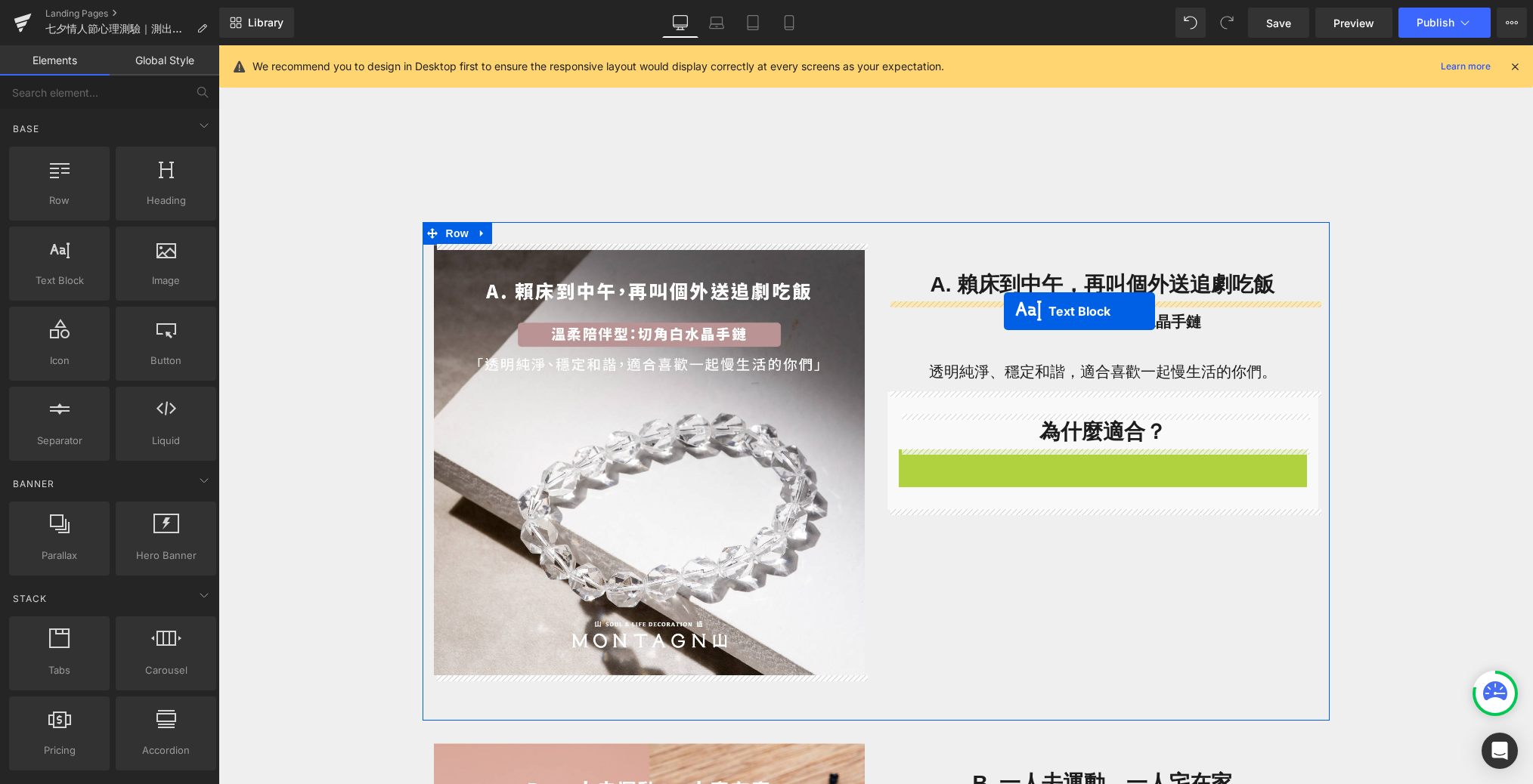
drag, startPoint x: 1065, startPoint y: 470, endPoint x: 1004, endPoint y: 312, distance: 169.4
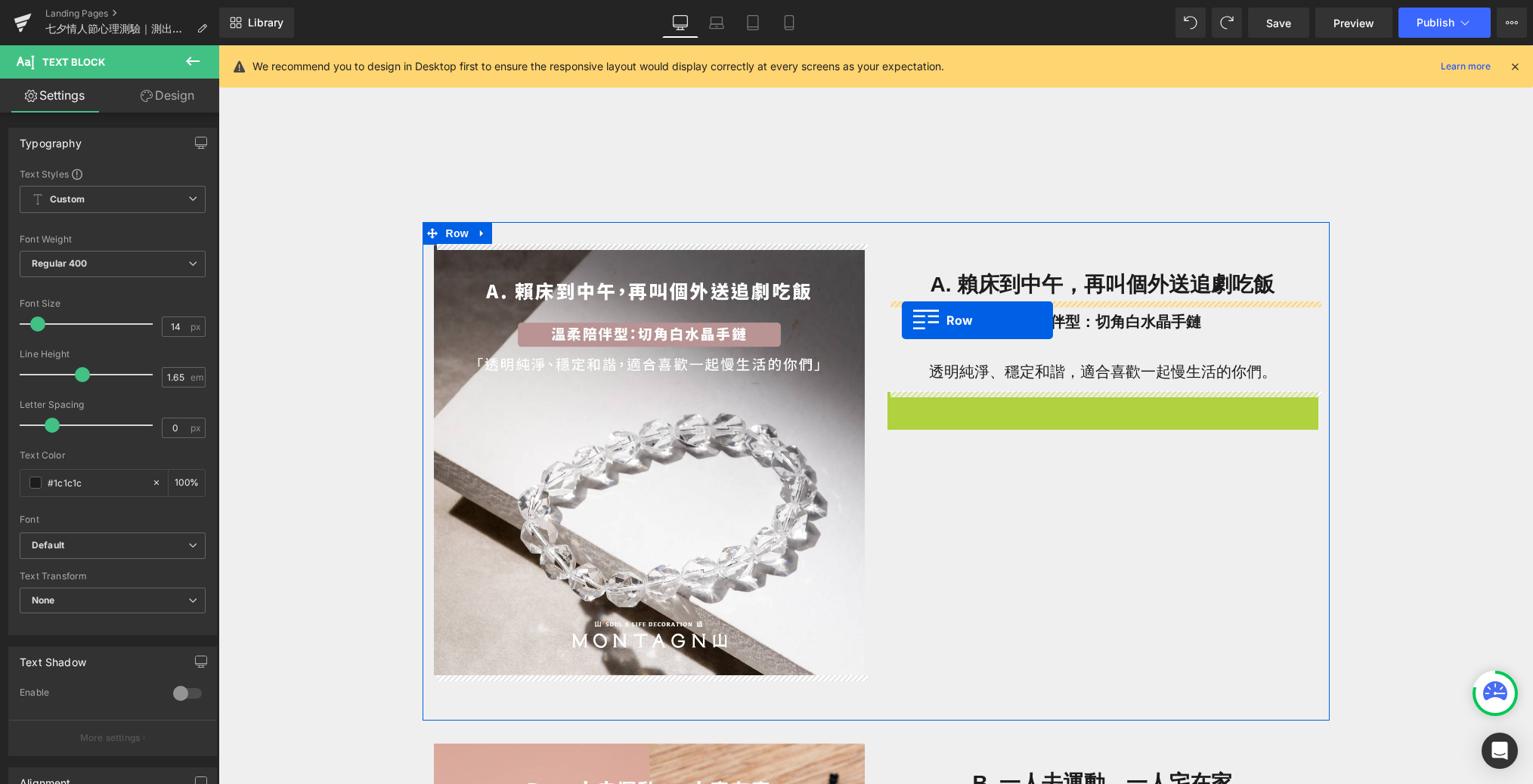
drag, startPoint x: 897, startPoint y: 402, endPoint x: 901, endPoint y: 320, distance: 82.1
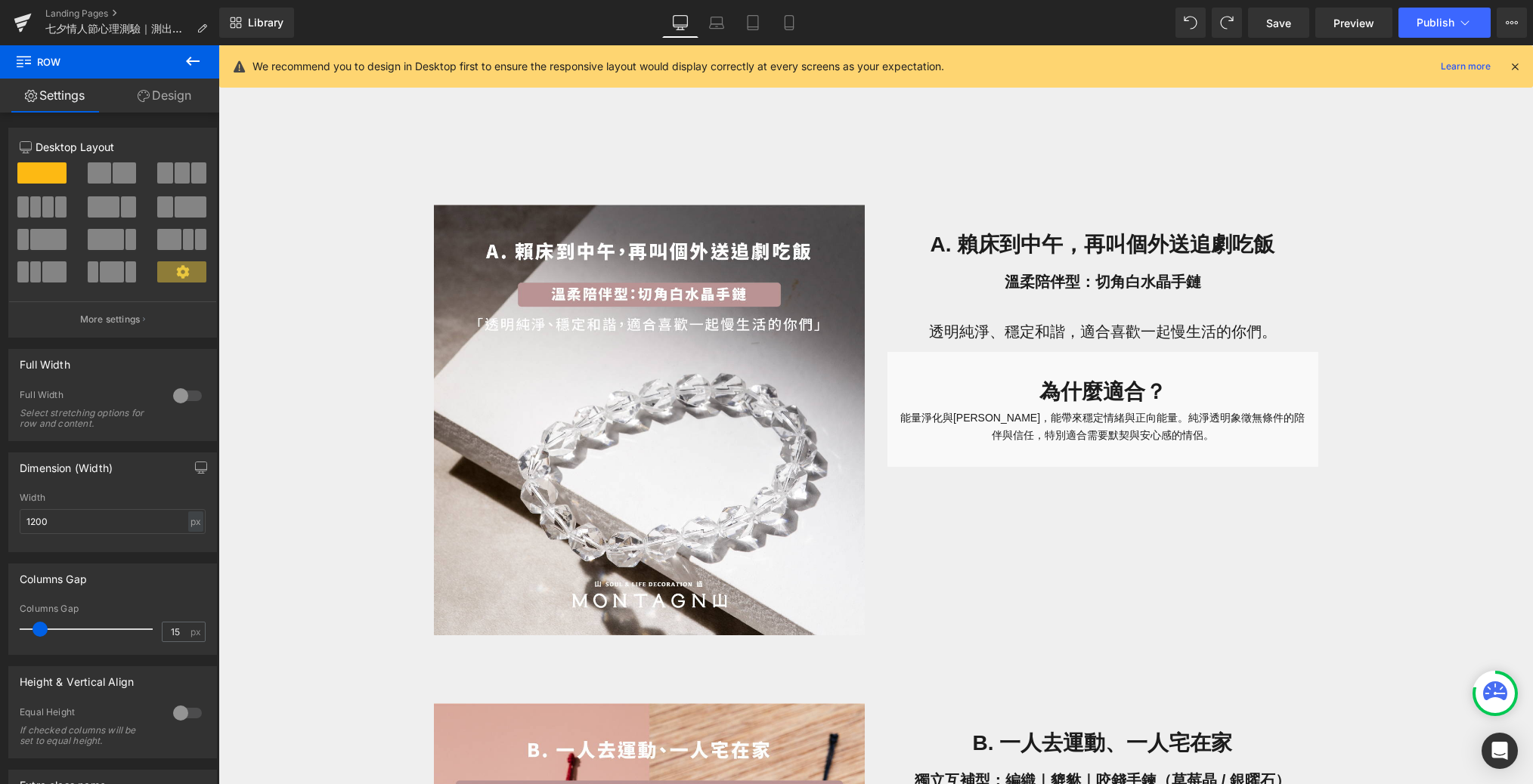
scroll to position [923, 0]
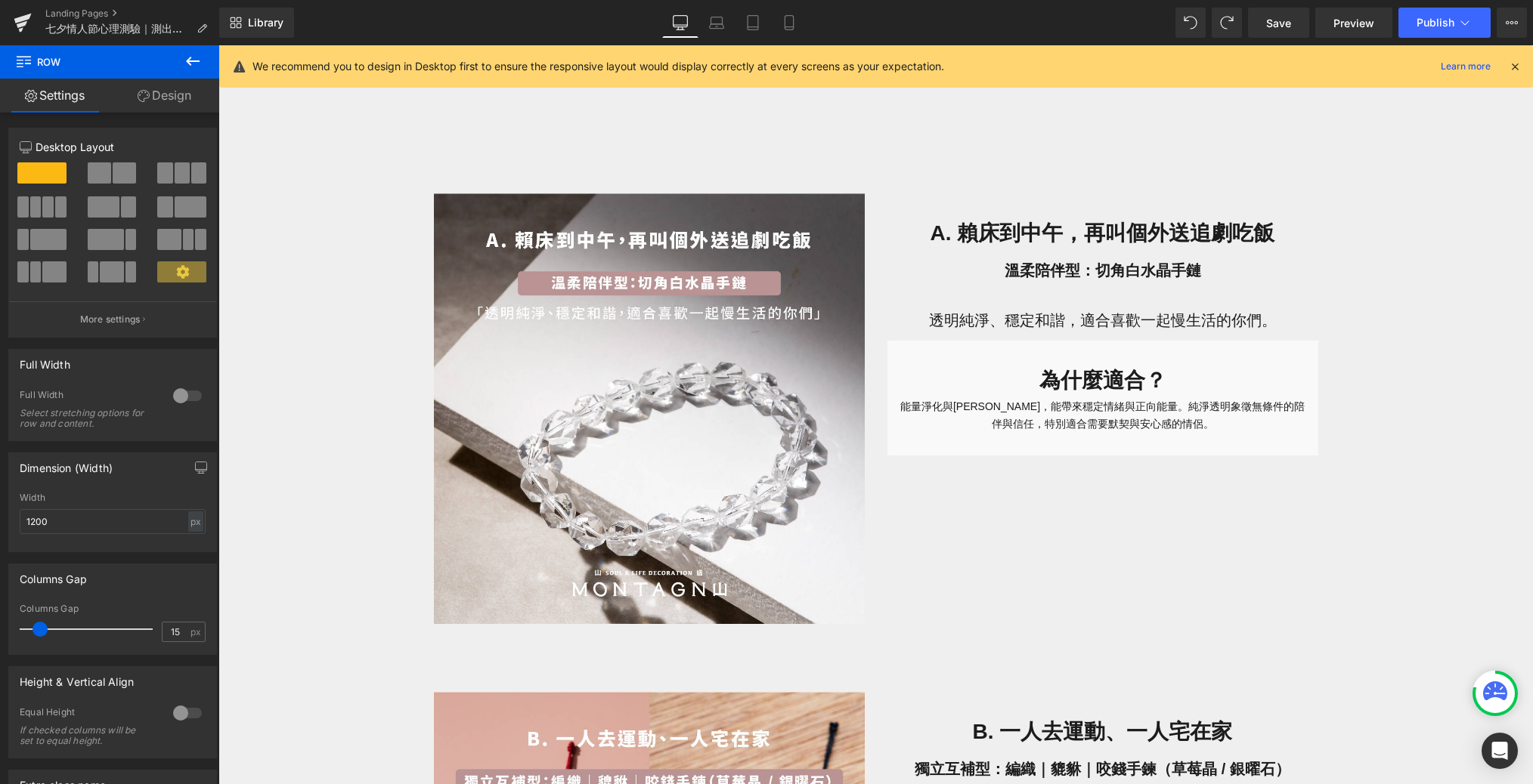
click at [195, 55] on icon at bounding box center [192, 61] width 19 height 19
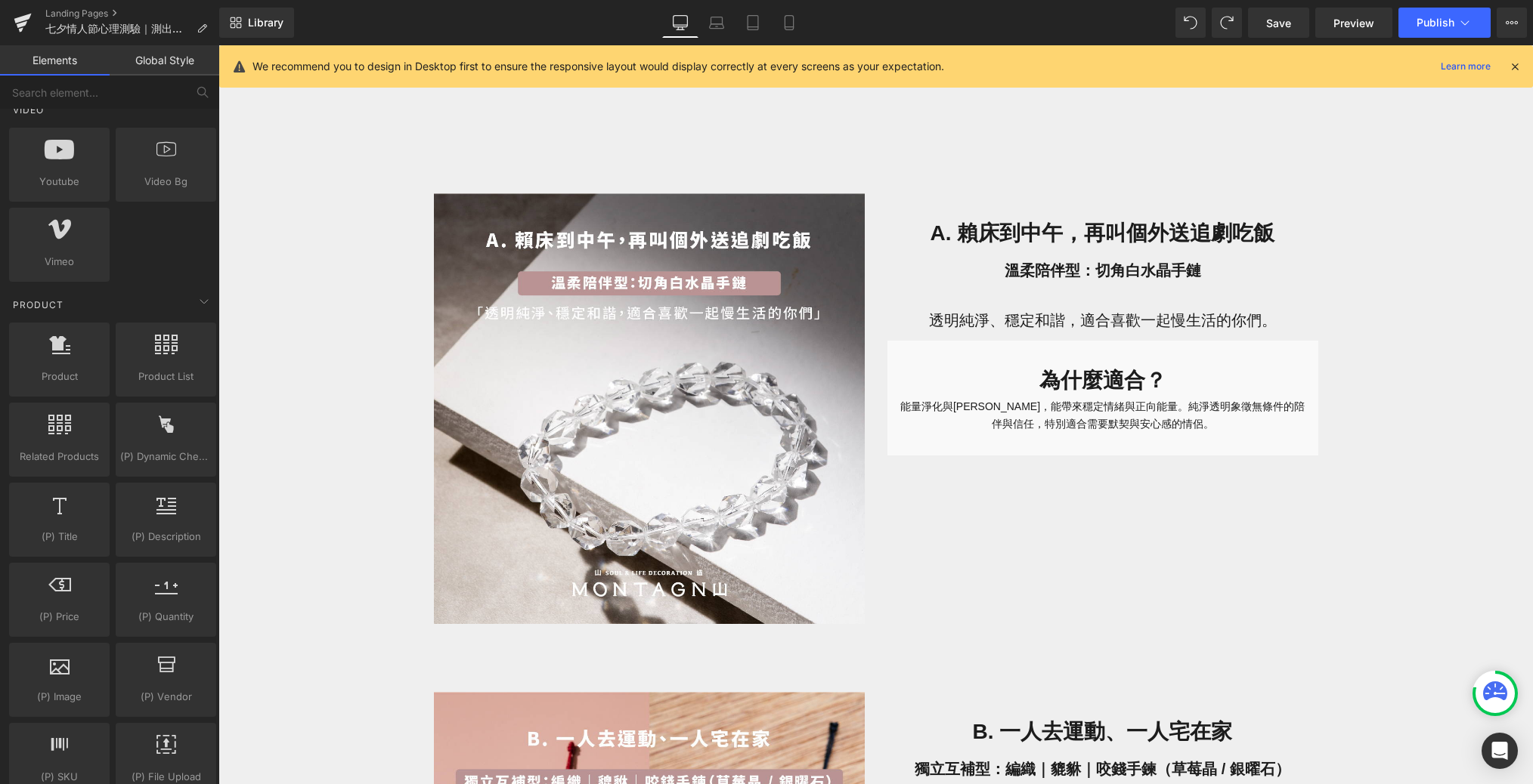
scroll to position [1109, 0]
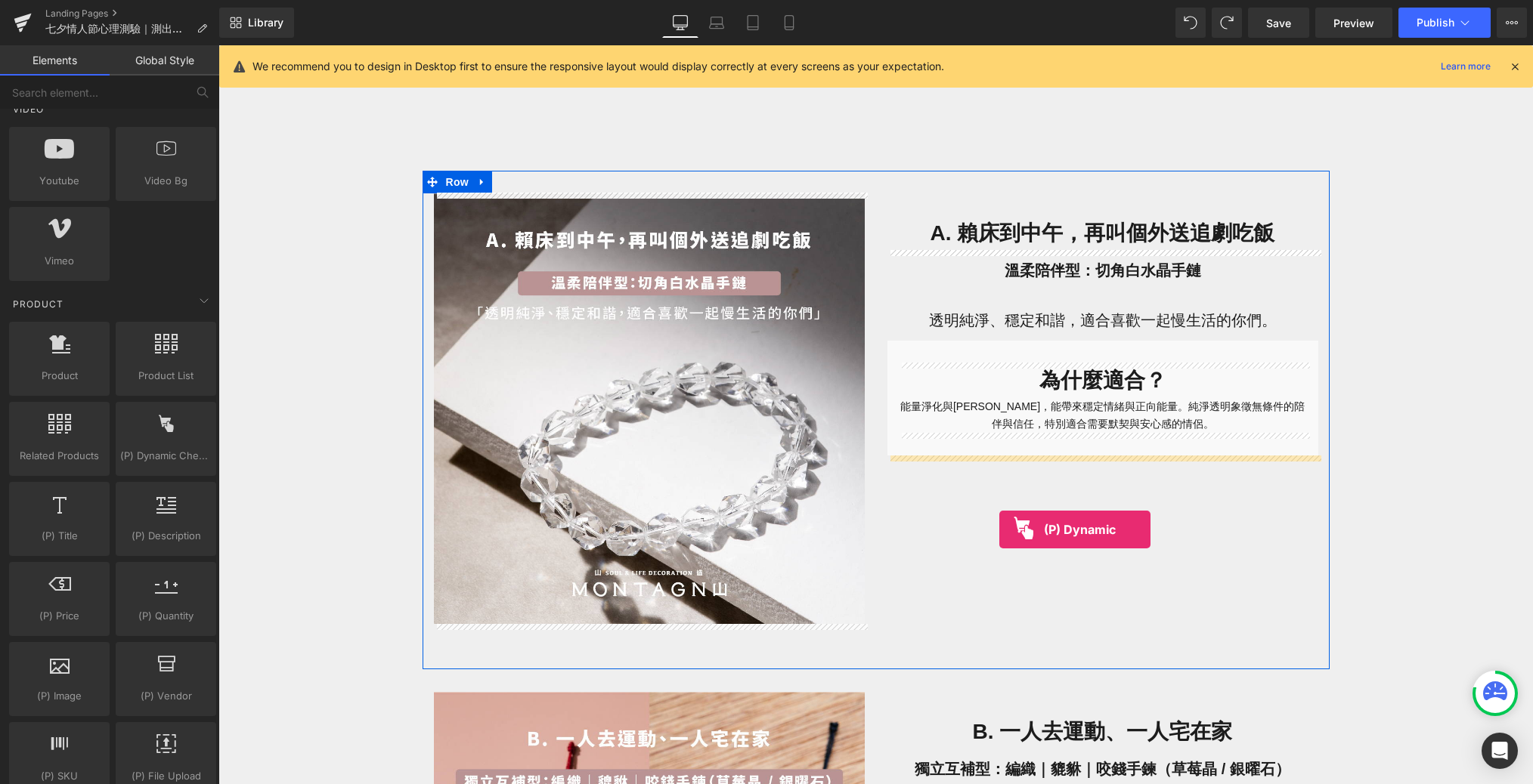
drag, startPoint x: 392, startPoint y: 466, endPoint x: 998, endPoint y: 526, distance: 609.0
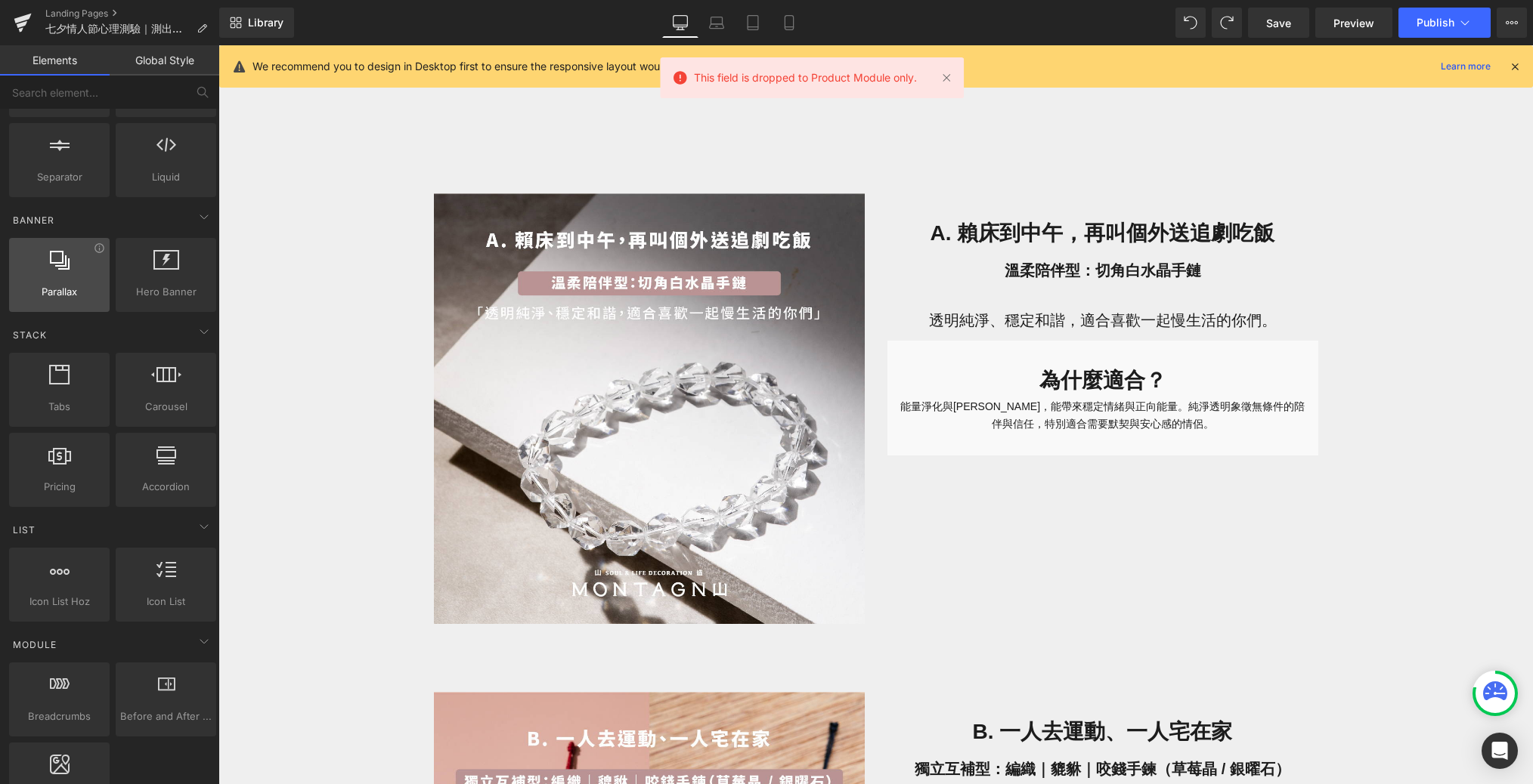
scroll to position [0, 0]
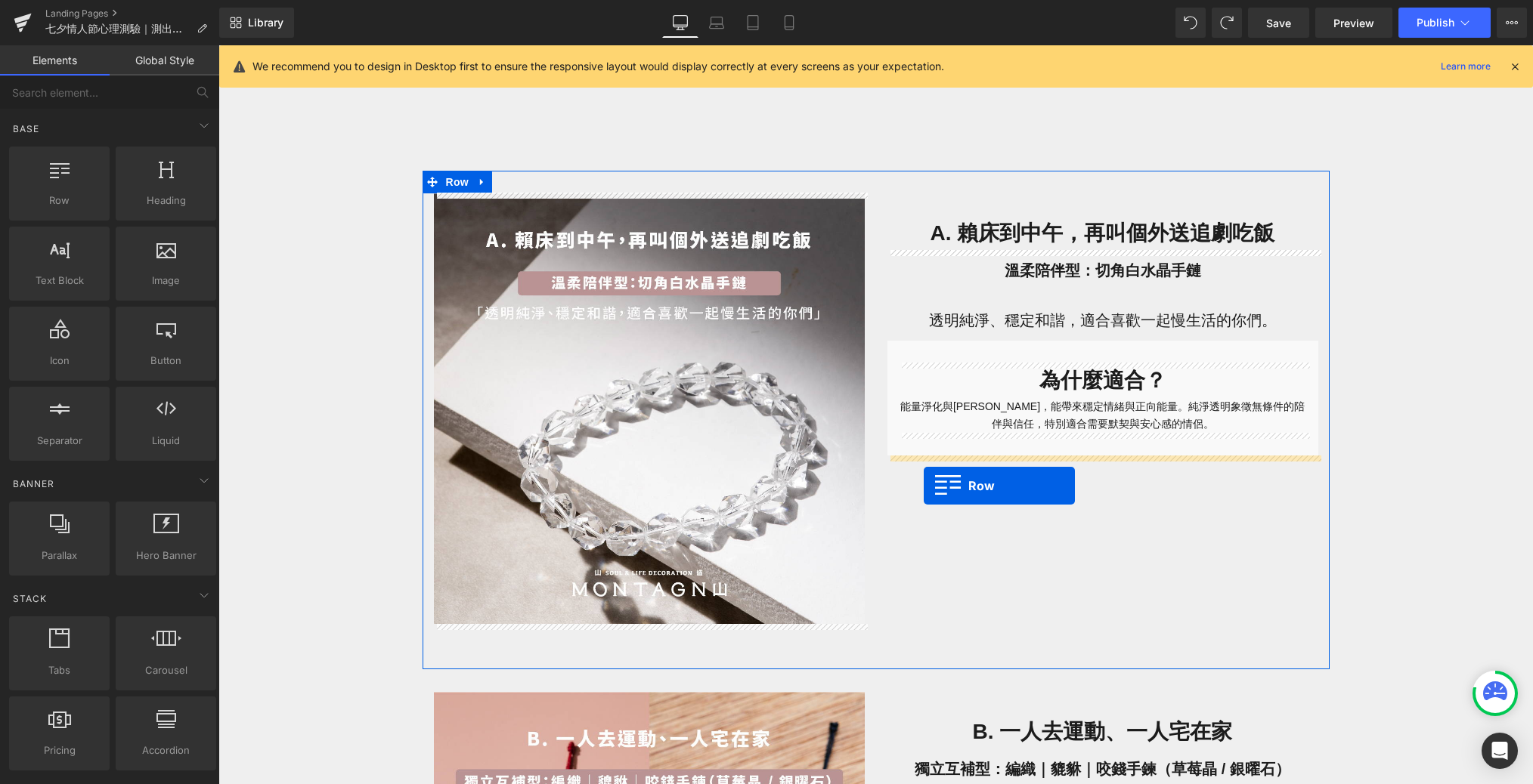
drag, startPoint x: 263, startPoint y: 253, endPoint x: 924, endPoint y: 486, distance: 700.9
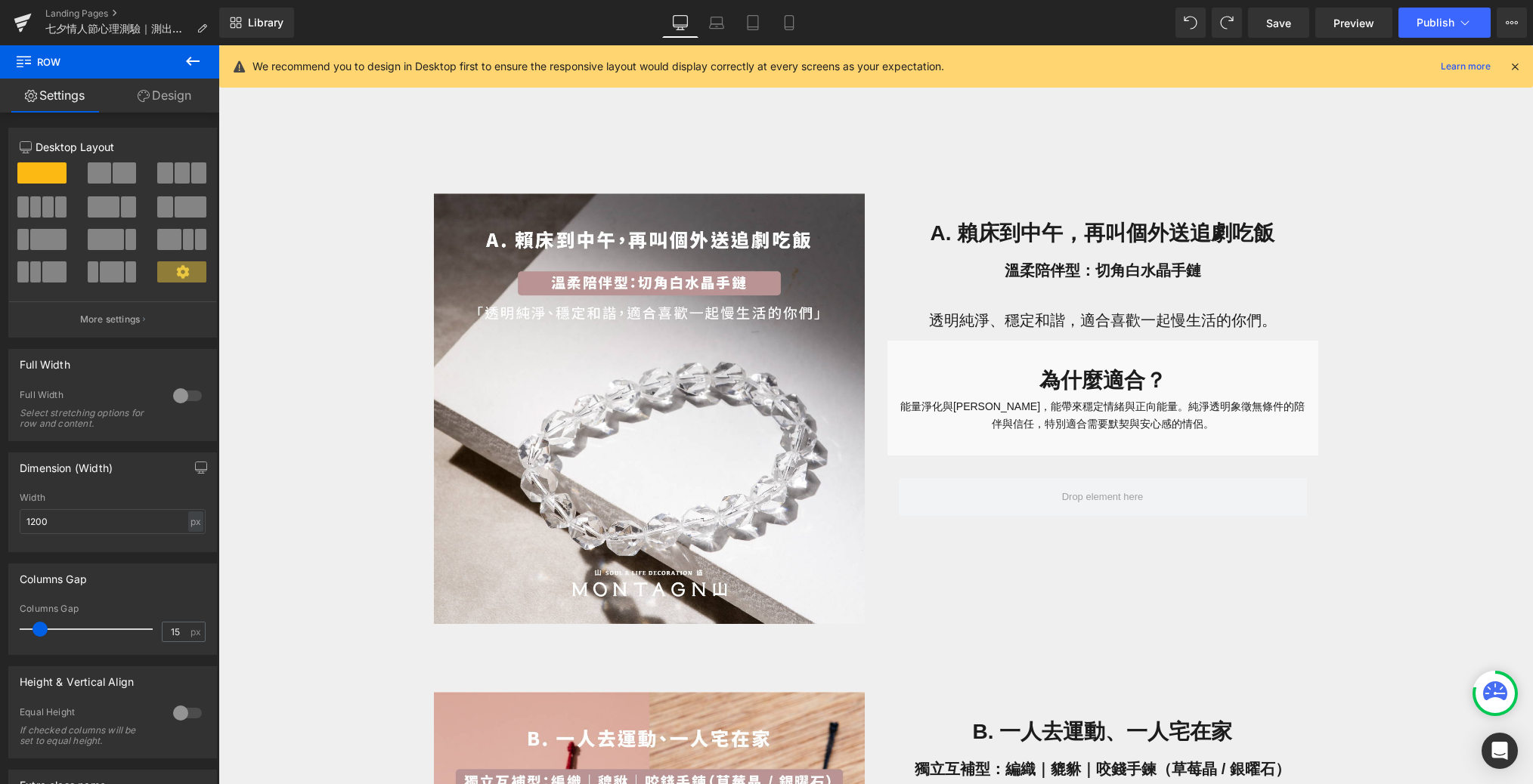
click at [199, 57] on icon at bounding box center [192, 61] width 19 height 19
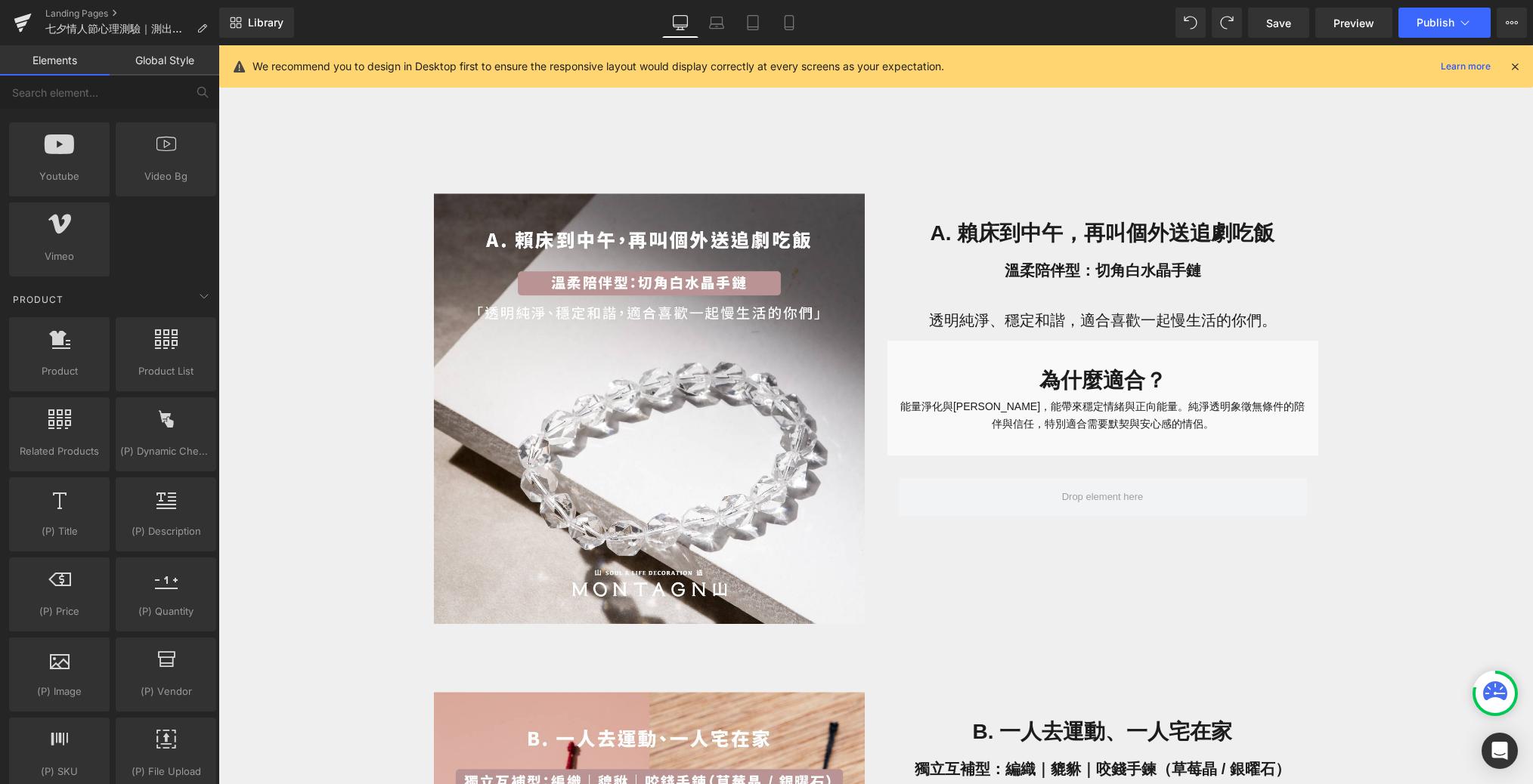
scroll to position [1134, 0]
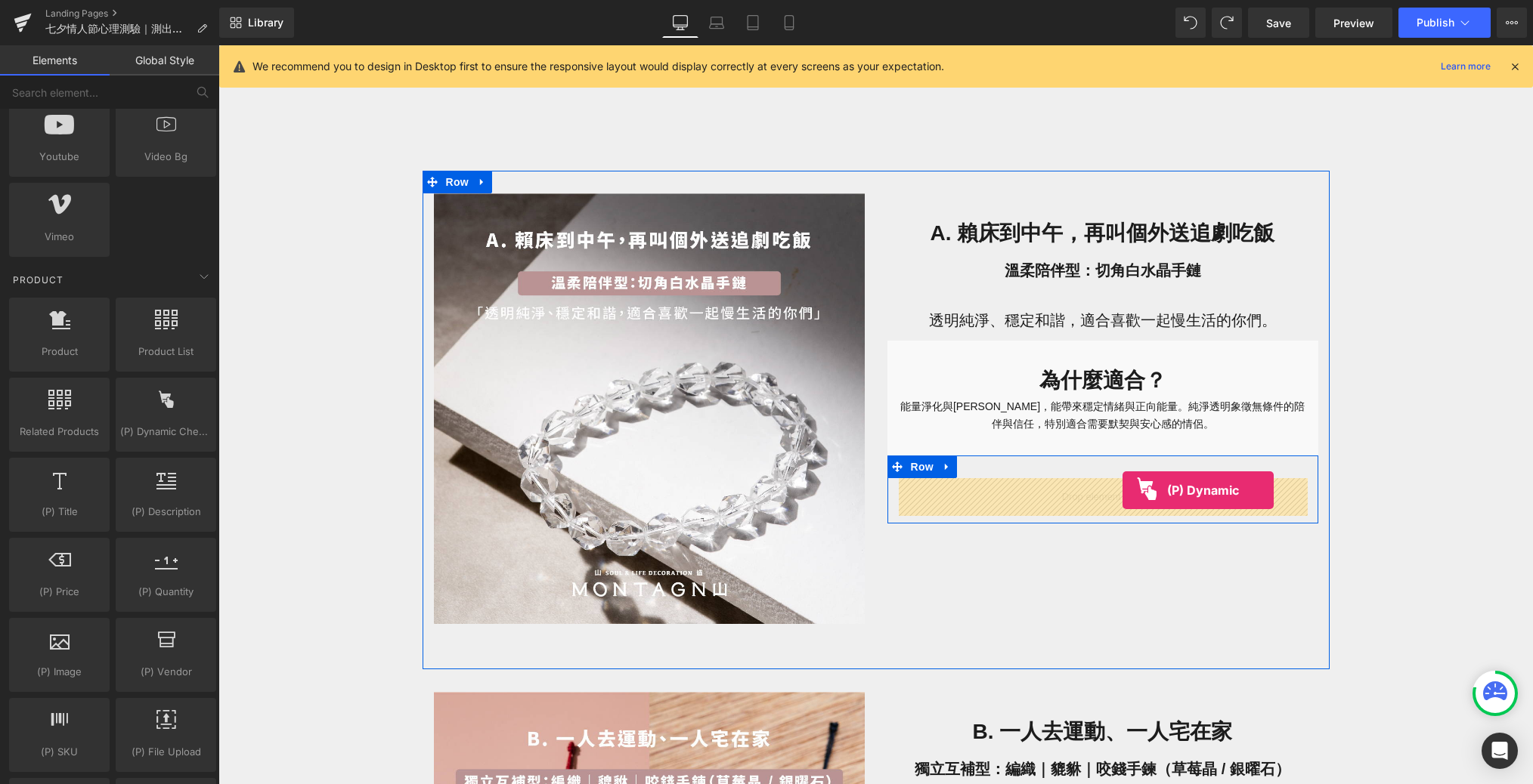
drag, startPoint x: 366, startPoint y: 463, endPoint x: 1122, endPoint y: 490, distance: 756.5
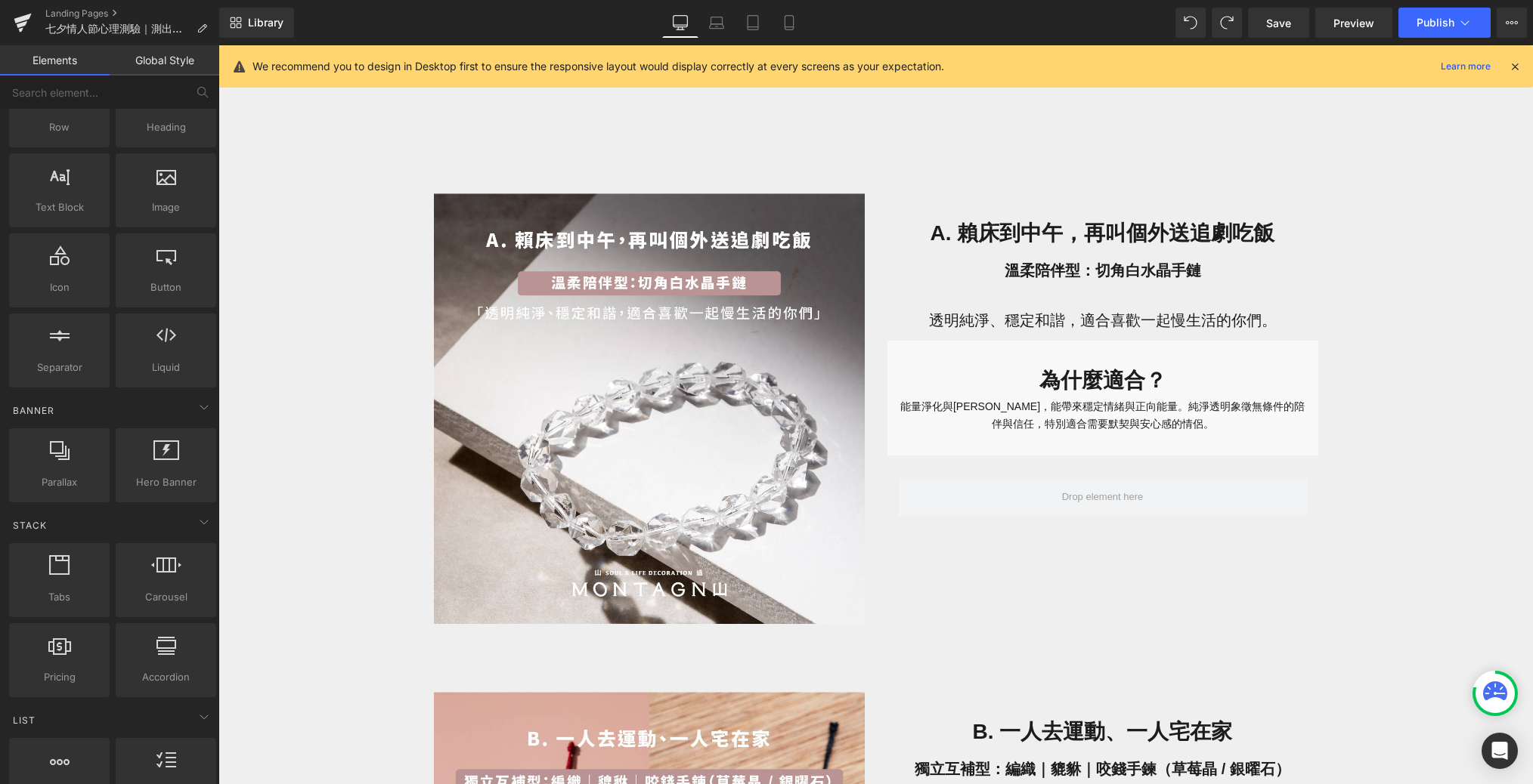
scroll to position [0, 0]
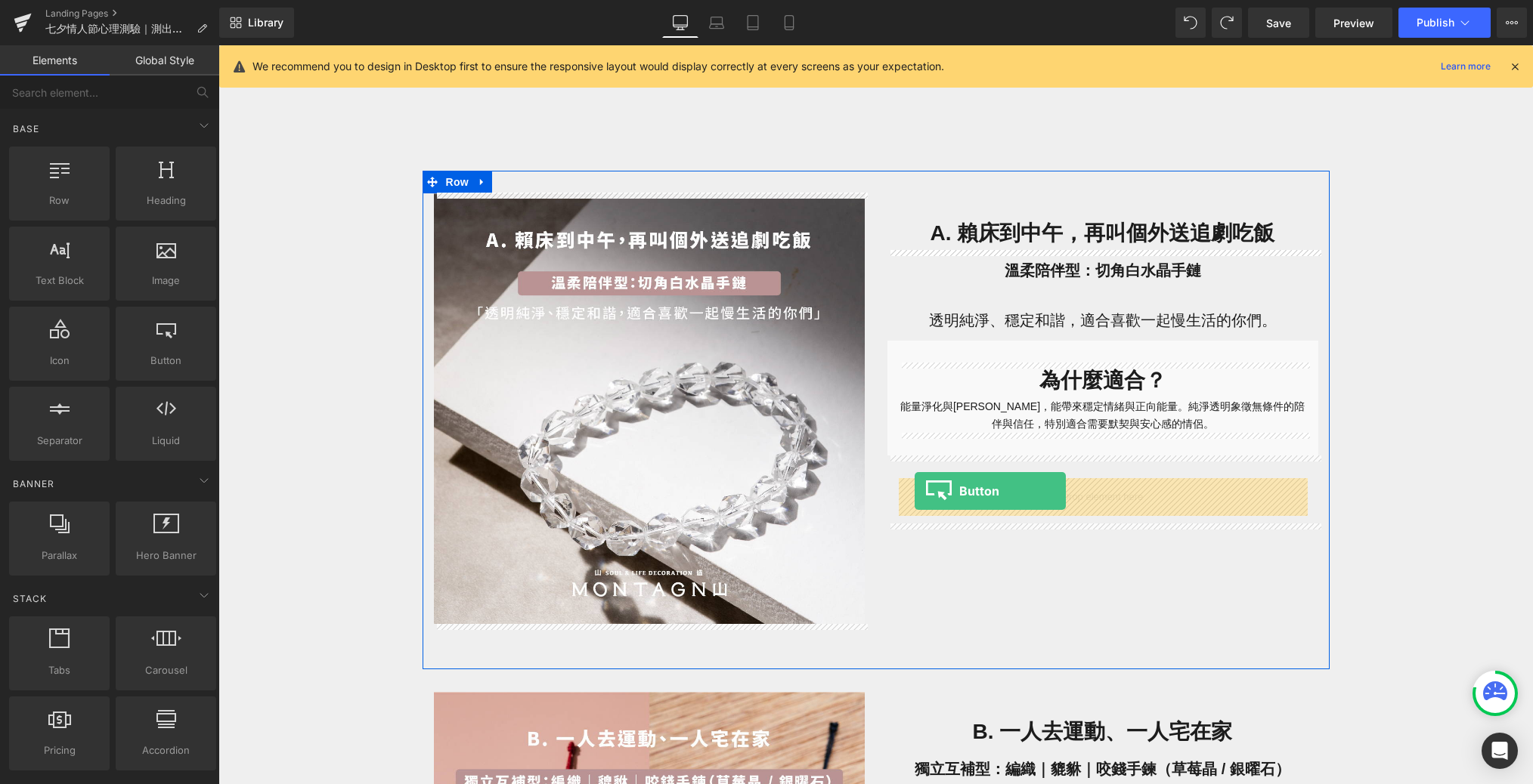
drag, startPoint x: 376, startPoint y: 411, endPoint x: 915, endPoint y: 492, distance: 545.1
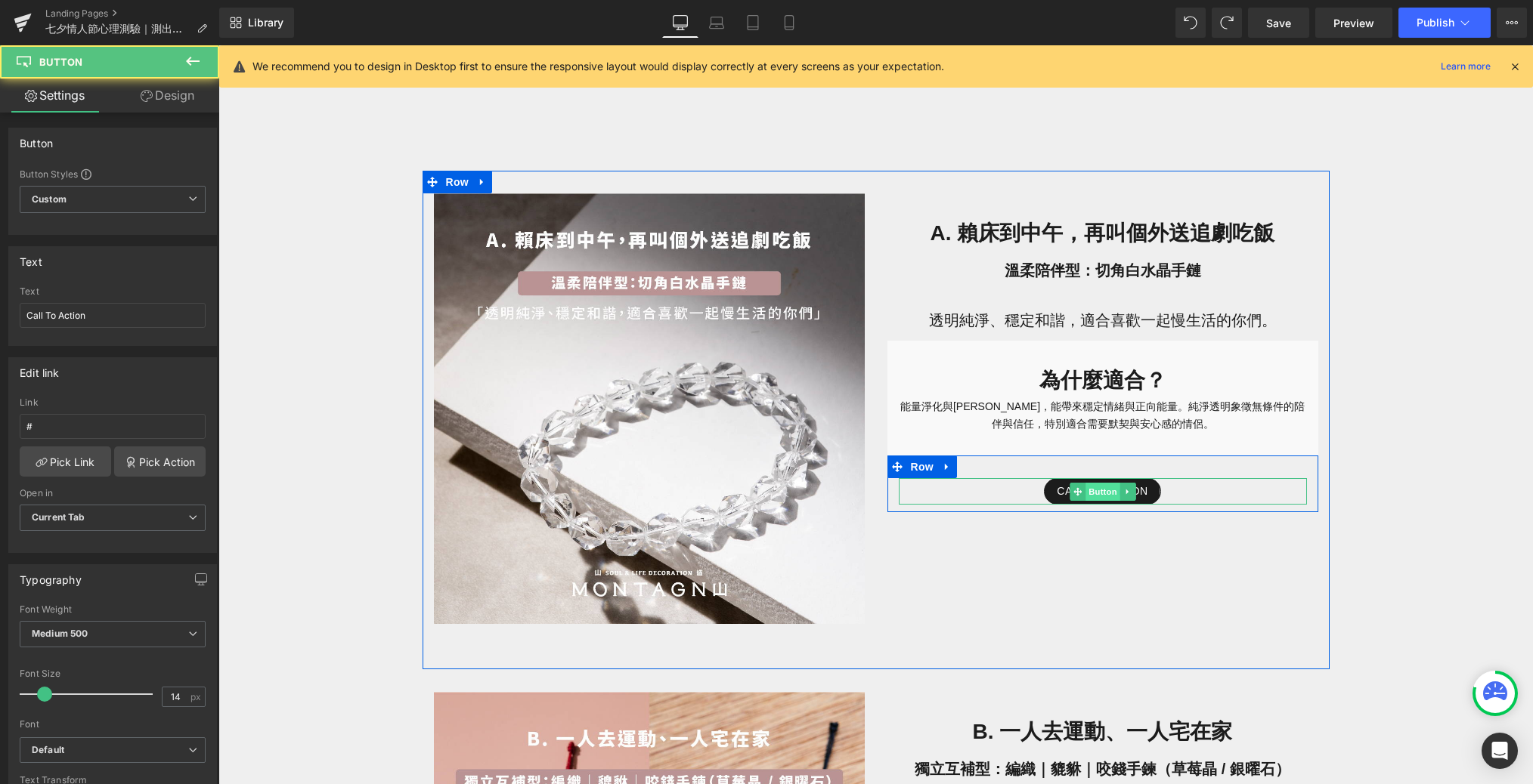
click at [1038, 486] on span "Button" at bounding box center [1102, 492] width 35 height 19
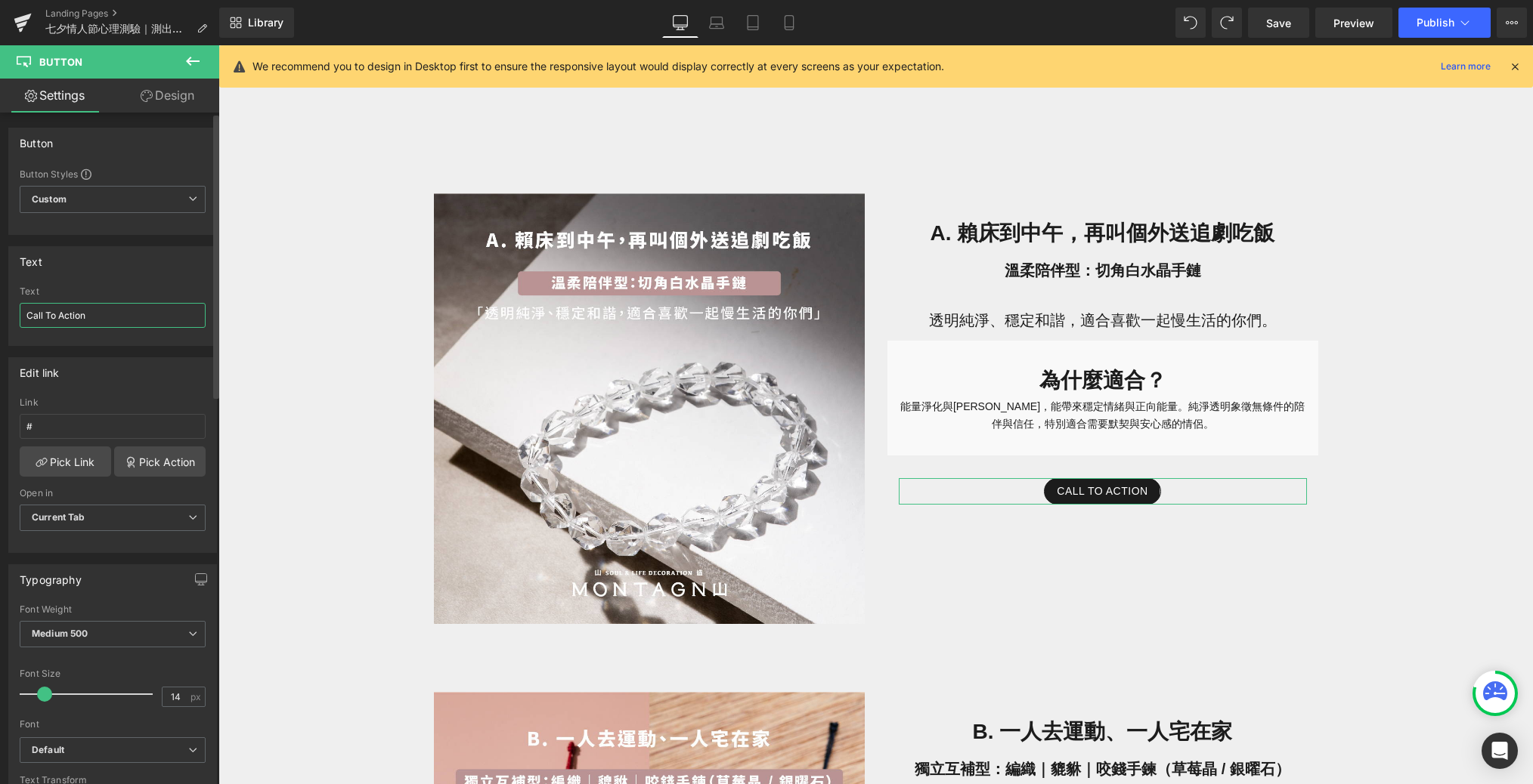
click at [129, 320] on input "Call To Action" at bounding box center [112, 315] width 186 height 25
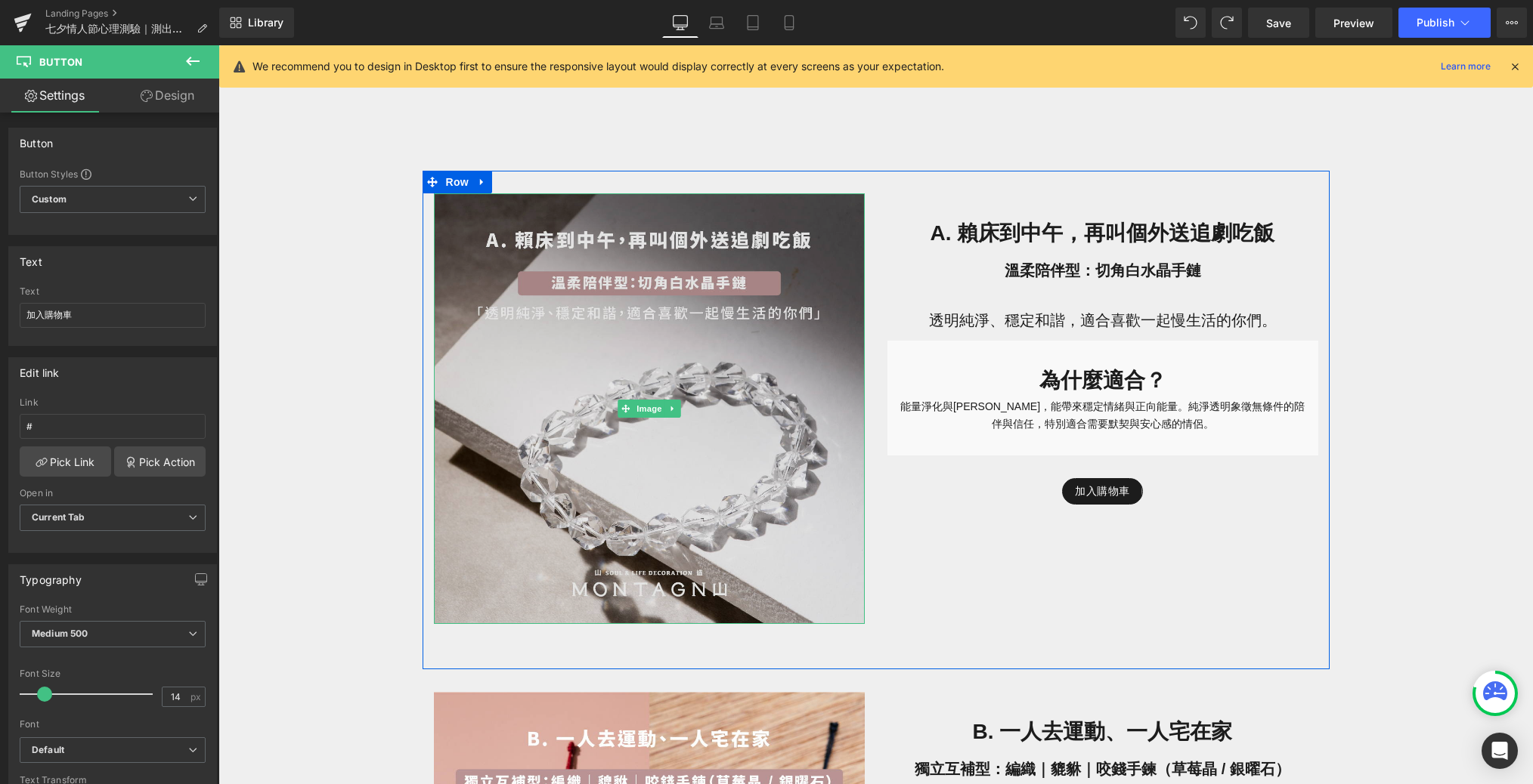
click at [656, 366] on img at bounding box center [648, 409] width 431 height 432
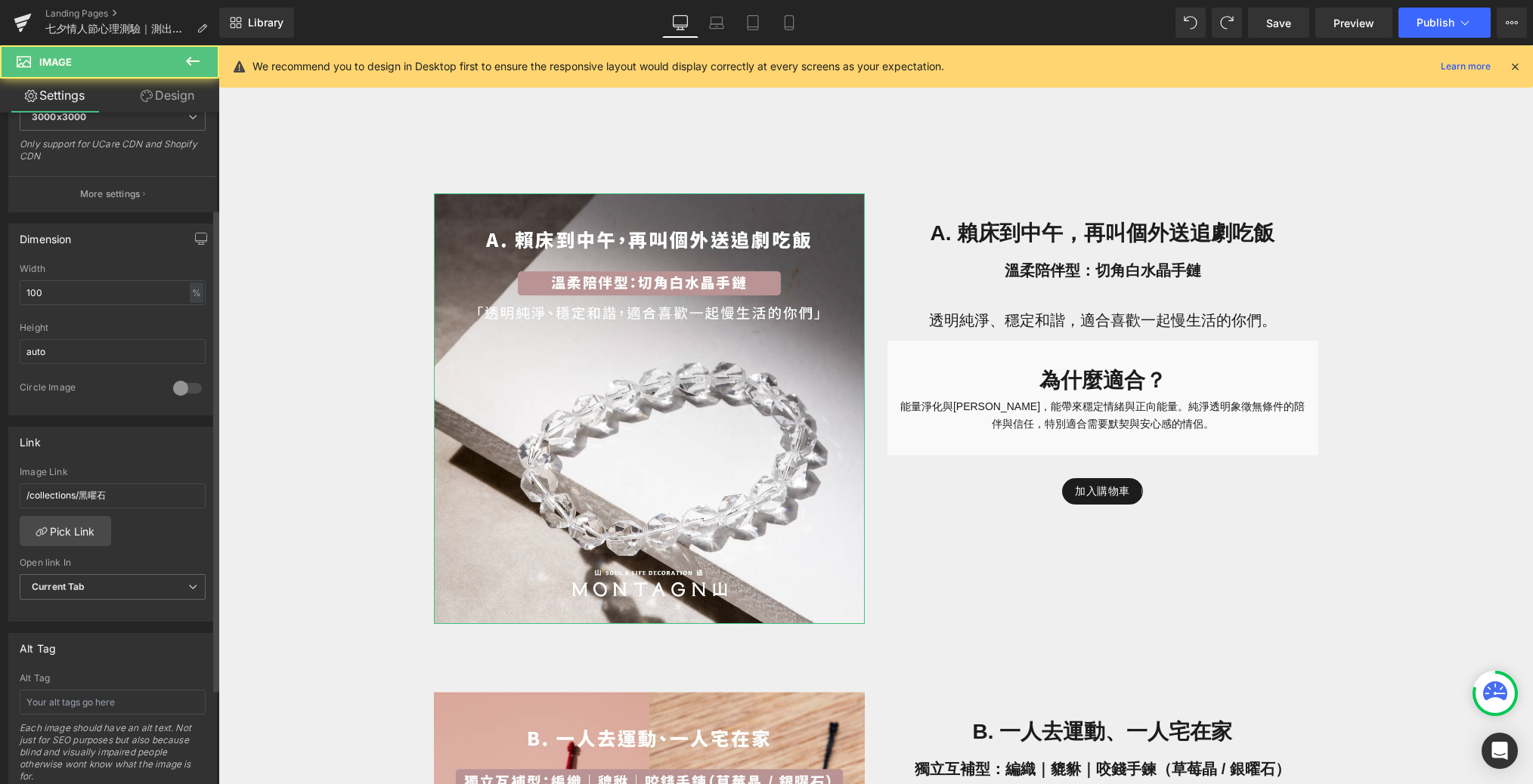
scroll to position [501, 0]
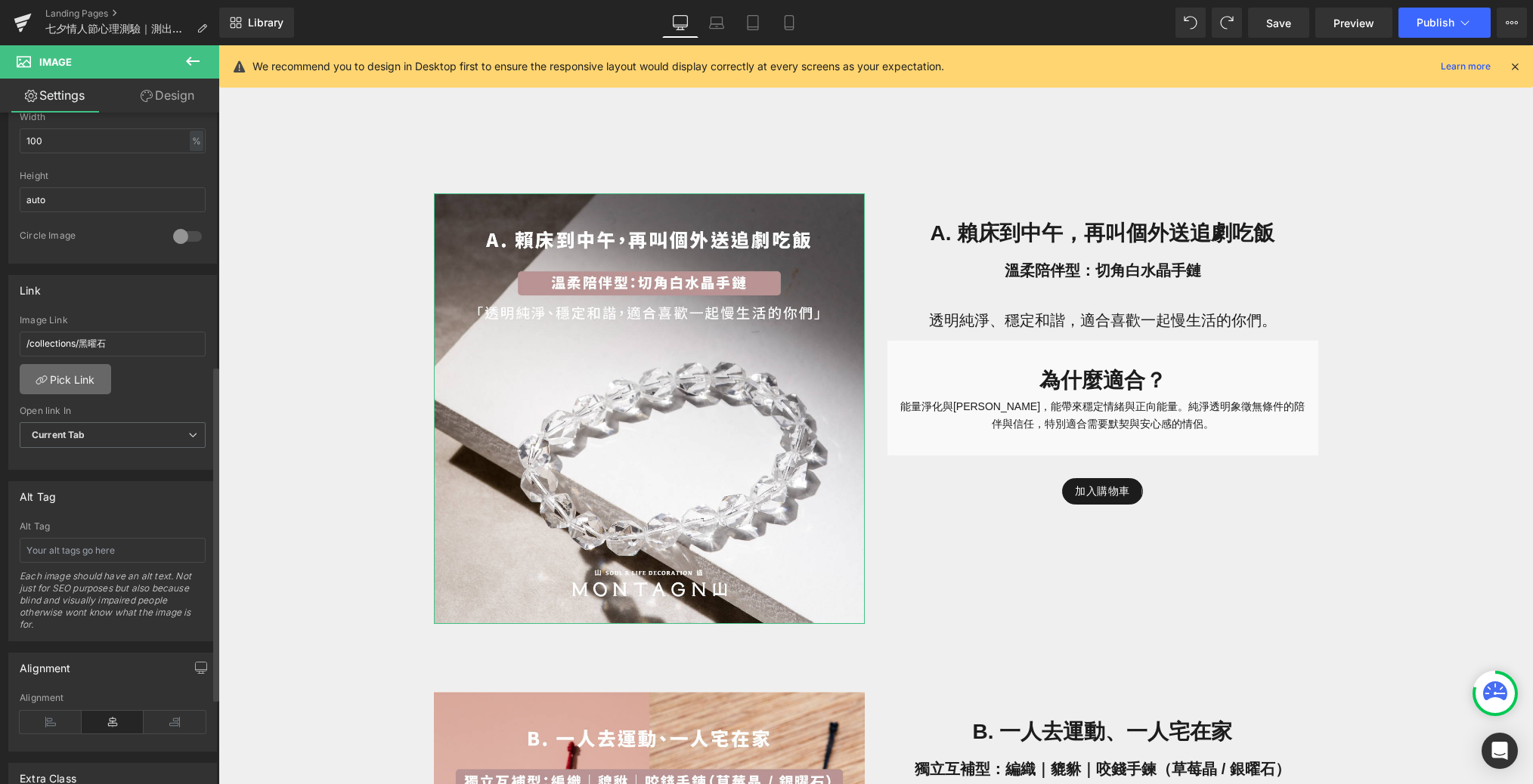
click at [92, 368] on link "Pick Link" at bounding box center [65, 379] width 92 height 30
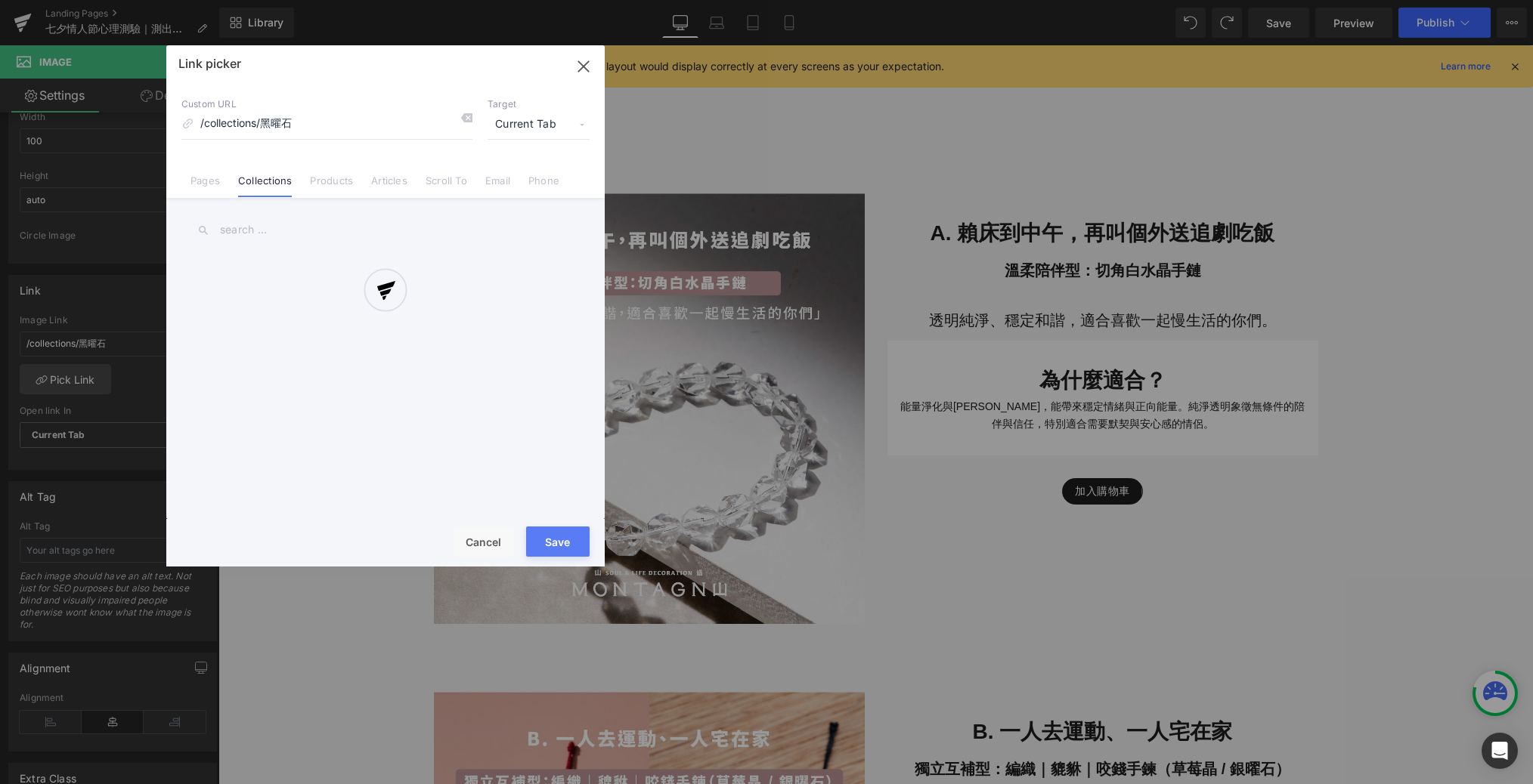
click at [316, 123] on div at bounding box center [385, 306] width 438 height 521
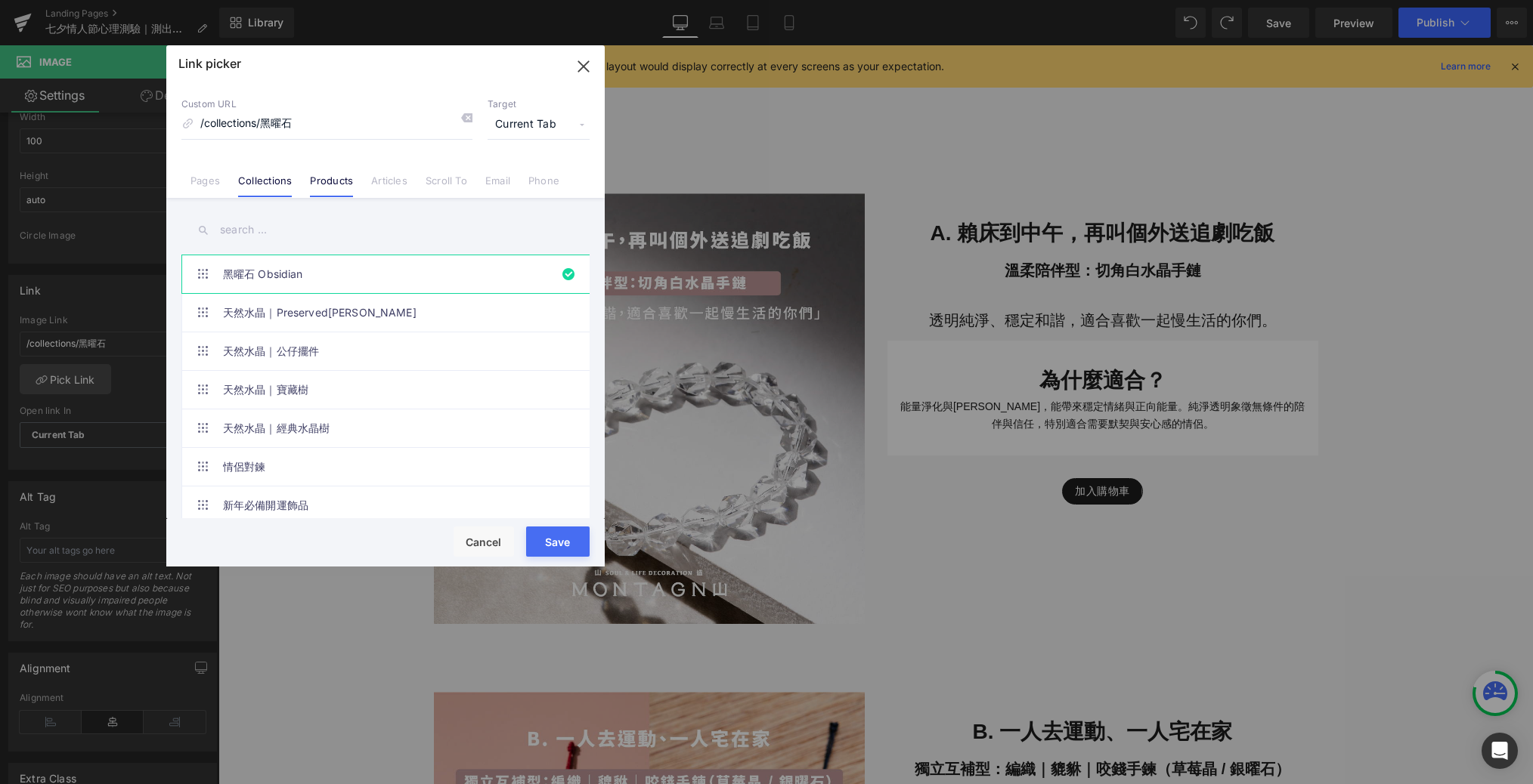
click at [330, 186] on link "Products" at bounding box center [331, 186] width 43 height 22
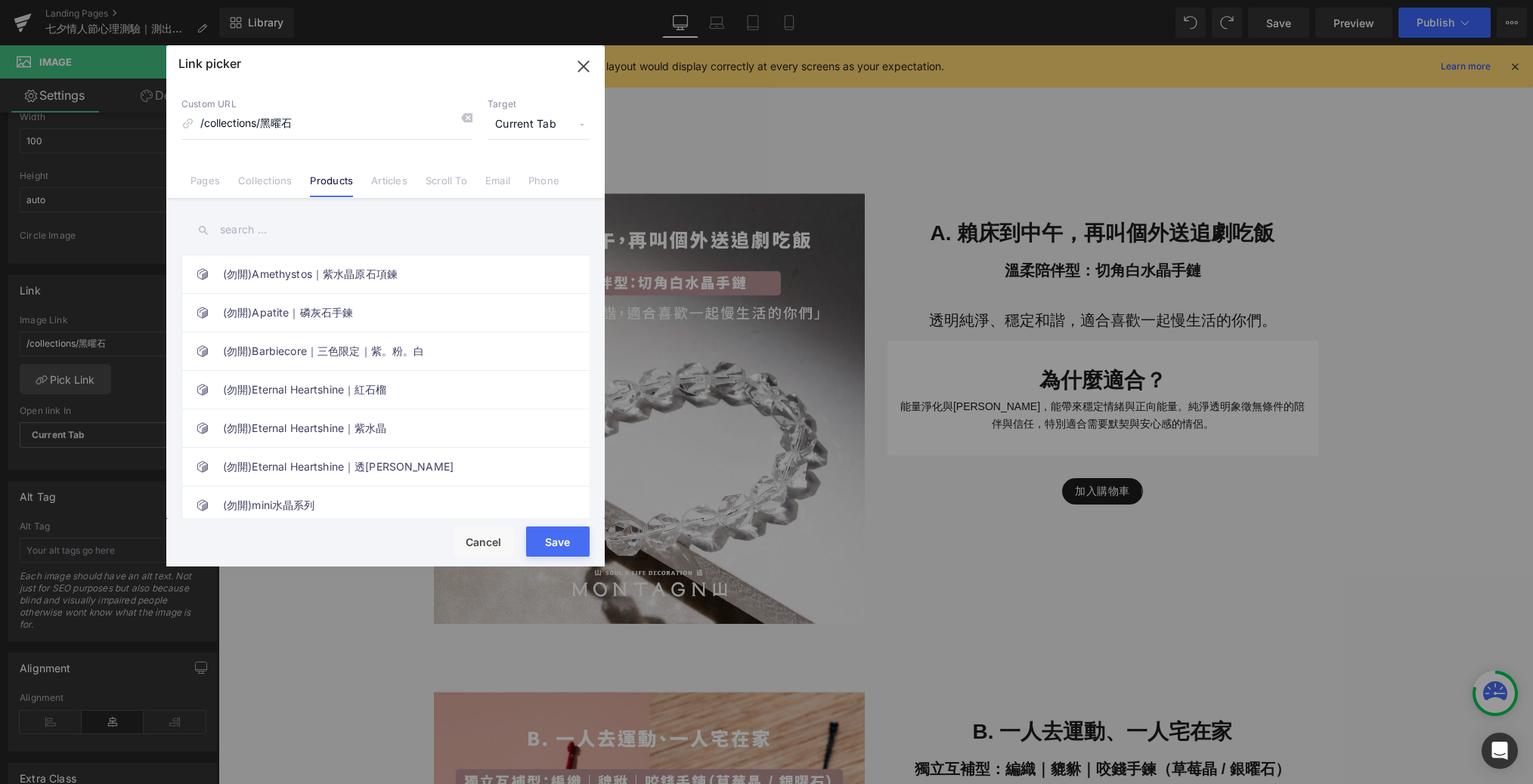
click at [298, 235] on input "text" at bounding box center [386, 229] width 408 height 34
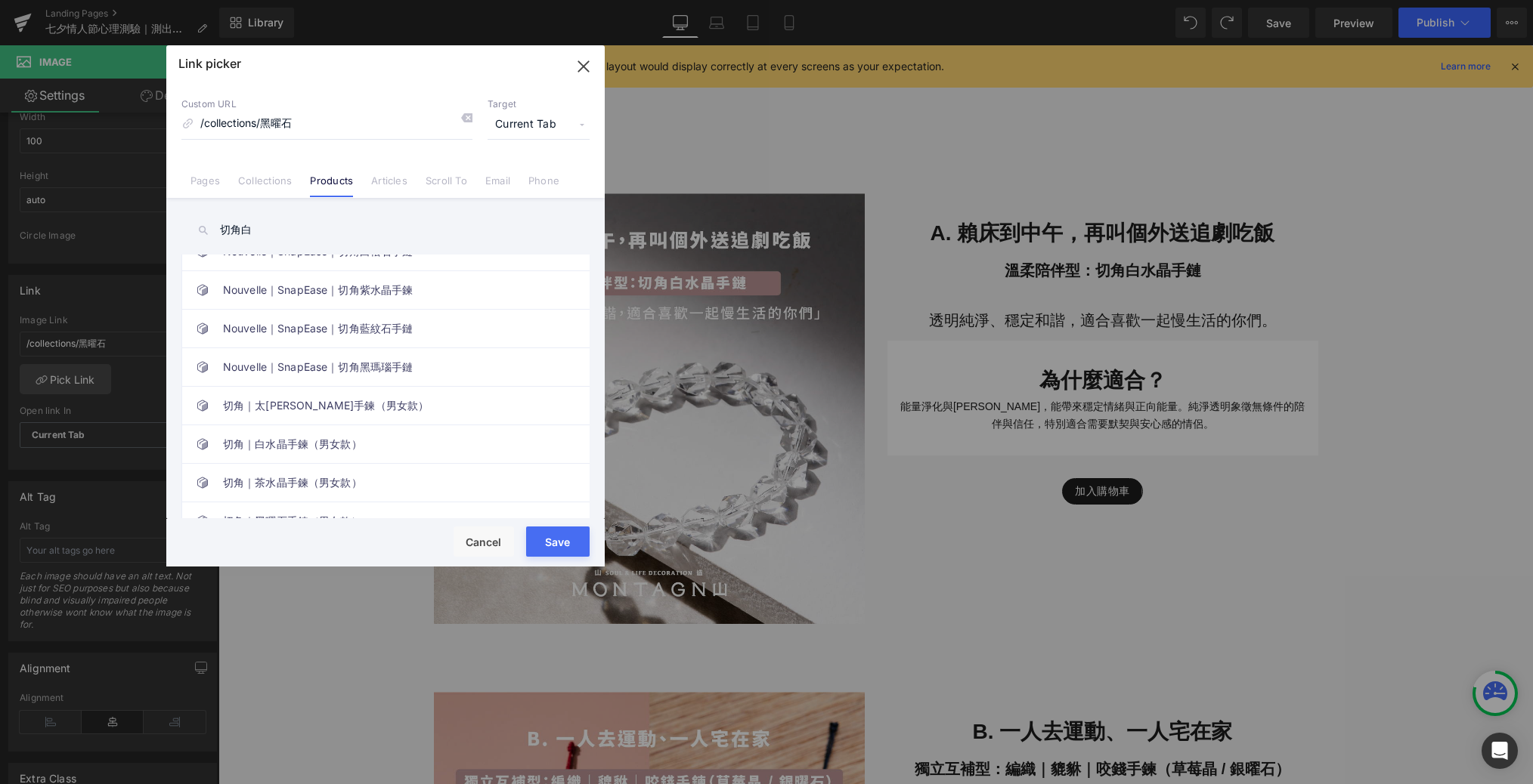
scroll to position [286, 0]
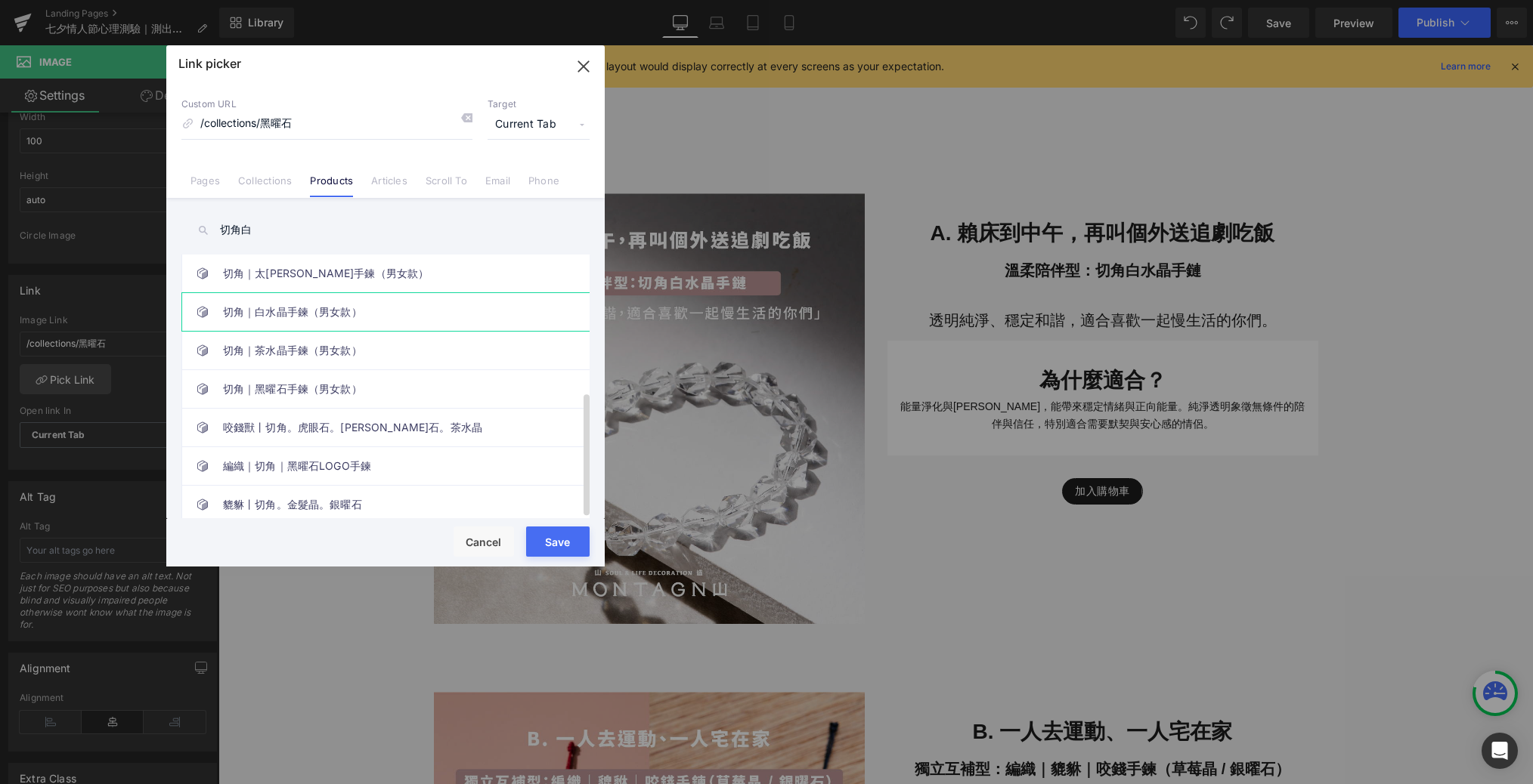
click at [296, 301] on link "切角｜白水晶手鍊（男女款）" at bounding box center [389, 311] width 333 height 38
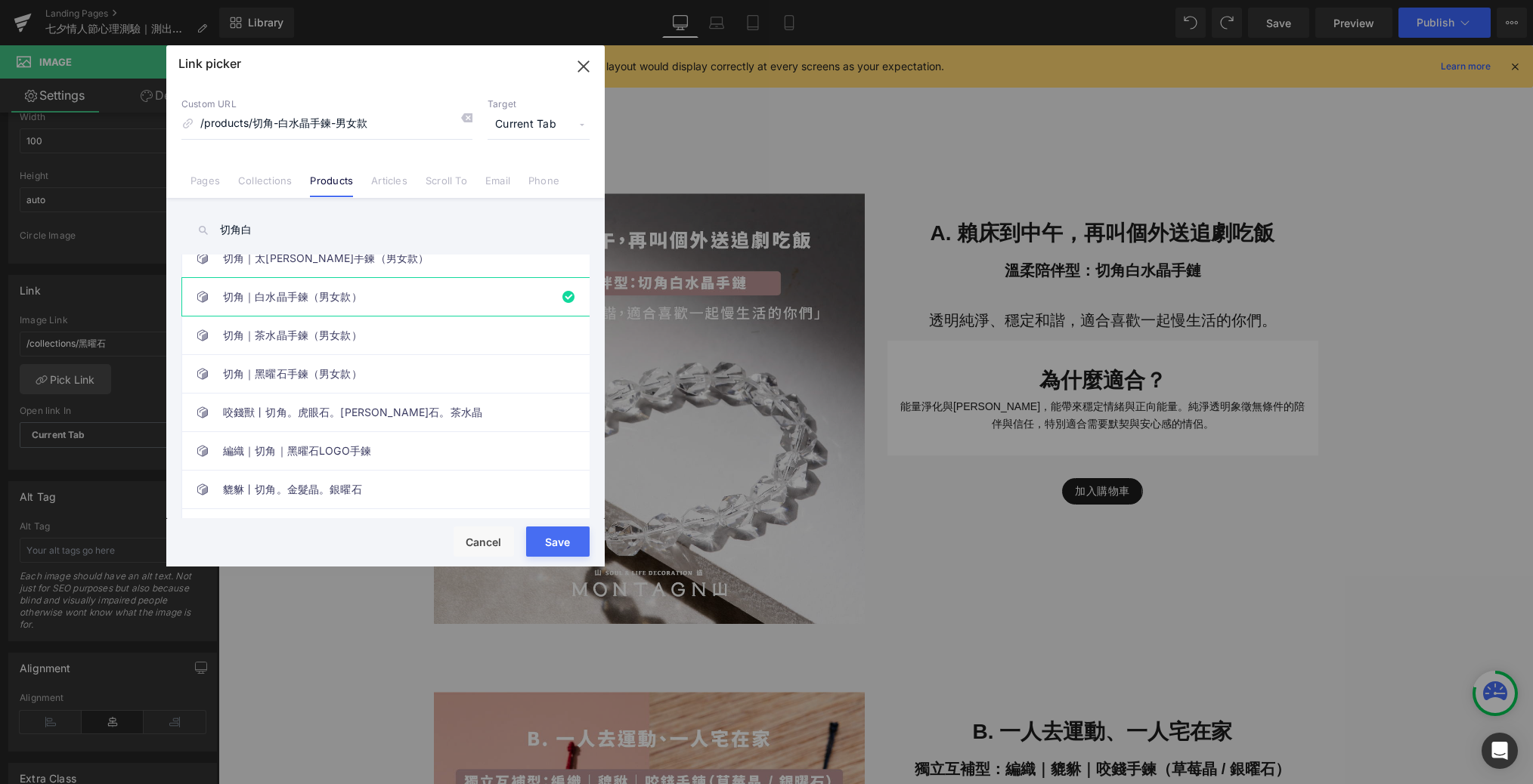
click at [550, 533] on button "Save" at bounding box center [558, 541] width 63 height 30
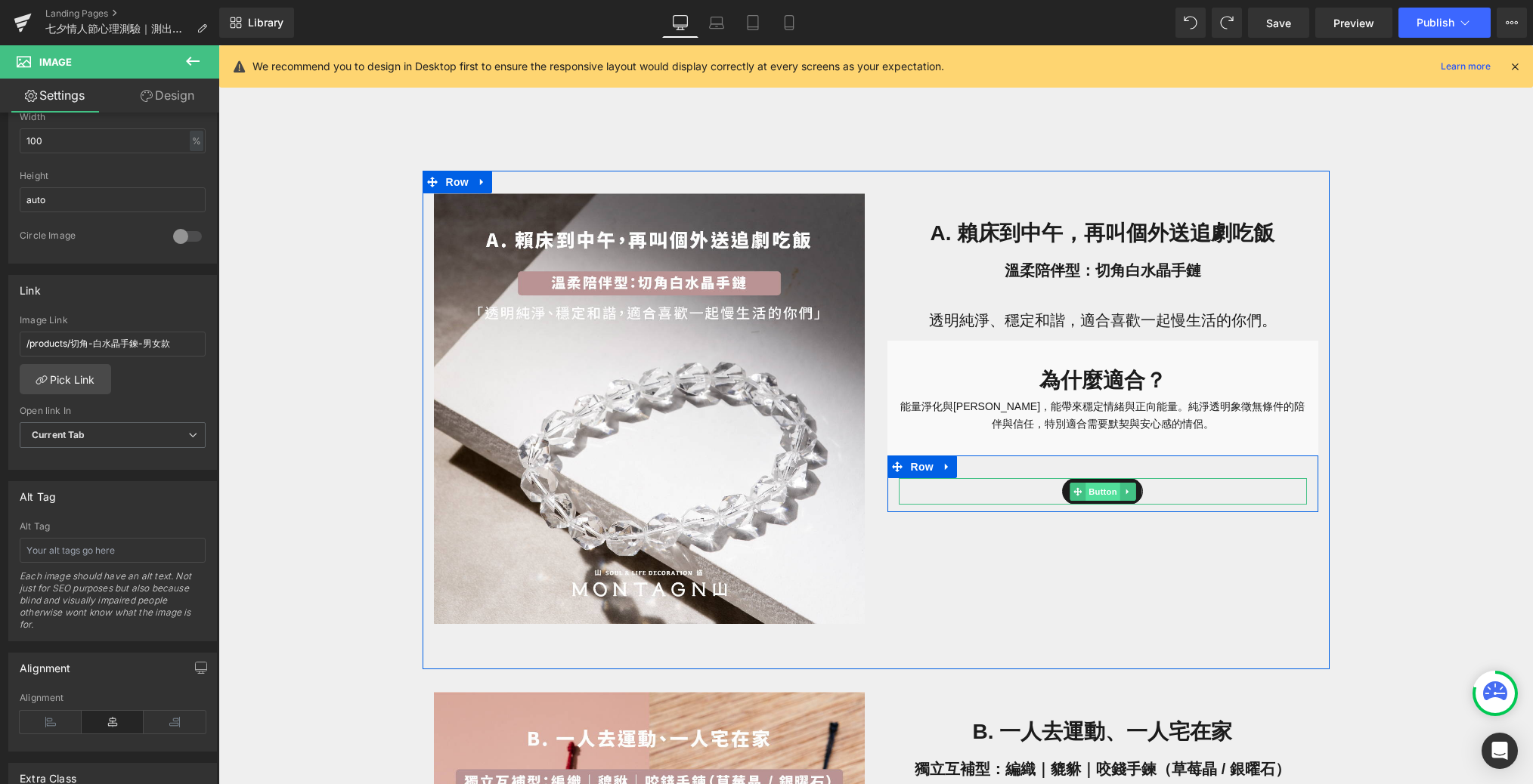
click at [1038, 489] on span "Button" at bounding box center [1102, 492] width 35 height 19
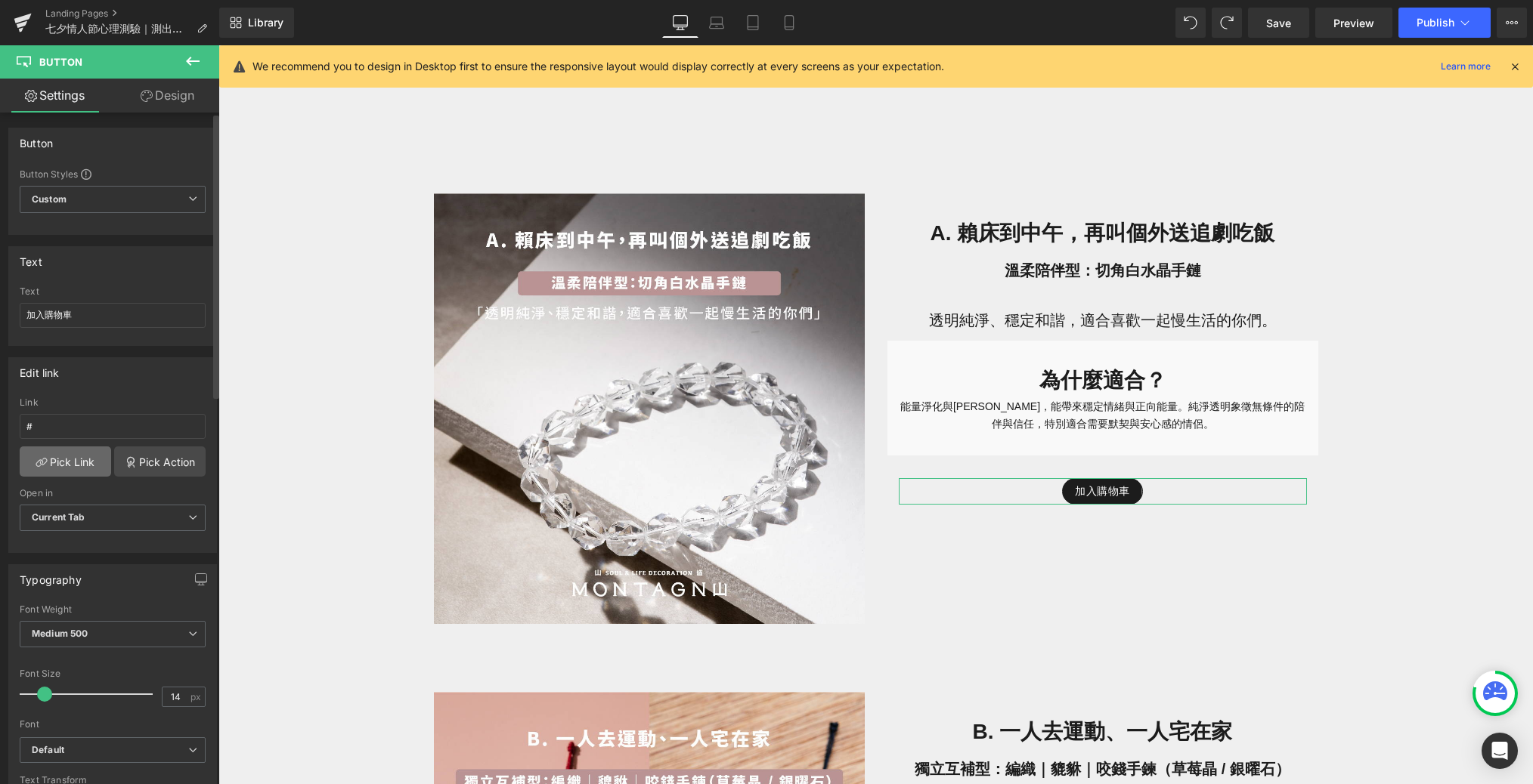
click at [83, 457] on link "Pick Link" at bounding box center [65, 461] width 92 height 30
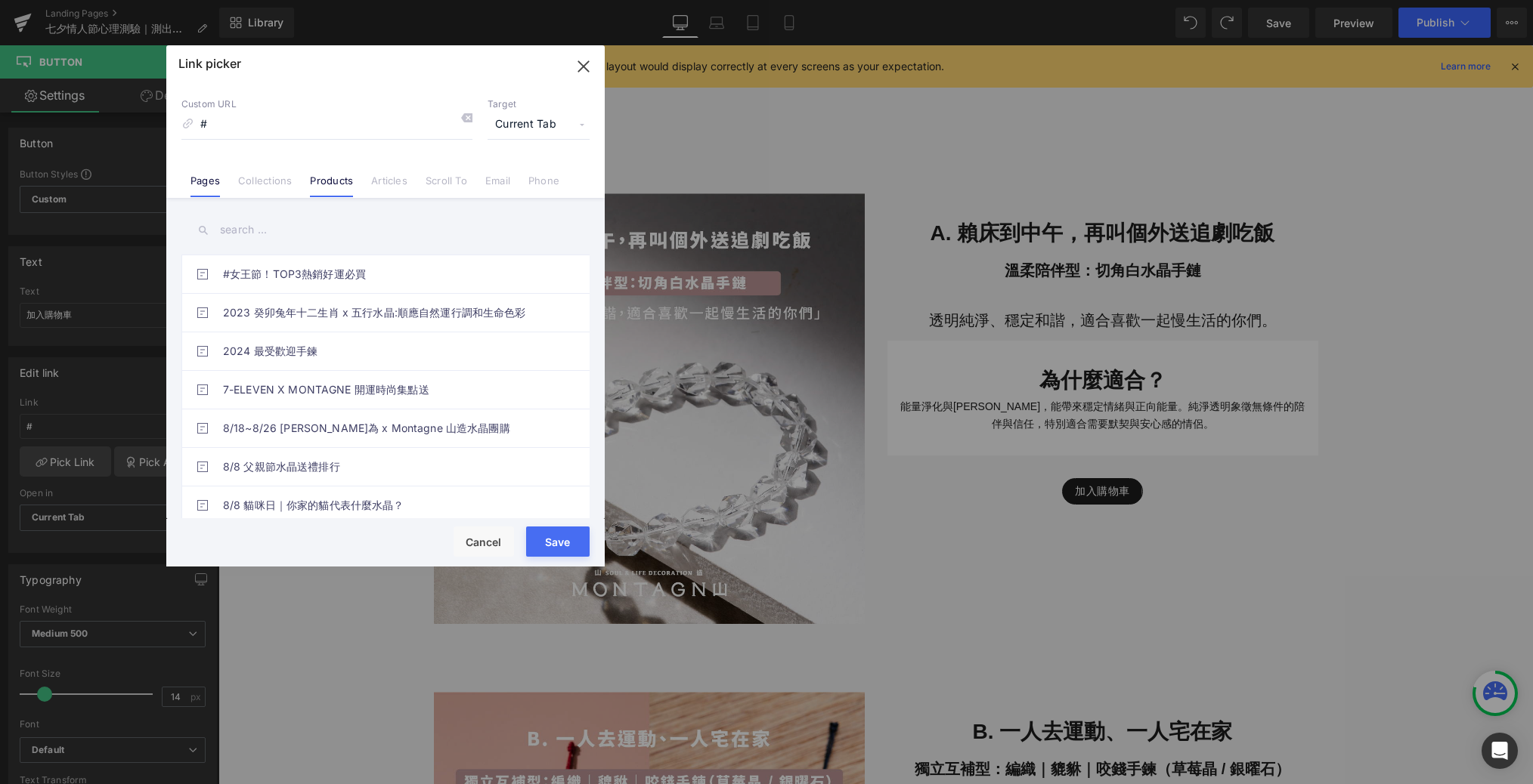
click at [350, 175] on link "Products" at bounding box center [331, 186] width 43 height 22
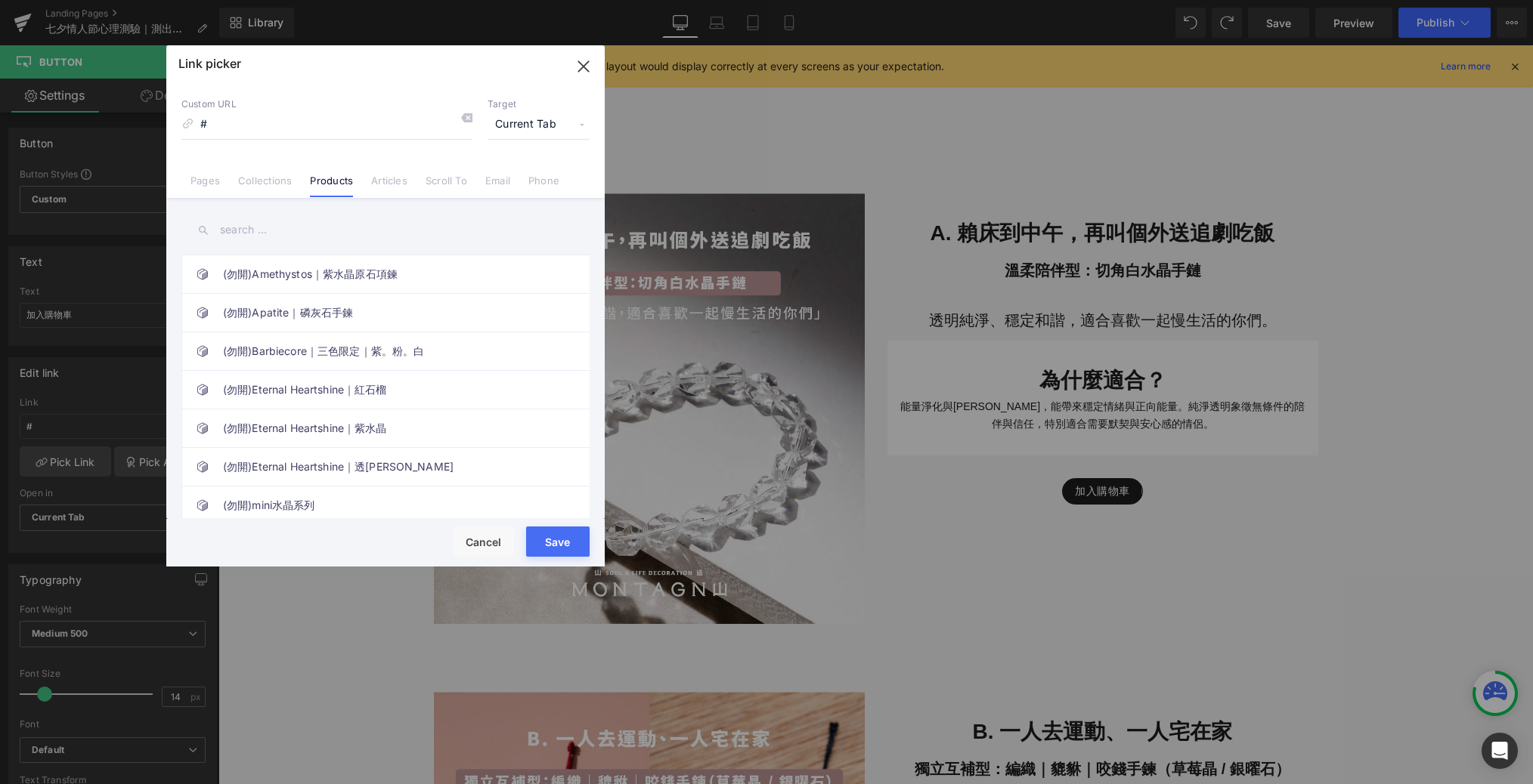
click at [250, 229] on div "Link picker Back to Library Insert Custom URL # Target Current Tab Current Tab …" at bounding box center [385, 306] width 438 height 521
click at [245, 229] on input "text" at bounding box center [386, 229] width 408 height 34
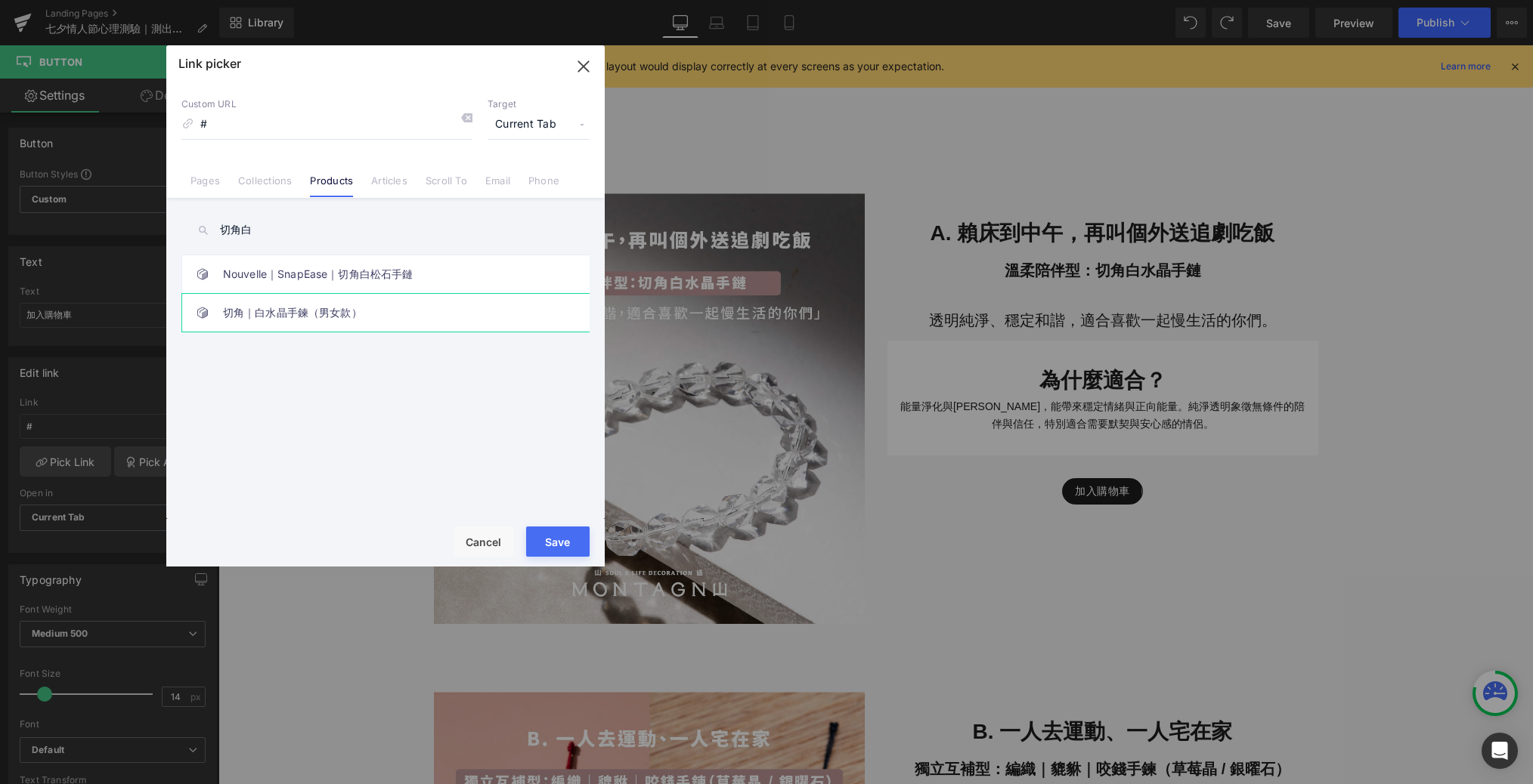
click at [306, 313] on link "切角｜白水晶手鍊（男女款）" at bounding box center [389, 312] width 333 height 38
click at [573, 548] on button "Save" at bounding box center [558, 541] width 63 height 30
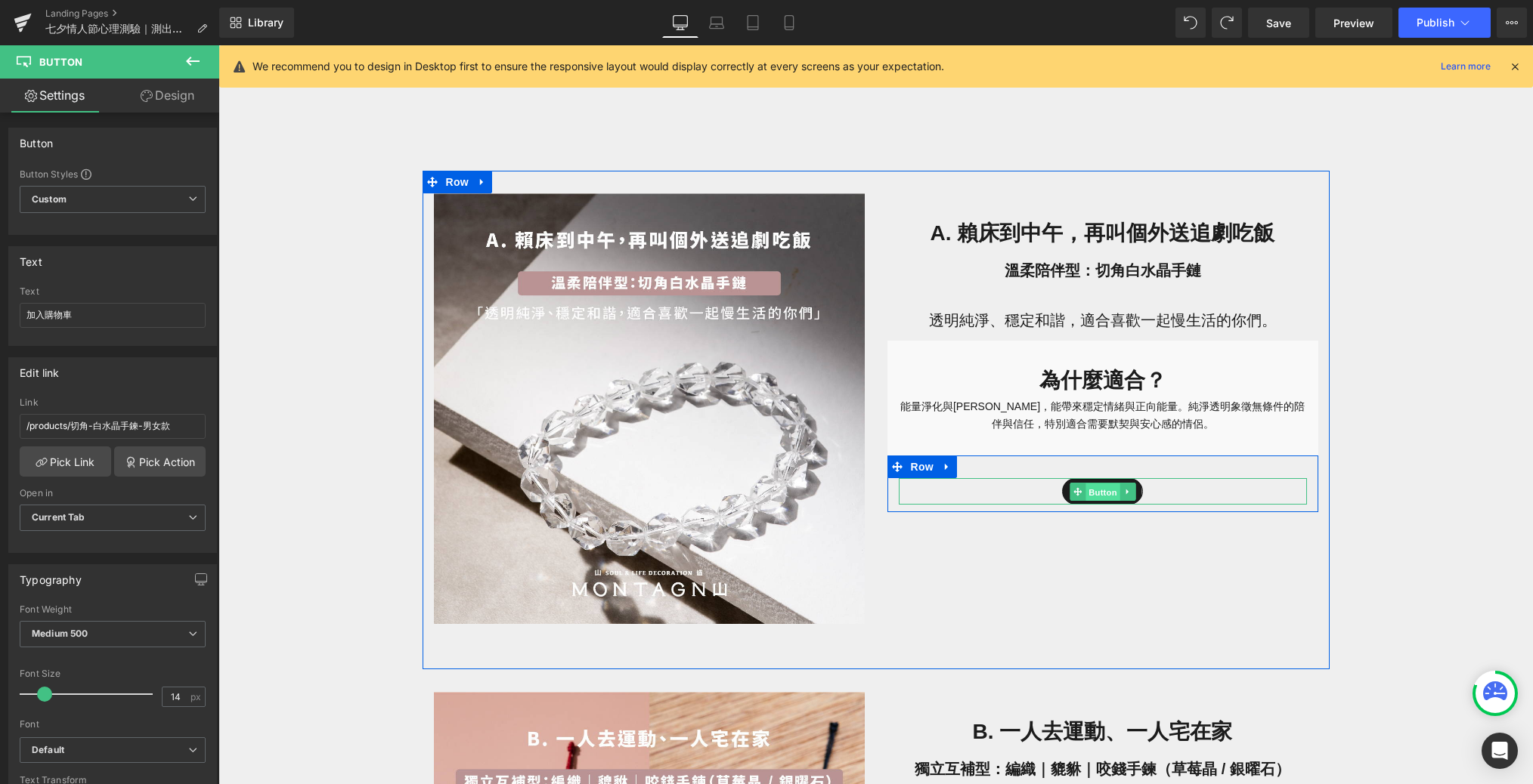
click at [1038, 491] on span "Button" at bounding box center [1102, 492] width 35 height 19
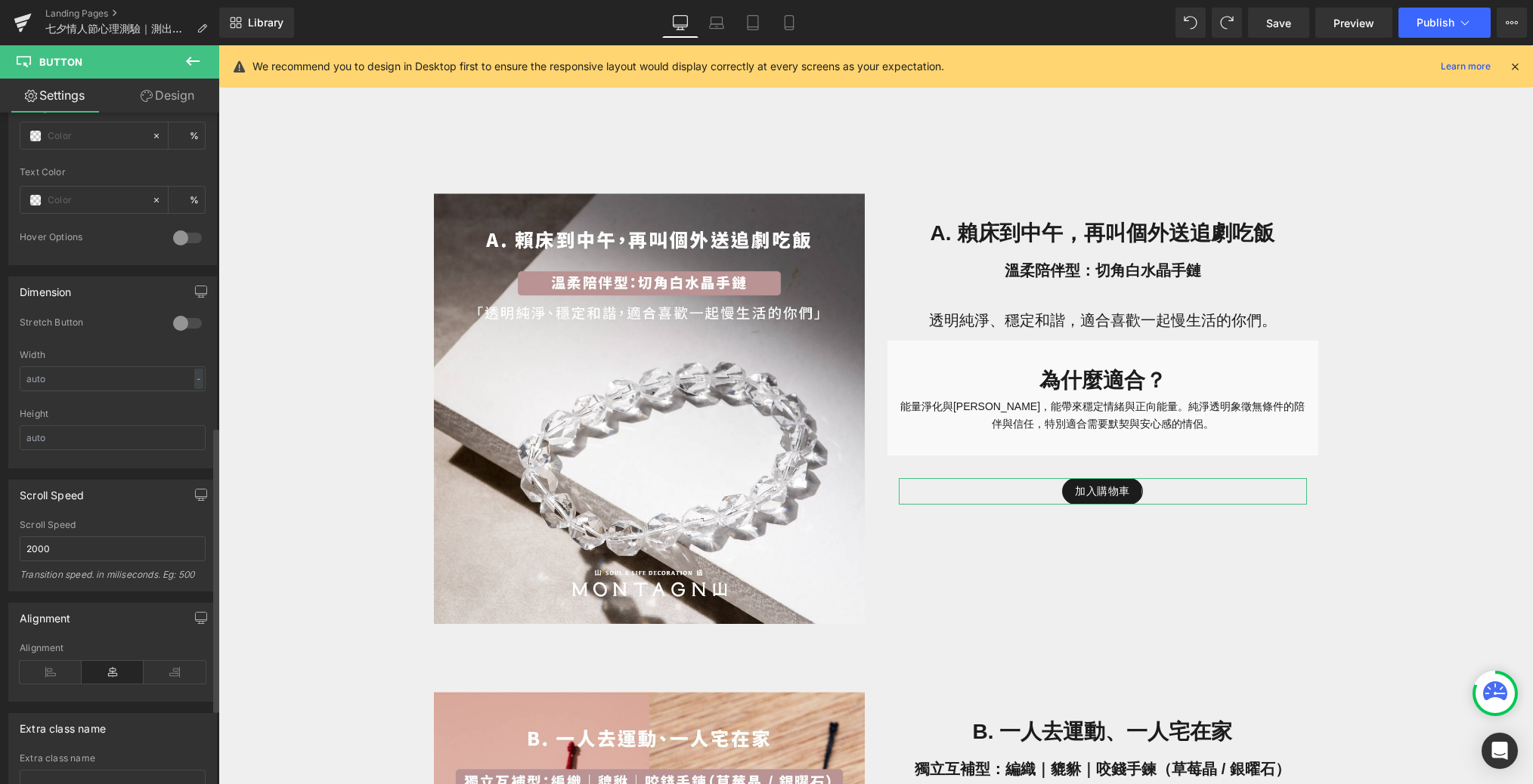
scroll to position [907, 0]
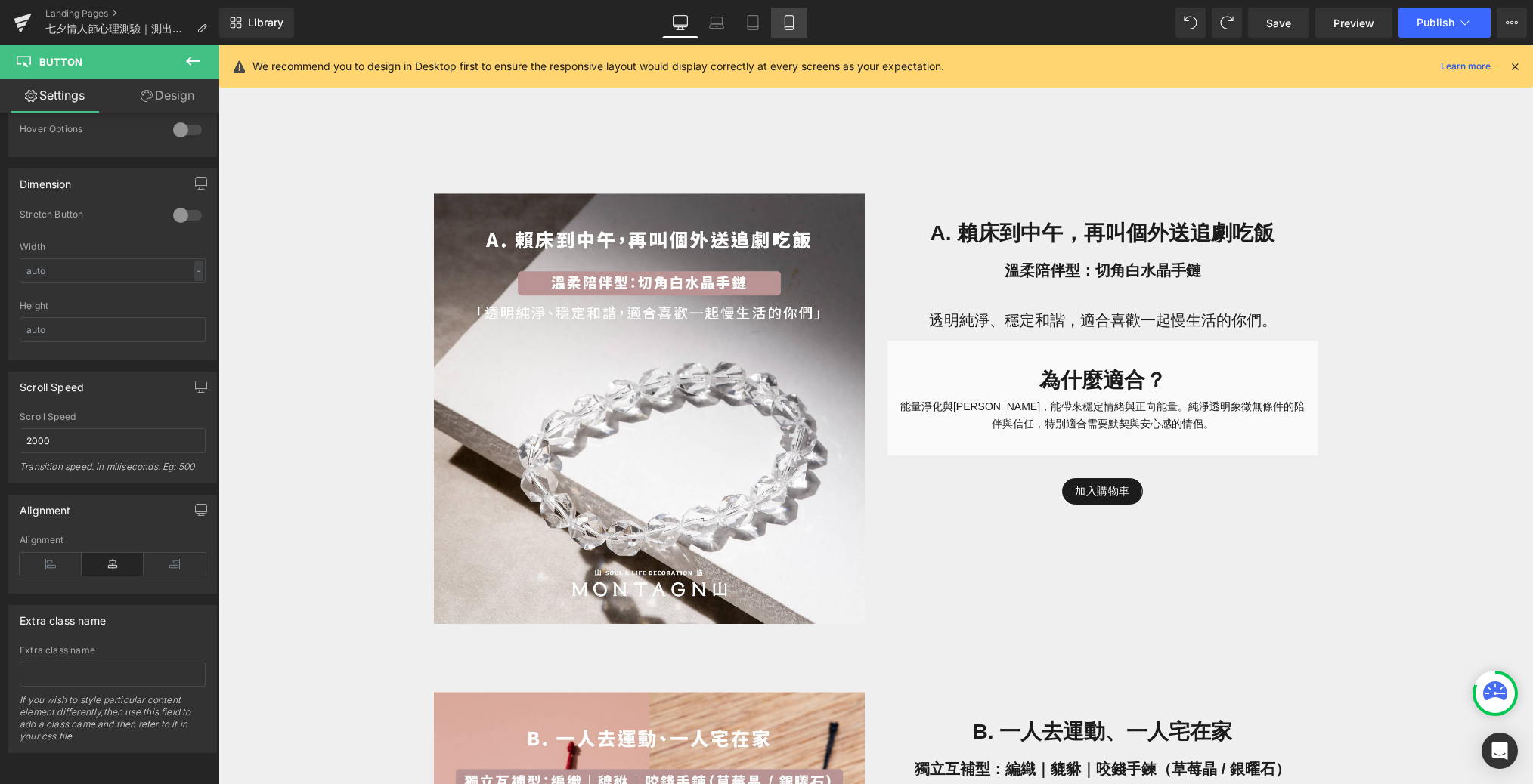
click at [781, 25] on icon at bounding box center [788, 21] width 15 height 15
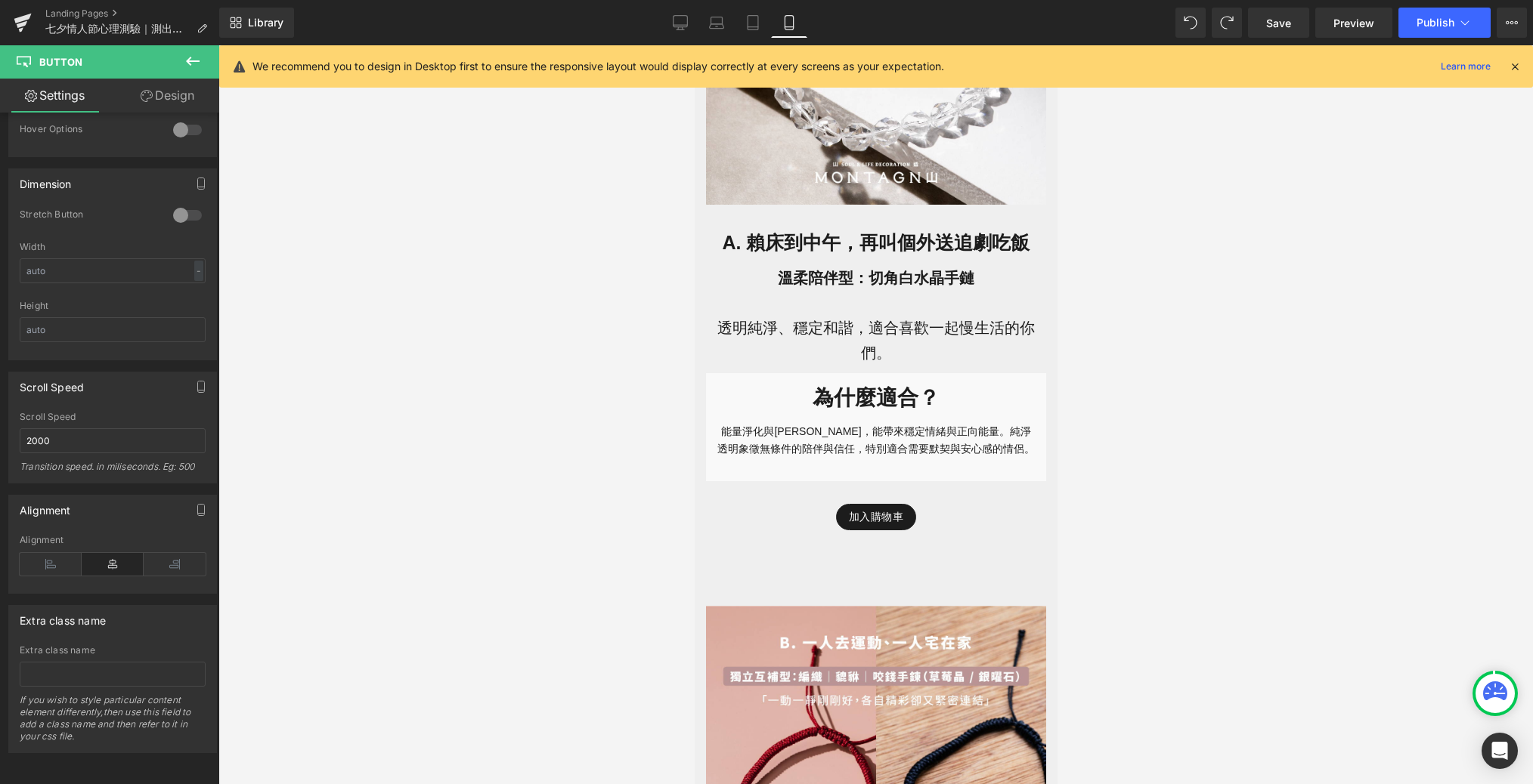
scroll to position [1247, 0]
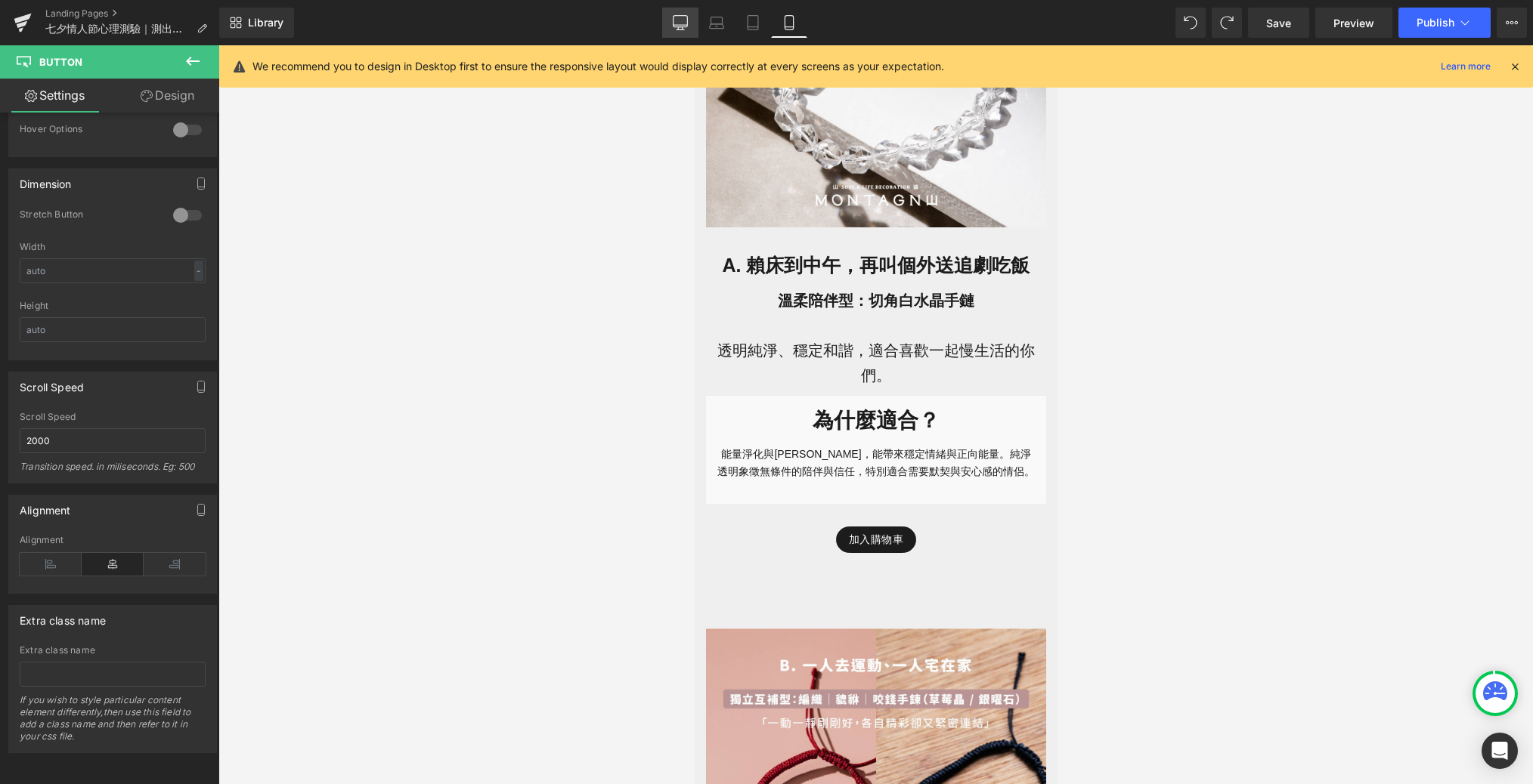
click at [684, 19] on icon at bounding box center [680, 21] width 15 height 15
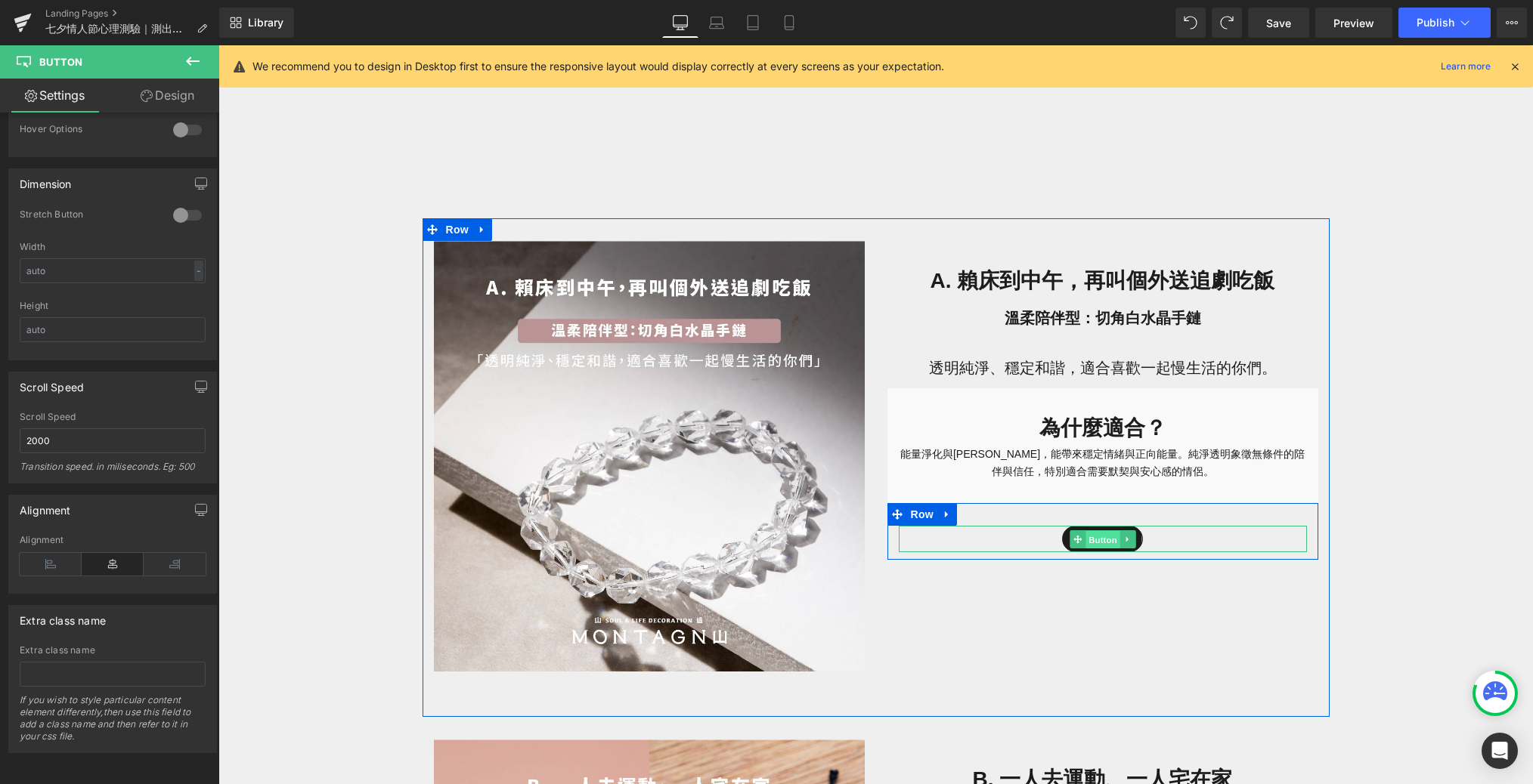
click at [1038, 537] on span "Button" at bounding box center [1102, 540] width 35 height 19
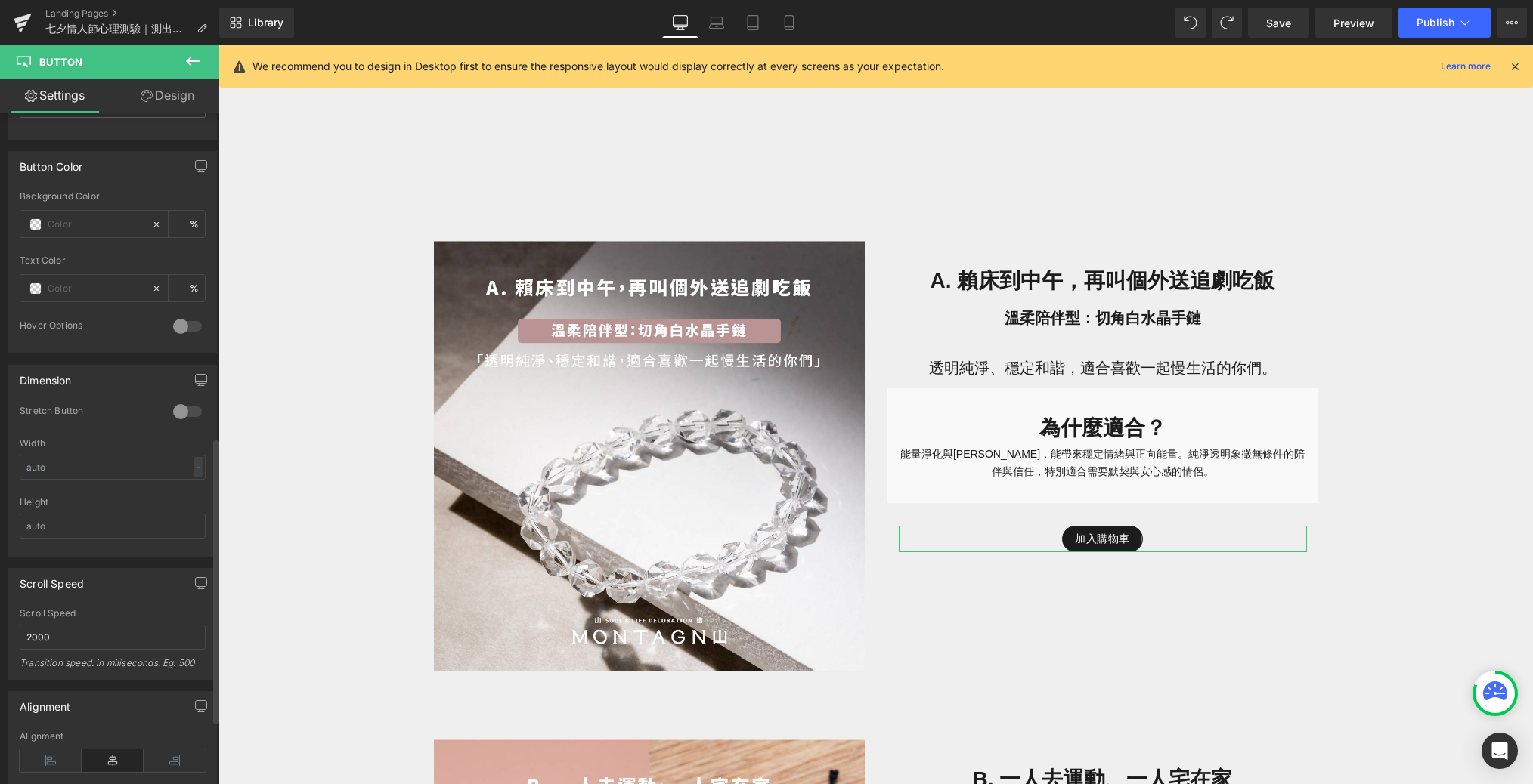
scroll to position [694, 0]
click at [179, 414] on div at bounding box center [186, 418] width 36 height 24
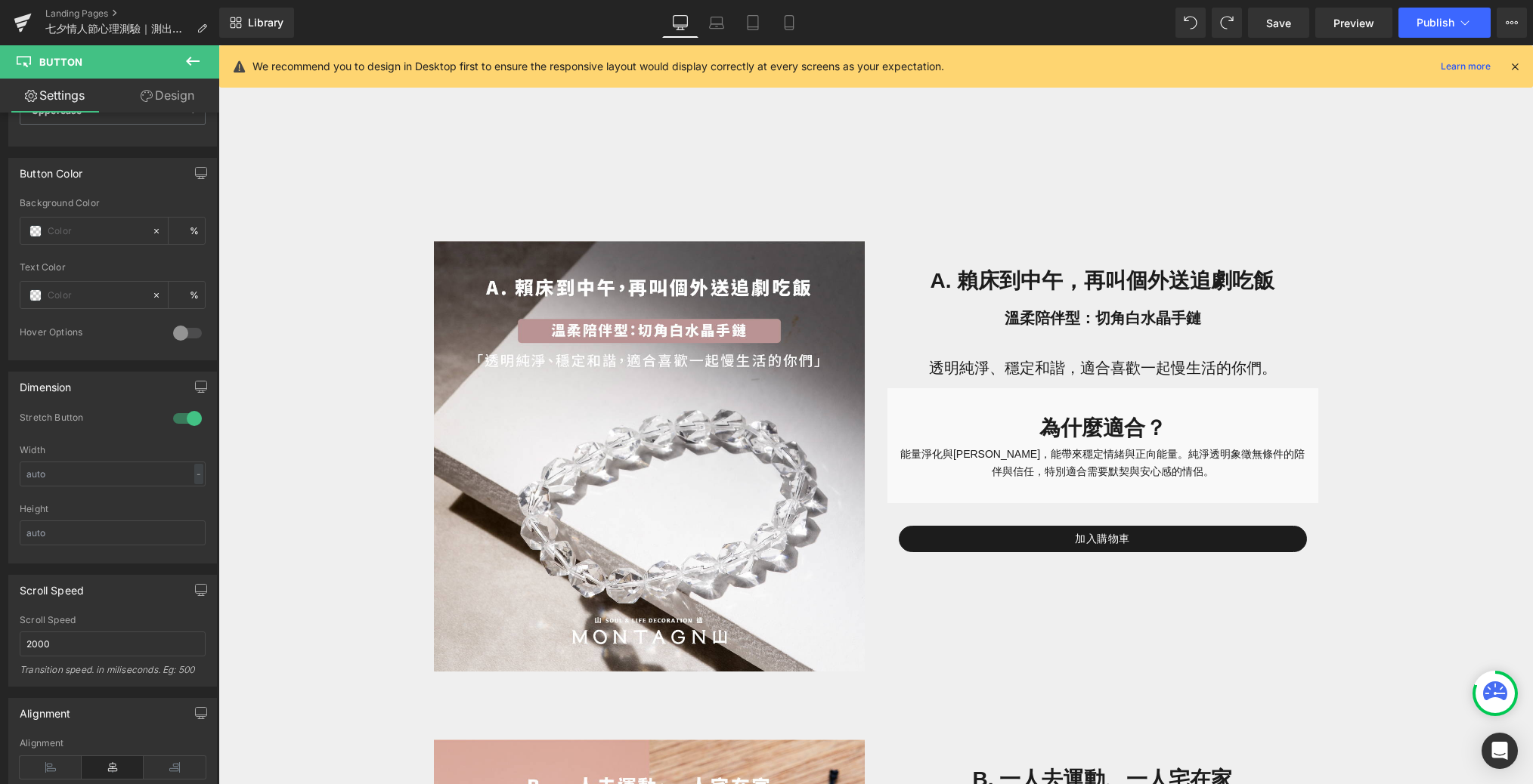
click at [807, 17] on div "Library Desktop Desktop Laptop Tablet Mobile Save Preview Publish Scheduled Vie…" at bounding box center [875, 22] width 1313 height 30
click at [799, 17] on link "Mobile" at bounding box center [788, 22] width 36 height 30
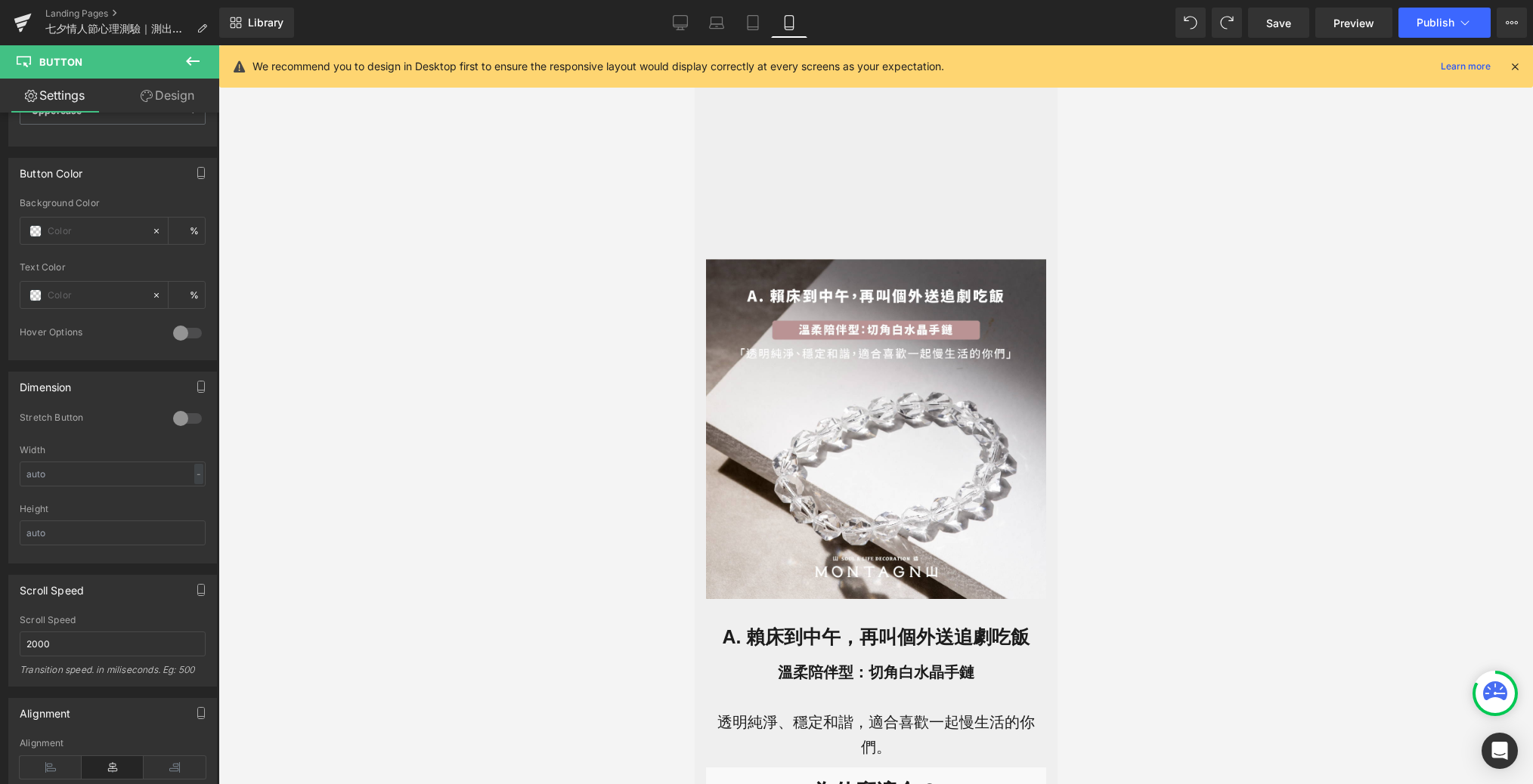
scroll to position [1247, 0]
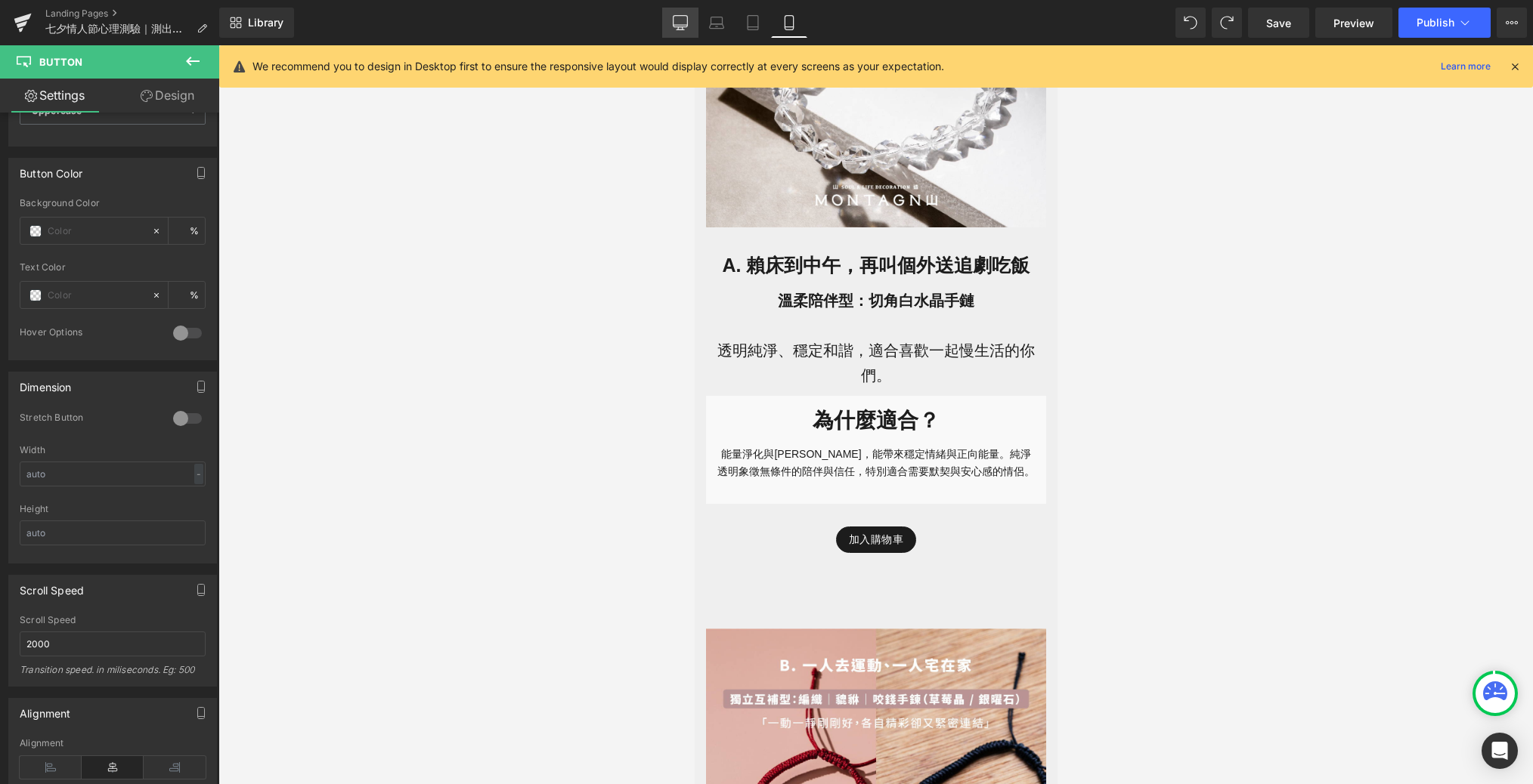
click at [674, 29] on icon at bounding box center [680, 21] width 15 height 15
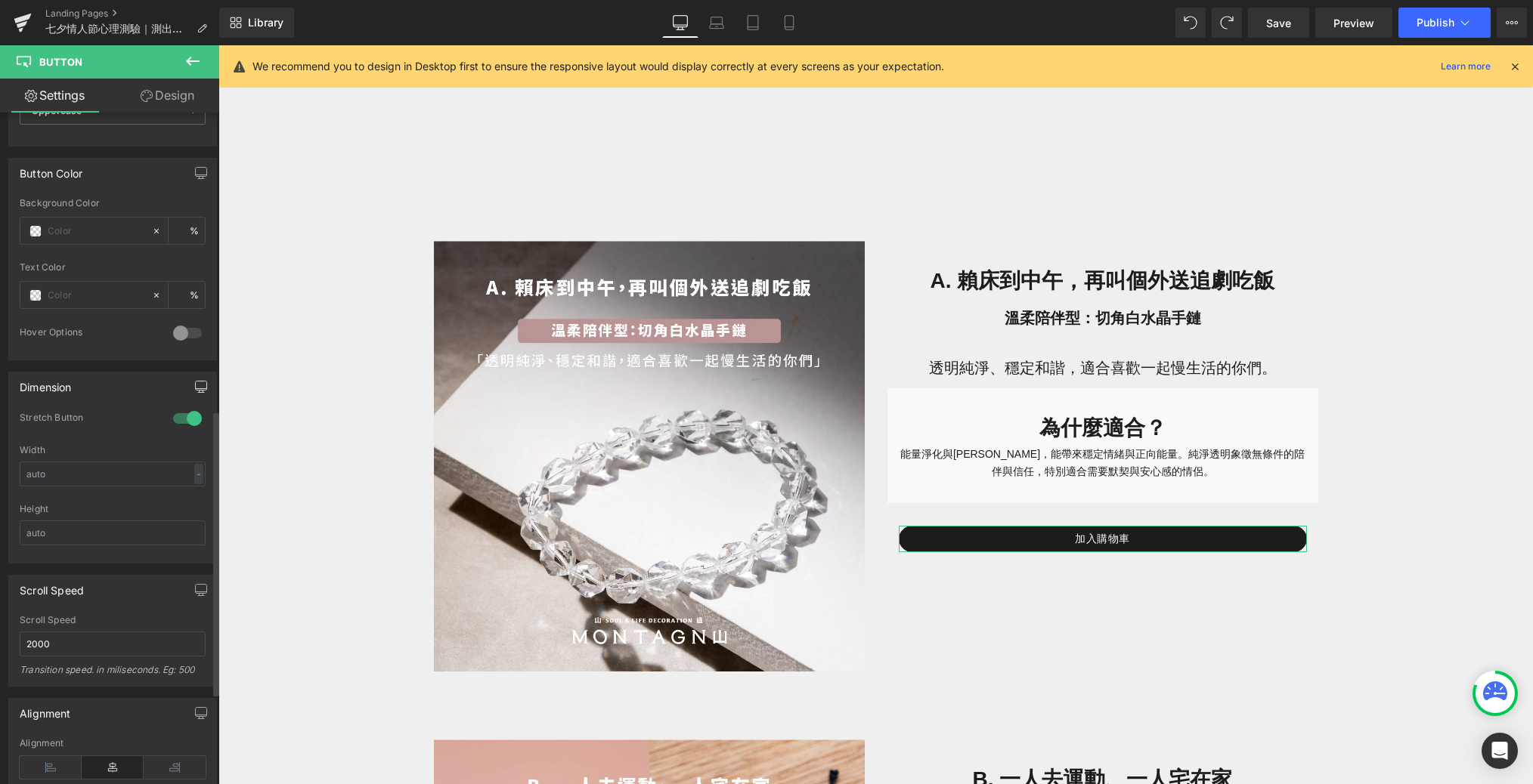
click at [199, 381] on icon "button" at bounding box center [201, 387] width 12 height 12
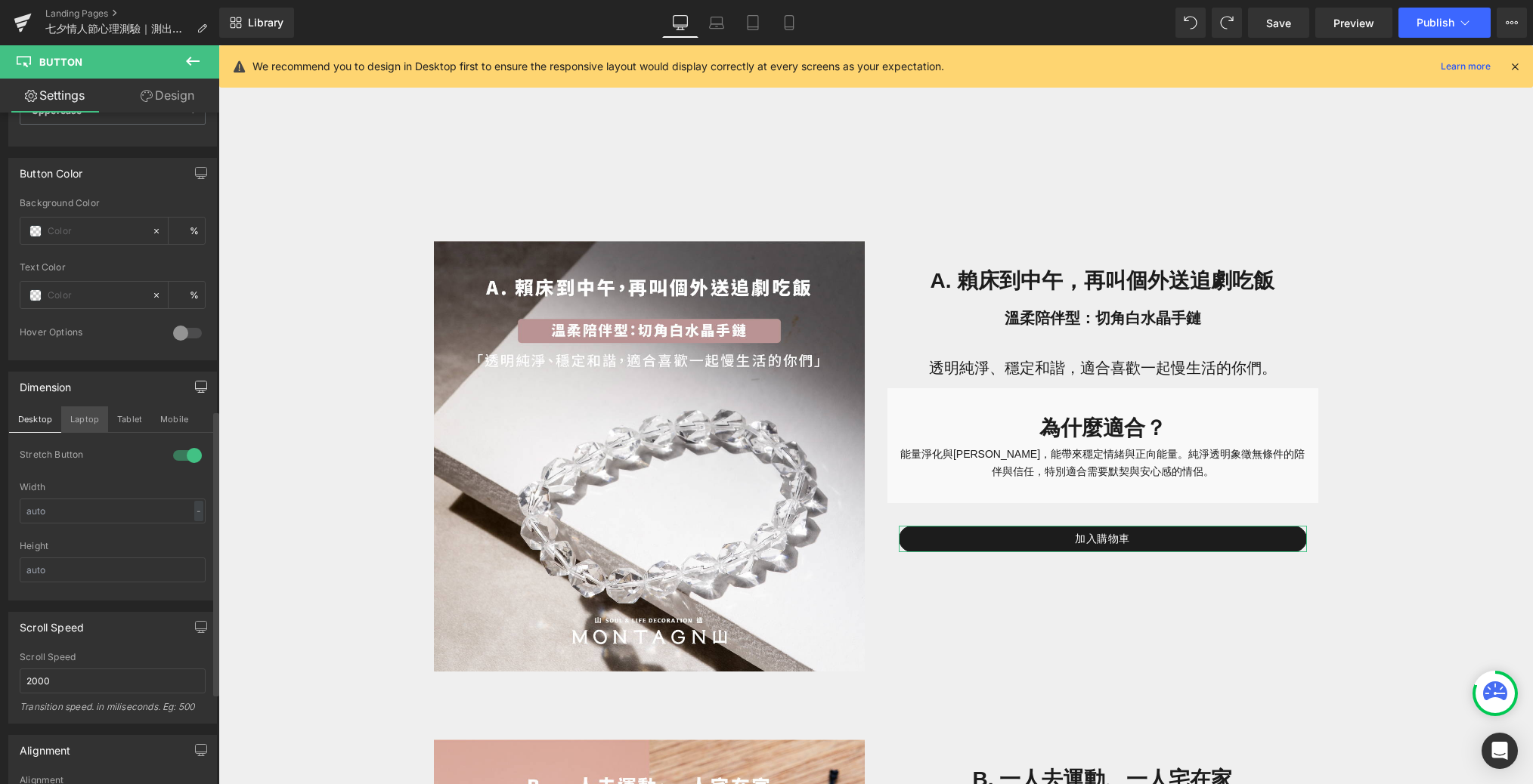
click at [88, 407] on button "Laptop" at bounding box center [85, 419] width 47 height 25
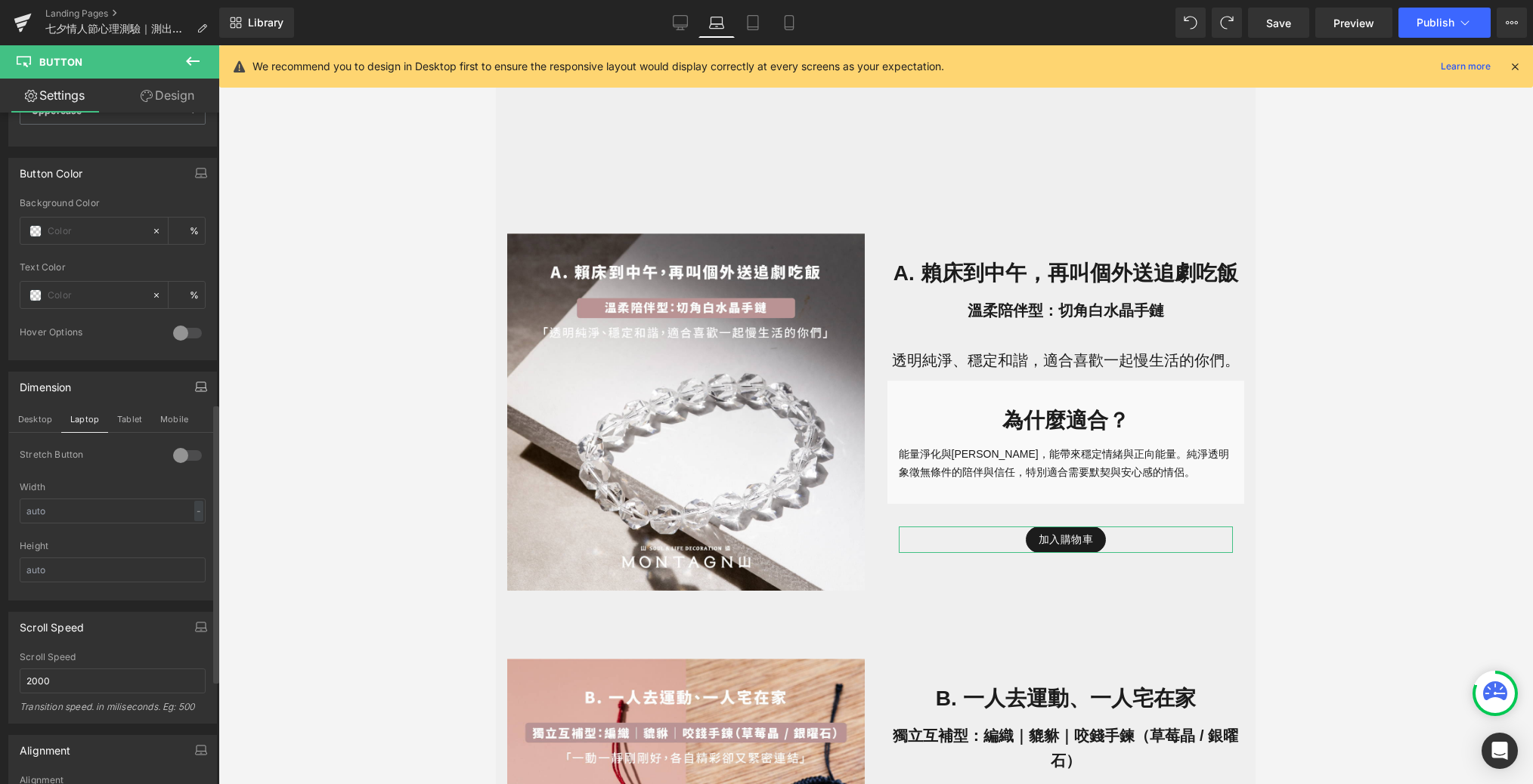
click at [169, 434] on div "Dimension Desktop Laptop Tablet Mobile 0 Stretch Button Width - % px Height" at bounding box center [113, 486] width 209 height 229
click at [173, 444] on div at bounding box center [186, 455] width 36 height 24
click at [110, 406] on button "Tablet" at bounding box center [130, 419] width 43 height 25
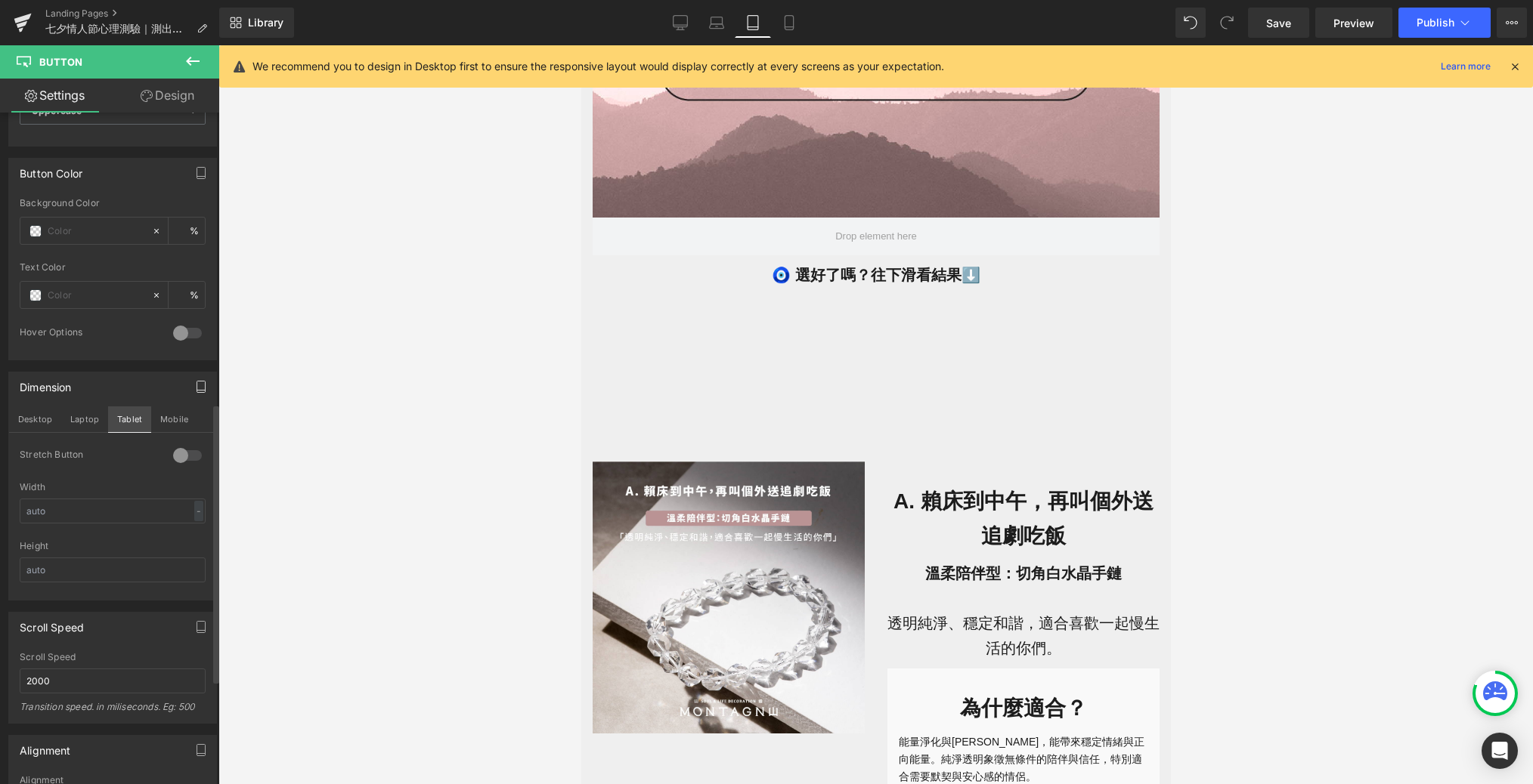
scroll to position [1181, 0]
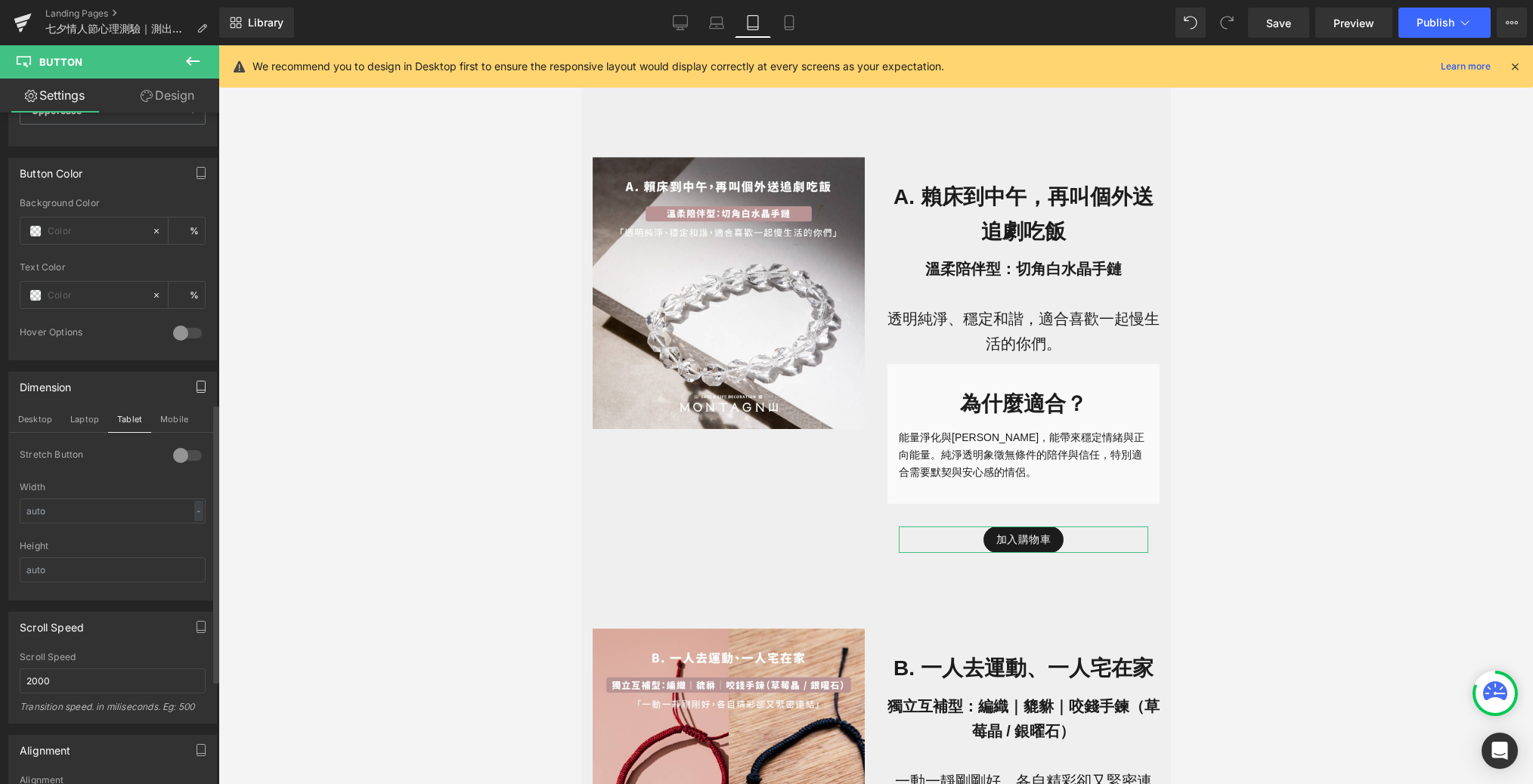
click at [170, 452] on div at bounding box center [186, 455] width 36 height 24
click at [167, 411] on button "Mobile" at bounding box center [174, 419] width 46 height 25
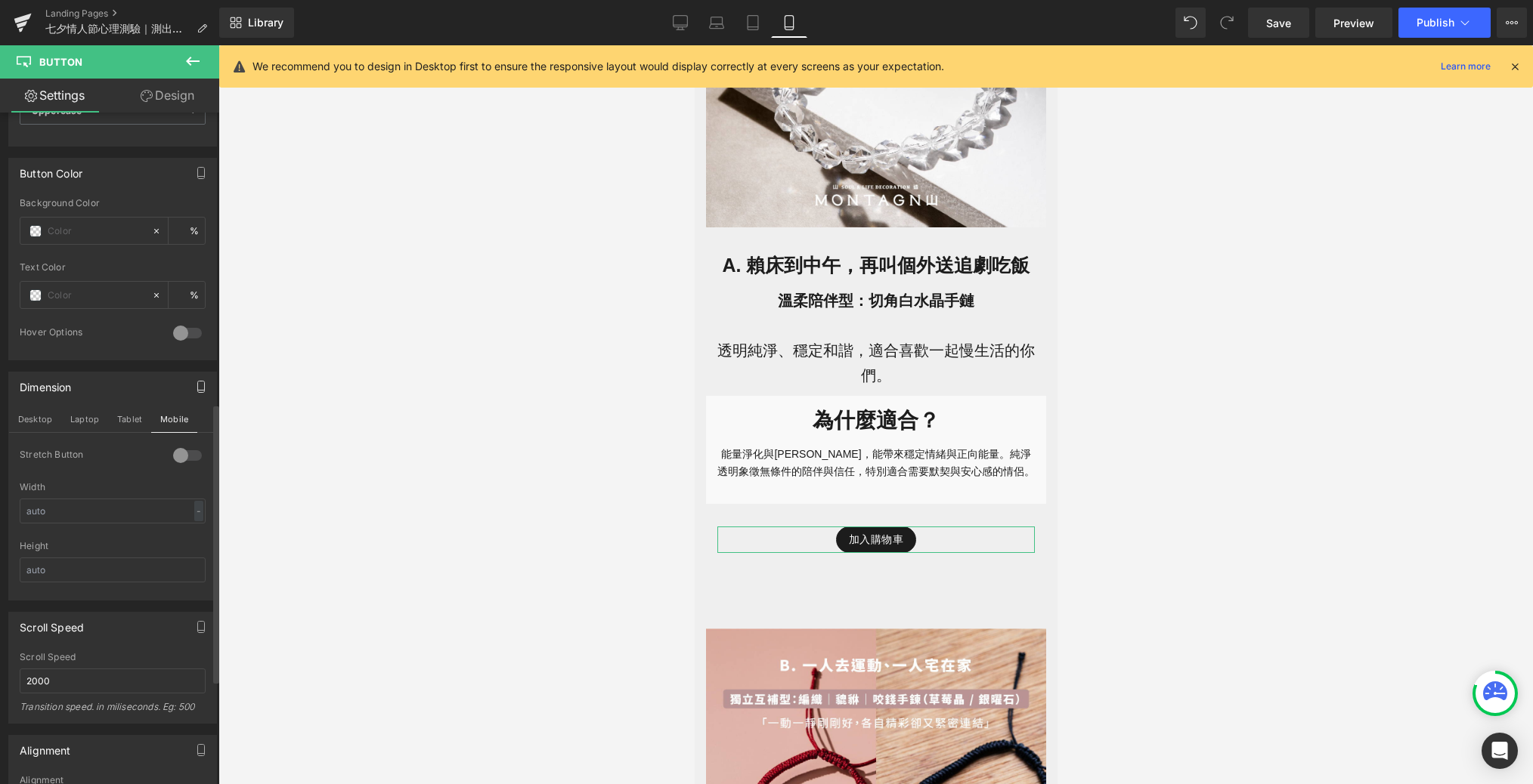
click at [187, 453] on div at bounding box center [186, 455] width 36 height 24
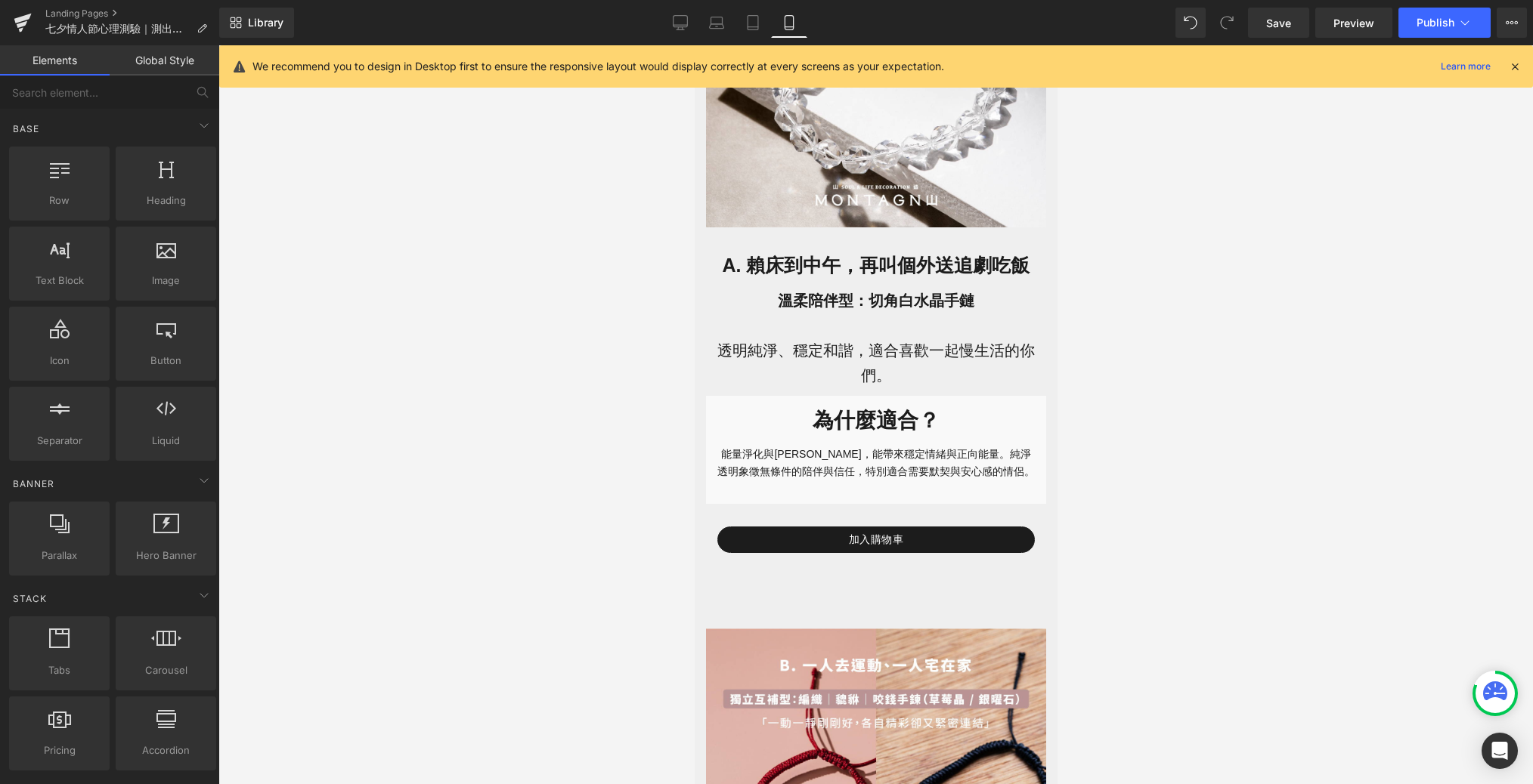
click at [410, 505] on div at bounding box center [876, 414] width 1314 height 739
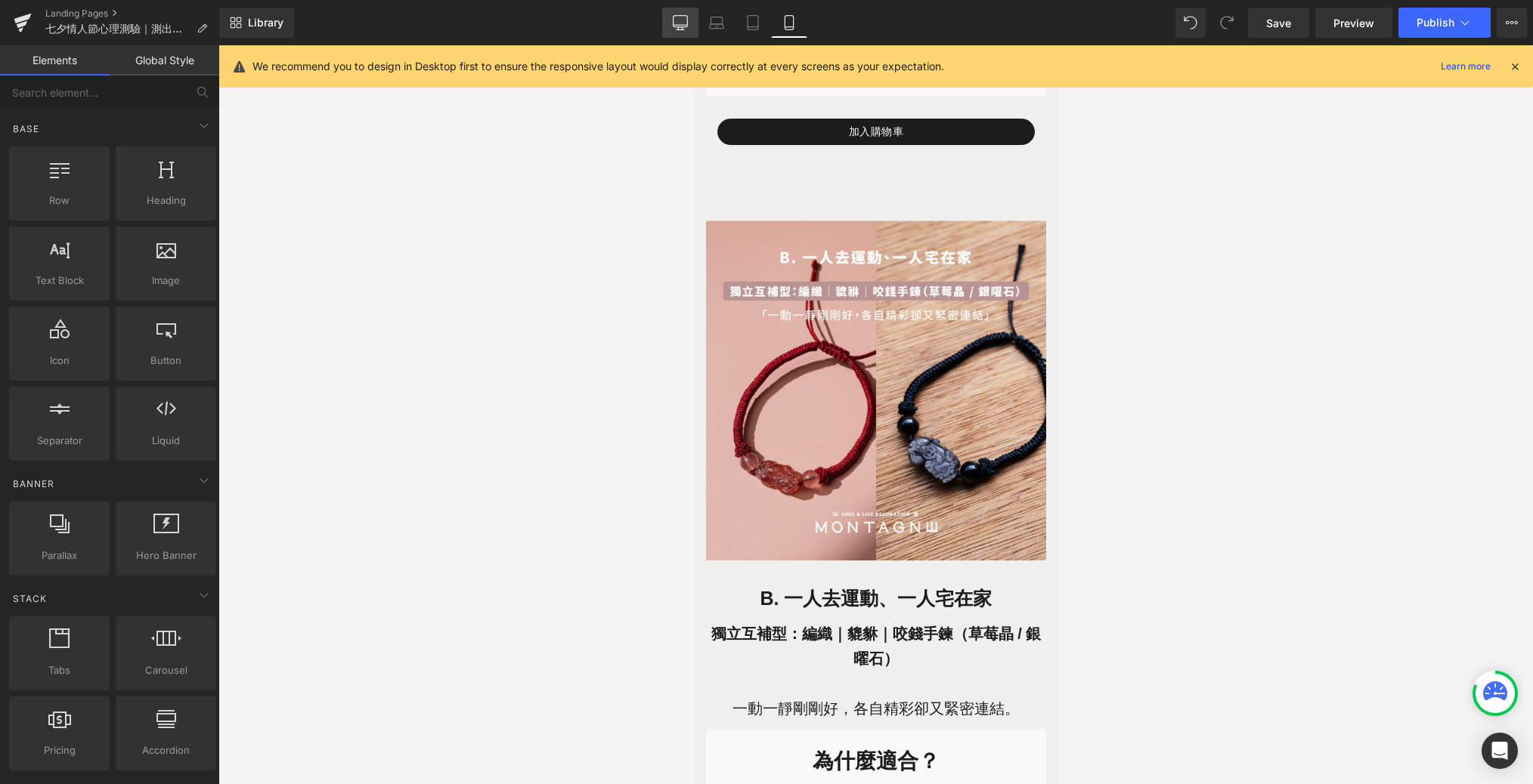
click at [679, 29] on icon at bounding box center [681, 29] width 8 height 0
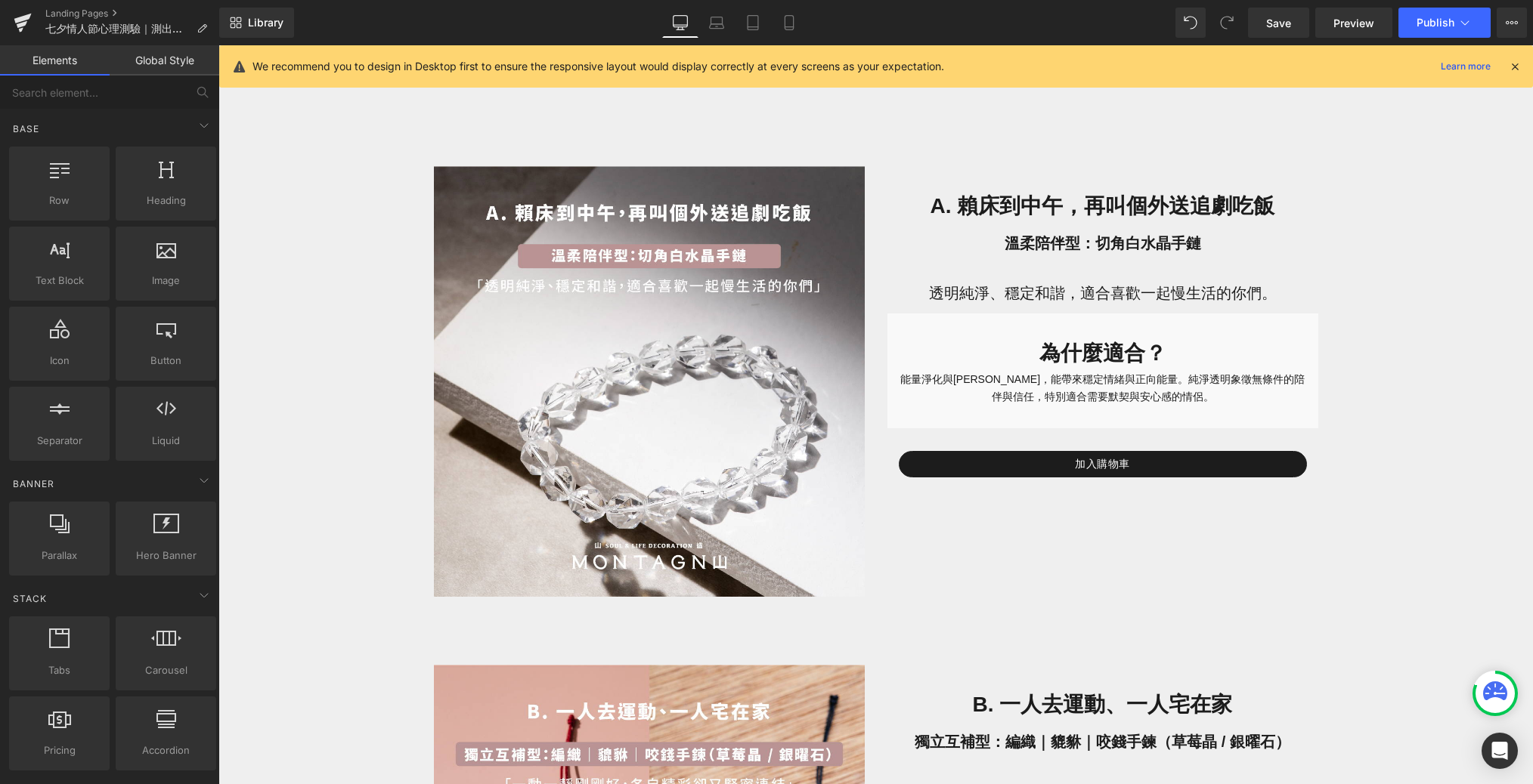
scroll to position [942, 0]
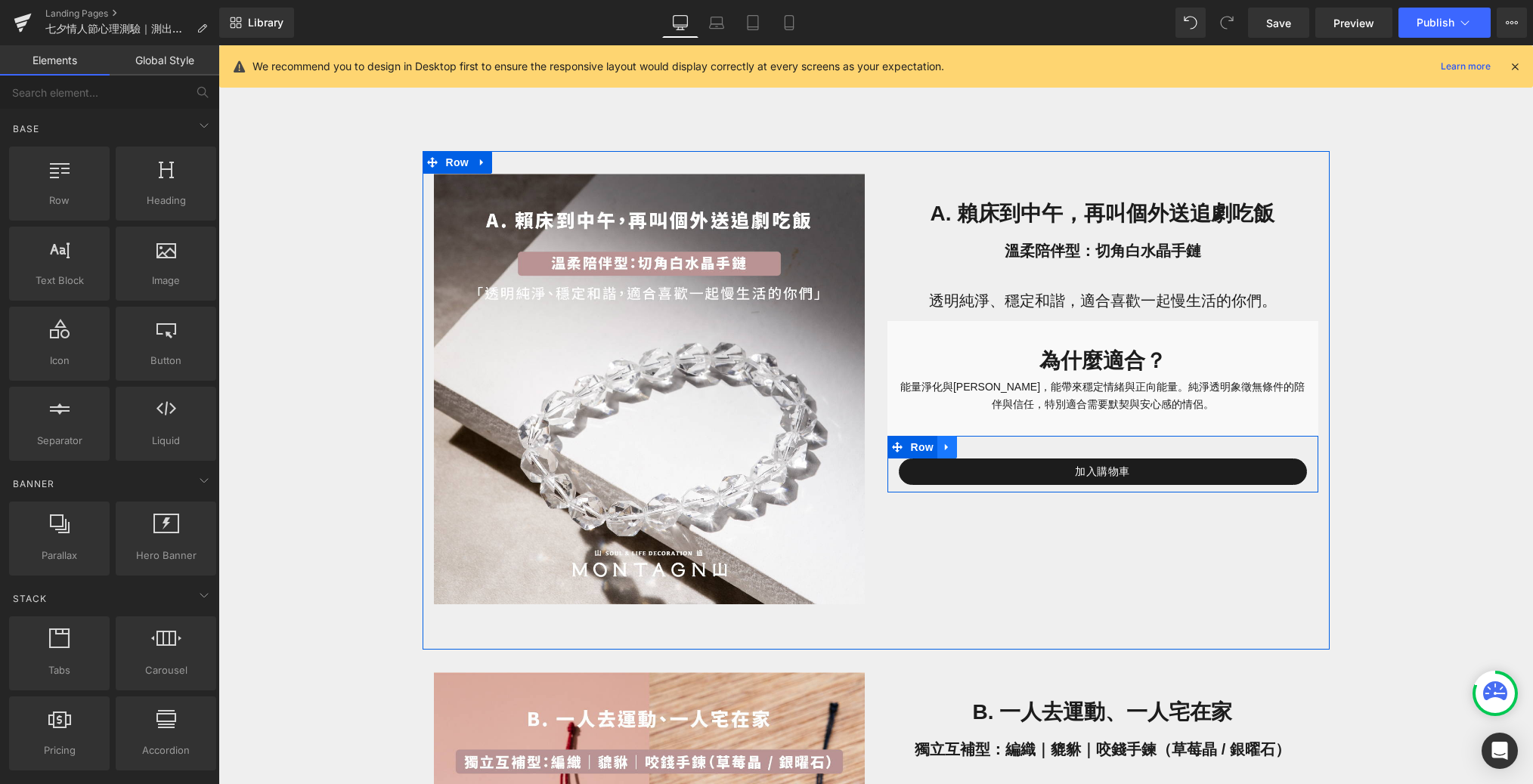
click at [951, 447] on icon at bounding box center [946, 448] width 11 height 12
click at [970, 448] on icon at bounding box center [967, 448] width 11 height 12
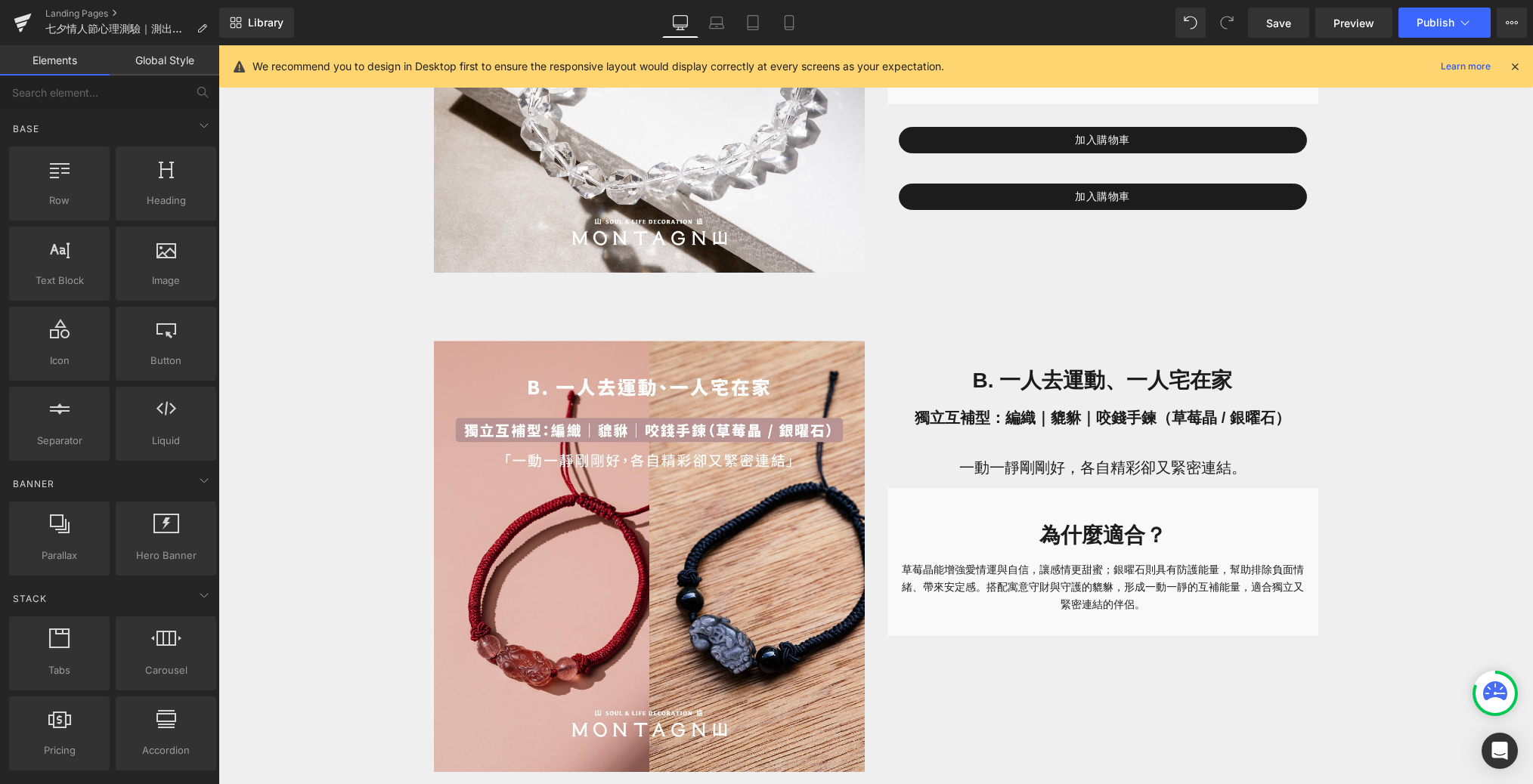
scroll to position [1299, 0]
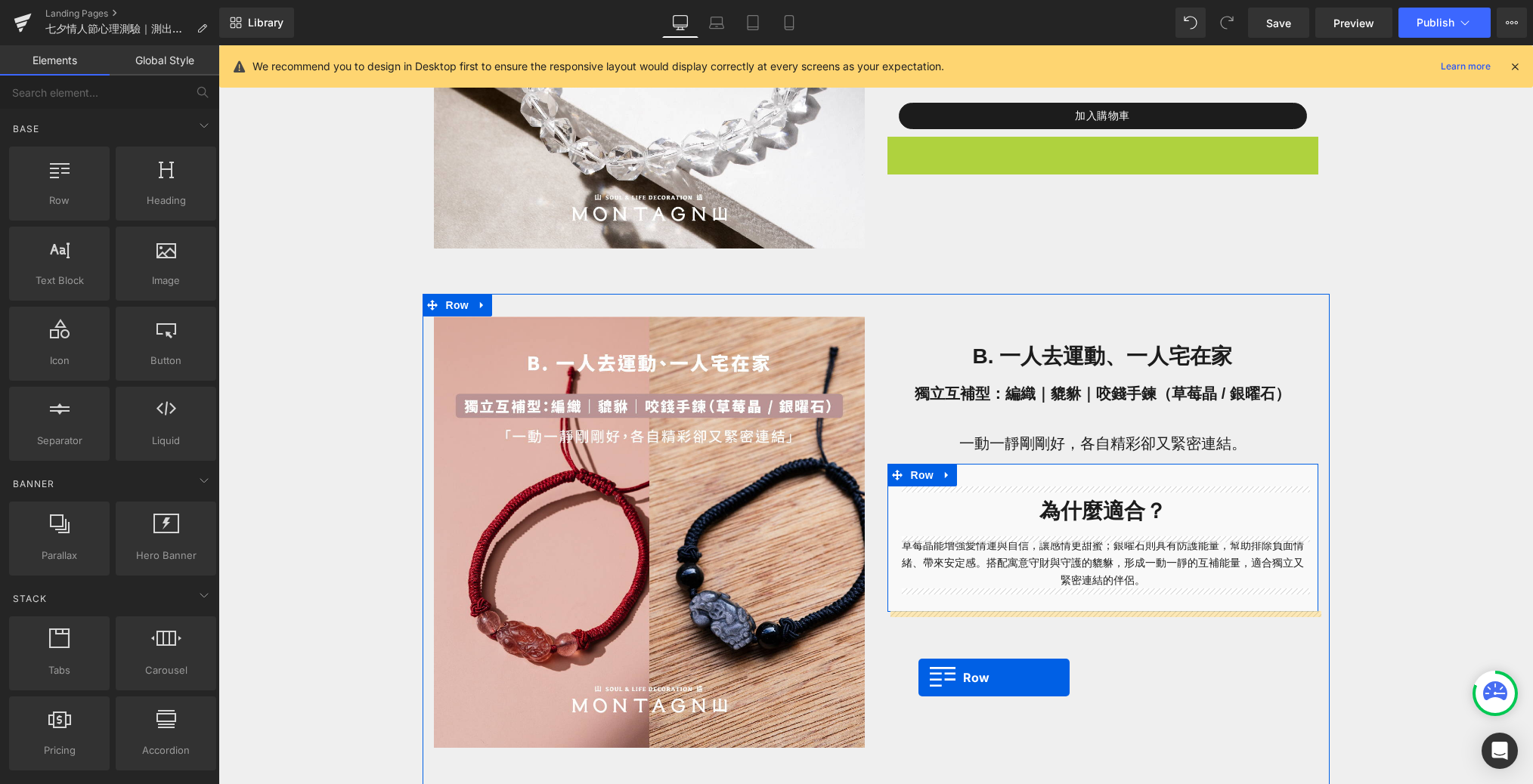
drag, startPoint x: 894, startPoint y: 146, endPoint x: 915, endPoint y: 672, distance: 526.4
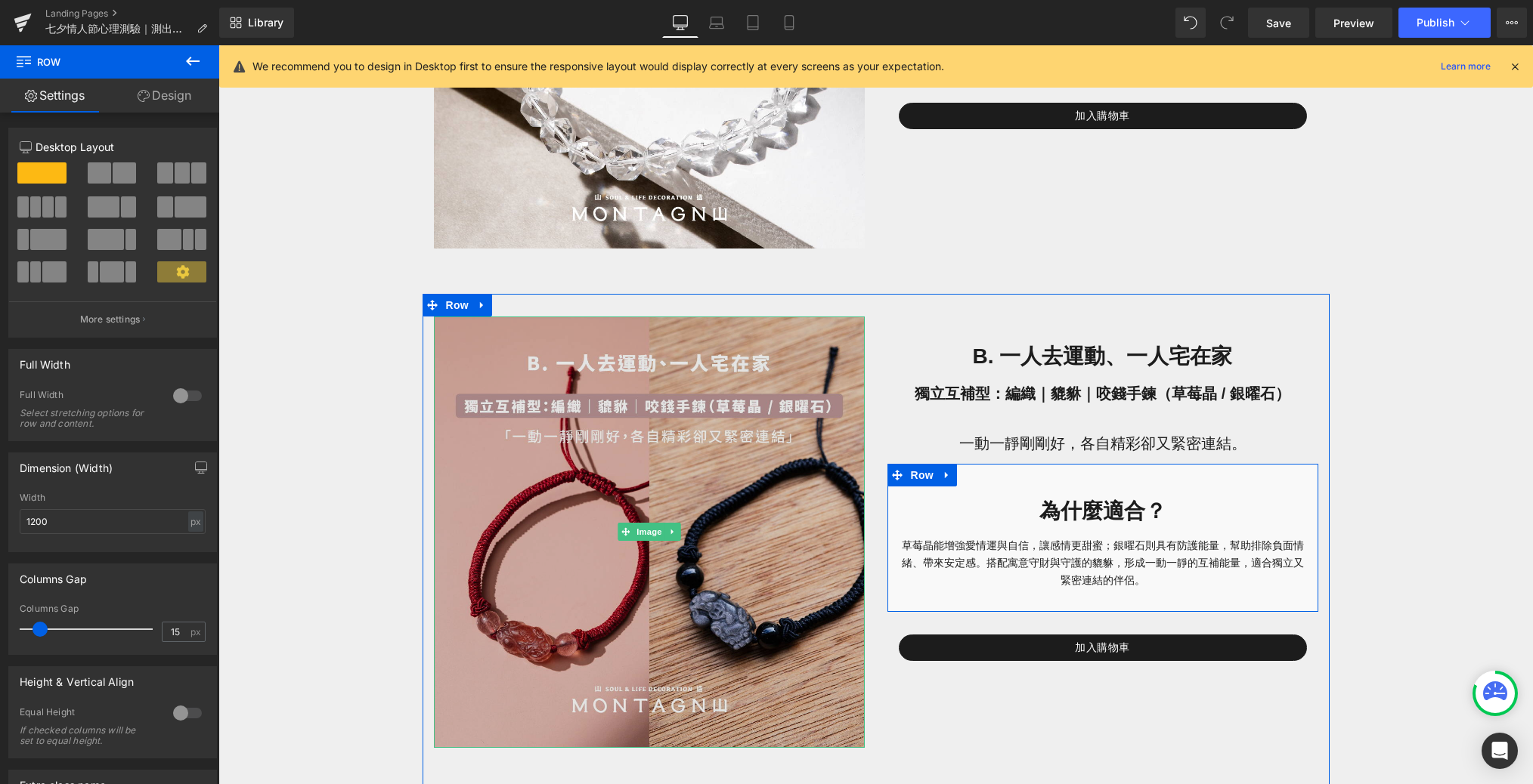
click at [628, 445] on img at bounding box center [648, 532] width 431 height 432
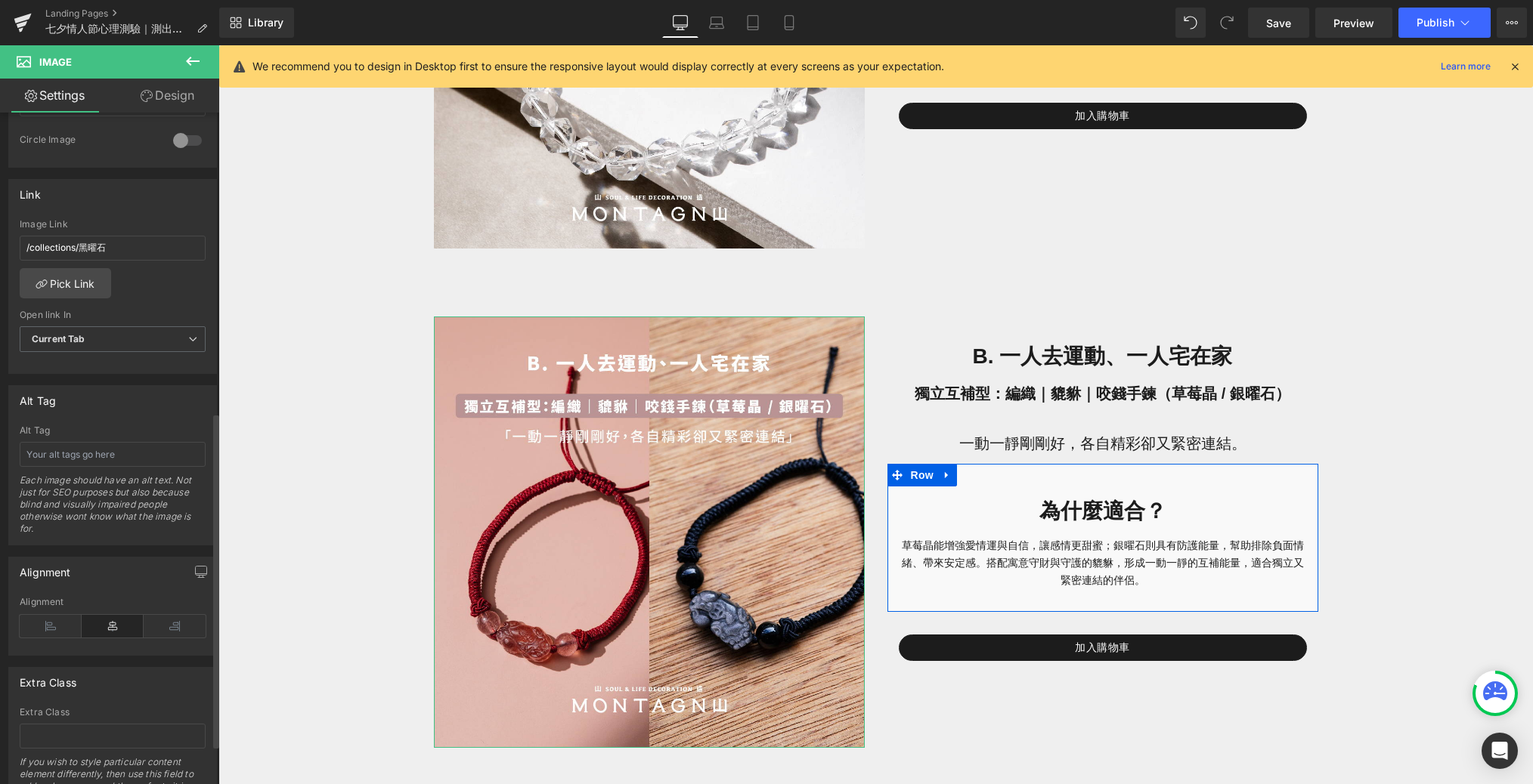
scroll to position [594, 0]
click at [89, 273] on link "Pick Link" at bounding box center [65, 286] width 92 height 30
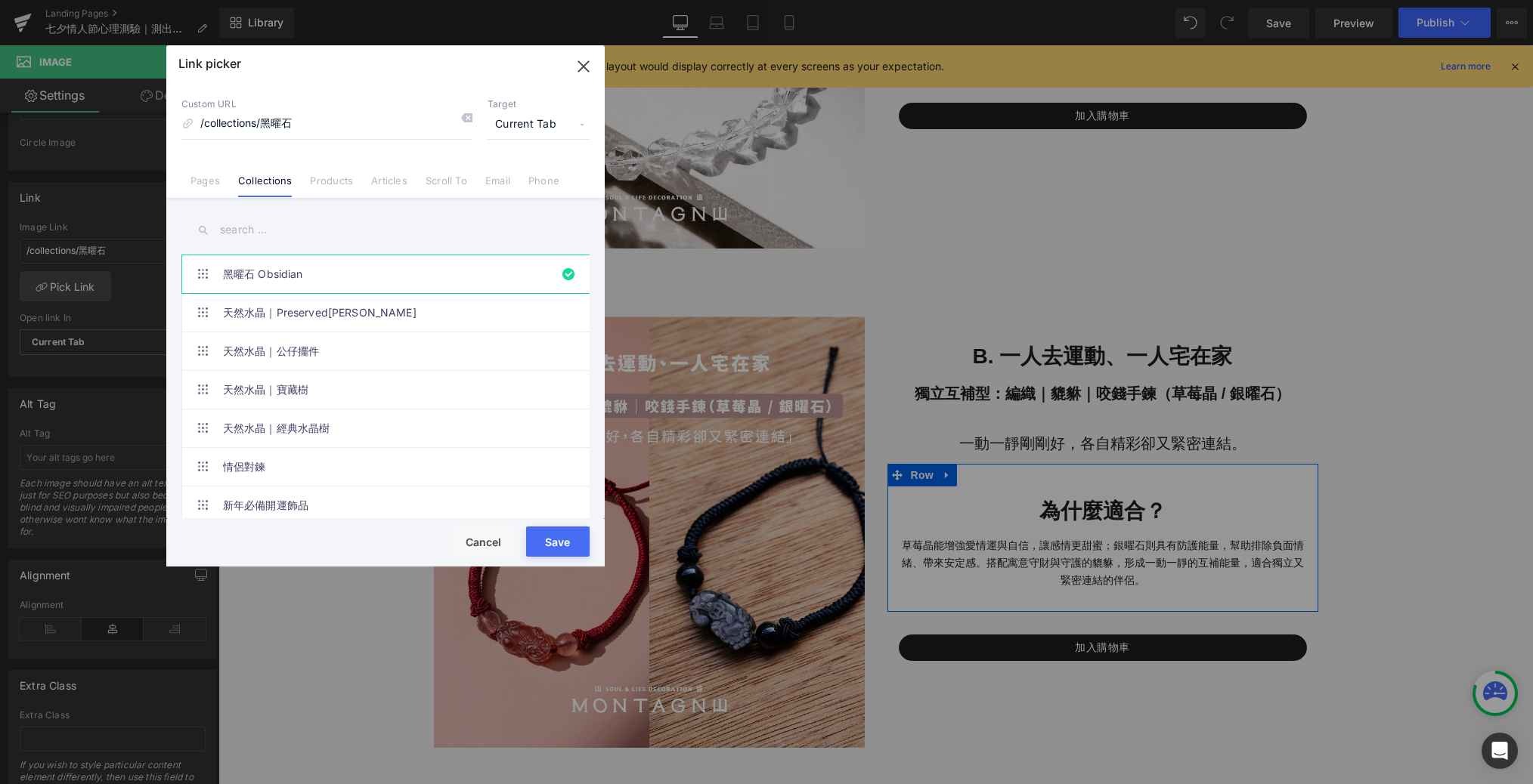
click at [302, 233] on input "text" at bounding box center [386, 229] width 408 height 34
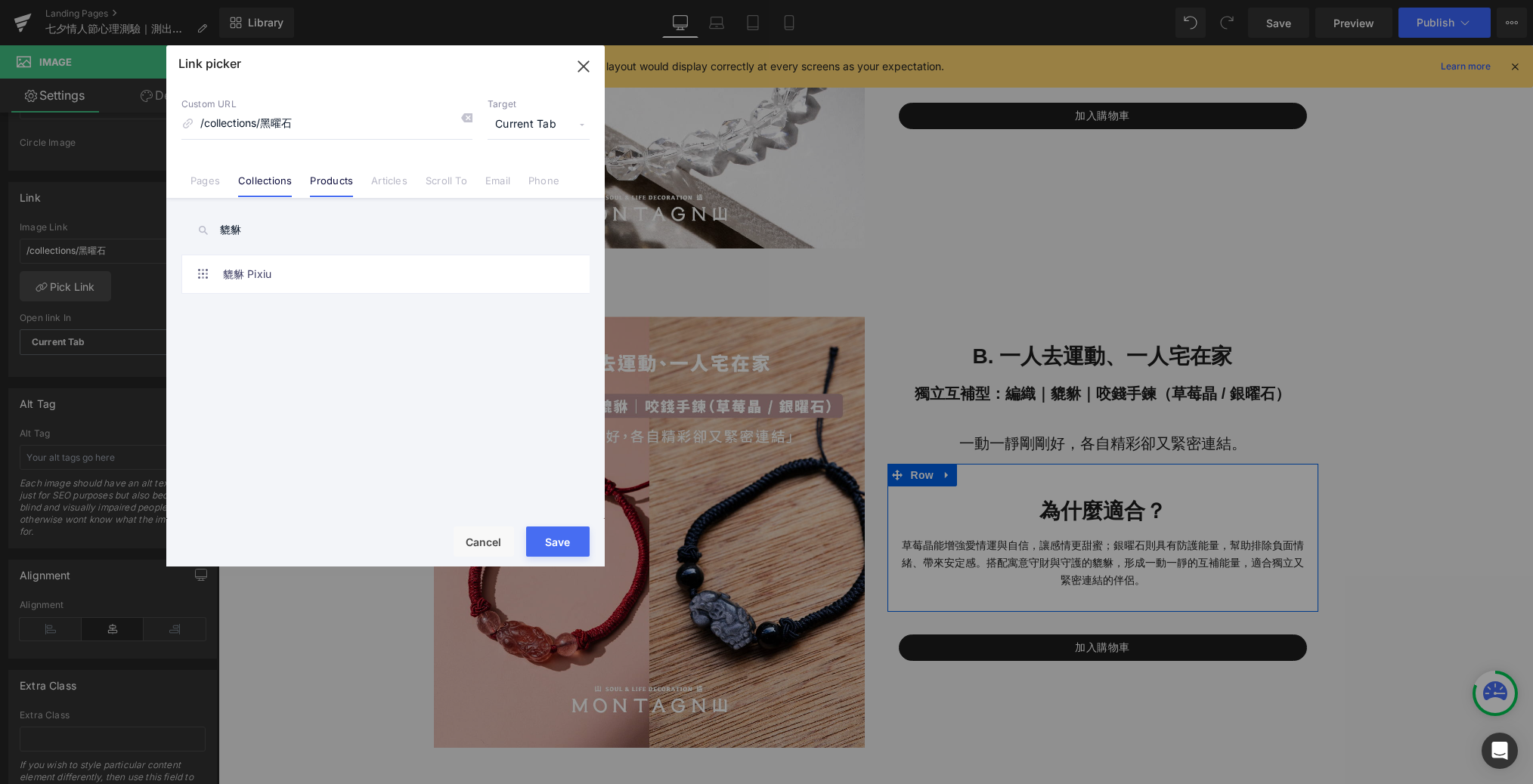
click at [323, 177] on link "Products" at bounding box center [331, 186] width 43 height 22
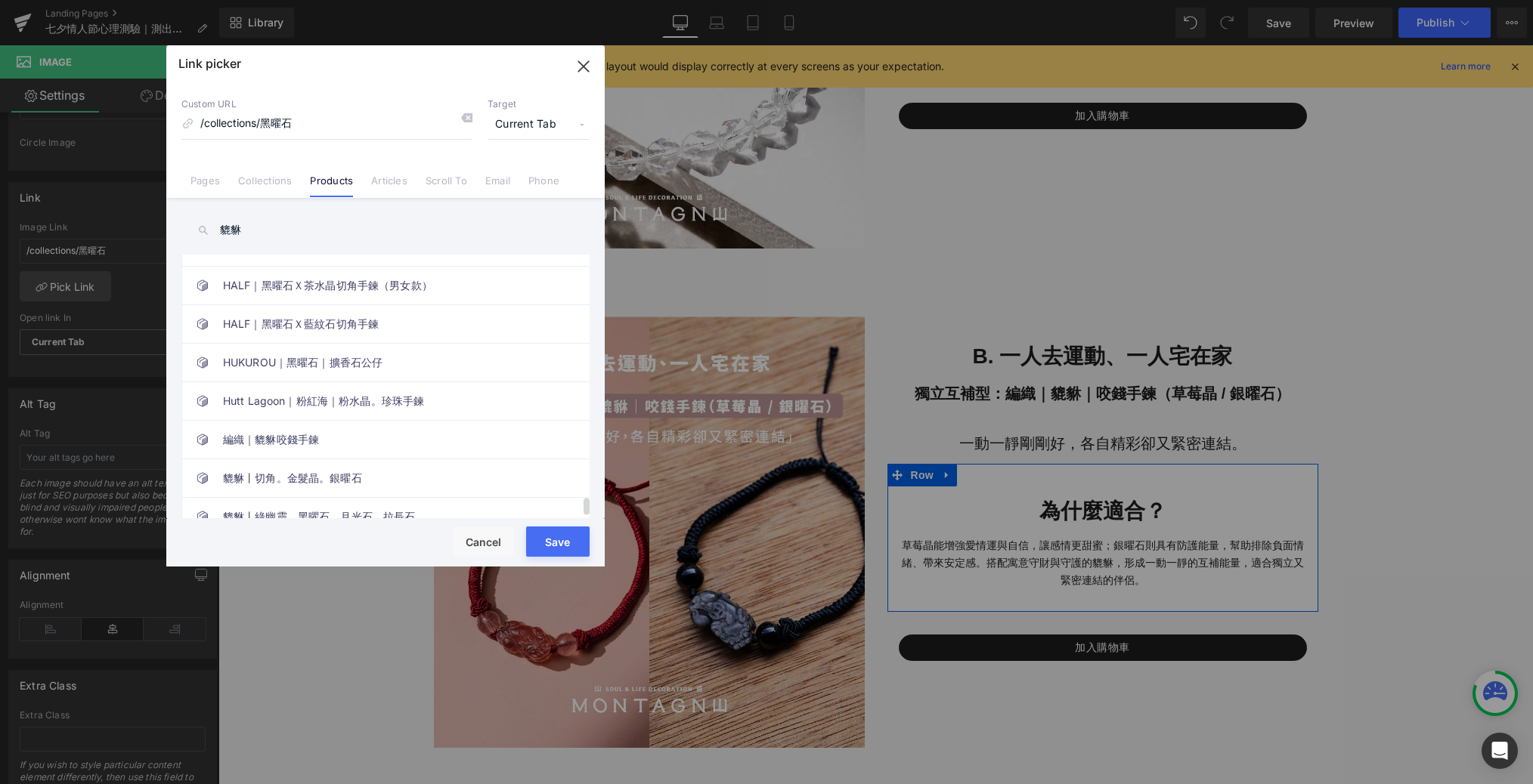
scroll to position [3776, 0]
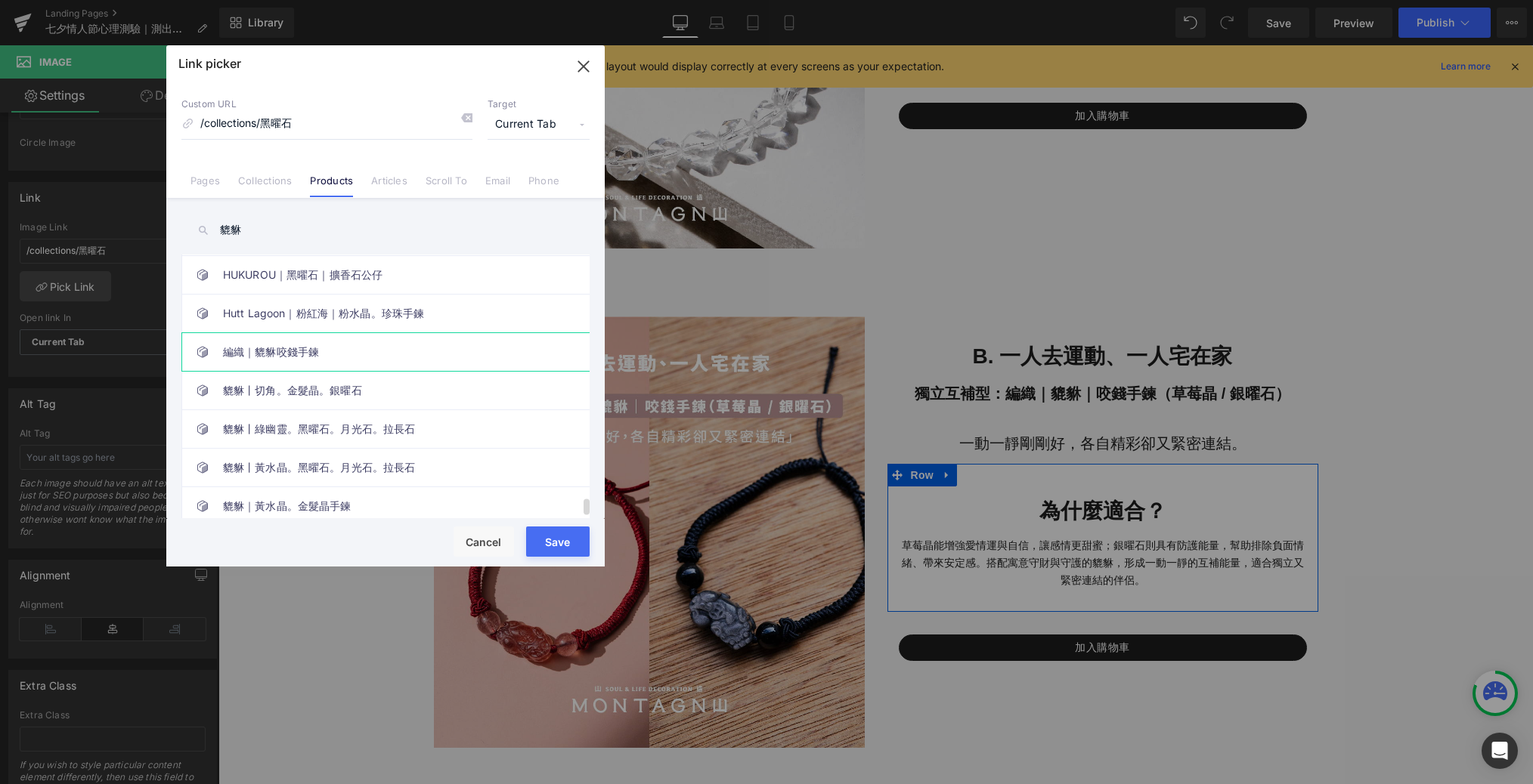
click at [303, 333] on link "編織｜貔貅咬錢手鍊" at bounding box center [389, 351] width 333 height 38
click at [554, 543] on button "Save" at bounding box center [558, 541] width 63 height 30
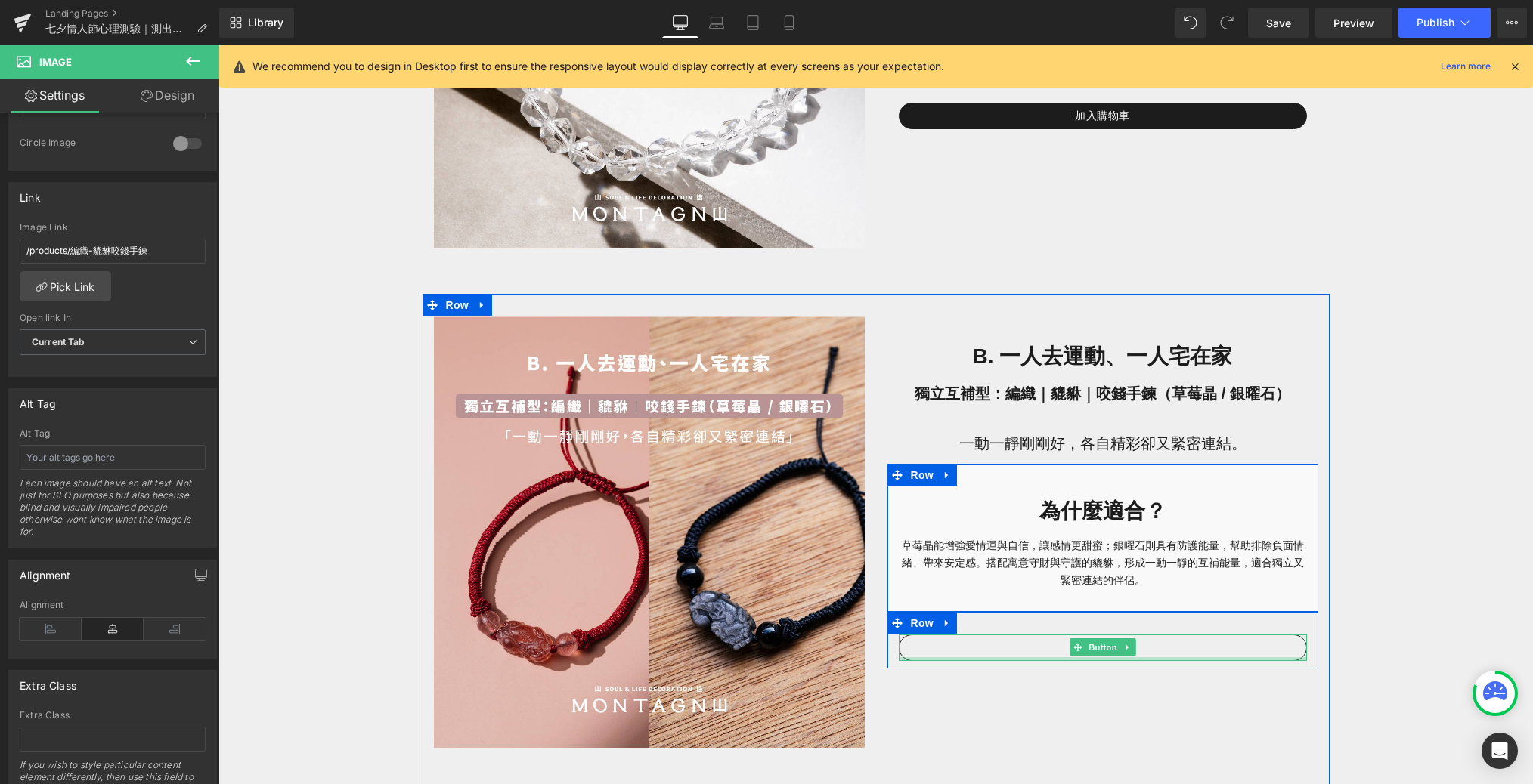
click at [1038, 659] on div at bounding box center [1102, 659] width 408 height 4
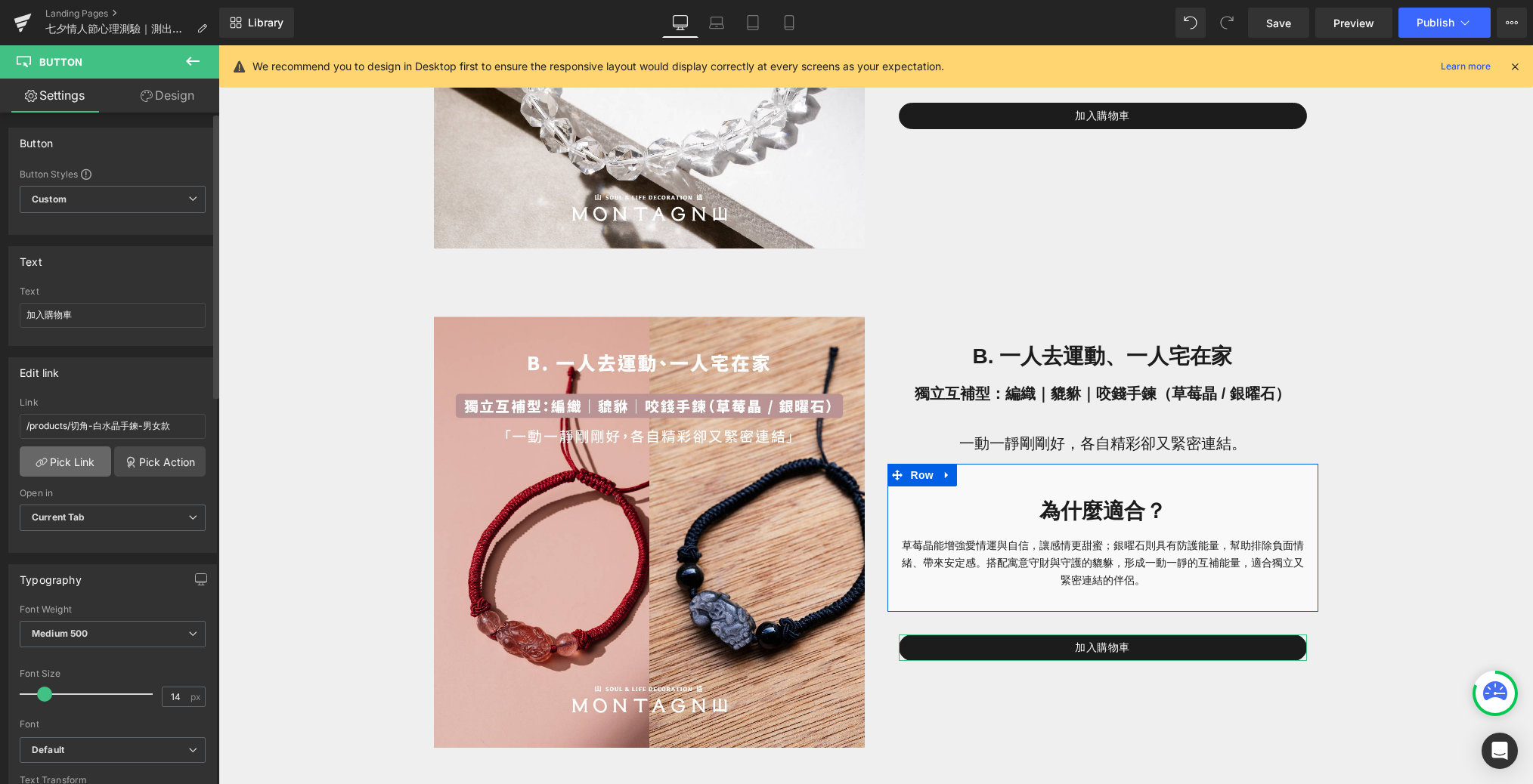
click at [68, 464] on link "Pick Link" at bounding box center [65, 461] width 92 height 30
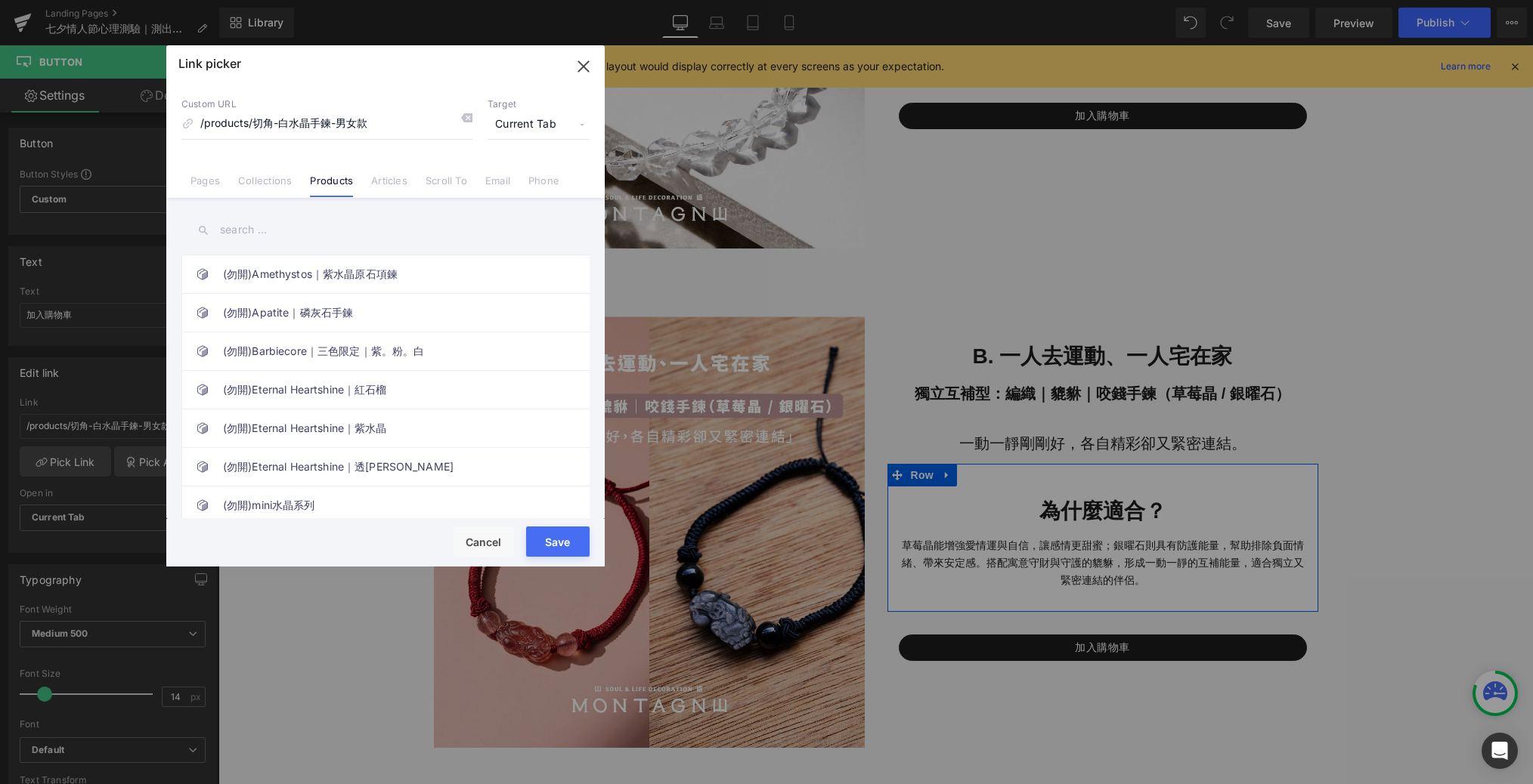
click at [259, 227] on input "text" at bounding box center [386, 229] width 408 height 34
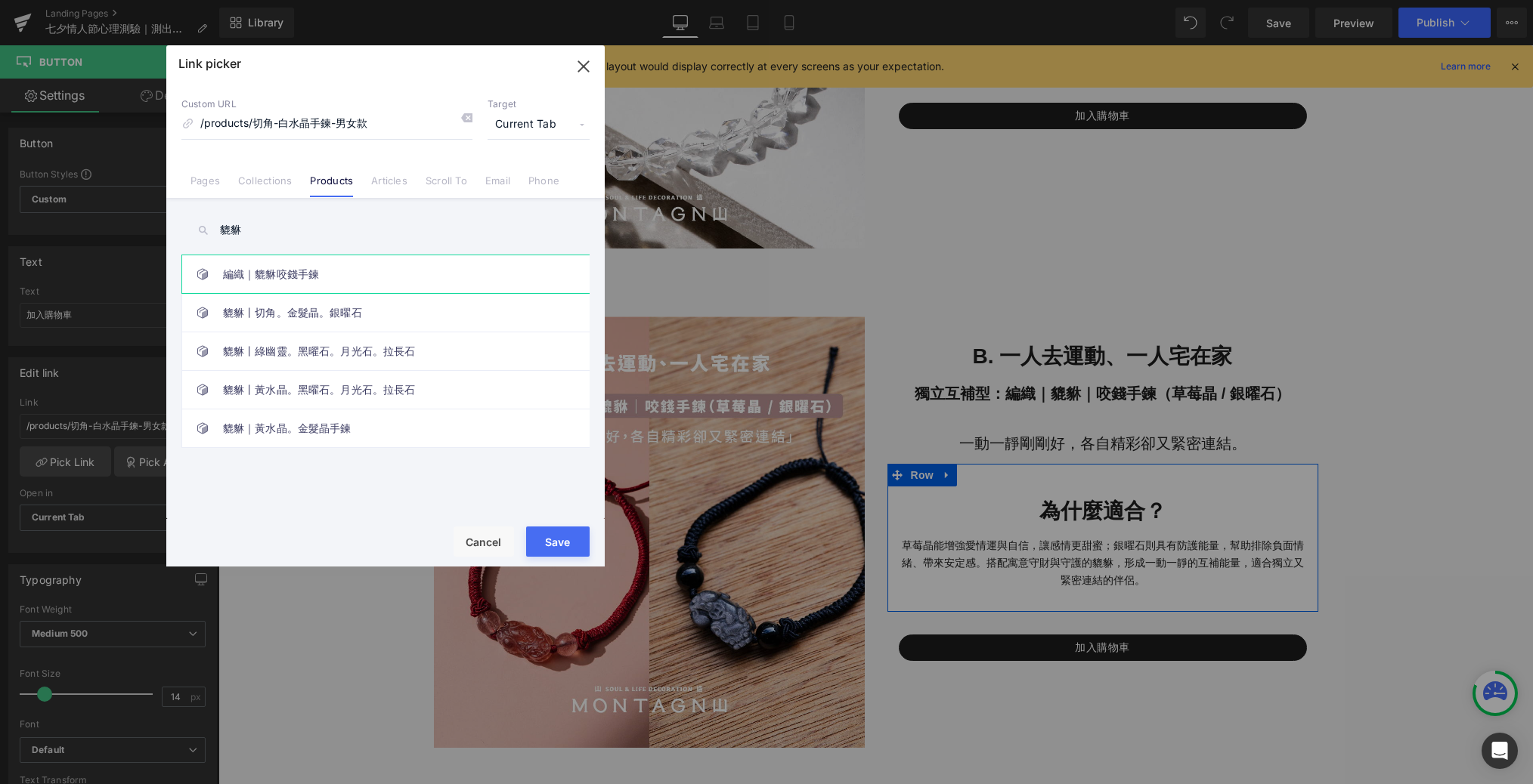
click at [344, 266] on link "編織｜貔貅咬錢手鍊" at bounding box center [389, 274] width 333 height 38
click at [549, 550] on button "Save" at bounding box center [558, 541] width 63 height 30
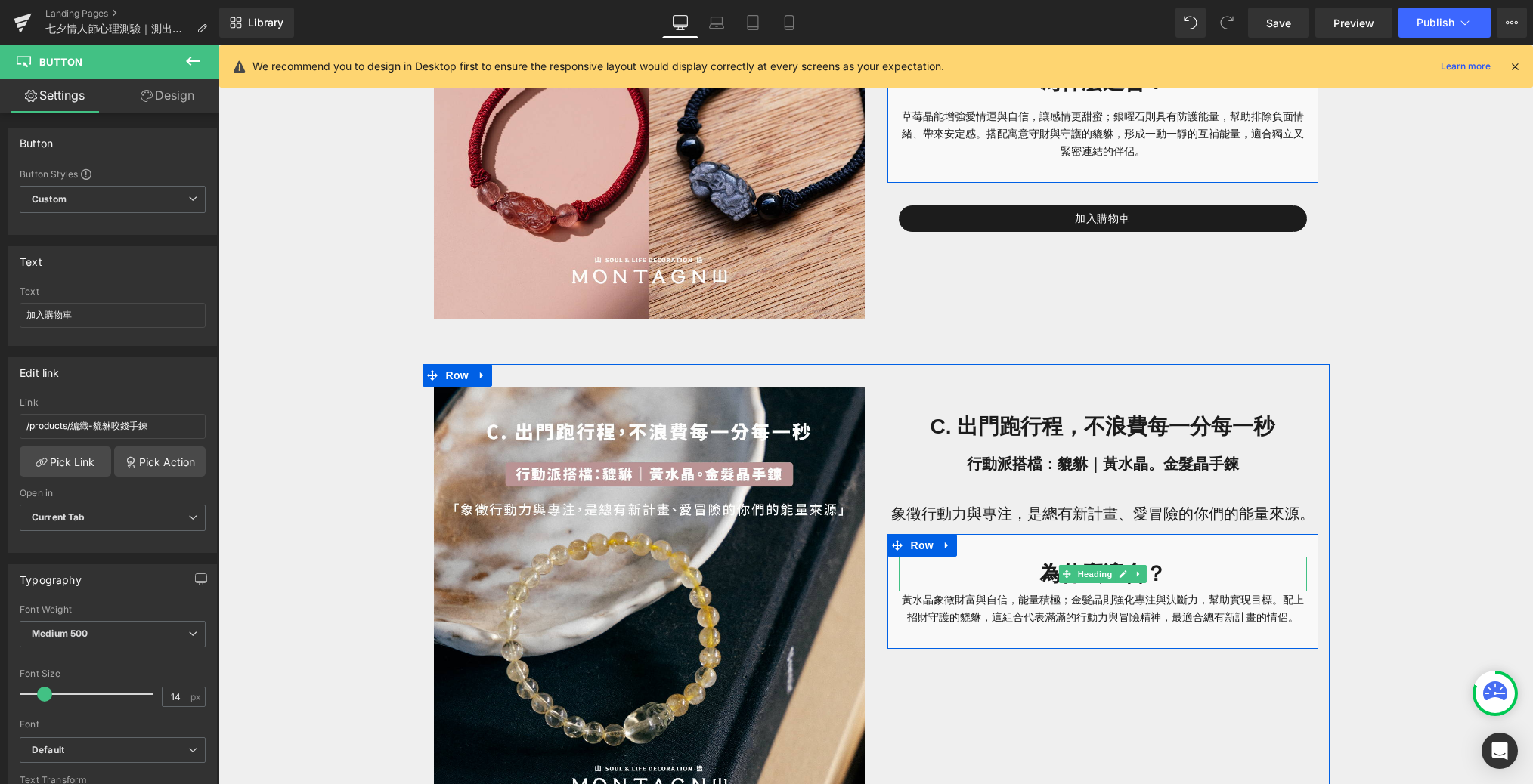
scroll to position [1673, 0]
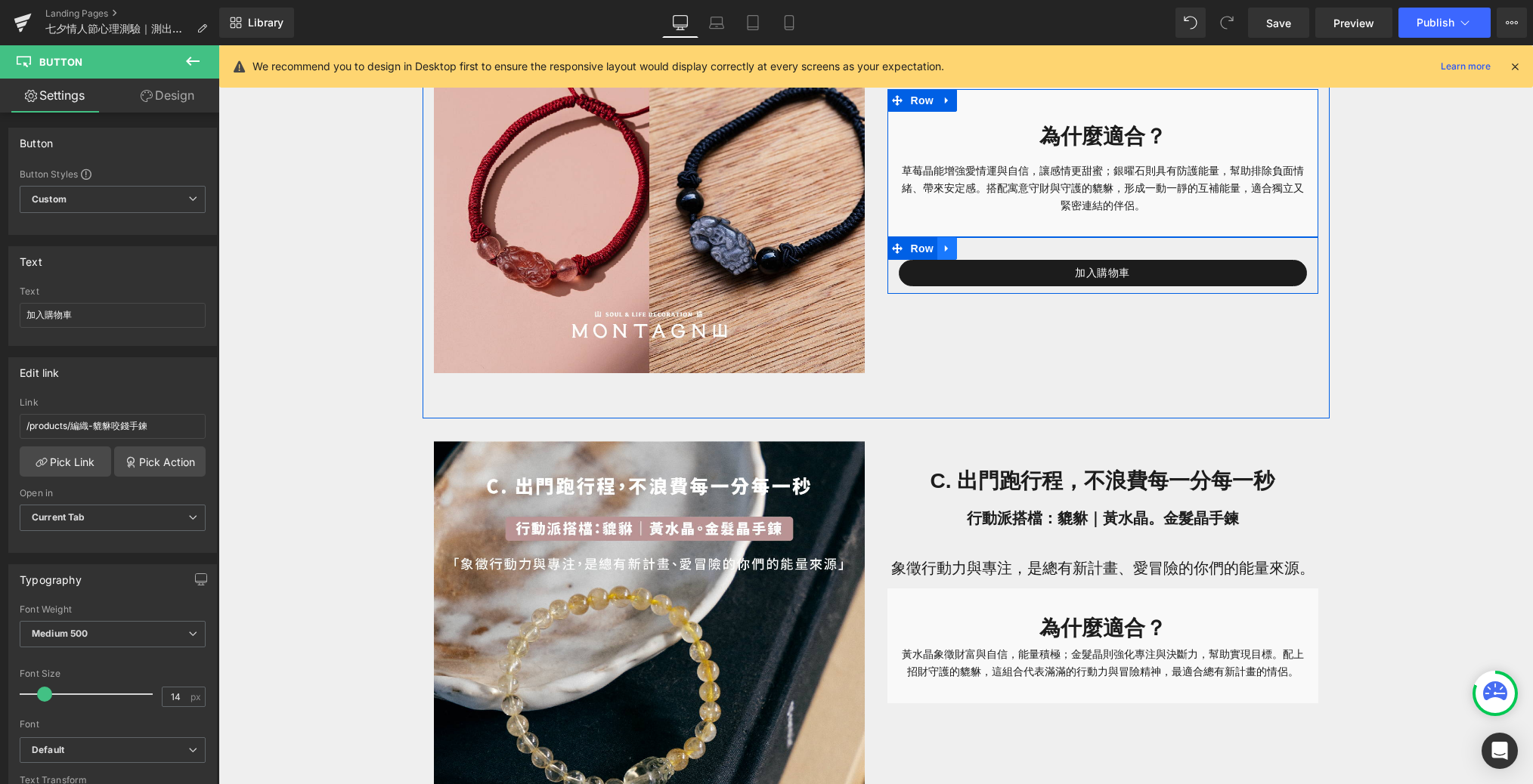
click at [949, 247] on icon at bounding box center [946, 248] width 11 height 12
click at [965, 252] on icon at bounding box center [967, 248] width 11 height 11
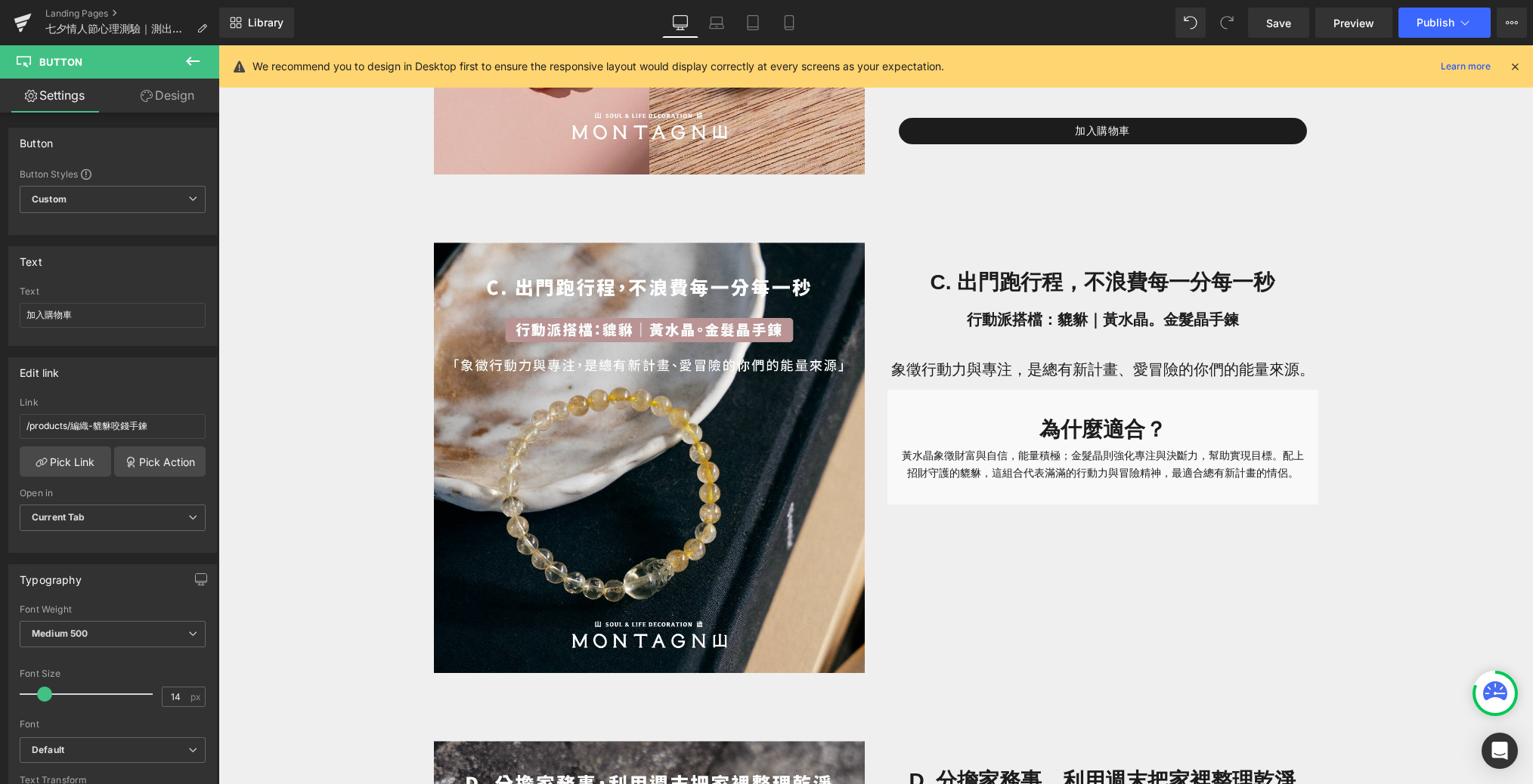
scroll to position [1864, 0]
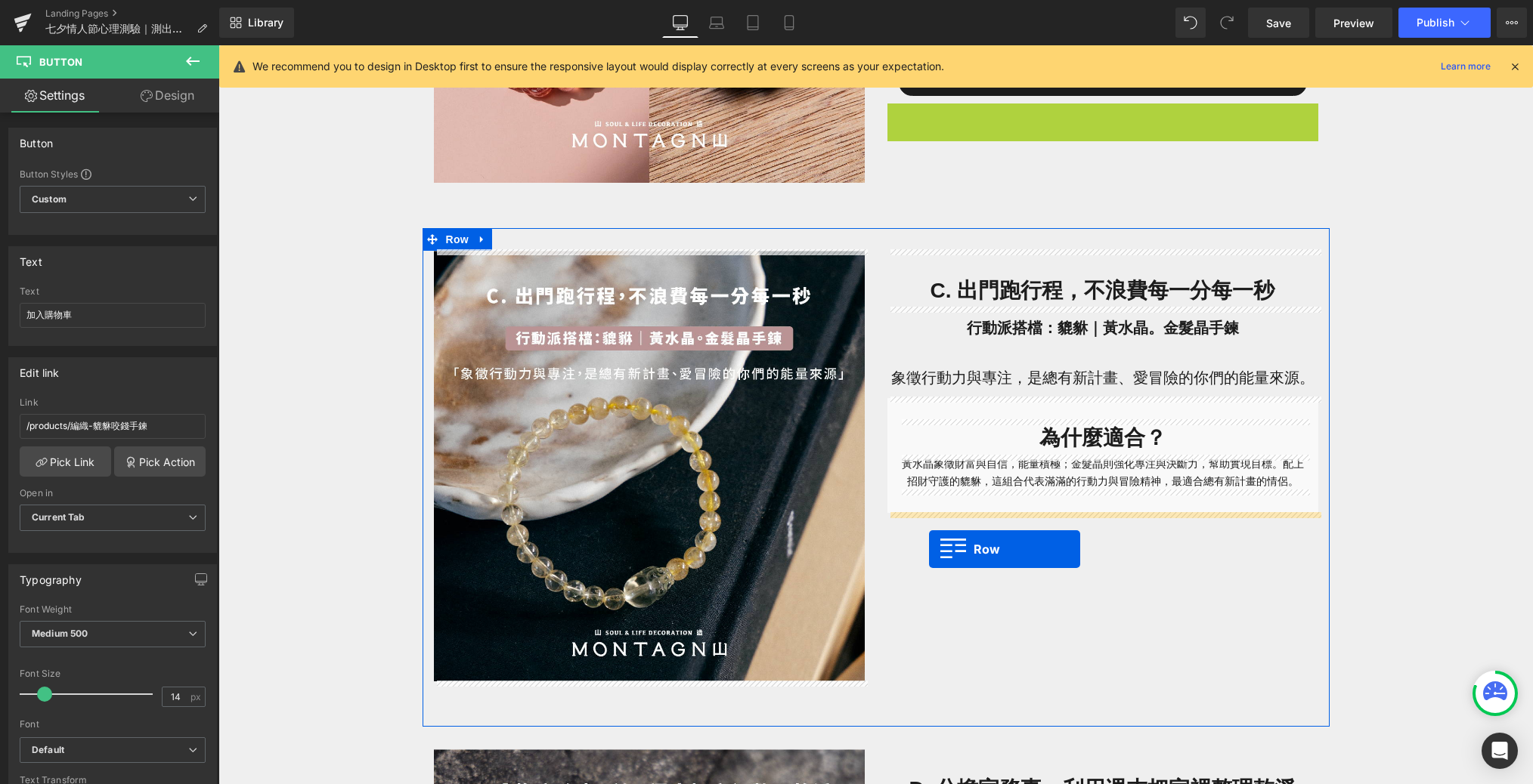
drag, startPoint x: 896, startPoint y: 115, endPoint x: 929, endPoint y: 548, distance: 434.3
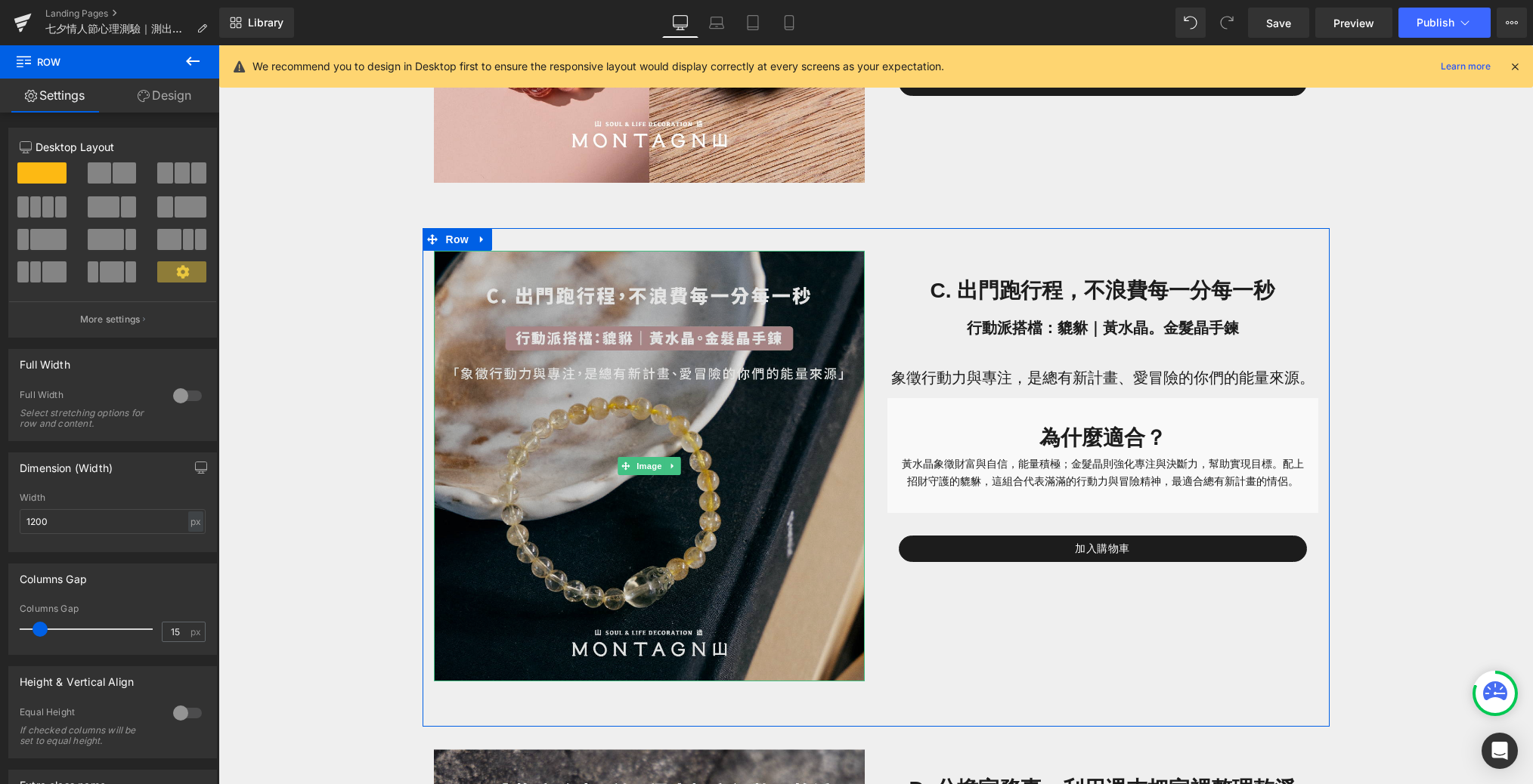
click at [792, 447] on img at bounding box center [648, 467] width 431 height 432
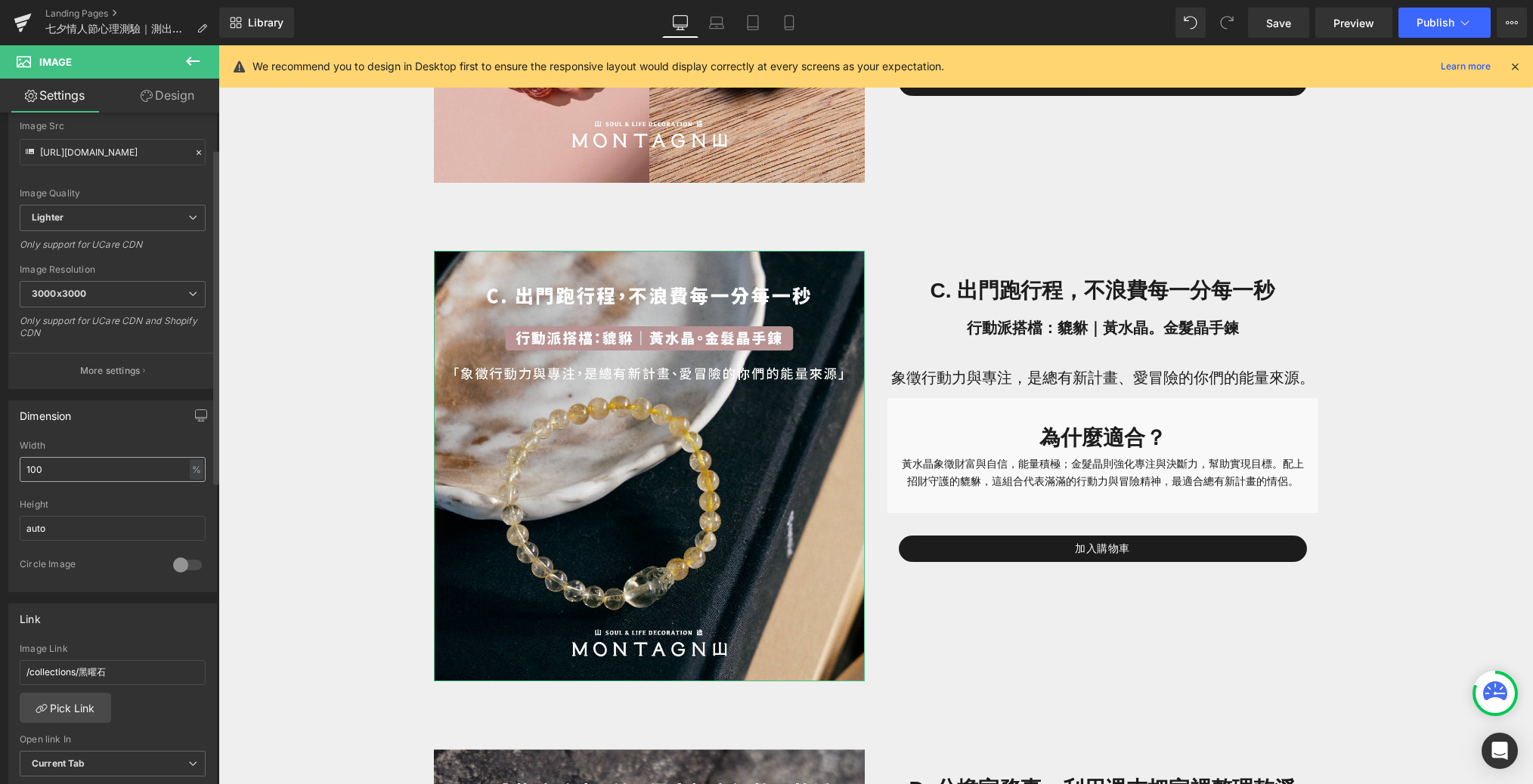
scroll to position [209, 0]
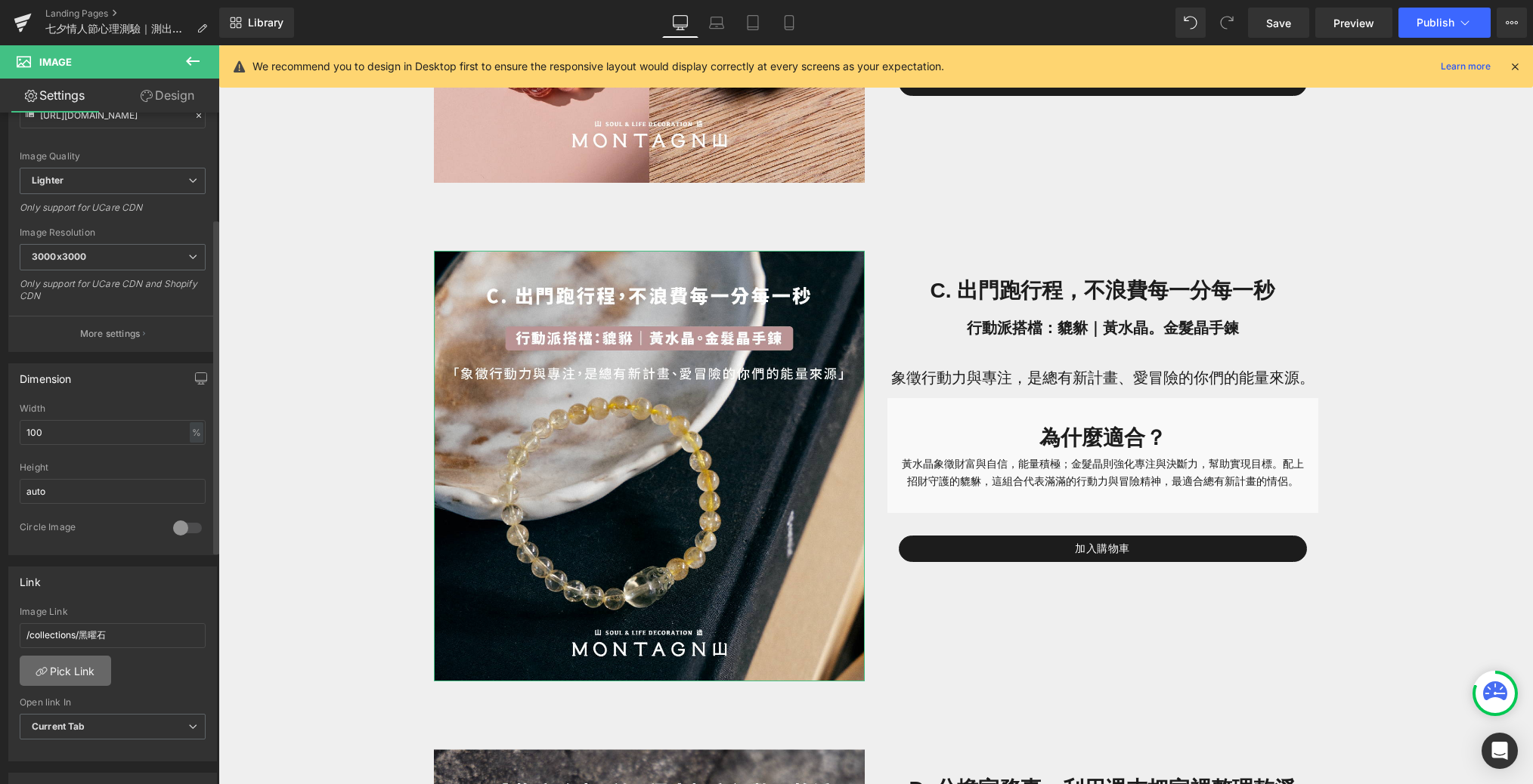
click at [83, 656] on link "Pick Link" at bounding box center [65, 671] width 92 height 30
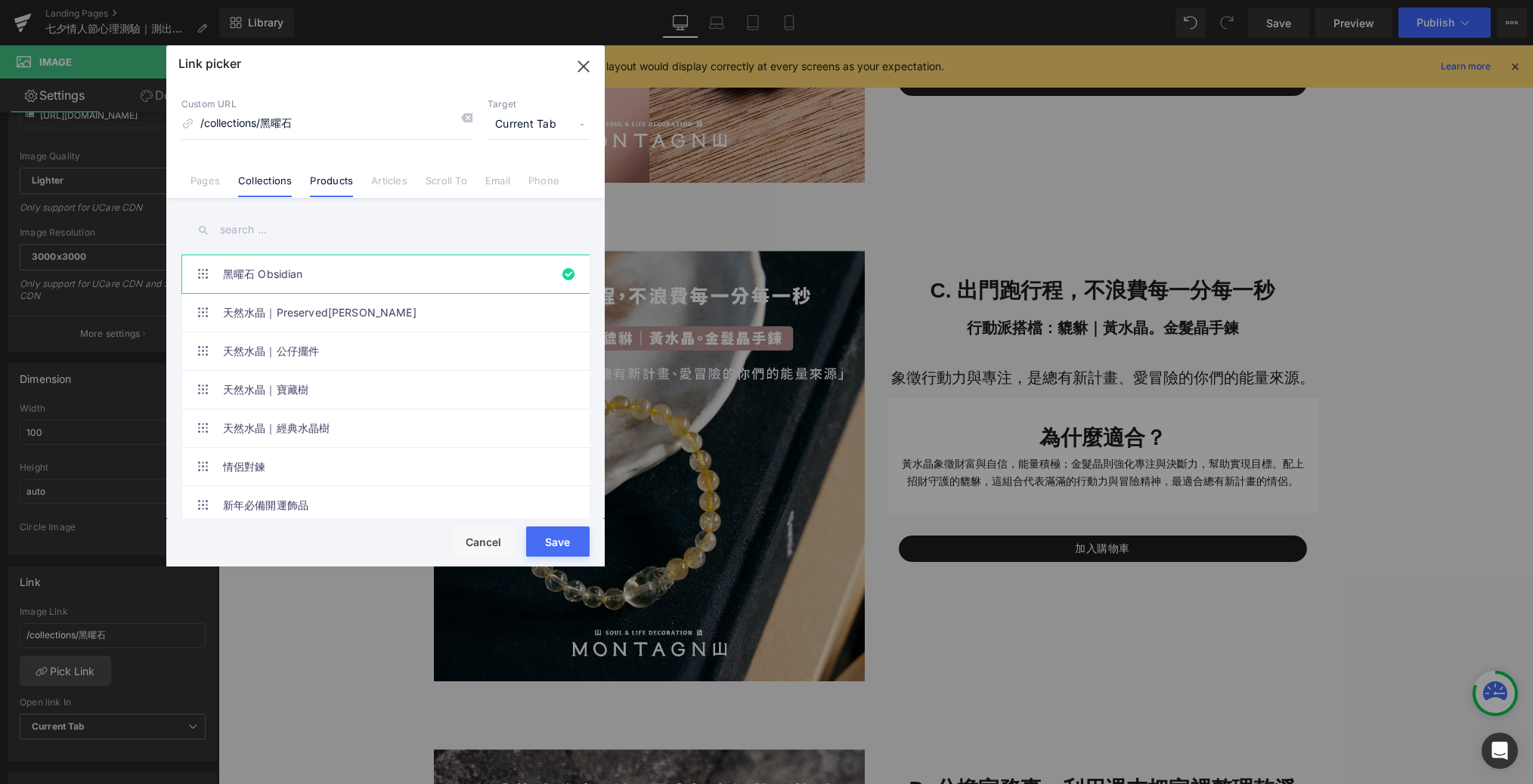
click at [329, 192] on link "Products" at bounding box center [331, 186] width 43 height 22
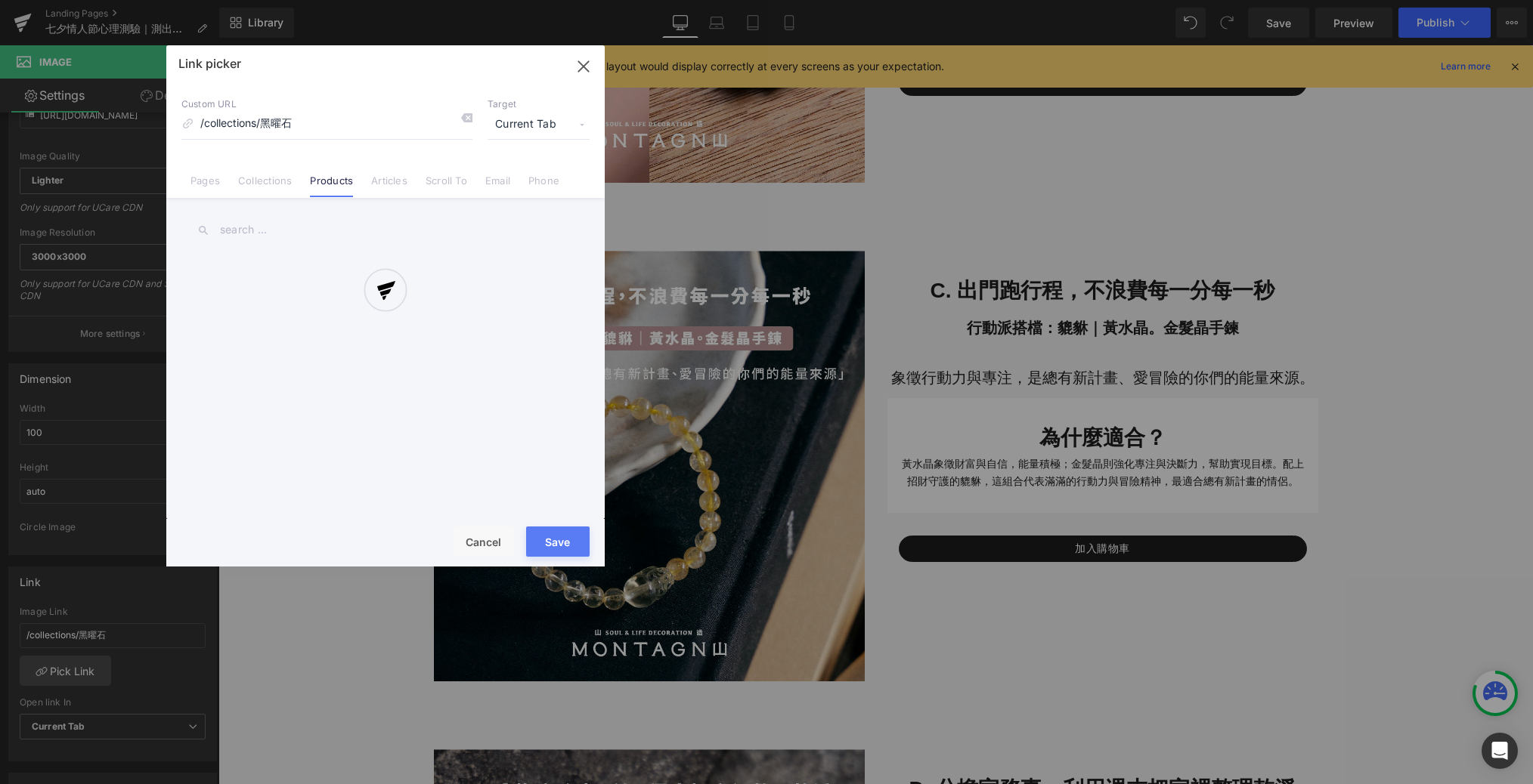
click at [280, 237] on div at bounding box center [385, 306] width 438 height 521
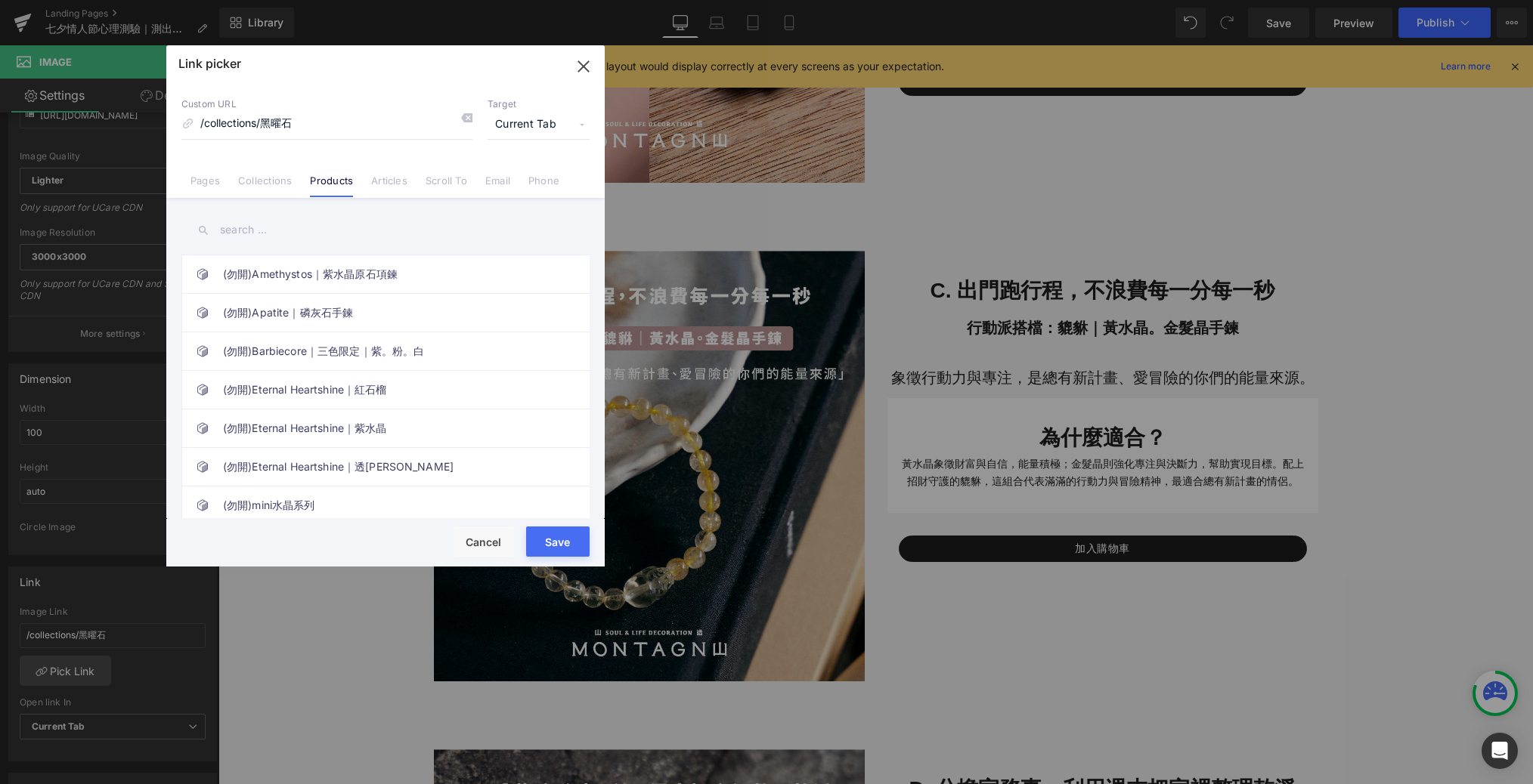
click at [260, 229] on input "text" at bounding box center [386, 229] width 408 height 34
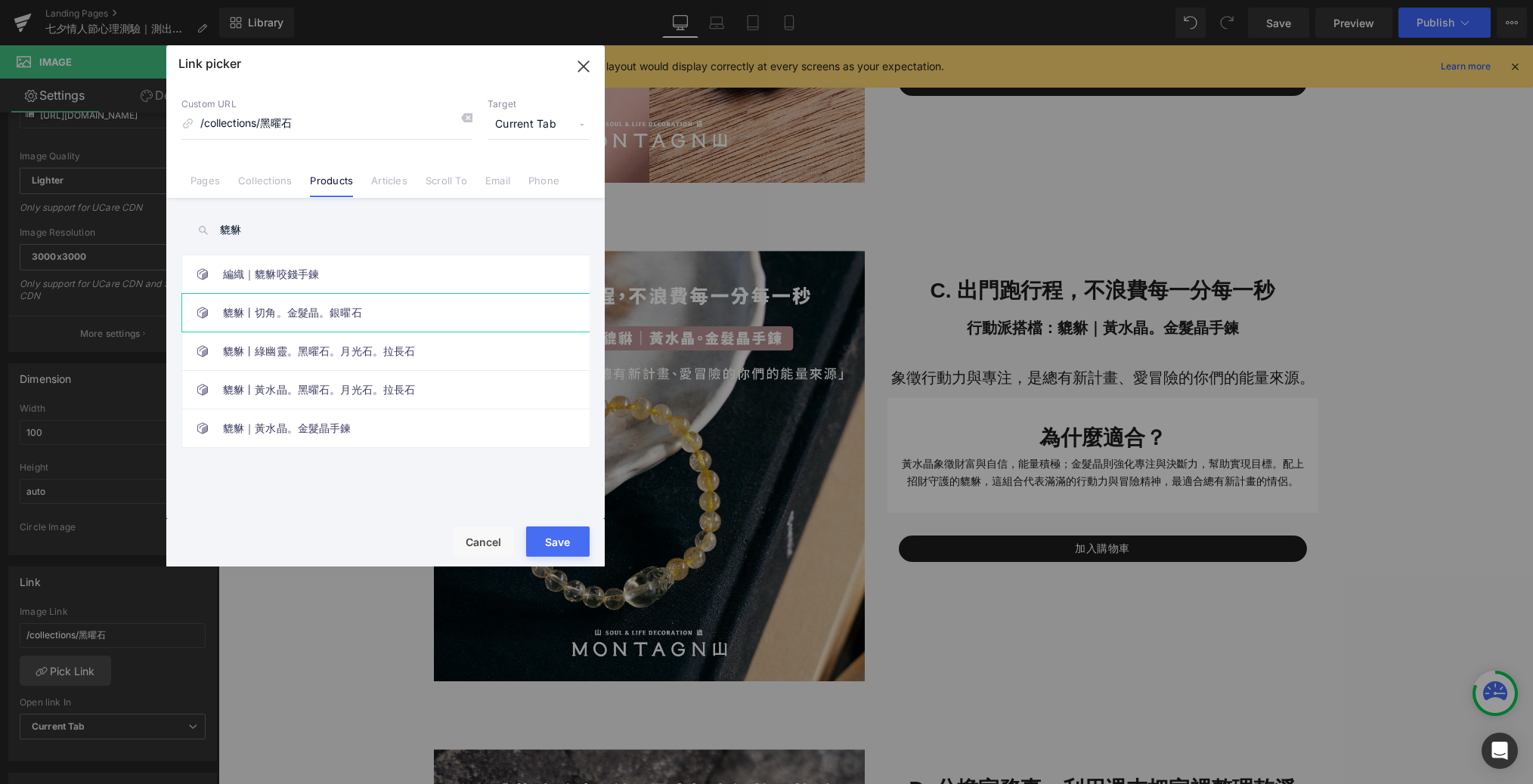
click at [289, 319] on link "貔貅丨切角。金髮晶。銀曜石" at bounding box center [389, 312] width 333 height 38
click at [552, 533] on button "Save" at bounding box center [558, 541] width 63 height 30
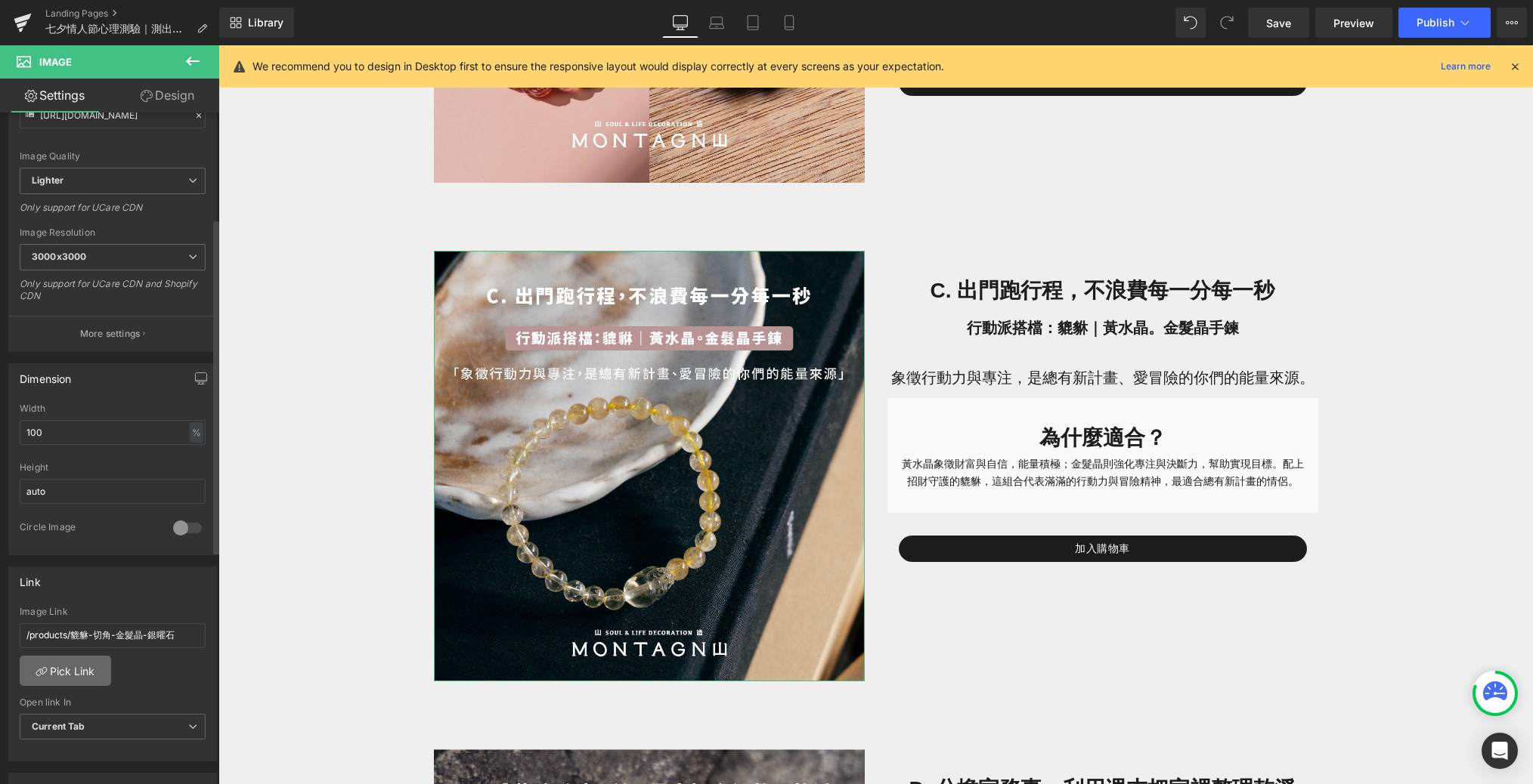
click at [71, 671] on link "Pick Link" at bounding box center [65, 671] width 92 height 30
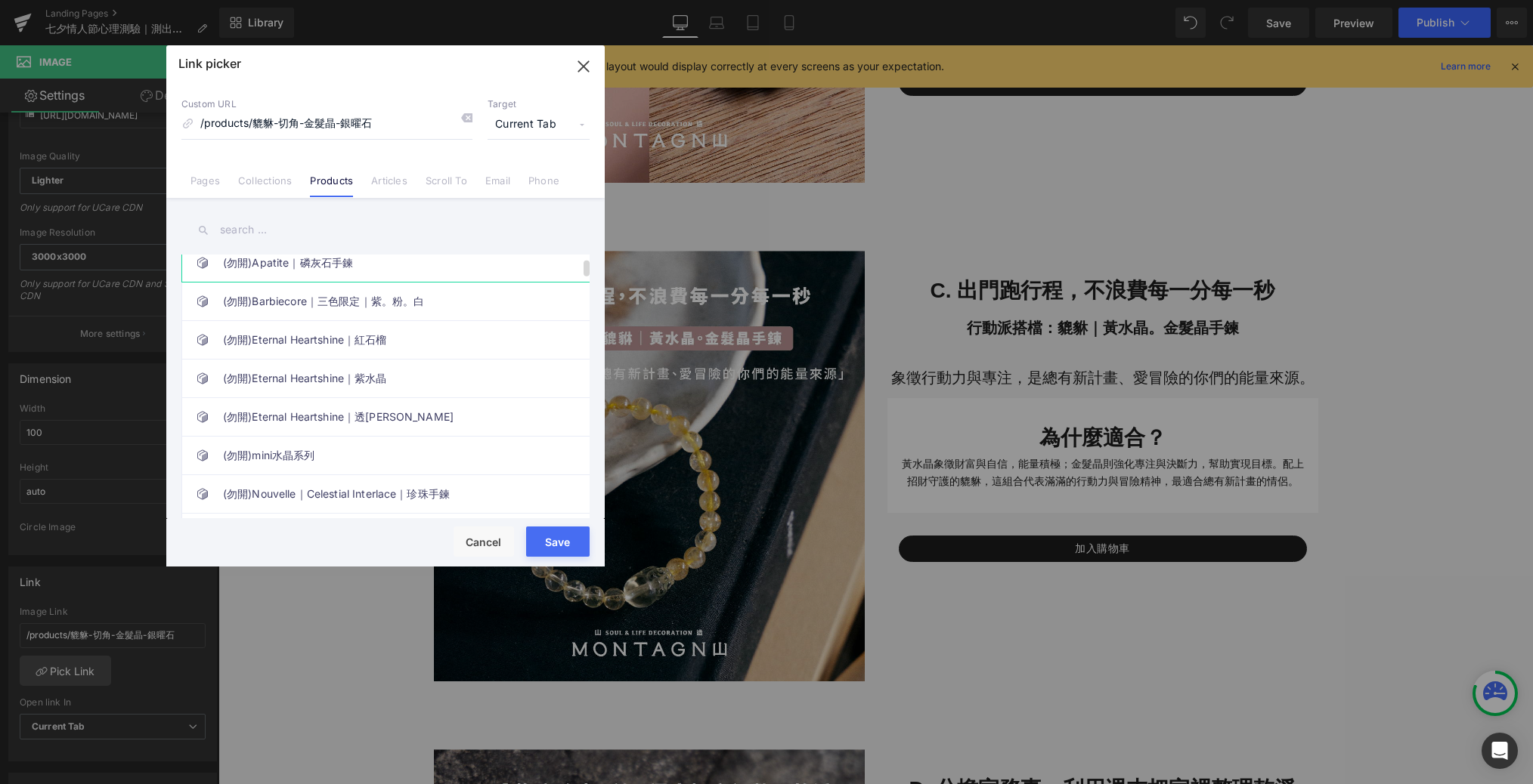
scroll to position [123, 0]
click at [322, 224] on input "text" at bounding box center [386, 229] width 408 height 34
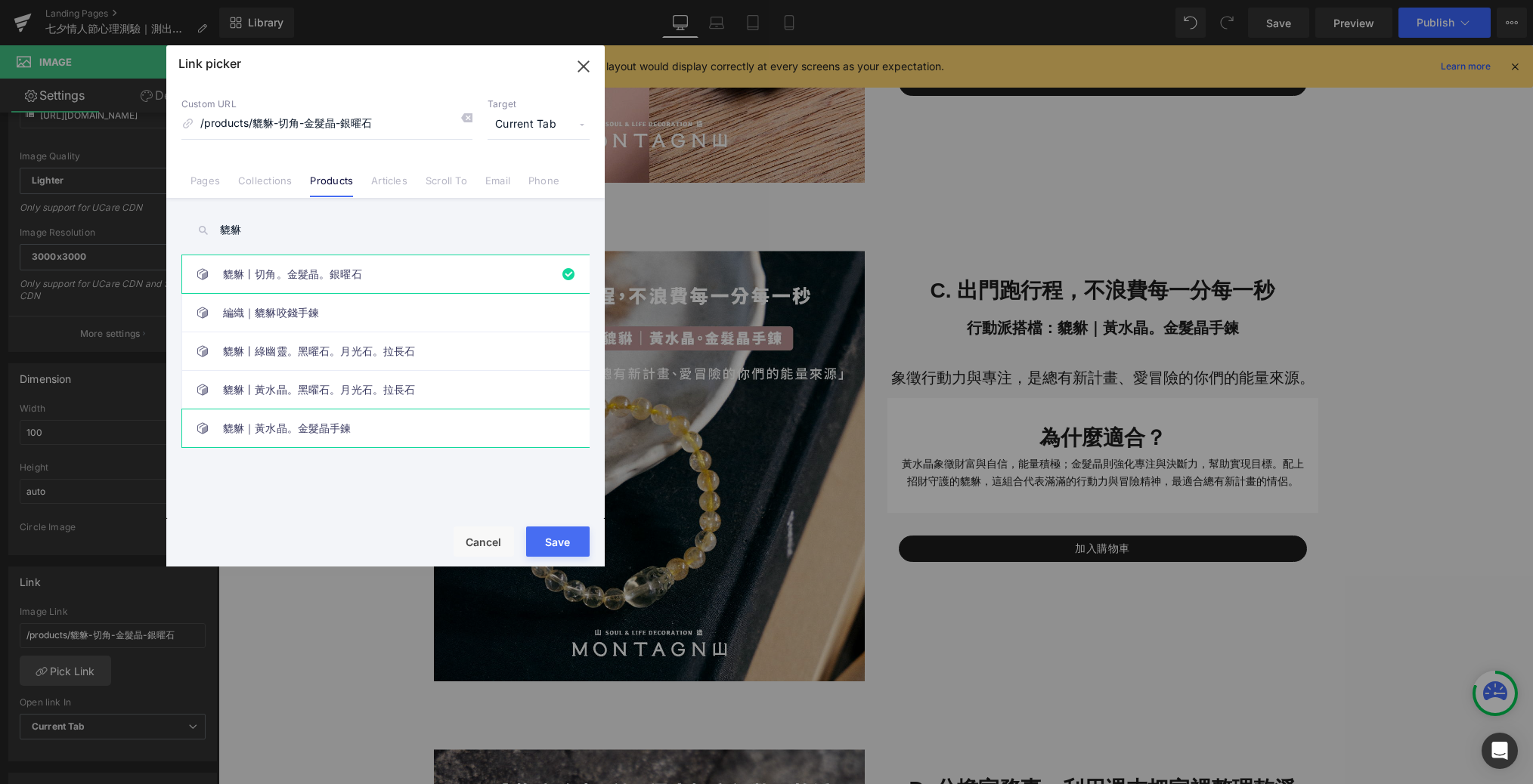
click at [304, 440] on link "貔貅｜黃水晶。金髮晶手鍊" at bounding box center [389, 429] width 333 height 38
click at [570, 540] on button "Save" at bounding box center [558, 541] width 63 height 30
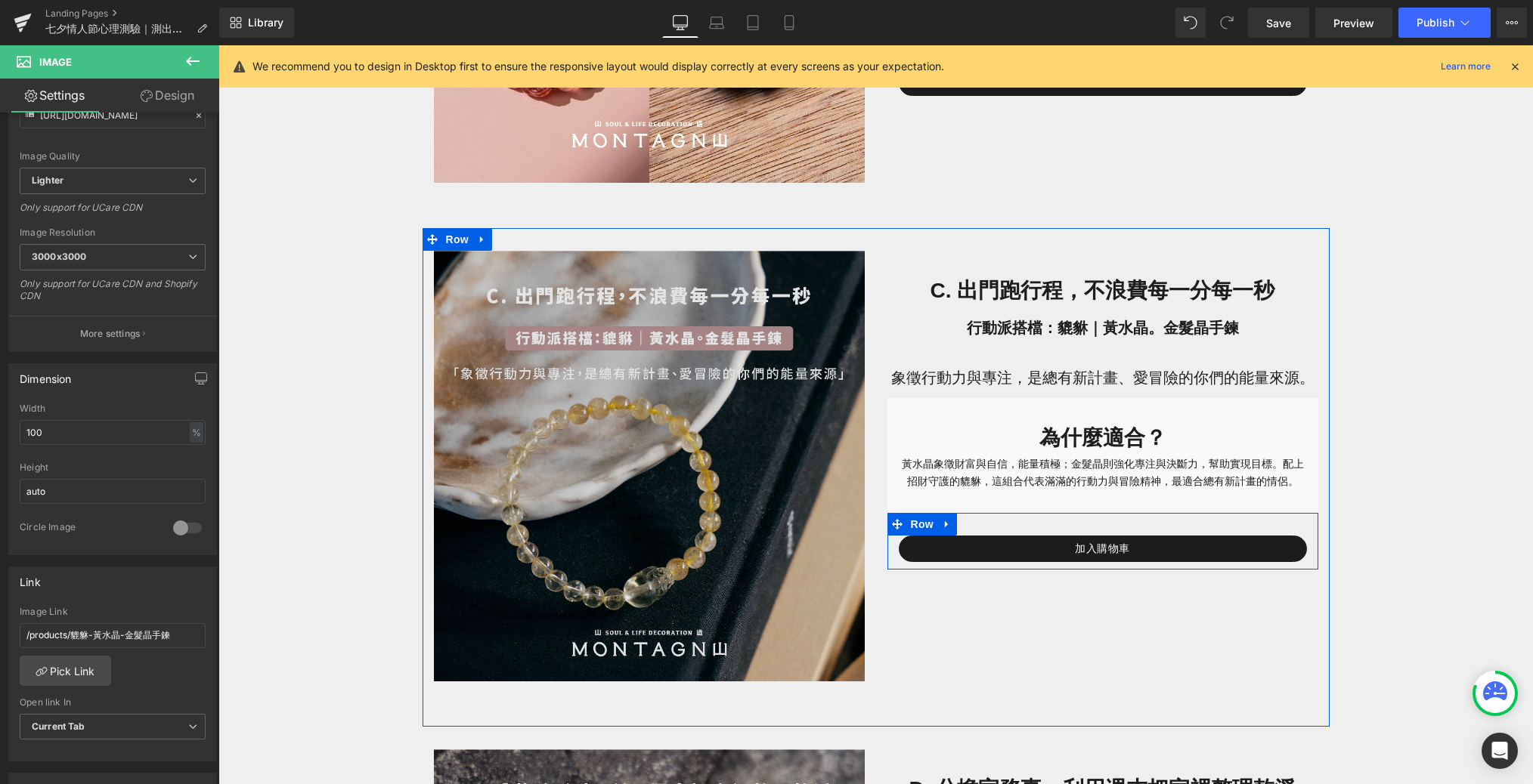
click at [1017, 545] on link "加入購物車" at bounding box center [1102, 549] width 408 height 26
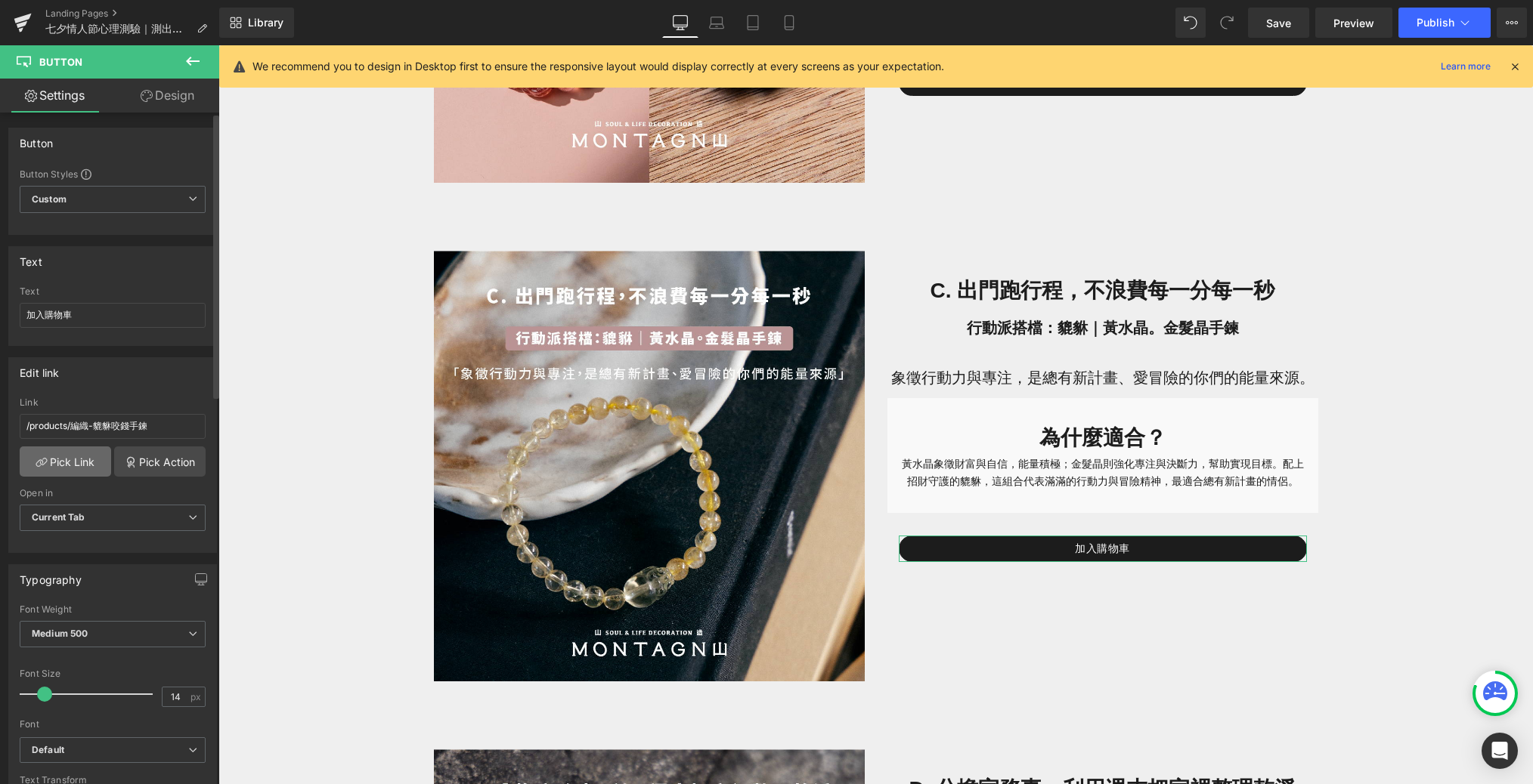
click at [84, 467] on link "Pick Link" at bounding box center [65, 461] width 92 height 30
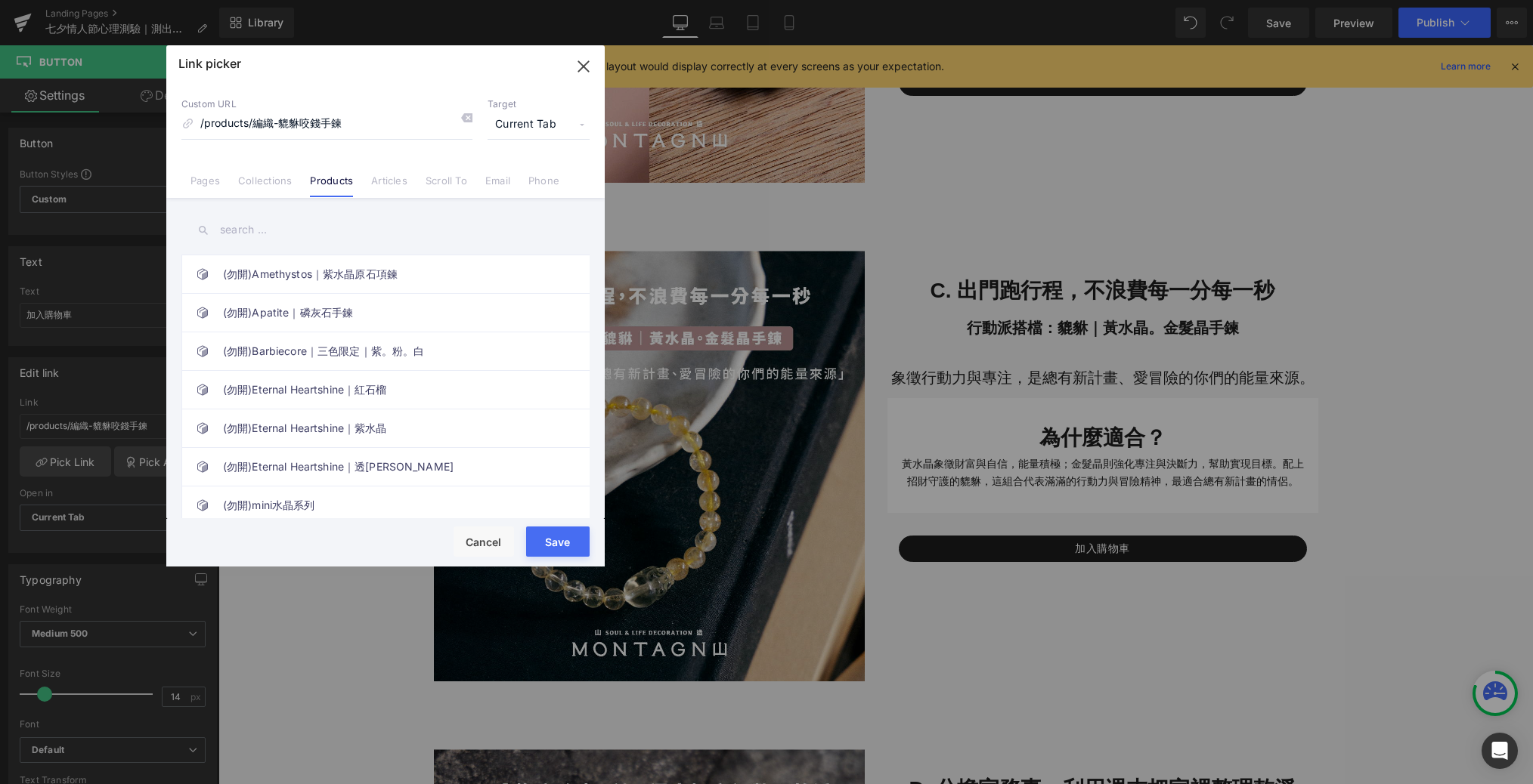
click at [263, 228] on div "Link picker Back to Library Insert Custom URL /products/編織-貔貅咬錢手鍊 Target Curren…" at bounding box center [385, 306] width 438 height 521
click at [253, 228] on input "text" at bounding box center [386, 229] width 408 height 34
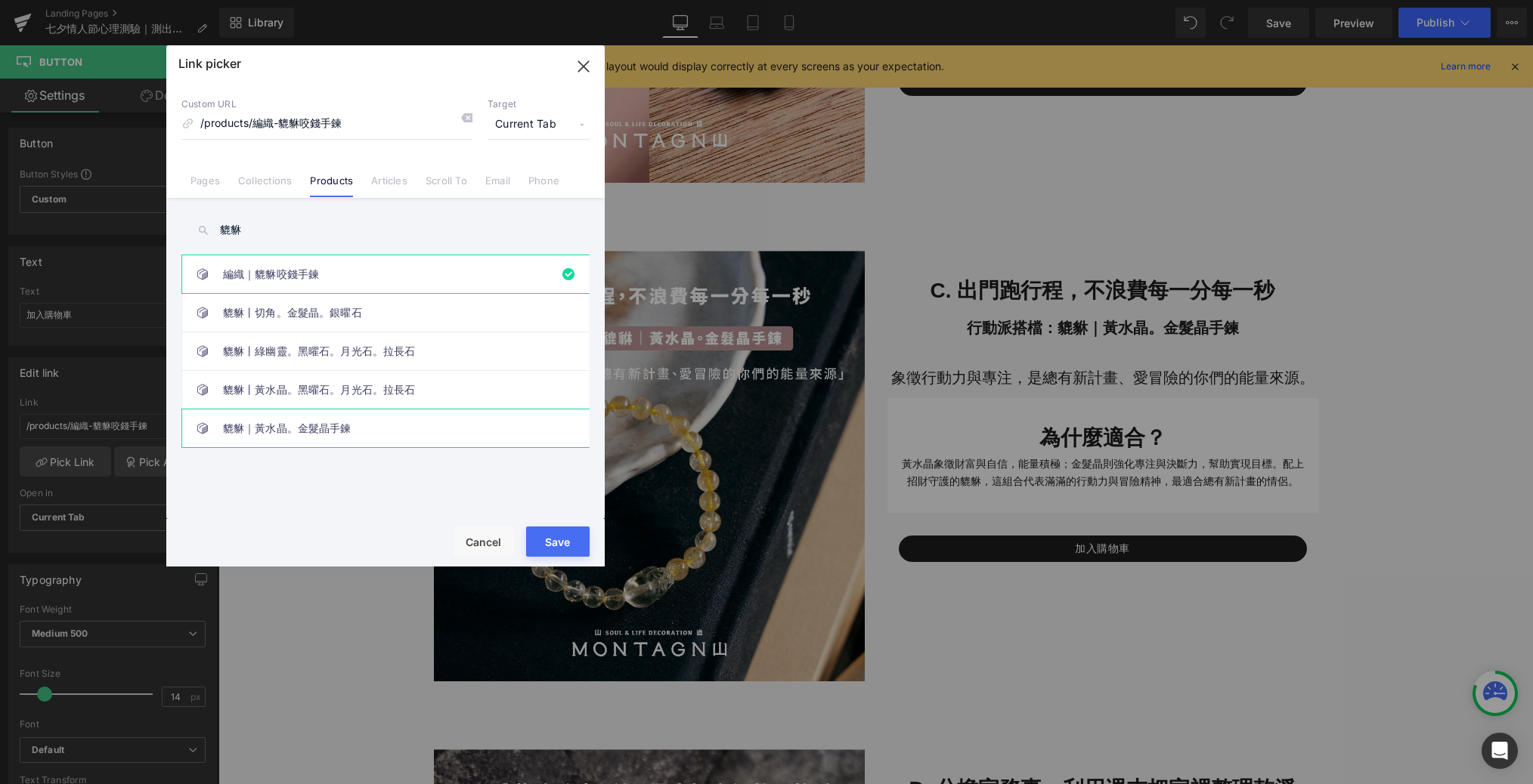
click at [282, 436] on link "貔貅｜黃水晶。金髮晶手鍊" at bounding box center [389, 429] width 333 height 38
click at [563, 548] on button "Save" at bounding box center [558, 541] width 63 height 30
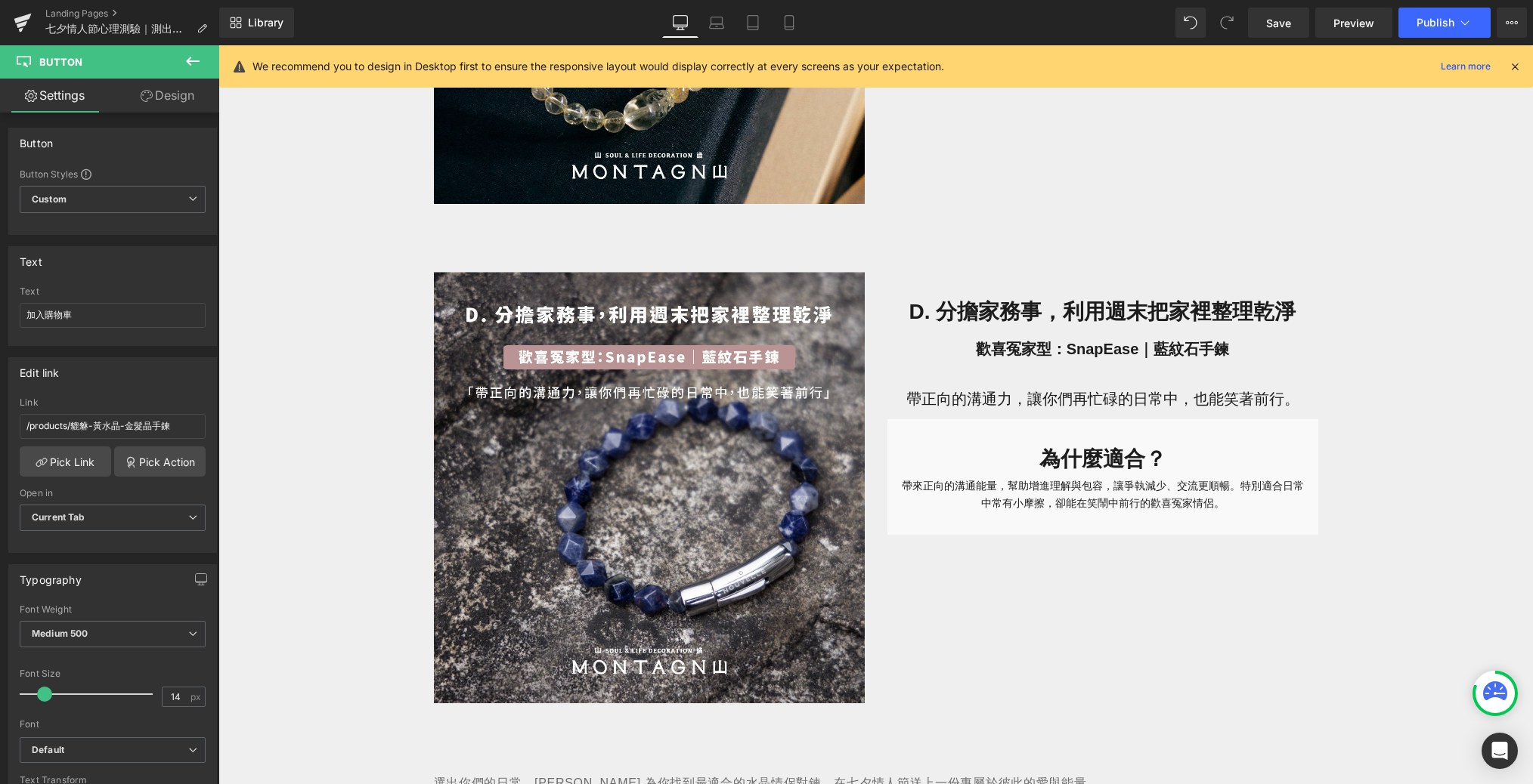
scroll to position [2373, 0]
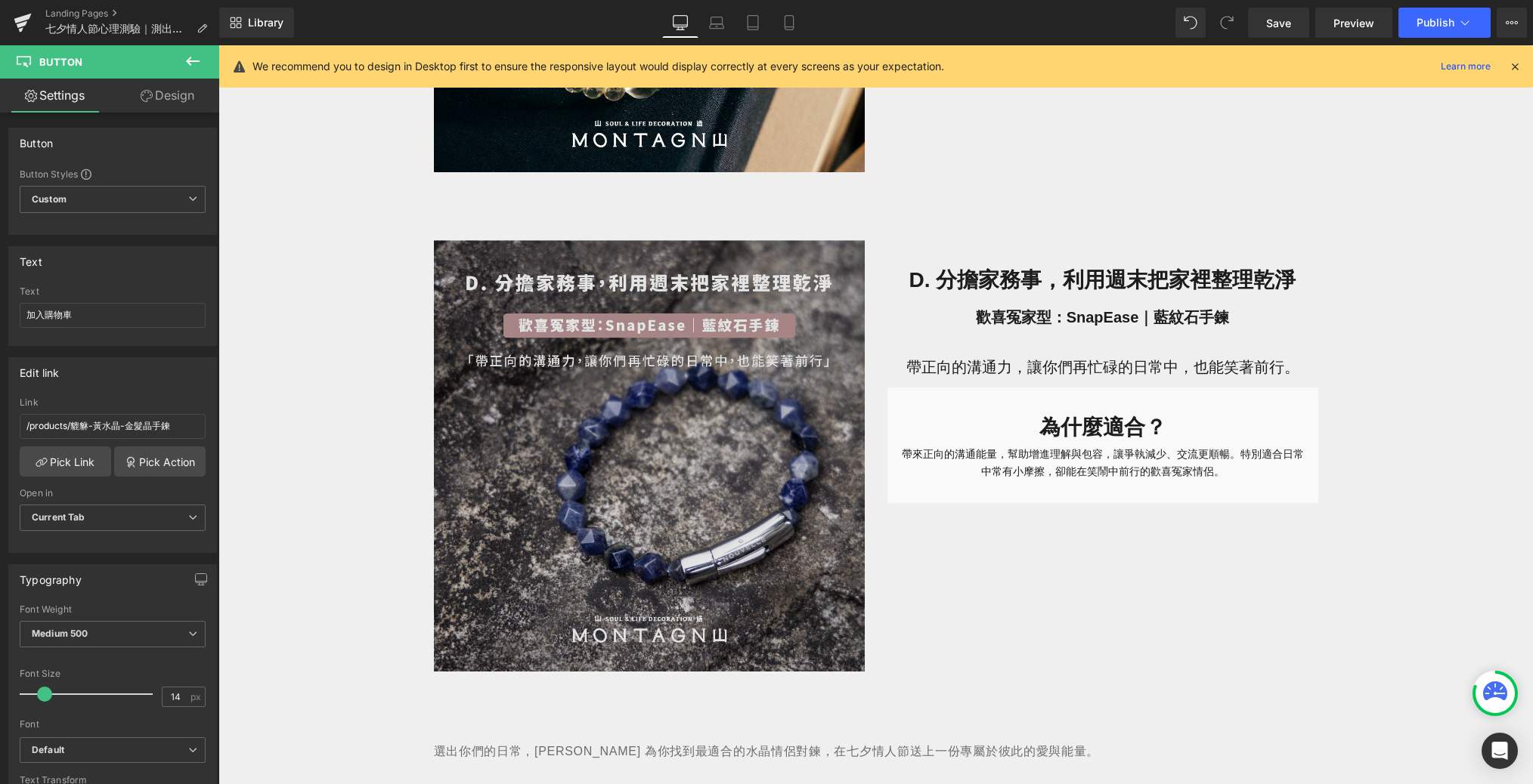
click at [579, 460] on img at bounding box center [648, 456] width 431 height 432
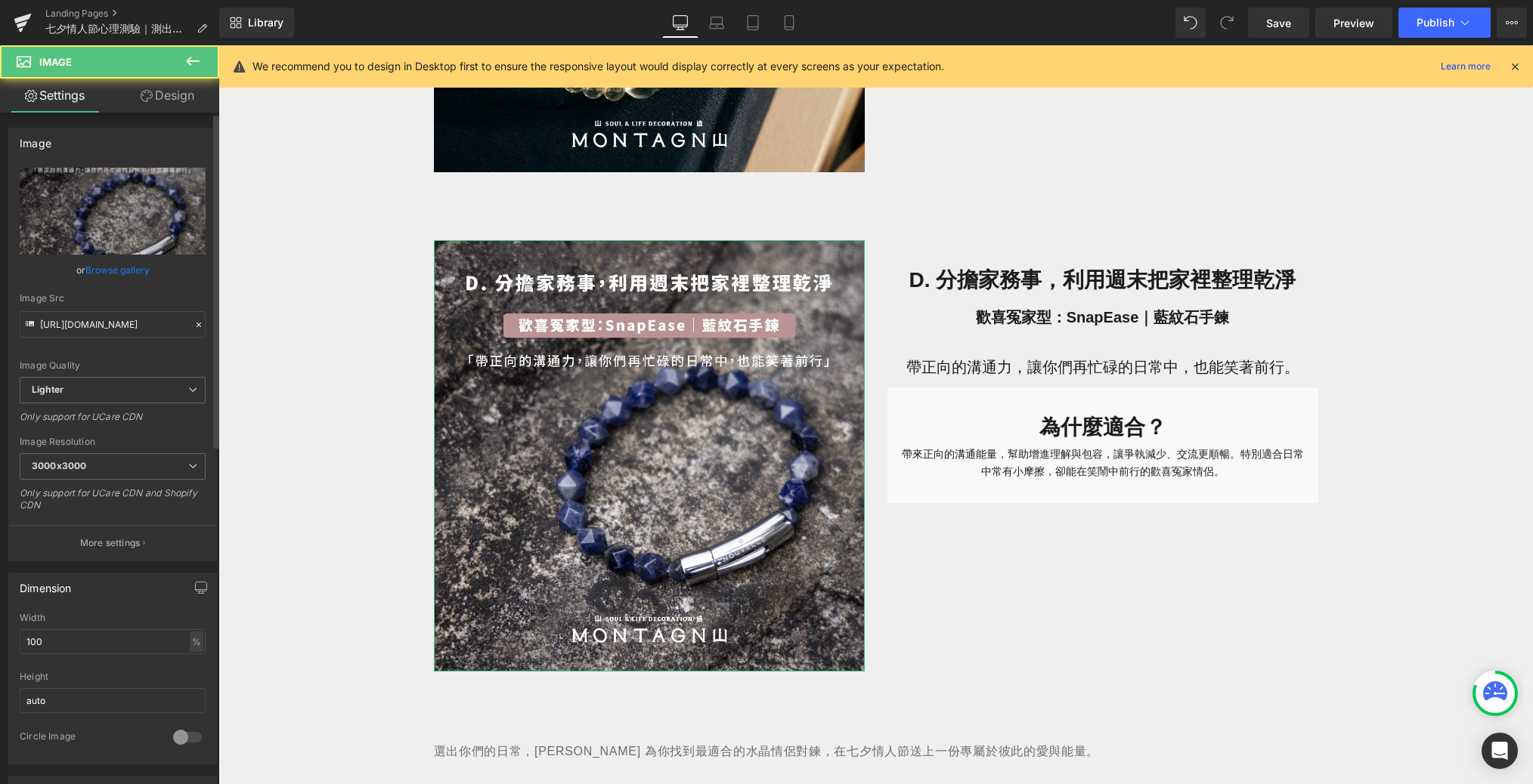
scroll to position [494, 0]
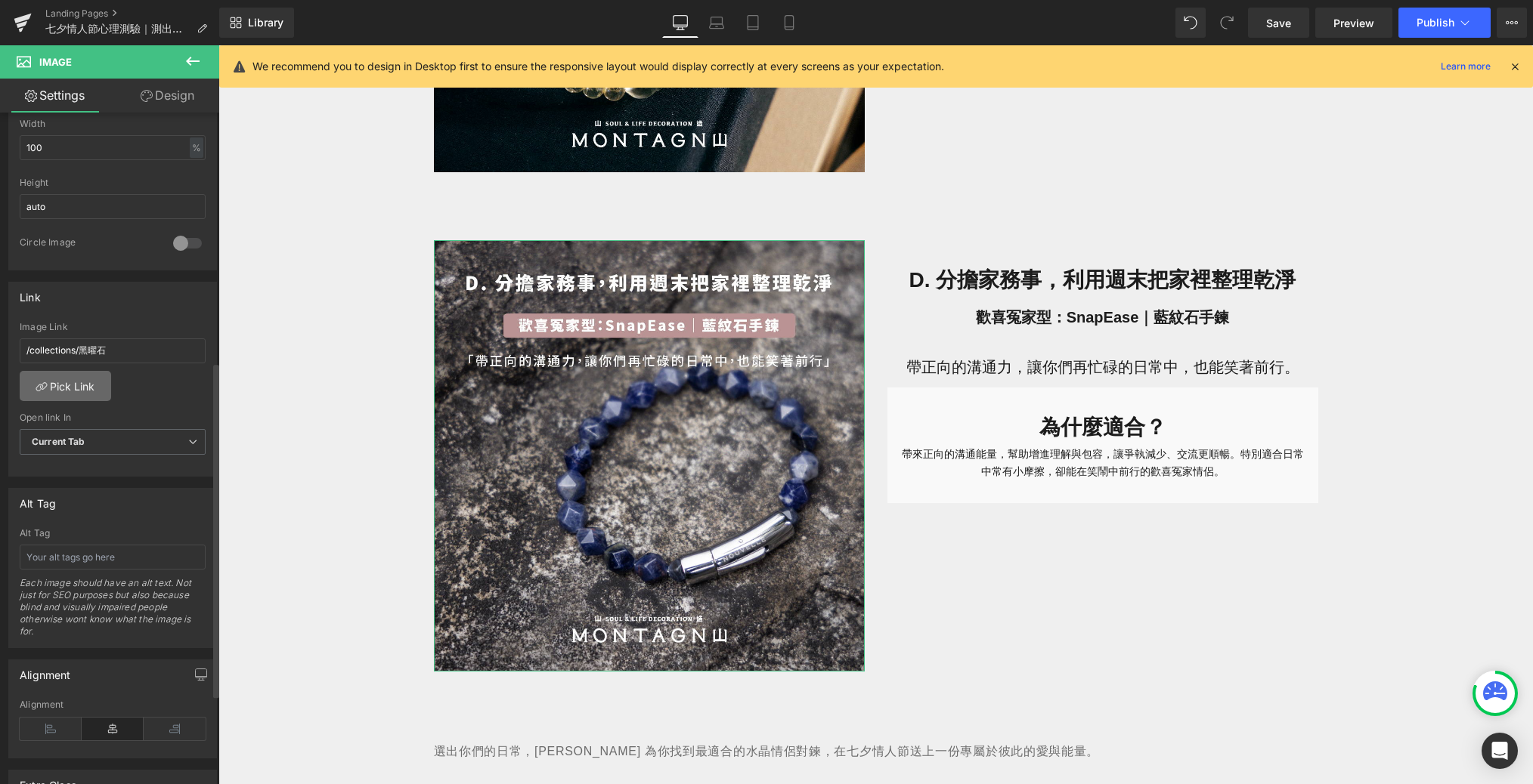
click at [78, 392] on link "Pick Link" at bounding box center [65, 386] width 92 height 30
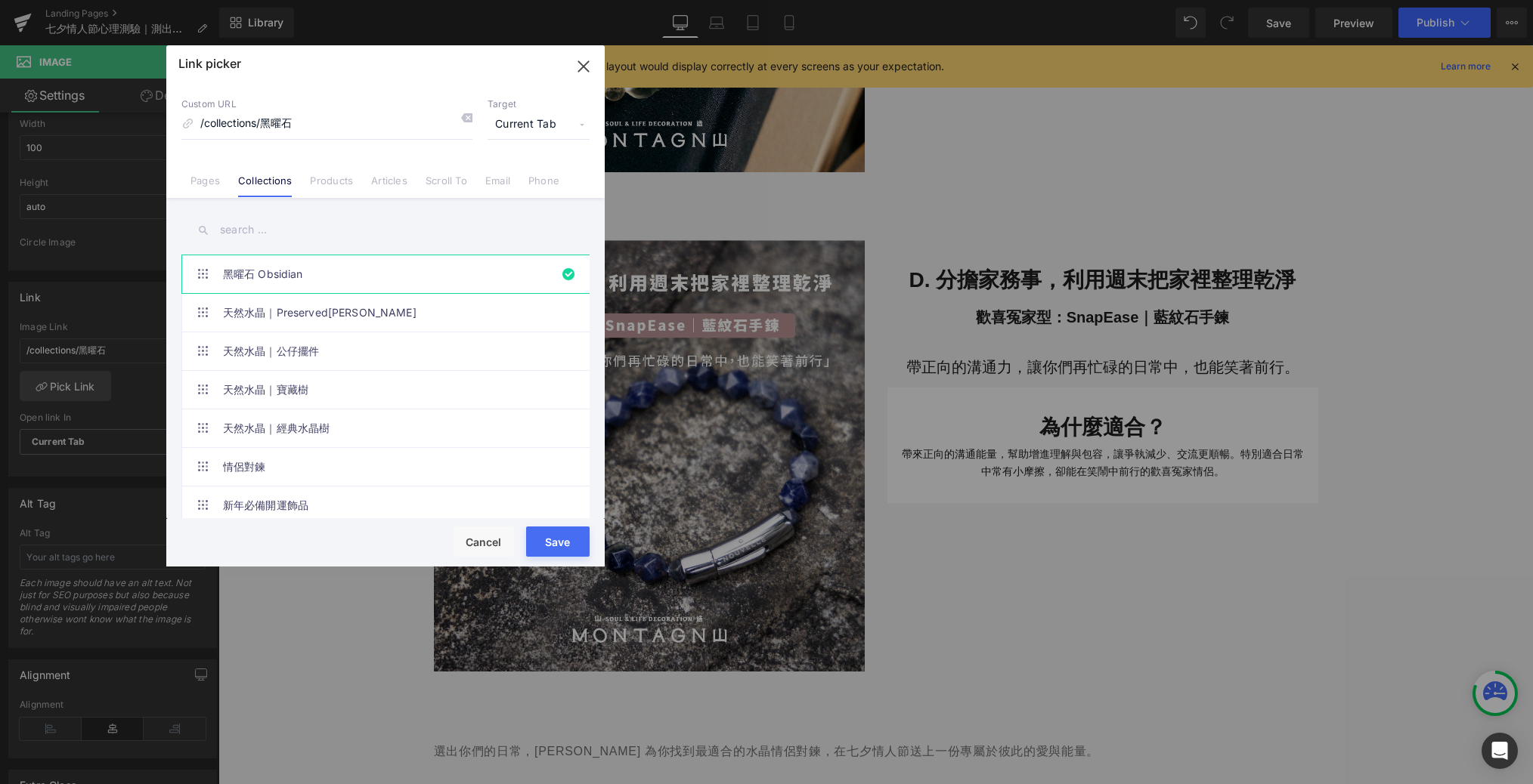
click at [279, 227] on input "text" at bounding box center [386, 229] width 408 height 34
click at [334, 177] on link "Products" at bounding box center [331, 186] width 43 height 22
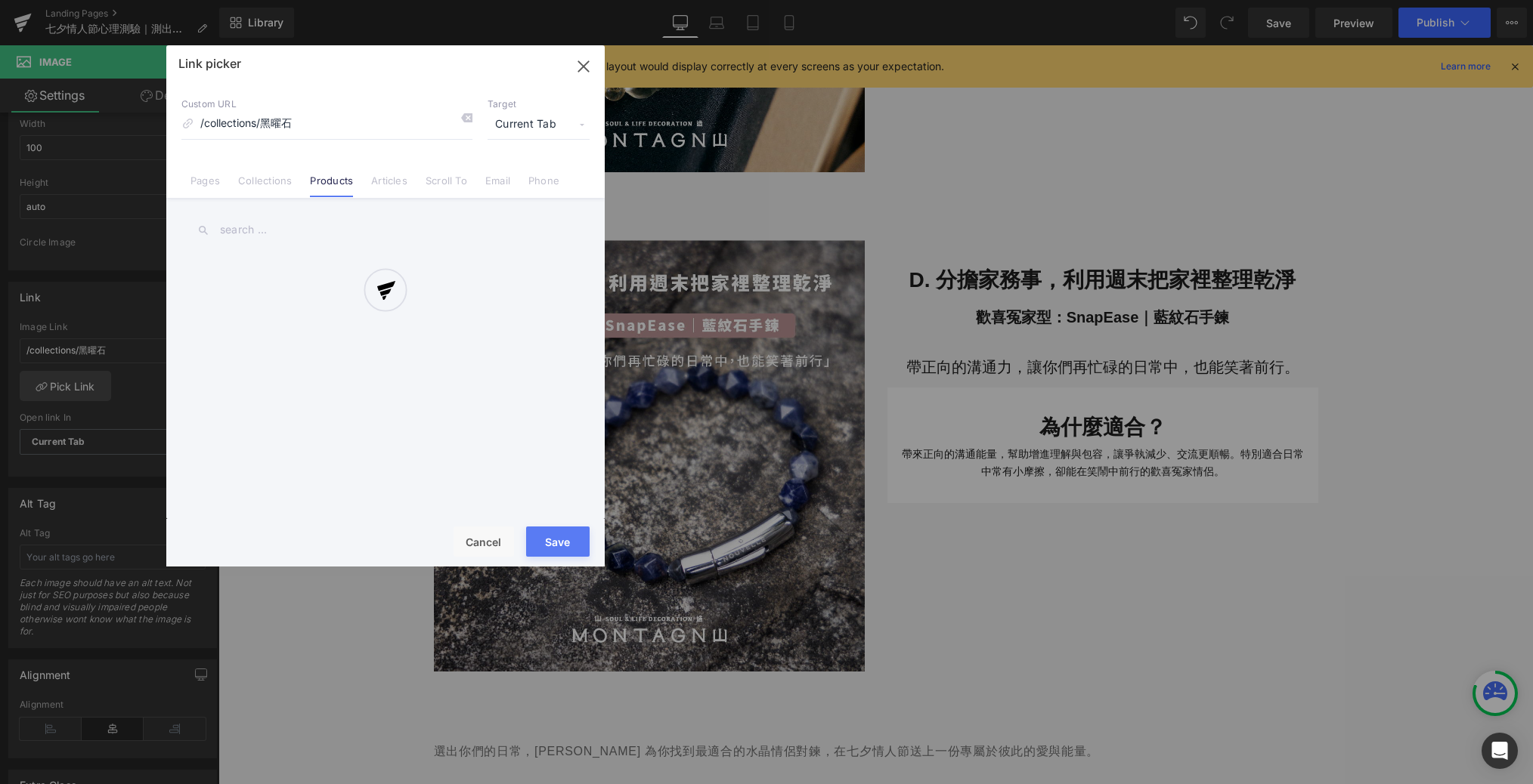
click at [250, 227] on div at bounding box center [385, 306] width 438 height 521
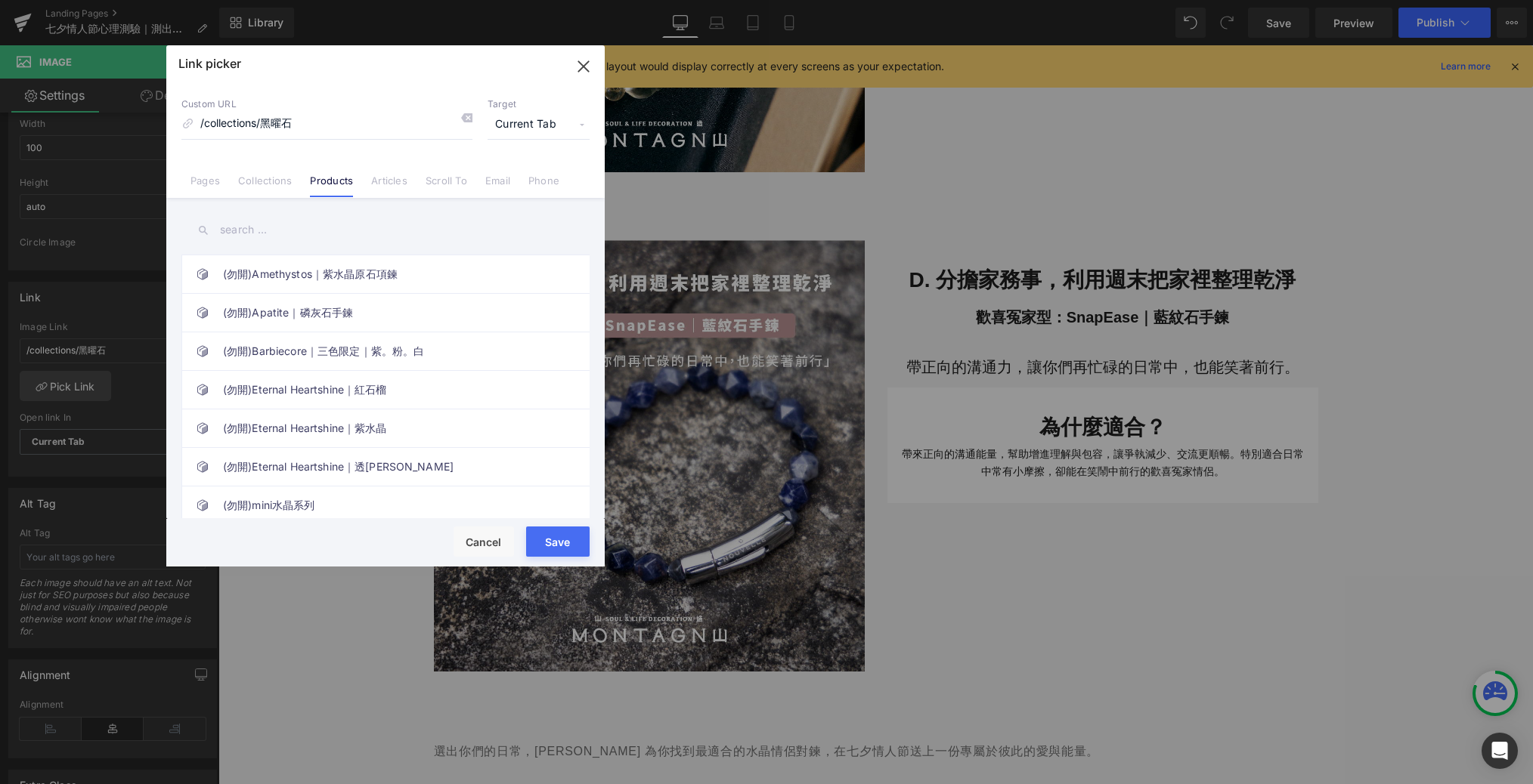
click at [243, 227] on input "text" at bounding box center [386, 229] width 408 height 34
click at [260, 431] on link "Nouvelle｜SnapEase｜切角藍紋石手鏈" at bounding box center [389, 429] width 333 height 38
click at [591, 536] on div "Save Cancel" at bounding box center [385, 543] width 438 height 48
click at [580, 536] on button "Save" at bounding box center [558, 541] width 63 height 30
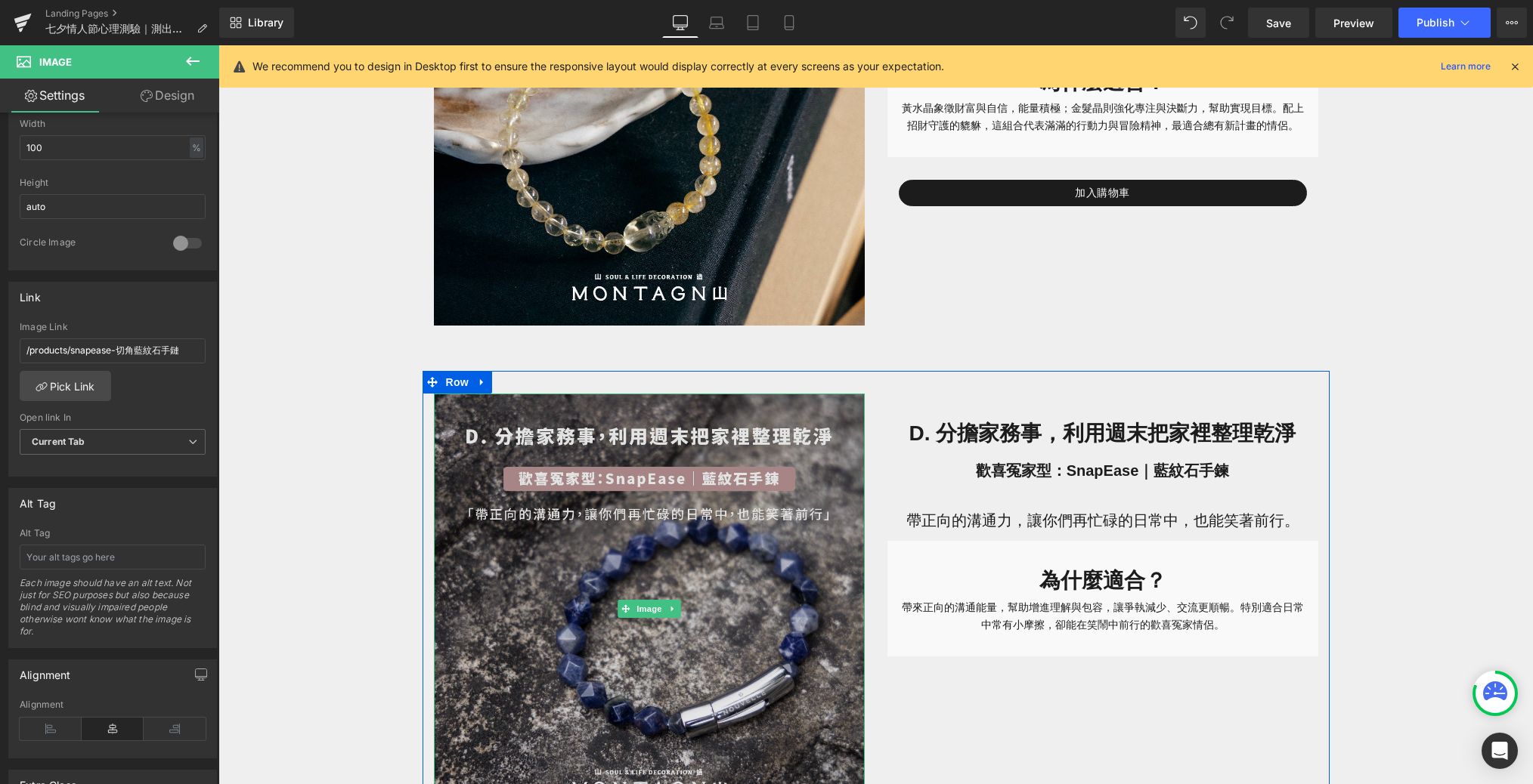
scroll to position [2173, 0]
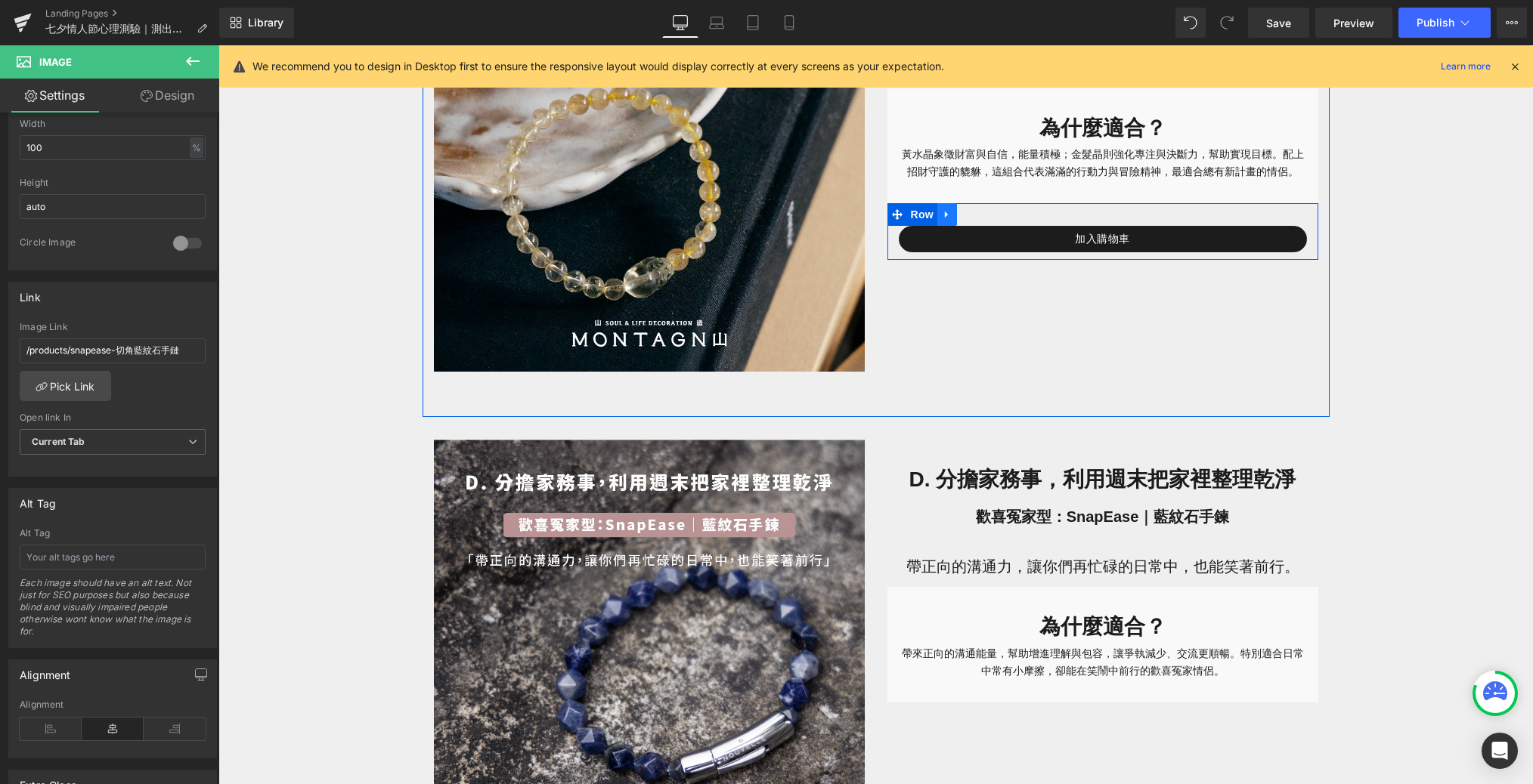
click at [941, 215] on link at bounding box center [947, 214] width 20 height 22
click at [961, 219] on link at bounding box center [967, 214] width 20 height 22
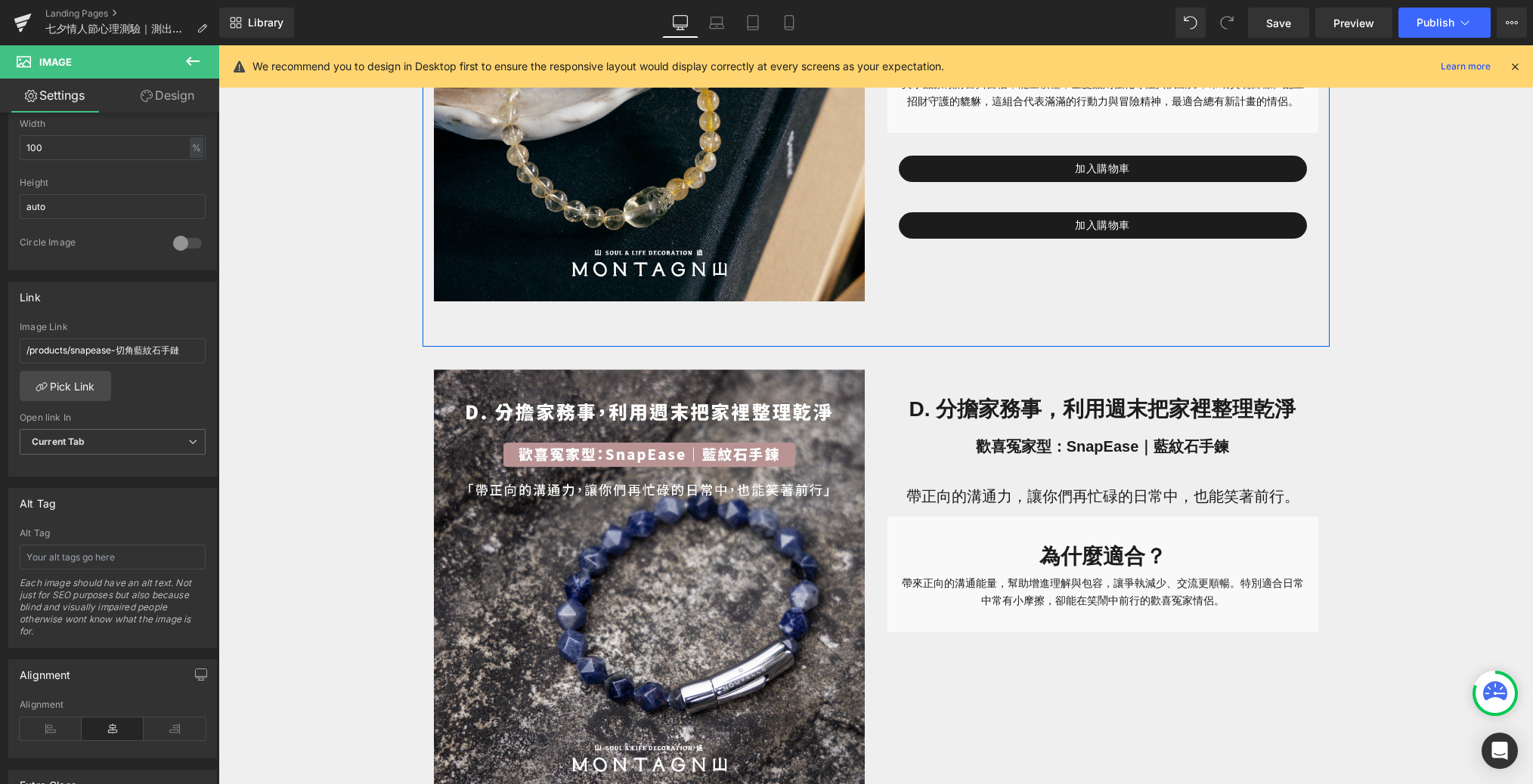
scroll to position [2249, 0]
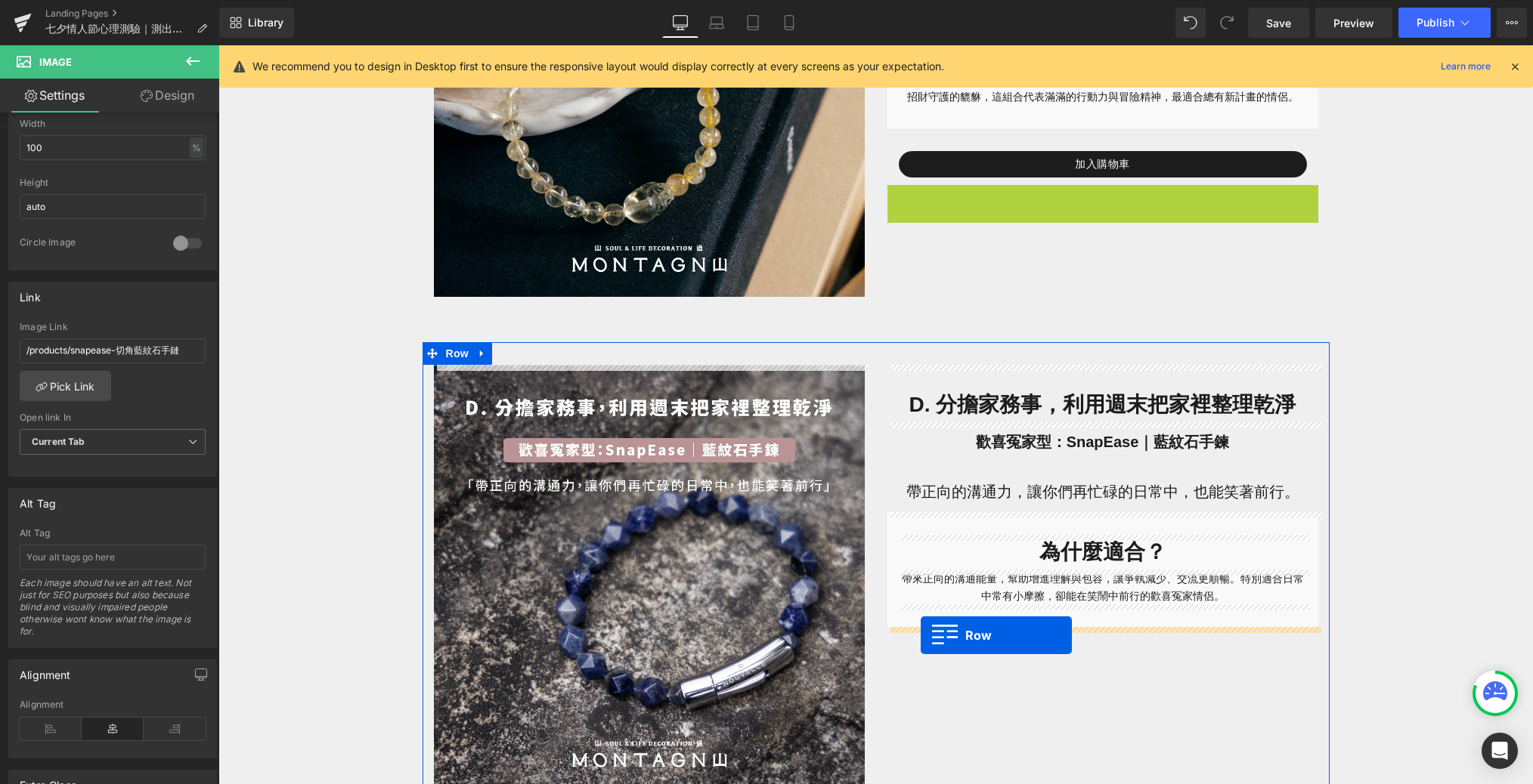
drag, startPoint x: 896, startPoint y: 198, endPoint x: 918, endPoint y: 633, distance: 435.6
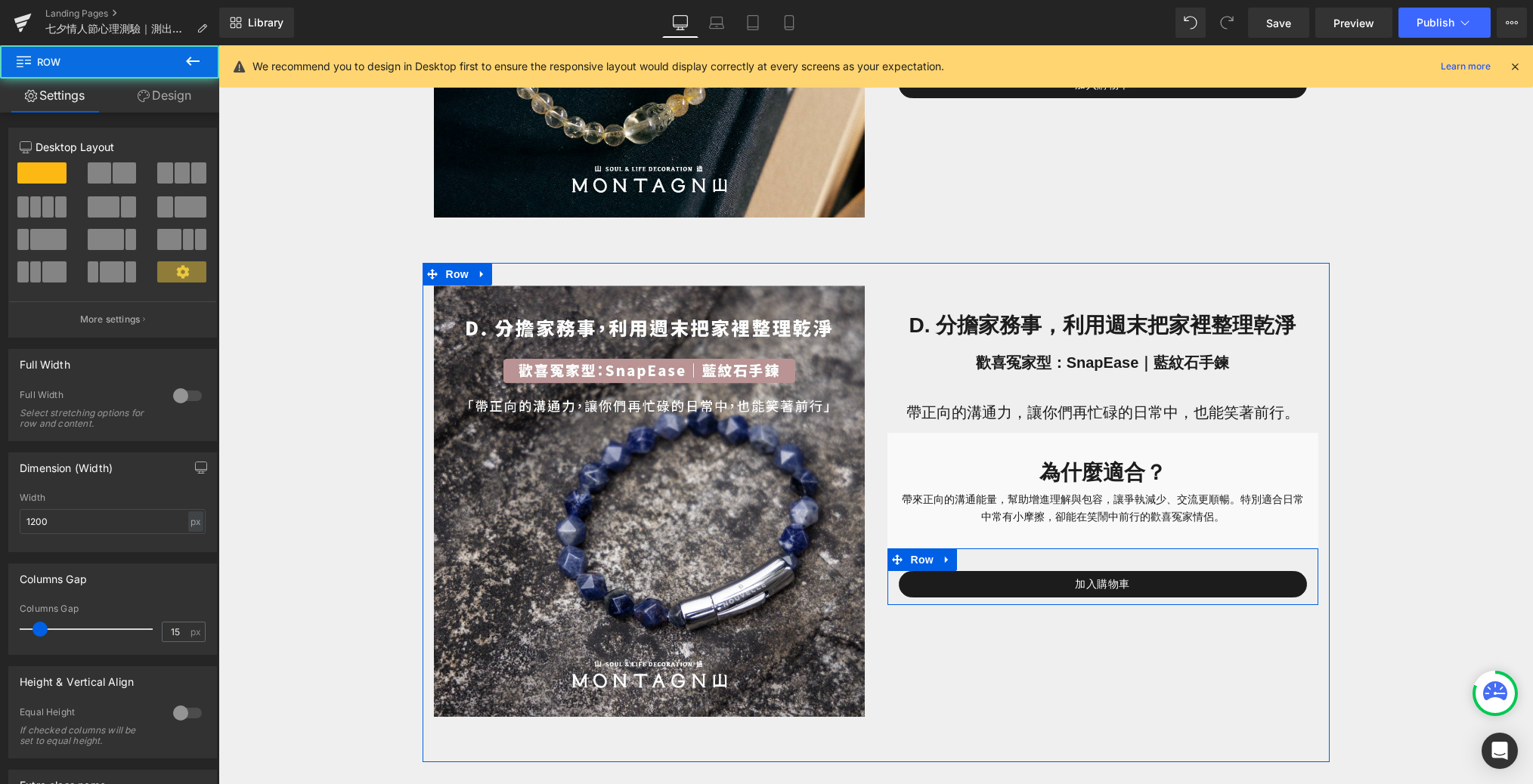
scroll to position [2360, 0]
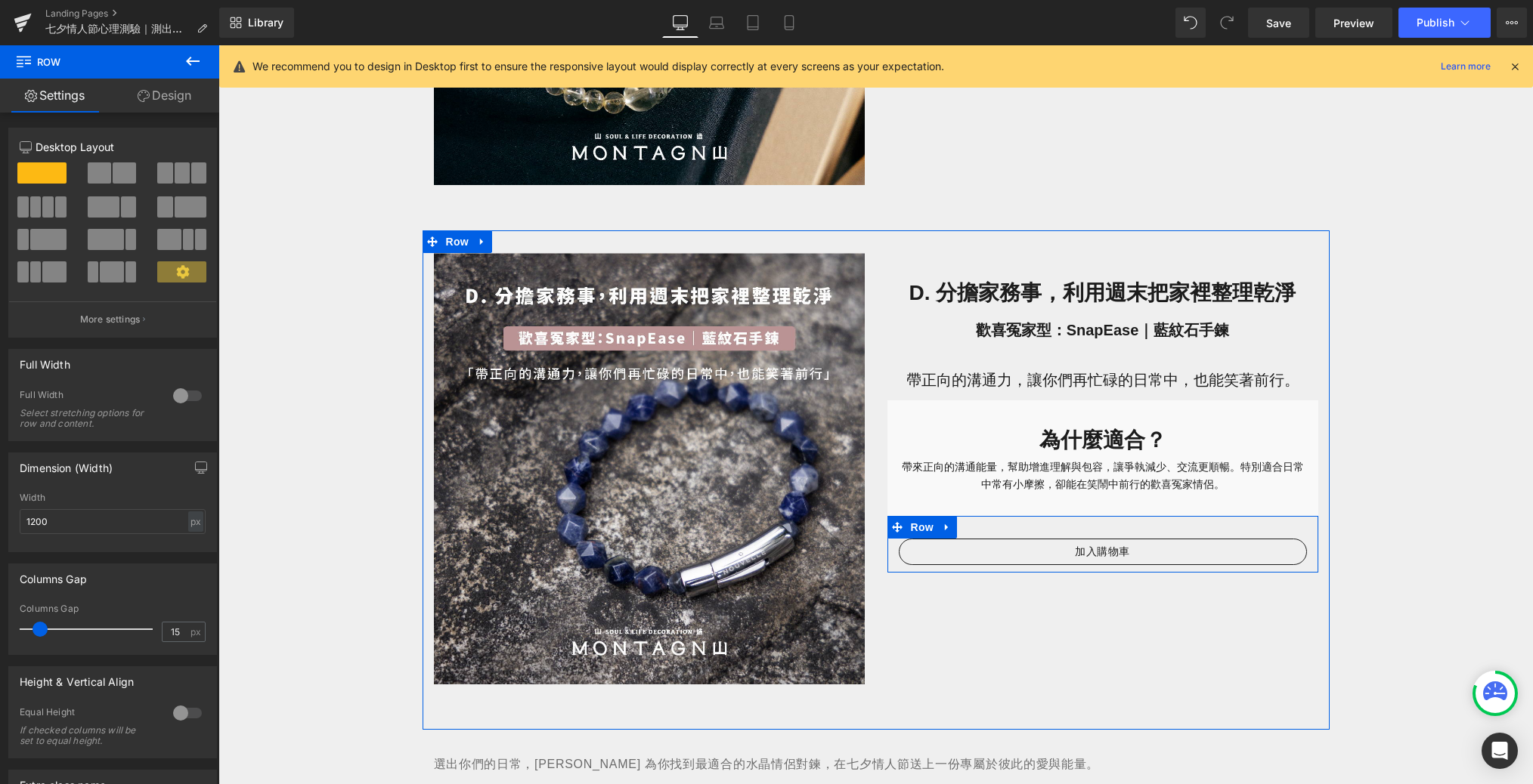
click at [1007, 546] on link "加入購物車" at bounding box center [1102, 552] width 408 height 26
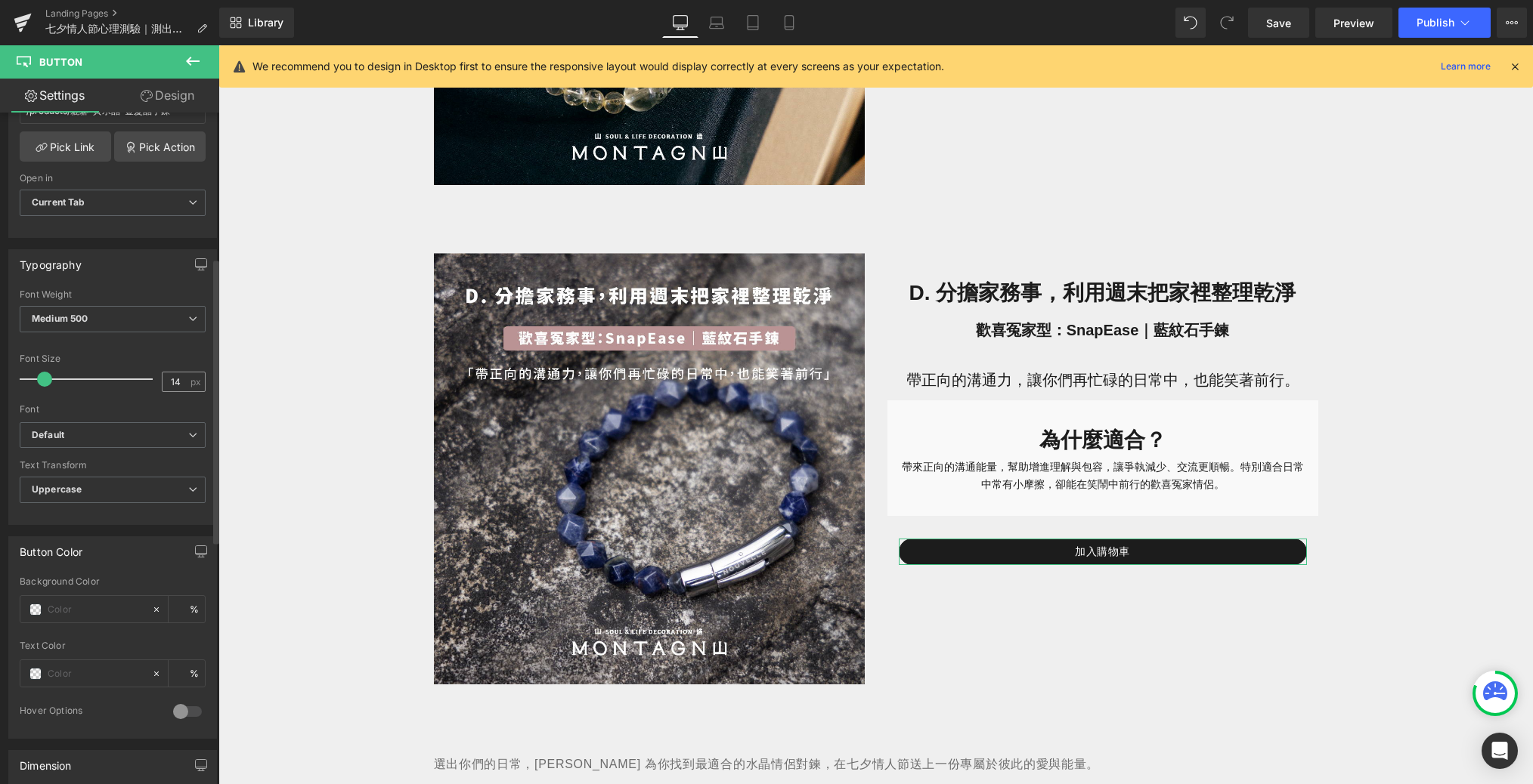
scroll to position [0, 0]
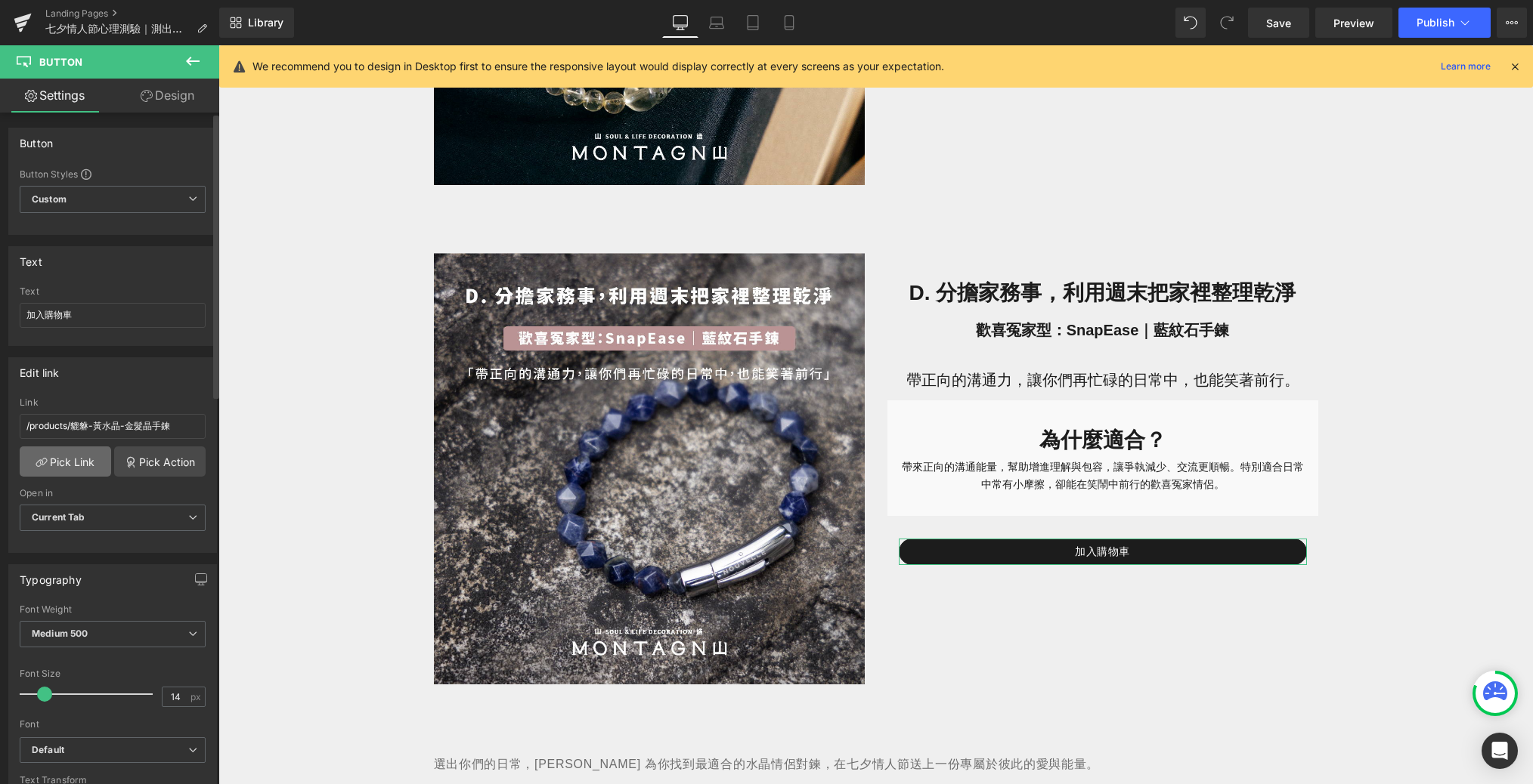
click at [73, 469] on link "Pick Link" at bounding box center [65, 461] width 92 height 30
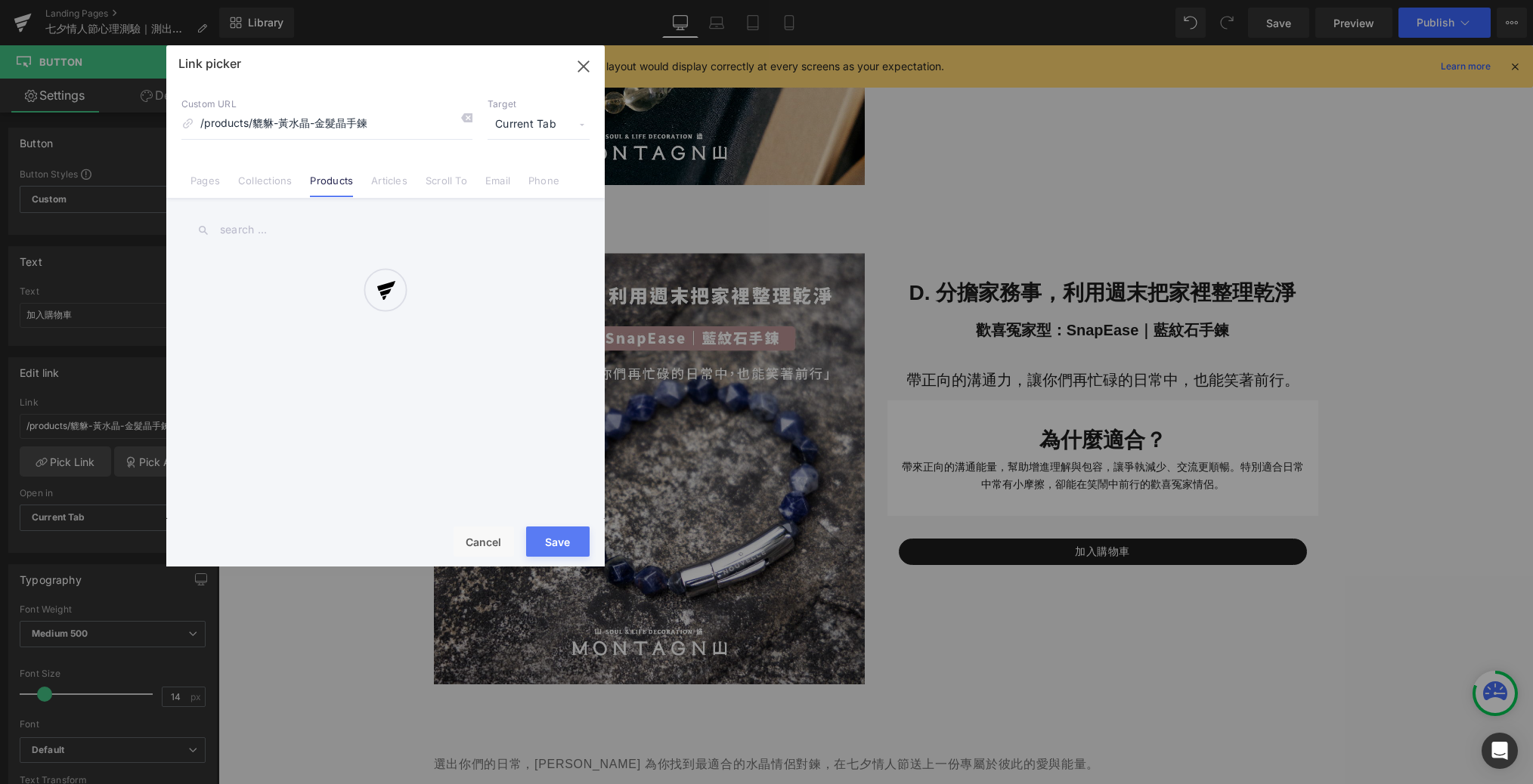
click at [249, 226] on input "text" at bounding box center [386, 229] width 408 height 34
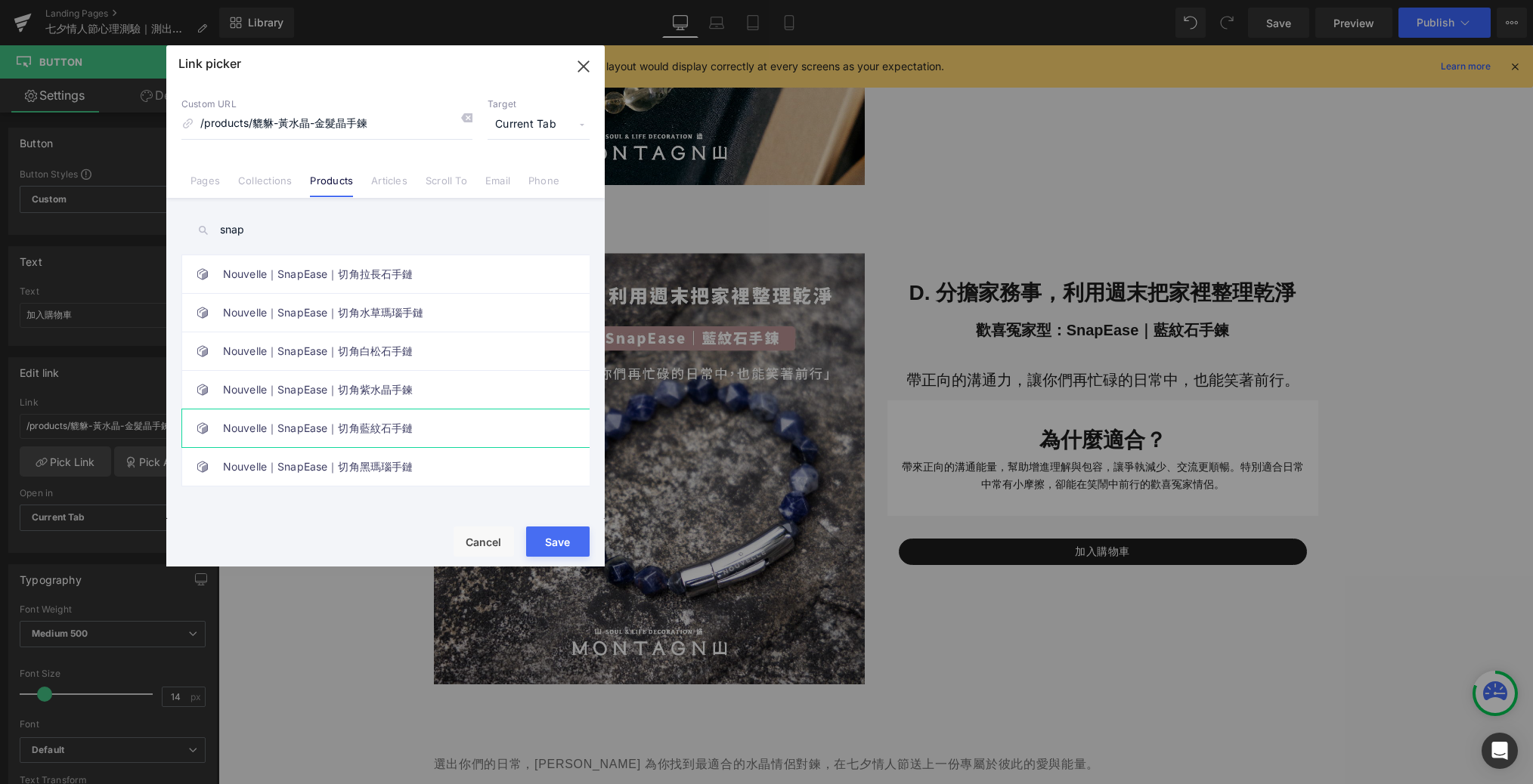
click at [293, 418] on link "Nouvelle｜SnapEase｜切角藍紋石手鏈" at bounding box center [389, 429] width 333 height 38
click at [559, 547] on button "Save" at bounding box center [558, 541] width 63 height 30
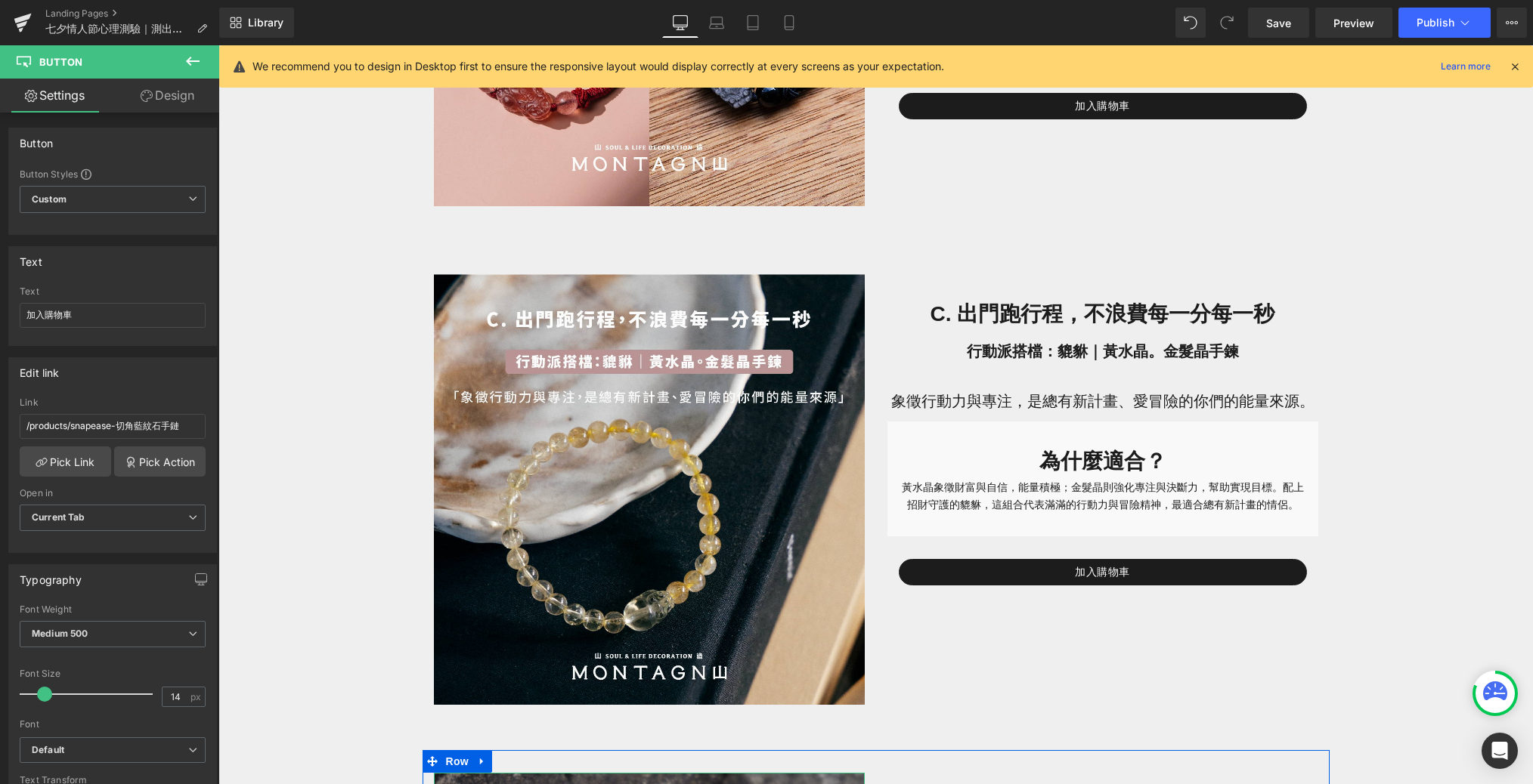
scroll to position [1836, 0]
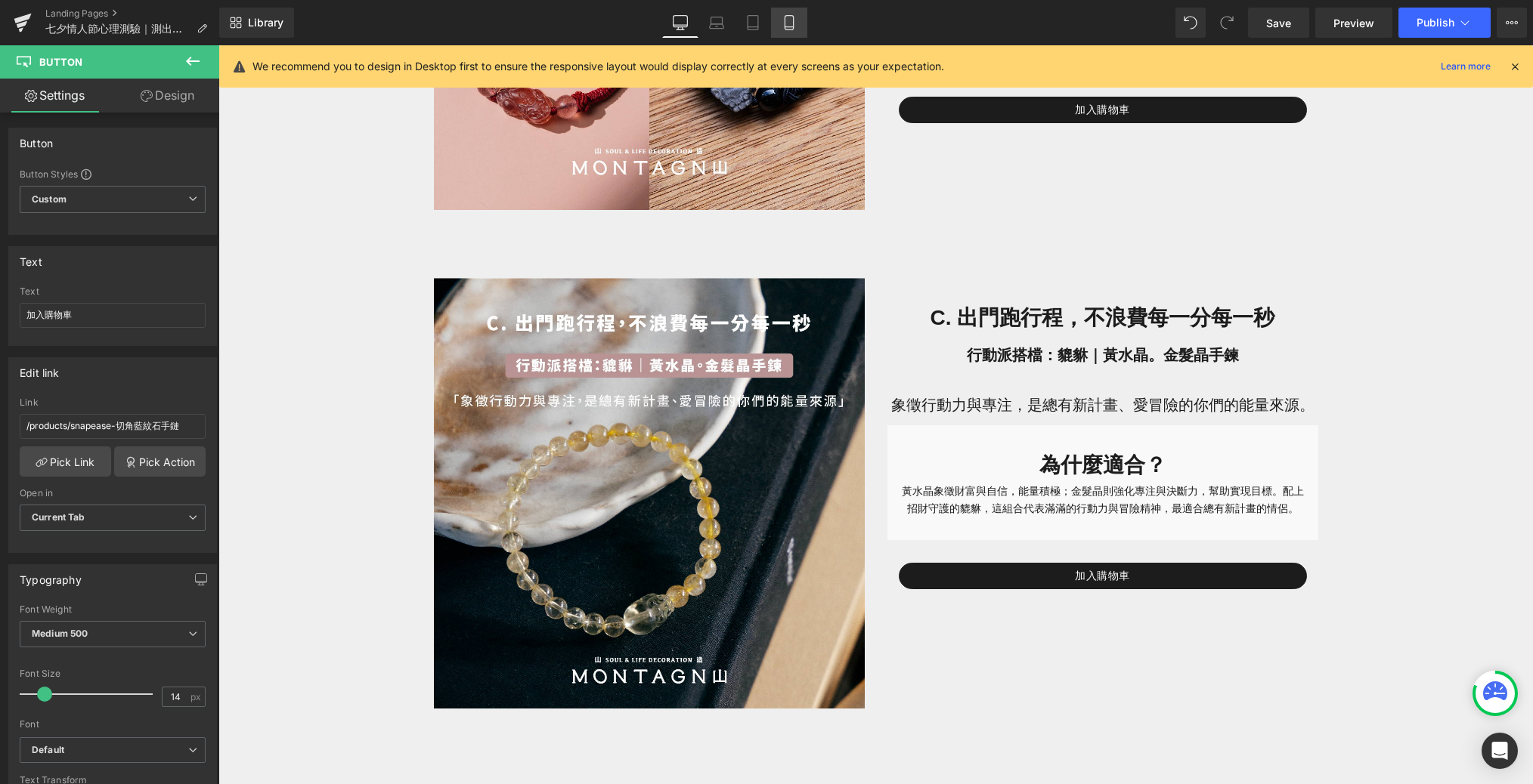
click at [780, 20] on link "Mobile" at bounding box center [788, 22] width 36 height 30
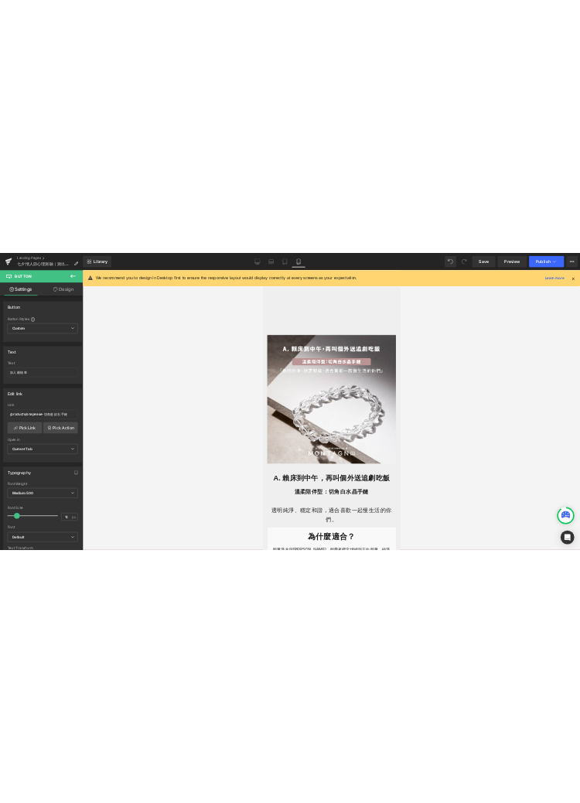
scroll to position [0, 0]
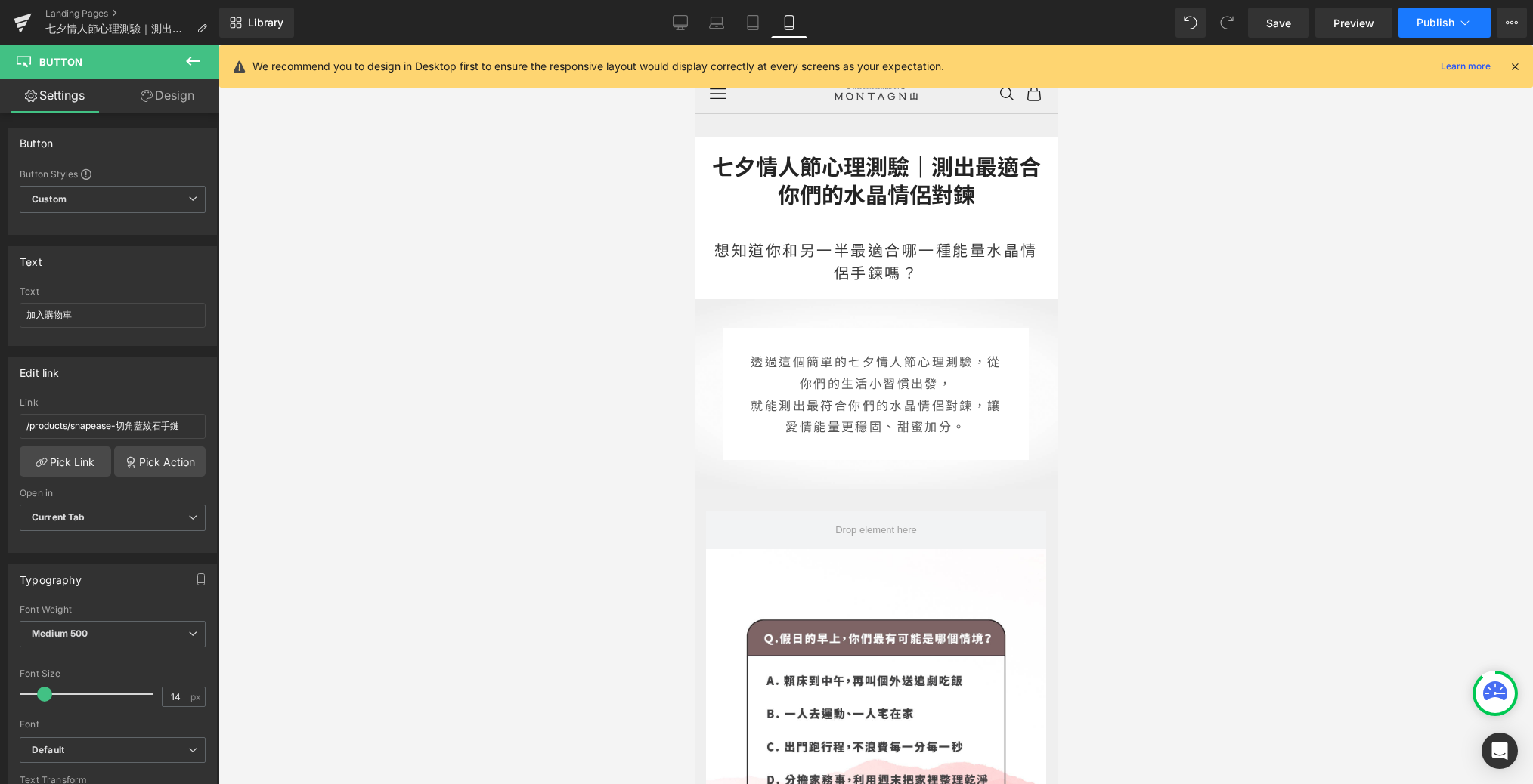
click at [1038, 19] on span "Publish" at bounding box center [1434, 22] width 38 height 12
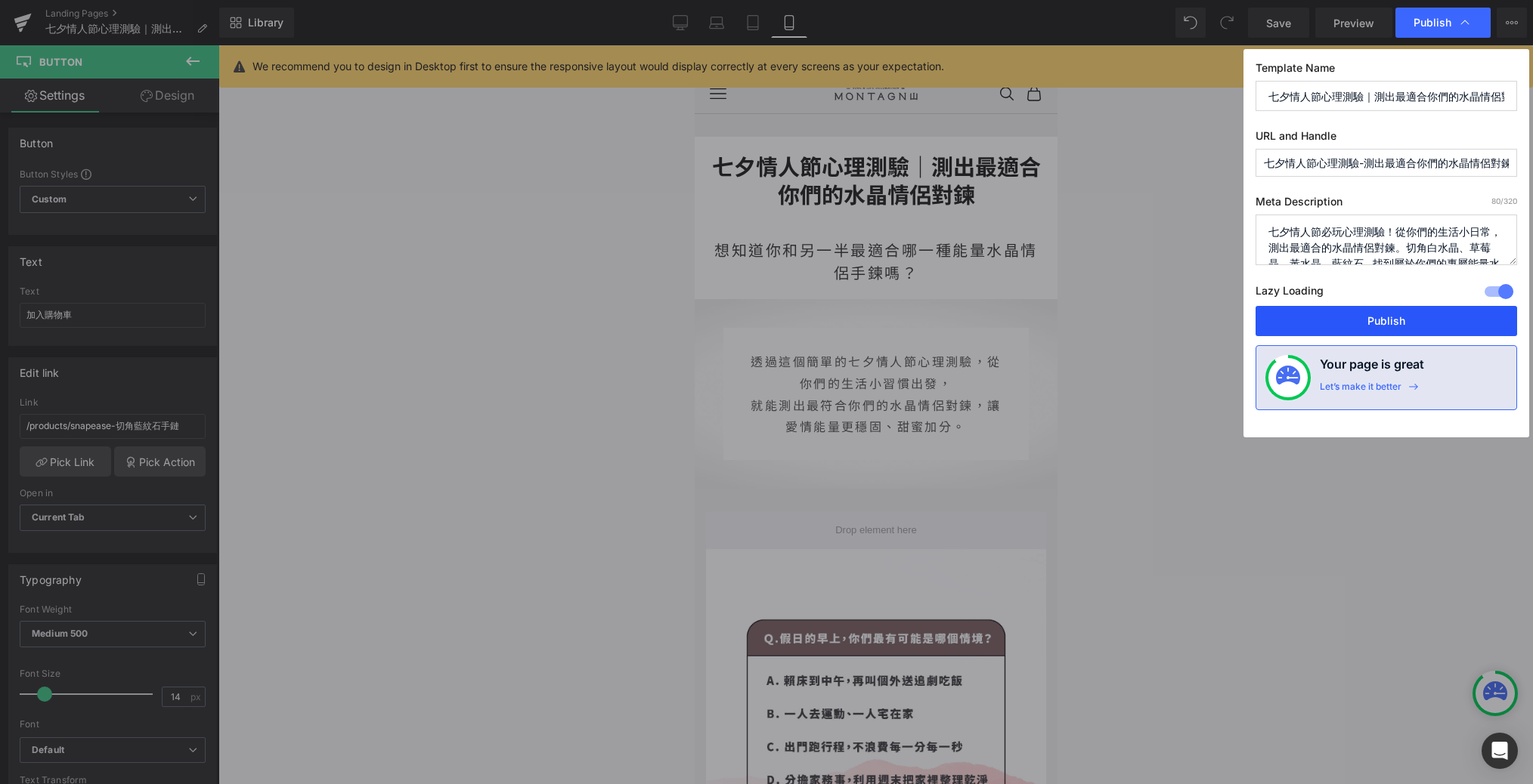
click at [1038, 326] on button "Publish" at bounding box center [1387, 320] width 262 height 30
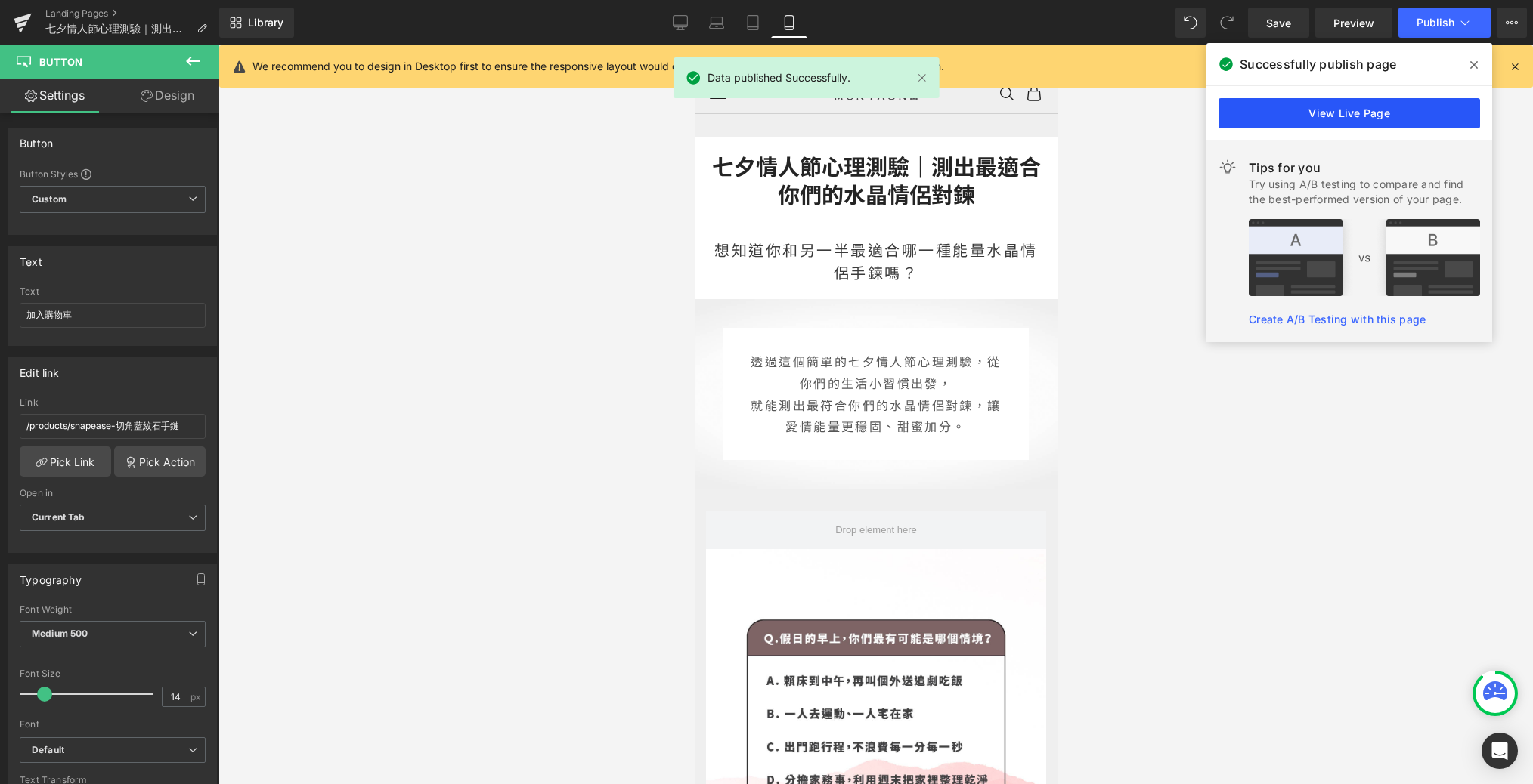
click at [1038, 102] on link "View Live Page" at bounding box center [1349, 113] width 262 height 30
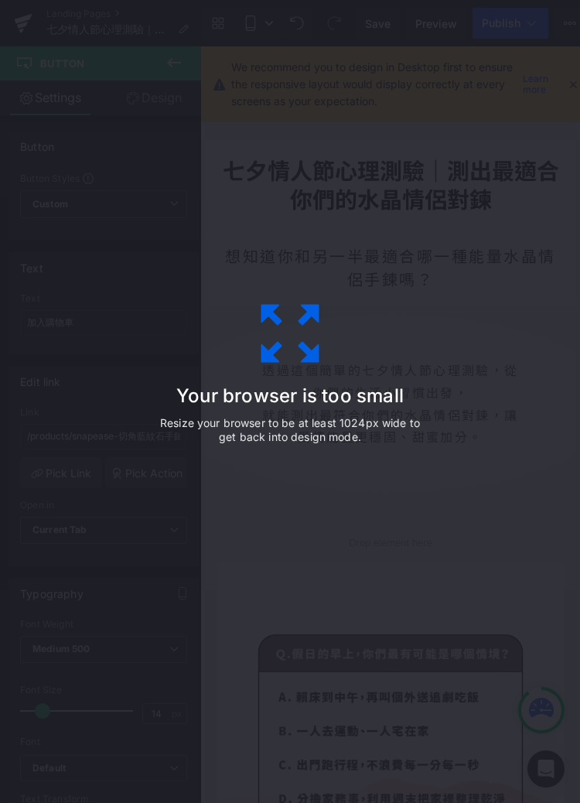
click at [459, 247] on div "Your browser is too small Resize your browser to be at least 1024px wide to get…" at bounding box center [290, 402] width 348 height 310
